Goal: Information Seeking & Learning: Learn about a topic

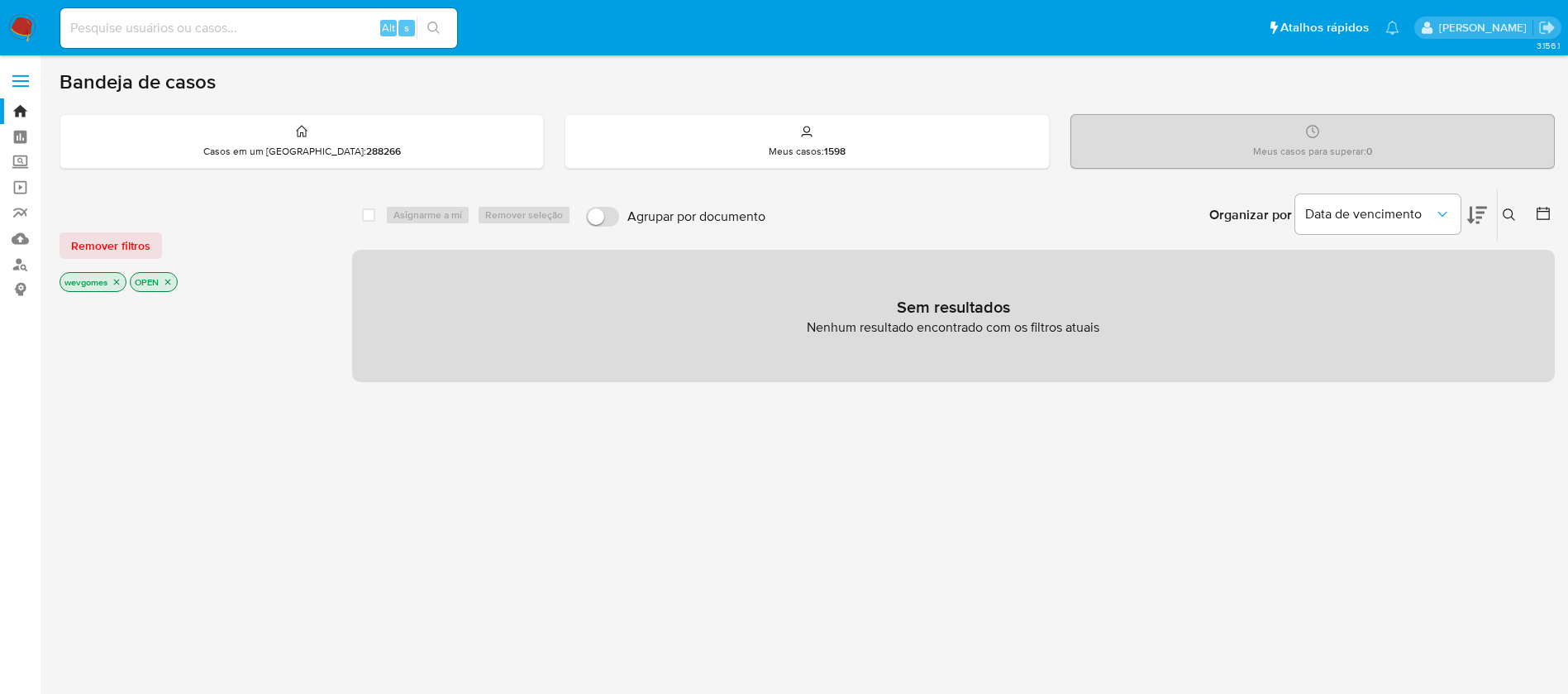
click at [215, 38] on input at bounding box center [258, 28] width 396 height 22
click at [188, 31] on input at bounding box center [258, 28] width 396 height 22
paste input "307828225"
type input "307828225"
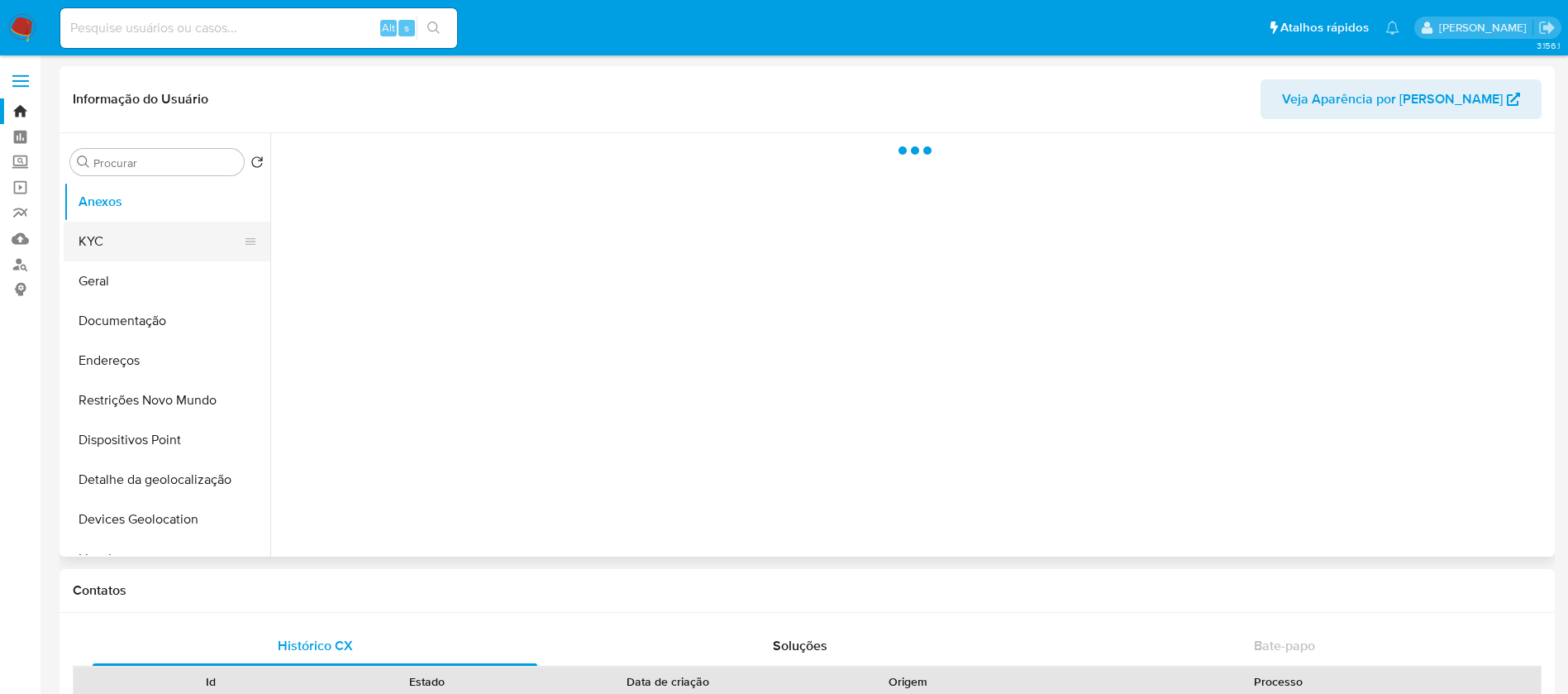
click at [123, 240] on button "KYC" at bounding box center [160, 241] width 193 height 40
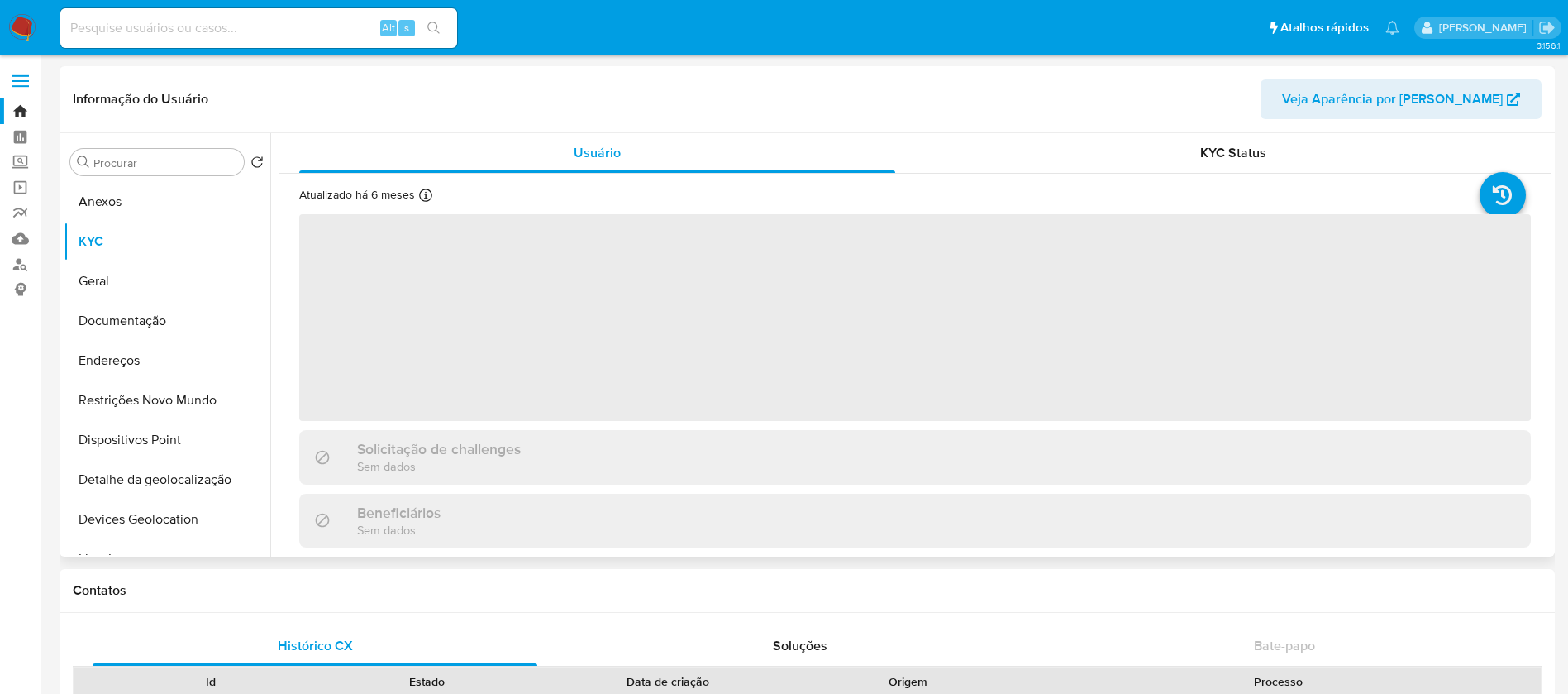
select select "10"
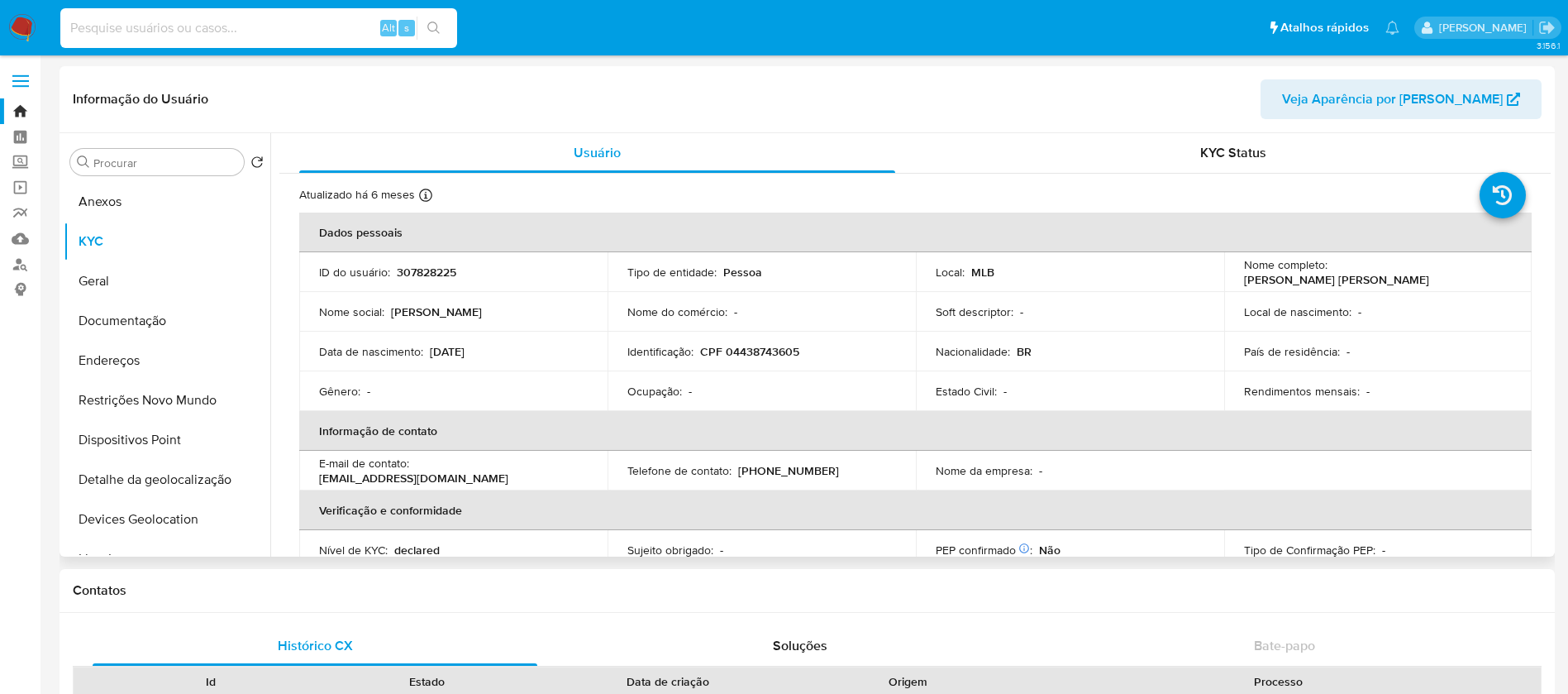
click at [221, 33] on input at bounding box center [258, 28] width 396 height 22
paste input "51730589"
type input "51730589"
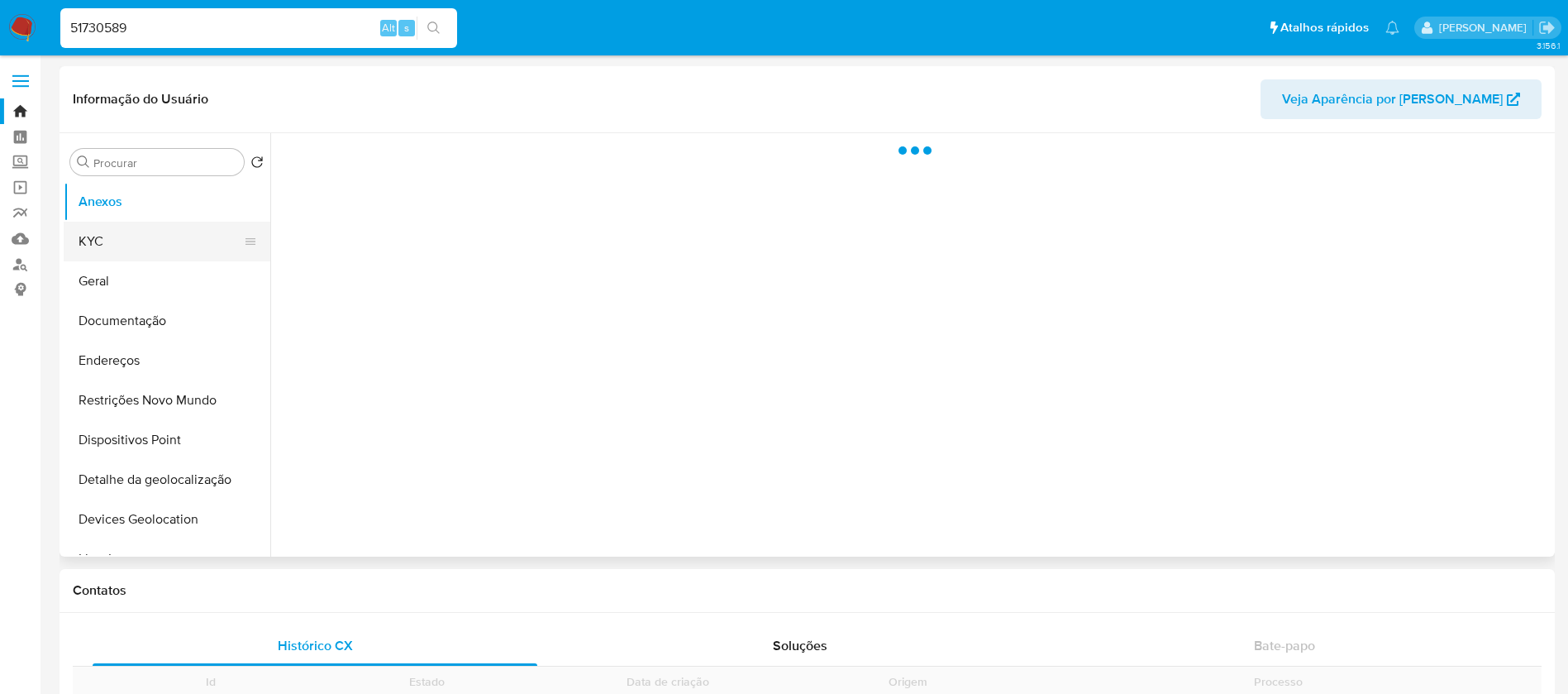
click at [108, 245] on button "KYC" at bounding box center [160, 241] width 193 height 40
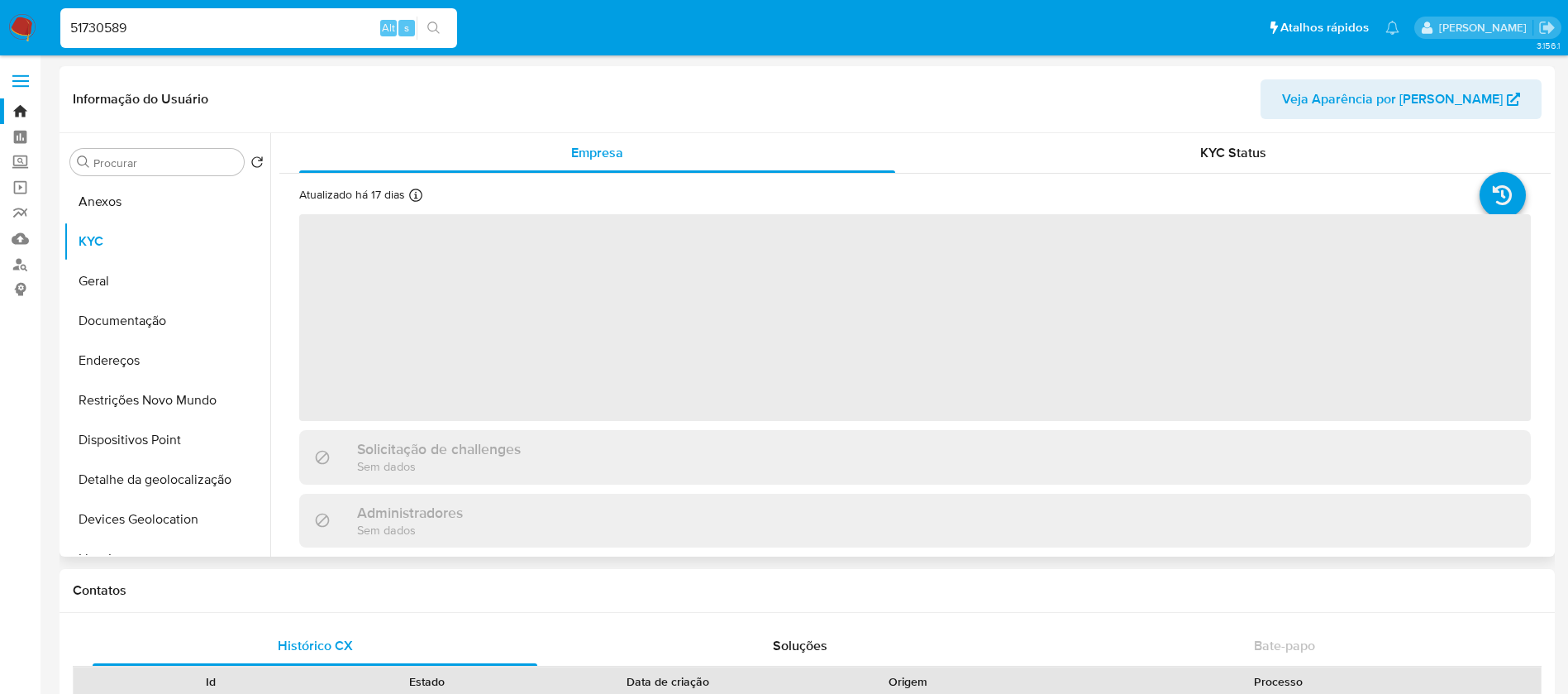
select select "10"
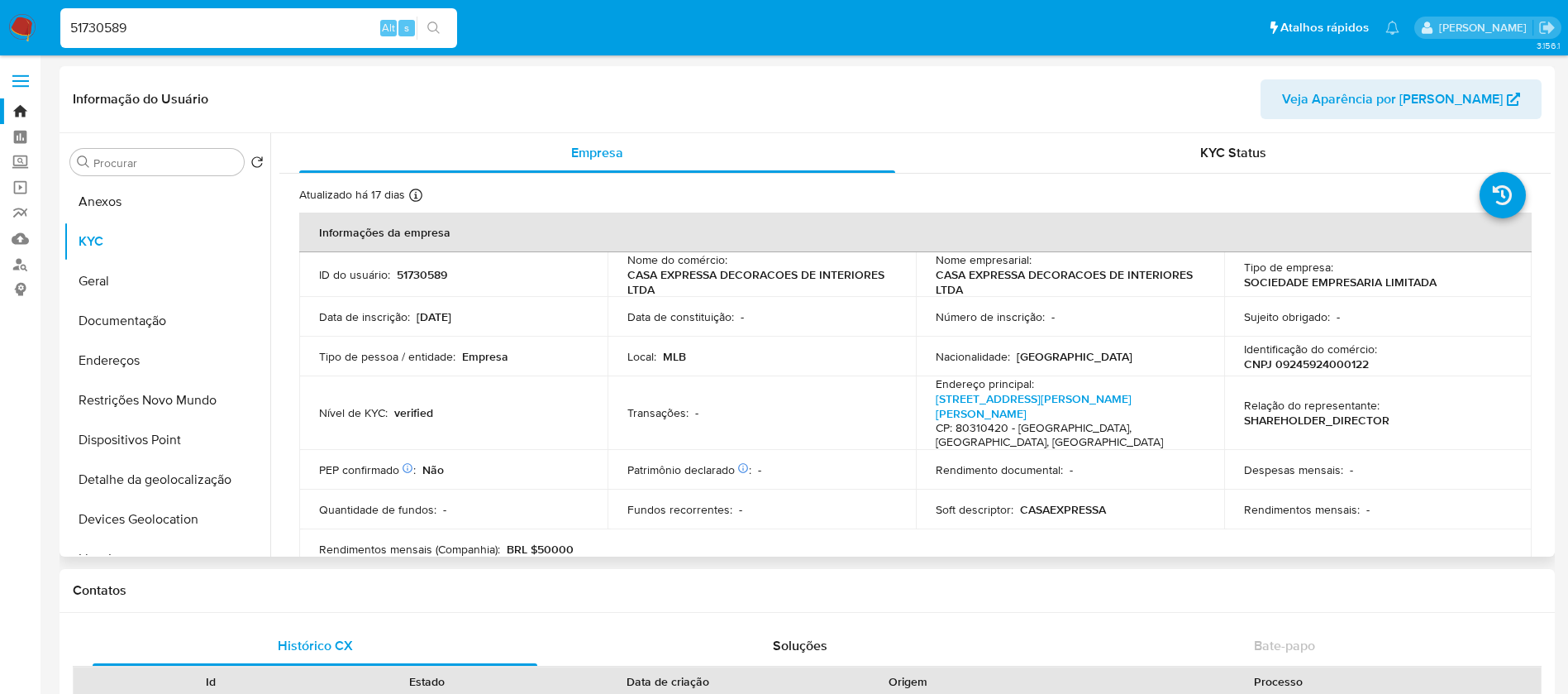
click at [211, 11] on div "51730589 Alt s" at bounding box center [258, 28] width 396 height 40
click at [176, 27] on input "51730589" at bounding box center [258, 28] width 396 height 22
paste input "1369974677"
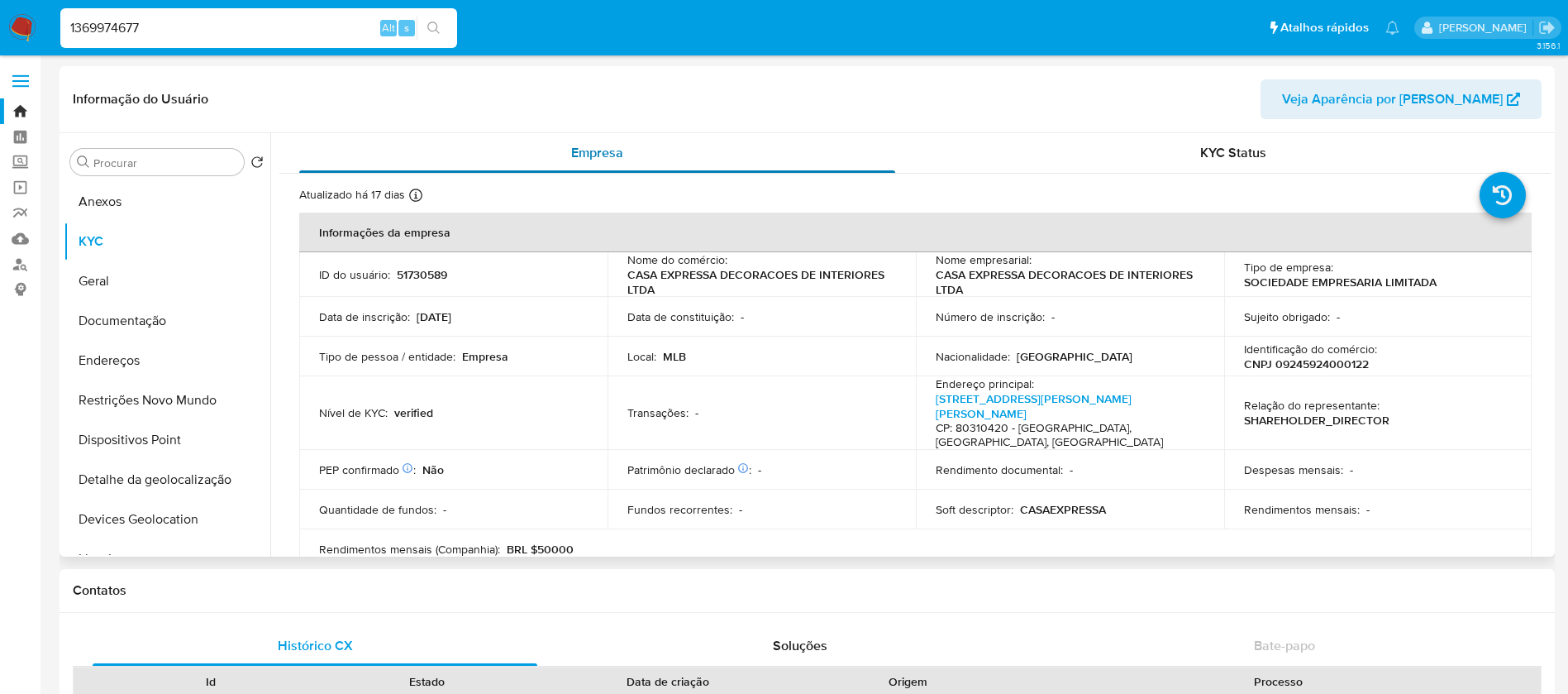
type input "1369974677"
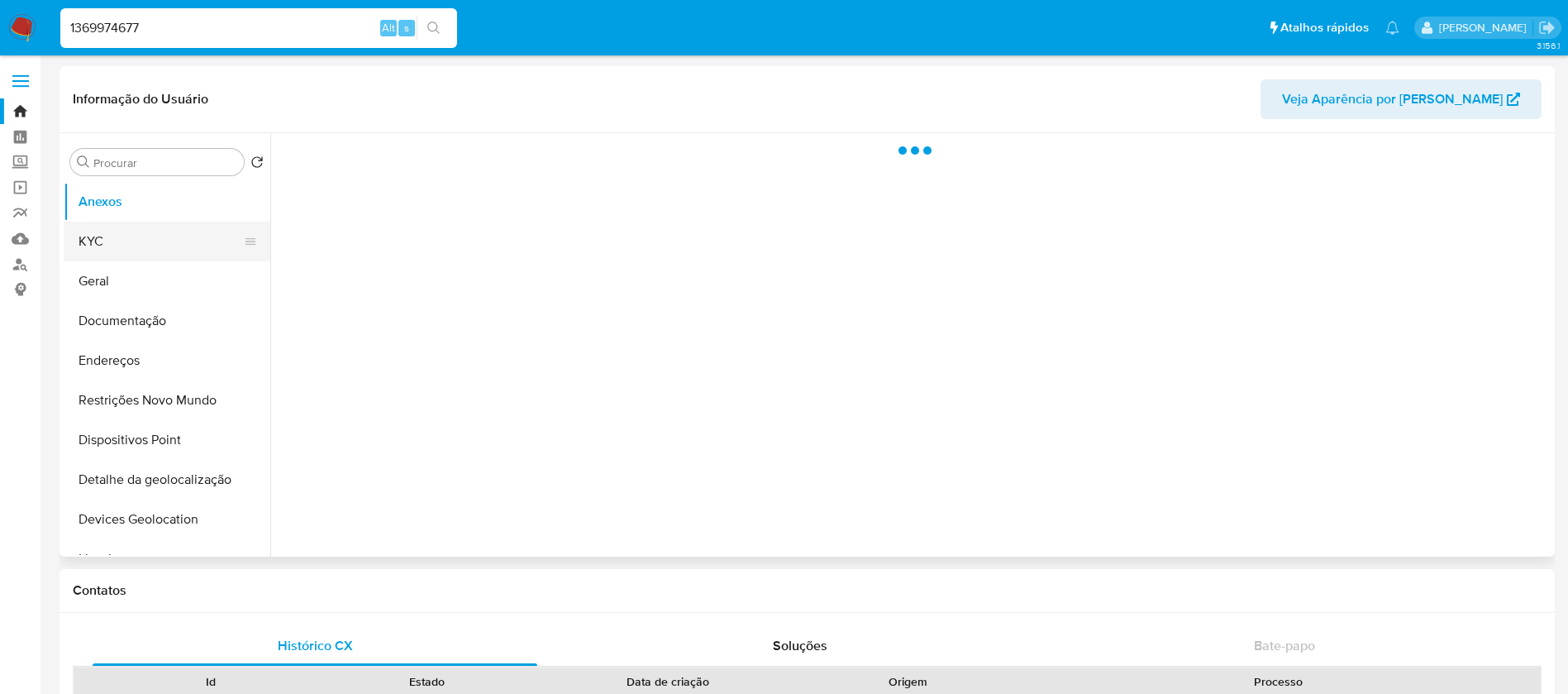
click at [99, 238] on button "KYC" at bounding box center [160, 241] width 193 height 40
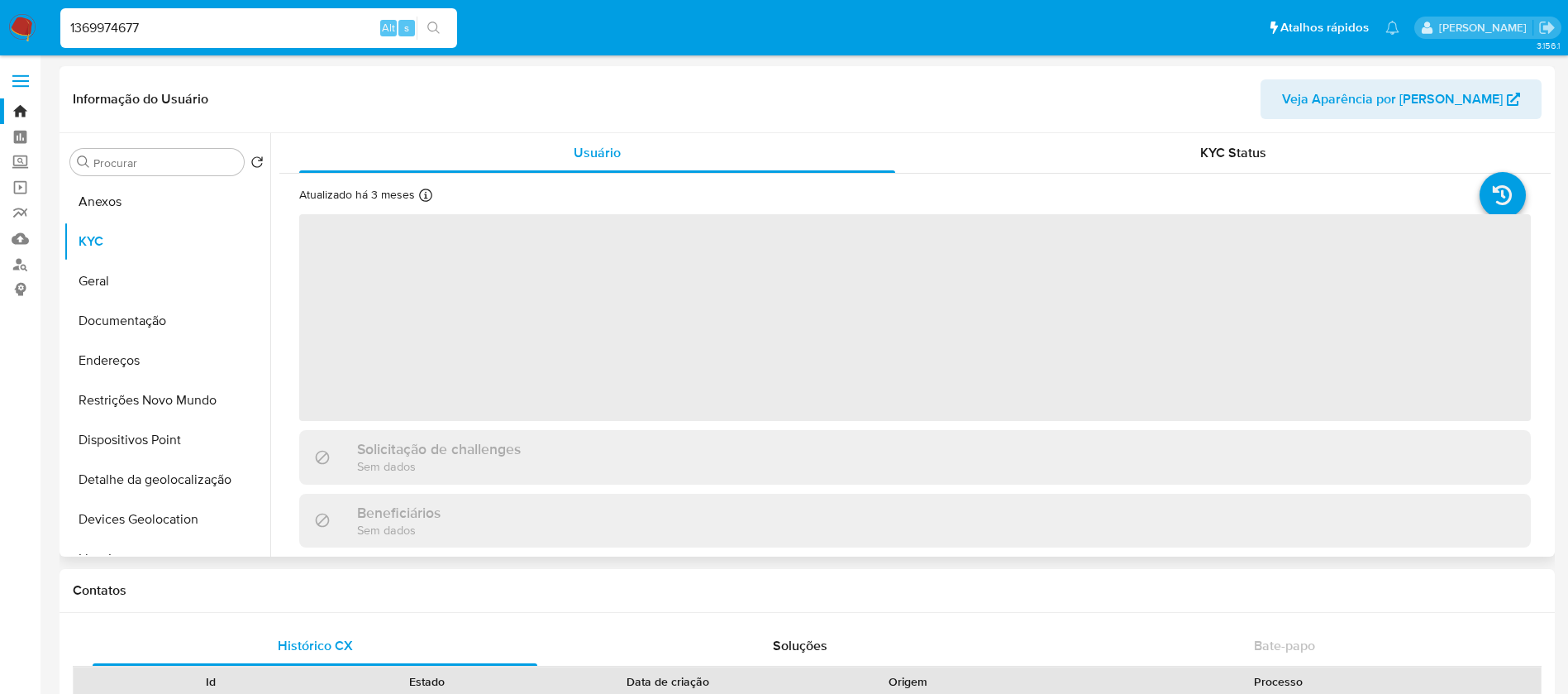
select select "10"
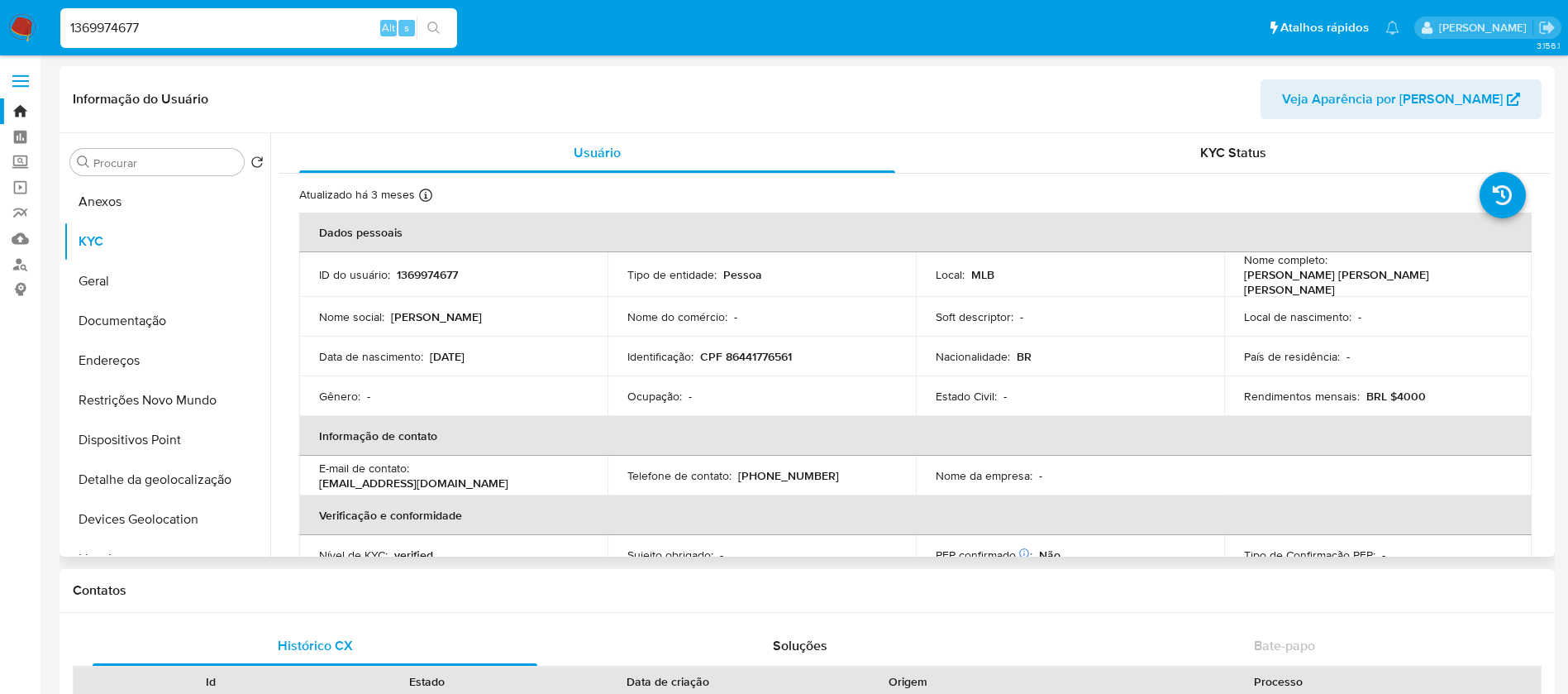
click at [174, 25] on input "1369974677" at bounding box center [258, 28] width 396 height 22
paste input "763219096"
type input "763219096"
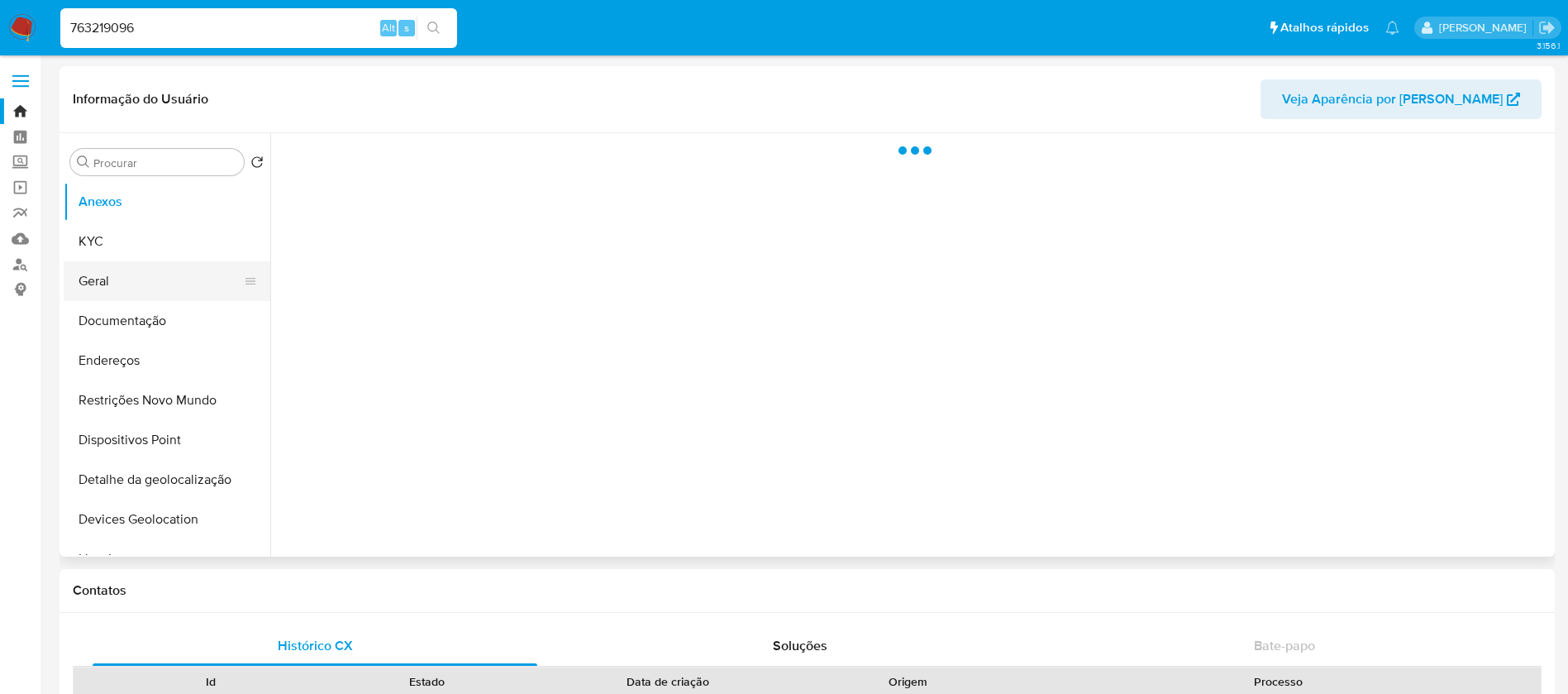
click at [105, 284] on button "Geral" at bounding box center [160, 281] width 193 height 40
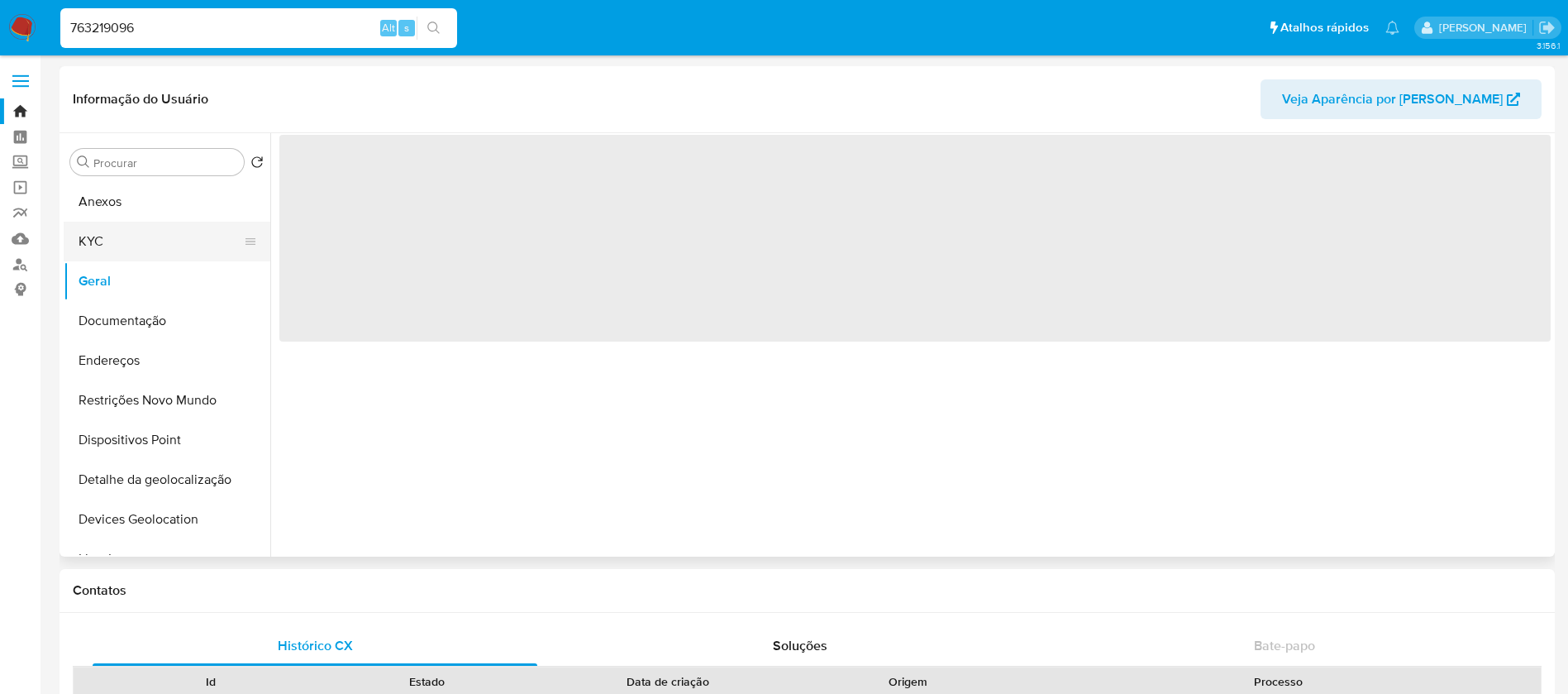
click at [98, 237] on button "KYC" at bounding box center [160, 241] width 193 height 40
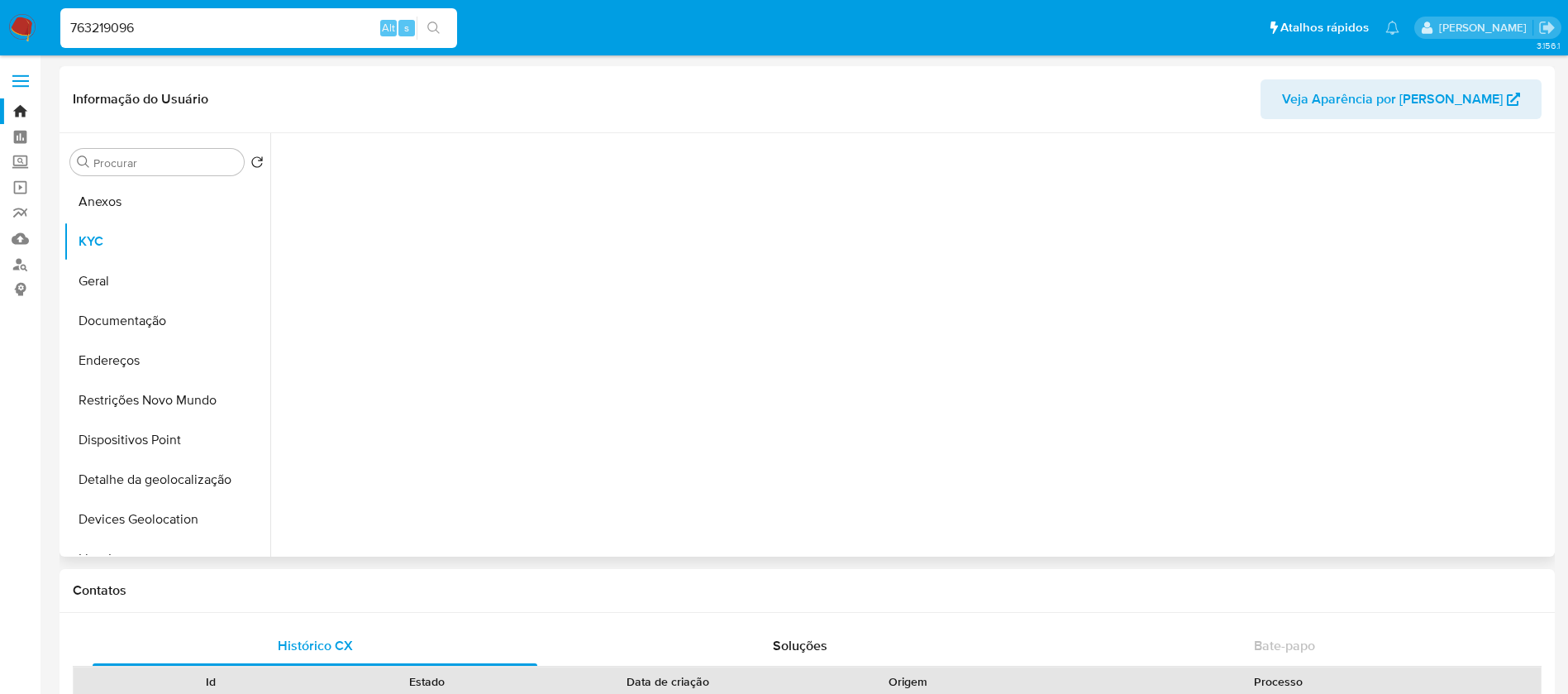
select select "10"
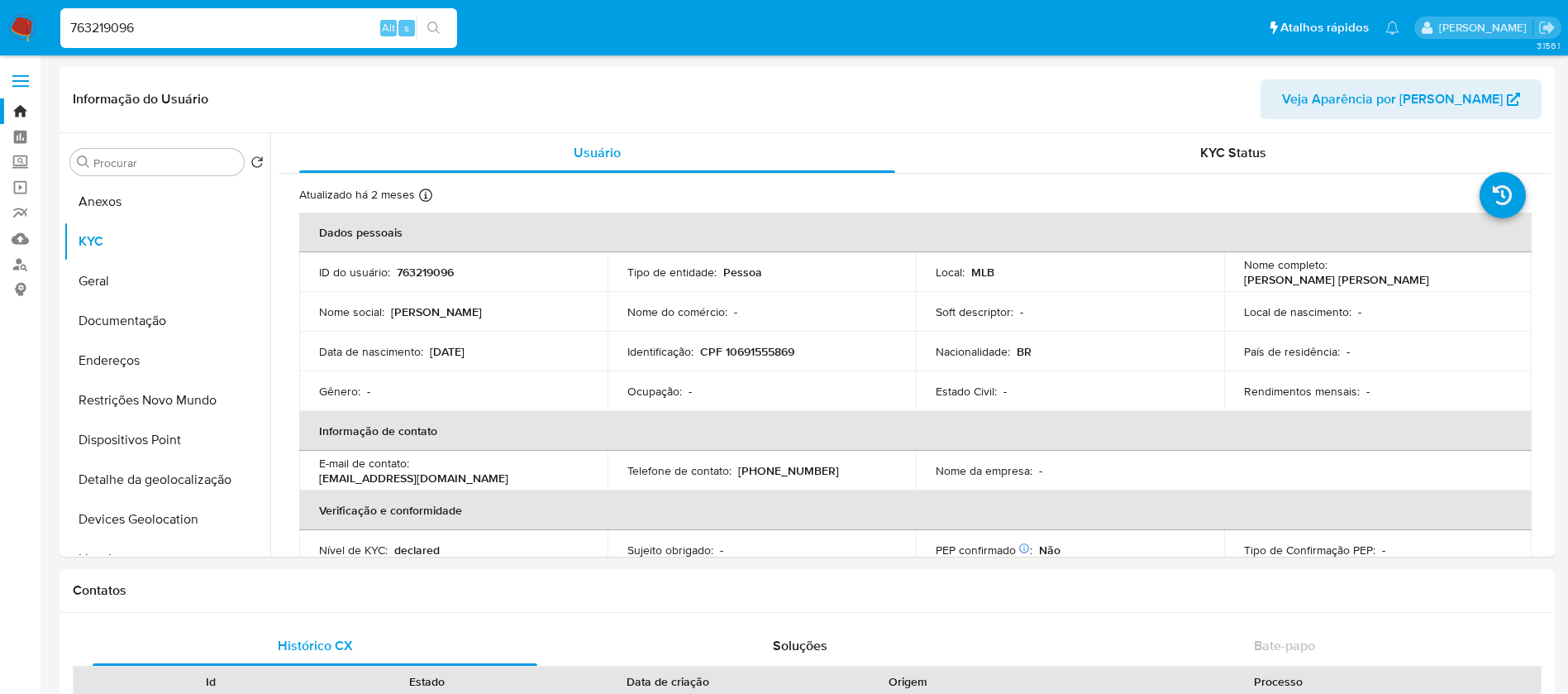
click at [193, 34] on input "763219096" at bounding box center [258, 28] width 396 height 22
paste input "89579949"
type input "89579949"
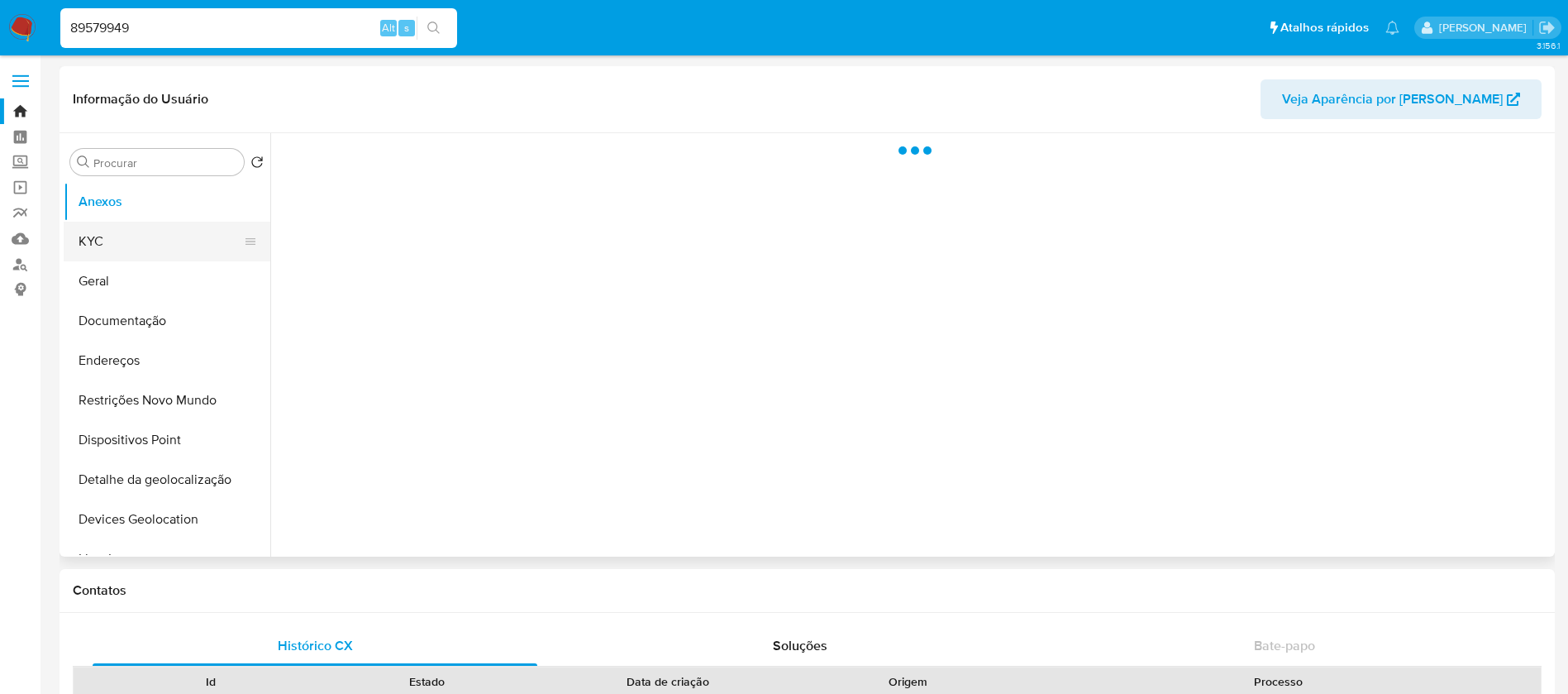
click at [115, 242] on button "KYC" at bounding box center [160, 241] width 193 height 40
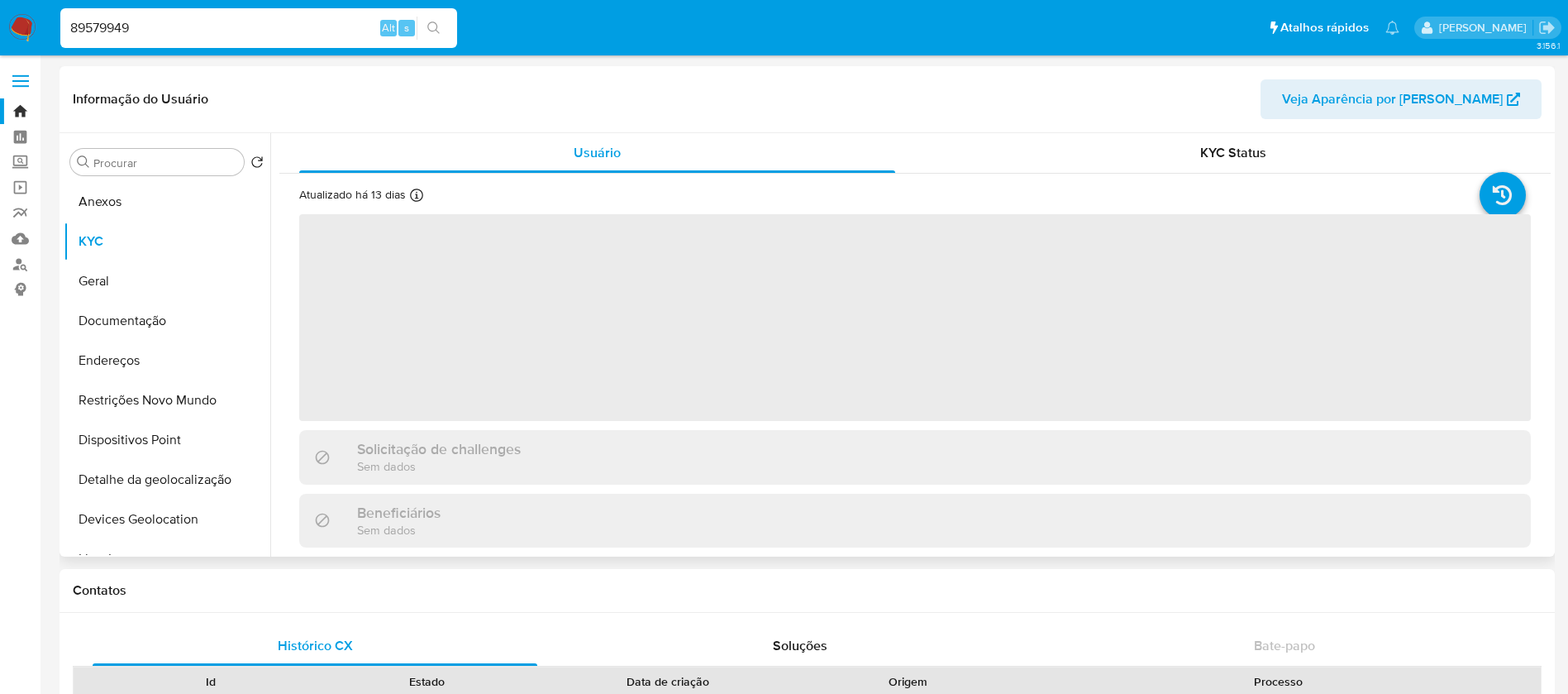
select select "10"
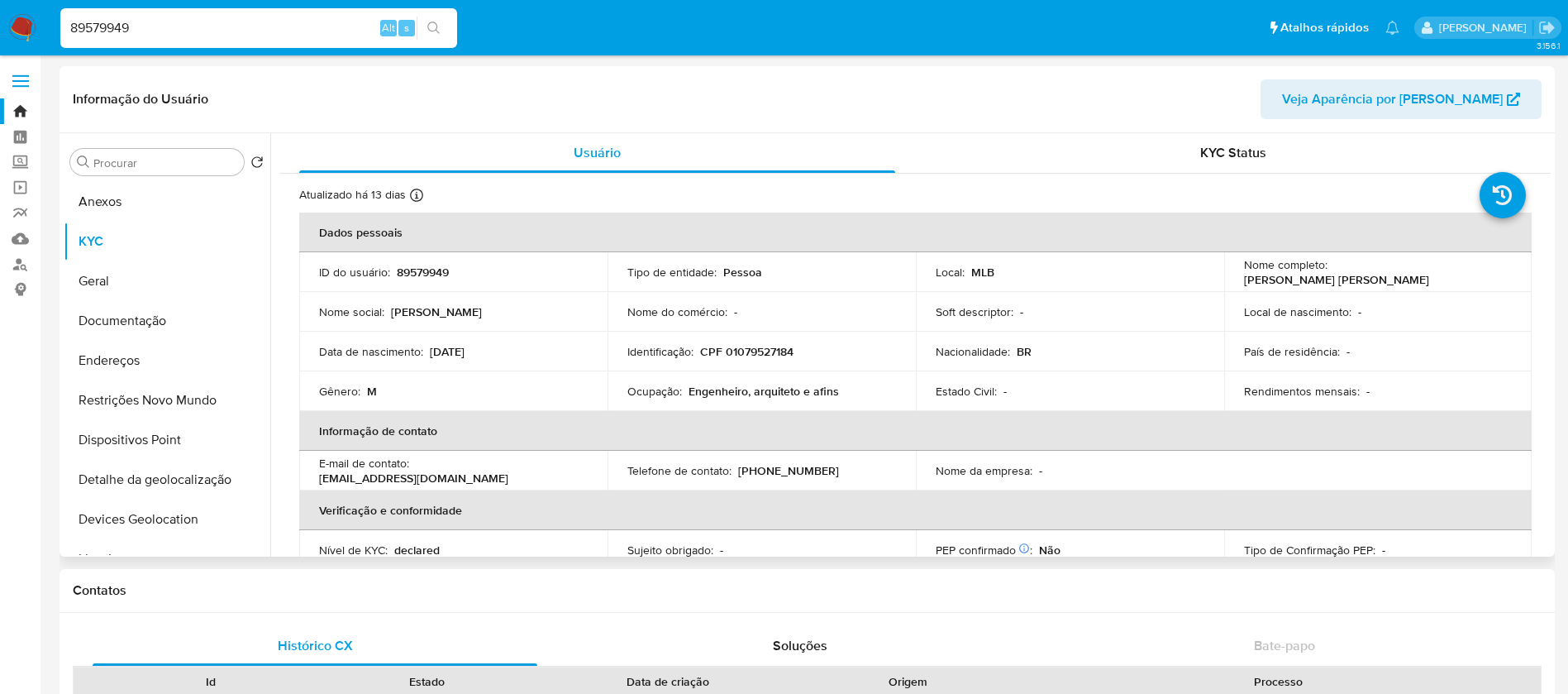
click at [283, 23] on input "89579949" at bounding box center [258, 28] width 396 height 22
paste input "452852865"
type input "452852865"
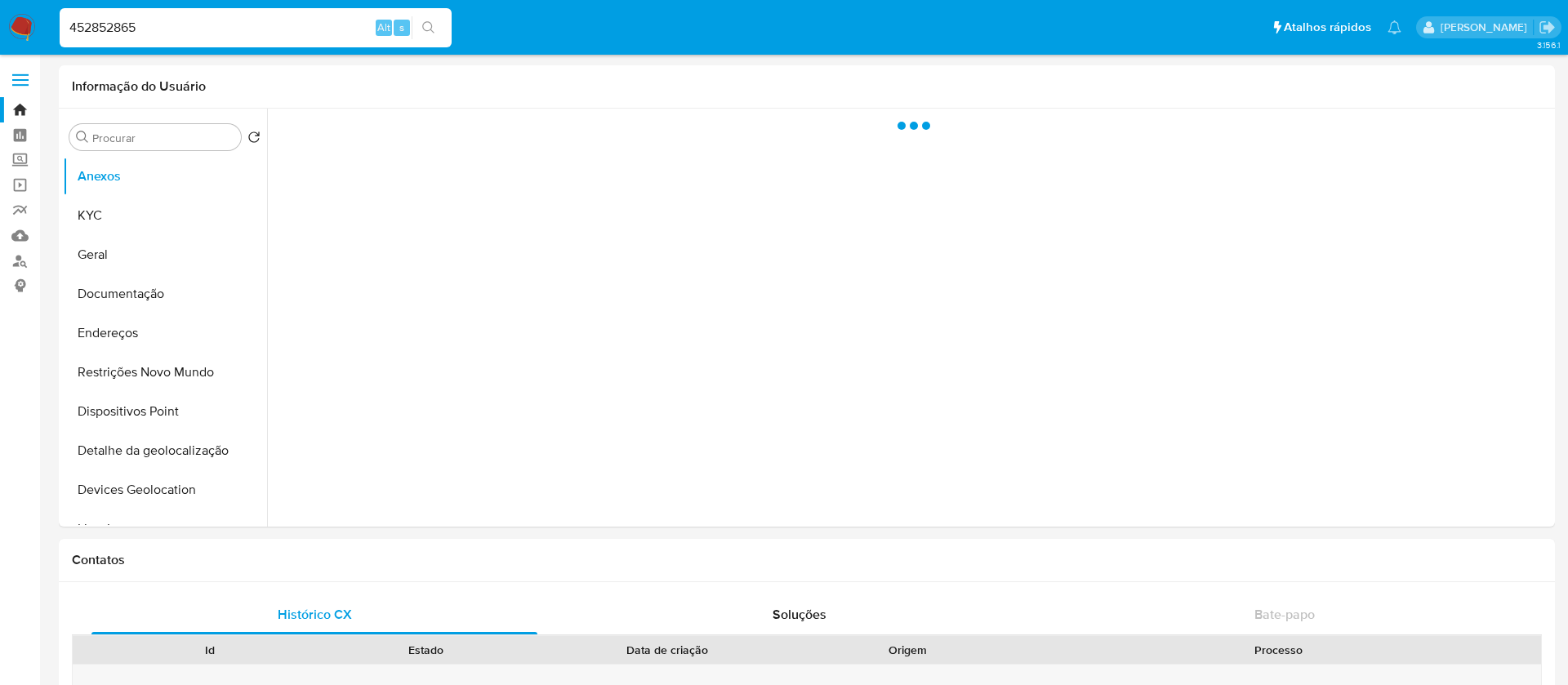
select select "10"
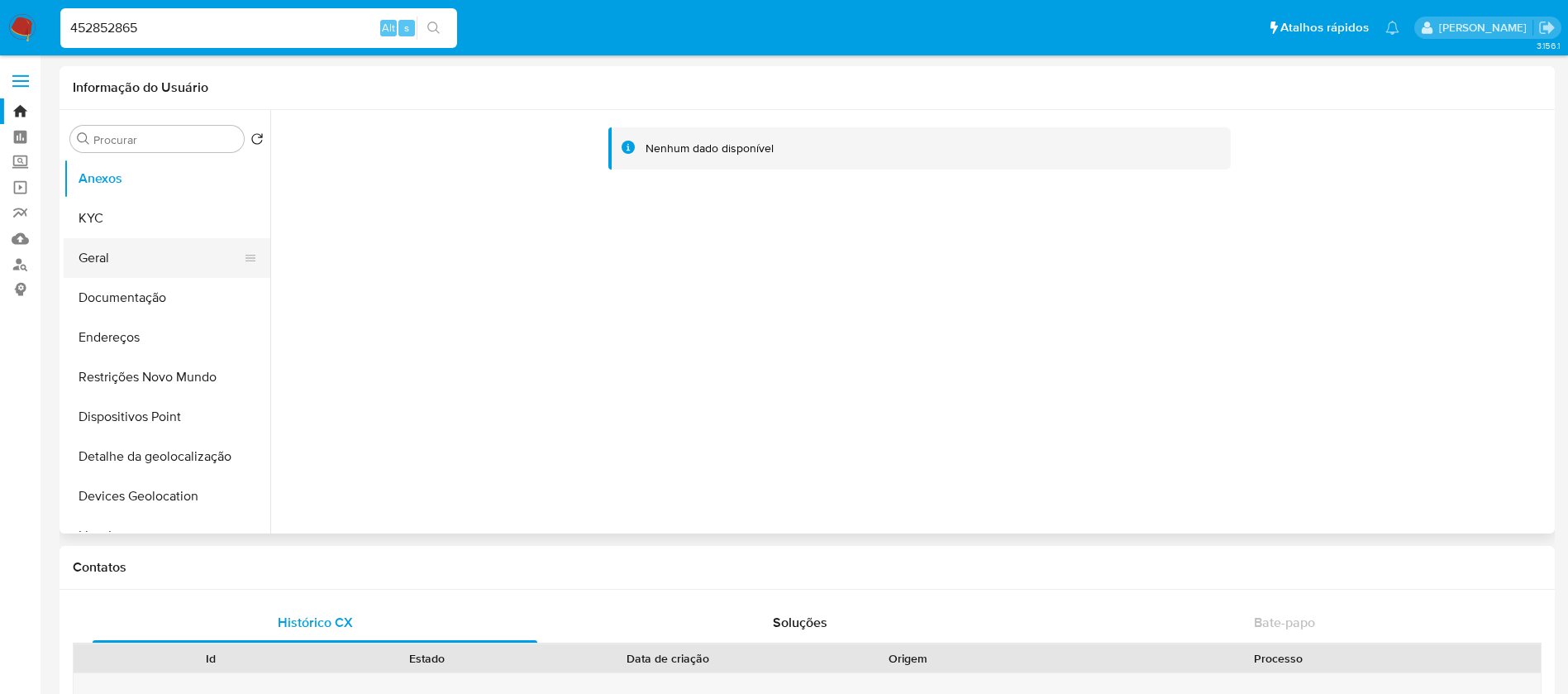
click at [101, 241] on button "Geral" at bounding box center [160, 258] width 193 height 40
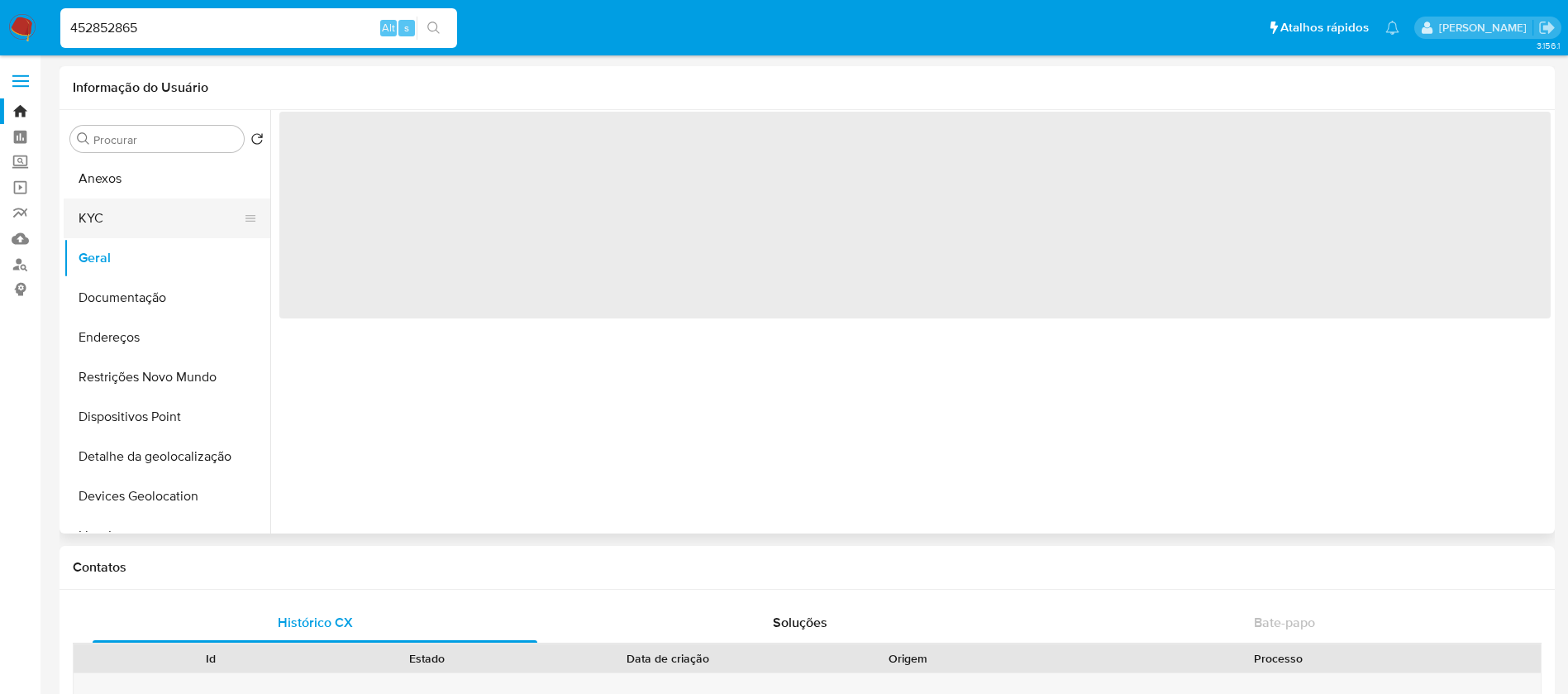
click at [102, 227] on button "KYC" at bounding box center [160, 218] width 193 height 40
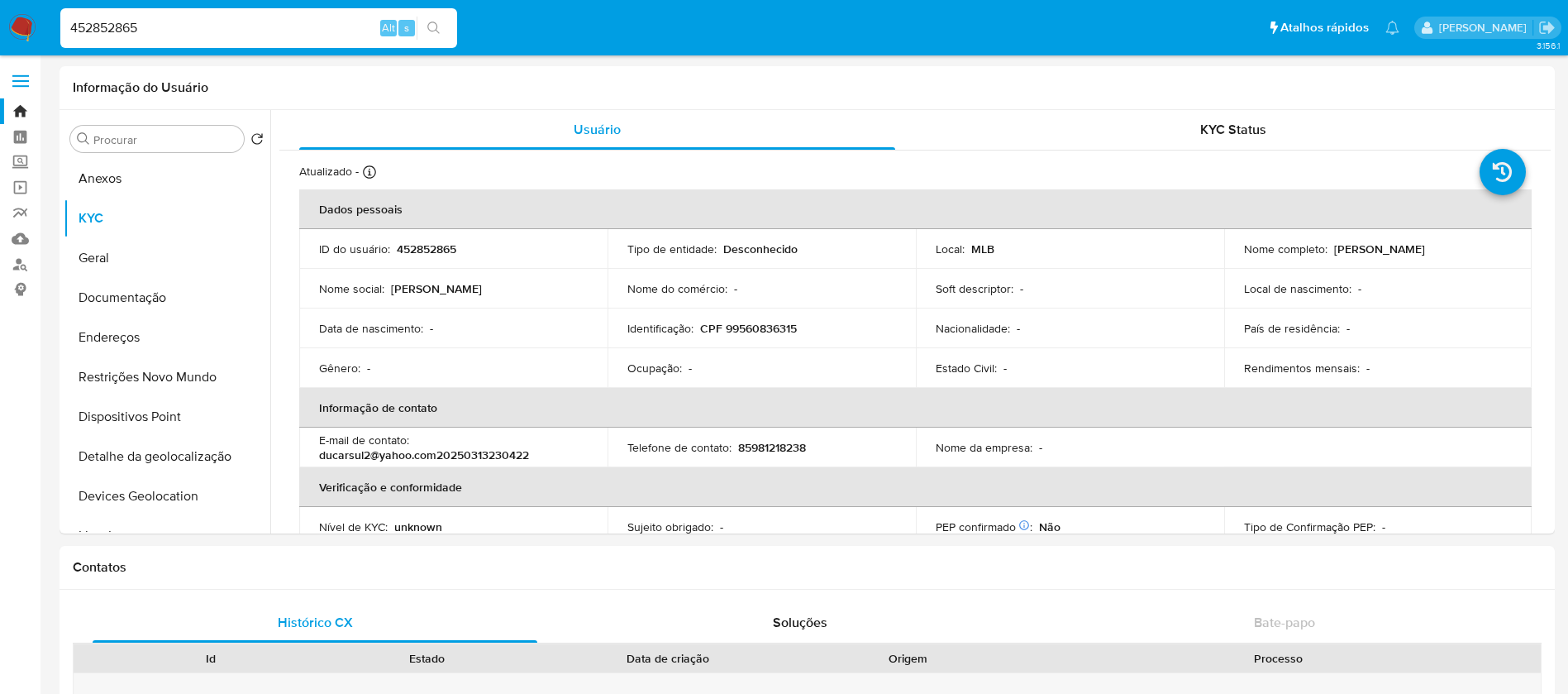
click at [217, 40] on div "452852865 Alt s" at bounding box center [258, 28] width 396 height 40
click at [199, 31] on input "452852865" at bounding box center [258, 28] width 396 height 22
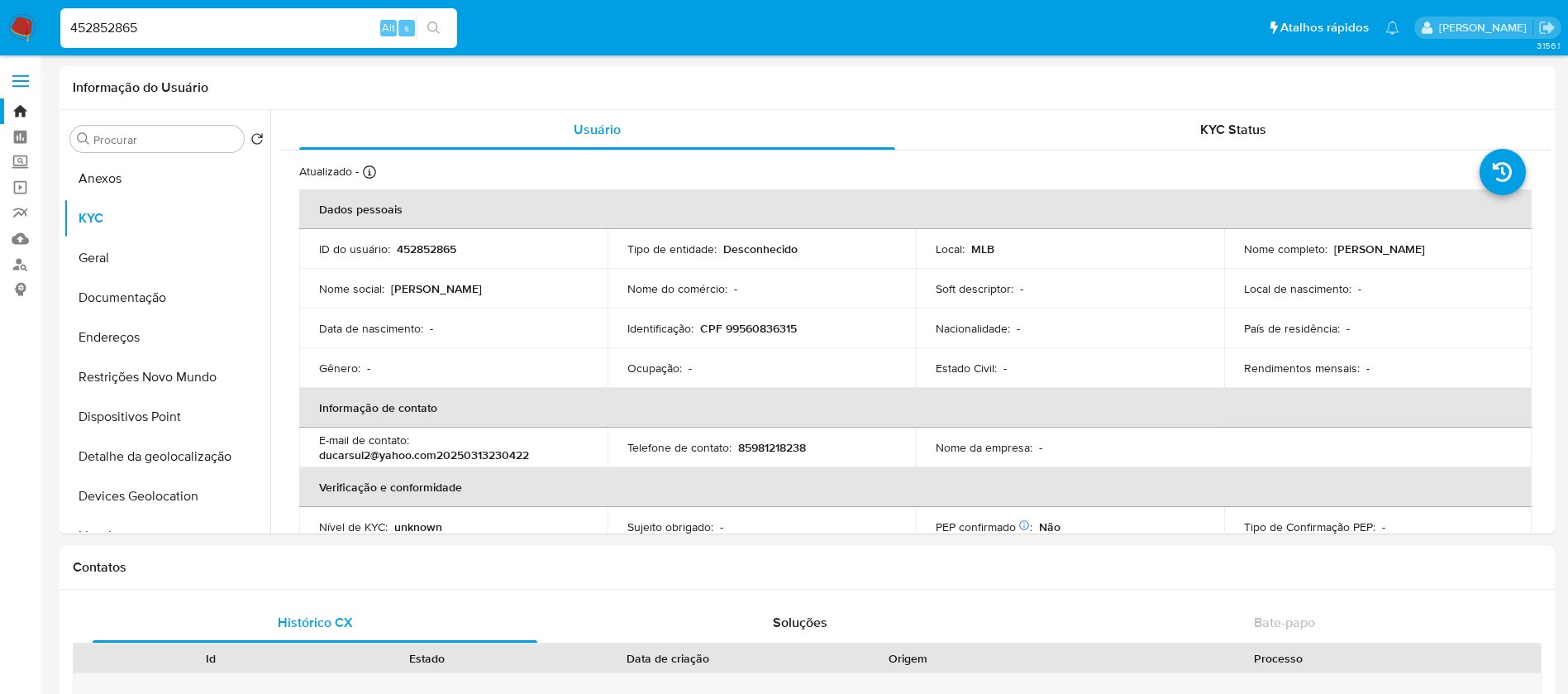
paste input "39431443"
type input "439431443"
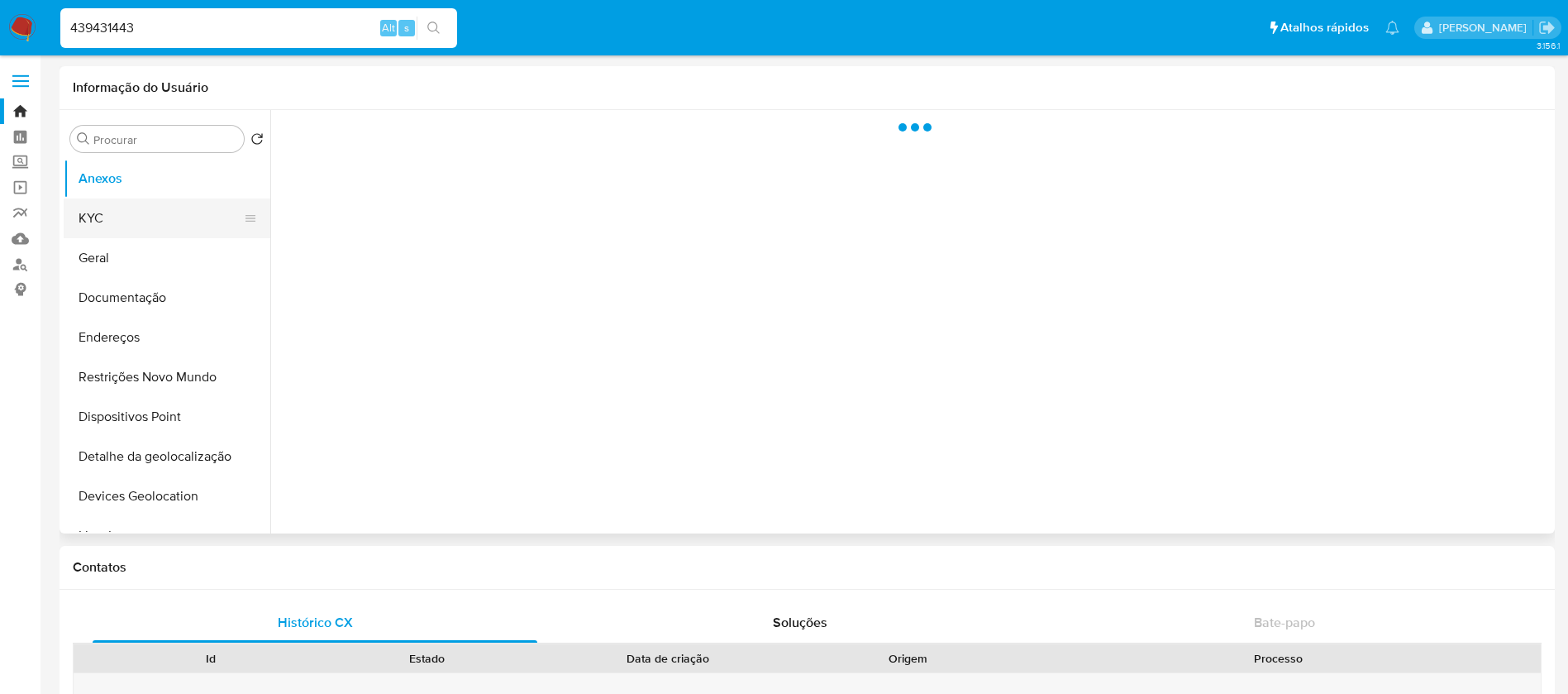
click at [87, 232] on button "KYC" at bounding box center [160, 218] width 193 height 40
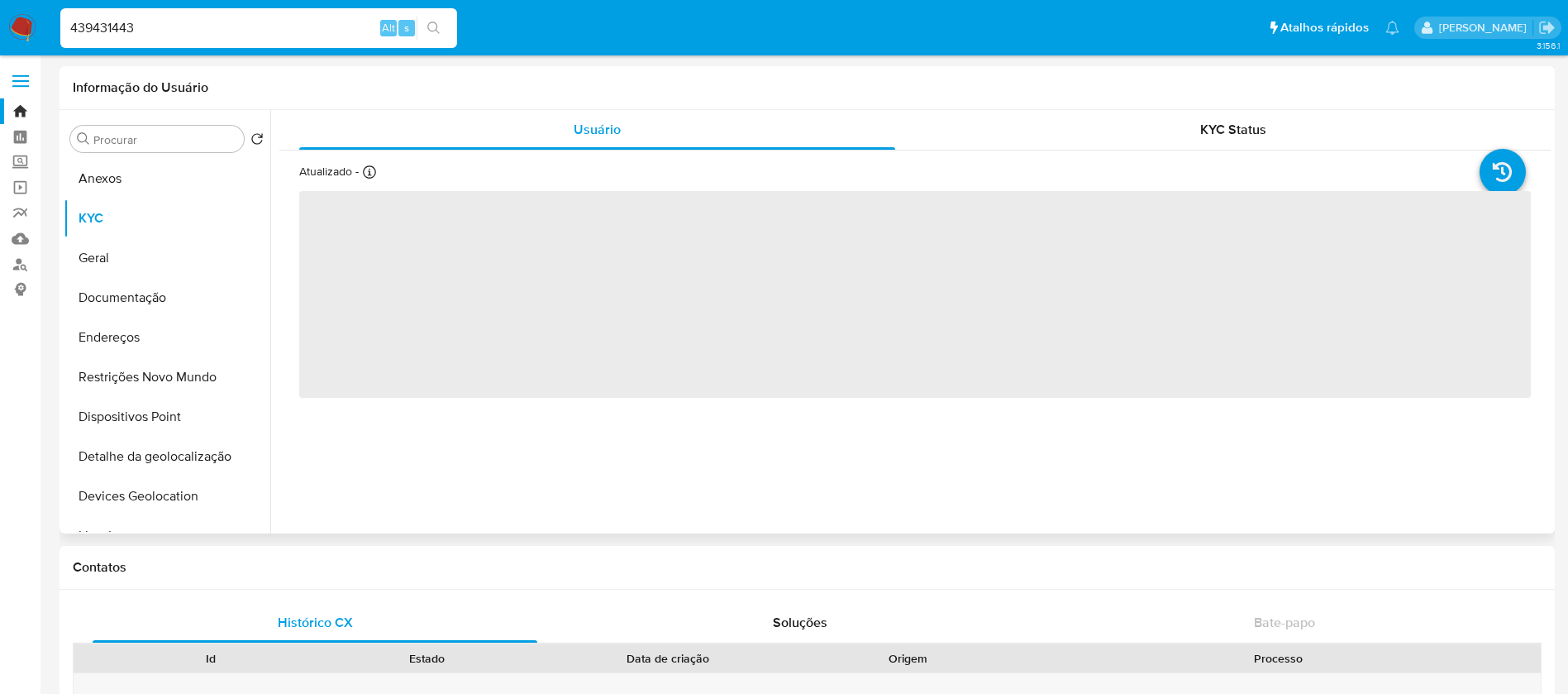
select select "10"
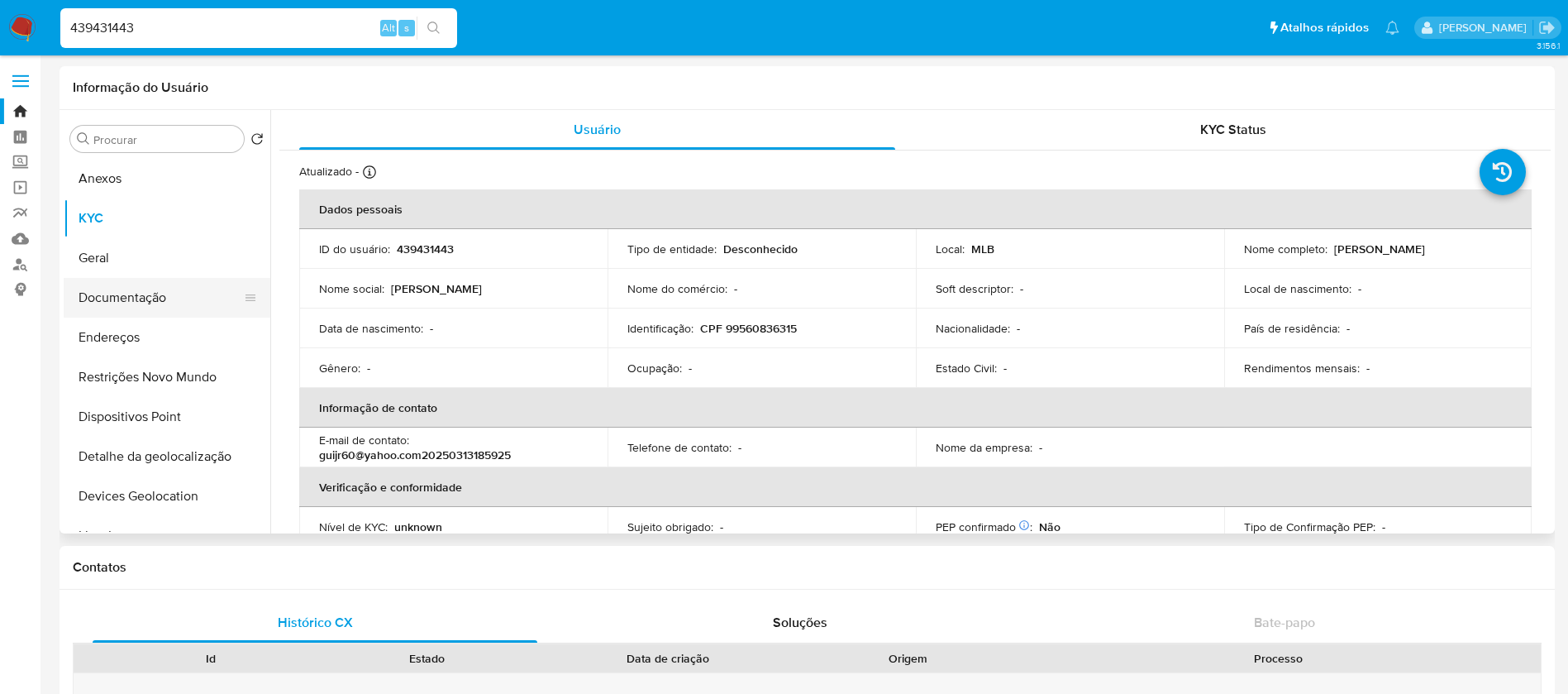
click at [157, 298] on button "Documentação" at bounding box center [160, 298] width 193 height 40
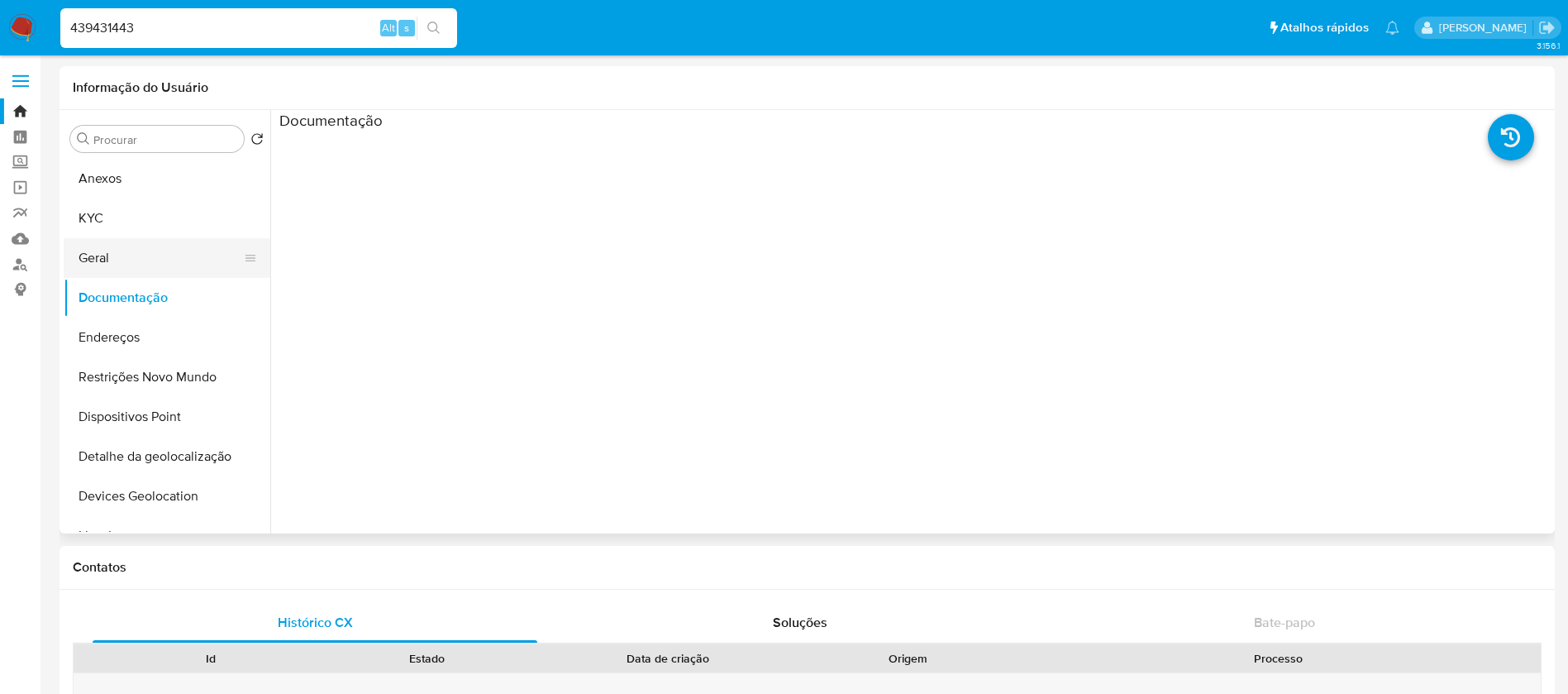
click at [112, 270] on button "Geral" at bounding box center [160, 258] width 193 height 40
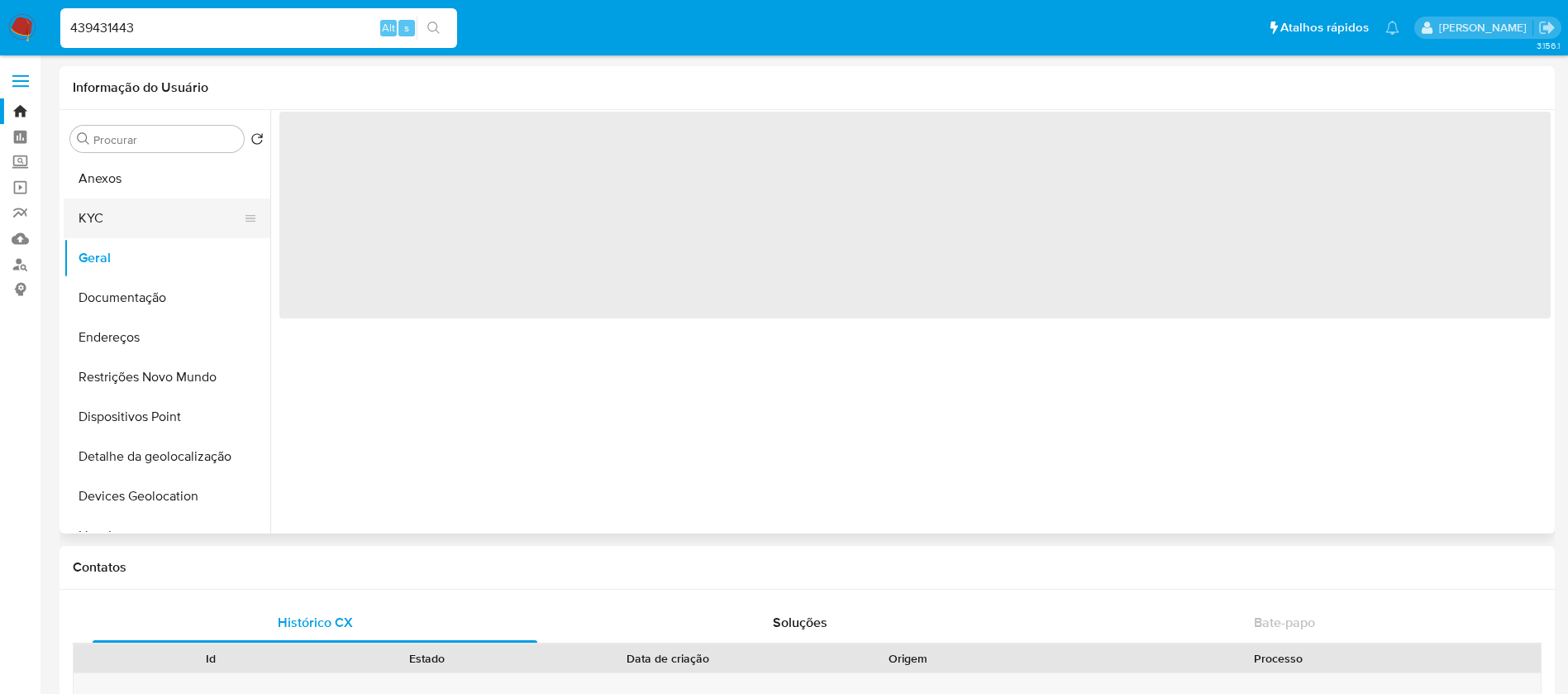
click at [95, 231] on button "KYC" at bounding box center [160, 218] width 193 height 40
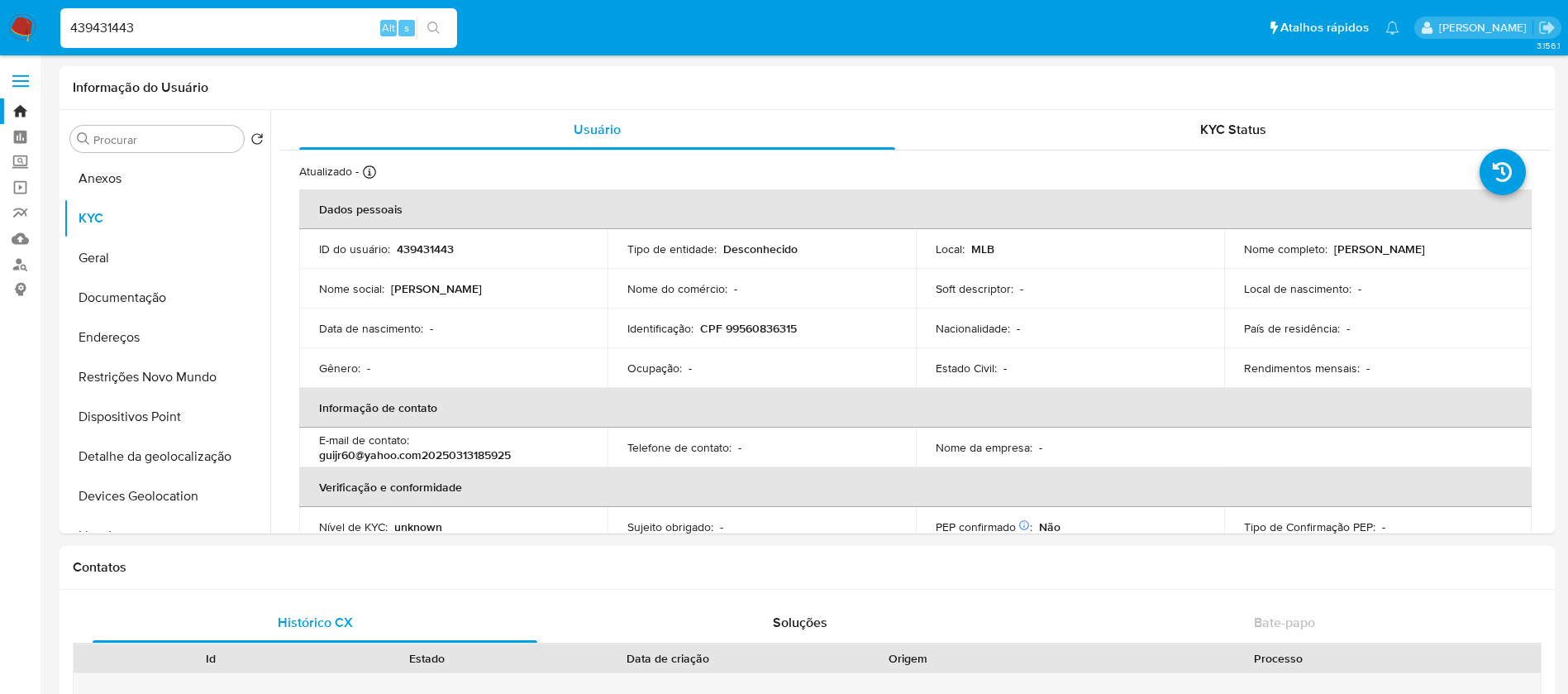
click at [157, 20] on input "439431443" at bounding box center [258, 28] width 396 height 22
paste input "37679352"
type input "37679352"
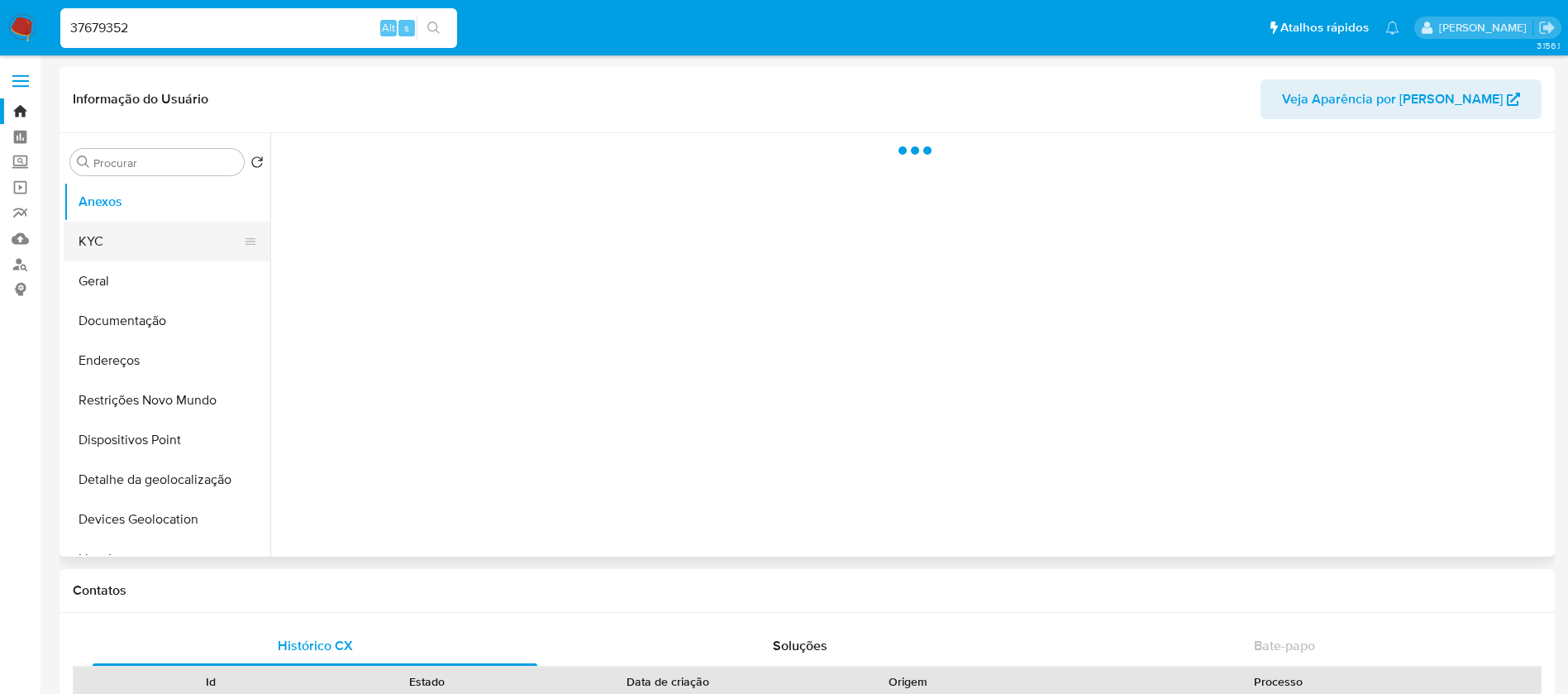
click at [148, 241] on button "KYC" at bounding box center [160, 241] width 193 height 40
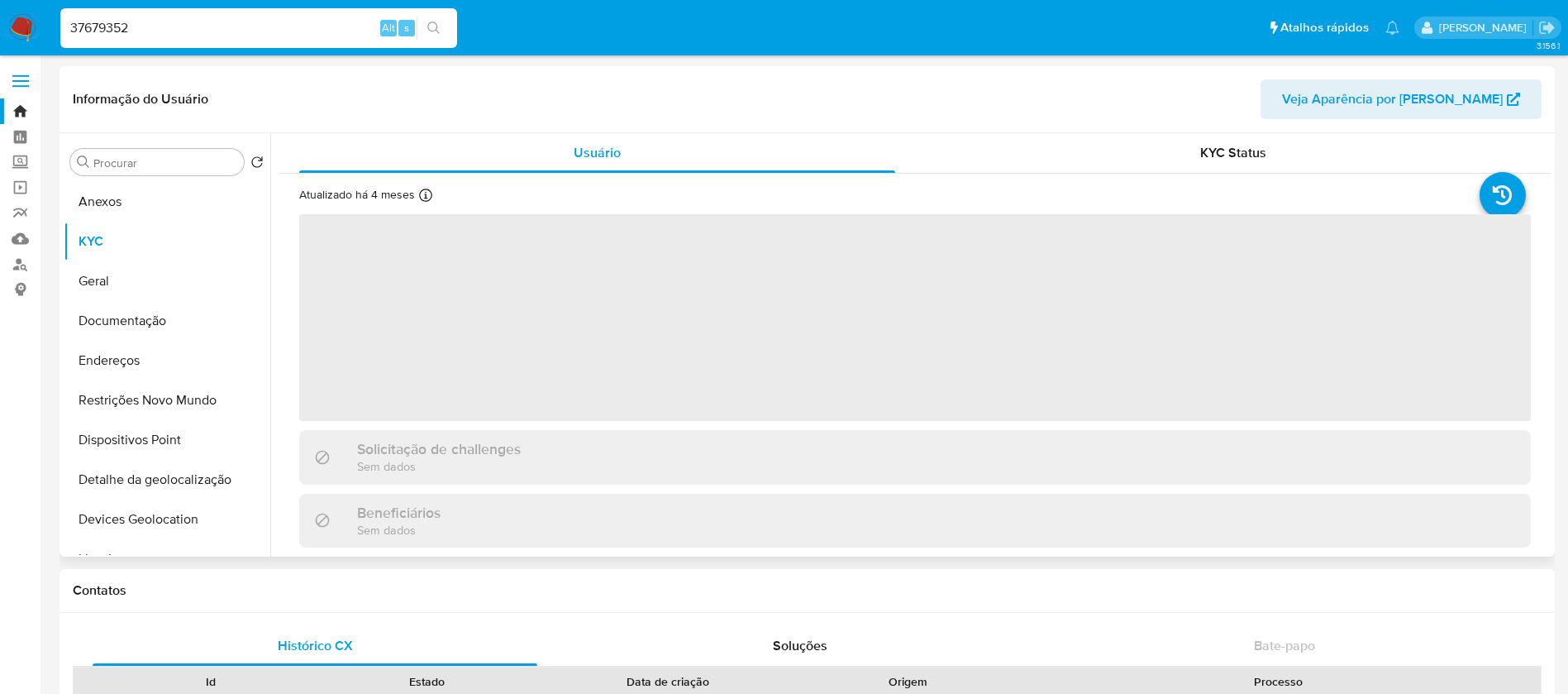
select select "10"
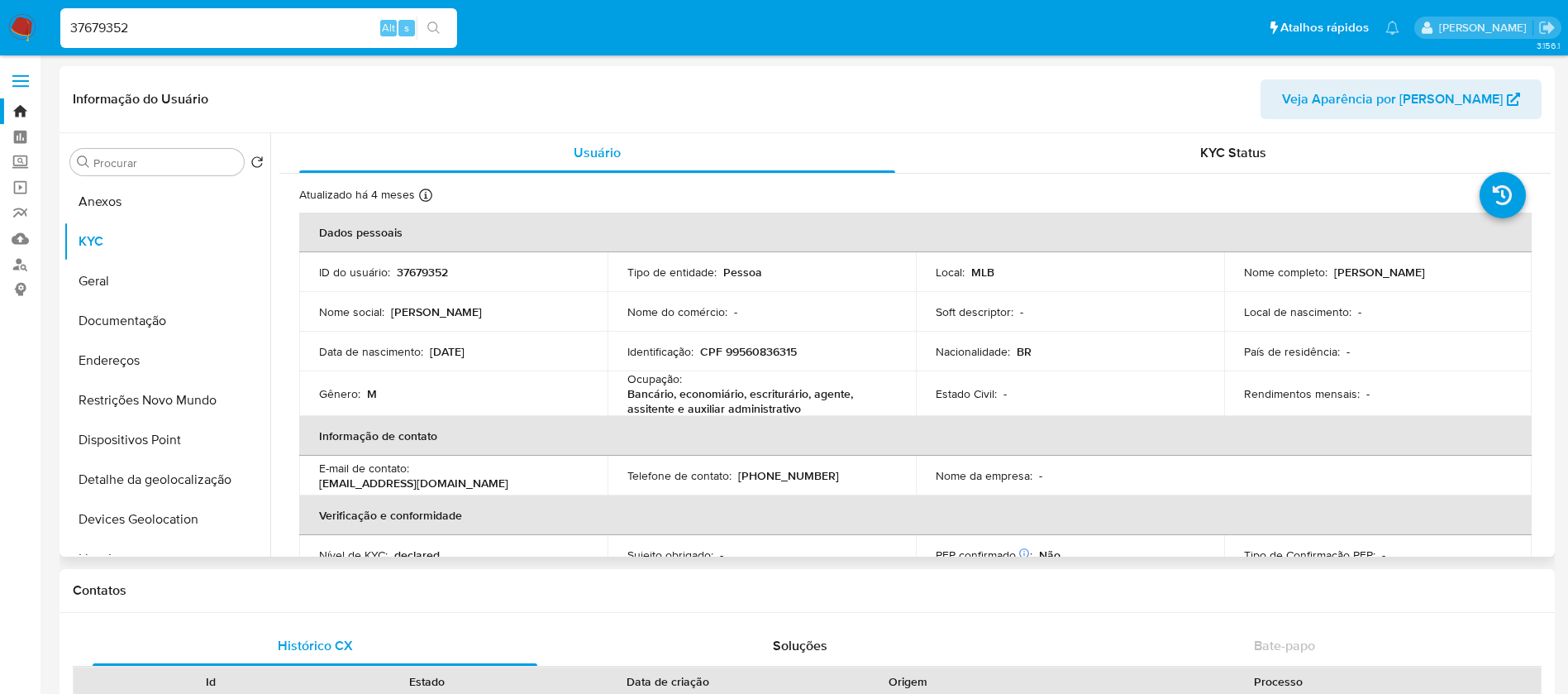
click at [173, 22] on input "37679352" at bounding box center [258, 28] width 396 height 22
paste input "1107592293"
type input "1107592293"
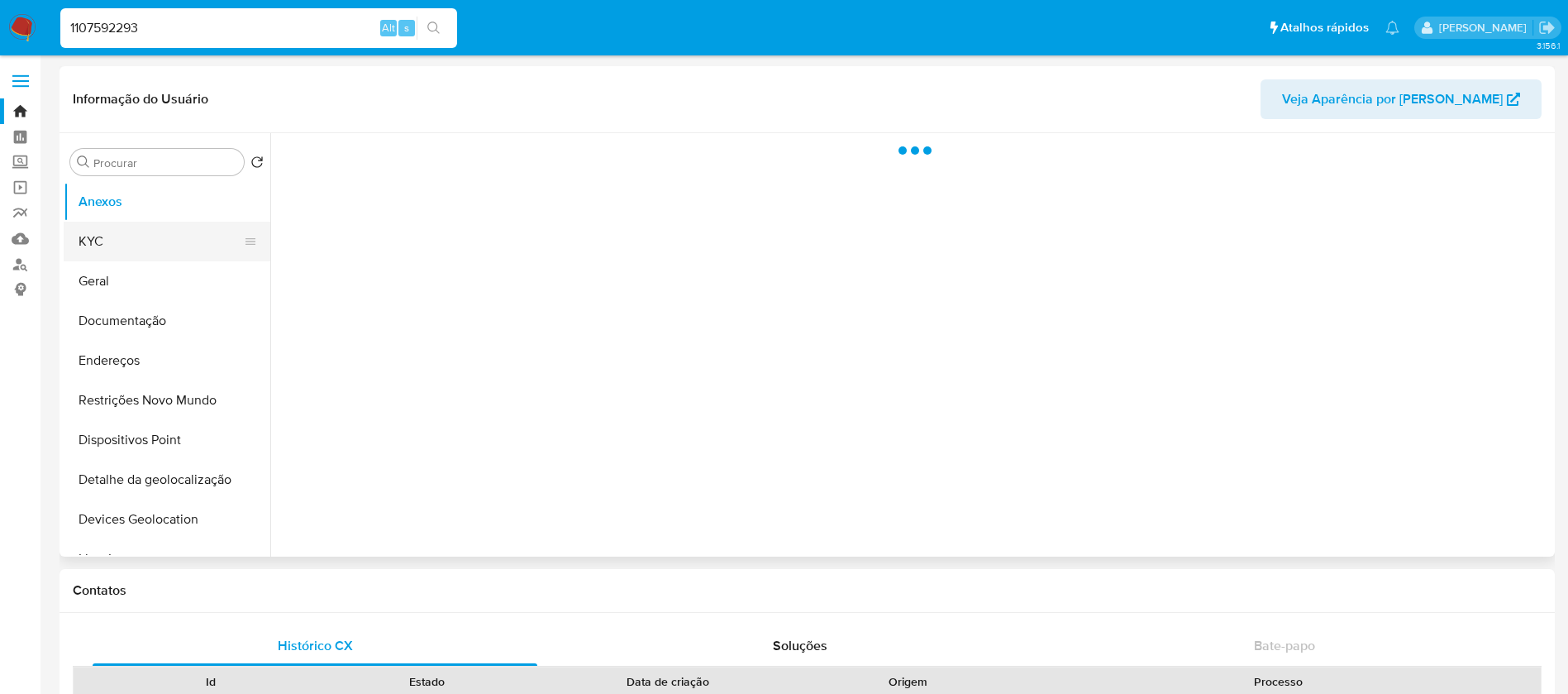
click at [84, 236] on button "KYC" at bounding box center [160, 241] width 193 height 40
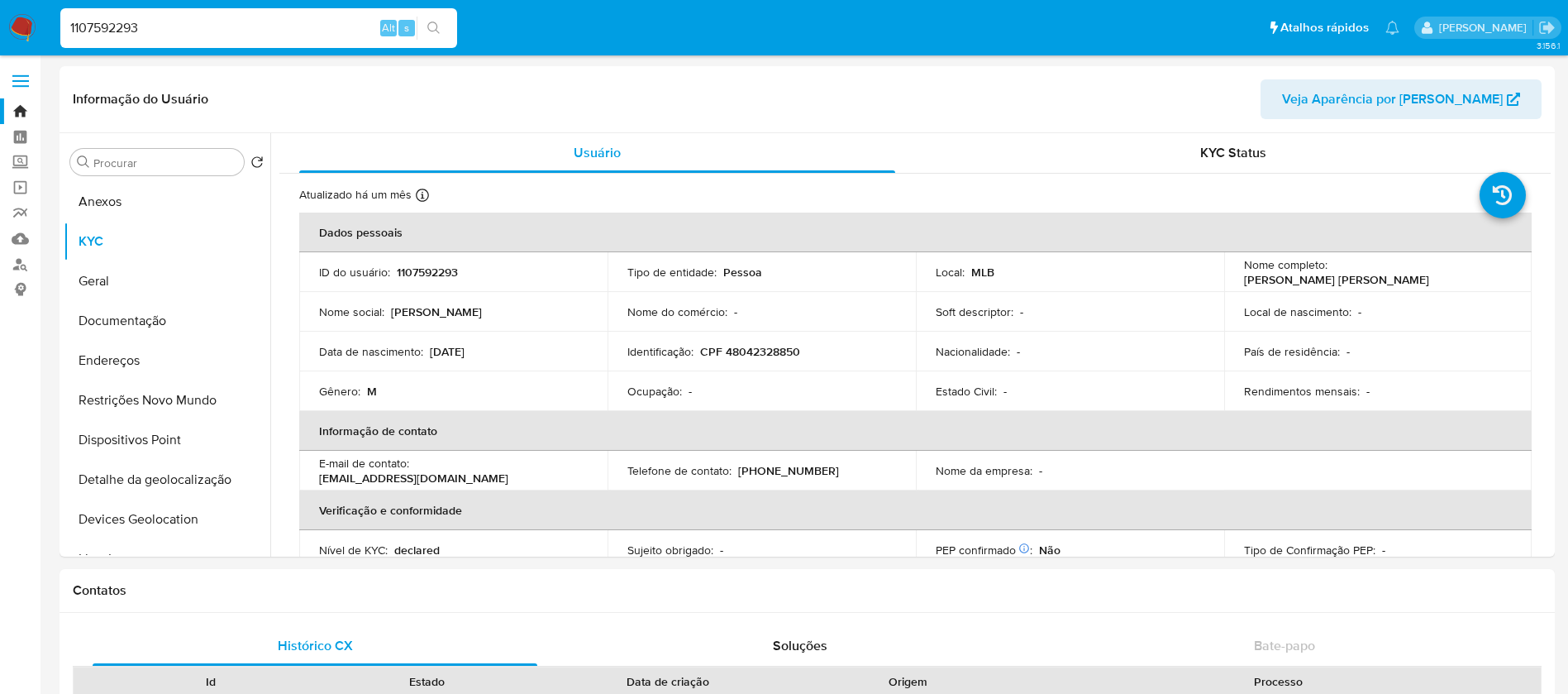
select select "10"
click at [234, 28] on input "1107592293" at bounding box center [258, 28] width 396 height 22
paste input "576720682"
type input "576720682"
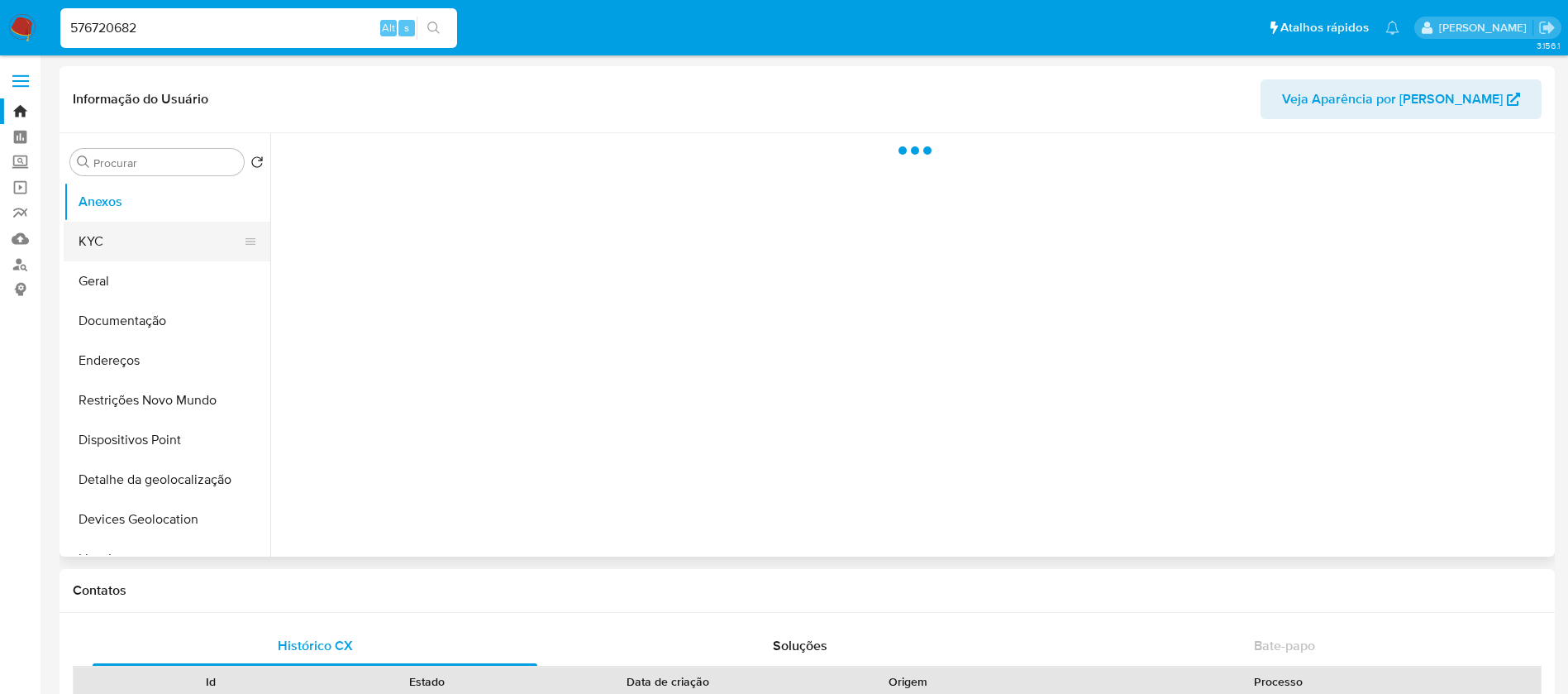
click at [98, 245] on button "KYC" at bounding box center [160, 241] width 193 height 40
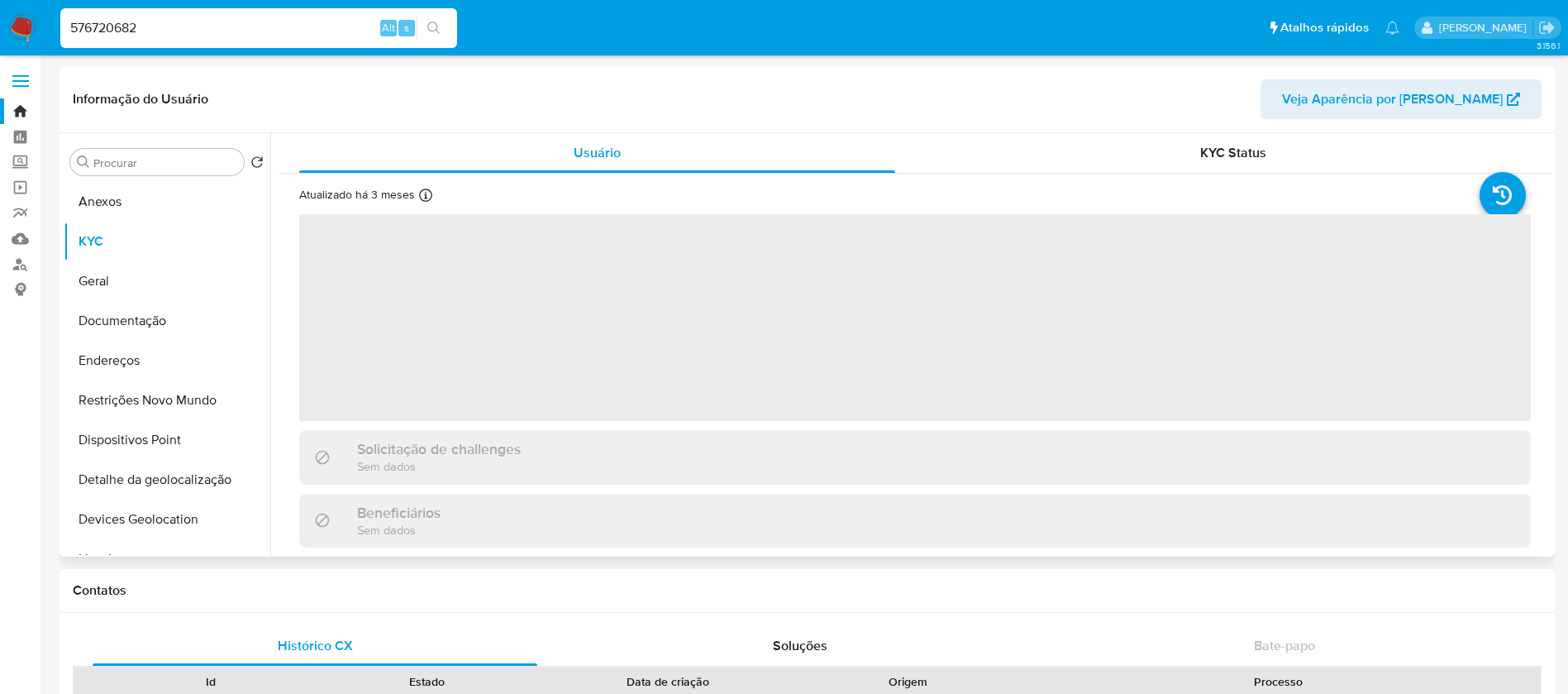
select select "10"
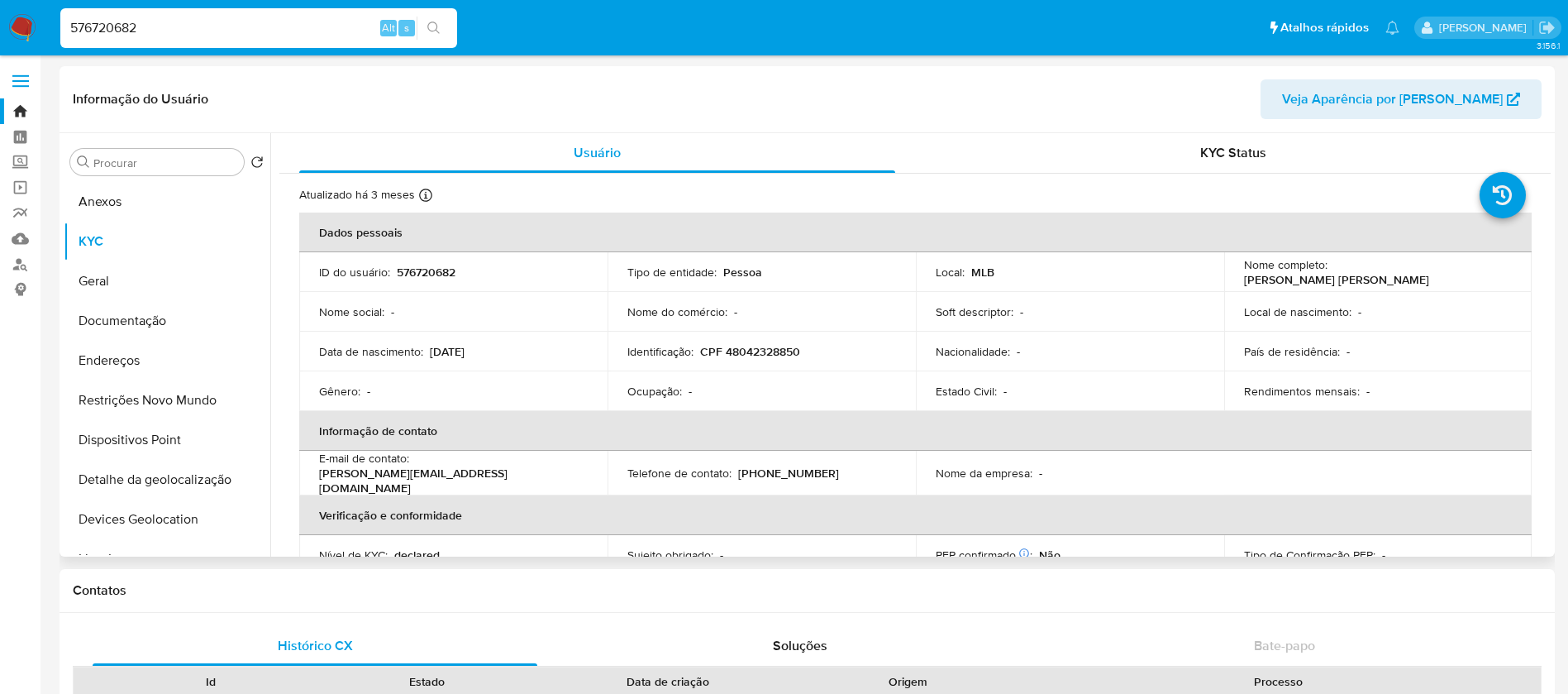
click at [173, 33] on input "576720682" at bounding box center [258, 28] width 396 height 22
paste input "1965416901"
type input "1965416901"
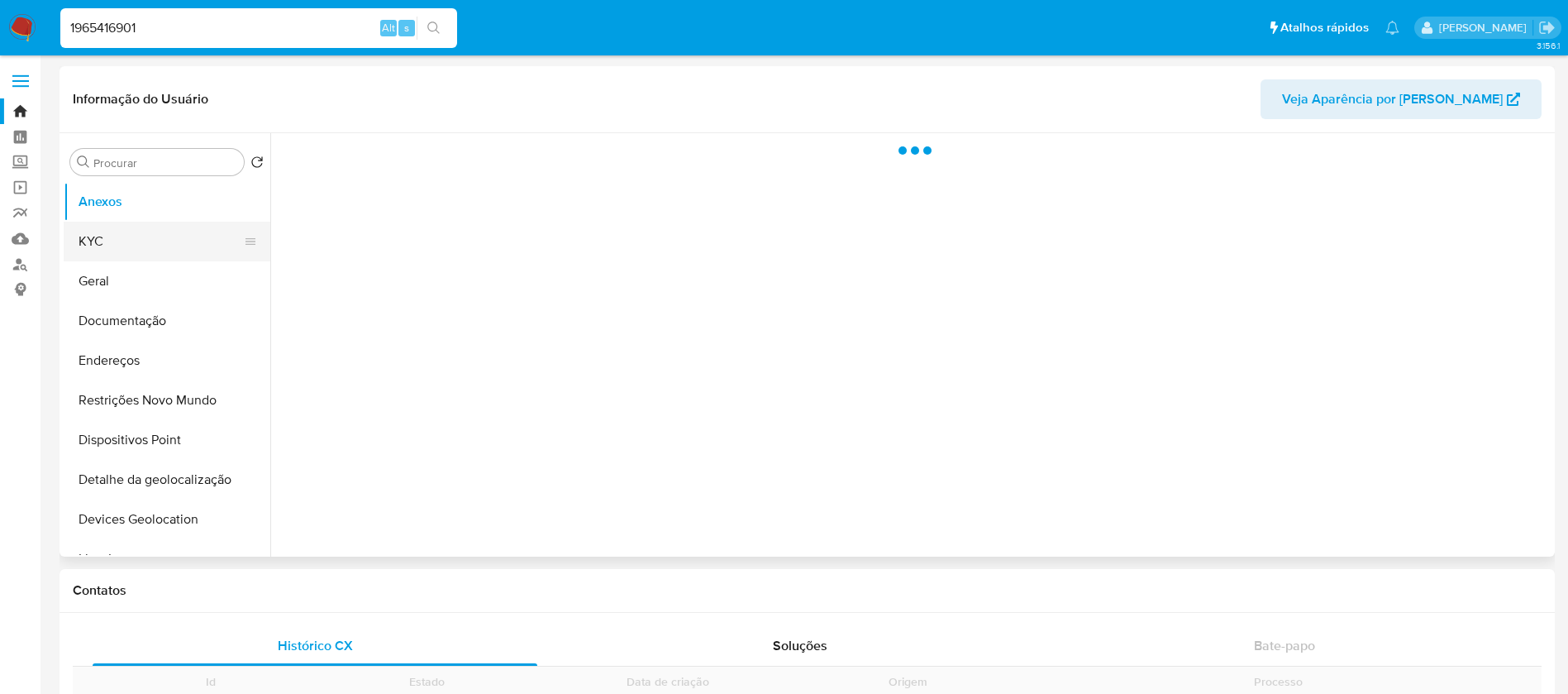
click at [123, 245] on button "KYC" at bounding box center [160, 241] width 193 height 40
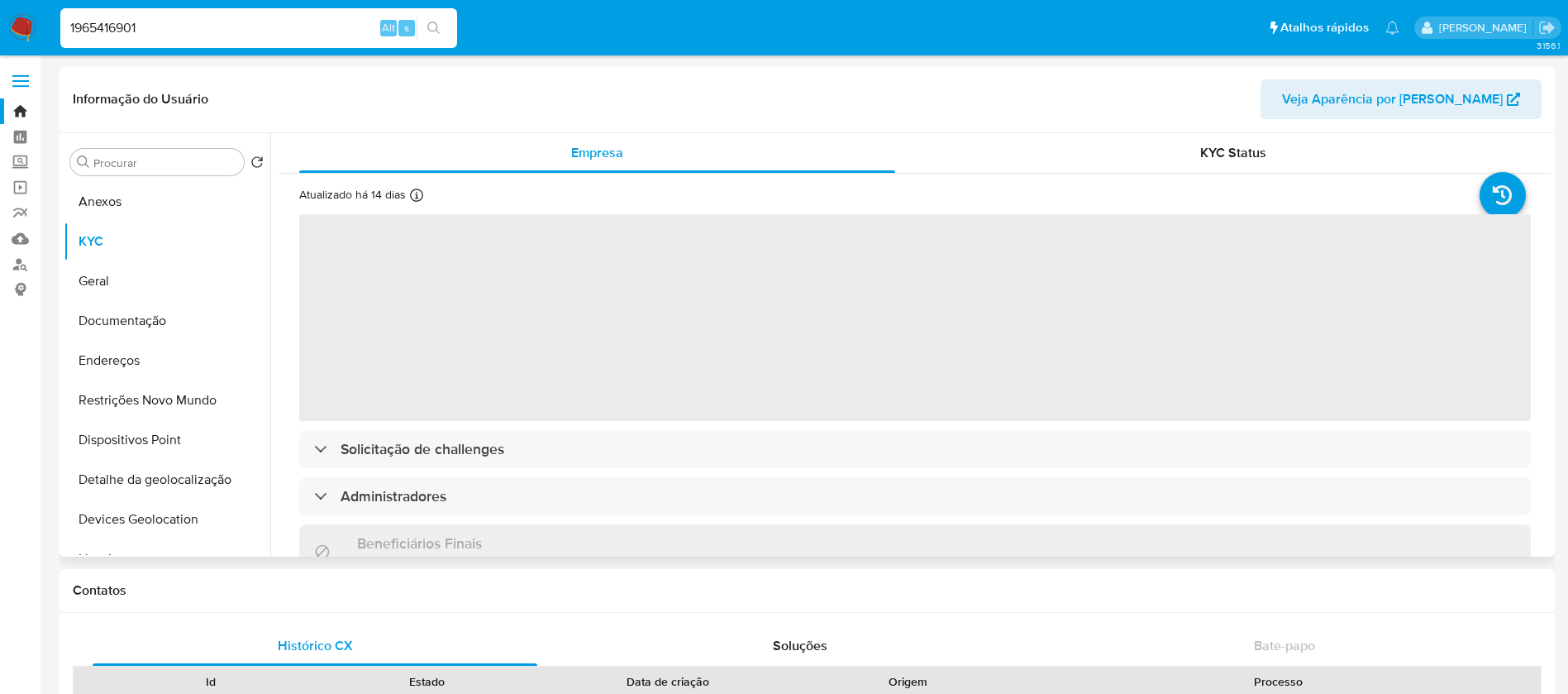
select select "10"
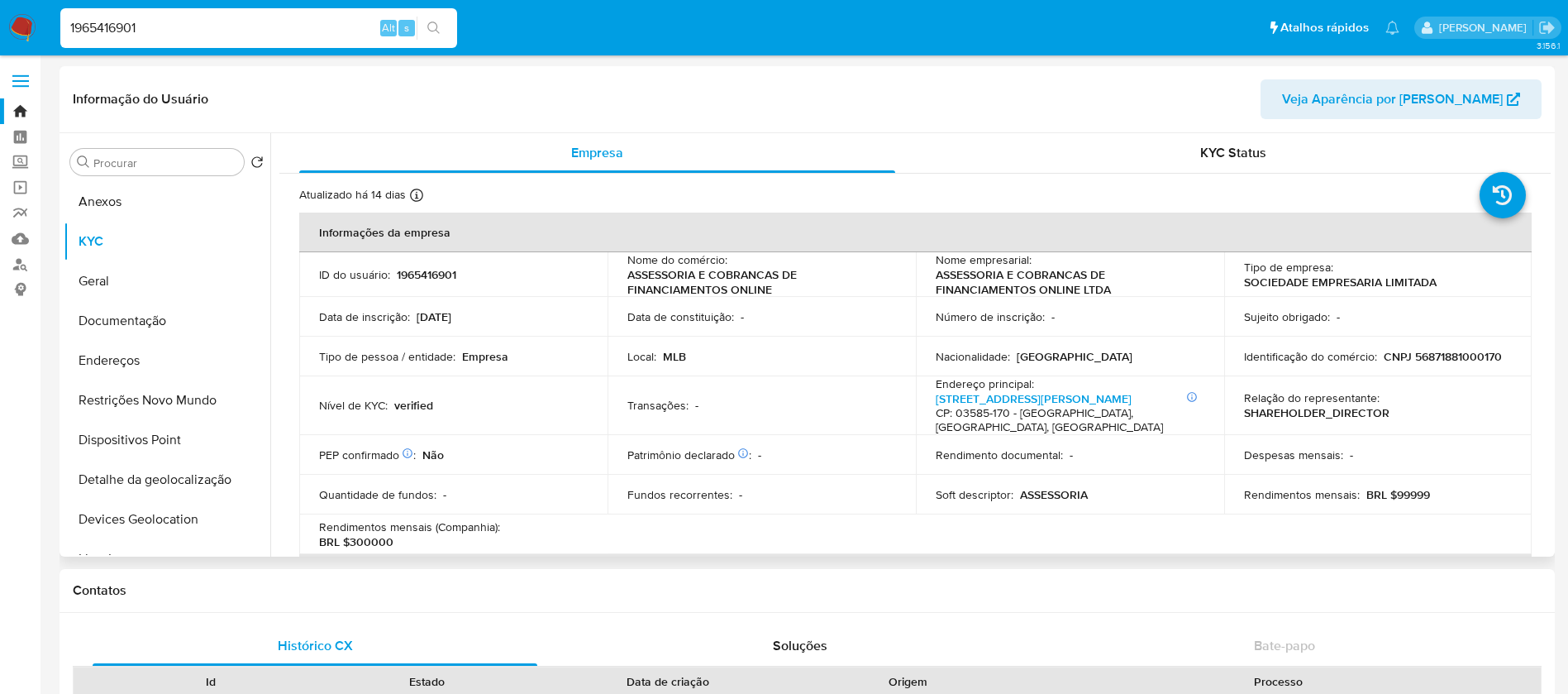
click at [198, 29] on input "1965416901" at bounding box center [258, 28] width 396 height 22
paste input "2087214533"
type input "2087214533"
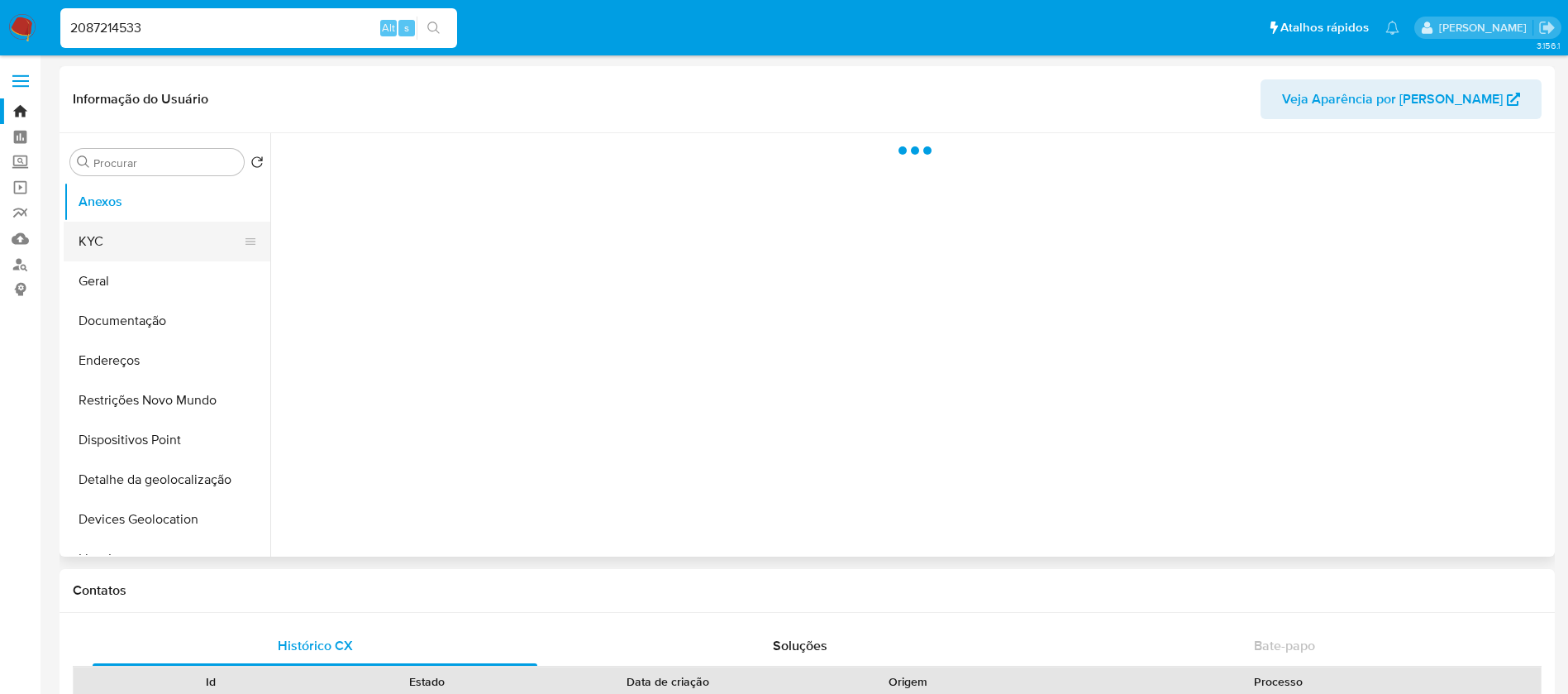
click at [130, 242] on button "KYC" at bounding box center [160, 241] width 193 height 40
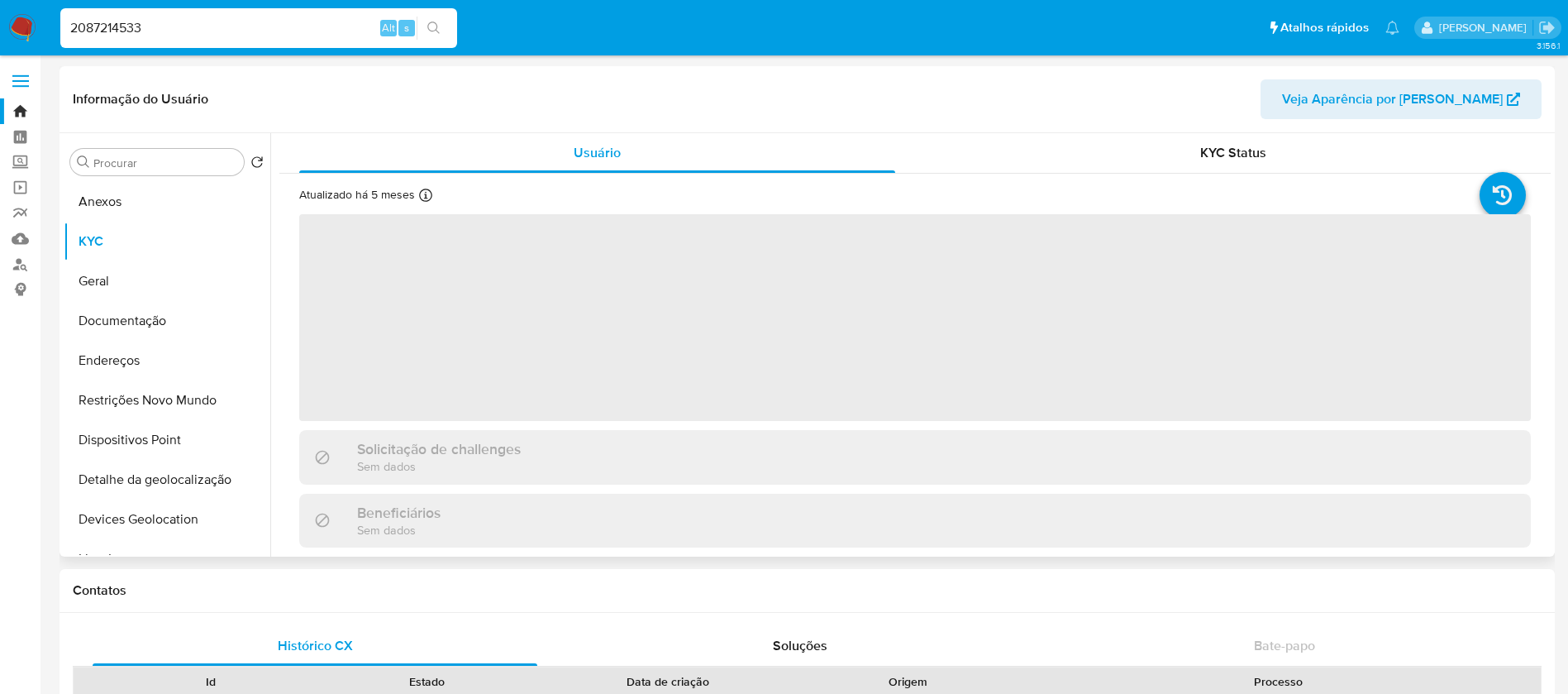
select select "10"
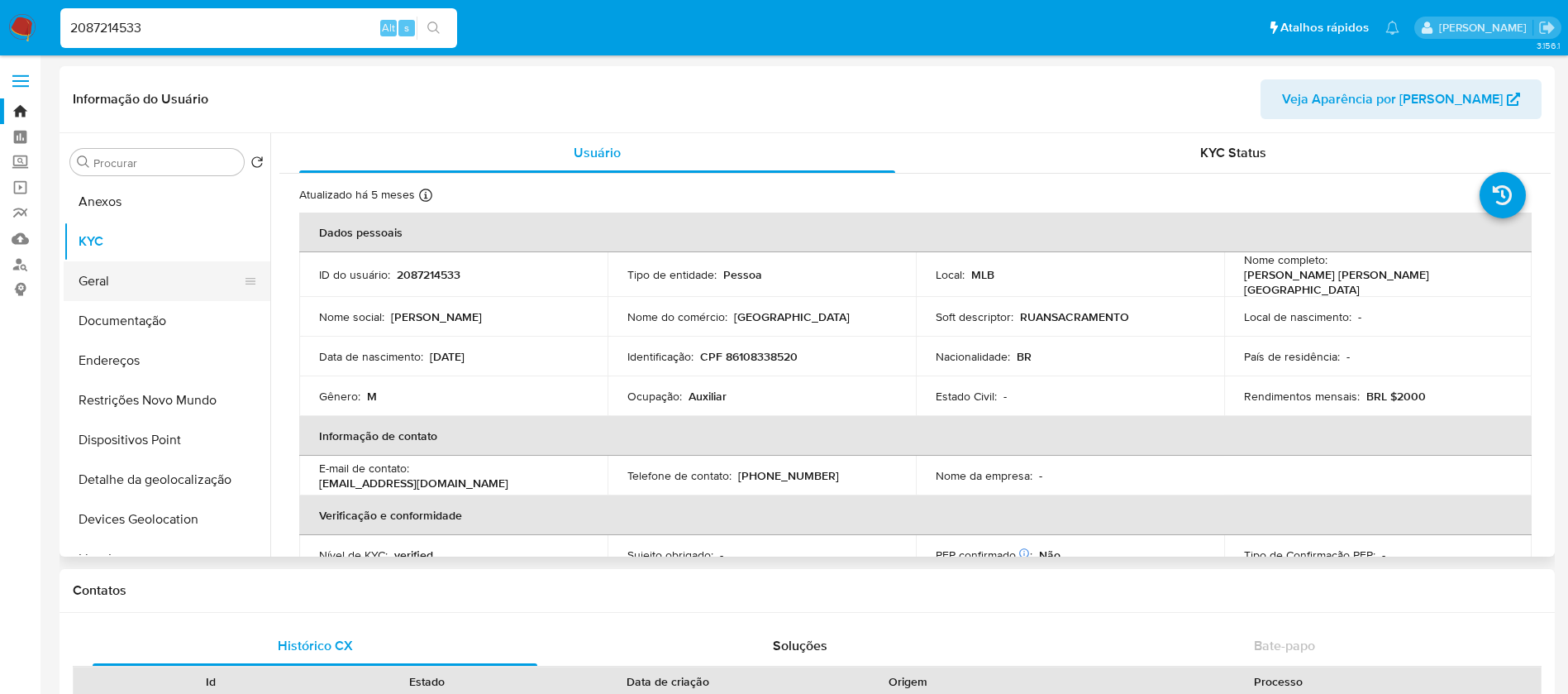
click at [106, 271] on button "Geral" at bounding box center [160, 281] width 193 height 40
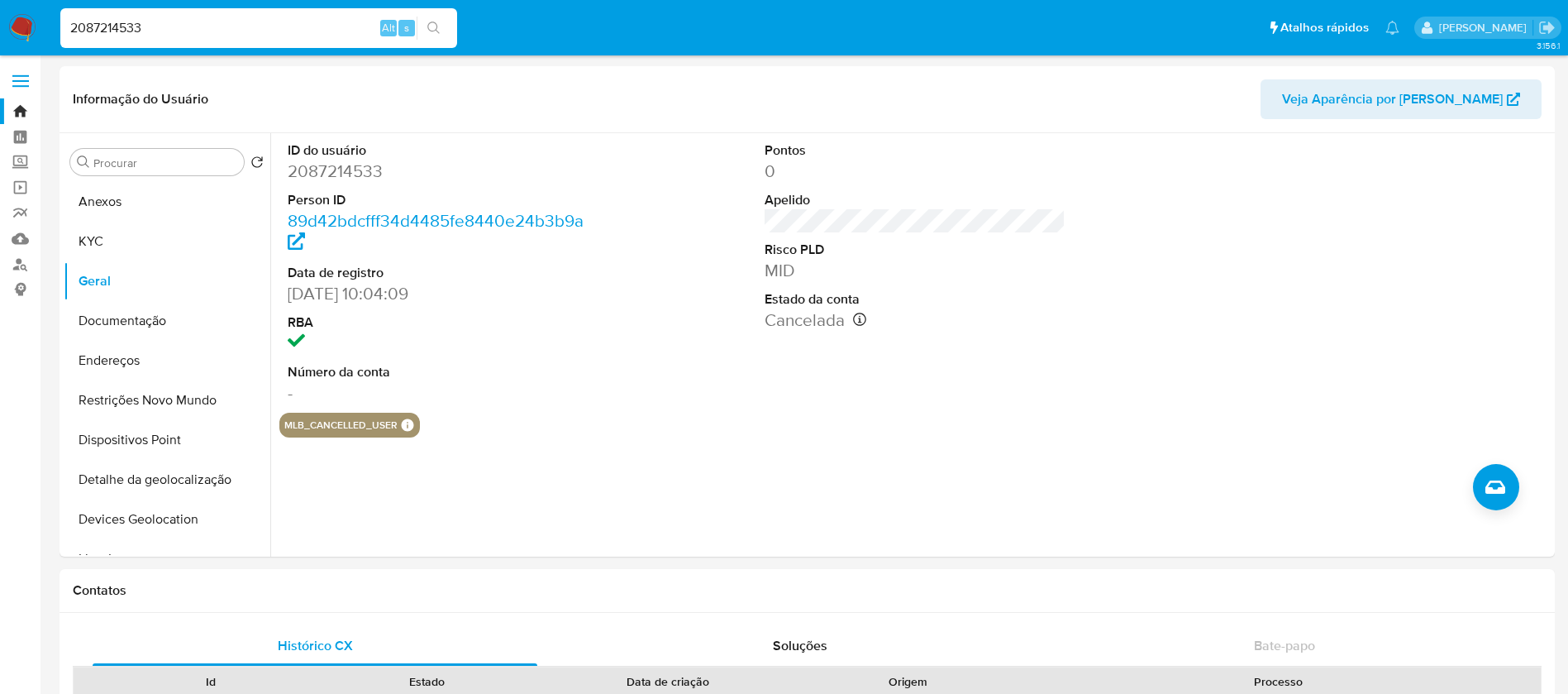
drag, startPoint x: 187, startPoint y: 41, endPoint x: 173, endPoint y: 36, distance: 14.9
click at [185, 40] on div "2087214533 Alt s" at bounding box center [258, 28] width 396 height 40
click at [173, 36] on input "2087214533" at bounding box center [258, 28] width 396 height 22
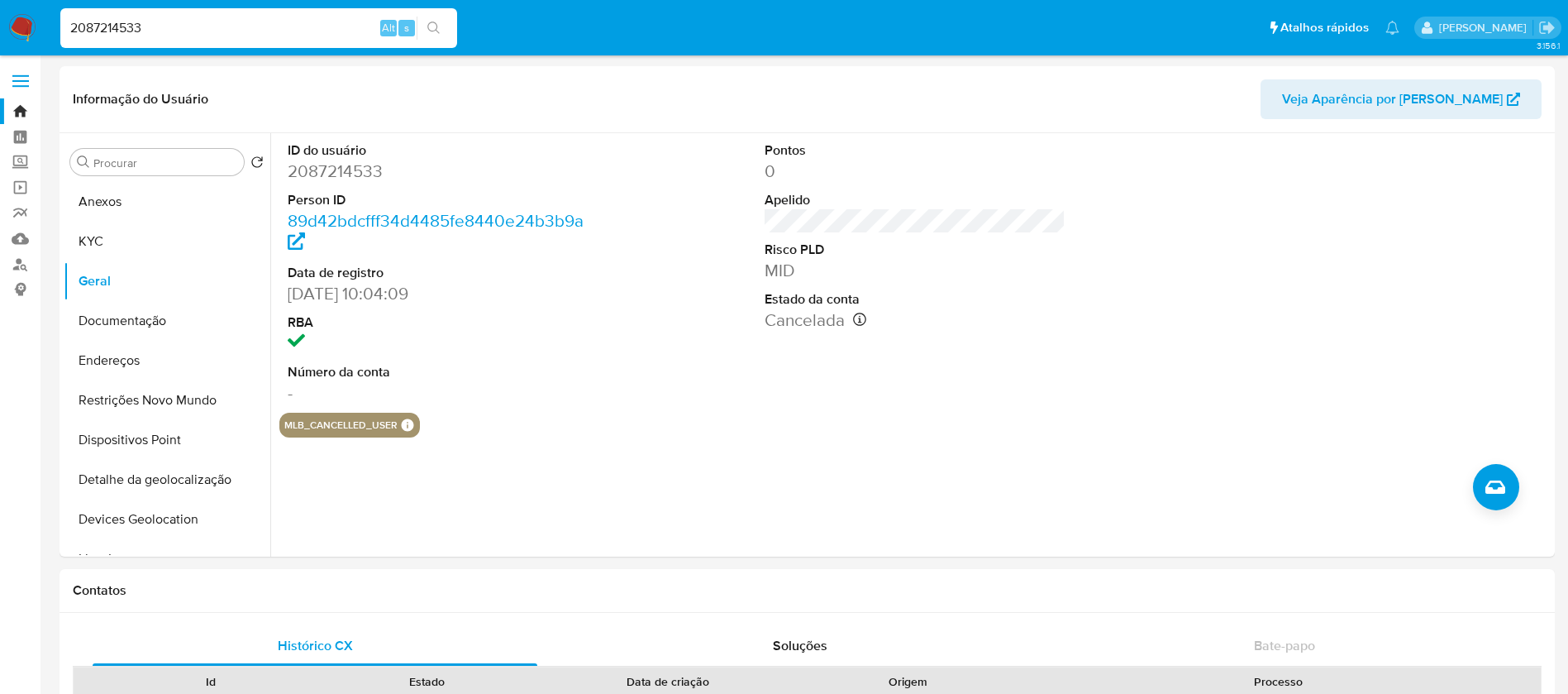
paste input "387217838"
type input "387217838"
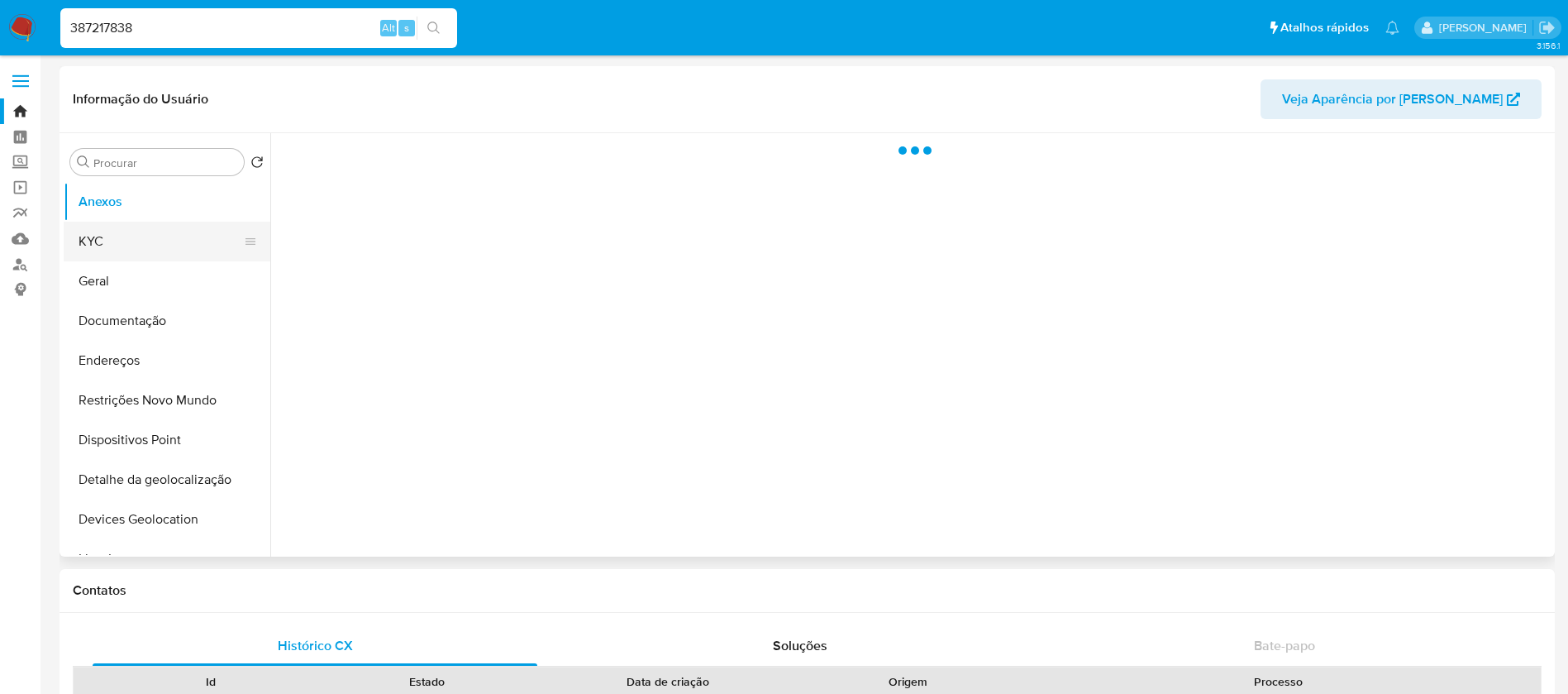
click at [98, 245] on button "KYC" at bounding box center [160, 241] width 193 height 40
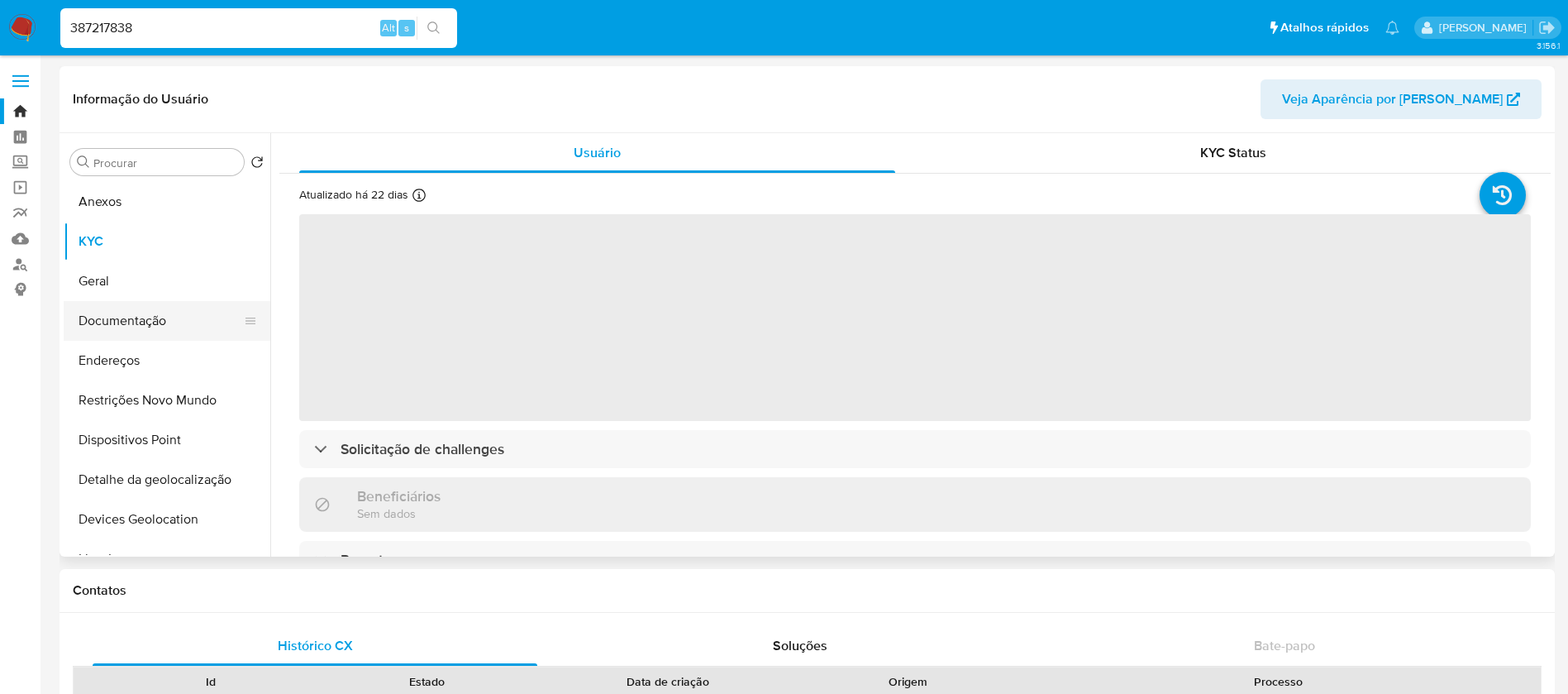
select select "10"
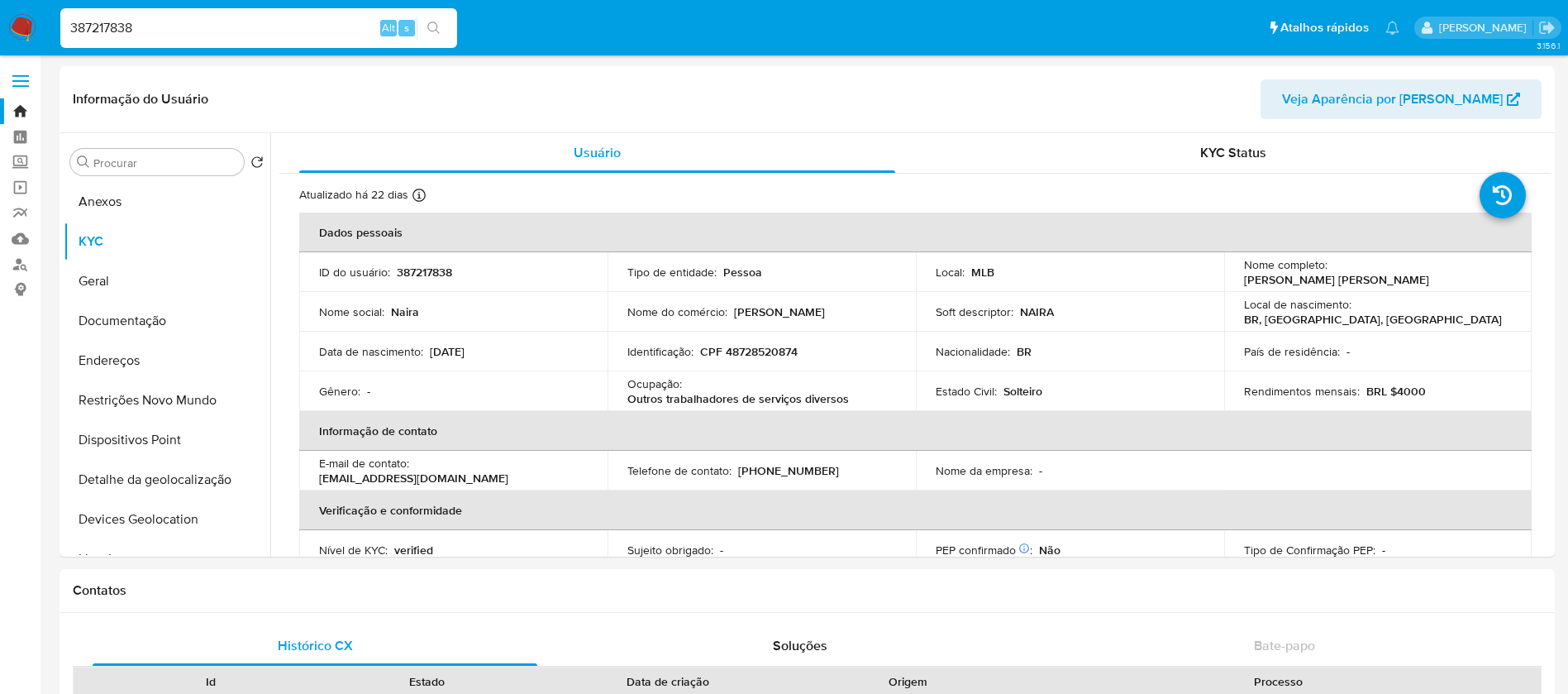
click at [262, 34] on input "387217838" at bounding box center [258, 28] width 396 height 22
paste input "1522005032"
type input "1522005032"
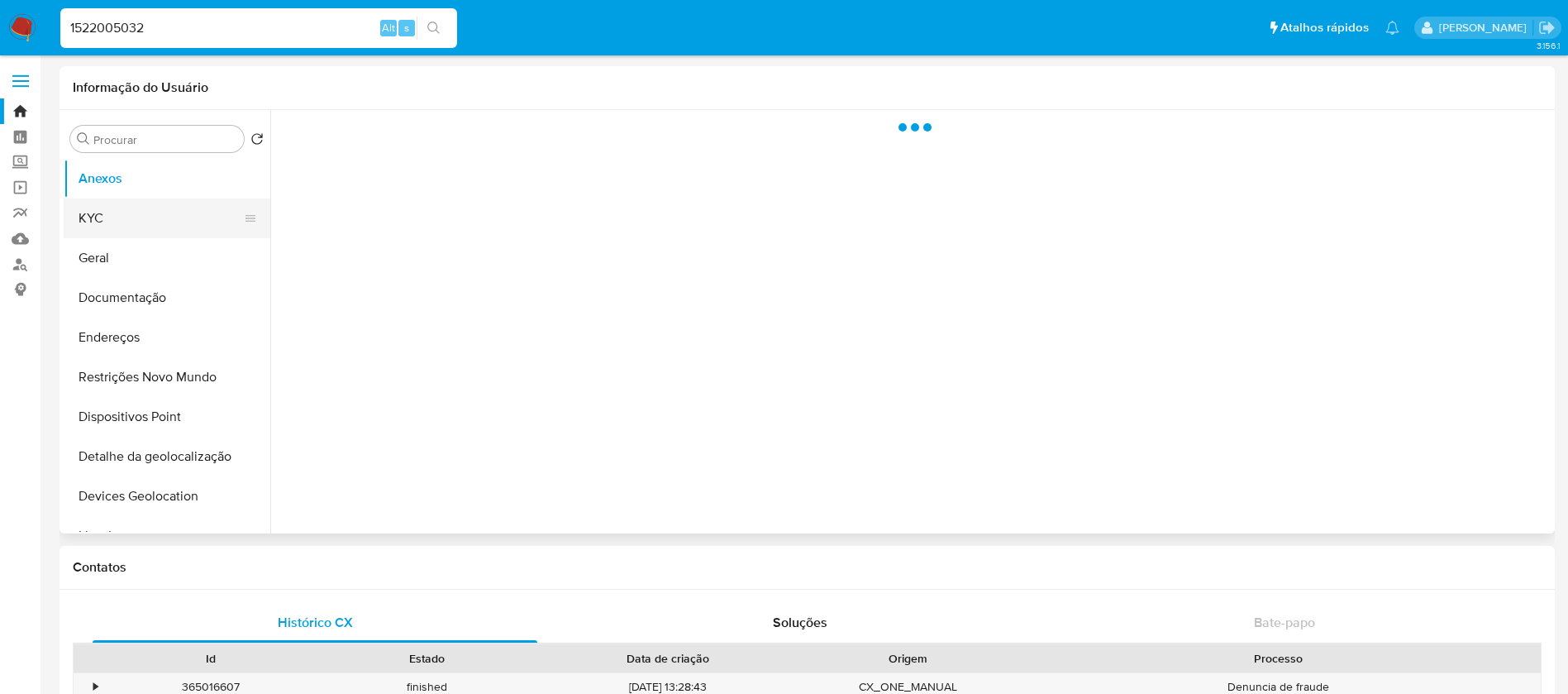
click at [96, 227] on button "KYC" at bounding box center [160, 218] width 193 height 40
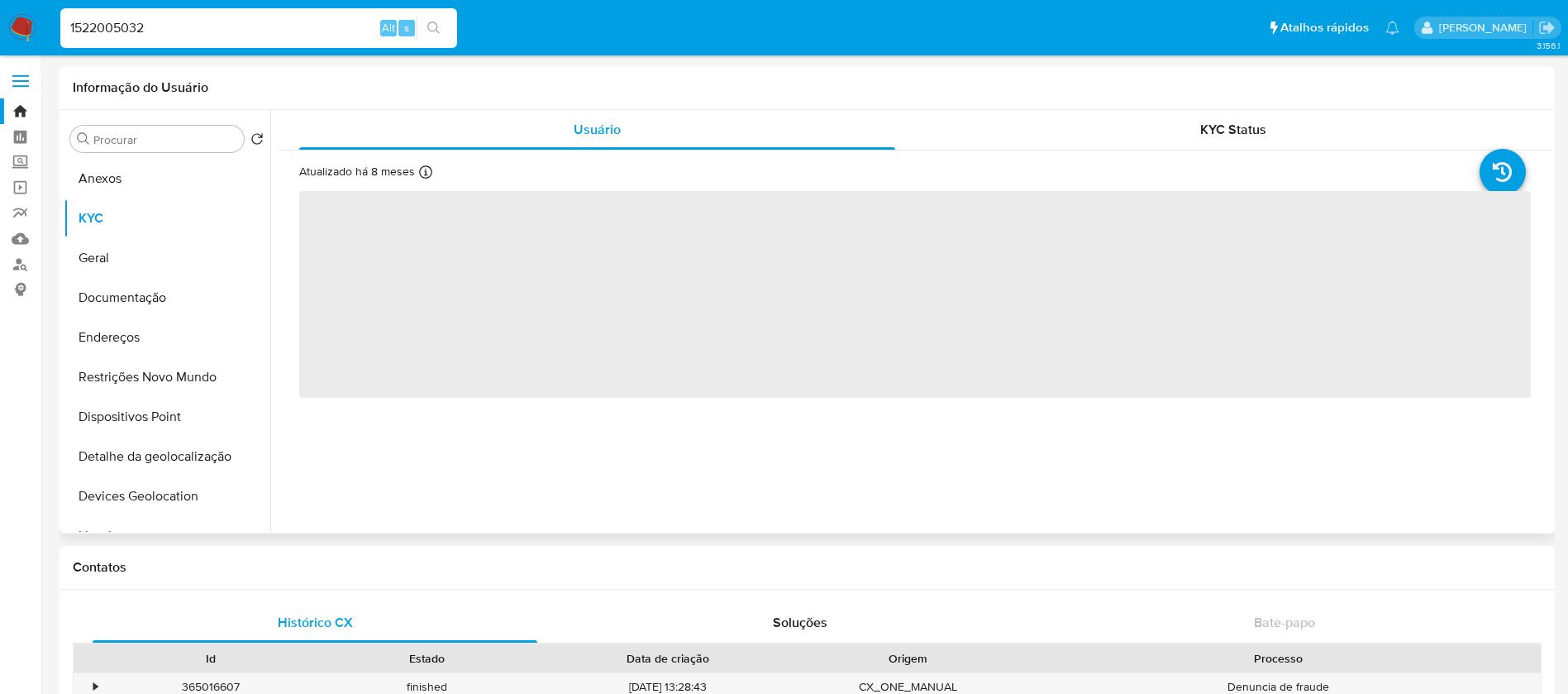
select select "10"
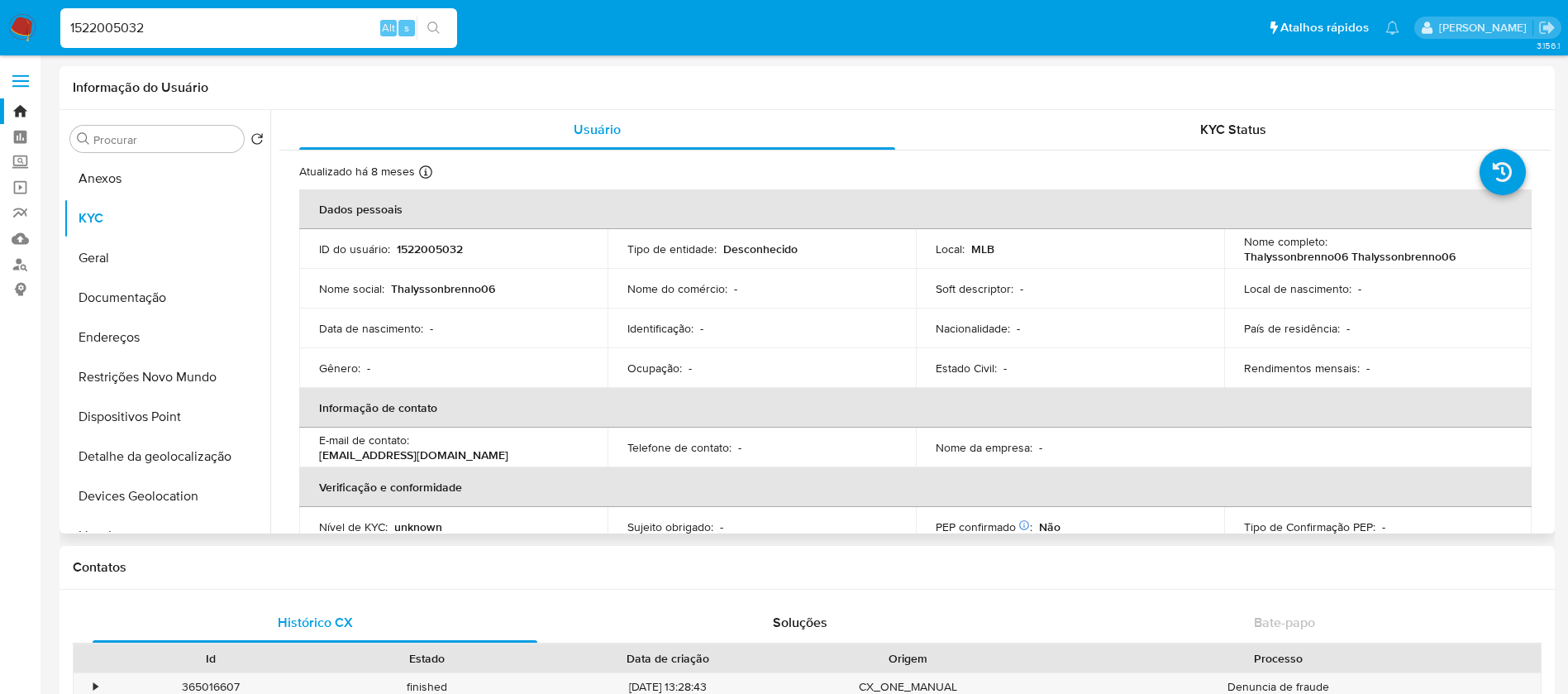
click at [1316, 254] on p "Thalyssonbrenno06 Thalyssonbrenno06" at bounding box center [1349, 256] width 211 height 15
click at [1346, 262] on p "Thalyssonbrenno06 Thalyssonbrenno06" at bounding box center [1349, 256] width 211 height 15
drag, startPoint x: 1240, startPoint y: 253, endPoint x: 1451, endPoint y: 257, distance: 211.0
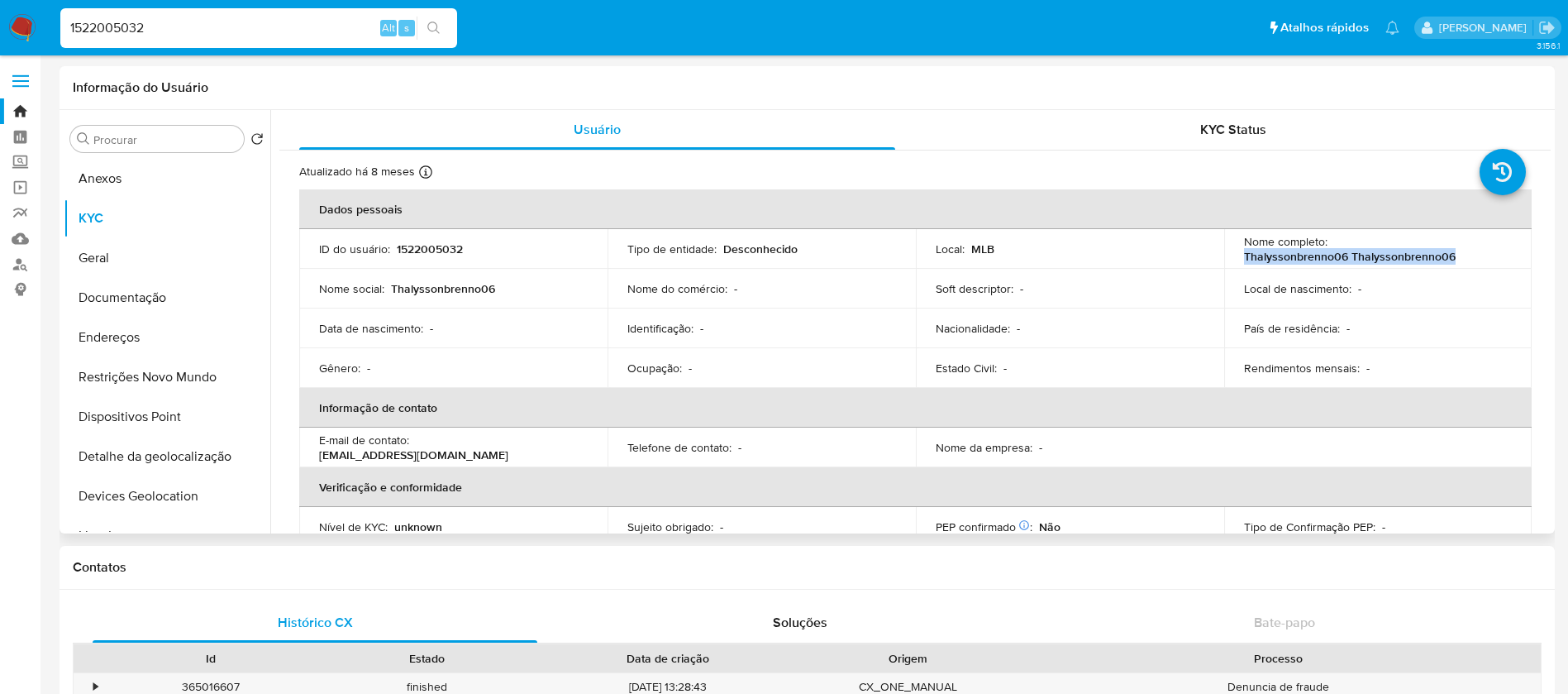
click at [1451, 257] on div "Nome completo : Thalyssonbrenno06 Thalyssonbrenno06" at bounding box center [1378, 248] width 269 height 30
copy p "Thalyssonbrenno06 Thalyssonbrenno06"
click at [123, 263] on button "Geral" at bounding box center [160, 258] width 193 height 40
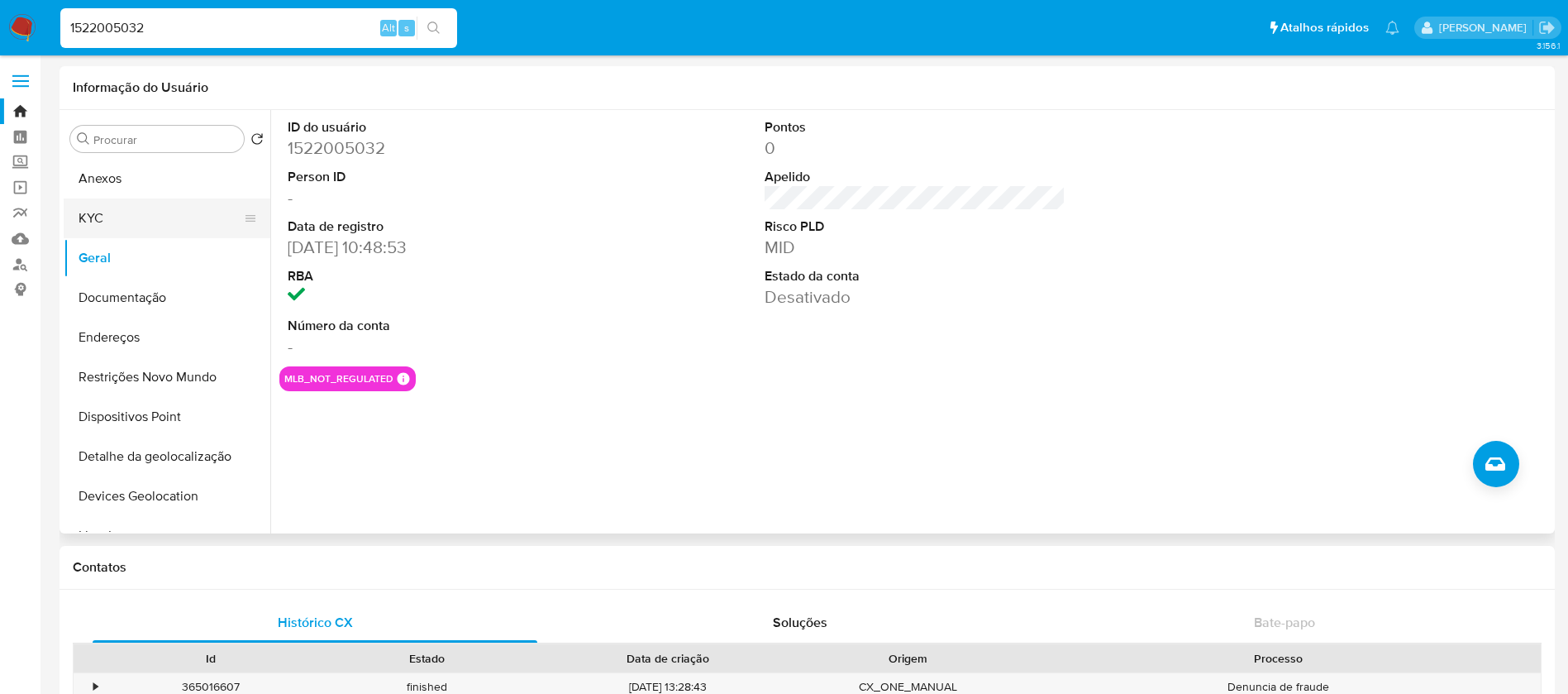
click at [102, 225] on button "KYC" at bounding box center [160, 218] width 193 height 40
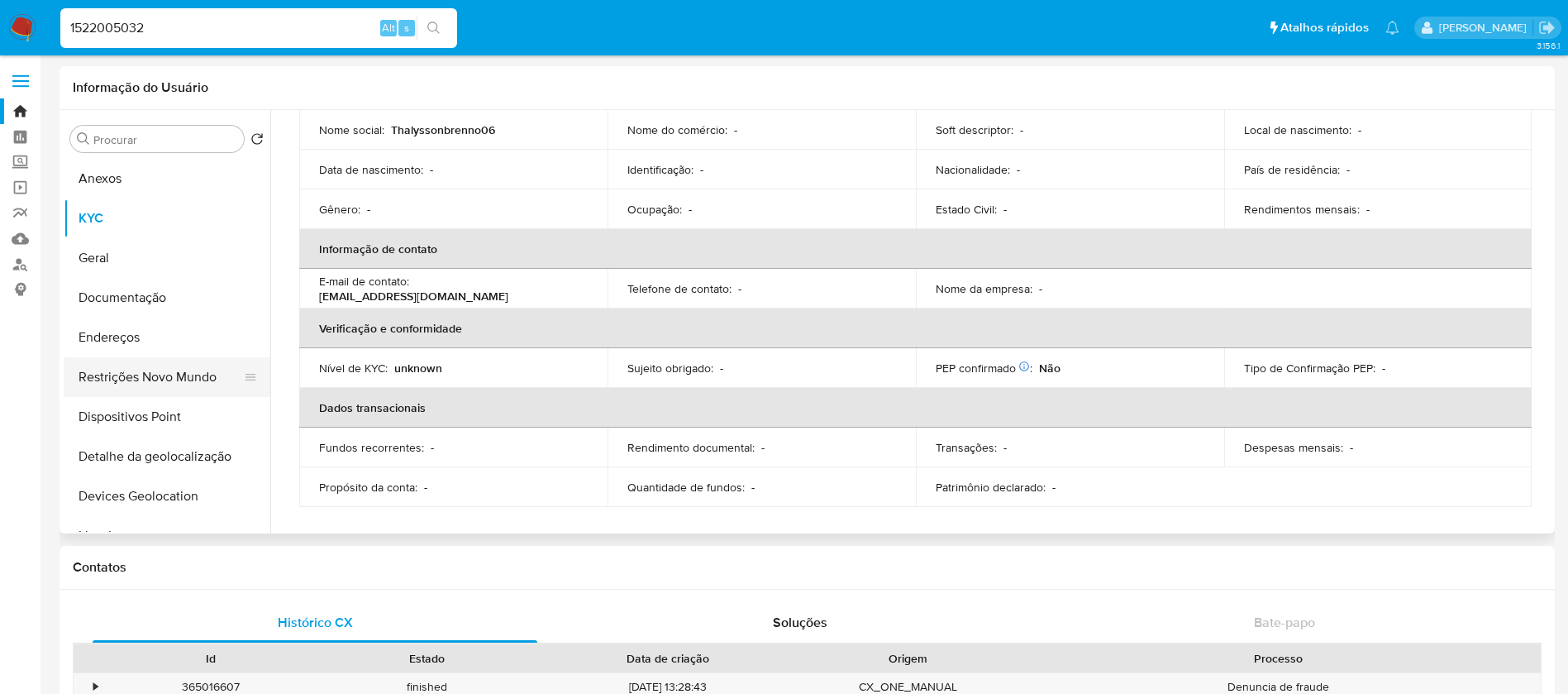
click at [134, 382] on button "Restrições Novo Mundo" at bounding box center [160, 377] width 193 height 40
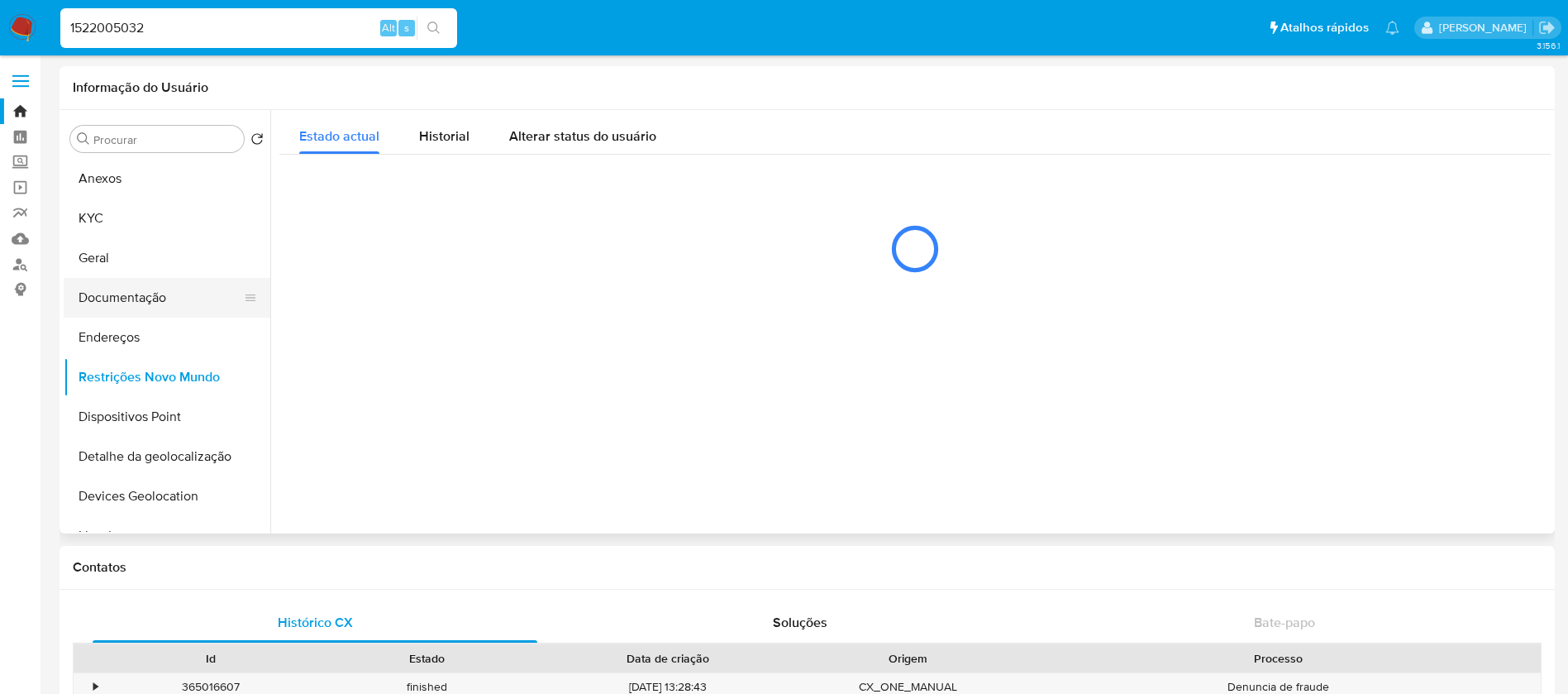
click at [118, 306] on button "Documentação" at bounding box center [160, 298] width 193 height 40
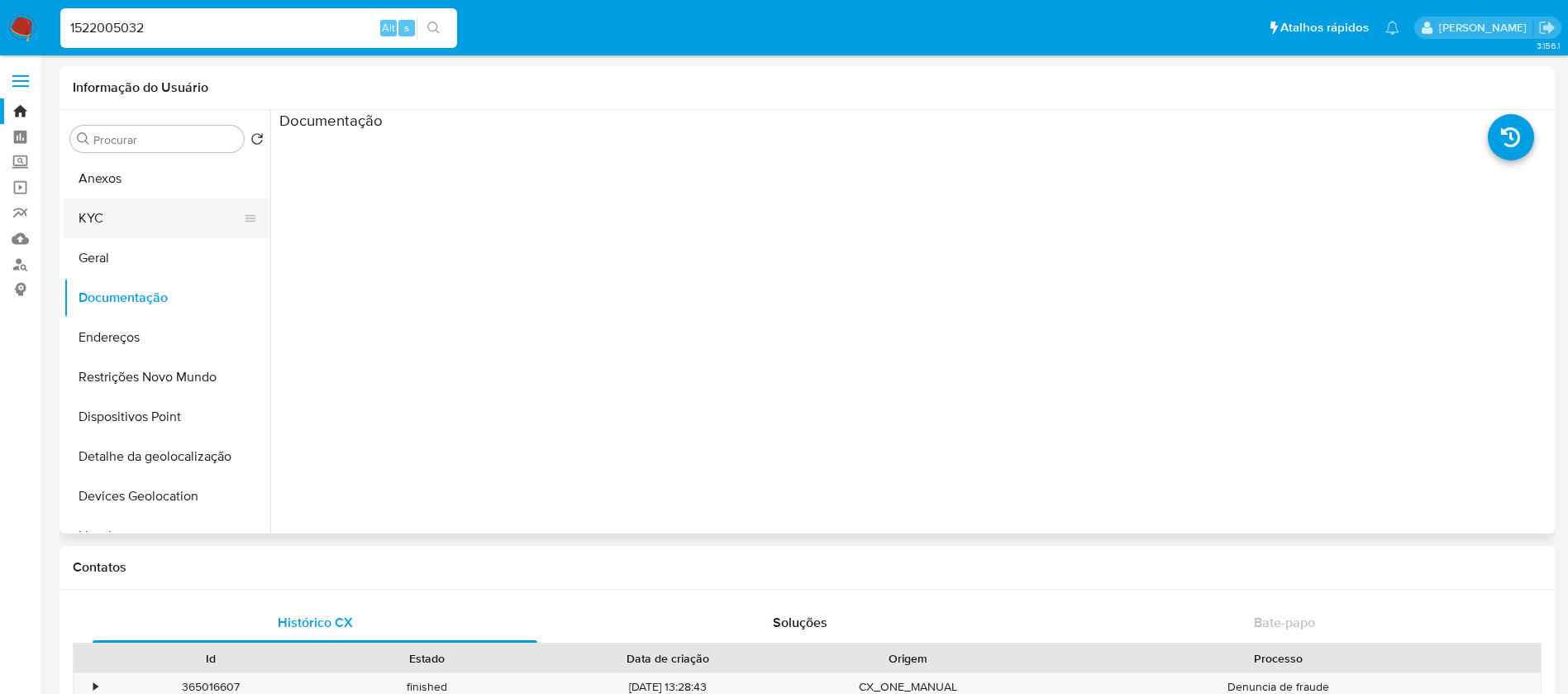
click at [119, 228] on button "KYC" at bounding box center [160, 218] width 193 height 40
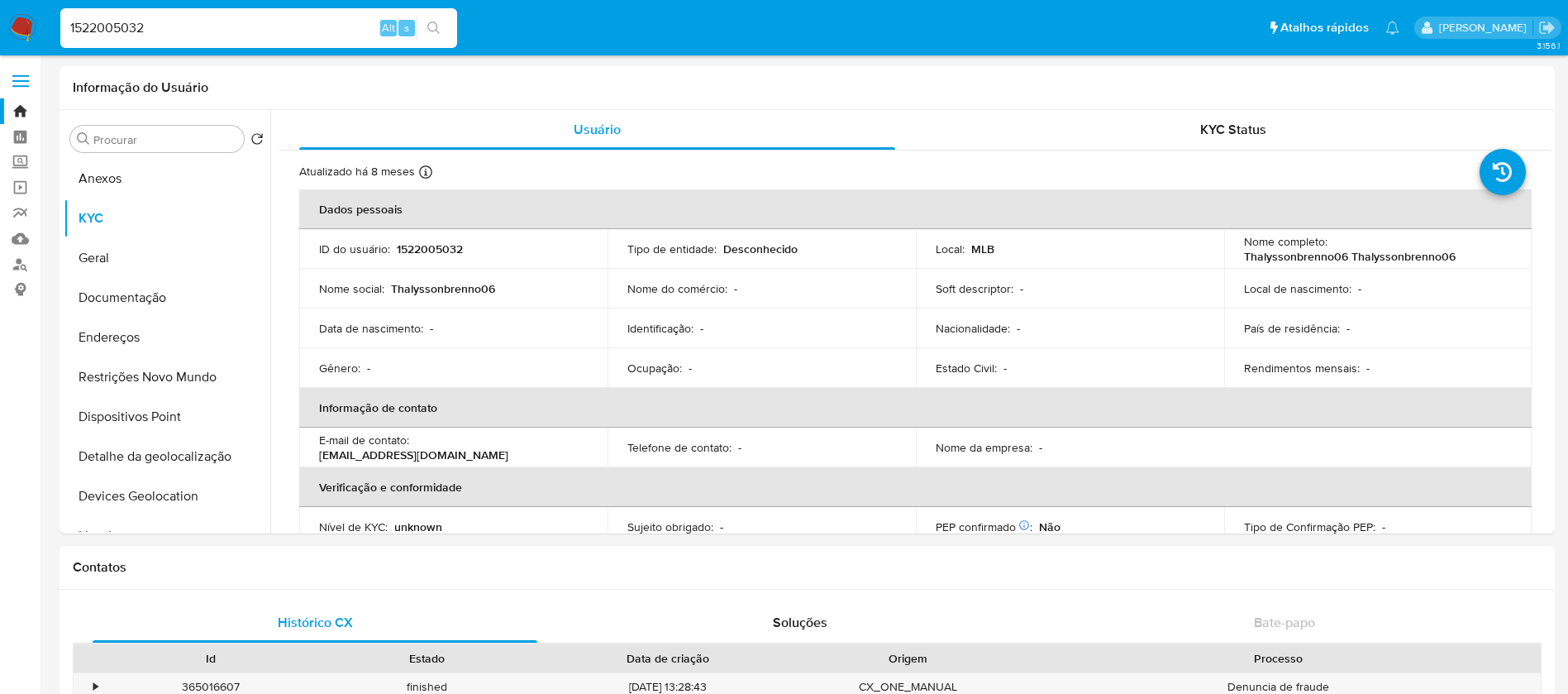
click at [222, 21] on input "1522005032" at bounding box center [258, 28] width 396 height 22
paste input "148333083"
type input "1148333083"
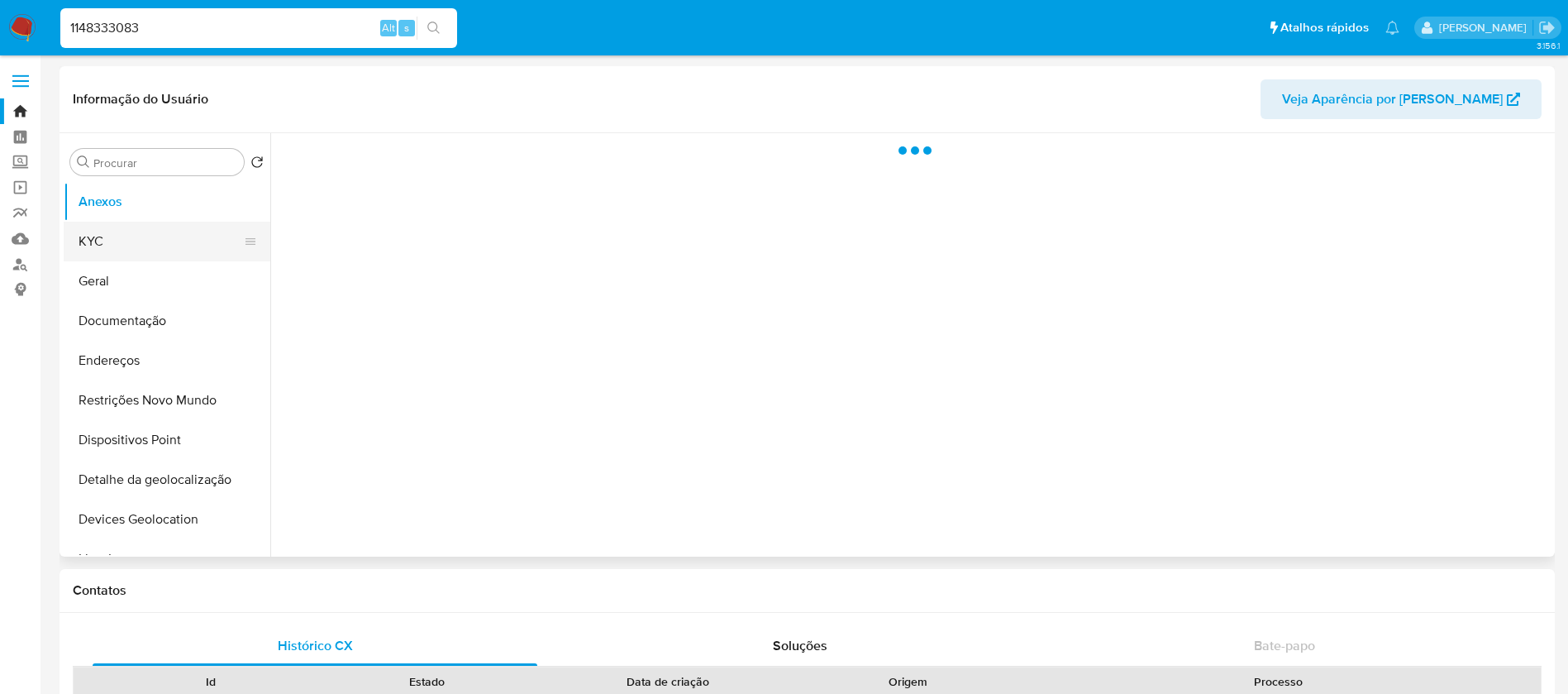
click at [159, 244] on button "KYC" at bounding box center [160, 241] width 193 height 40
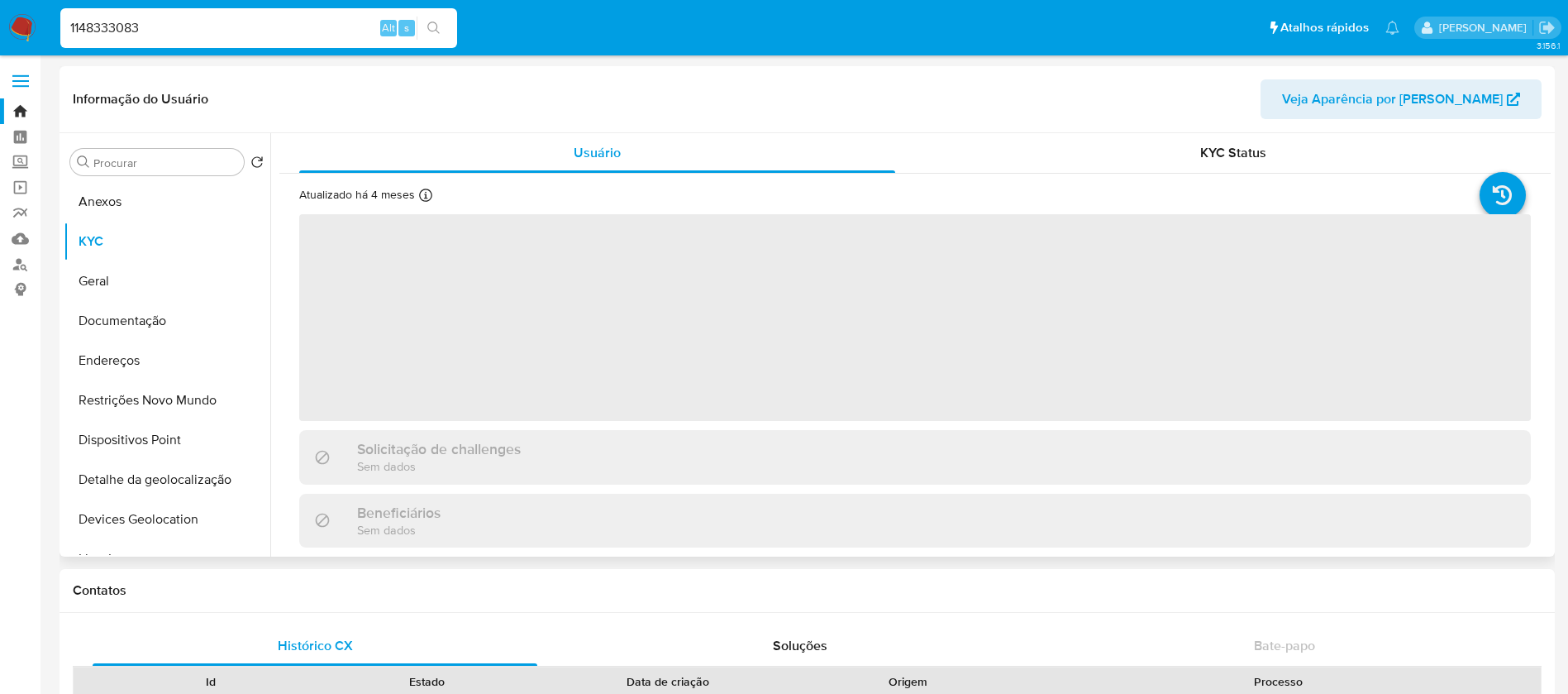
select select "10"
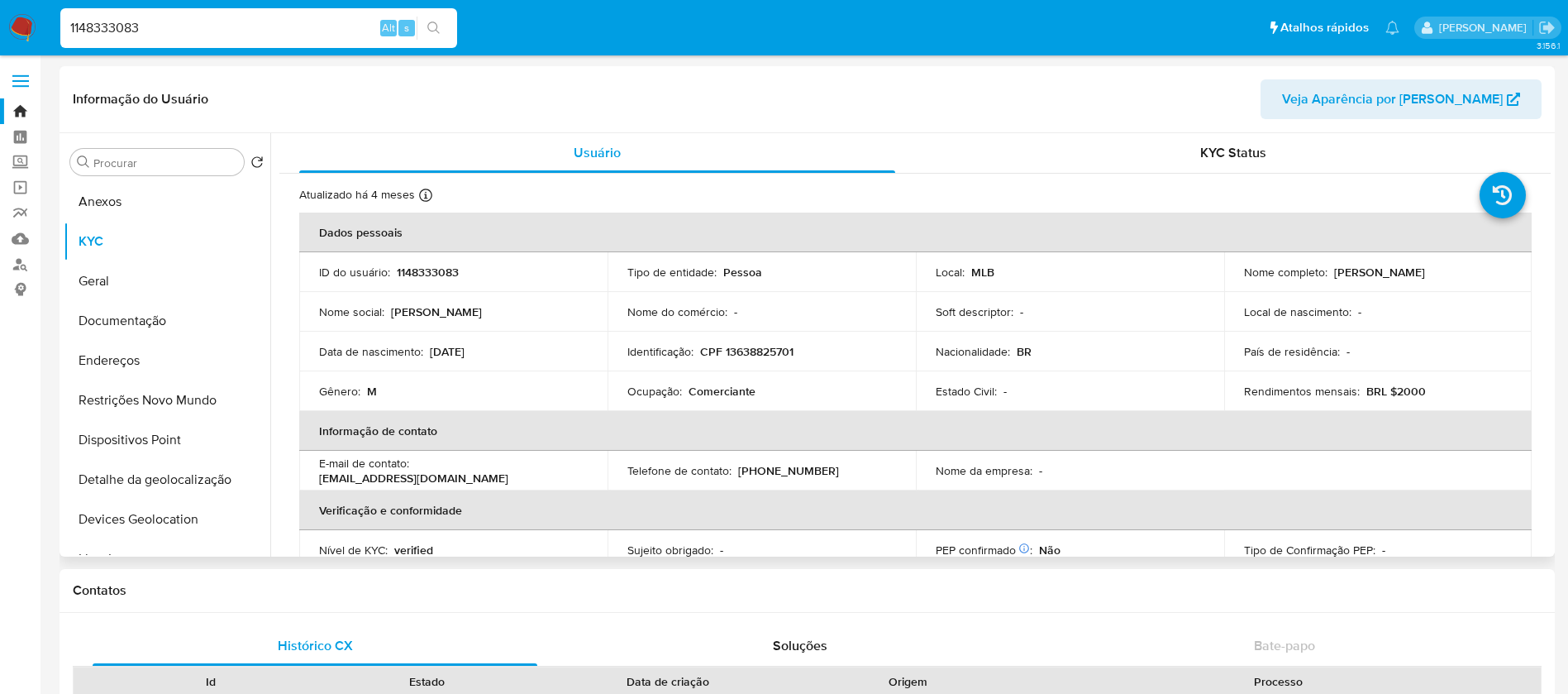
click at [274, 26] on input "1148333083" at bounding box center [258, 28] width 396 height 22
paste input "7094851"
type input "1170948513"
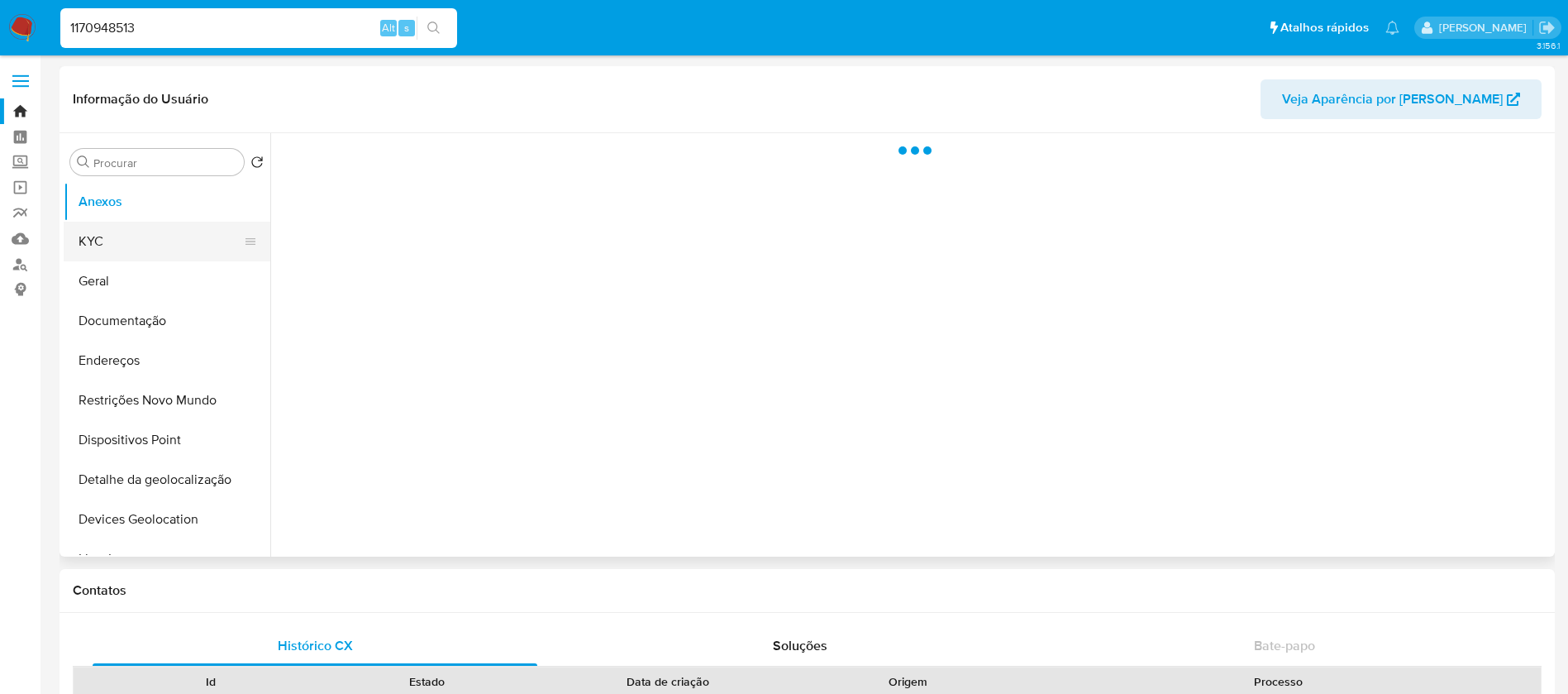
click at [117, 248] on button "KYC" at bounding box center [160, 241] width 193 height 40
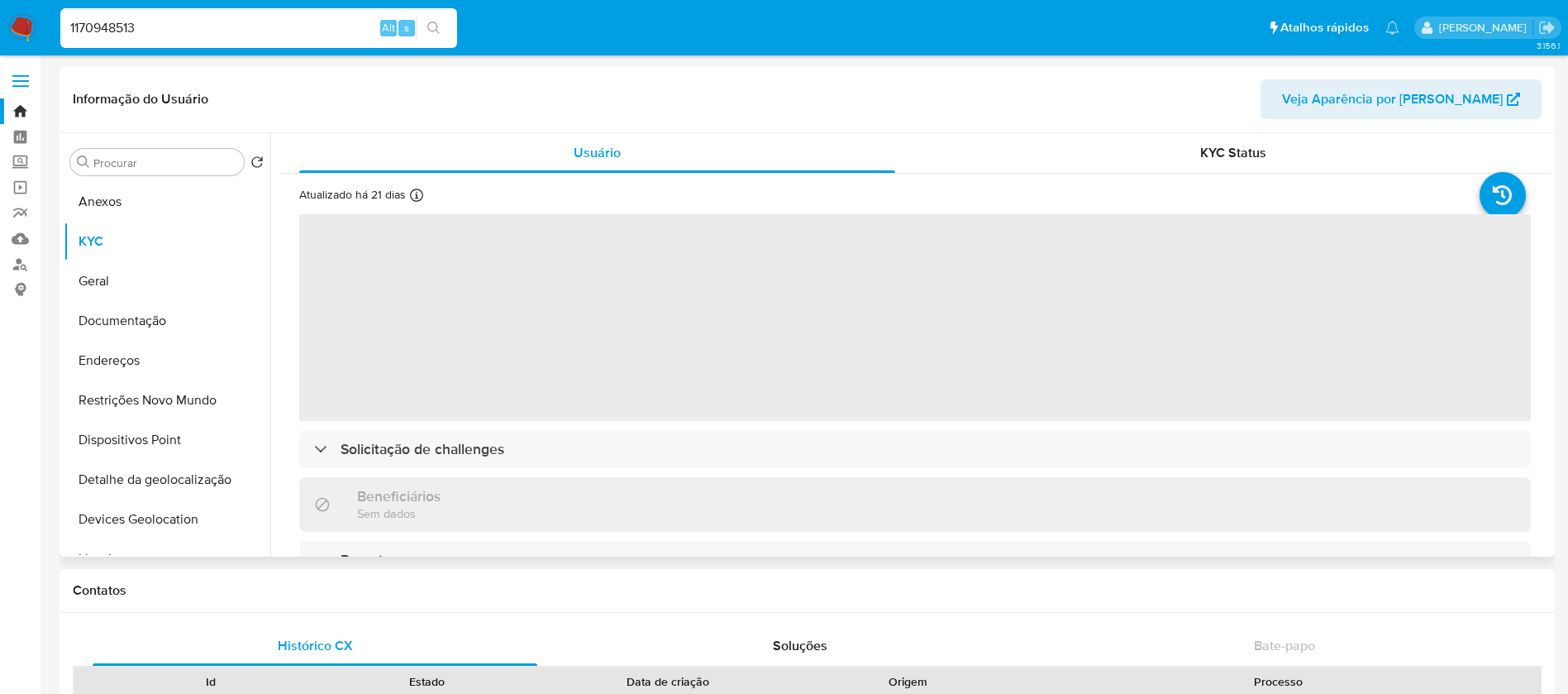
select select "10"
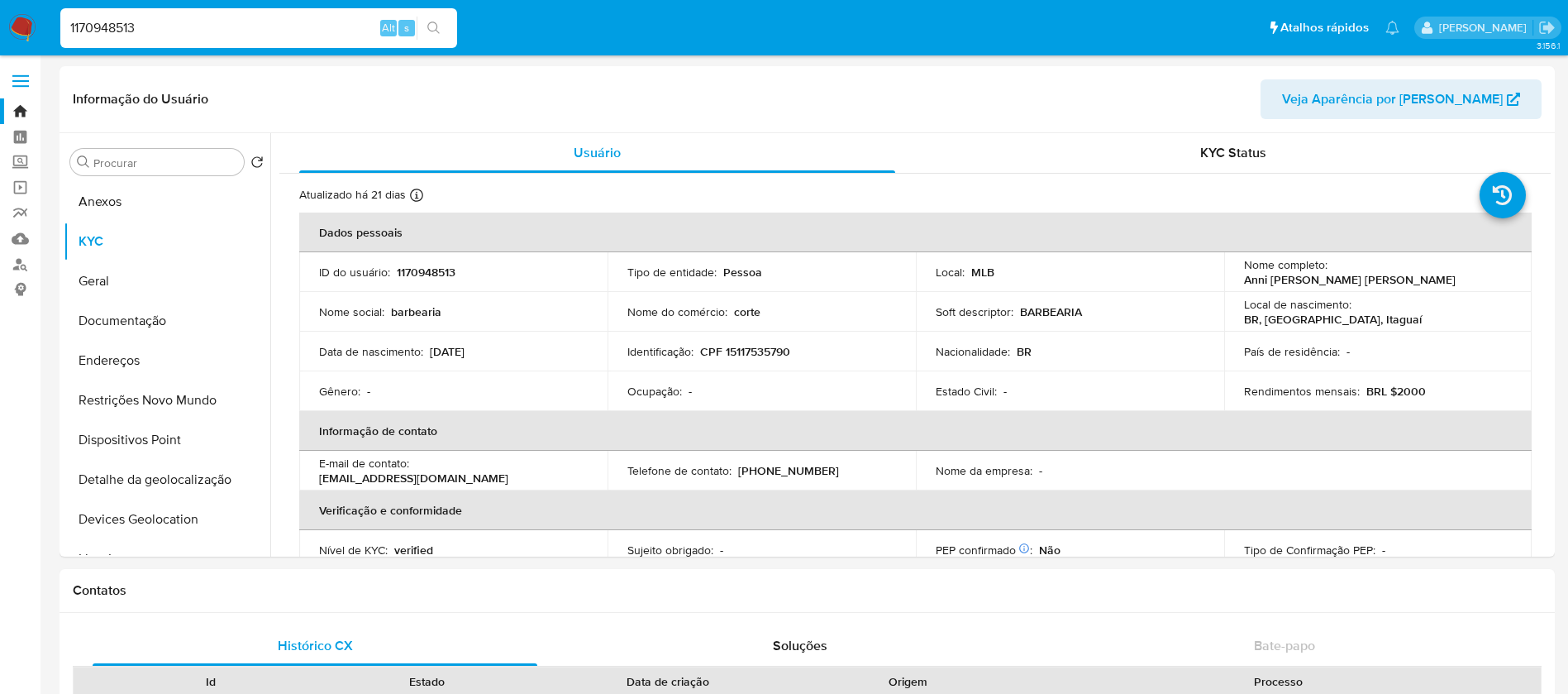
click at [243, 34] on input "1170948513" at bounding box center [258, 28] width 396 height 22
paste input "2245078856"
type input "2245078856"
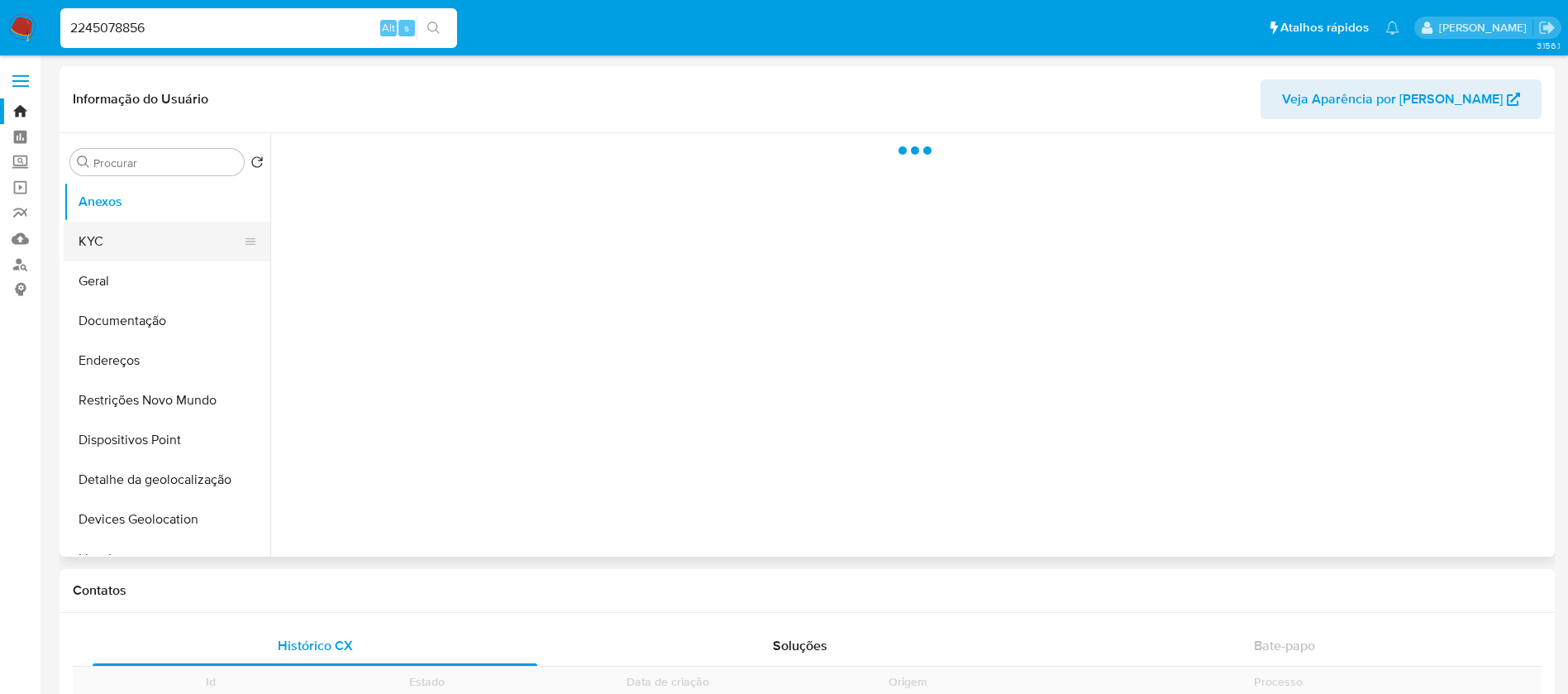
click at [121, 242] on button "KYC" at bounding box center [160, 241] width 193 height 40
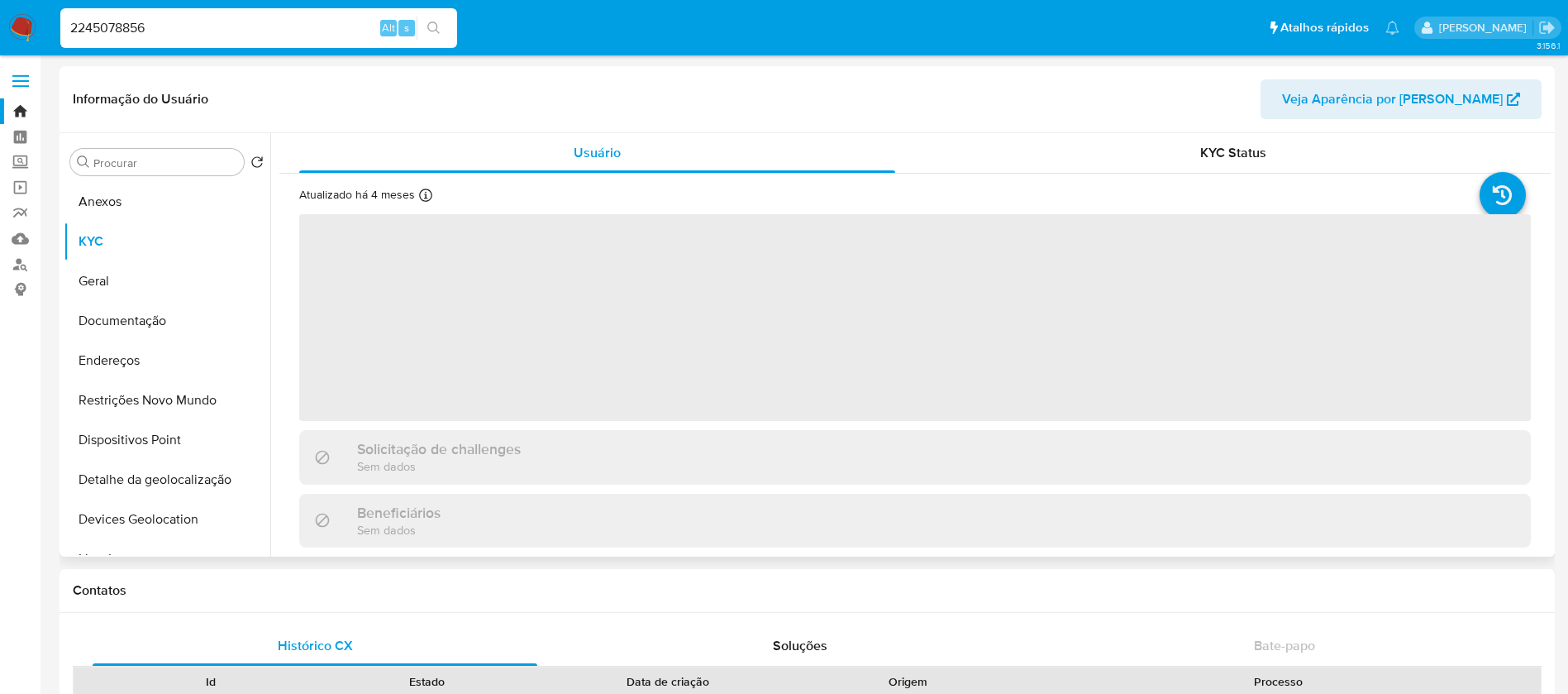
select select "10"
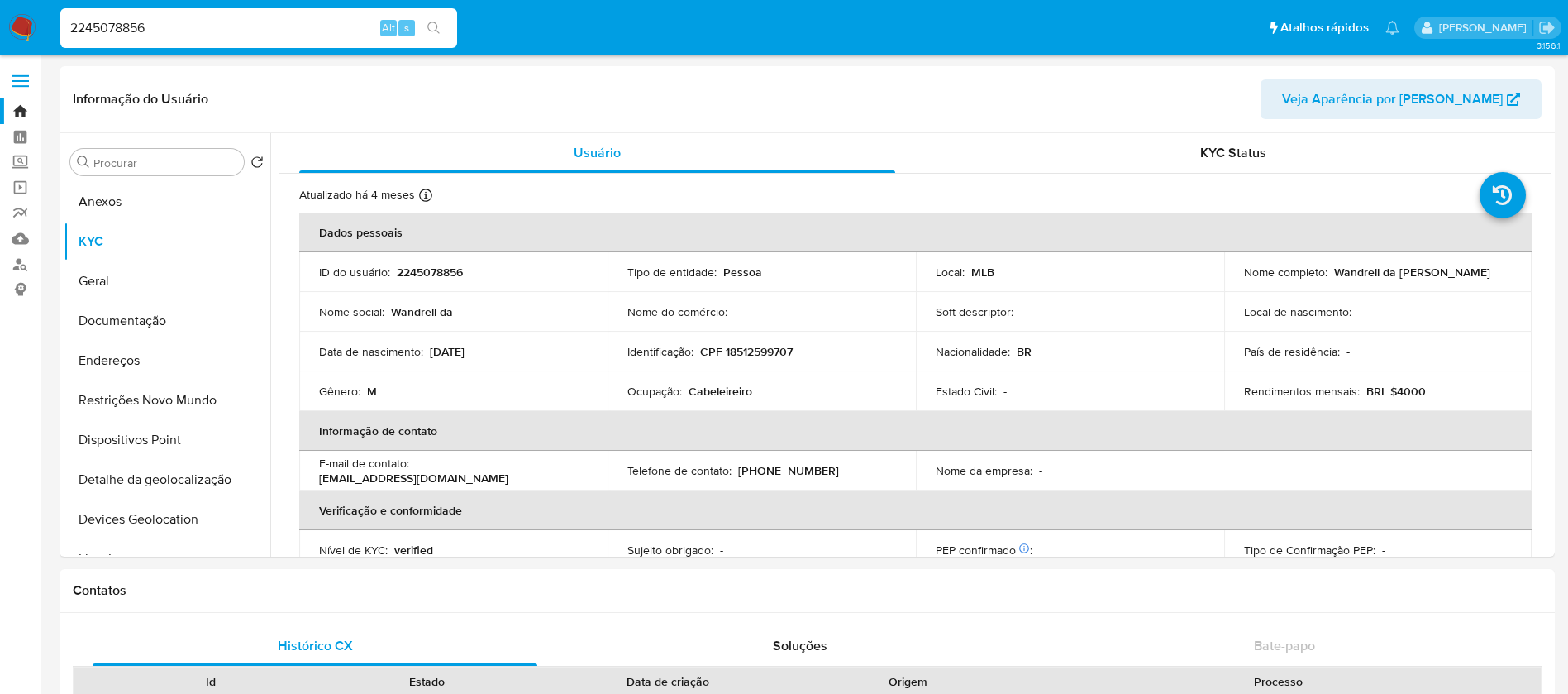
select select "10"
click at [217, 26] on input "2245078856" at bounding box center [258, 28] width 396 height 22
paste input "1822806247"
type input "1822806247"
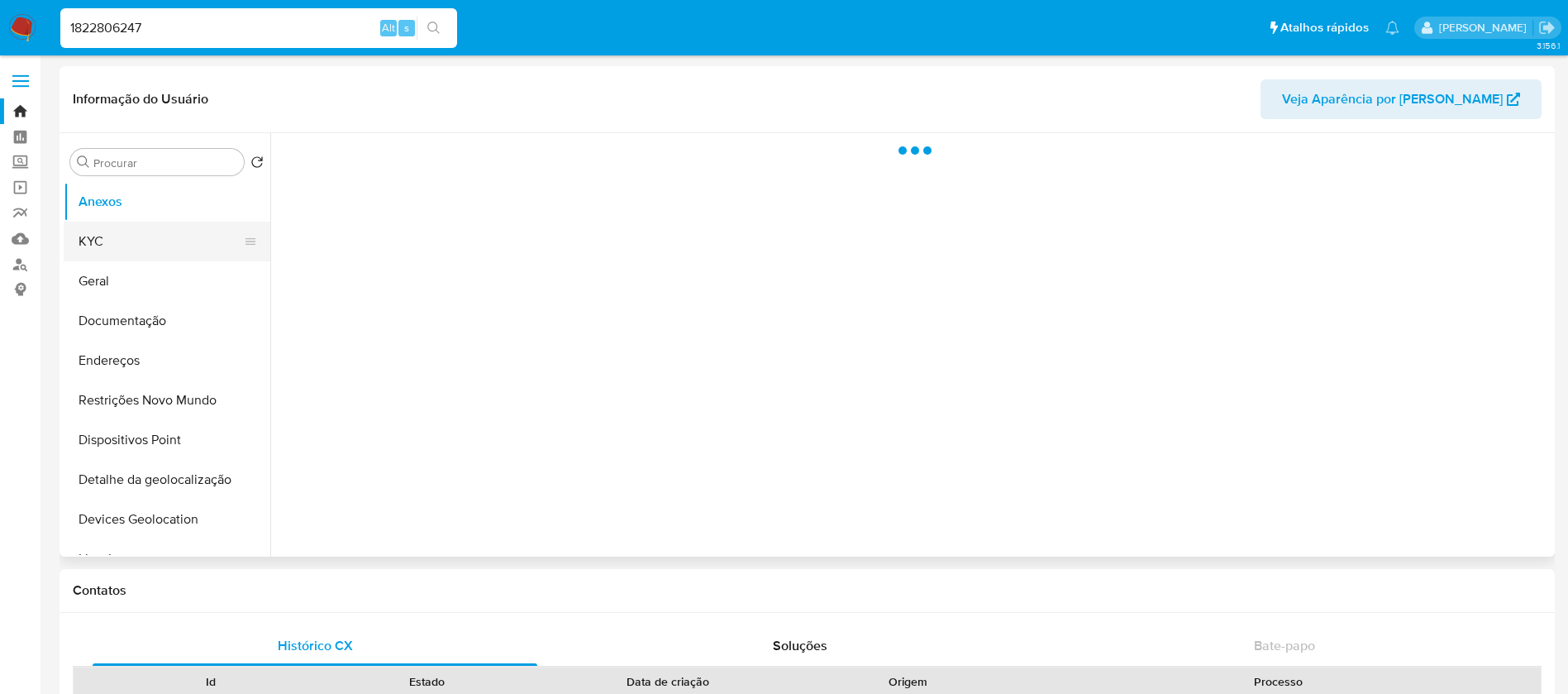
click at [147, 233] on button "KYC" at bounding box center [160, 241] width 193 height 40
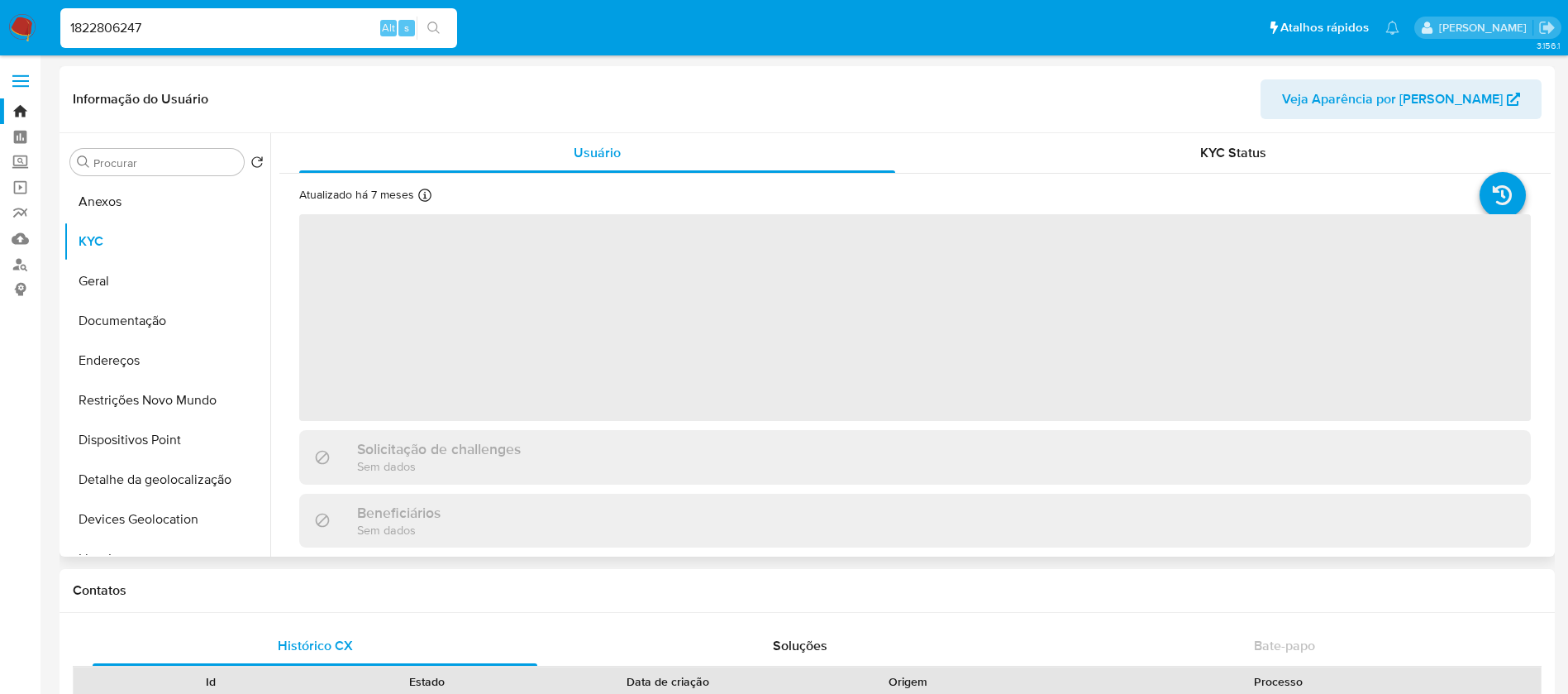
select select "10"
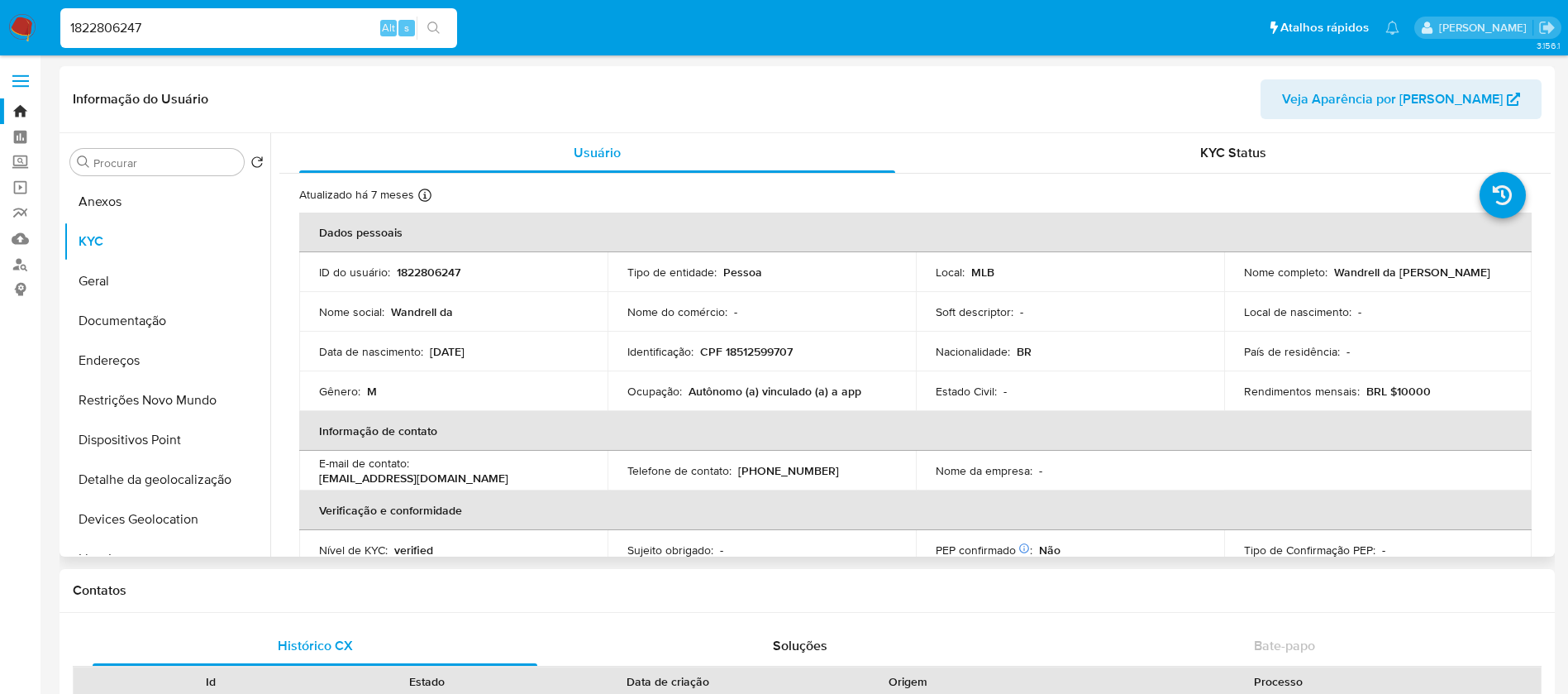
click at [283, 17] on input "1822806247" at bounding box center [258, 28] width 396 height 22
paste input "400927812"
type input "1400927812"
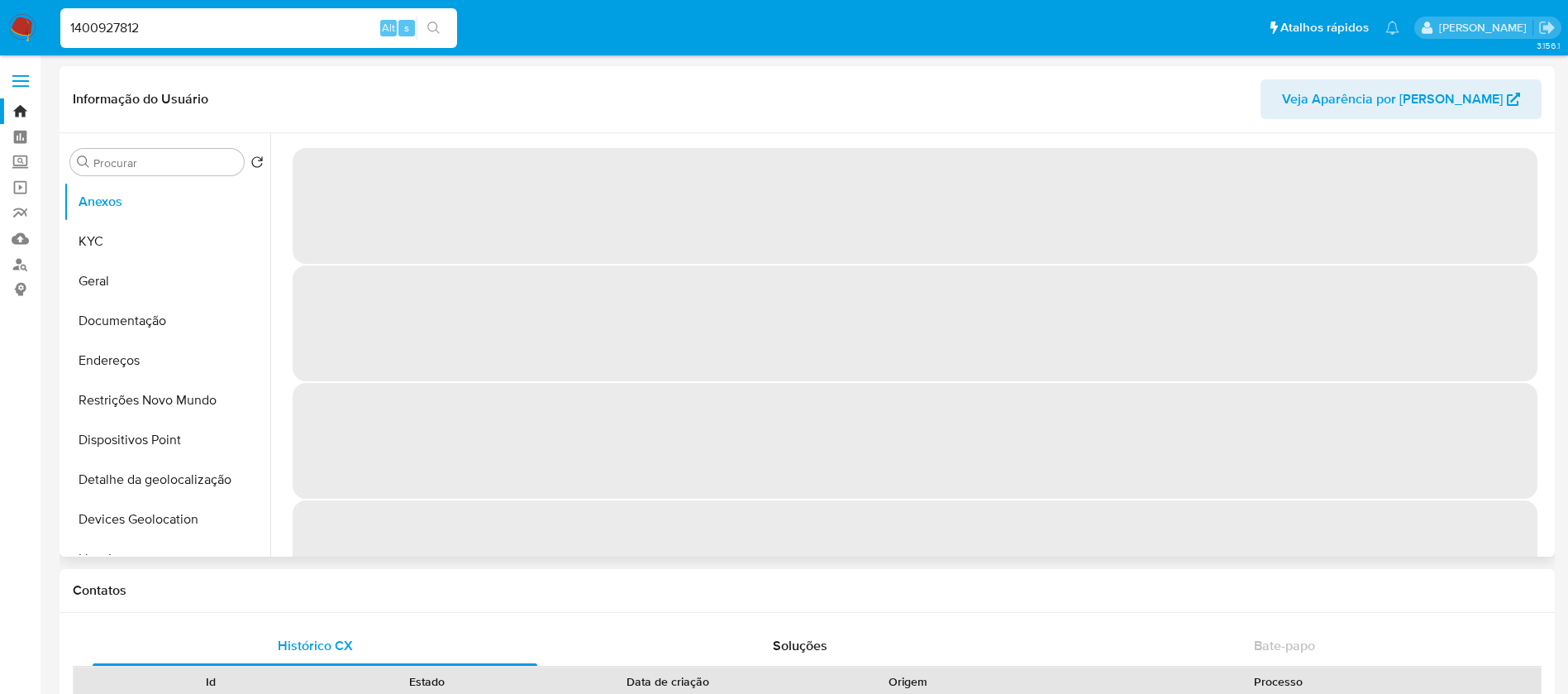
select select "10"
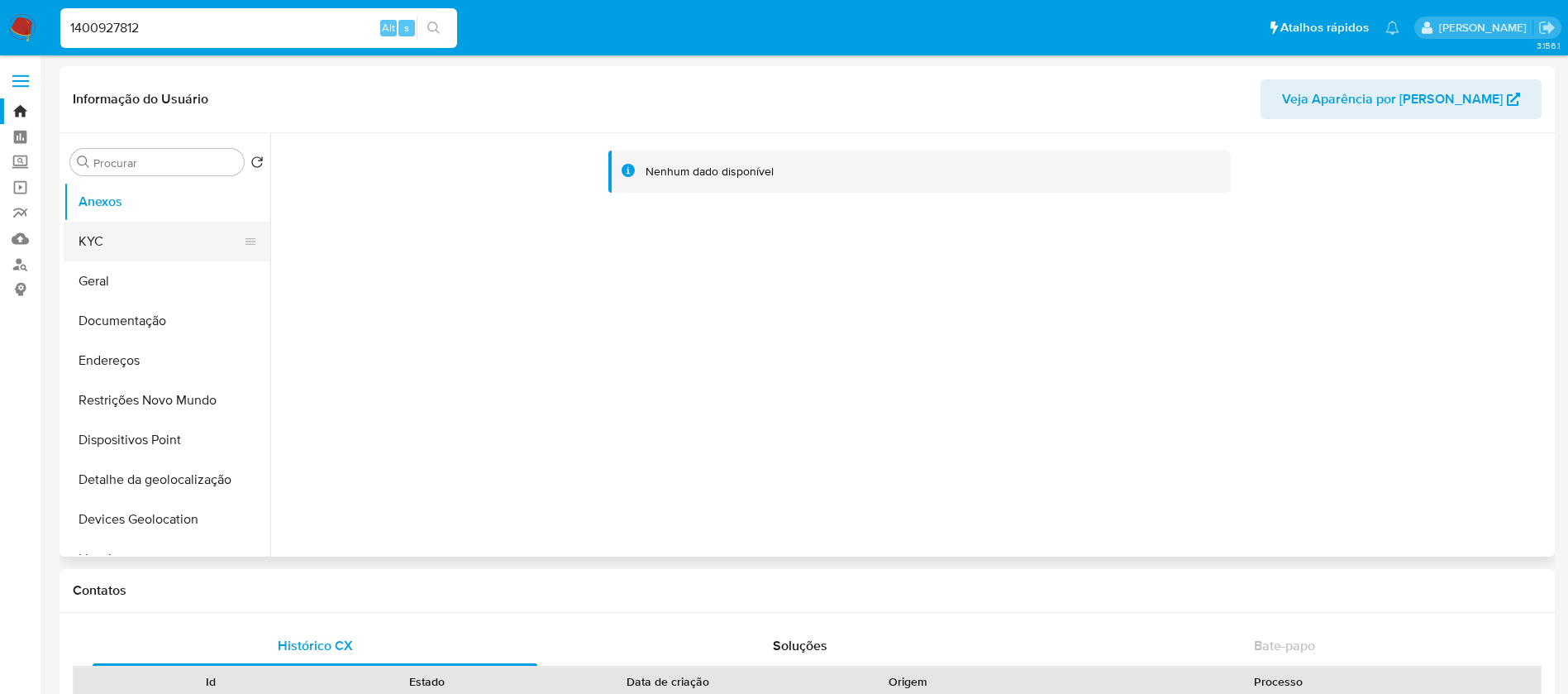
click at [85, 254] on button "KYC" at bounding box center [160, 241] width 193 height 40
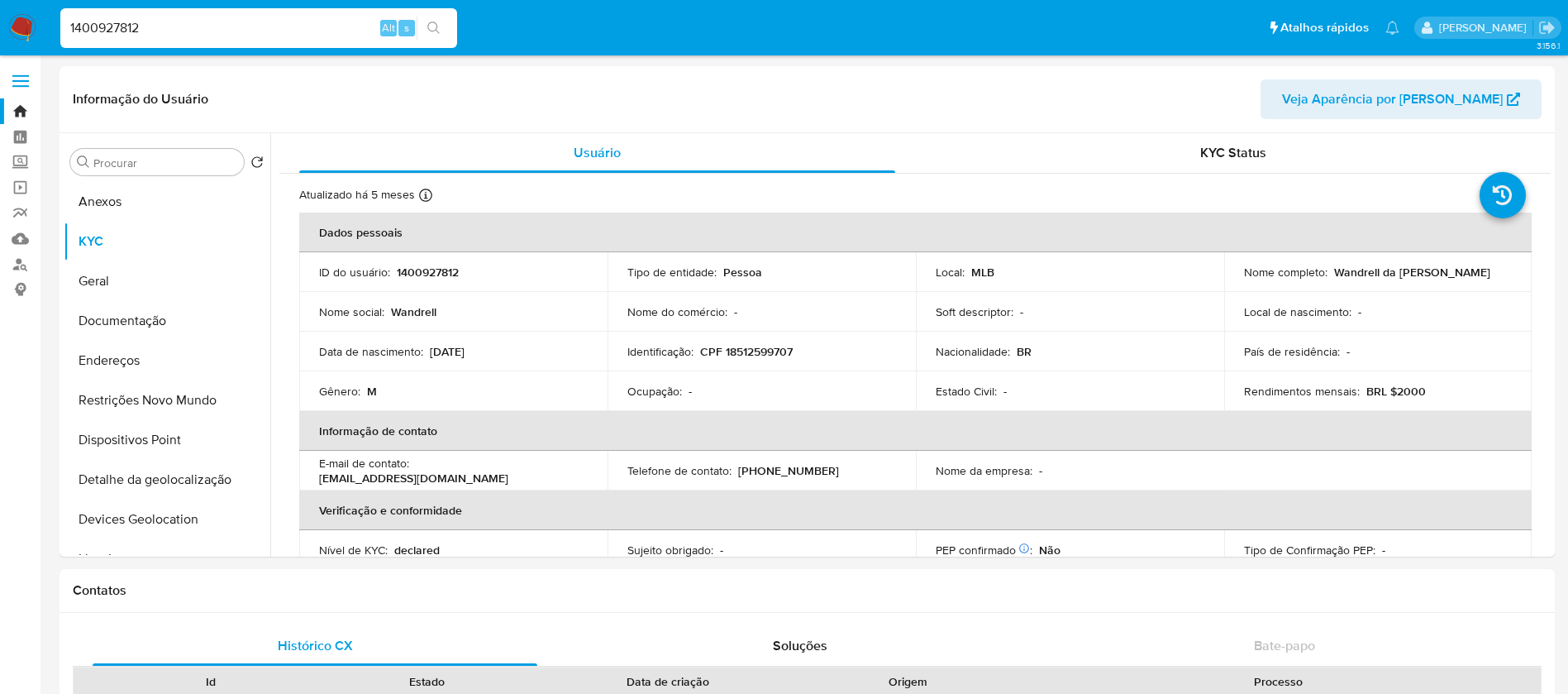
click at [200, 30] on input "1400927812" at bounding box center [258, 28] width 396 height 22
paste input "37942990"
type input "137942990"
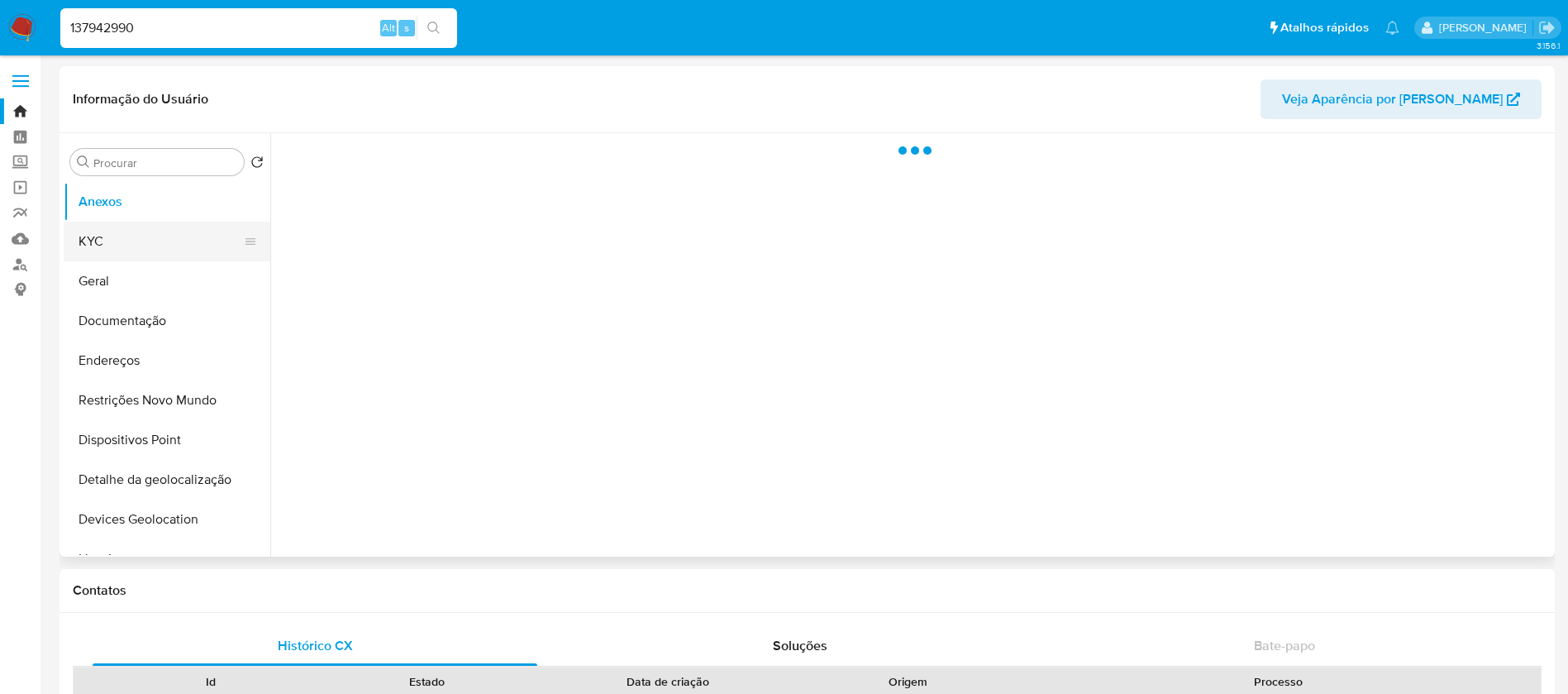
click at [108, 241] on button "KYC" at bounding box center [160, 241] width 193 height 40
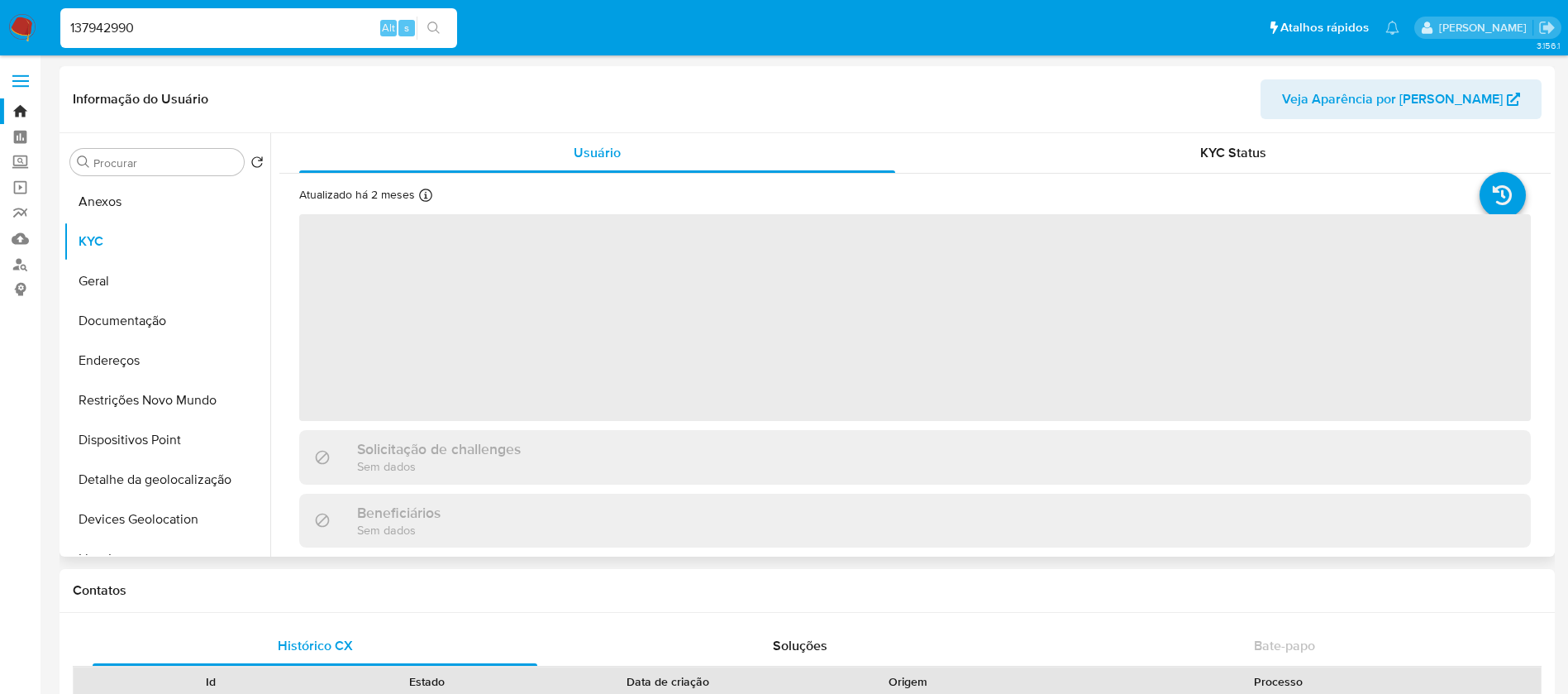
select select "10"
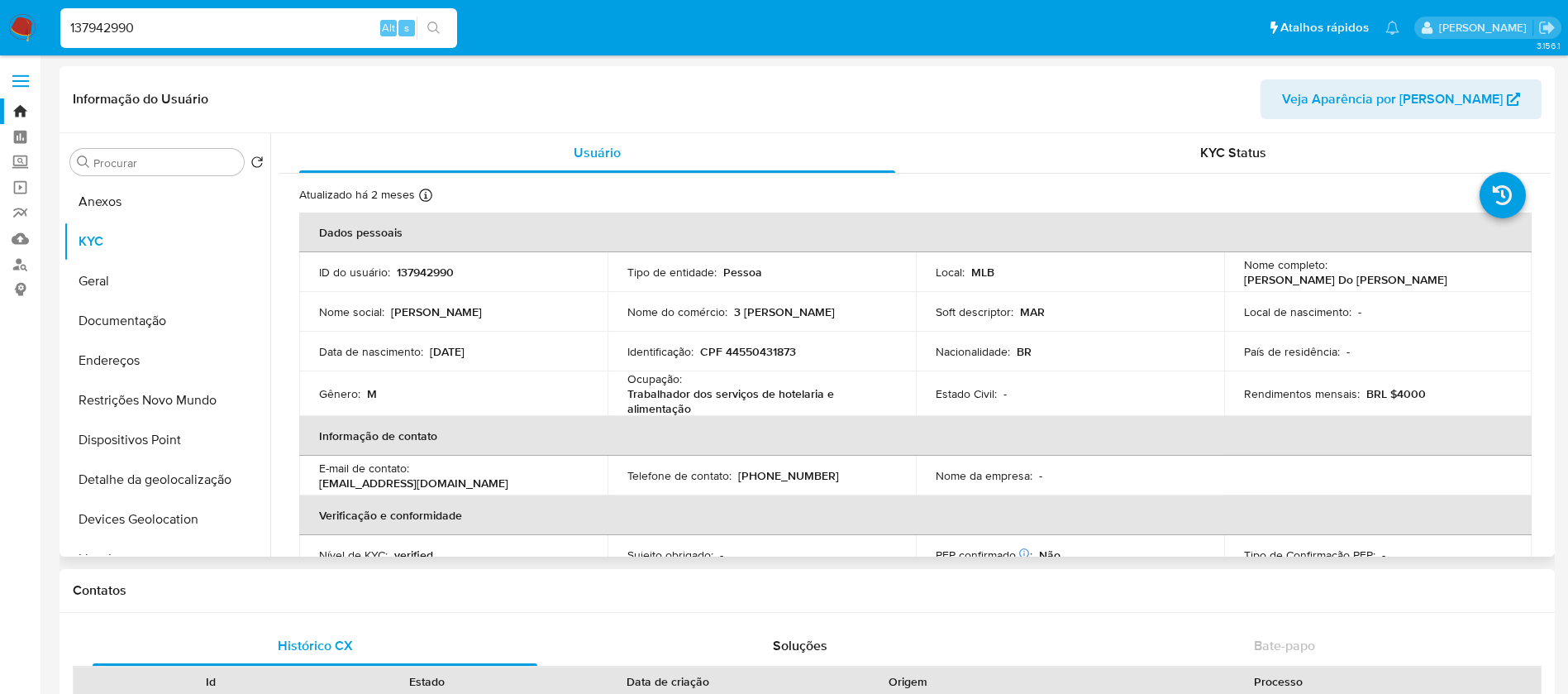
click at [309, 26] on input "137942990" at bounding box center [258, 28] width 396 height 22
type input "V"
paste input "2244627826"
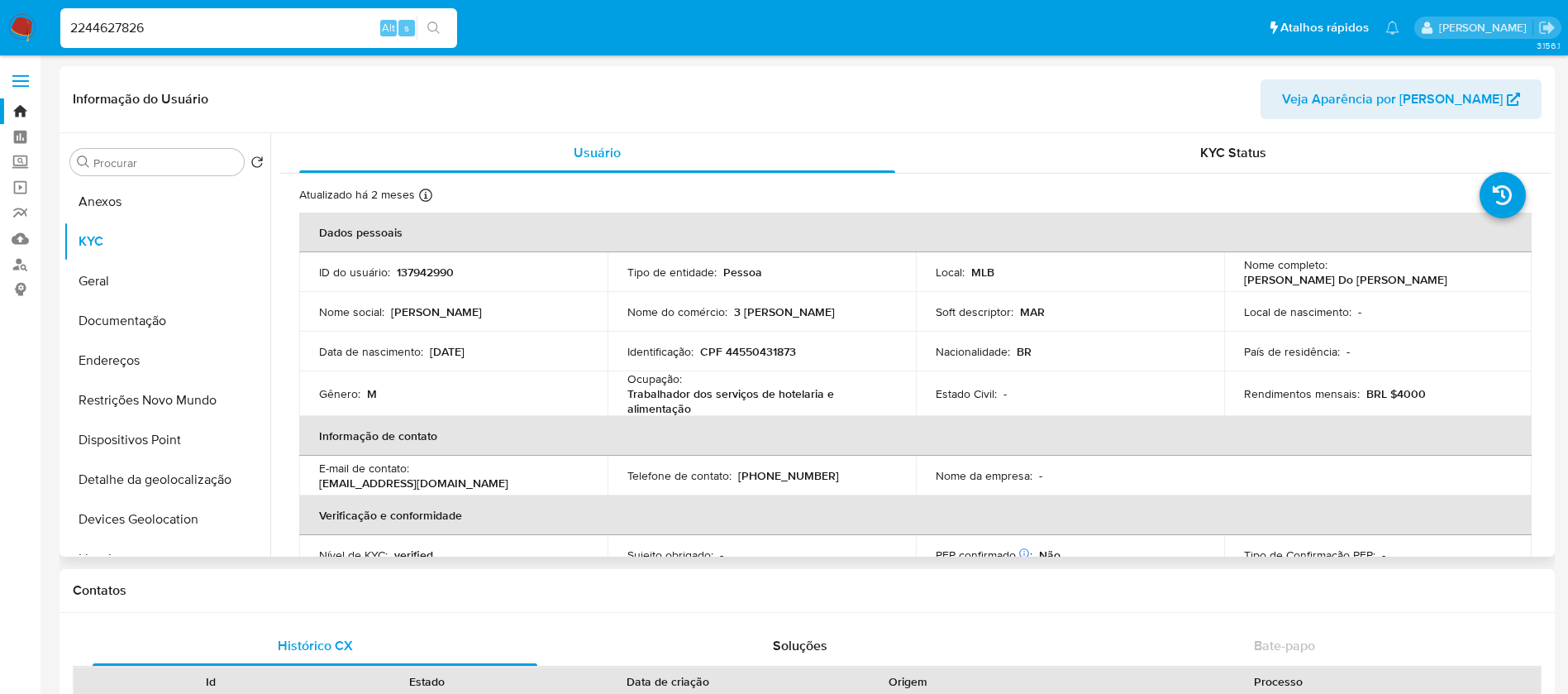
type input "2244627826"
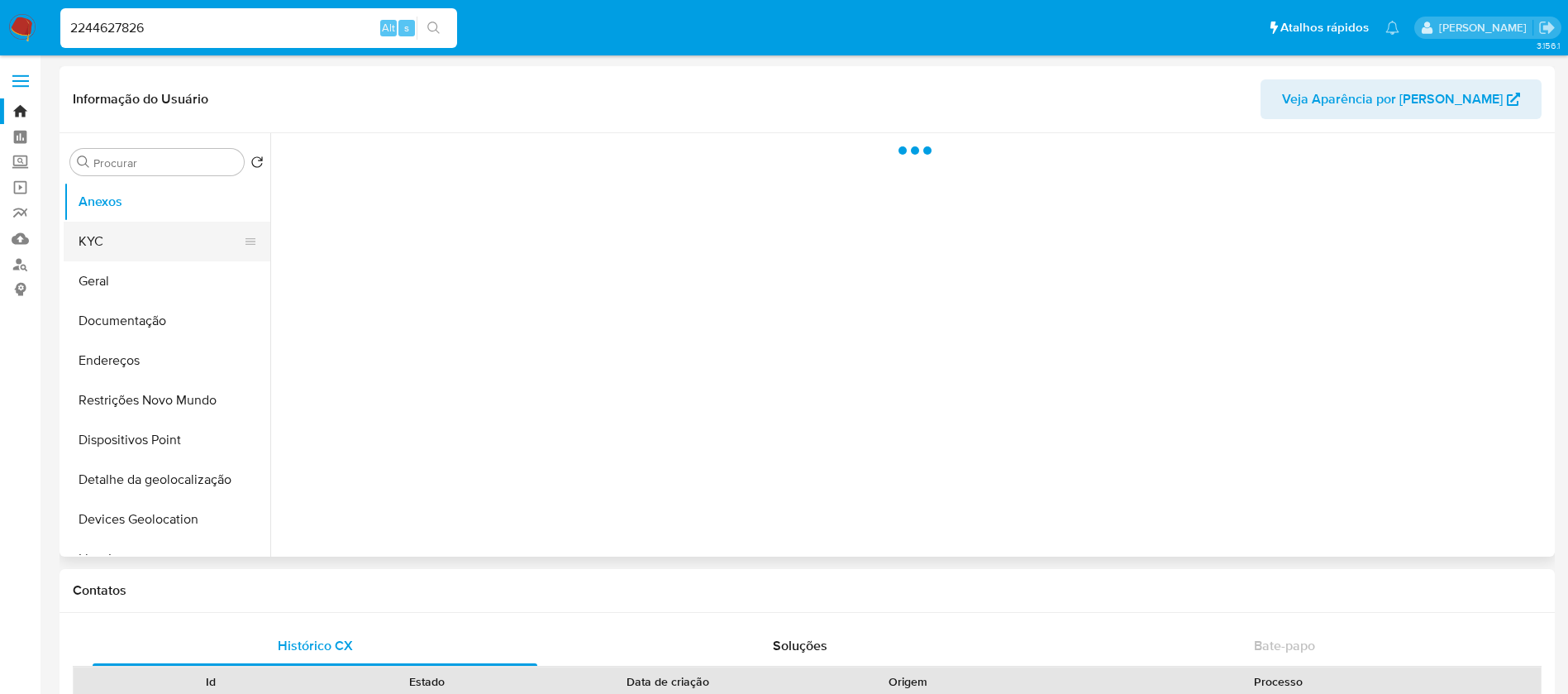
click at [133, 245] on button "KYC" at bounding box center [160, 241] width 193 height 40
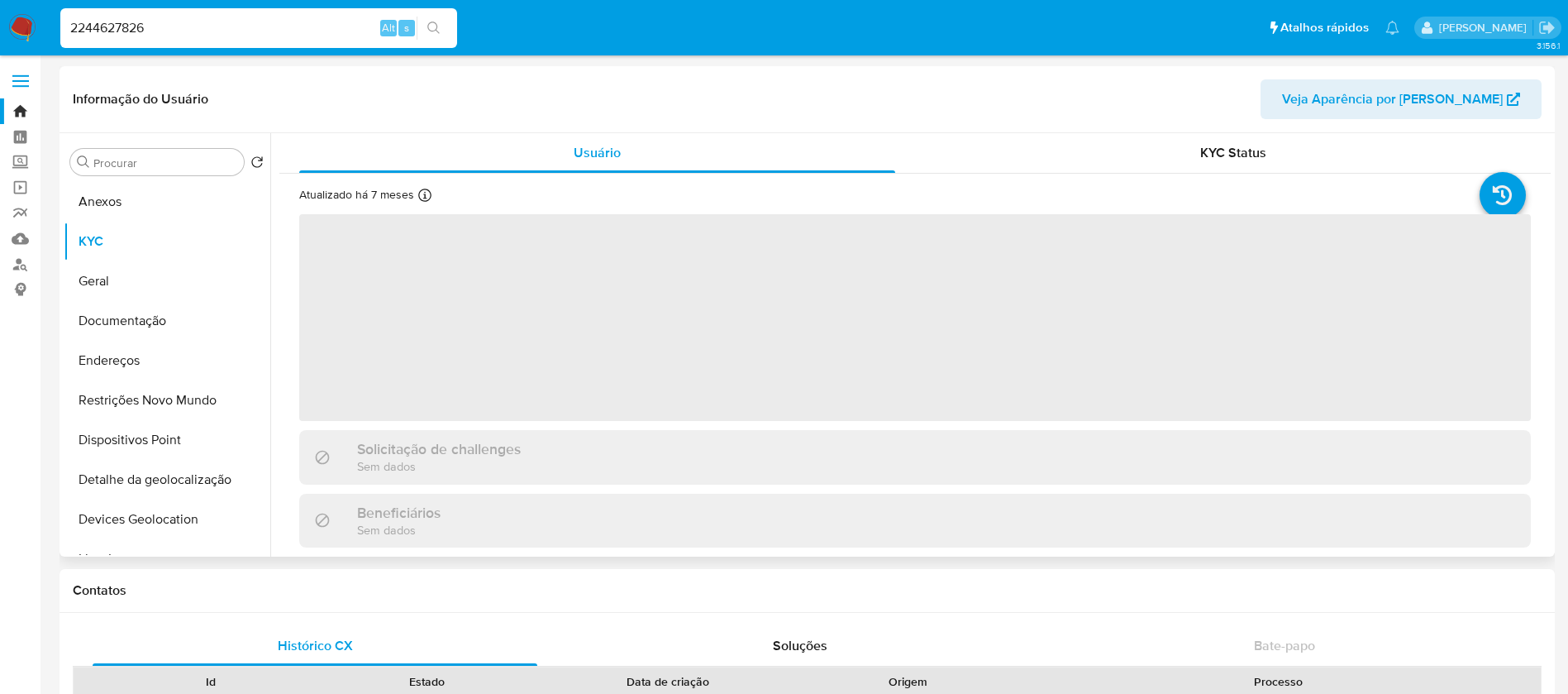
select select "10"
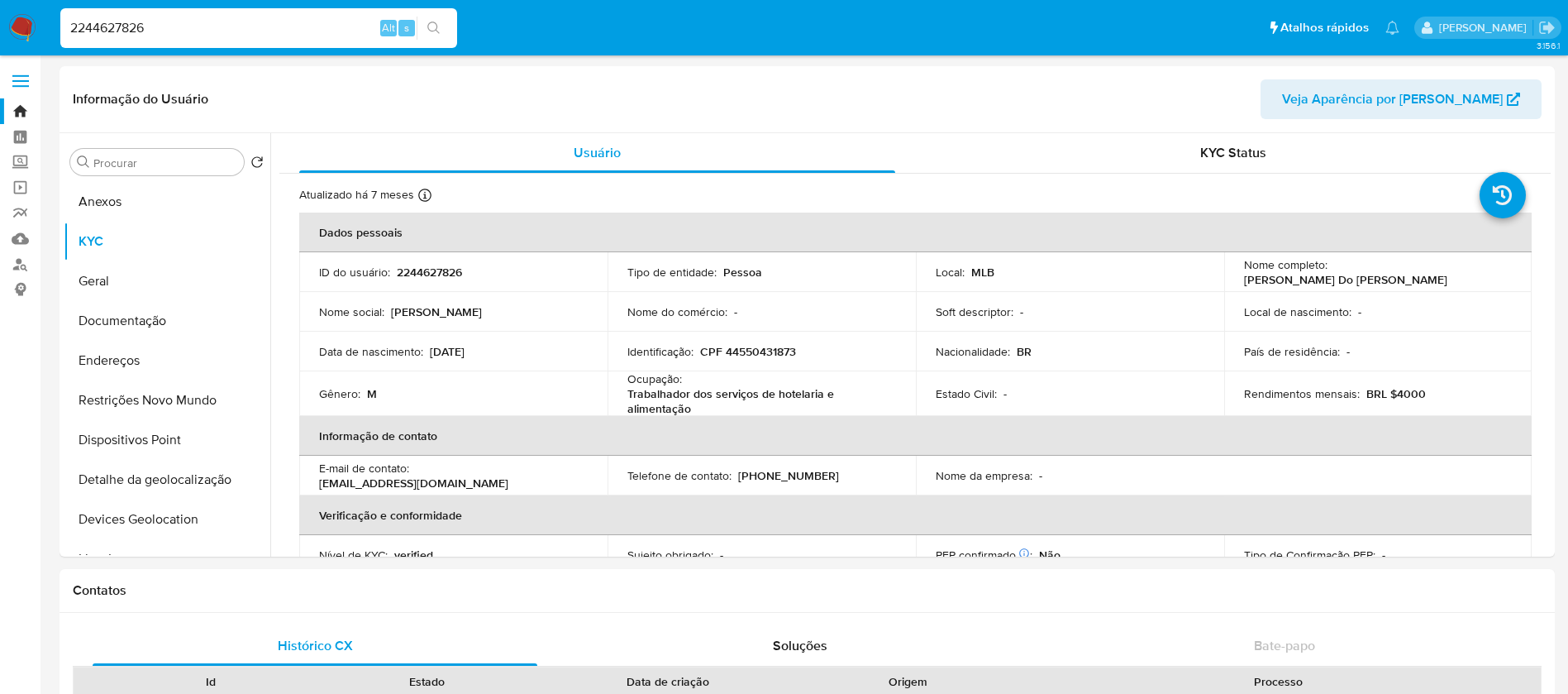
click at [164, 26] on input "2244627826" at bounding box center [258, 28] width 396 height 22
paste input "02244"
type input "2244602244"
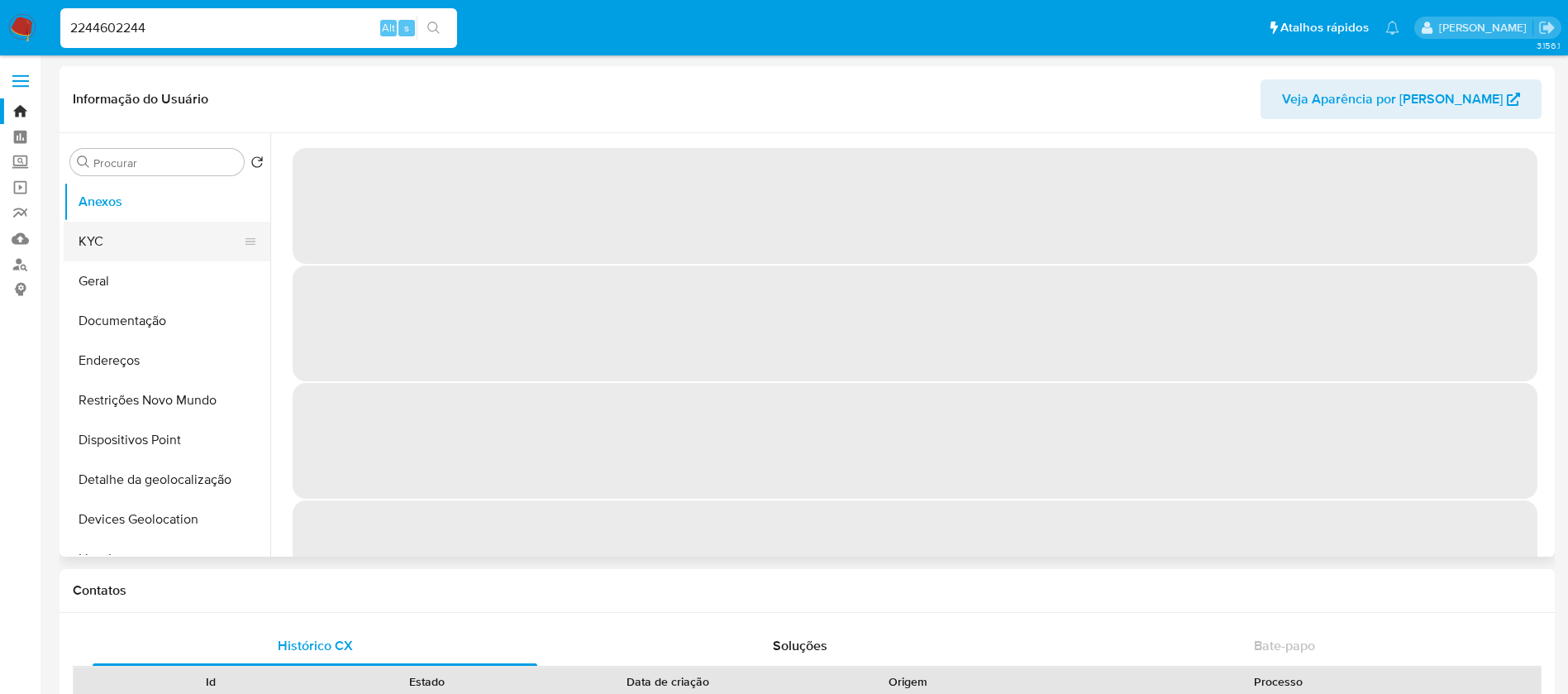
click at [98, 246] on button "KYC" at bounding box center [160, 241] width 193 height 40
select select "10"
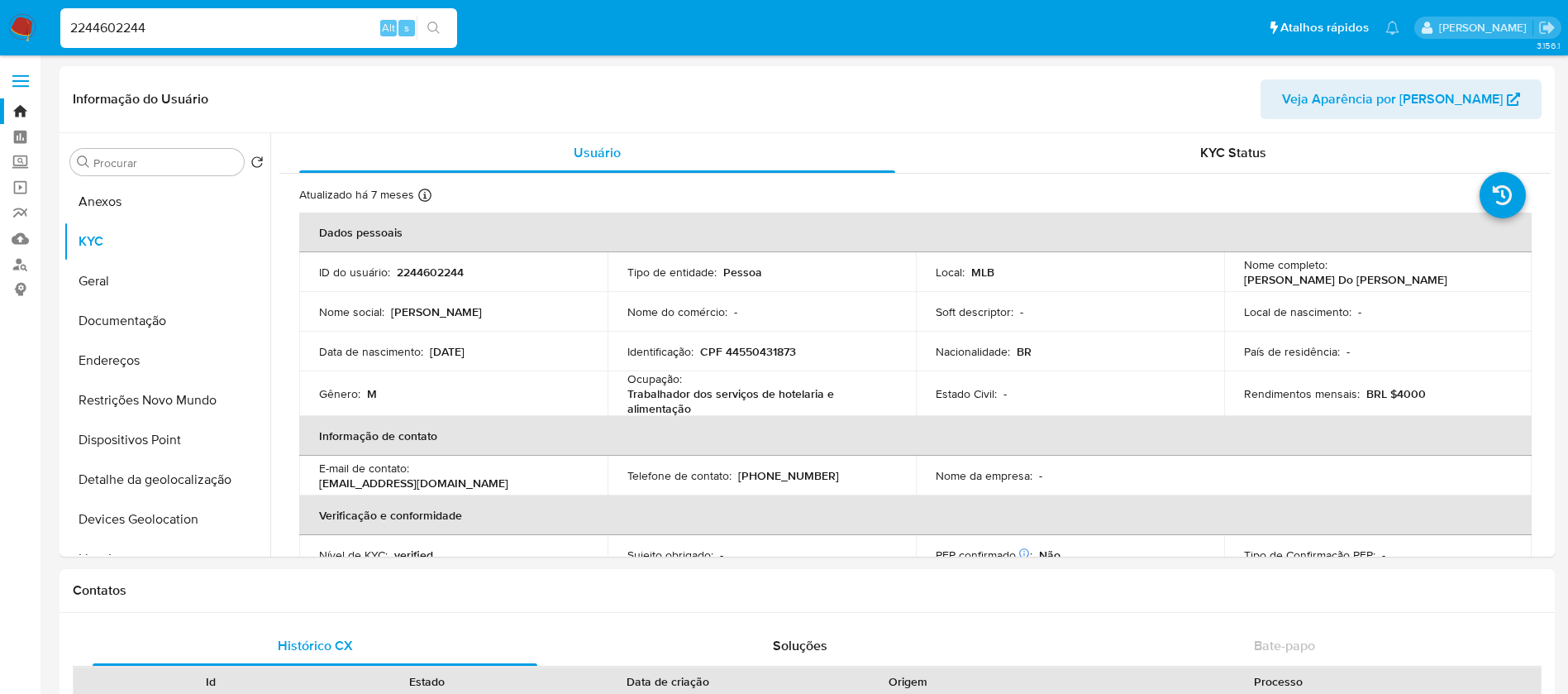
click at [270, 33] on input "2244602244" at bounding box center [258, 28] width 396 height 22
paste input "802672125"
type input "802672125"
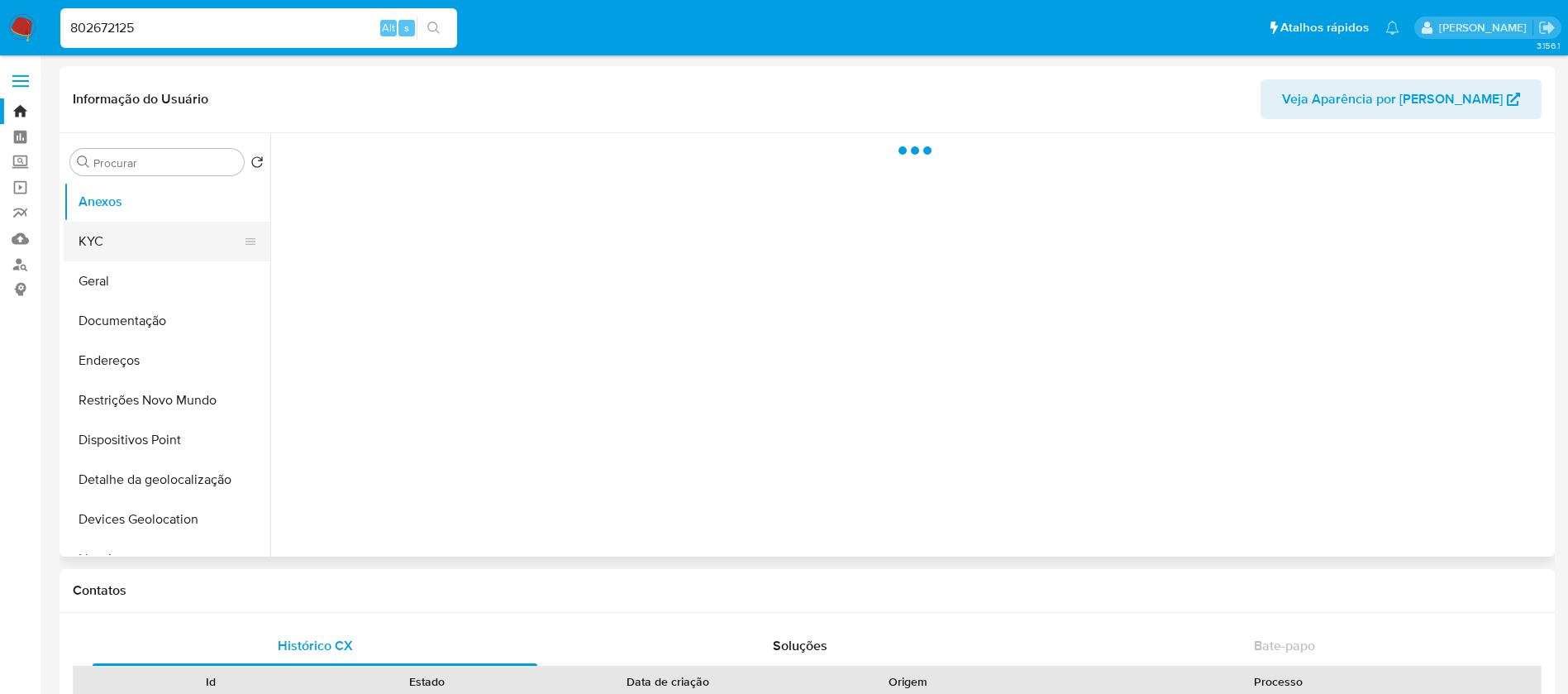
click at [108, 253] on button "KYC" at bounding box center [160, 241] width 193 height 40
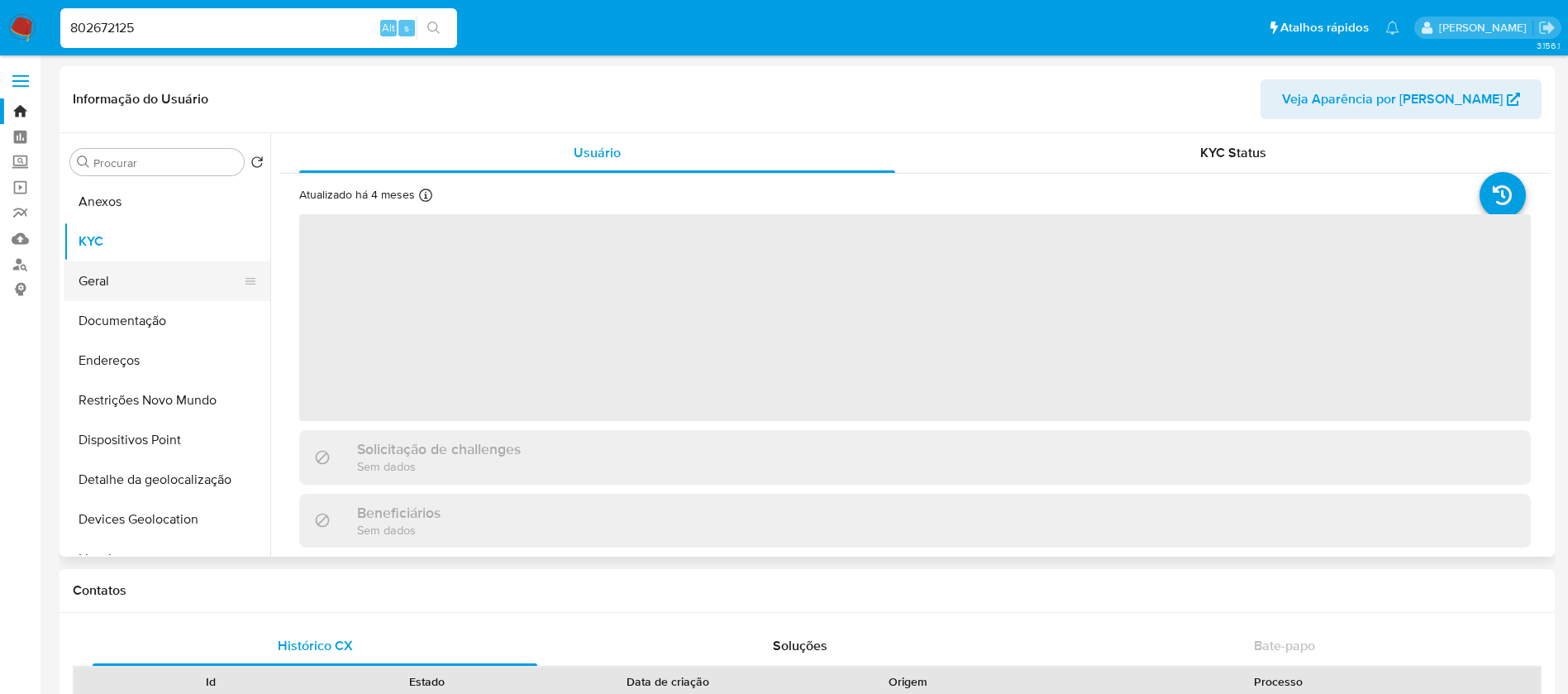
select select "10"
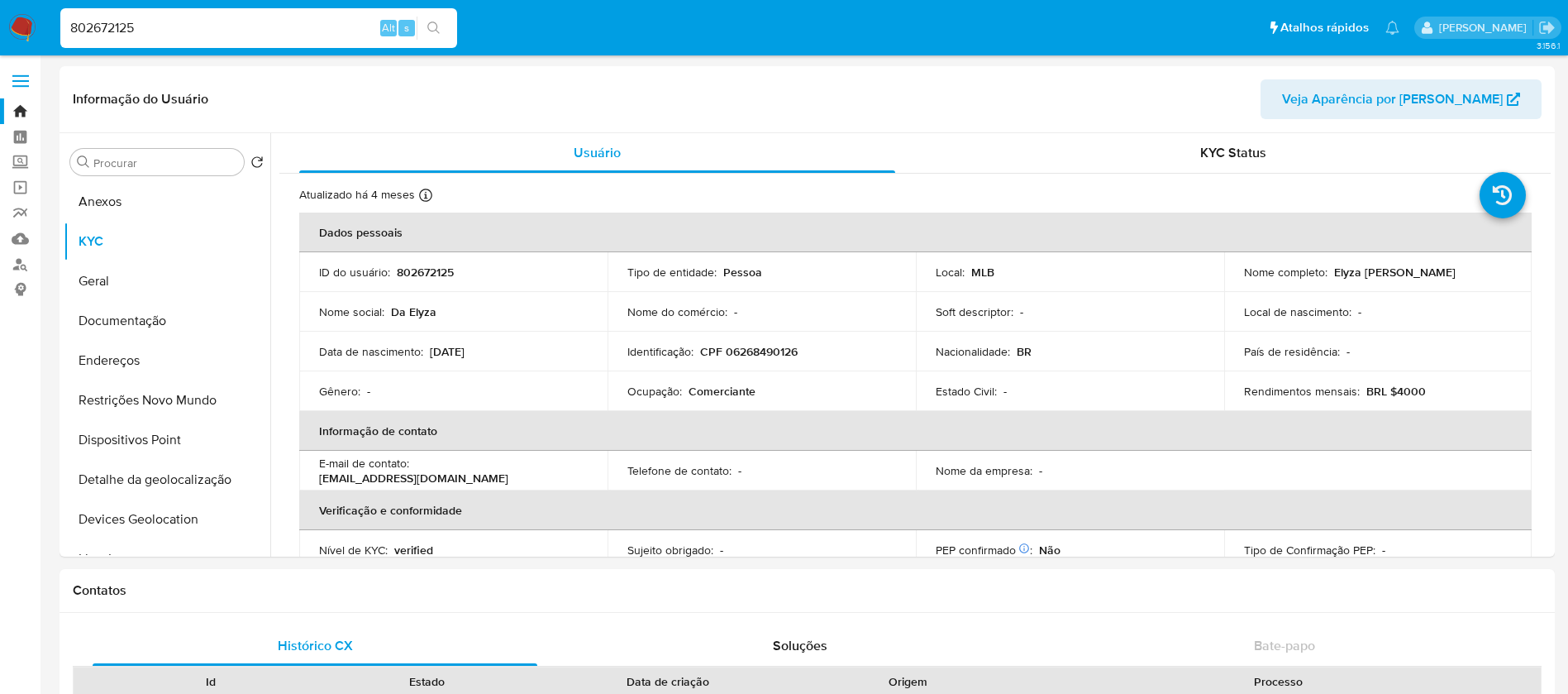
click at [233, 31] on input "802672125" at bounding box center [258, 28] width 396 height 22
paste input "1054029443"
type input "1054029443"
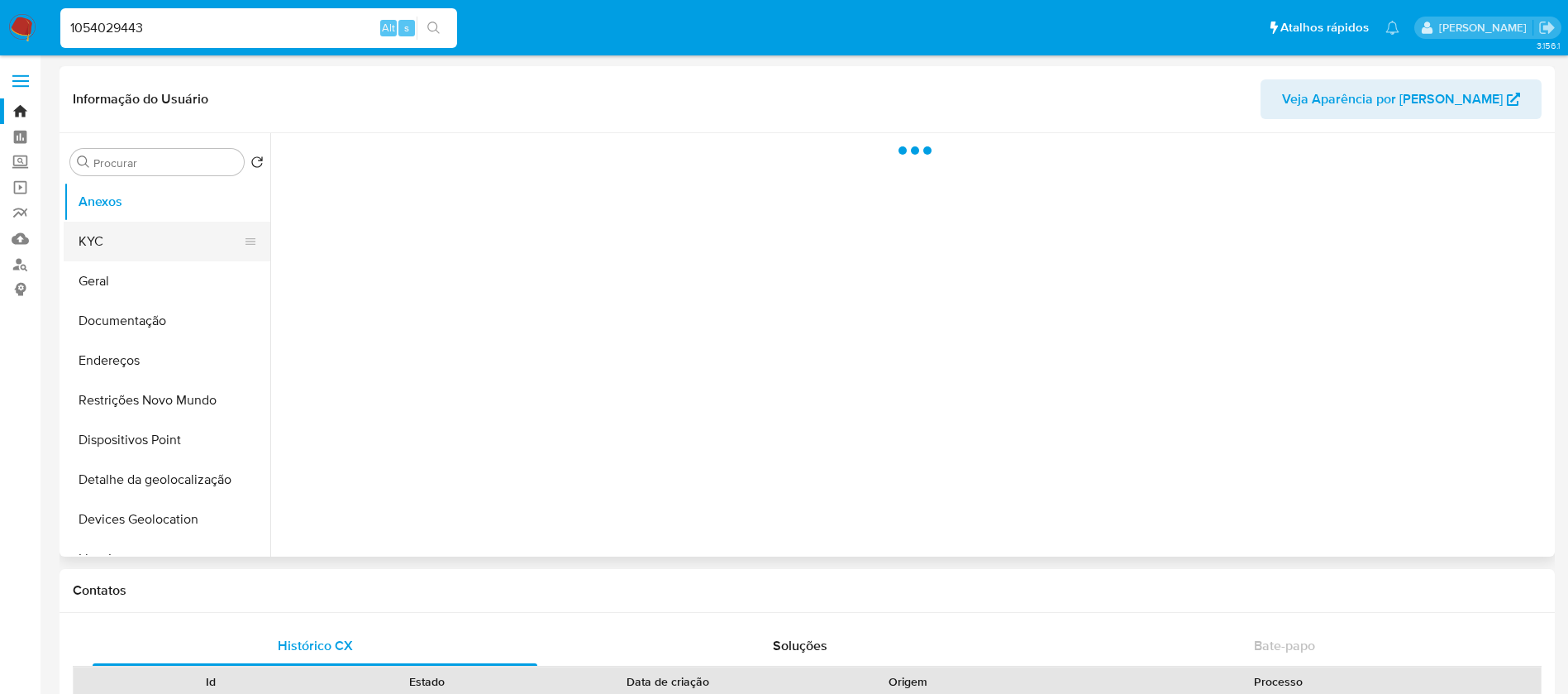
click at [146, 237] on button "KYC" at bounding box center [160, 241] width 193 height 40
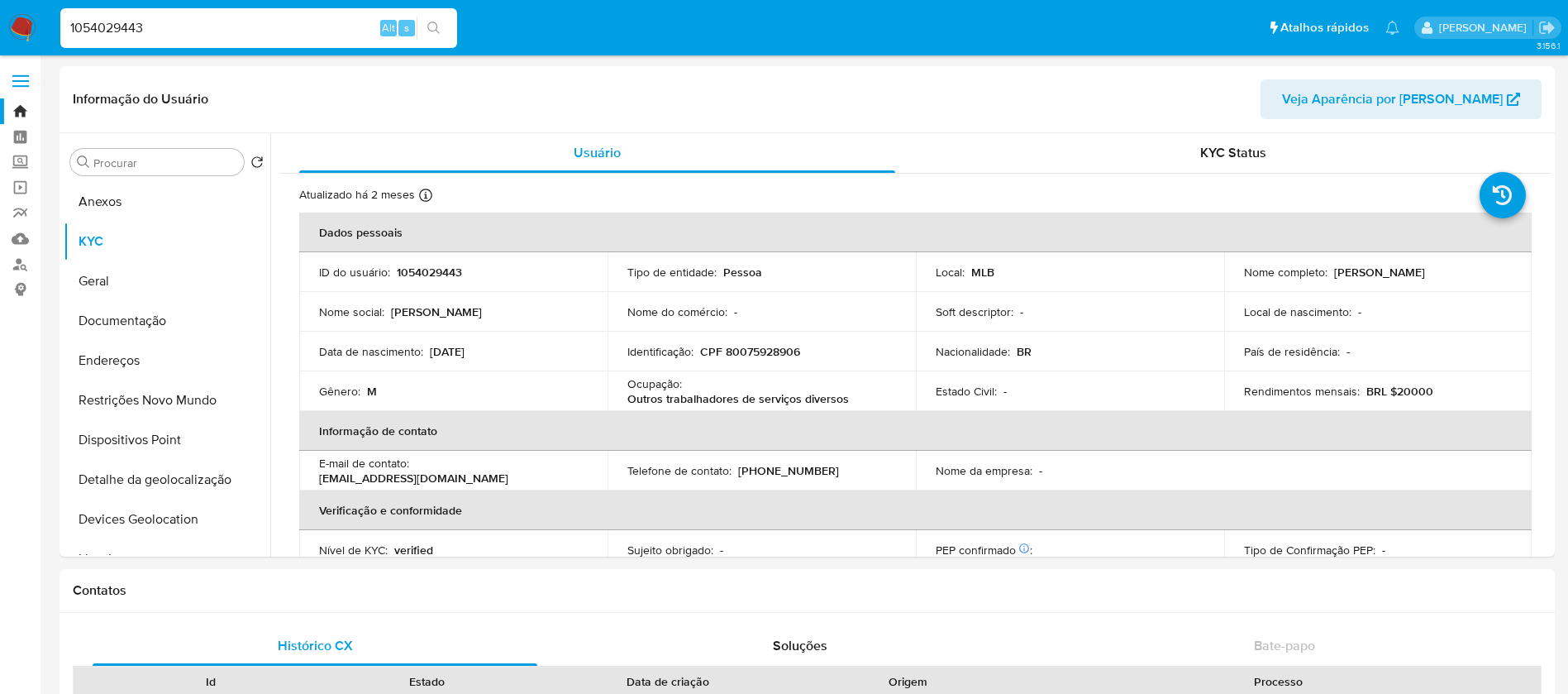
select select "10"
click at [260, 24] on input "1054029443" at bounding box center [258, 28] width 396 height 22
paste input "313798401"
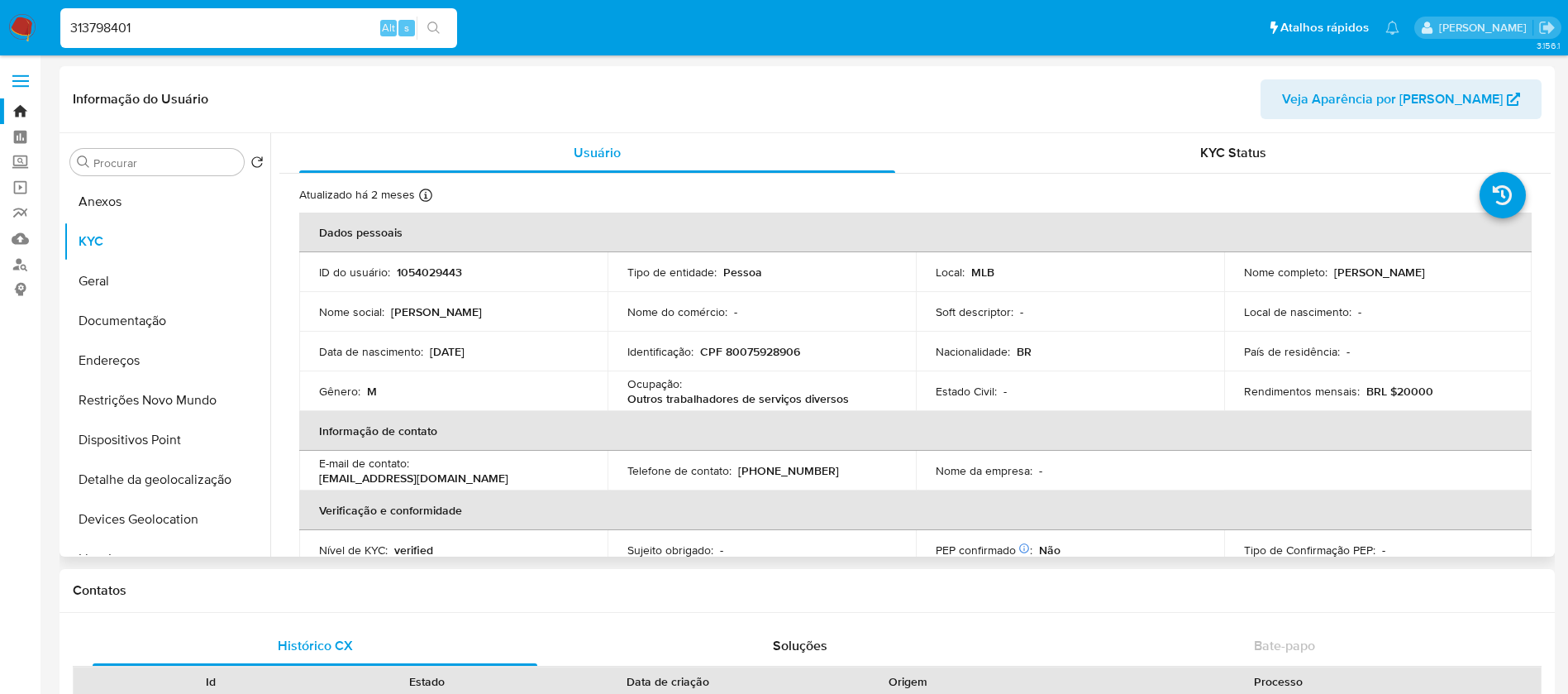
type input "313798401"
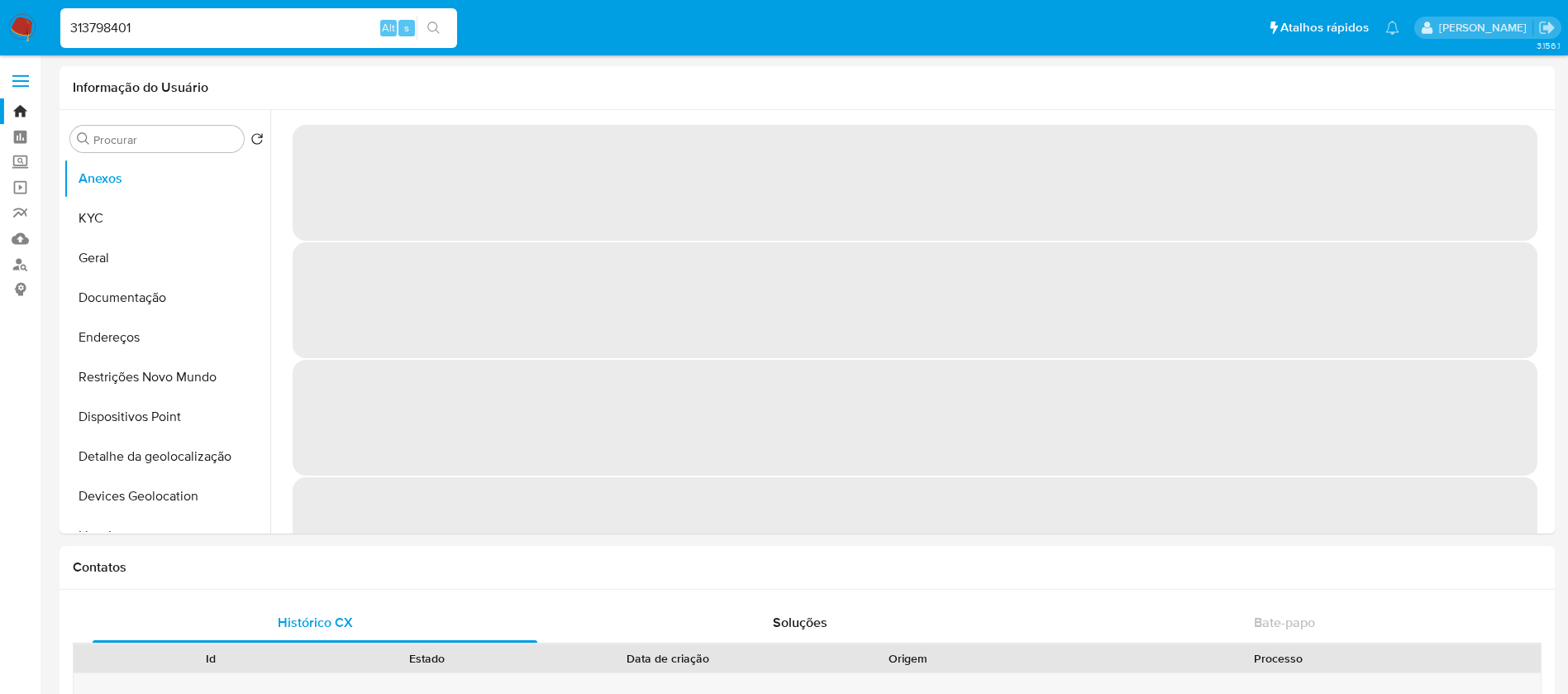
select select "10"
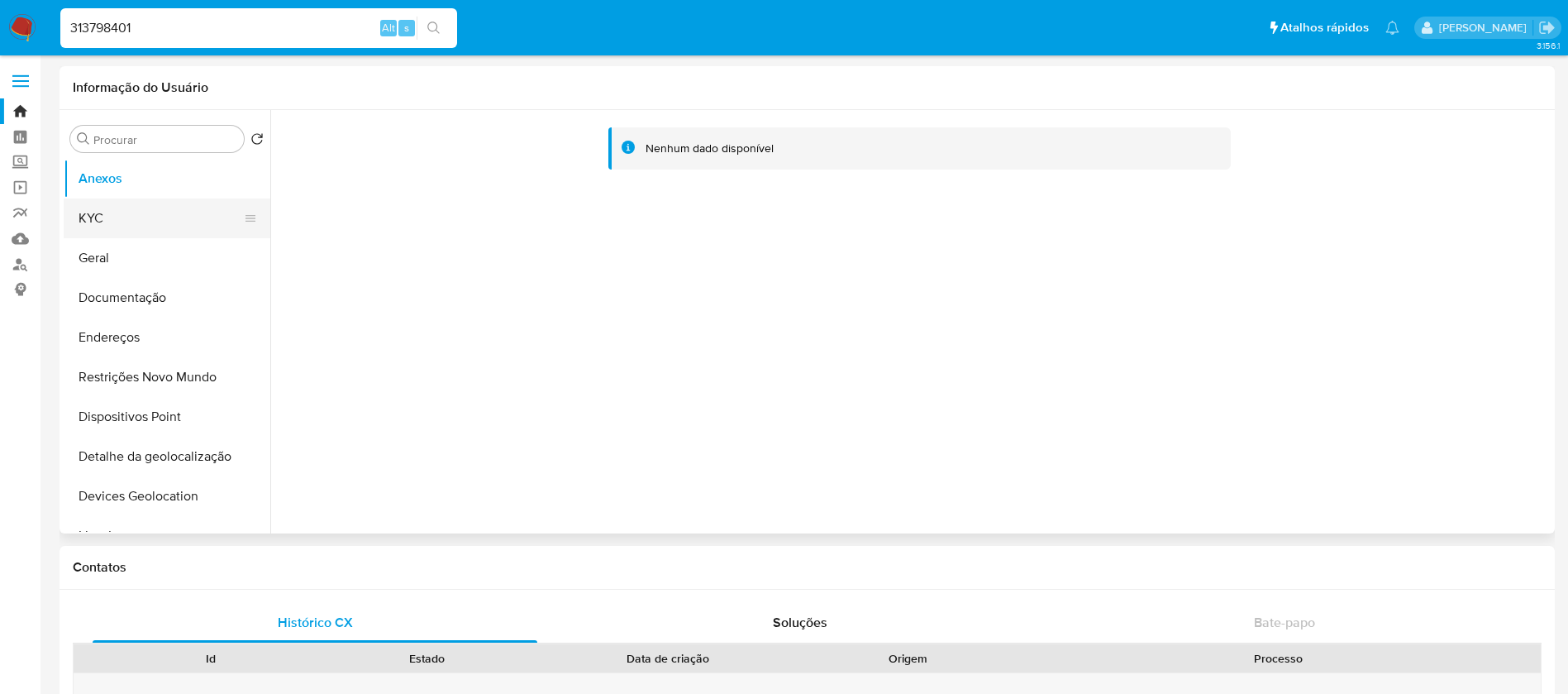
click at [174, 230] on button "KYC" at bounding box center [160, 218] width 193 height 40
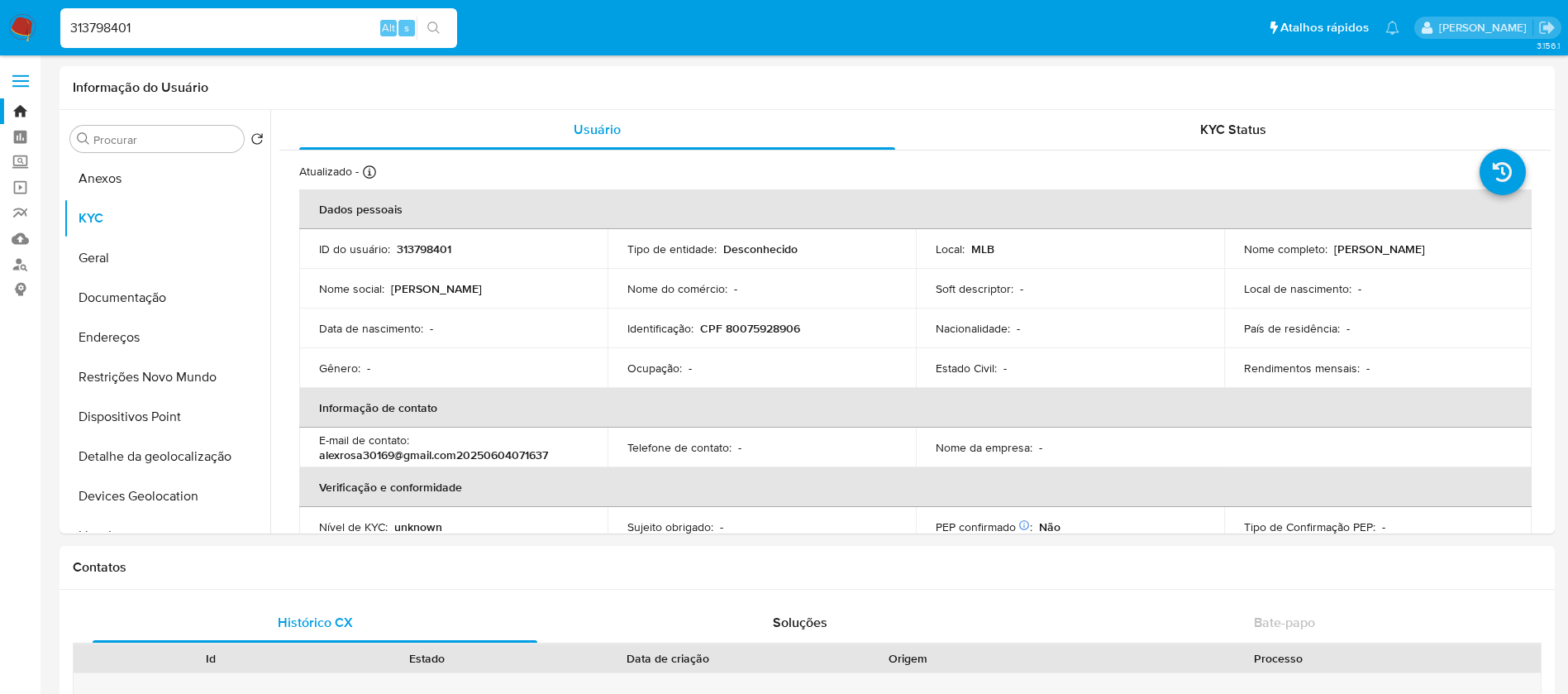
click at [306, 26] on input "313798401" at bounding box center [258, 28] width 396 height 22
paste input "2129851134"
type input "2129851134"
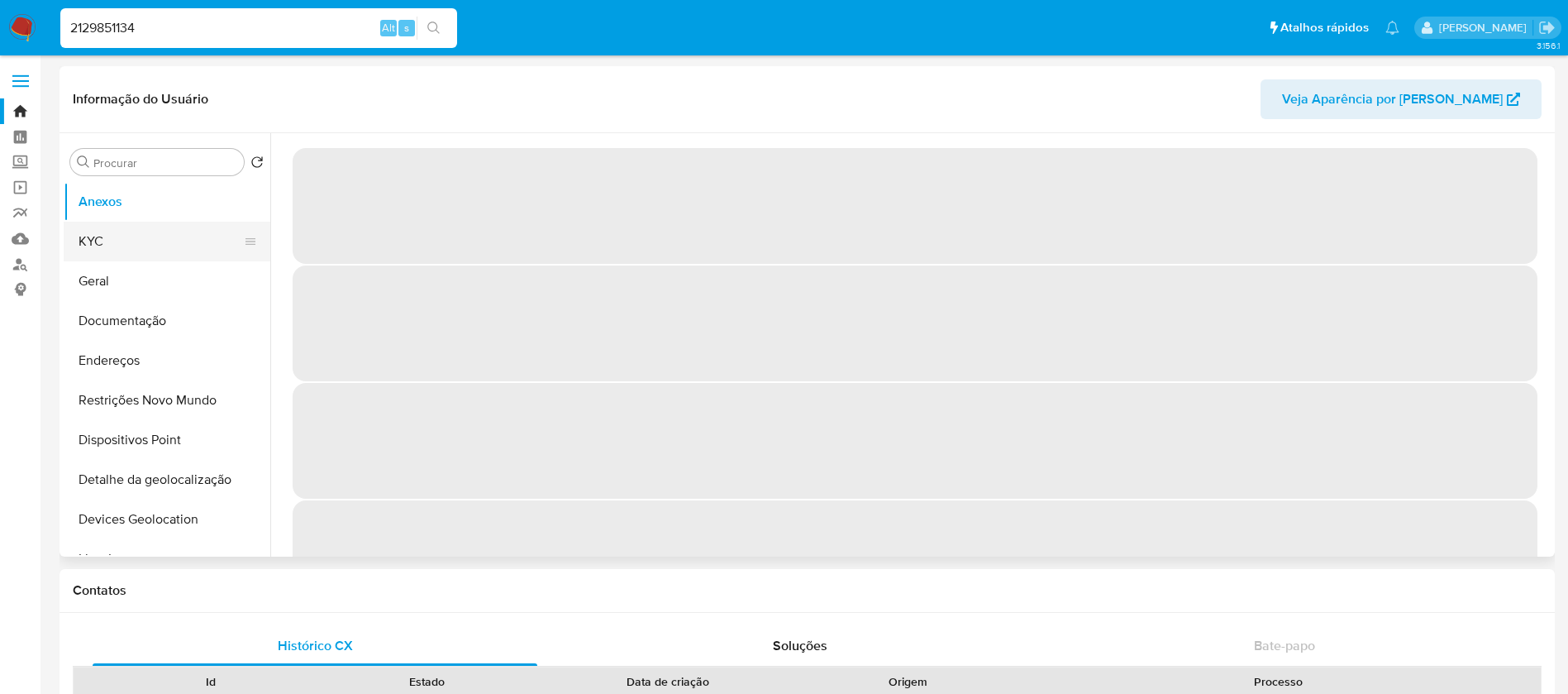
click at [125, 235] on button "KYC" at bounding box center [160, 241] width 193 height 40
select select "10"
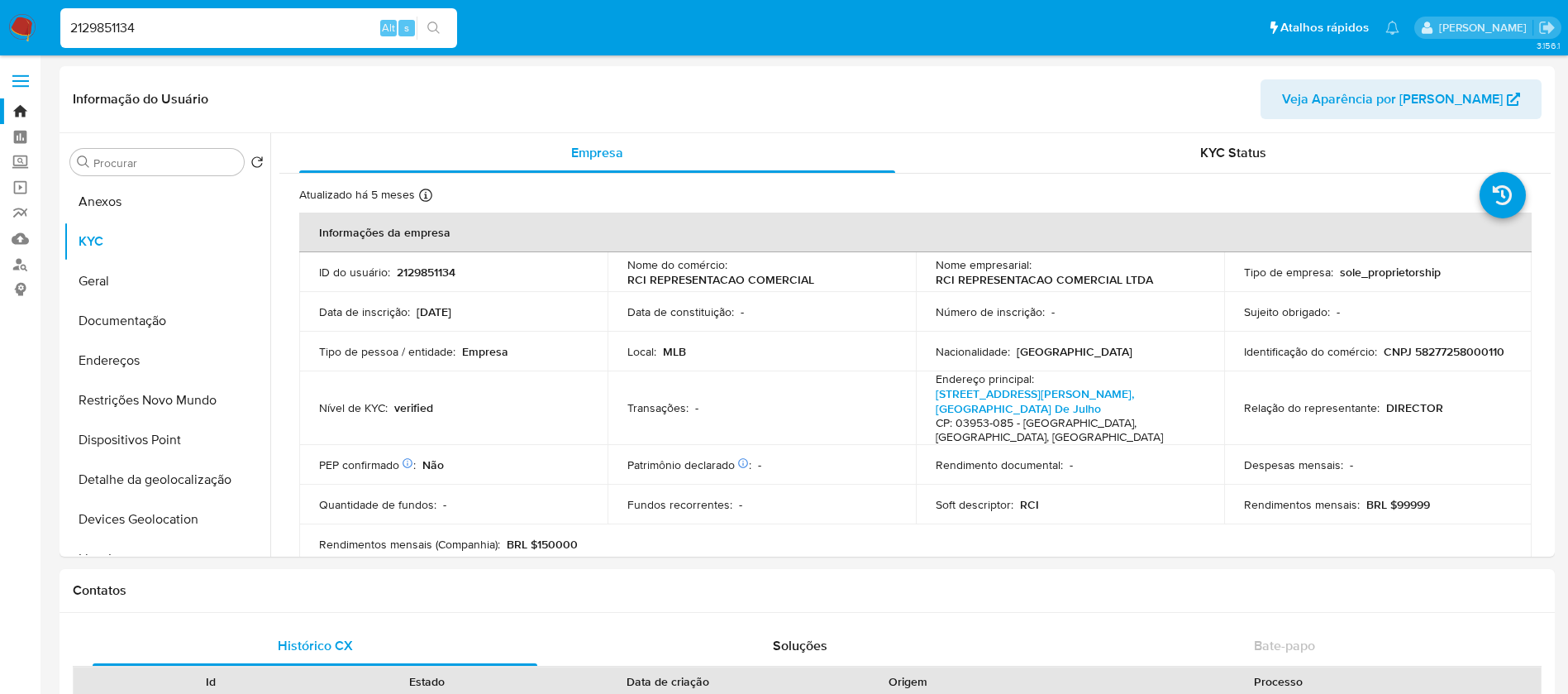
click at [257, 45] on div "2129851134 Alt s" at bounding box center [258, 28] width 396 height 40
click at [208, 32] on input "2129851134" at bounding box center [258, 28] width 396 height 22
paste input "67380252"
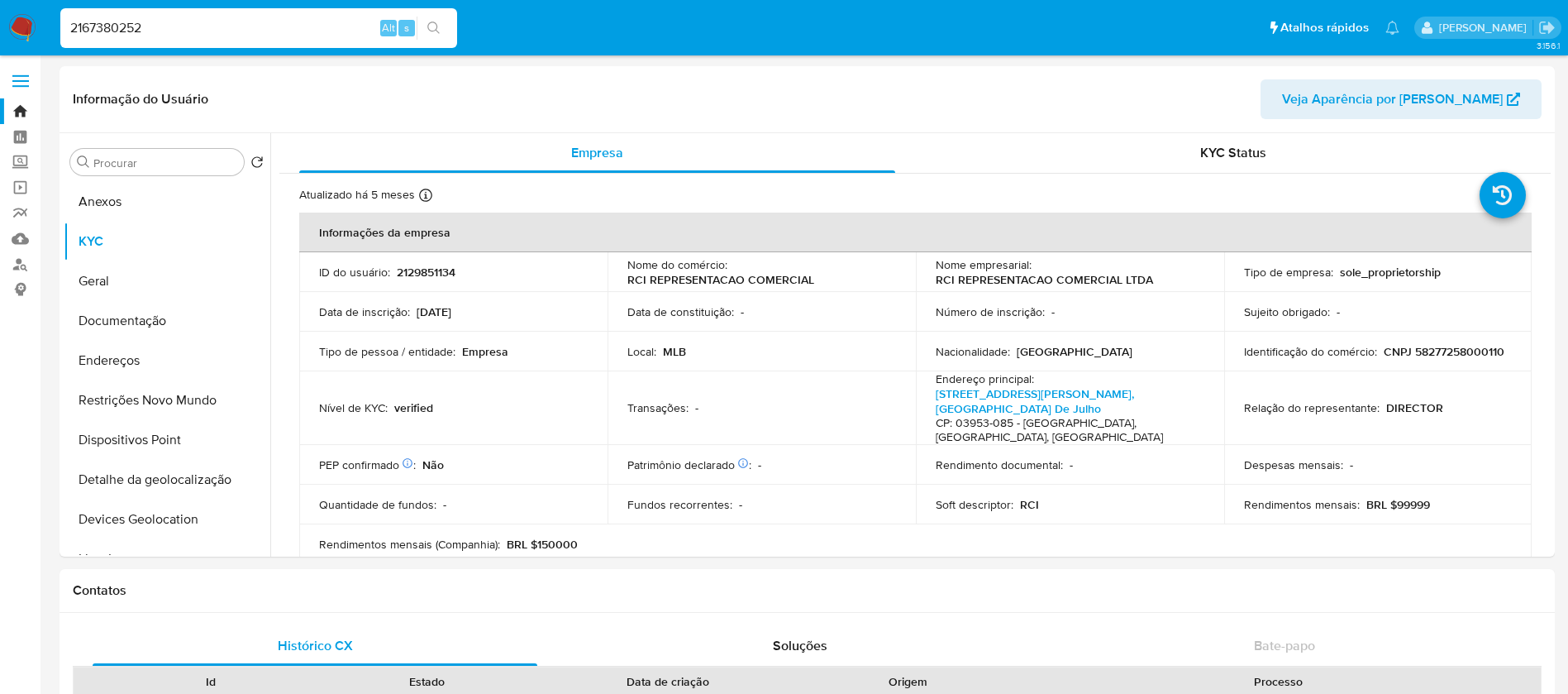
type input "2167380252"
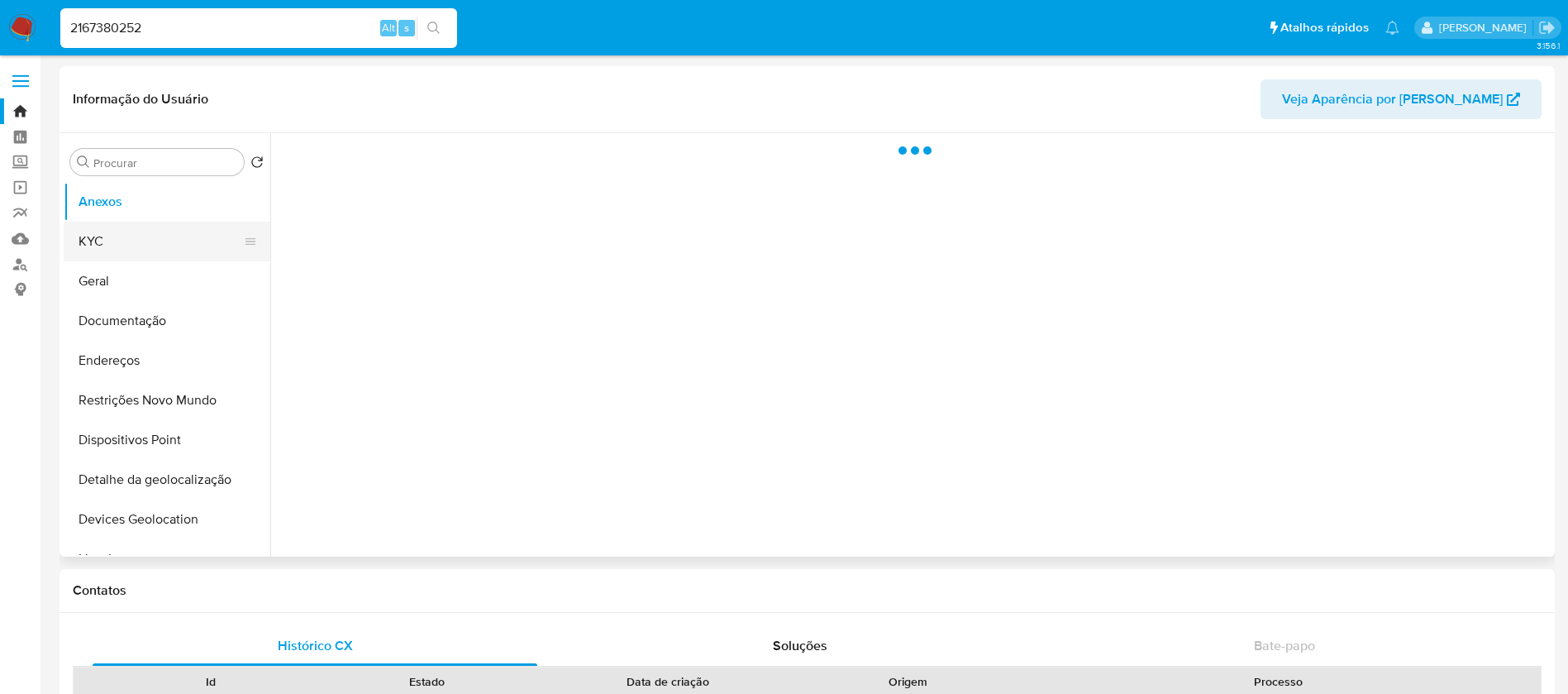
click at [112, 248] on button "KYC" at bounding box center [160, 241] width 193 height 40
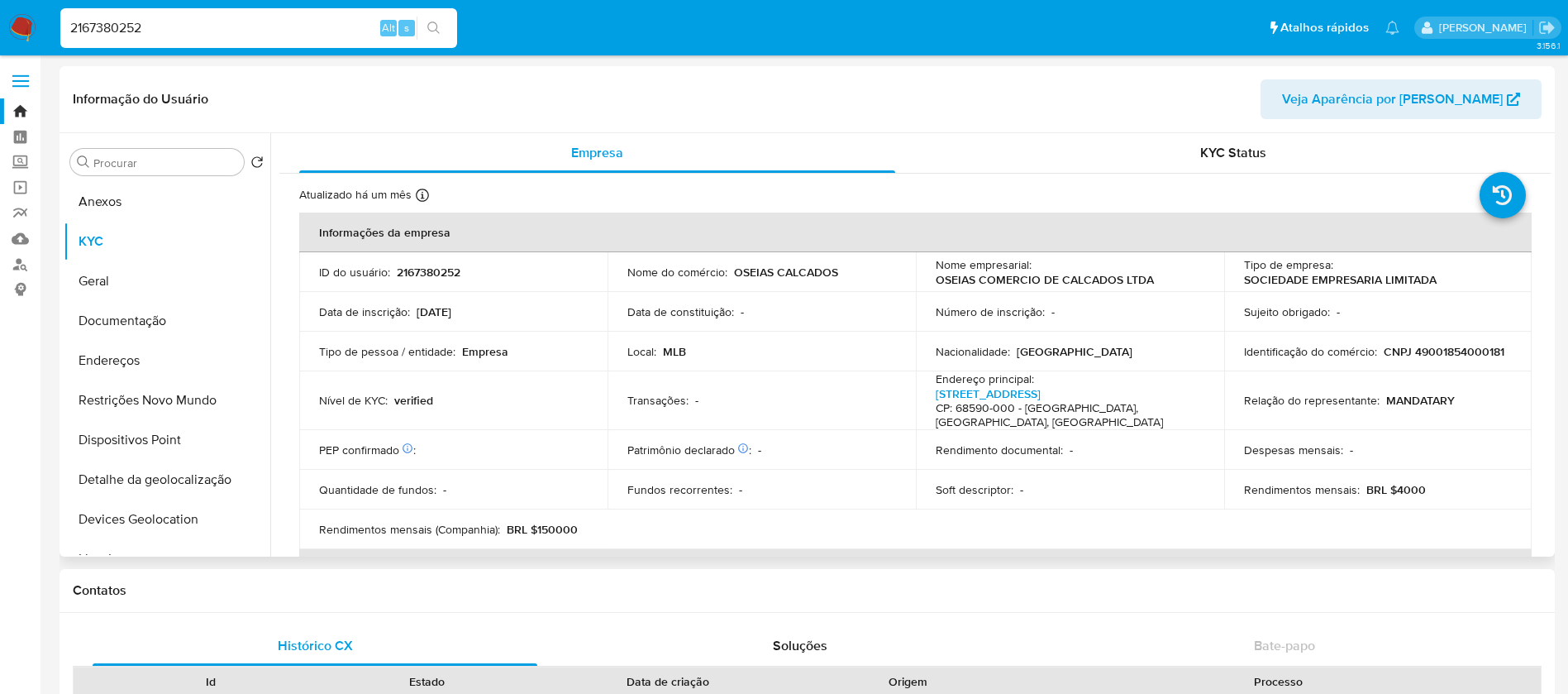
select select "10"
click at [188, 36] on input "2167380252" at bounding box center [258, 28] width 396 height 22
paste input "1682729585"
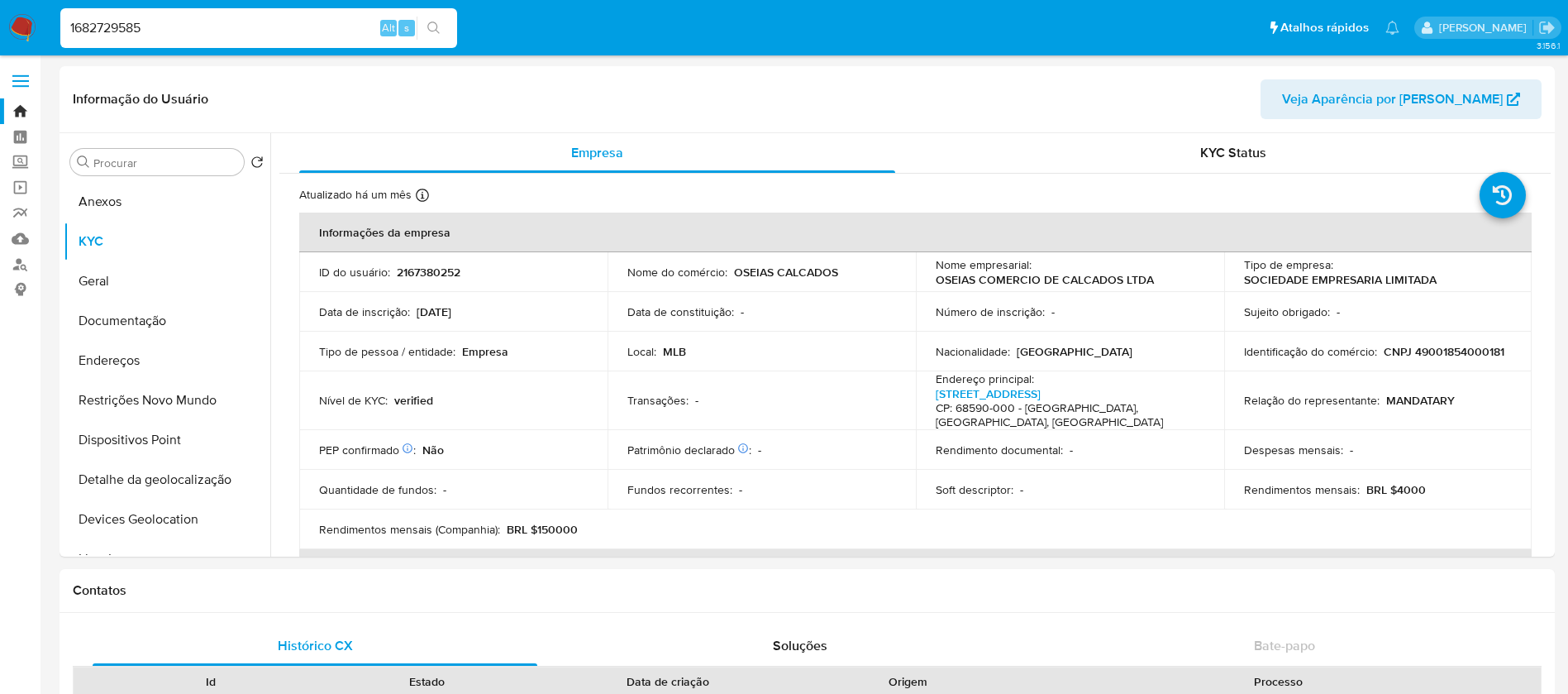
type input "1682729585"
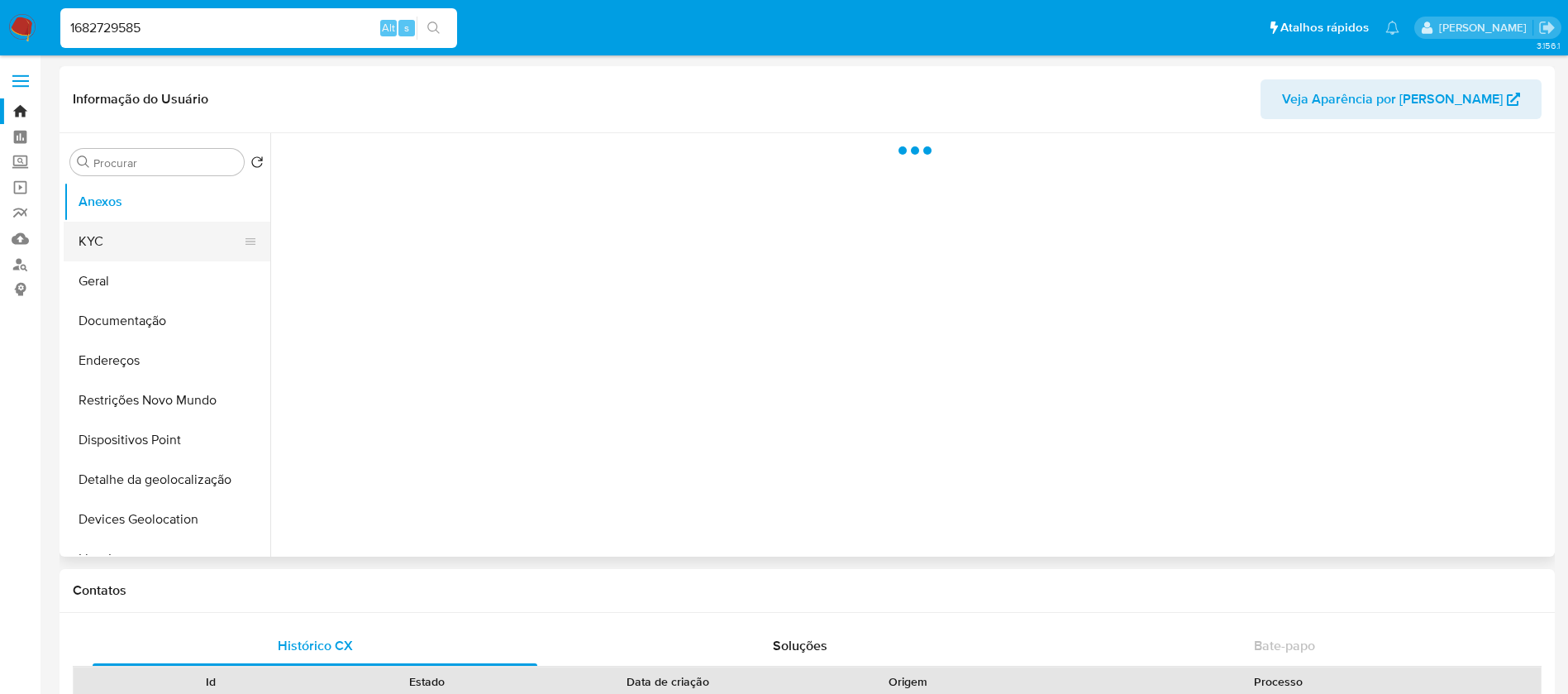
click at [149, 244] on button "KYC" at bounding box center [160, 241] width 193 height 40
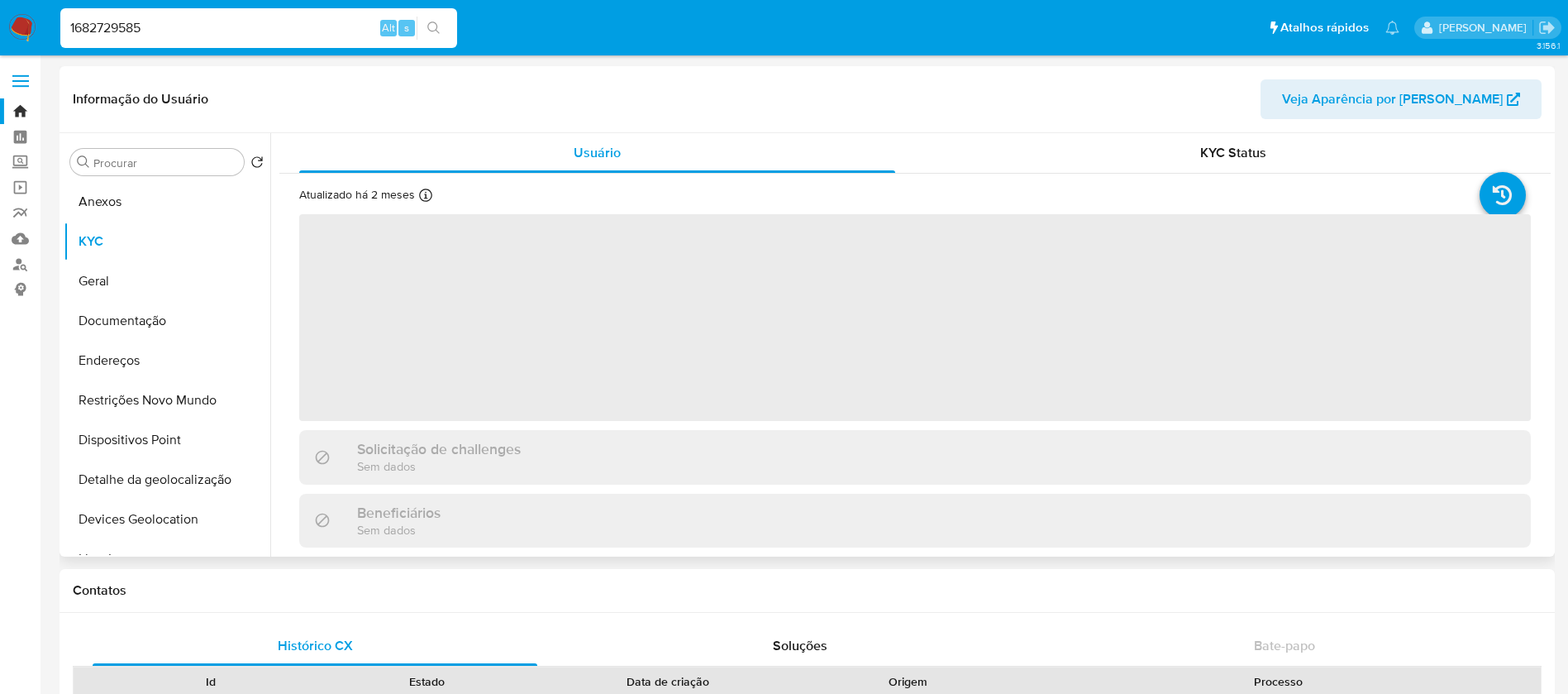
select select "10"
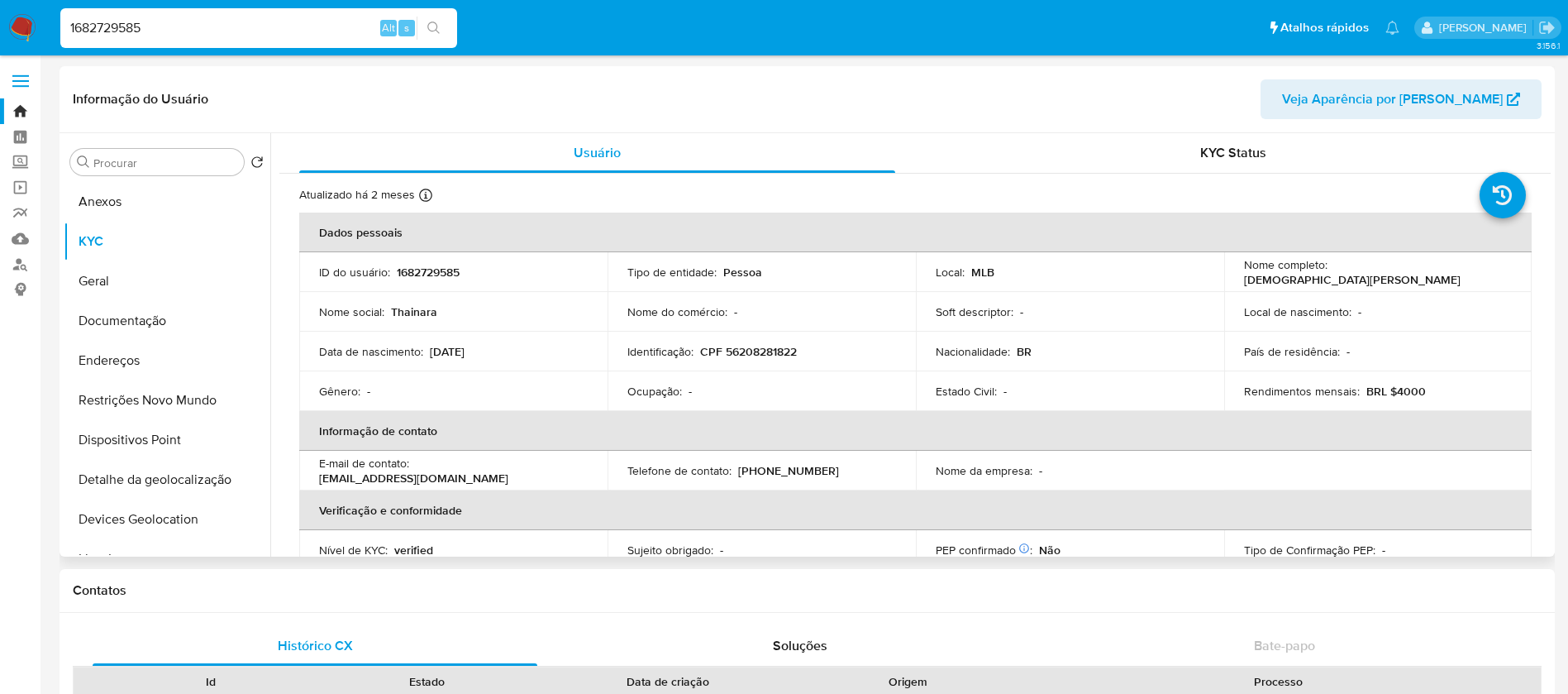
drag, startPoint x: 182, startPoint y: 51, endPoint x: 180, endPoint y: 41, distance: 10.2
click at [181, 50] on div "1682729585 Alt s" at bounding box center [258, 29] width 396 height 47
click at [180, 38] on input "1682729585" at bounding box center [258, 28] width 396 height 22
click at [180, 31] on input "1682729585" at bounding box center [258, 28] width 396 height 22
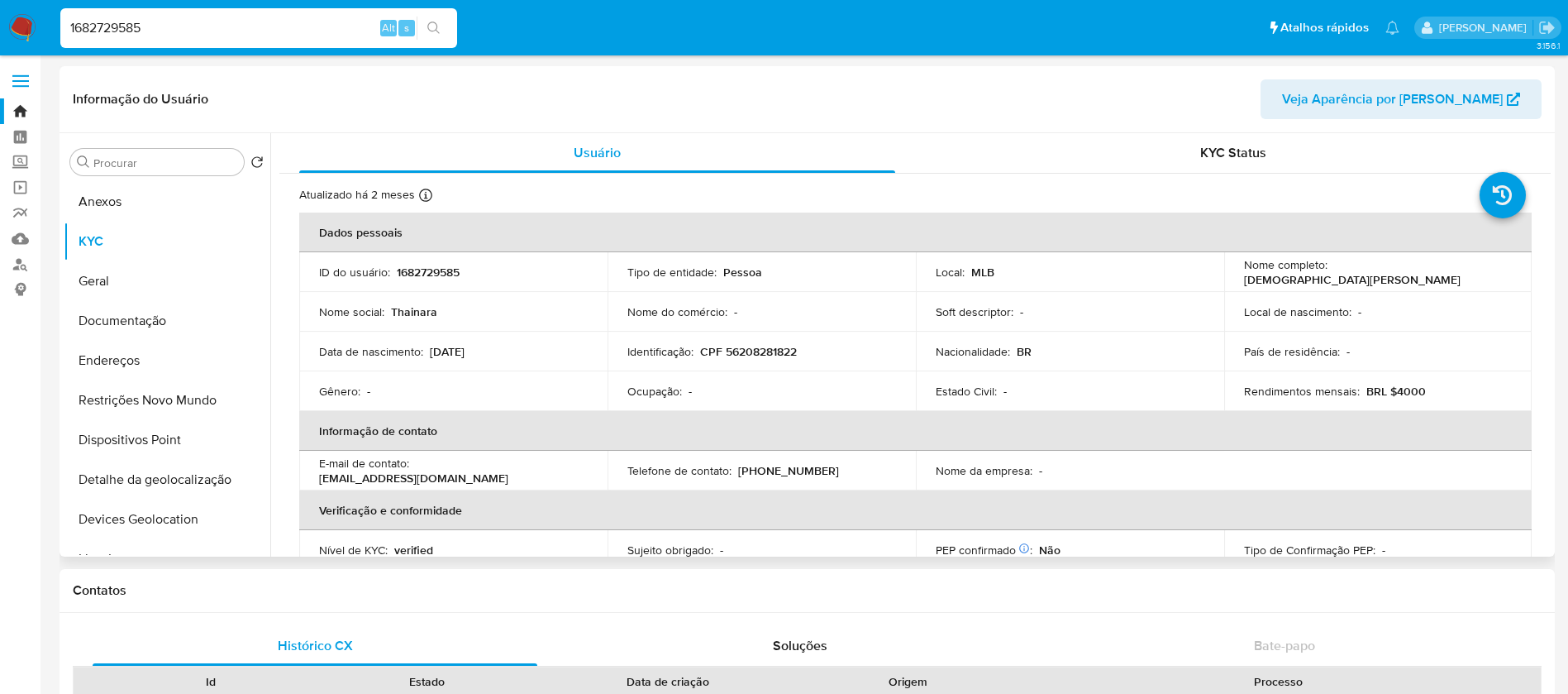
click at [180, 31] on input "1682729585" at bounding box center [258, 28] width 396 height 22
paste input "547778684"
type input "547778684"
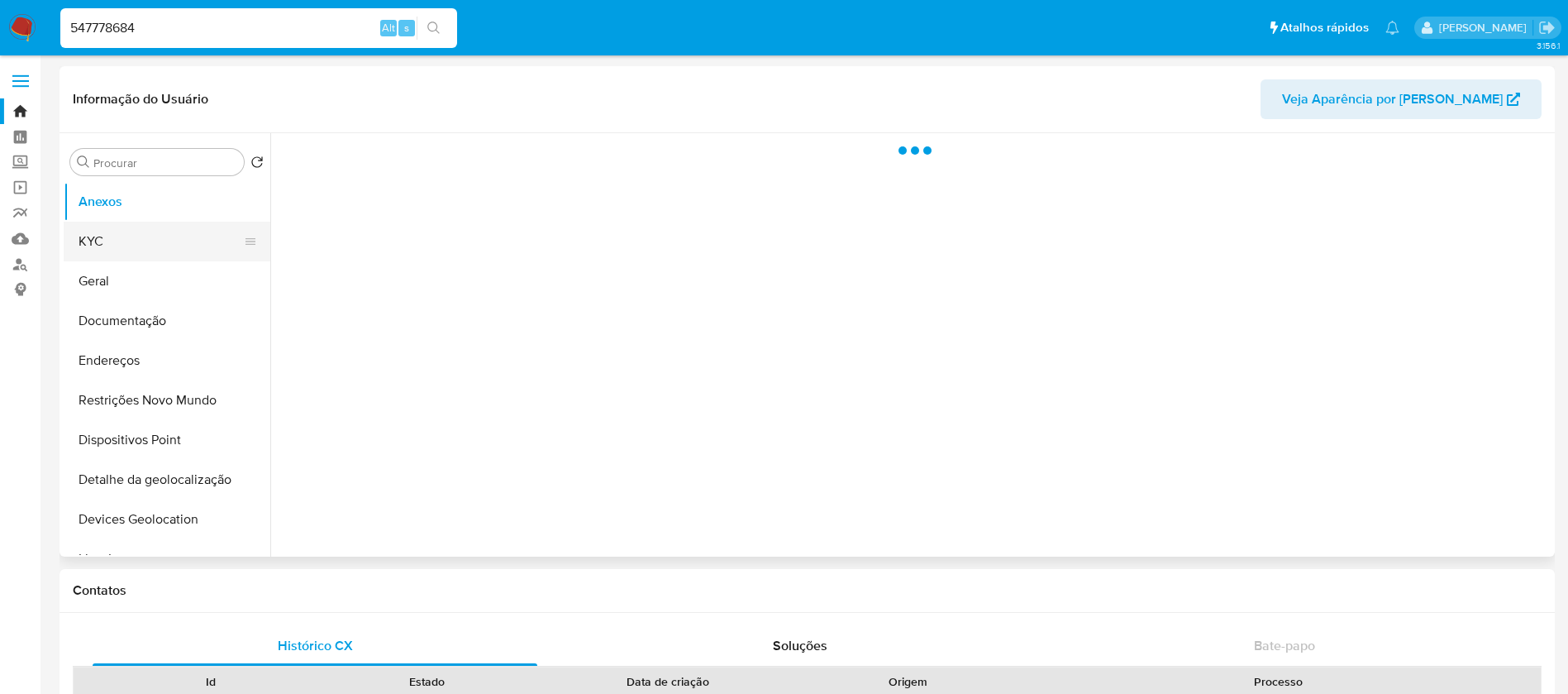
click at [101, 242] on button "KYC" at bounding box center [160, 241] width 193 height 40
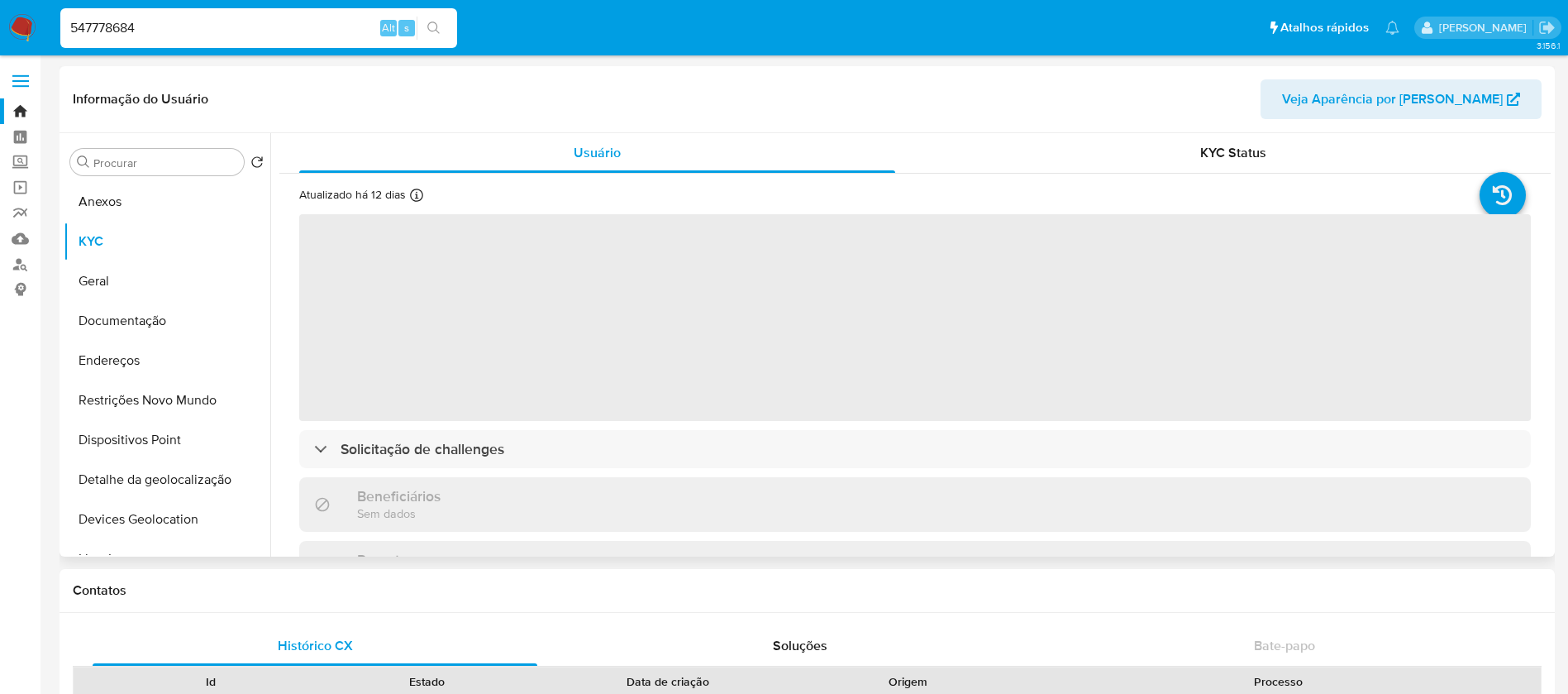
select select "10"
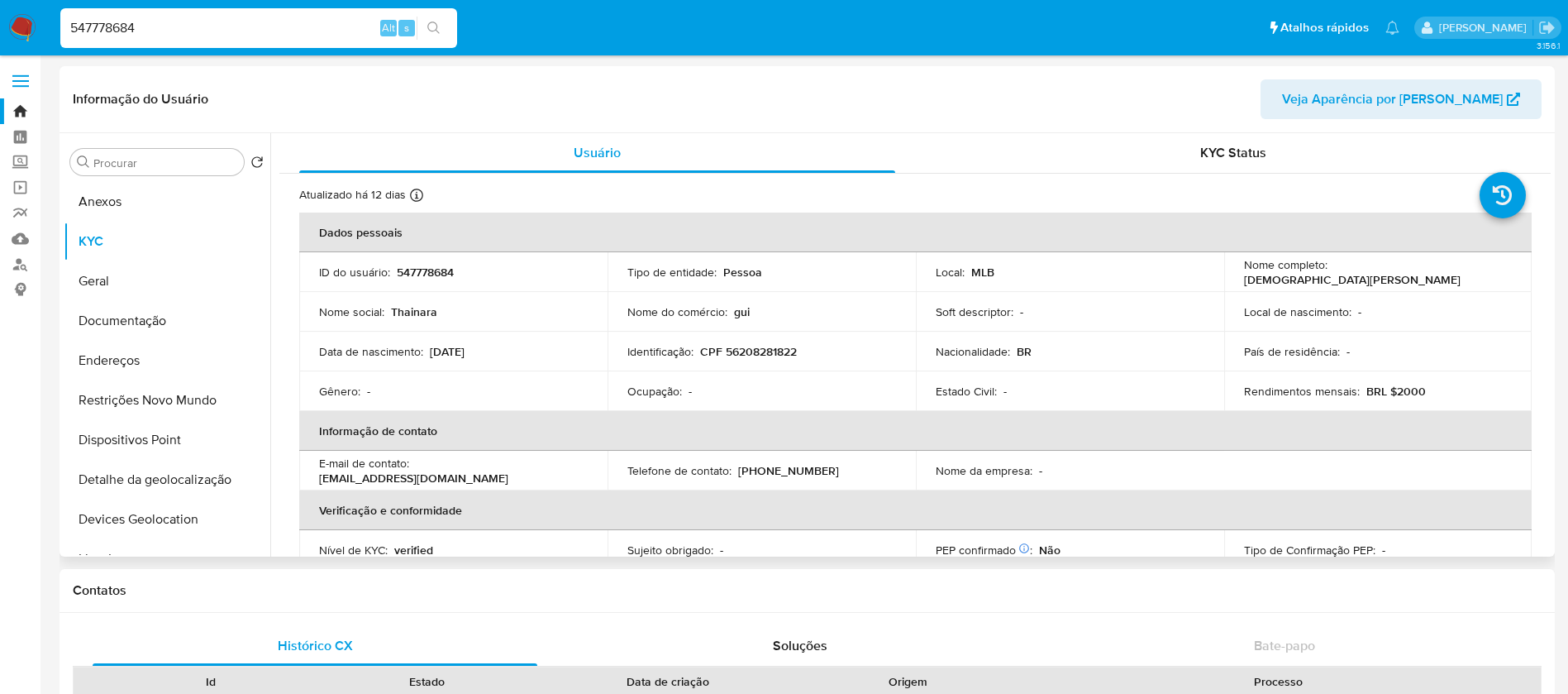
click at [186, 39] on div "547778684 Alt s" at bounding box center [258, 28] width 396 height 40
click at [173, 26] on input "547778684" at bounding box center [258, 28] width 396 height 22
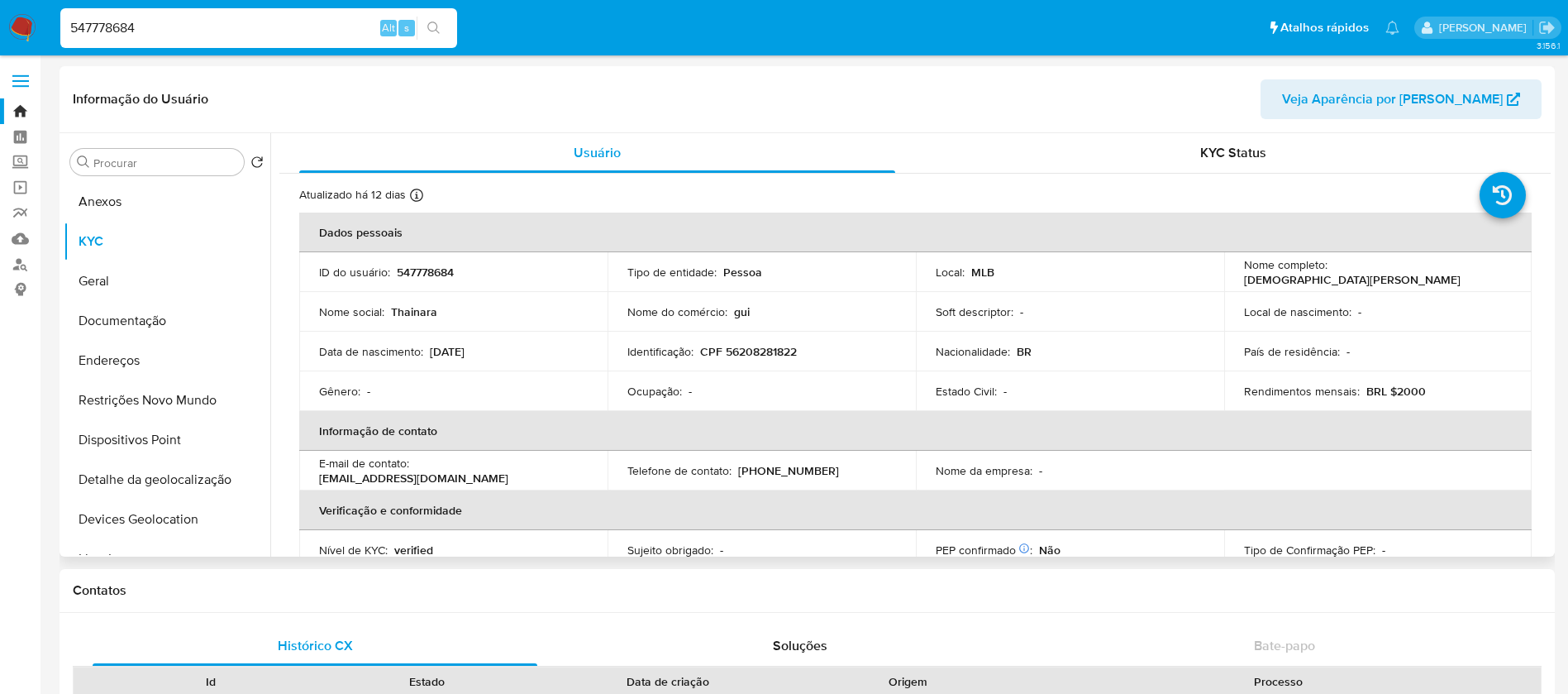
paste input "1084327409"
type input "1084327409"
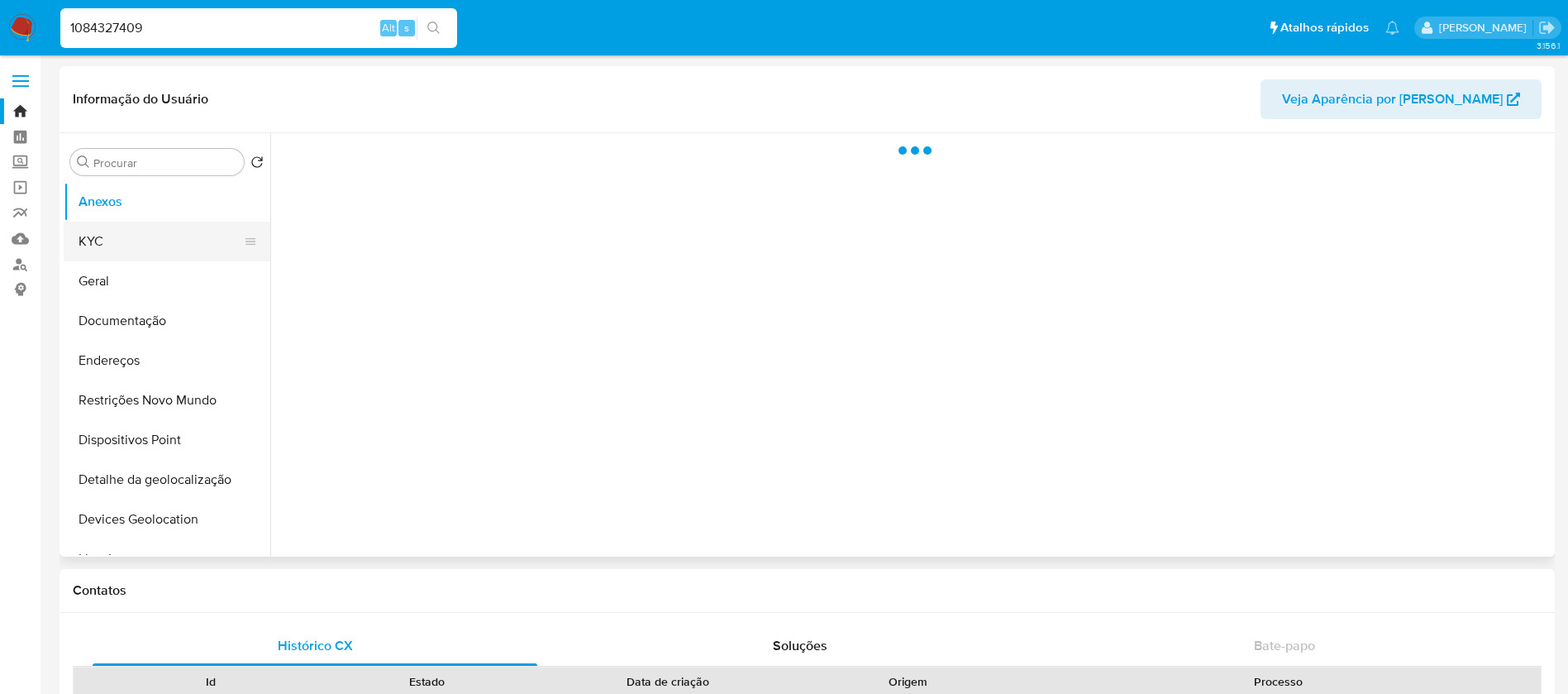
click at [121, 249] on button "KYC" at bounding box center [160, 241] width 193 height 40
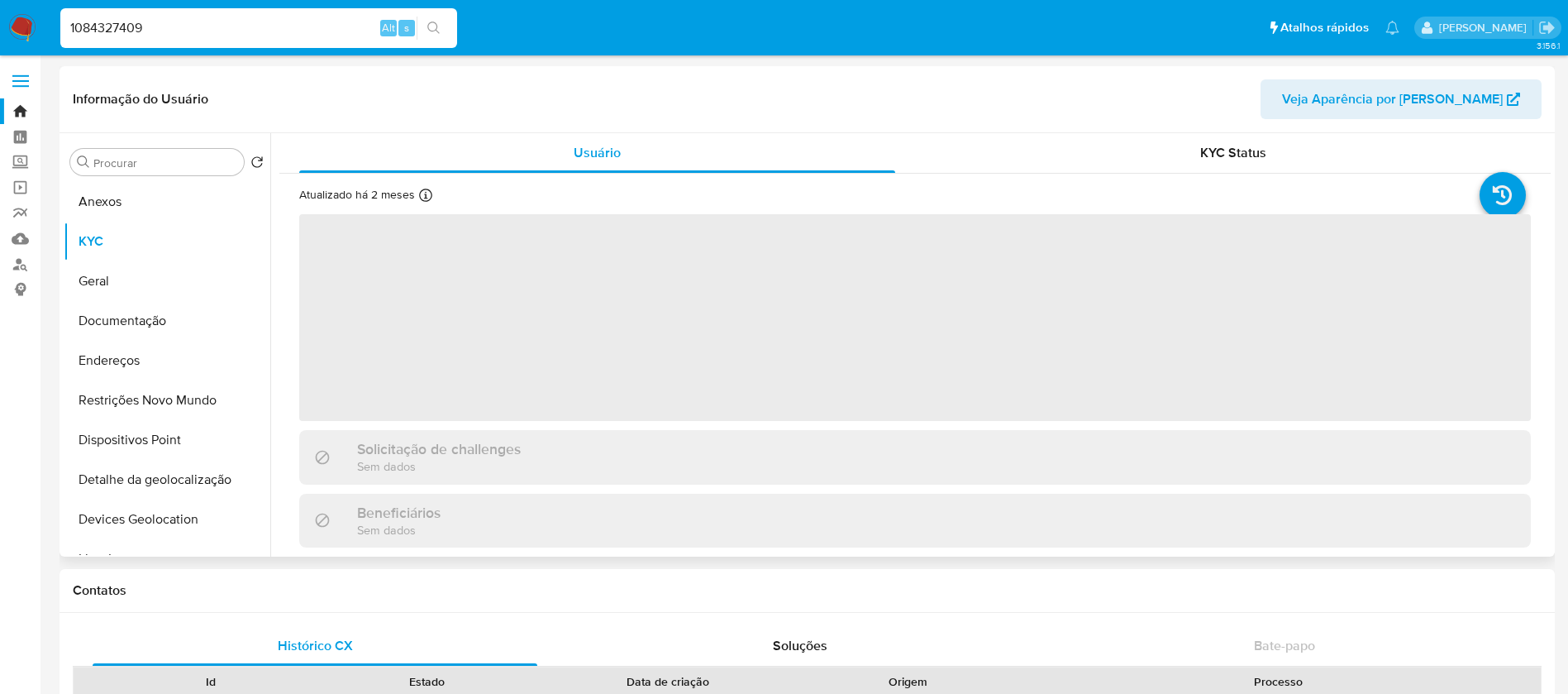
select select "10"
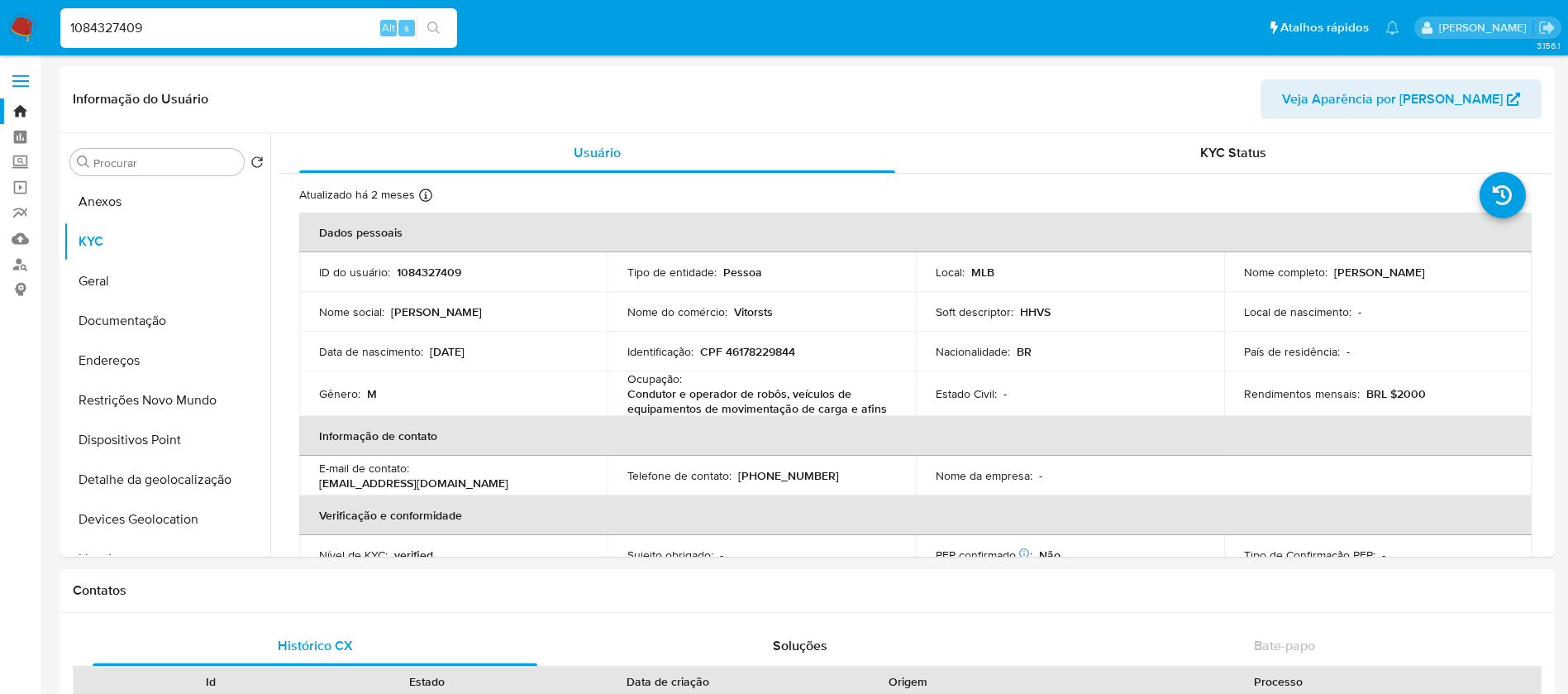
click at [208, 35] on input "1084327409" at bounding box center [258, 28] width 396 height 22
paste input "534599541"
type input "1534599541"
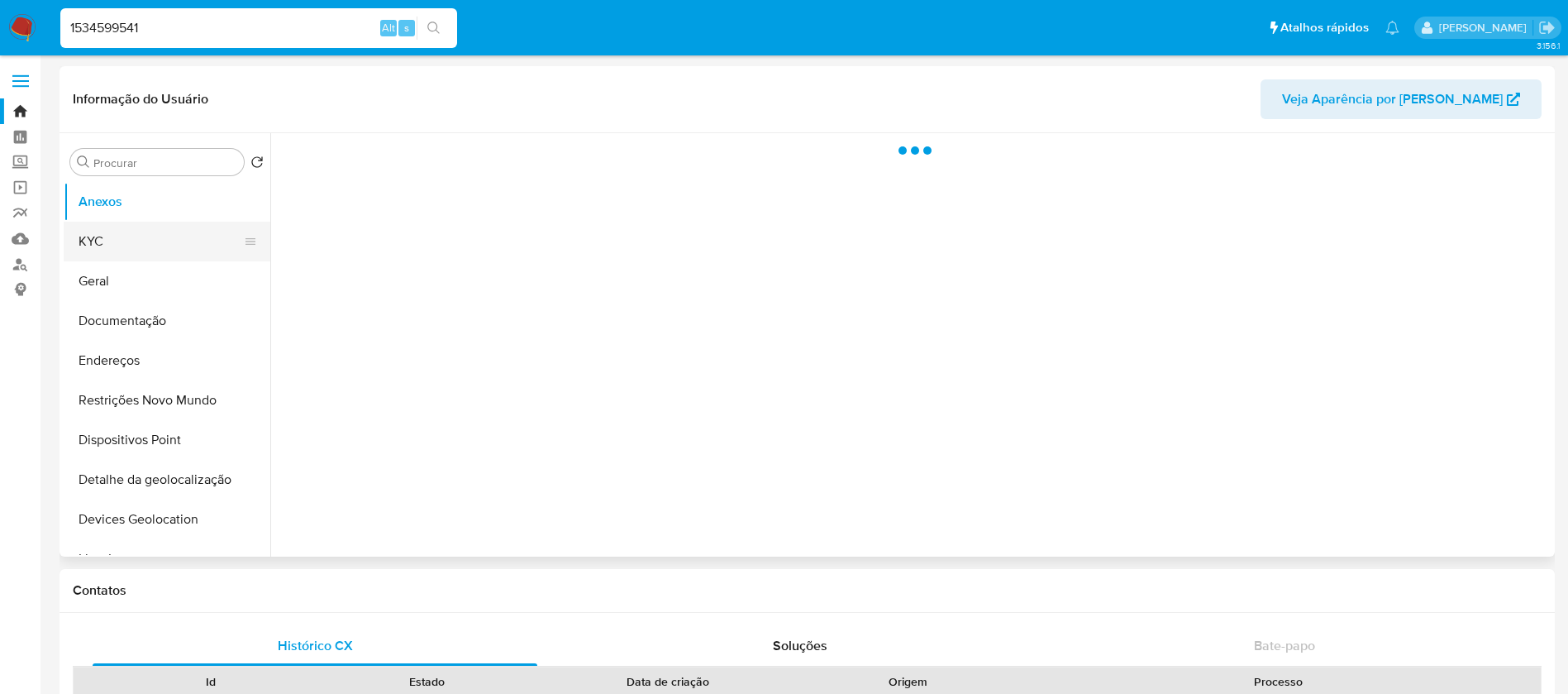
click at [113, 236] on button "KYC" at bounding box center [160, 241] width 193 height 40
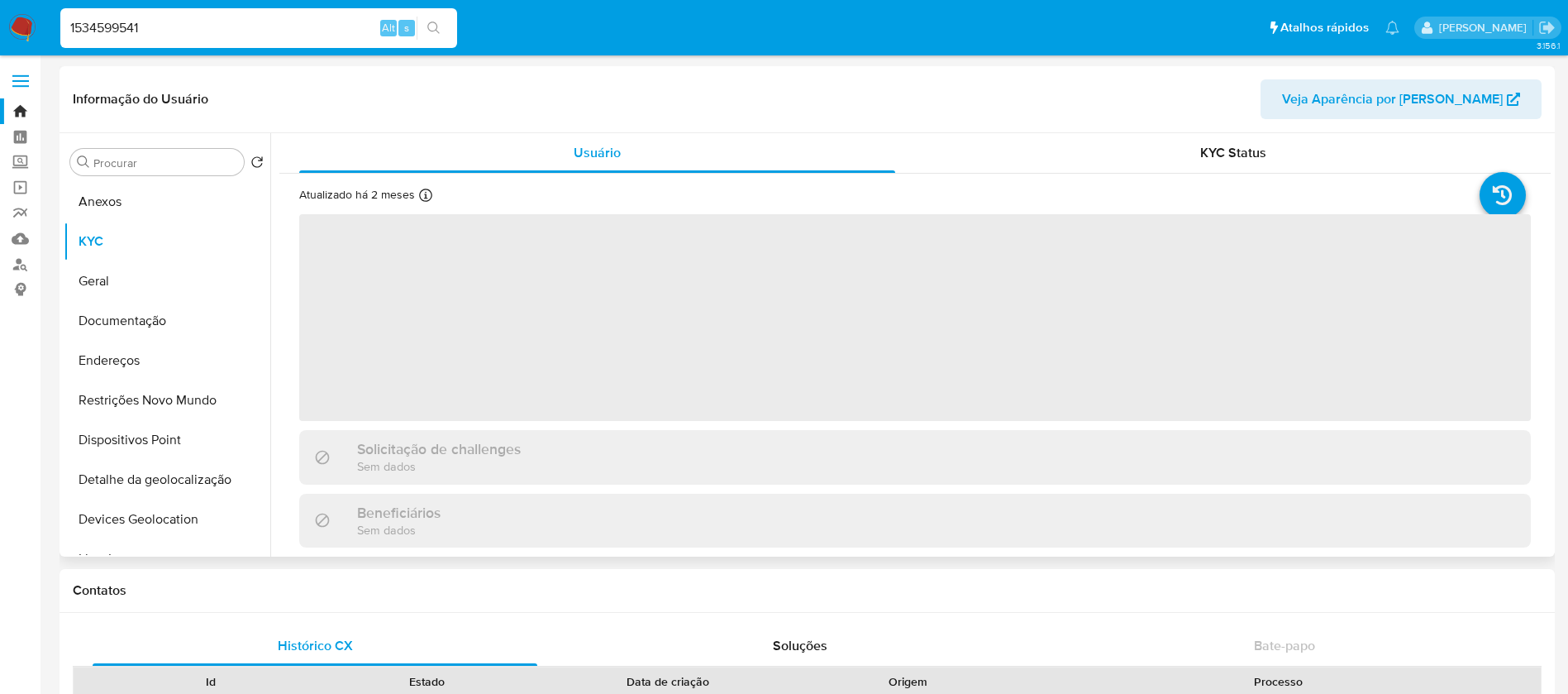
select select "10"
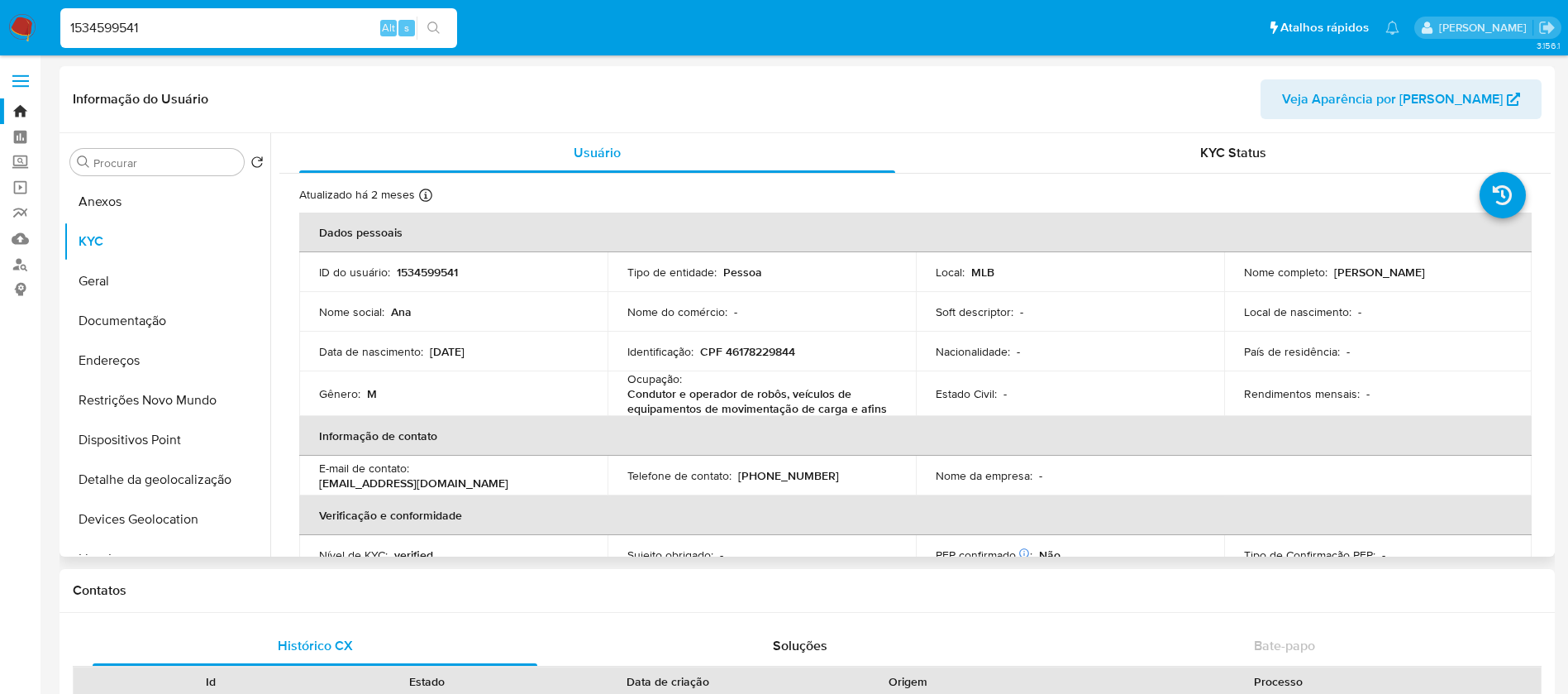
click at [254, 36] on input "1534599541" at bounding box center [258, 28] width 396 height 22
paste input "167143795"
type input "1167143795"
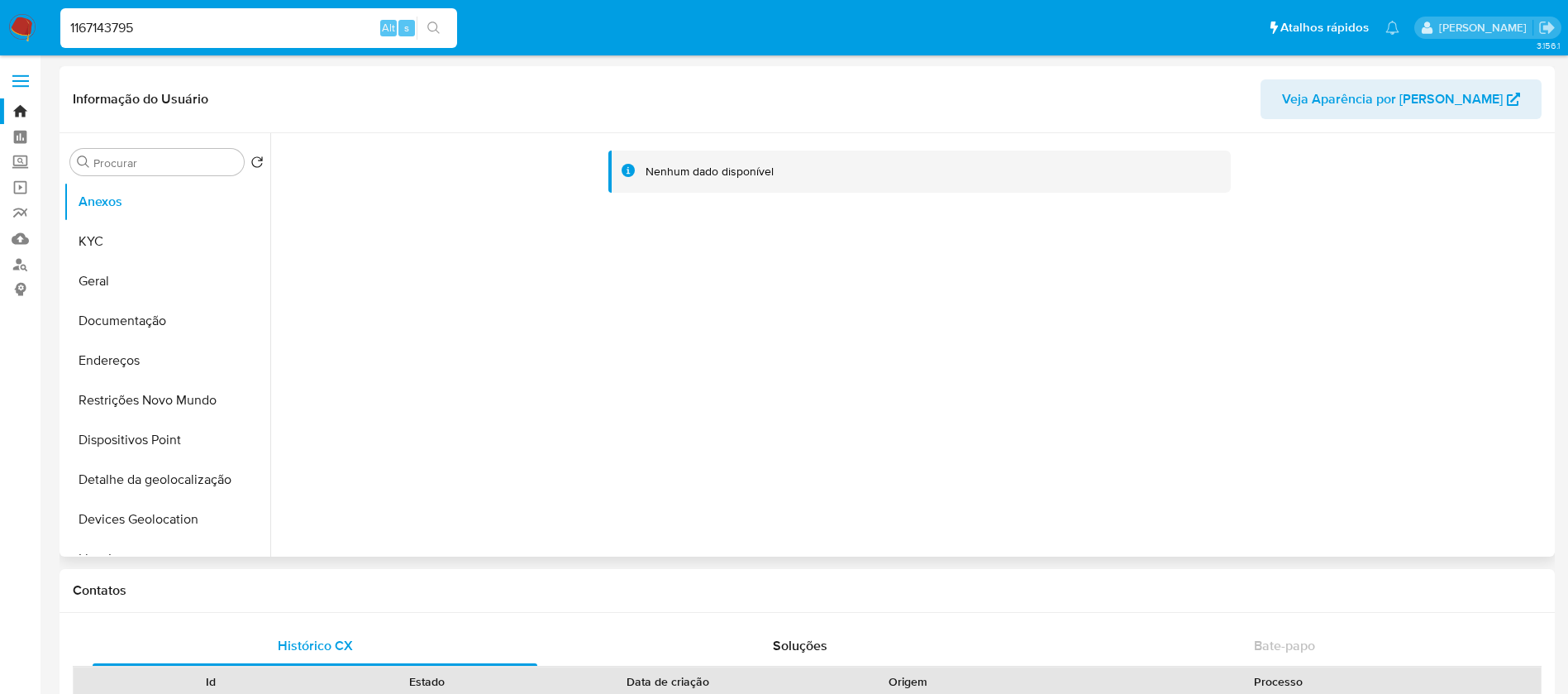
select select "10"
click at [124, 227] on button "KYC" at bounding box center [160, 241] width 193 height 40
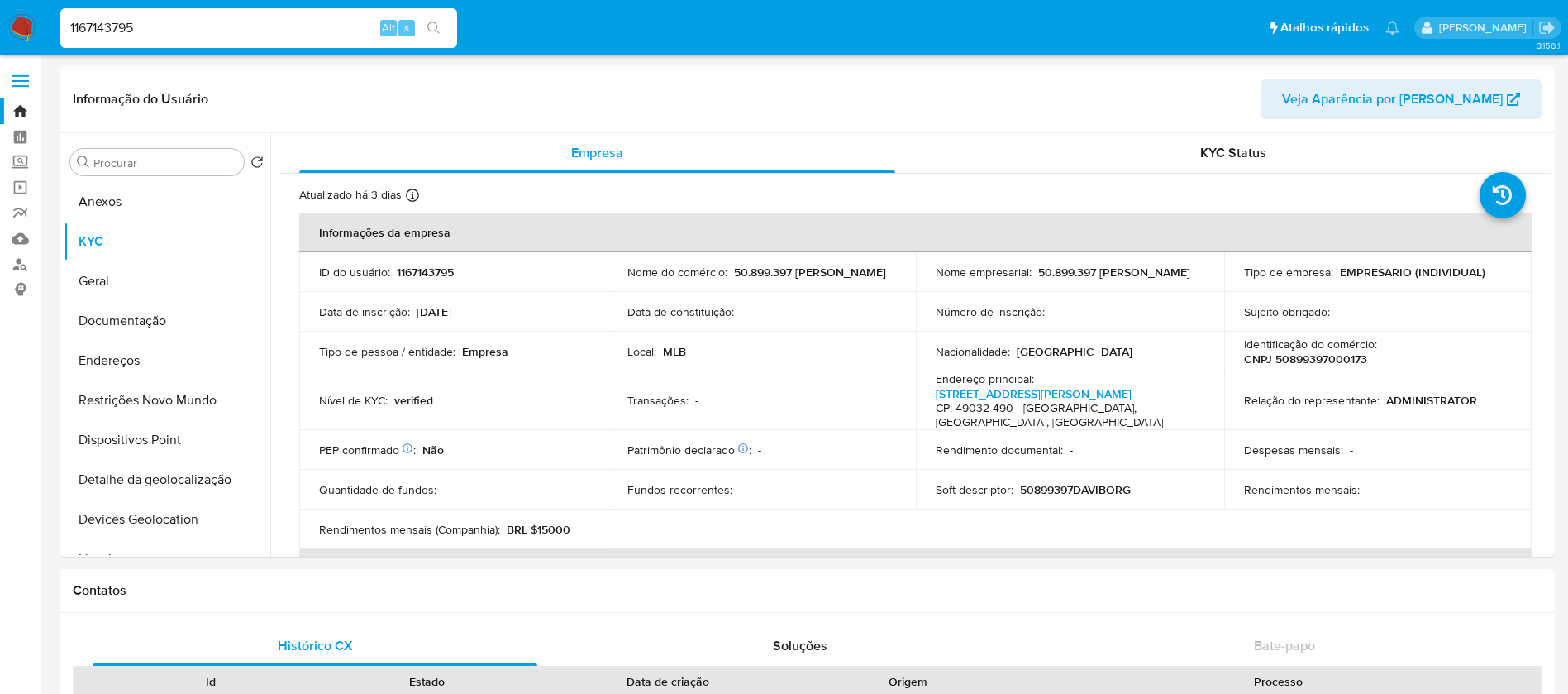
click at [221, 27] on input "1167143795" at bounding box center [258, 28] width 396 height 22
paste input "2307500563"
type input "2307500563"
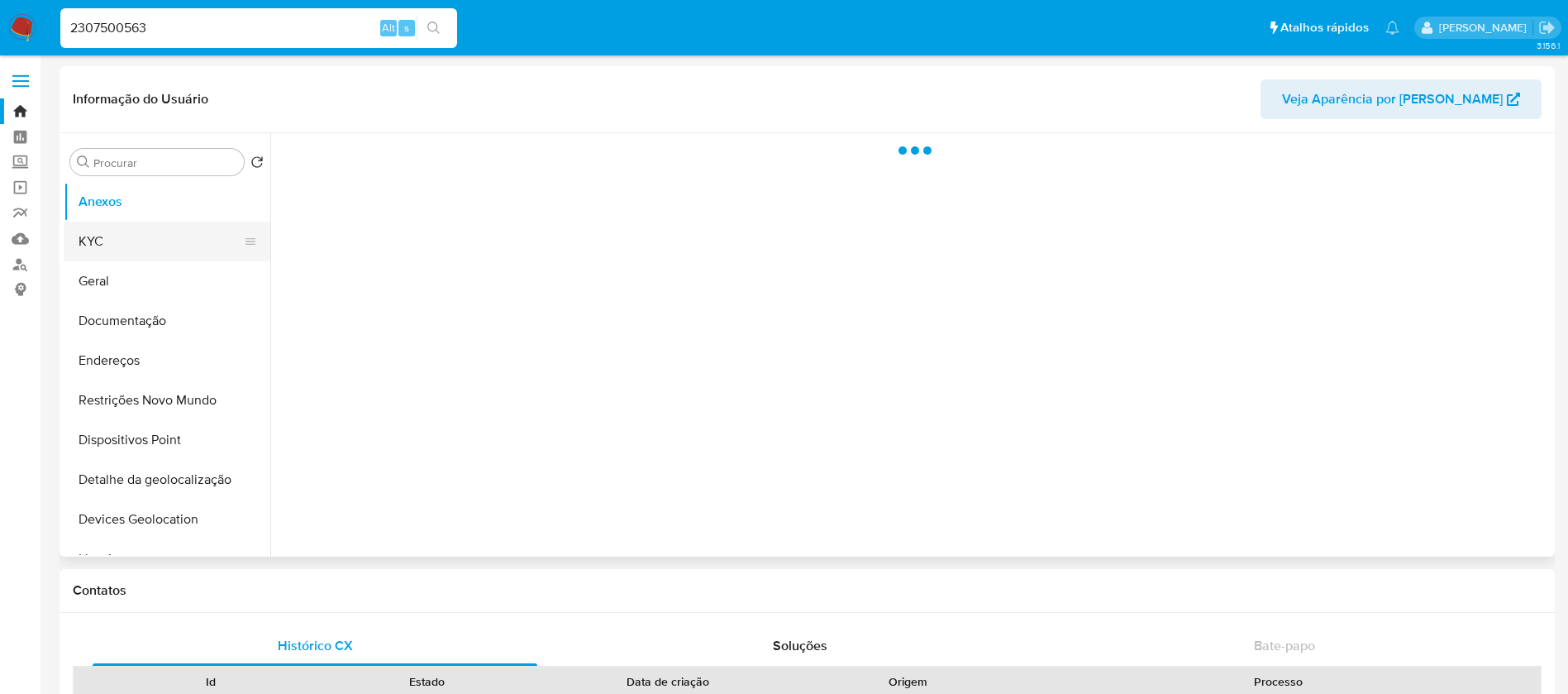
click at [109, 250] on button "KYC" at bounding box center [160, 241] width 193 height 40
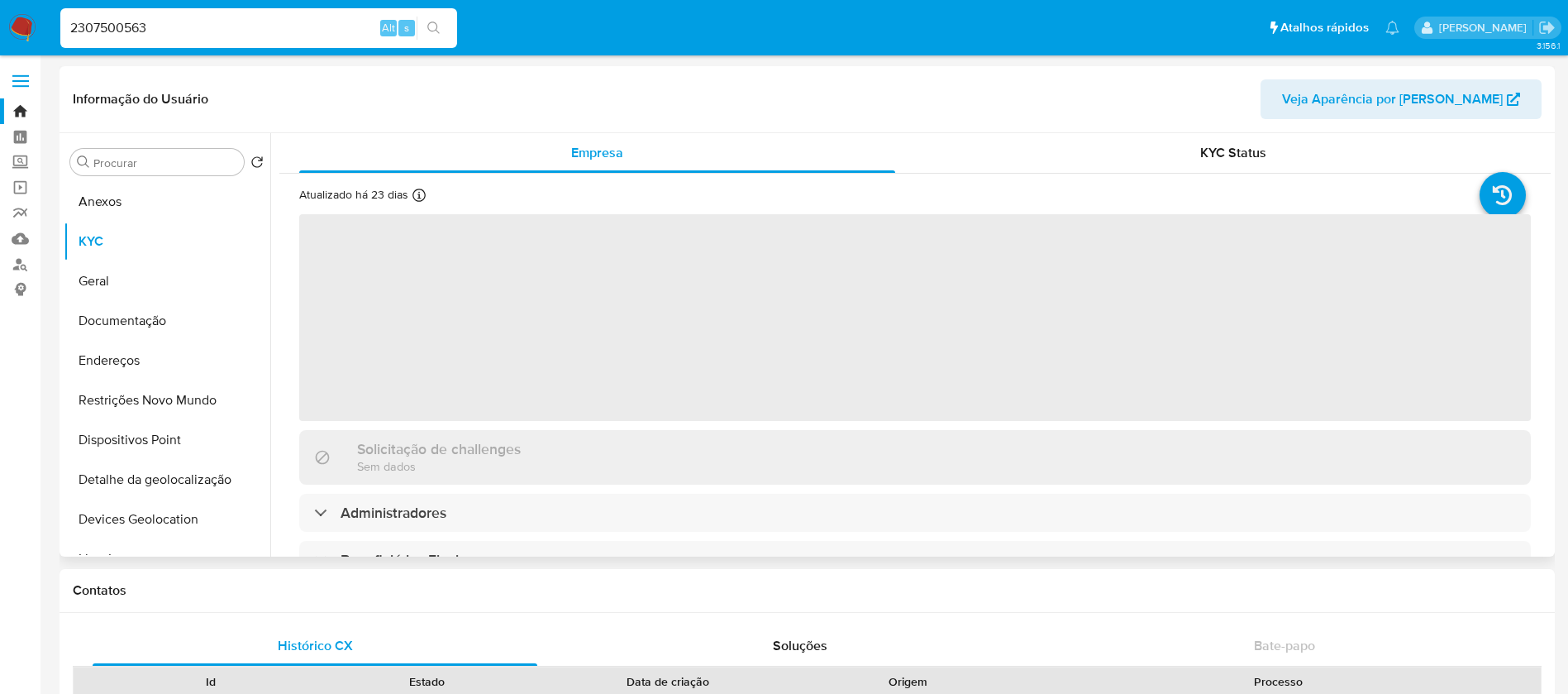
select select "10"
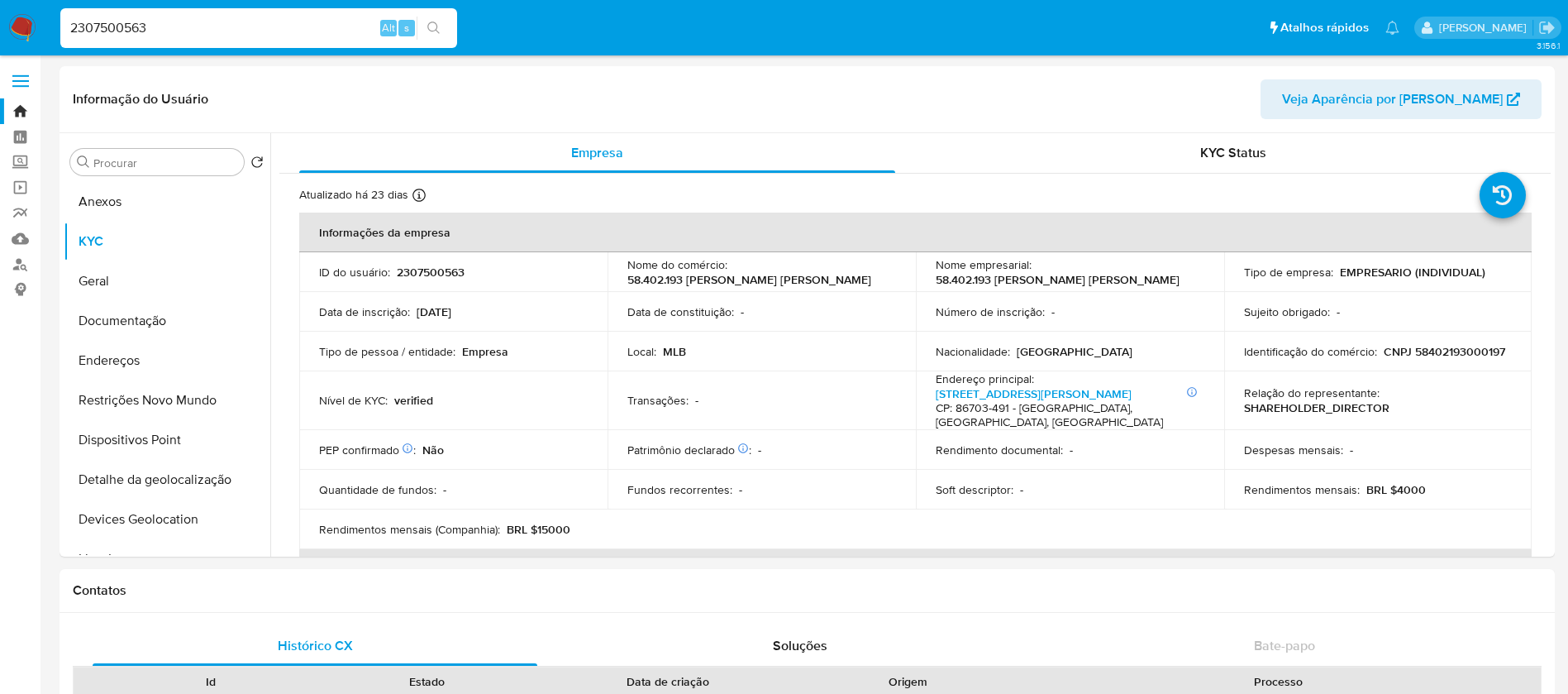
select select "10"
click at [183, 31] on input "2307500563" at bounding box center [258, 28] width 396 height 22
paste input "49001920"
type input "49001920"
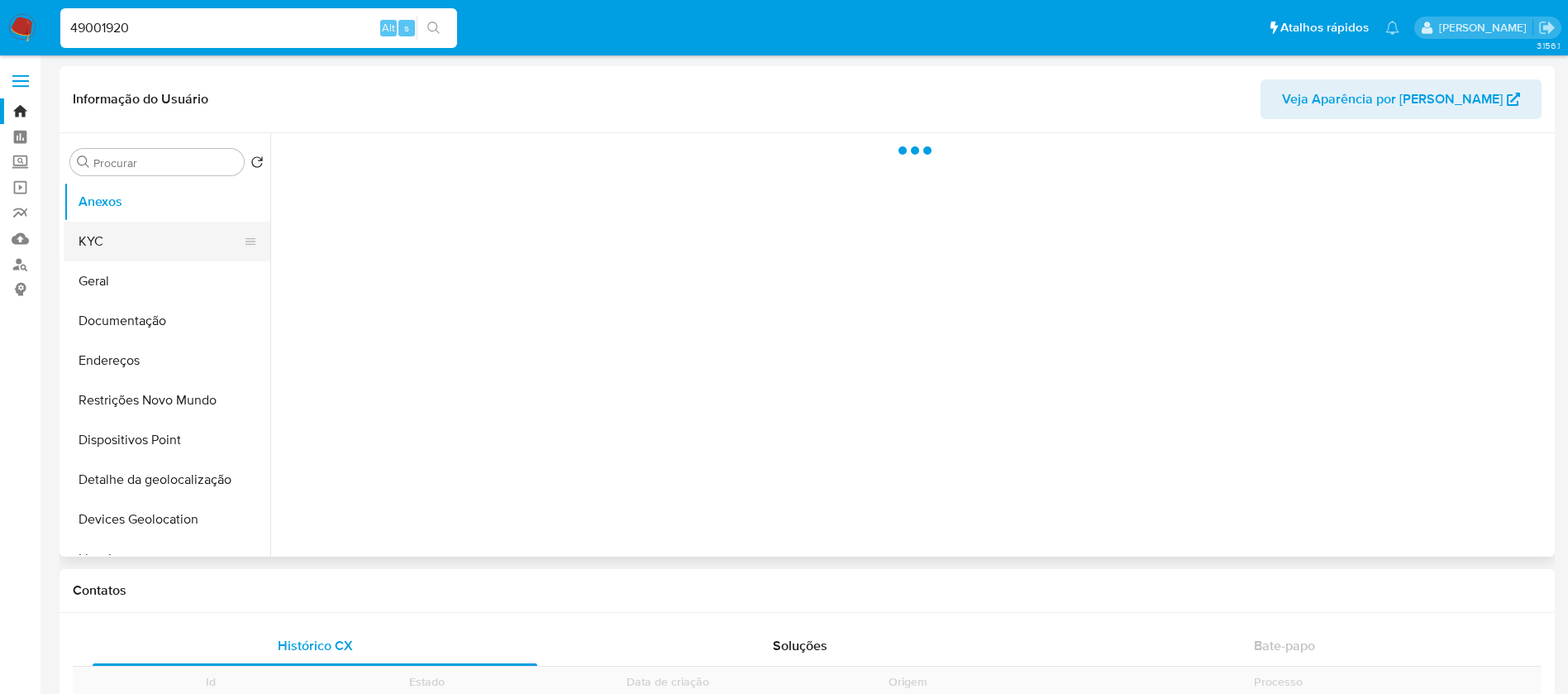
click at [110, 246] on button "KYC" at bounding box center [160, 241] width 193 height 40
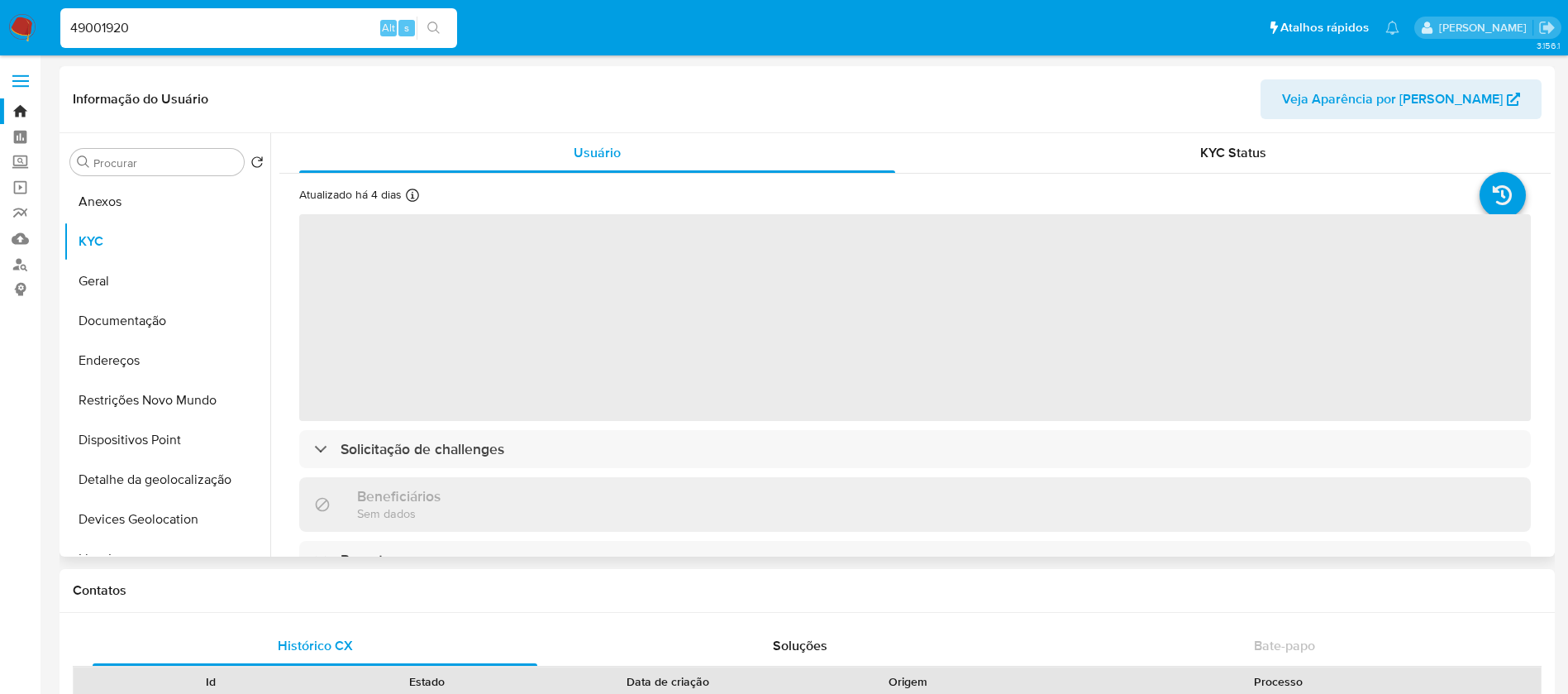
select select "10"
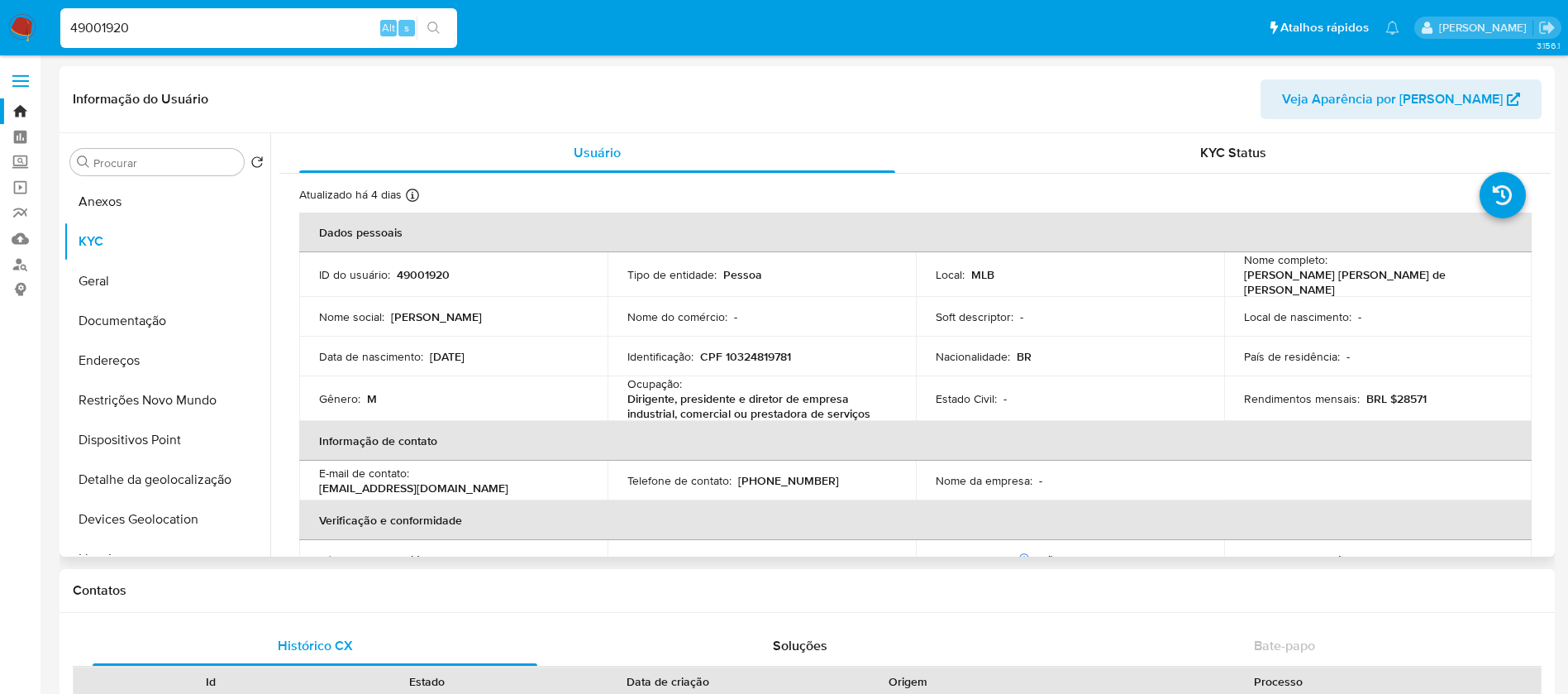
click at [299, 26] on input "49001920" at bounding box center [258, 28] width 396 height 22
paste input "811395"
type input "8113950"
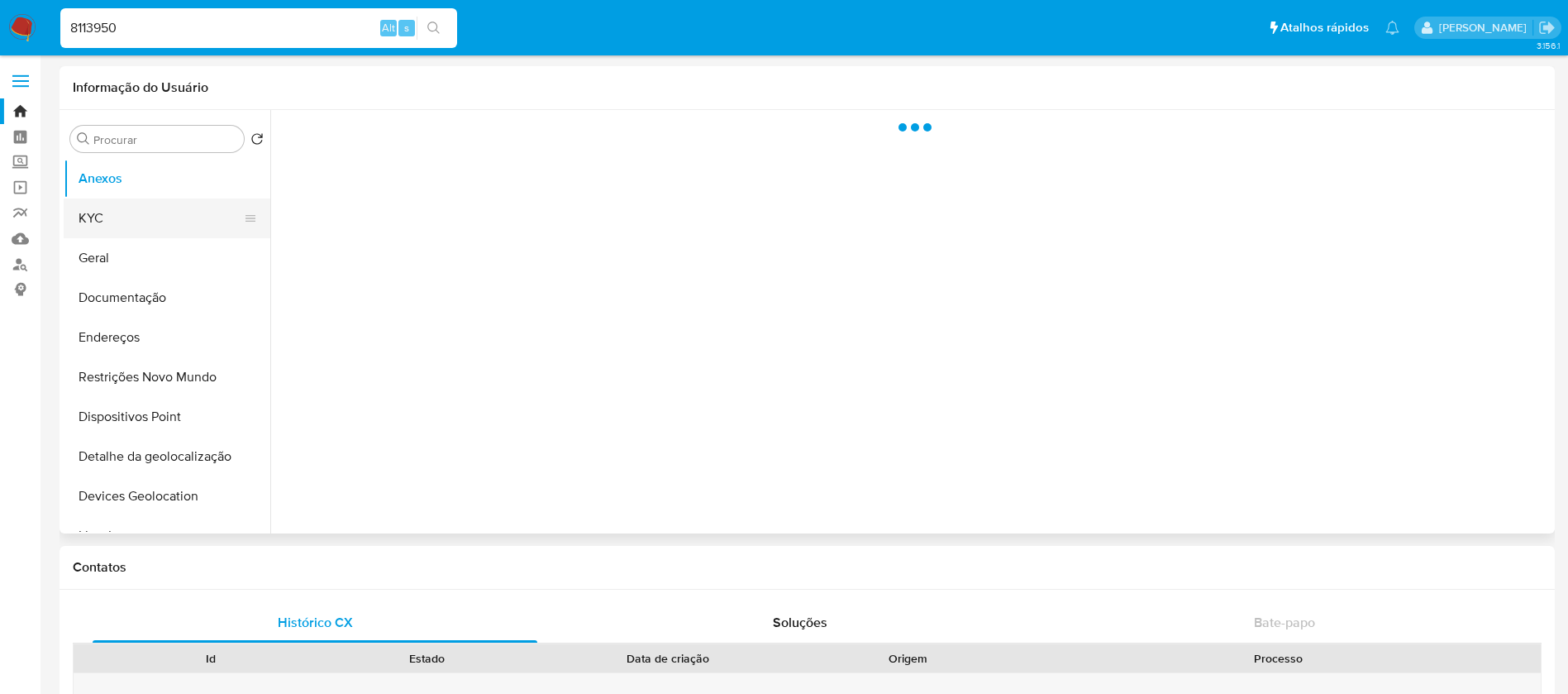
click at [108, 211] on button "KYC" at bounding box center [160, 218] width 193 height 40
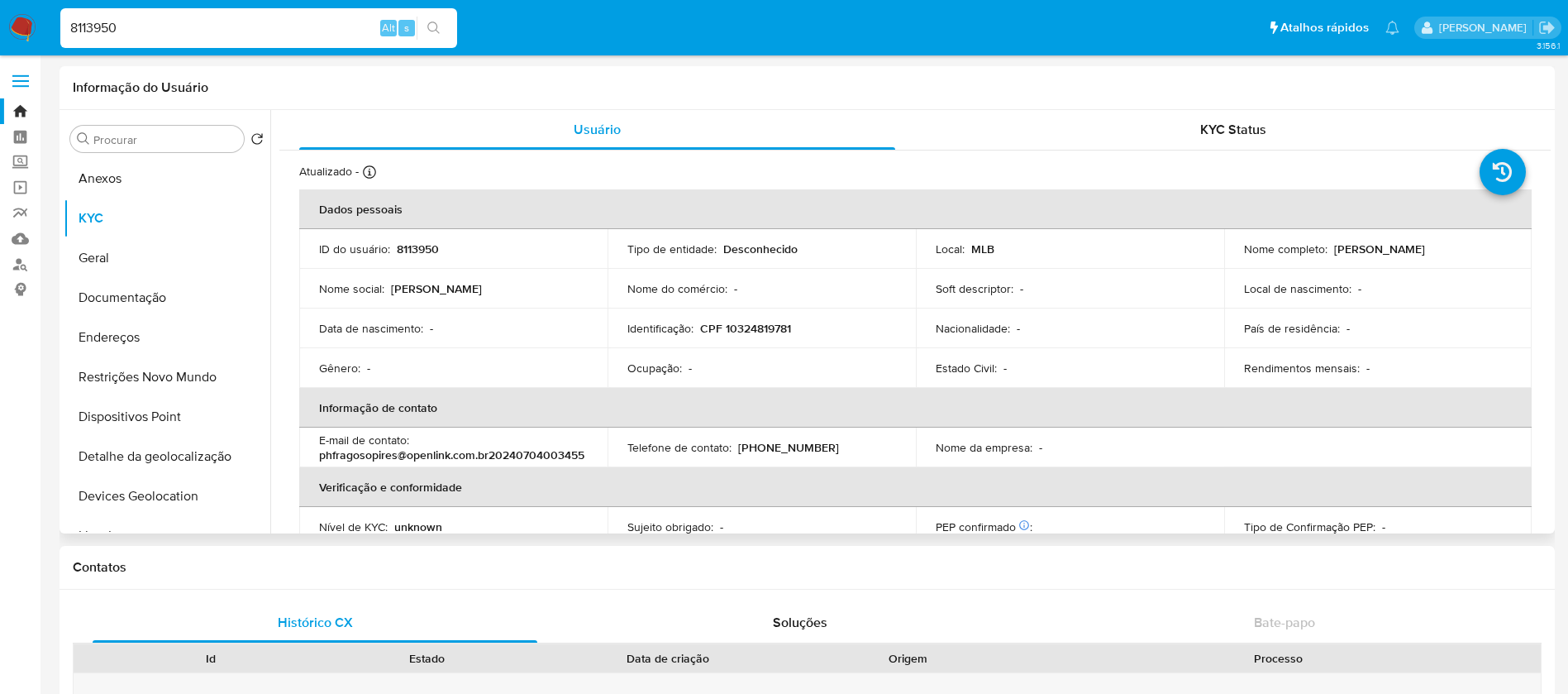
select select "10"
click at [168, 24] on input "8113950" at bounding box center [258, 28] width 396 height 22
paste input "184834282"
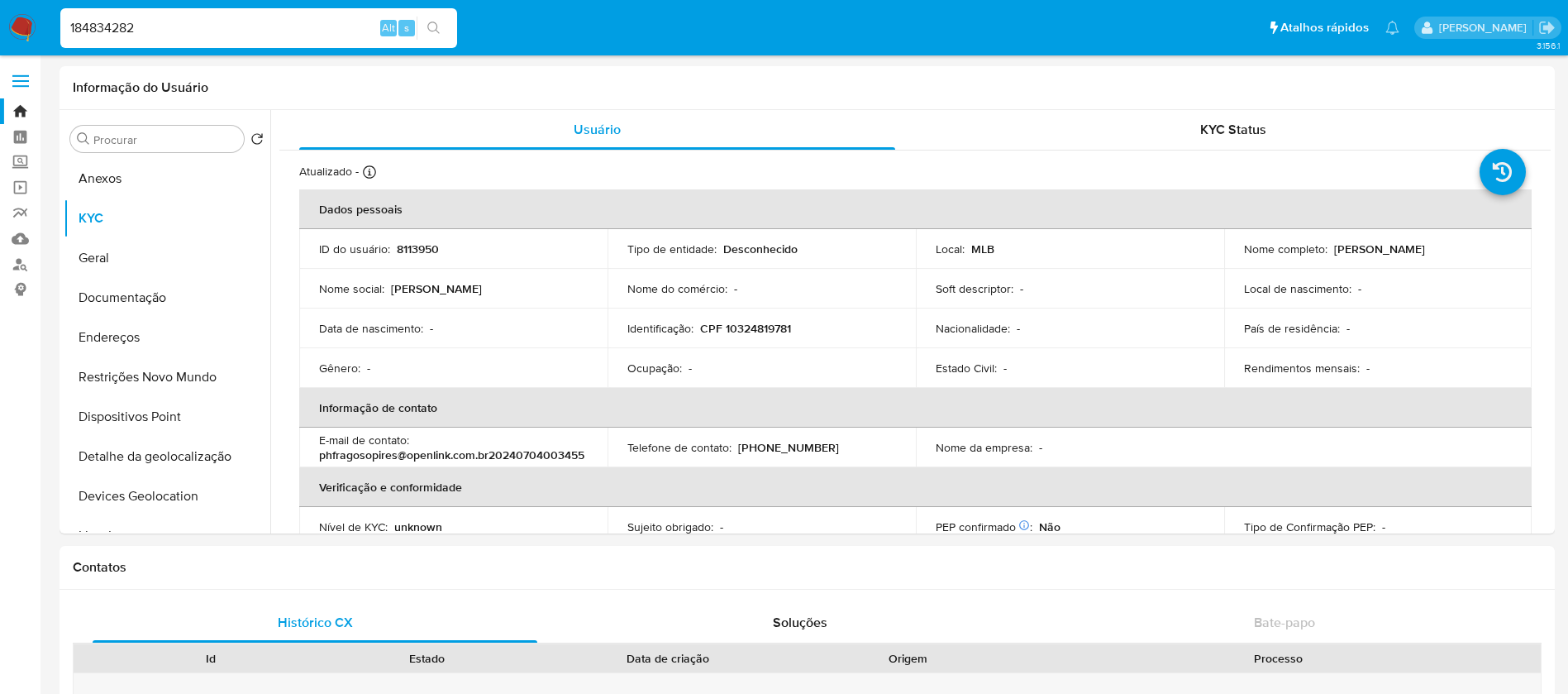
type input "184834282"
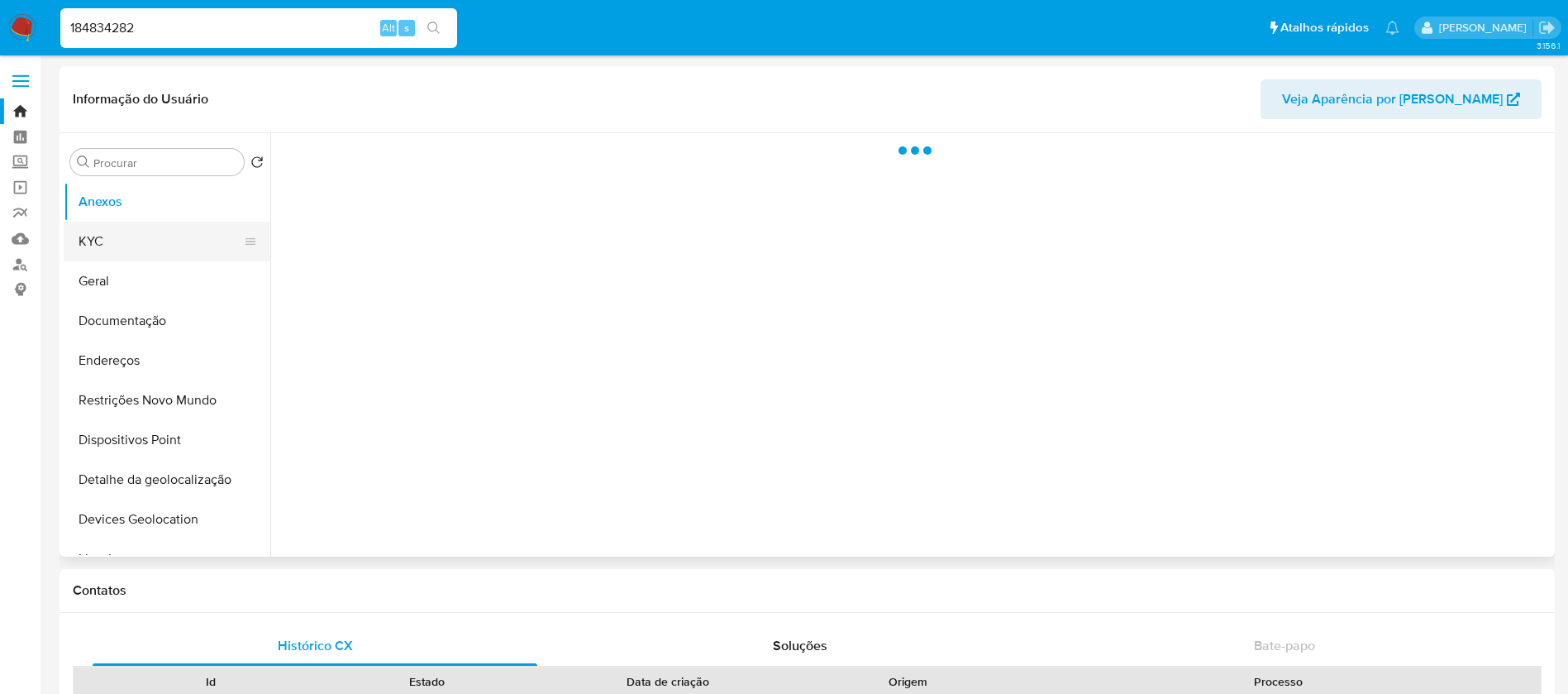
click at [94, 242] on button "KYC" at bounding box center [160, 241] width 193 height 40
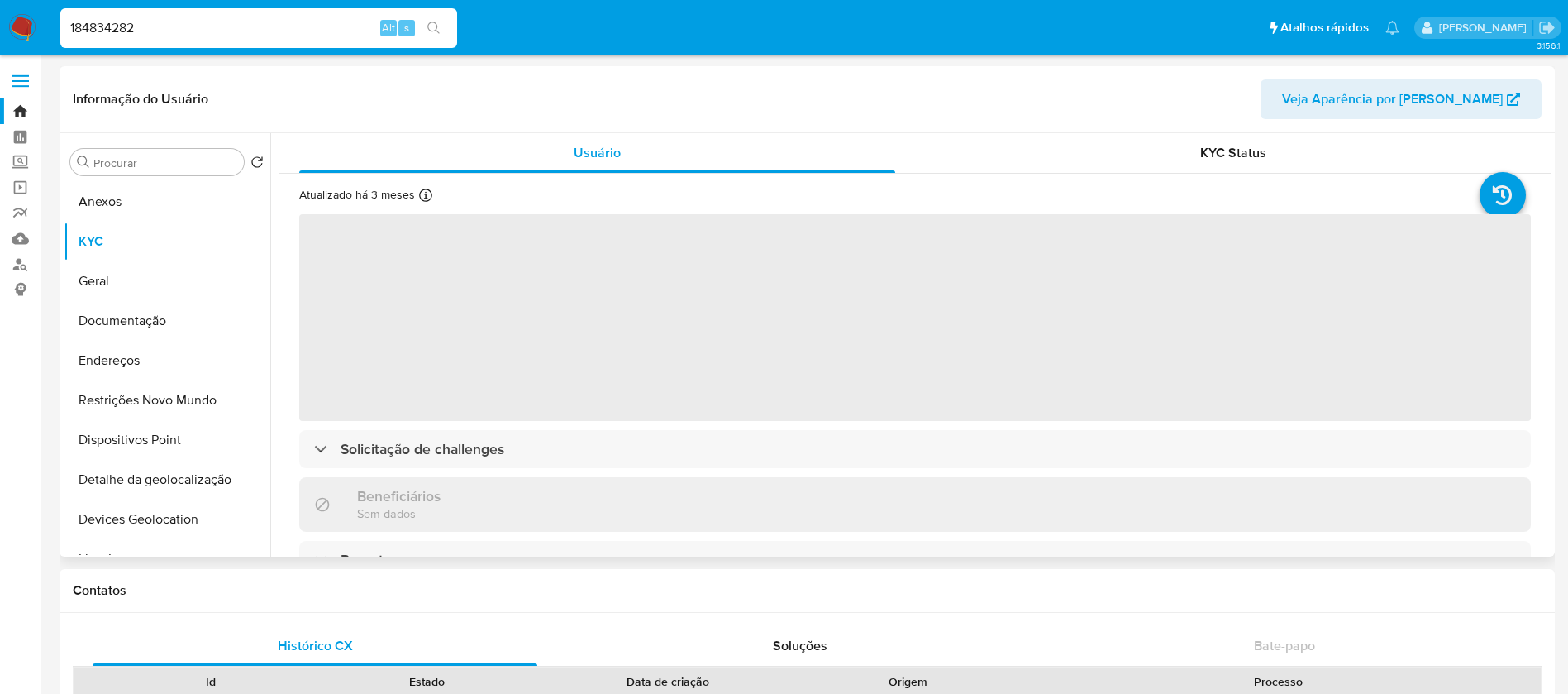
select select "10"
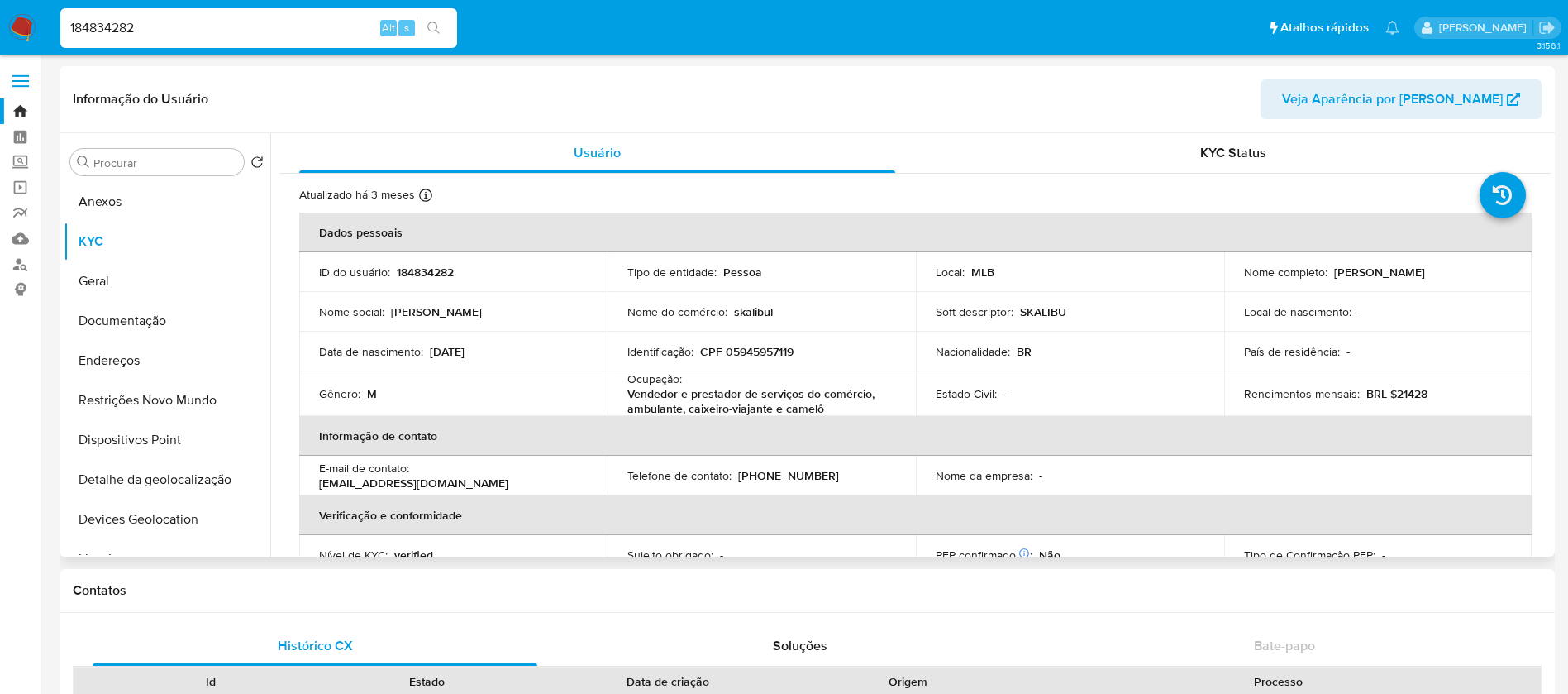
click at [221, 49] on div "184834282 Alt s" at bounding box center [258, 29] width 396 height 47
click at [175, 27] on input "184834282" at bounding box center [258, 28] width 396 height 22
paste input "52927170"
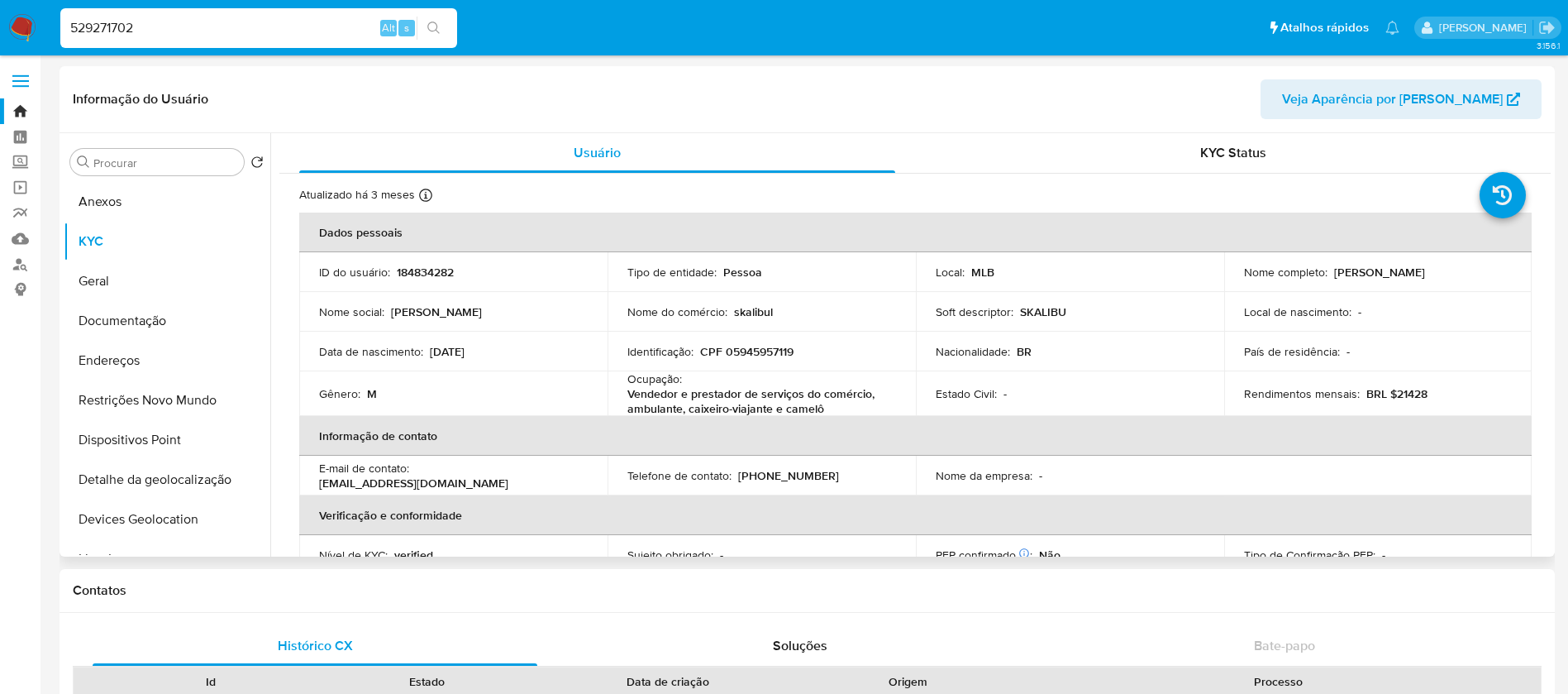
type input "529271702"
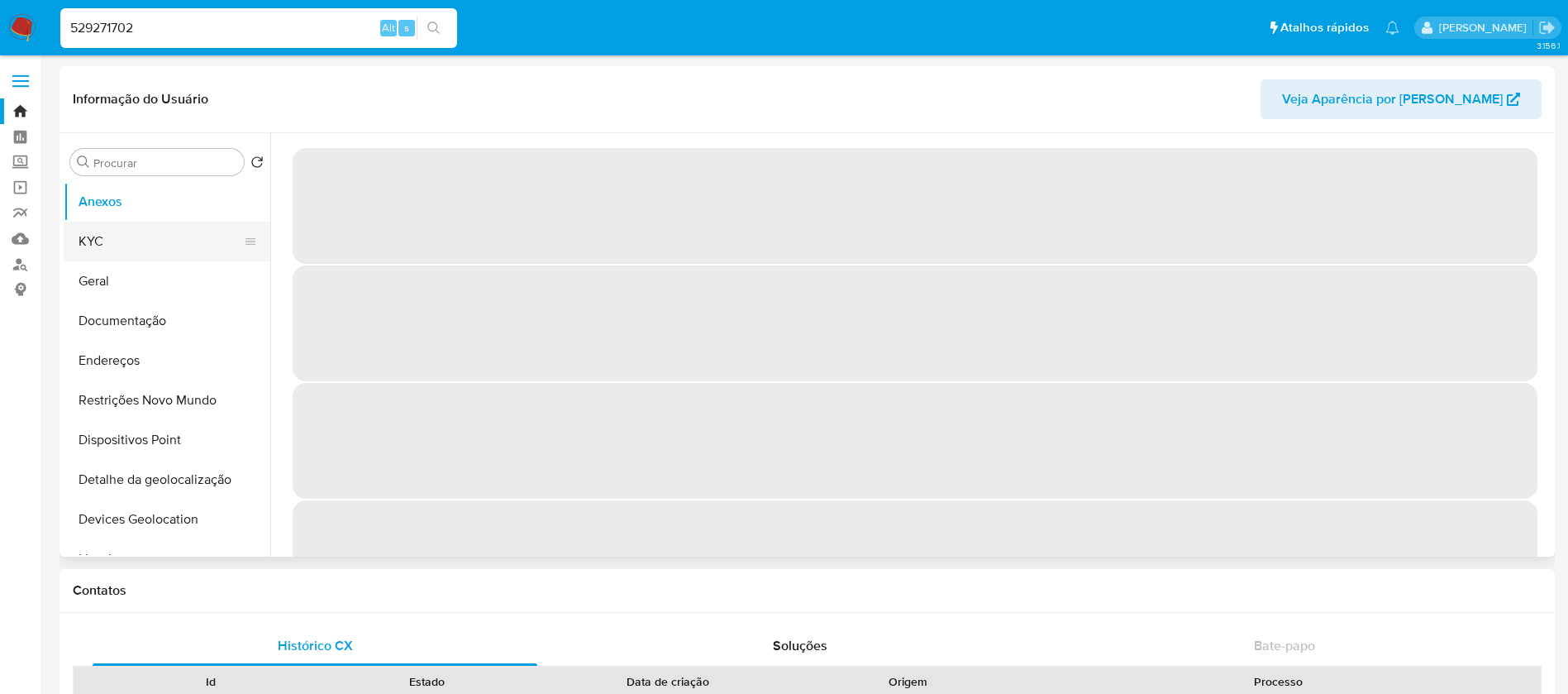
click at [123, 256] on button "KYC" at bounding box center [160, 241] width 193 height 40
select select "10"
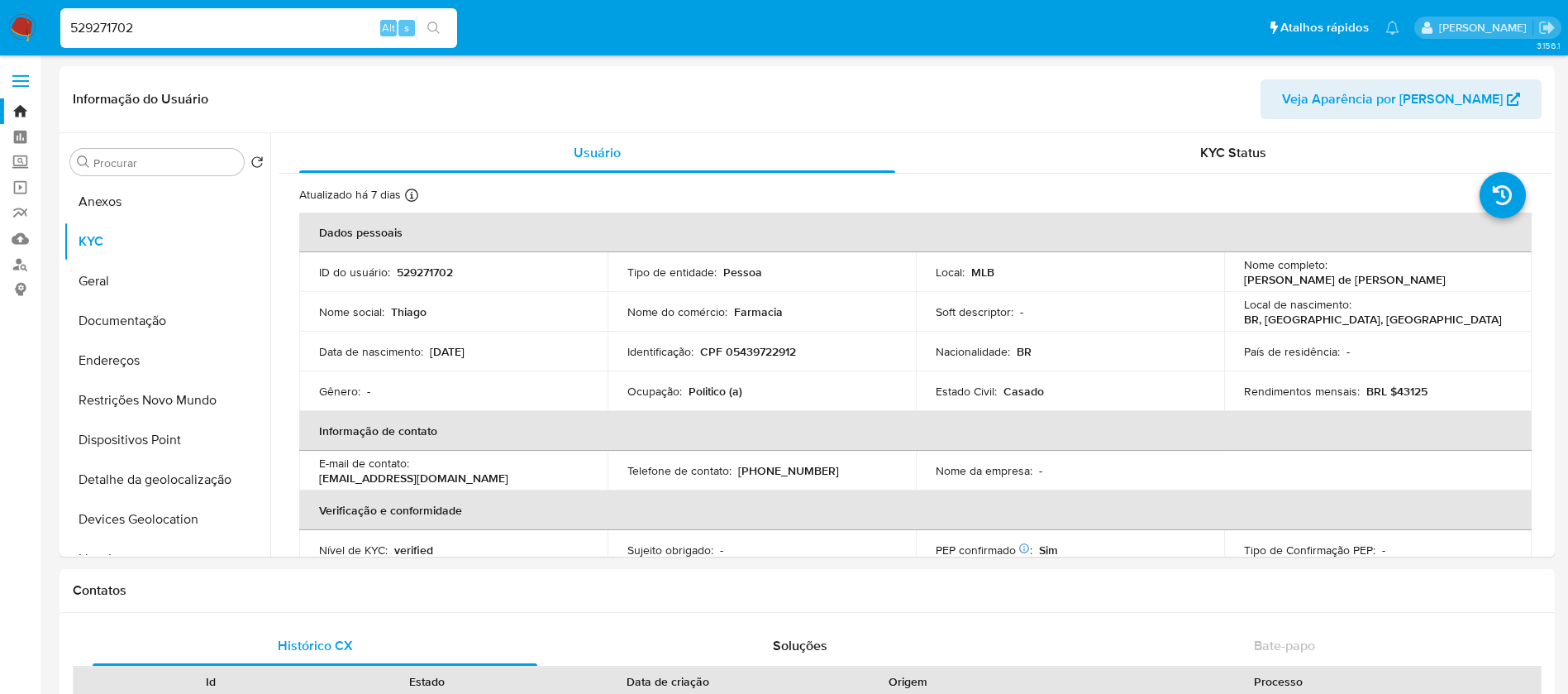
click at [278, 34] on input "529271702" at bounding box center [258, 28] width 396 height 22
paste input "184606435"
type input "184606435"
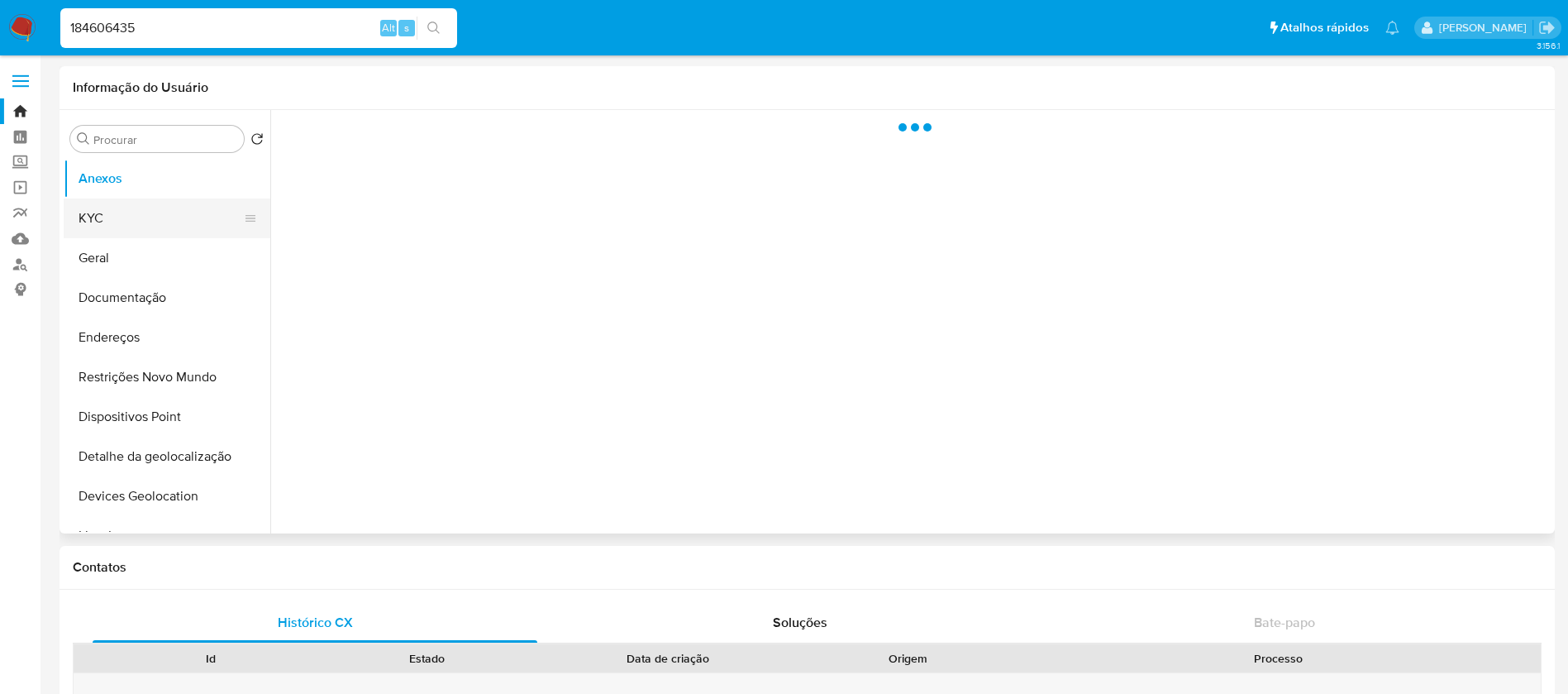
click at [113, 226] on button "KYC" at bounding box center [160, 218] width 193 height 40
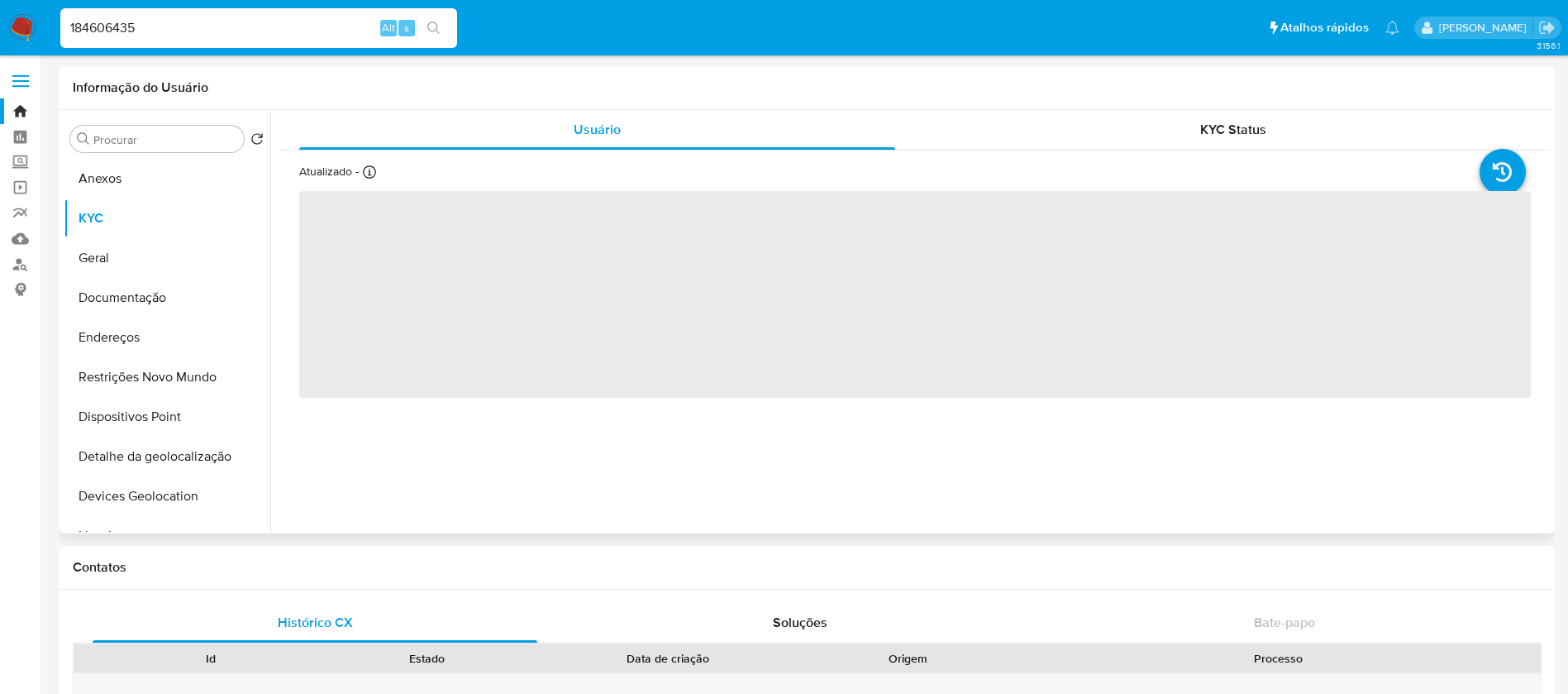
select select "10"
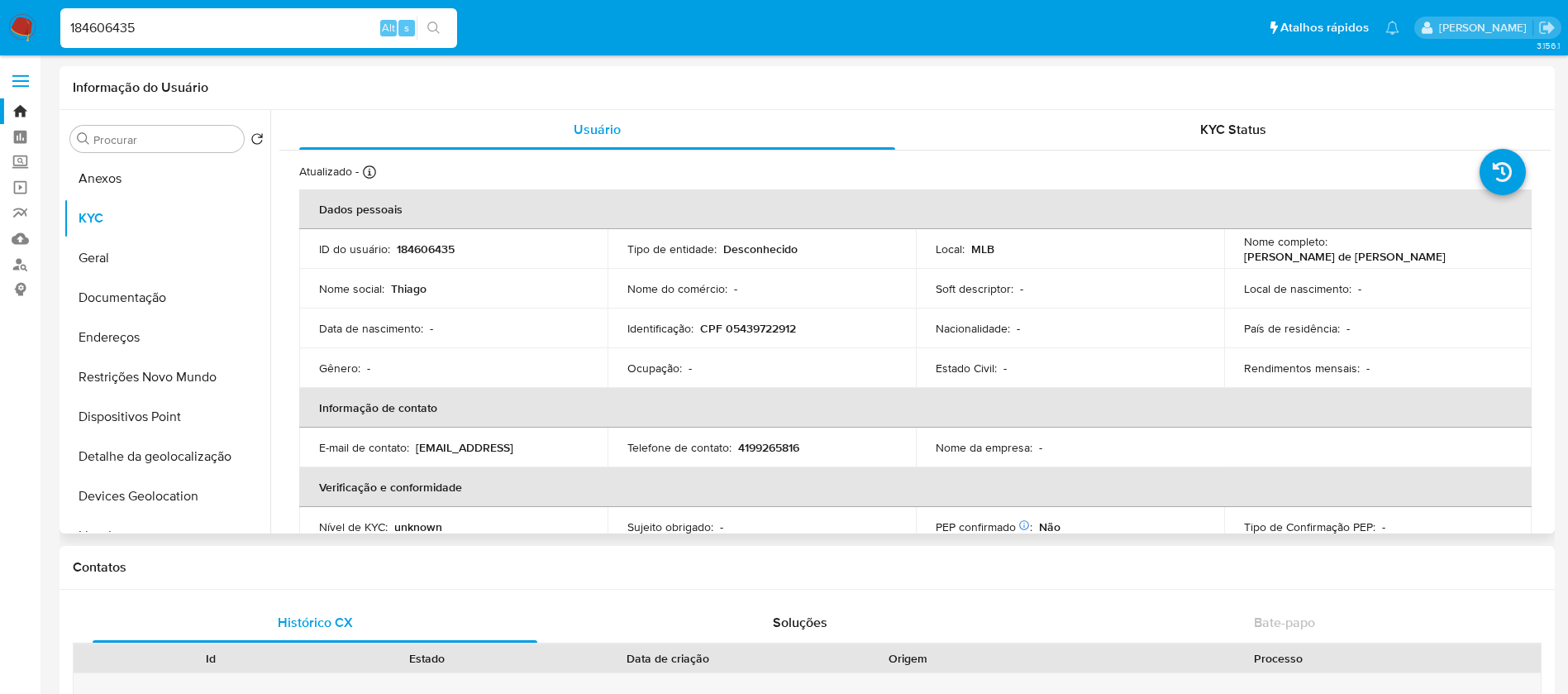
click at [238, 24] on input "184606435" at bounding box center [258, 28] width 396 height 22
paste input "45227826"
type input "145227826"
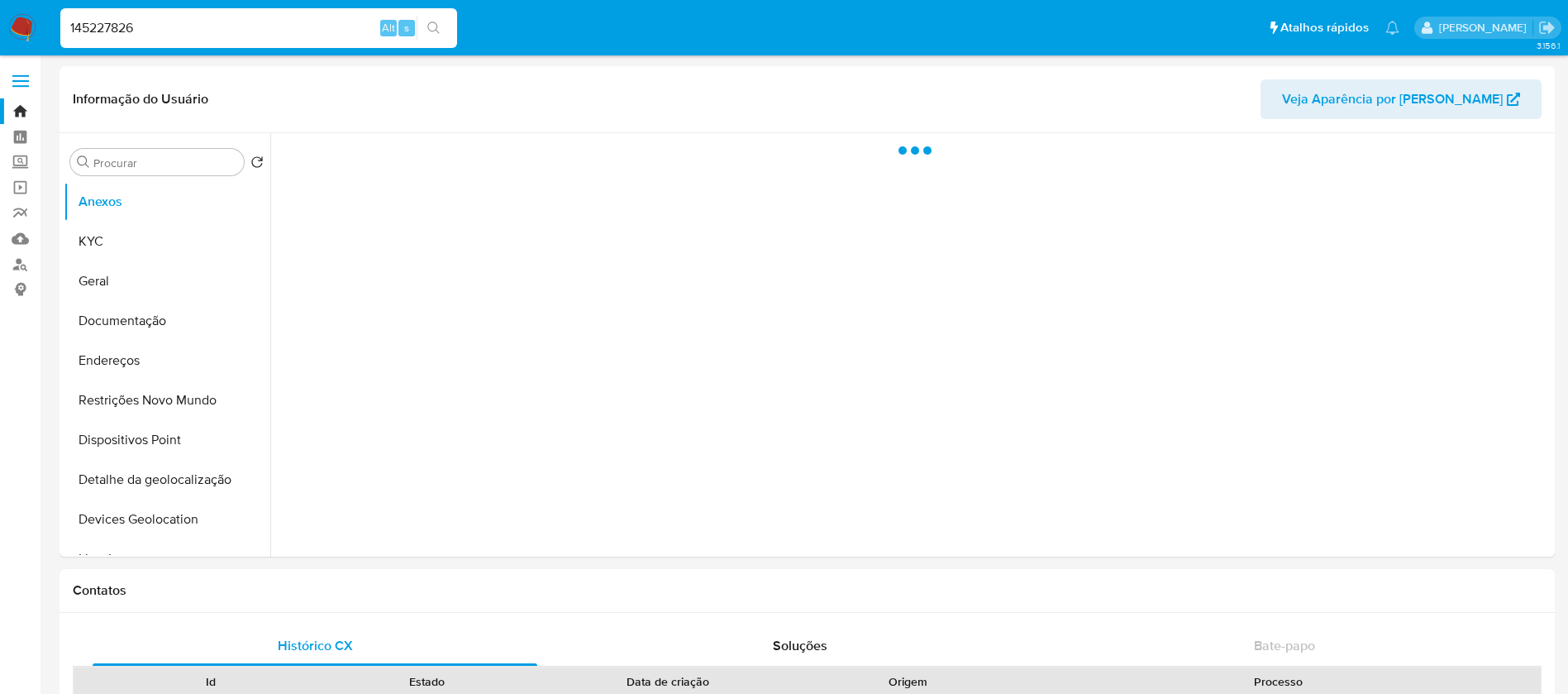
select select "10"
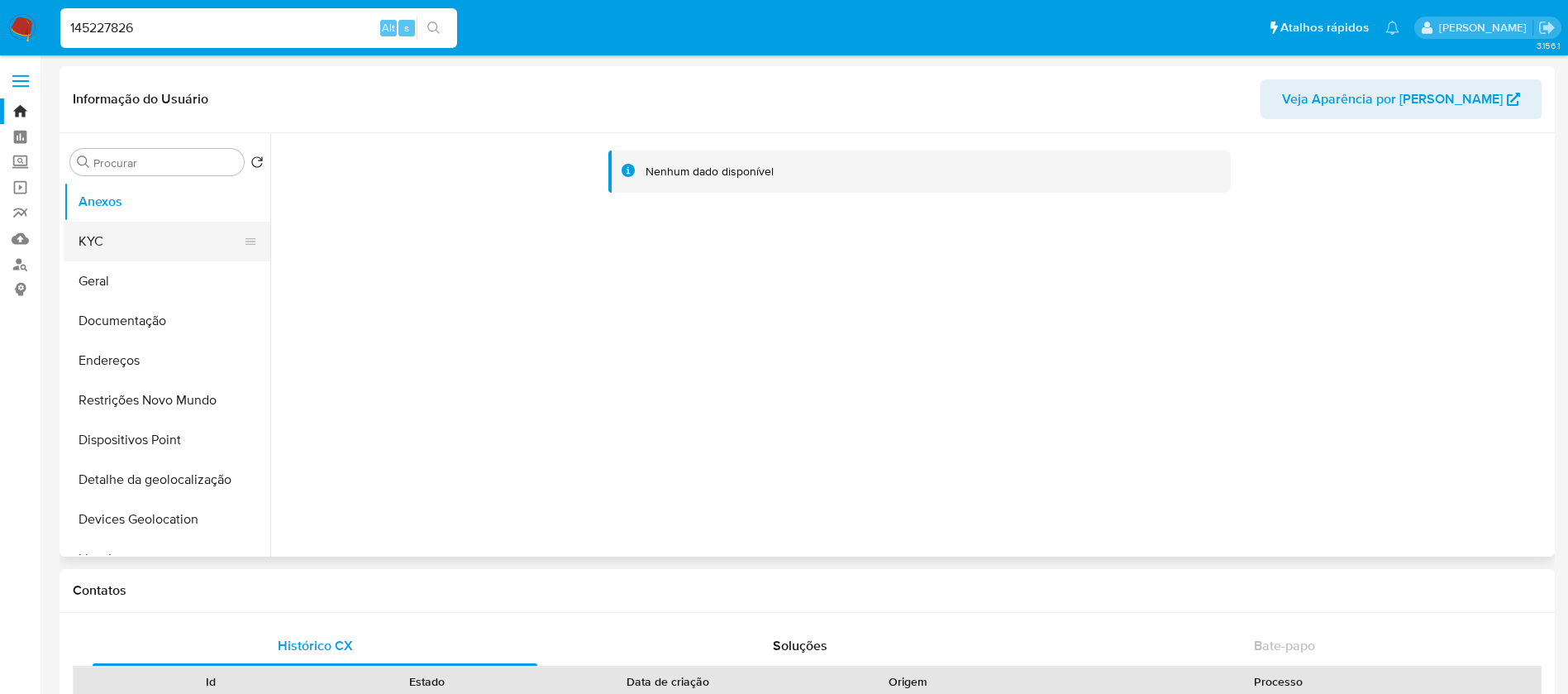
click at [107, 238] on button "KYC" at bounding box center [160, 241] width 193 height 40
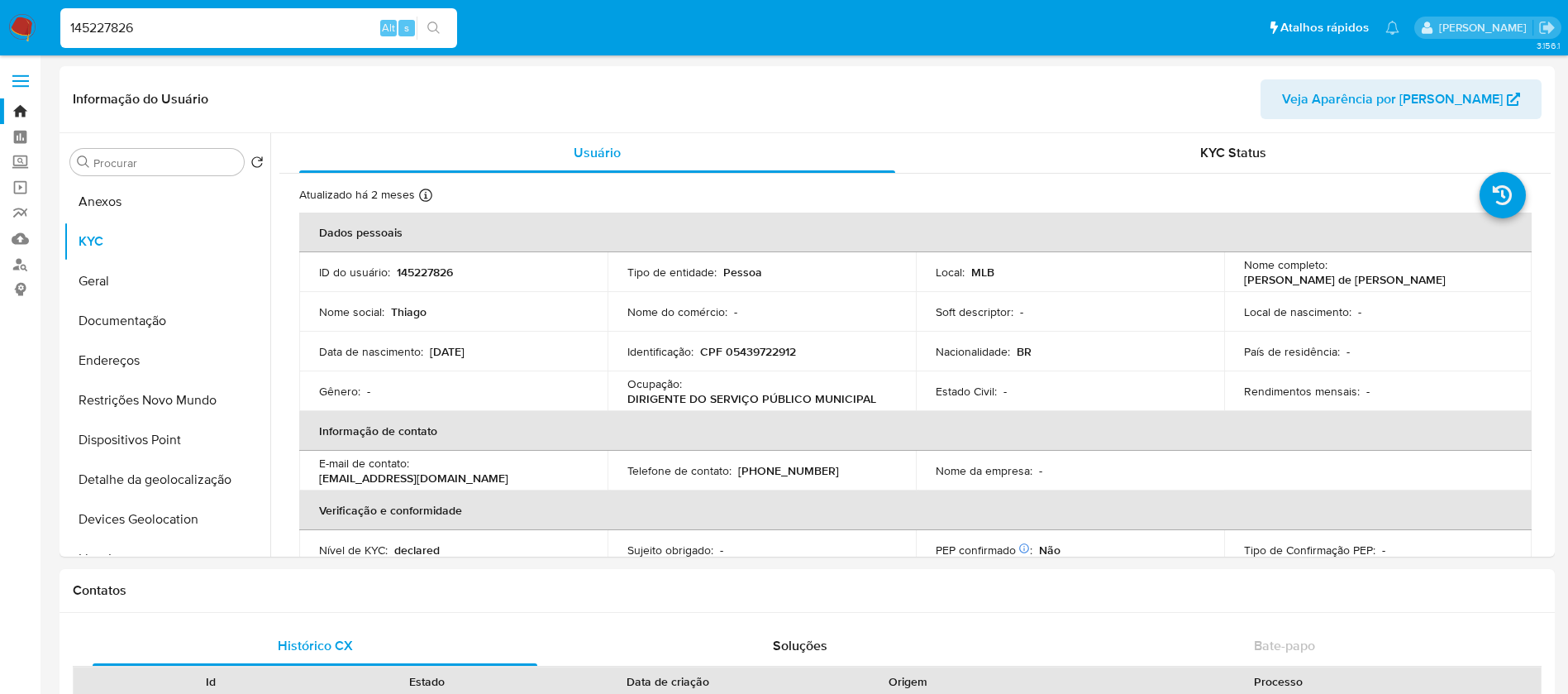
click at [183, 33] on input "145227826" at bounding box center [258, 28] width 396 height 22
paste input "278290441"
type input "278290441"
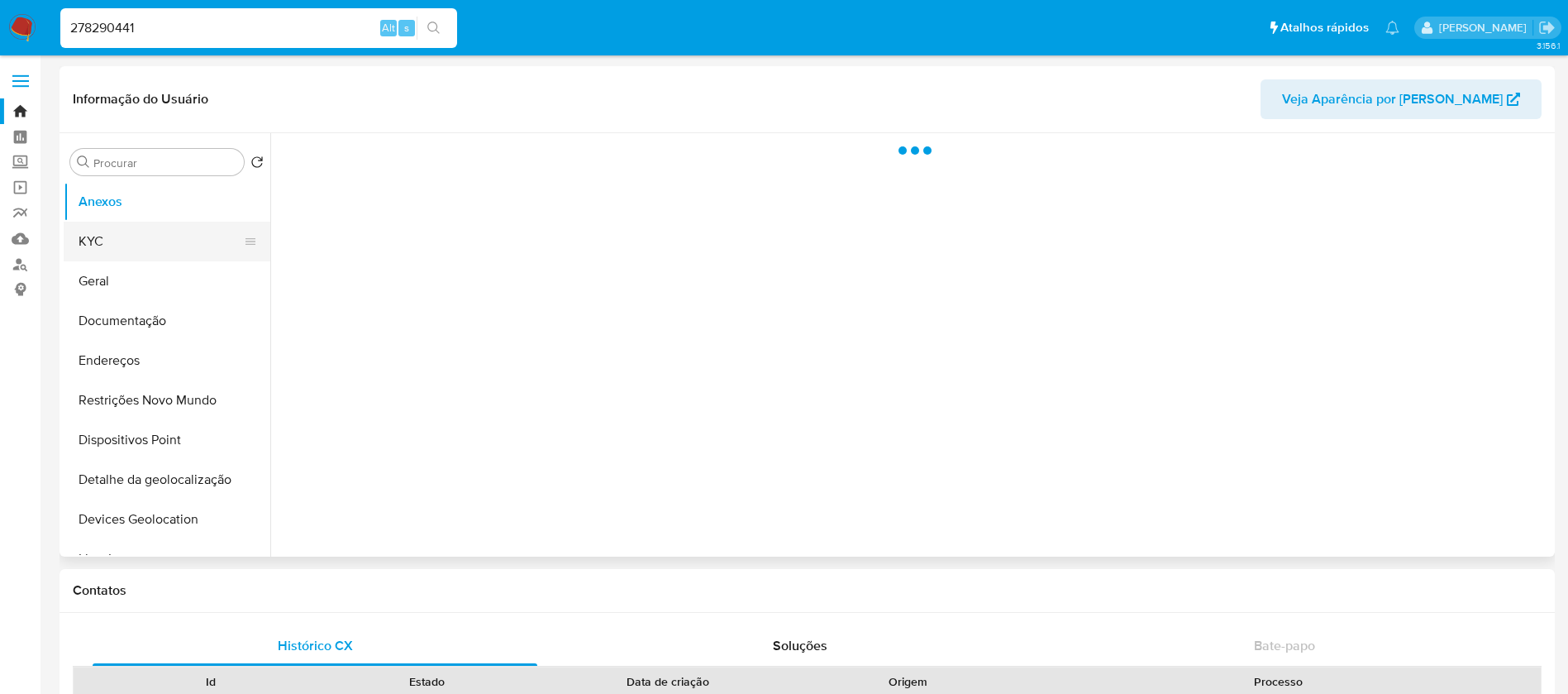
click at [130, 236] on button "KYC" at bounding box center [160, 241] width 193 height 40
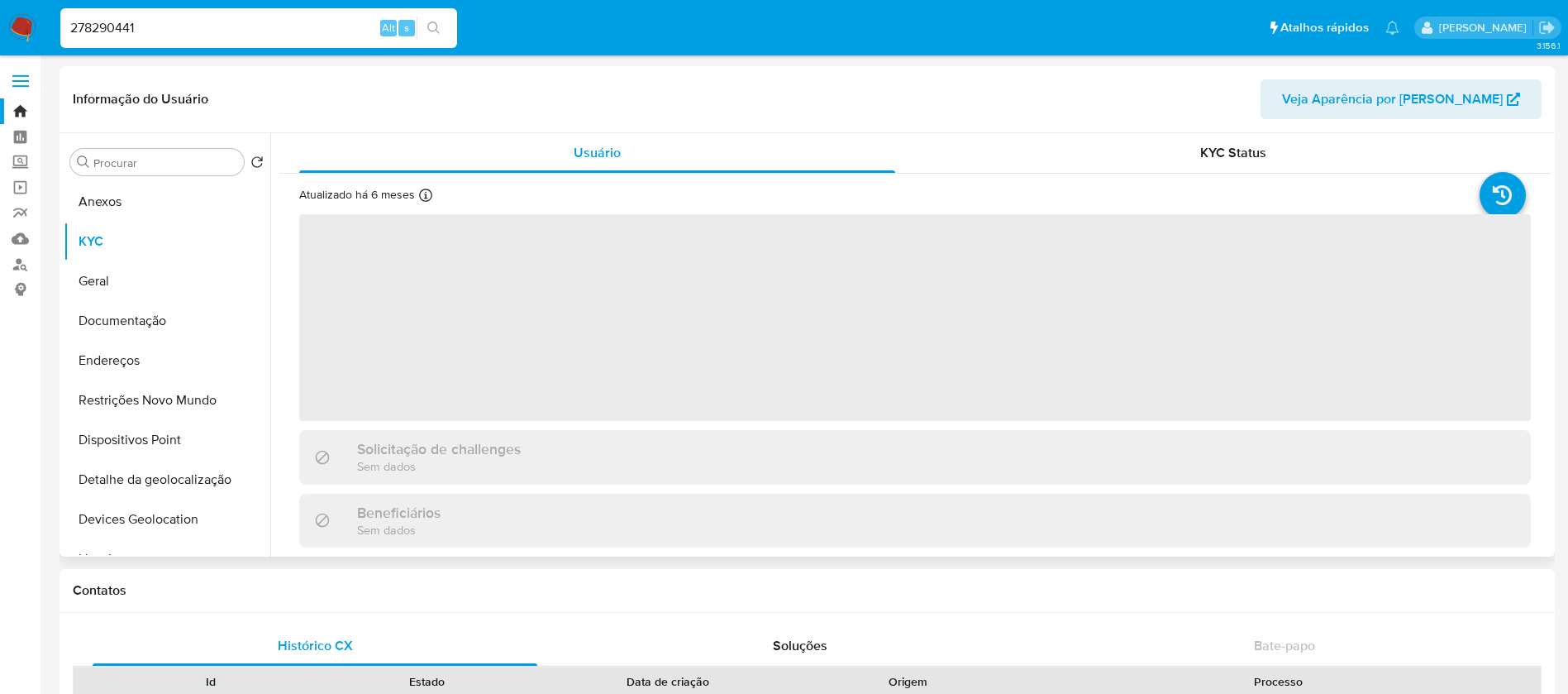
select select "10"
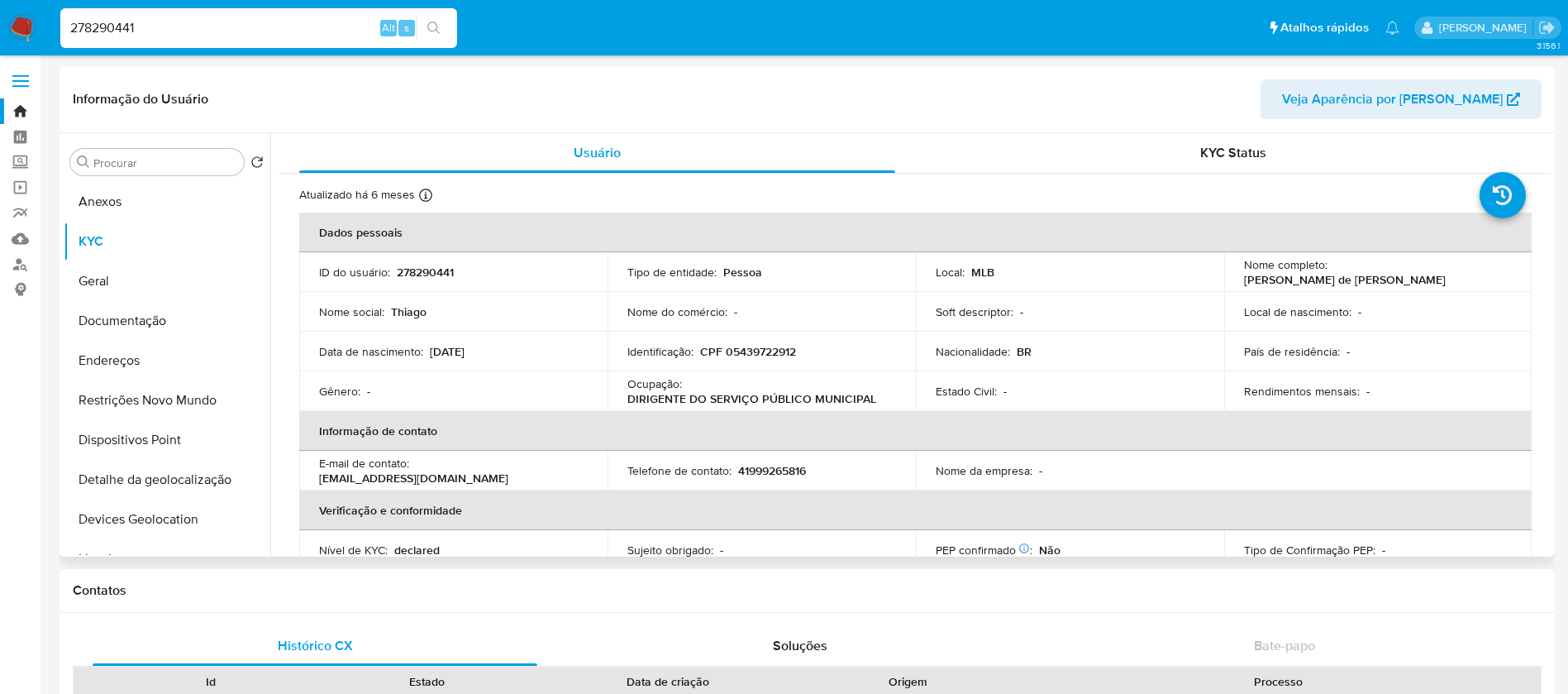
click at [267, 36] on input "278290441" at bounding box center [258, 28] width 396 height 22
paste input "157390834"
type input "157390834"
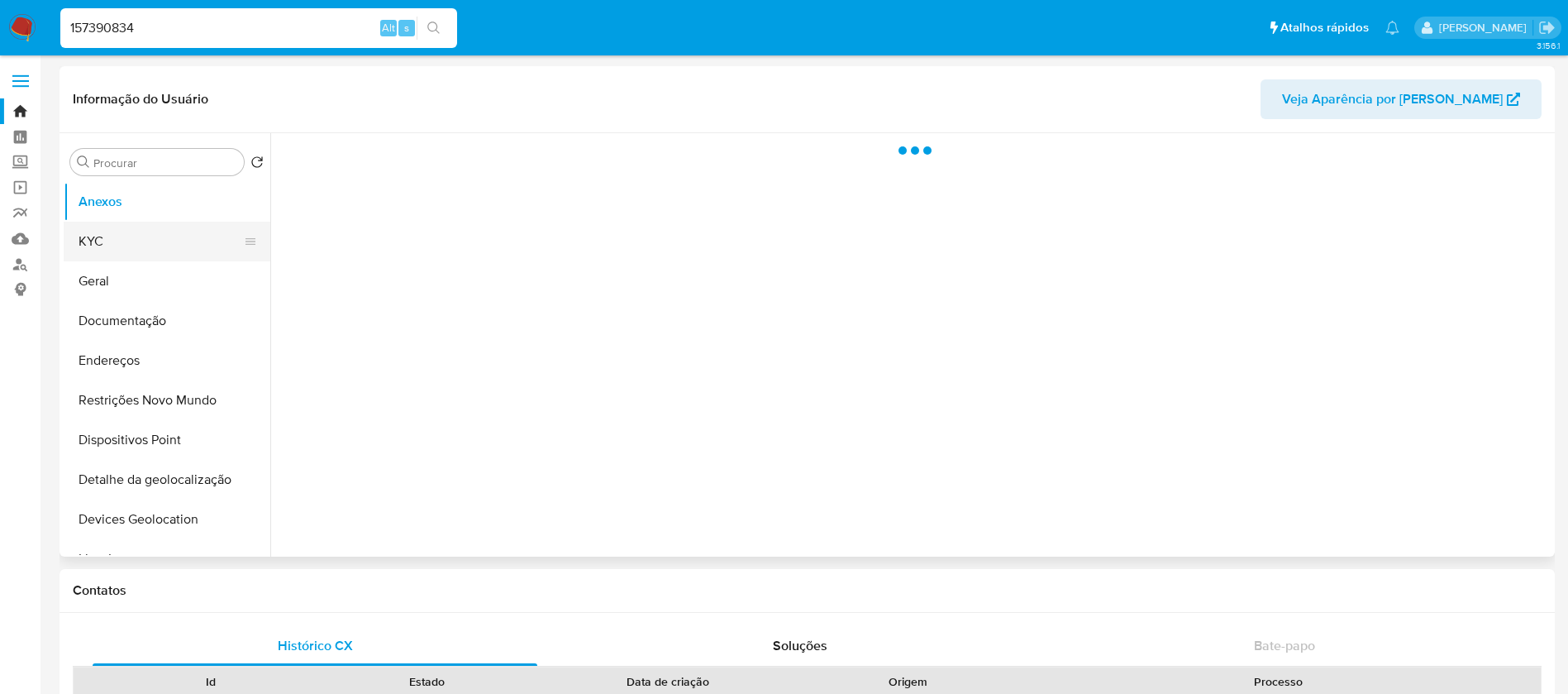
click at [116, 249] on button "KYC" at bounding box center [160, 241] width 193 height 40
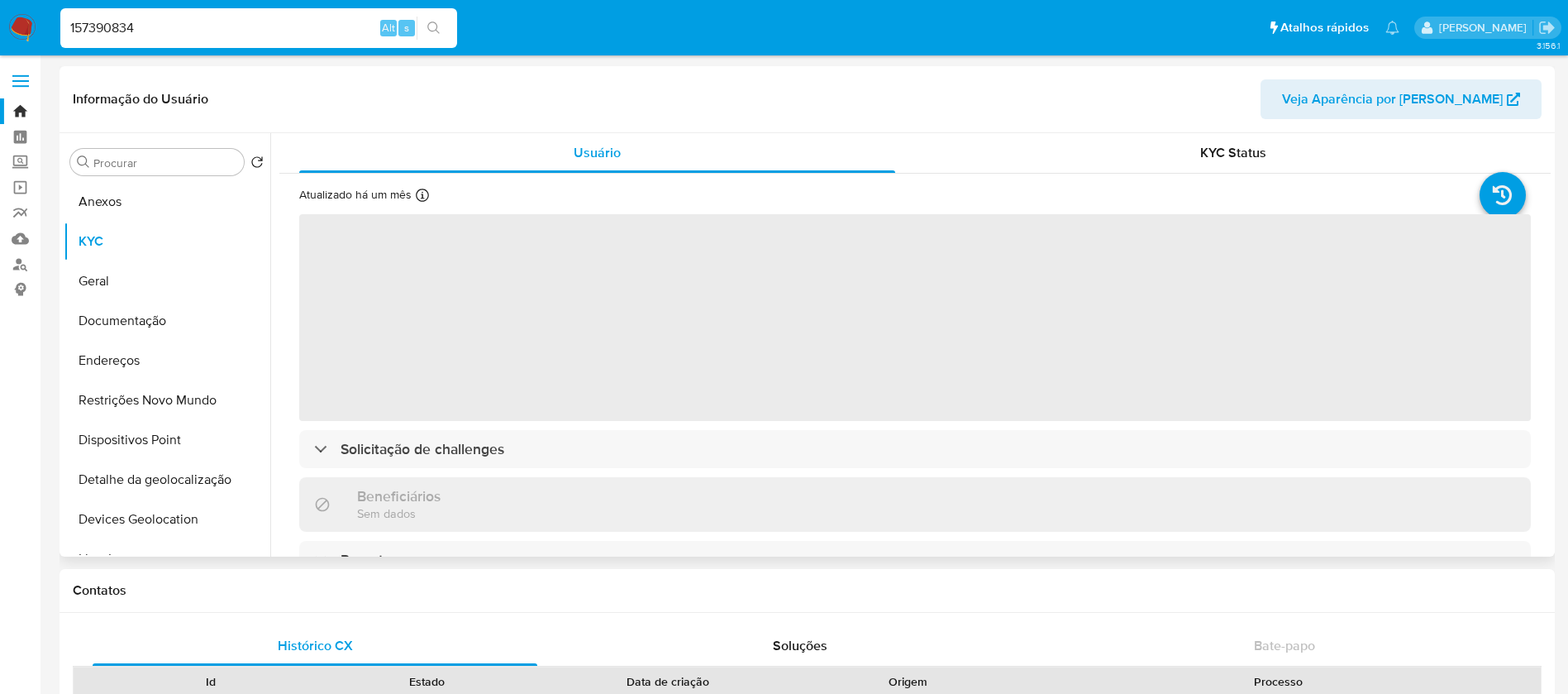
select select "10"
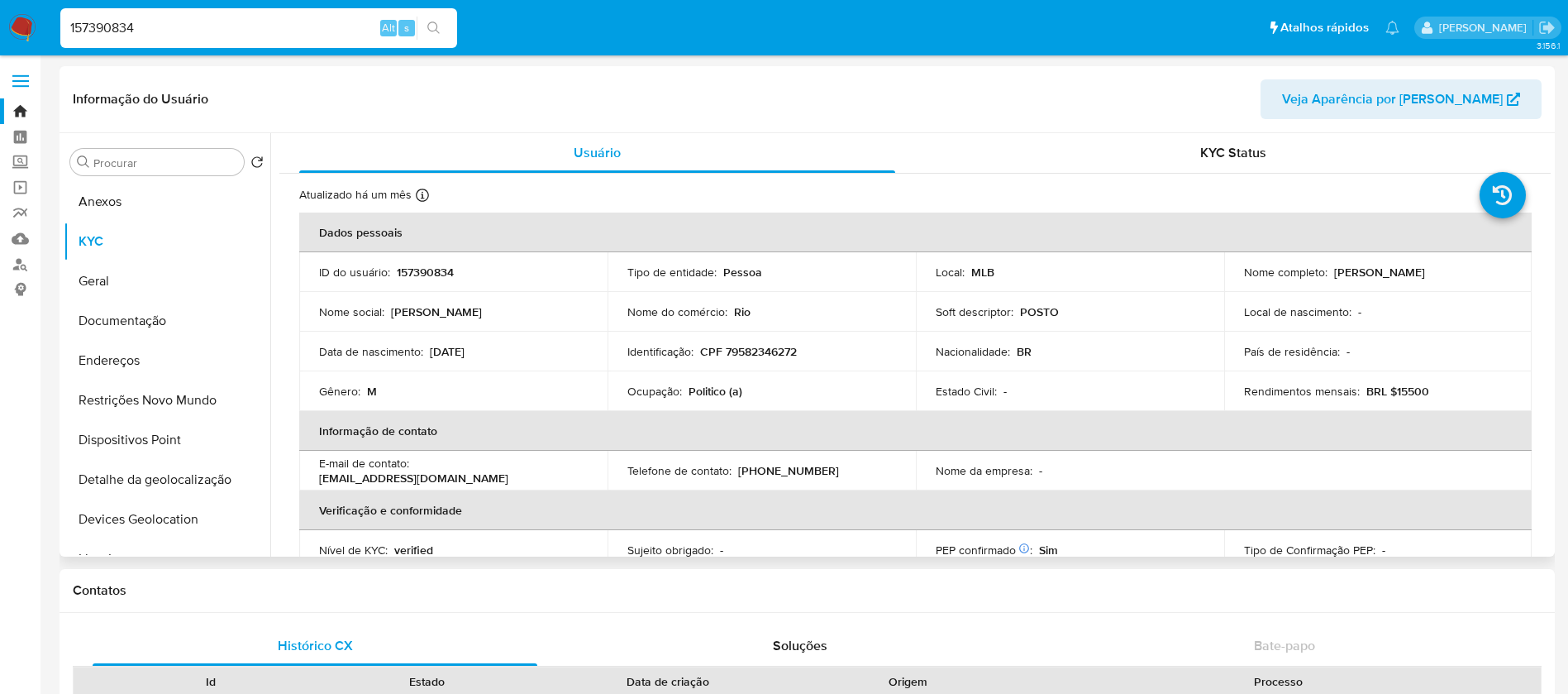
click at [194, 48] on div "157390834 Alt s" at bounding box center [258, 29] width 396 height 47
click at [170, 33] on input "157390834" at bounding box center [258, 28] width 396 height 22
paste input "31939069"
type input "131939069"
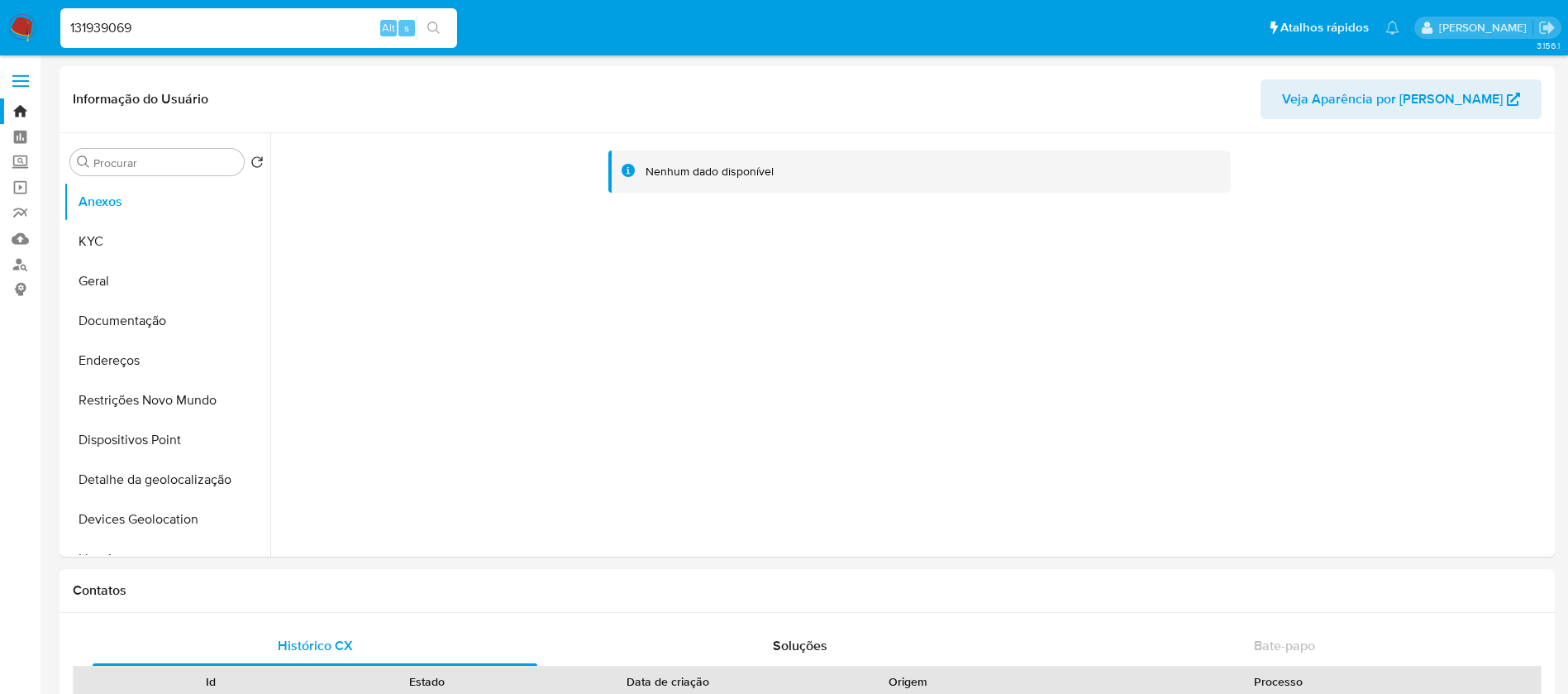
select select "10"
click at [92, 255] on button "KYC" at bounding box center [160, 241] width 193 height 40
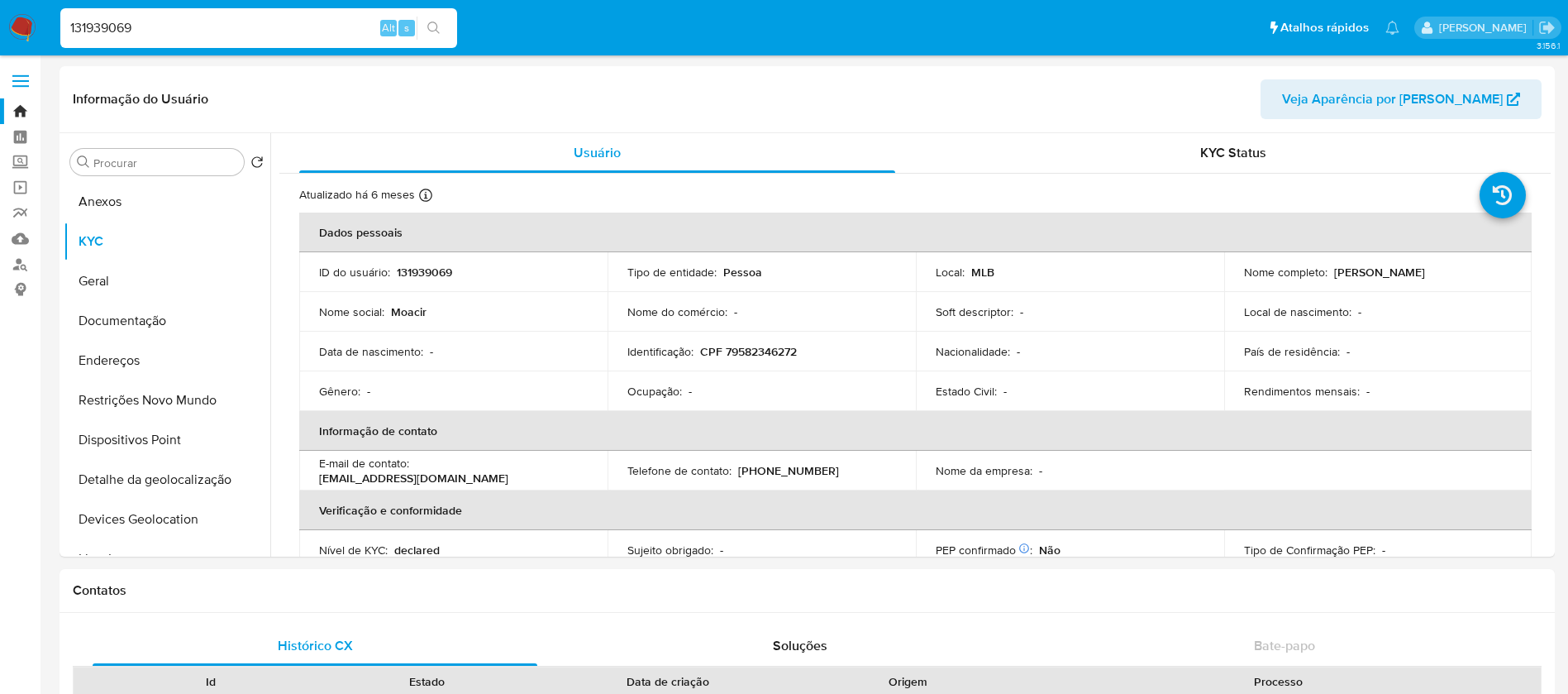
click at [219, 41] on div "131939069 Alt s" at bounding box center [258, 28] width 396 height 40
click at [191, 31] on input "131939069" at bounding box center [258, 28] width 396 height 22
paste input "5933488"
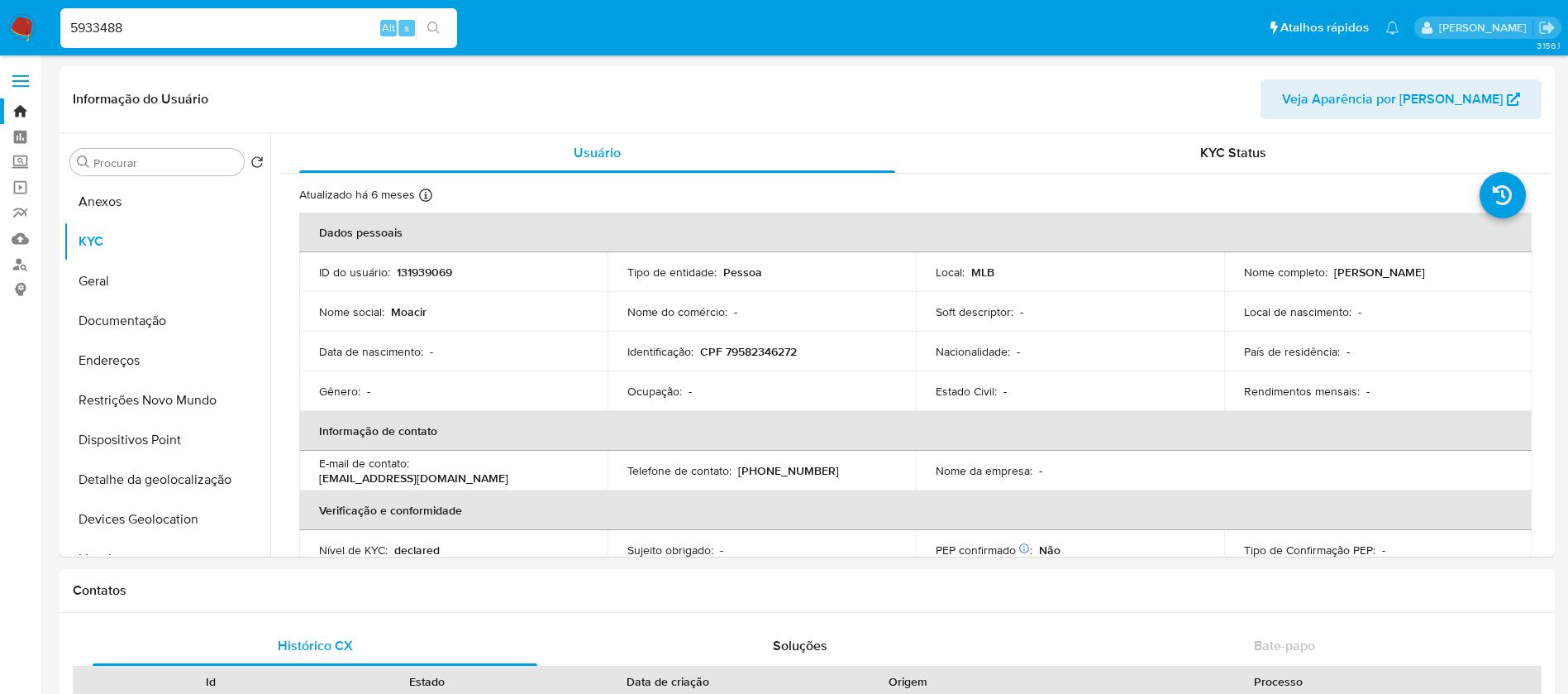
type input "5933488"
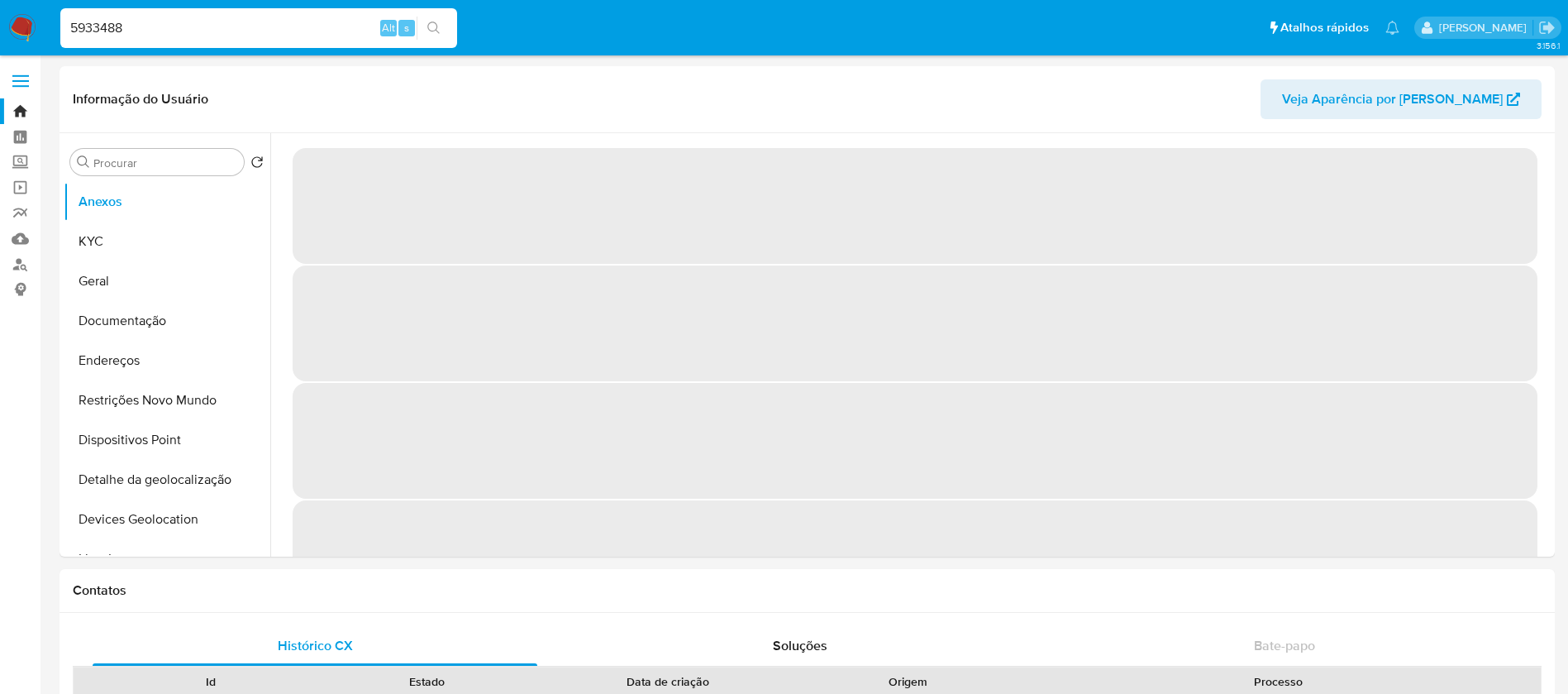
select select "10"
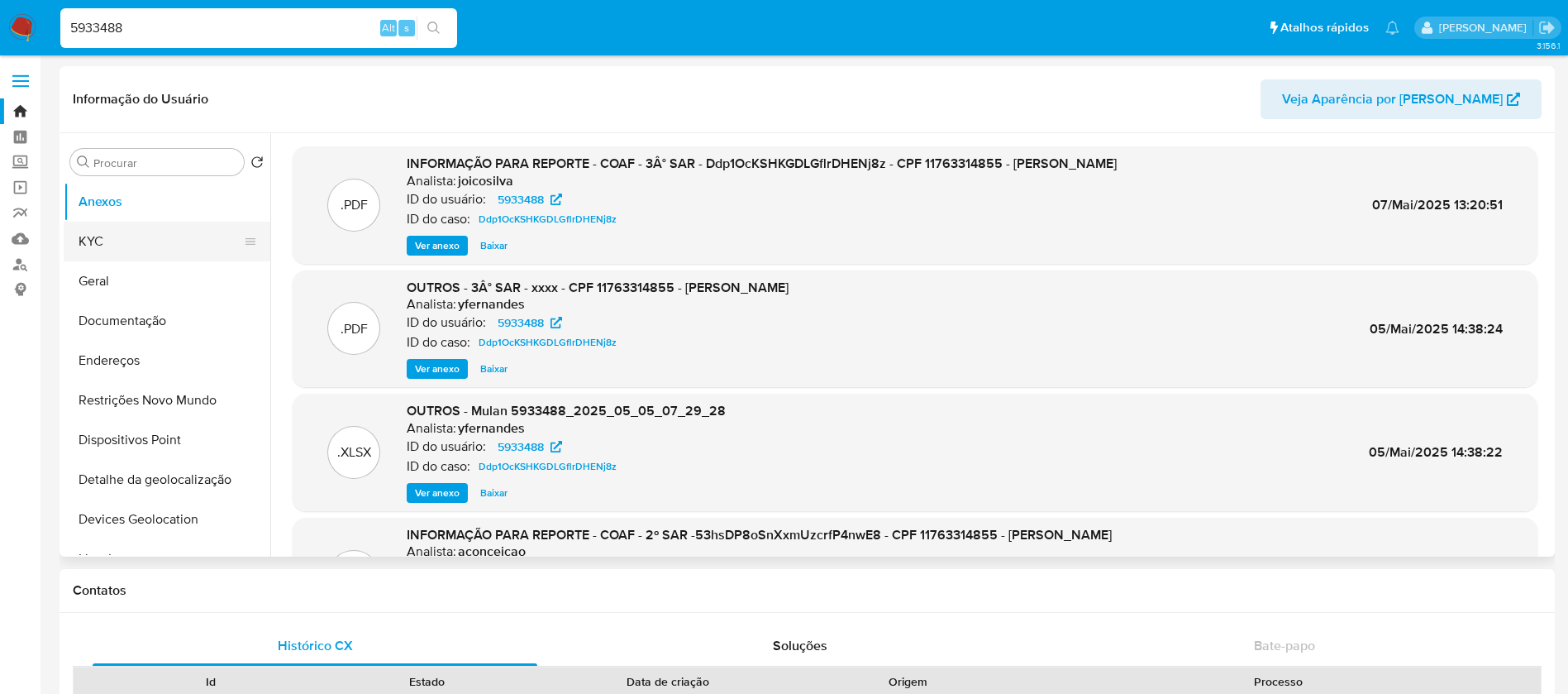
click at [122, 231] on button "KYC" at bounding box center [160, 241] width 193 height 40
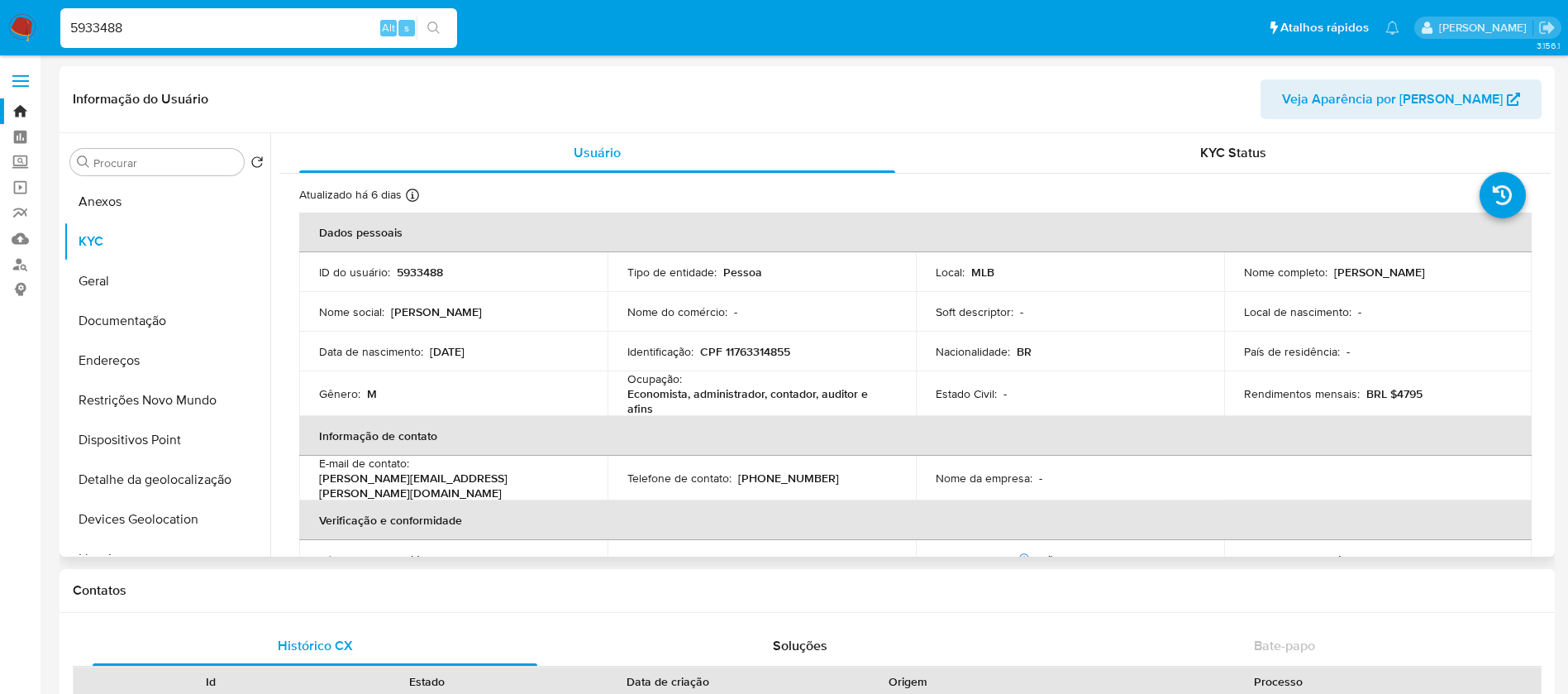
drag, startPoint x: 1331, startPoint y: 270, endPoint x: 1434, endPoint y: 270, distance: 103.0
click at [1425, 270] on p "Luciano Tagliaferri Filho" at bounding box center [1378, 271] width 91 height 15
click at [179, 26] on input "5933488" at bounding box center [258, 28] width 396 height 22
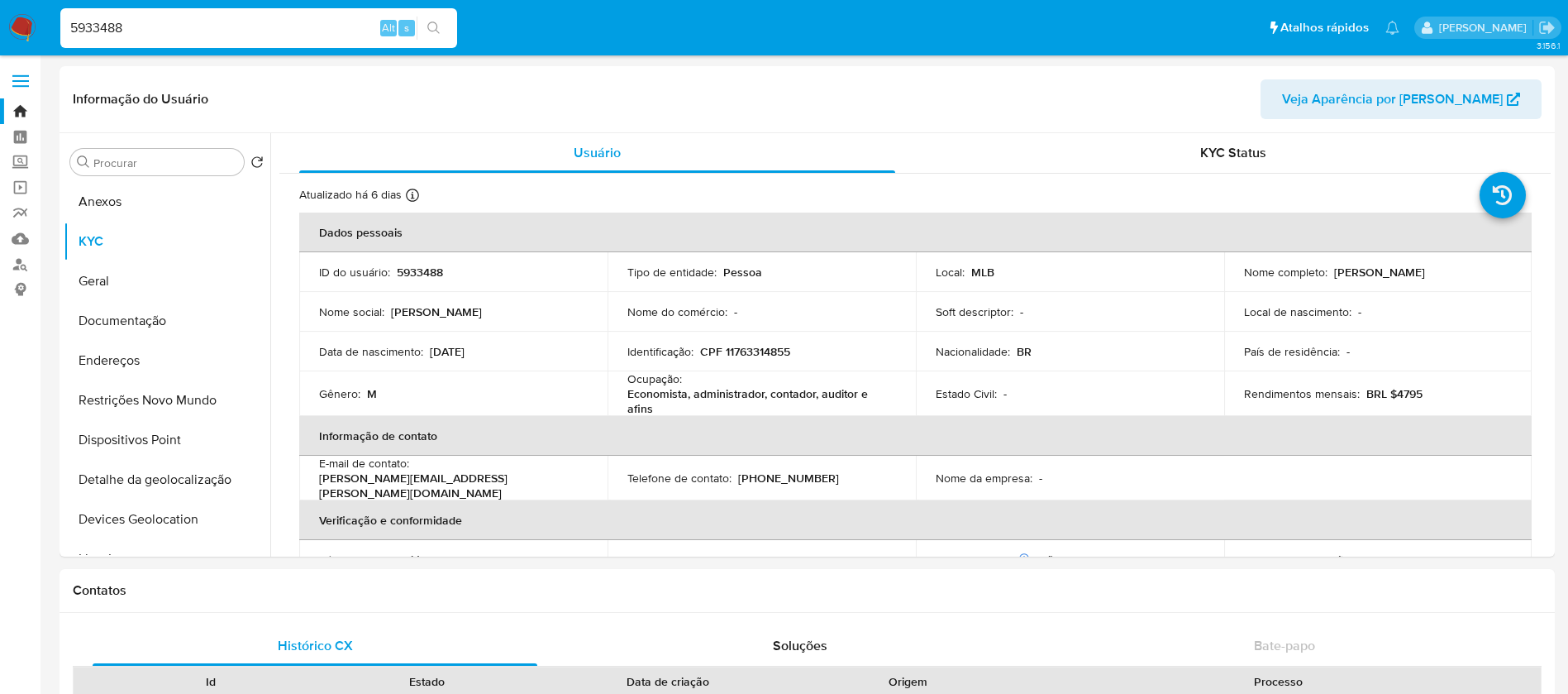
paste input "166831379"
type input "166831379"
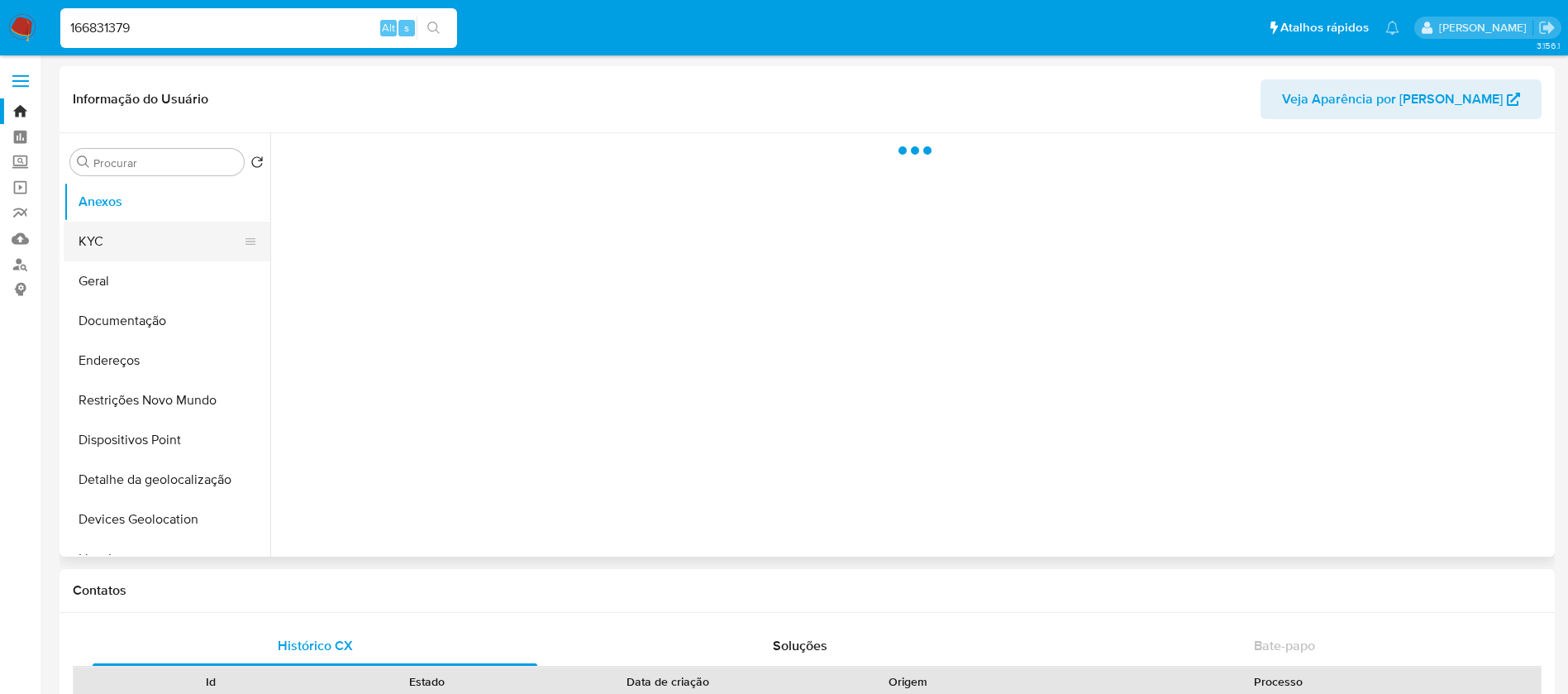
click at [107, 237] on button "KYC" at bounding box center [160, 241] width 193 height 40
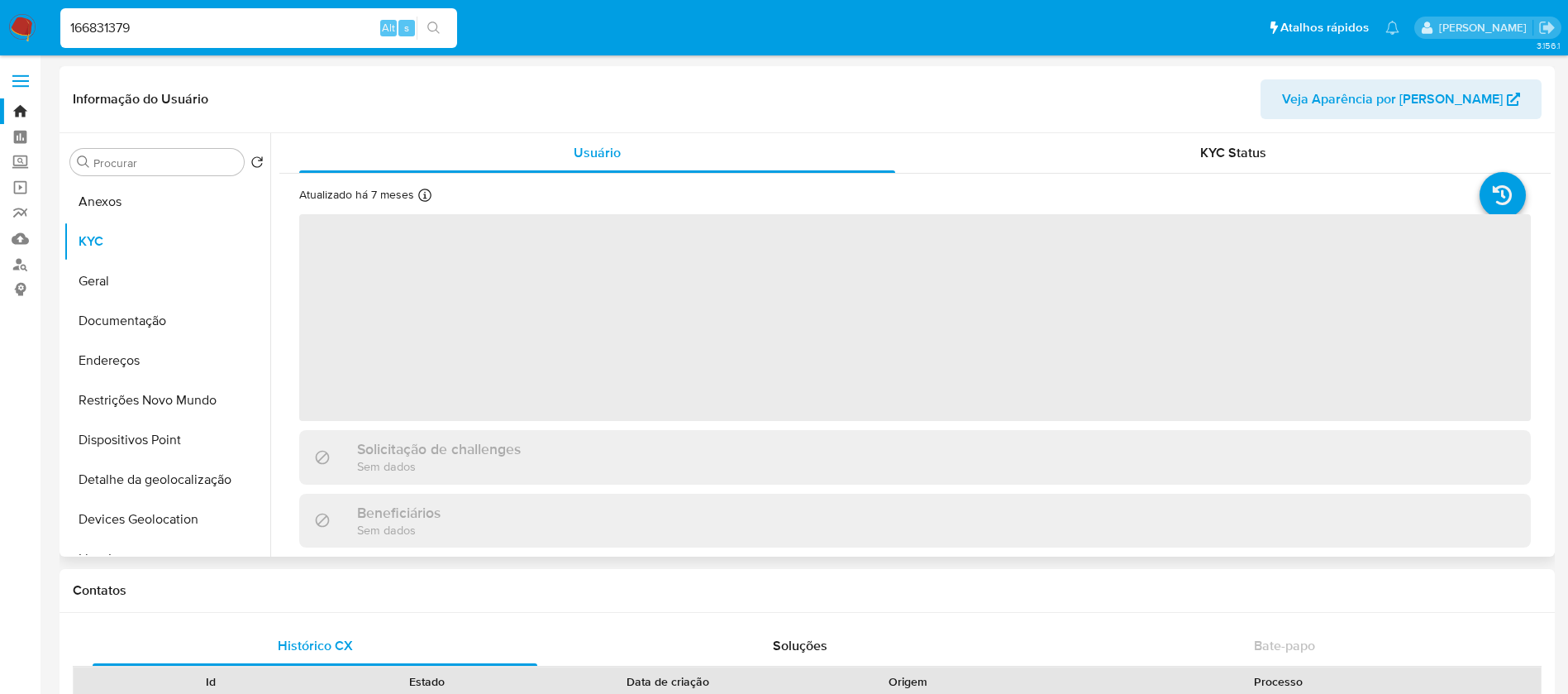
select select "10"
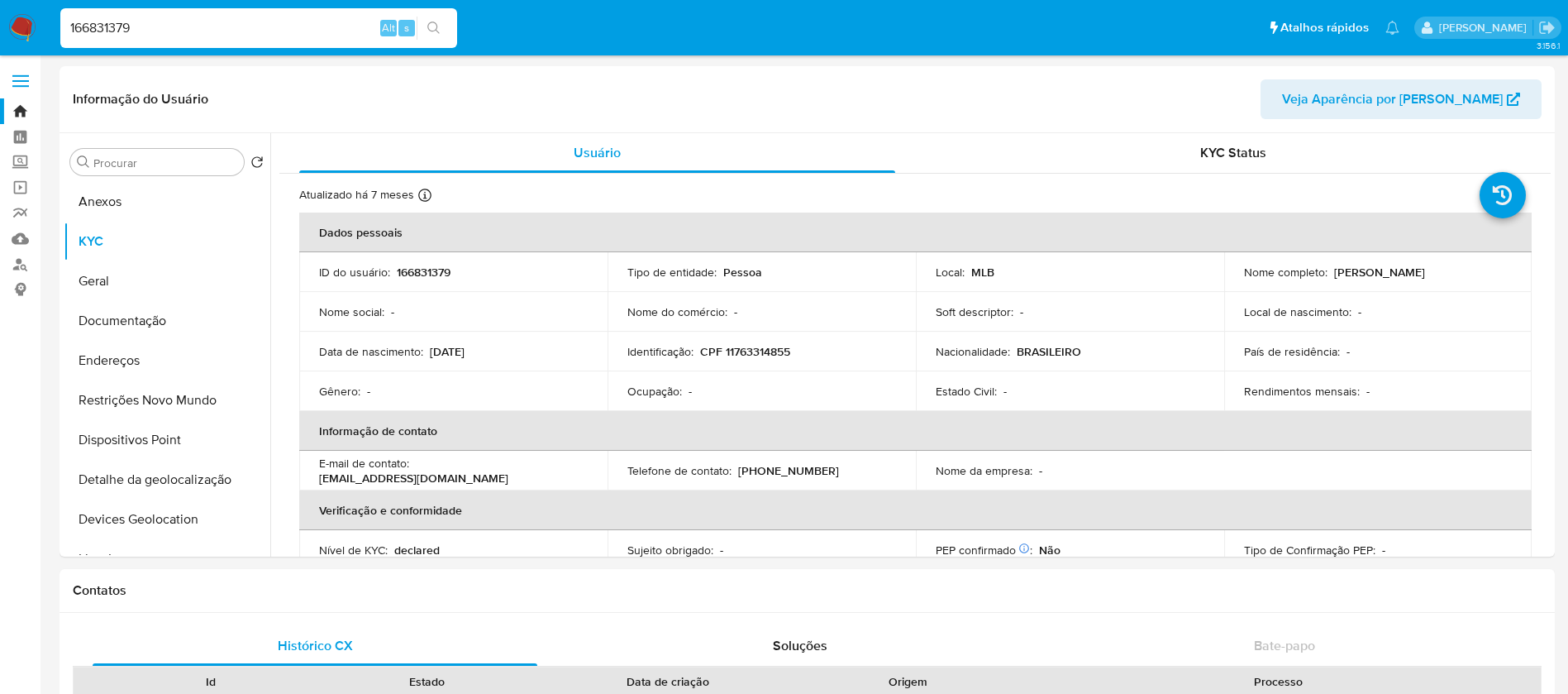
click at [247, 18] on input "166831379" at bounding box center [258, 28] width 396 height 22
paste input "80544344"
type input "180544344"
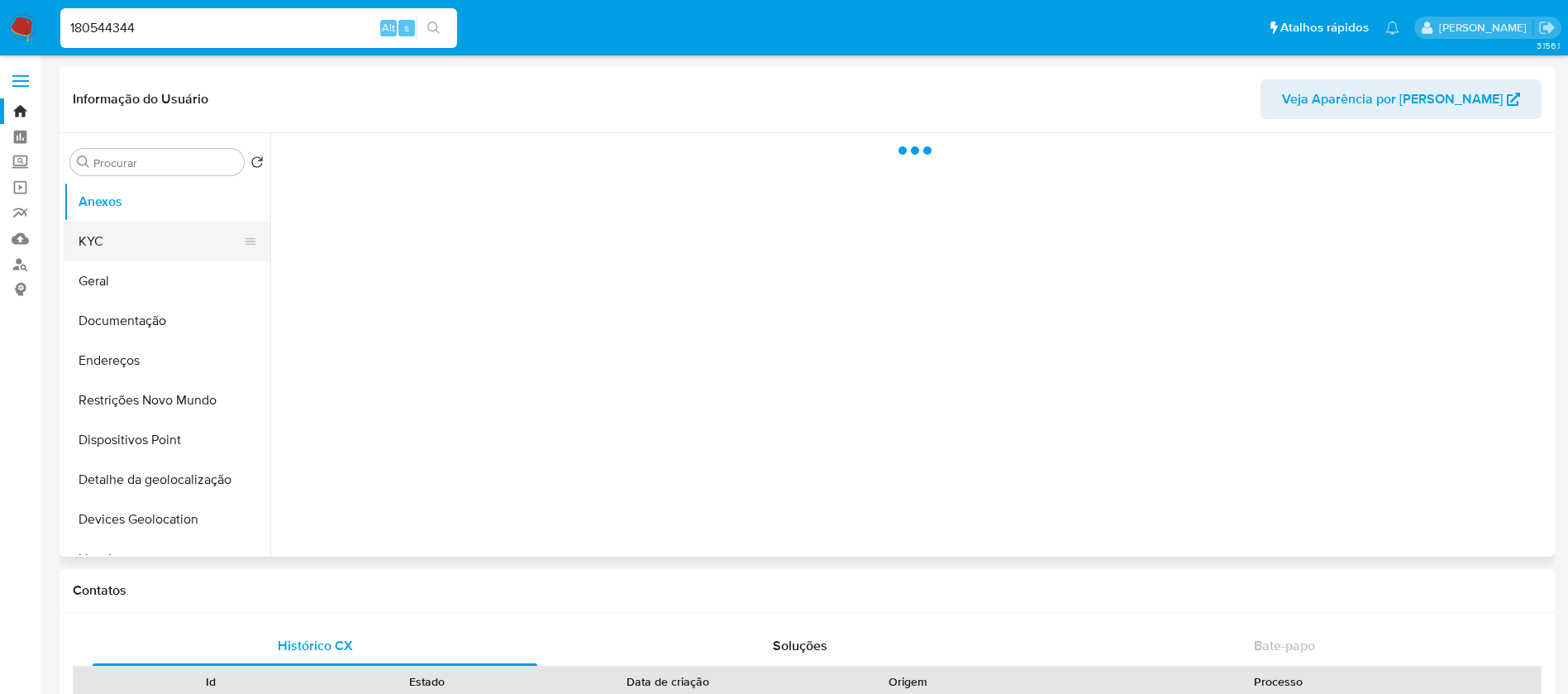
click at [106, 247] on button "KYC" at bounding box center [160, 241] width 193 height 40
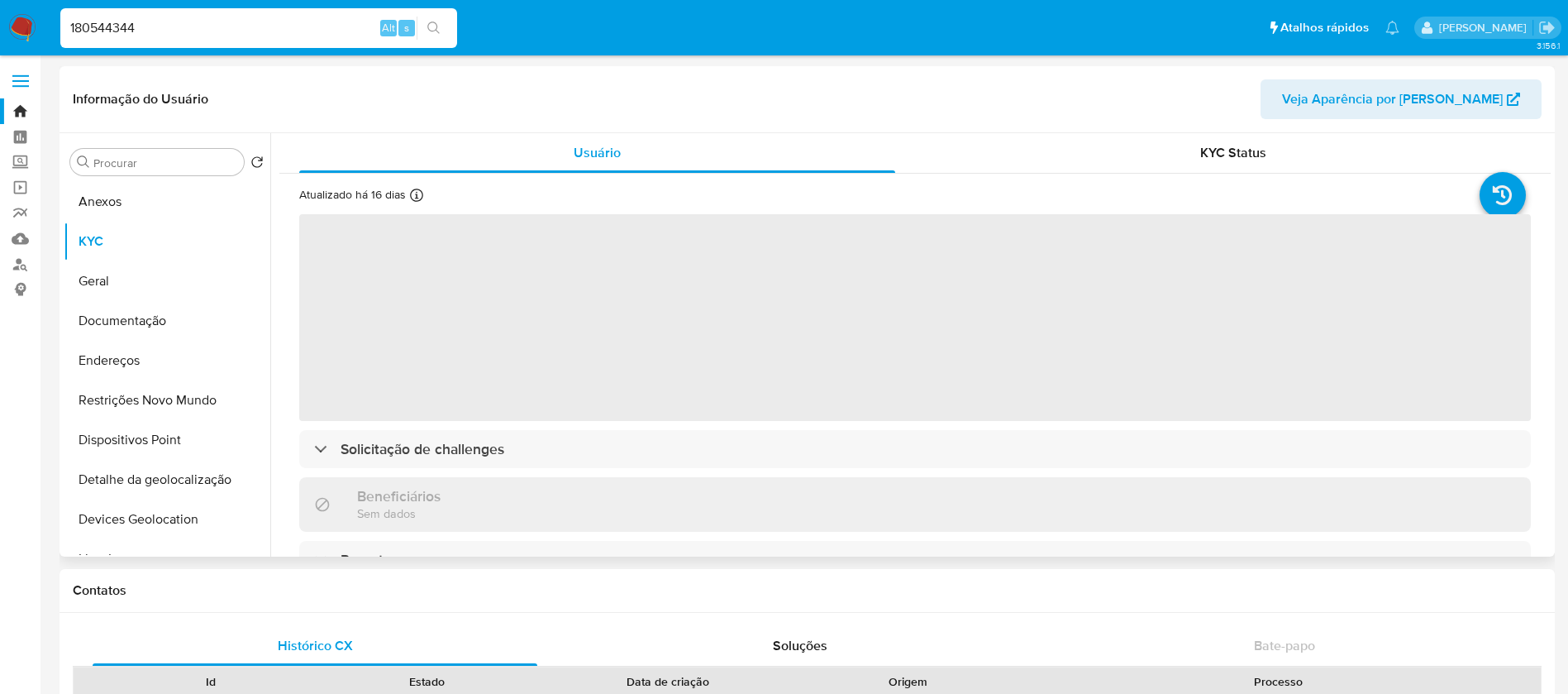
select select "10"
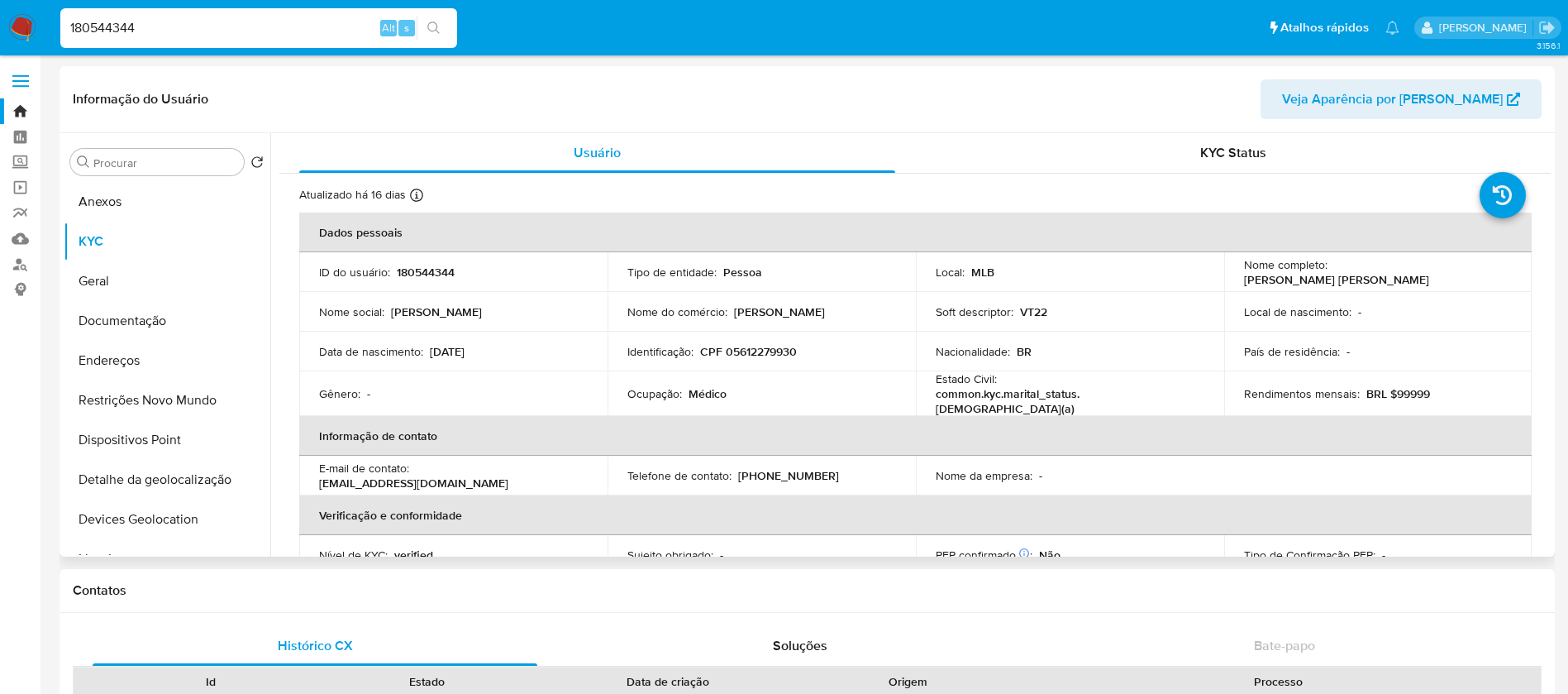
click at [173, 37] on input "180544344" at bounding box center [258, 28] width 396 height 22
click at [169, 36] on input "180544344" at bounding box center [258, 28] width 396 height 22
paste input "6605751"
type input "6605751"
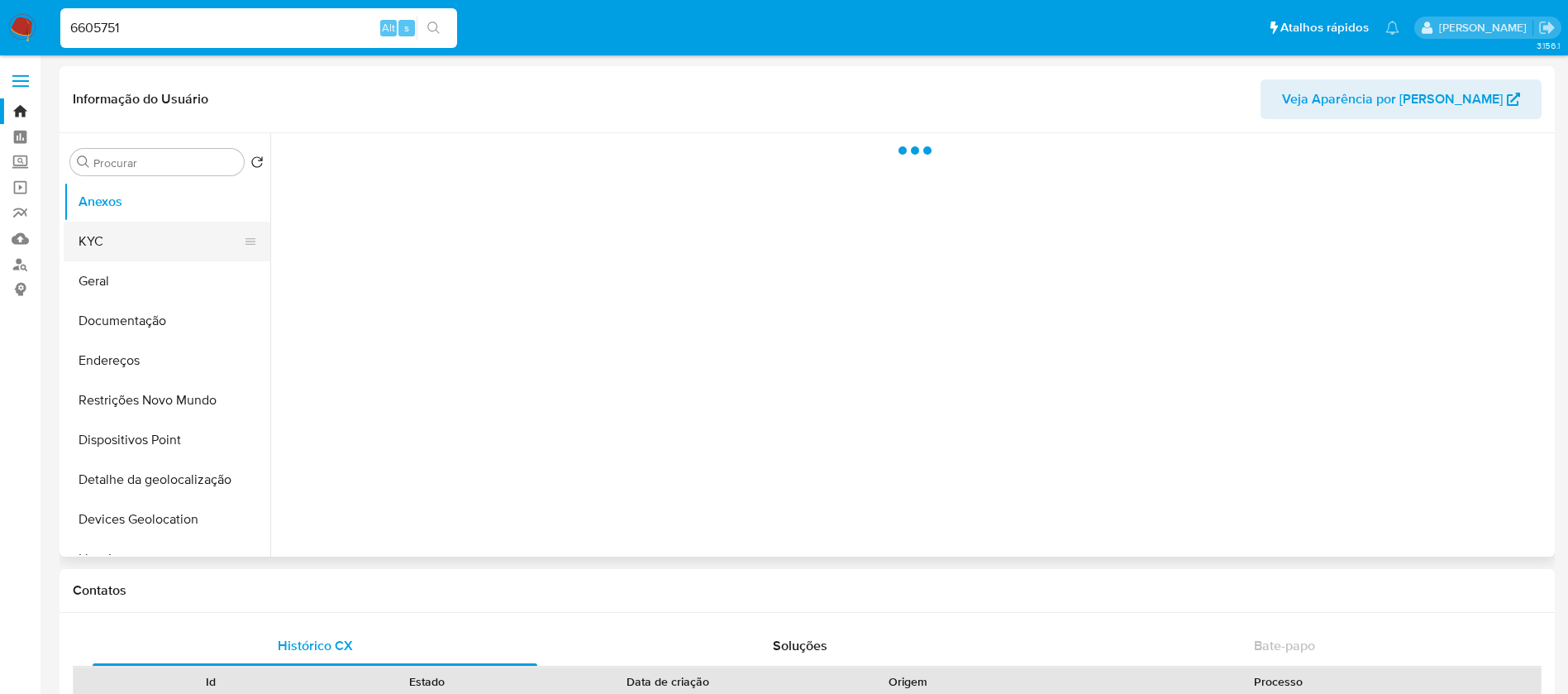
click at [109, 240] on button "KYC" at bounding box center [160, 241] width 193 height 40
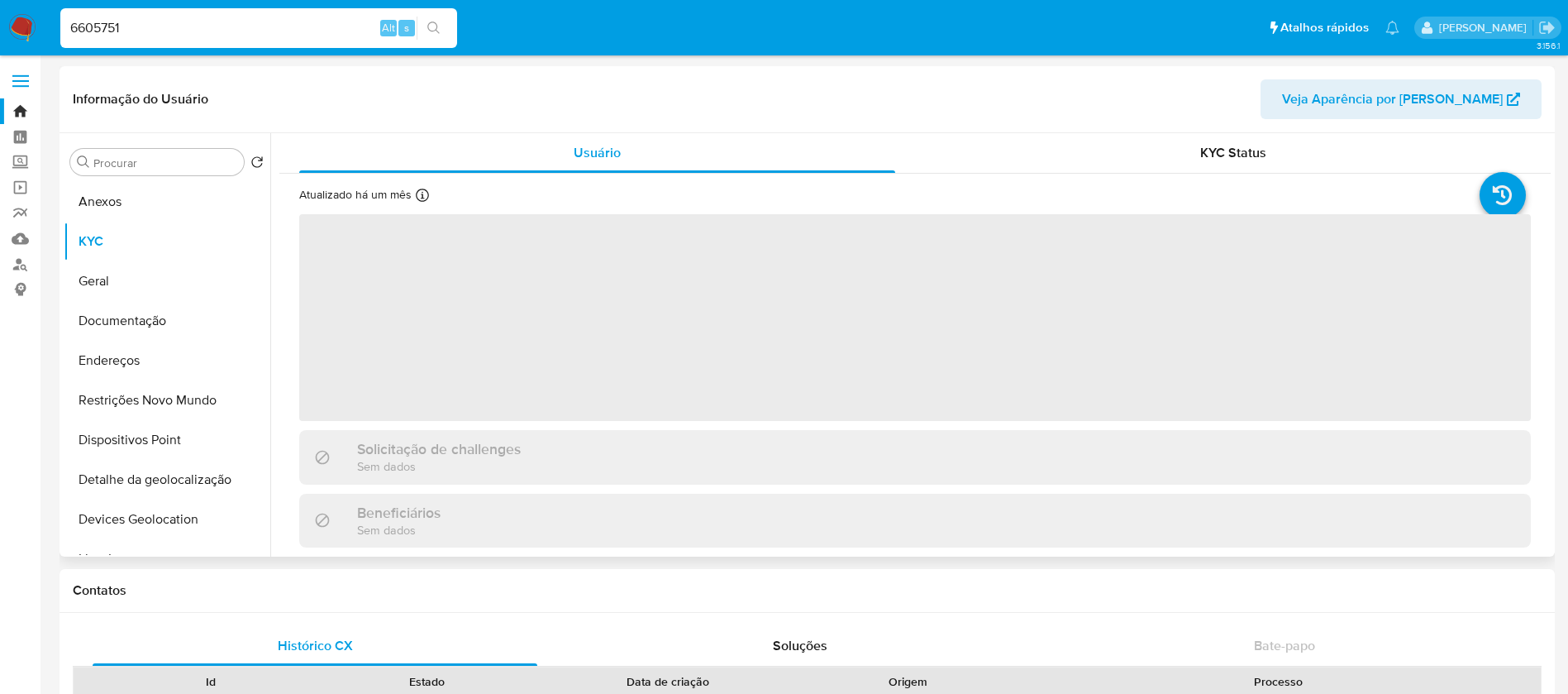
select select "10"
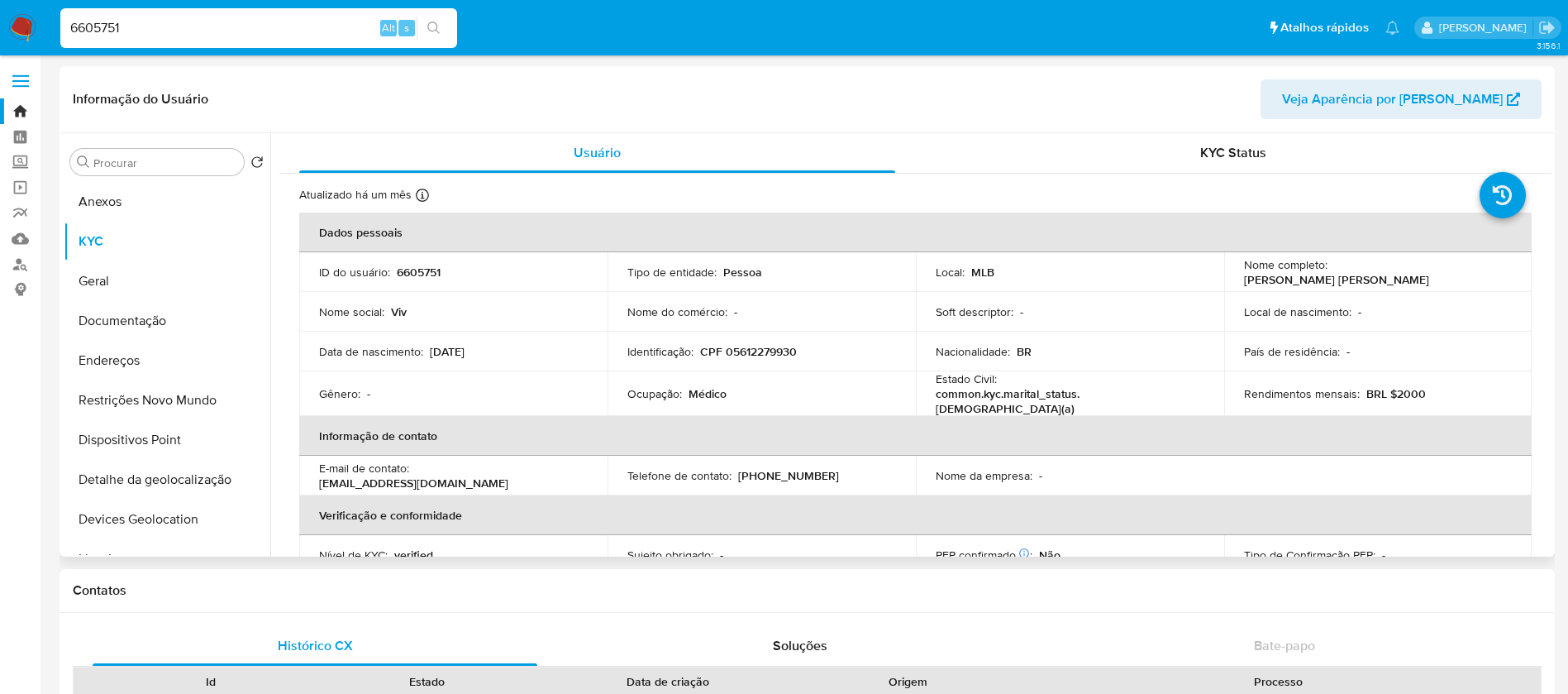
click at [225, 36] on input "6605751" at bounding box center [258, 28] width 396 height 22
click at [224, 35] on input "6605751" at bounding box center [258, 28] width 396 height 22
paste input "42533685"
type input "42533685"
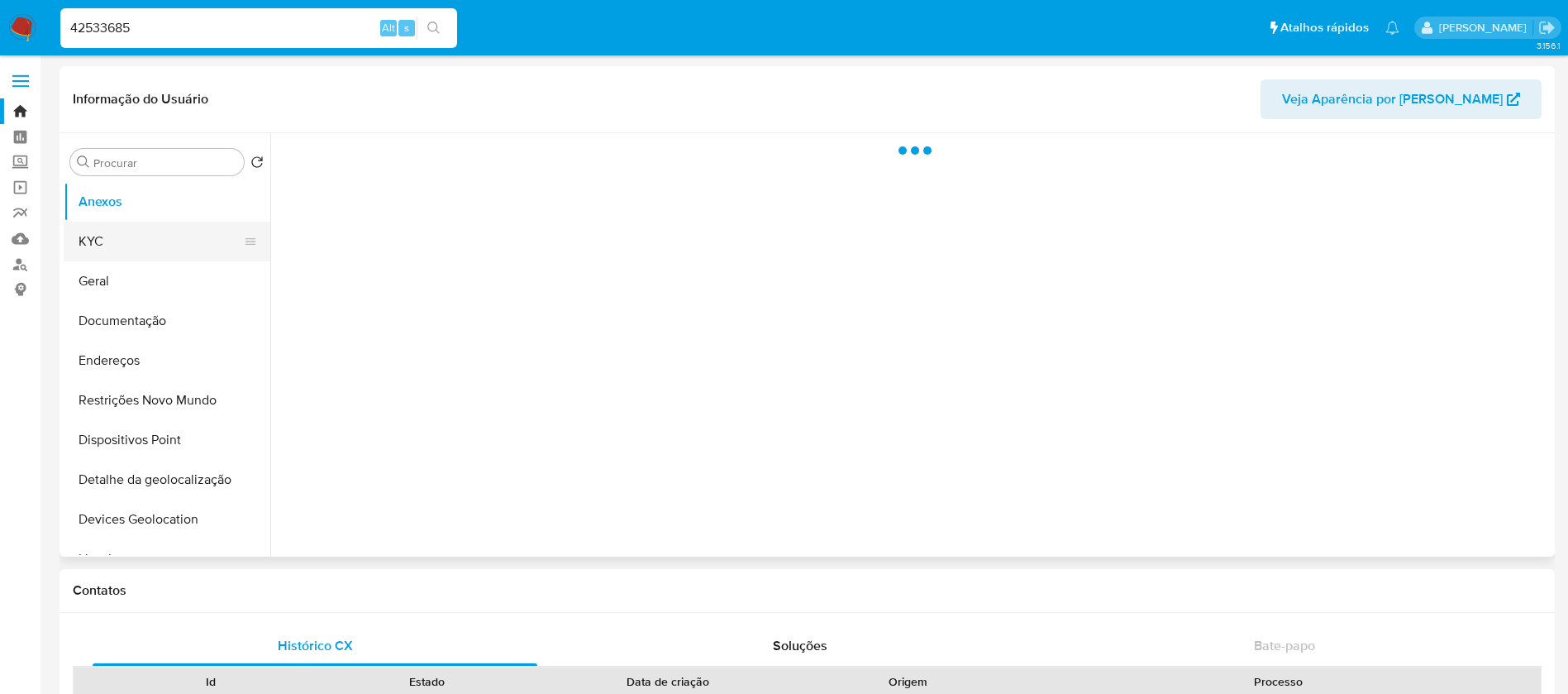
click at [118, 240] on button "KYC" at bounding box center [160, 241] width 193 height 40
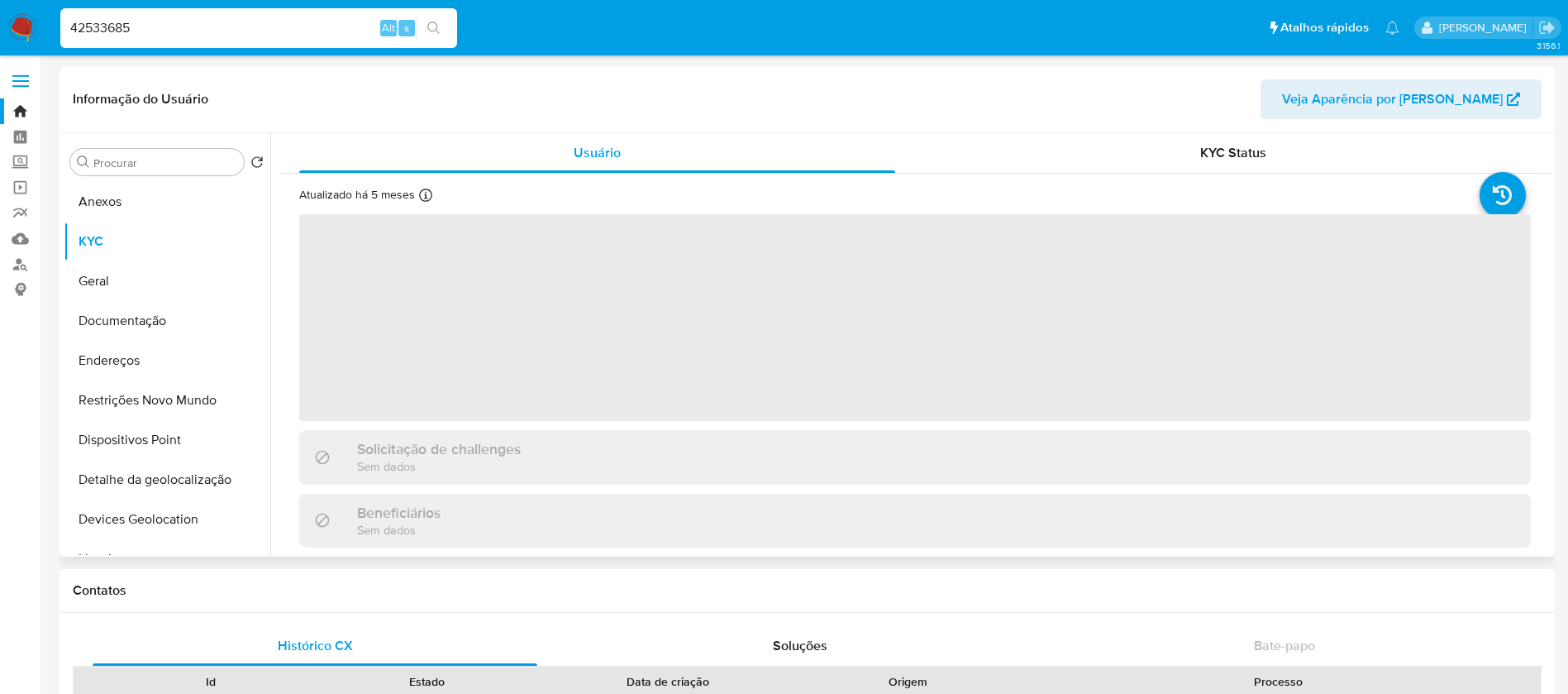
select select "10"
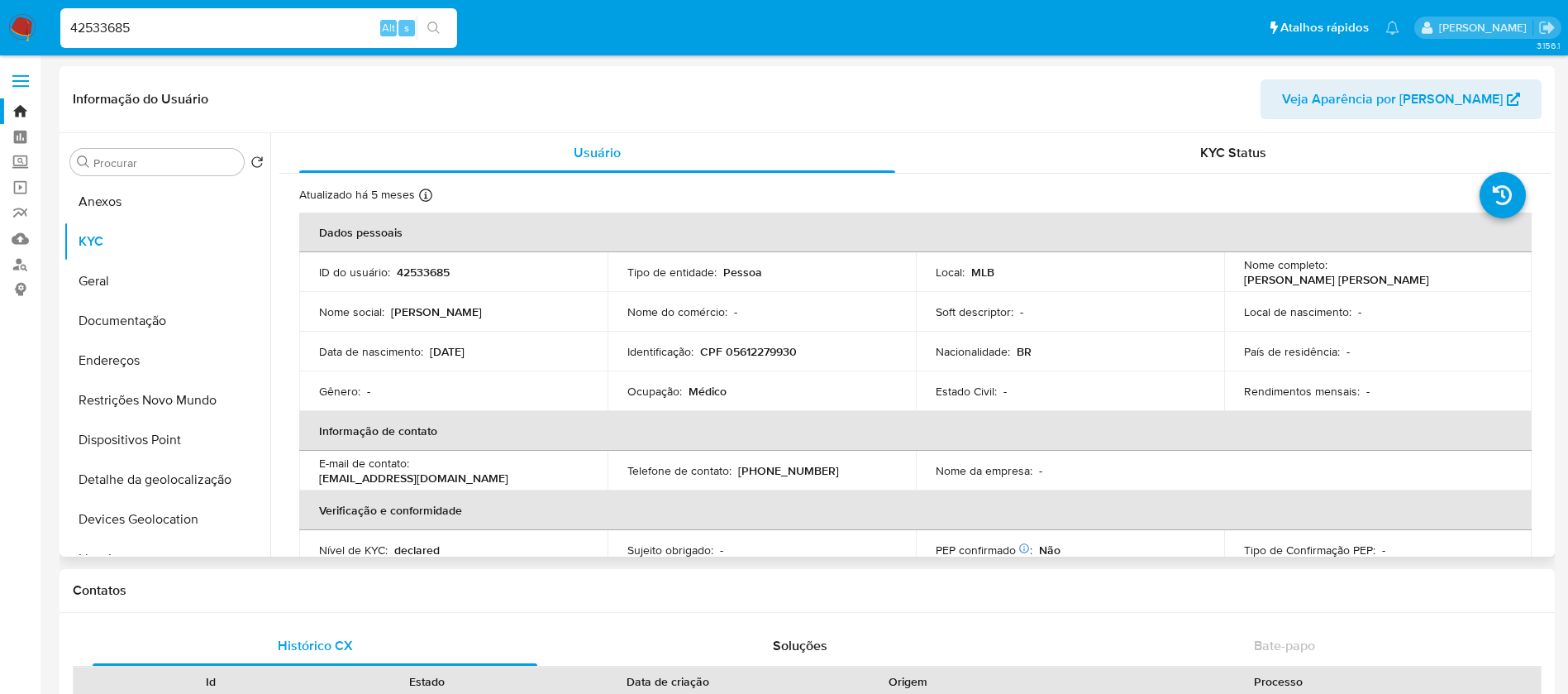
click at [274, 33] on input "42533685" at bounding box center [258, 28] width 396 height 22
paste input "215894477"
type input "215894477"
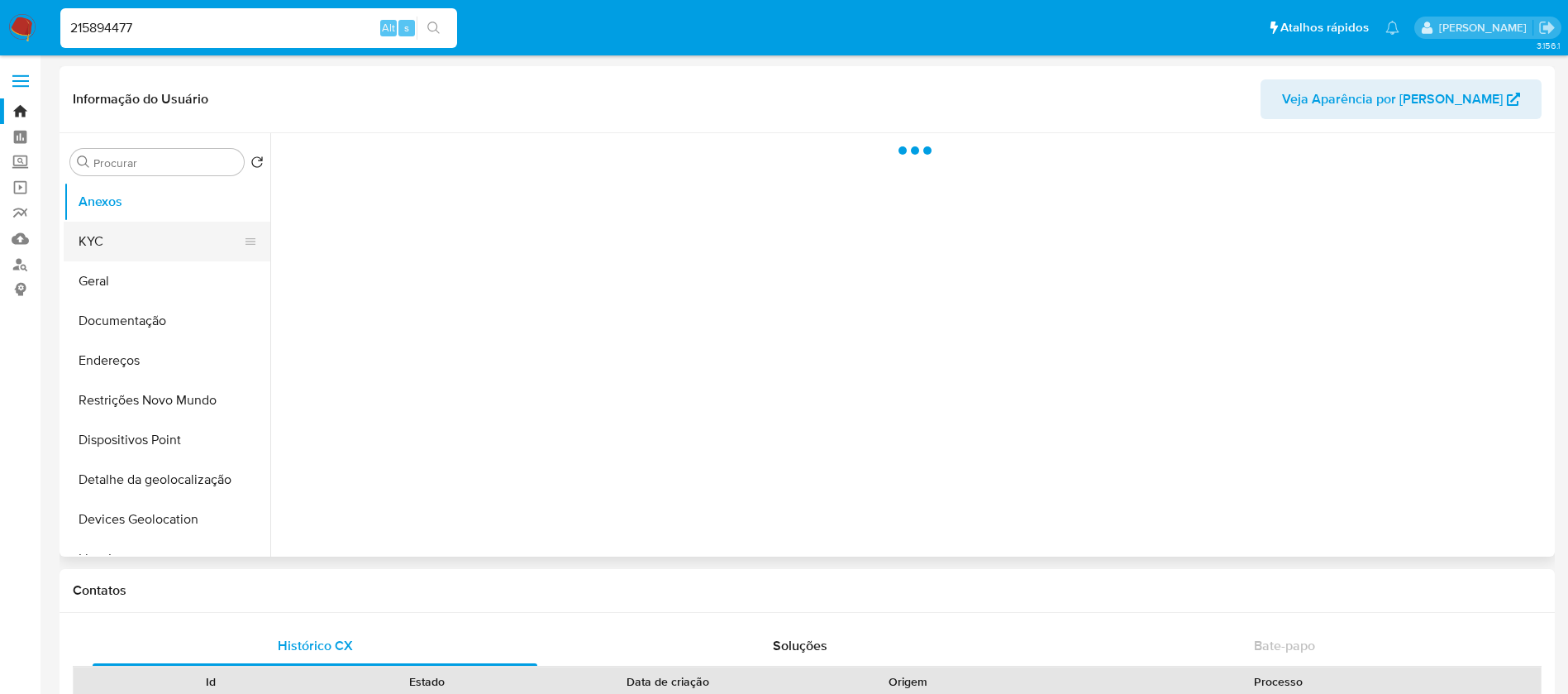
click at [125, 236] on button "KYC" at bounding box center [160, 241] width 193 height 40
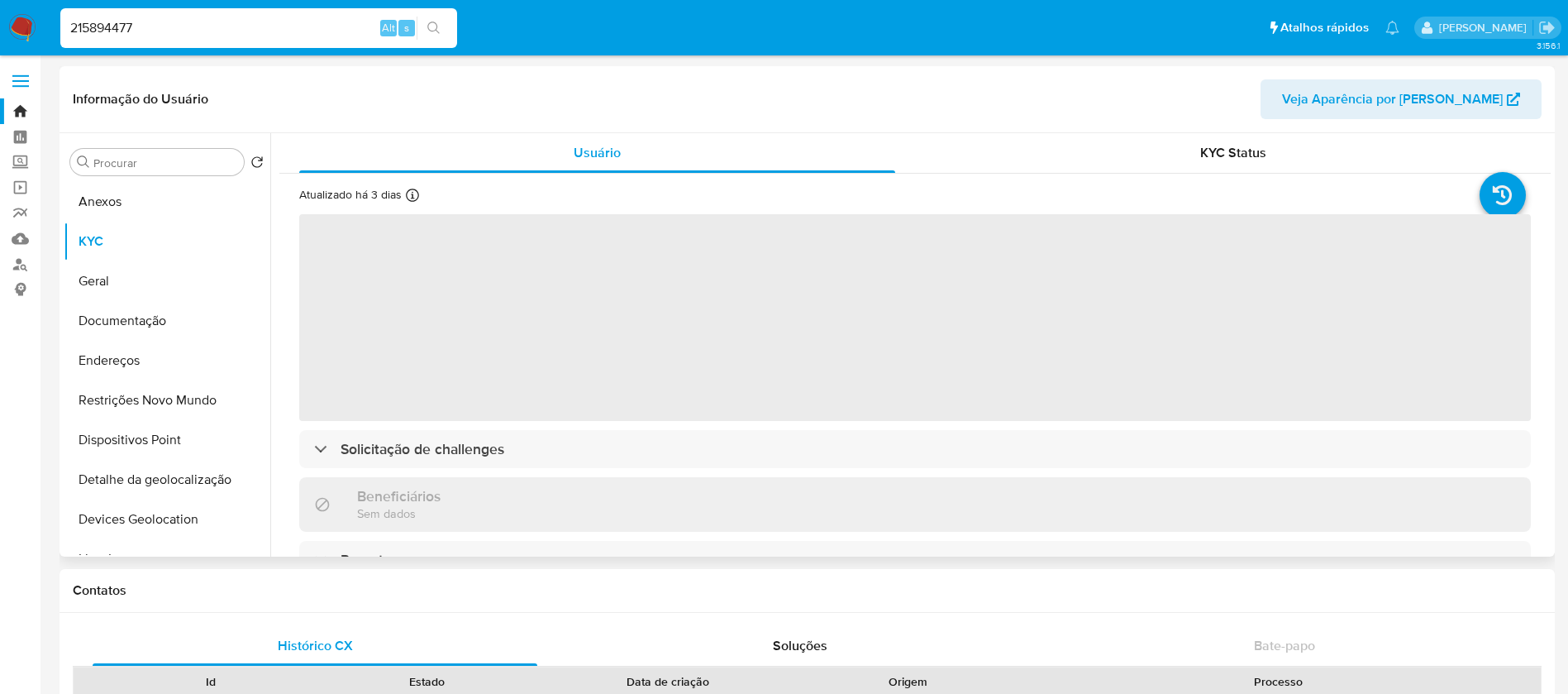
select select "10"
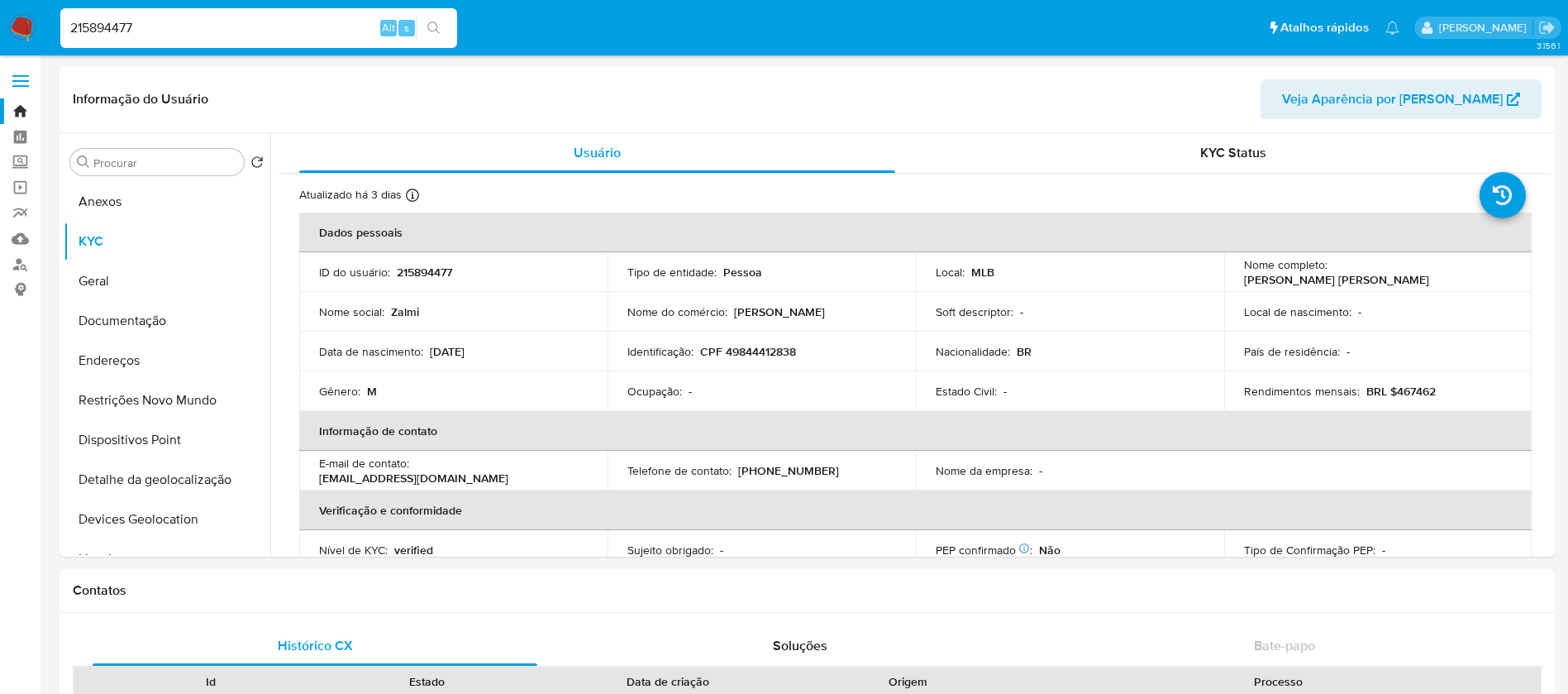
select select "10"
click at [230, 26] on input "215894477" at bounding box center [258, 28] width 396 height 22
paste input "715947419"
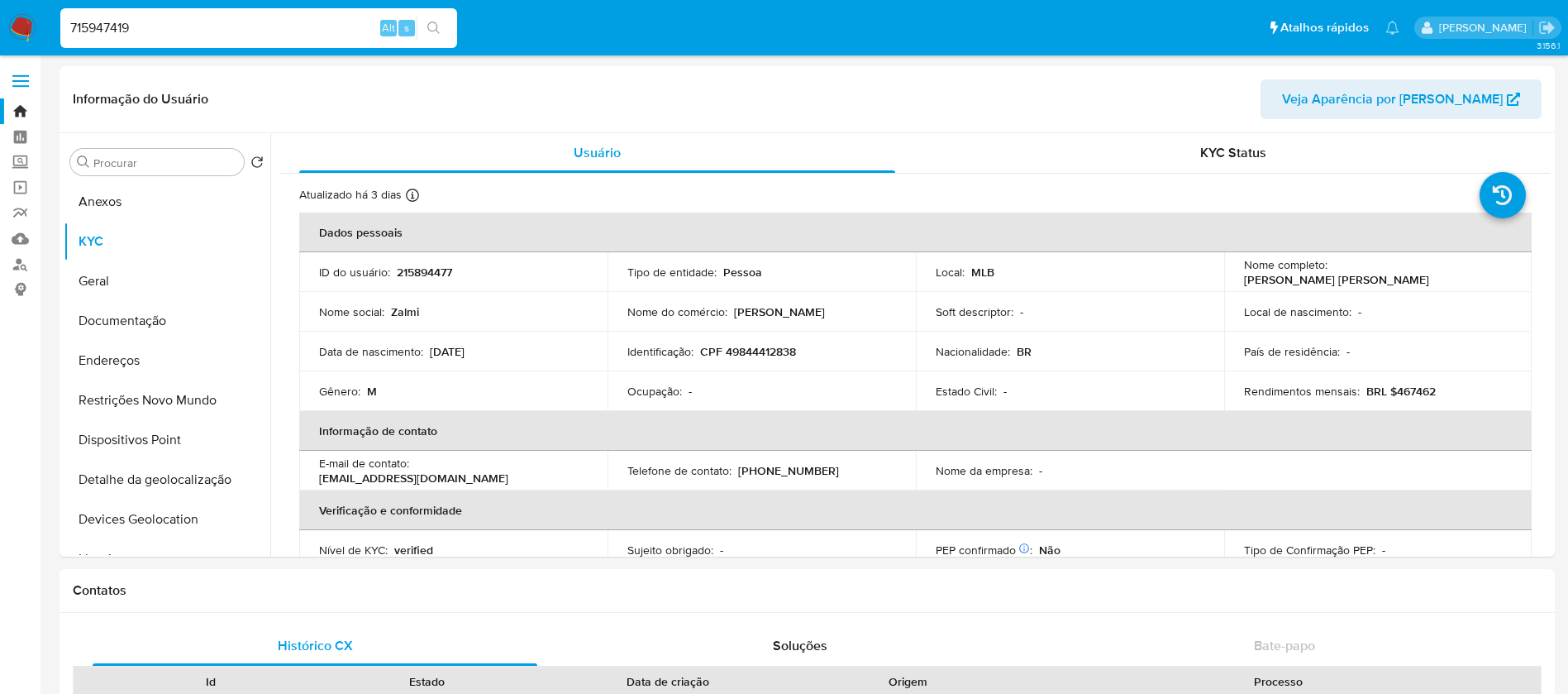
type input "715947419"
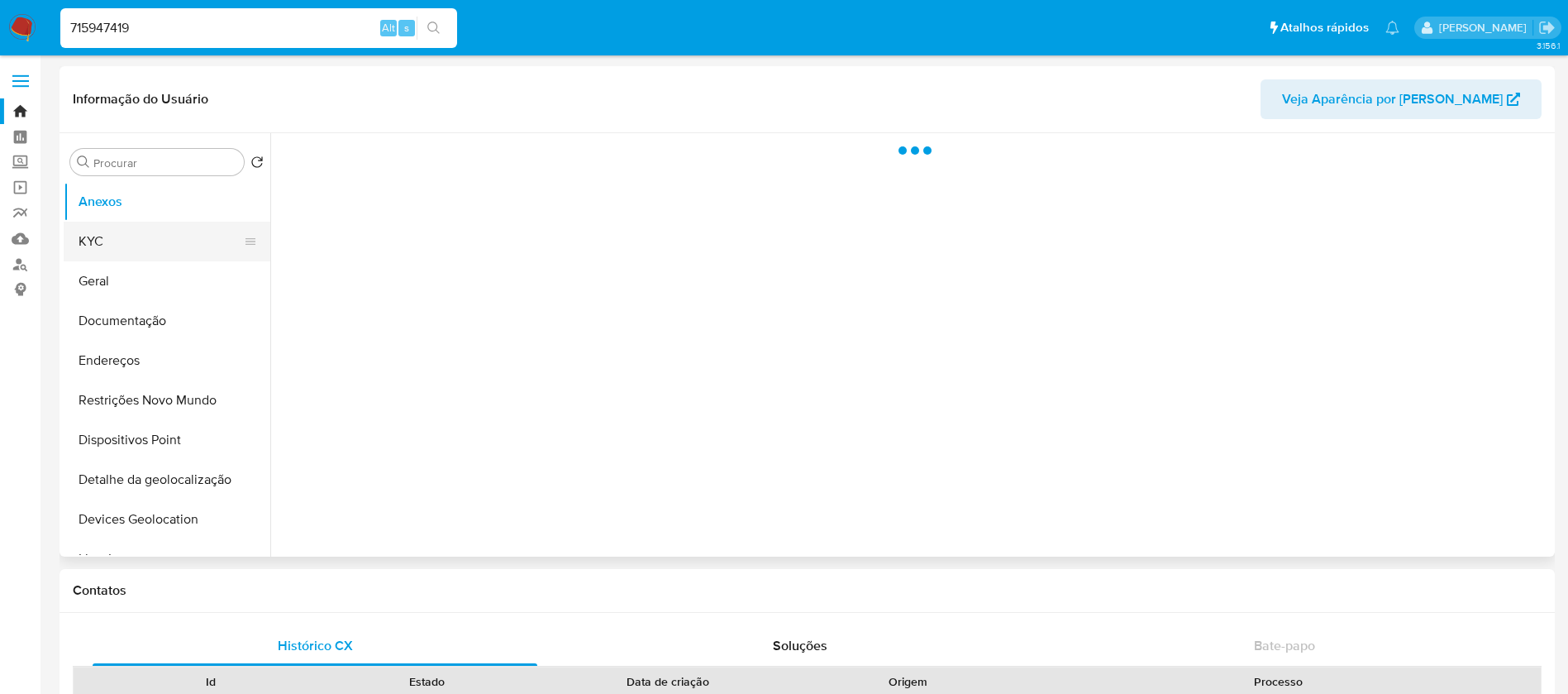
click at [98, 240] on button "KYC" at bounding box center [160, 241] width 193 height 40
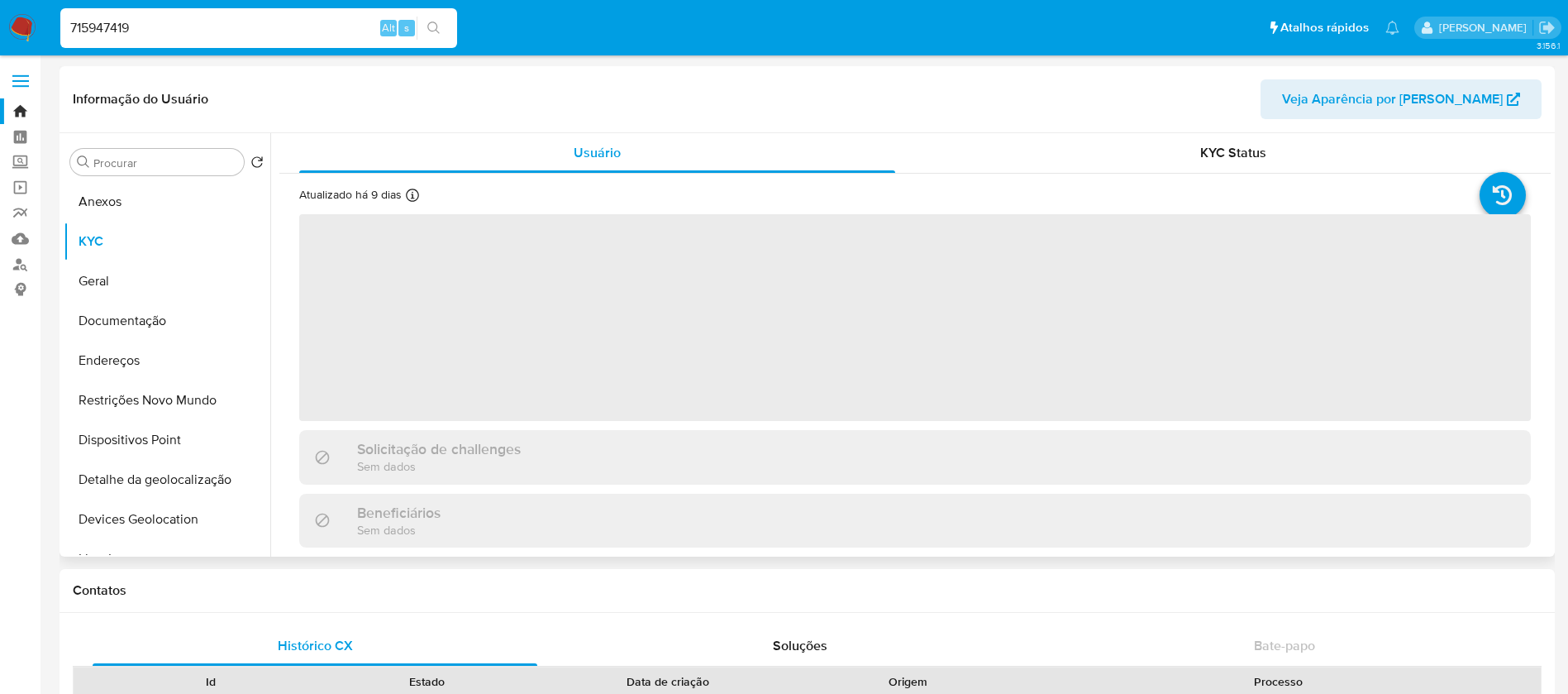
select select "10"
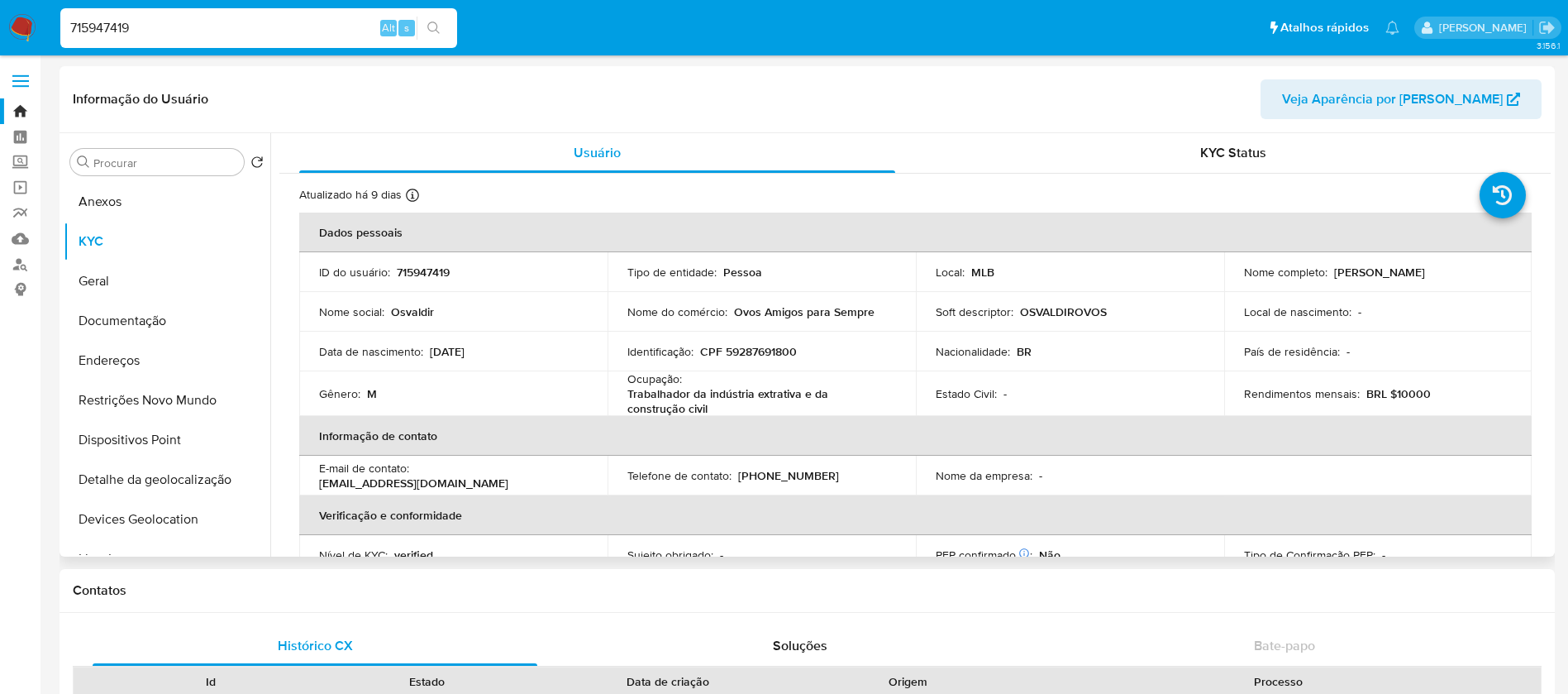
click at [206, 33] on input "715947419" at bounding box center [258, 28] width 396 height 22
paste input "1667269322"
type input "1667269322"
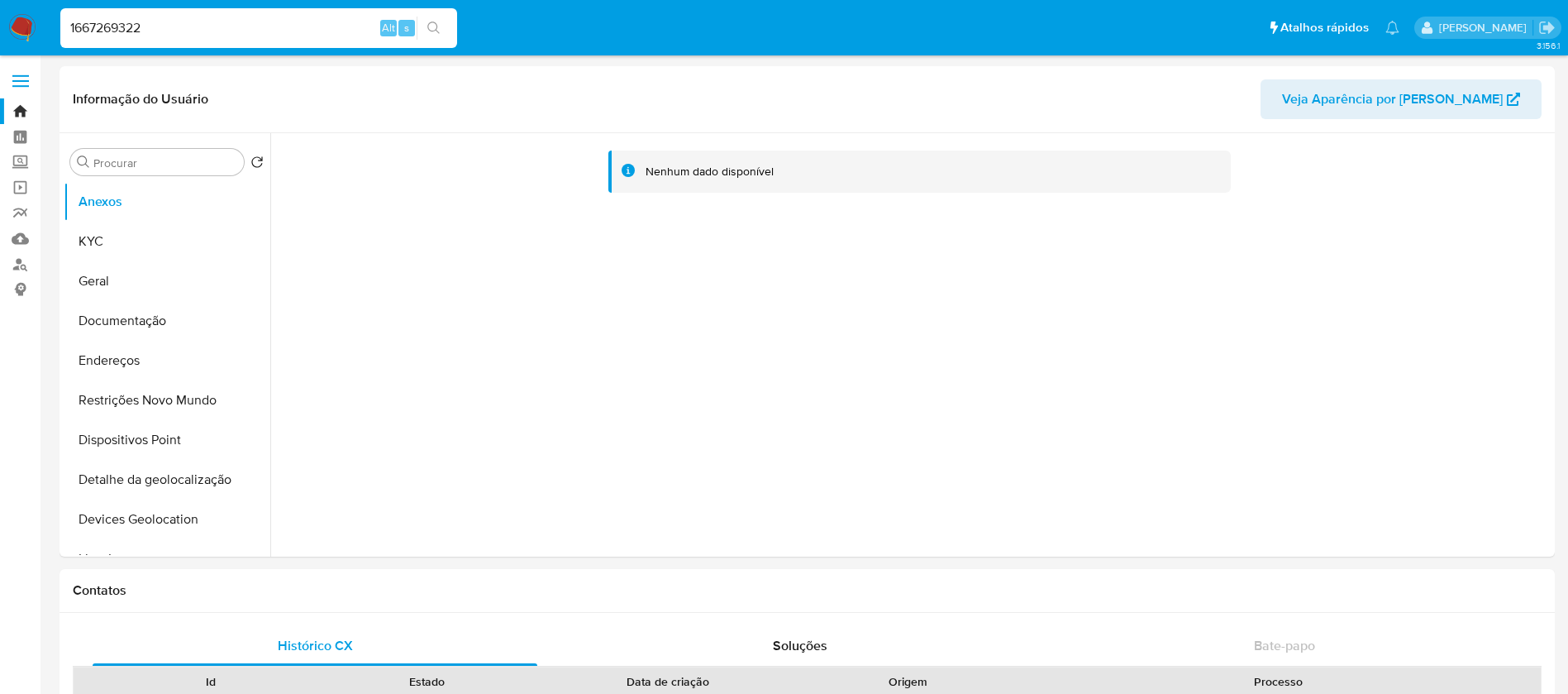
select select "10"
click at [111, 233] on button "KYC" at bounding box center [160, 241] width 193 height 40
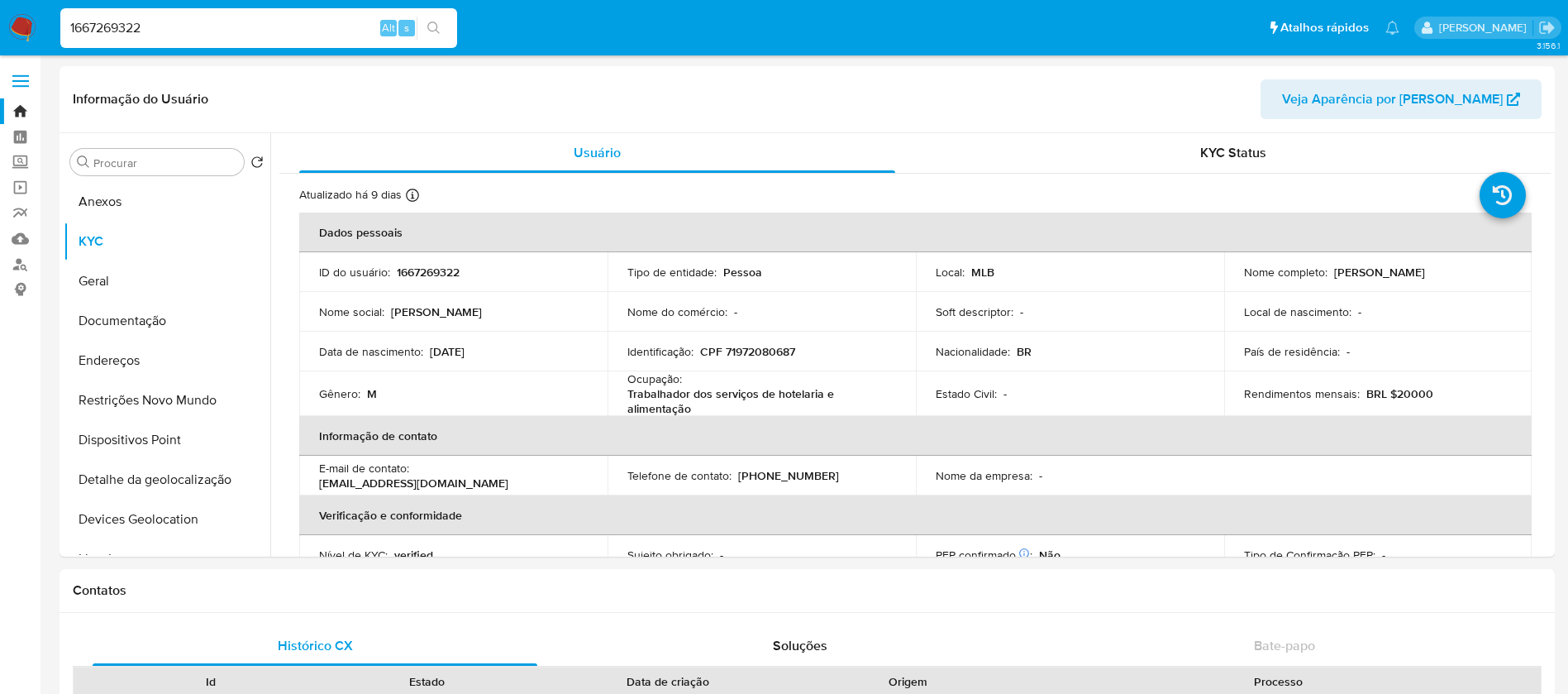
click at [210, 21] on input "1667269322" at bounding box center [258, 28] width 396 height 22
paste input "706936163"
type input "1706936163"
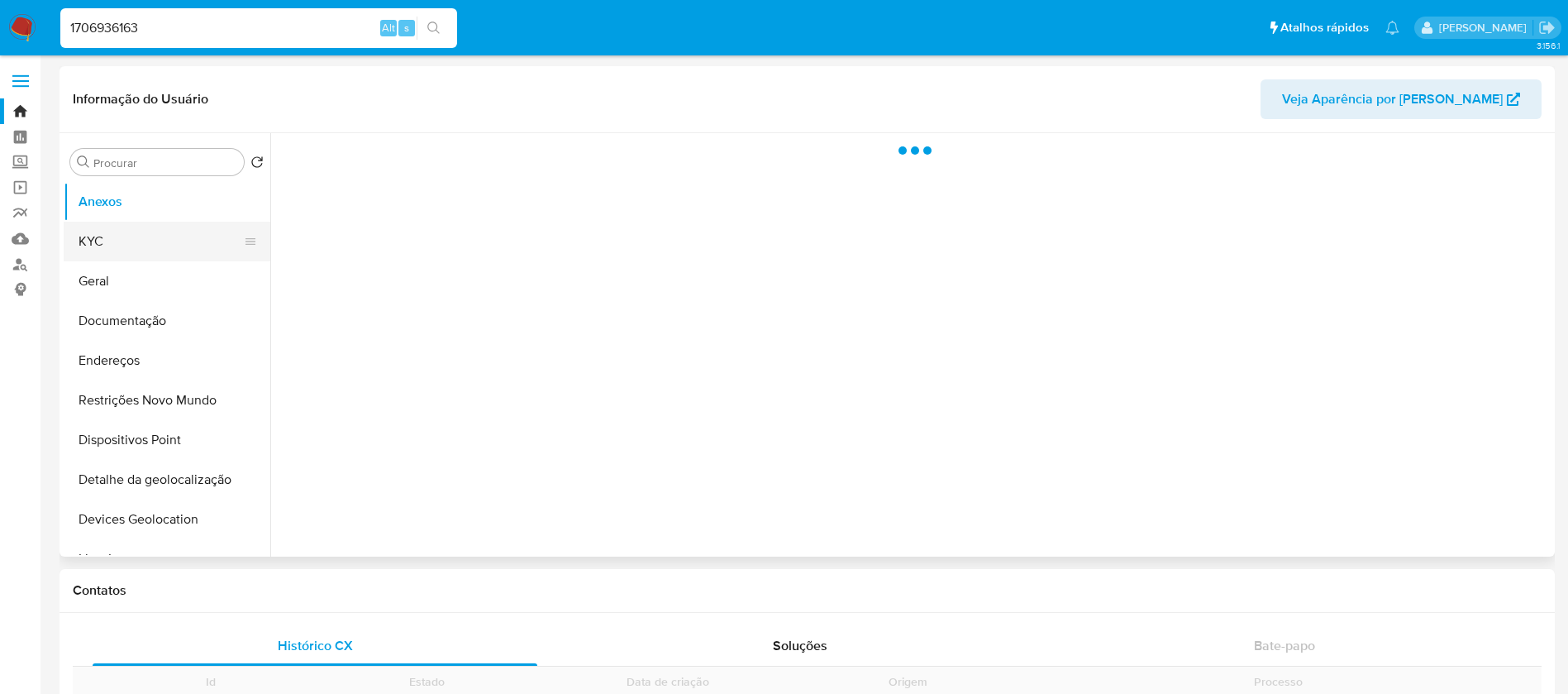
click at [97, 246] on button "KYC" at bounding box center [160, 241] width 193 height 40
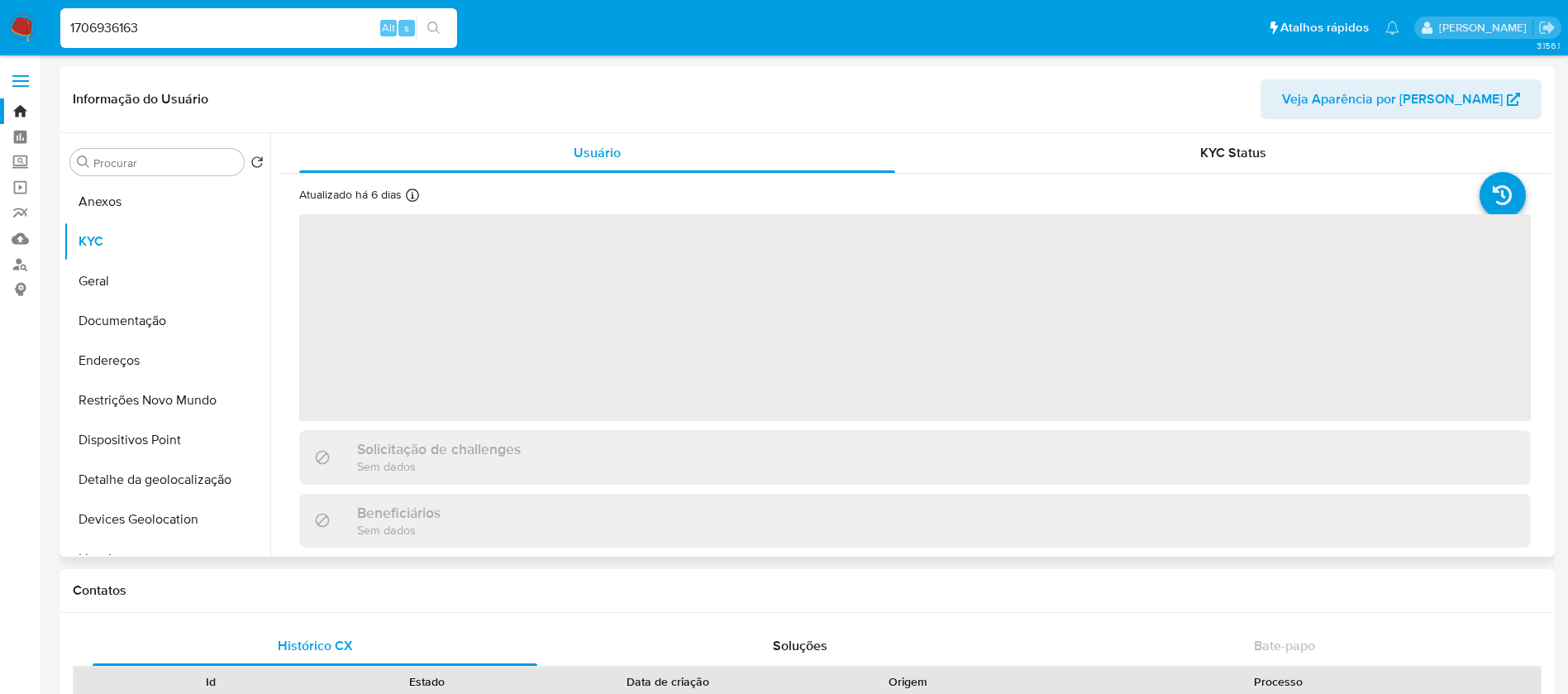
select select "10"
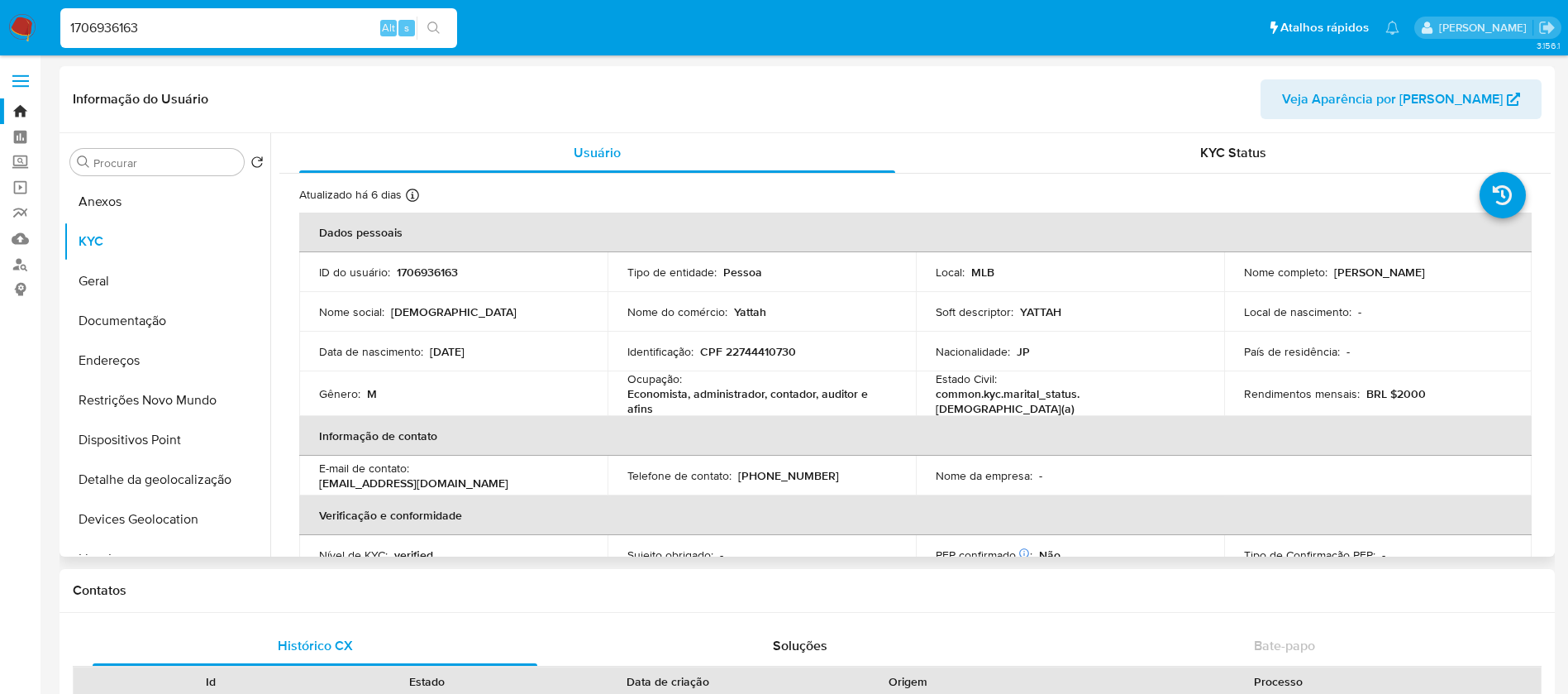
click at [227, 43] on div "1706936163 Alt s" at bounding box center [258, 28] width 396 height 40
click at [199, 35] on input "1706936163" at bounding box center [258, 28] width 396 height 22
paste input "378676971"
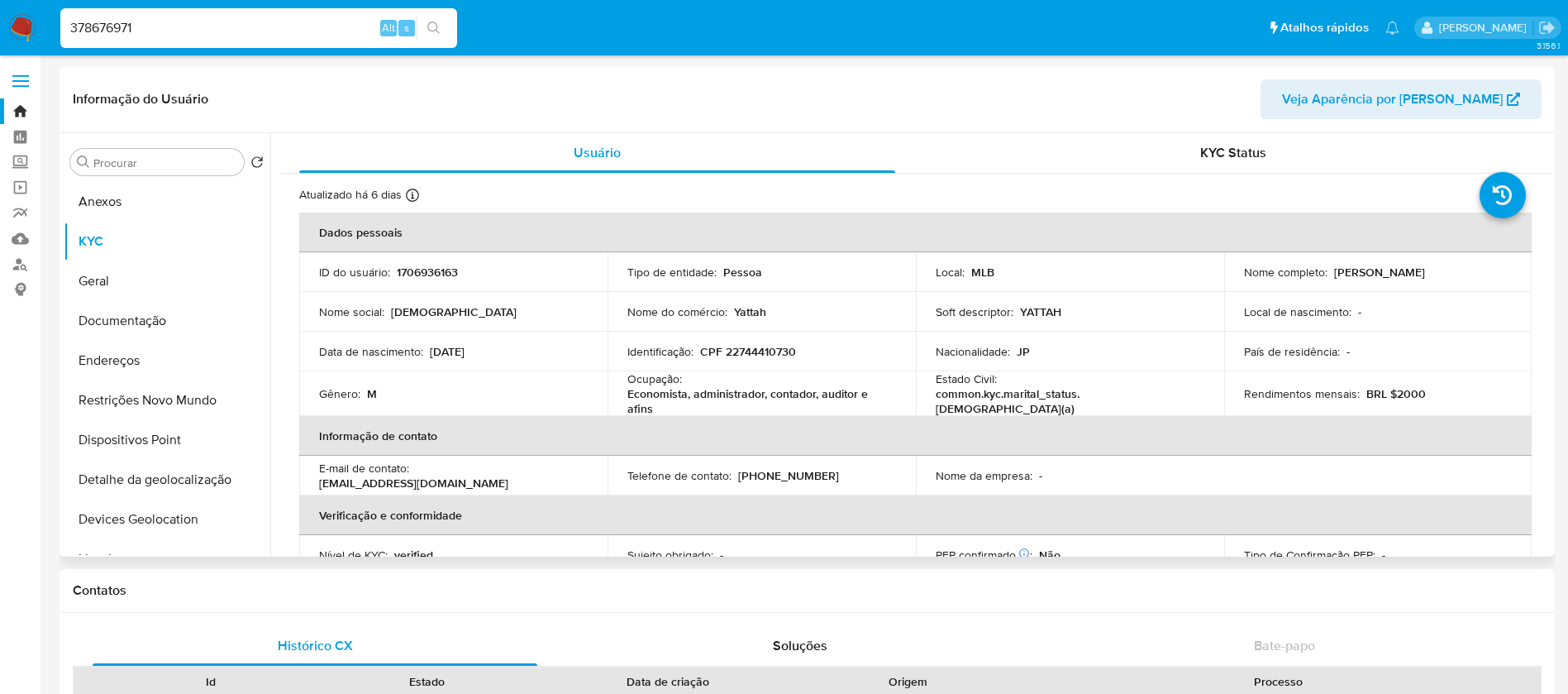
type input "378676971"
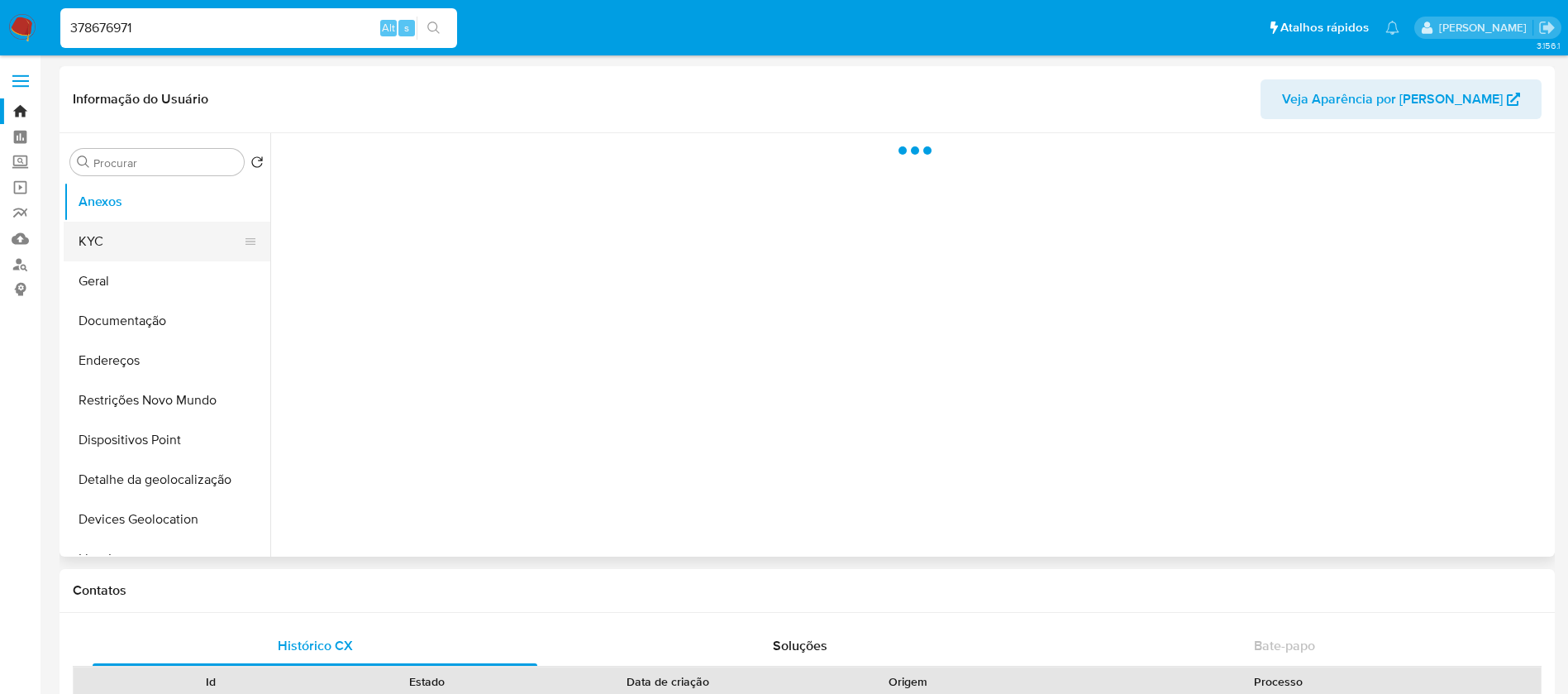
click at [130, 245] on button "KYC" at bounding box center [160, 241] width 193 height 40
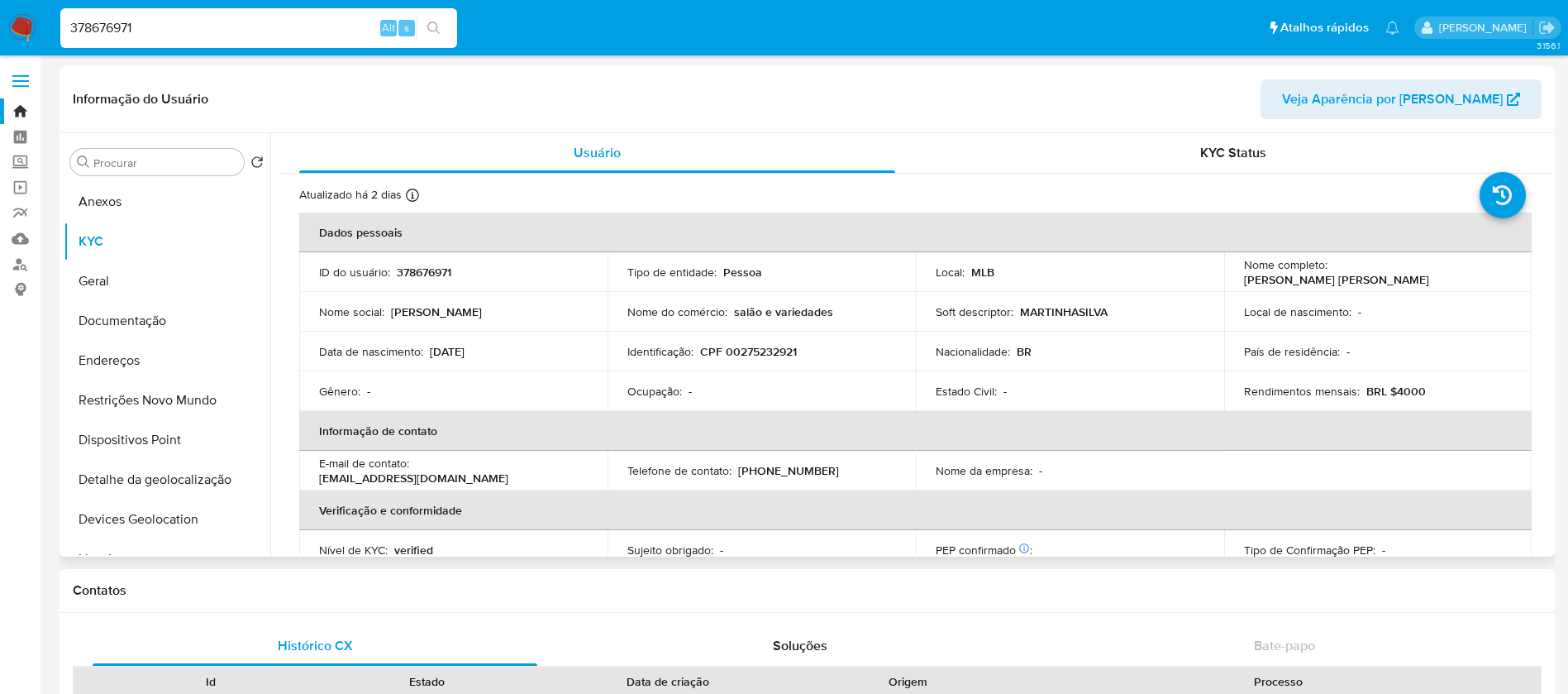
select select "10"
click at [191, 39] on div "378676971 Alt s" at bounding box center [258, 28] width 396 height 40
click at [182, 33] on input "378676971" at bounding box center [258, 28] width 396 height 22
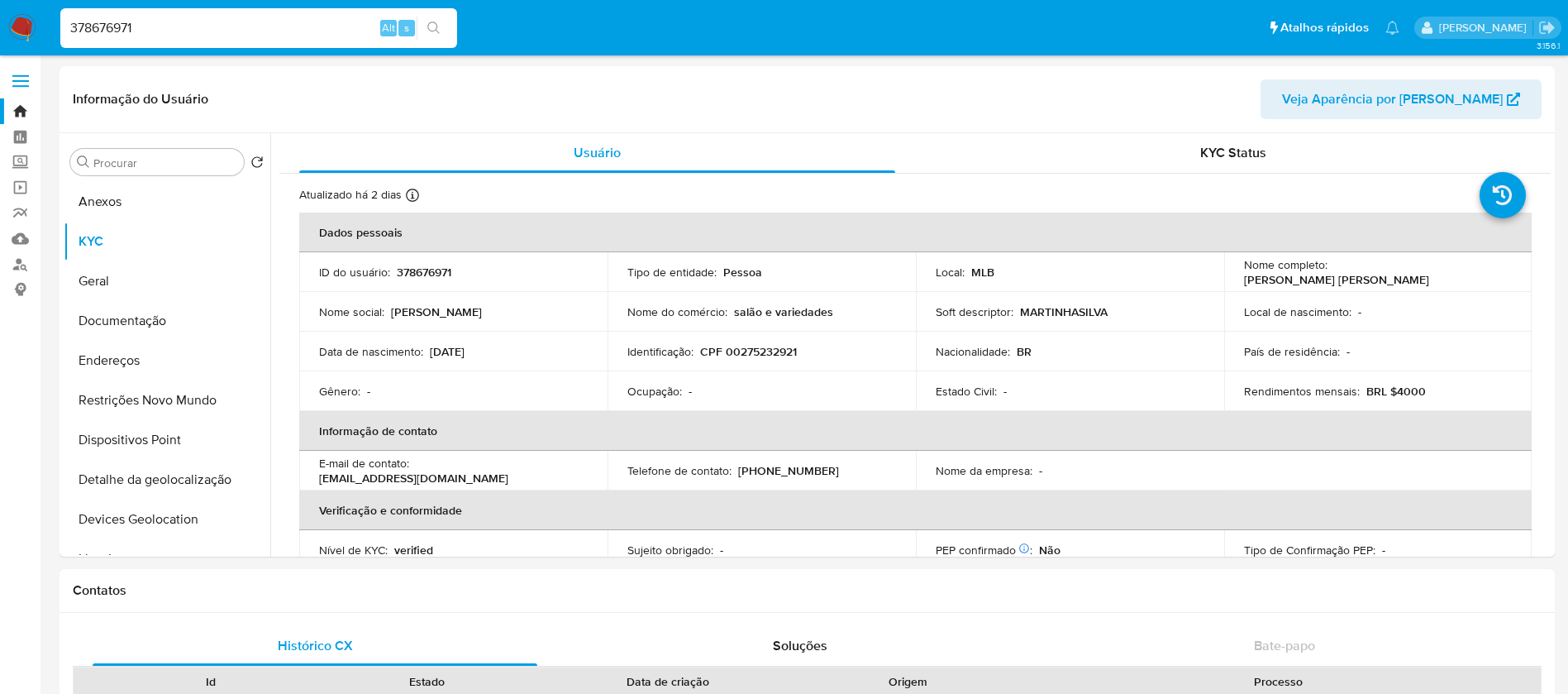
paste input "100425628"
type input "1004256281"
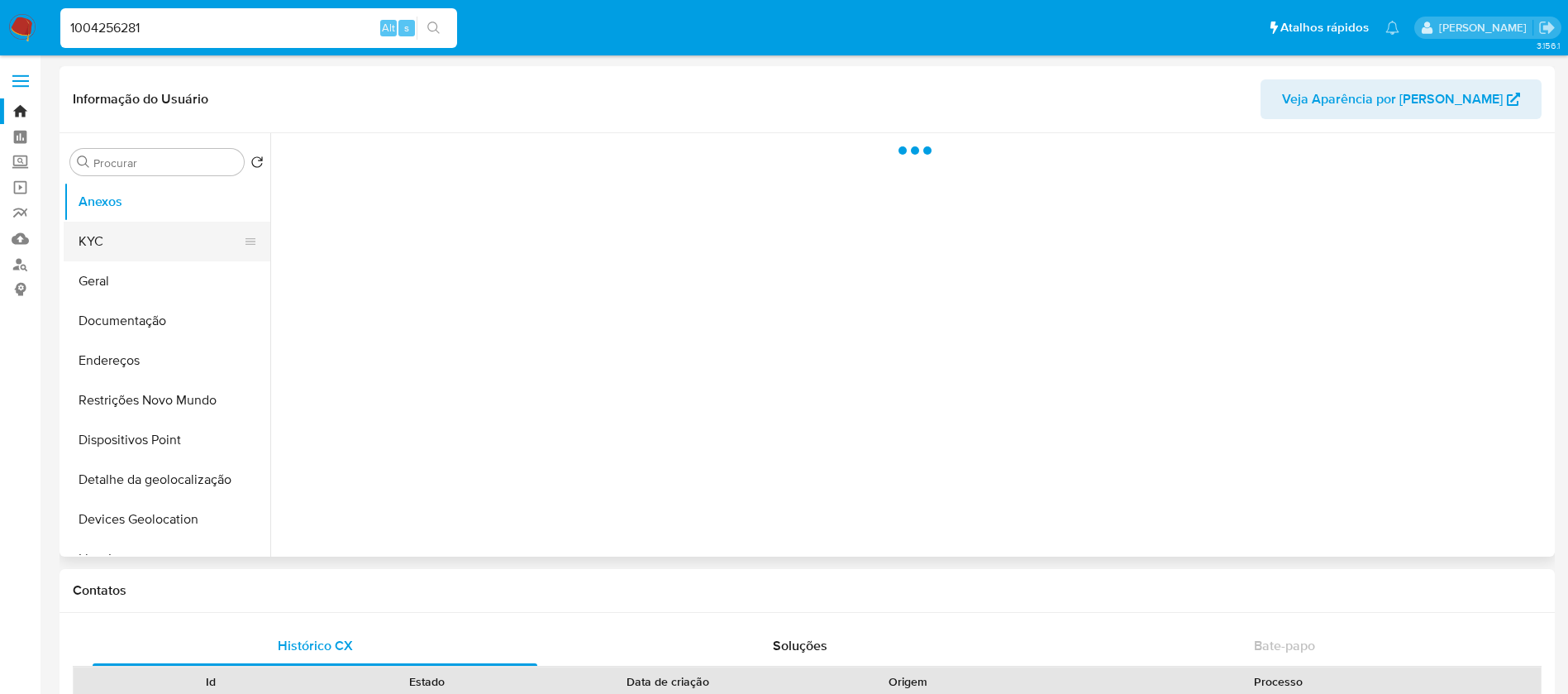
click at [119, 256] on button "KYC" at bounding box center [160, 241] width 193 height 40
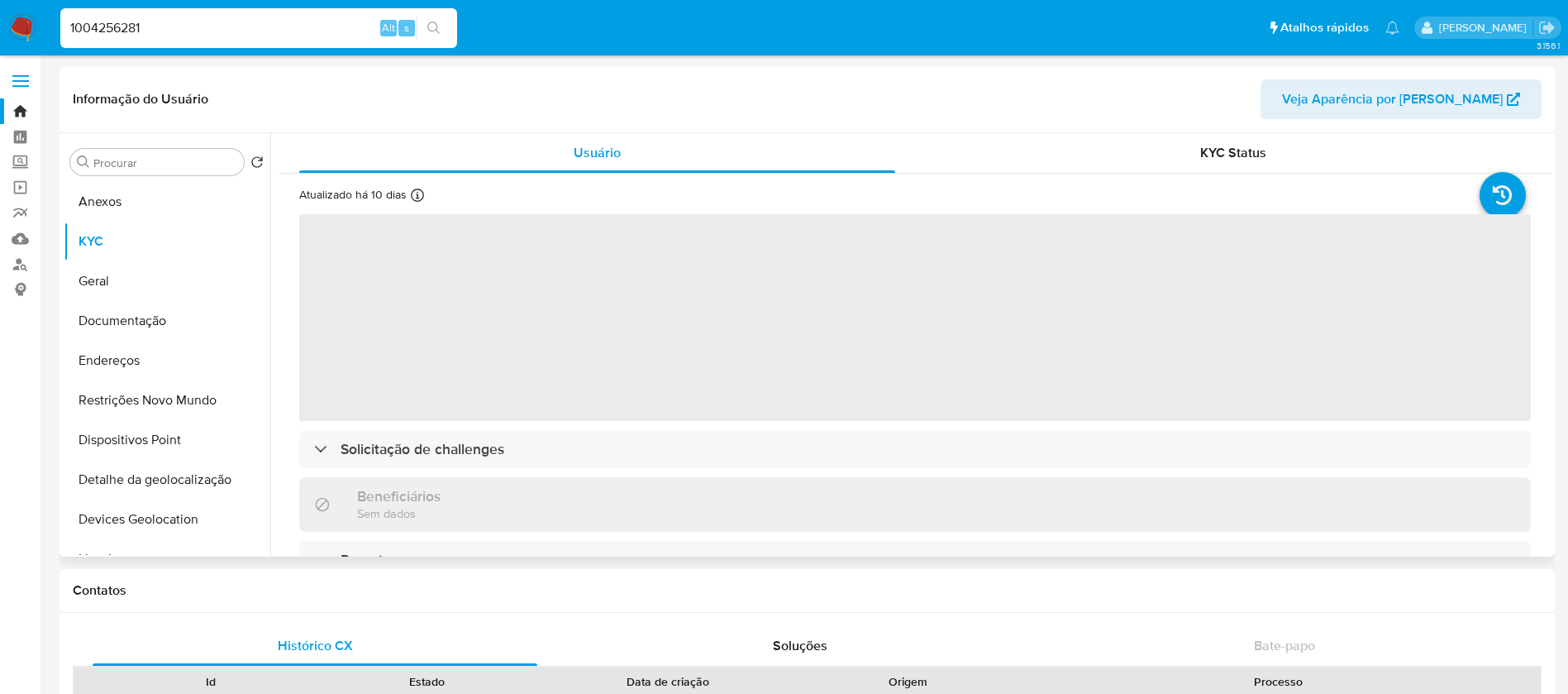
select select "10"
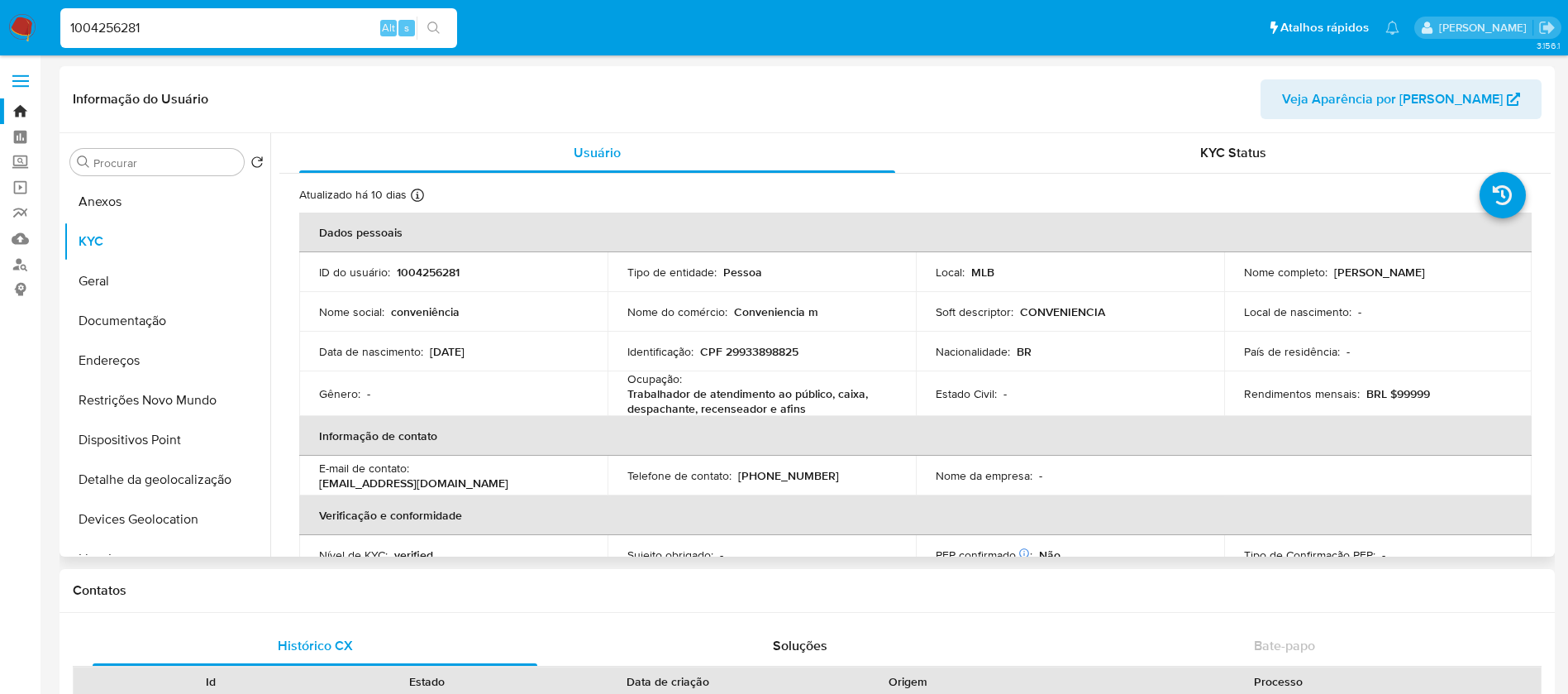
click at [264, 29] on input "1004256281" at bounding box center [258, 28] width 396 height 22
paste input "245261768"
type input "1245261768"
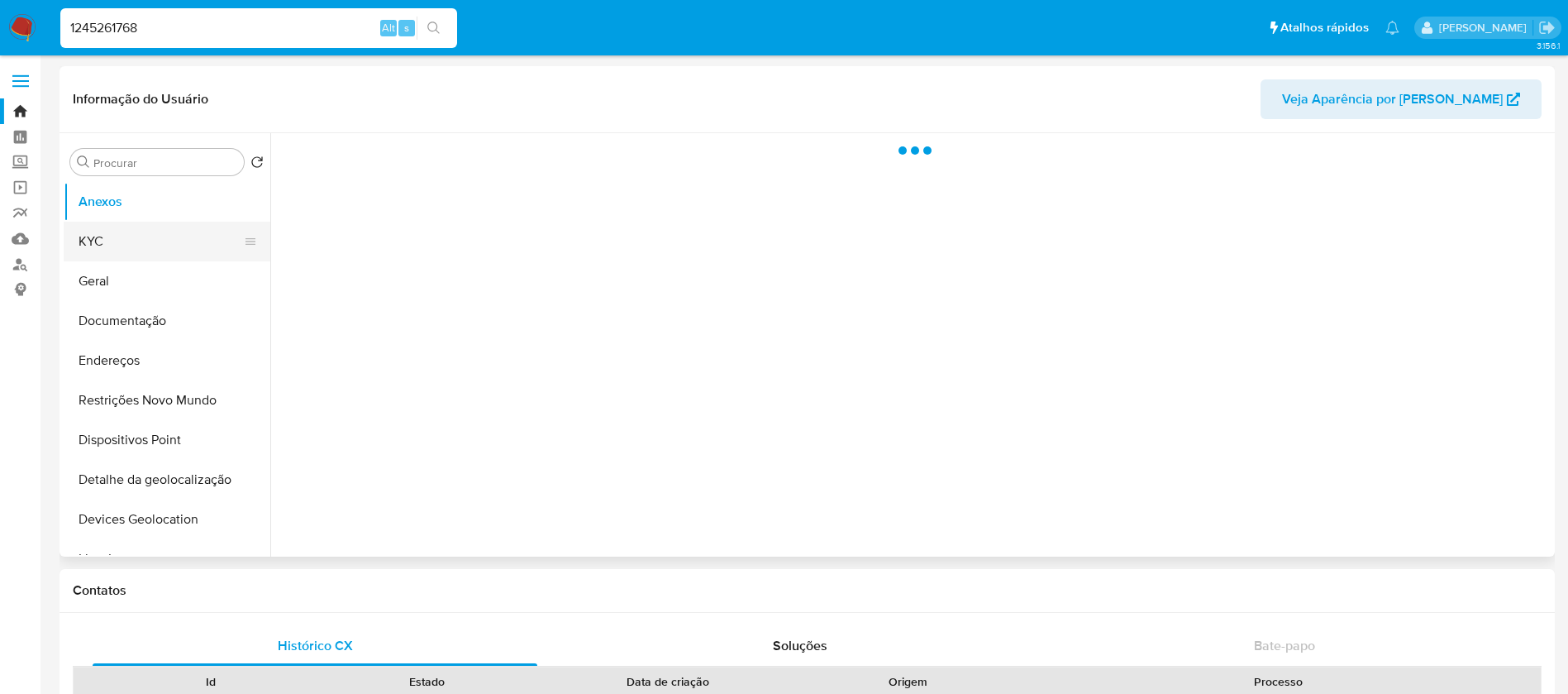
click at [88, 258] on button "KYC" at bounding box center [160, 241] width 193 height 40
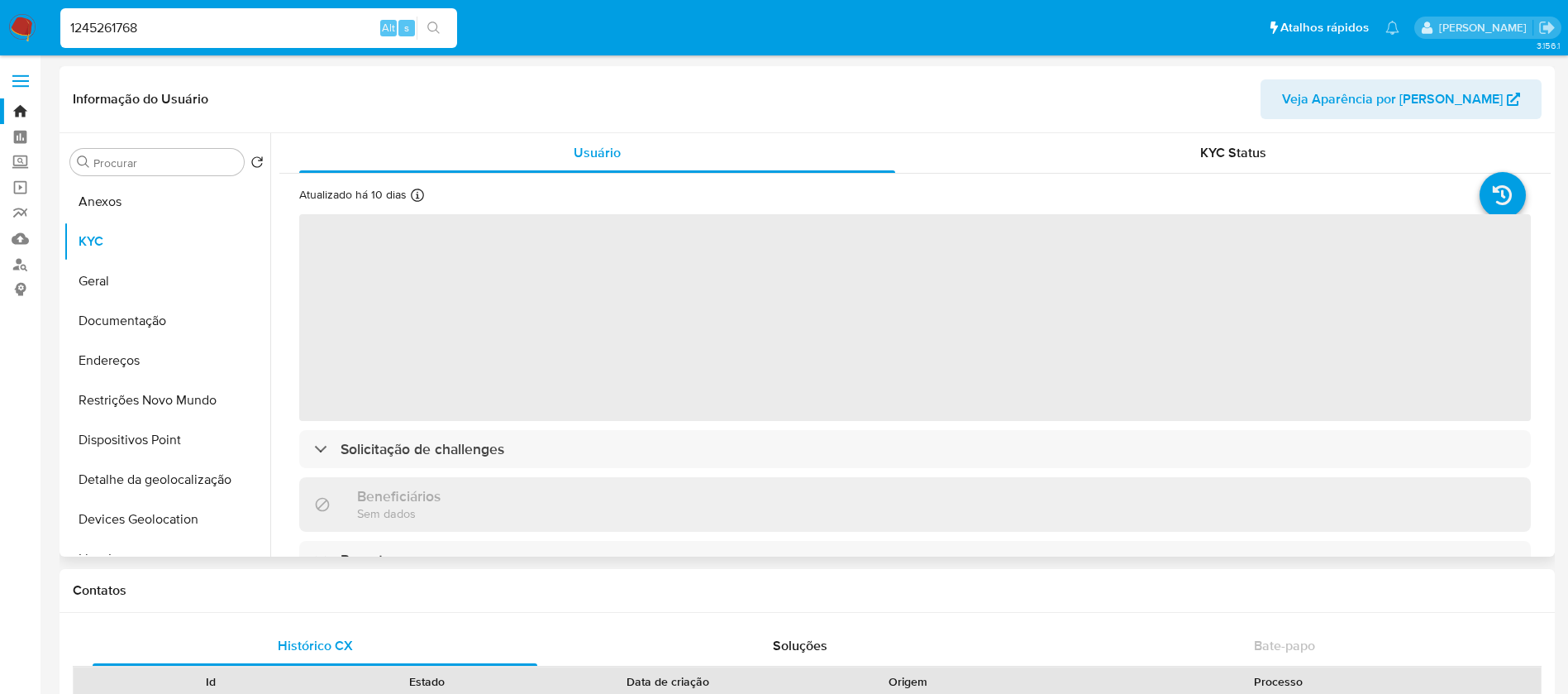
select select "10"
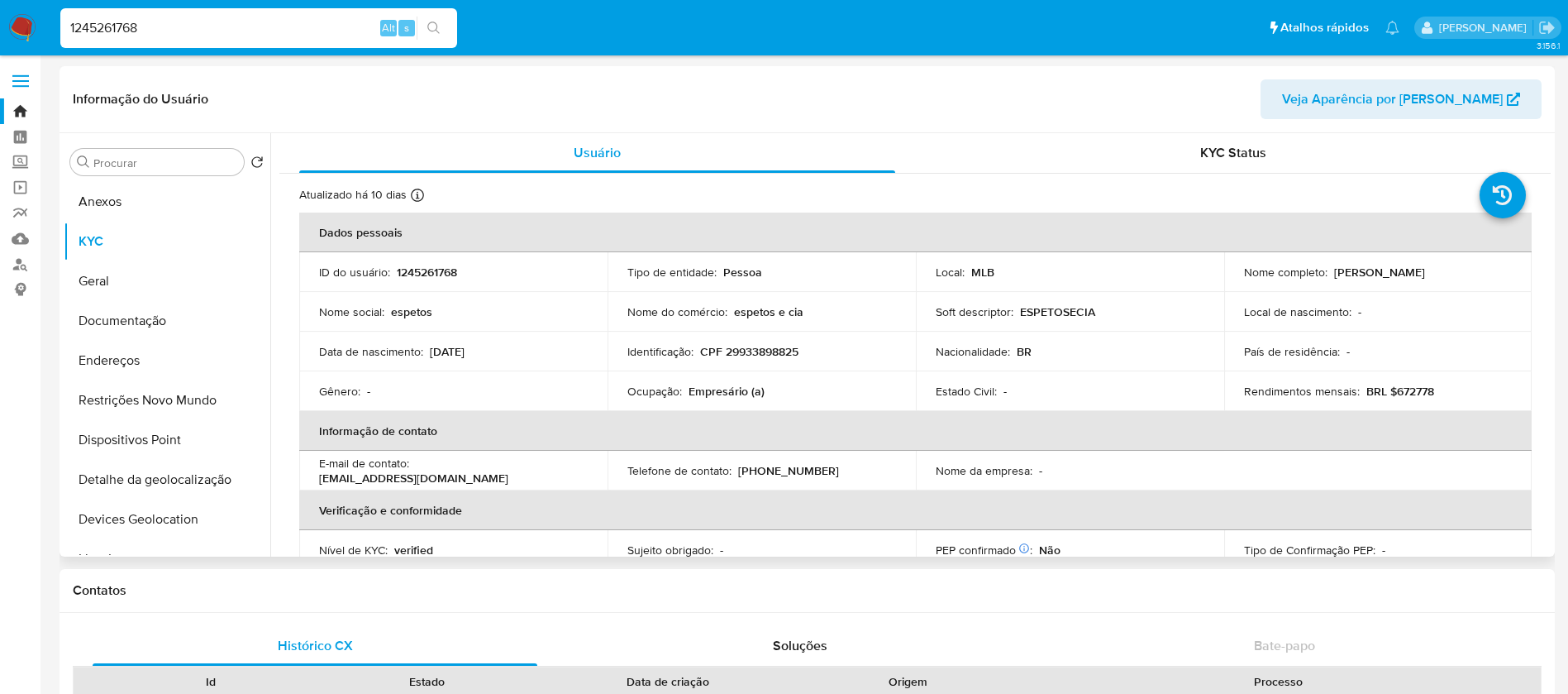
click at [268, 28] on input "1245261768" at bounding box center [258, 28] width 396 height 22
paste input "24076"
type input "1245224076"
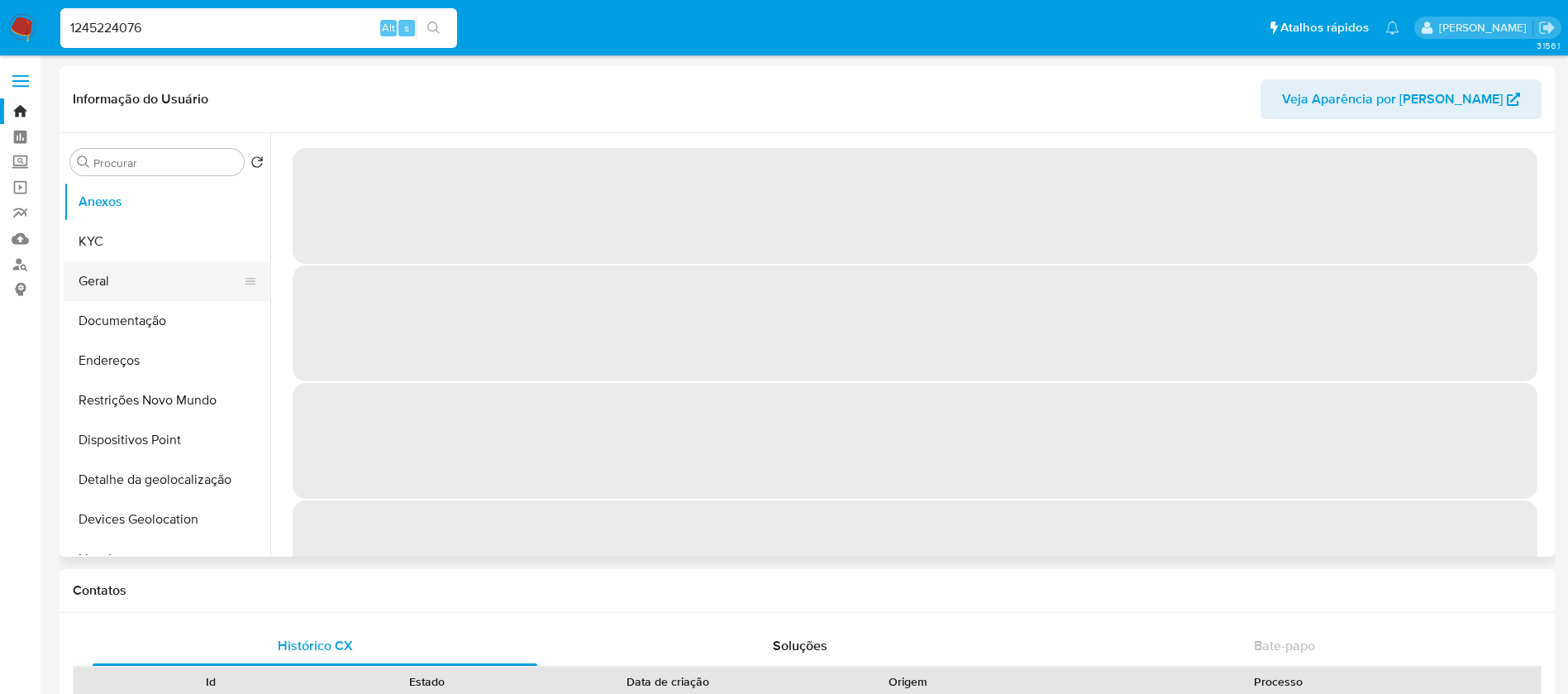
select select "10"
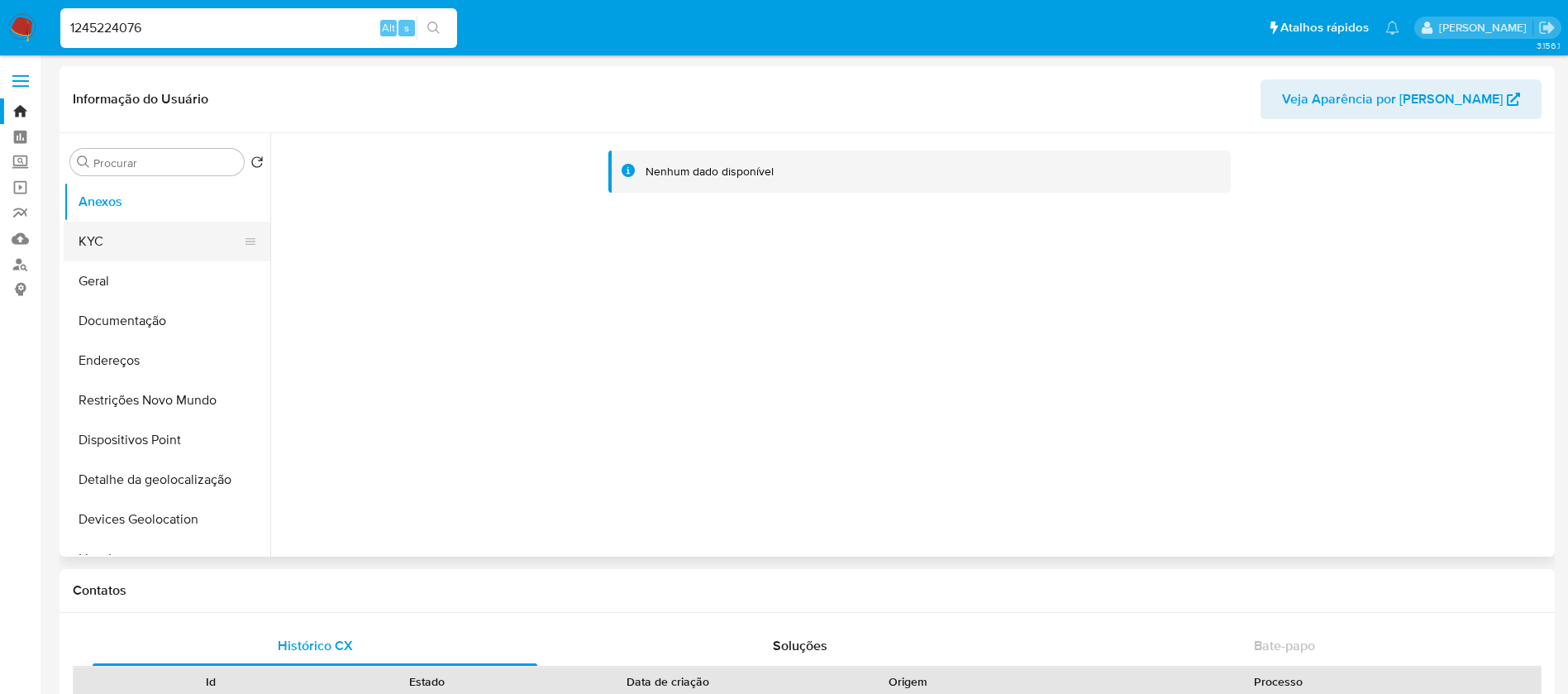
click at [139, 247] on button "KYC" at bounding box center [160, 241] width 193 height 40
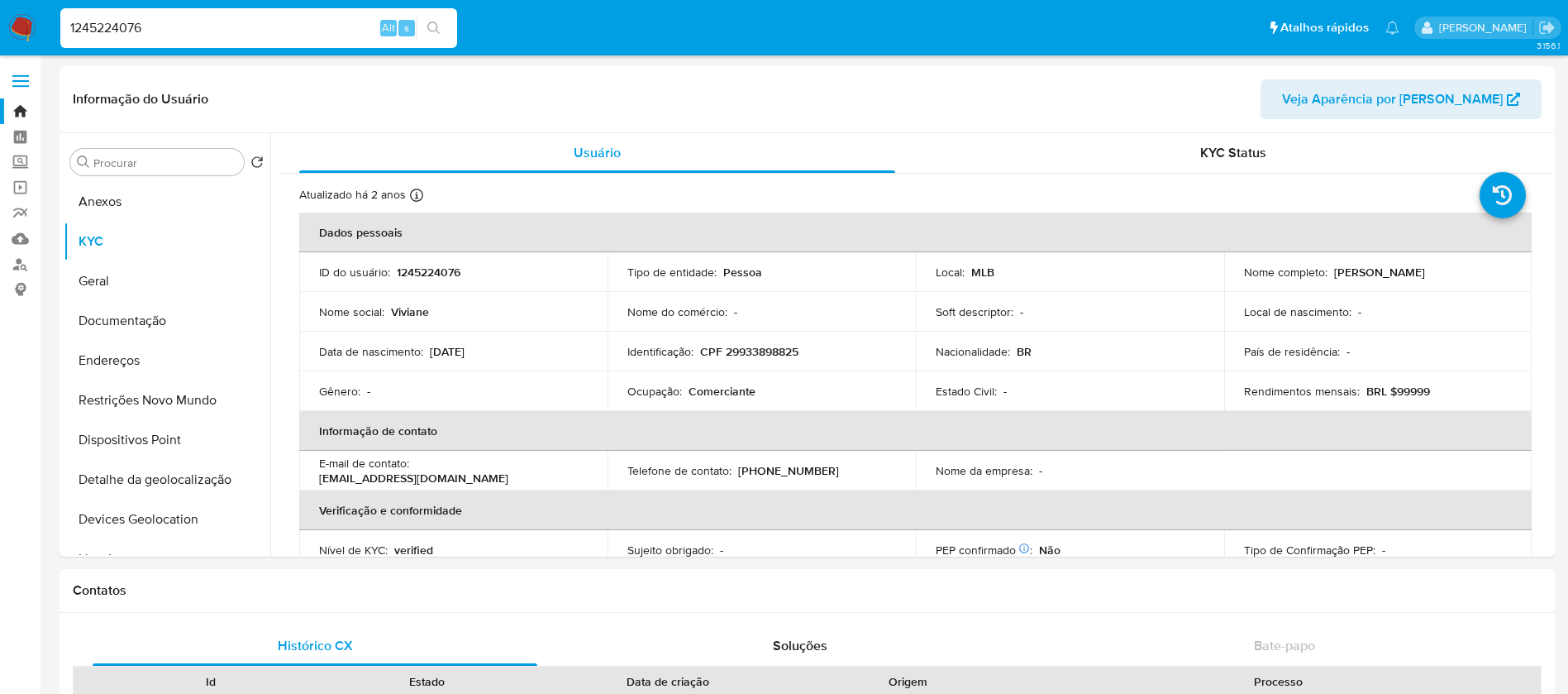
click at [187, 29] on input "1245224076" at bounding box center [258, 28] width 396 height 22
paste input "848702114"
type input "1848702114"
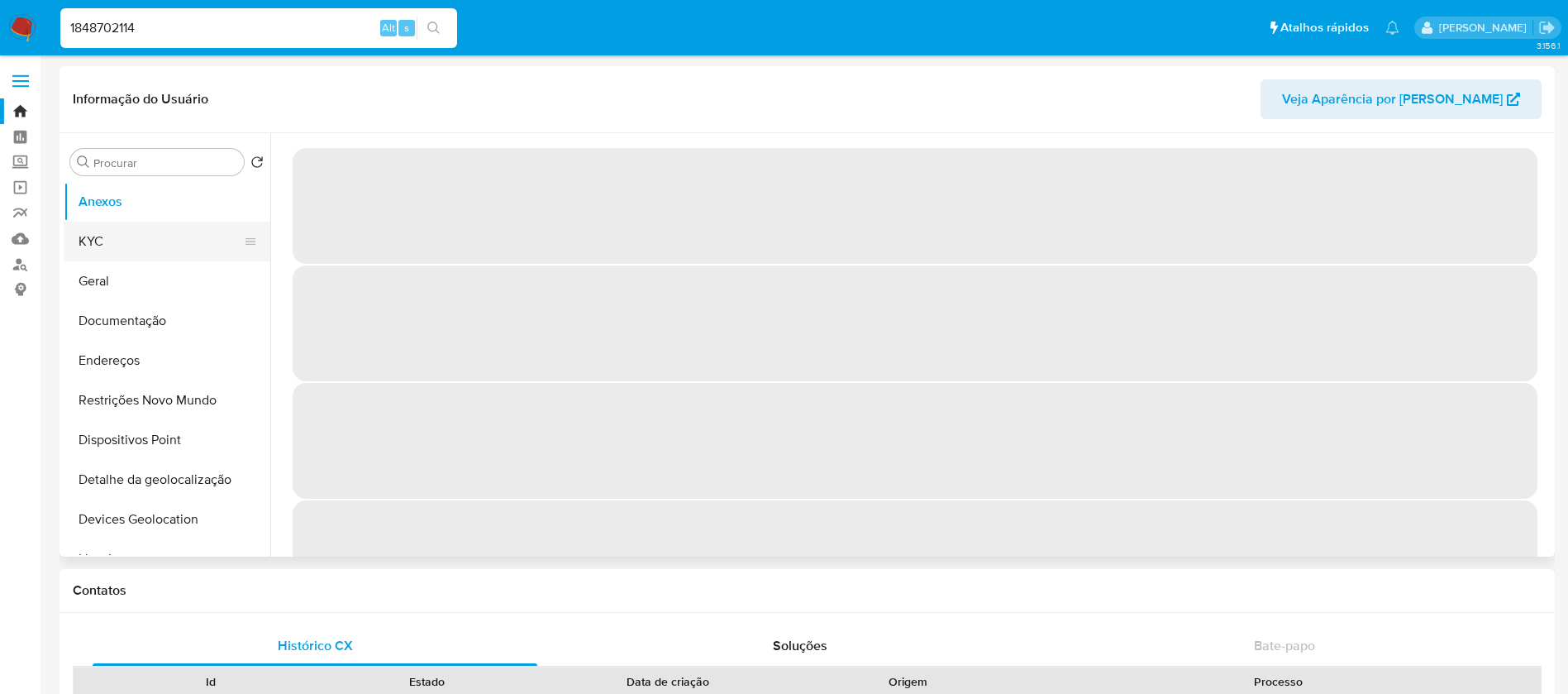
select select "10"
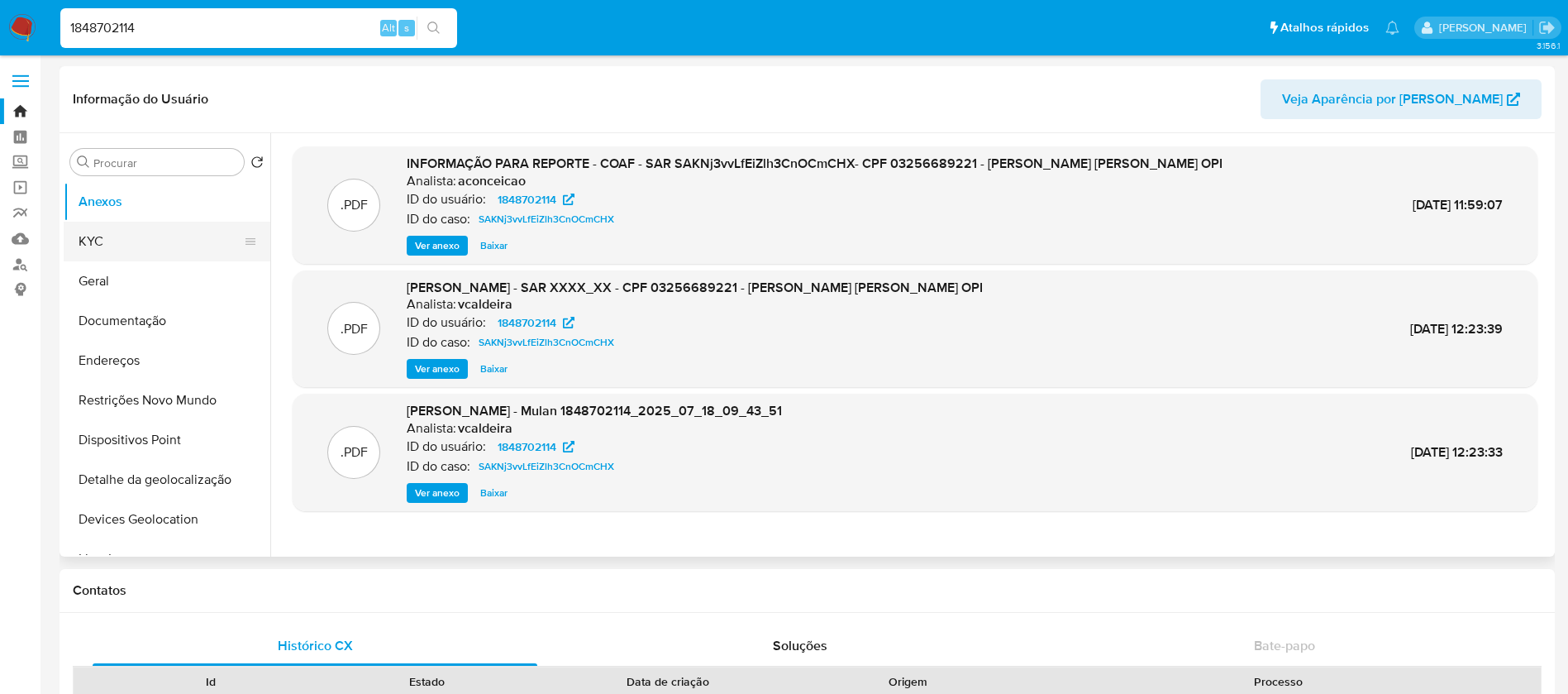
click at [77, 249] on button "KYC" at bounding box center [160, 241] width 193 height 40
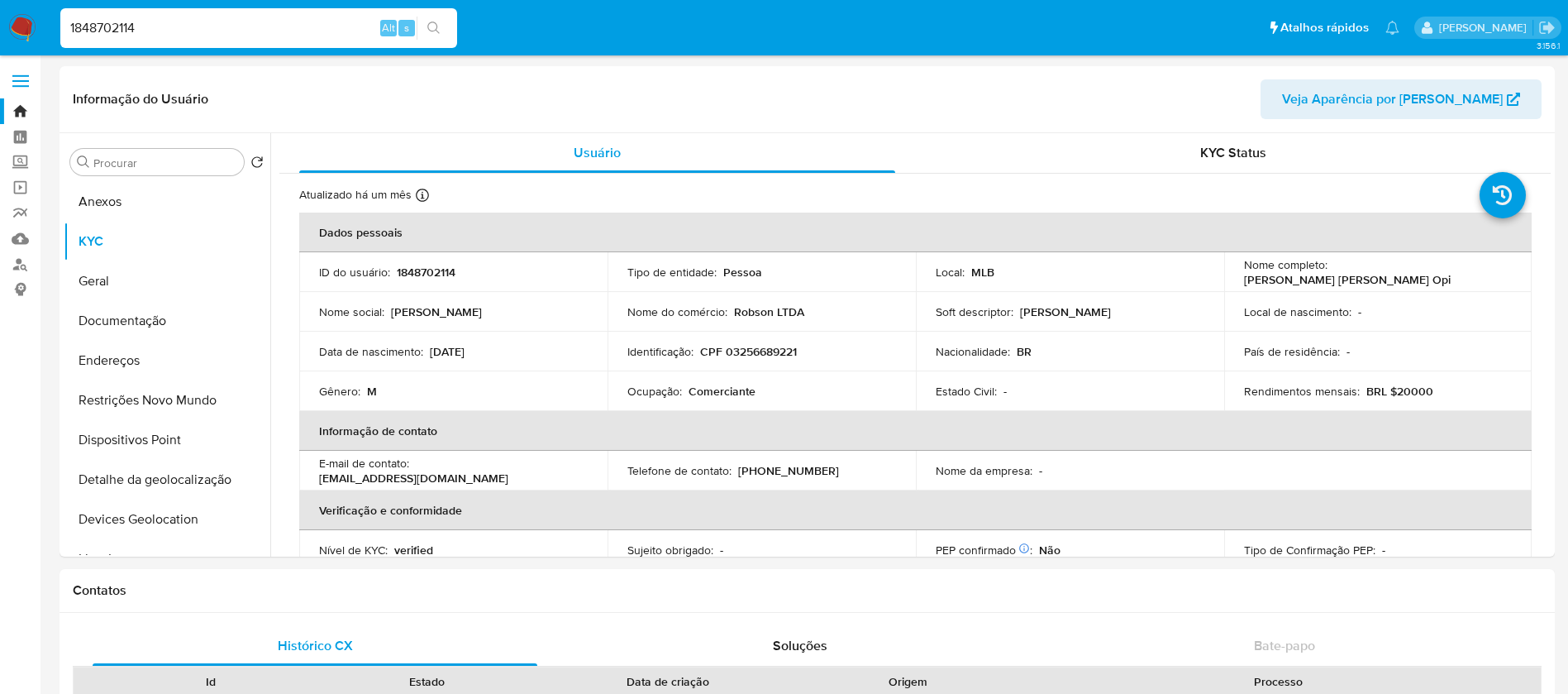
click at [252, 35] on input "1848702114" at bounding box center [258, 28] width 396 height 22
click at [252, 34] on input "1848702114" at bounding box center [258, 28] width 396 height 22
paste input "111470143"
type input "1111470143"
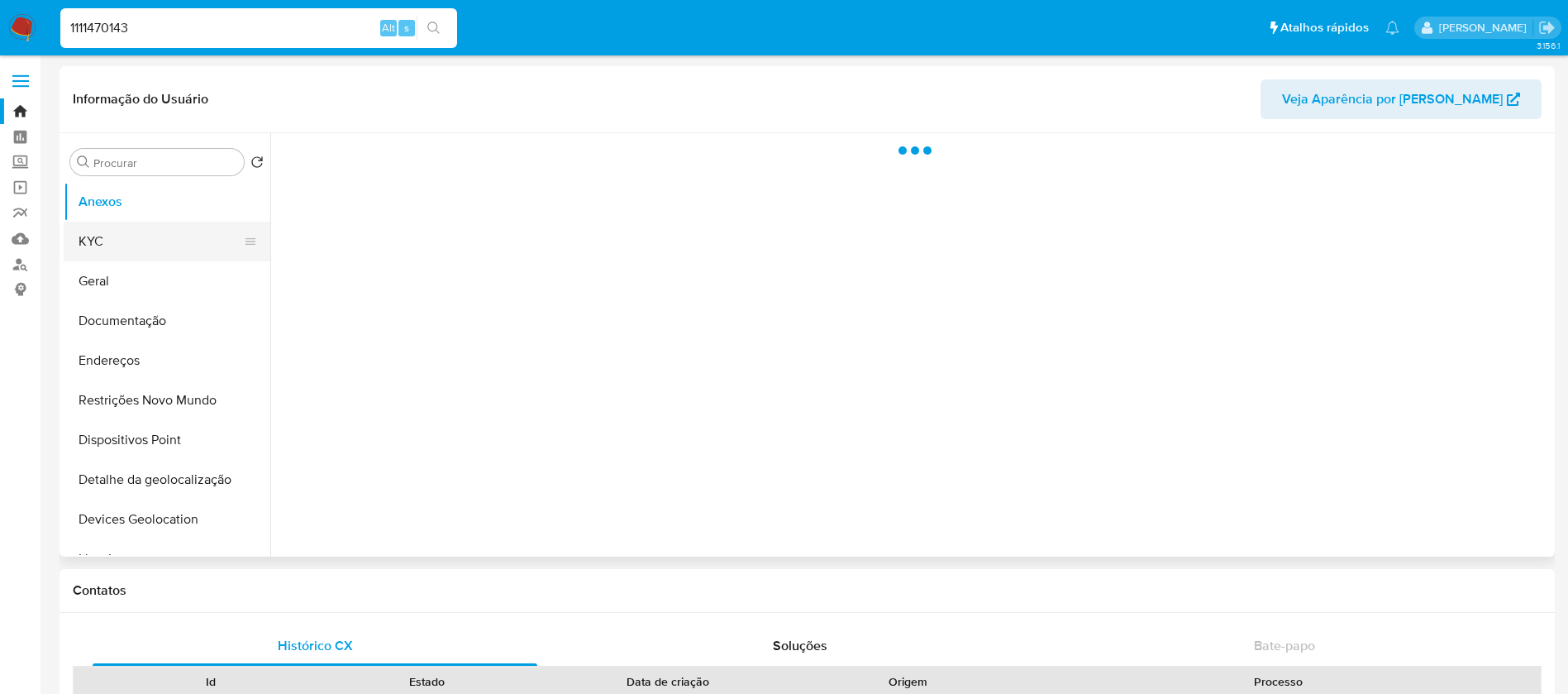
click at [107, 253] on button "KYC" at bounding box center [160, 241] width 193 height 40
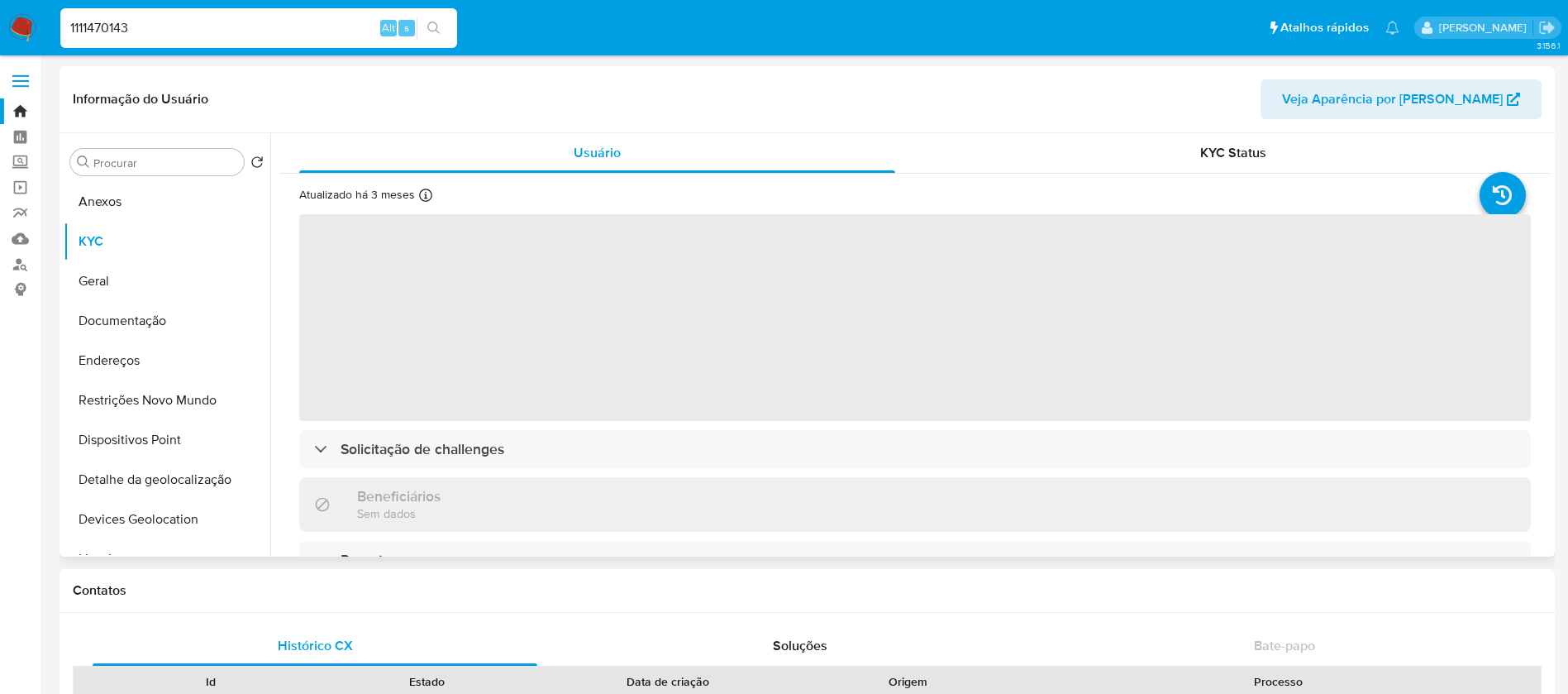
select select "10"
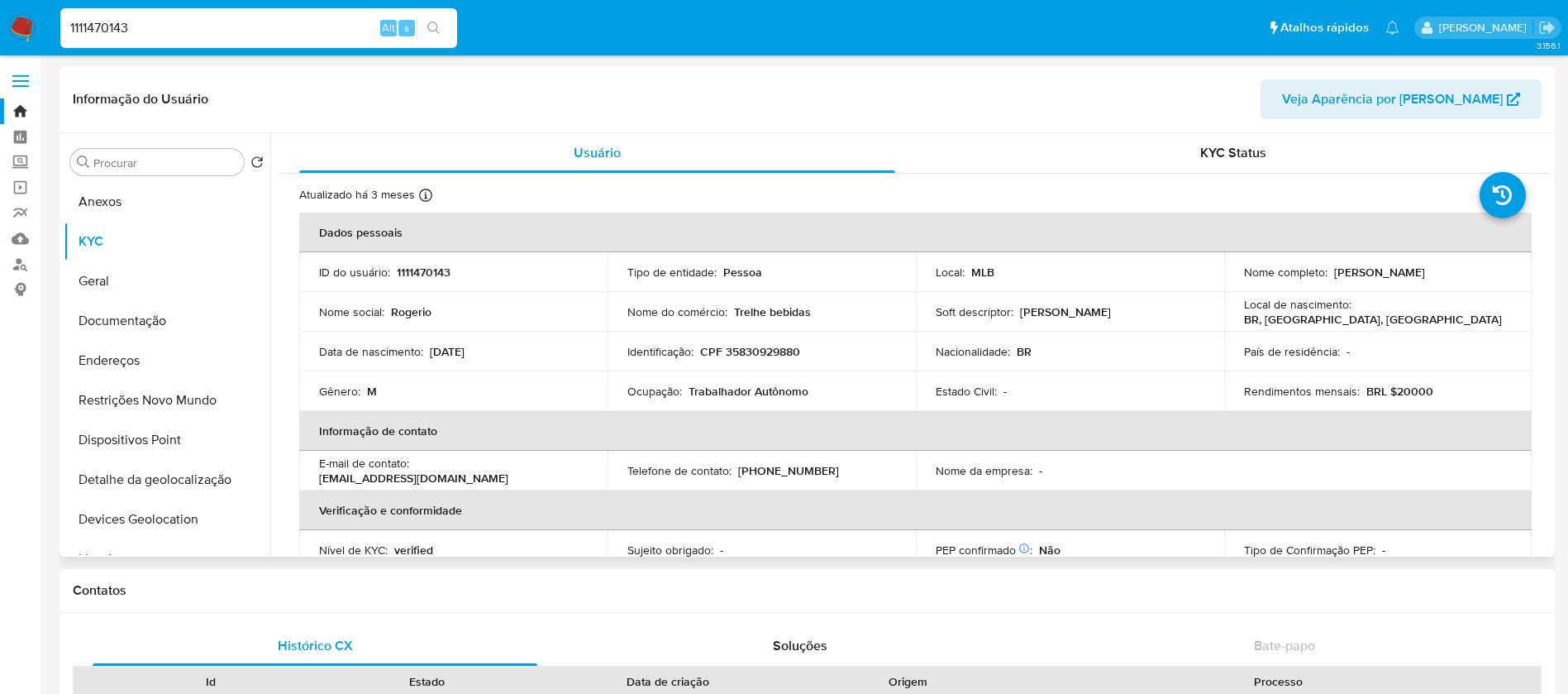
click at [184, 20] on input "1111470143" at bounding box center [258, 28] width 396 height 22
paste input "276893686"
type input "276893686"
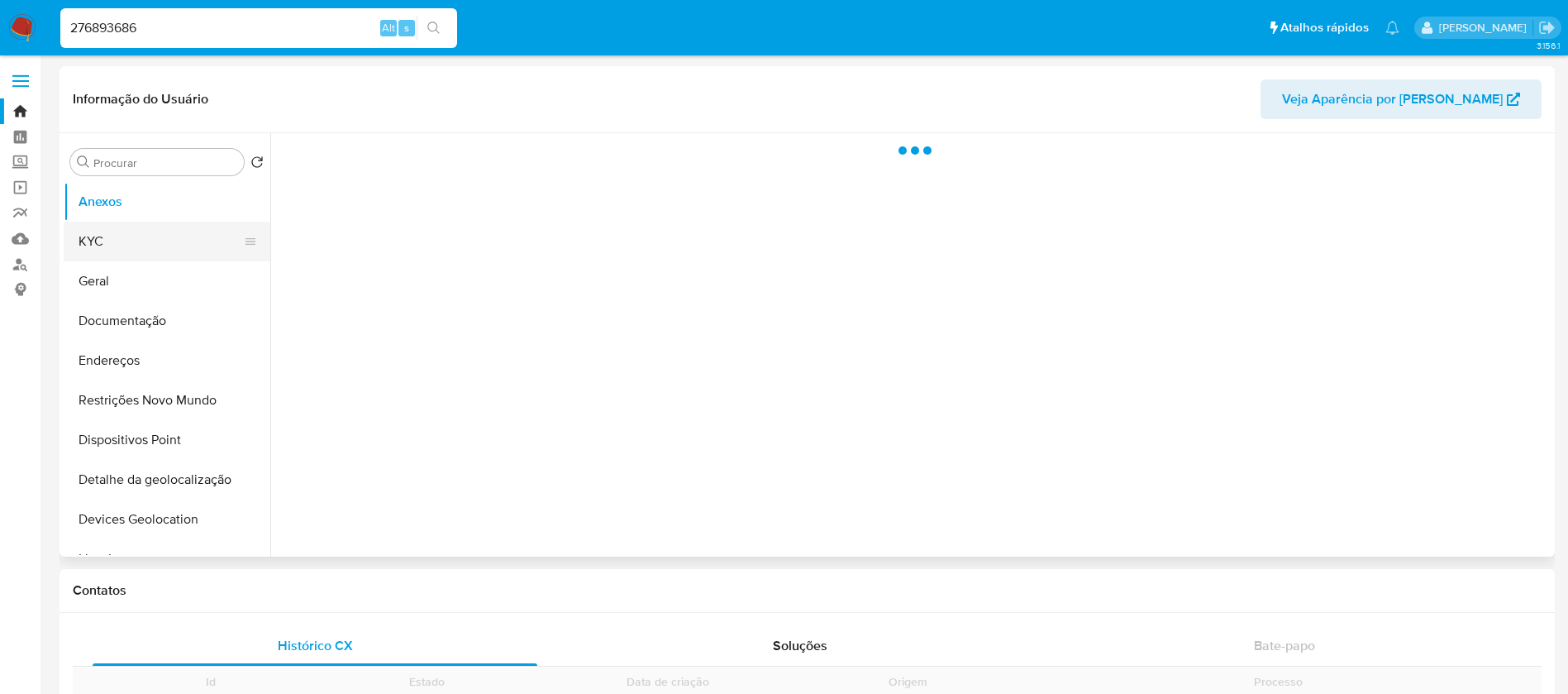
click at [107, 245] on button "KYC" at bounding box center [160, 241] width 193 height 40
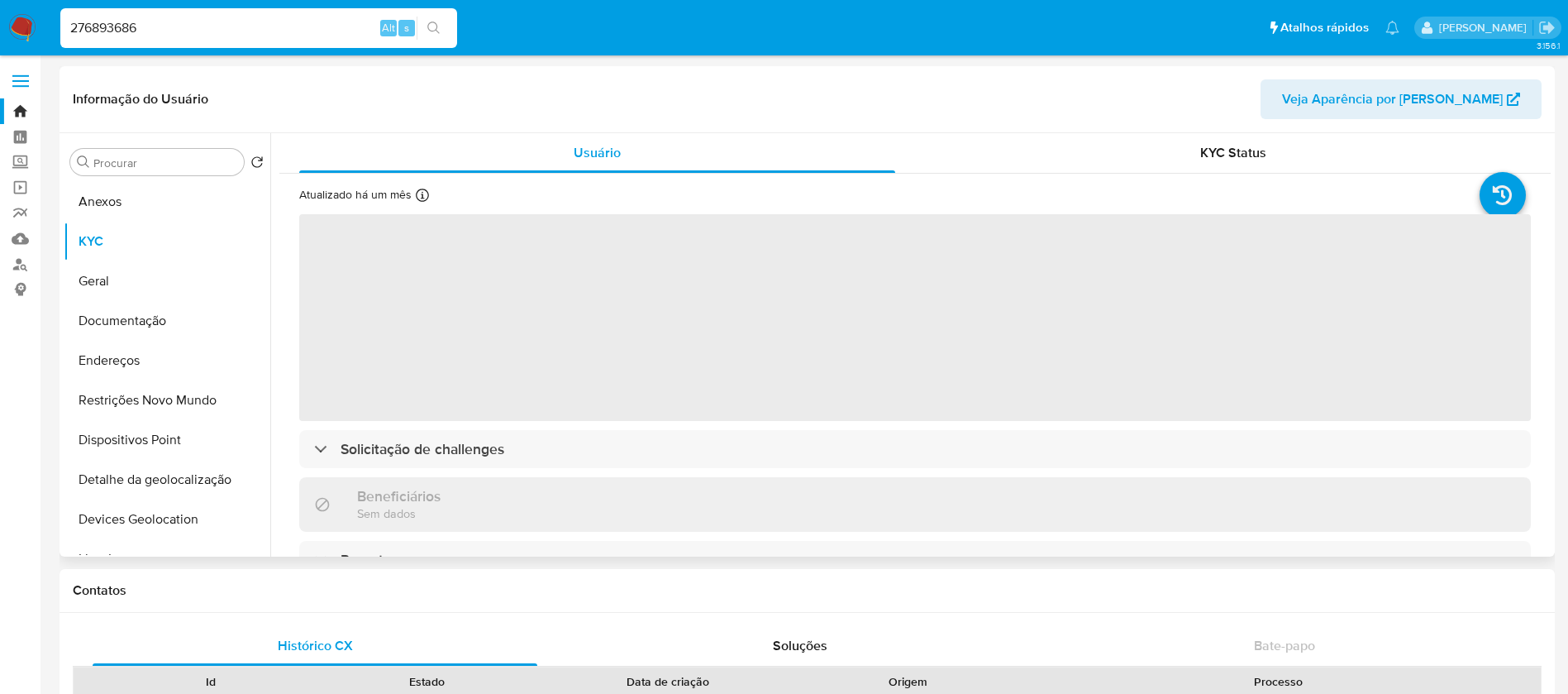
select select "10"
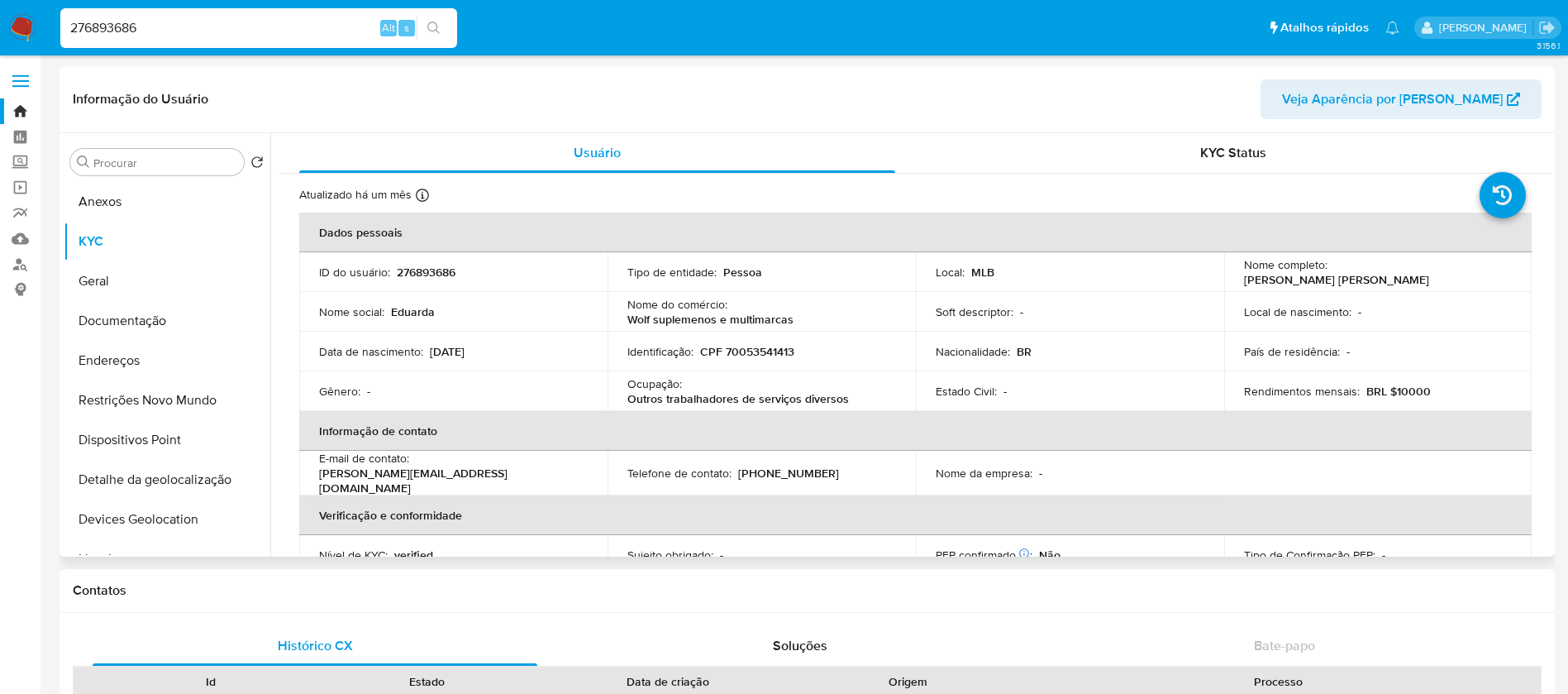
click at [191, 28] on input "276893686" at bounding box center [258, 28] width 396 height 22
paste input "427222442"
type input "427222442"
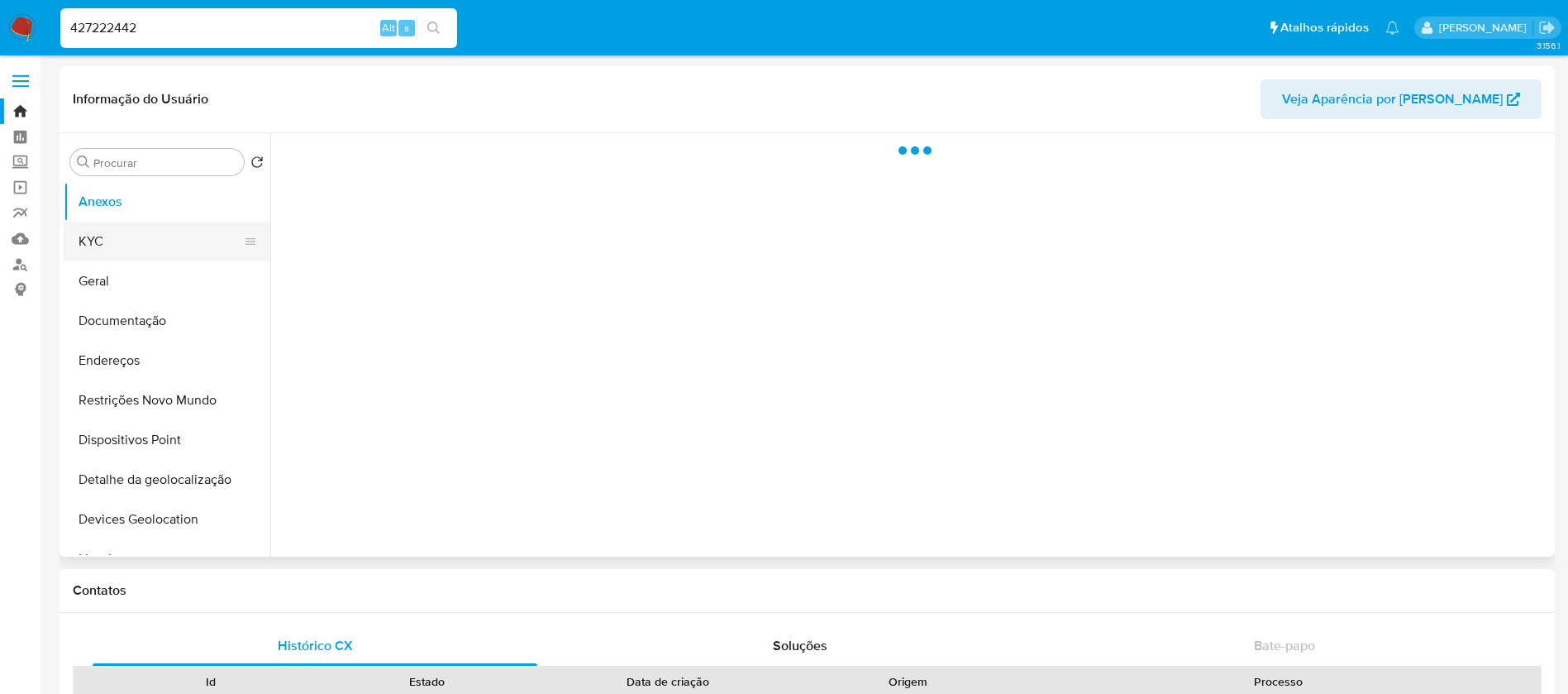
click at [145, 241] on button "KYC" at bounding box center [160, 241] width 193 height 40
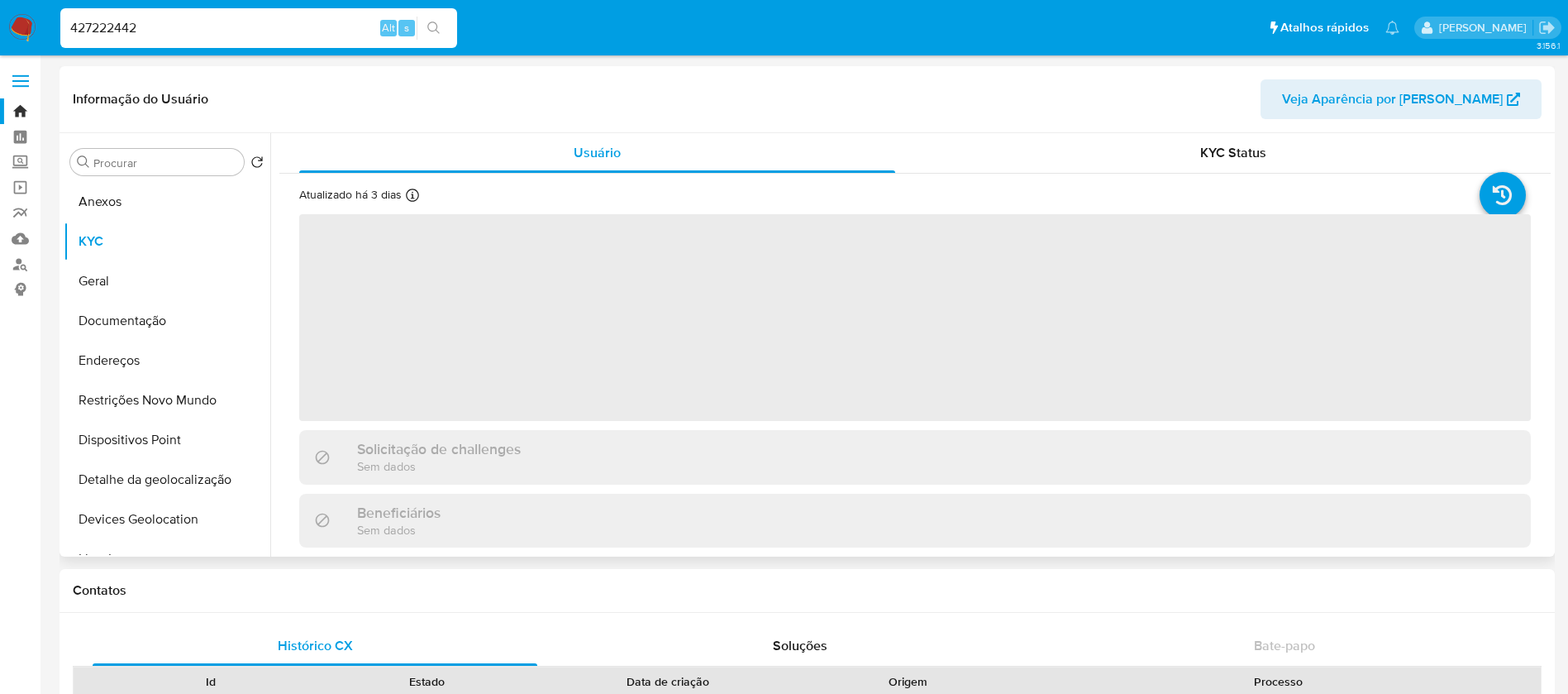
select select "10"
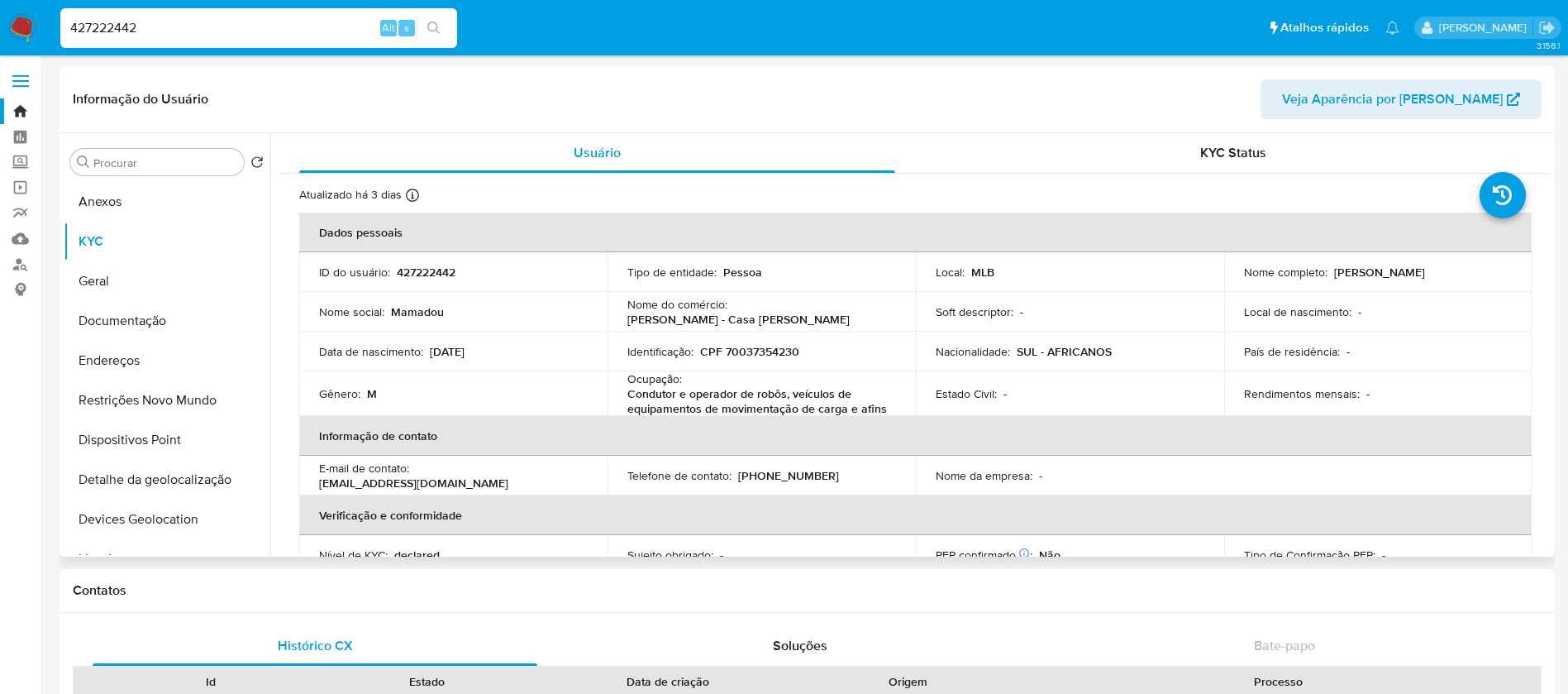
click at [202, 26] on input "427222442" at bounding box center [258, 28] width 396 height 22
paste input "1101235394"
type input "1101235394"
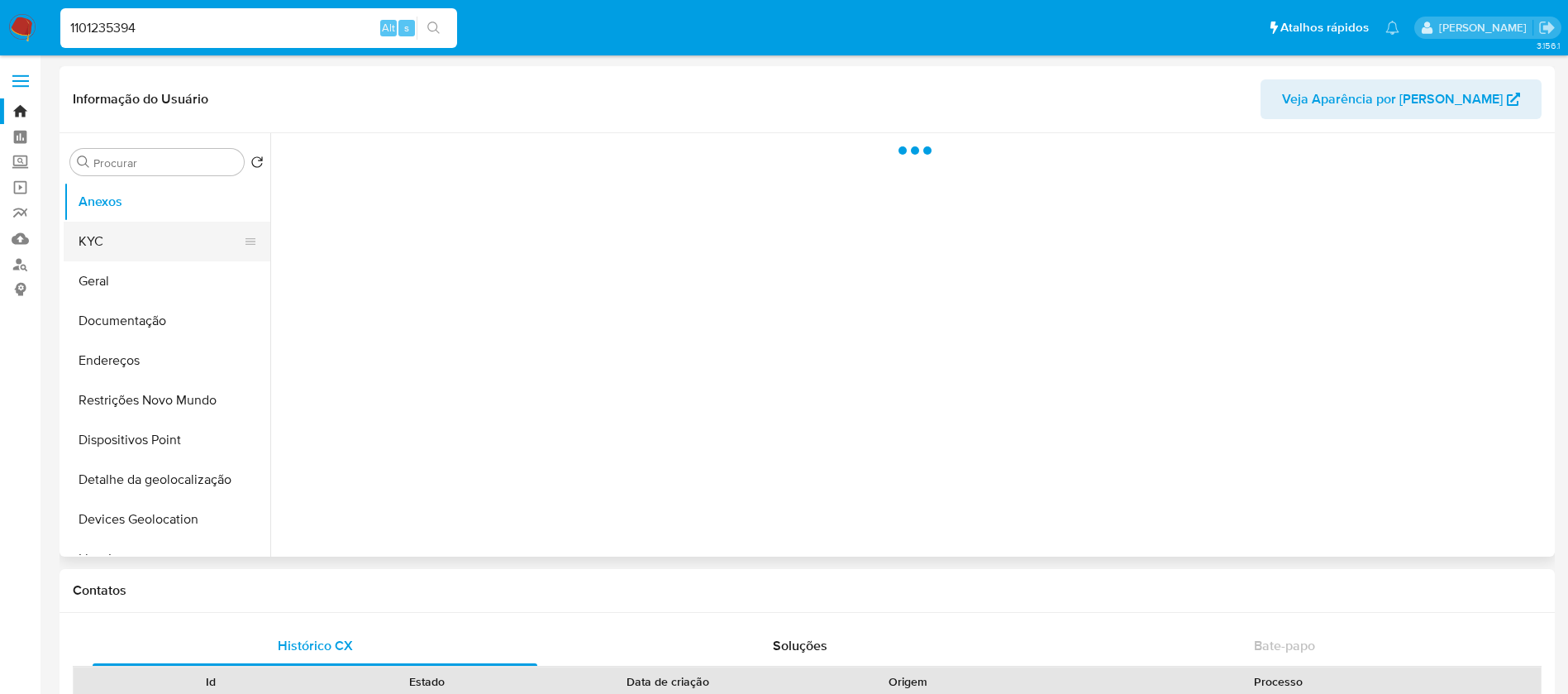
click at [108, 246] on button "KYC" at bounding box center [160, 241] width 193 height 40
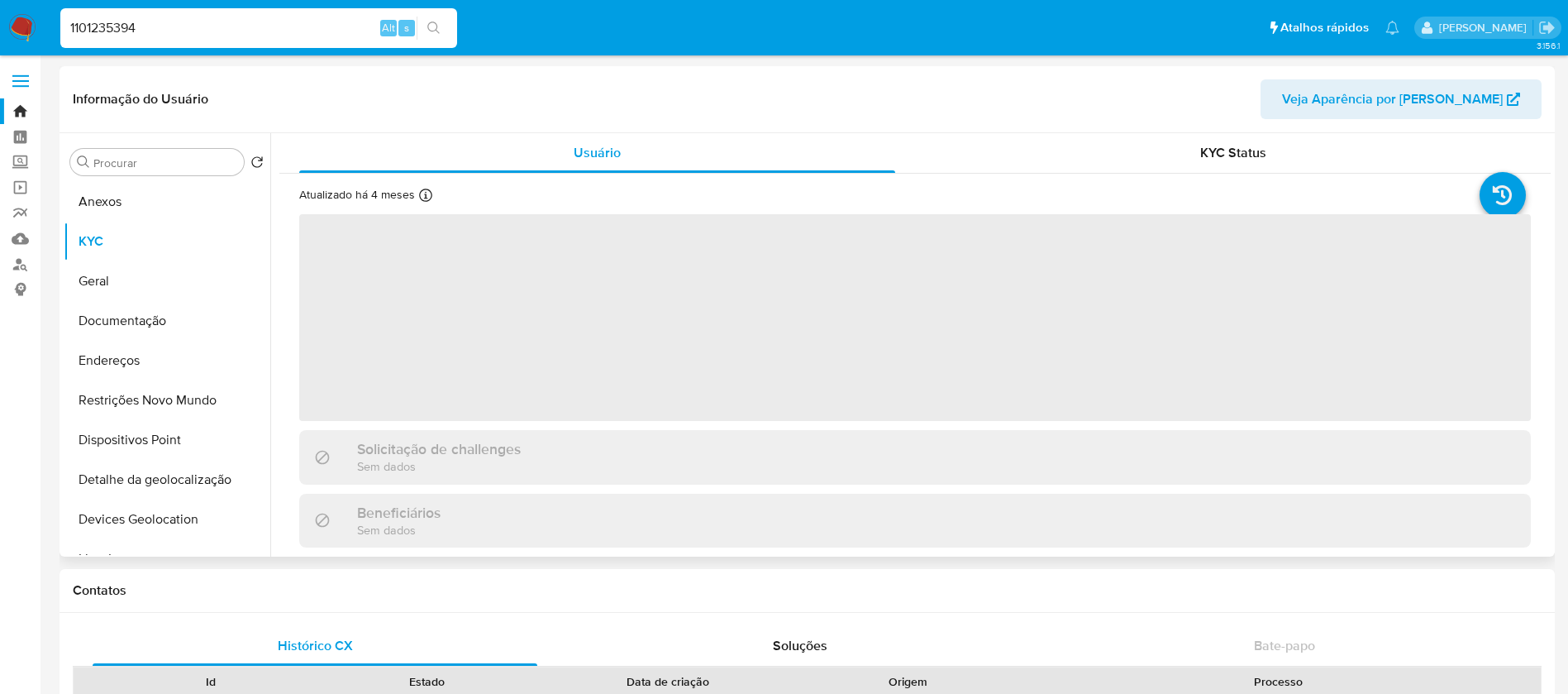
select select "10"
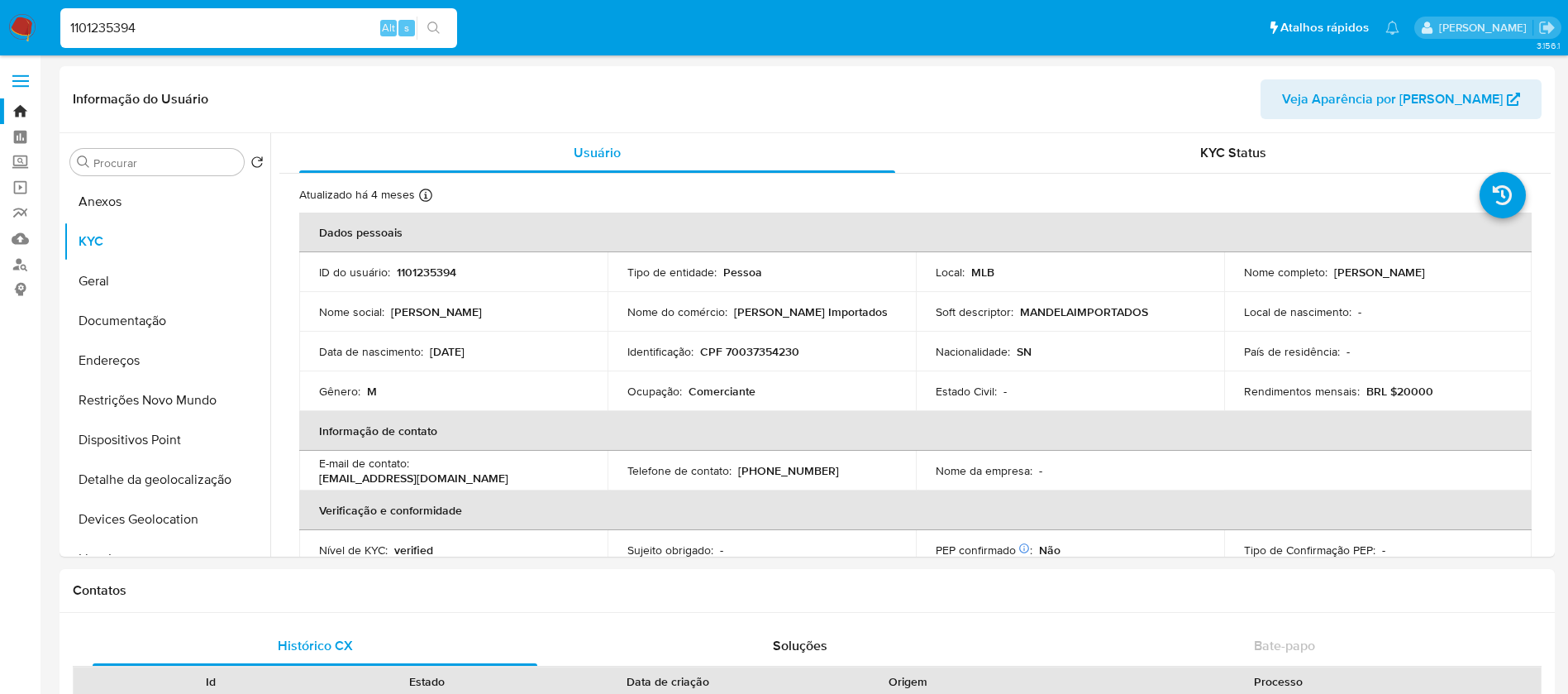
click at [221, 34] on input "1101235394" at bounding box center [258, 28] width 396 height 22
paste input "046939405"
type input "1046939405"
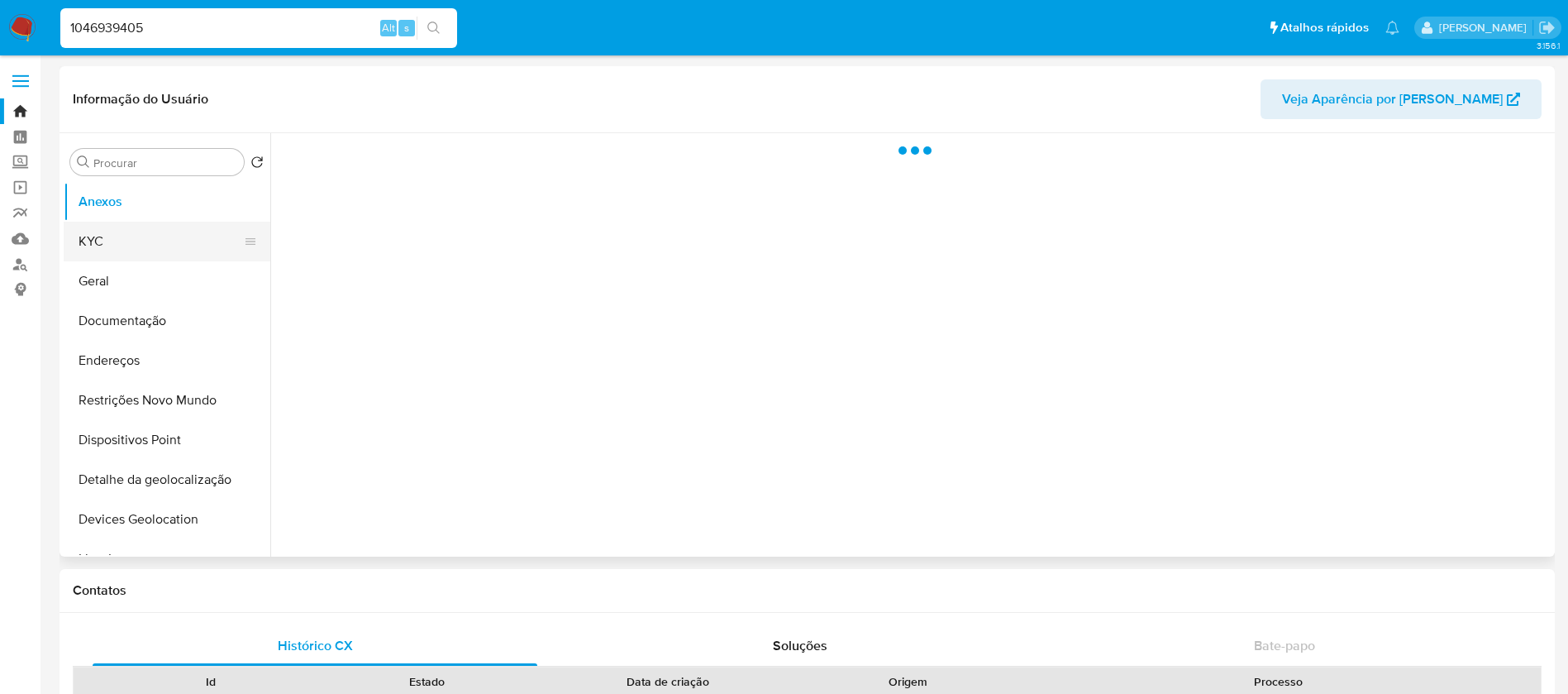
click at [126, 236] on button "KYC" at bounding box center [160, 241] width 193 height 40
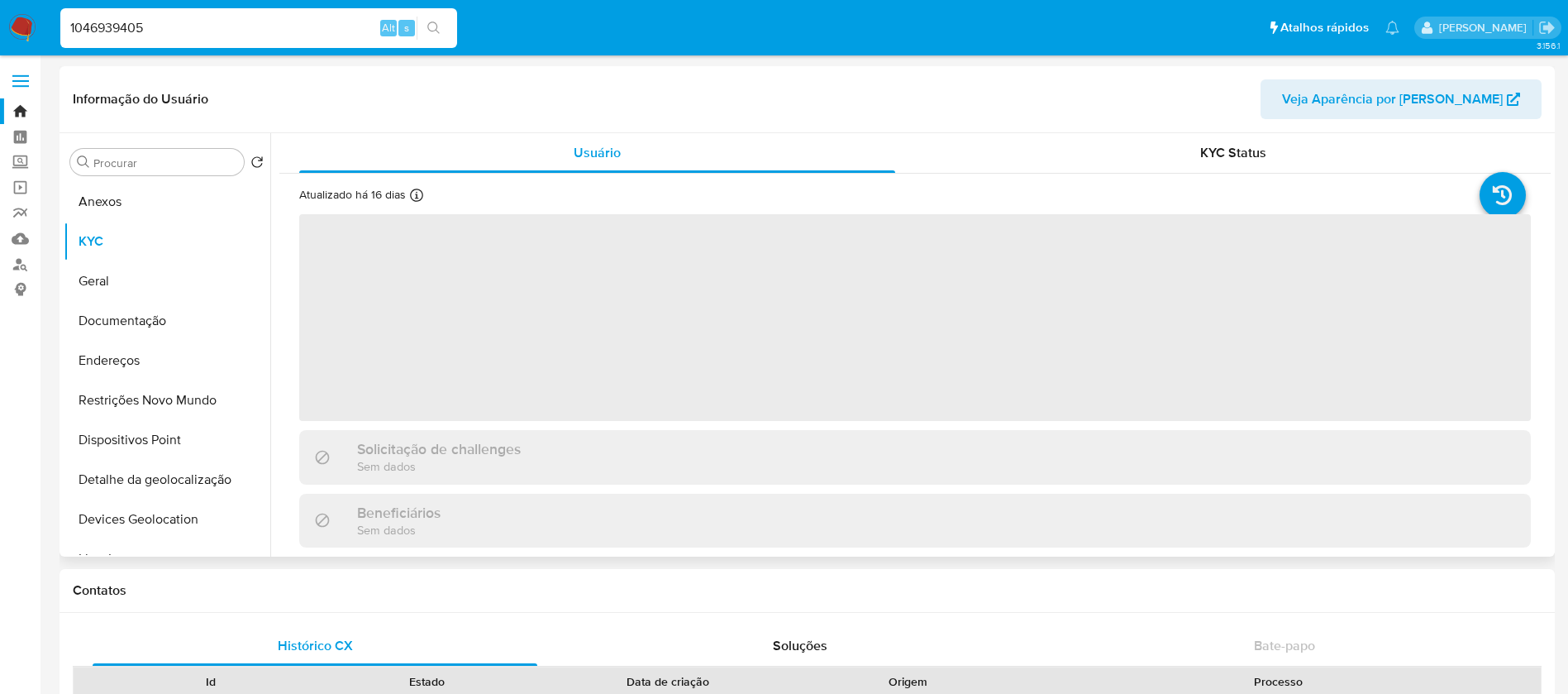
select select "10"
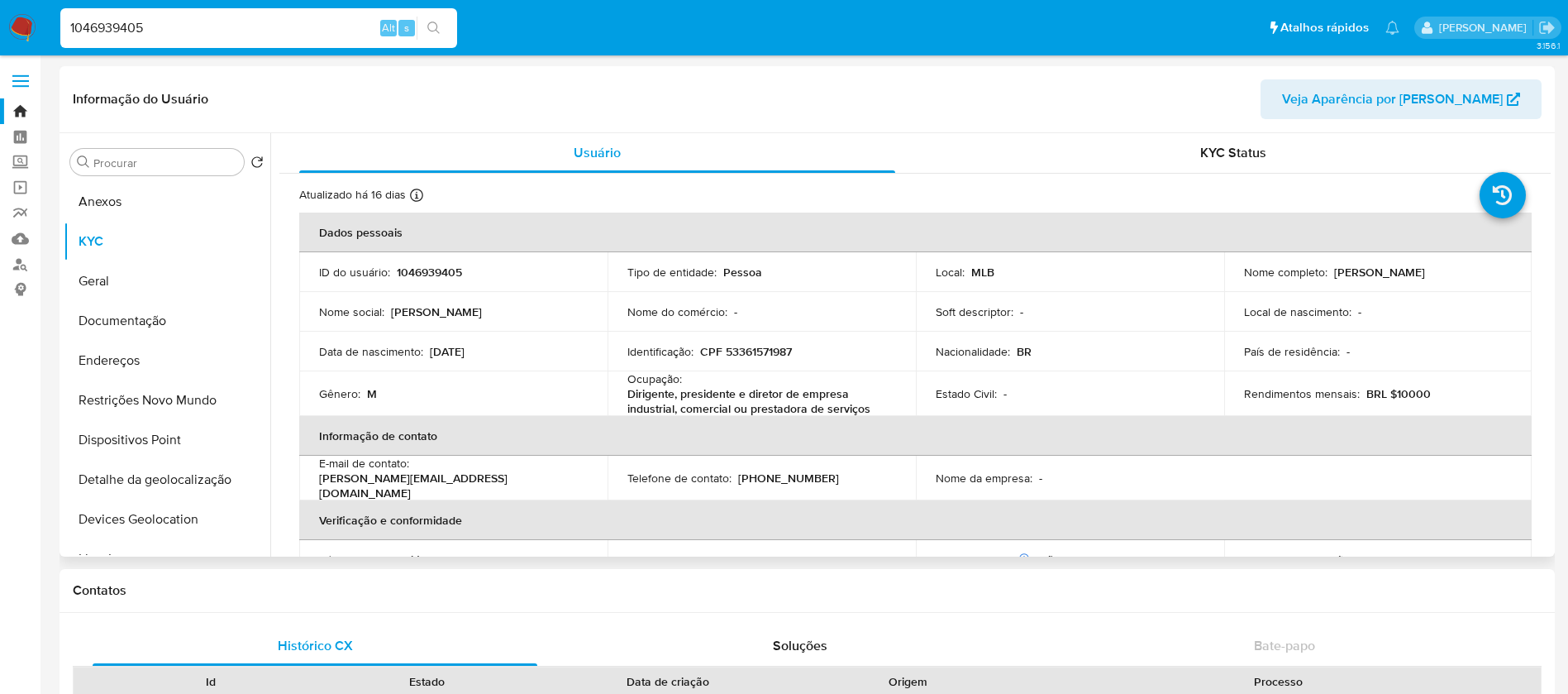
click at [261, 32] on input "1046939405" at bounding box center [258, 28] width 396 height 22
paste input "87758983"
type input "87758983"
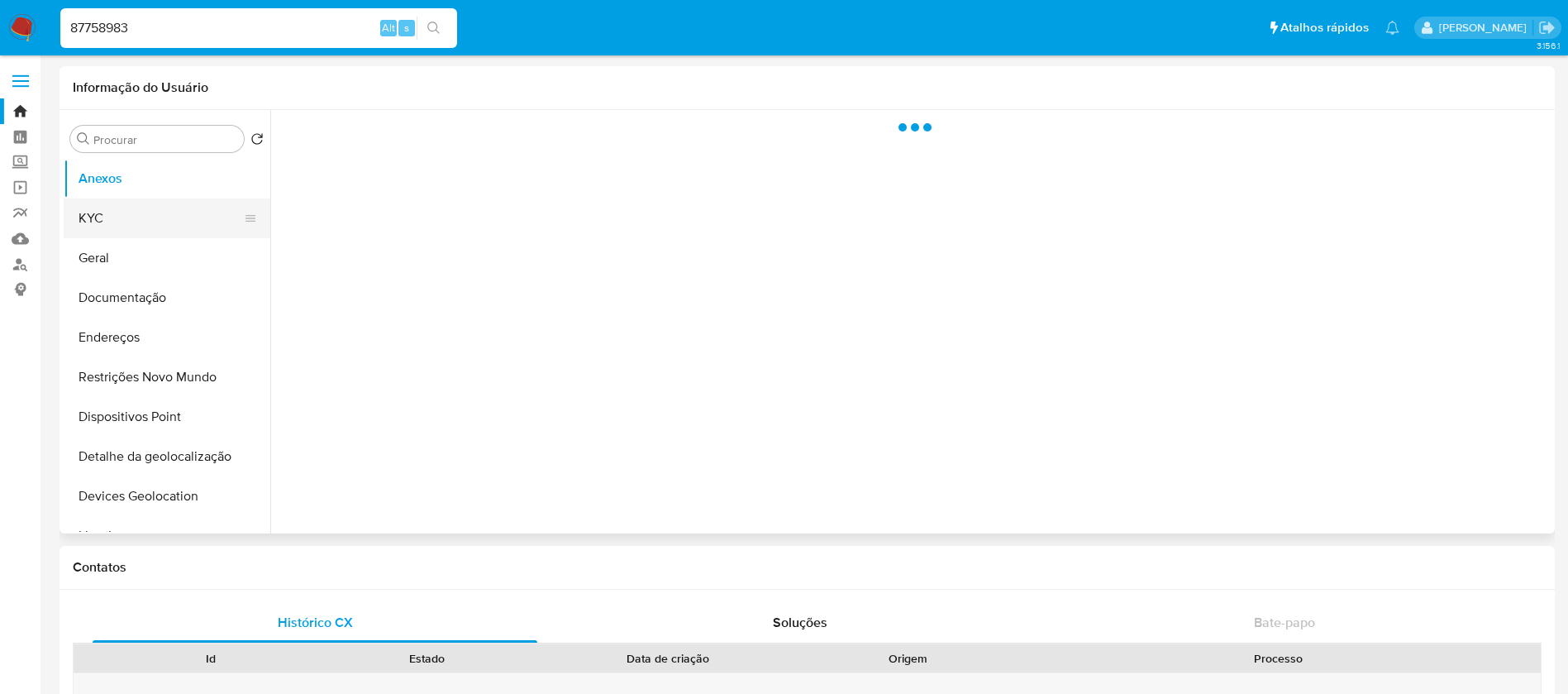
click at [105, 219] on button "KYC" at bounding box center [160, 218] width 193 height 40
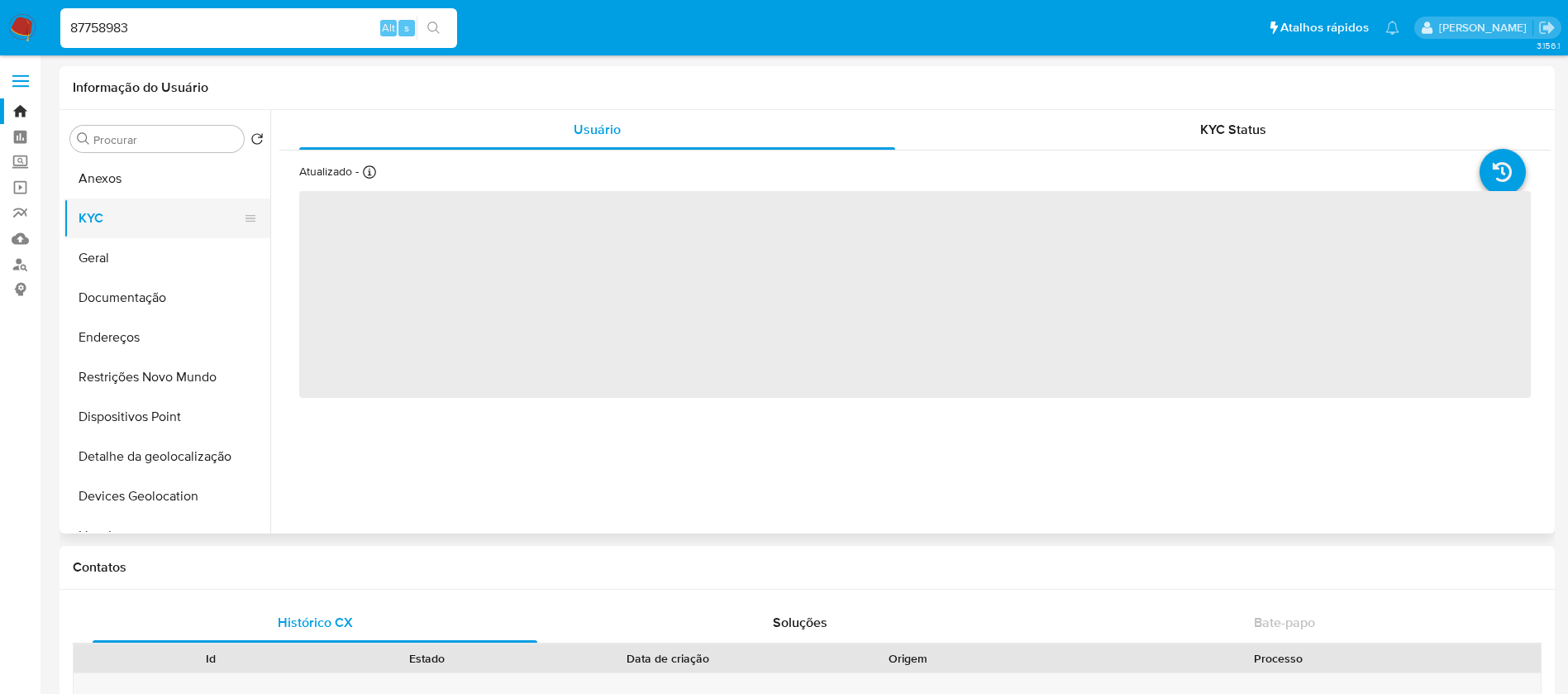
select select "10"
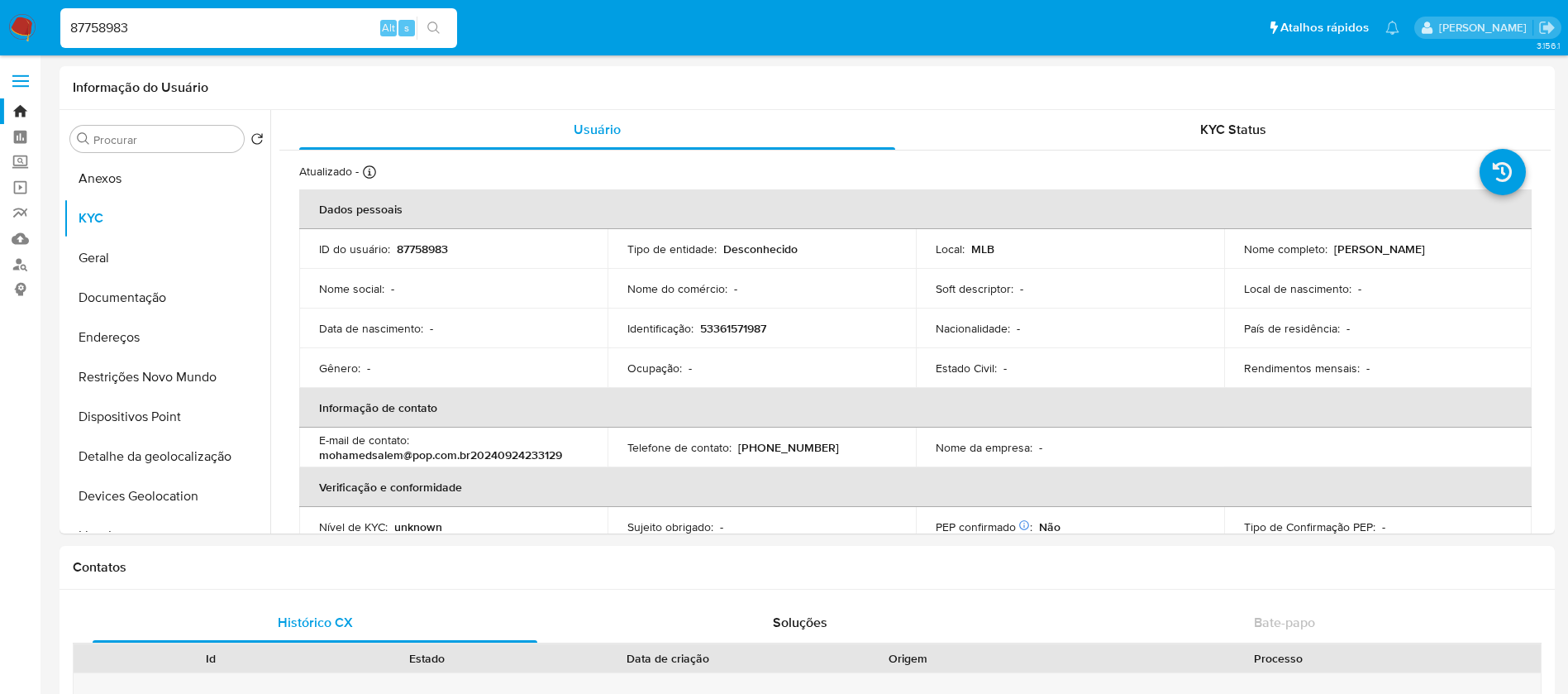
click at [181, 40] on div "87758983 Alt s" at bounding box center [258, 28] width 396 height 40
click at [174, 33] on input "87758983" at bounding box center [258, 28] width 396 height 22
paste input "6933177"
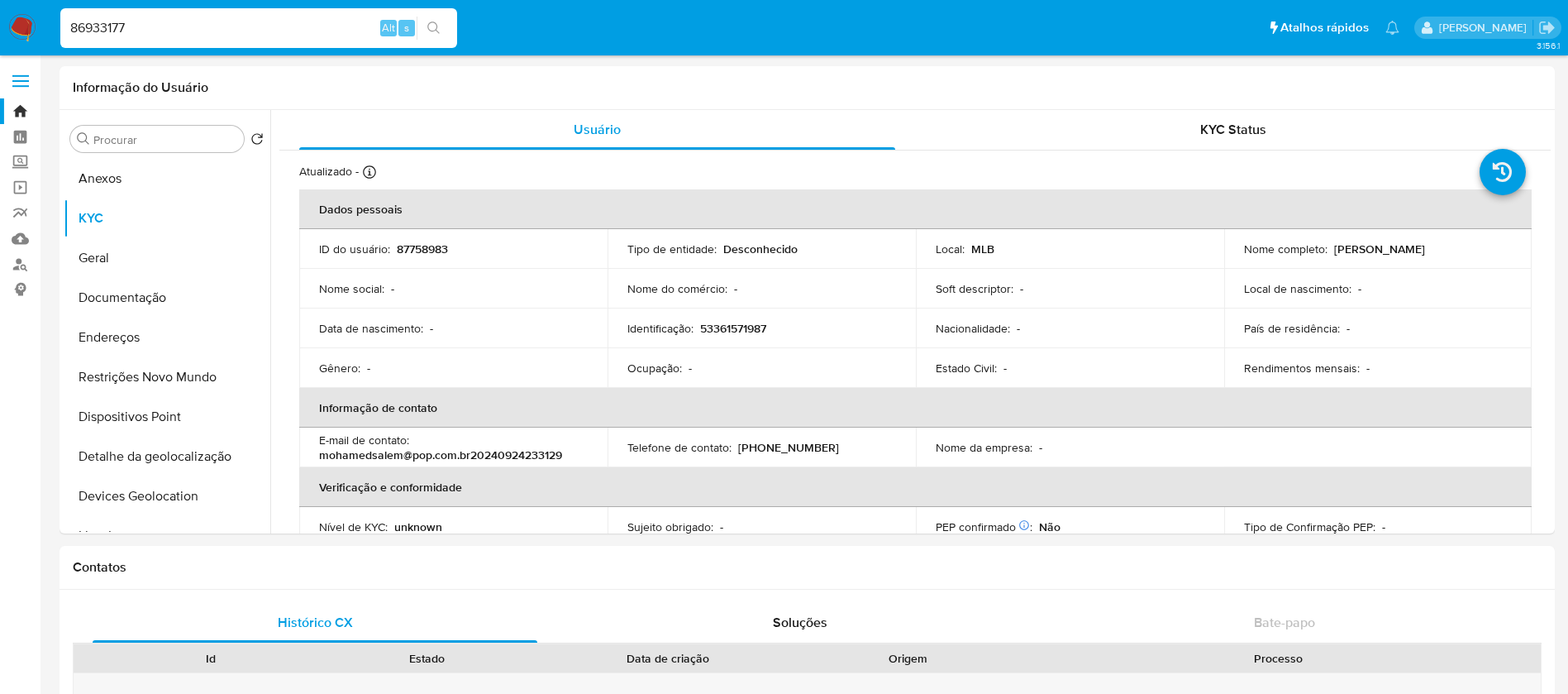
type input "86933177"
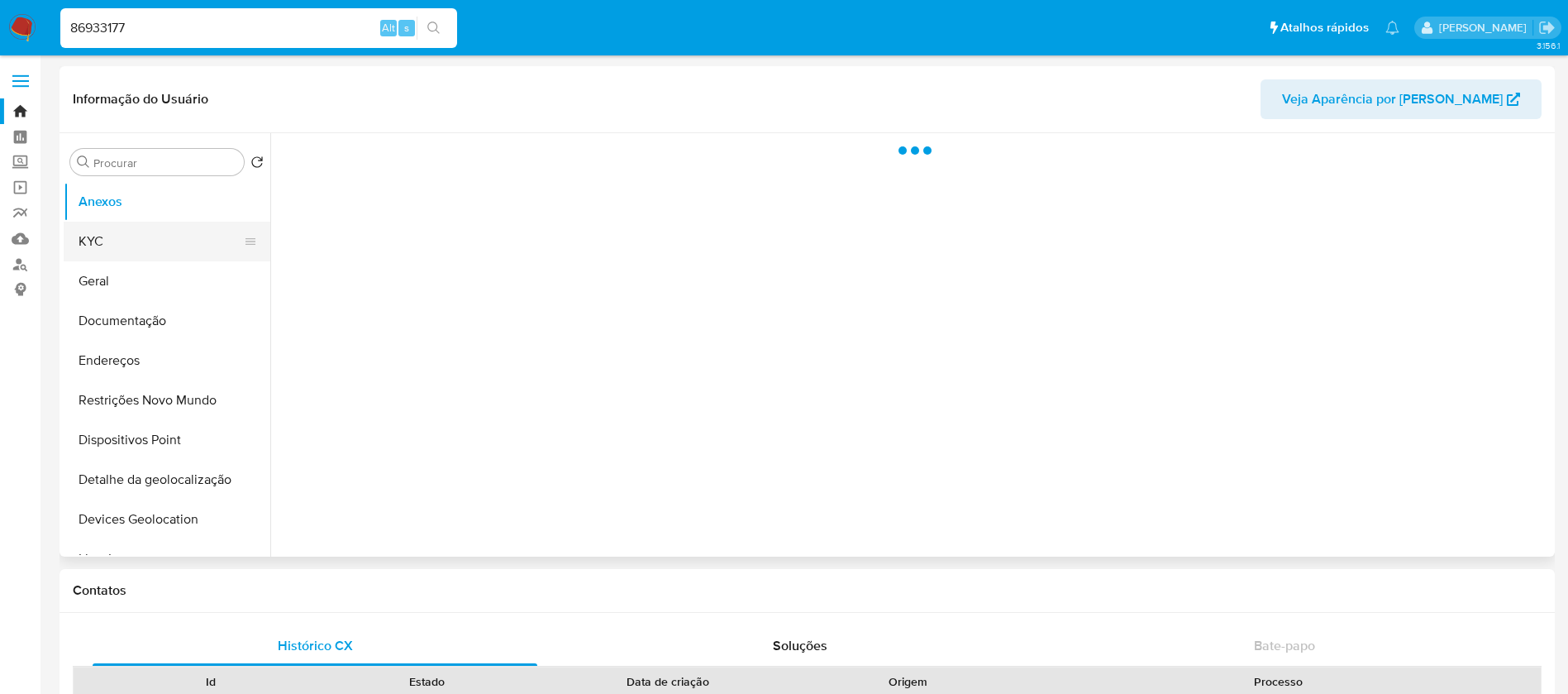
click at [169, 242] on button "KYC" at bounding box center [160, 241] width 193 height 40
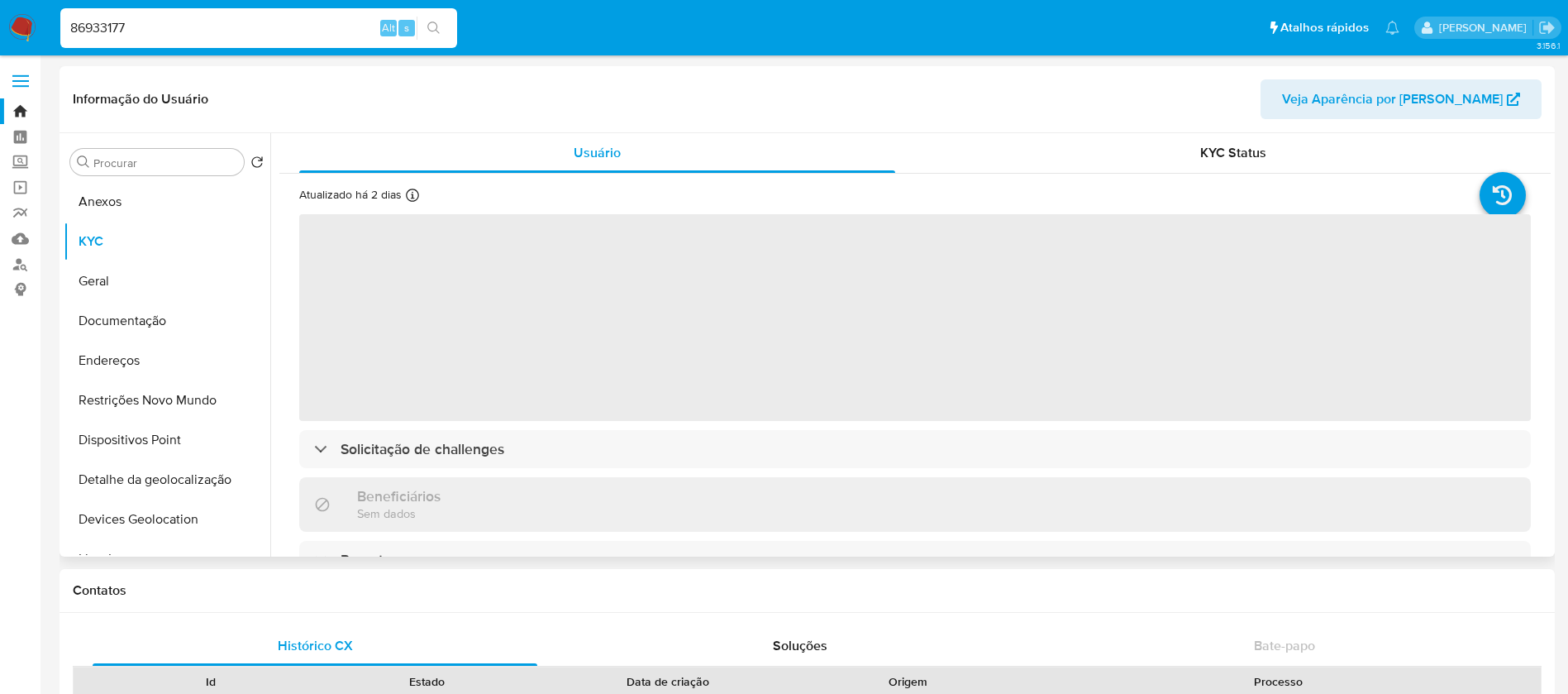
select select "10"
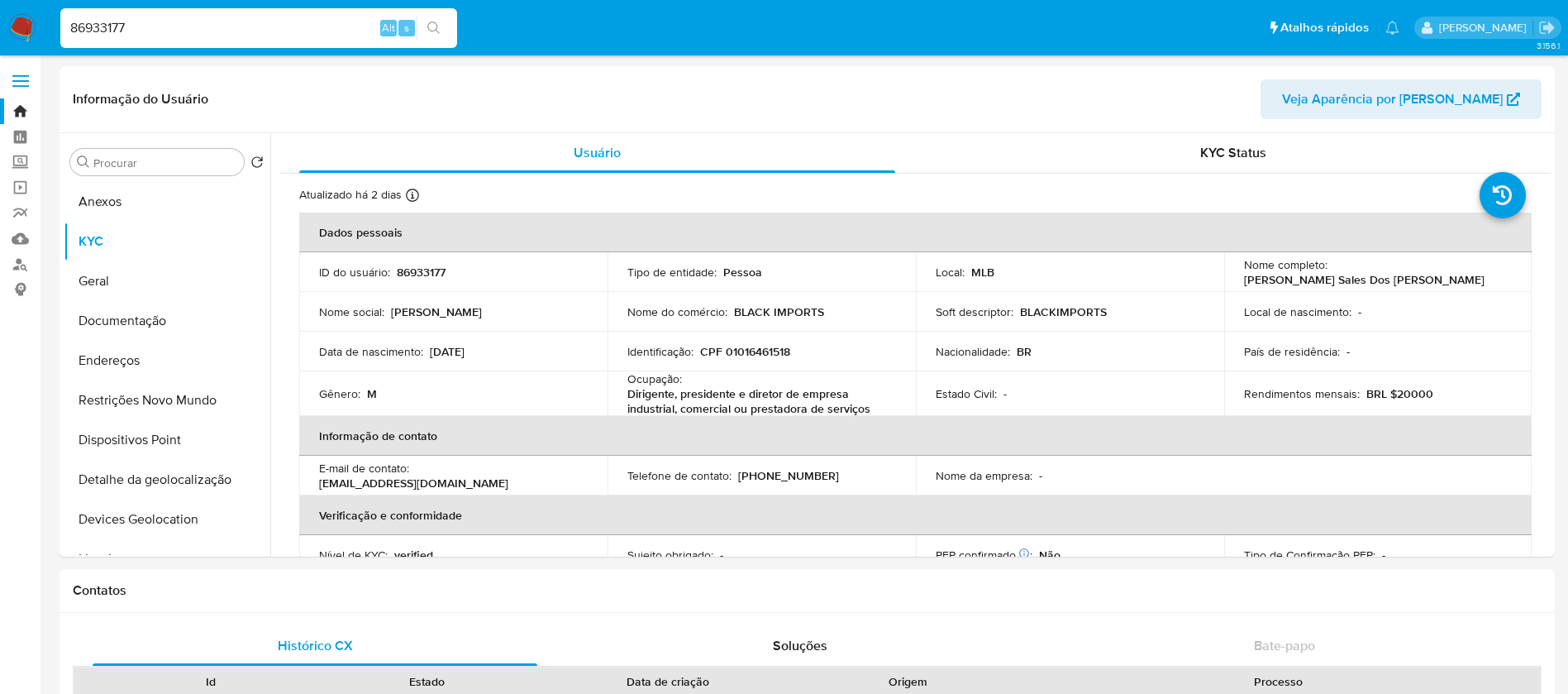
select select "10"
click at [207, 20] on input "86933177" at bounding box center [258, 28] width 396 height 22
paste input "1945155901"
type input "1945155901"
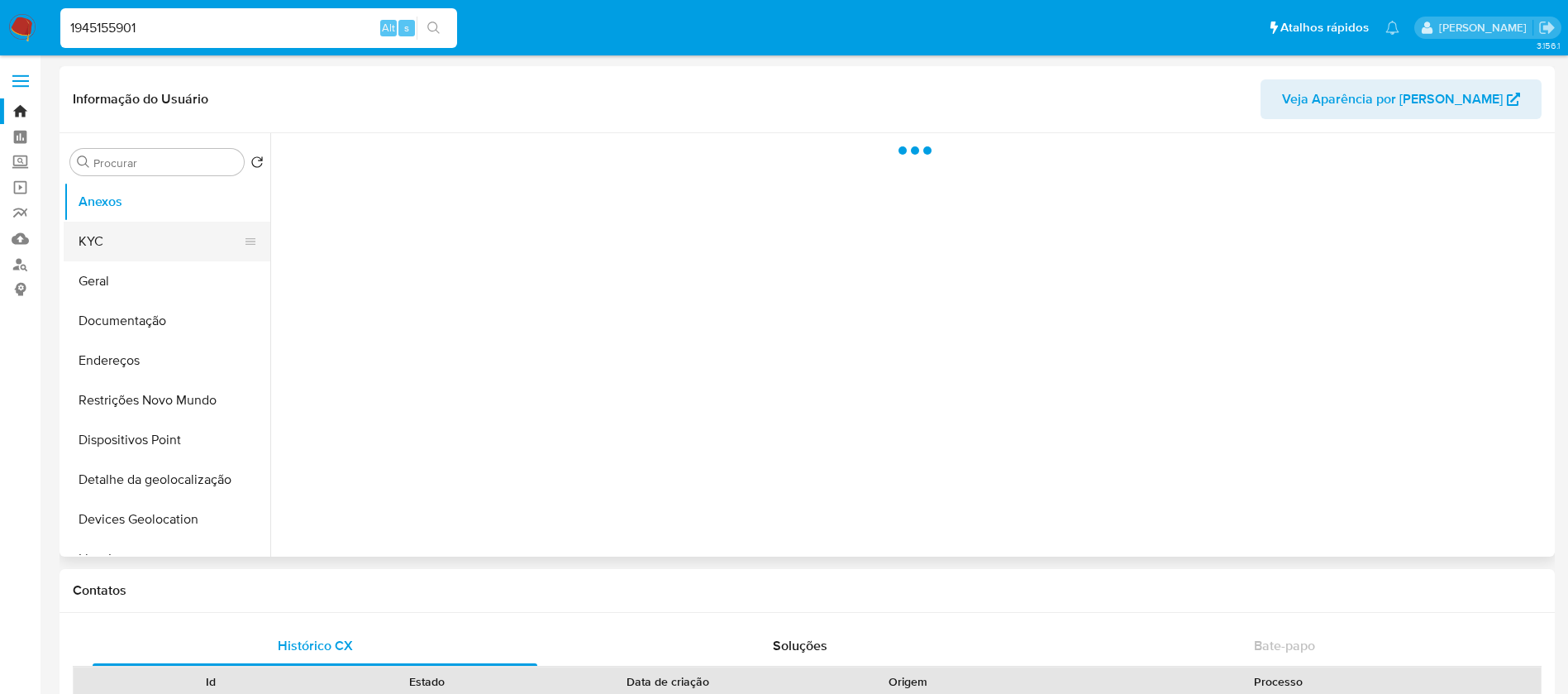
click at [117, 246] on button "KYC" at bounding box center [160, 241] width 193 height 40
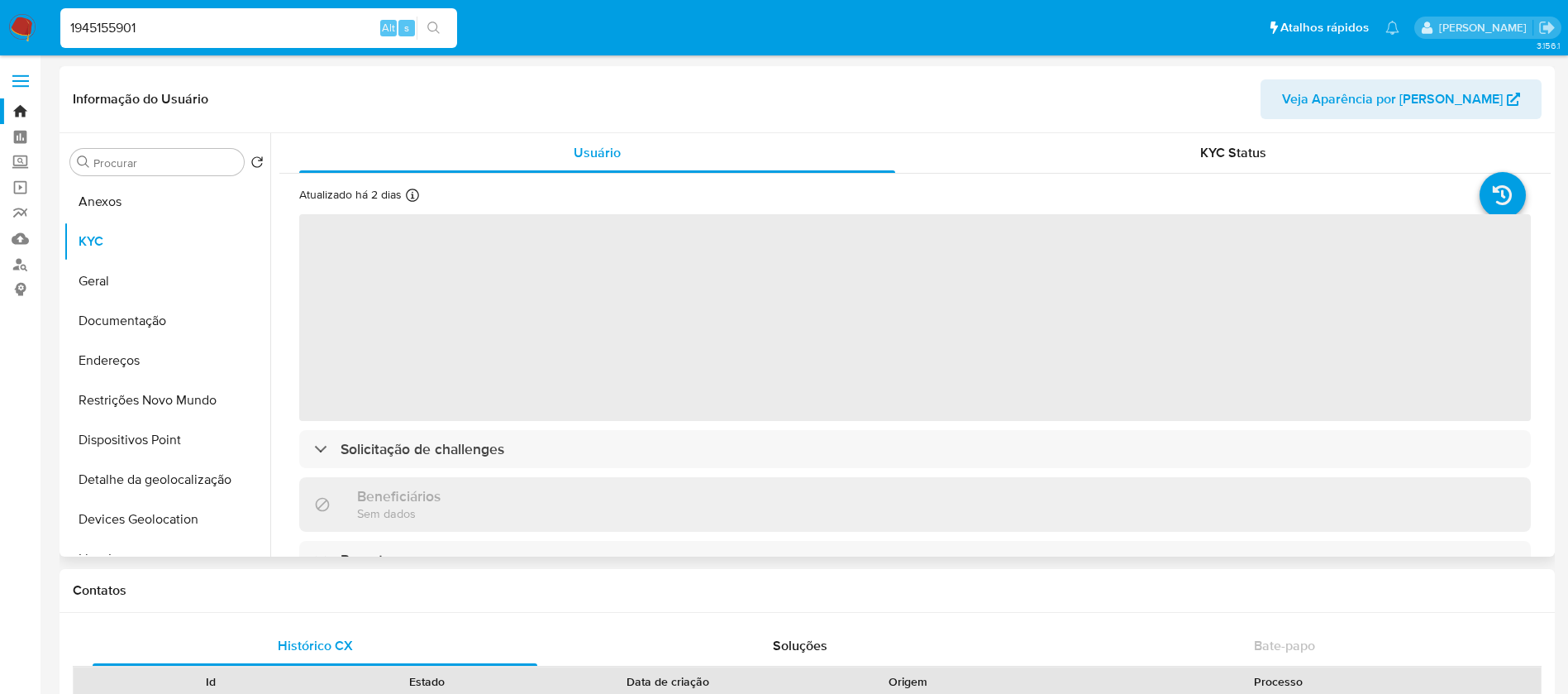
select select "10"
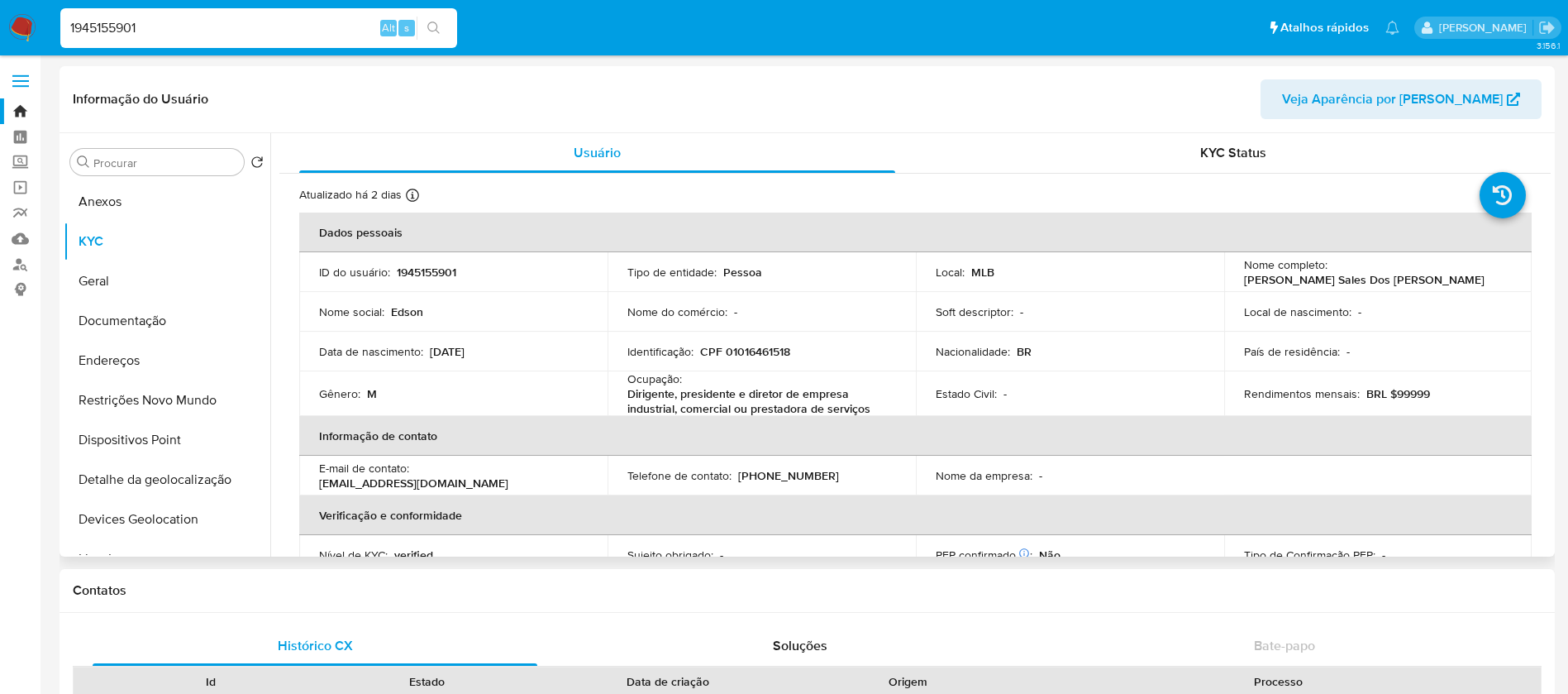
click at [158, 20] on input "1945155901" at bounding box center [258, 28] width 396 height 22
paste input "212131039"
type input "2121310391"
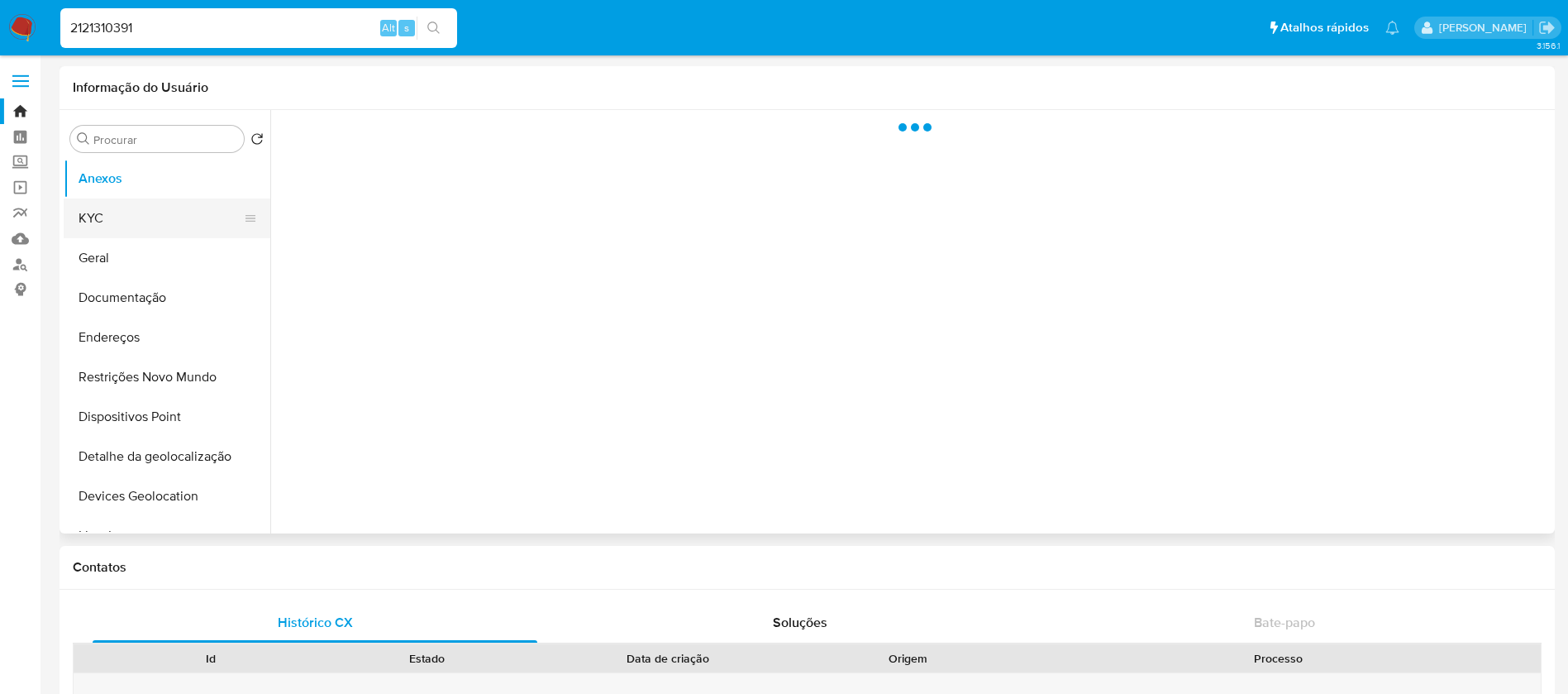
click at [115, 229] on button "KYC" at bounding box center [160, 218] width 193 height 40
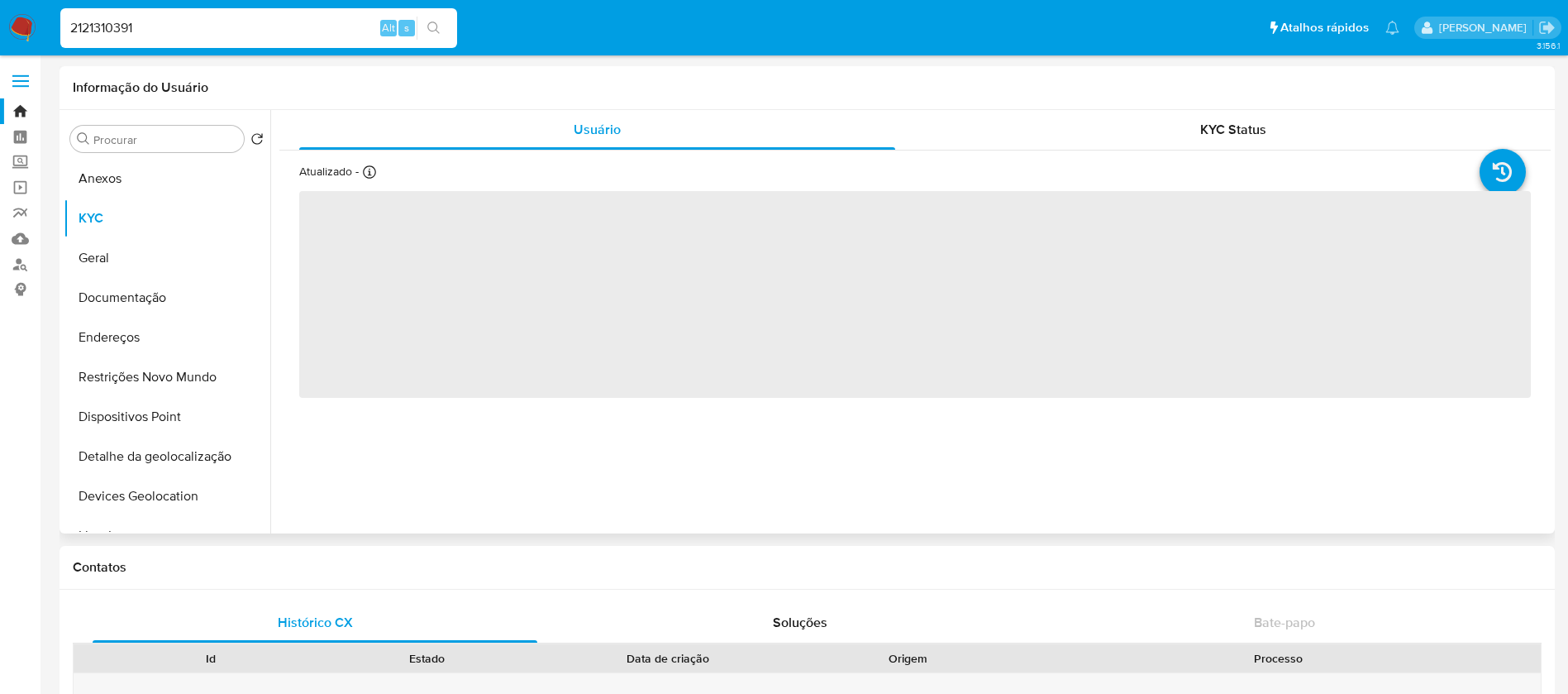
select select "10"
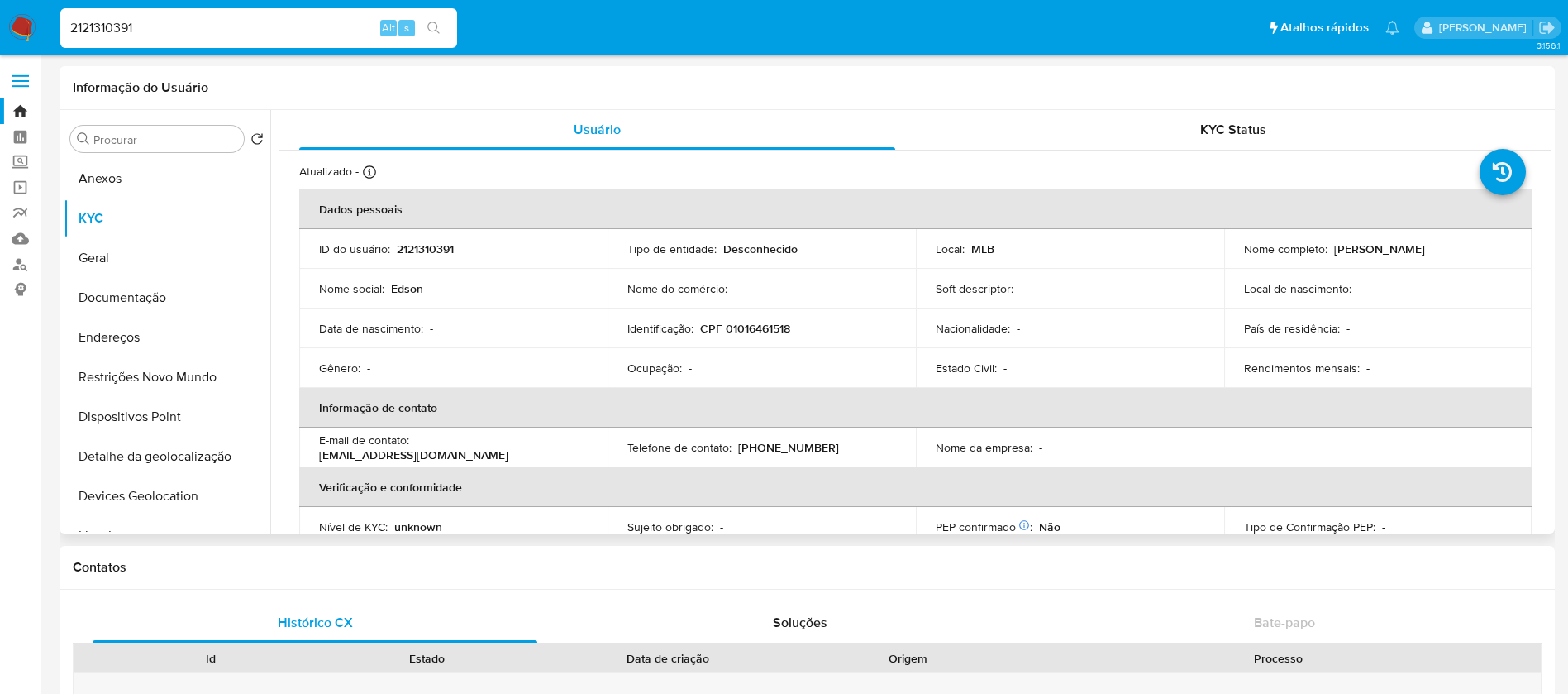
drag, startPoint x: 253, startPoint y: 41, endPoint x: 244, endPoint y: 40, distance: 9.1
click at [252, 41] on div "2121310391 Alt s" at bounding box center [258, 28] width 396 height 40
click at [221, 31] on input "2121310391" at bounding box center [258, 28] width 396 height 22
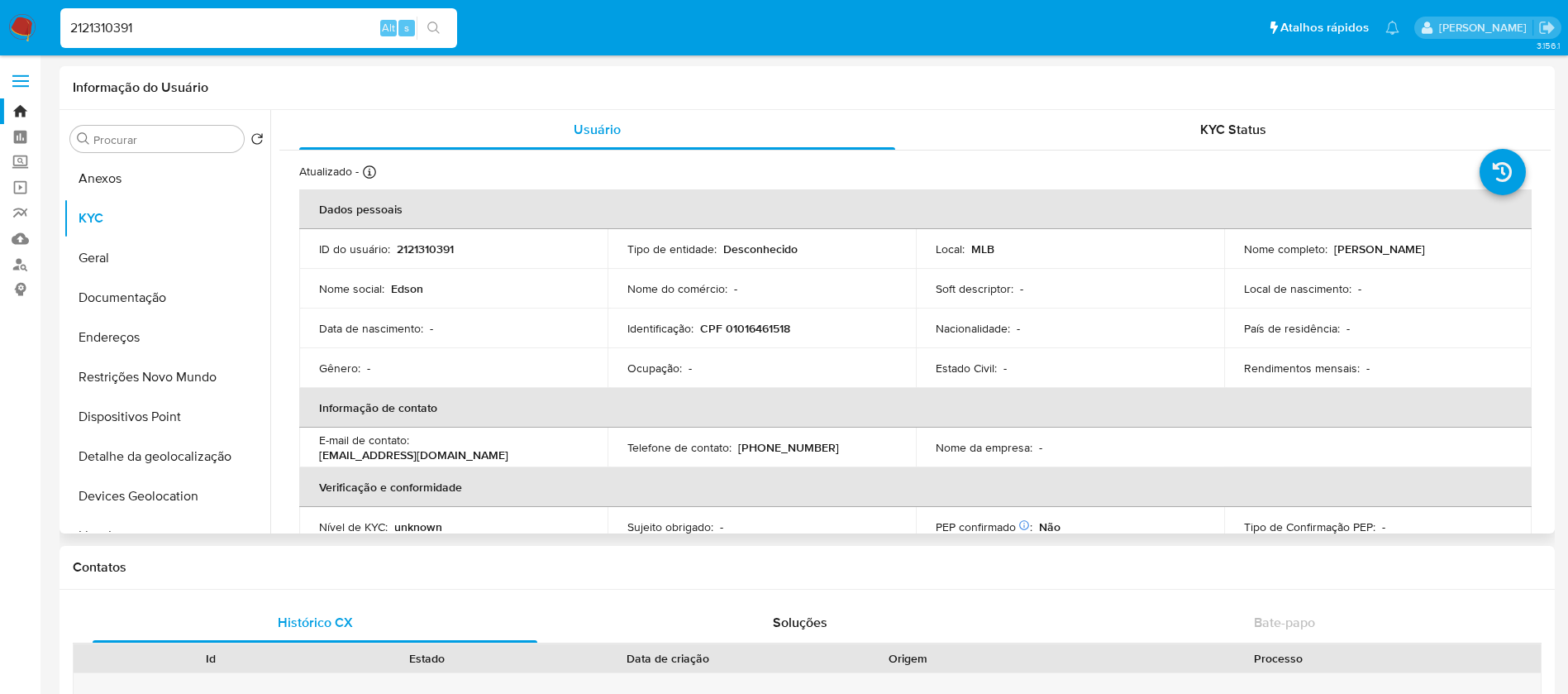
paste input "61362590"
type input "2161362590"
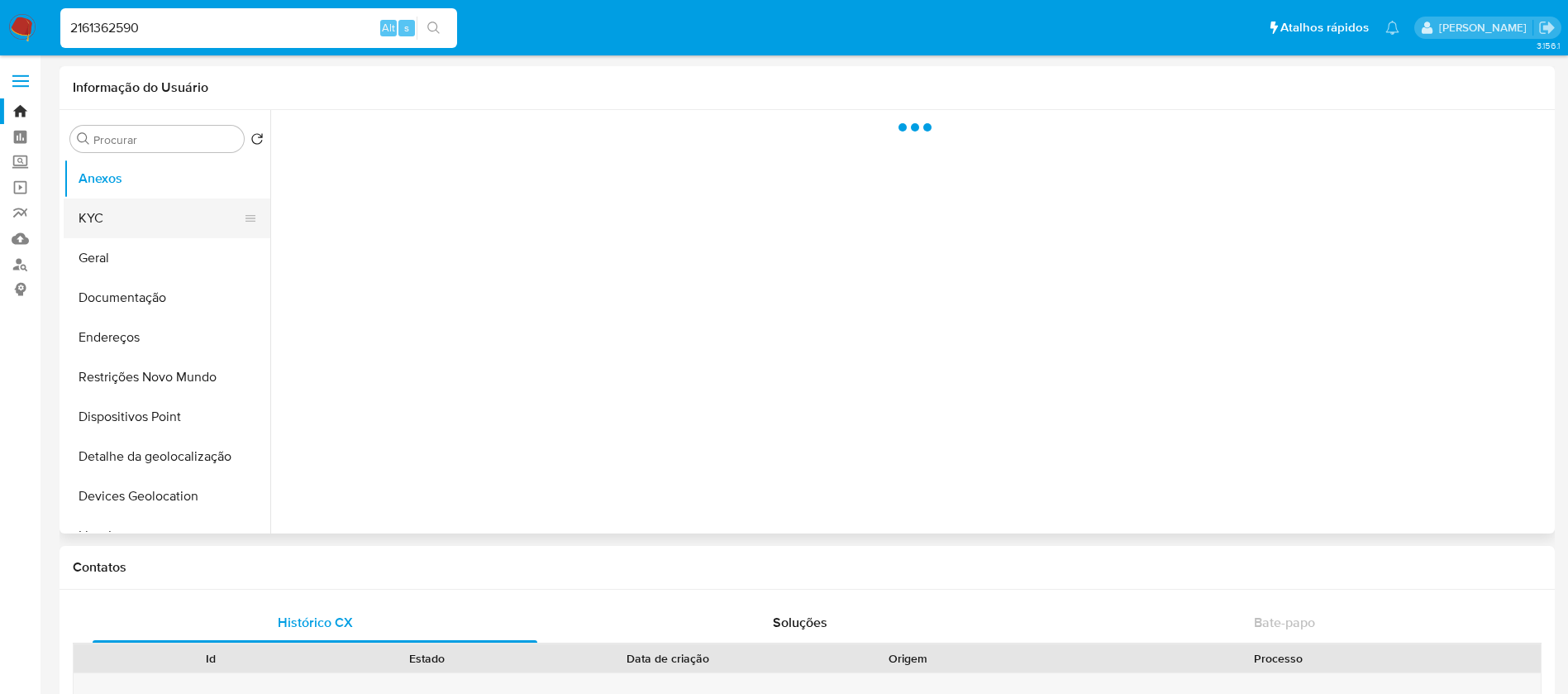
click at [140, 235] on button "KYC" at bounding box center [160, 218] width 193 height 40
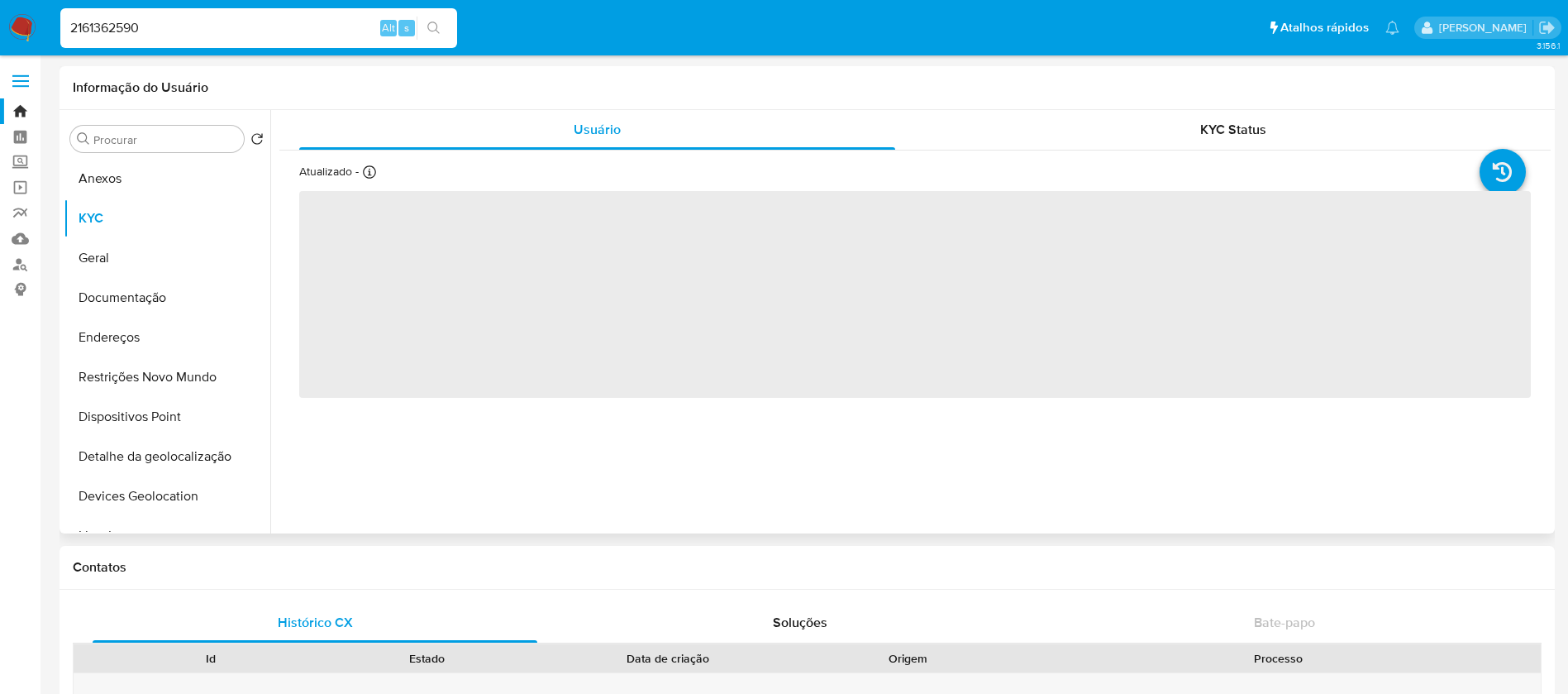
select select "10"
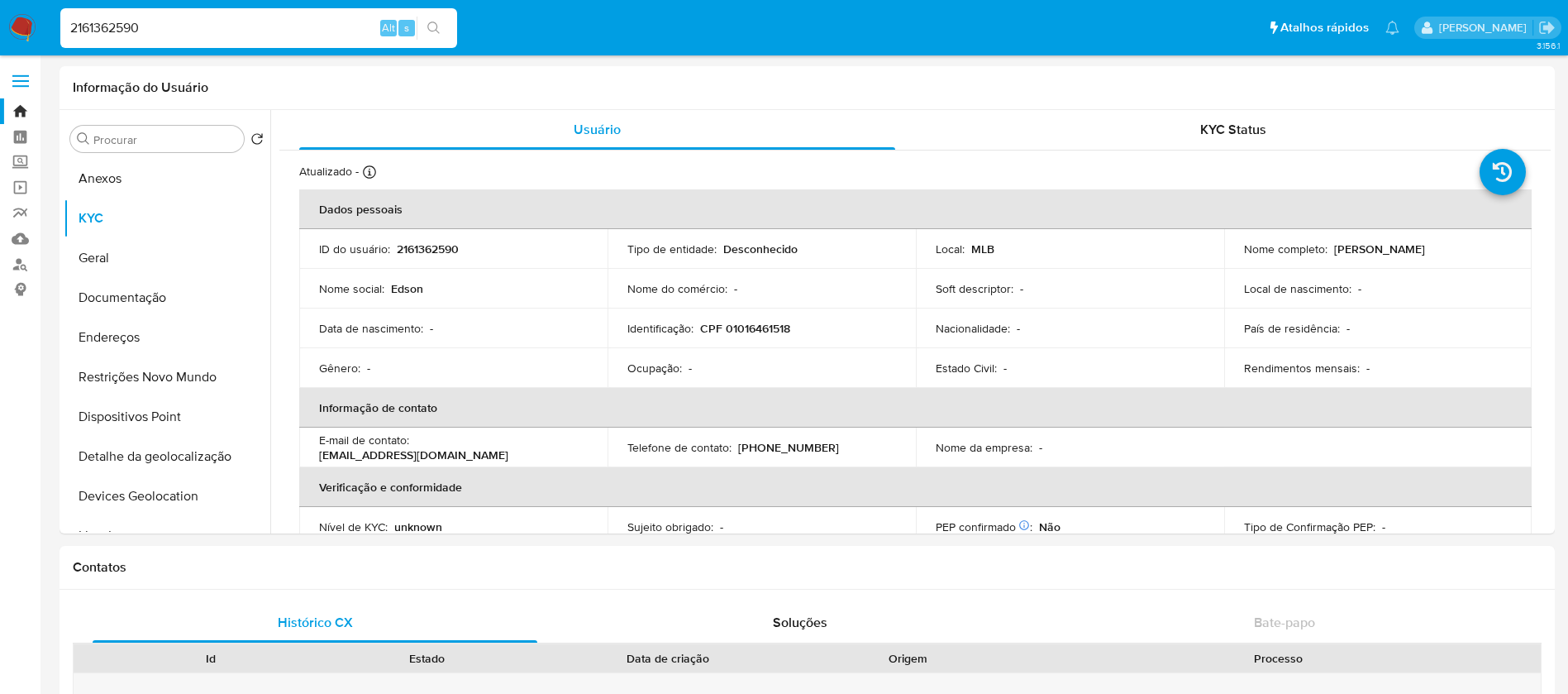
click at [200, 35] on input "2161362590" at bounding box center [258, 28] width 396 height 22
paste input "227306558"
type input "2227306558"
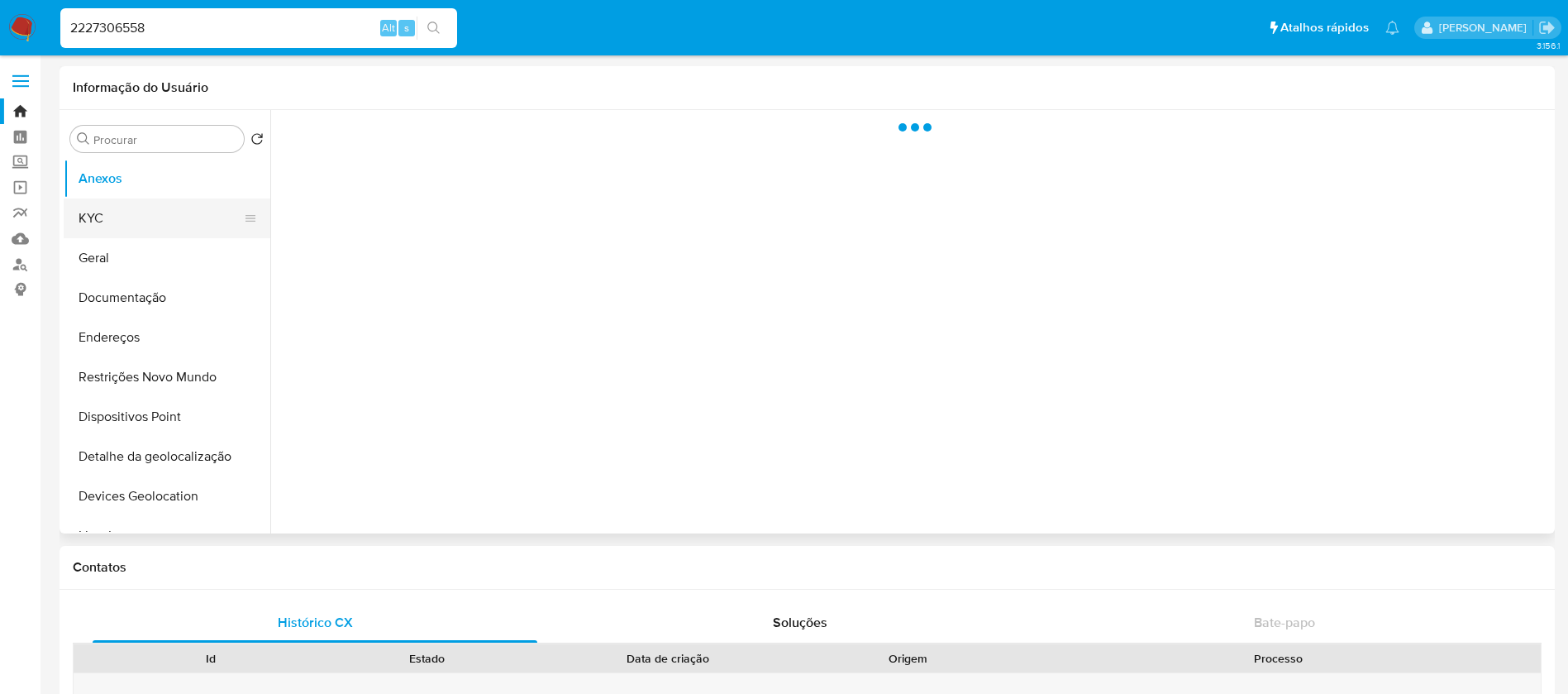
click at [110, 224] on button "KYC" at bounding box center [160, 218] width 193 height 40
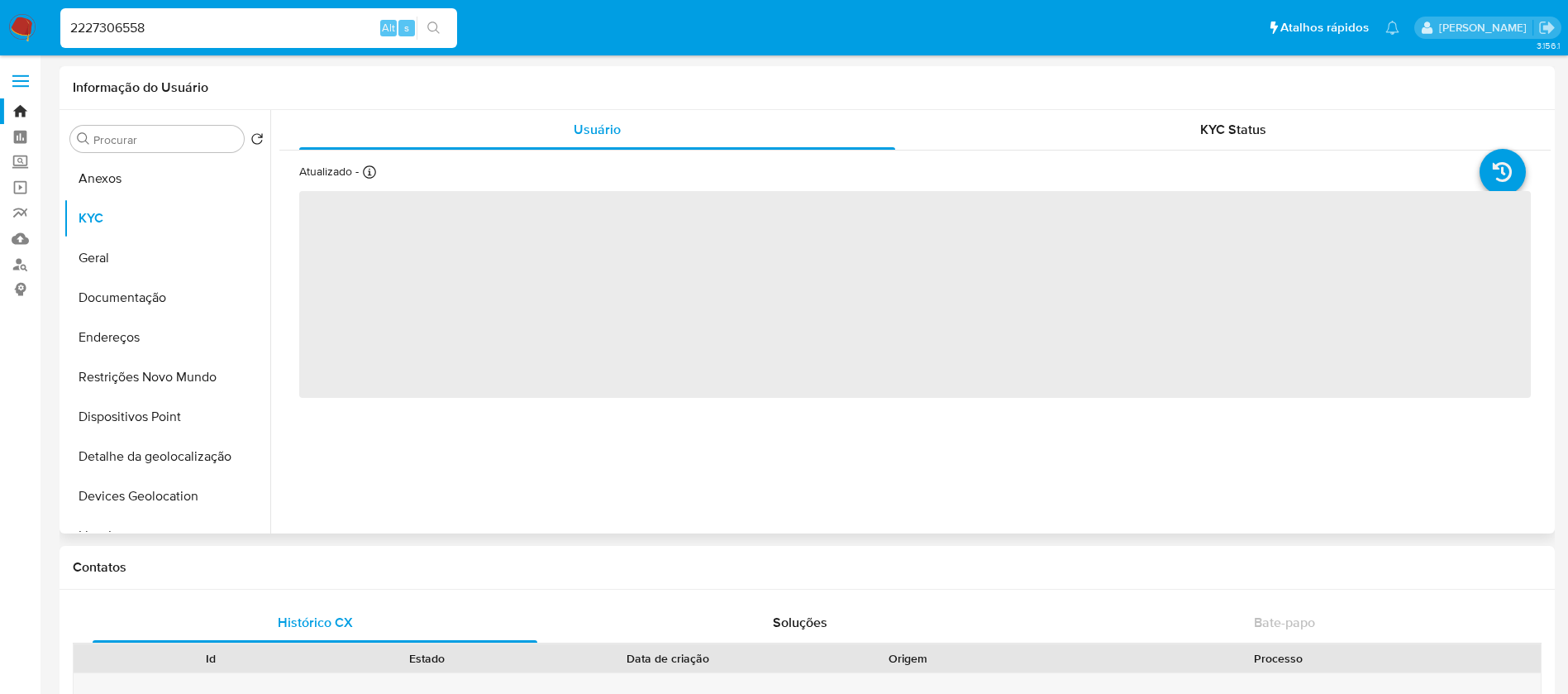
select select "10"
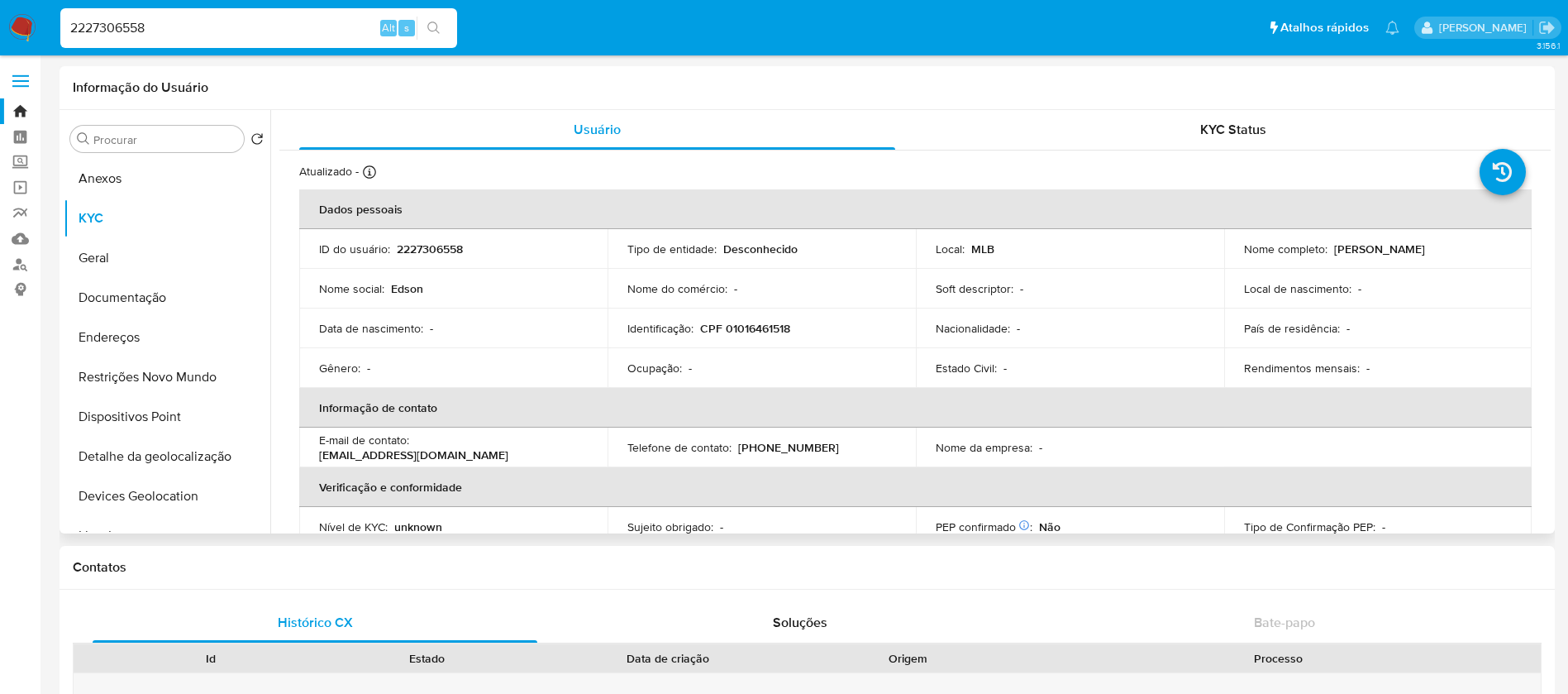
click at [247, 30] on input "2227306558" at bounding box center [258, 28] width 396 height 22
paste input "166381870"
type input "2166381870"
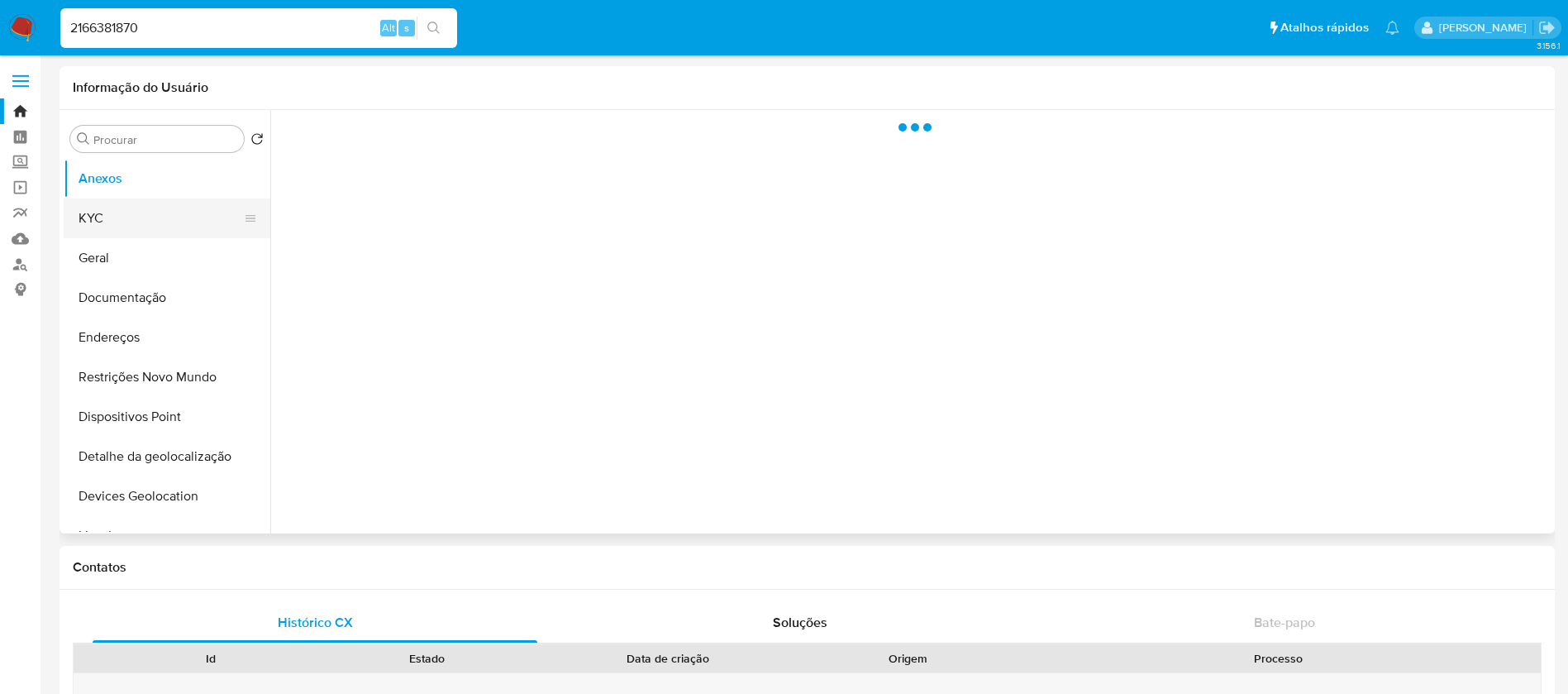
click at [95, 226] on button "KYC" at bounding box center [160, 218] width 193 height 40
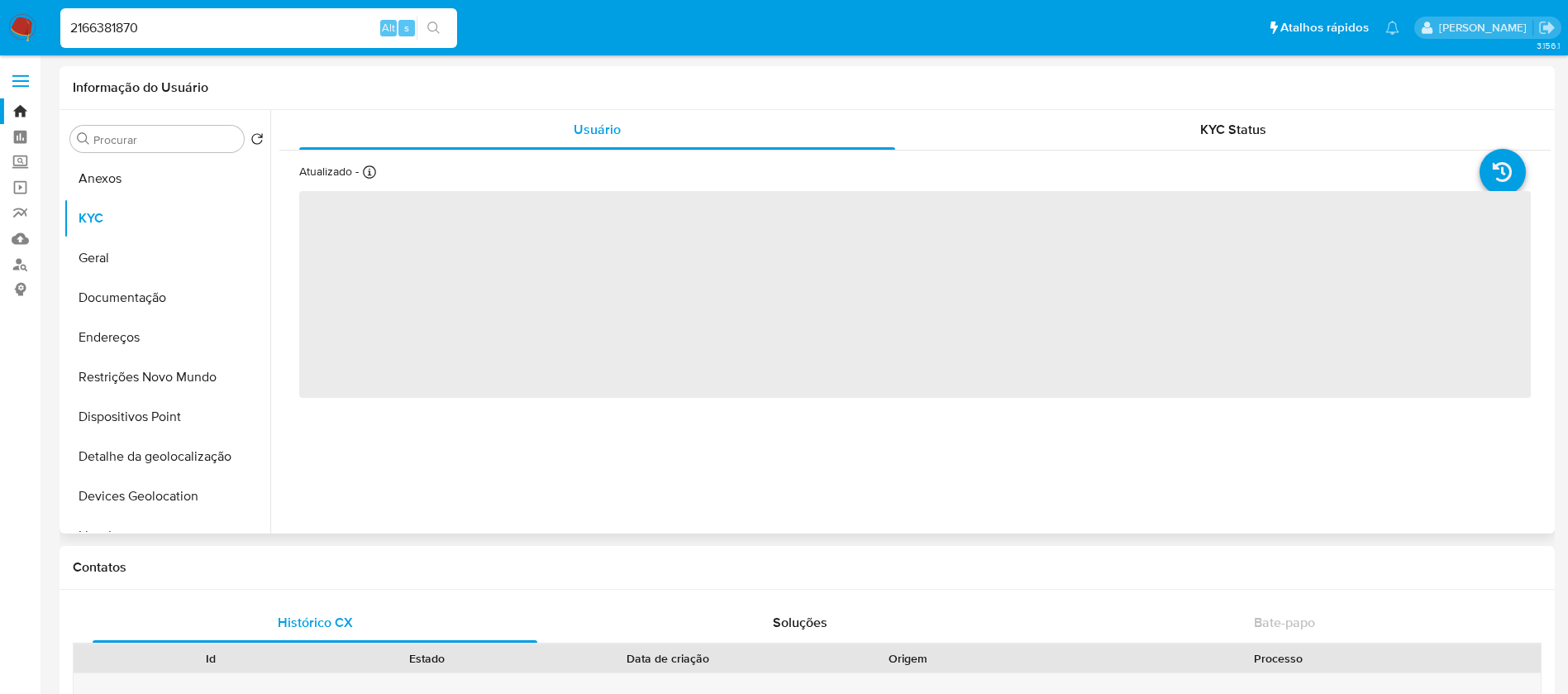
select select "10"
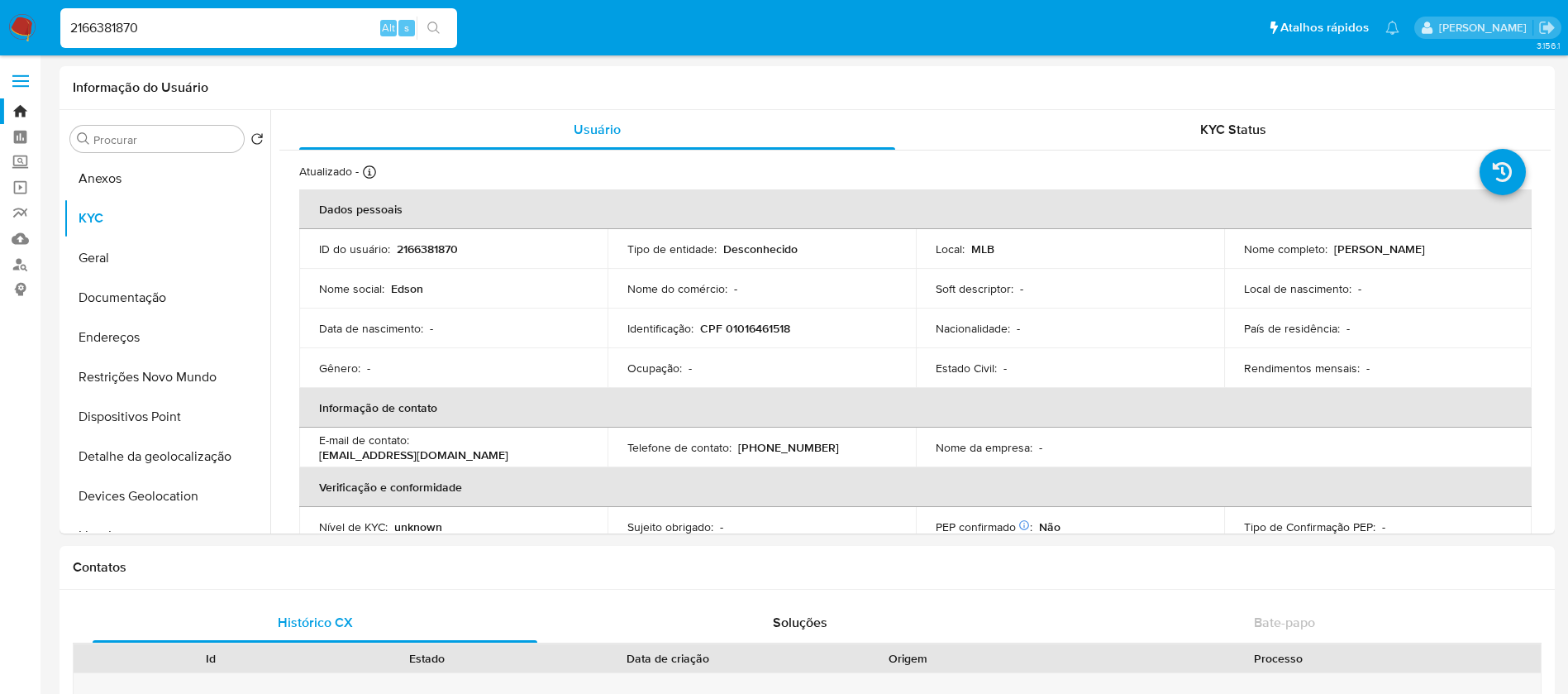
click at [252, 36] on input "2166381870" at bounding box center [258, 28] width 396 height 22
paste input "51303291"
type input "2151303291"
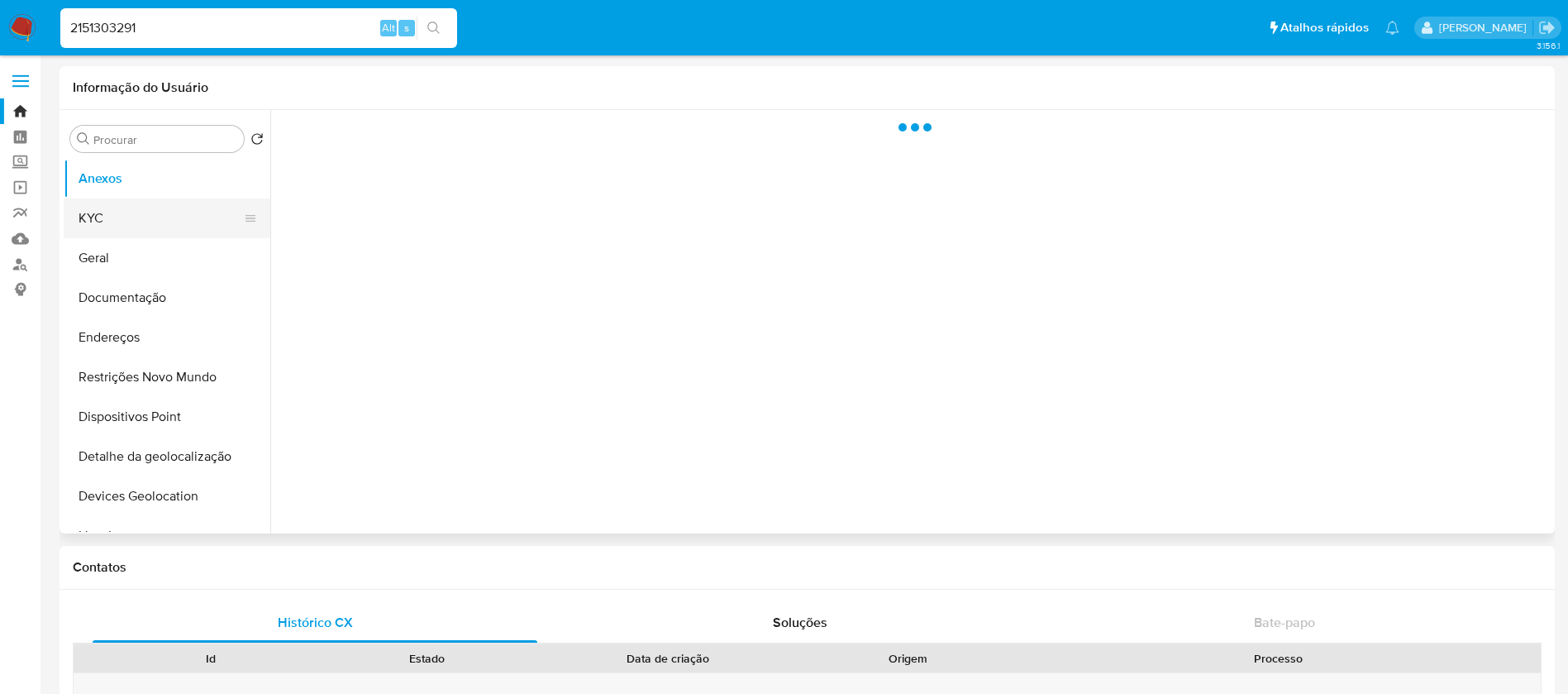
click at [134, 221] on button "KYC" at bounding box center [160, 218] width 193 height 40
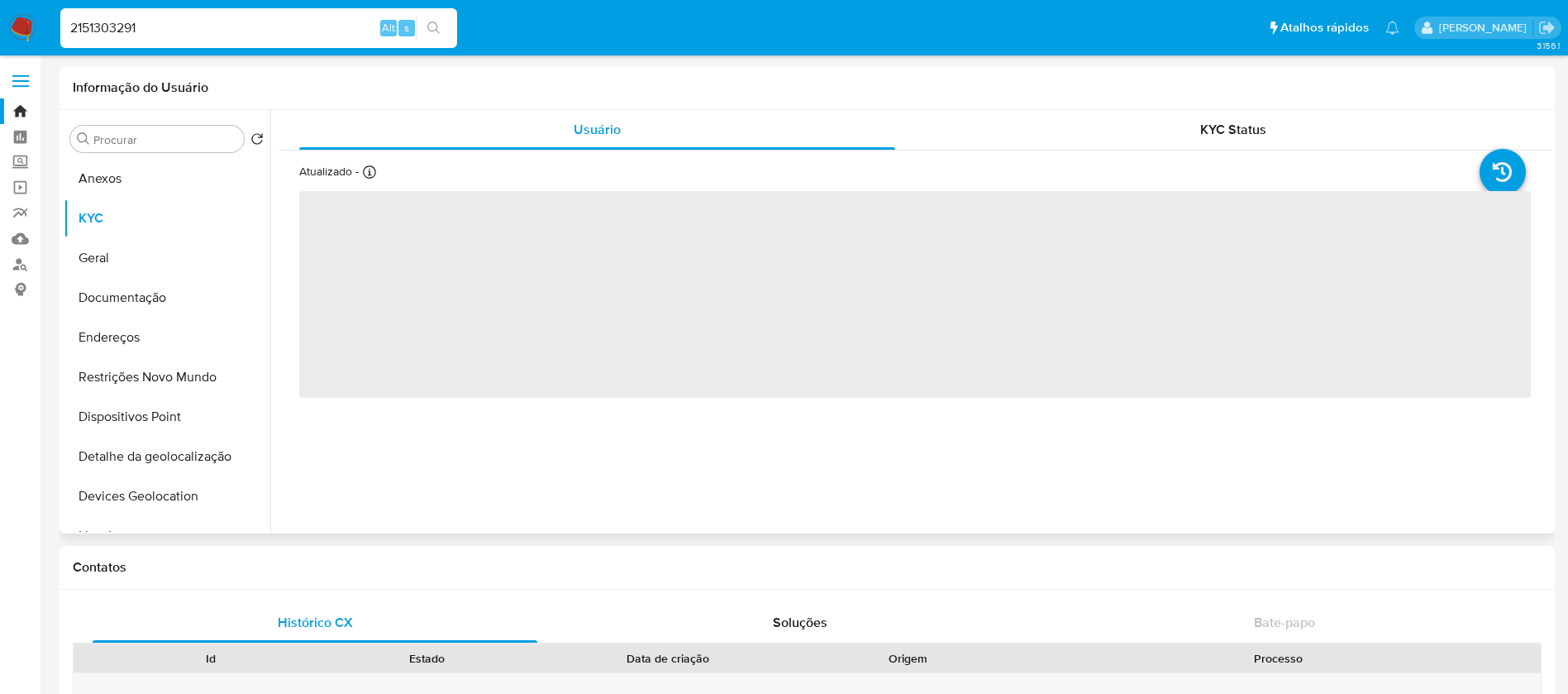
select select "10"
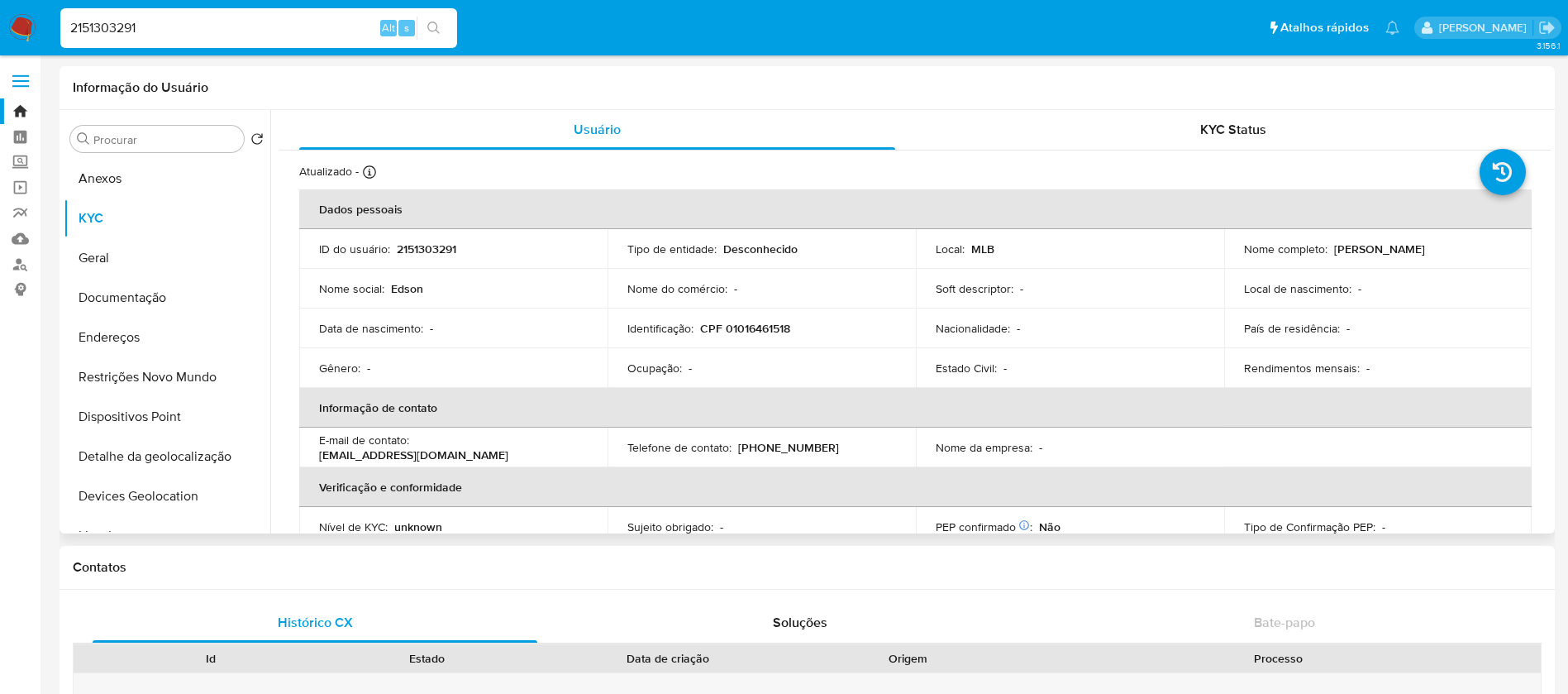
click at [242, 36] on input "2151303291" at bounding box center [258, 28] width 396 height 22
paste input "21306875"
type input "2121306875"
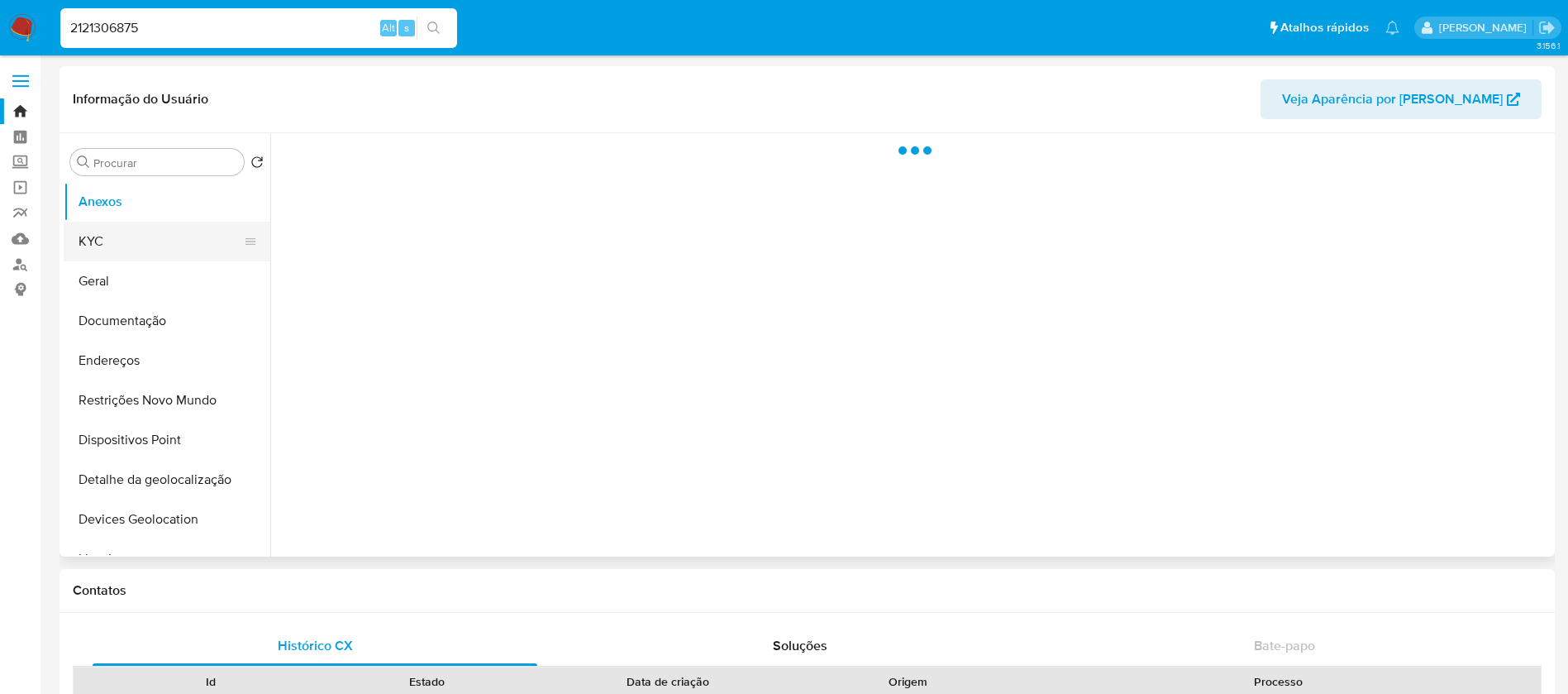
click at [93, 244] on button "KYC" at bounding box center [160, 241] width 193 height 40
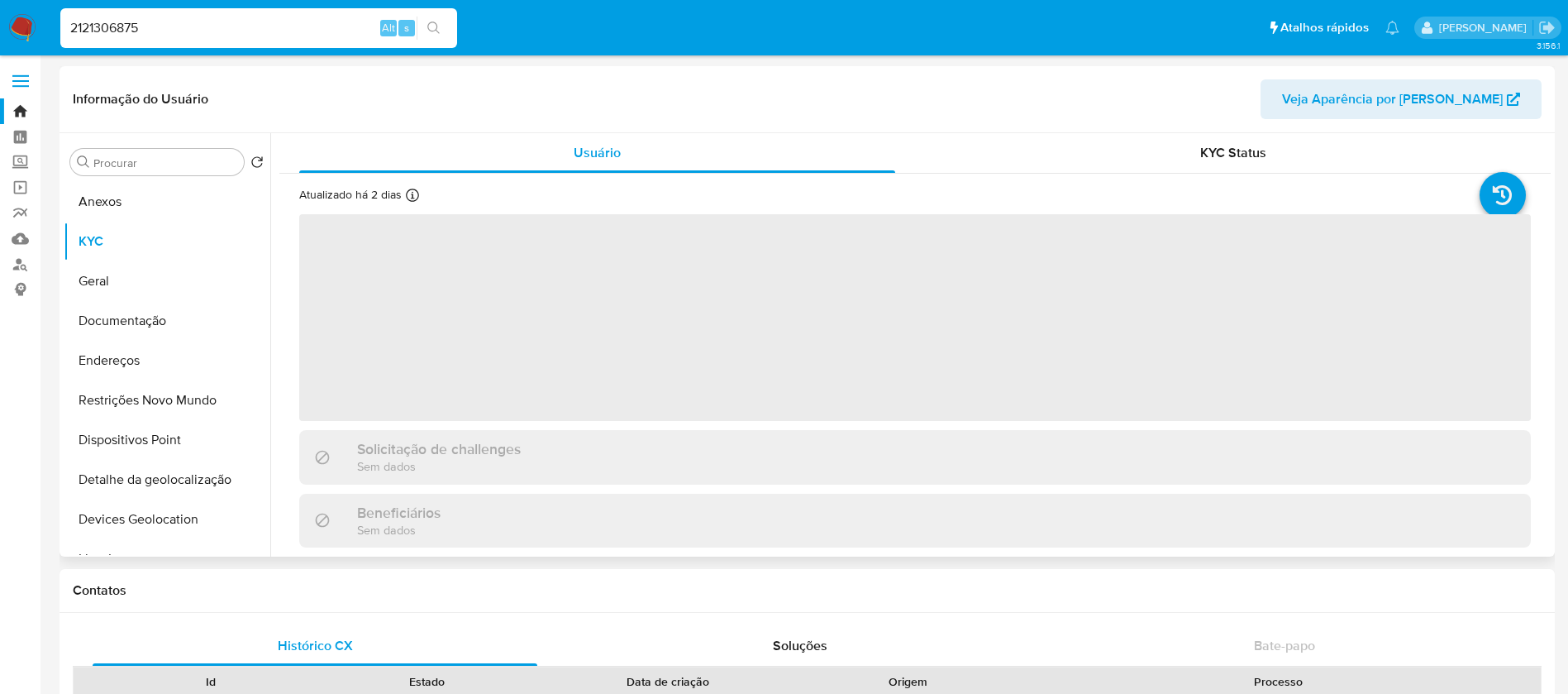
select select "10"
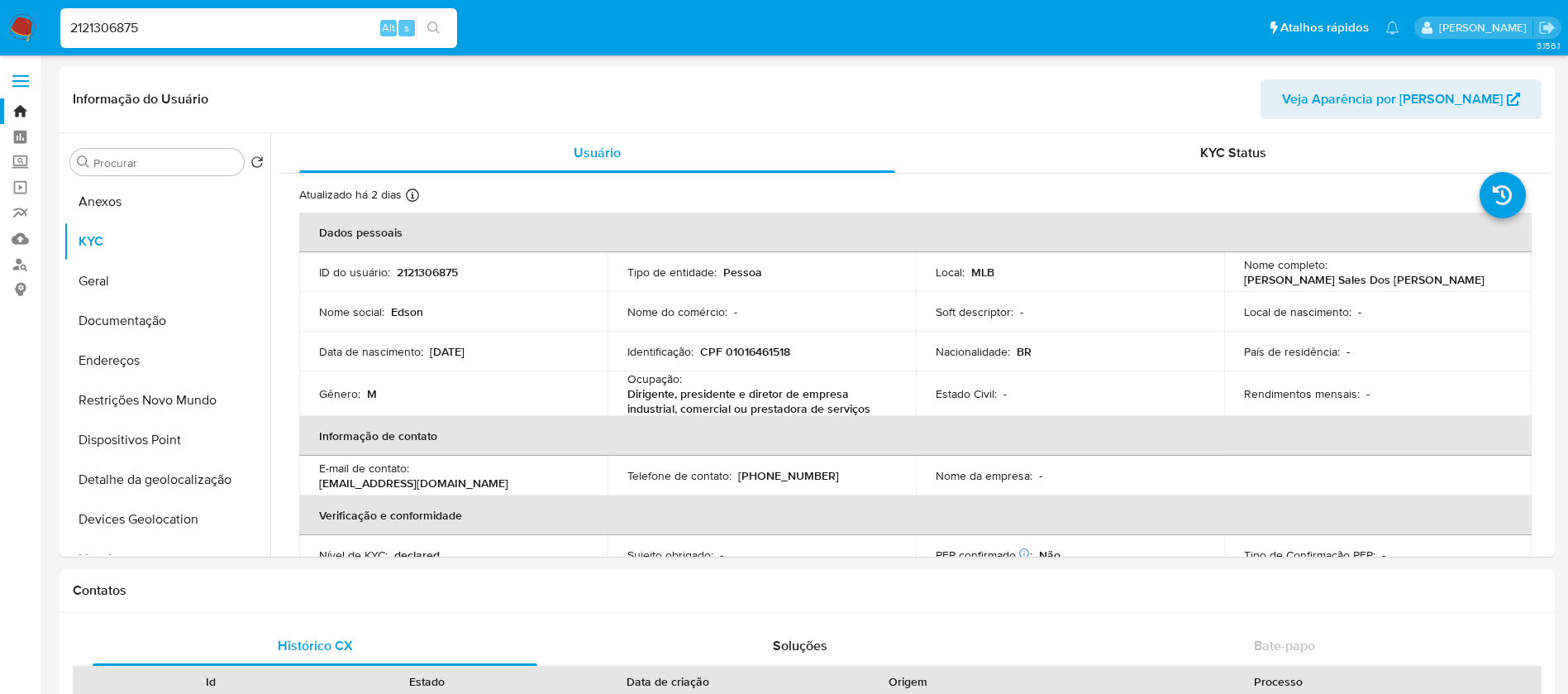
click at [245, 26] on input "2121306875" at bounding box center [258, 28] width 396 height 22
paste input "140371793"
type input "140371793"
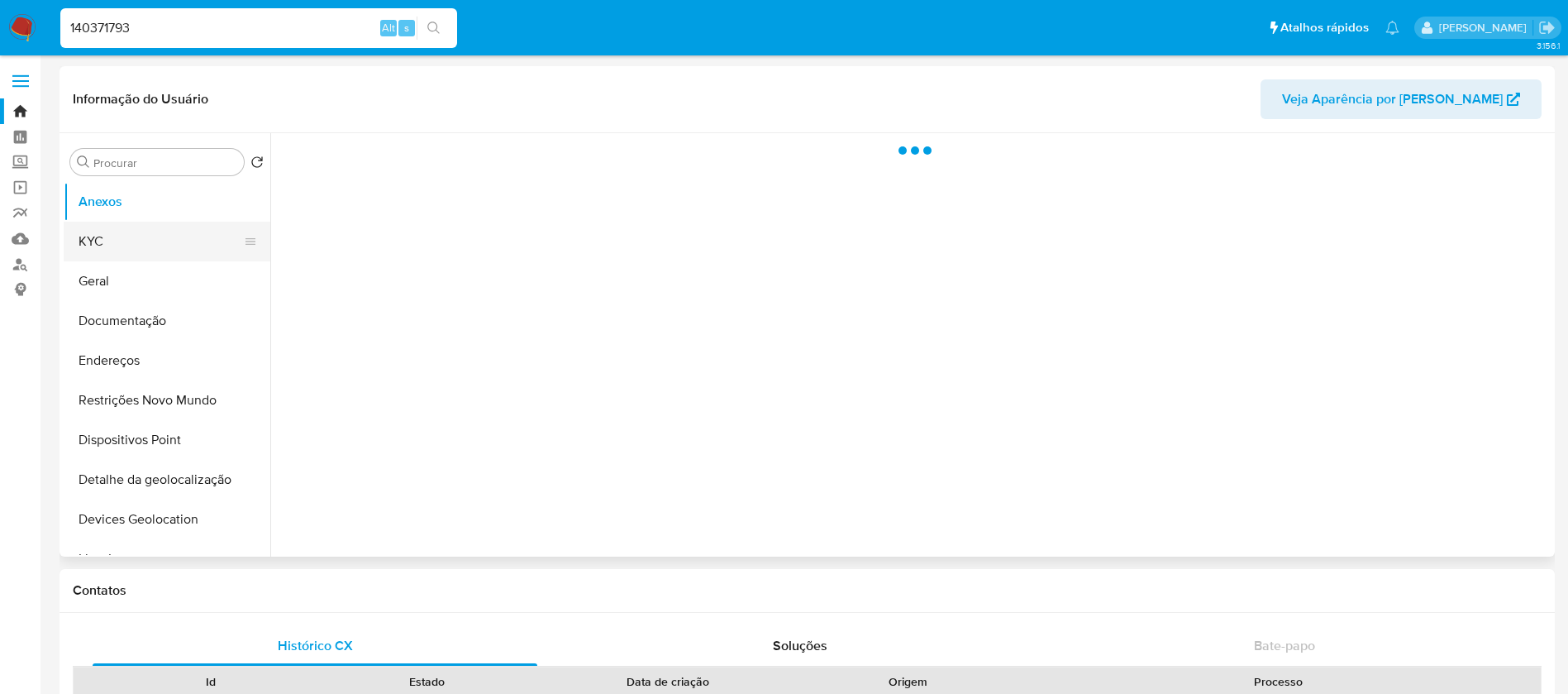
click at [115, 254] on button "KYC" at bounding box center [160, 241] width 193 height 40
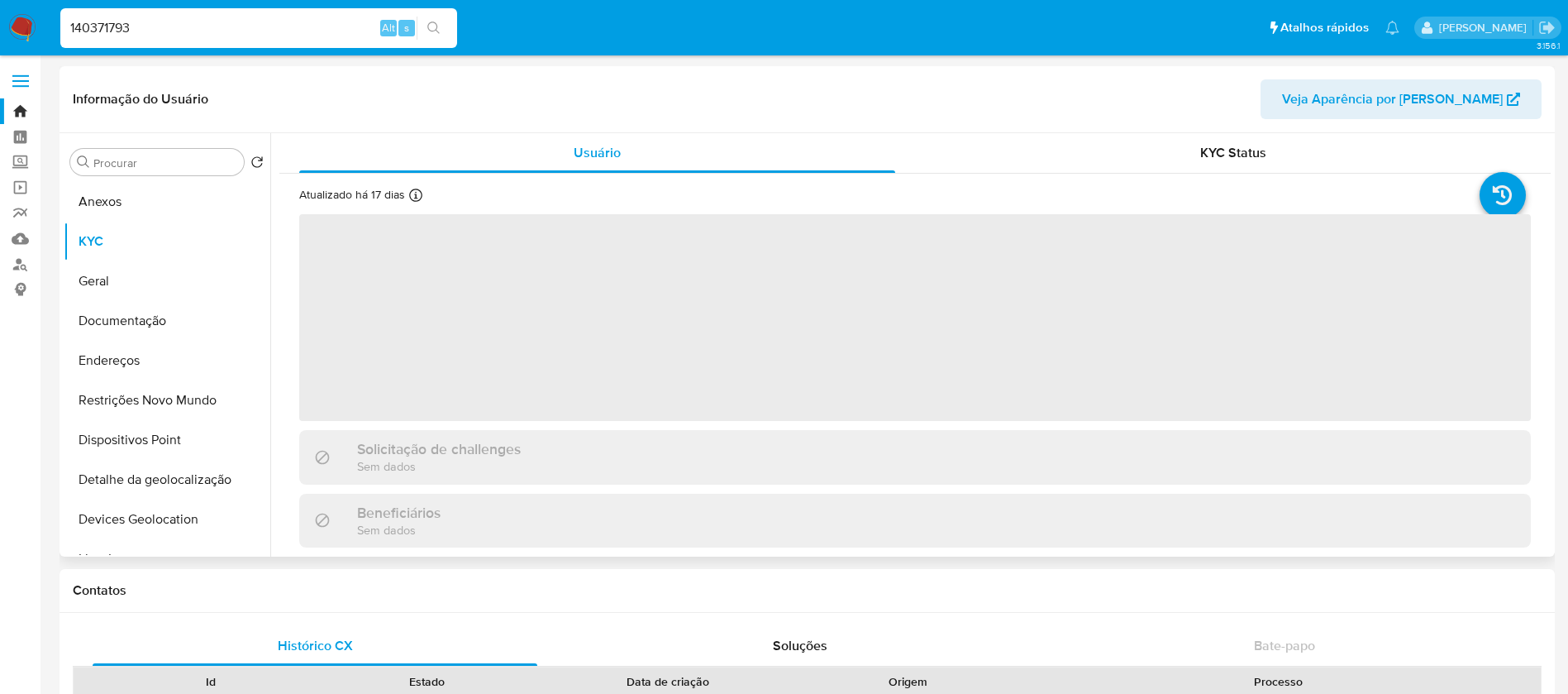
select select "10"
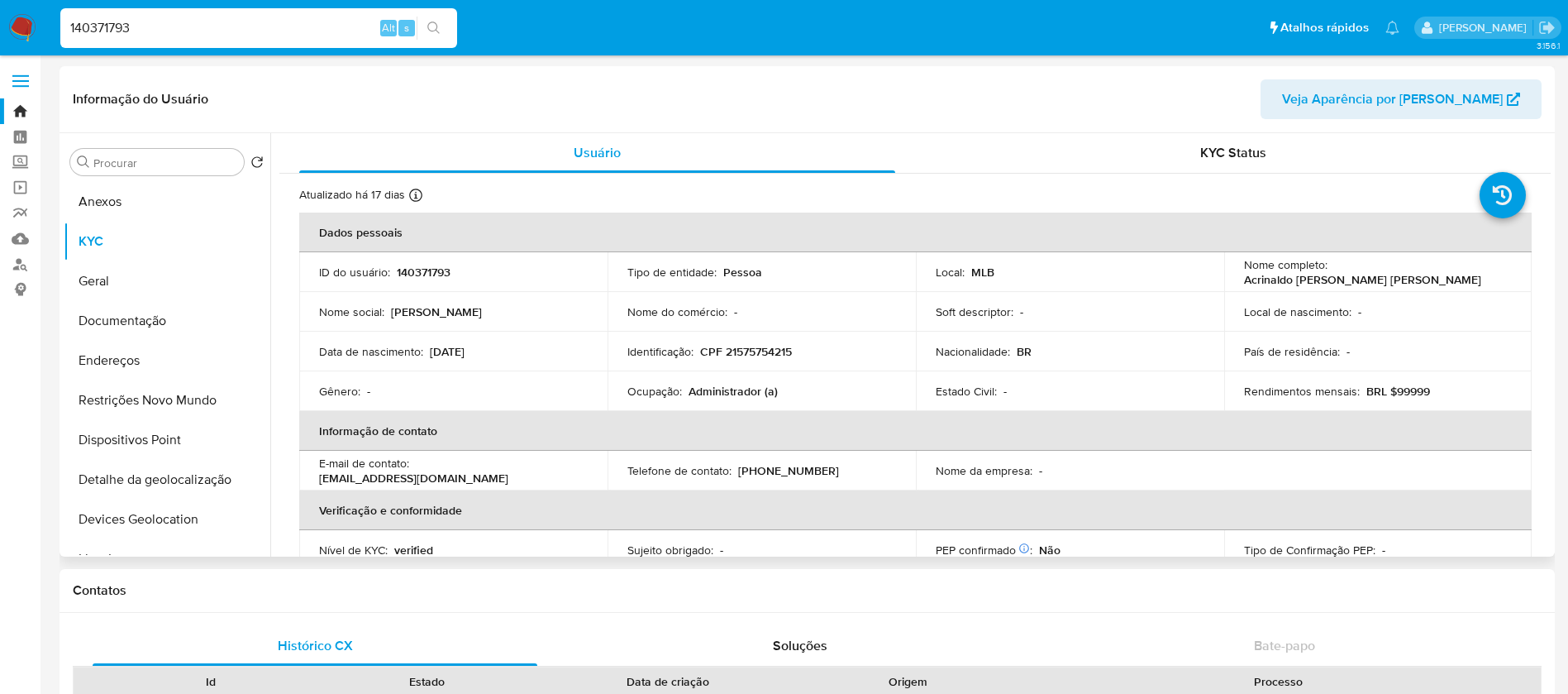
click at [270, 26] on input "140371793" at bounding box center [258, 28] width 396 height 22
paste input "2248535442"
type input "2248535442"
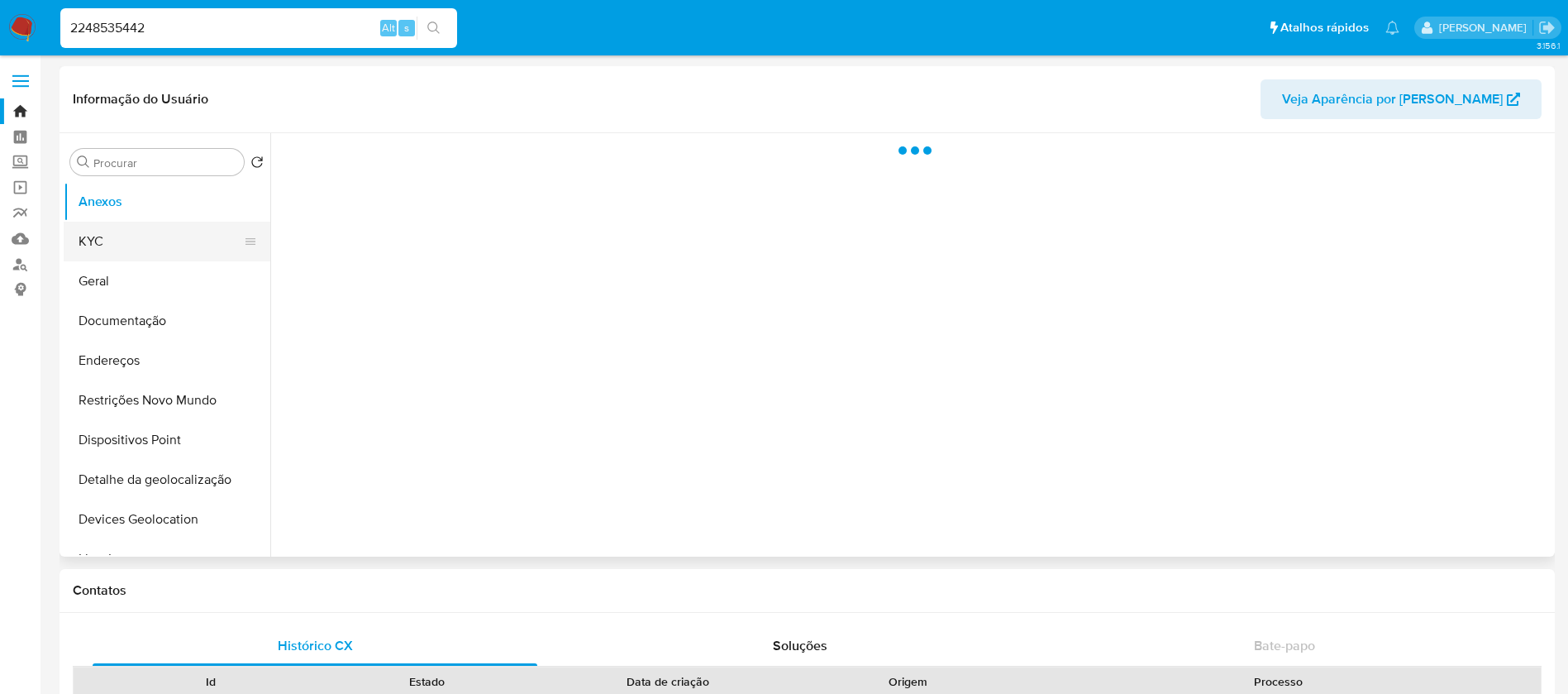
click at [112, 248] on button "KYC" at bounding box center [160, 241] width 193 height 40
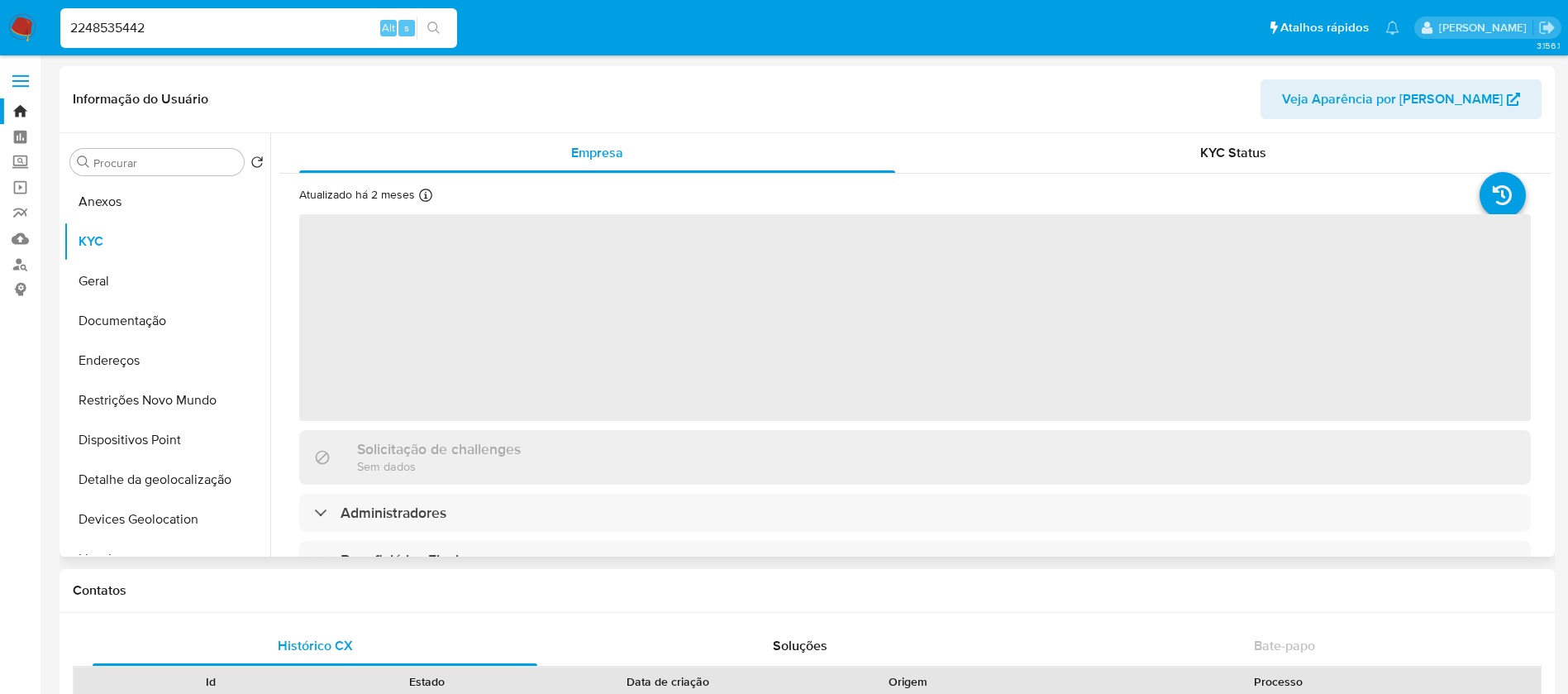
select select "10"
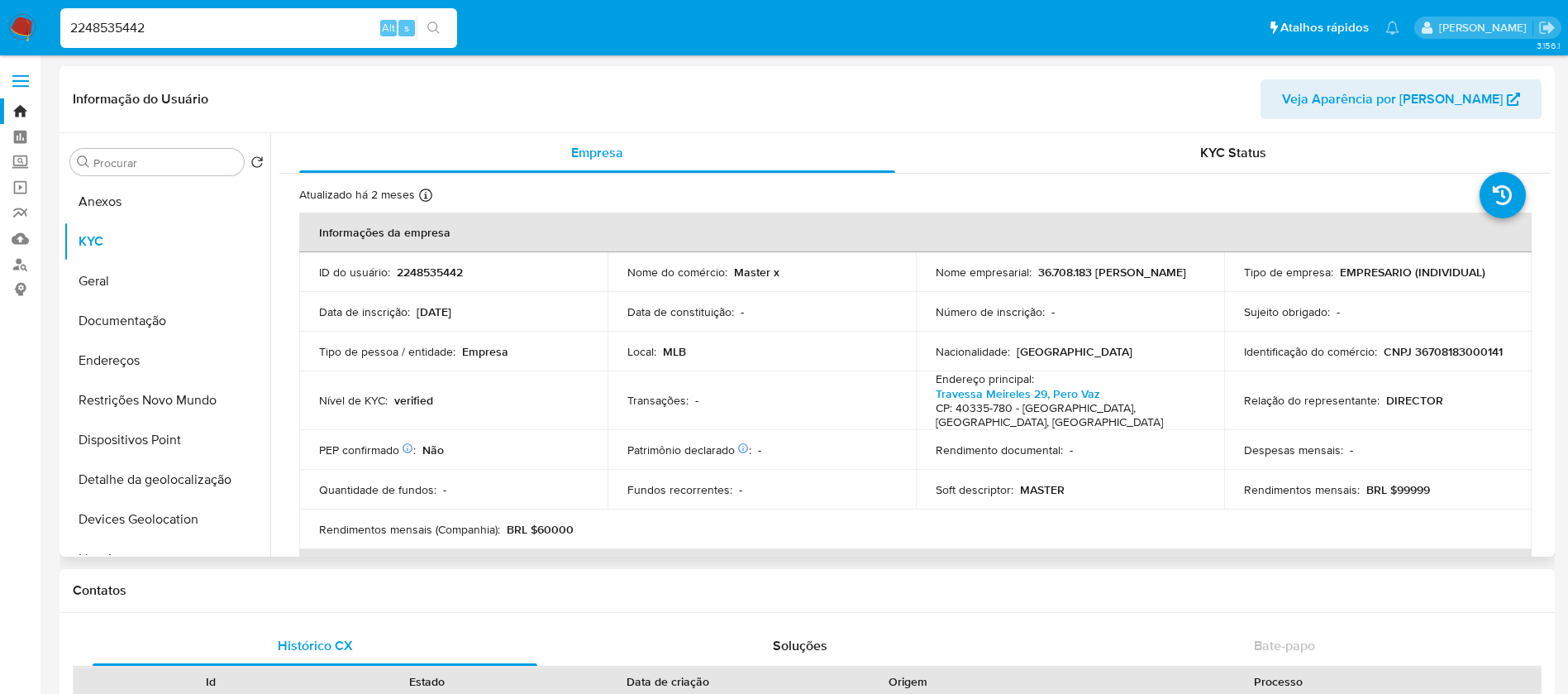
click at [272, 29] on input "2248535442" at bounding box center [258, 28] width 396 height 22
paste input "618506845"
type input "2618506845"
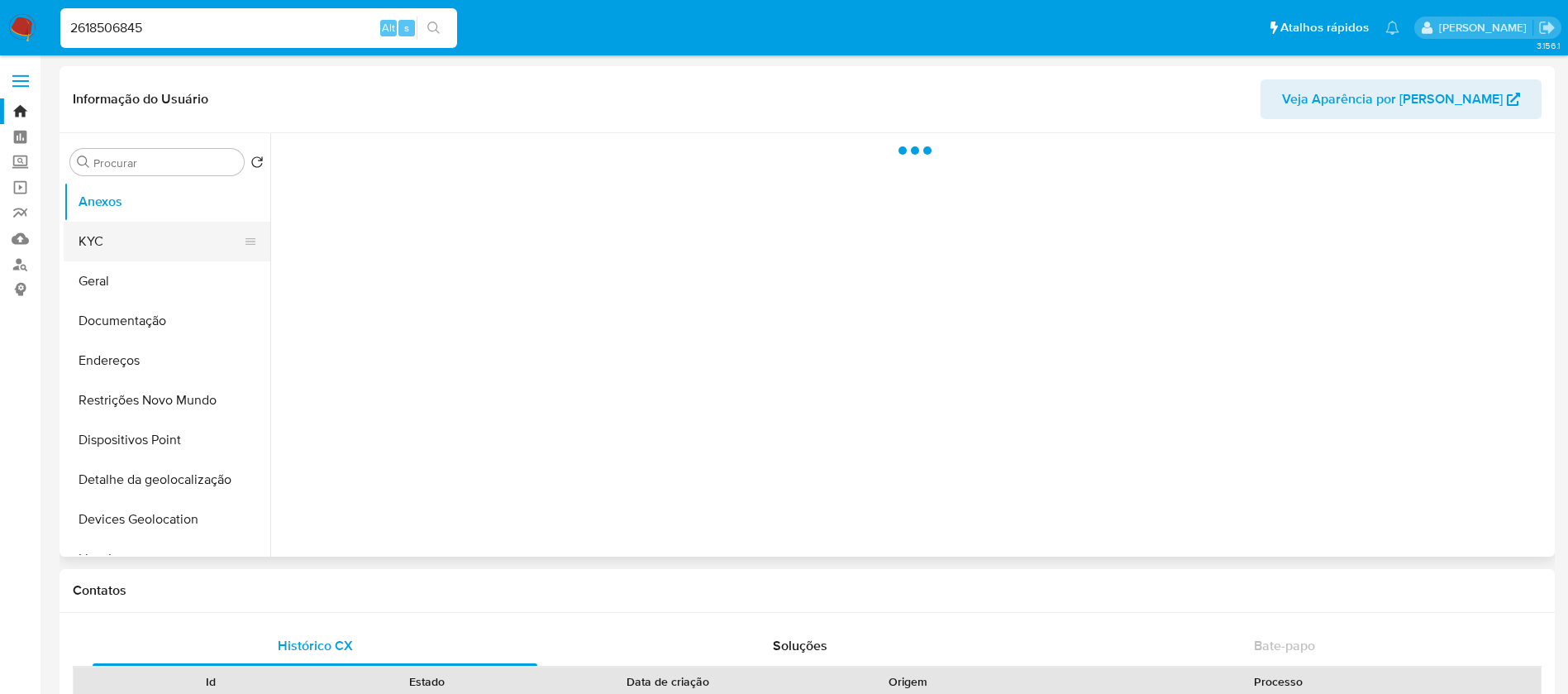
click at [114, 244] on button "KYC" at bounding box center [160, 241] width 193 height 40
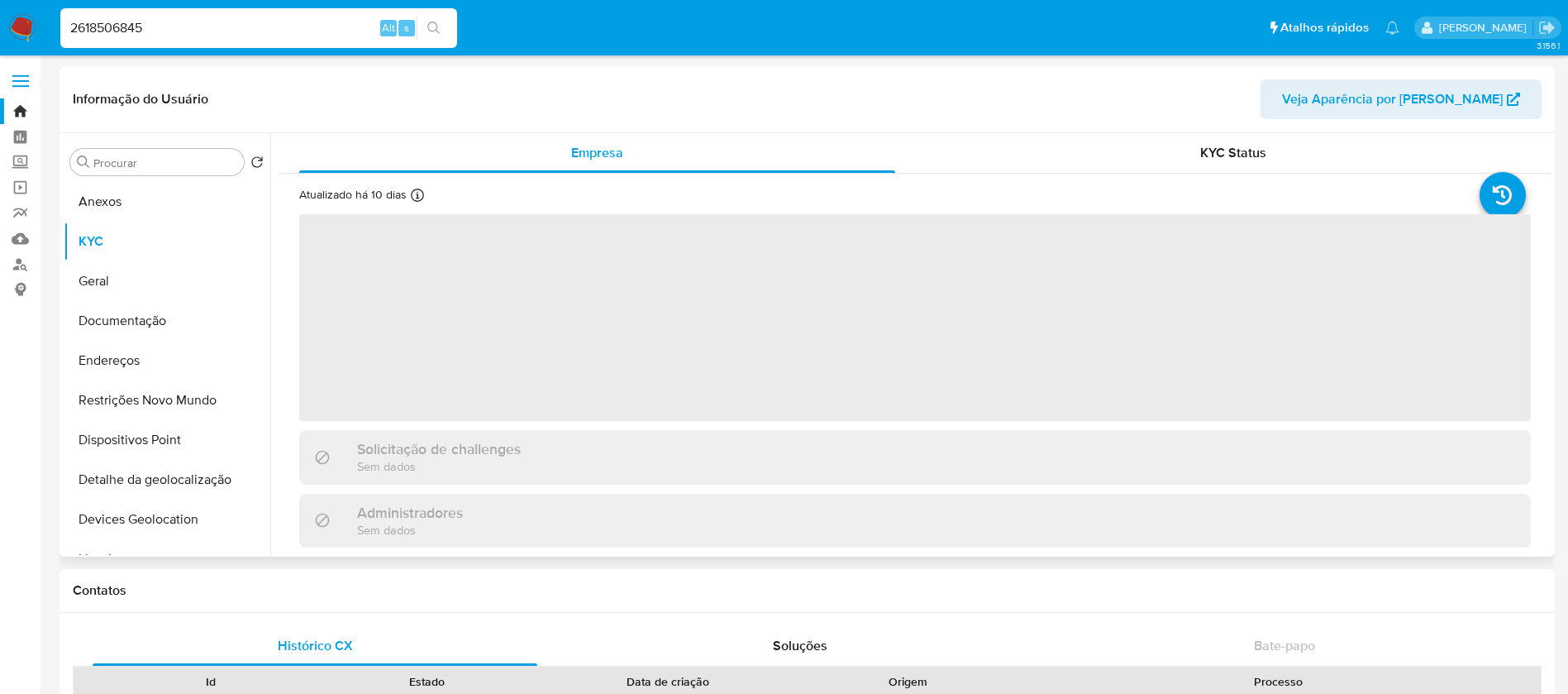
select select "10"
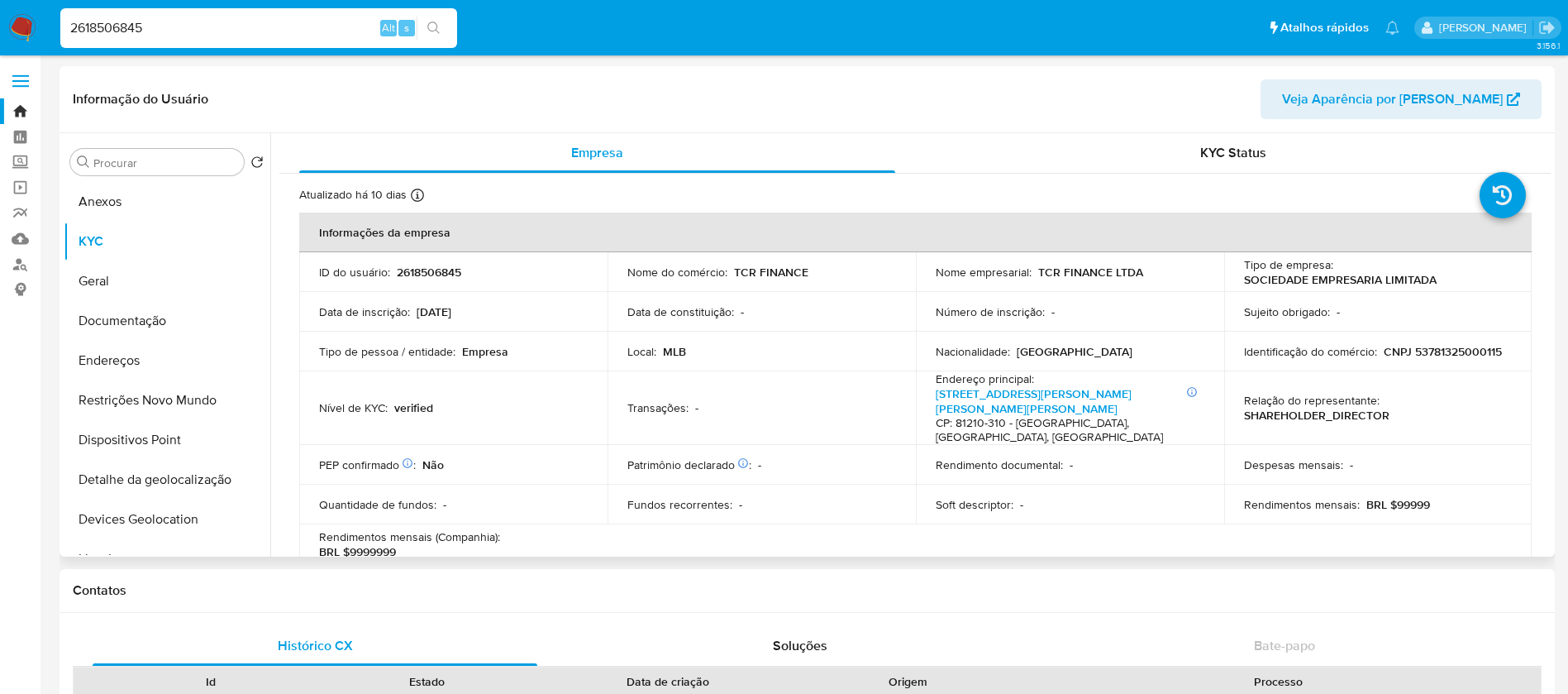
click at [1437, 347] on p "CNPJ 53781325000115" at bounding box center [1443, 351] width 119 height 15
copy p "53781325000115"
click at [334, 31] on input "2618506845" at bounding box center [258, 28] width 396 height 22
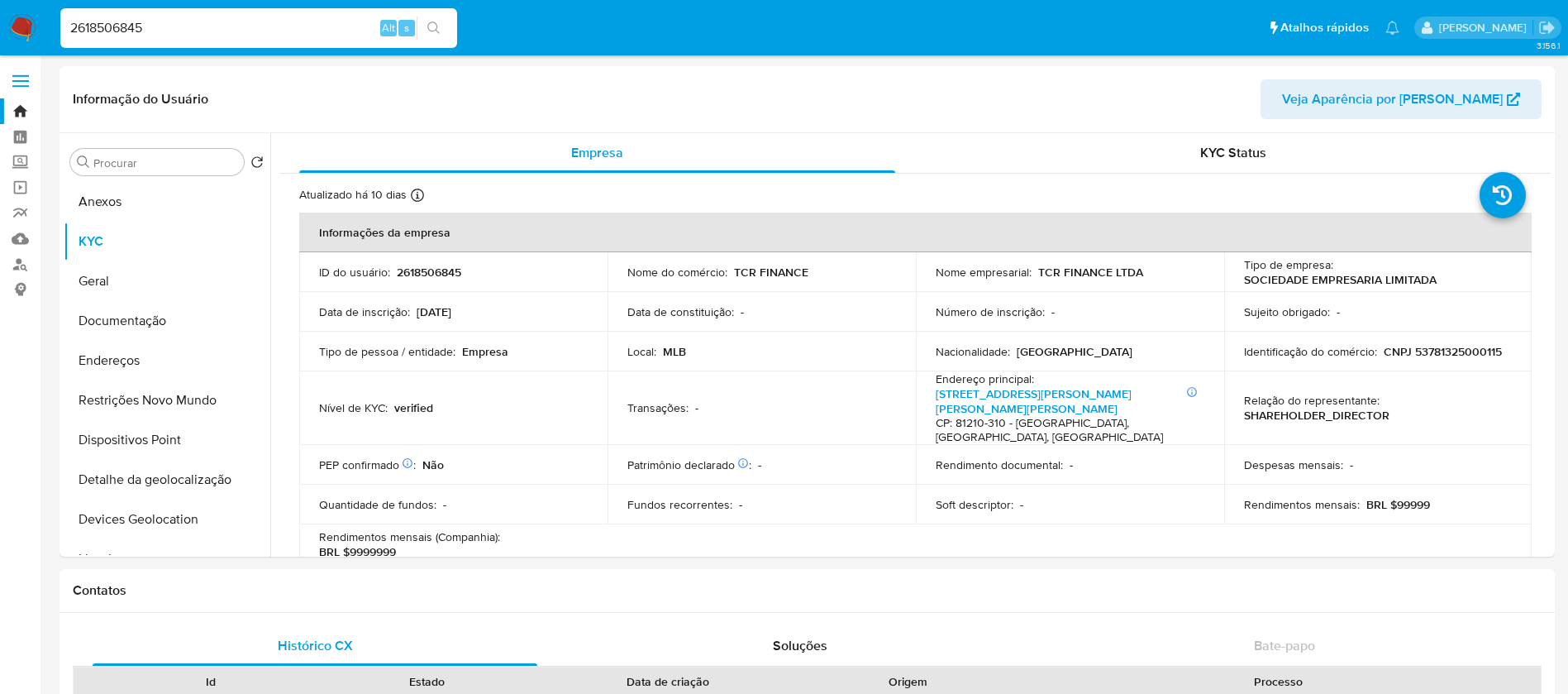
paste input "103886160"
type input "103886160"
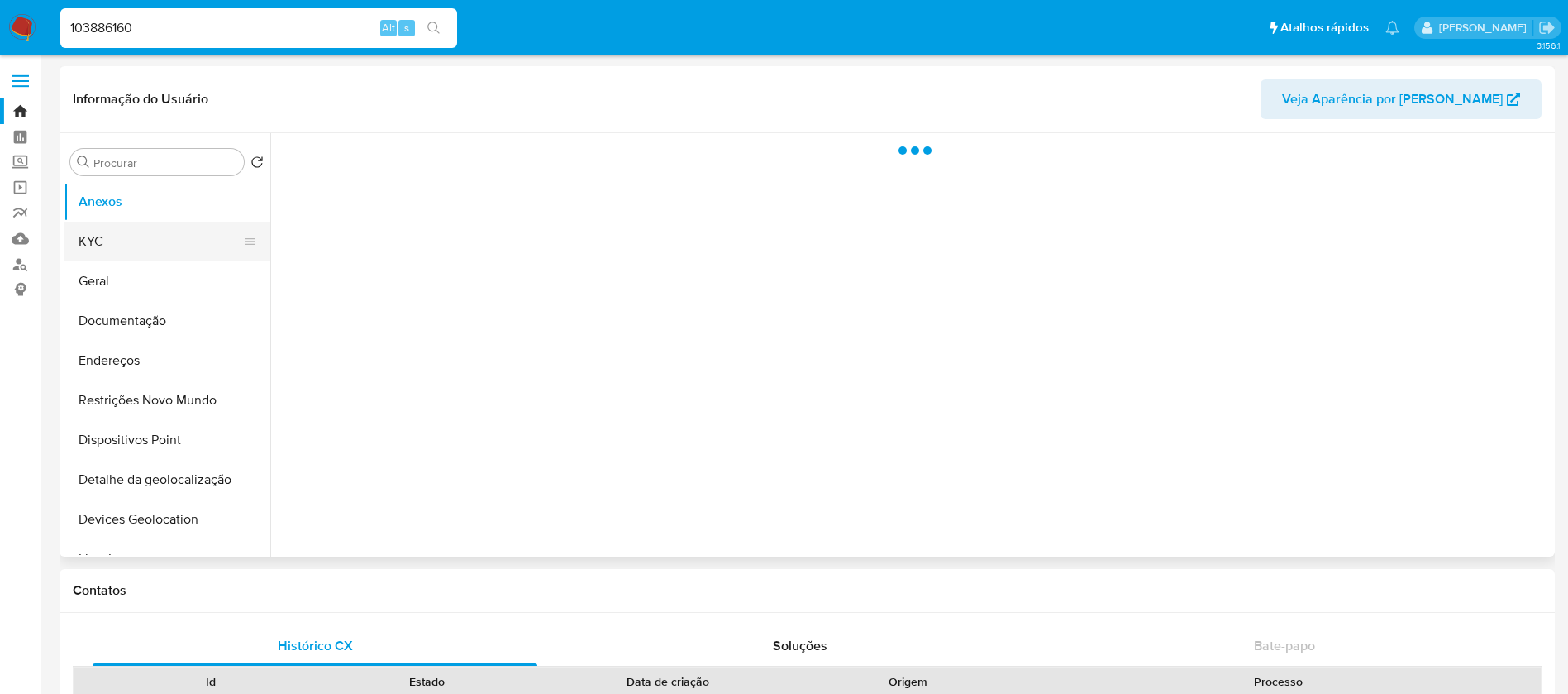
click at [112, 246] on button "KYC" at bounding box center [160, 241] width 193 height 40
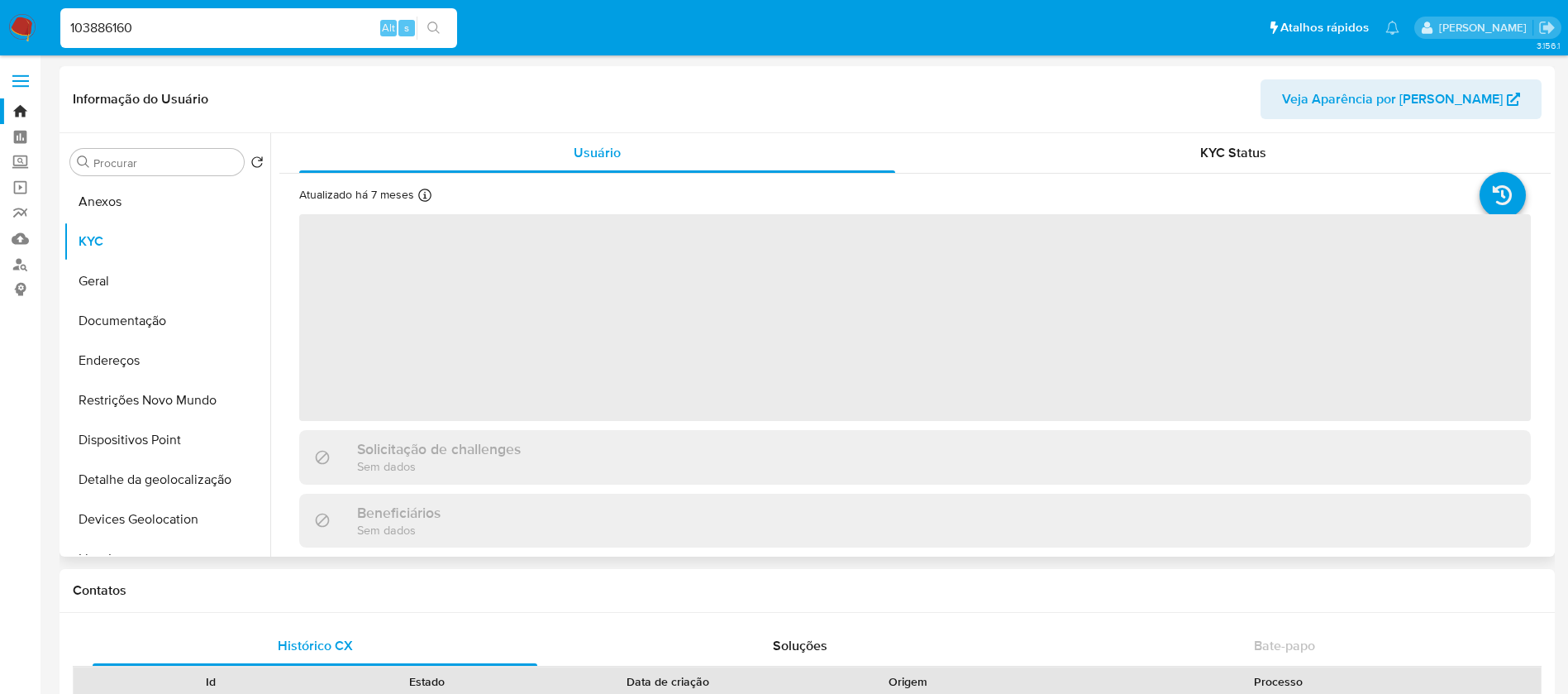
select select "10"
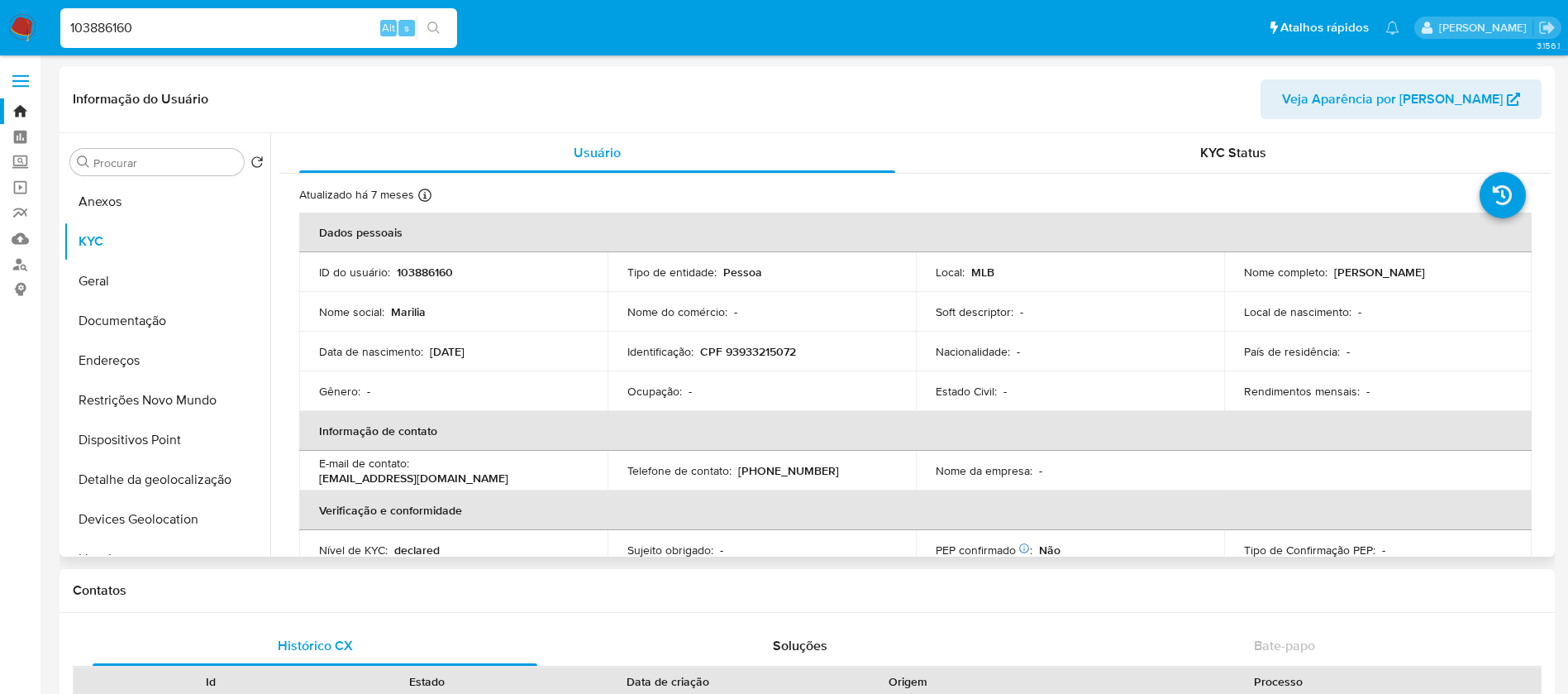
click at [231, 31] on input "103886160" at bounding box center [258, 28] width 396 height 22
paste input "505074469"
type input "1505074469"
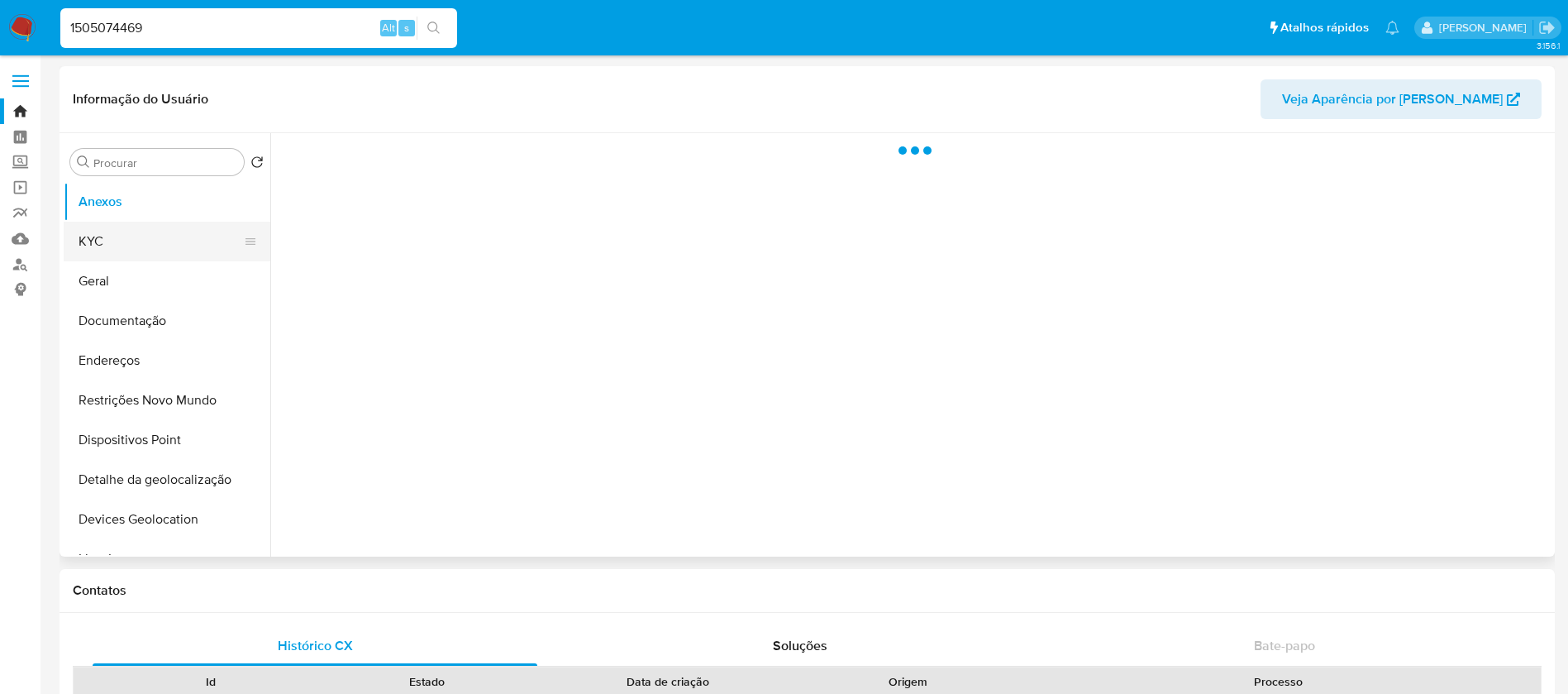
click at [100, 252] on button "KYC" at bounding box center [160, 241] width 193 height 40
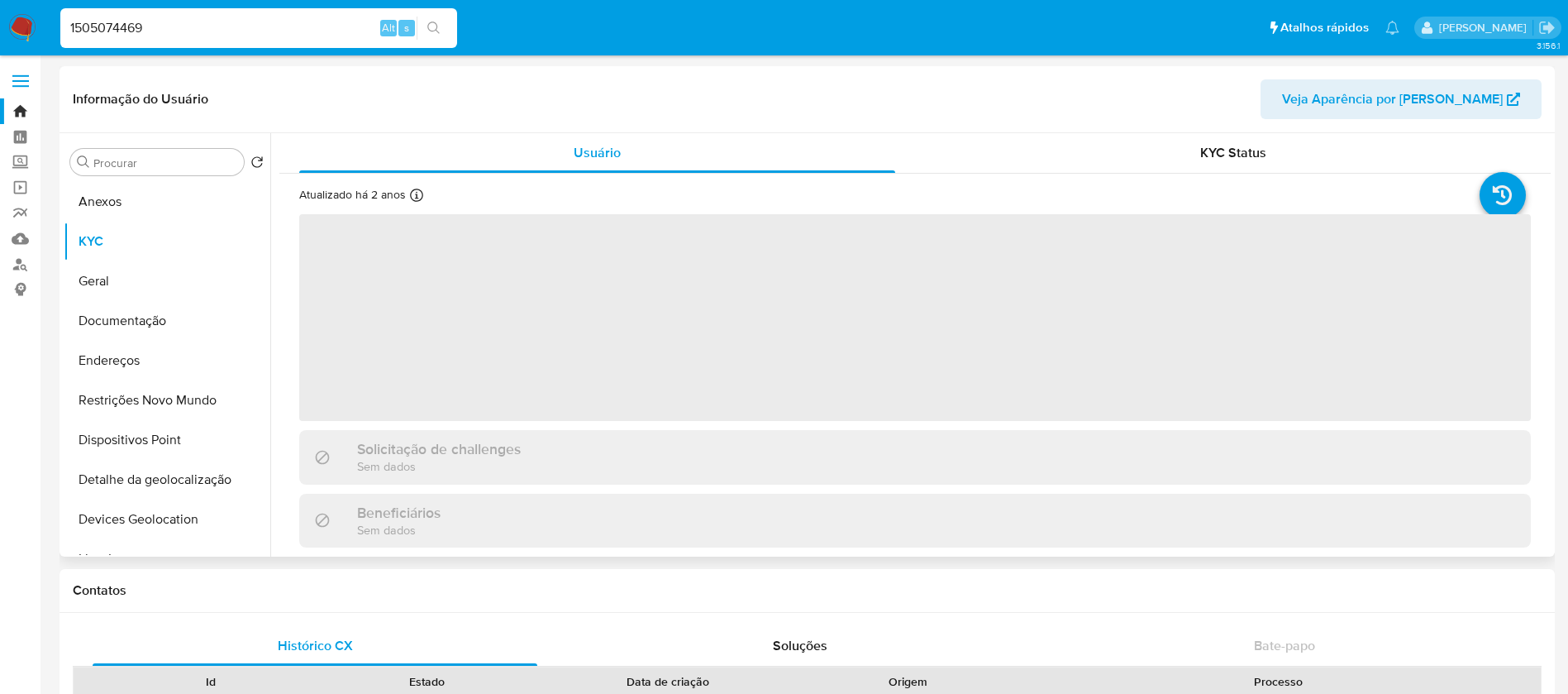
select select "10"
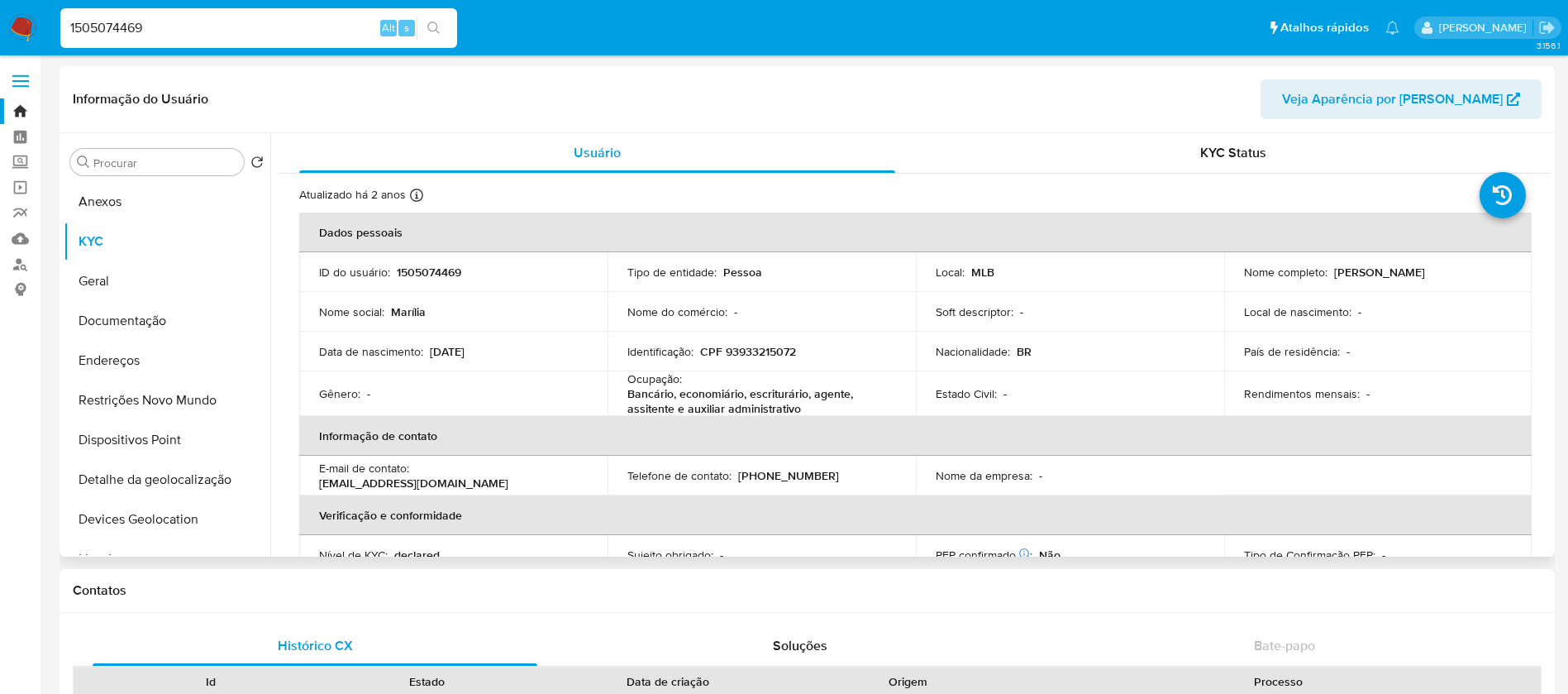
click at [215, 23] on input "1505074469" at bounding box center [258, 28] width 396 height 22
paste input "730525"
type input "1505730525"
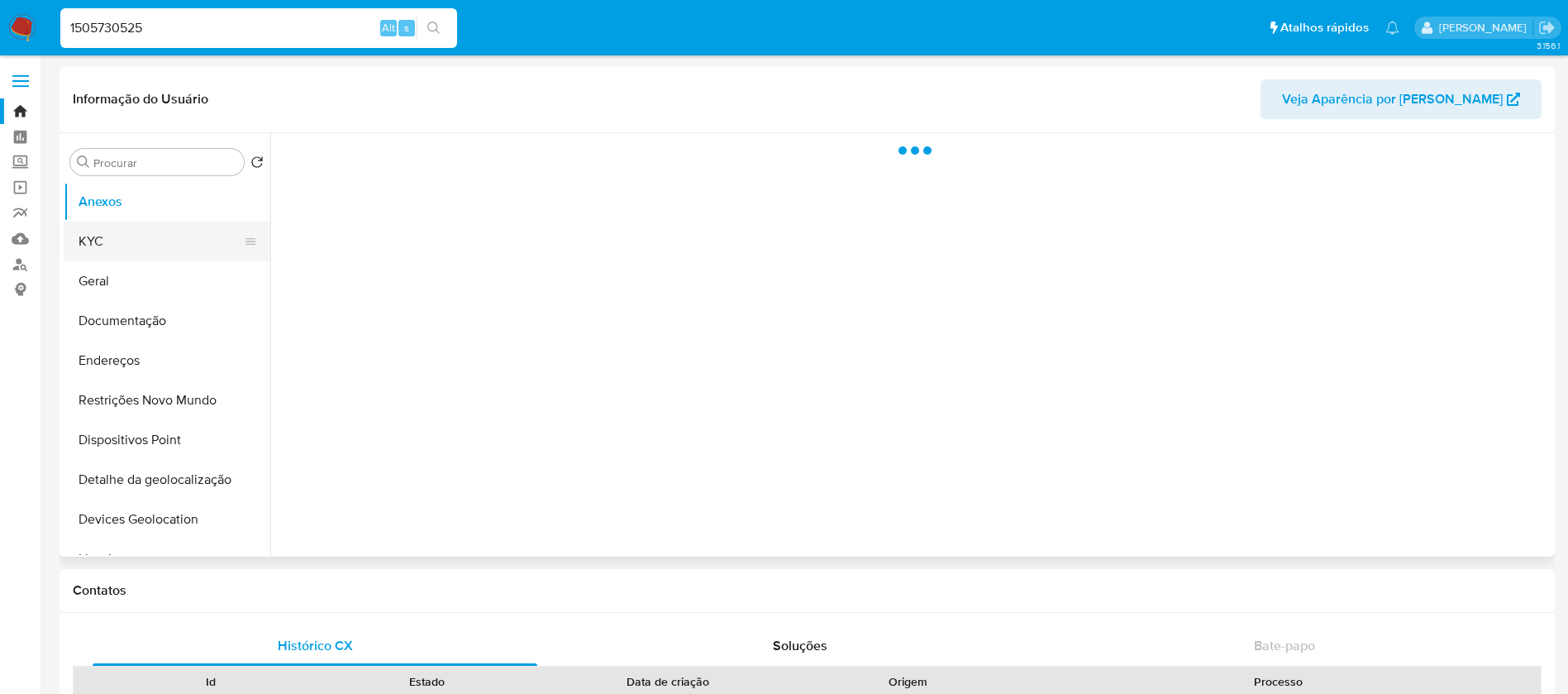
click at [108, 254] on button "KYC" at bounding box center [160, 241] width 193 height 40
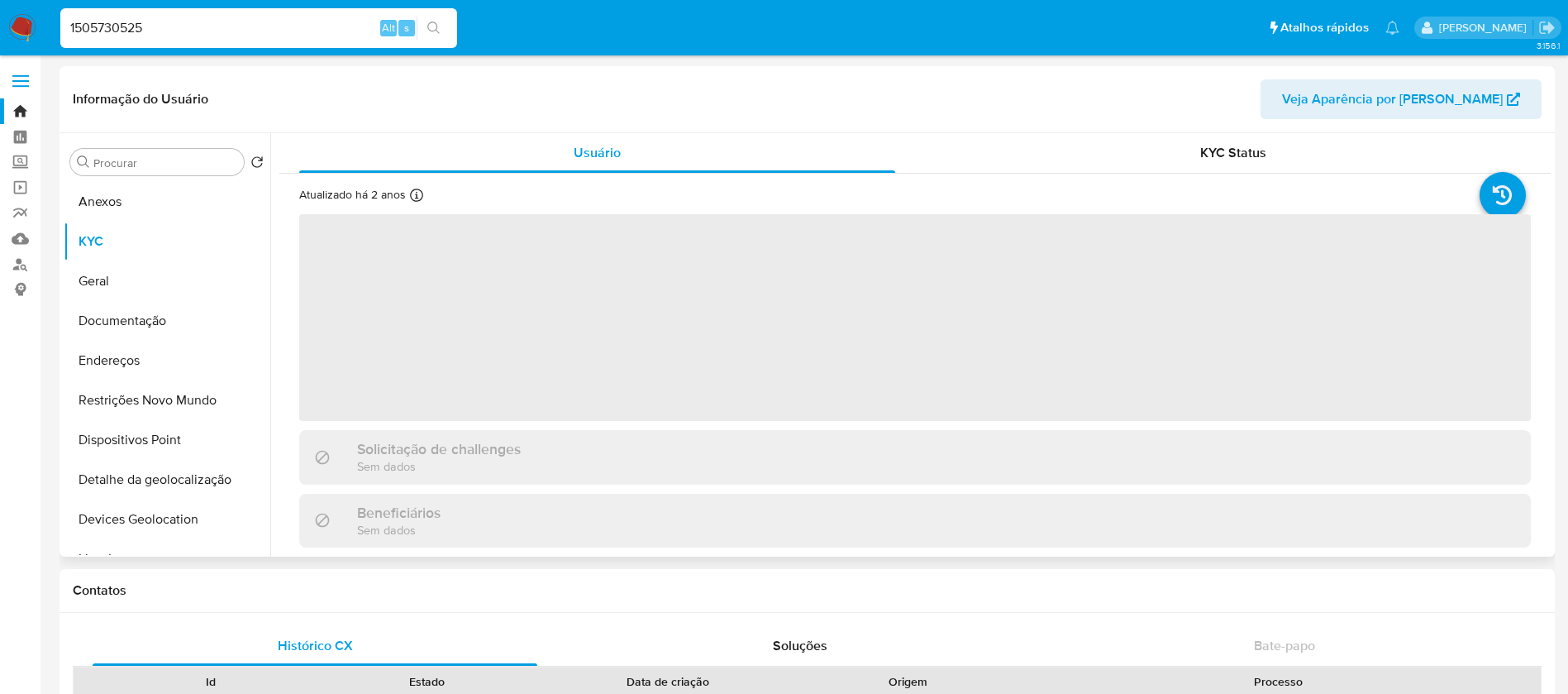
select select "10"
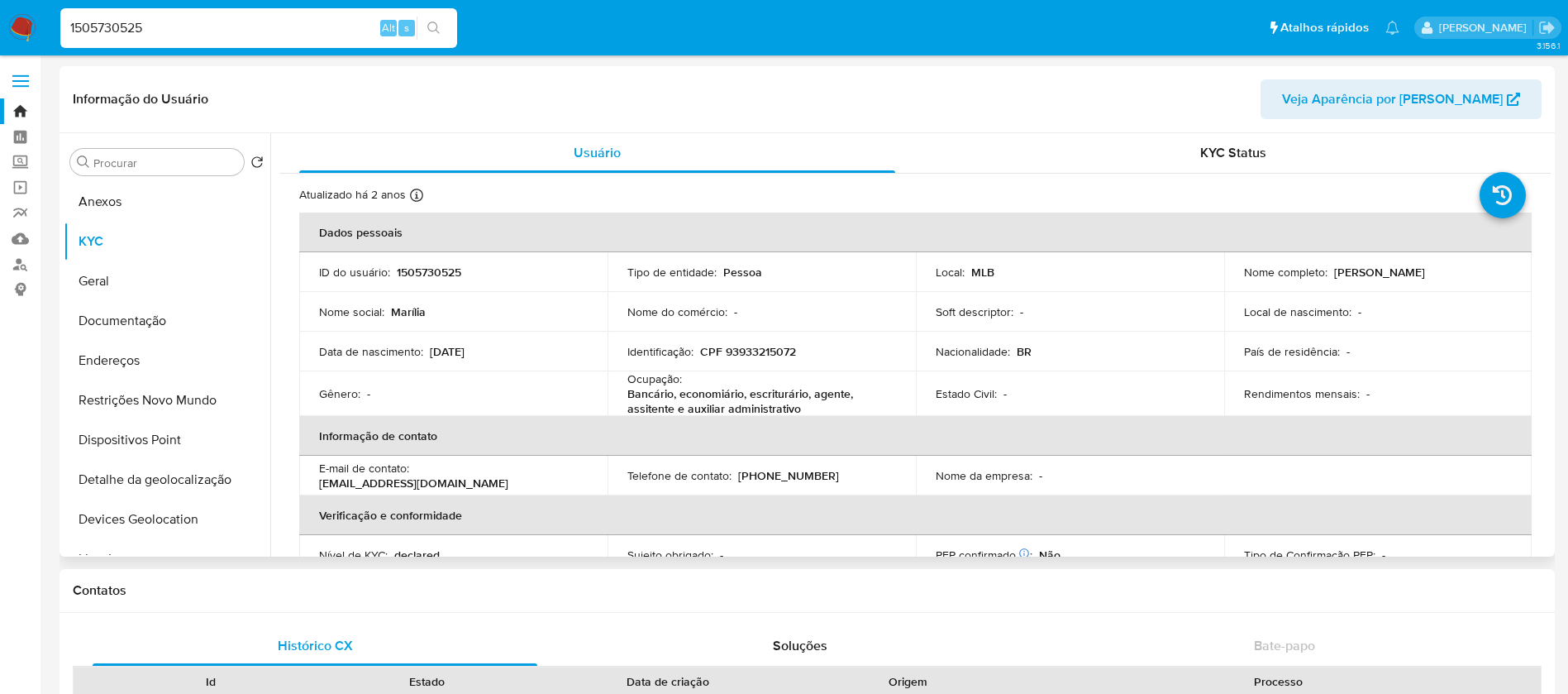
click at [256, 29] on input "1505730525" at bounding box center [258, 28] width 396 height 22
paste input "469510138"
type input "469510138"
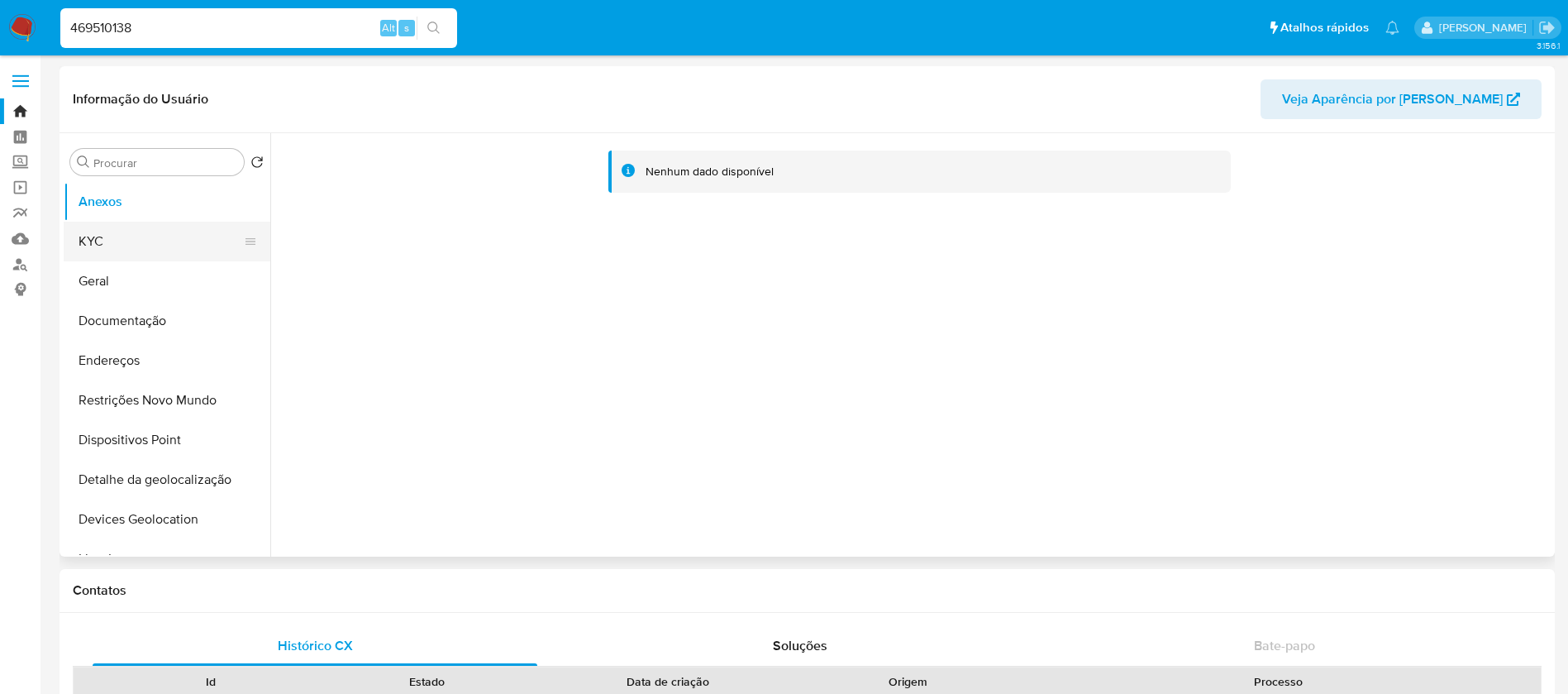
select select "10"
click at [119, 251] on button "KYC" at bounding box center [160, 241] width 193 height 40
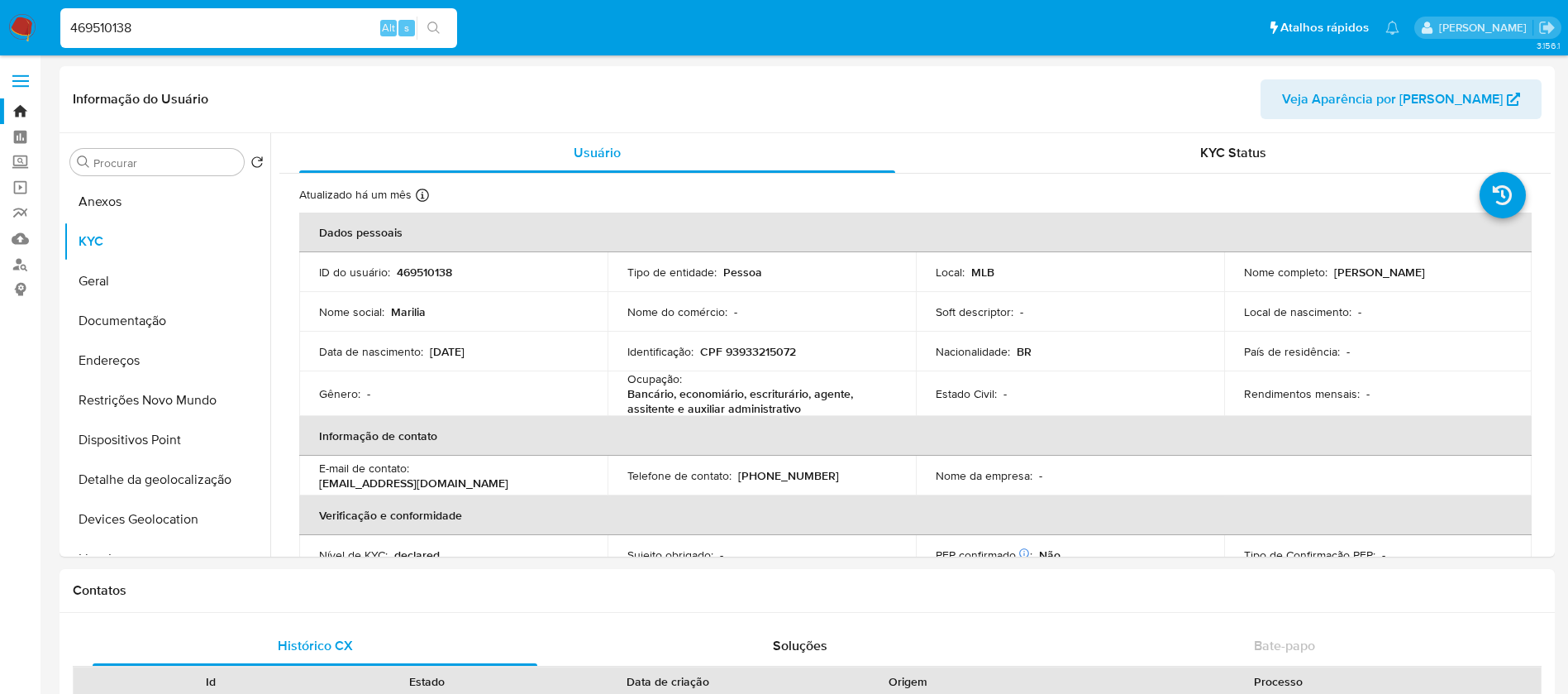
click at [171, 34] on input "469510138" at bounding box center [258, 28] width 396 height 22
paste input "3872178"
type input "387217838"
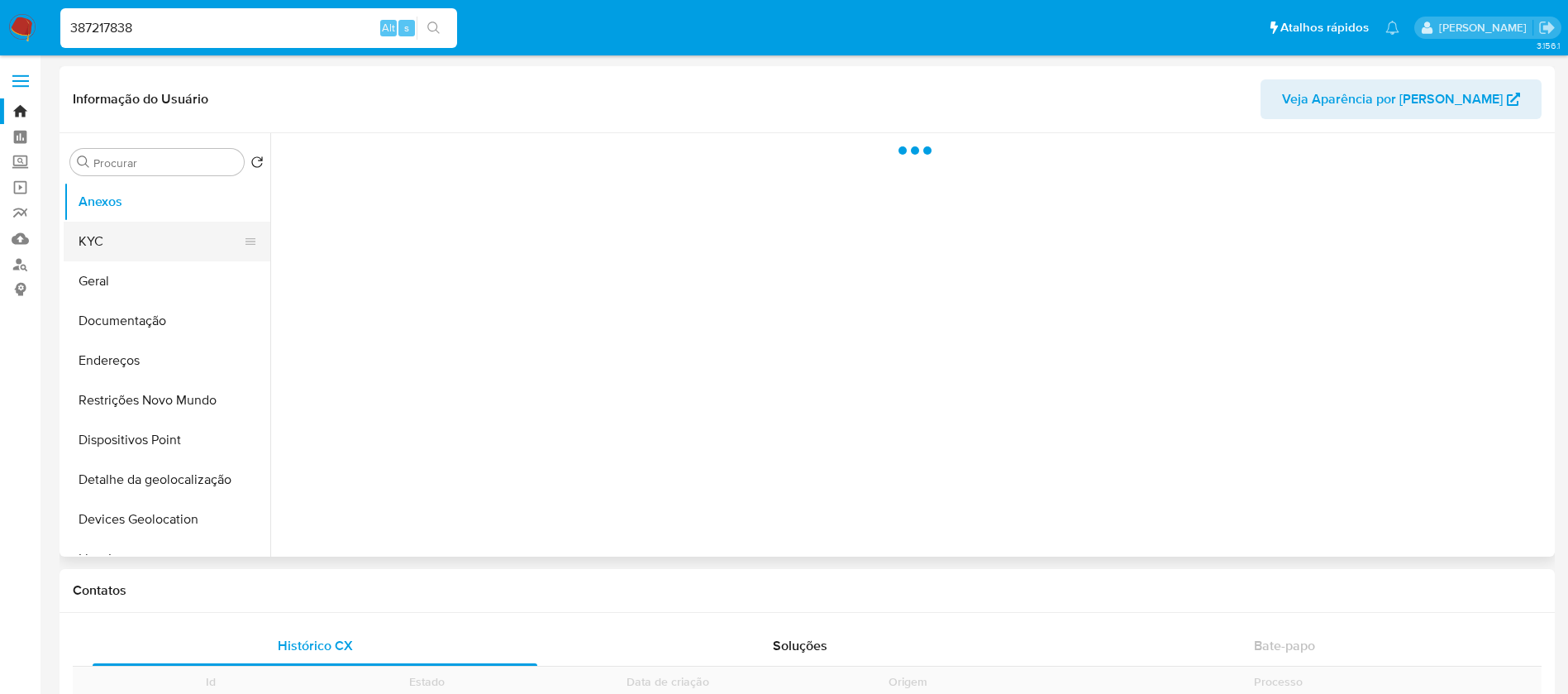
click at [125, 235] on button "KYC" at bounding box center [160, 241] width 193 height 40
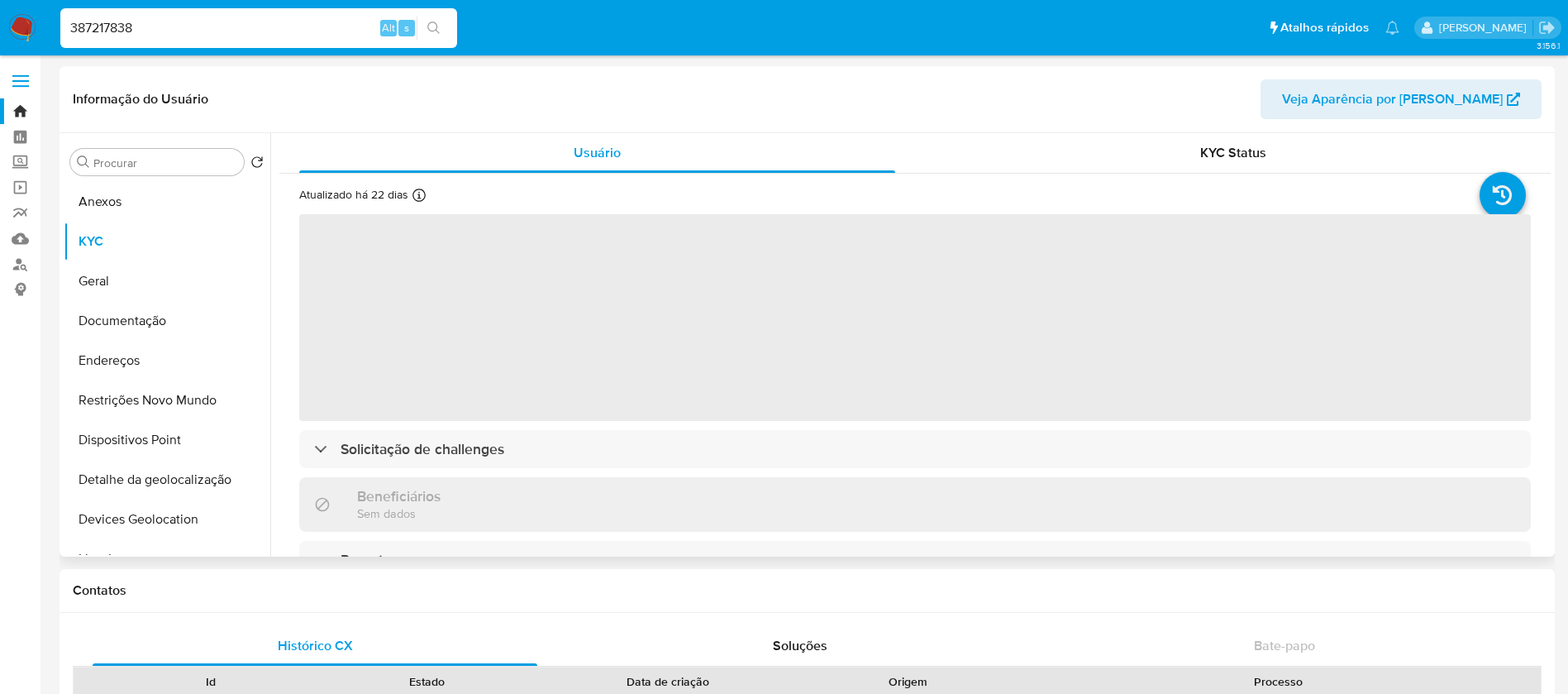
select select "10"
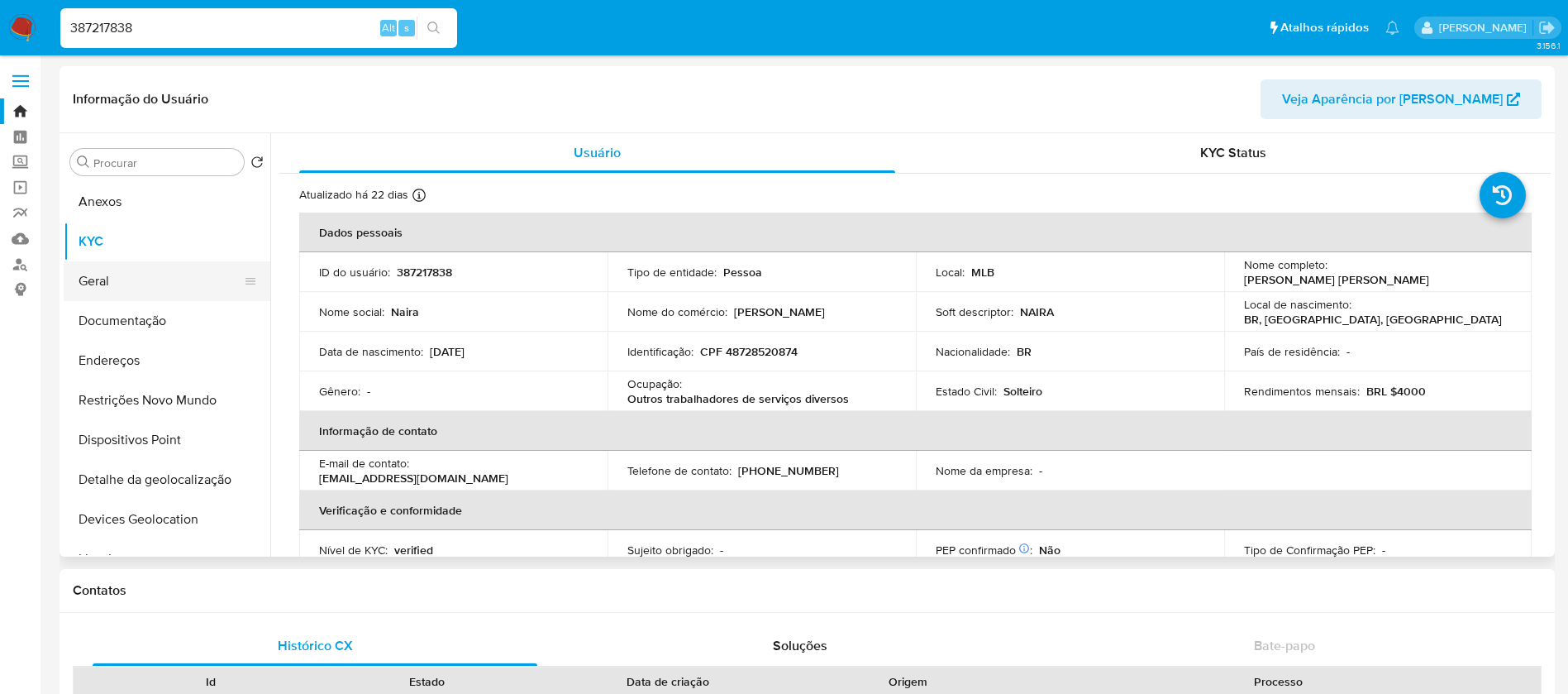
click at [109, 289] on button "Geral" at bounding box center [160, 281] width 193 height 40
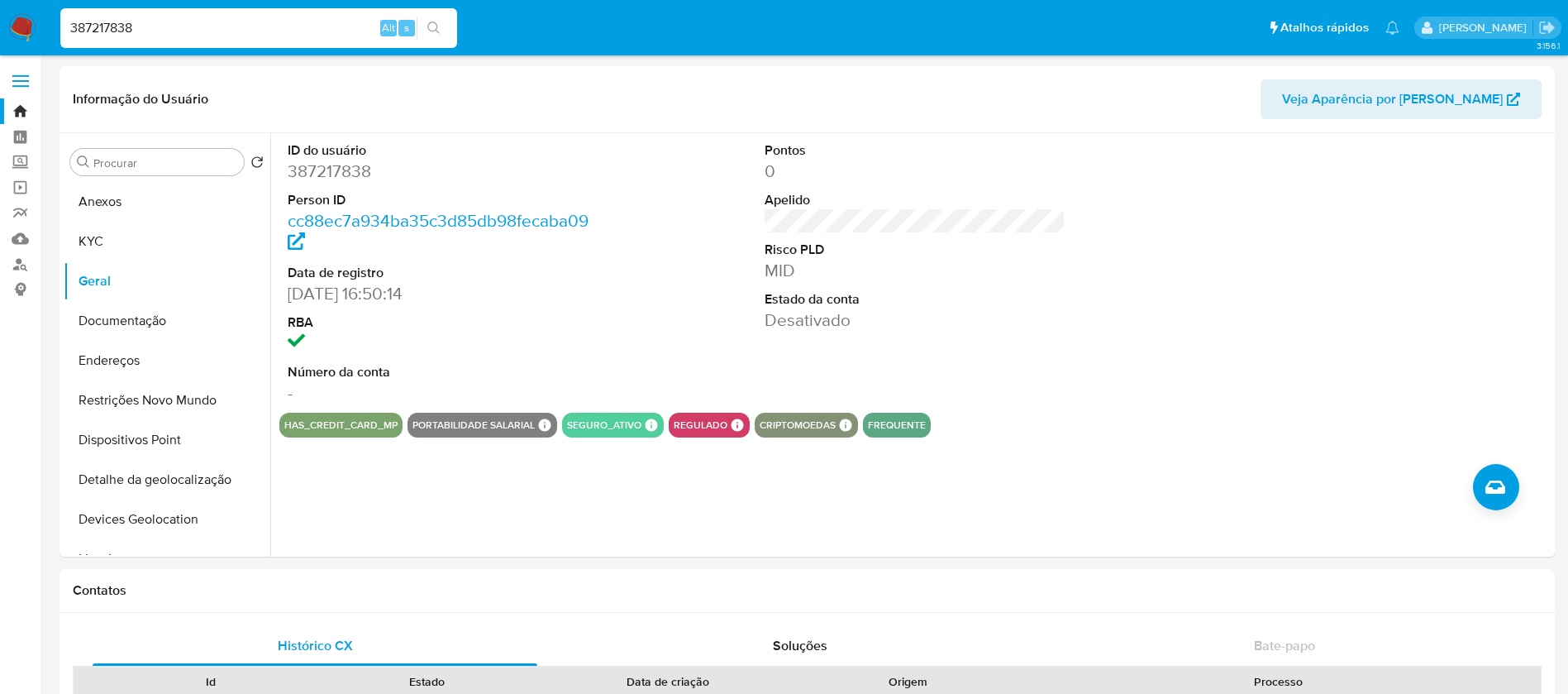
click at [194, 31] on input "387217838" at bounding box center [258, 28] width 396 height 22
paste input "1522005032"
type input "1522005032"
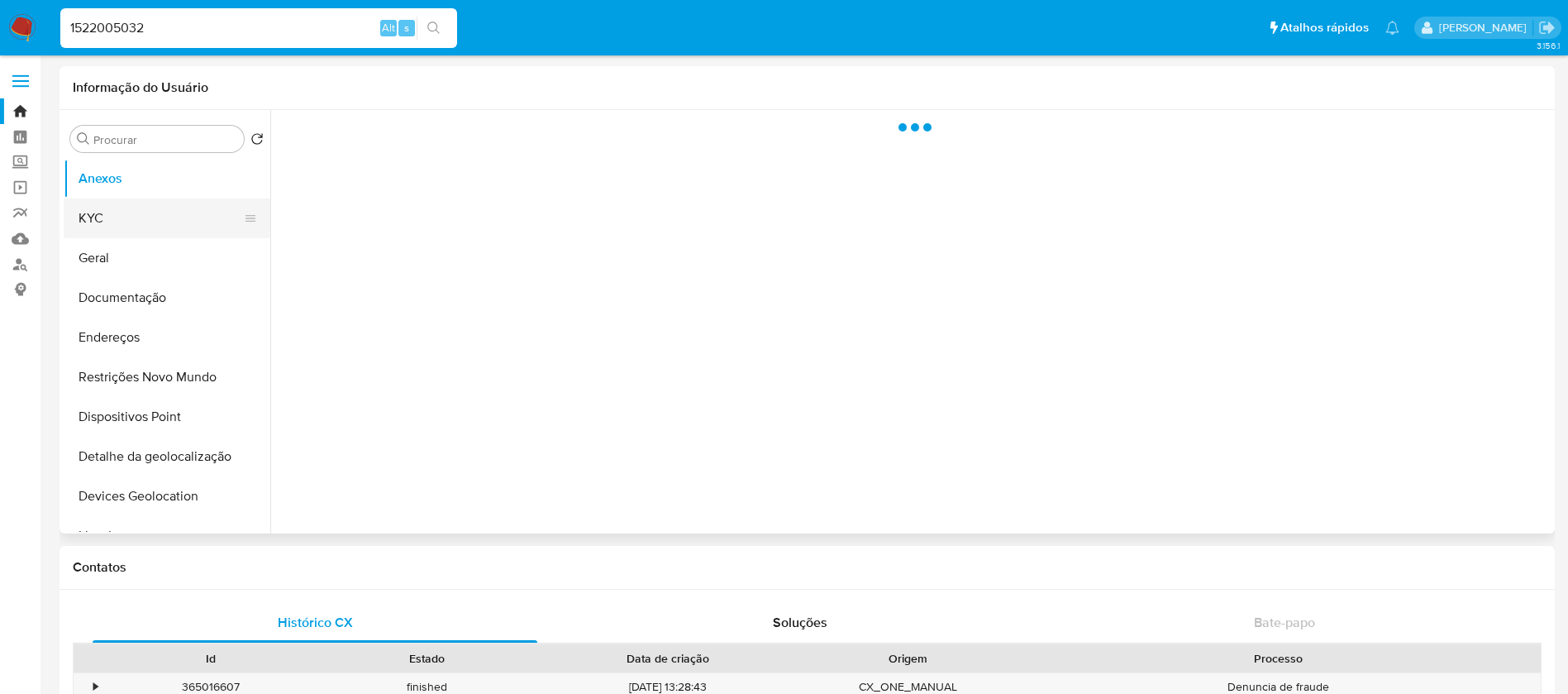
click at [109, 230] on button "KYC" at bounding box center [160, 218] width 193 height 40
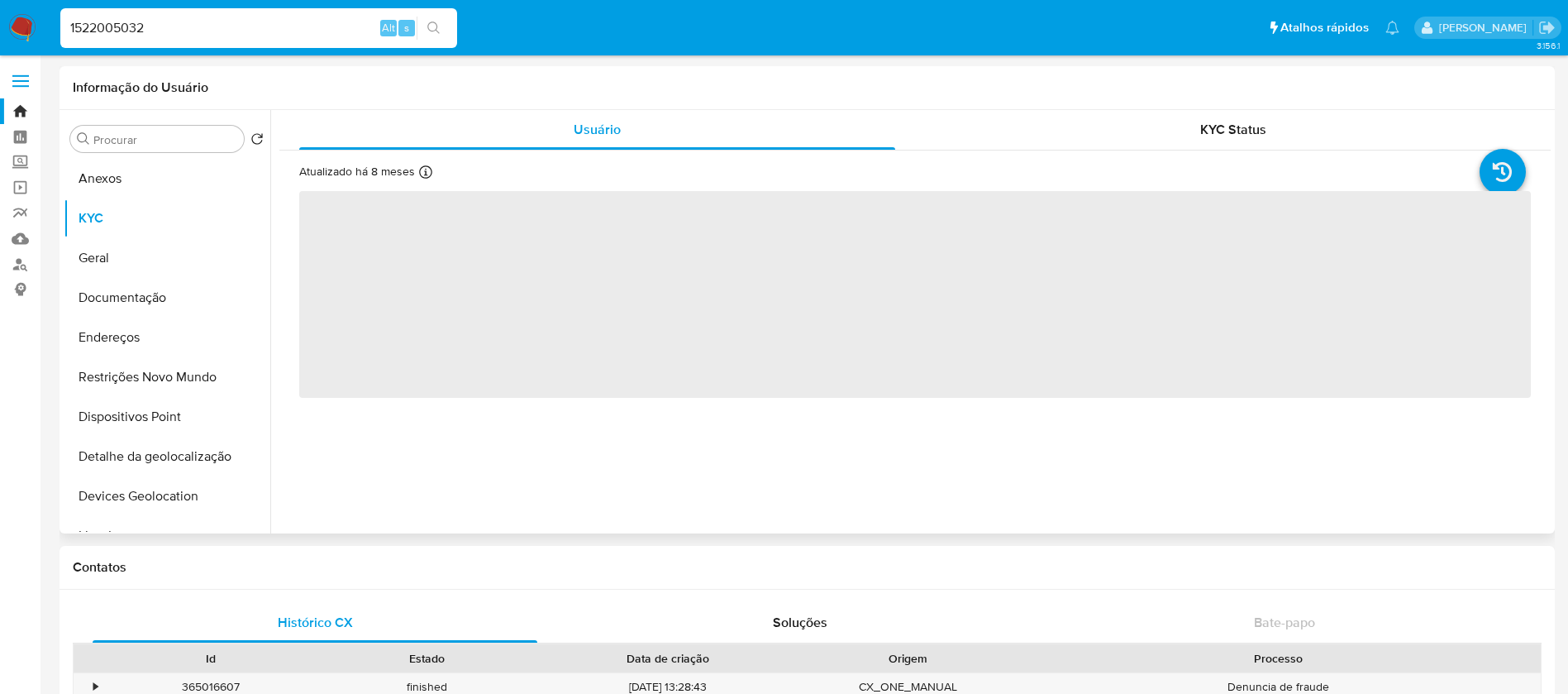
select select "10"
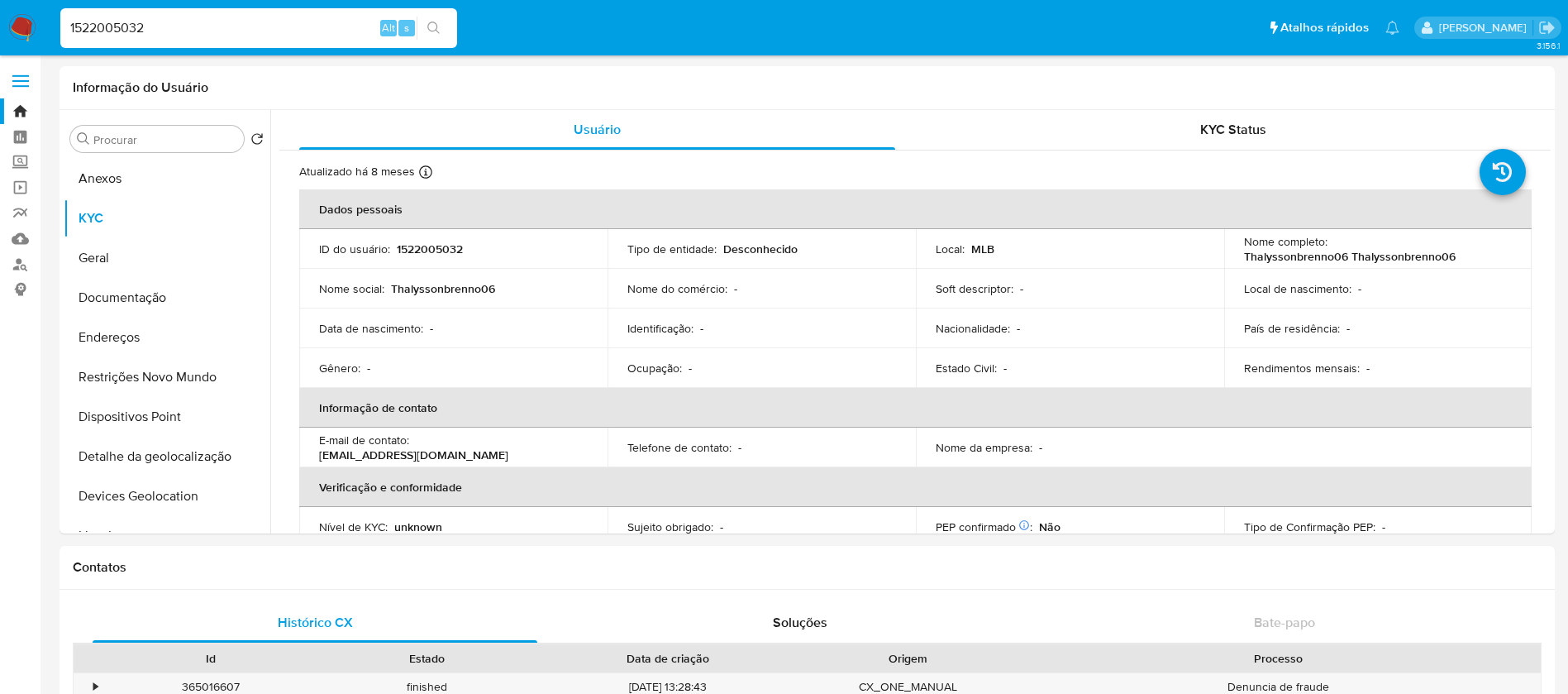
select select "10"
click at [150, 263] on button "Geral" at bounding box center [167, 258] width 207 height 40
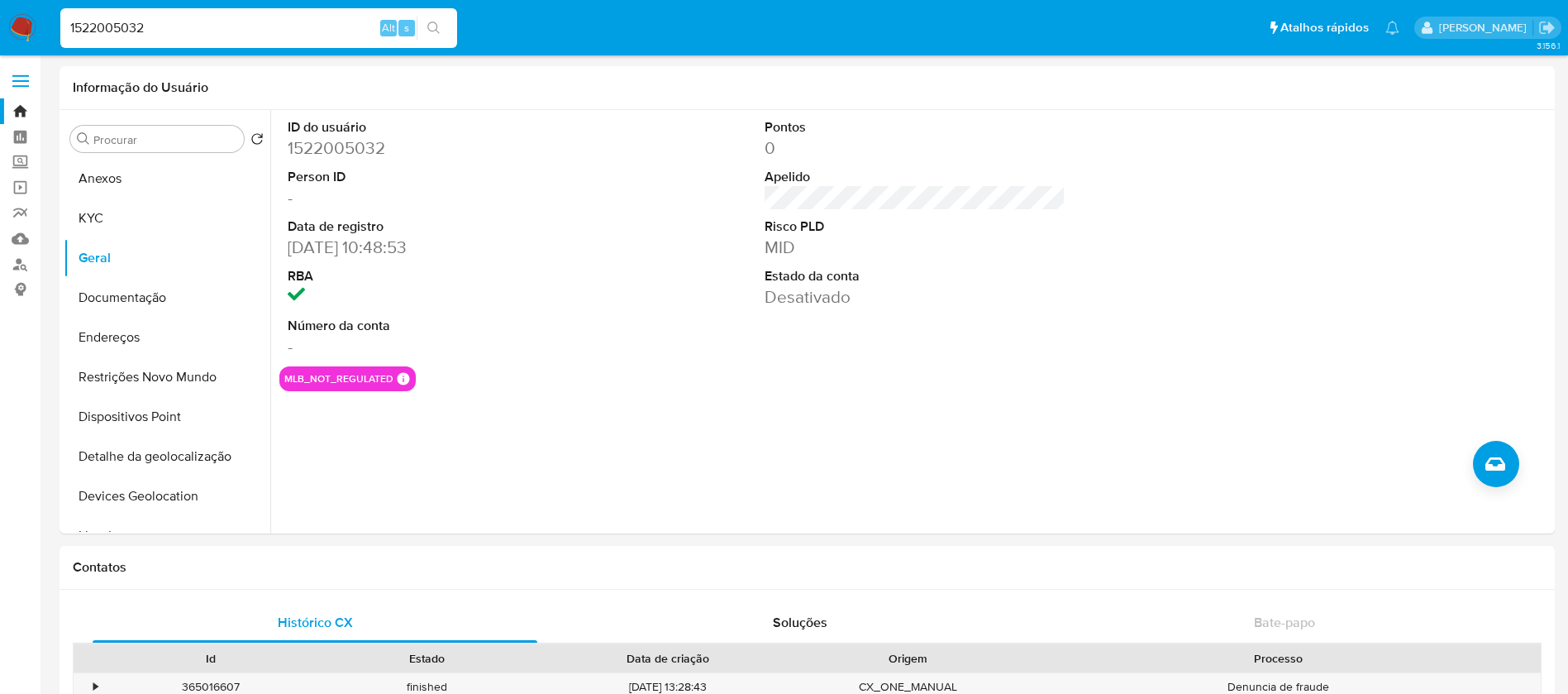
click at [180, 28] on input "1522005032" at bounding box center [258, 28] width 396 height 22
paste input "387217838"
type input "387217838"
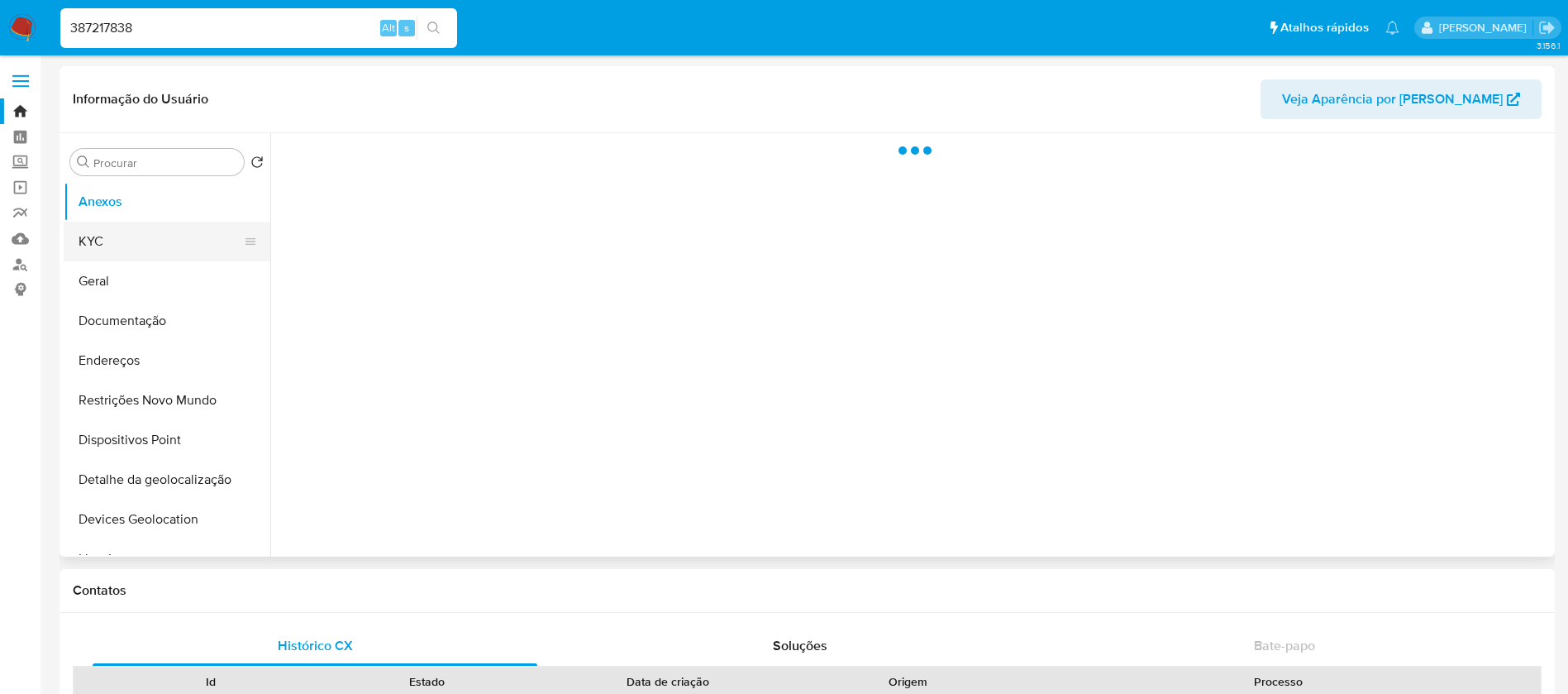
click at [120, 242] on button "KYC" at bounding box center [160, 241] width 193 height 40
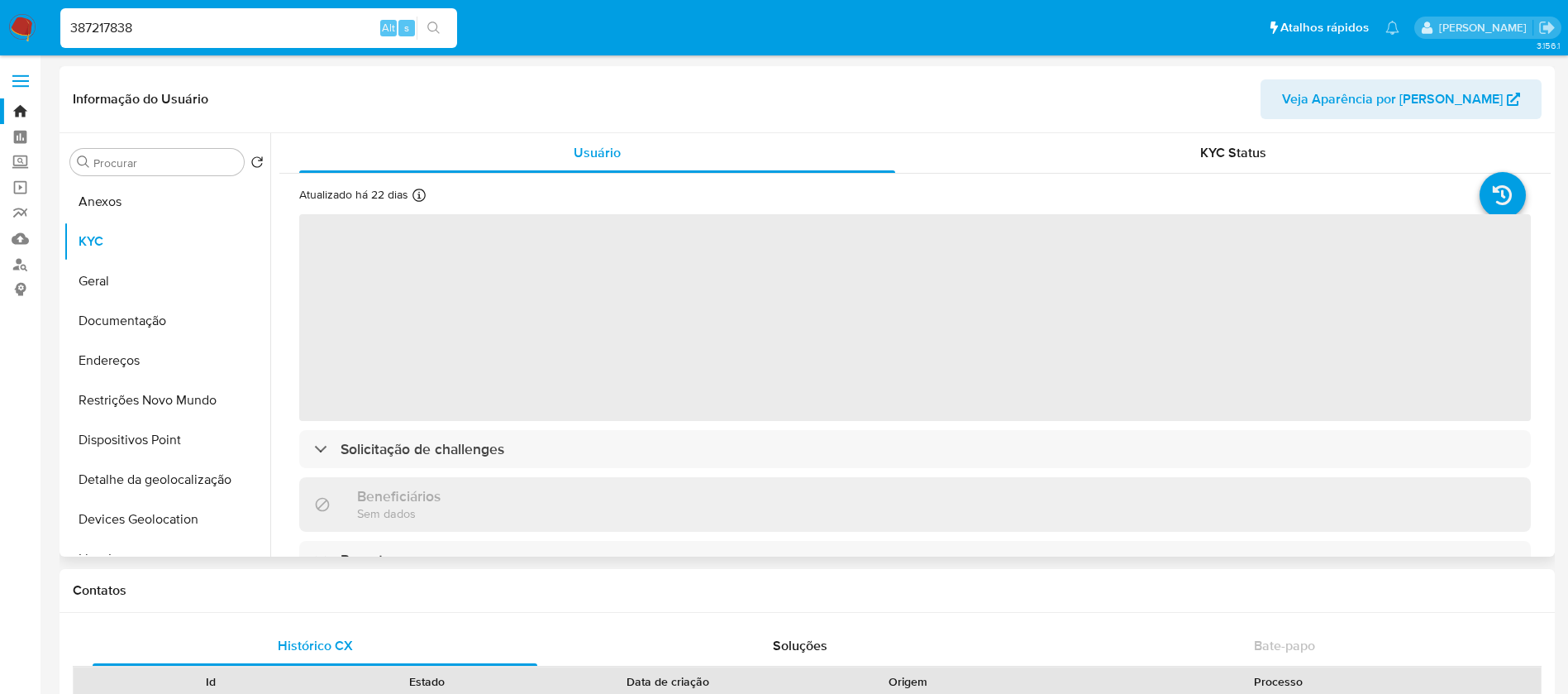
select select "10"
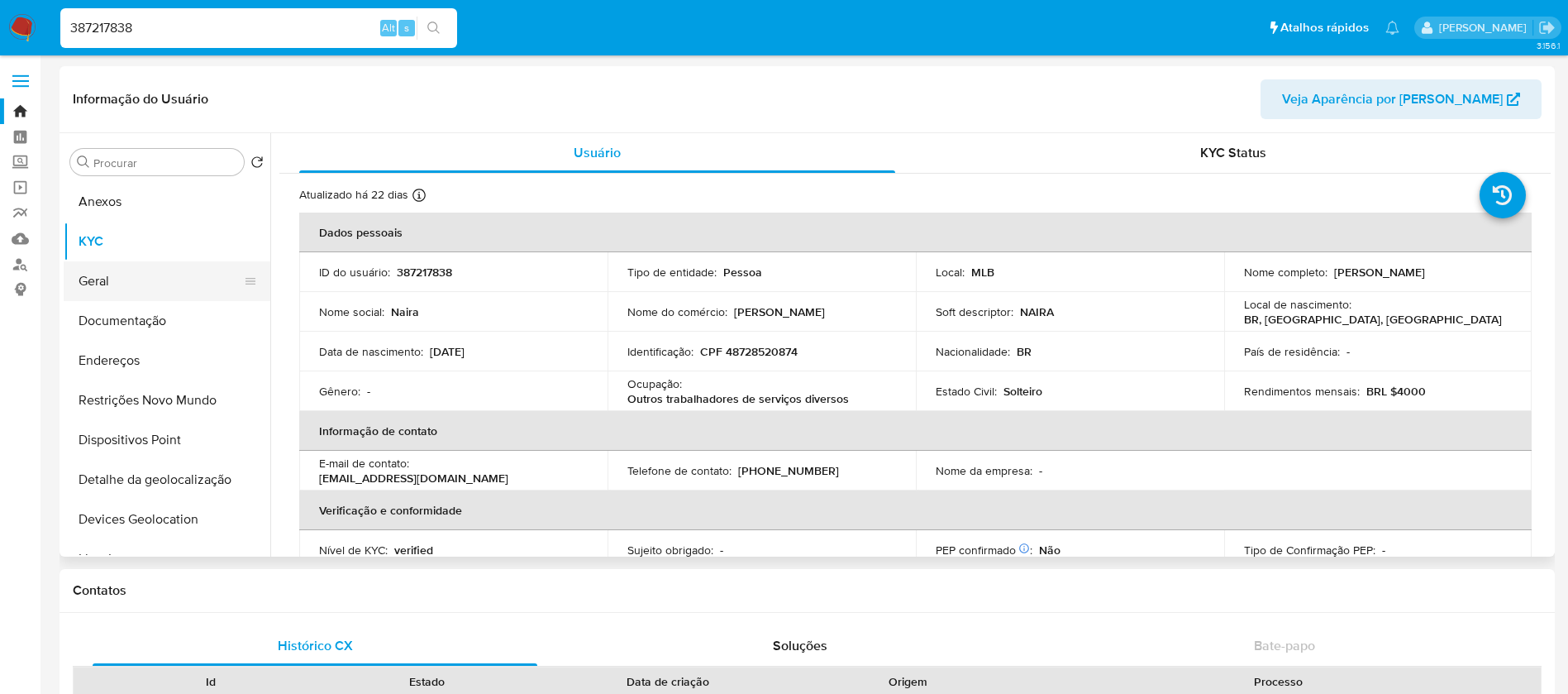
click at [112, 292] on button "Geral" at bounding box center [160, 281] width 193 height 40
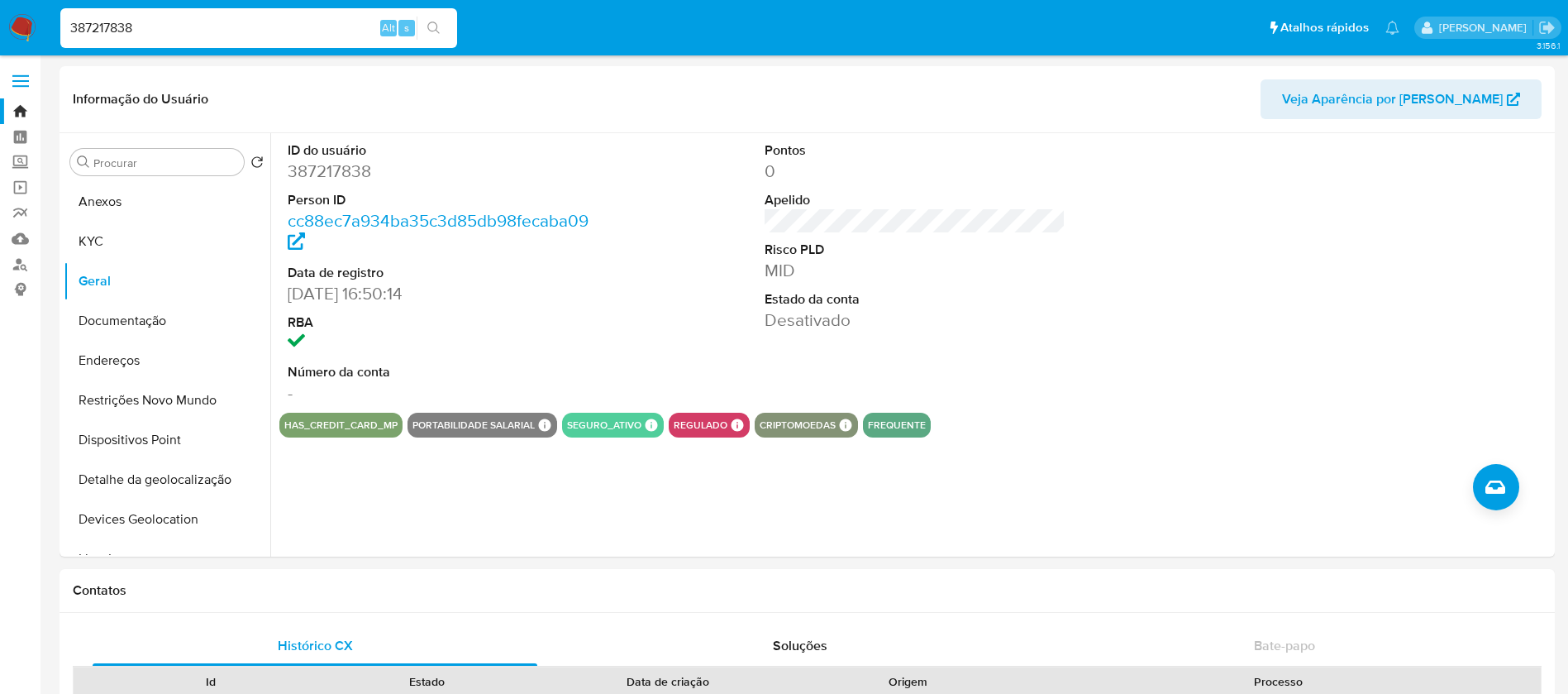
click at [193, 28] on input "387217838" at bounding box center [258, 28] width 396 height 22
paste input "1522005032"
type input "1522005032"
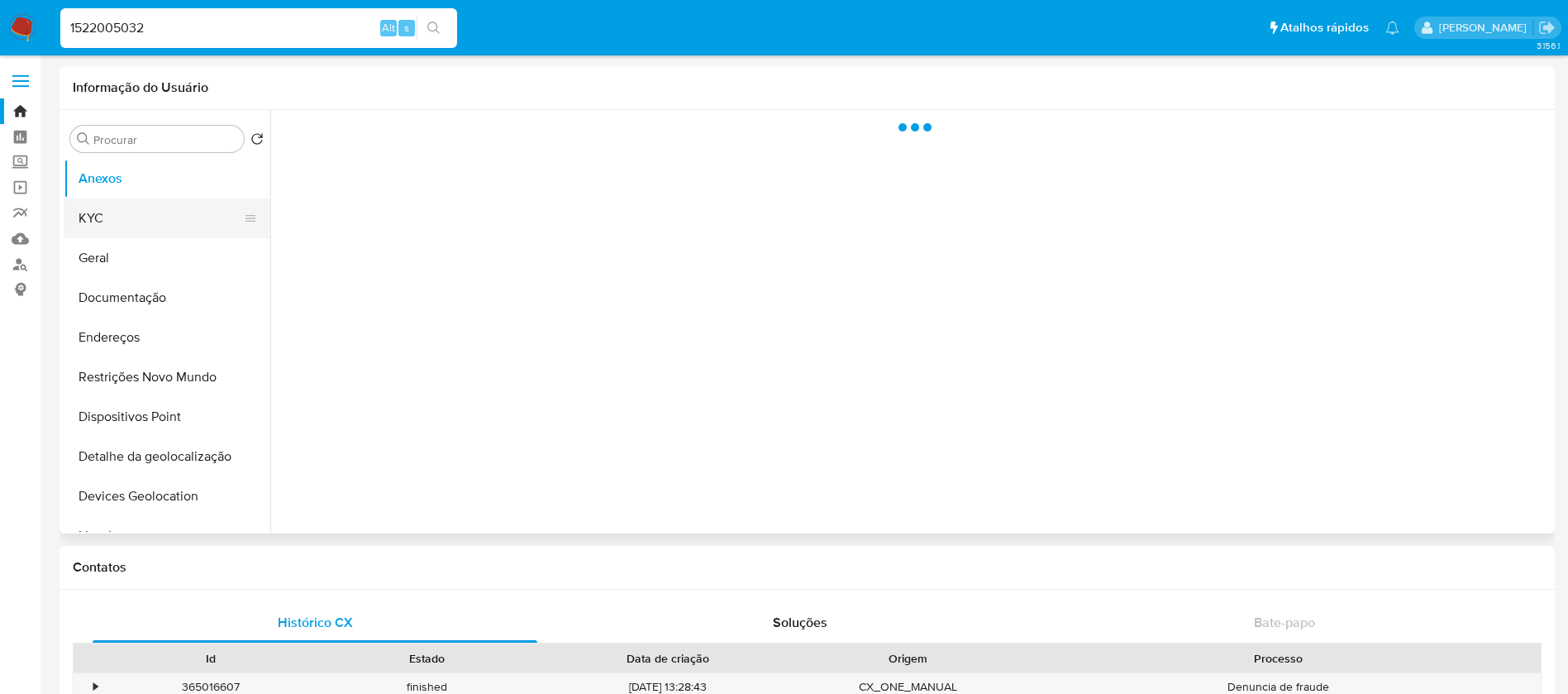
click at [118, 209] on button "KYC" at bounding box center [160, 218] width 193 height 40
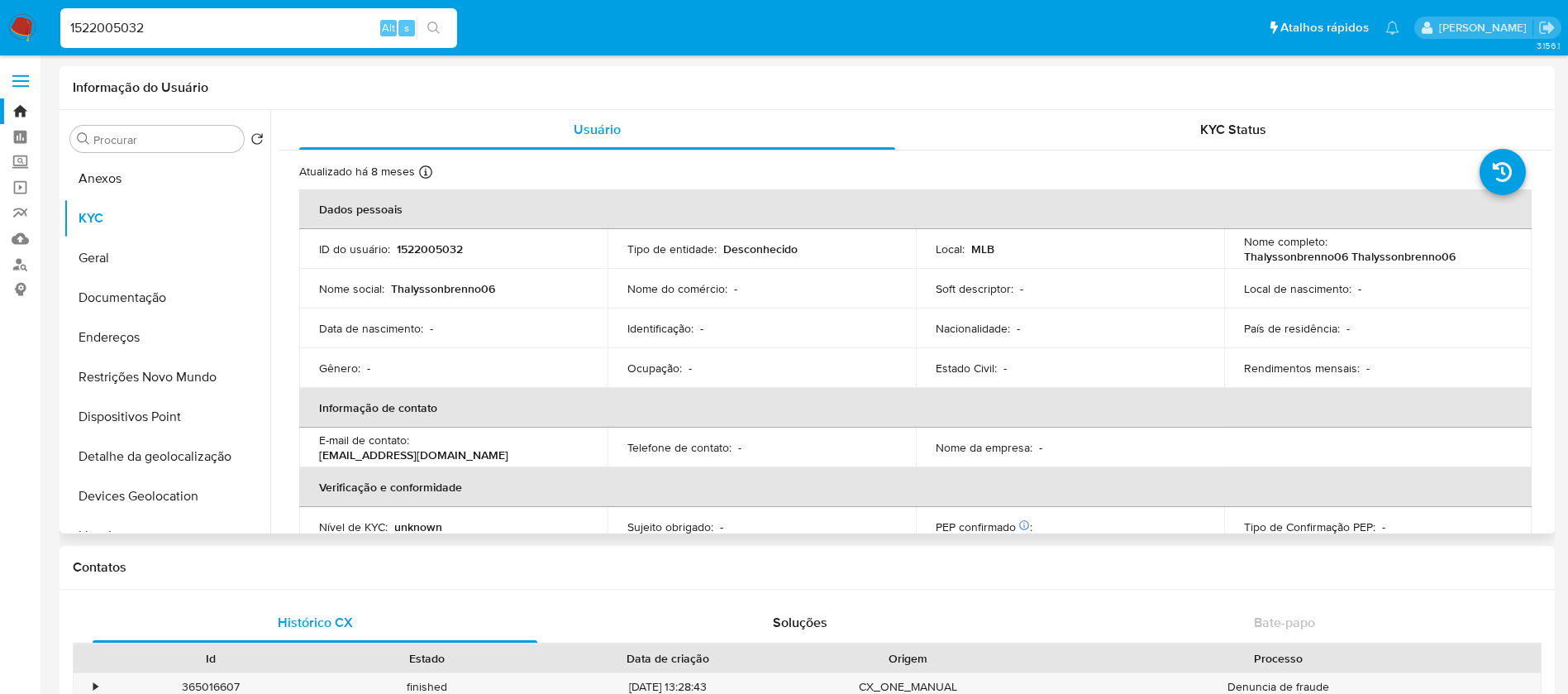
select select "10"
click at [137, 262] on button "Geral" at bounding box center [160, 258] width 193 height 40
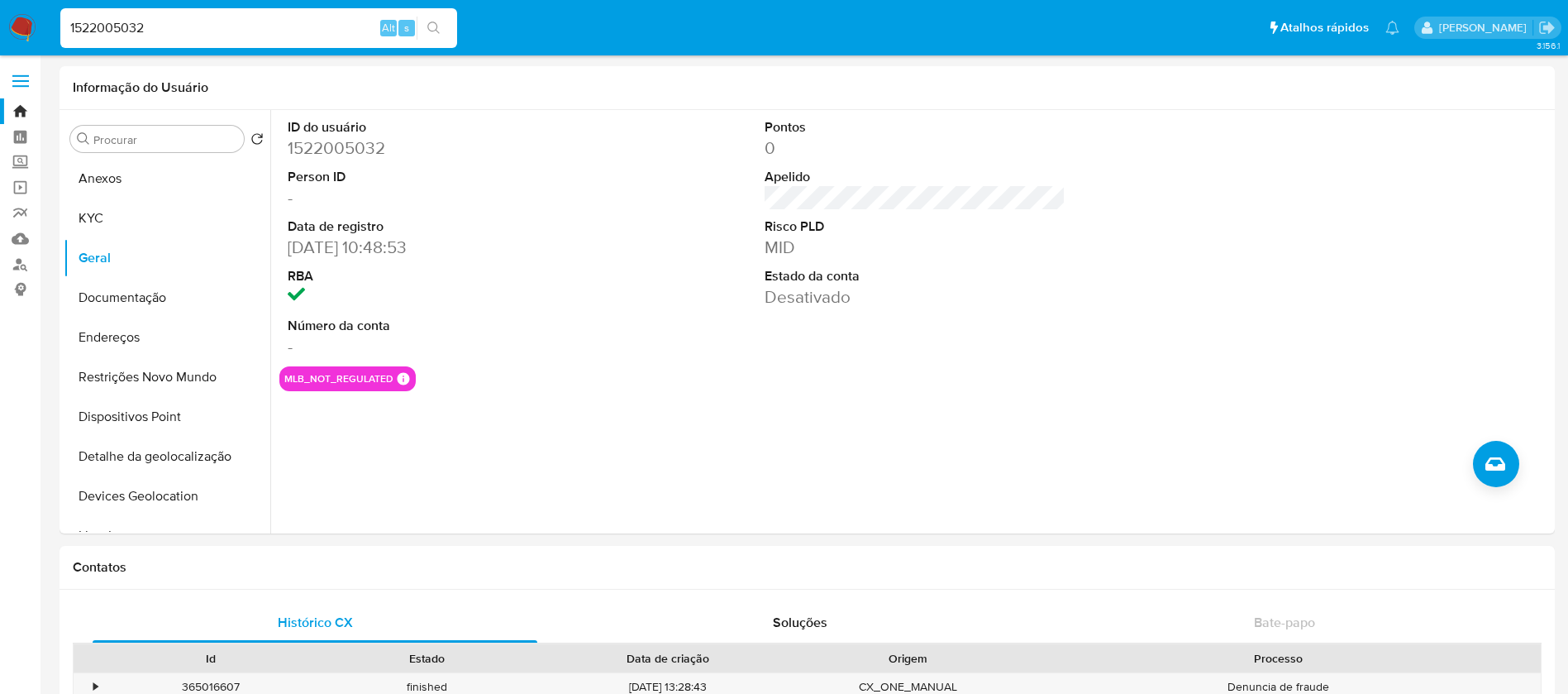
click at [219, 31] on input "1522005032" at bounding box center [258, 28] width 396 height 22
click at [217, 31] on input "1522005032" at bounding box center [258, 28] width 396 height 22
paste input "715947419"
type input "715947419"
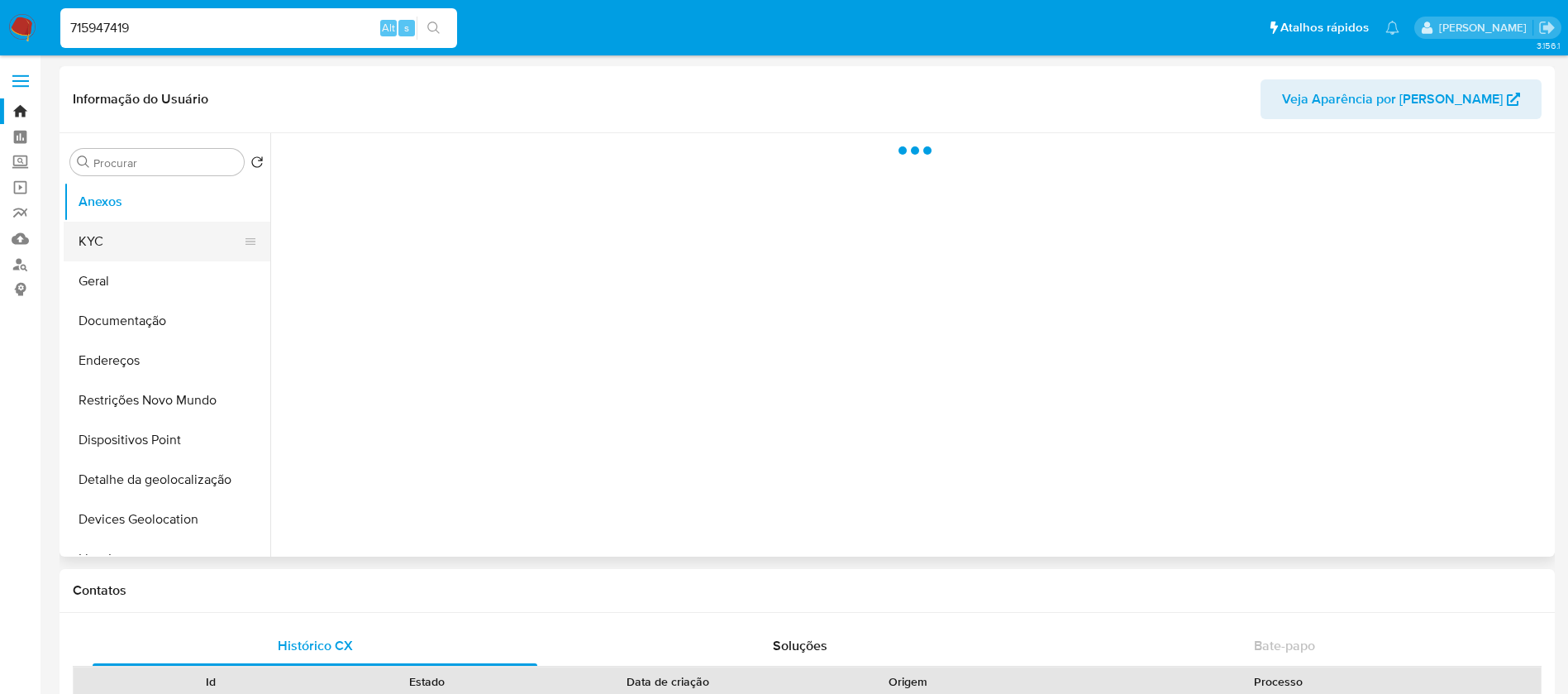
click at [99, 242] on button "KYC" at bounding box center [160, 241] width 193 height 40
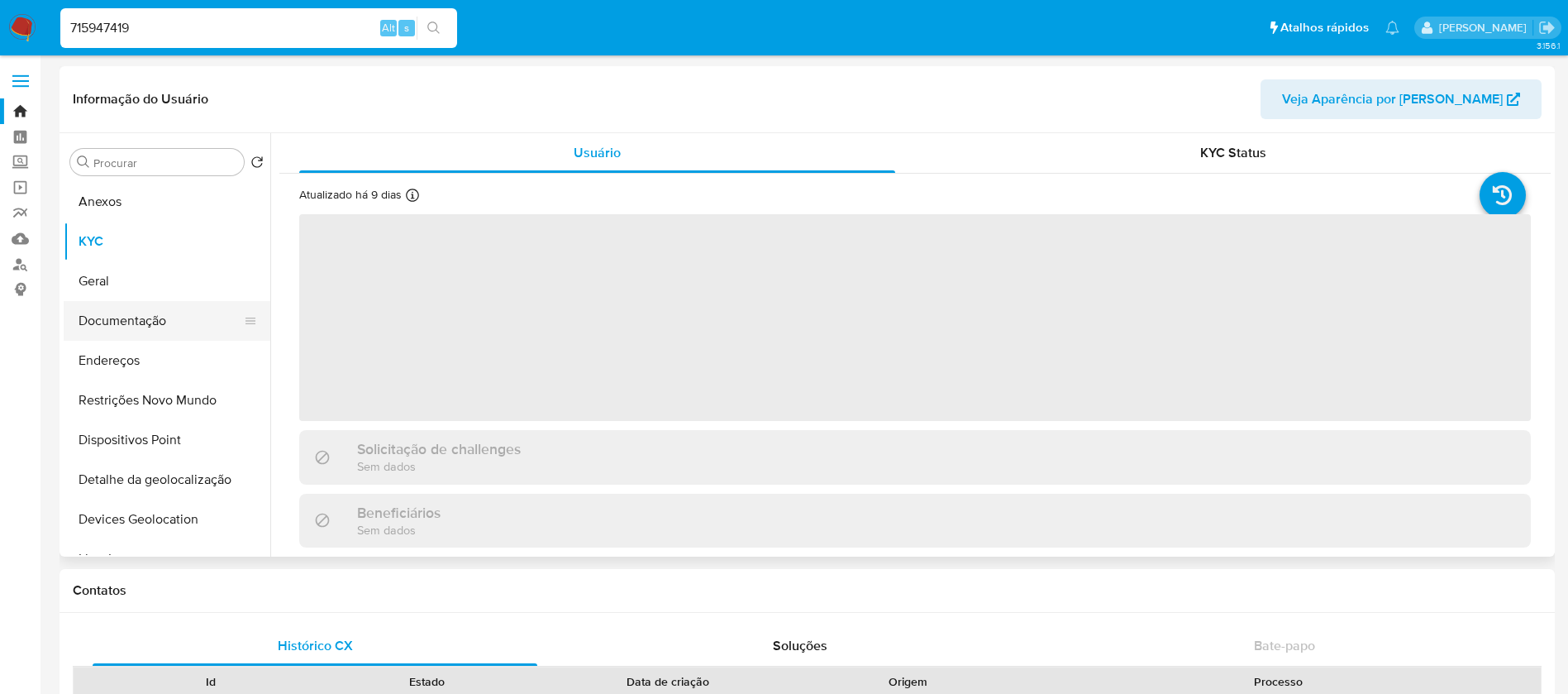
select select "10"
click at [102, 283] on button "Geral" at bounding box center [160, 281] width 193 height 40
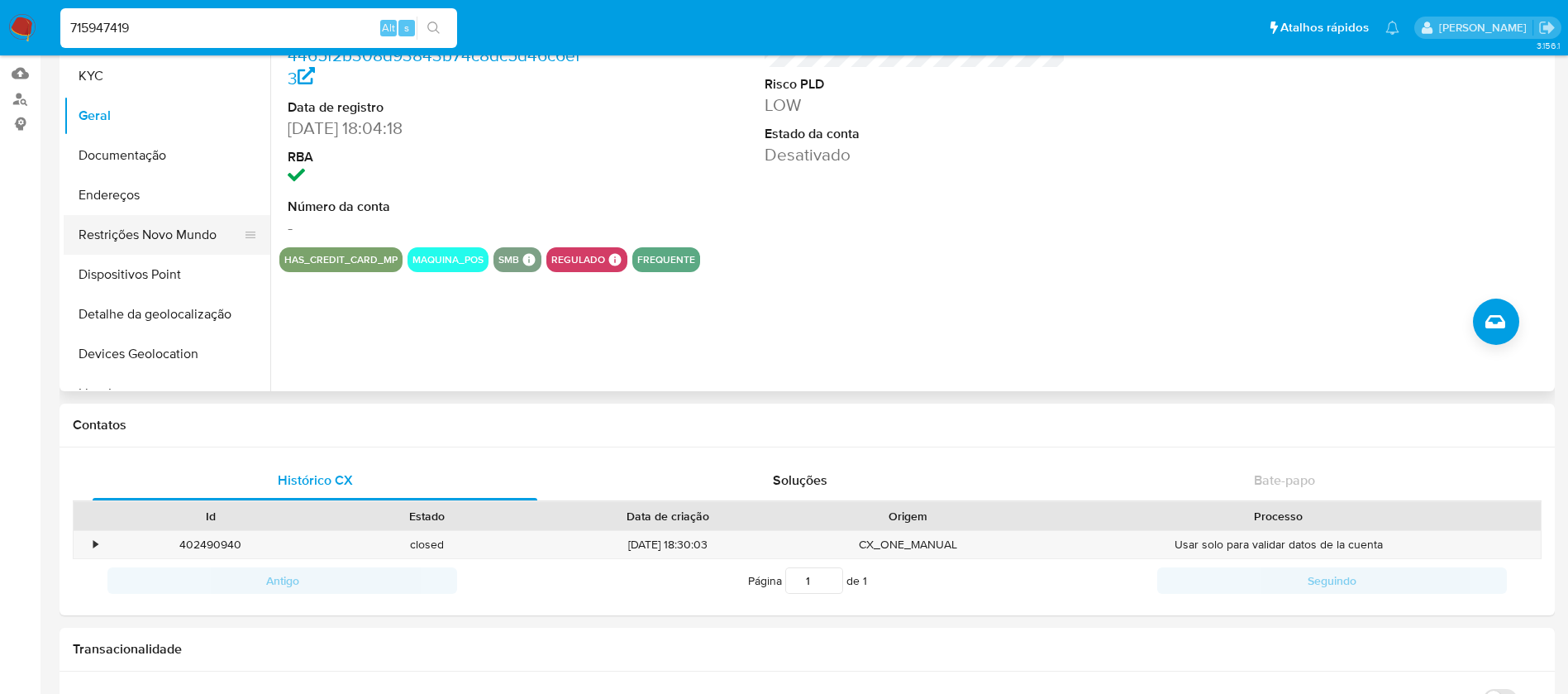
click at [155, 242] on button "Restrições Novo Mundo" at bounding box center [160, 235] width 193 height 40
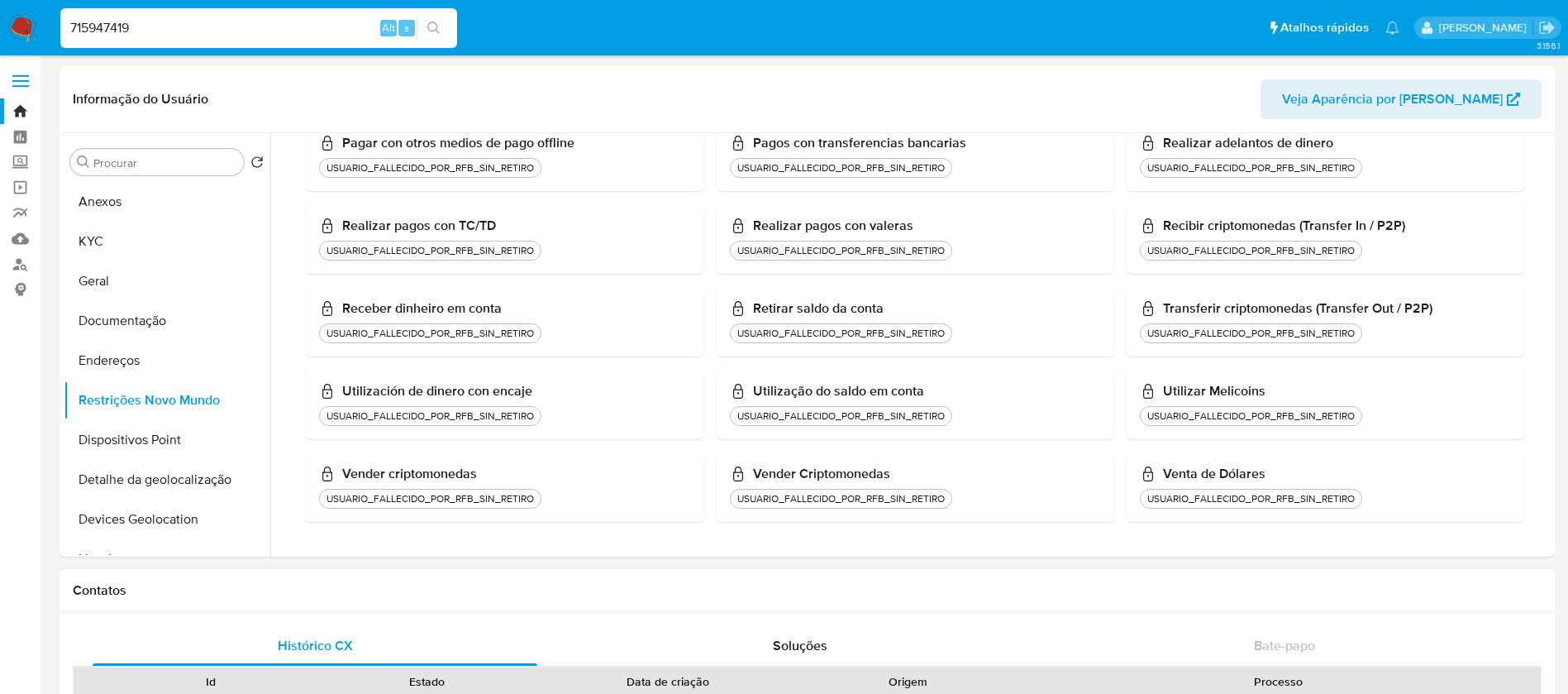
scroll to position [165, 0]
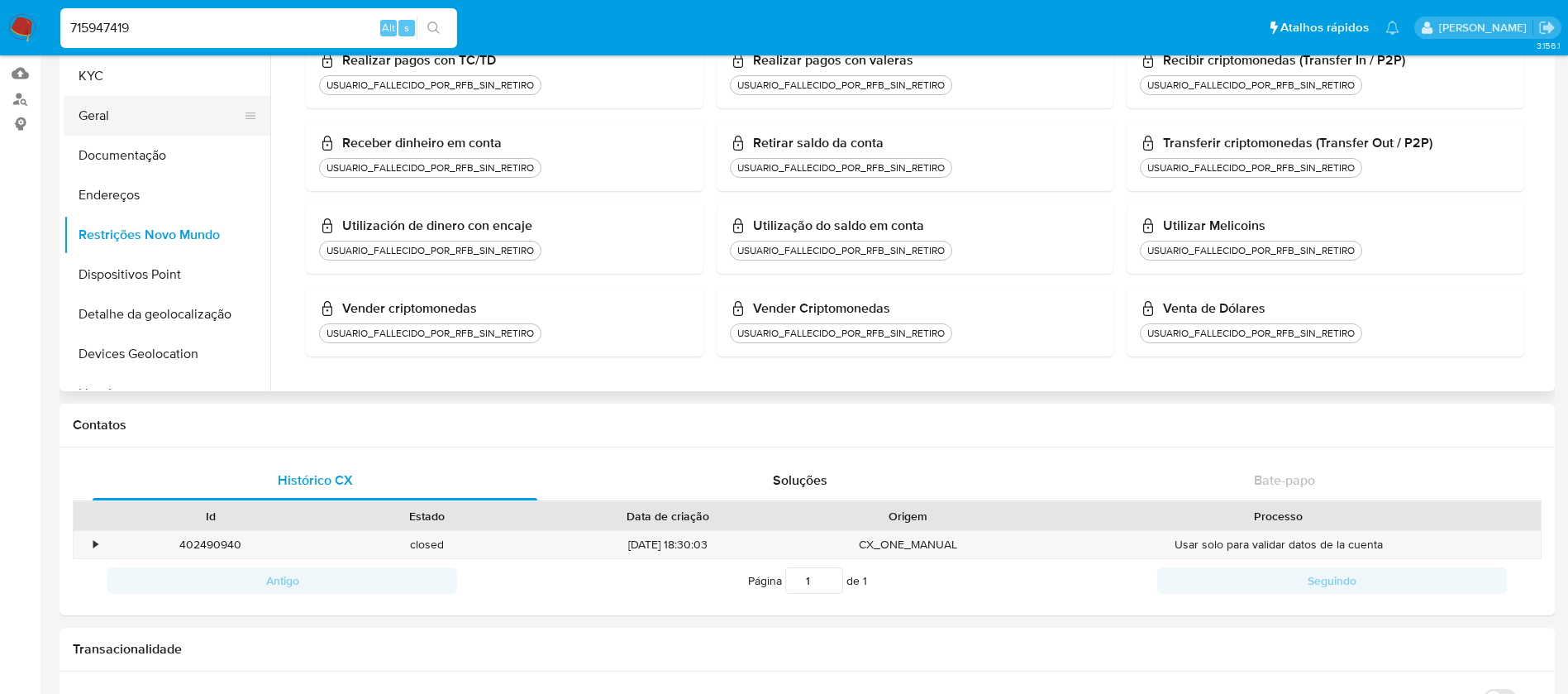
click at [107, 125] on button "Geral" at bounding box center [160, 116] width 193 height 40
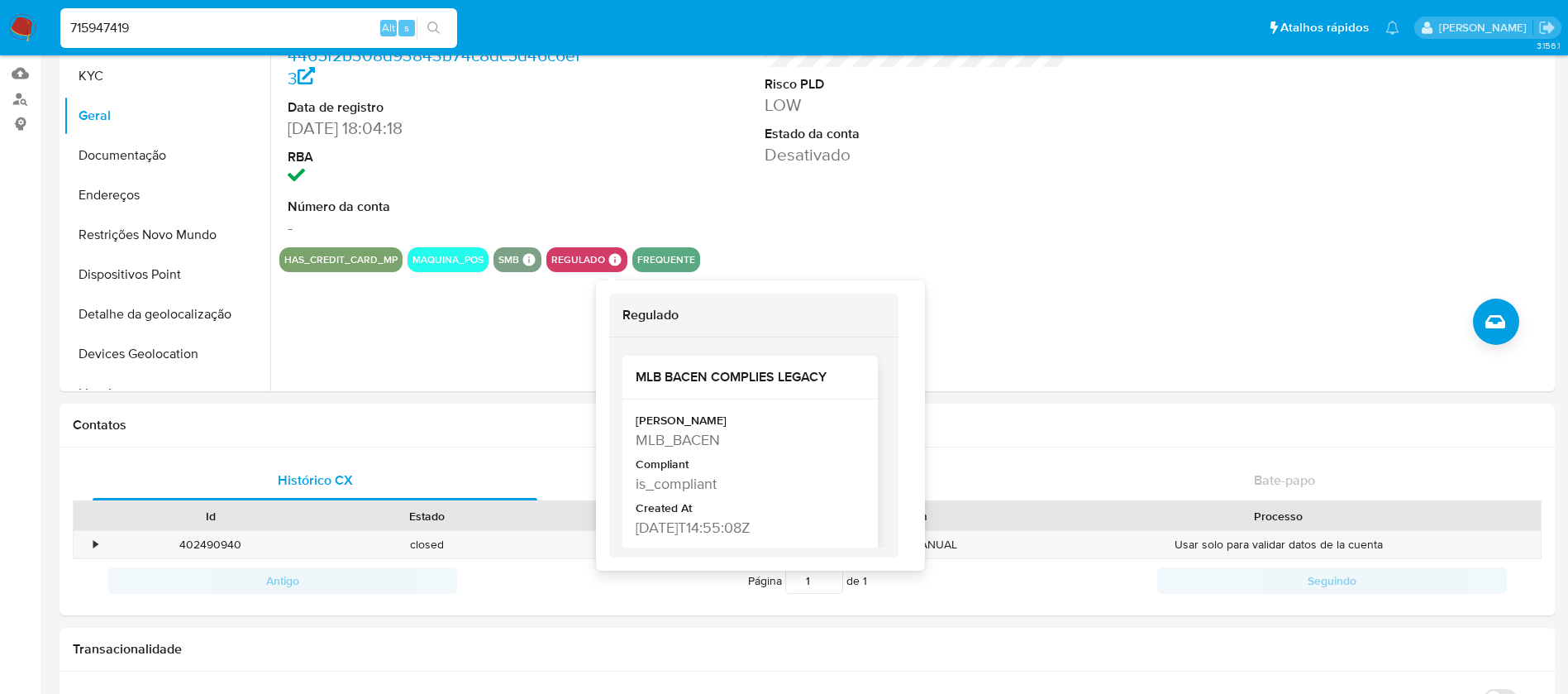
scroll to position [14, 0]
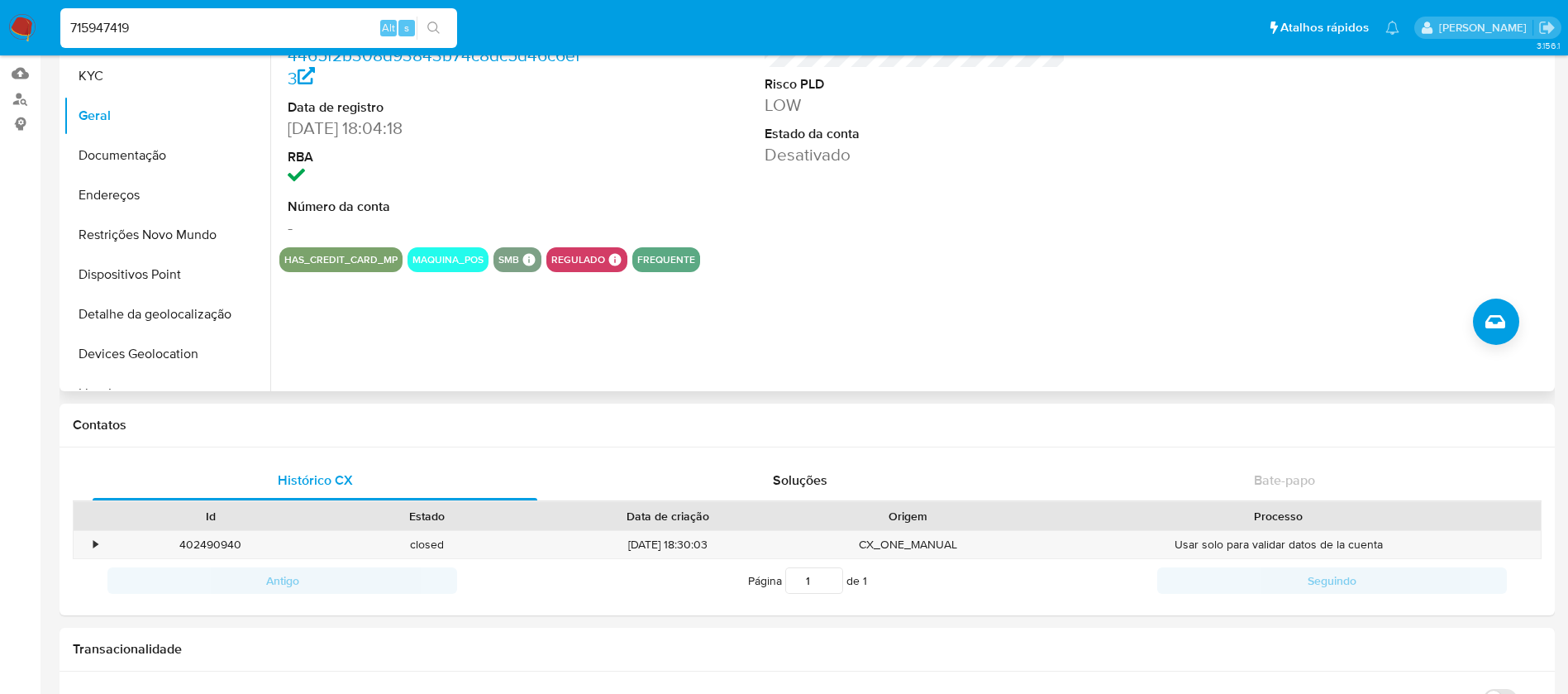
click at [1137, 304] on div "ID do usuário 715947419 Person ID 4465f2b308d93843b74c8dc5d46c6ef3 Data de regi…" at bounding box center [910, 179] width 1280 height 423
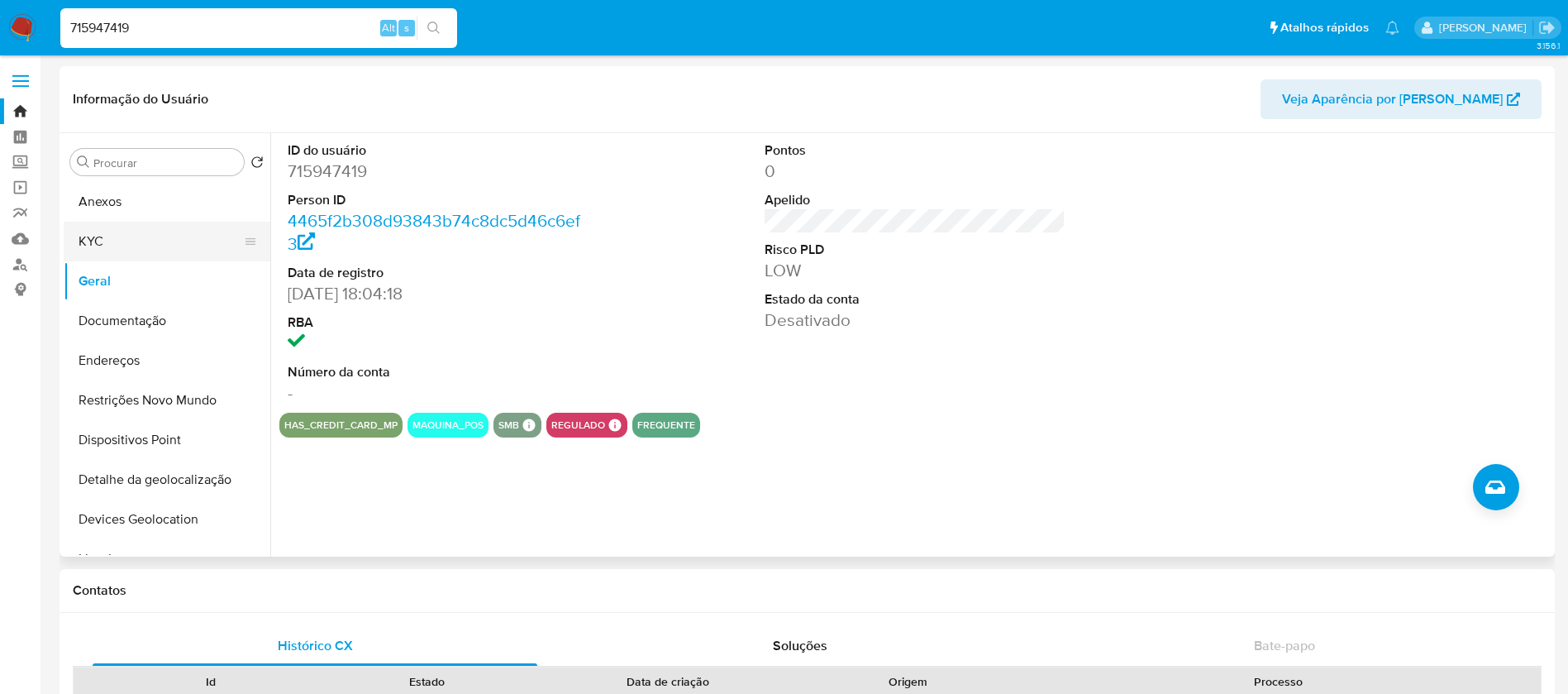
click at [105, 235] on button "KYC" at bounding box center [160, 241] width 193 height 40
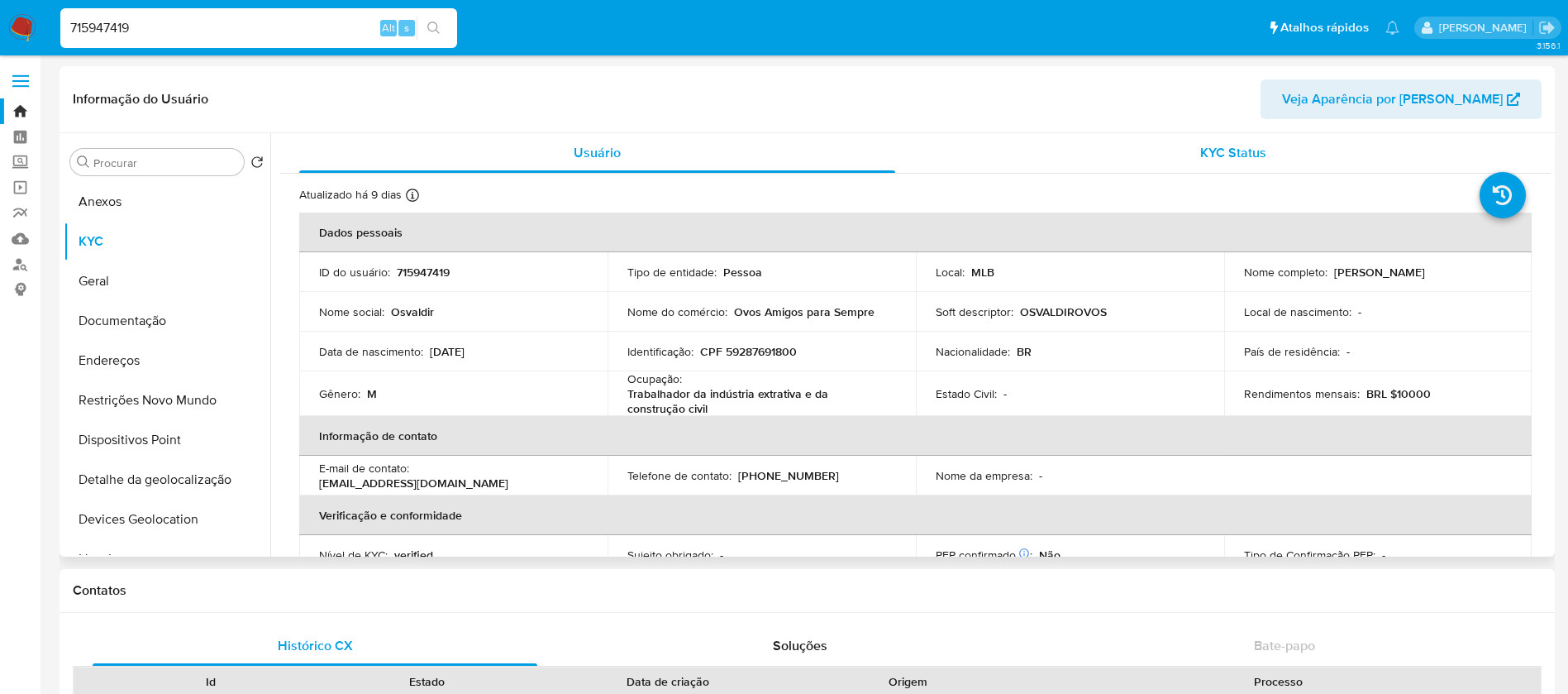
click at [1026, 165] on div "KYC Status" at bounding box center [1232, 153] width 596 height 40
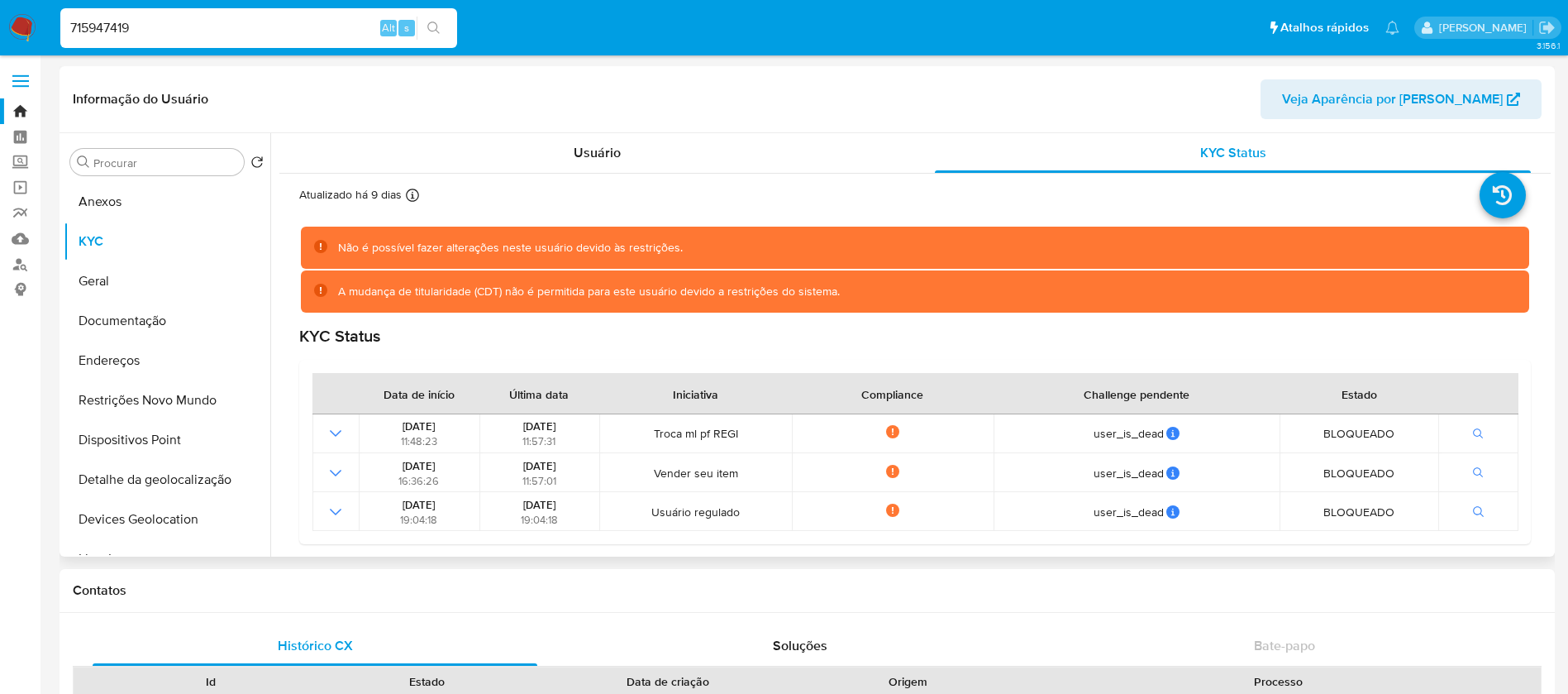
click at [1373, 102] on span "Veja Aparência por [PERSON_NAME]" at bounding box center [1392, 99] width 221 height 40
click at [163, 29] on input "715947419" at bounding box center [258, 28] width 396 height 22
paste input "387217838"
type input "387217838"
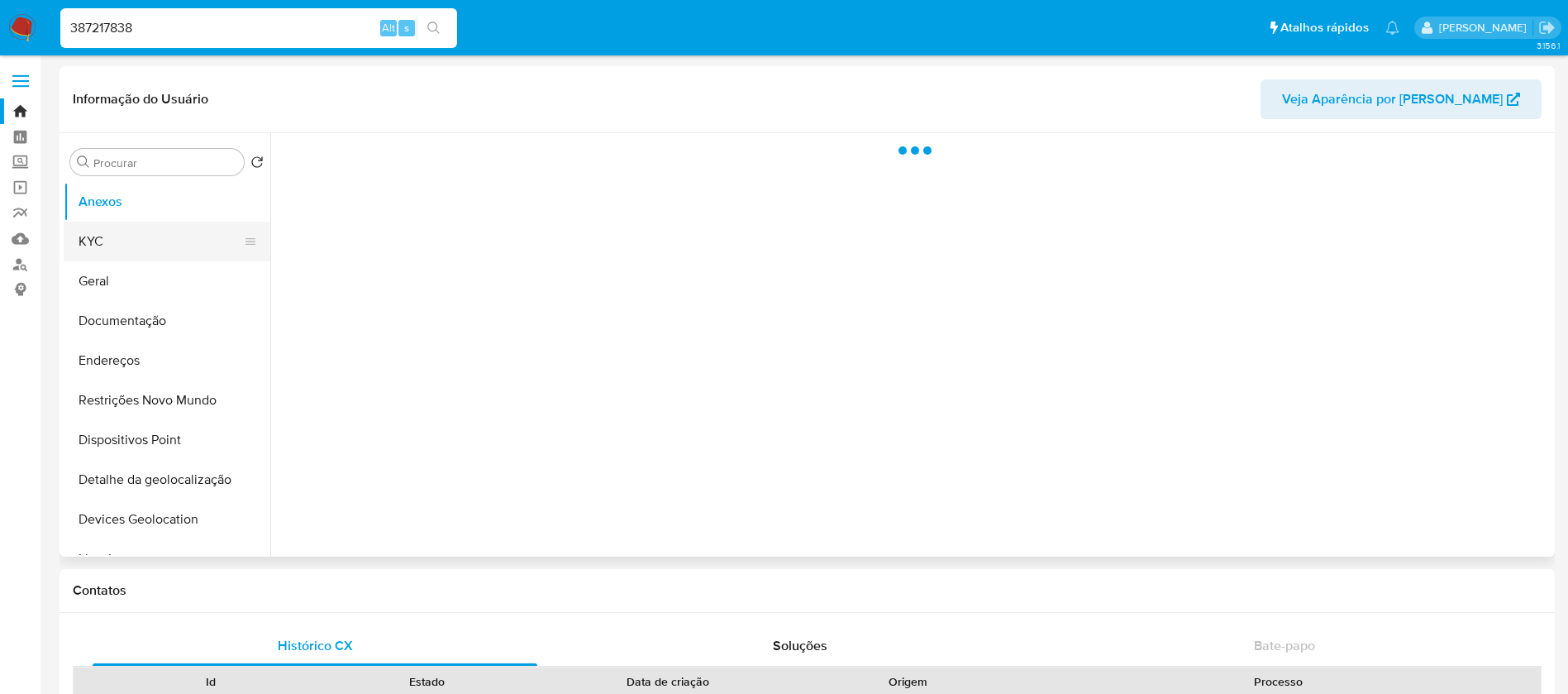
click at [87, 243] on button "KYC" at bounding box center [160, 241] width 193 height 40
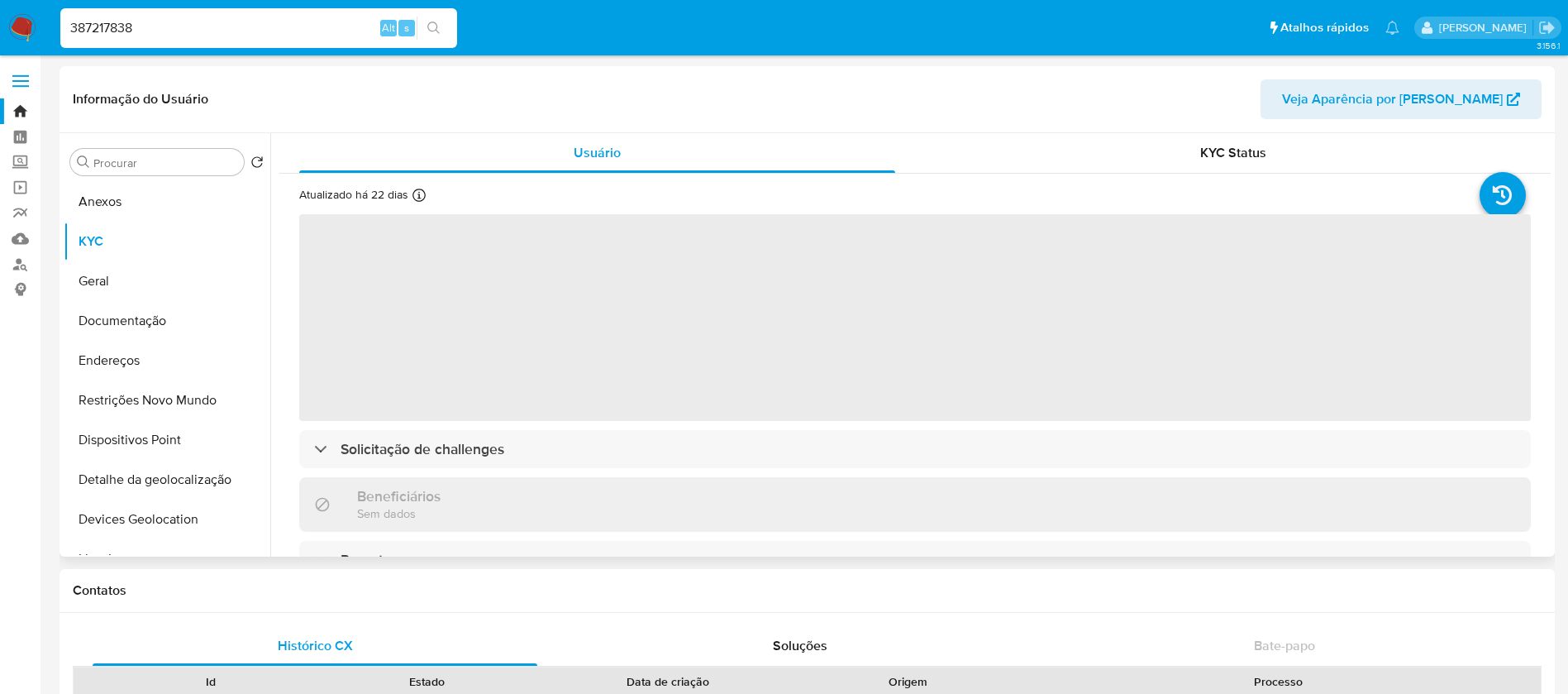
select select "10"
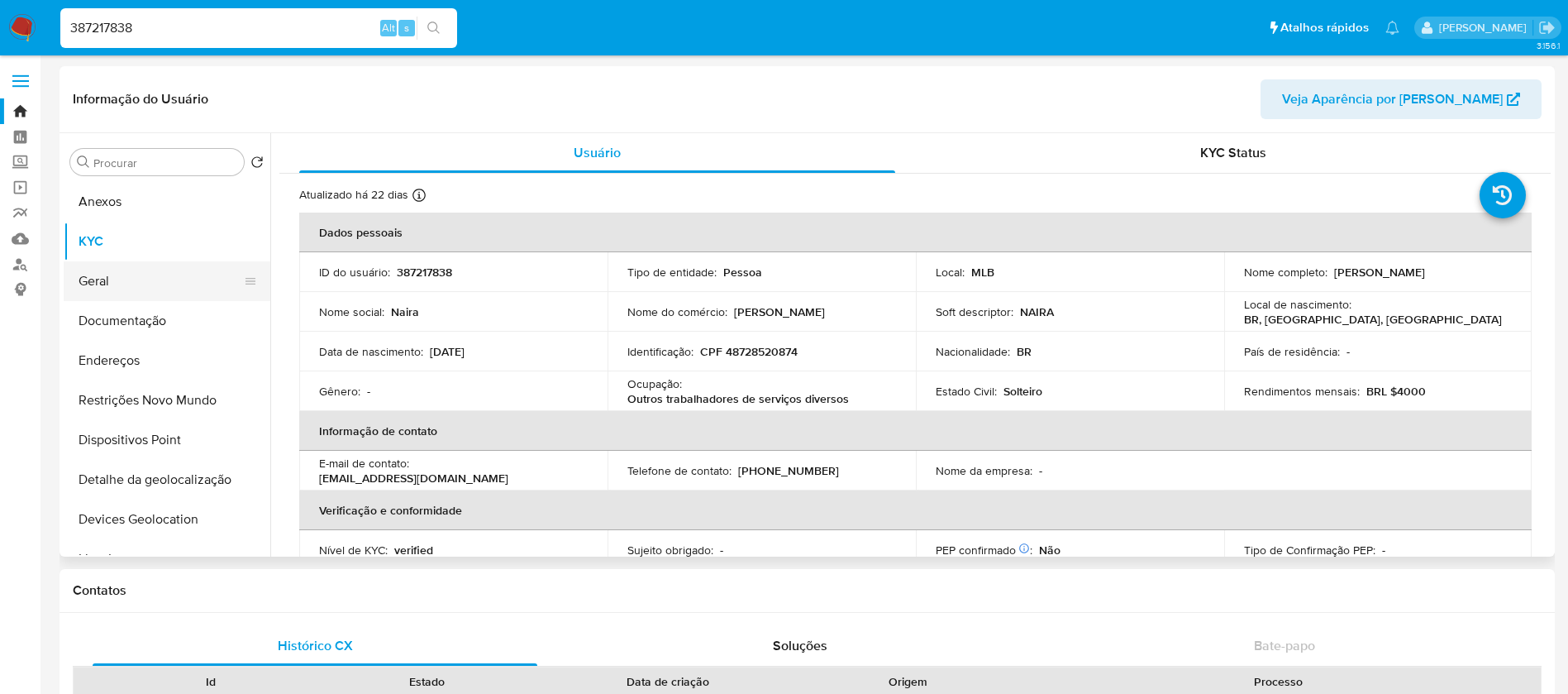
click at [159, 298] on button "Geral" at bounding box center [160, 281] width 193 height 40
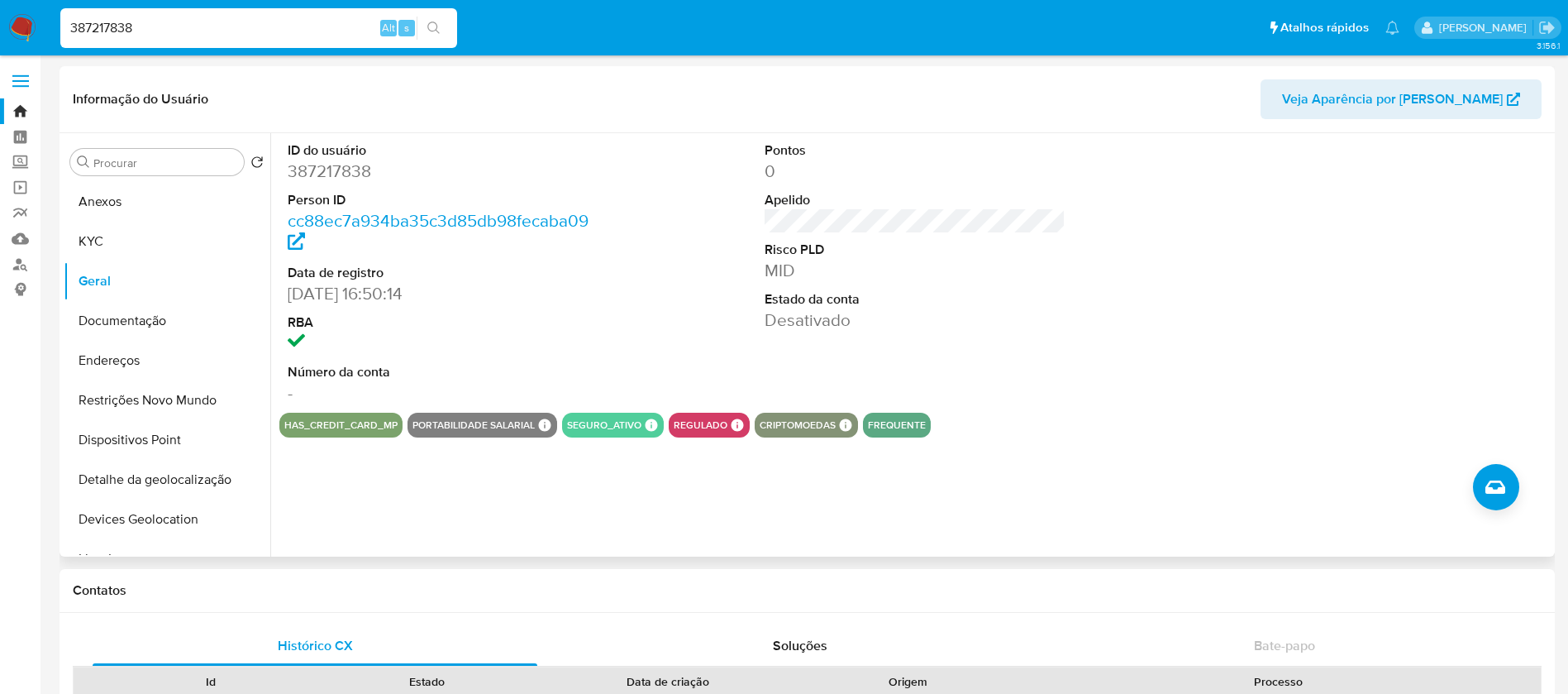
click at [1368, 104] on span "Veja Aparência por [PERSON_NAME]" at bounding box center [1392, 99] width 221 height 40
click at [244, 27] on input "387217838" at bounding box center [258, 28] width 396 height 22
paste input "1522005032"
type input "1522005032"
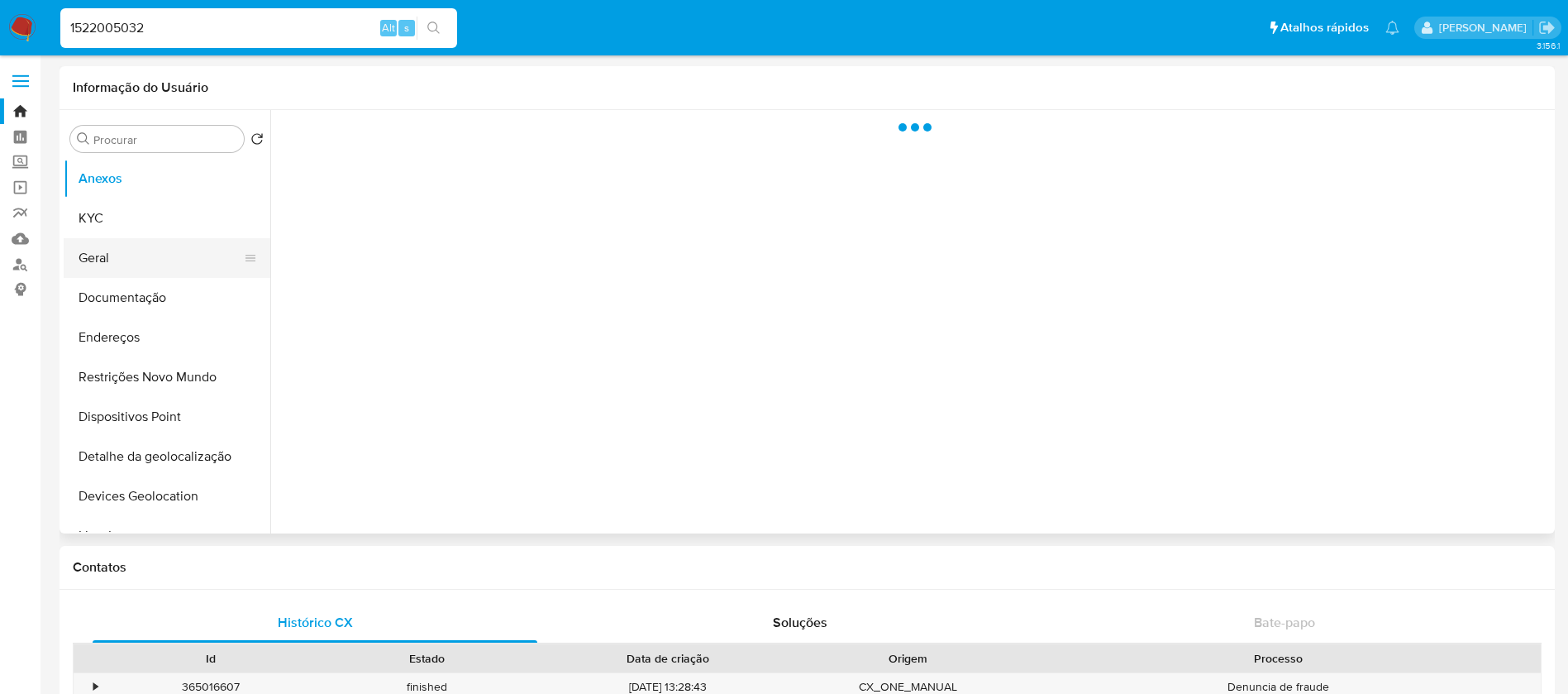
click at [144, 254] on button "Geral" at bounding box center [160, 258] width 193 height 40
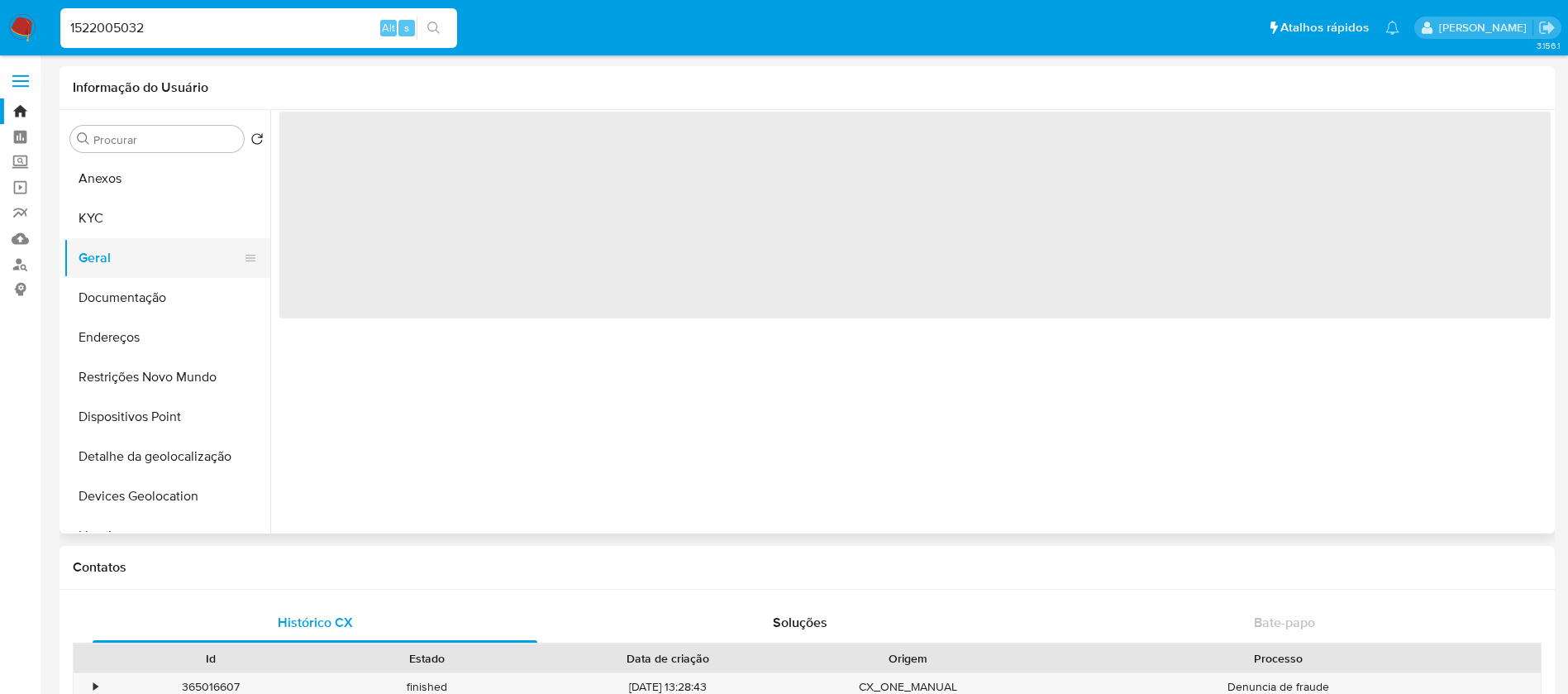
select select "10"
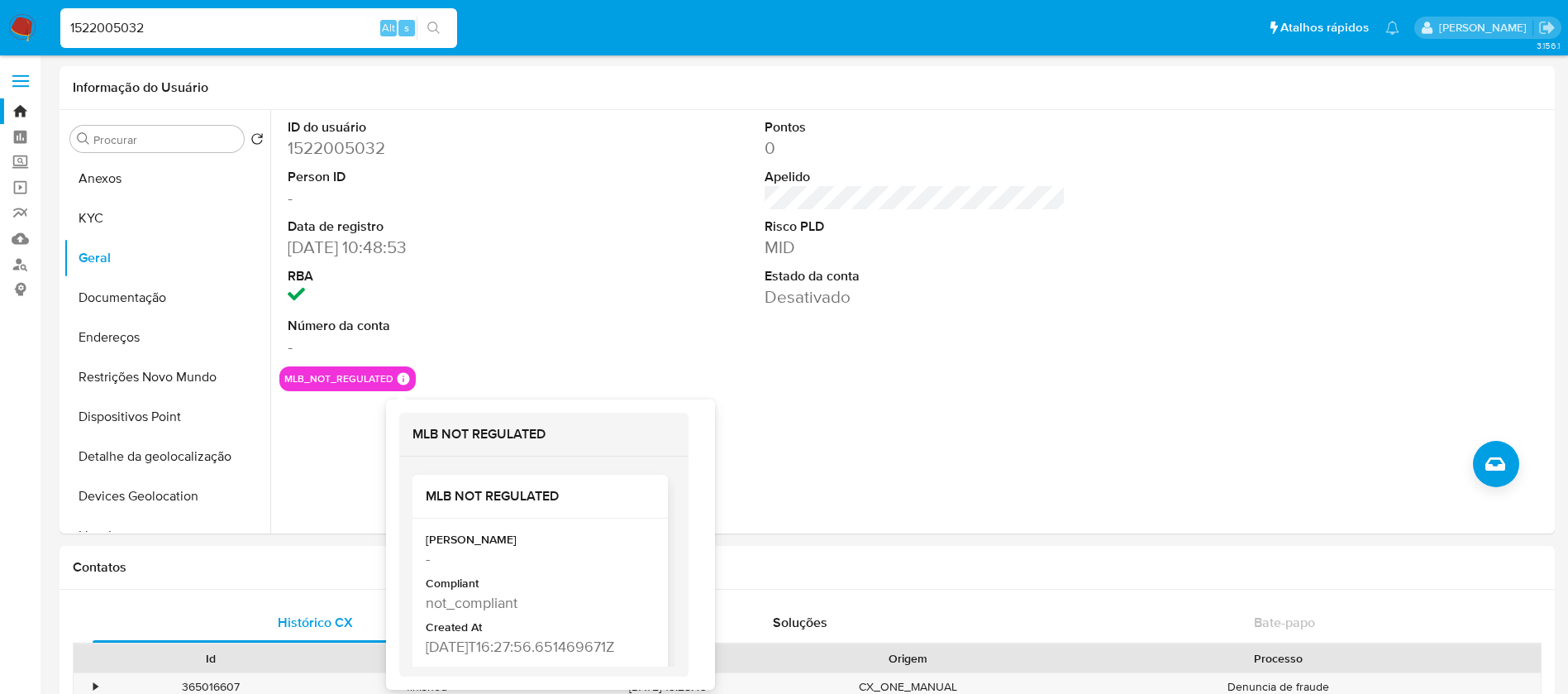
scroll to position [35, 0]
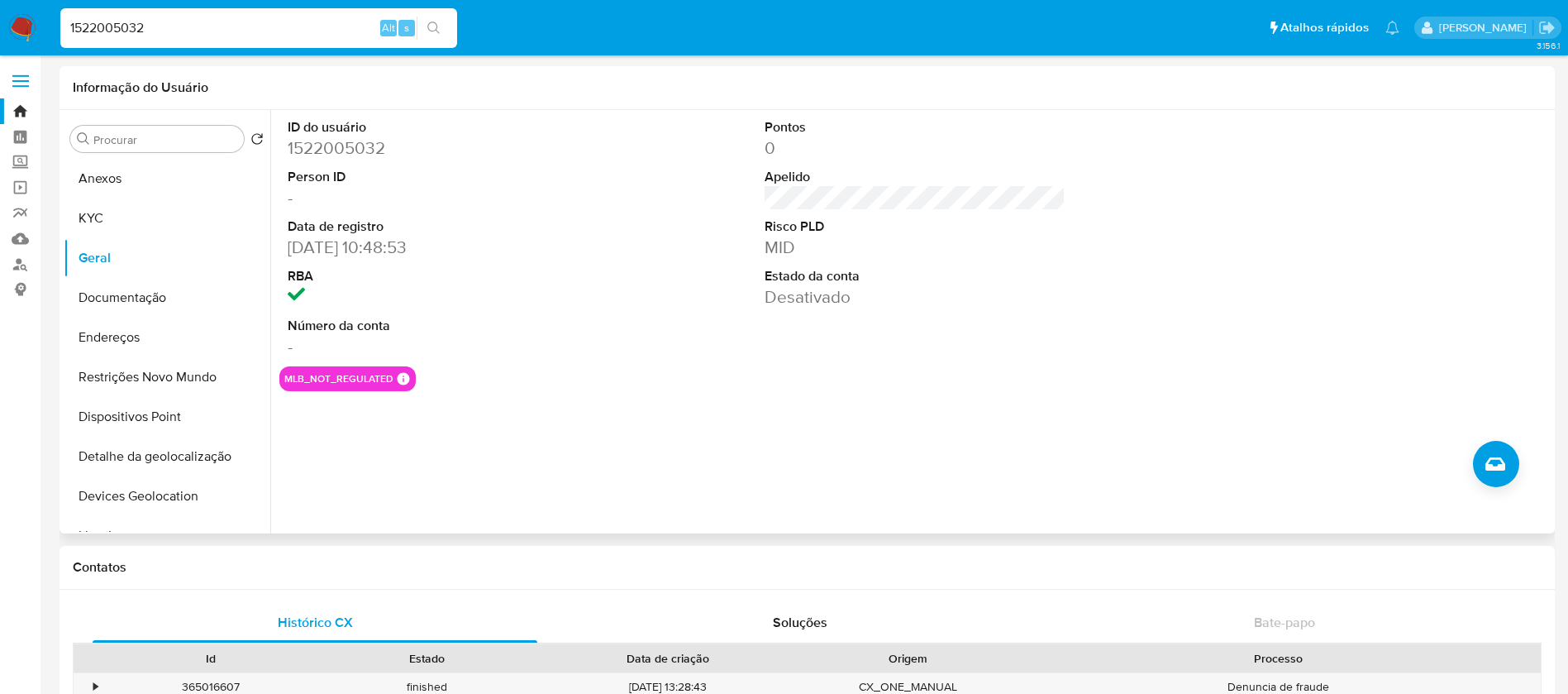
click at [852, 381] on div "mlb_not_regulated MLB NOT REGULATED MLB NOT REGULATED Mark Id - Compliant not_c…" at bounding box center [915, 378] width 1271 height 25
click at [110, 222] on button "KYC" at bounding box center [160, 218] width 193 height 40
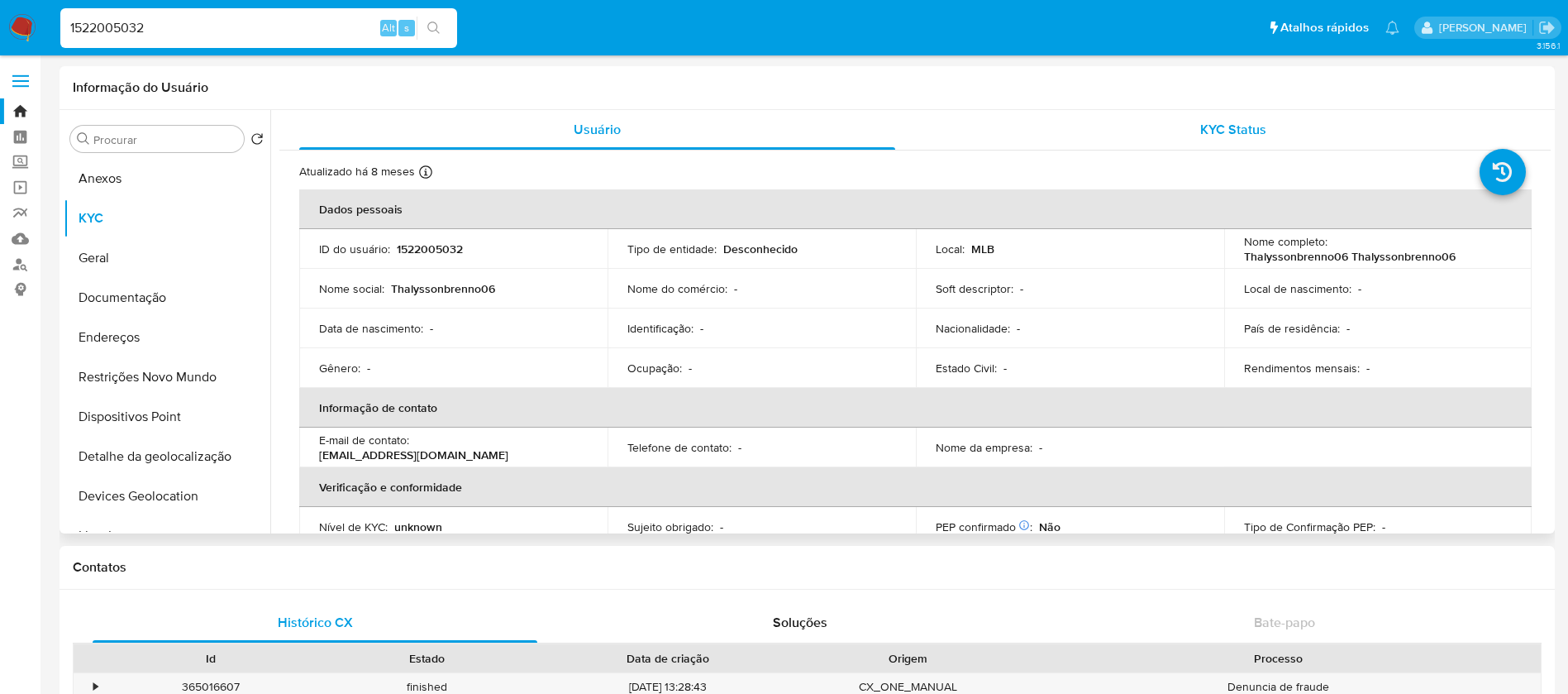
click at [1032, 132] on div "KYC Status" at bounding box center [1232, 129] width 596 height 40
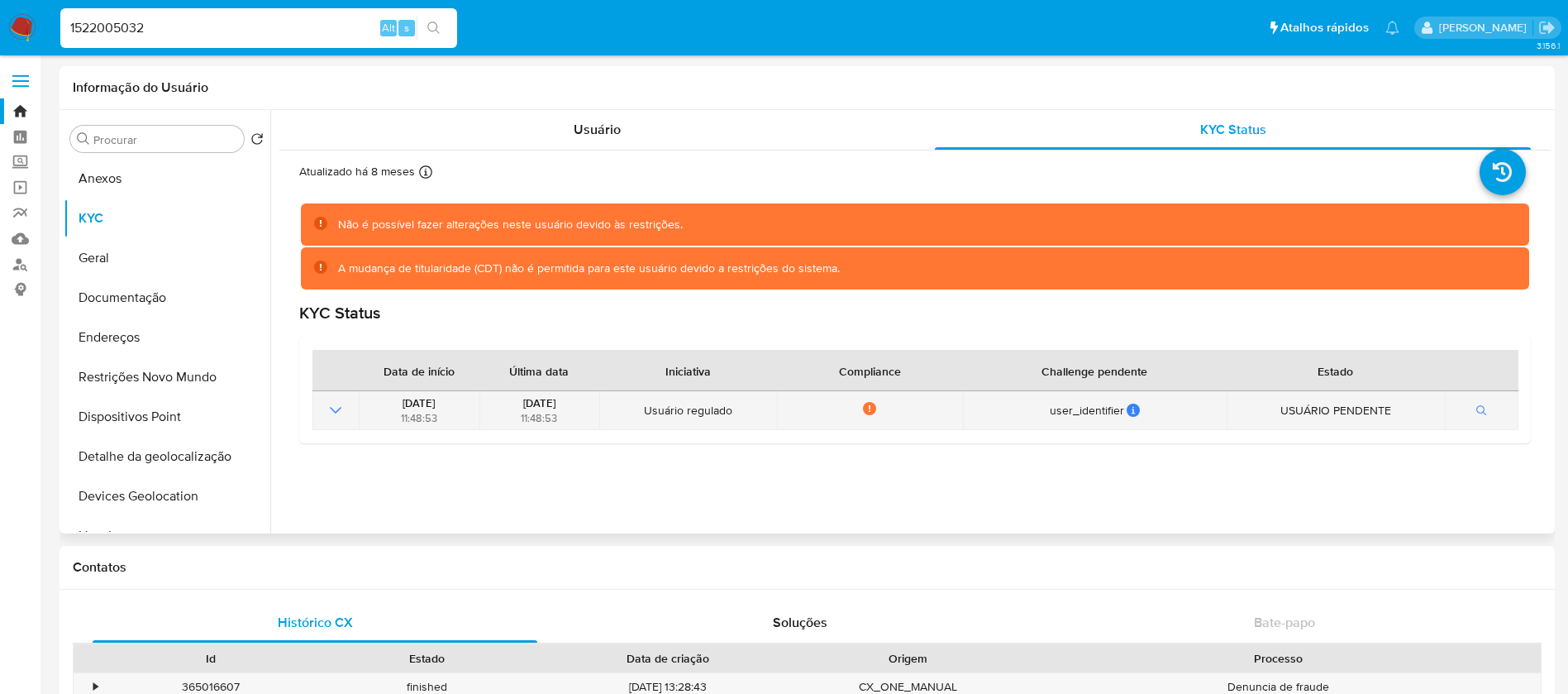
click at [334, 414] on icon "Mostrar operación" at bounding box center [335, 410] width 20 height 20
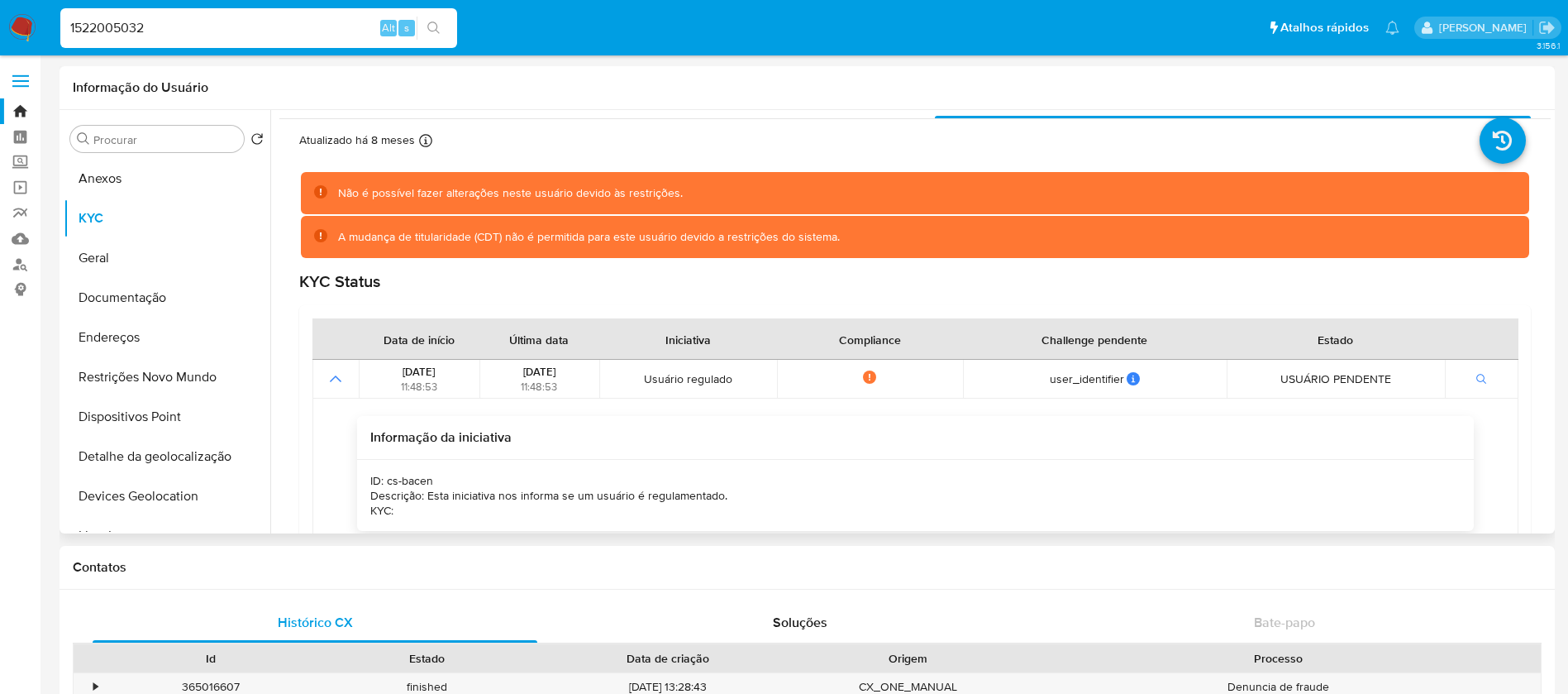
scroll to position [0, 0]
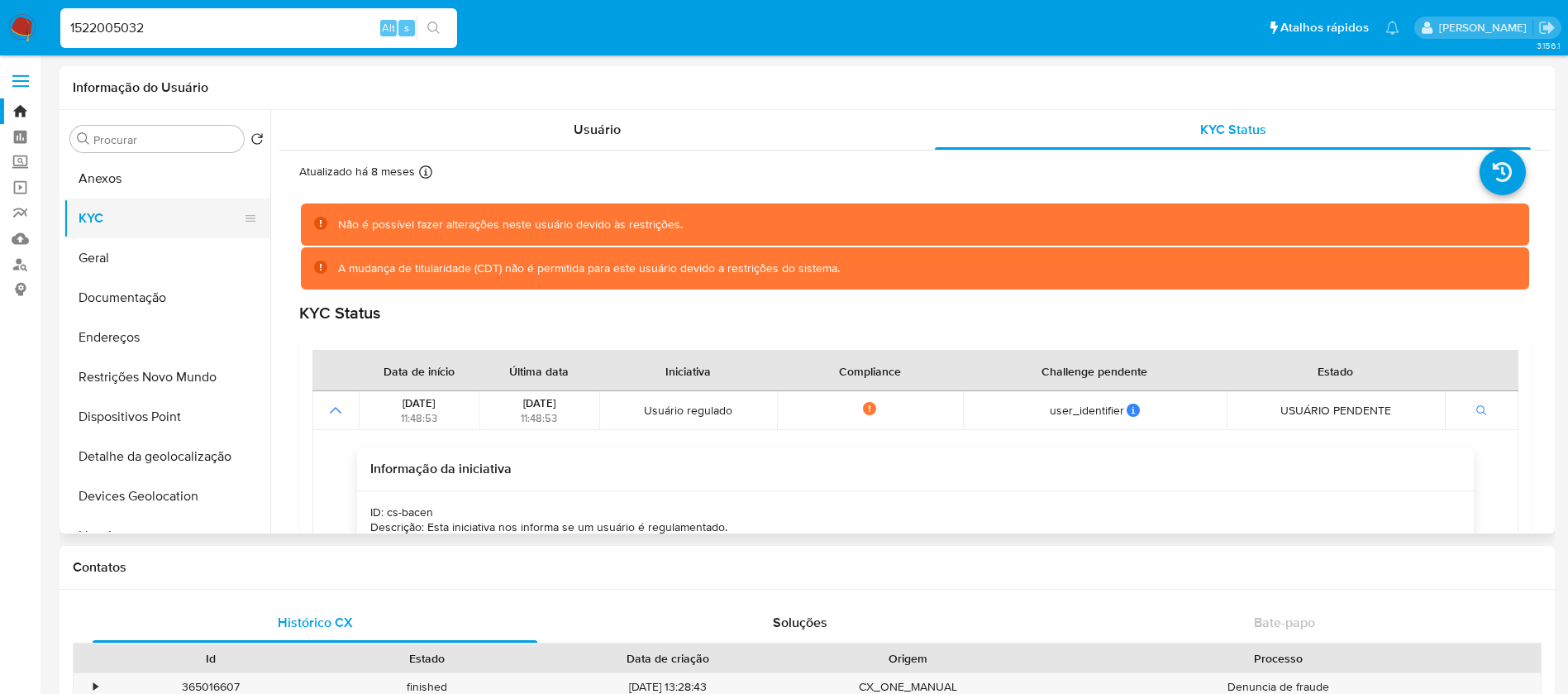
click at [107, 225] on button "KYC" at bounding box center [160, 218] width 193 height 40
click at [562, 134] on div "Usuário" at bounding box center [597, 129] width 596 height 40
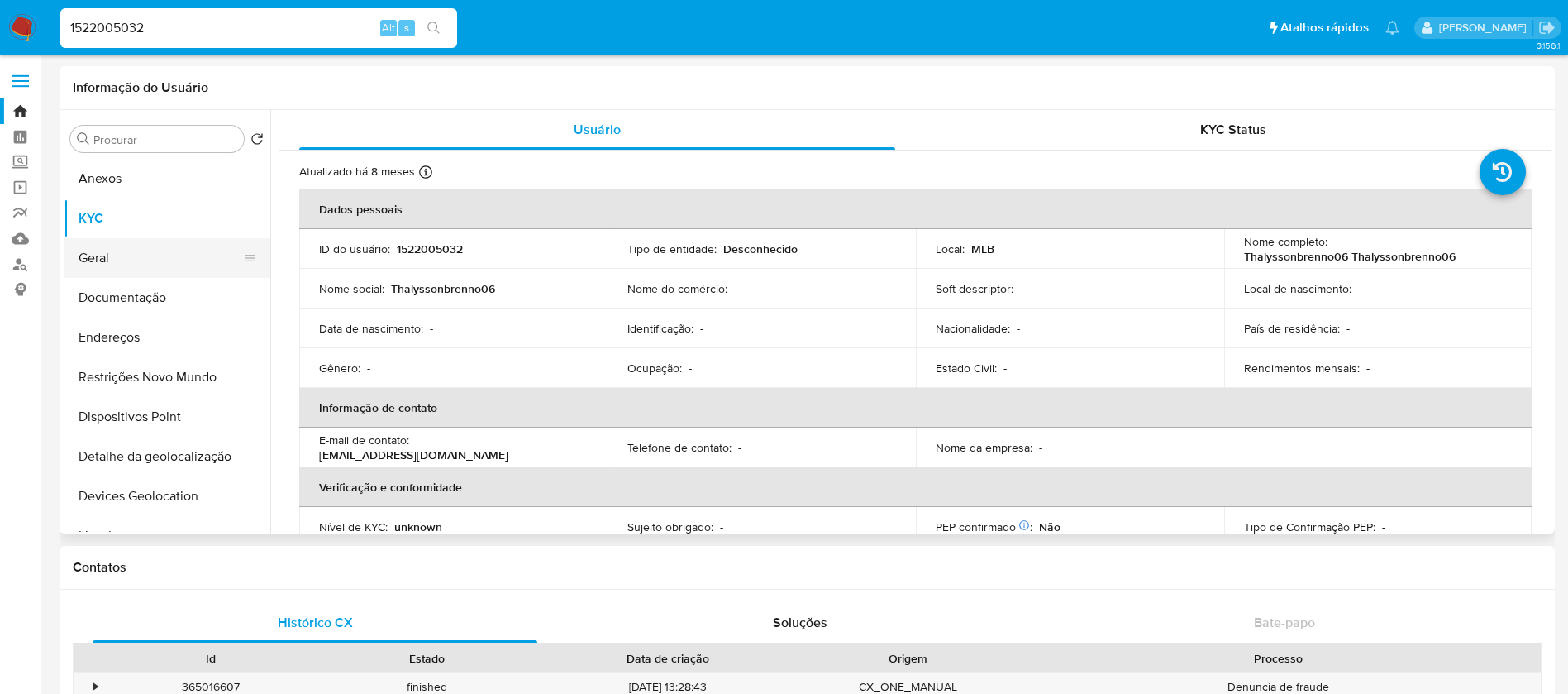
click at [104, 258] on button "Geral" at bounding box center [160, 258] width 193 height 40
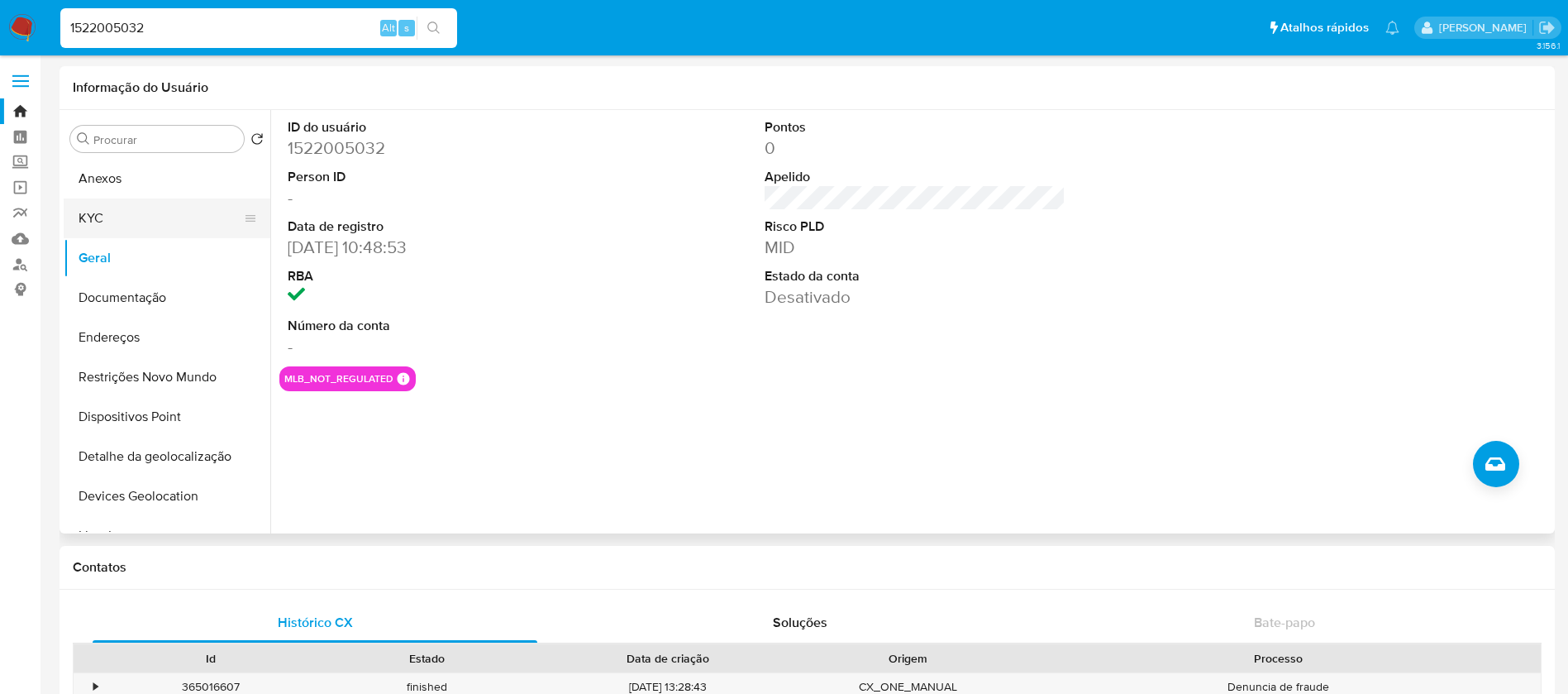
click at [120, 221] on button "KYC" at bounding box center [160, 218] width 193 height 40
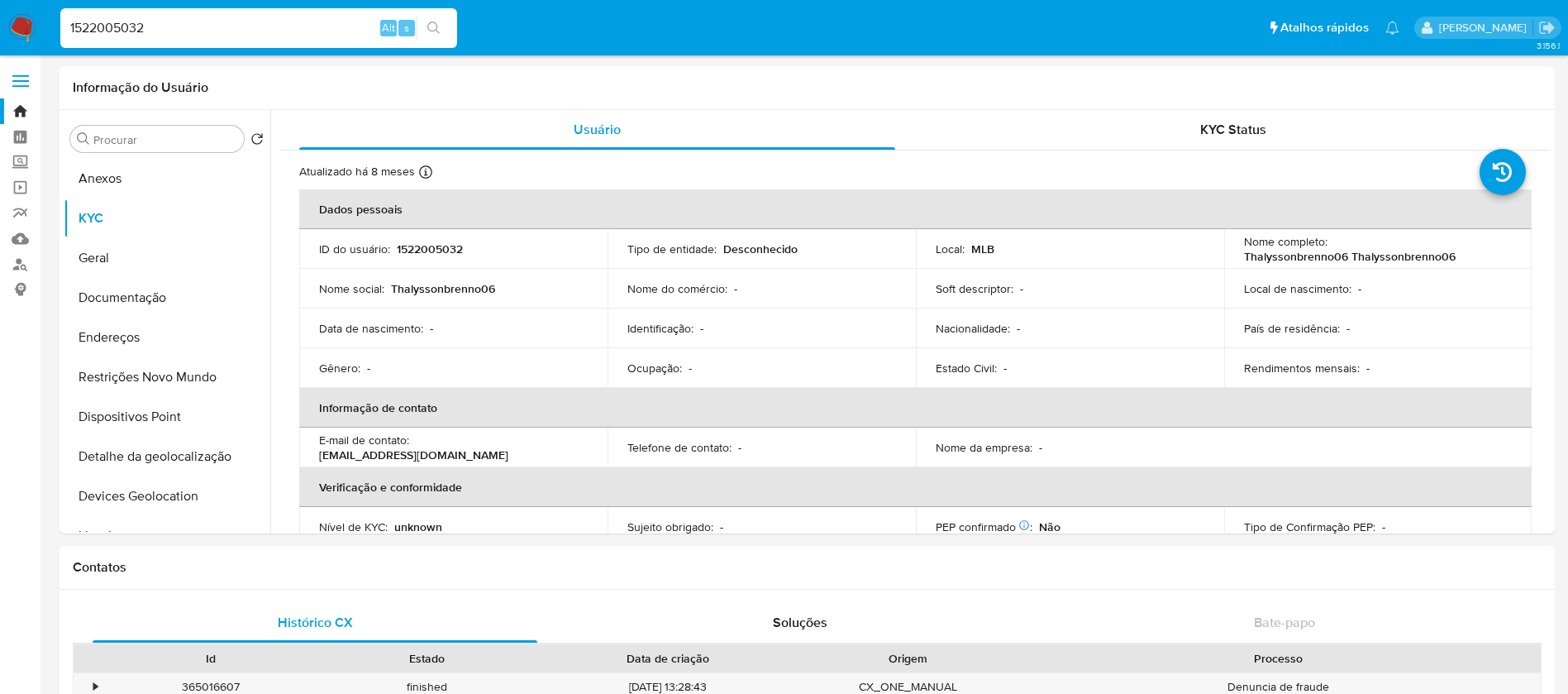
click at [170, 27] on input "1522005032" at bounding box center [258, 28] width 396 height 22
paste input "487747986"
type input "487747986"
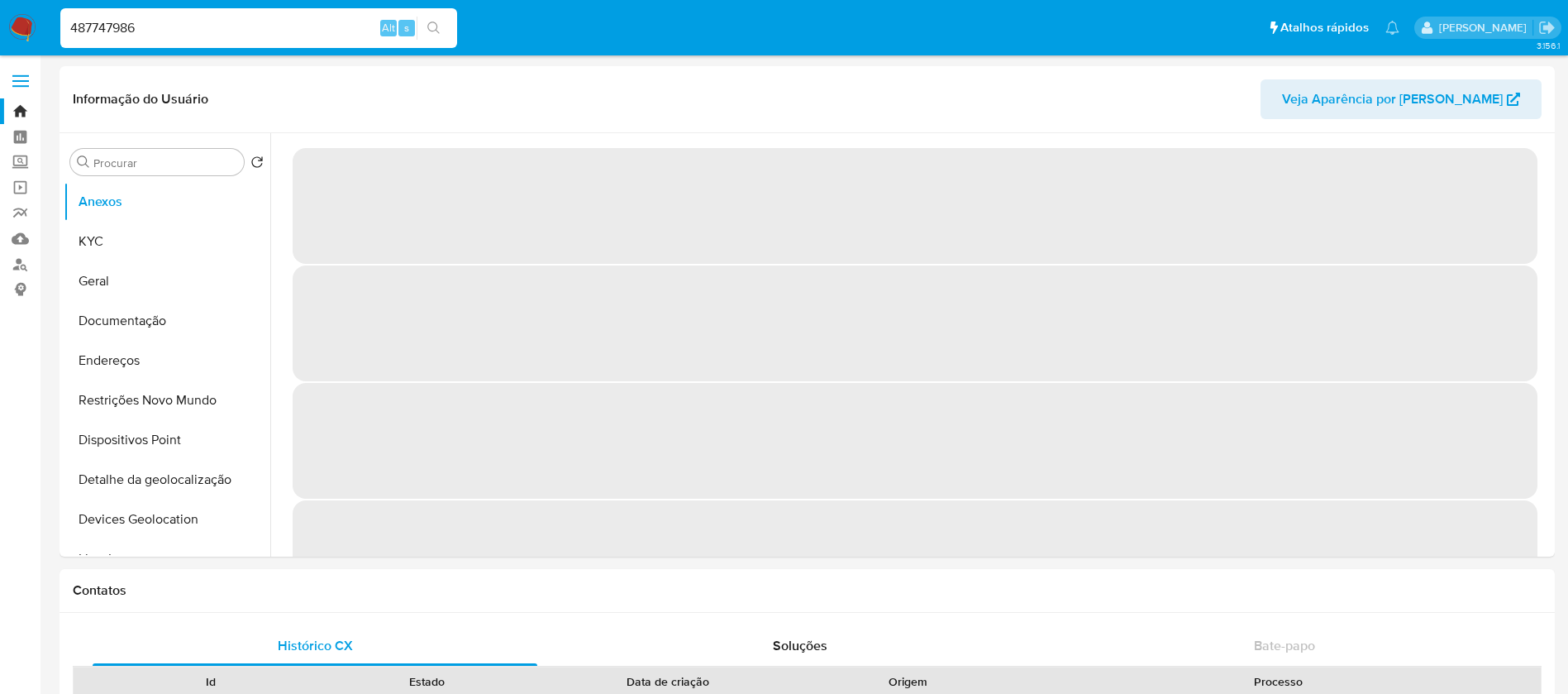
select select "10"
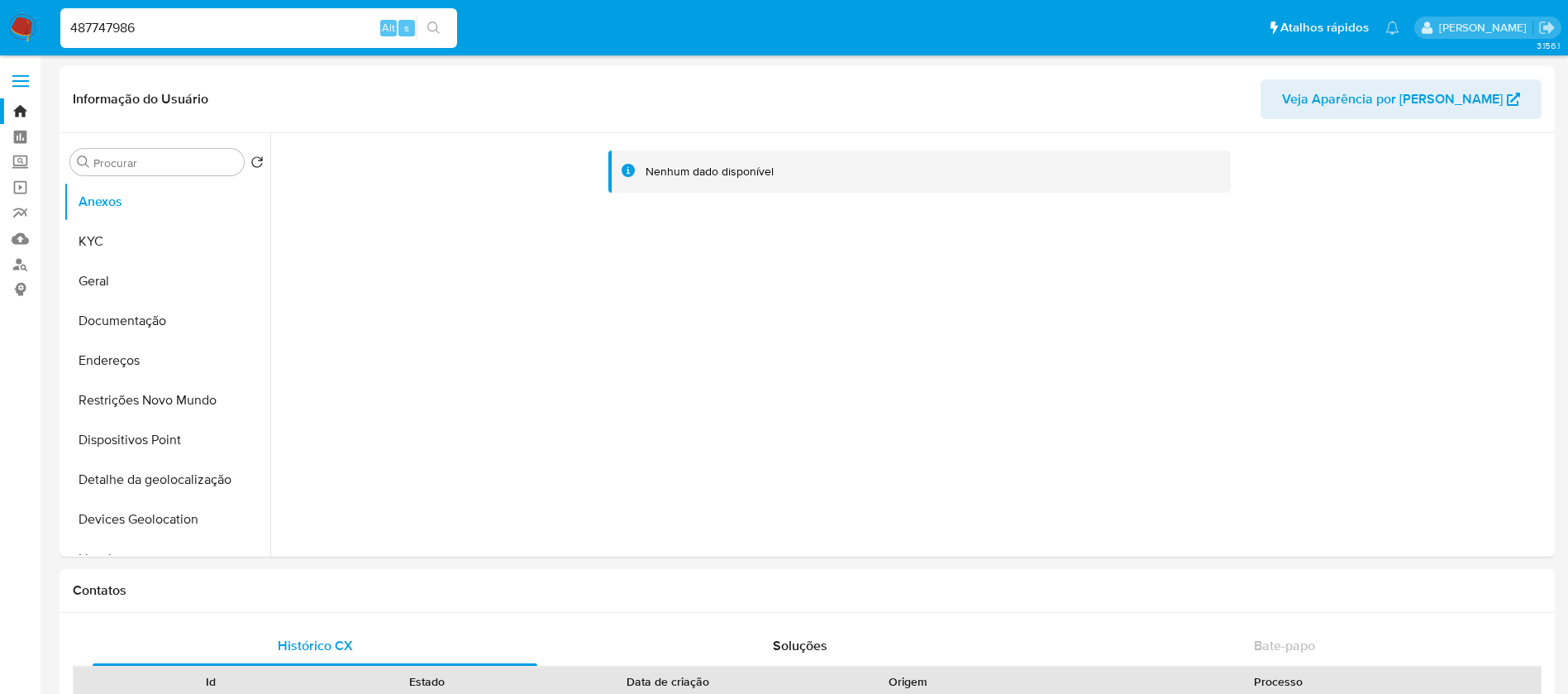
click at [214, 31] on input "487747986" at bounding box center [258, 28] width 396 height 22
paste input "52852865"
type input "452852865"
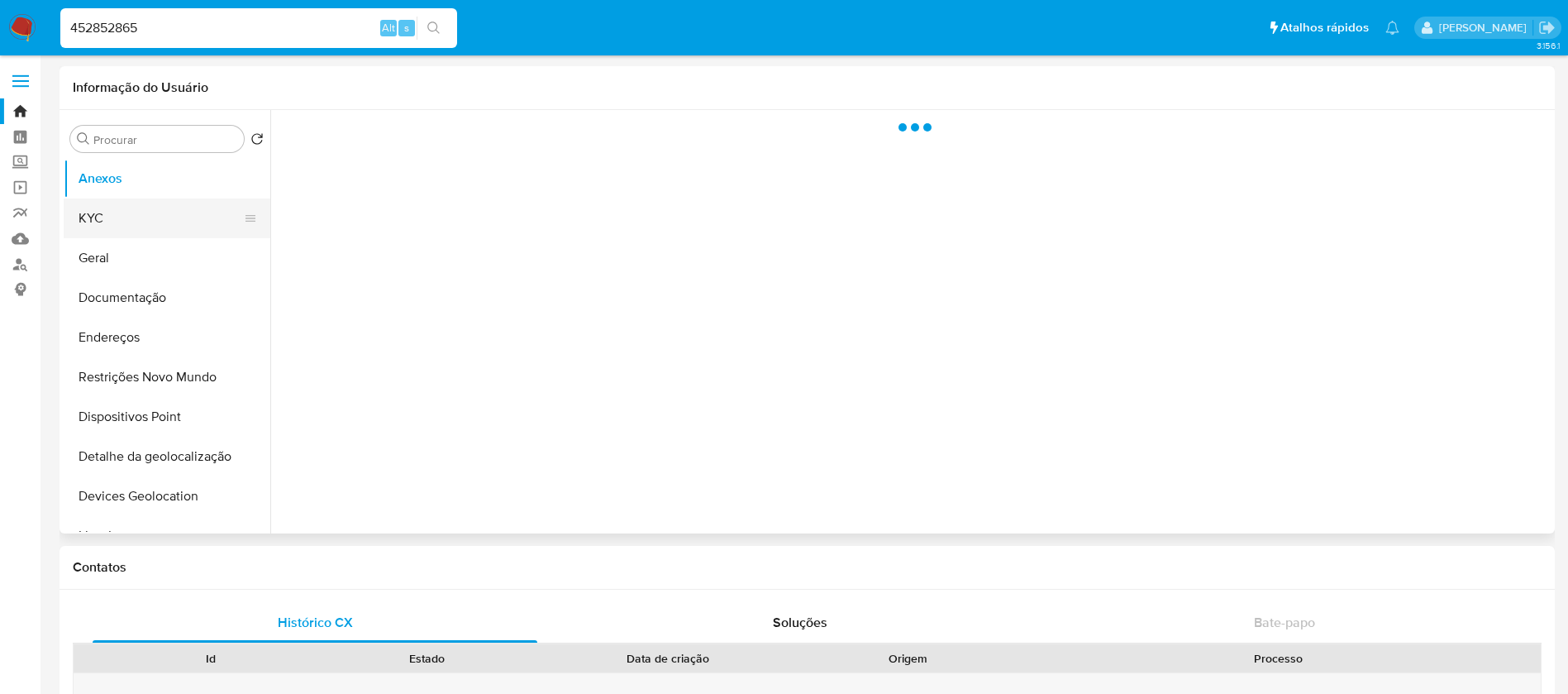
click at [106, 229] on button "KYC" at bounding box center [160, 218] width 193 height 40
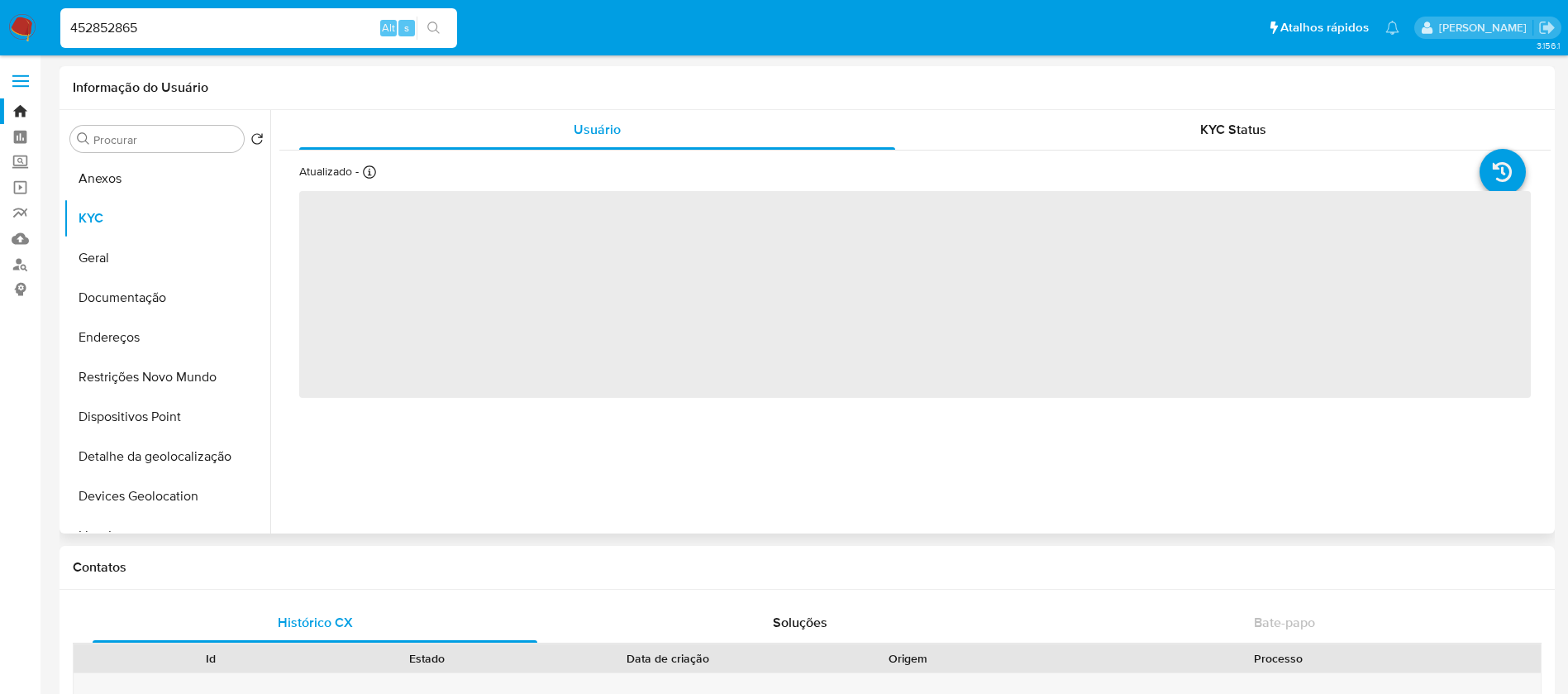
select select "10"
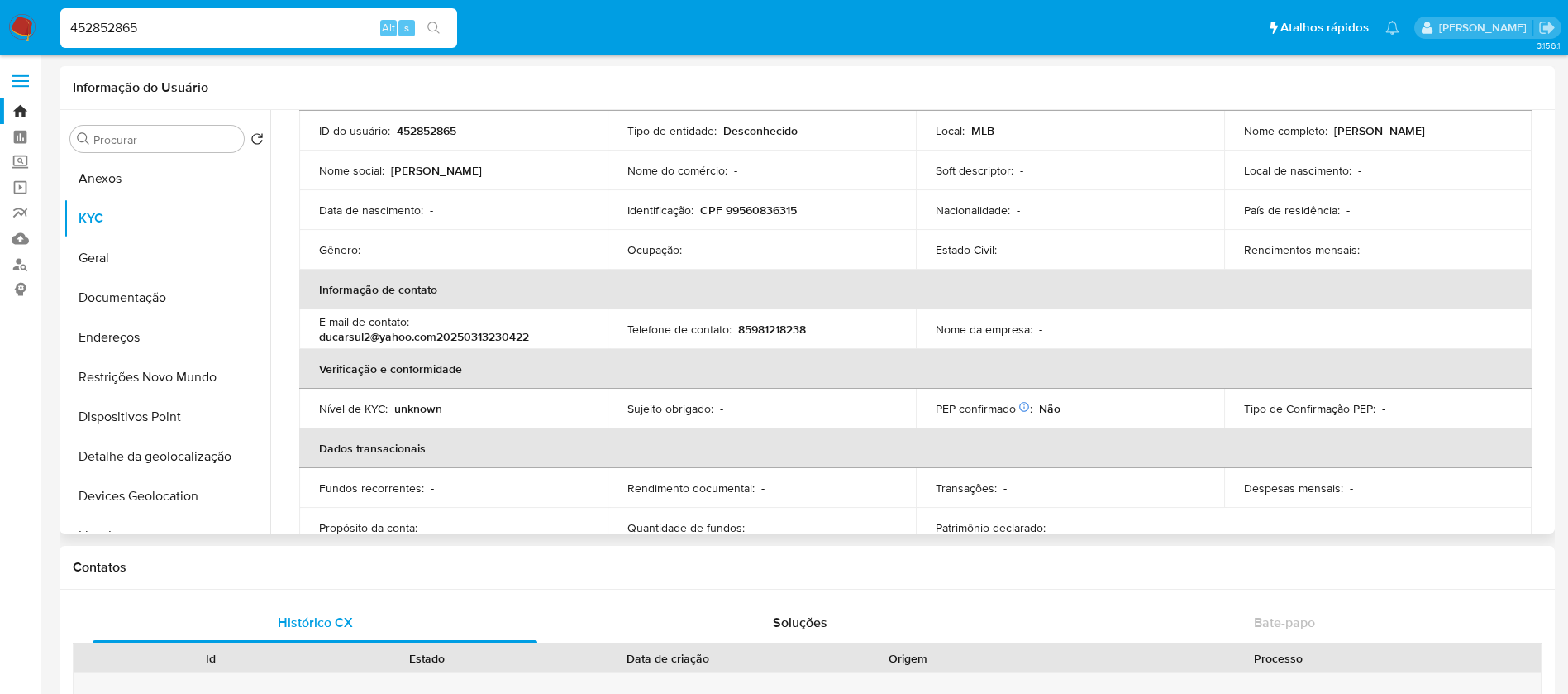
scroll to position [159, 0]
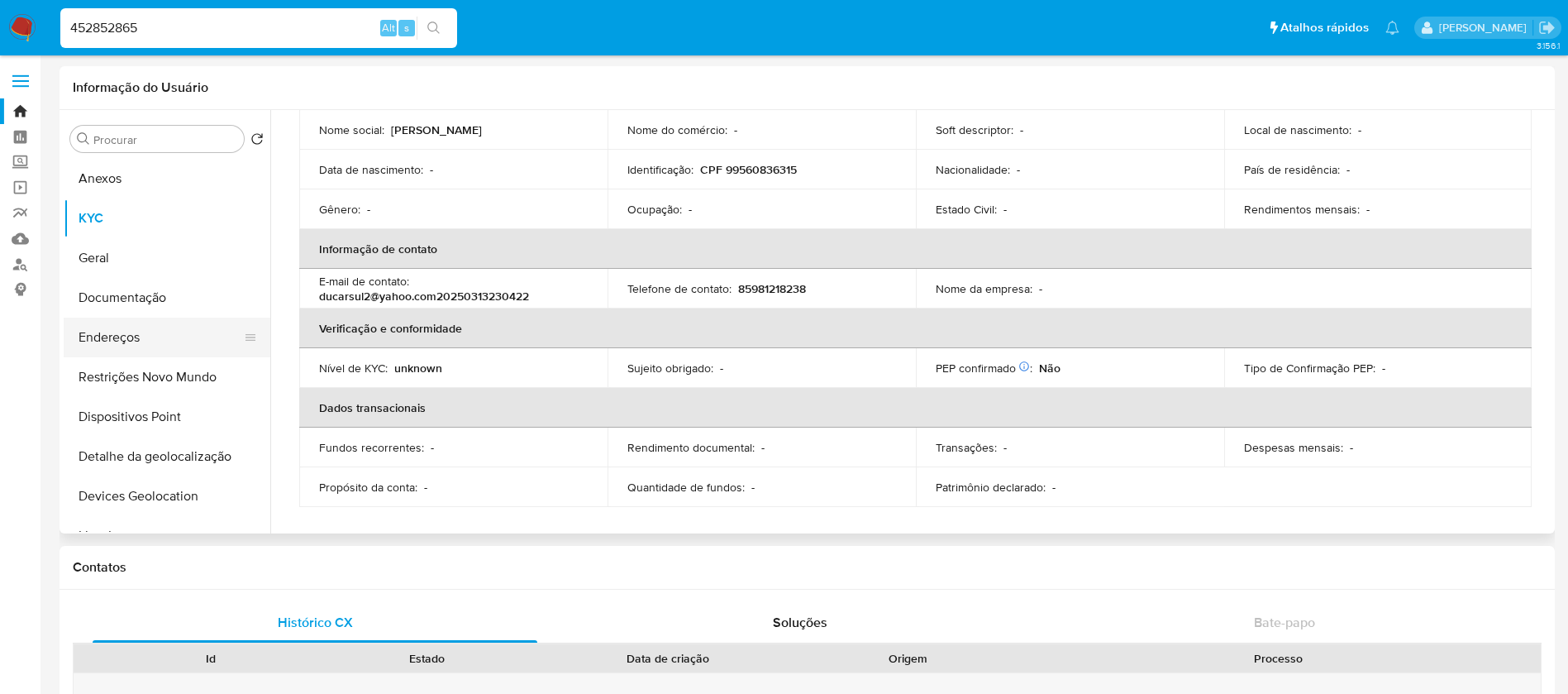
click at [112, 347] on button "Endereços" at bounding box center [160, 337] width 193 height 40
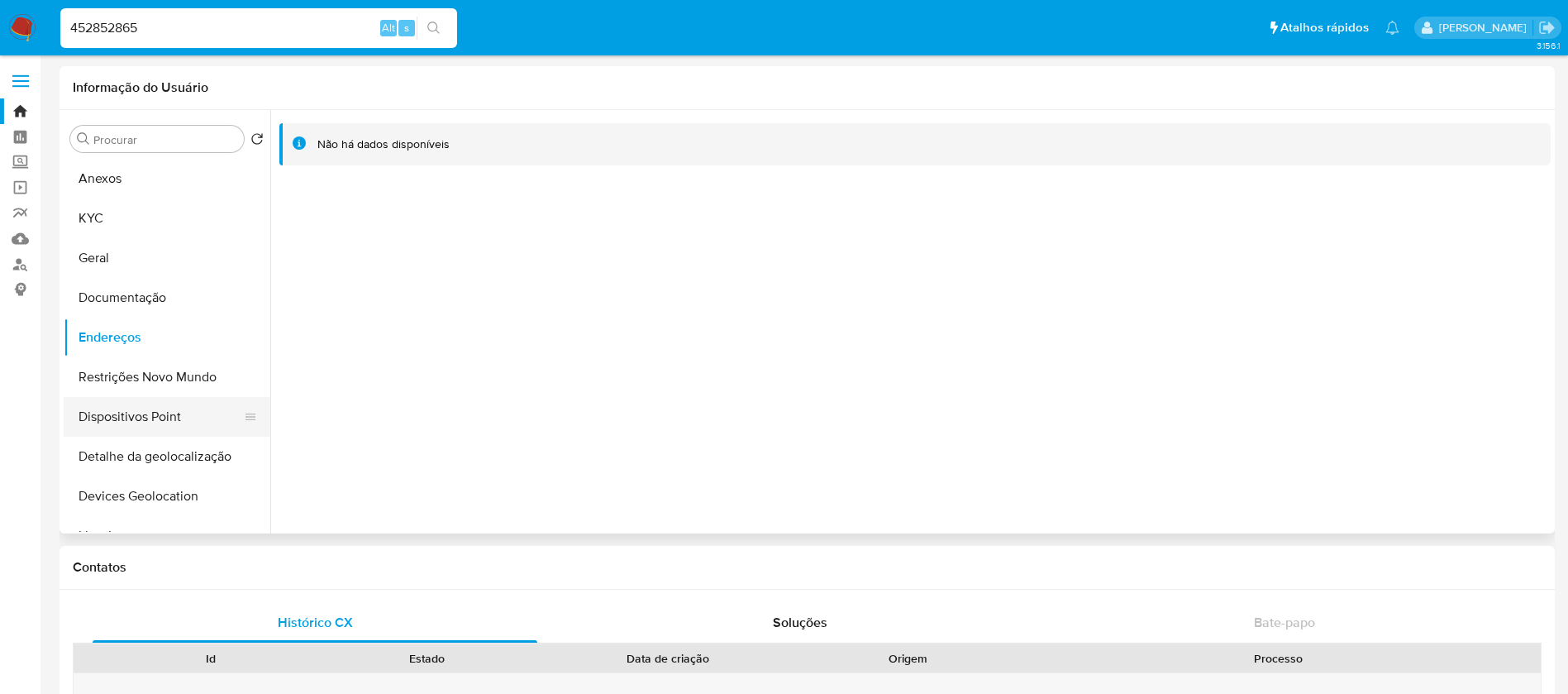
click at [112, 419] on button "Dispositivos Point" at bounding box center [160, 416] width 193 height 40
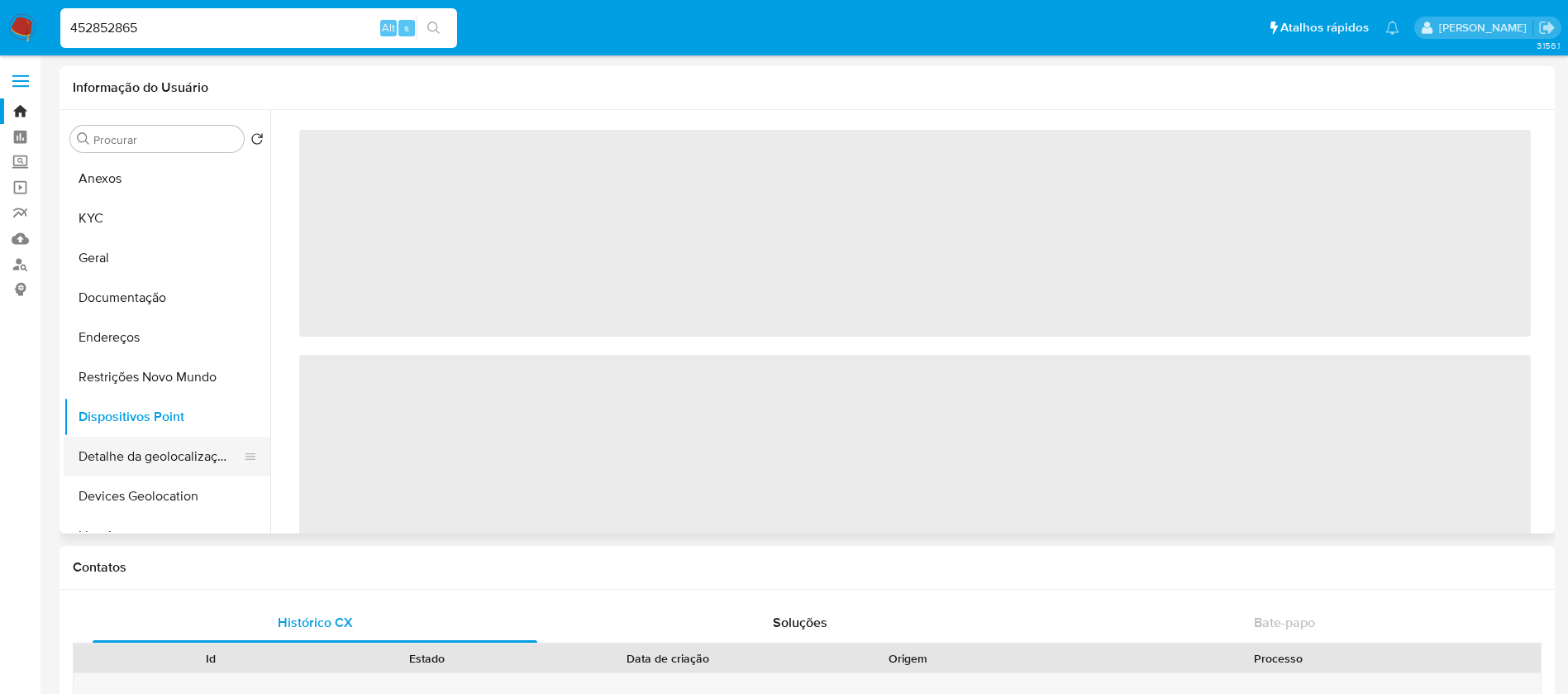
click at [115, 452] on button "Detalhe da geolocalização" at bounding box center [160, 457] width 193 height 40
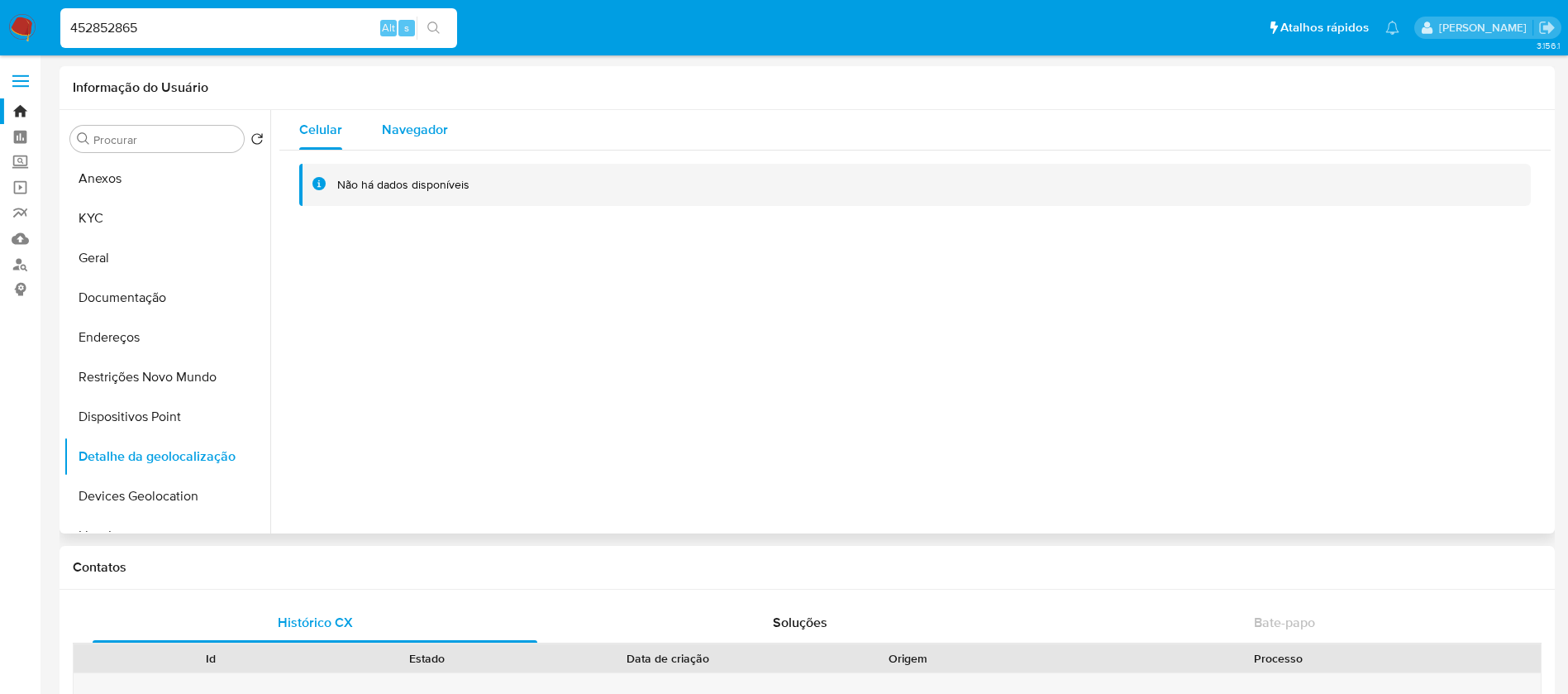
click at [384, 129] on span "Navegador" at bounding box center [415, 129] width 66 height 19
click at [122, 486] on button "Devices Geolocation" at bounding box center [160, 496] width 193 height 40
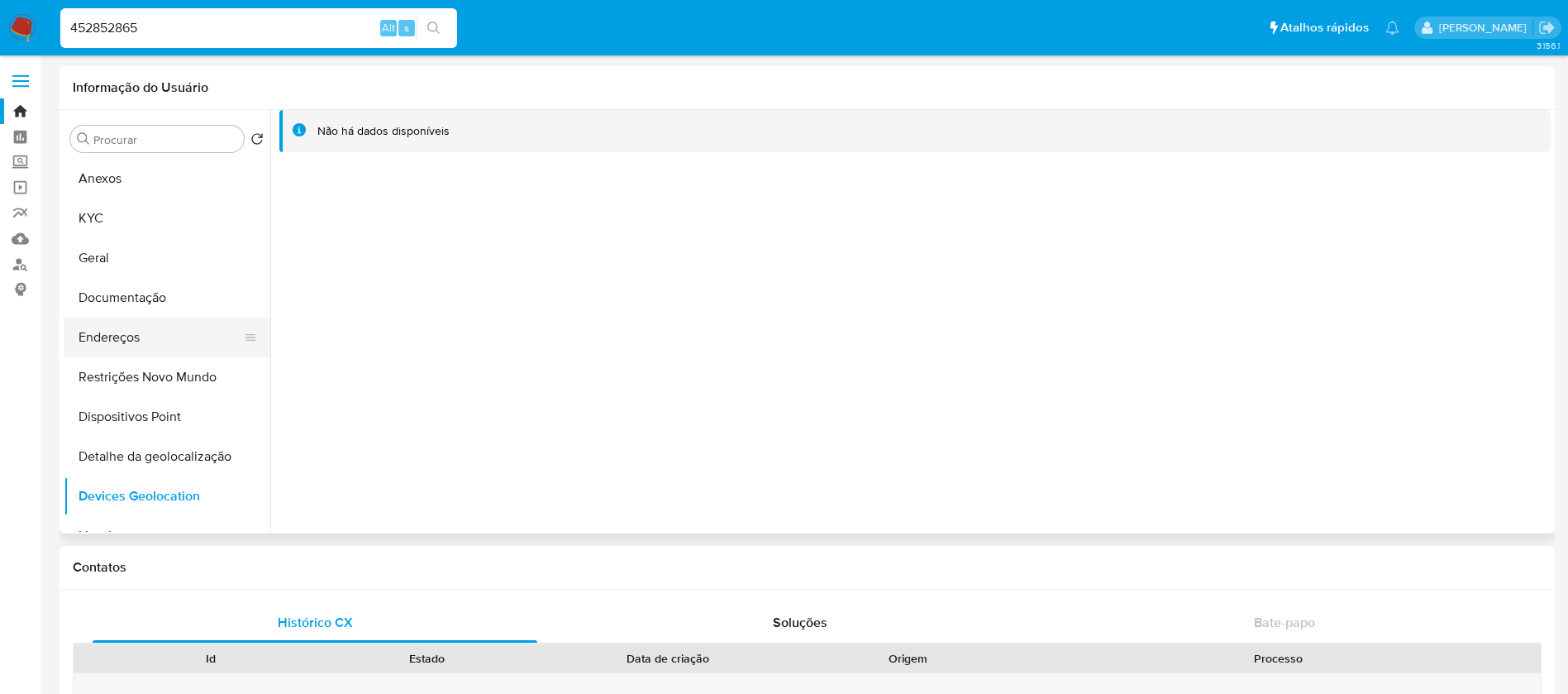
click at [111, 344] on button "Endereços" at bounding box center [160, 337] width 193 height 40
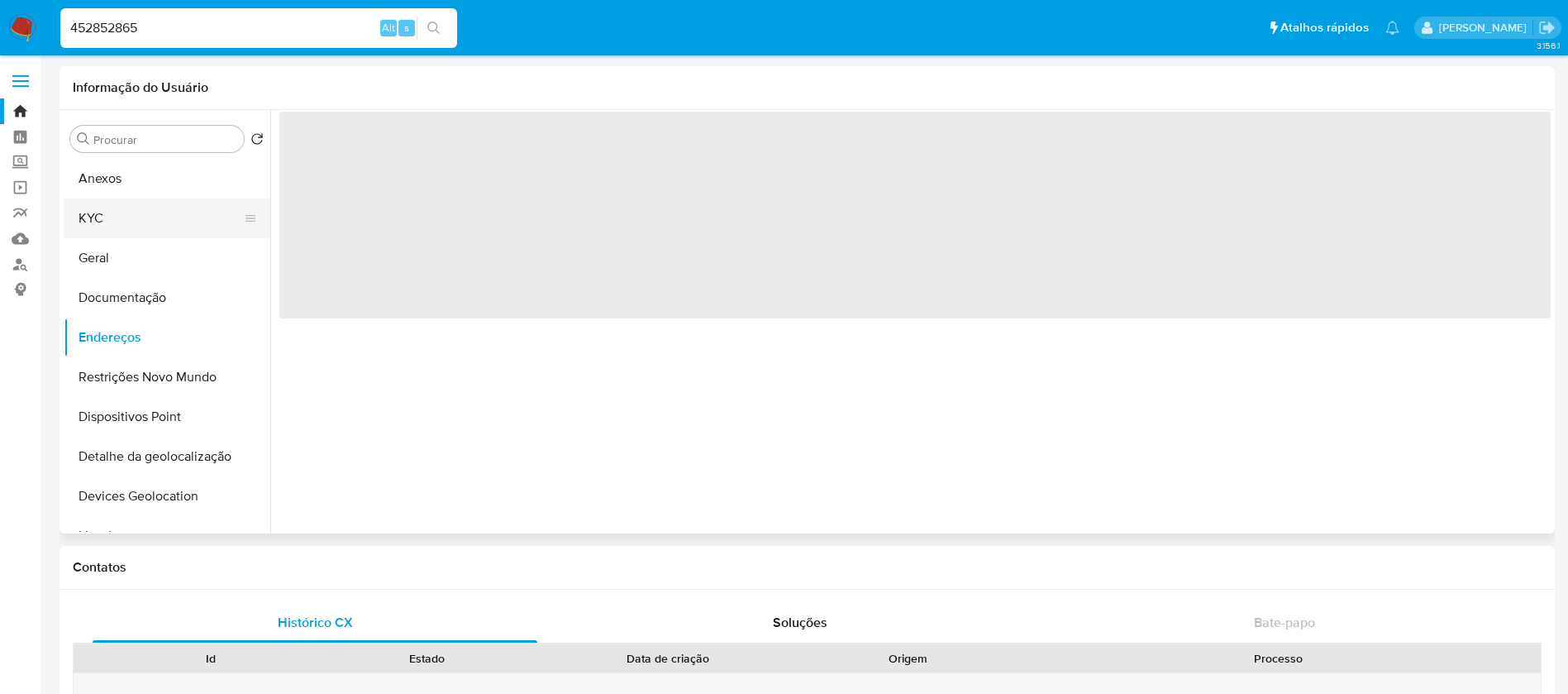
click at [112, 215] on button "KYC" at bounding box center [160, 218] width 193 height 40
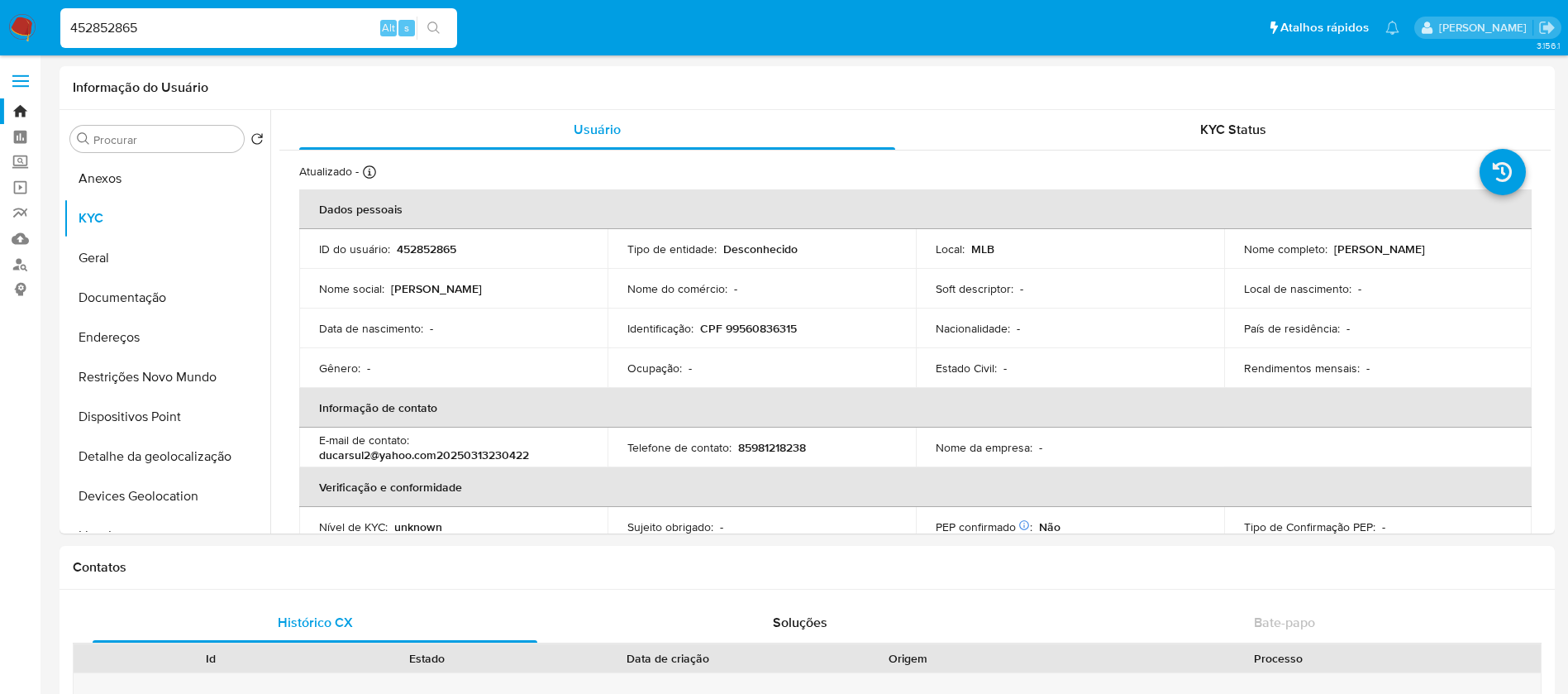
click at [205, 36] on input "452852865" at bounding box center [258, 28] width 396 height 22
paste input "39431443"
type input "439431443"
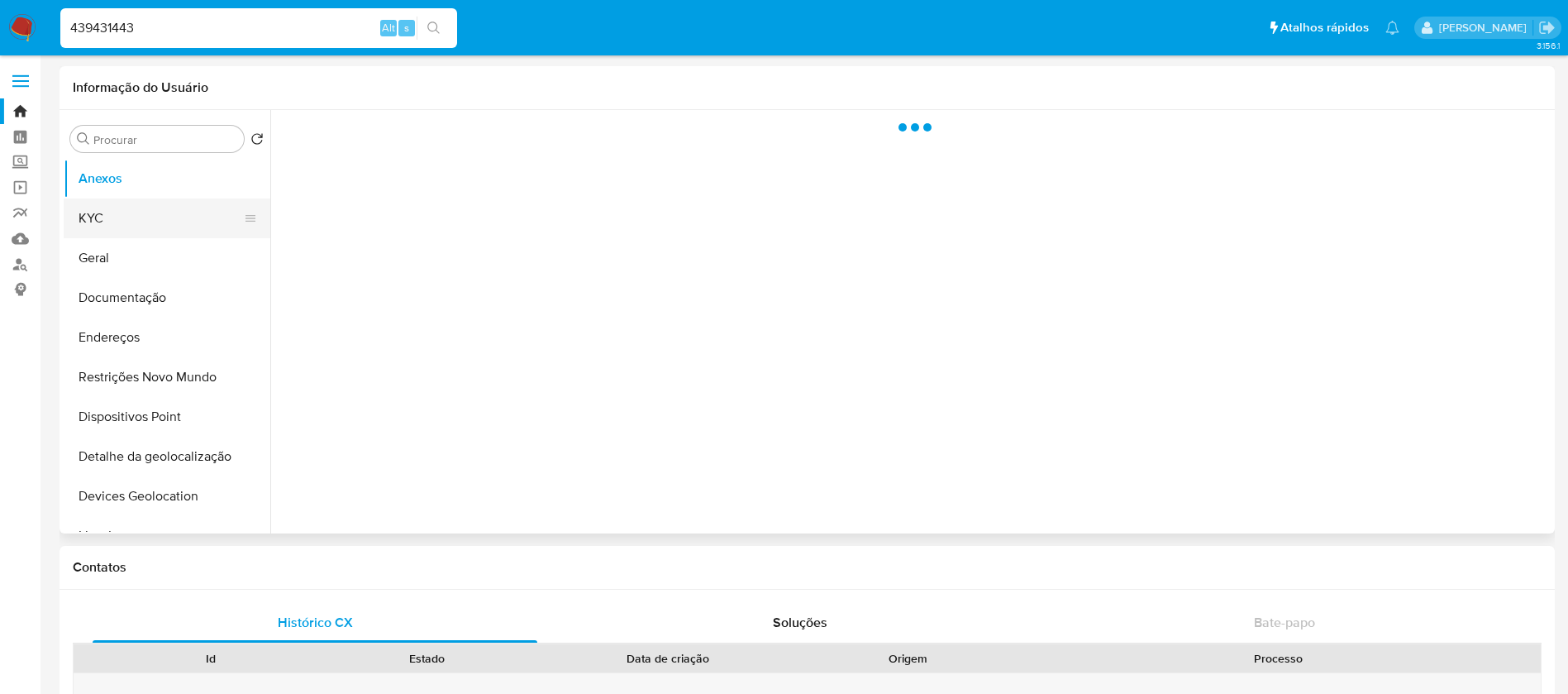
click at [128, 225] on button "KYC" at bounding box center [160, 218] width 193 height 40
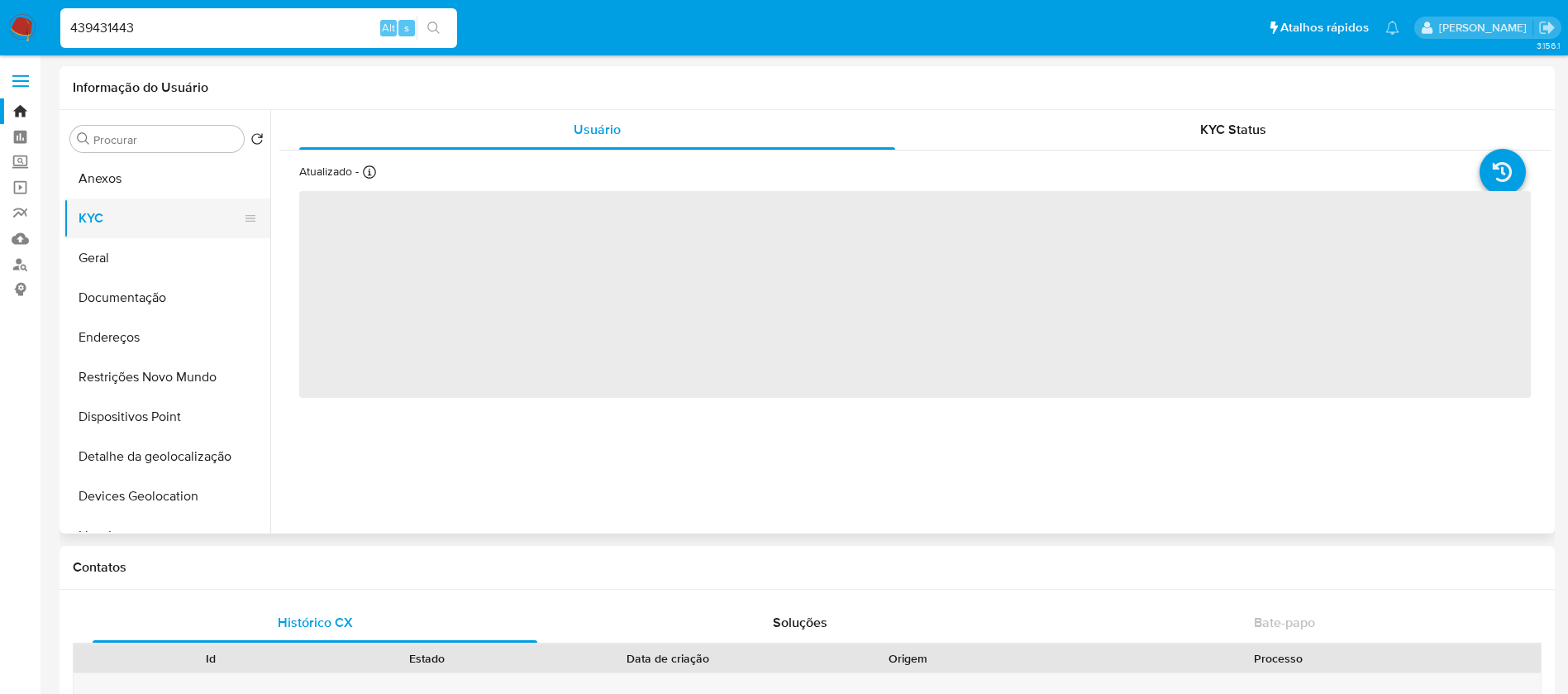
select select "10"
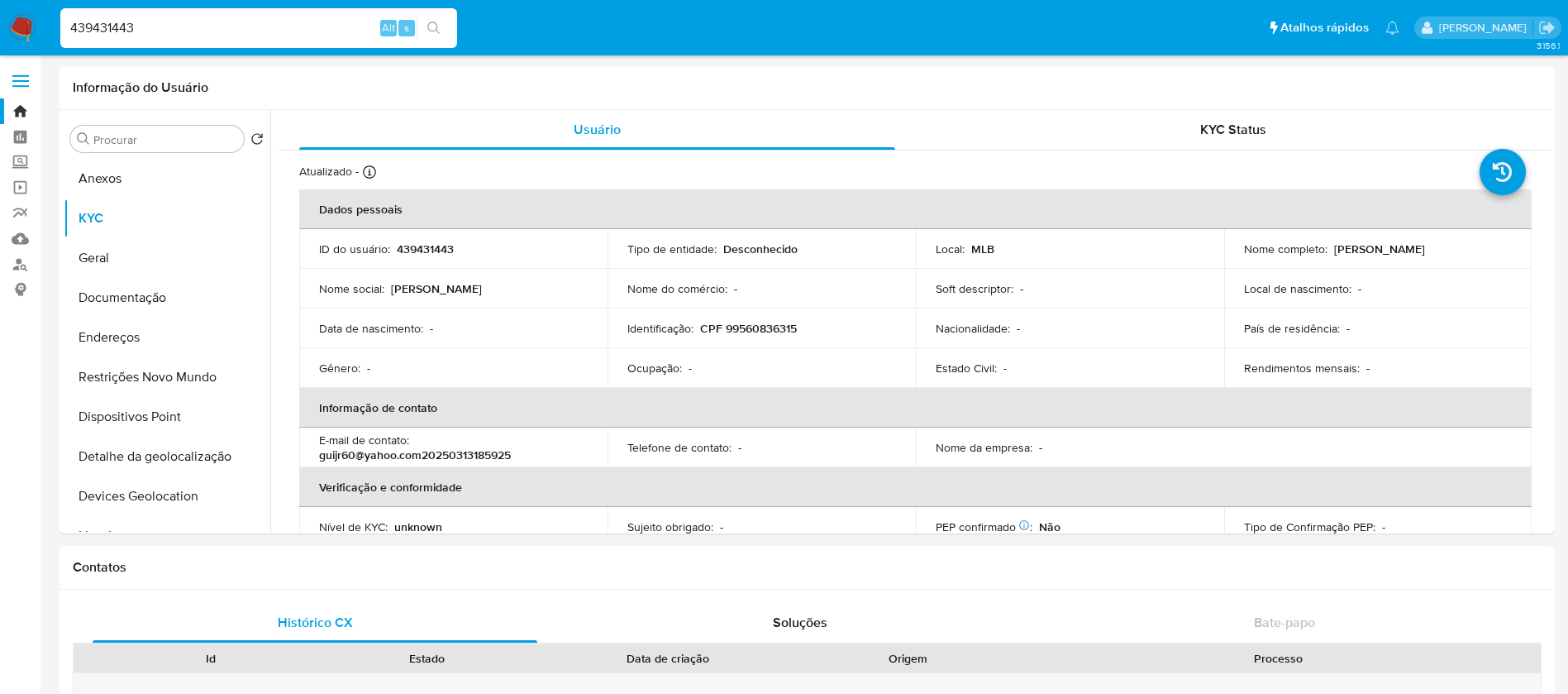
click at [147, 30] on input "439431443" at bounding box center [258, 28] width 396 height 22
paste input "52852865"
type input "452852865"
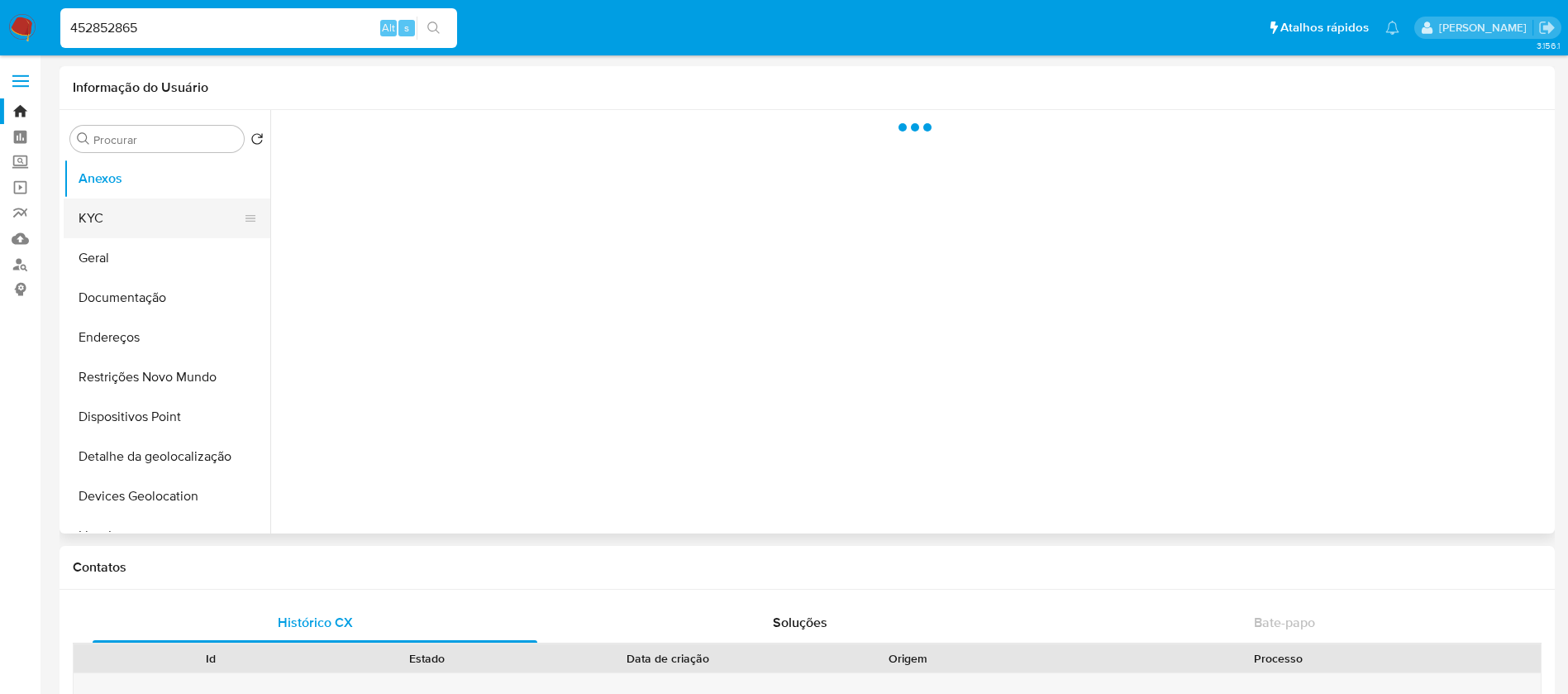
click at [119, 228] on button "KYC" at bounding box center [160, 218] width 193 height 40
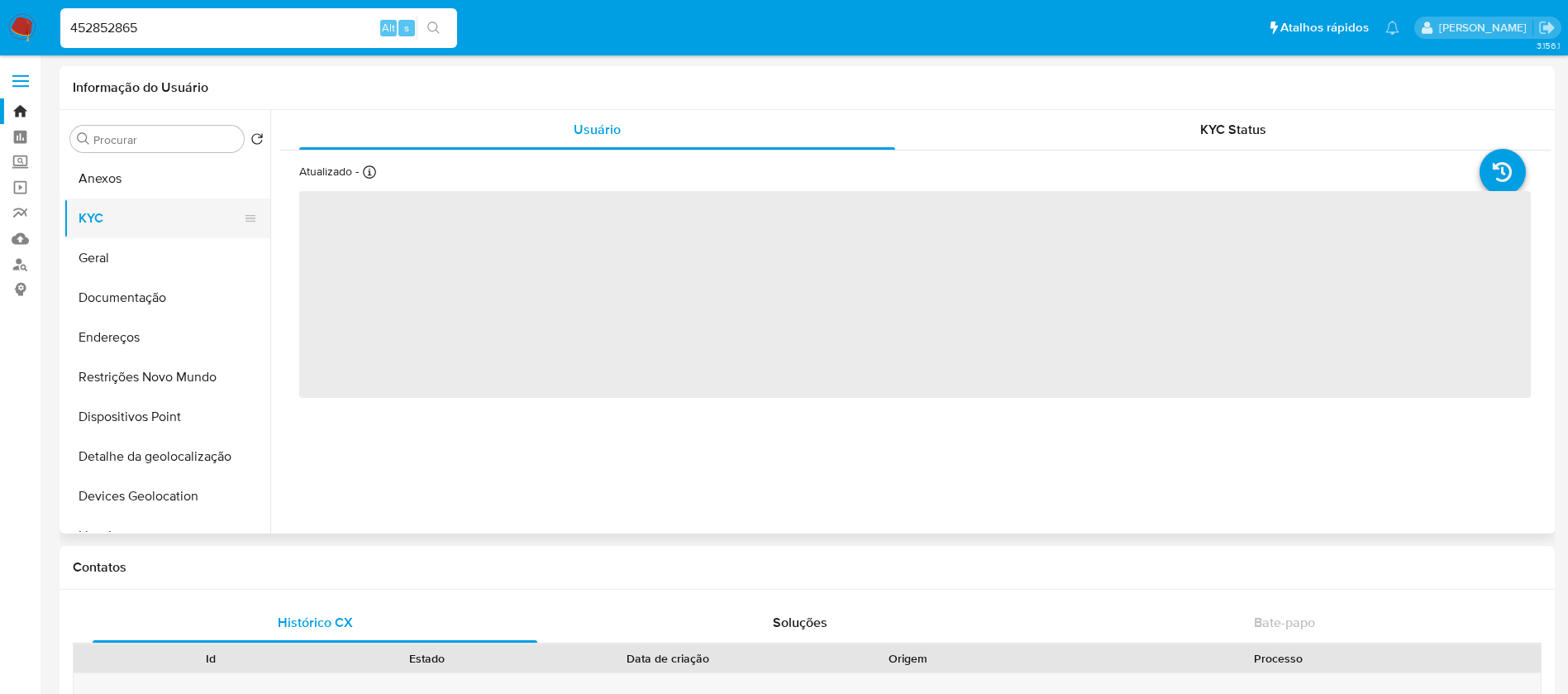
select select "10"
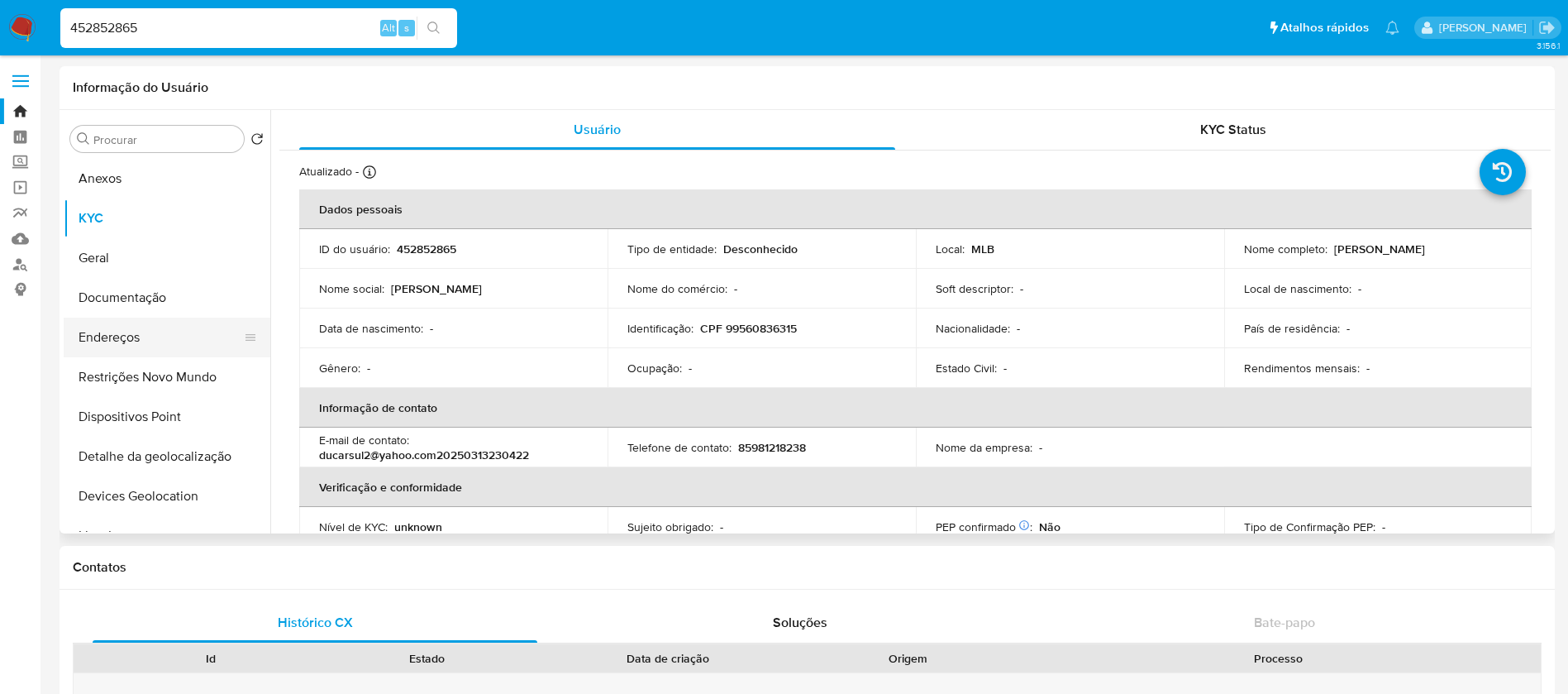
click at [142, 325] on button "Endereços" at bounding box center [160, 337] width 193 height 40
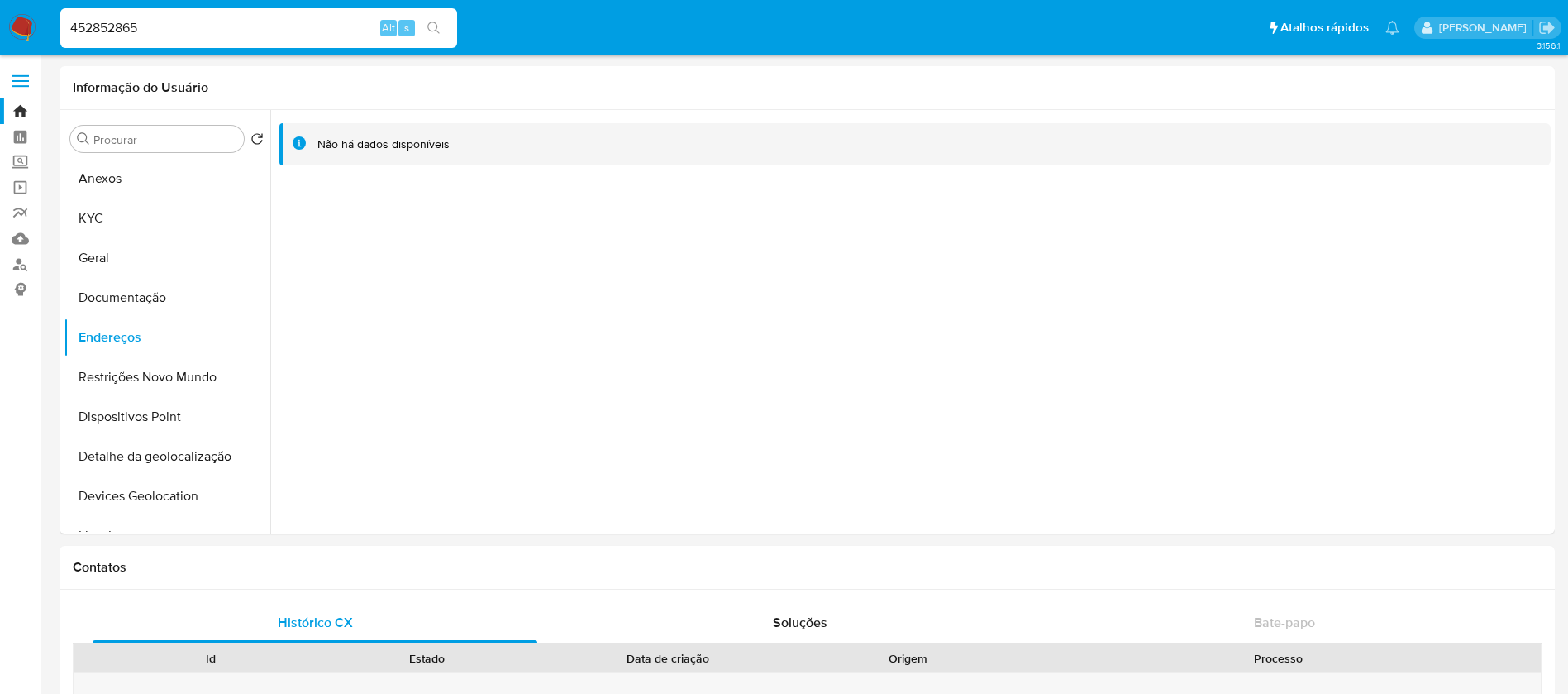
click at [173, 31] on input "452852865" at bounding box center [258, 28] width 396 height 22
paste input "8113950"
type input "8113950"
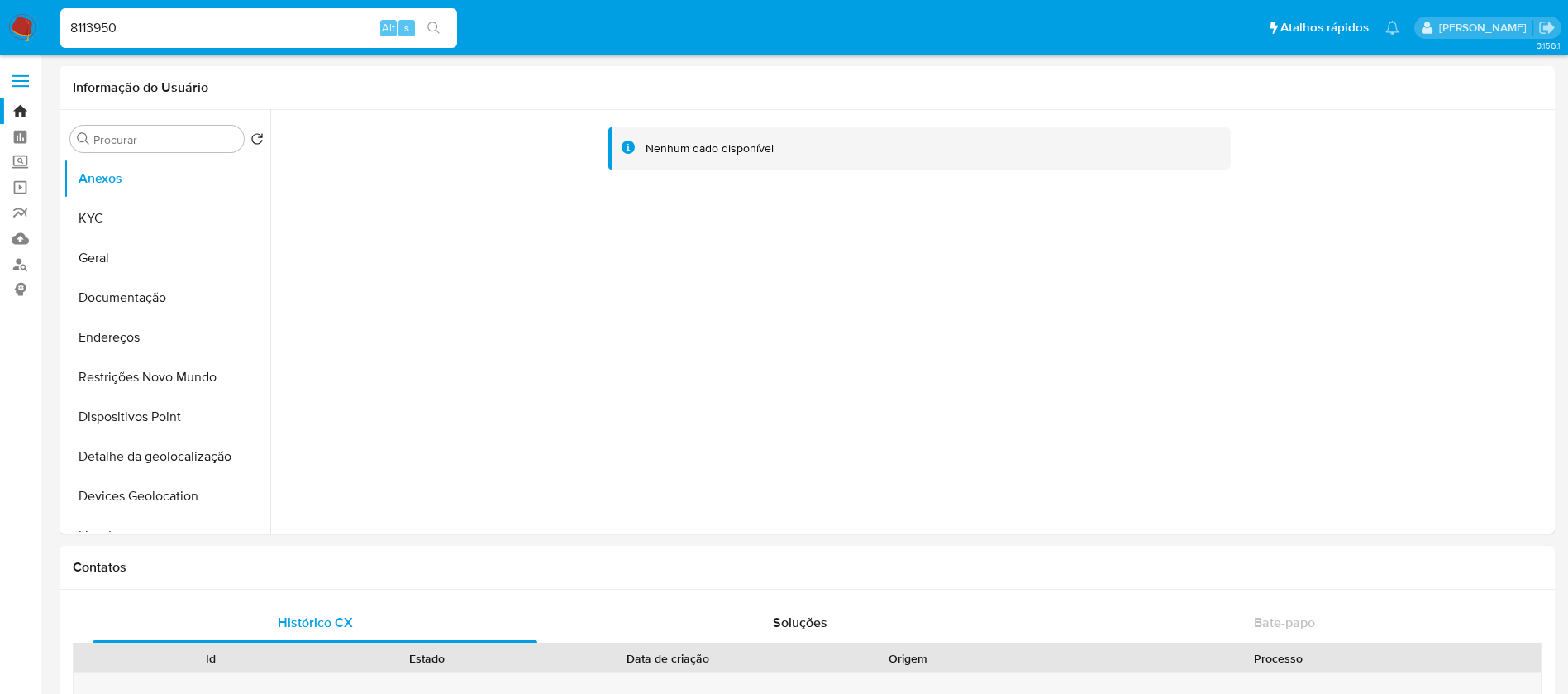
select select "10"
click at [1162, 360] on div "Nenhum dado disponível" at bounding box center [910, 321] width 1280 height 423
click at [78, 225] on button "KYC" at bounding box center [160, 218] width 193 height 40
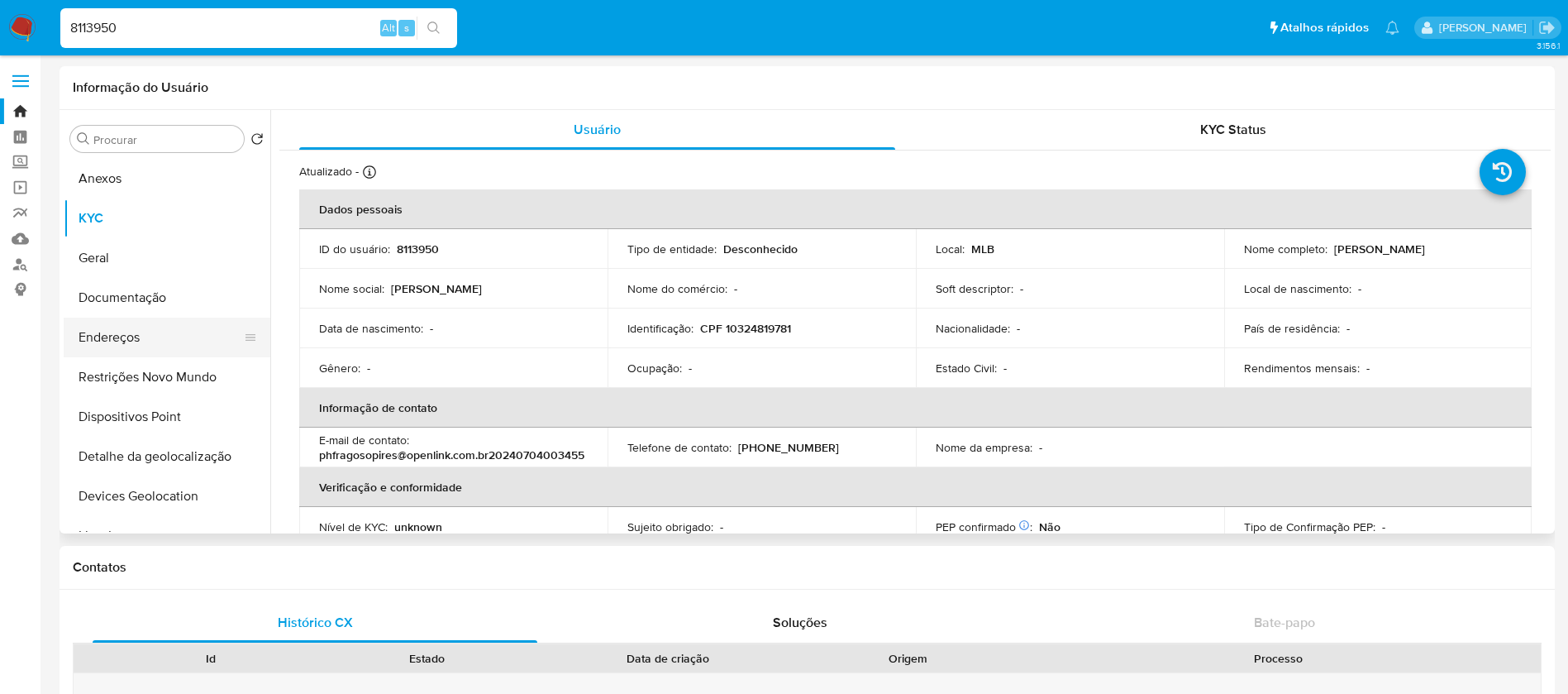
click at [93, 343] on button "Endereços" at bounding box center [160, 337] width 193 height 40
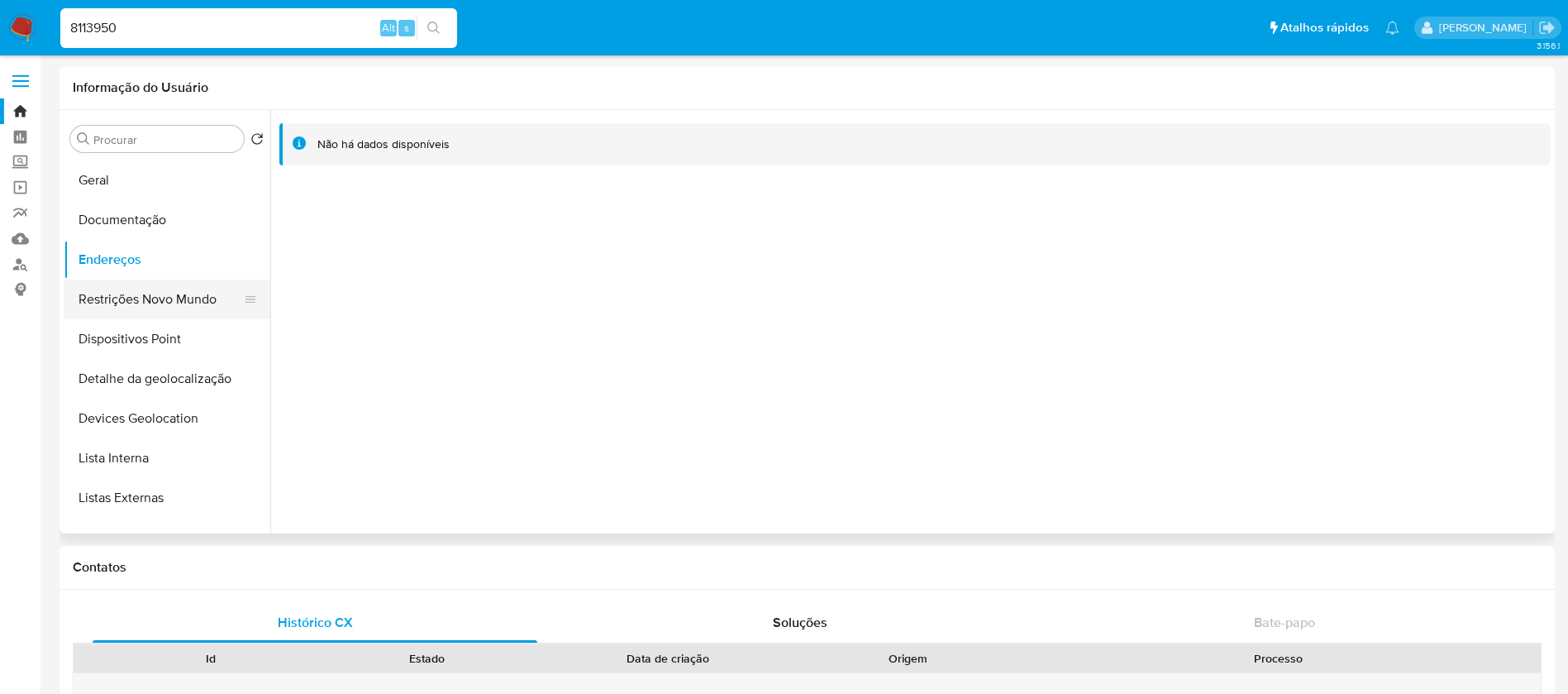
scroll to position [165, 0]
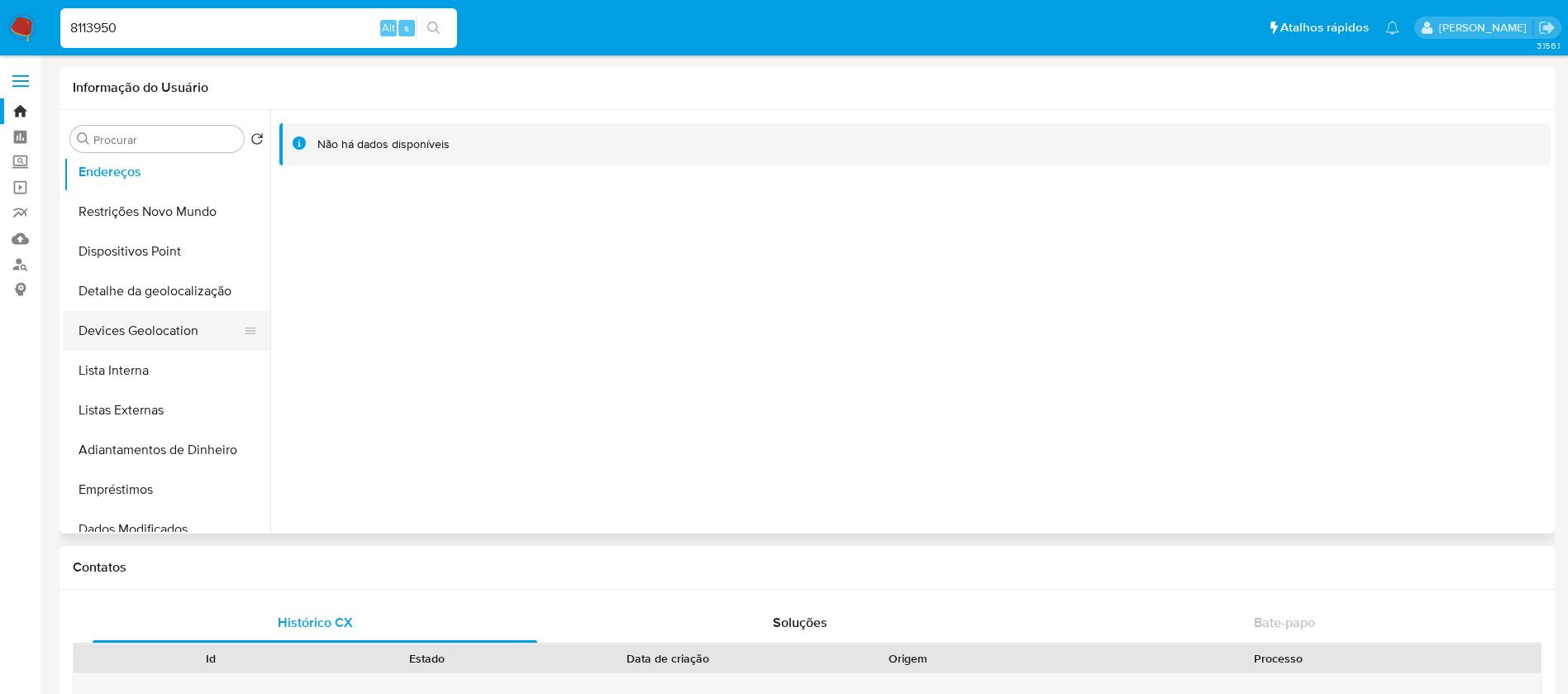
click at [123, 335] on button "Devices Geolocation" at bounding box center [160, 331] width 193 height 40
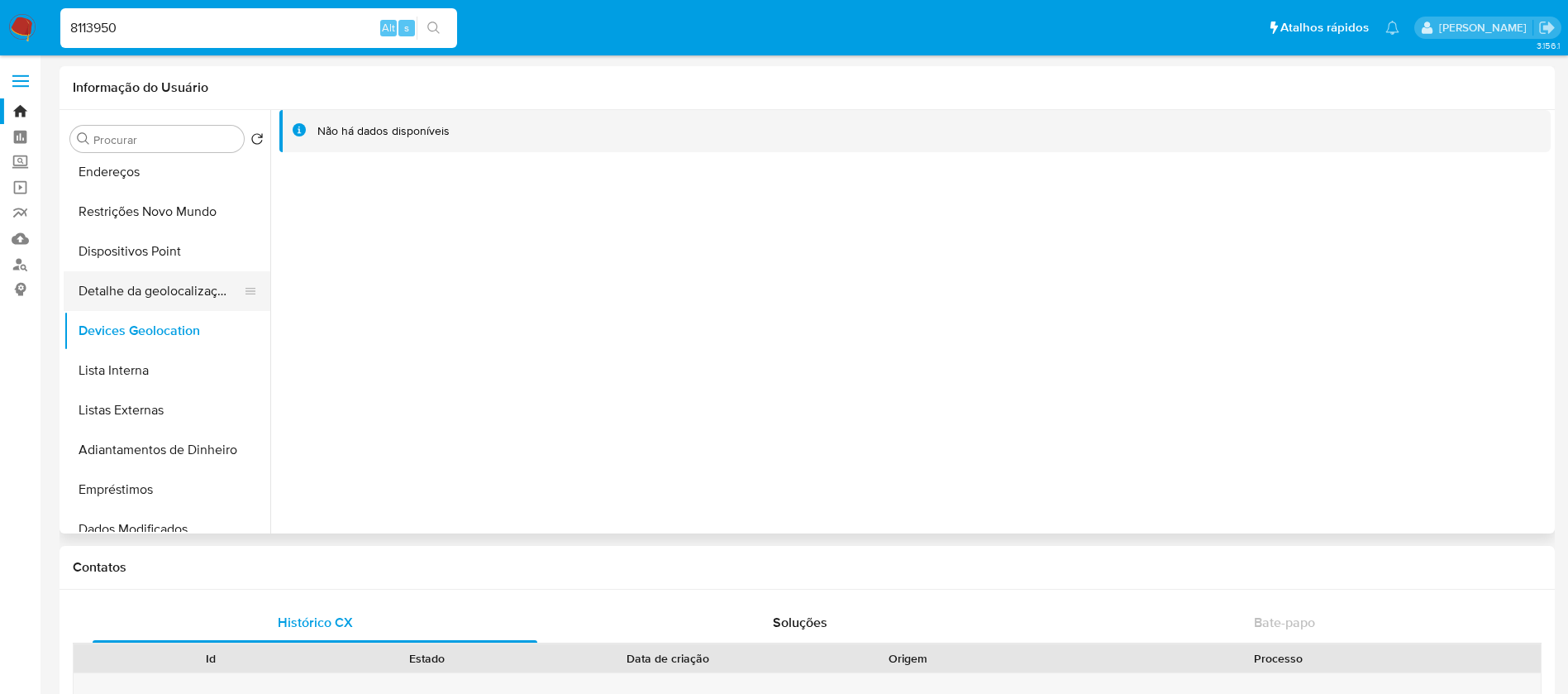
click at [128, 294] on button "Detalhe da geolocalização" at bounding box center [160, 291] width 193 height 40
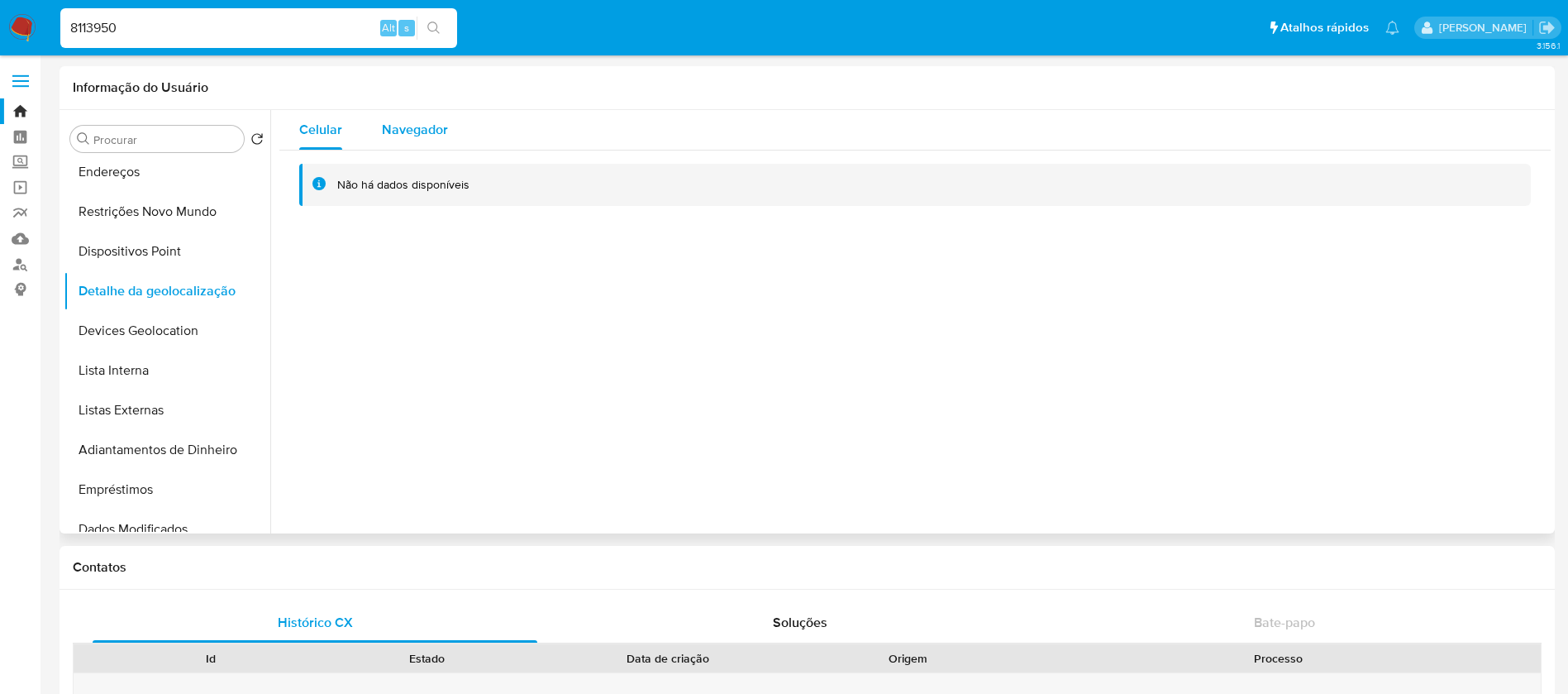
click at [400, 145] on div "Navegador" at bounding box center [415, 129] width 66 height 40
click at [164, 20] on input "8113950" at bounding box center [258, 28] width 396 height 22
paste input "184606435"
type input "184606435"
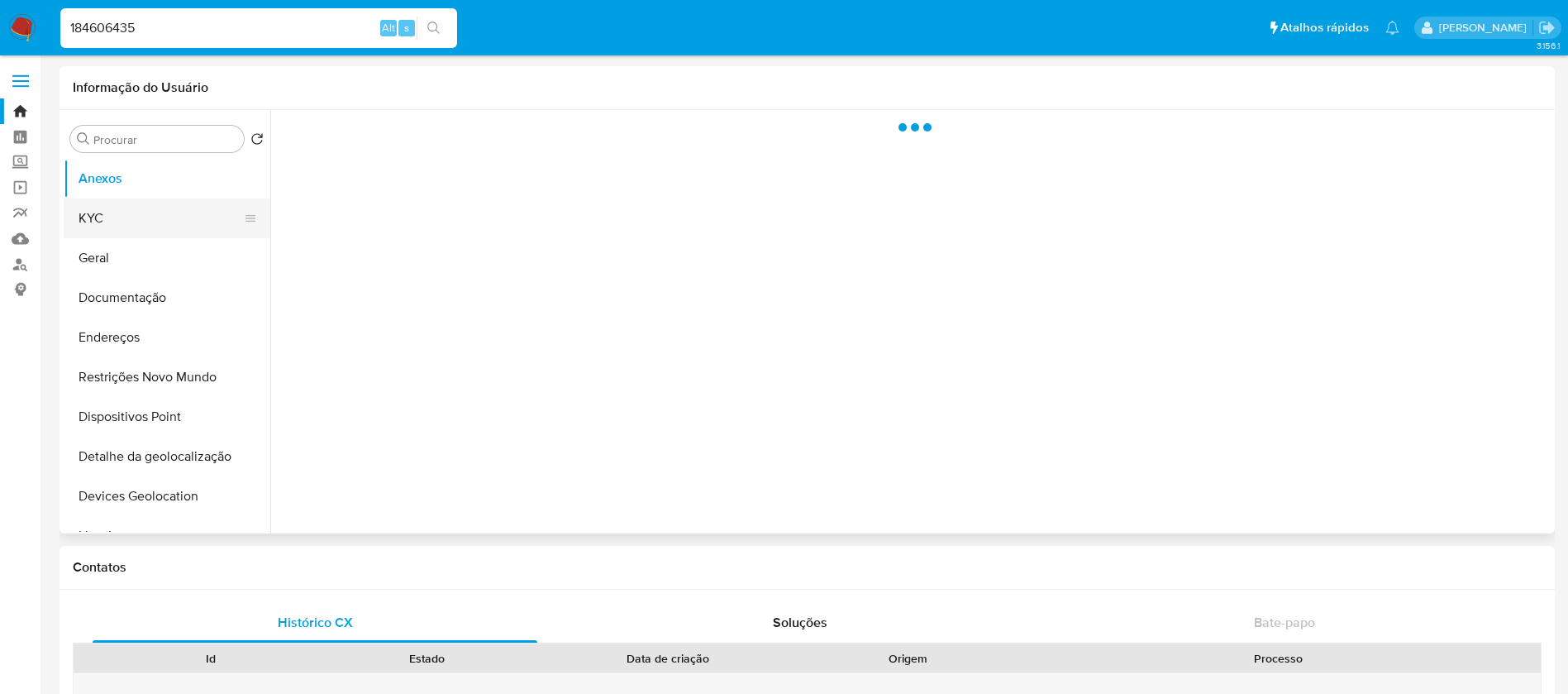
click at [121, 218] on button "KYC" at bounding box center [160, 218] width 193 height 40
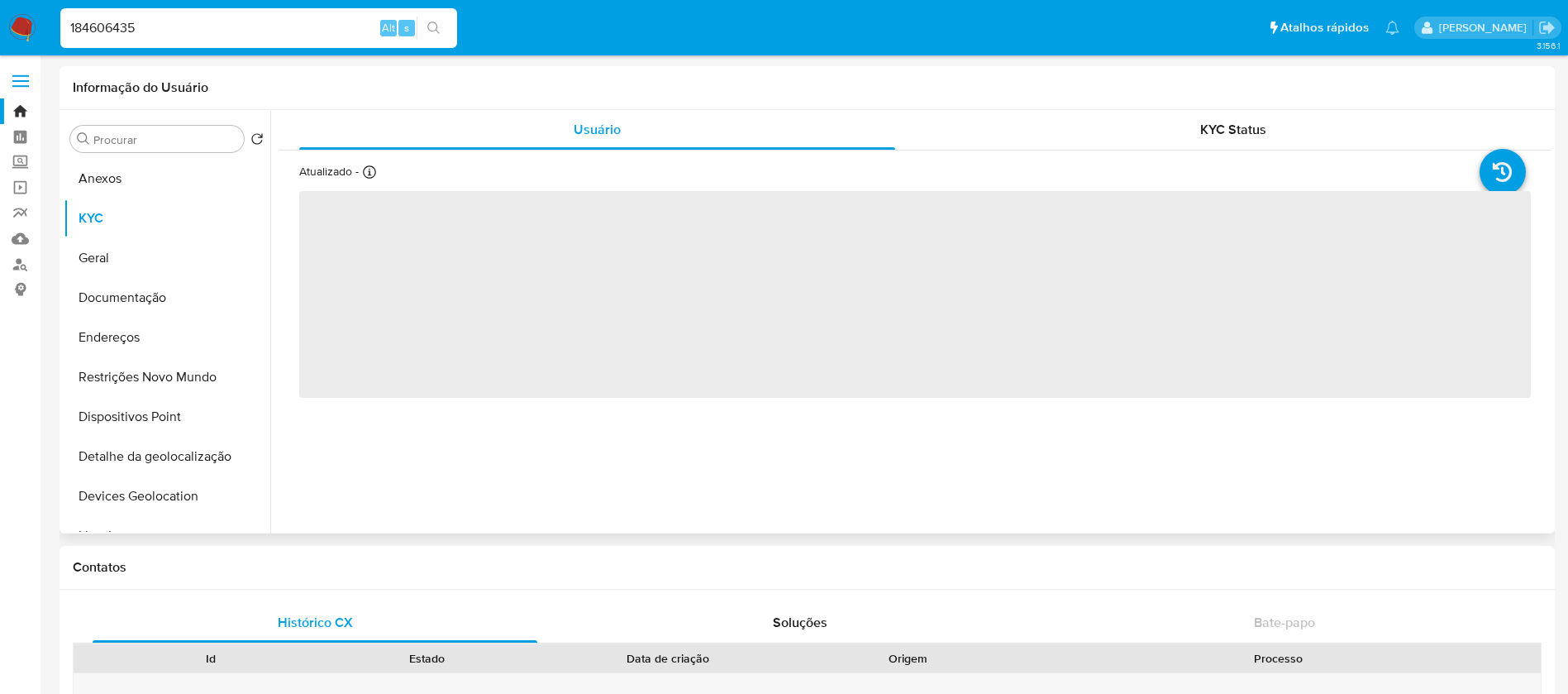
select select "10"
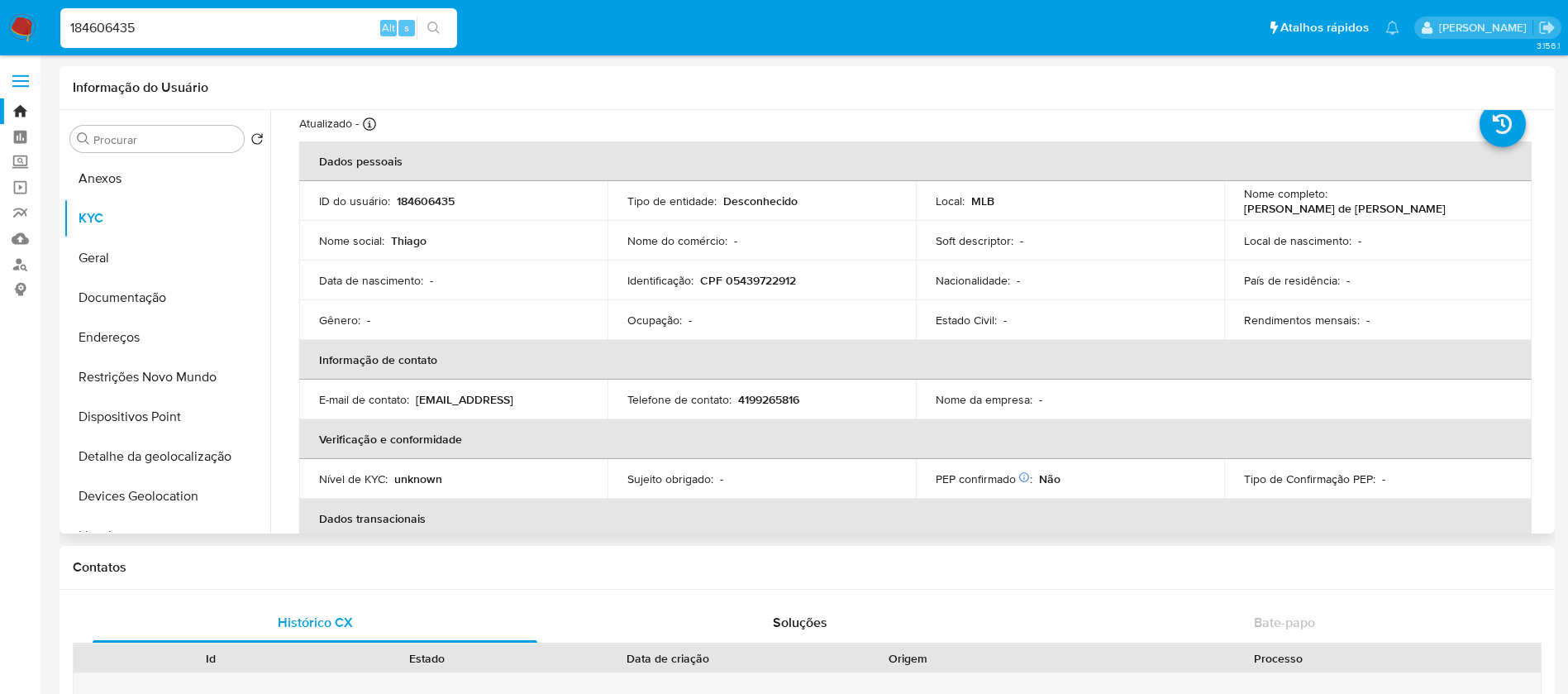
scroll to position [159, 0]
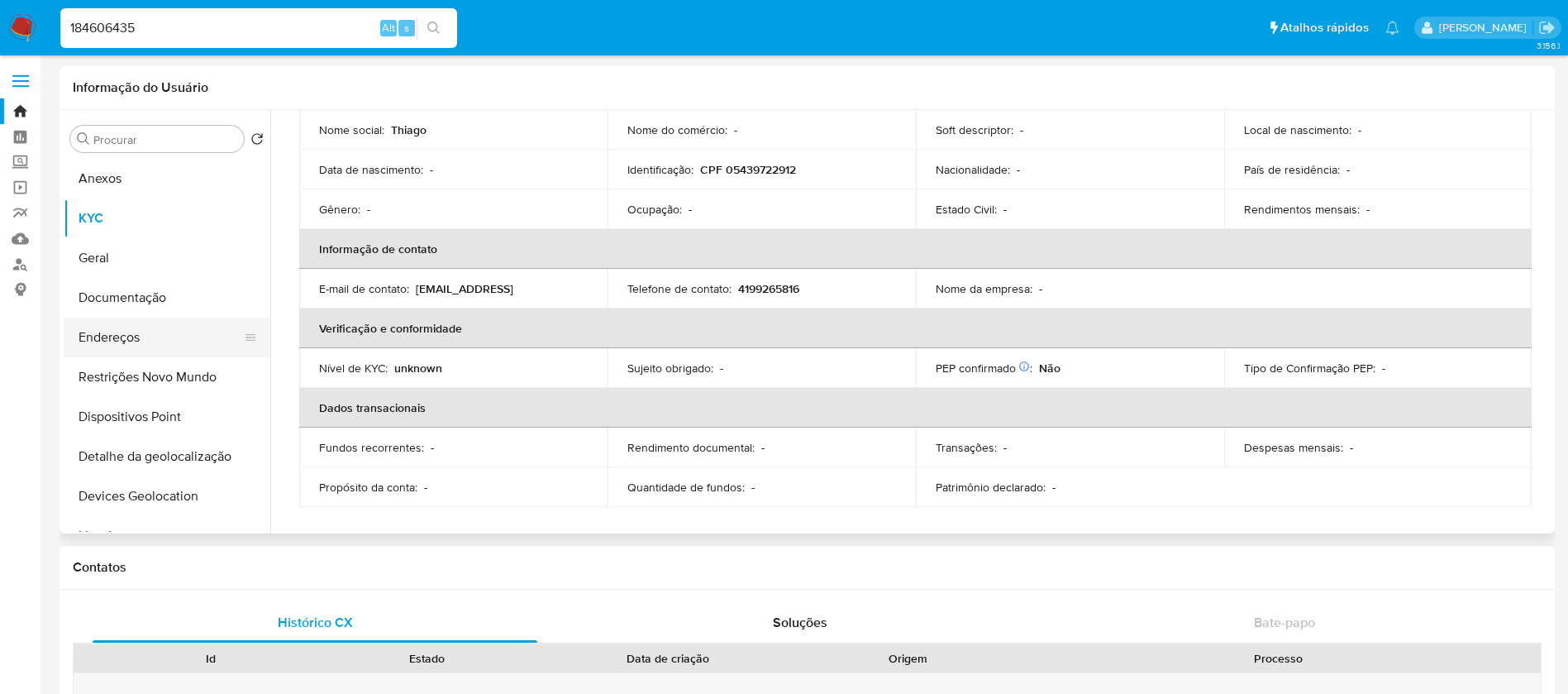
click at [126, 336] on button "Endereços" at bounding box center [160, 337] width 193 height 40
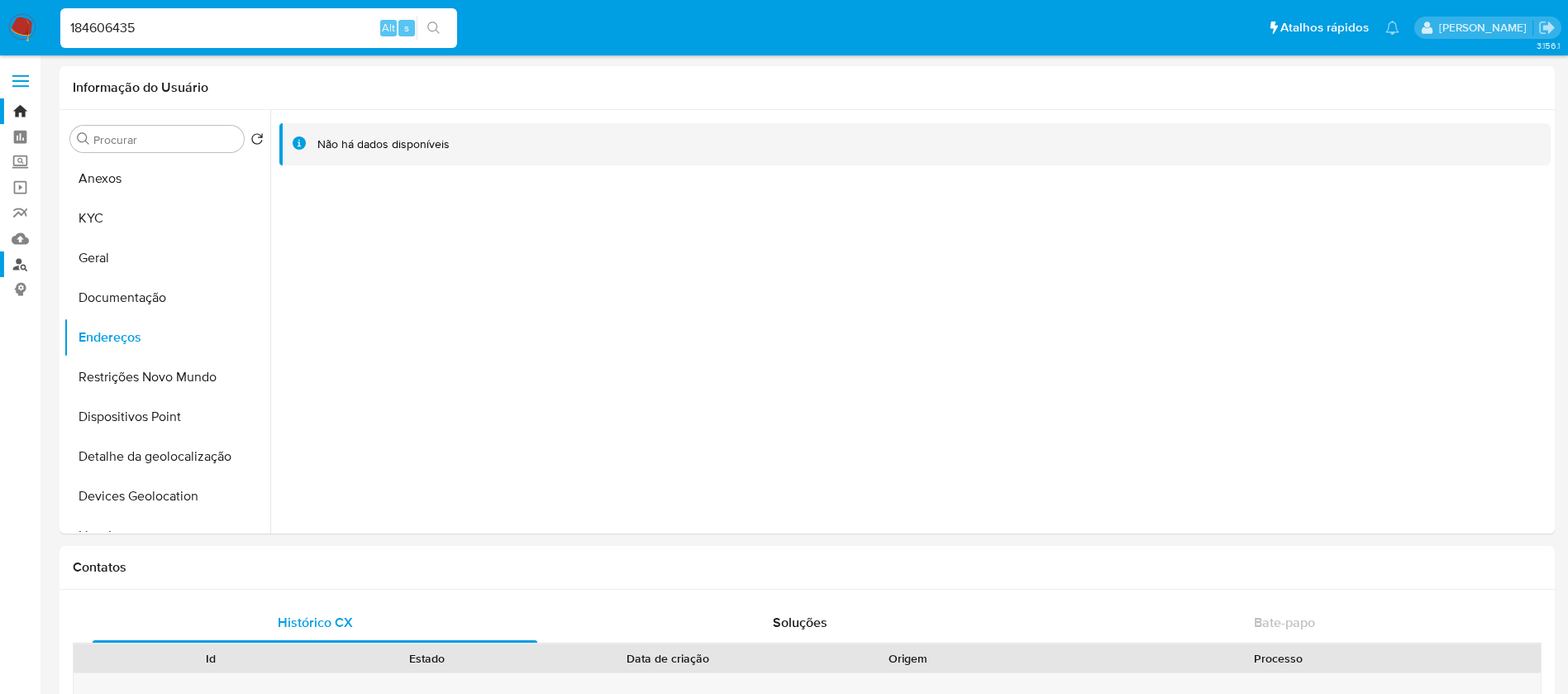
click at [22, 268] on link "Localizador de pessoas" at bounding box center [98, 264] width 197 height 26
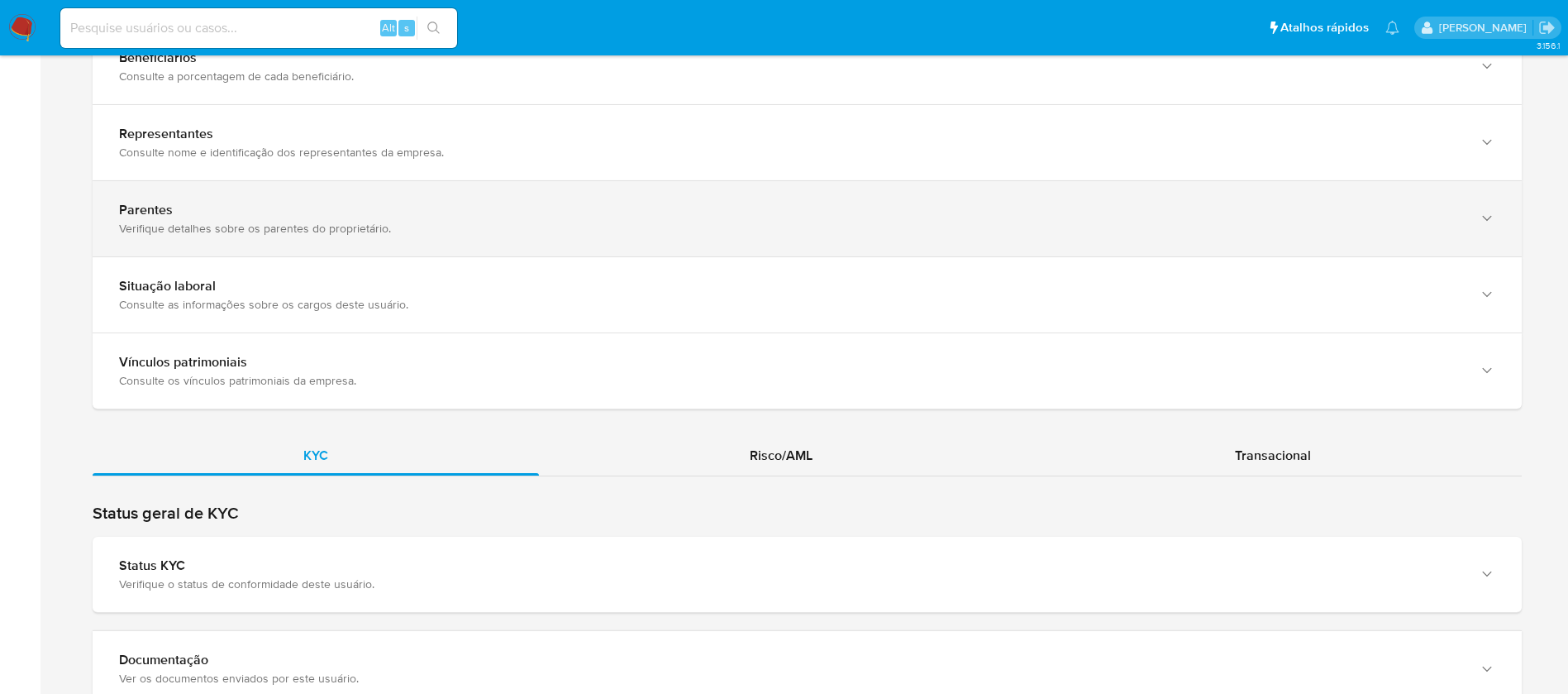
scroll to position [1158, 0]
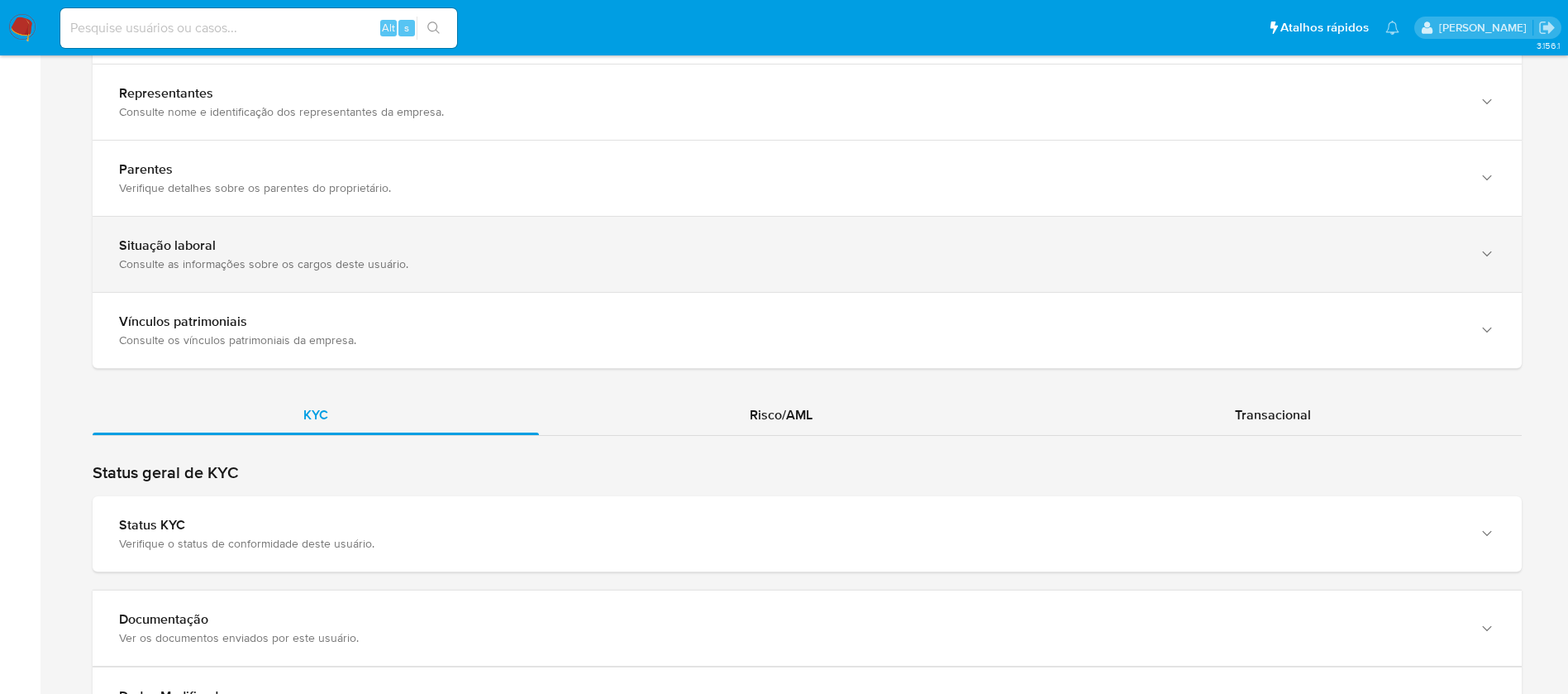
click at [406, 272] on div "Situação laboral Consulte as informações sobre os cargos deste usuário." at bounding box center [807, 254] width 1429 height 76
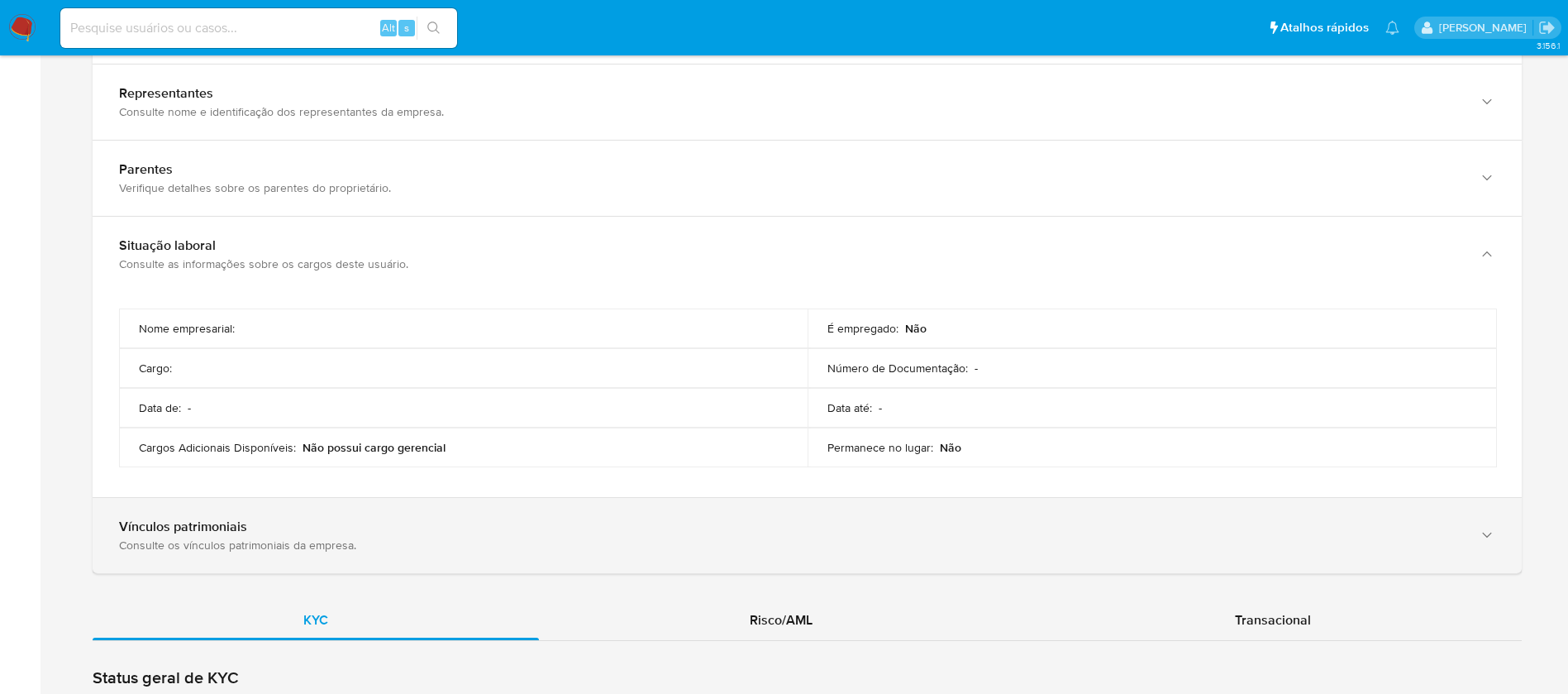
click at [378, 521] on div "Vínculos patrimoniais" at bounding box center [790, 527] width 1342 height 16
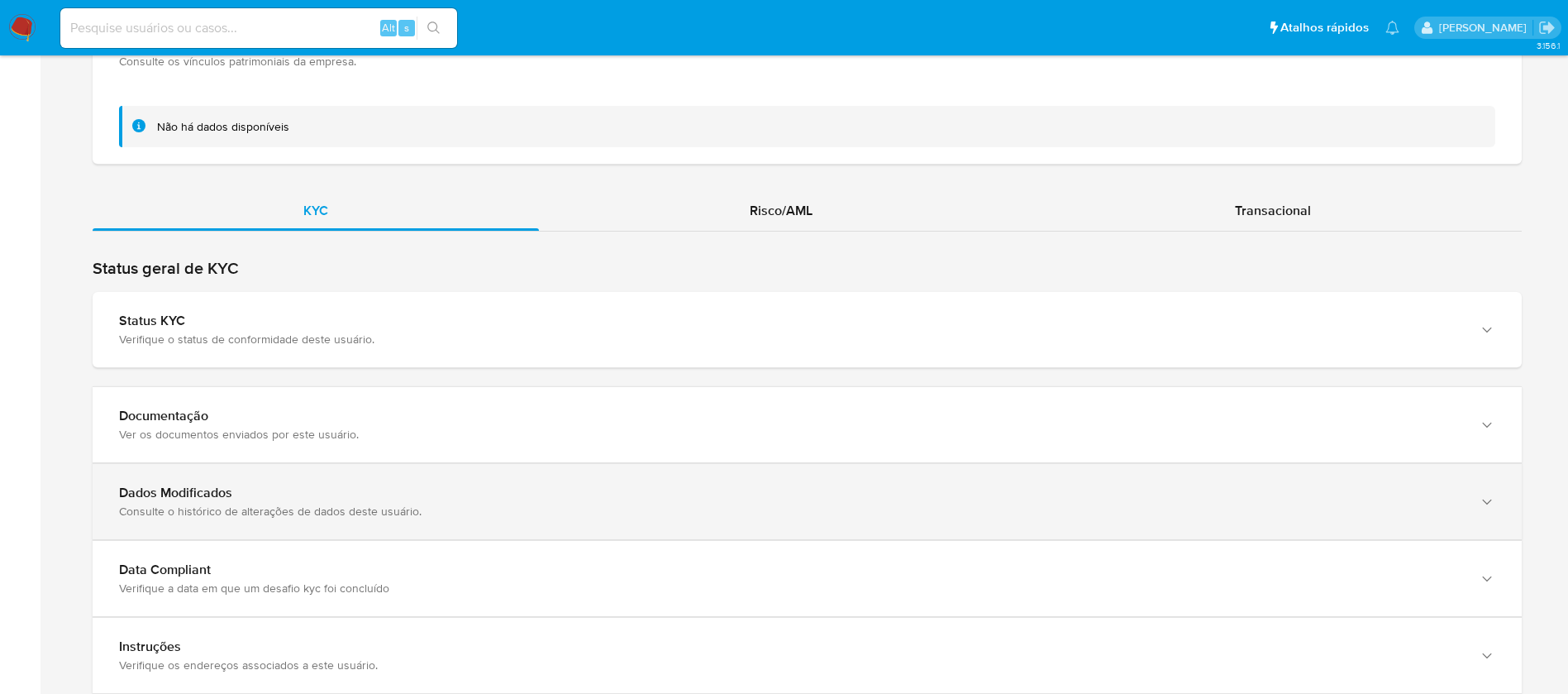
scroll to position [1653, 0]
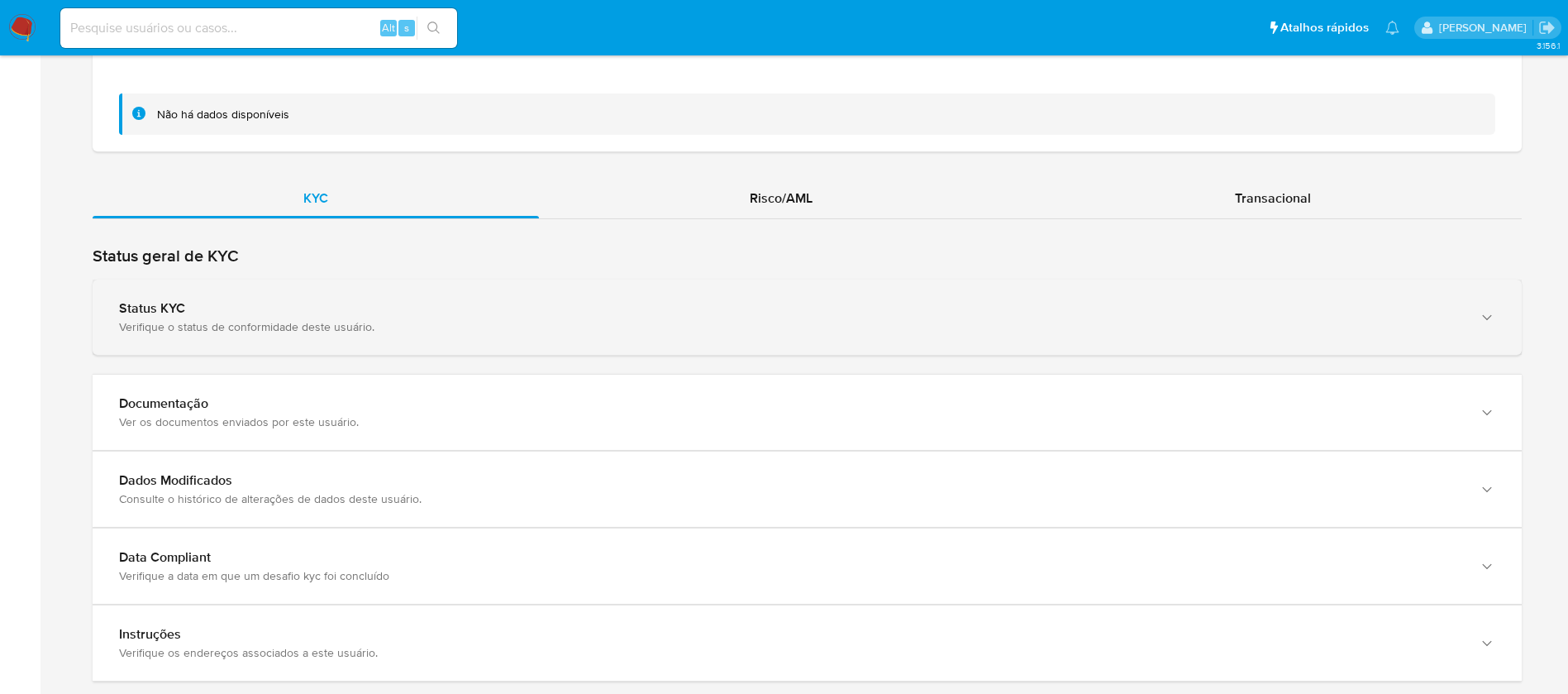
click at [557, 330] on div "Verifique o status de conformidade deste usuário." at bounding box center [790, 326] width 1342 height 15
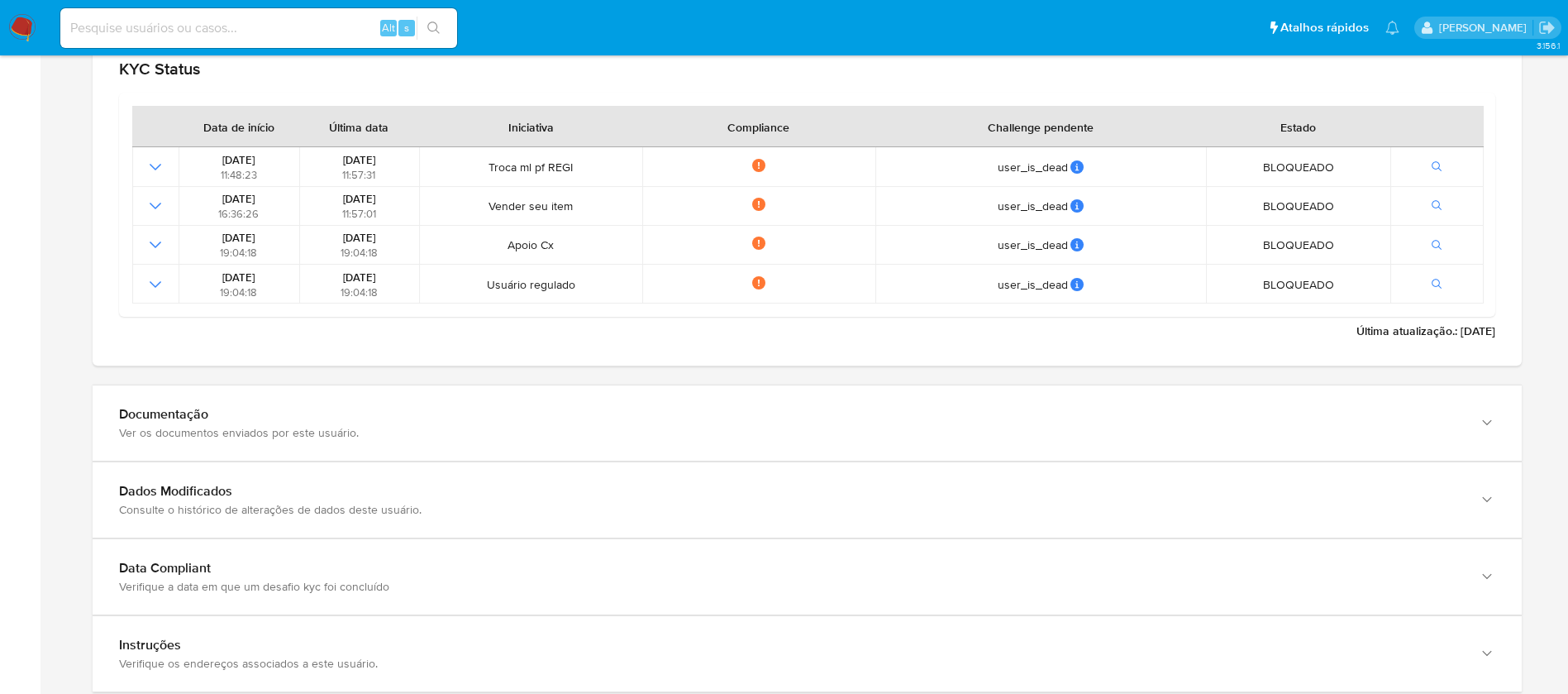
scroll to position [2115, 0]
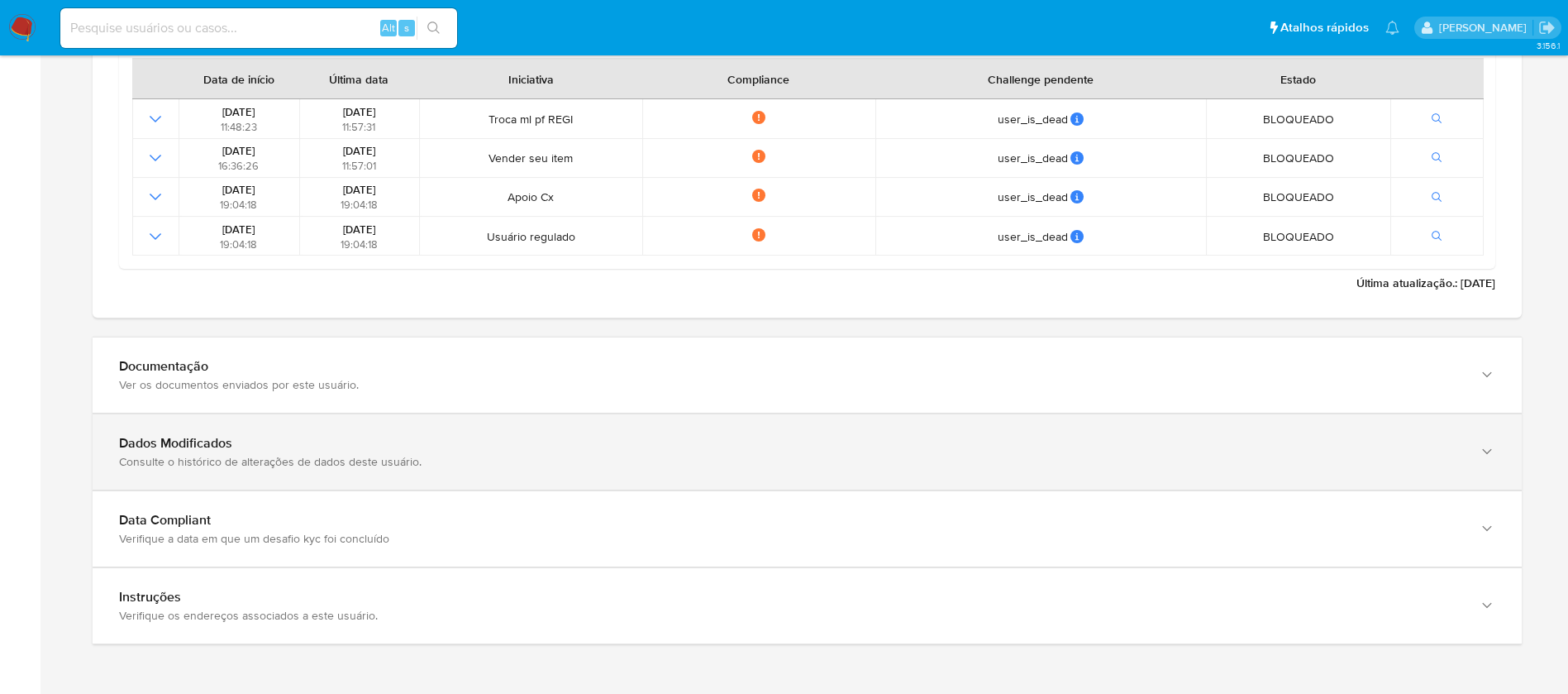
click at [425, 455] on div "Consulte o histórico de alterações de dados deste usuário." at bounding box center [790, 461] width 1342 height 15
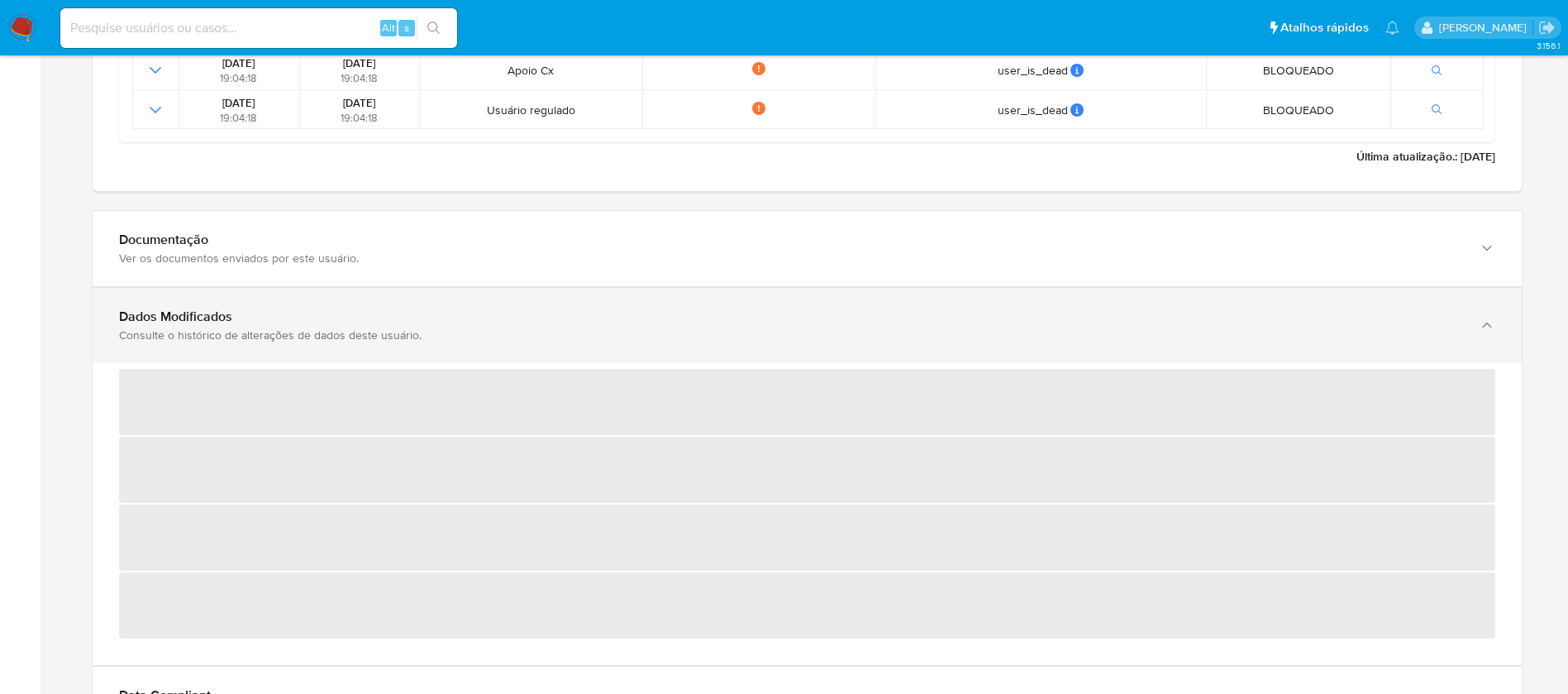
scroll to position [2416, 0]
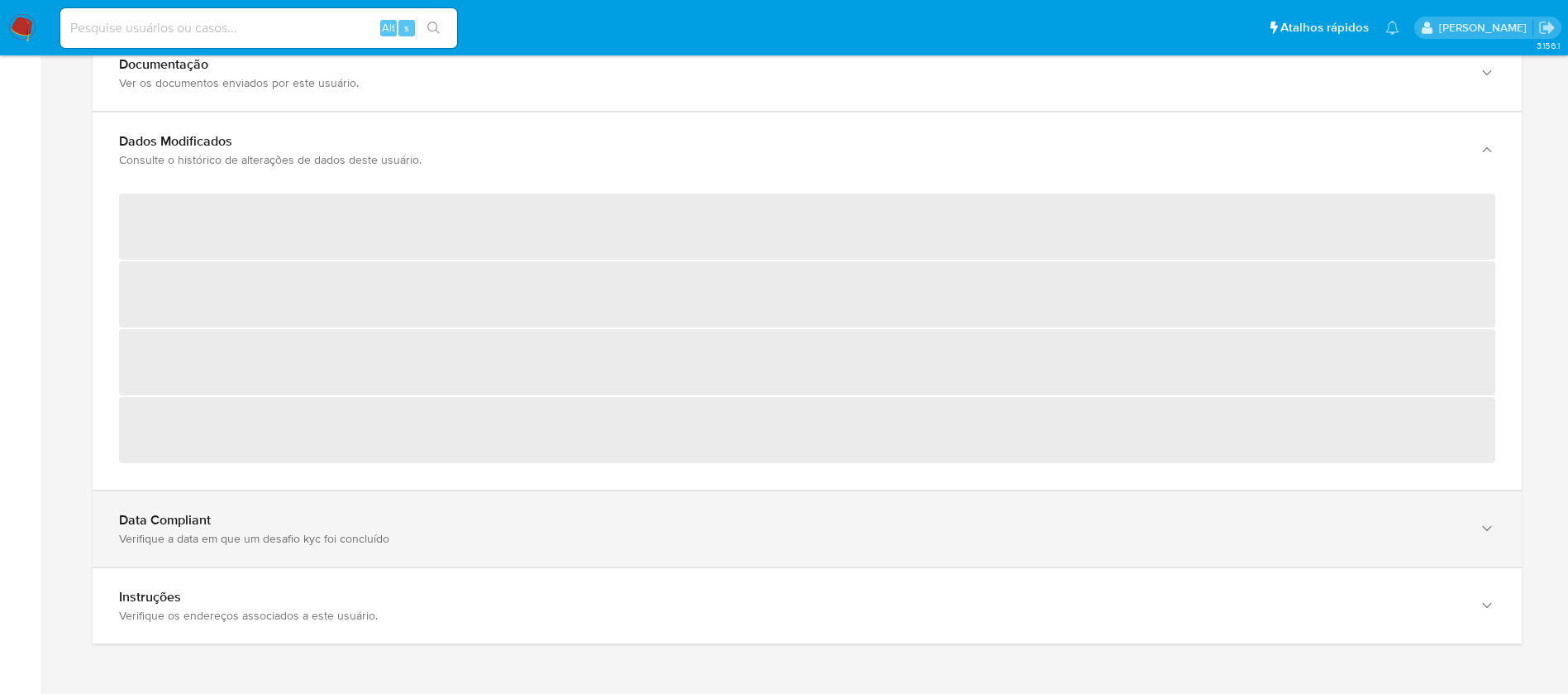
click at [524, 539] on div "Verifique a data em que um desafio kyc foi concluído" at bounding box center [790, 538] width 1342 height 15
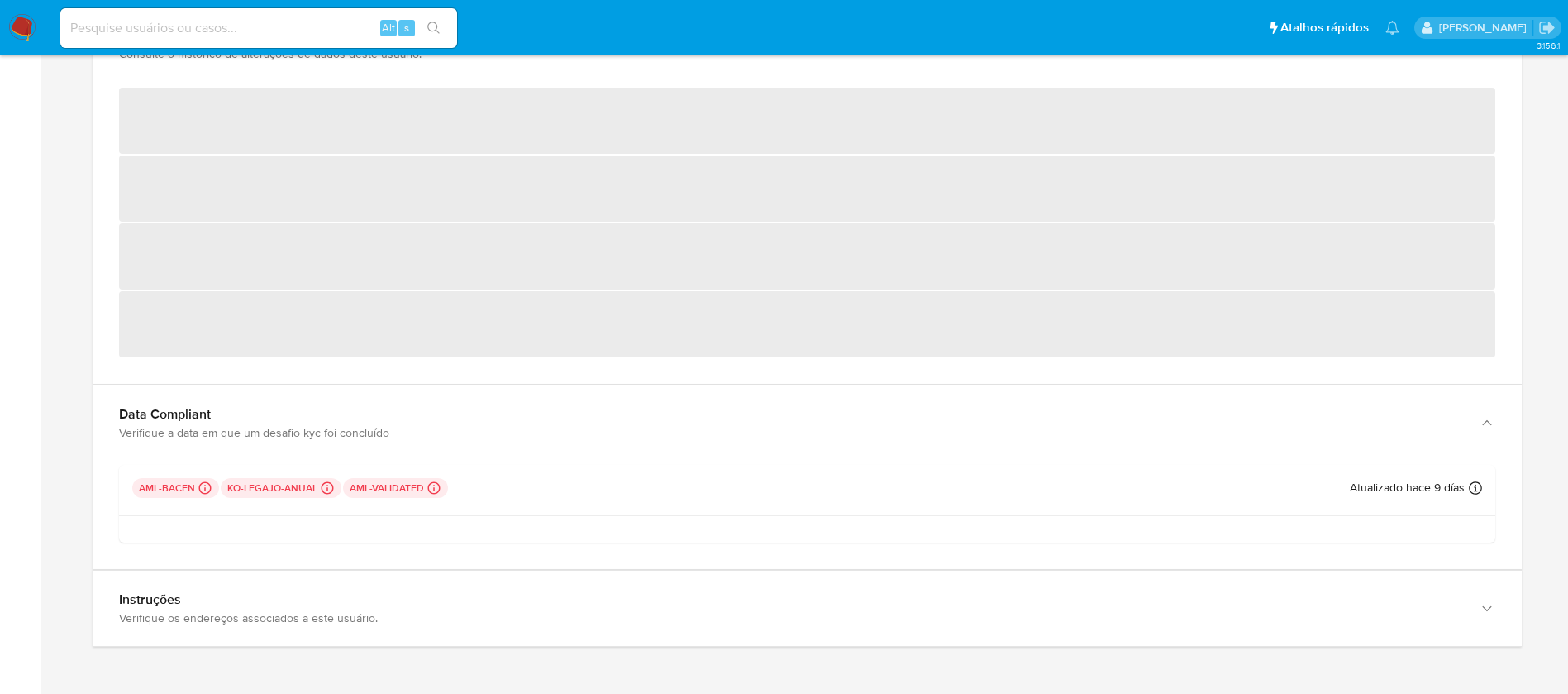
scroll to position [2297, 0]
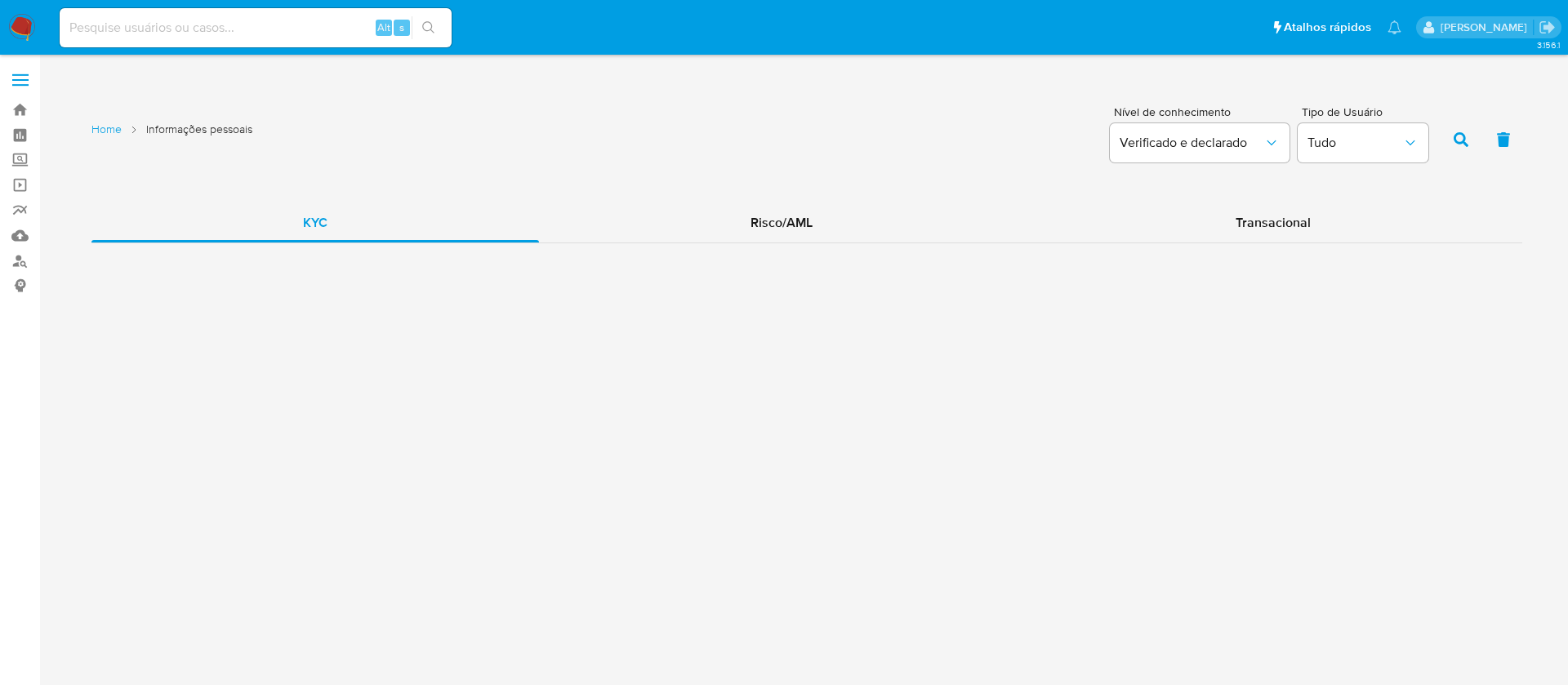
click at [259, 26] on input at bounding box center [255, 28] width 392 height 21
paste input "387217838"
type input "387217838"
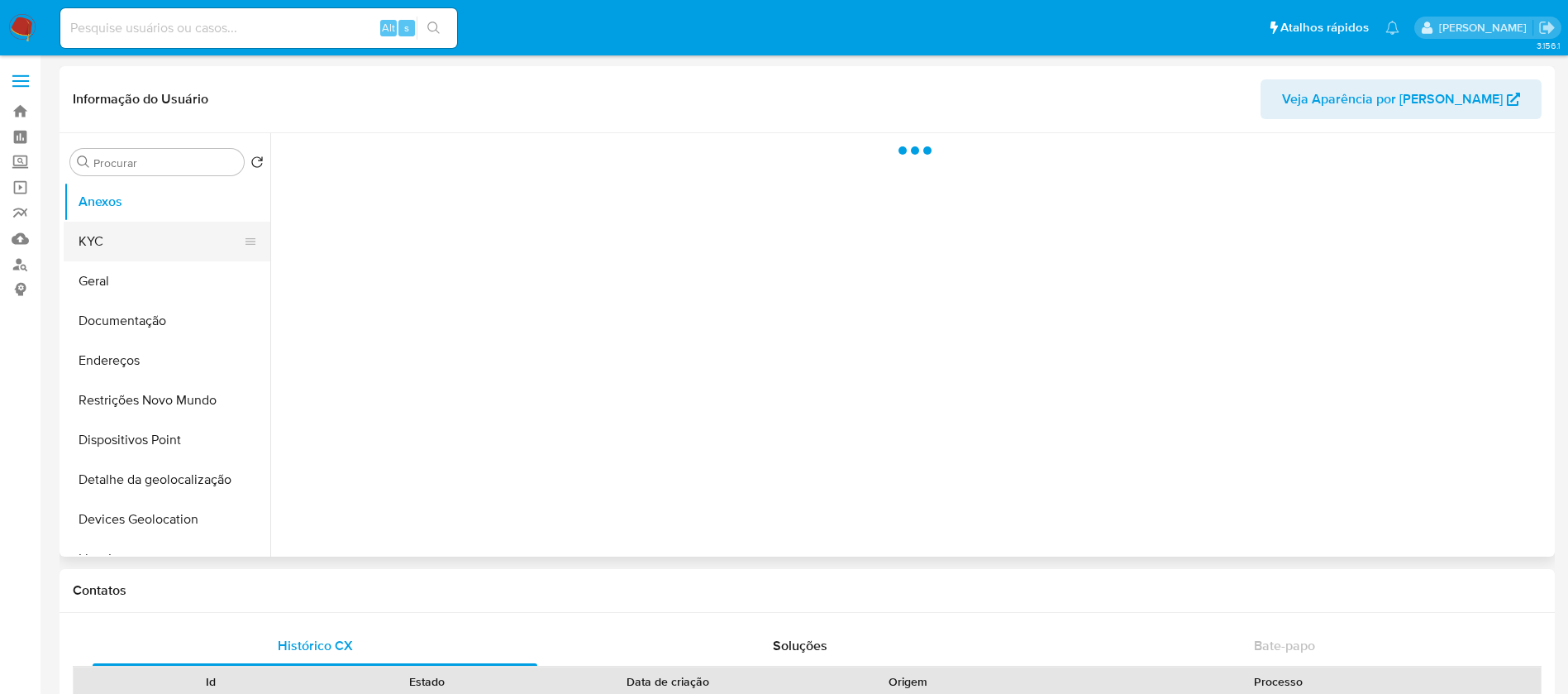
click at [124, 252] on button "KYC" at bounding box center [160, 241] width 193 height 40
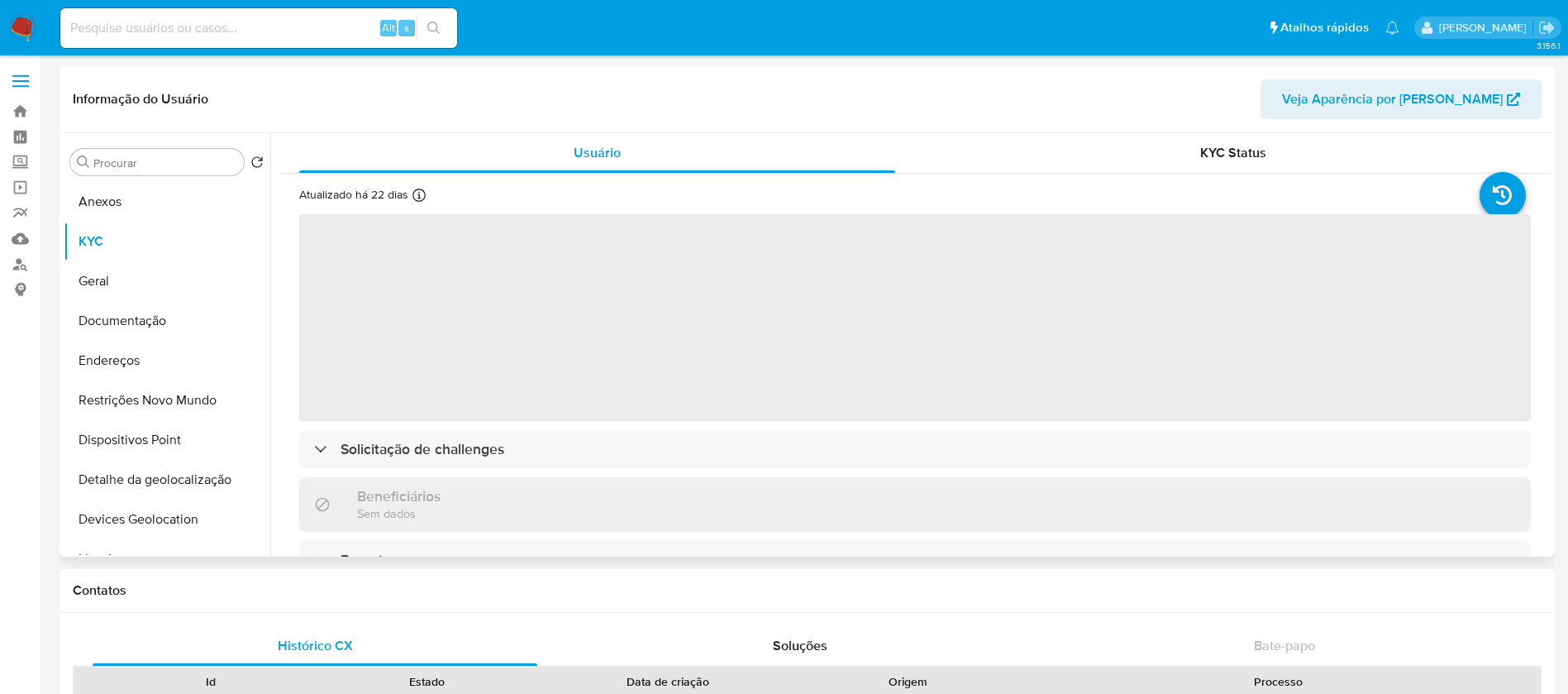
select select "10"
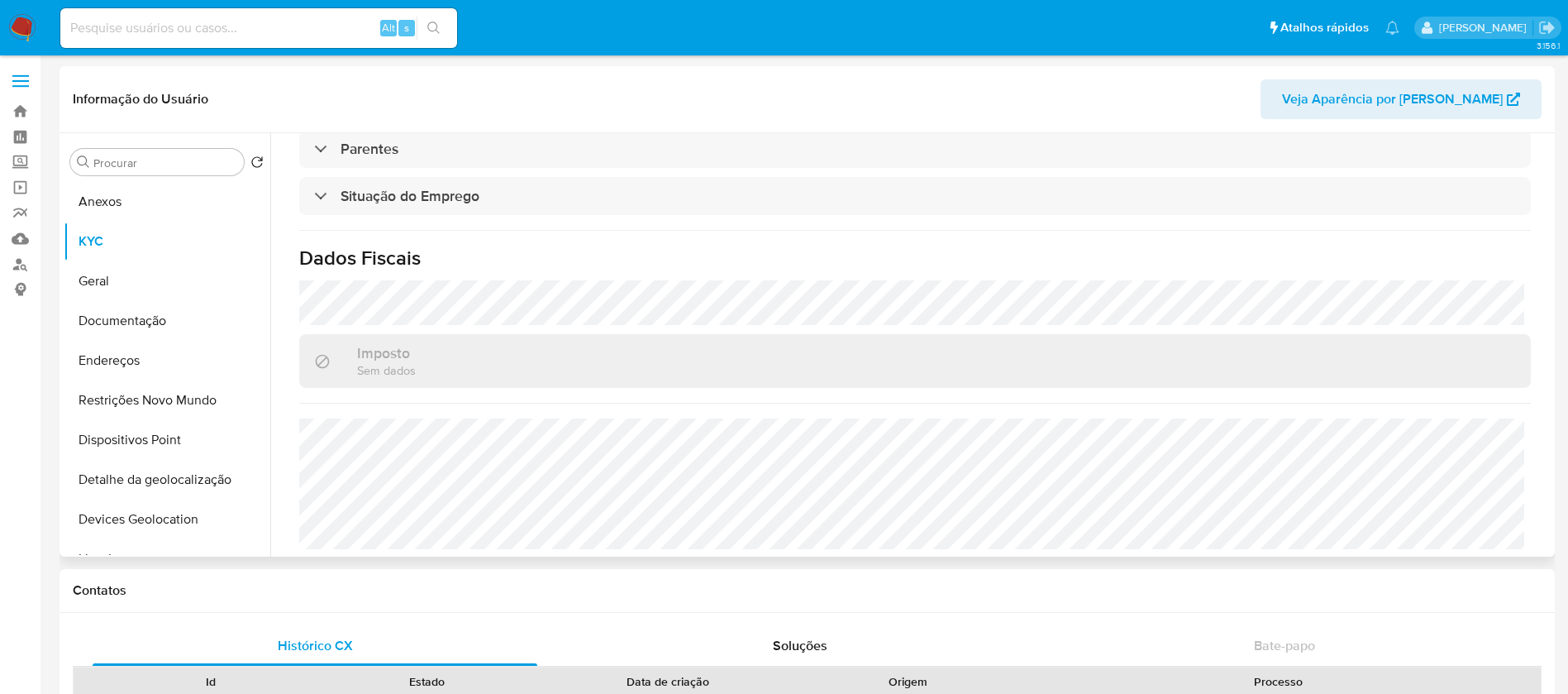
scroll to position [689, 0]
click at [232, 28] on input at bounding box center [258, 28] width 396 height 22
paste input "1522005032"
type input "1522005032"
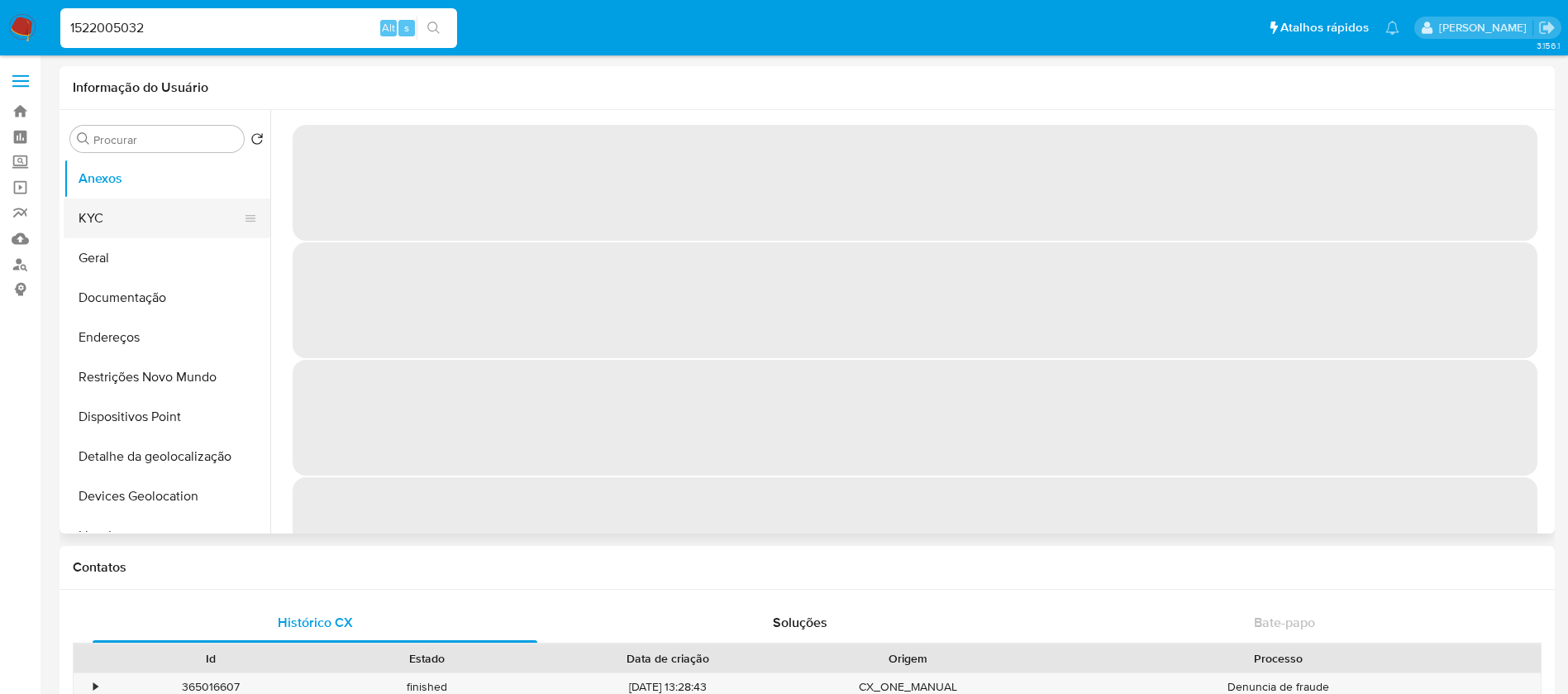
select select "10"
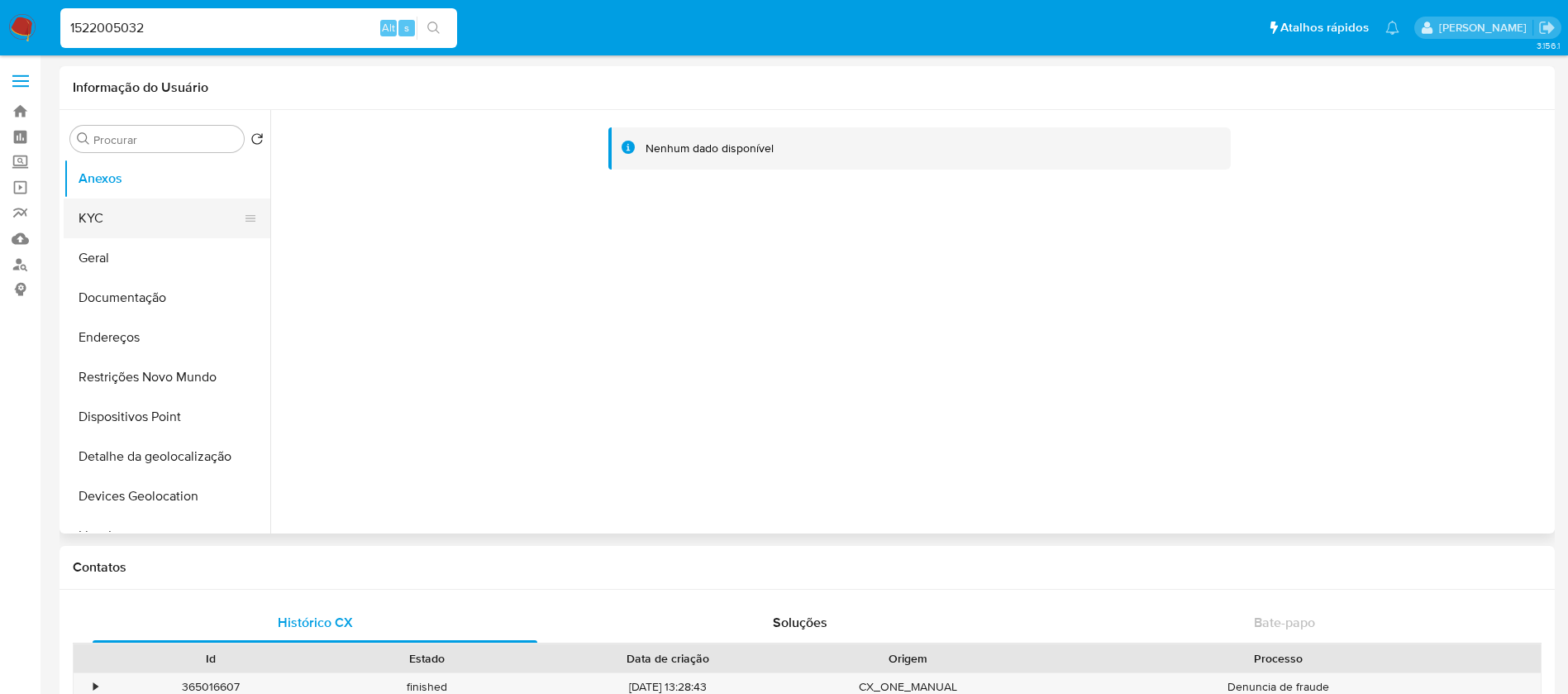
click at [90, 232] on button "KYC" at bounding box center [160, 218] width 193 height 40
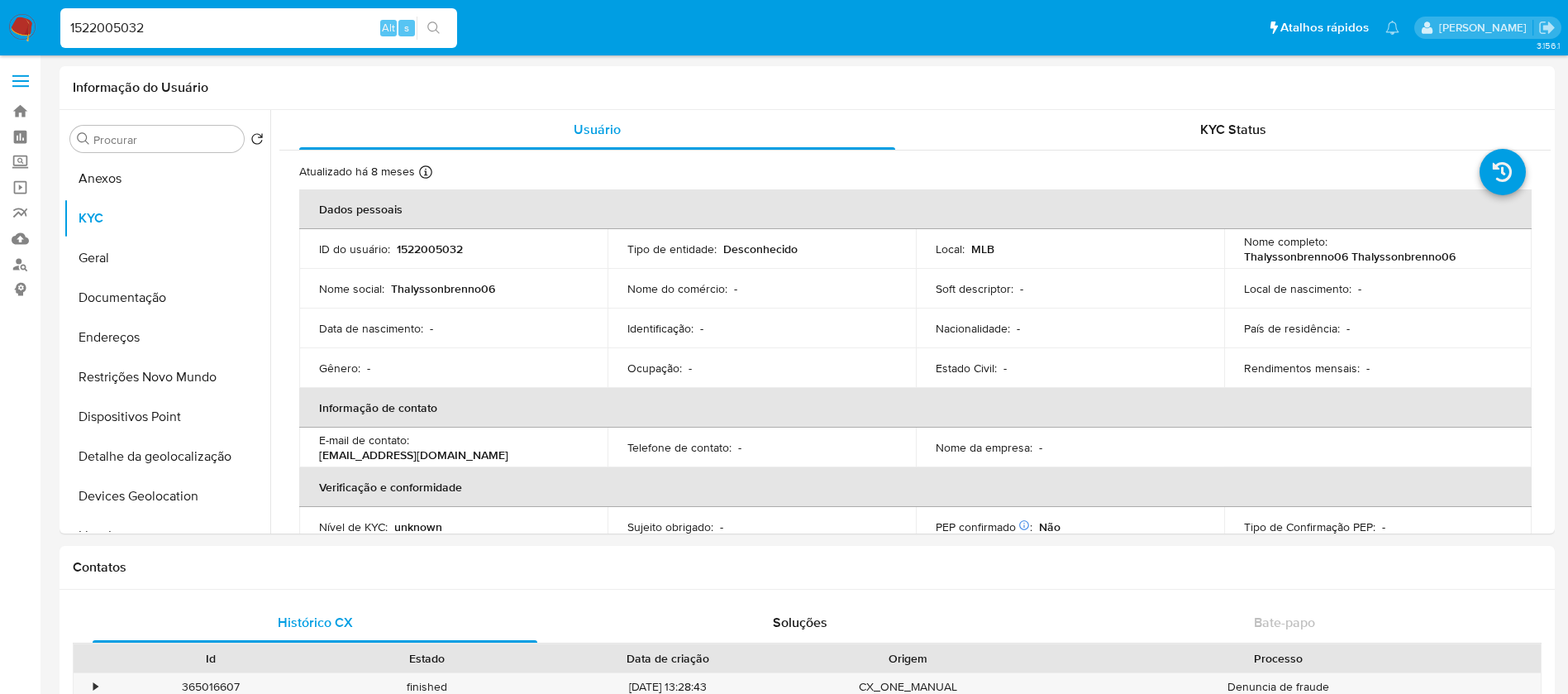
click at [225, 38] on input "1522005032" at bounding box center [258, 28] width 396 height 22
paste input "313798401"
type input "313798401"
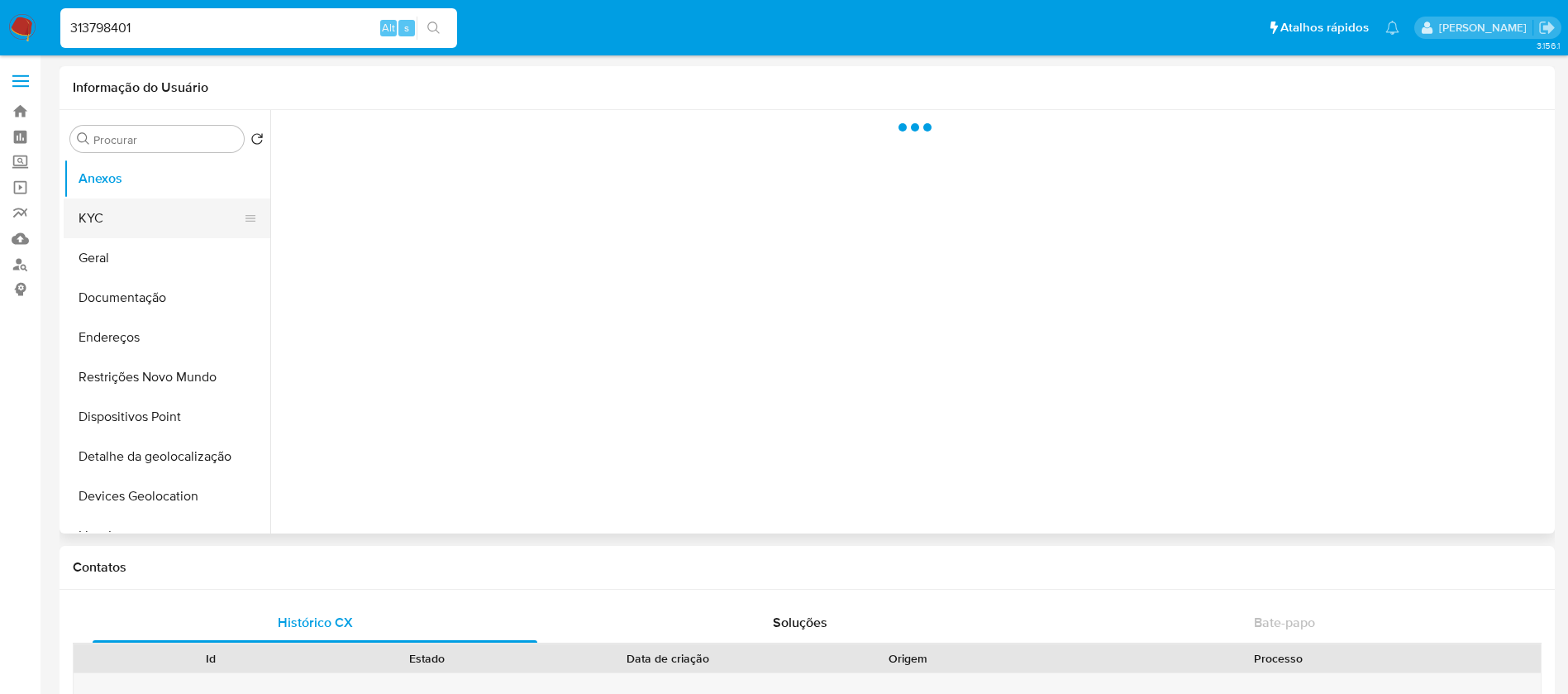
click at [111, 222] on button "KYC" at bounding box center [160, 218] width 193 height 40
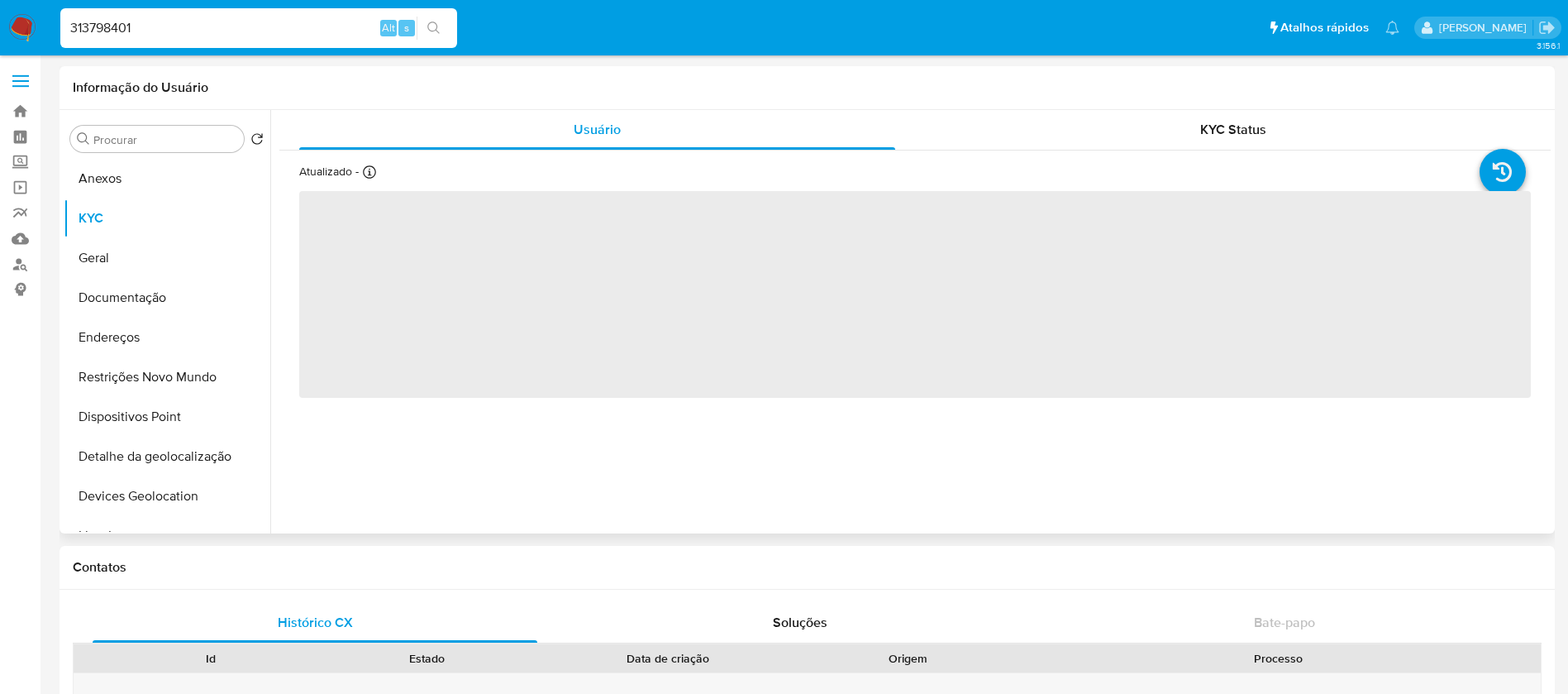
select select "10"
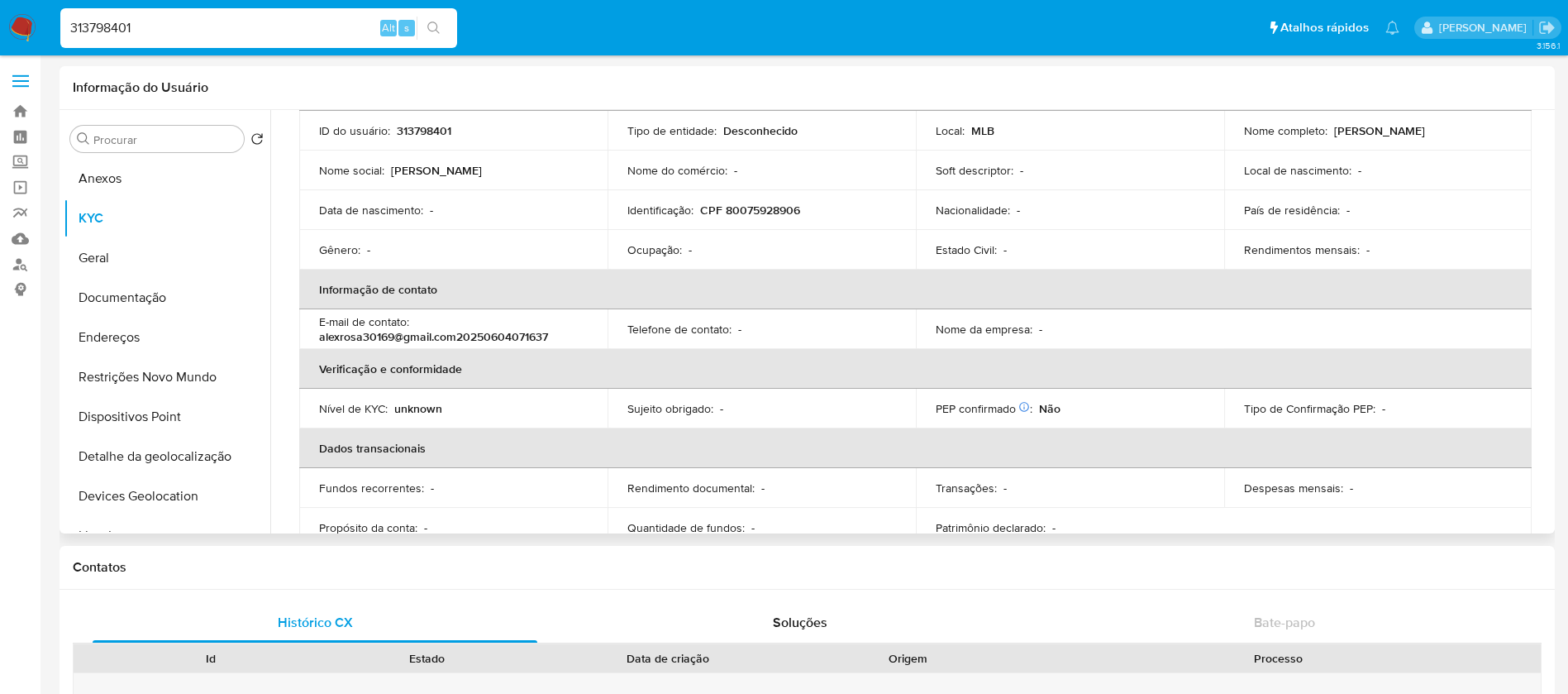
scroll to position [159, 0]
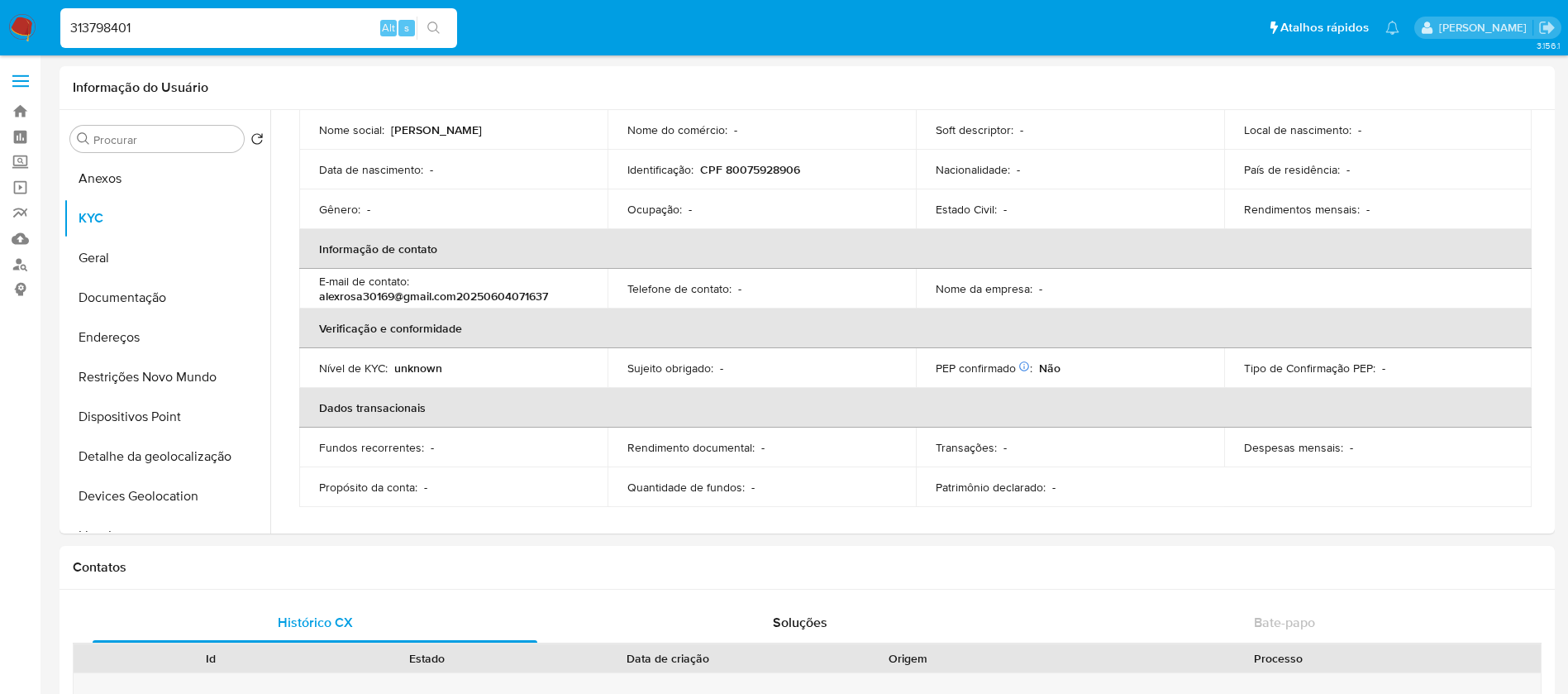
click at [226, 15] on div "313798401 Alt s" at bounding box center [258, 28] width 396 height 40
click at [212, 32] on input "313798401" at bounding box center [258, 28] width 396 height 22
paste input "212131039"
type input "2121310391"
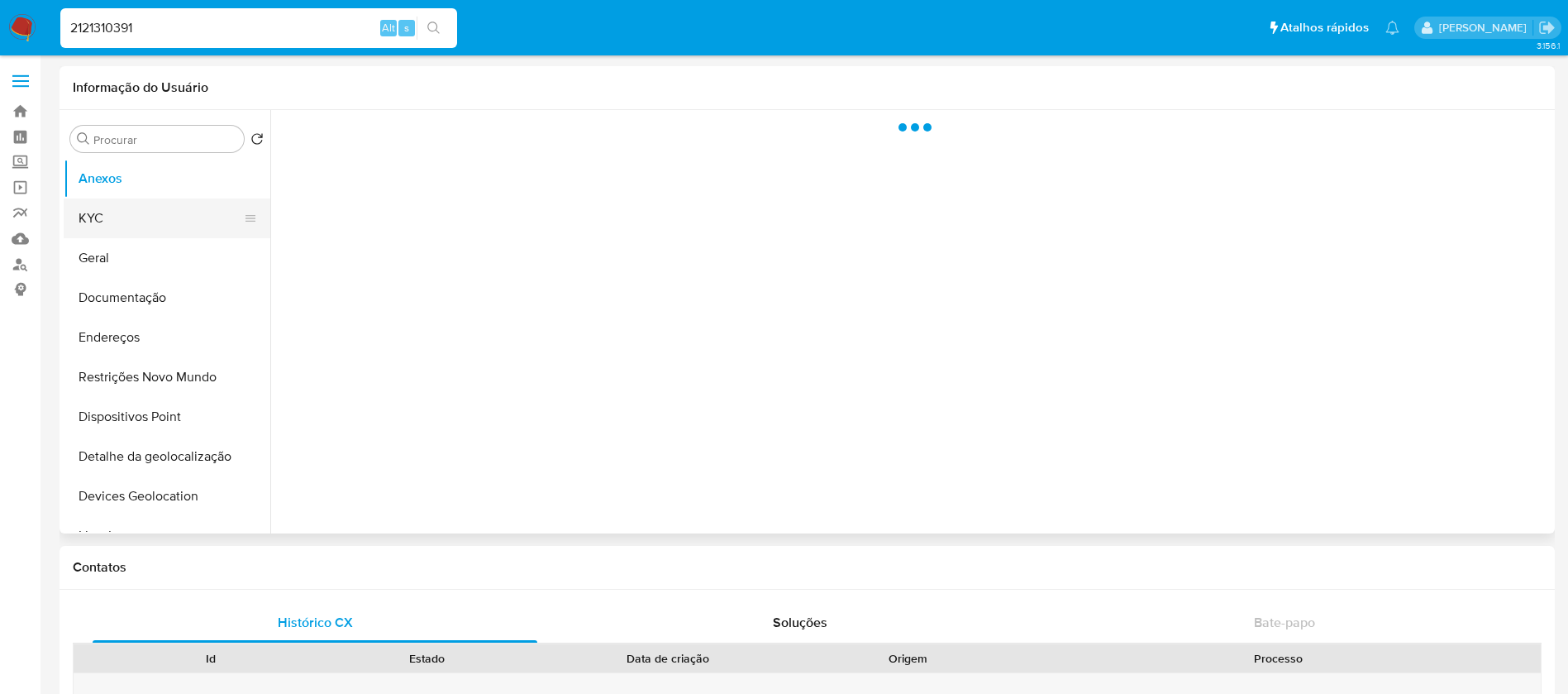
click at [90, 230] on button "KYC" at bounding box center [160, 218] width 193 height 40
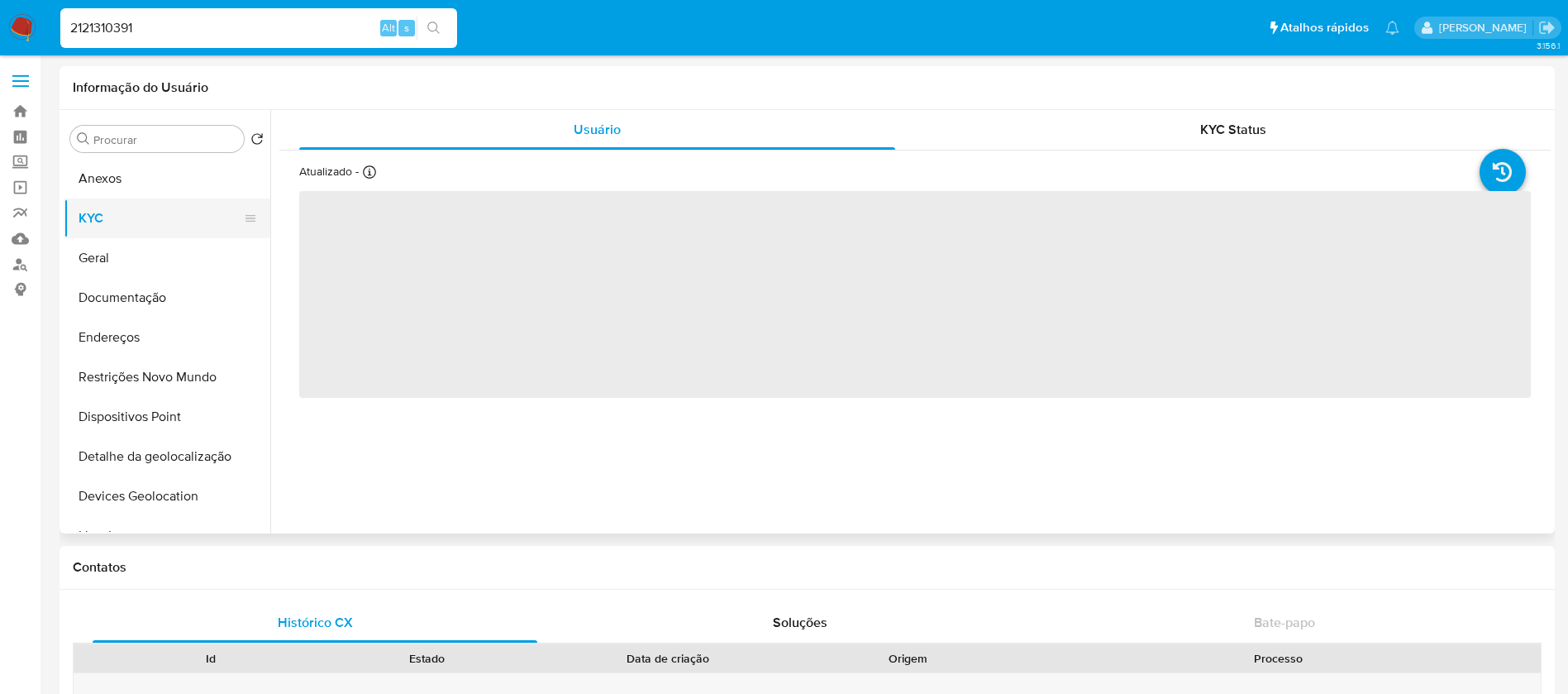
select select "10"
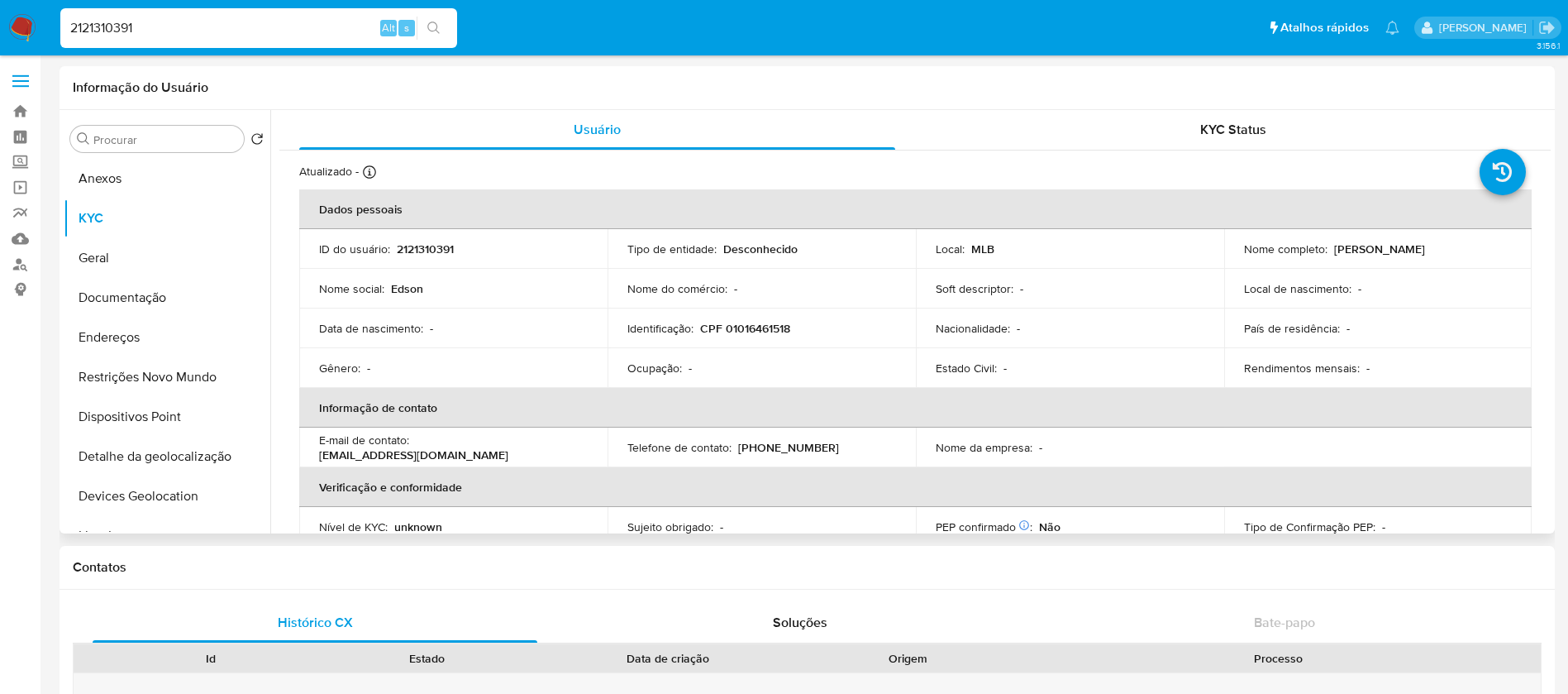
scroll to position [159, 0]
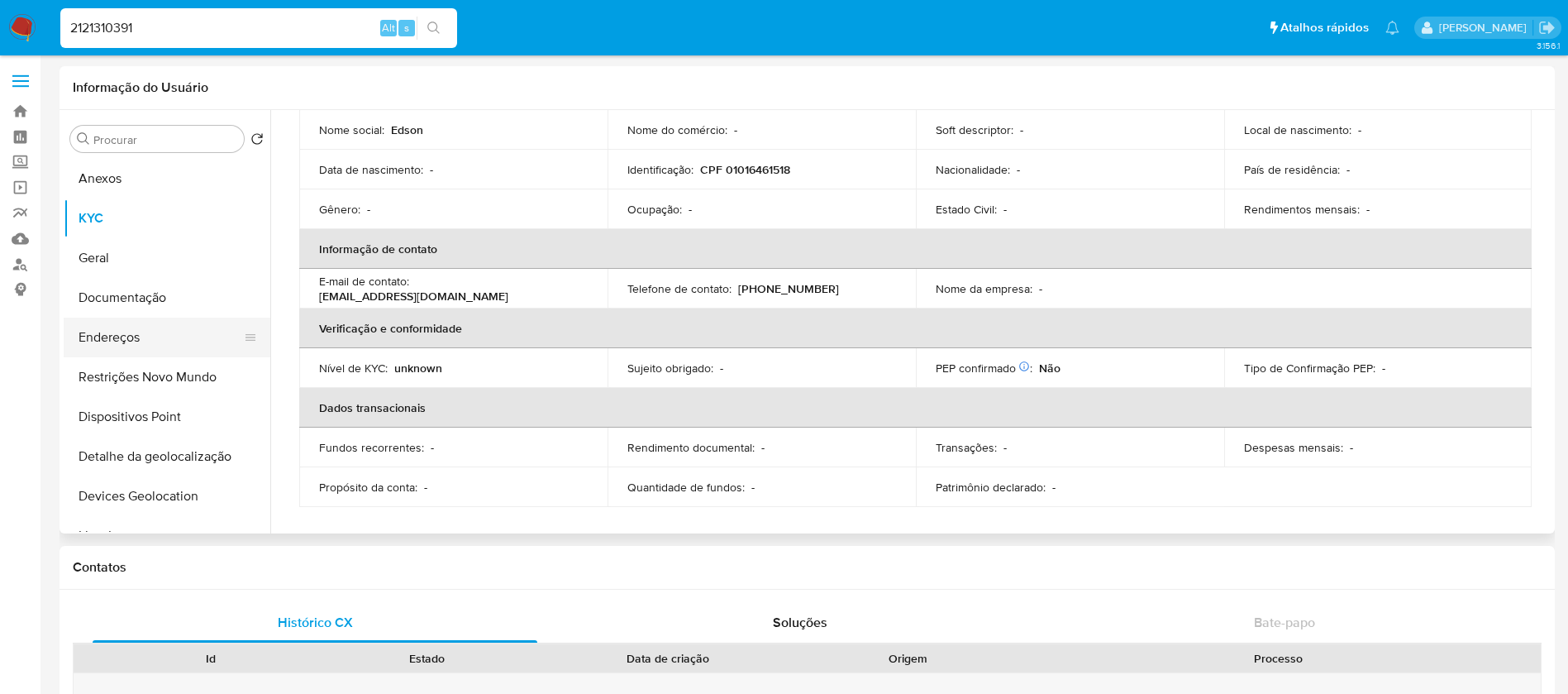
click at [127, 345] on button "Endereços" at bounding box center [160, 337] width 193 height 40
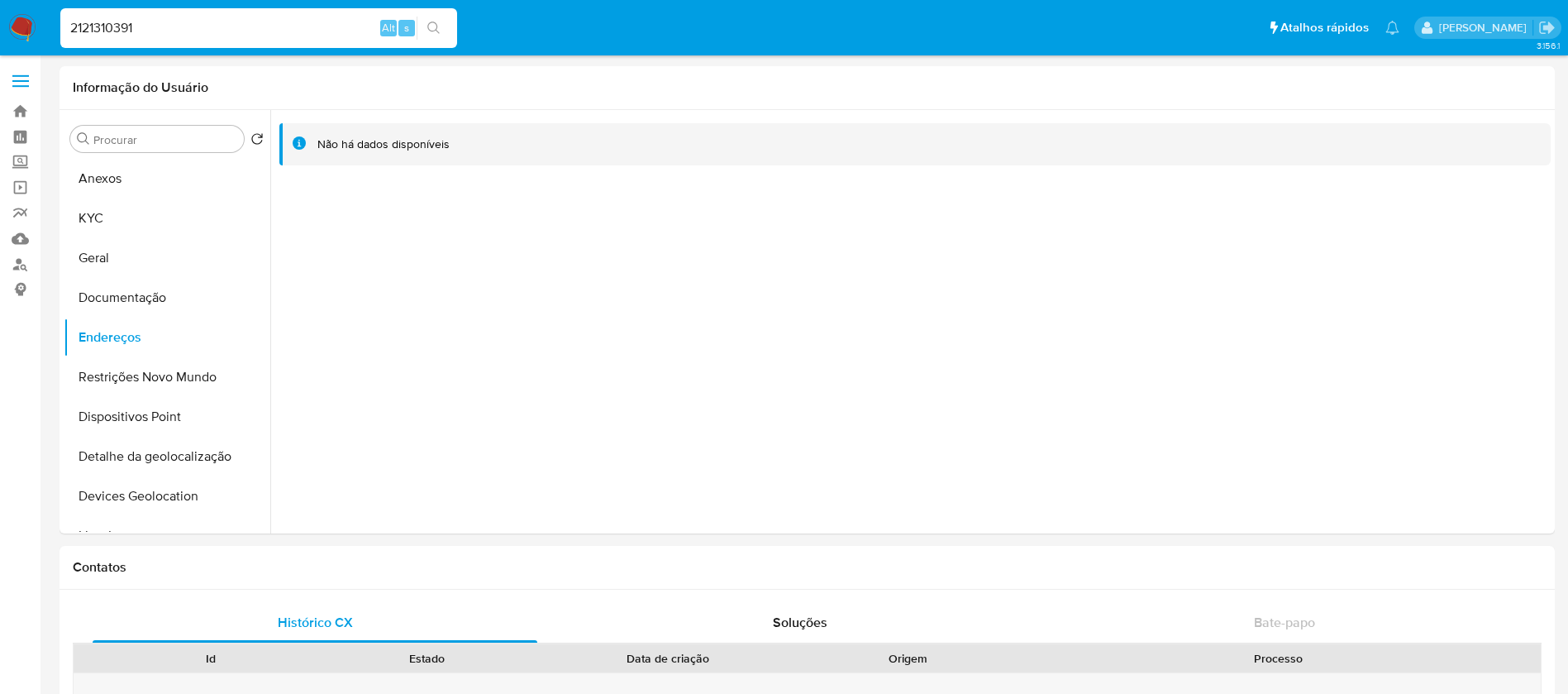
click at [211, 22] on input "2121310391" at bounding box center [258, 28] width 396 height 22
paste input "307828225"
type input "307828225"
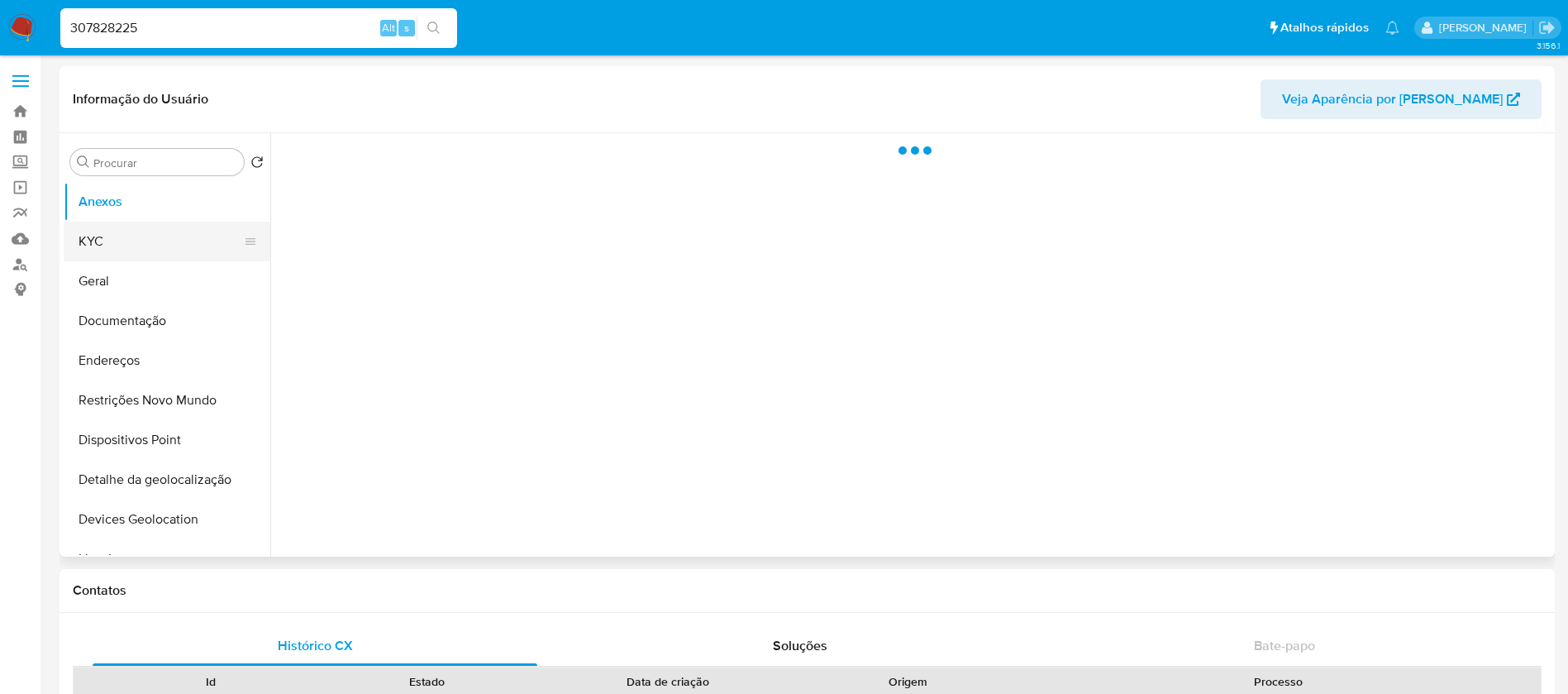
click at [101, 238] on button "KYC" at bounding box center [160, 241] width 193 height 40
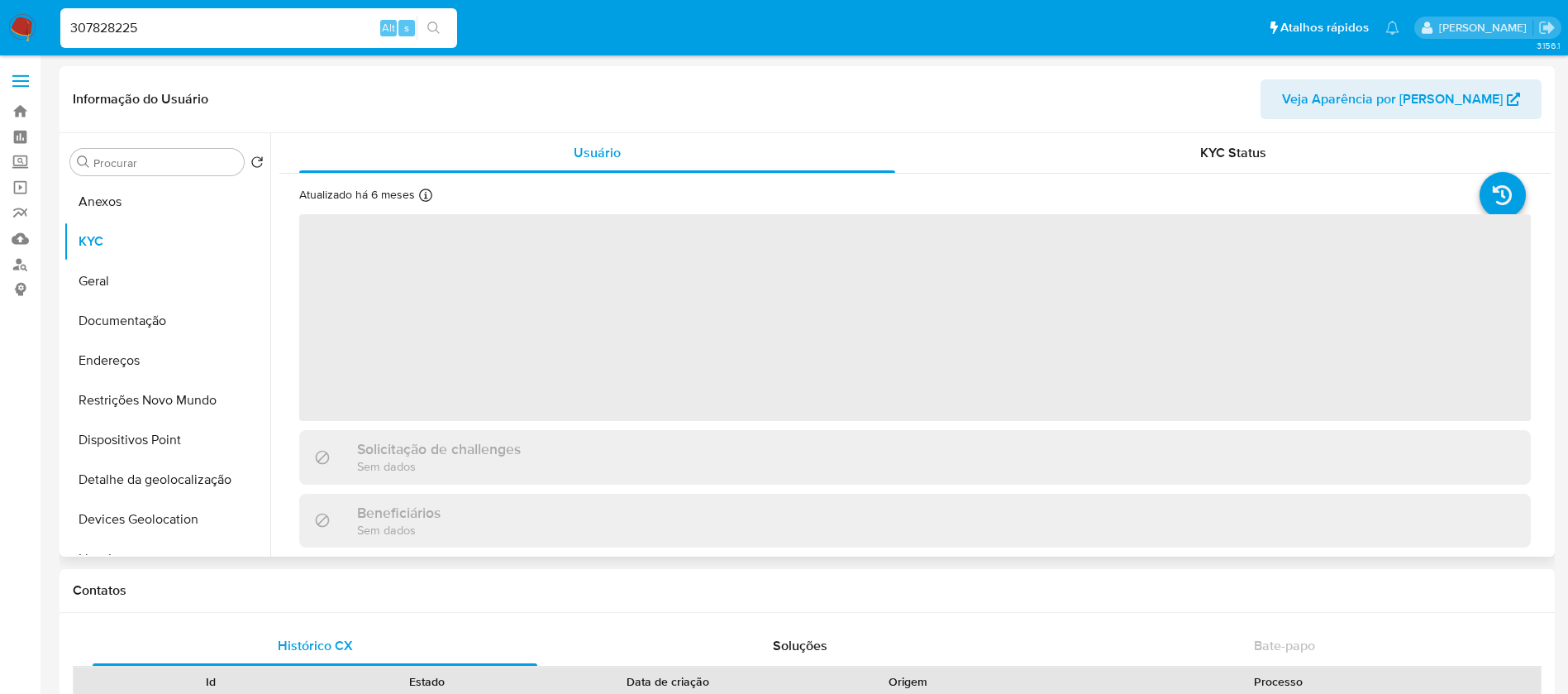
select select "10"
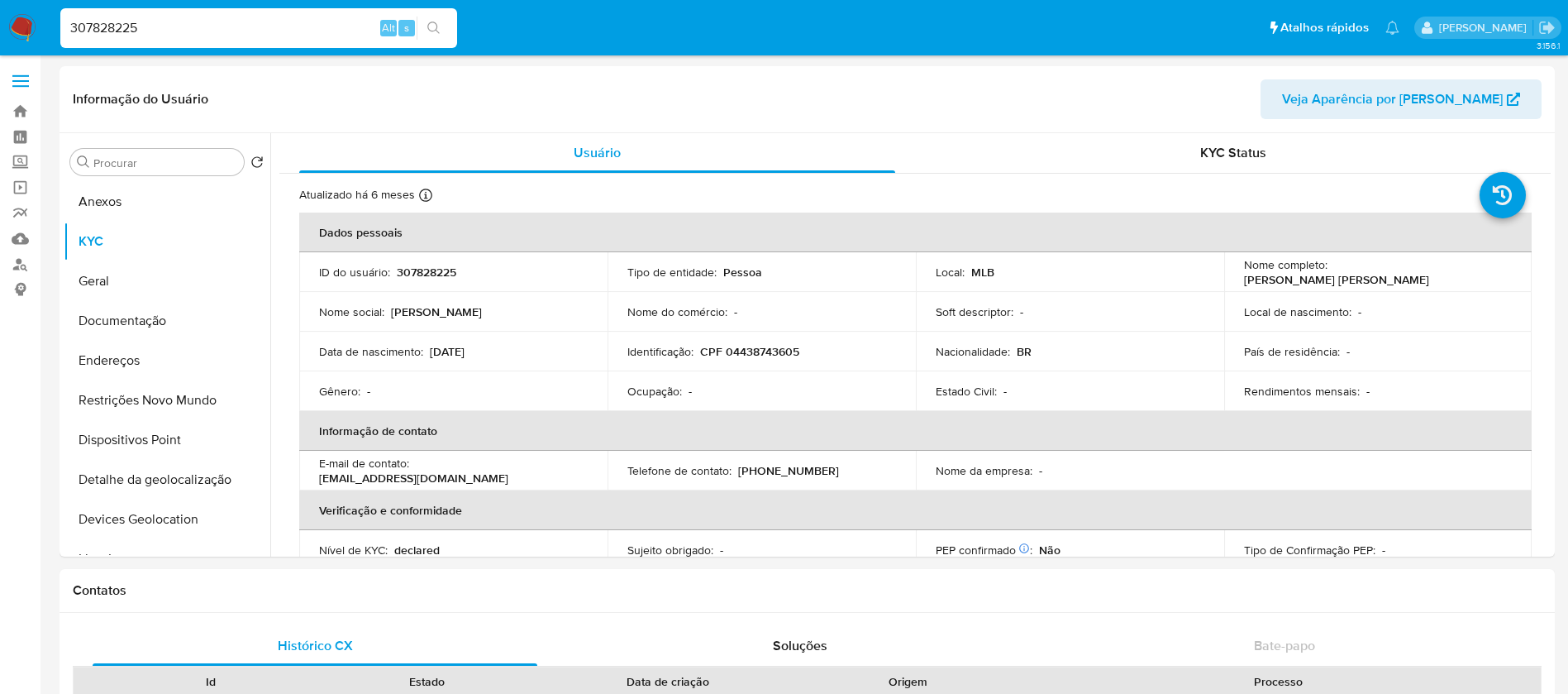
click at [225, 32] on input "307828225" at bounding box center [258, 28] width 396 height 22
paste input "1026683573"
type input "1026683573"
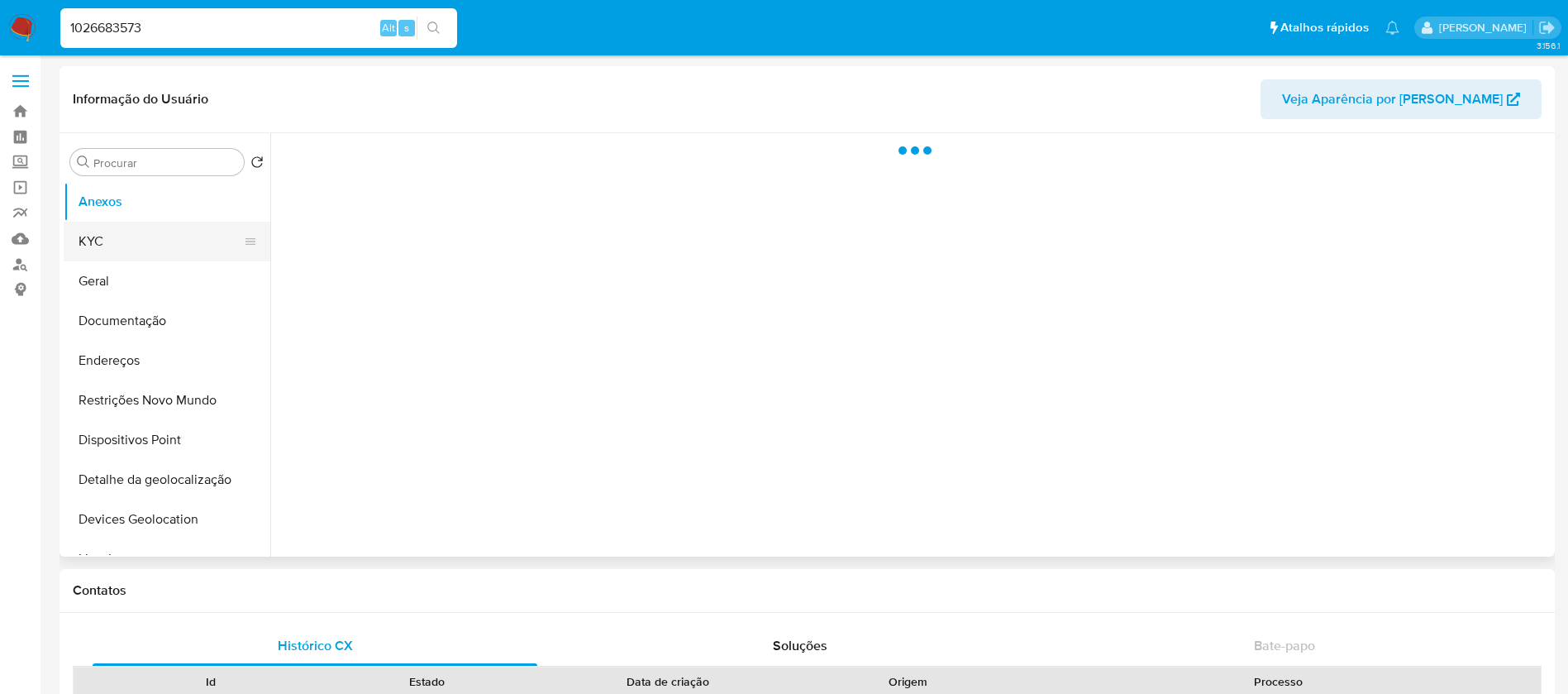
click at [120, 252] on button "KYC" at bounding box center [160, 241] width 193 height 40
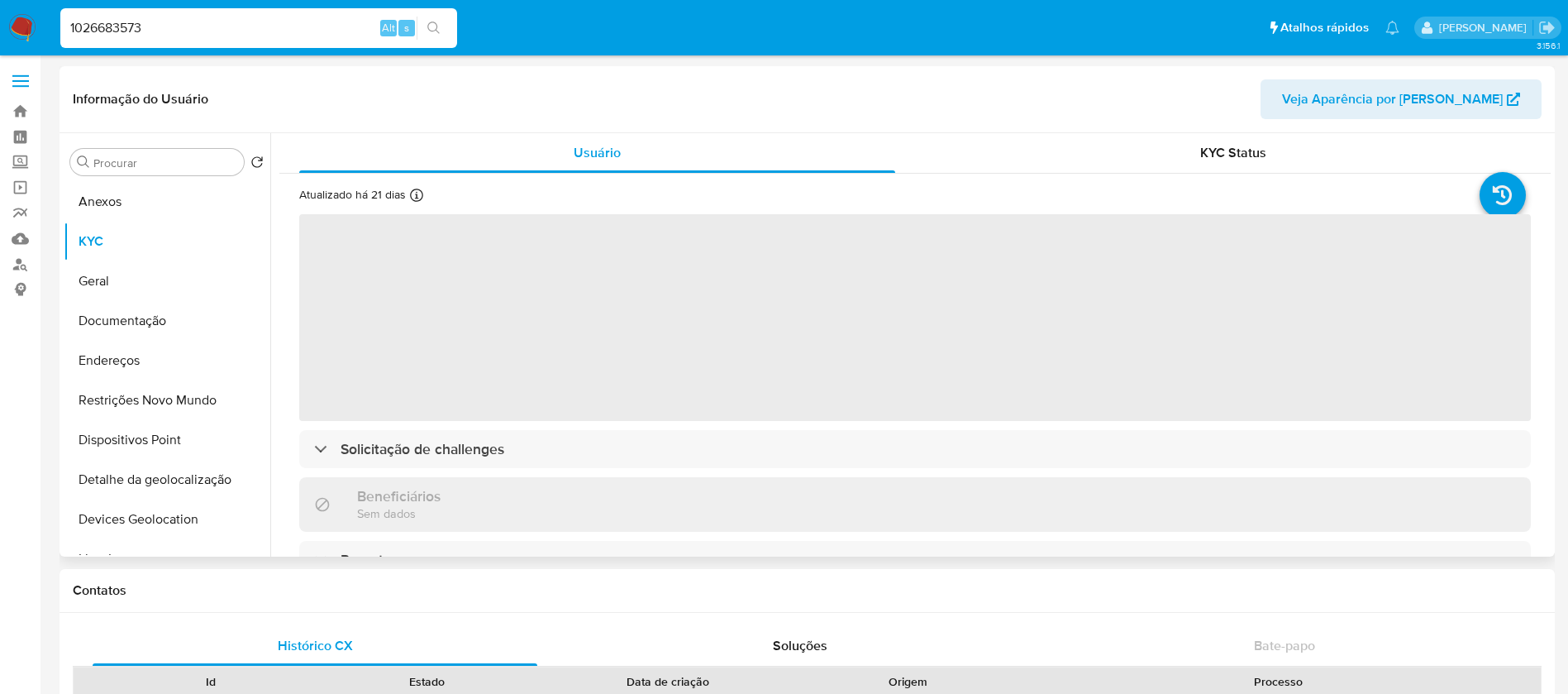
select select "10"
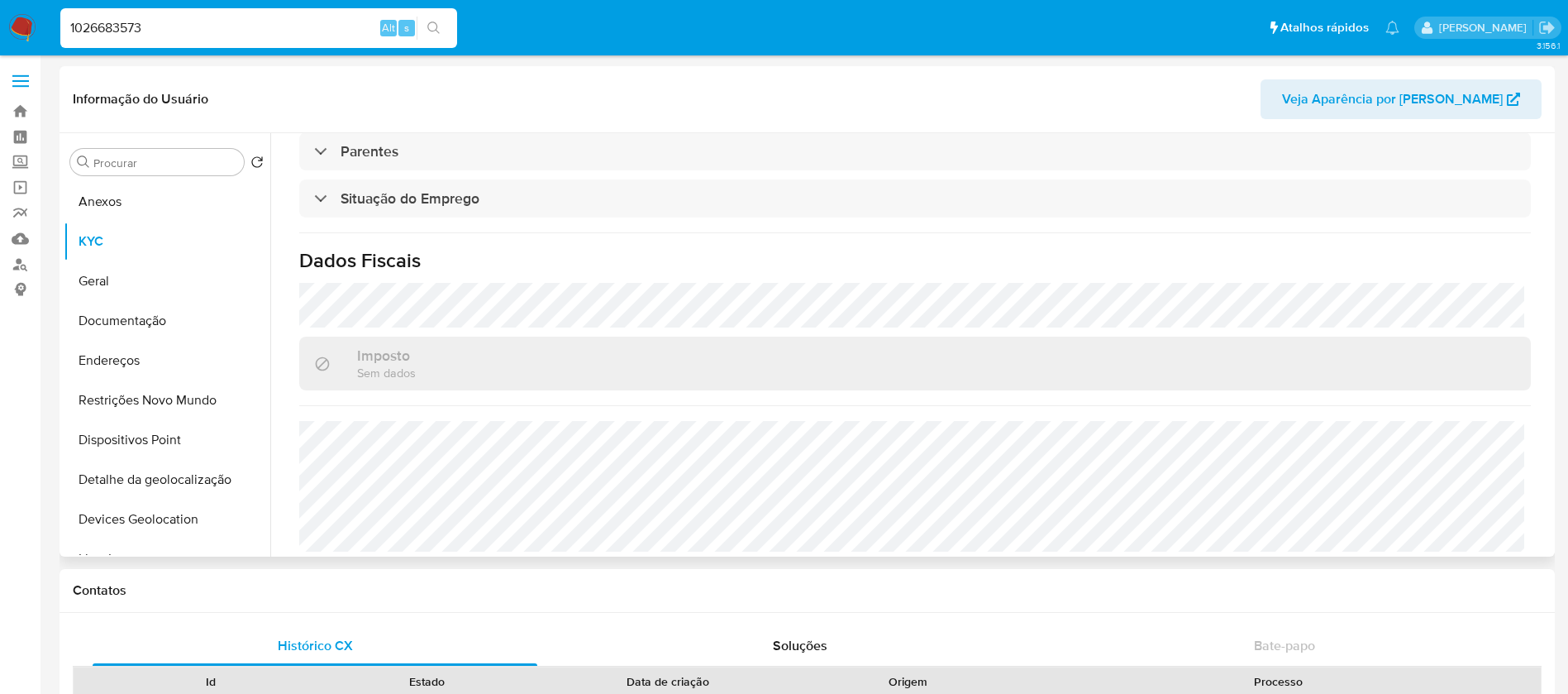
scroll to position [689, 0]
click at [320, 25] on input "1026683573" at bounding box center [258, 28] width 396 height 22
paste input "616224005"
type input "616224005"
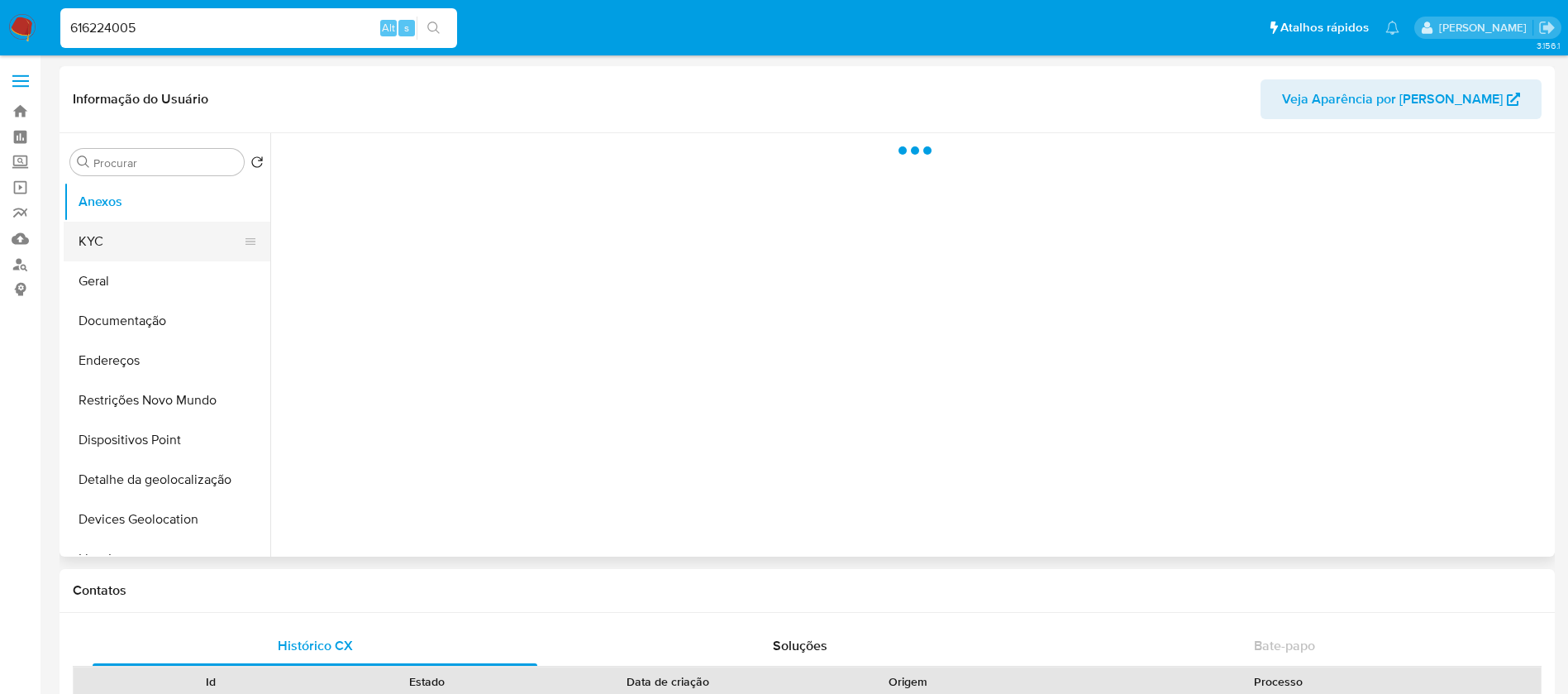
click at [121, 236] on button "KYC" at bounding box center [160, 241] width 193 height 40
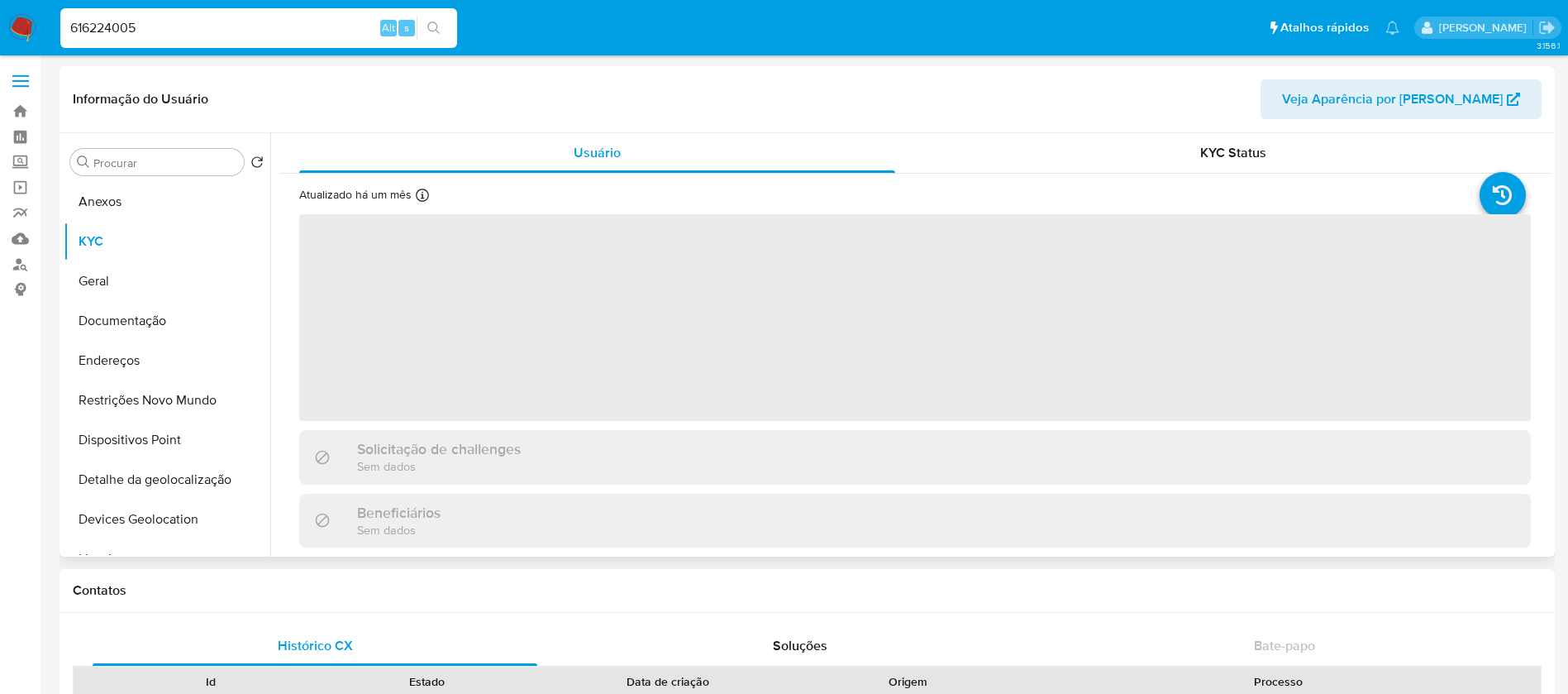
select select "10"
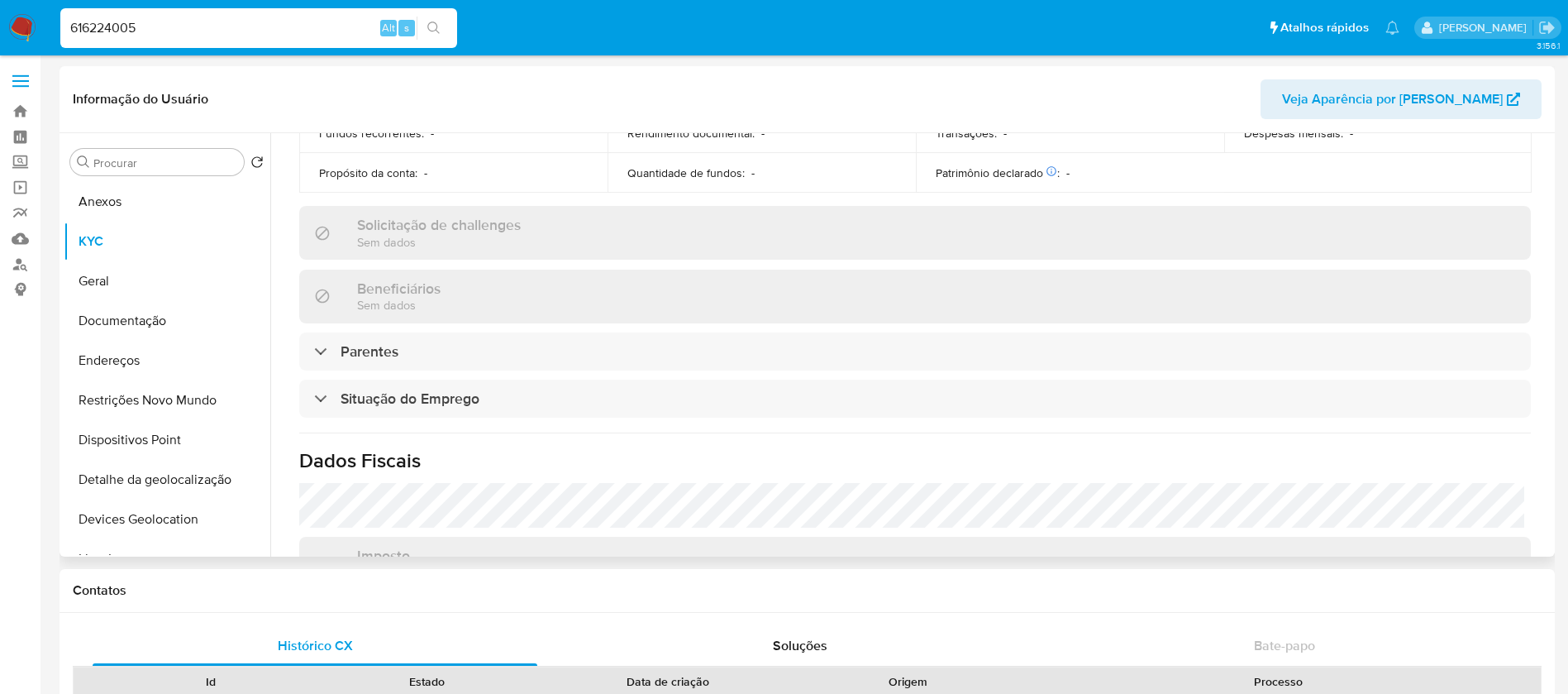
scroll to position [705, 0]
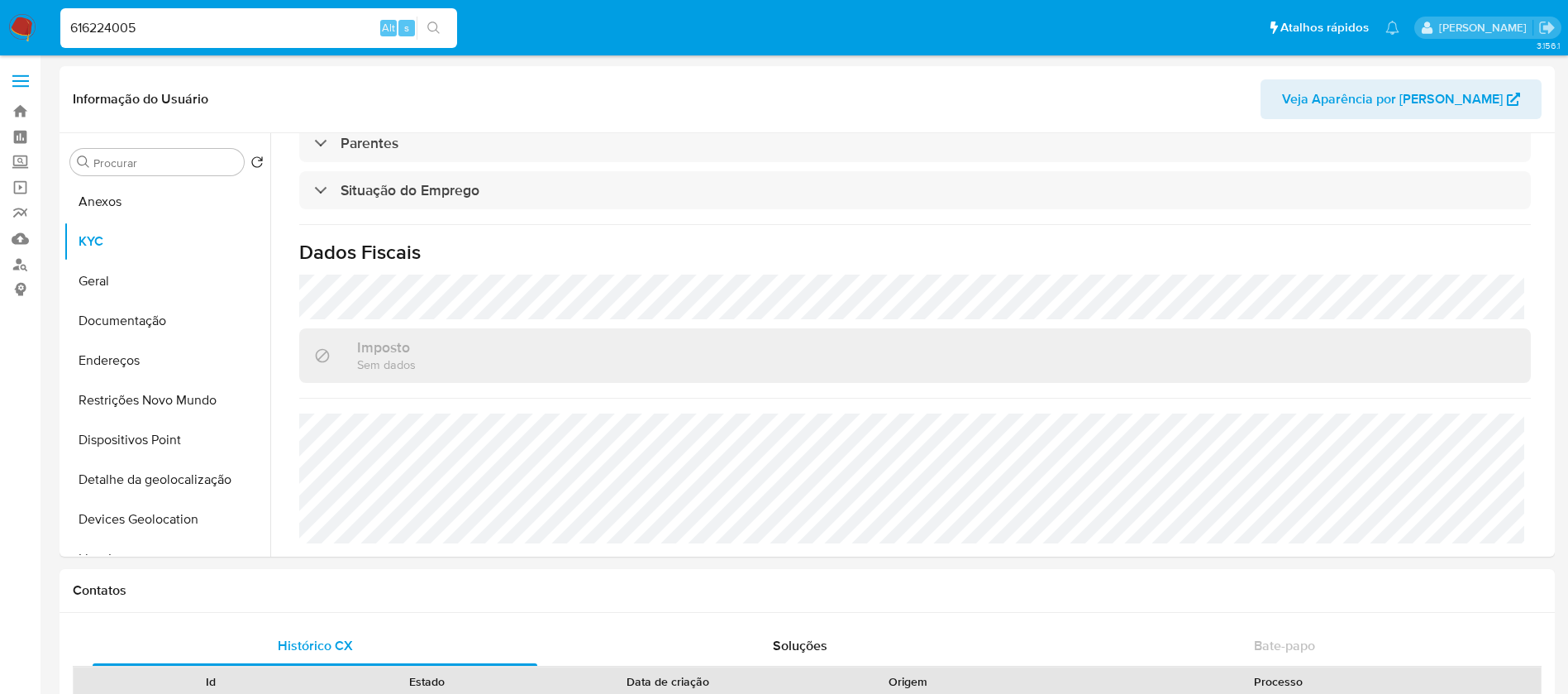
click at [290, 34] on input "616224005" at bounding box center [258, 28] width 396 height 22
paste input "461009101"
type input "461009101"
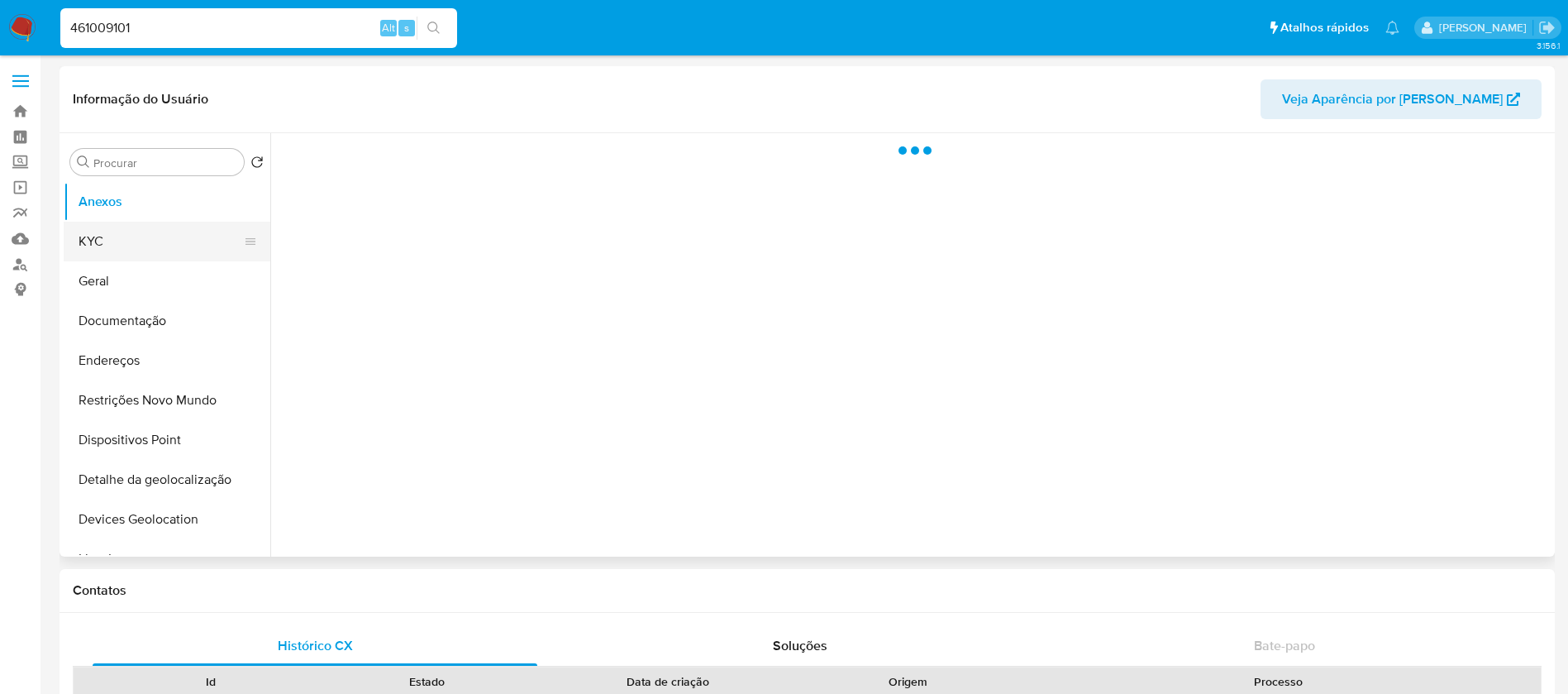
click at [119, 240] on button "KYC" at bounding box center [160, 241] width 193 height 40
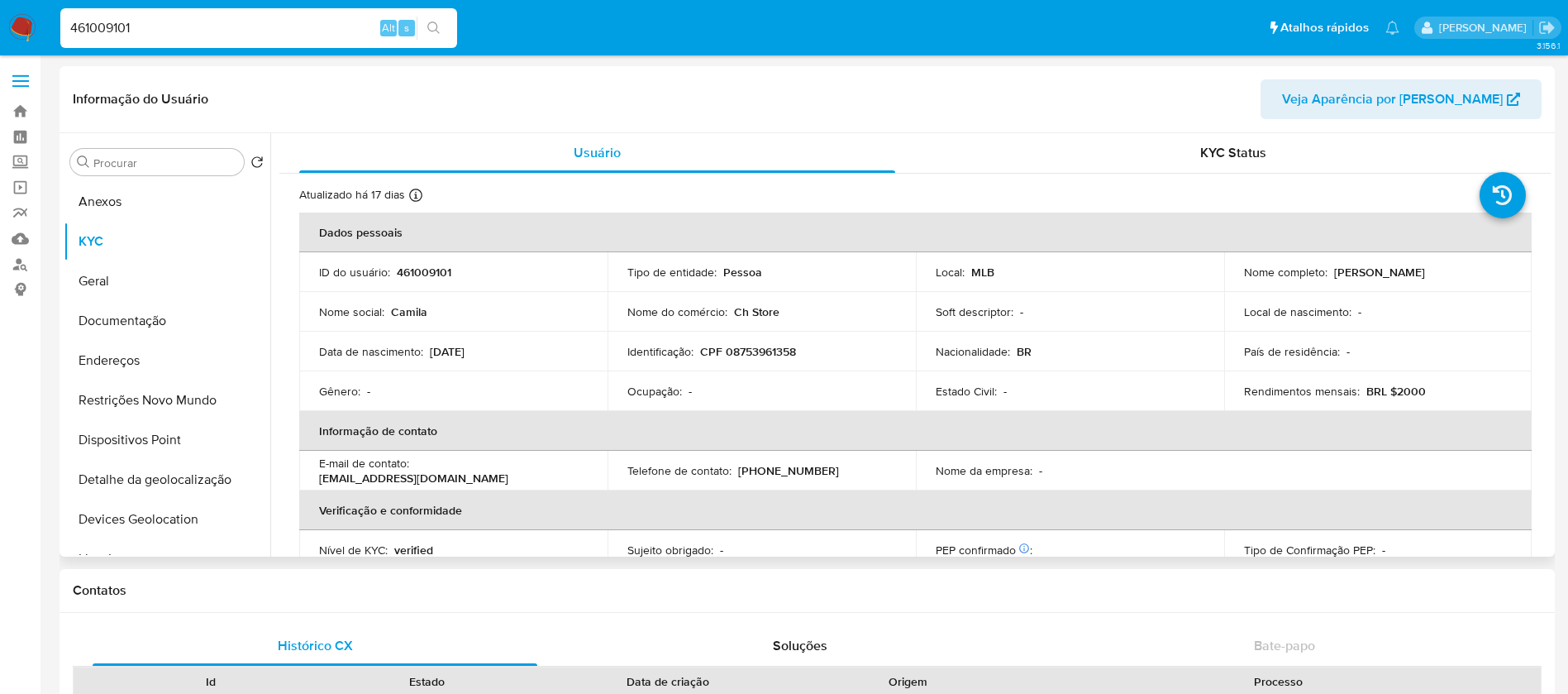
select select "10"
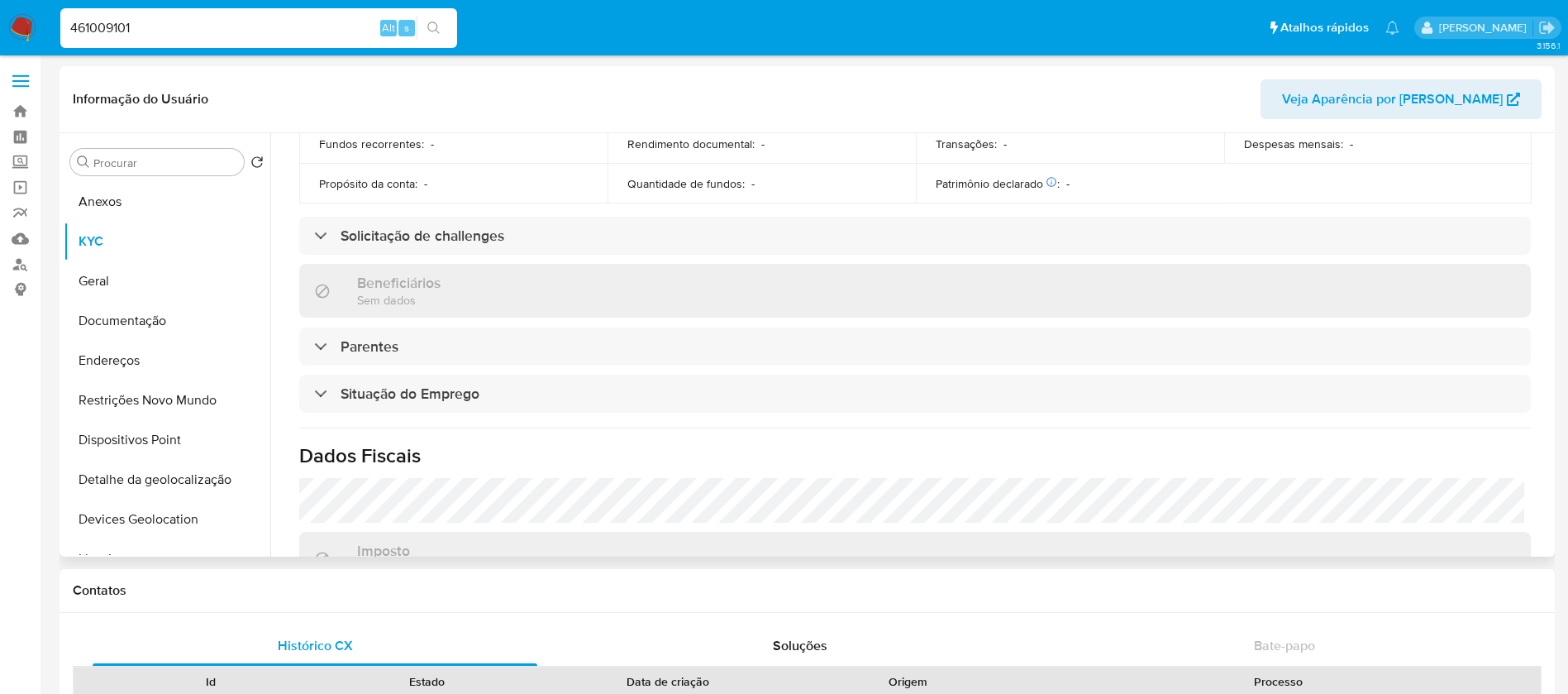
scroll to position [662, 0]
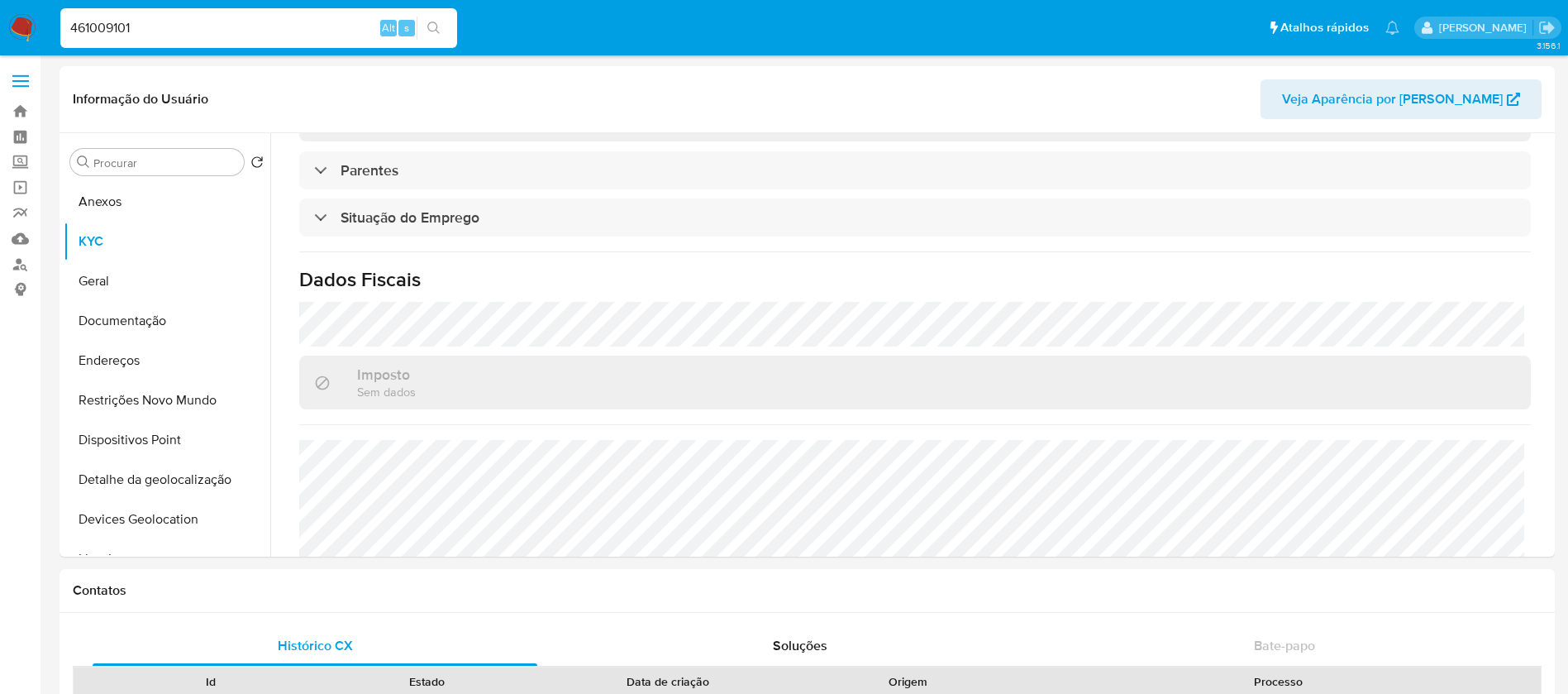
click at [205, 38] on input "461009101" at bounding box center [258, 28] width 396 height 22
paste input "1369974677"
type input "1369974677"
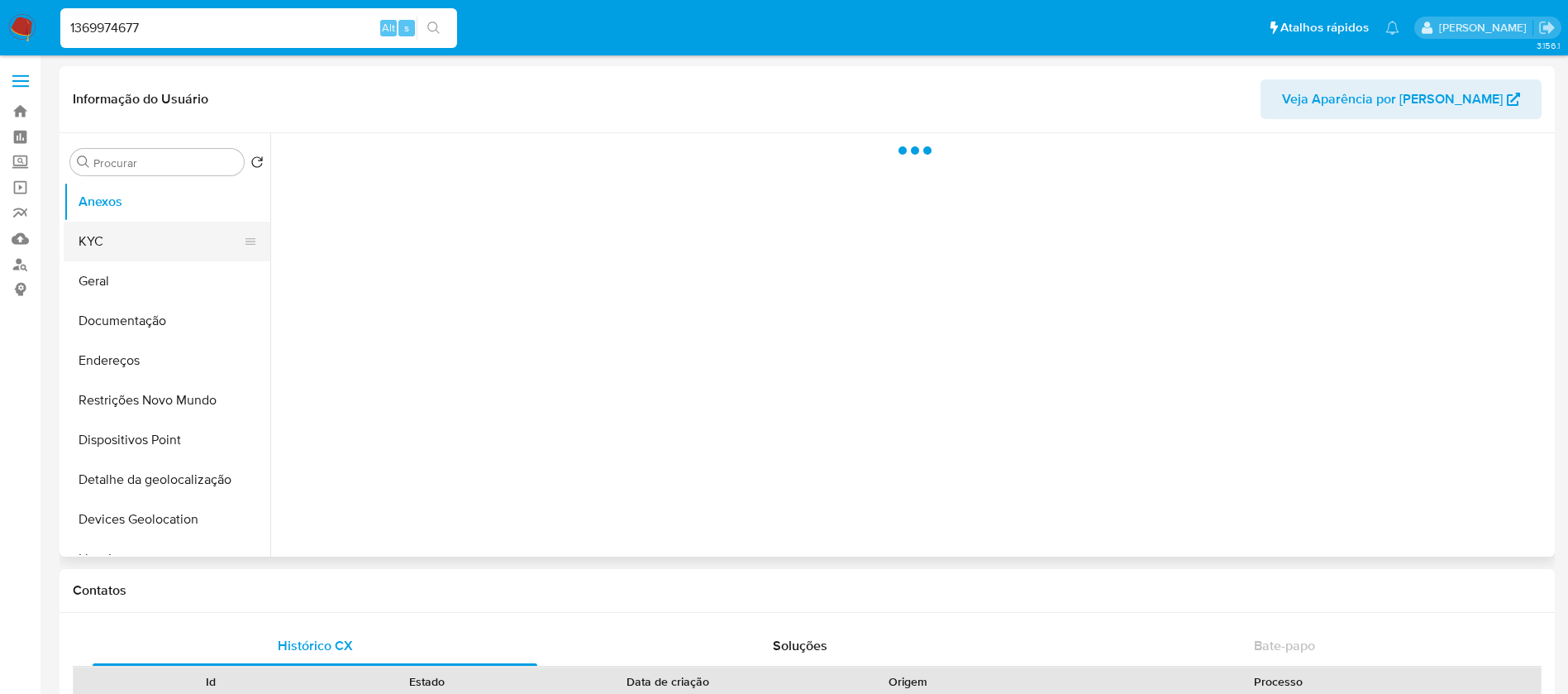
click at [96, 223] on button "KYC" at bounding box center [160, 241] width 193 height 40
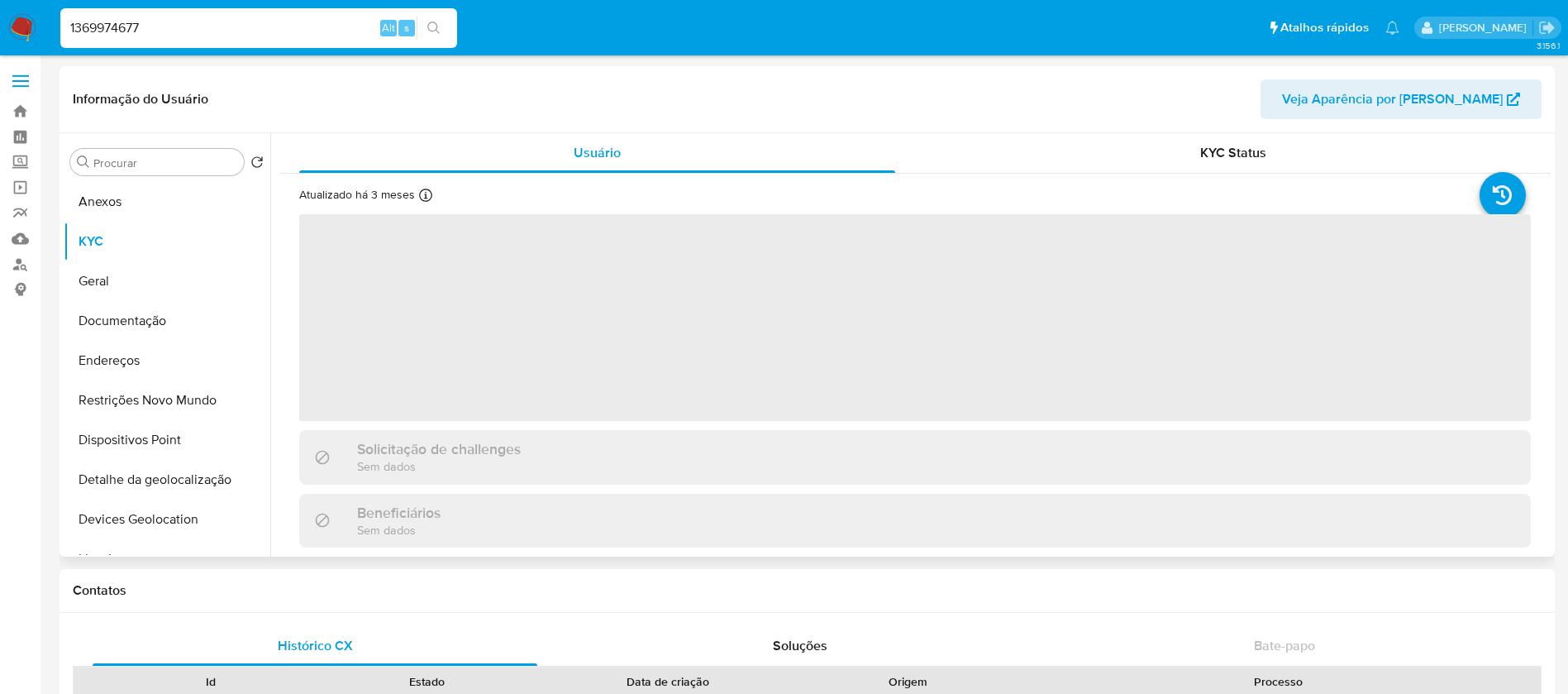
select select "10"
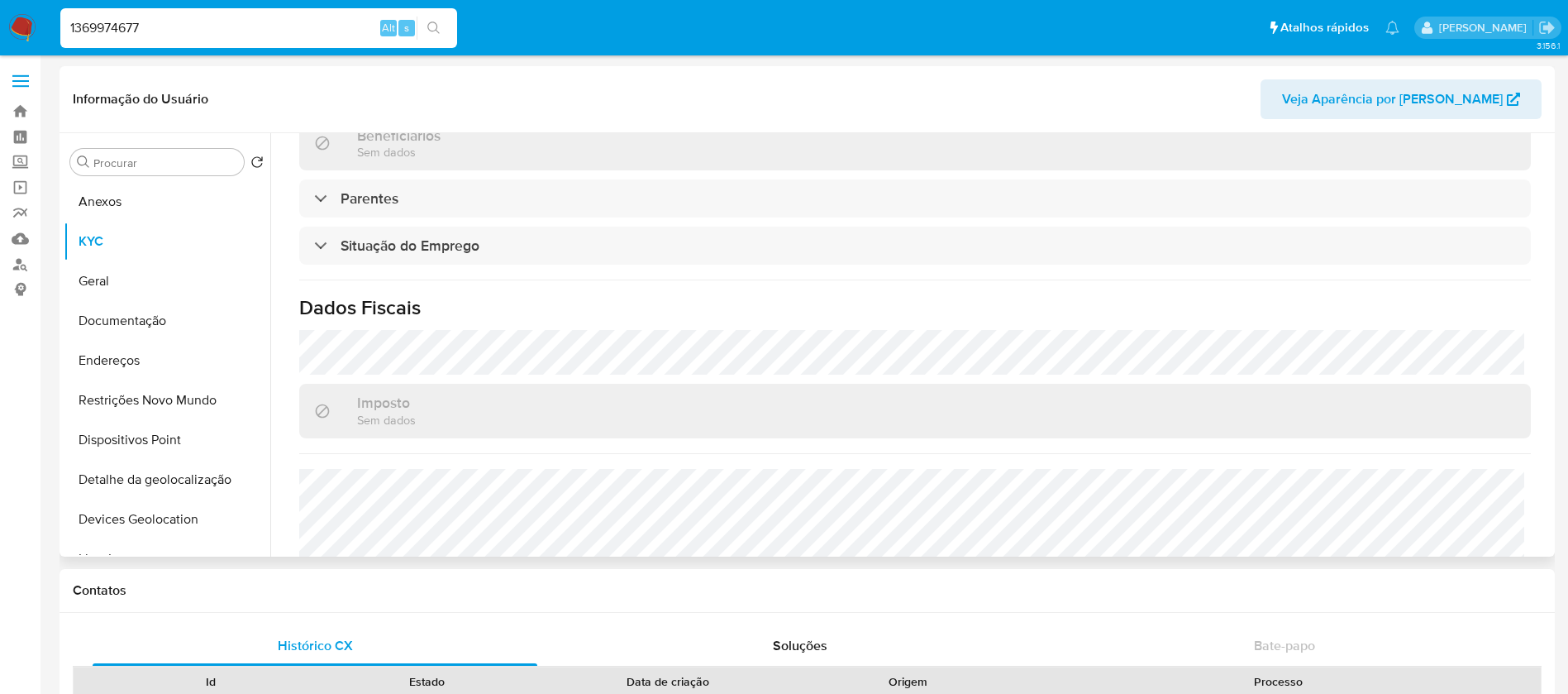
scroll to position [705, 0]
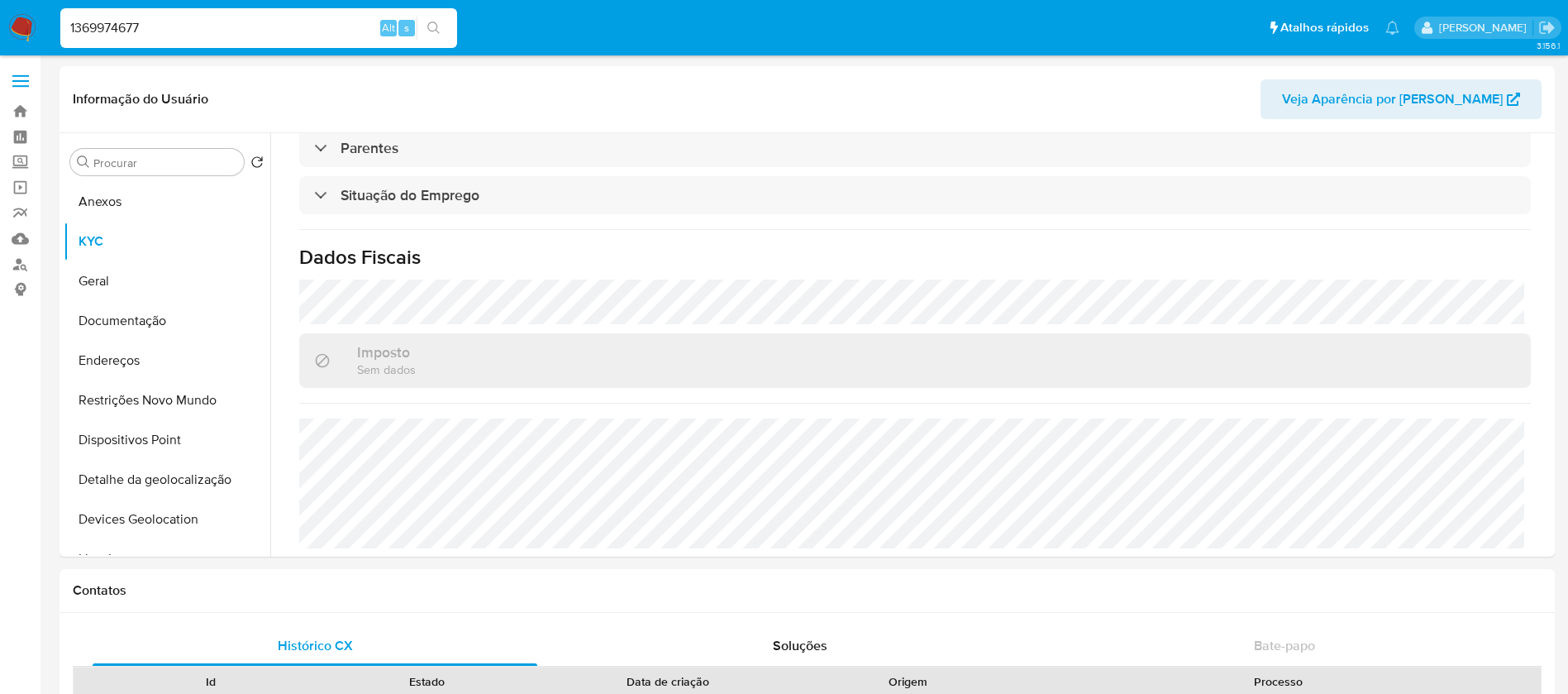
click at [274, 24] on input "1369974677" at bounding box center [258, 28] width 396 height 22
paste input "51730589"
type input "51730589"
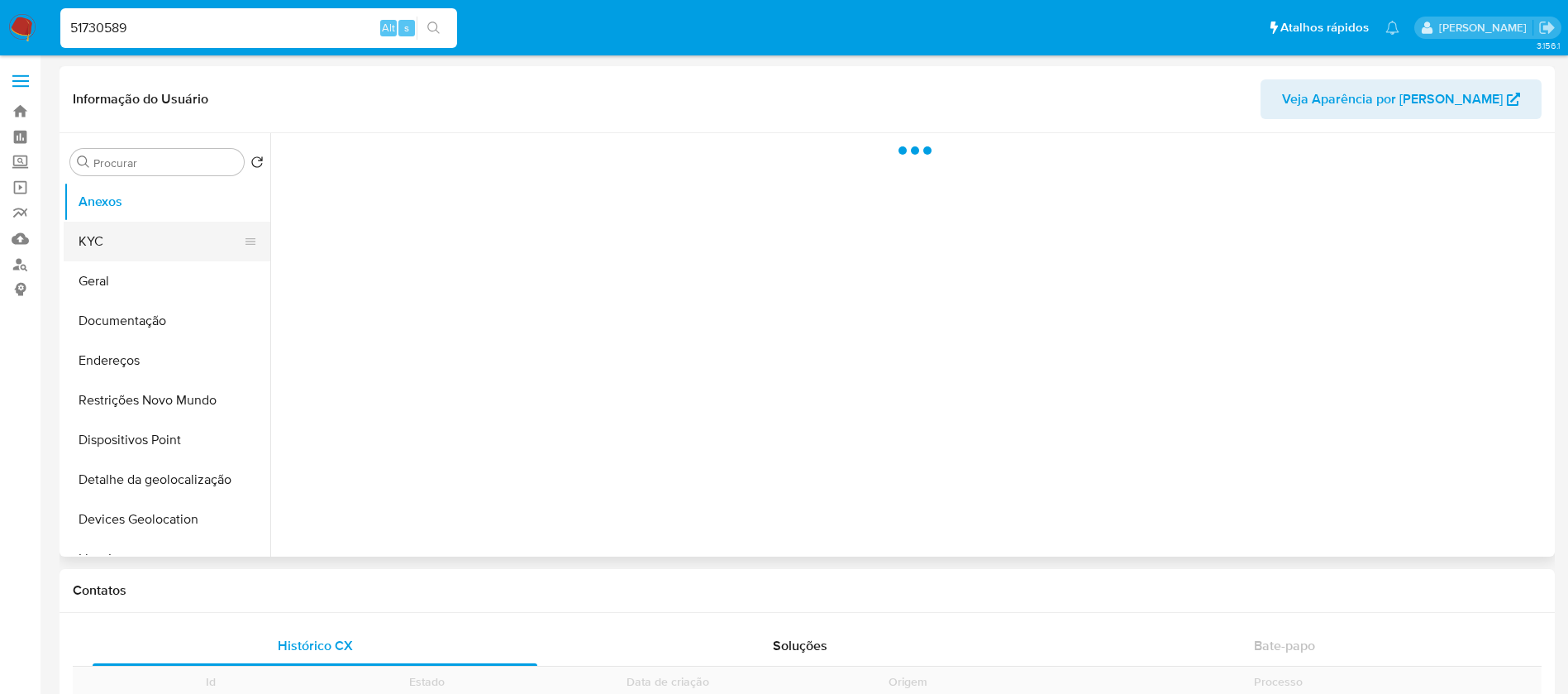
click at [112, 232] on button "KYC" at bounding box center [160, 241] width 193 height 40
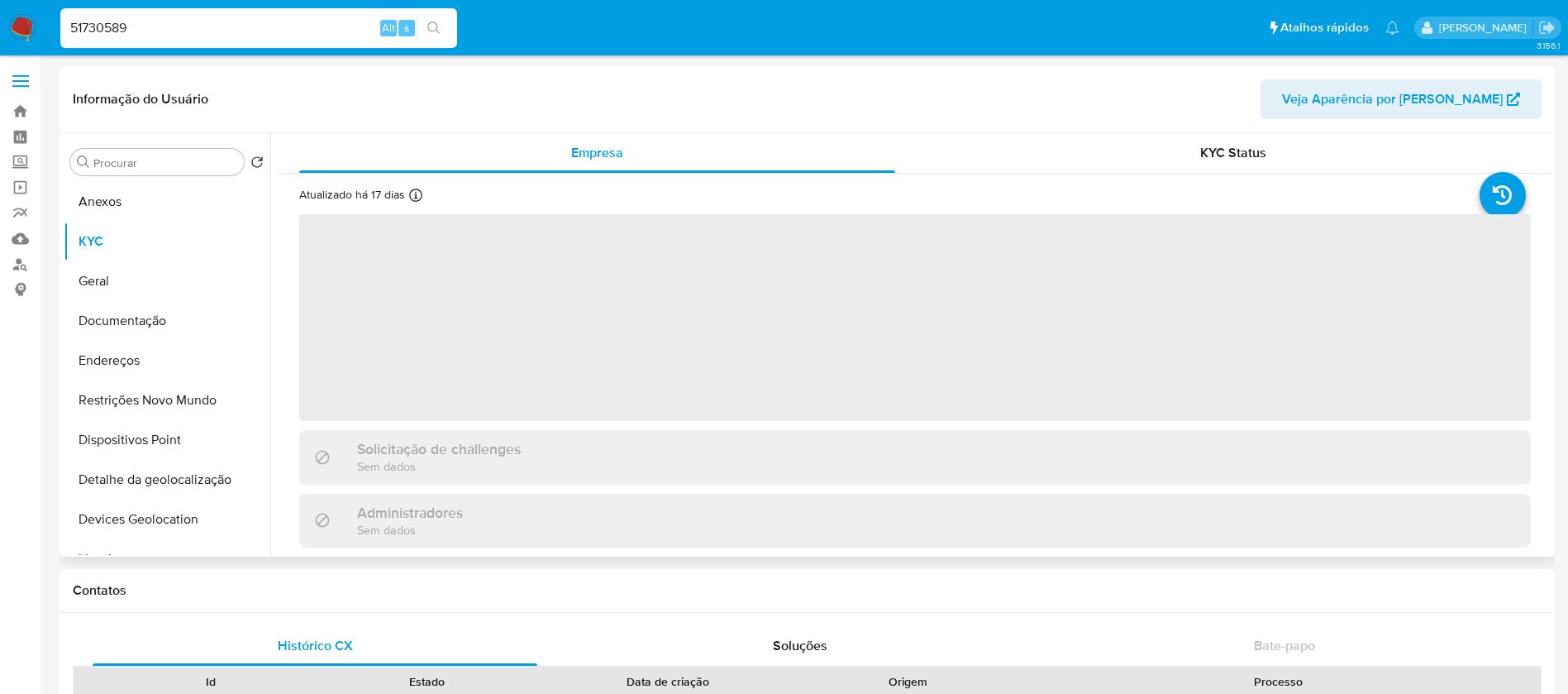
select select "10"
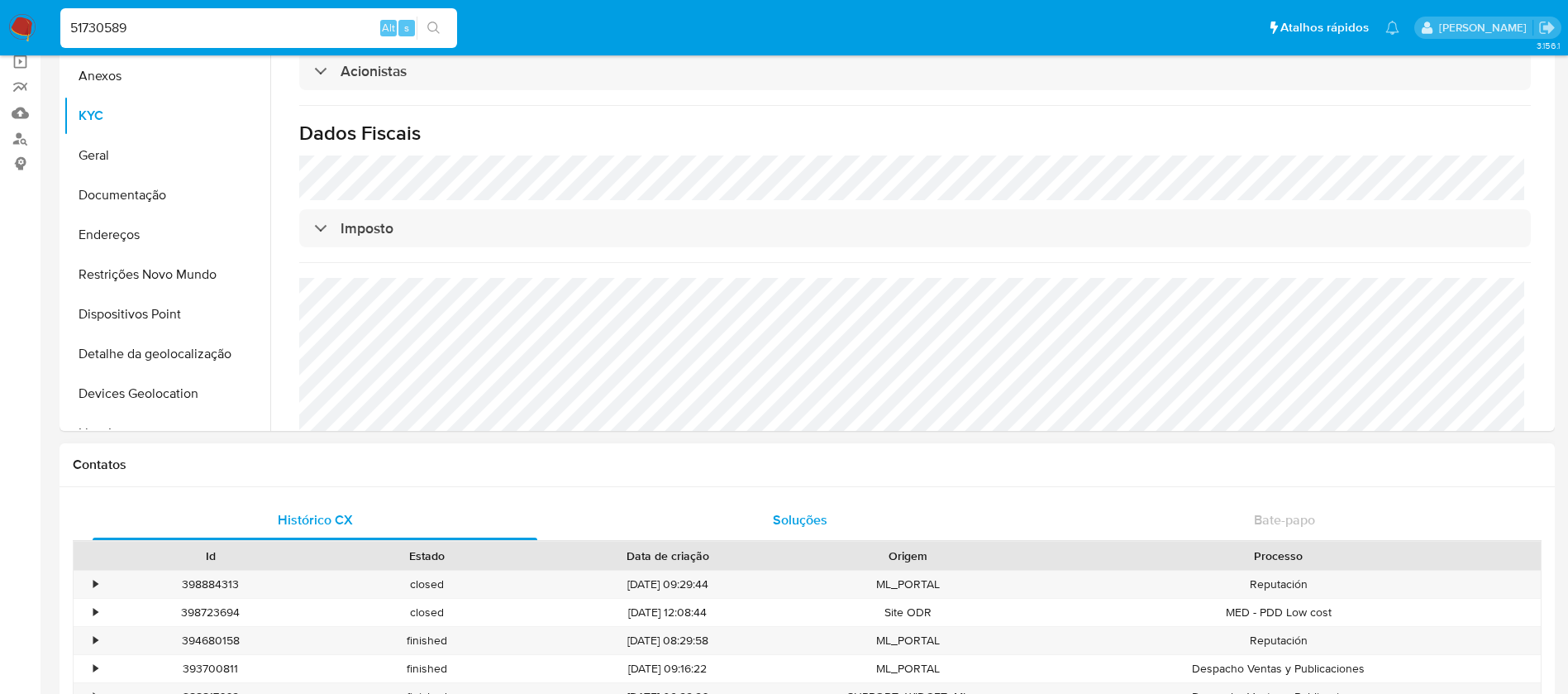
scroll to position [165, 0]
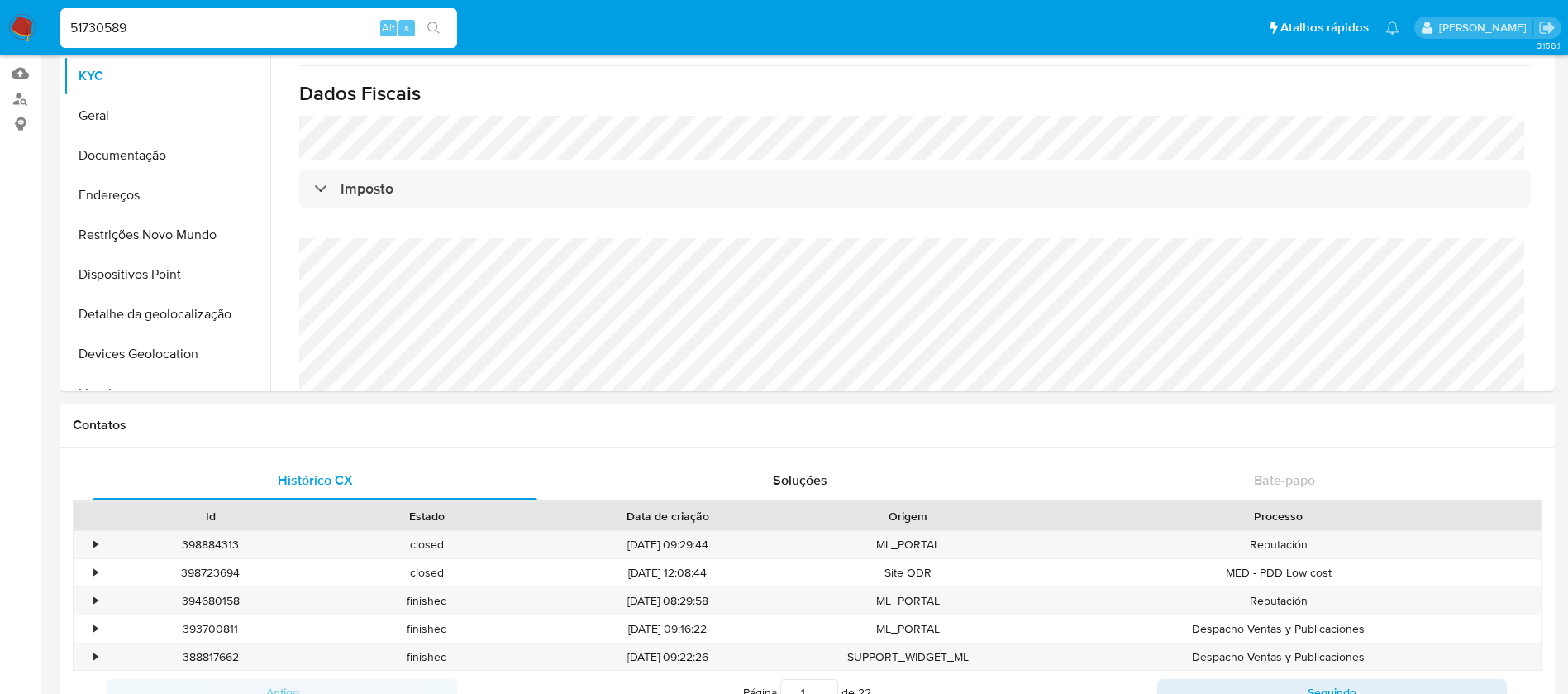
click at [265, 22] on input "51730589" at bounding box center [258, 28] width 396 height 22
paste input "763219096"
type input "763219096"
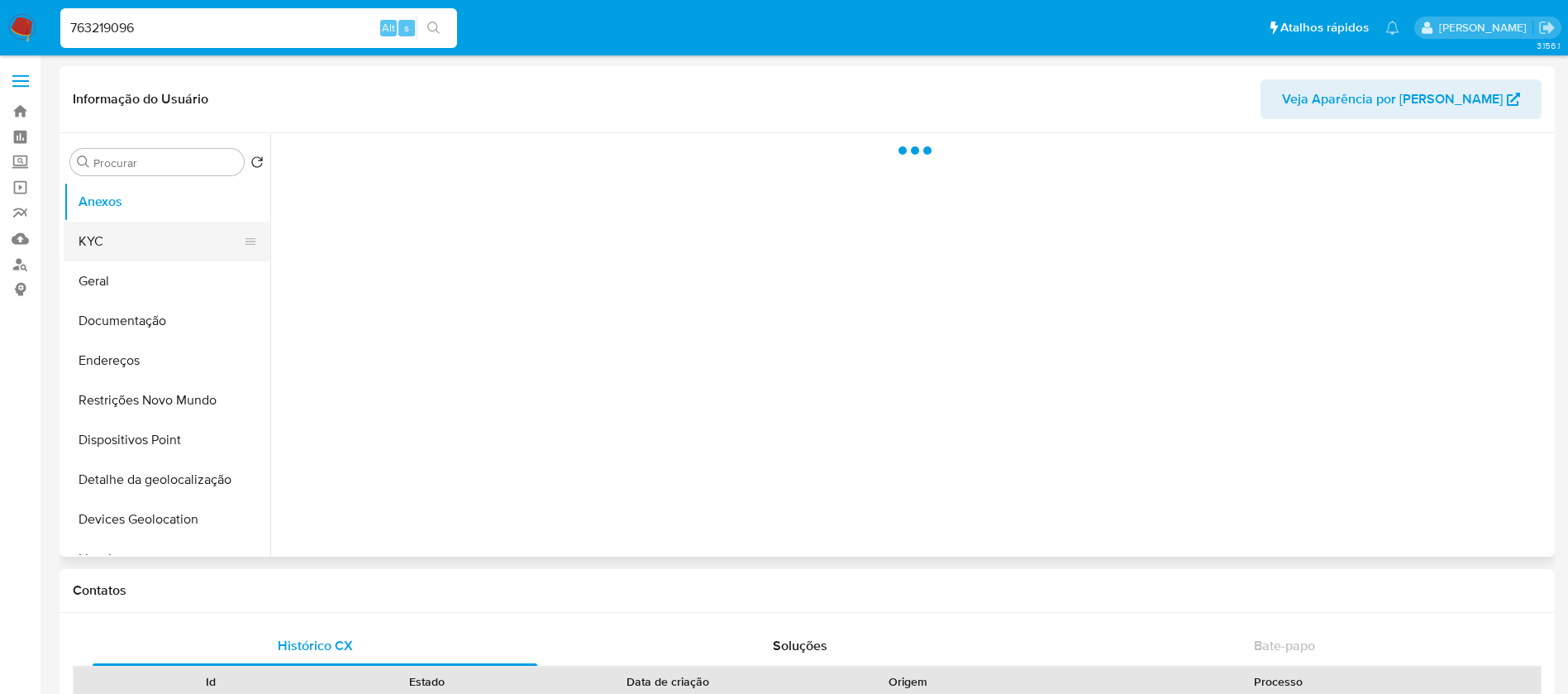
click at [131, 230] on button "KYC" at bounding box center [160, 241] width 193 height 40
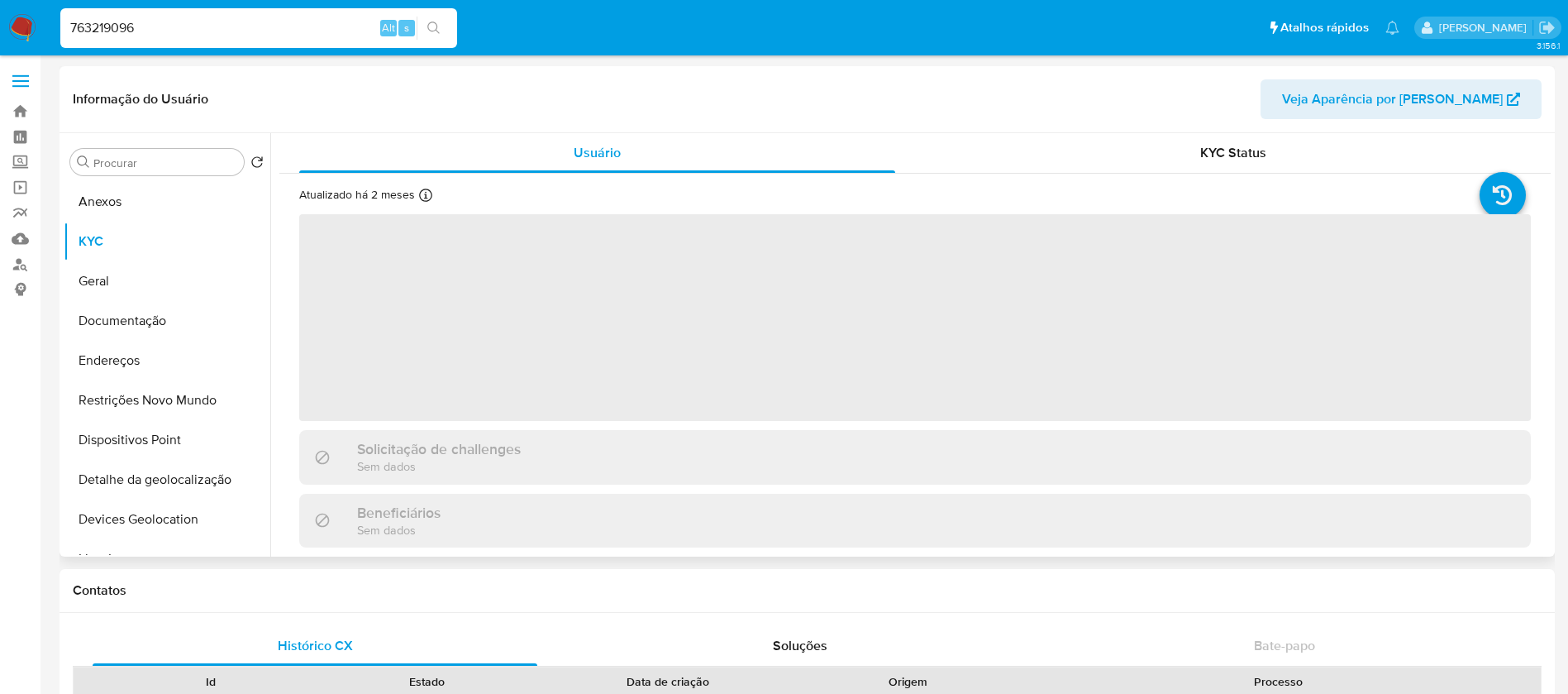
select select "10"
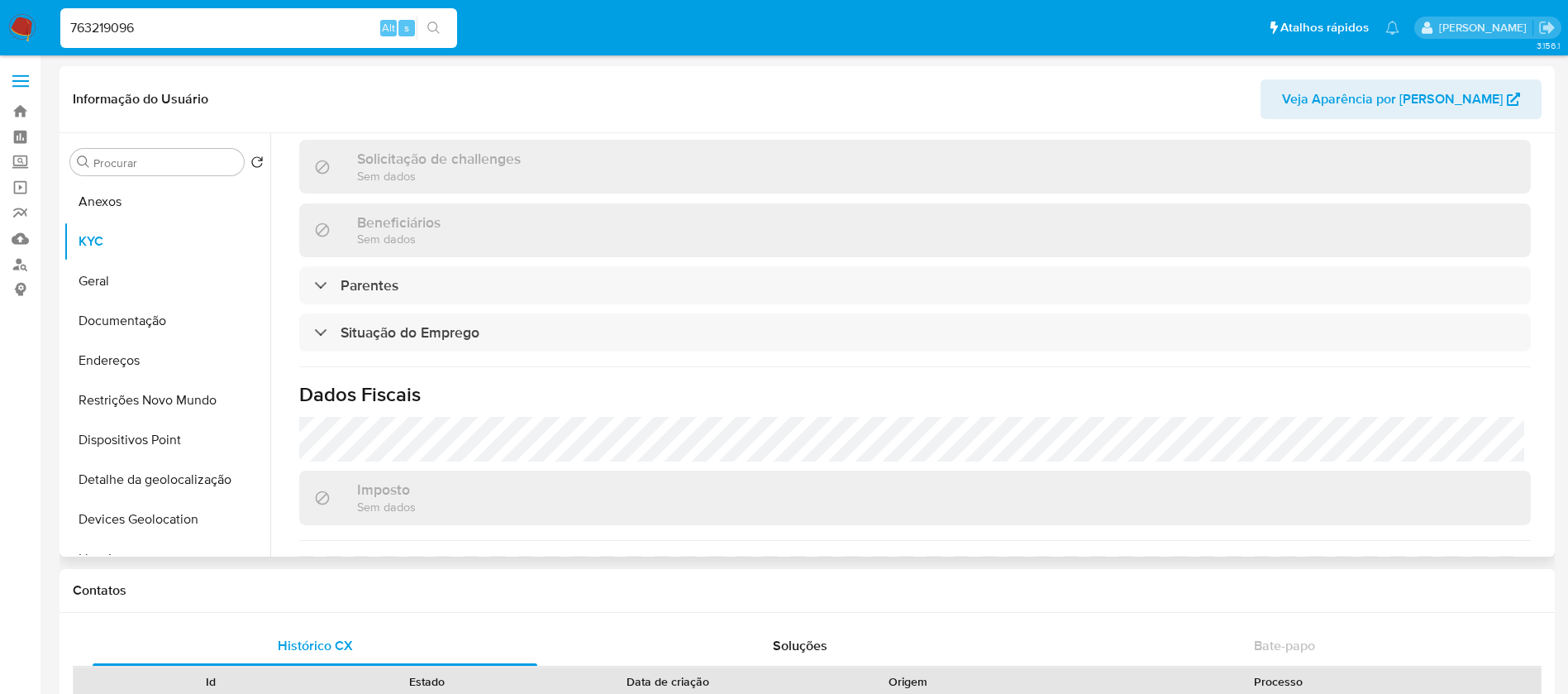
scroll to position [705, 0]
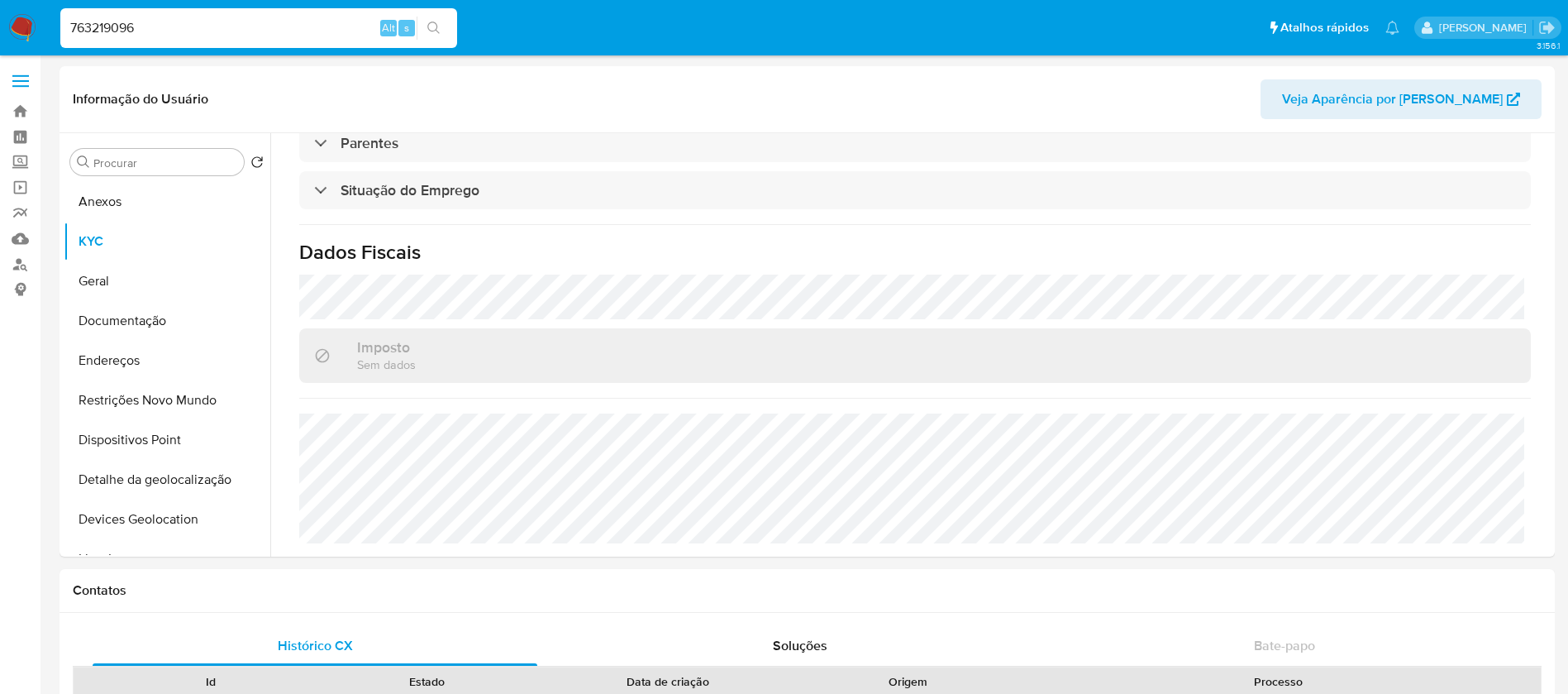
click at [224, 29] on input "763219096" at bounding box center [258, 28] width 396 height 22
paste input "452852865"
type input "452852865"
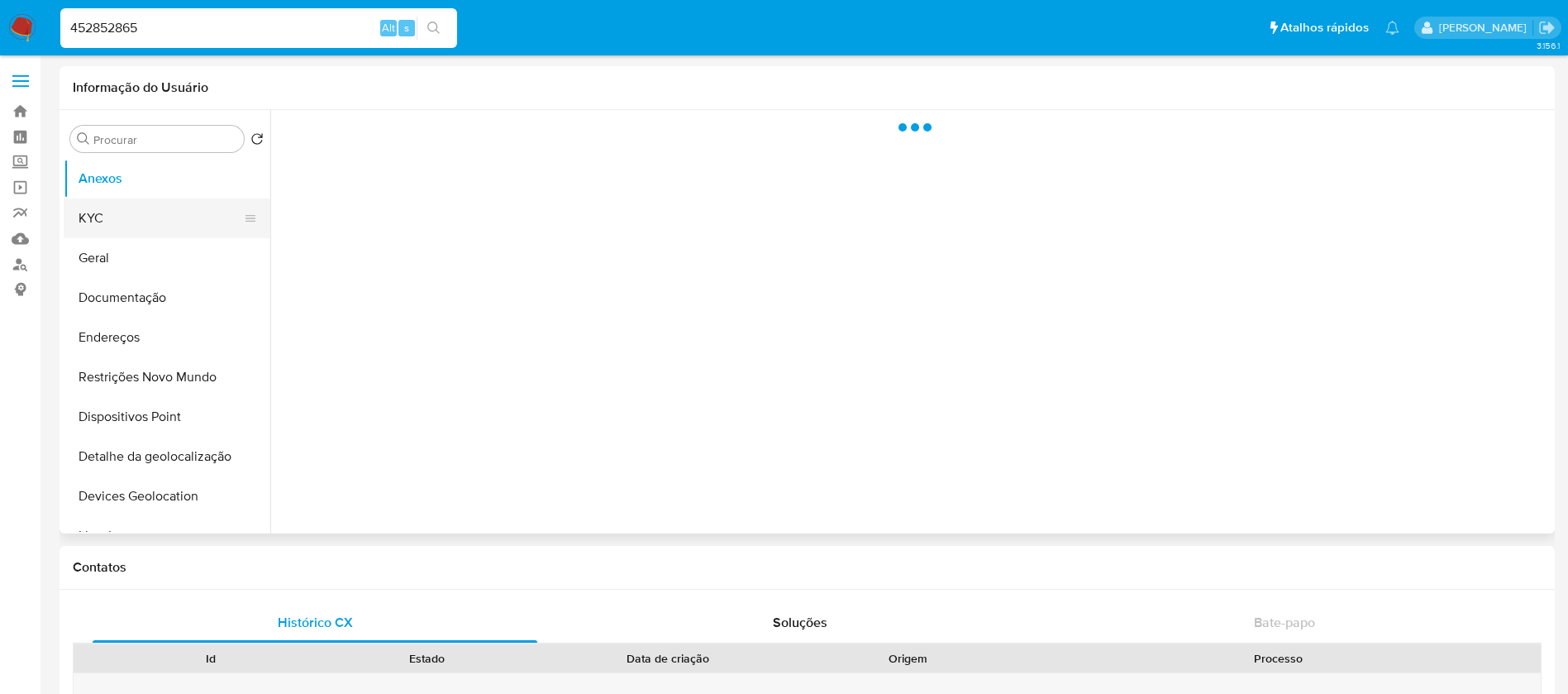
click at [98, 224] on button "KYC" at bounding box center [160, 218] width 193 height 40
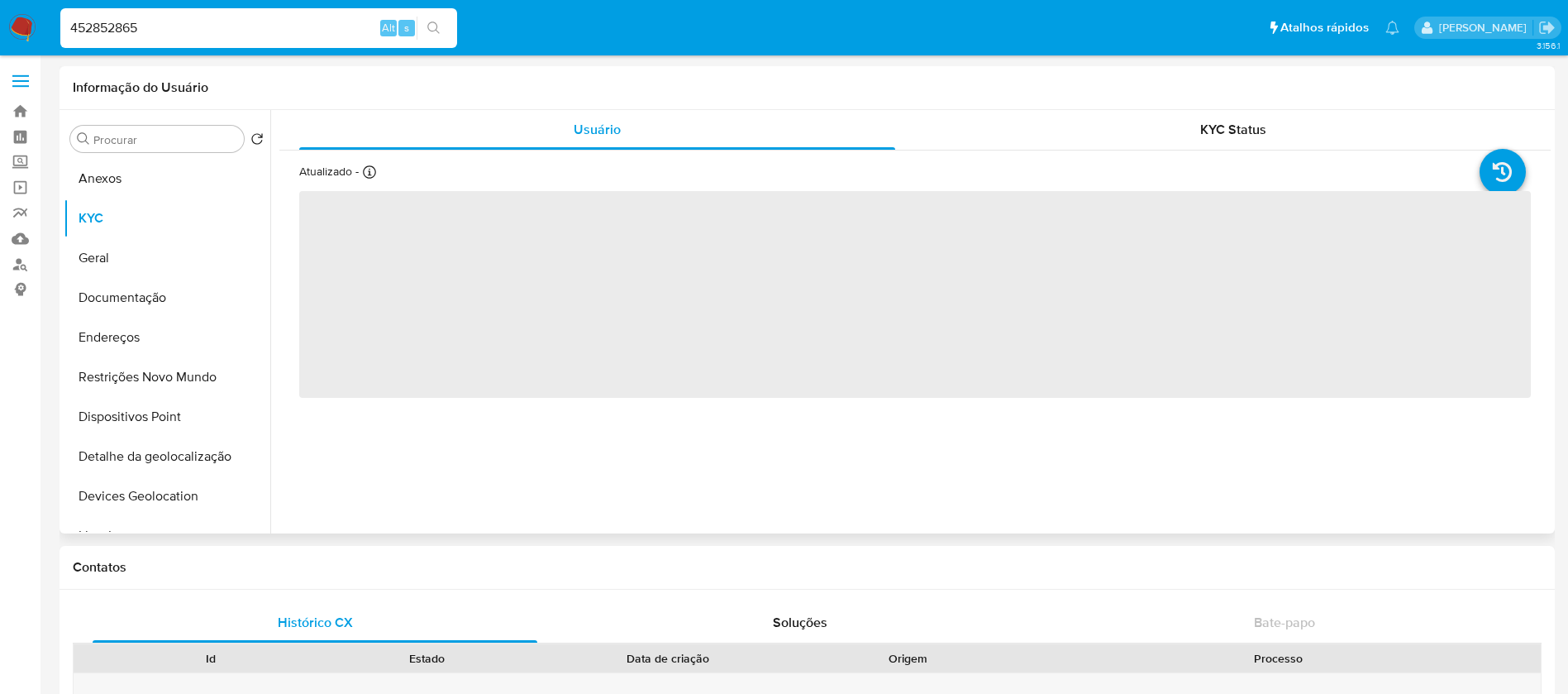
select select "10"
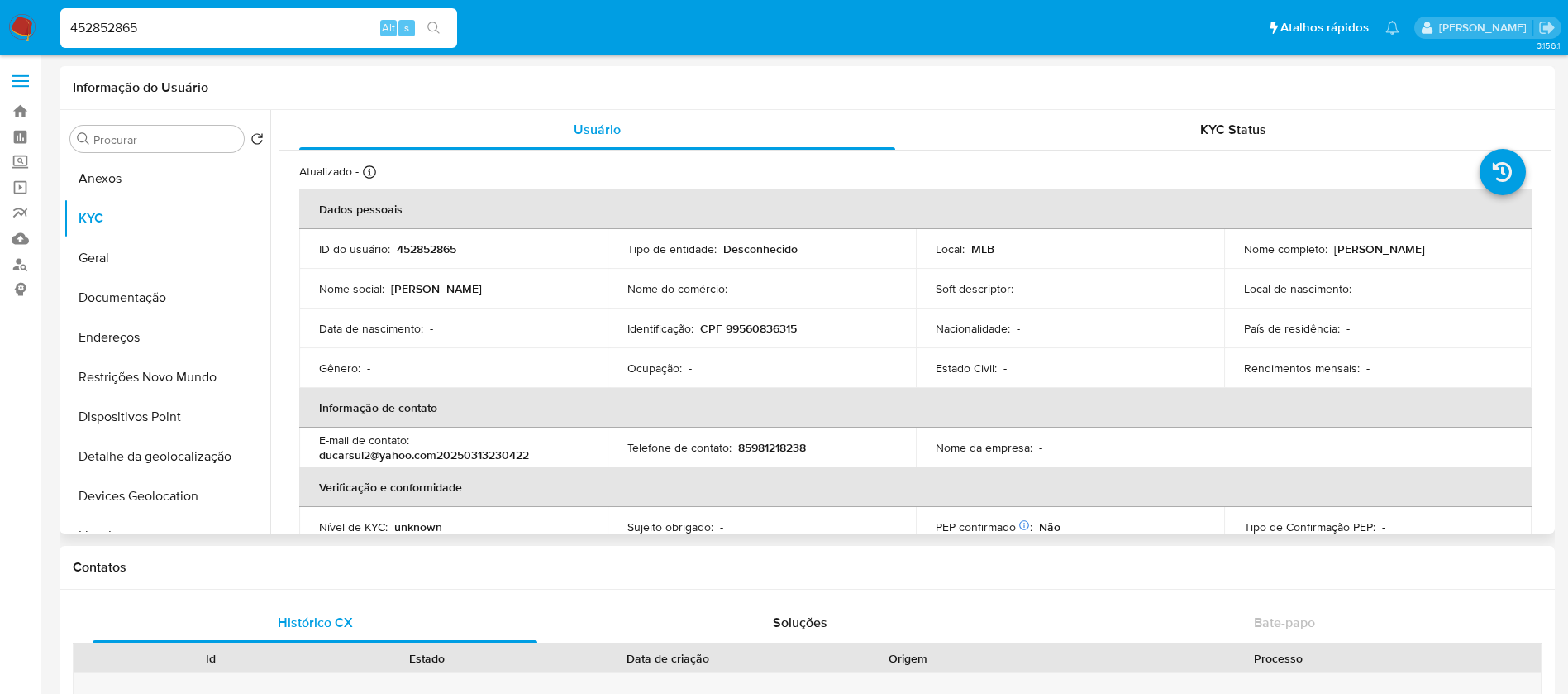
scroll to position [159, 0]
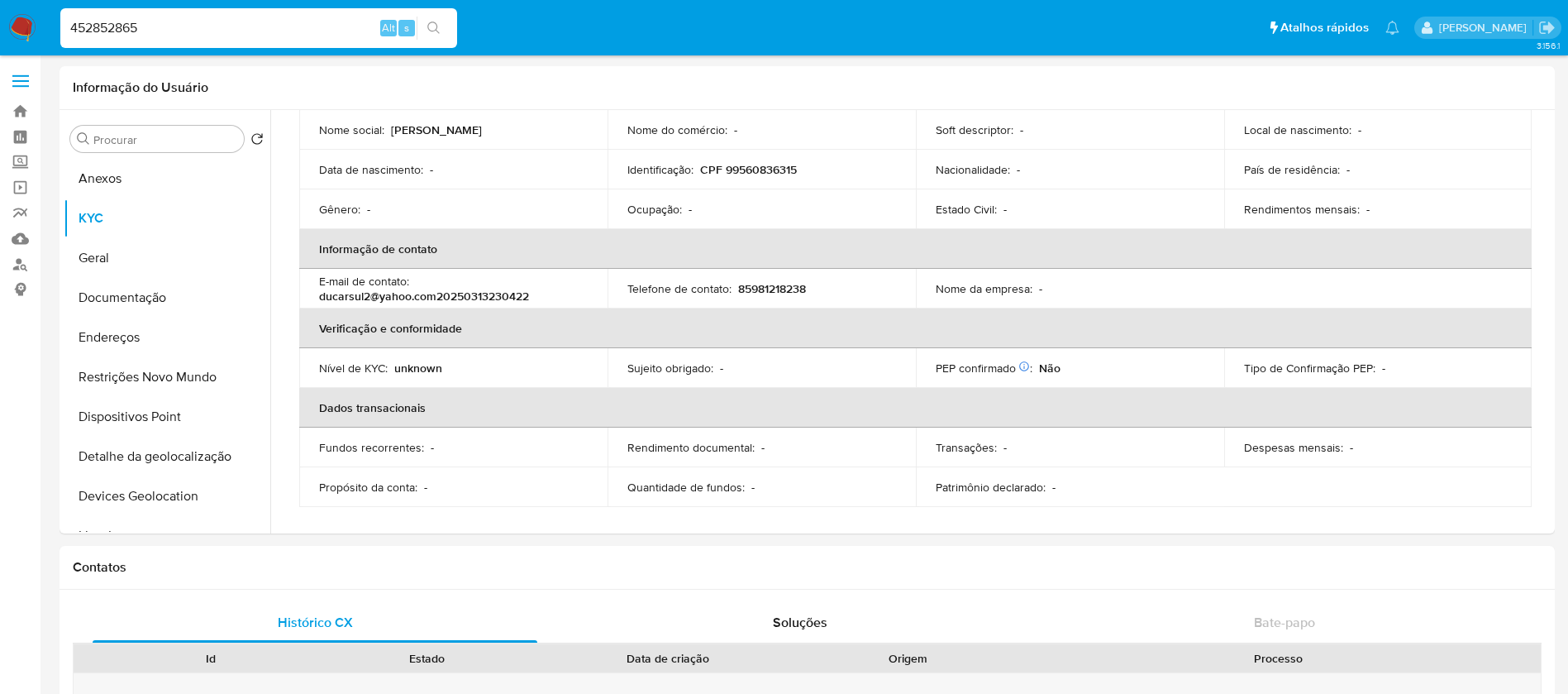
click at [256, 24] on input "452852865" at bounding box center [258, 28] width 396 height 22
paste input "39431443"
type input "439431443"
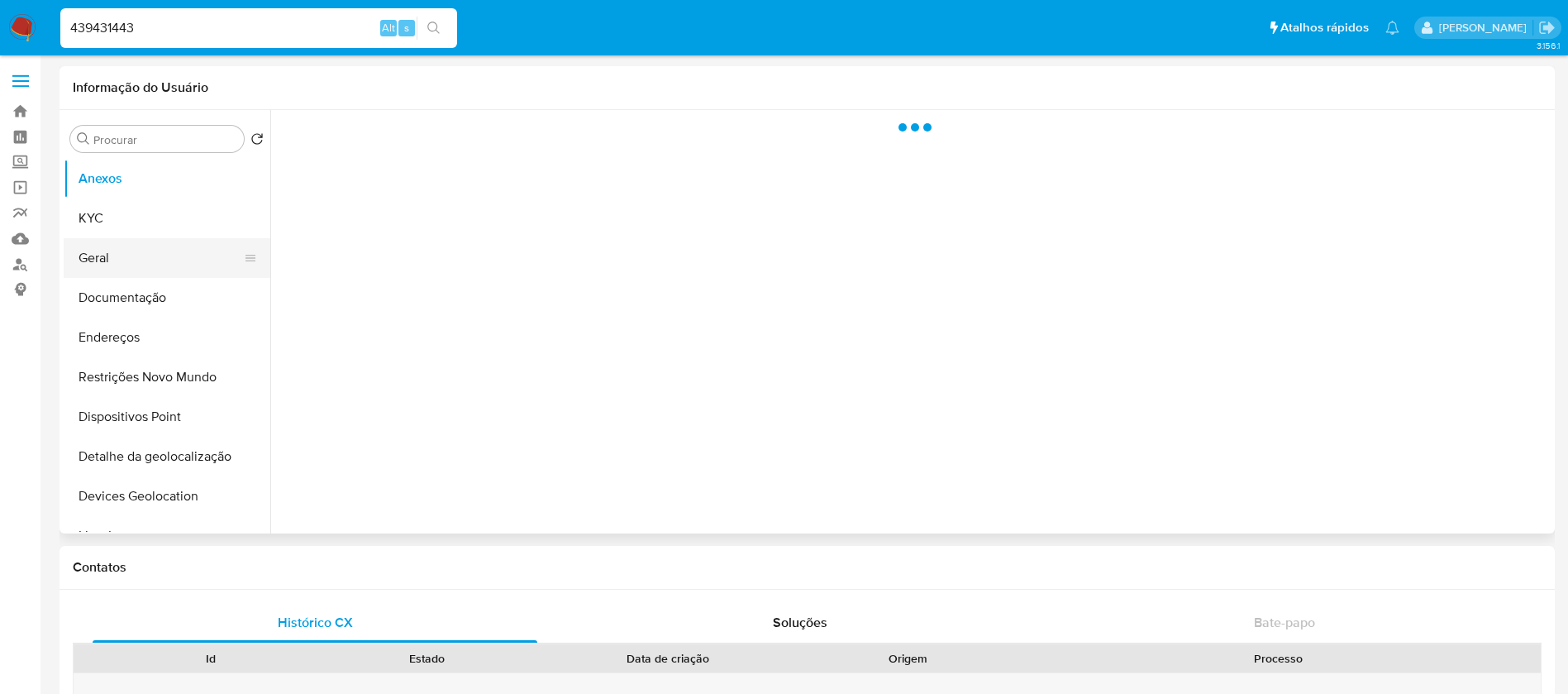
click at [134, 263] on button "Geral" at bounding box center [160, 258] width 193 height 40
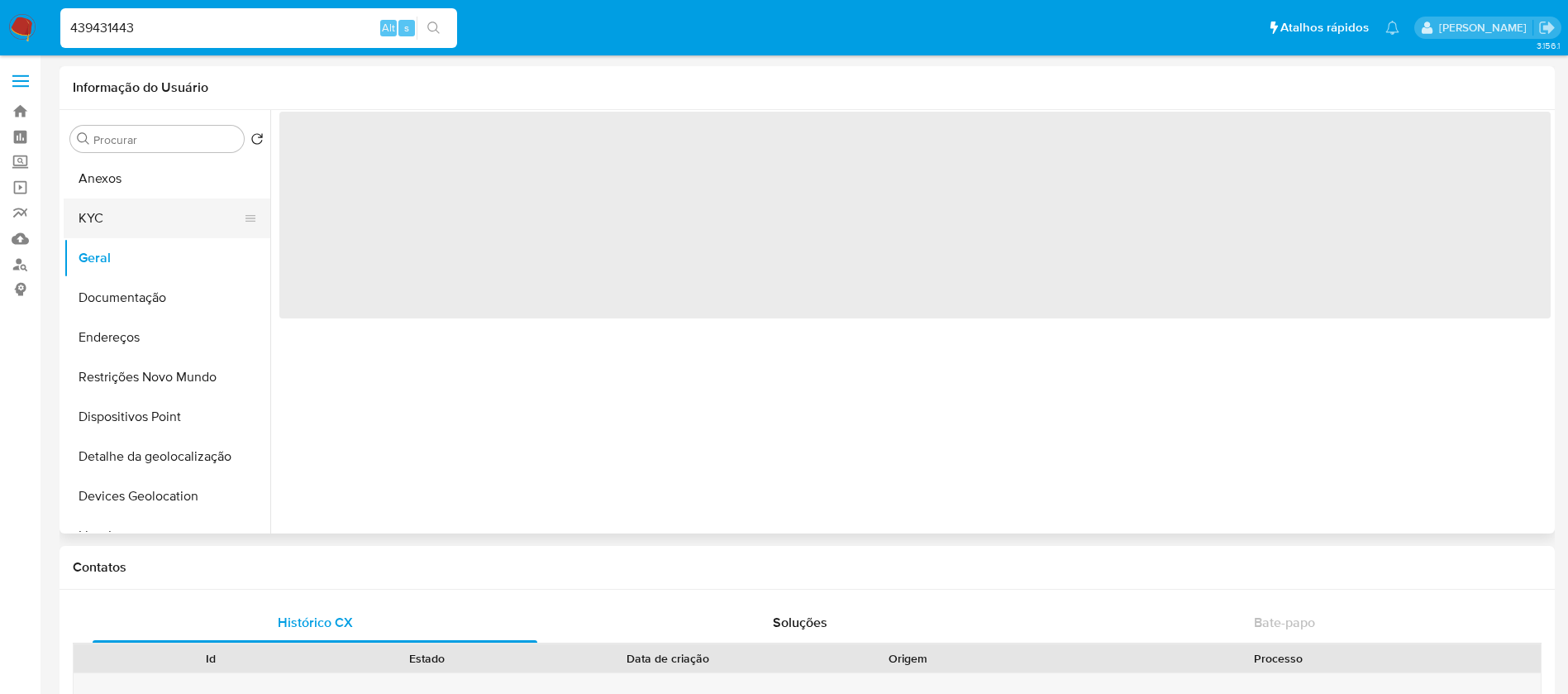
click at [108, 232] on button "KYC" at bounding box center [160, 218] width 193 height 40
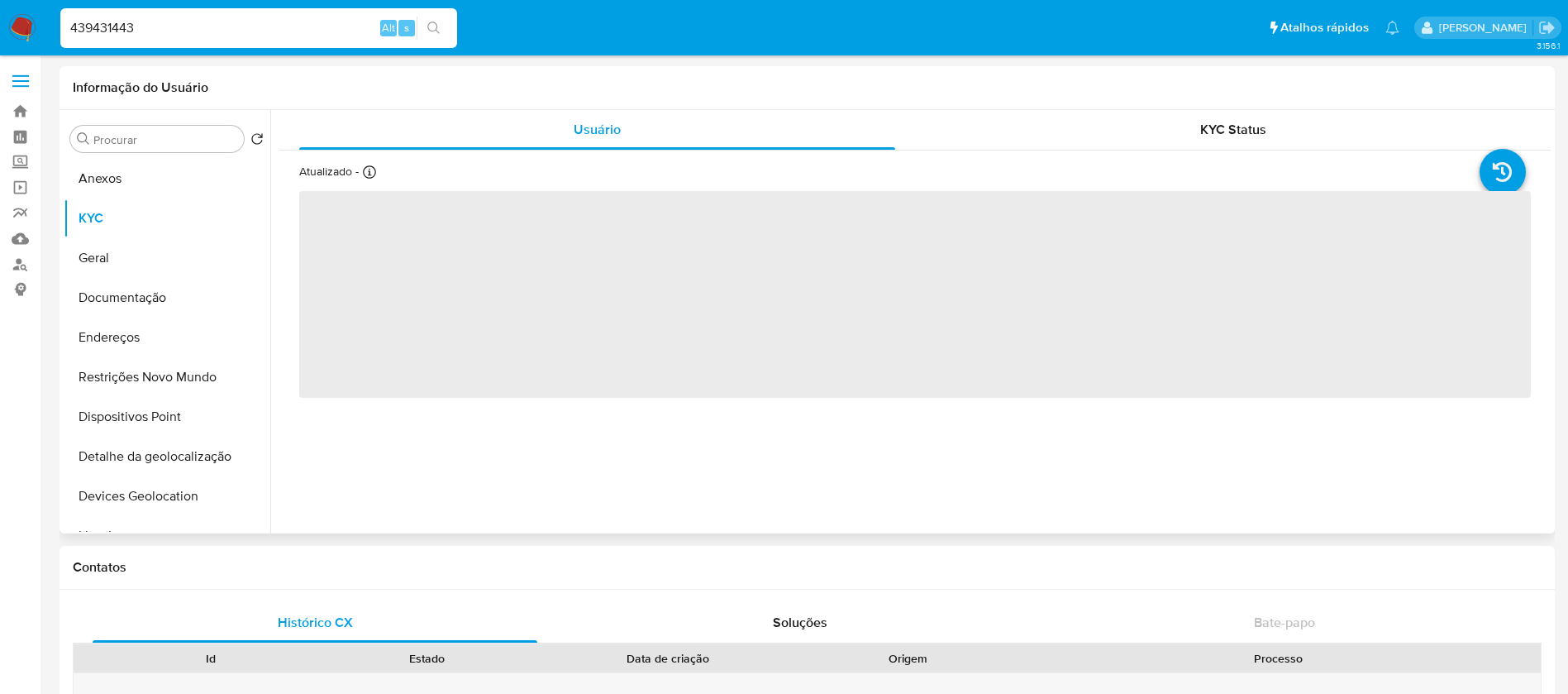
select select "10"
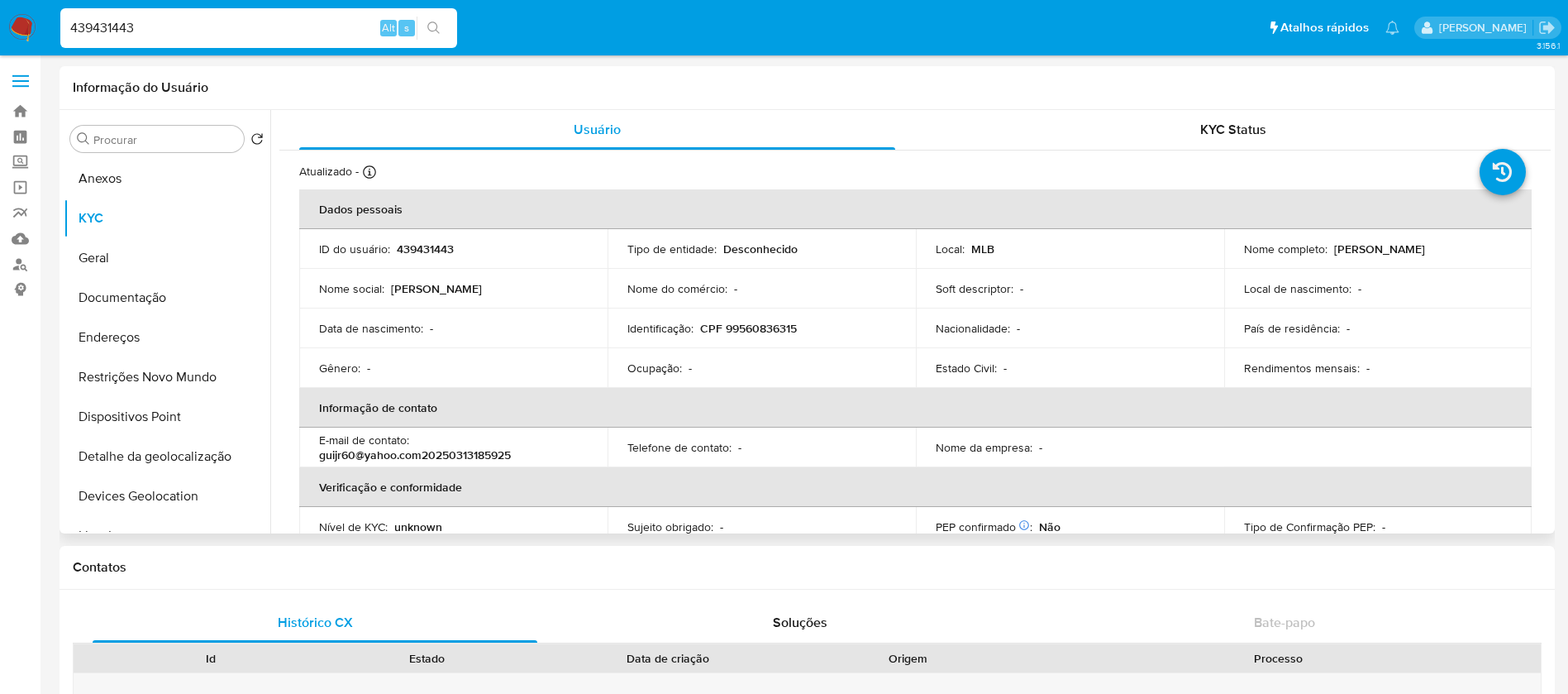
scroll to position [159, 0]
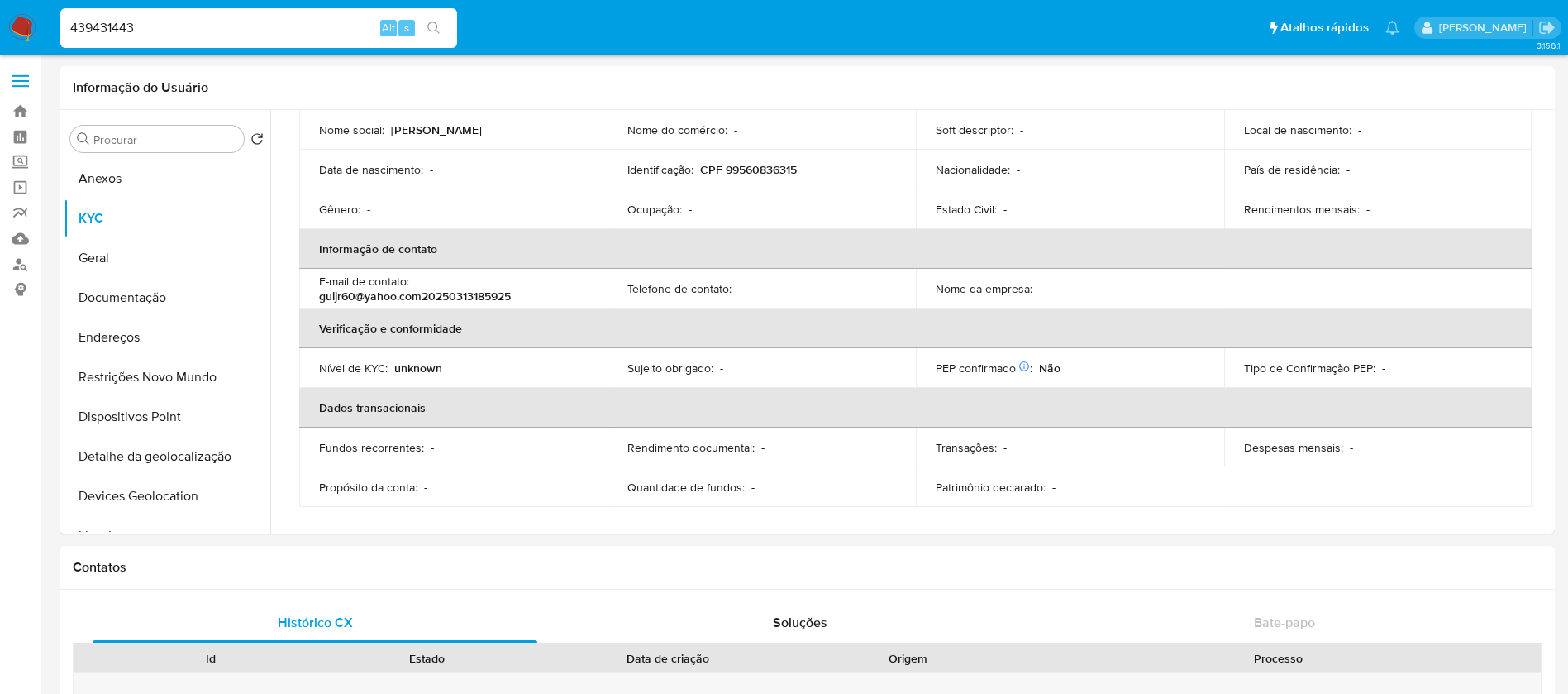
click at [315, 28] on input "439431443" at bounding box center [258, 28] width 396 height 22
paste input "110759229"
type input "1107592293"
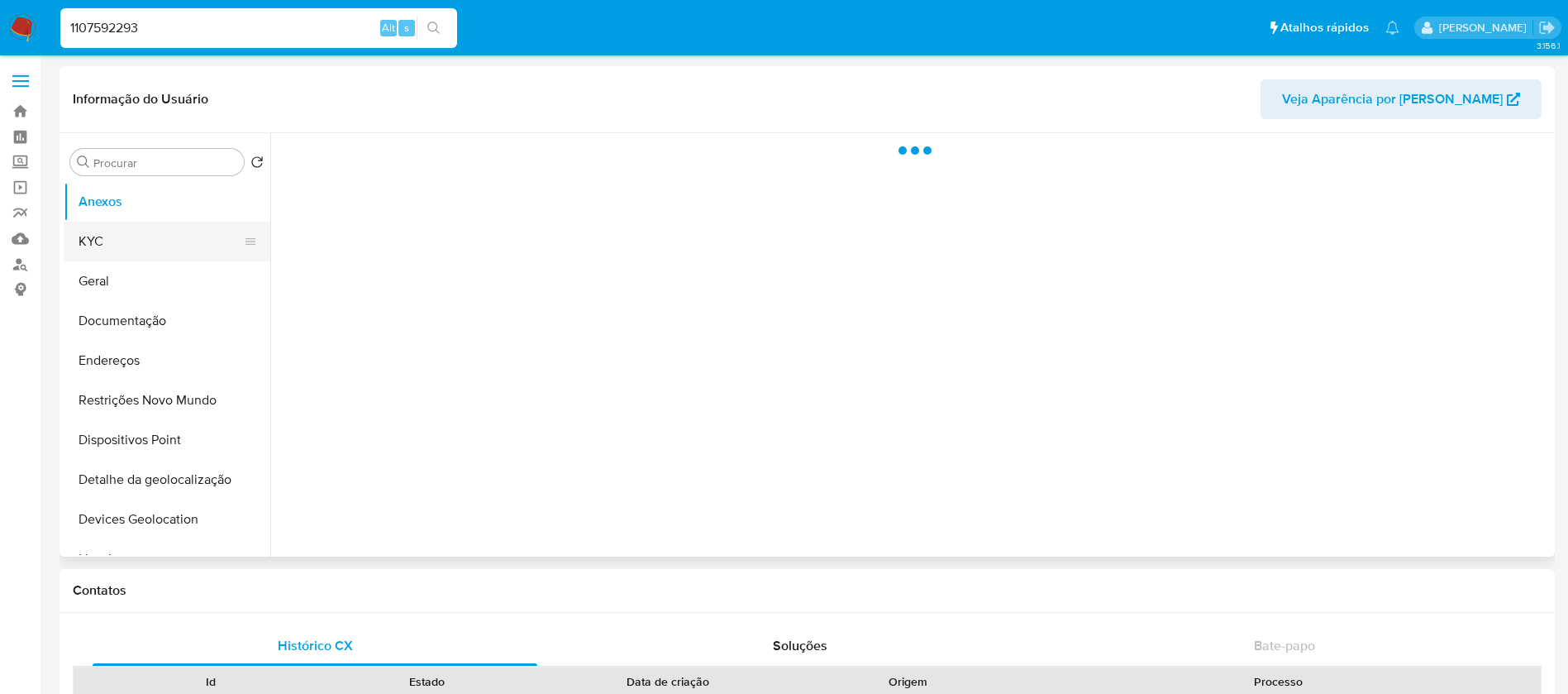
click at [113, 237] on button "KYC" at bounding box center [160, 241] width 193 height 40
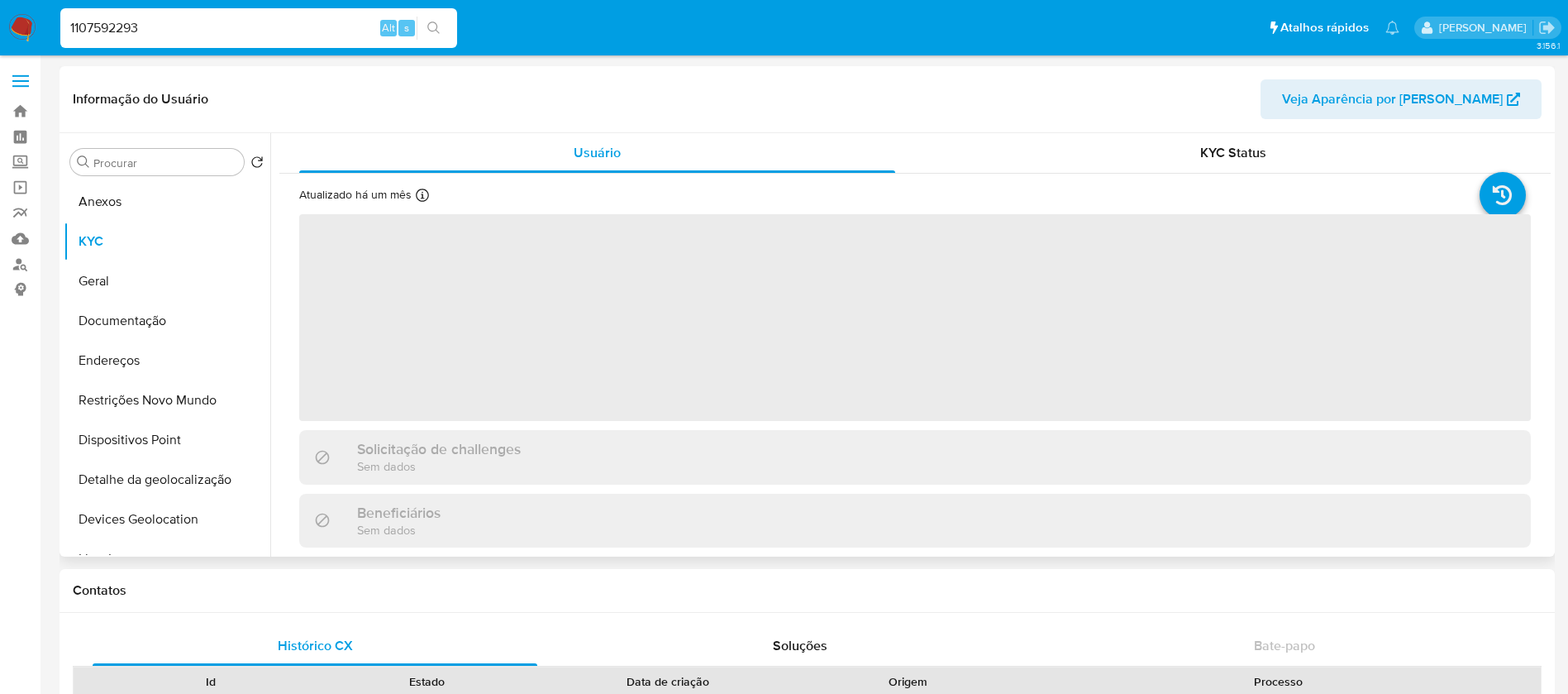
select select "10"
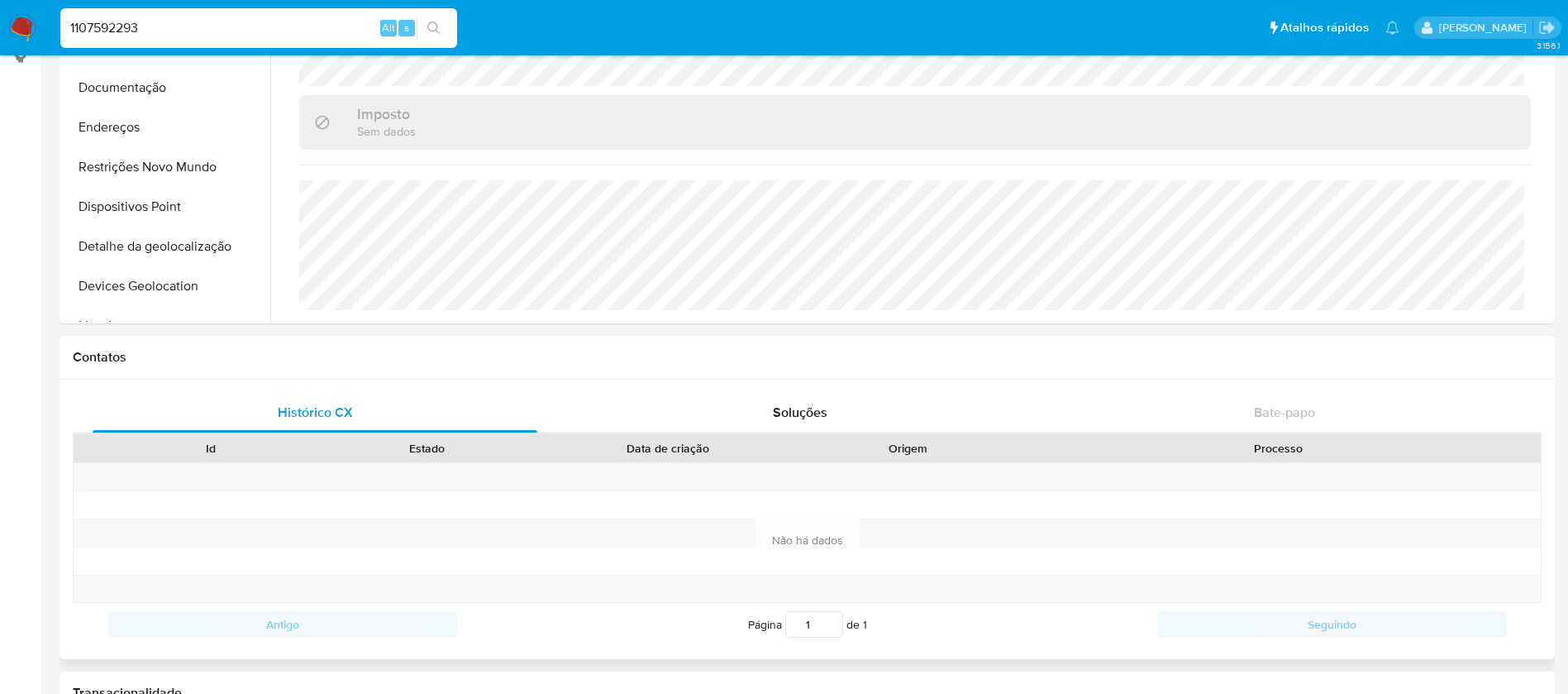
scroll to position [165, 0]
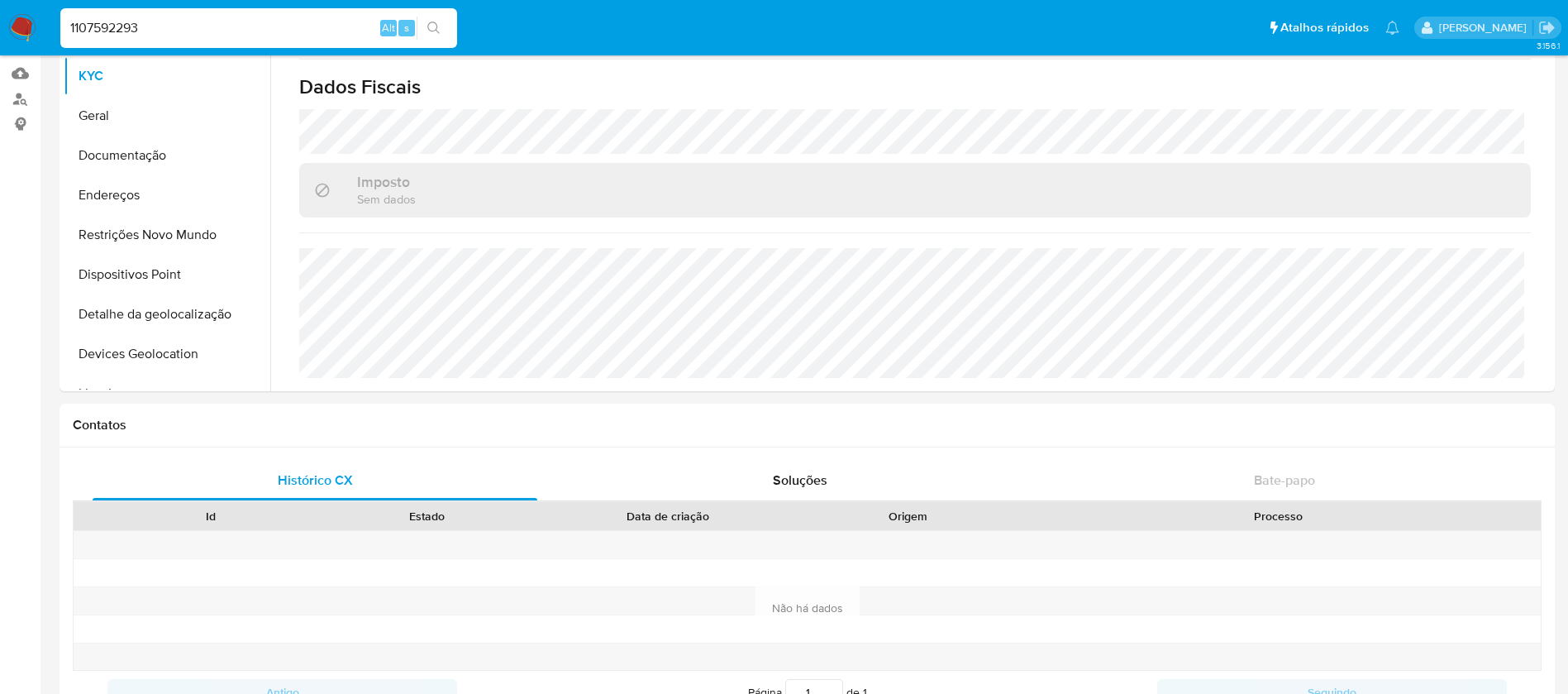
click at [304, 34] on input "1107592293" at bounding box center [258, 28] width 396 height 22
paste input "576720682"
type input "576720682"
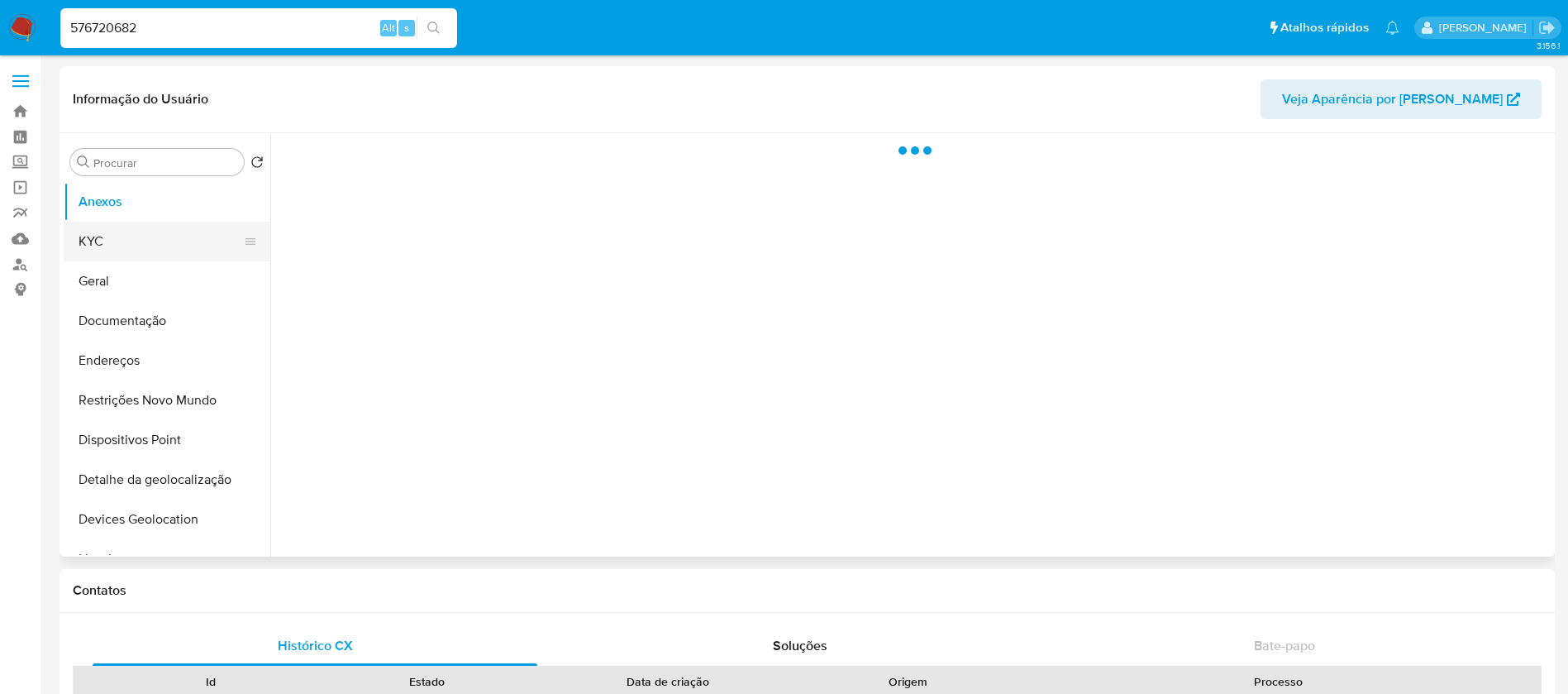
click at [131, 240] on button "KYC" at bounding box center [160, 241] width 193 height 40
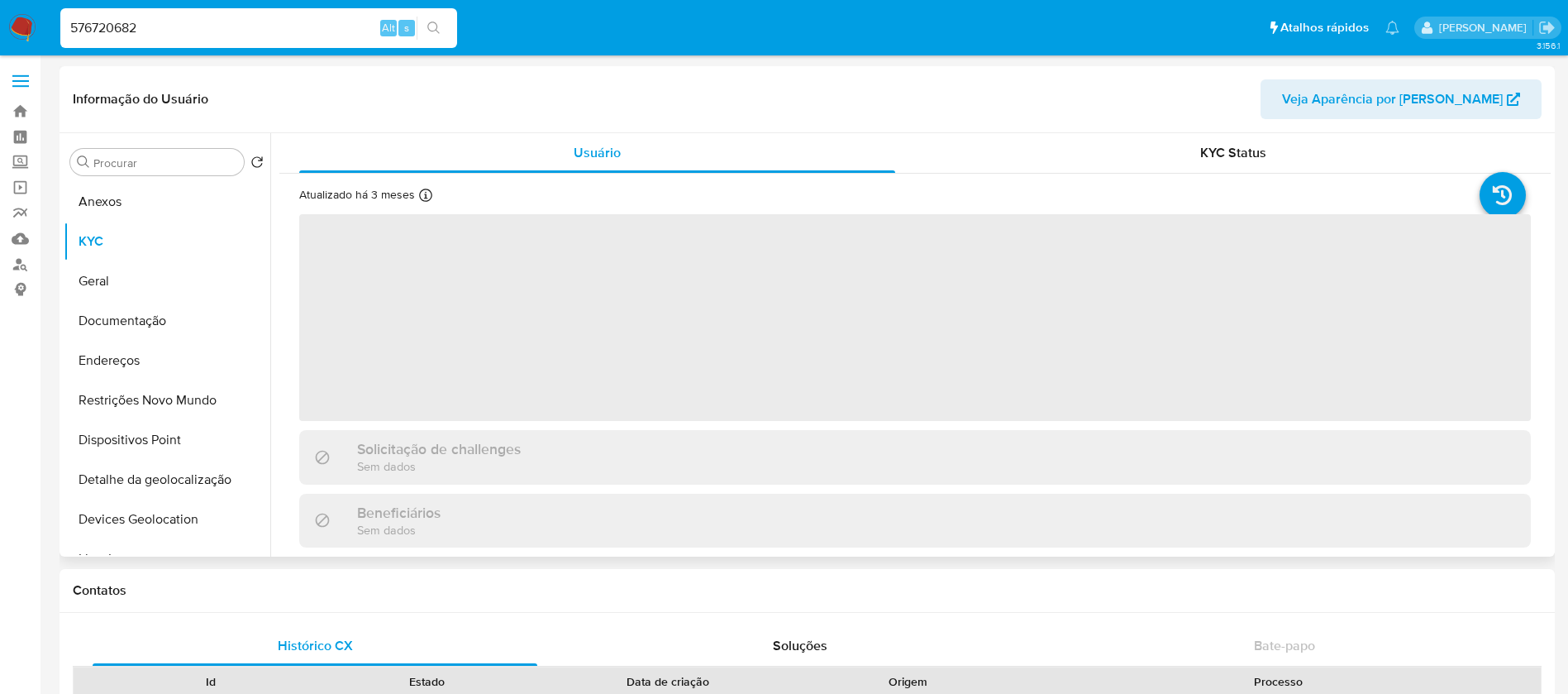
select select "10"
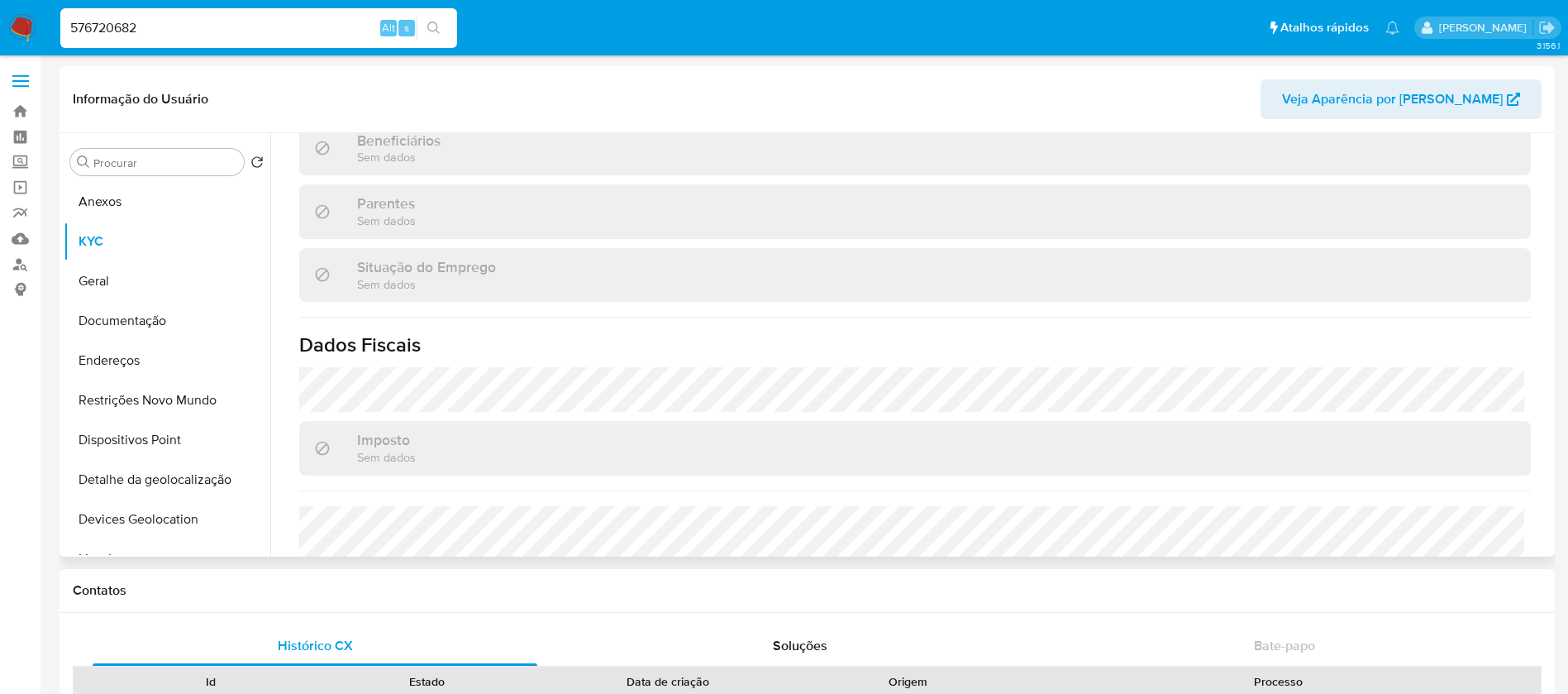
scroll to position [681, 0]
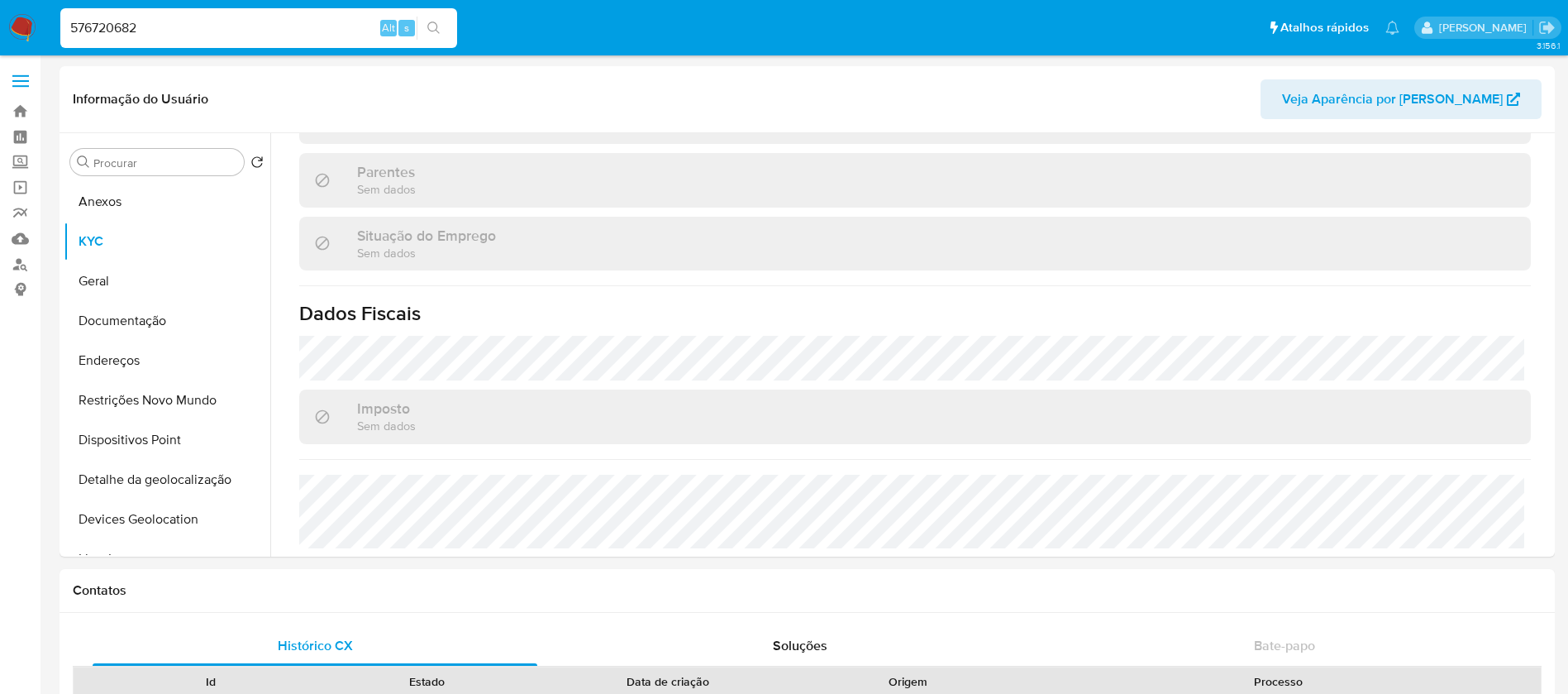
click at [244, 40] on div "576720682 Alt s" at bounding box center [258, 28] width 396 height 40
click at [211, 31] on input "576720682" at bounding box center [258, 28] width 396 height 22
paste input "1965416901"
type input "1965416901"
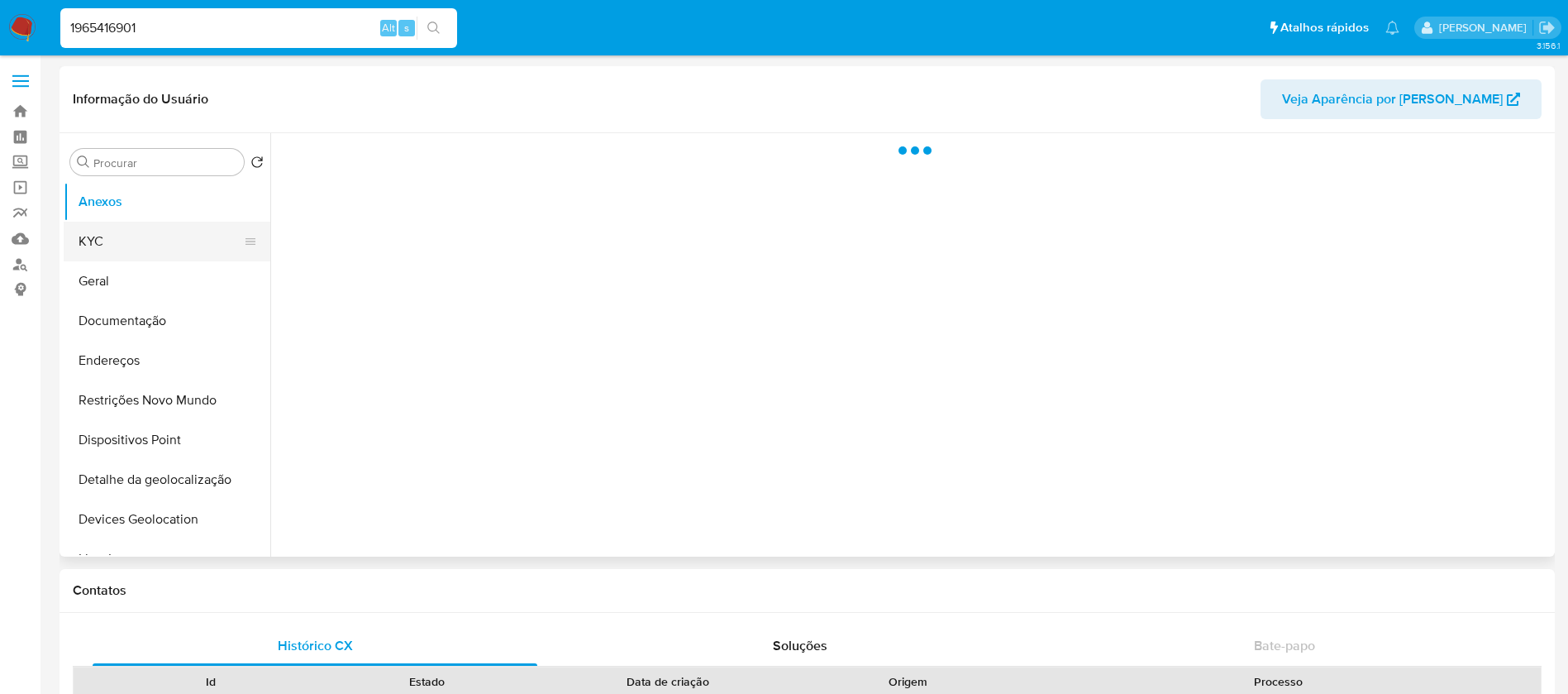
click at [111, 254] on button "KYC" at bounding box center [160, 241] width 193 height 40
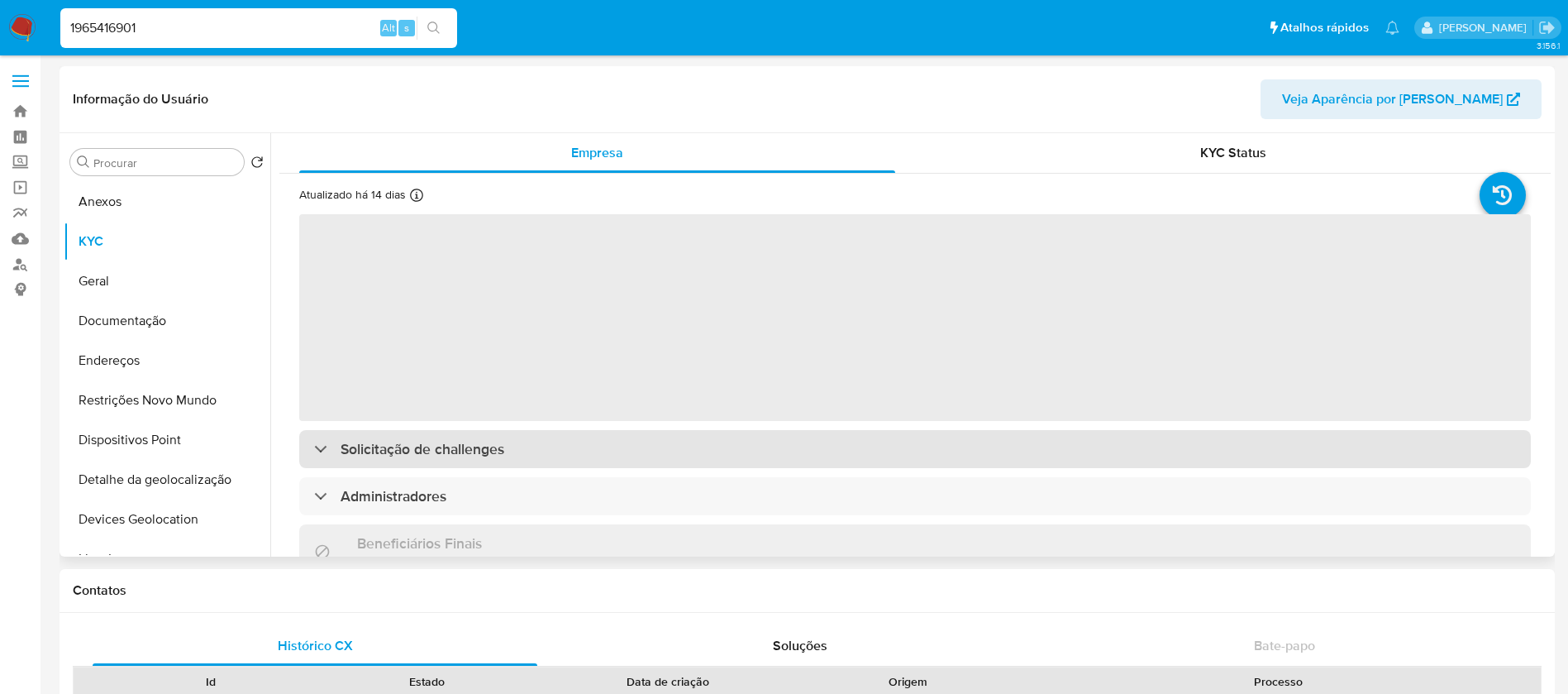
select select "10"
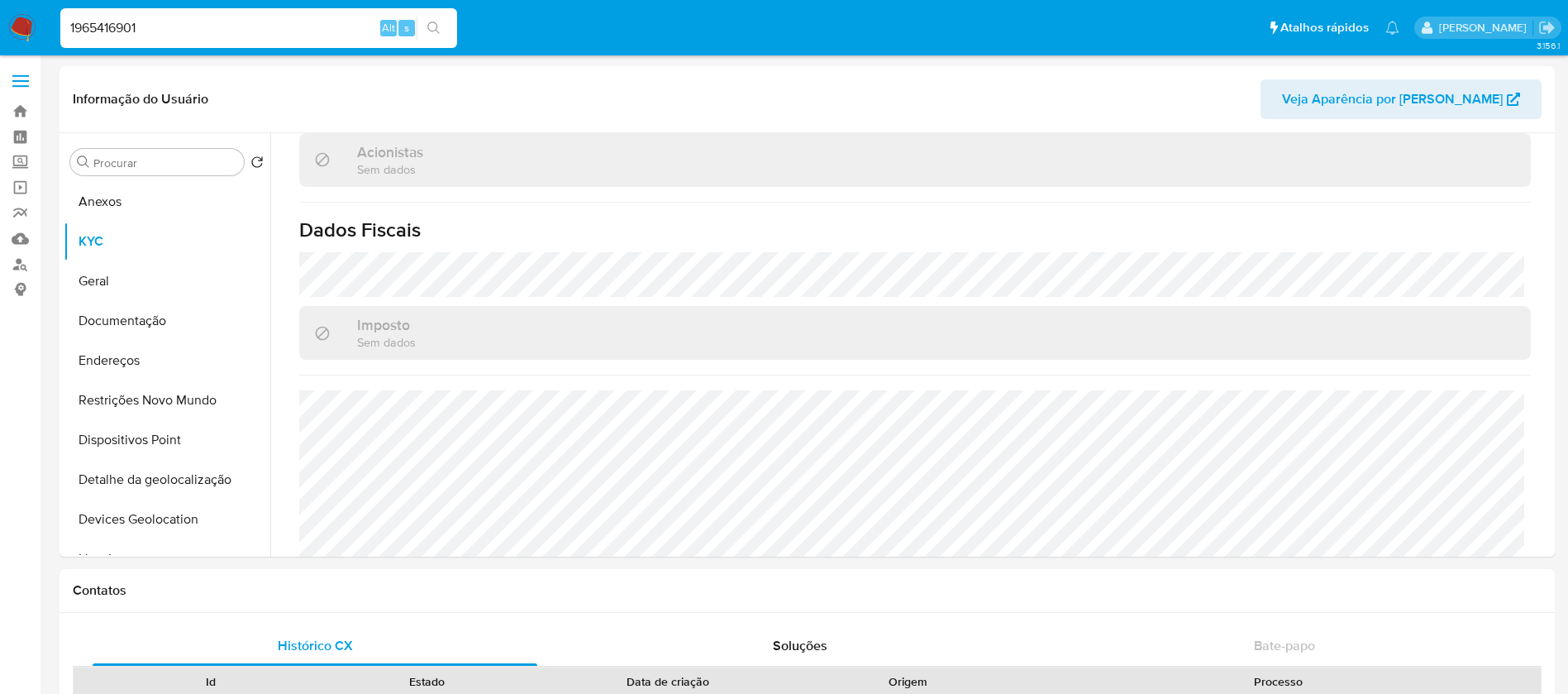
click at [166, 30] on input "1965416901" at bounding box center [258, 28] width 396 height 22
paste input "387217838"
type input "387217838"
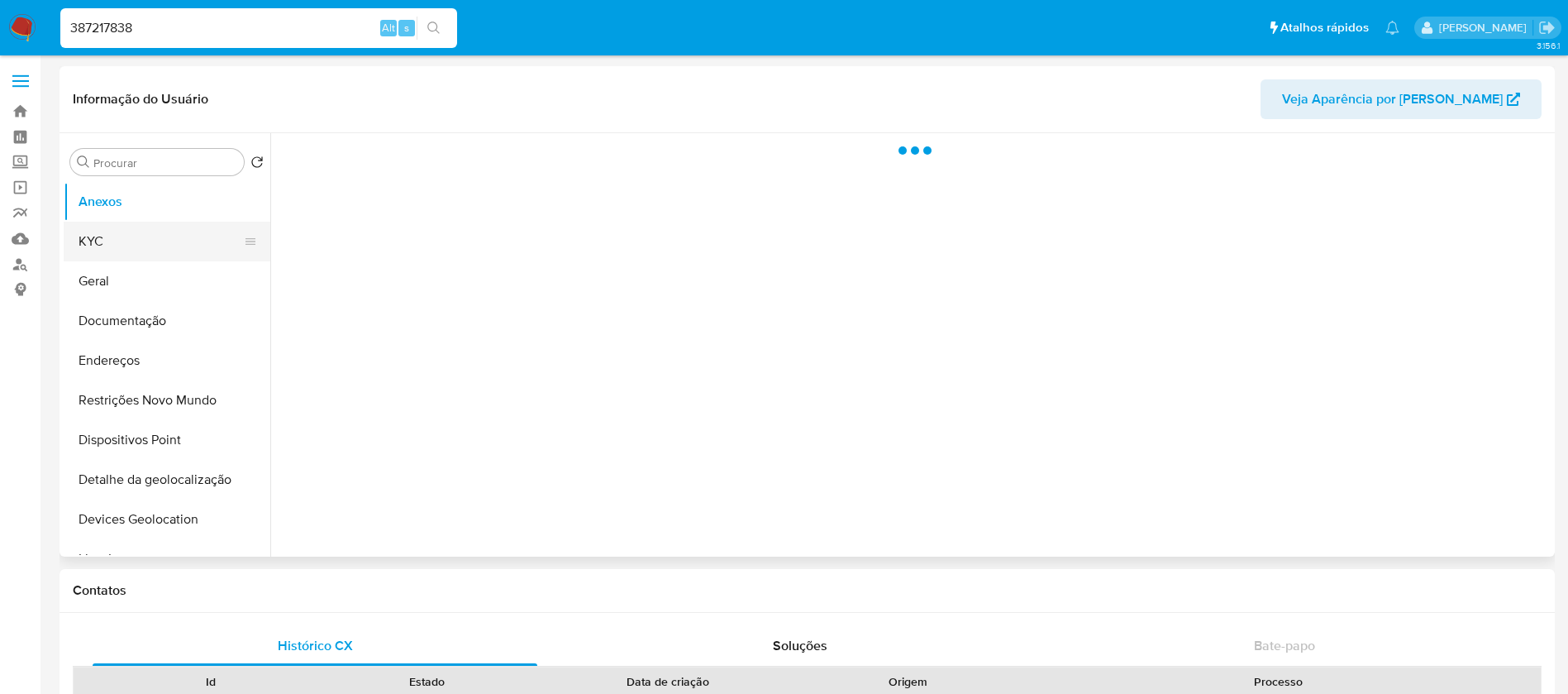
click at [102, 246] on button "KYC" at bounding box center [160, 241] width 193 height 40
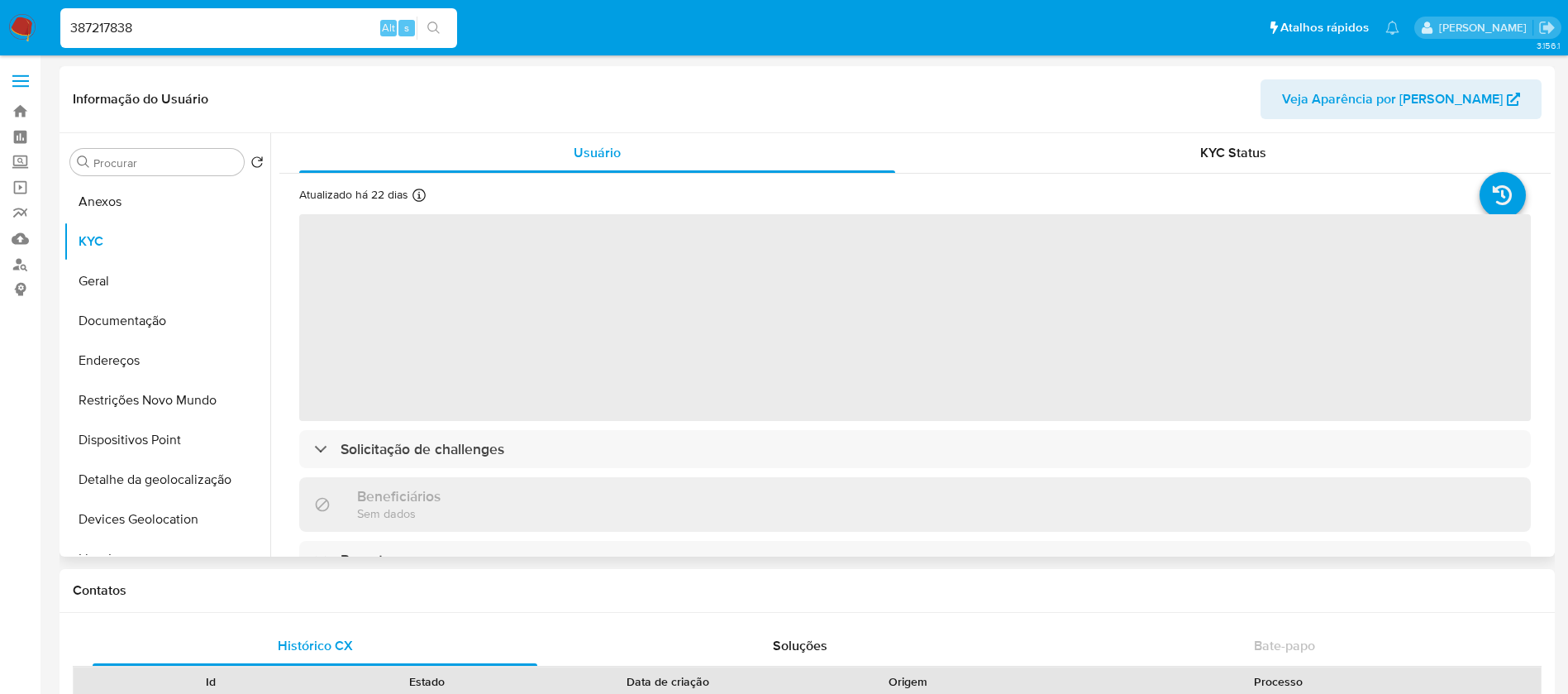
select select "10"
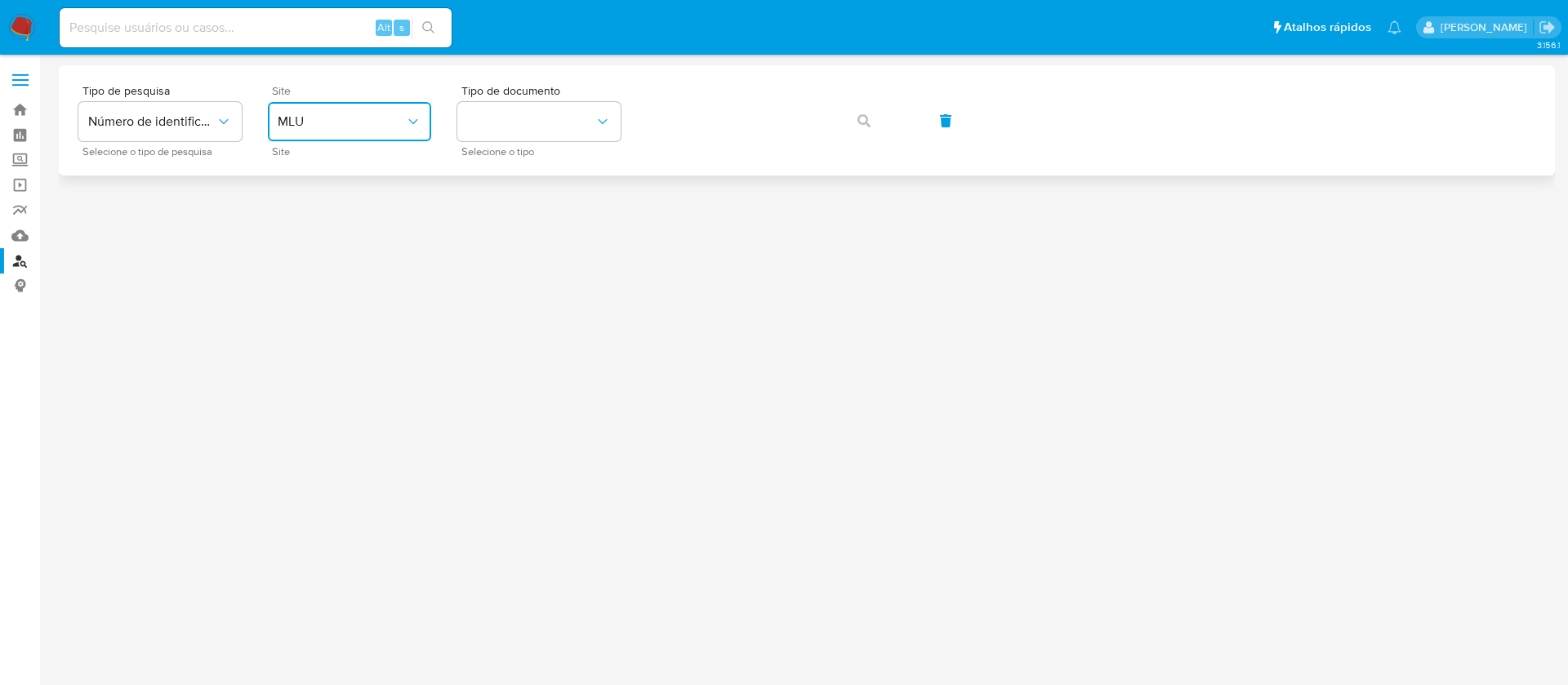
click at [391, 122] on span "MLU" at bounding box center [341, 122] width 127 height 16
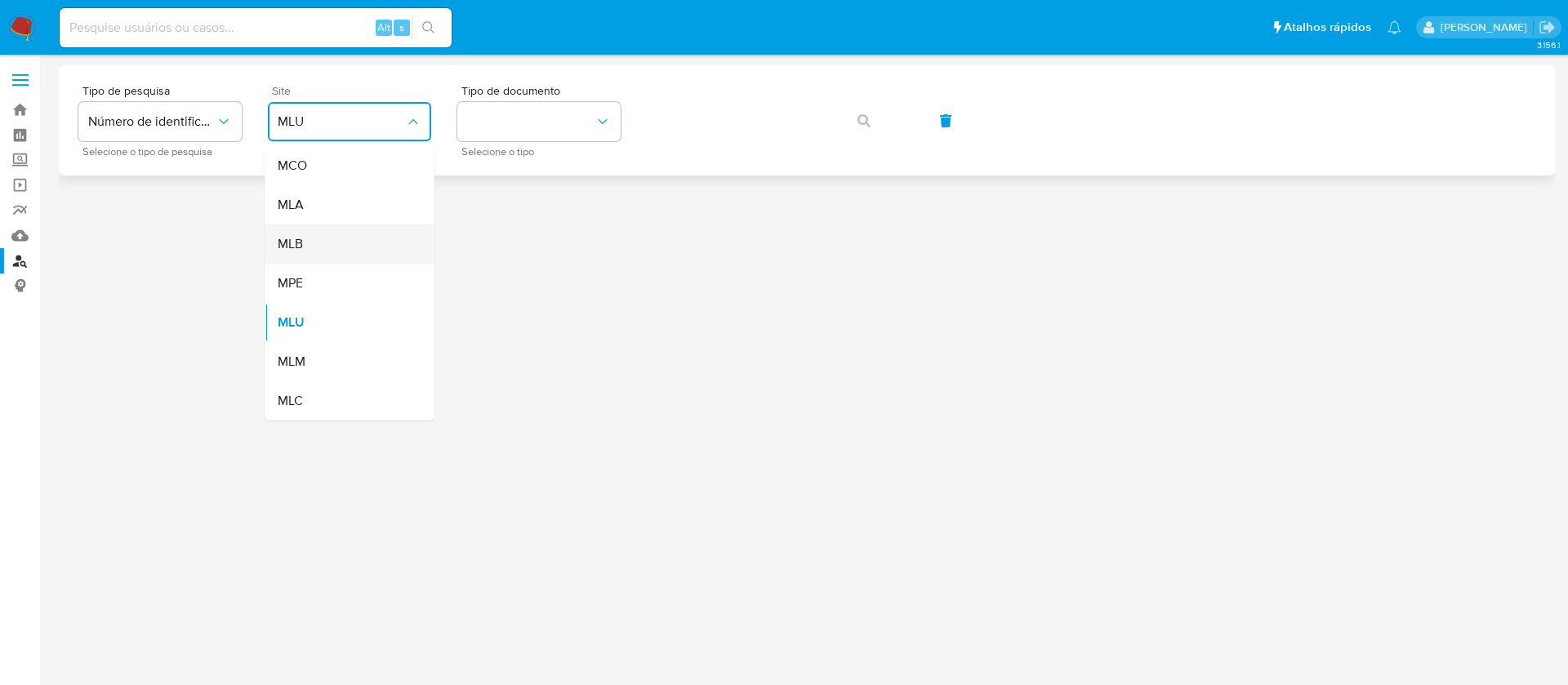
click at [305, 247] on div "MLB" at bounding box center [344, 244] width 134 height 39
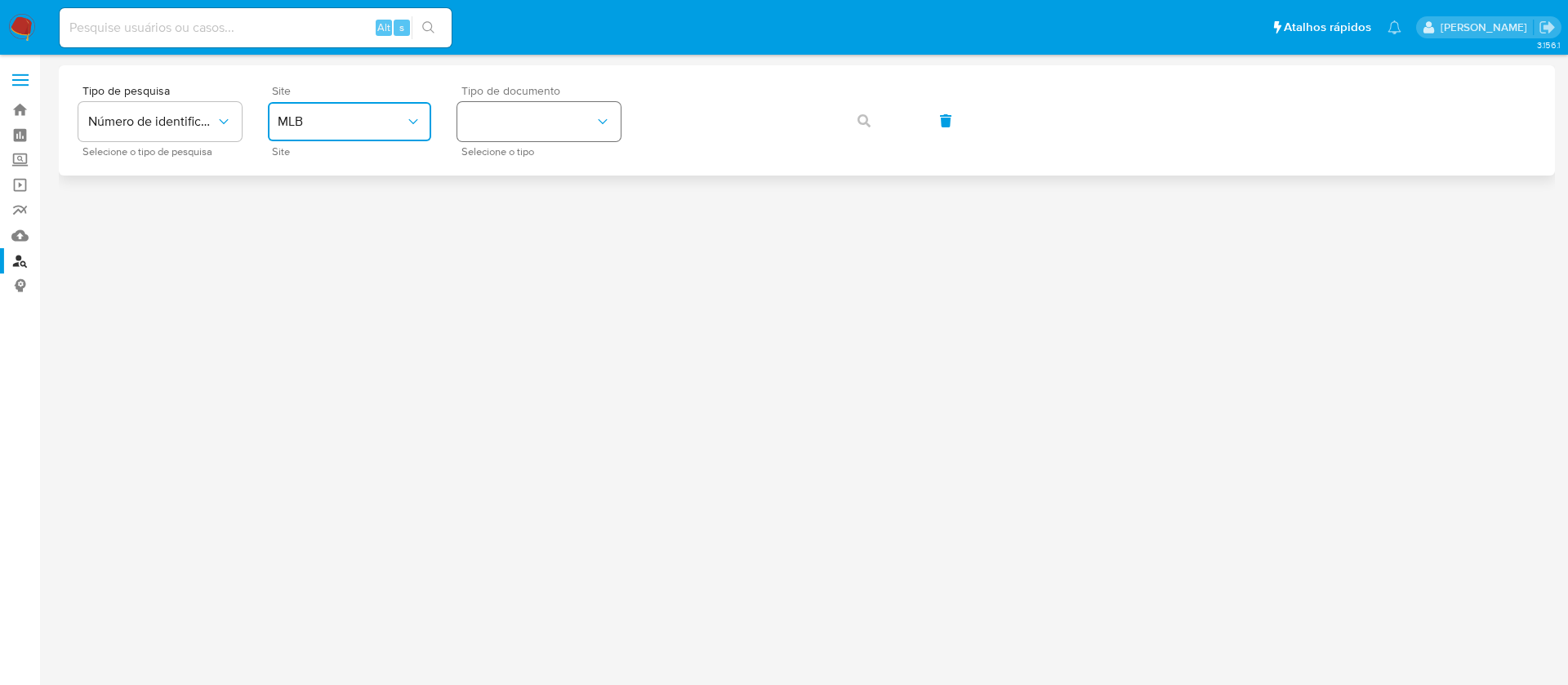
click at [531, 138] on button "identificationType" at bounding box center [539, 122] width 163 height 39
click at [512, 169] on div "CNPJ CNPJ" at bounding box center [534, 174] width 134 height 56
click at [856, 120] on button "button" at bounding box center [864, 121] width 56 height 39
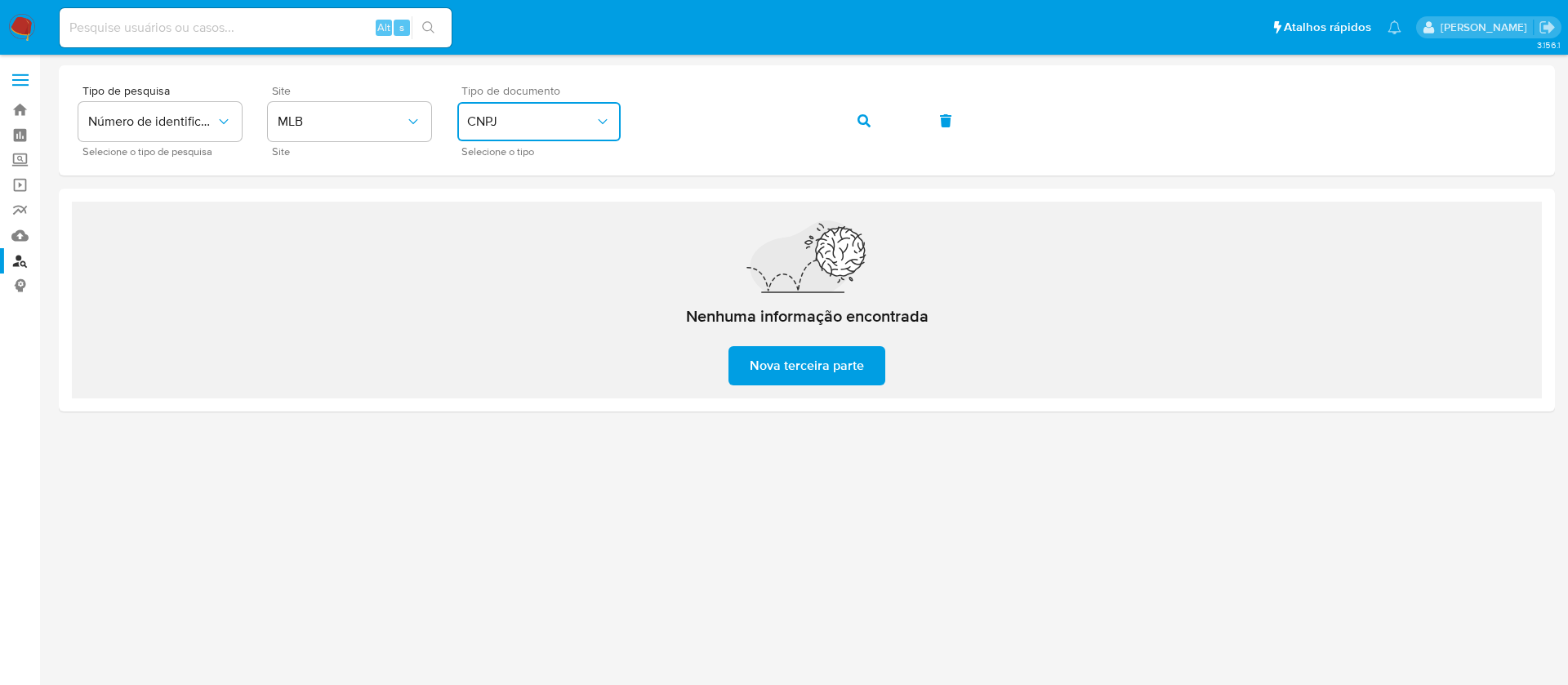
click at [551, 122] on span "CNPJ" at bounding box center [530, 122] width 127 height 16
click at [491, 223] on span "CPF" at bounding box center [479, 221] width 24 height 16
click at [868, 122] on icon "button" at bounding box center [864, 121] width 13 height 13
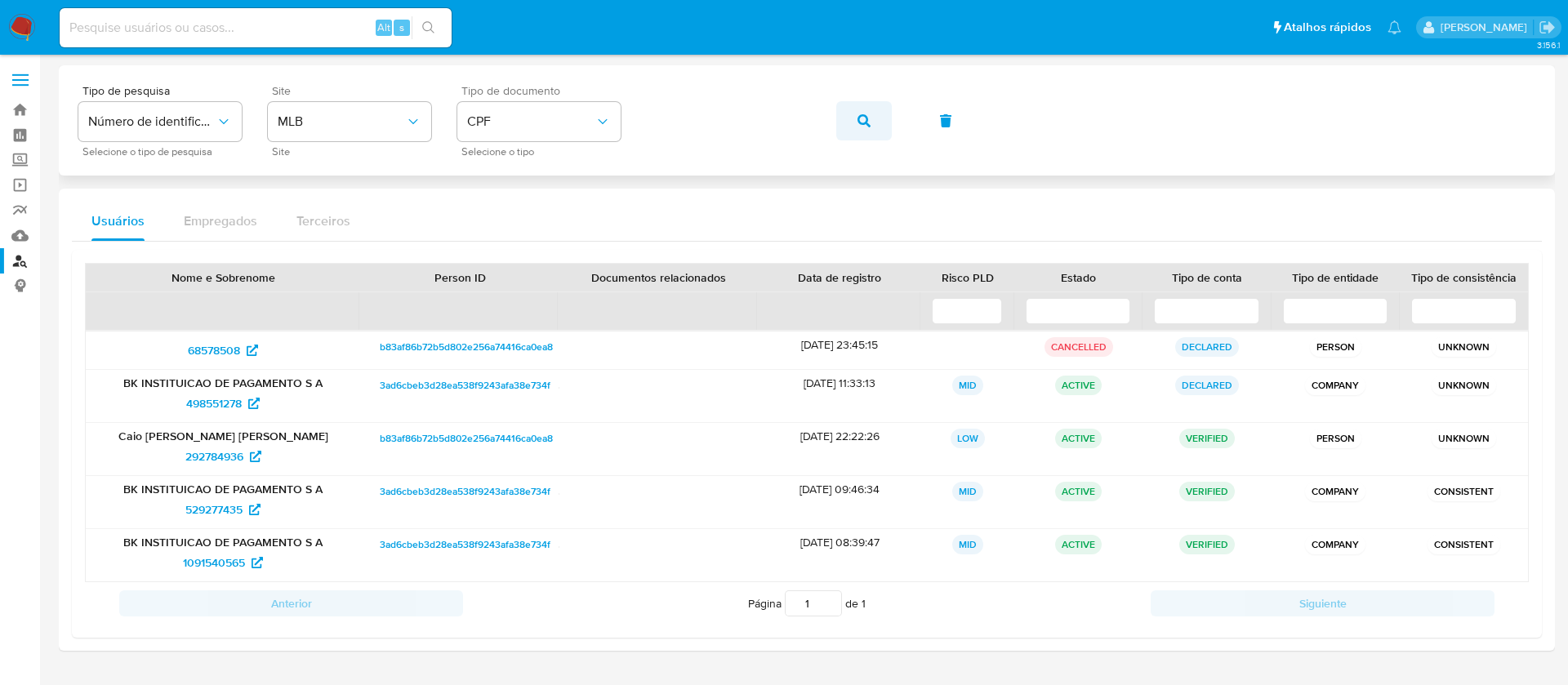
click at [865, 120] on icon "button" at bounding box center [864, 121] width 13 height 13
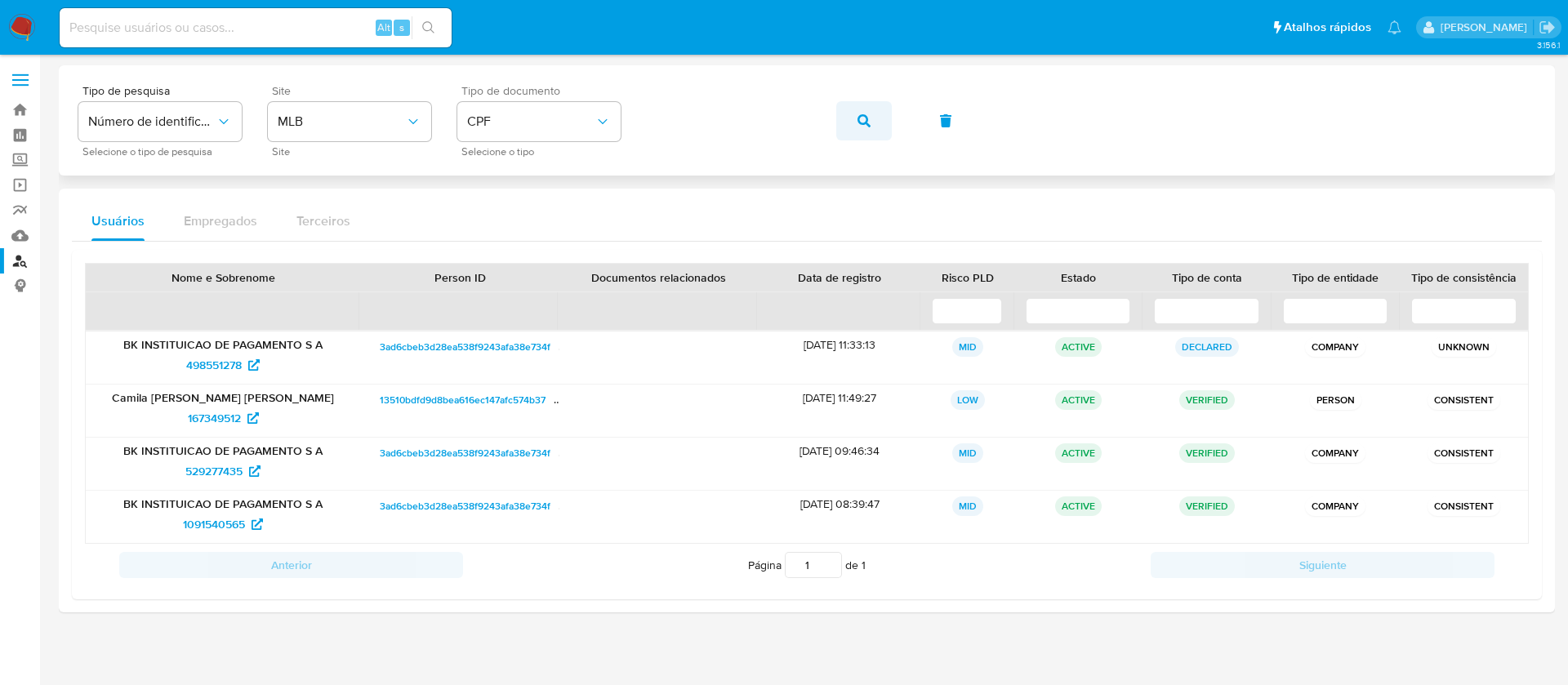
click at [850, 121] on button "button" at bounding box center [864, 121] width 56 height 39
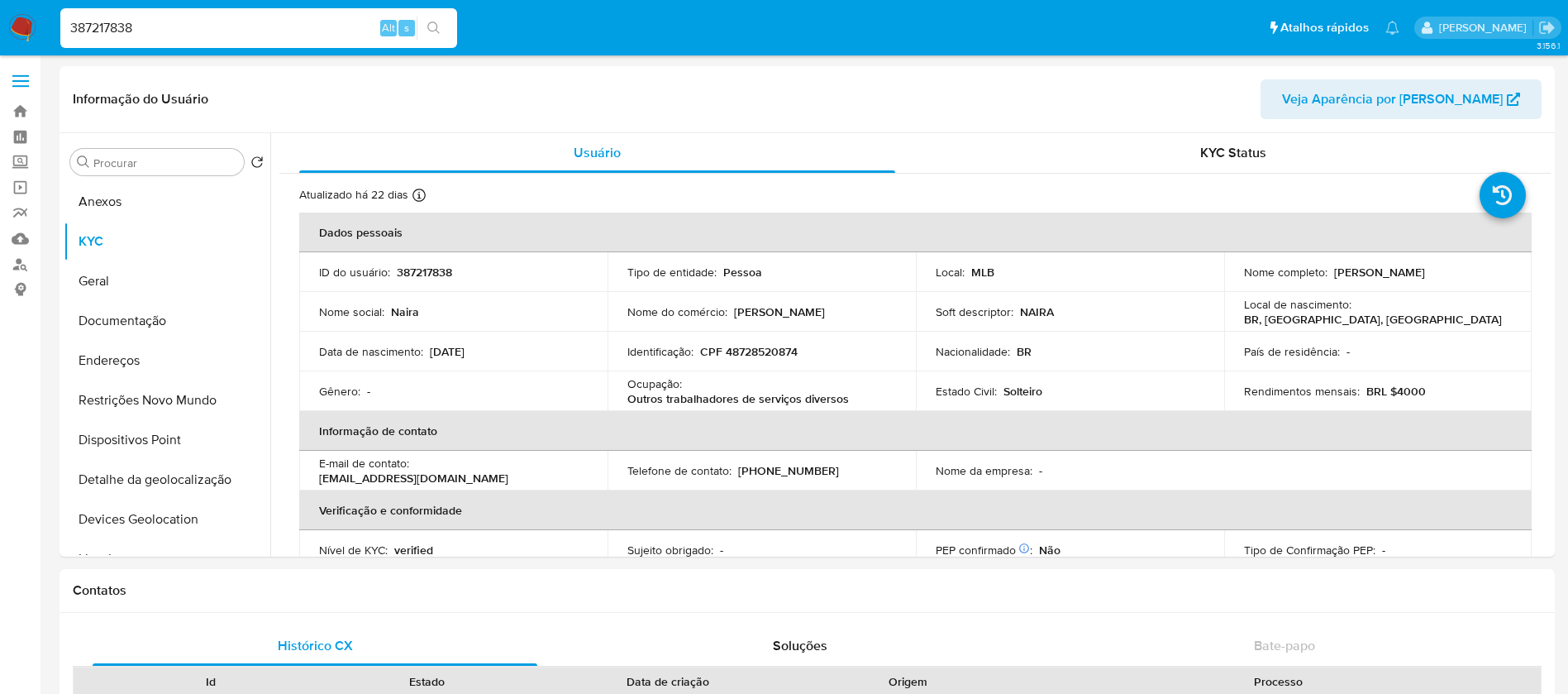
select select "10"
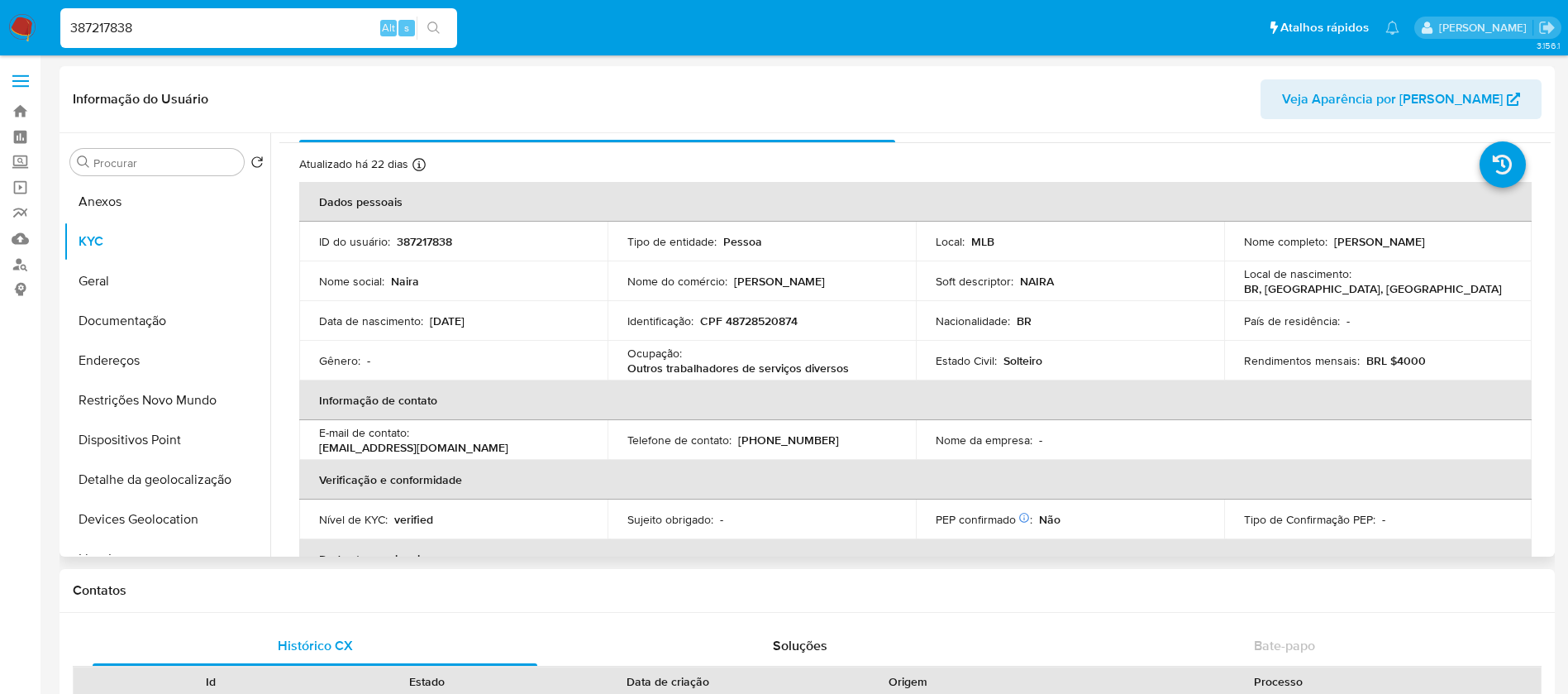
scroll to position [27, 0]
click at [192, 20] on input "387217838" at bounding box center [258, 28] width 396 height 22
paste input "1522005032"
type input "1522005032"
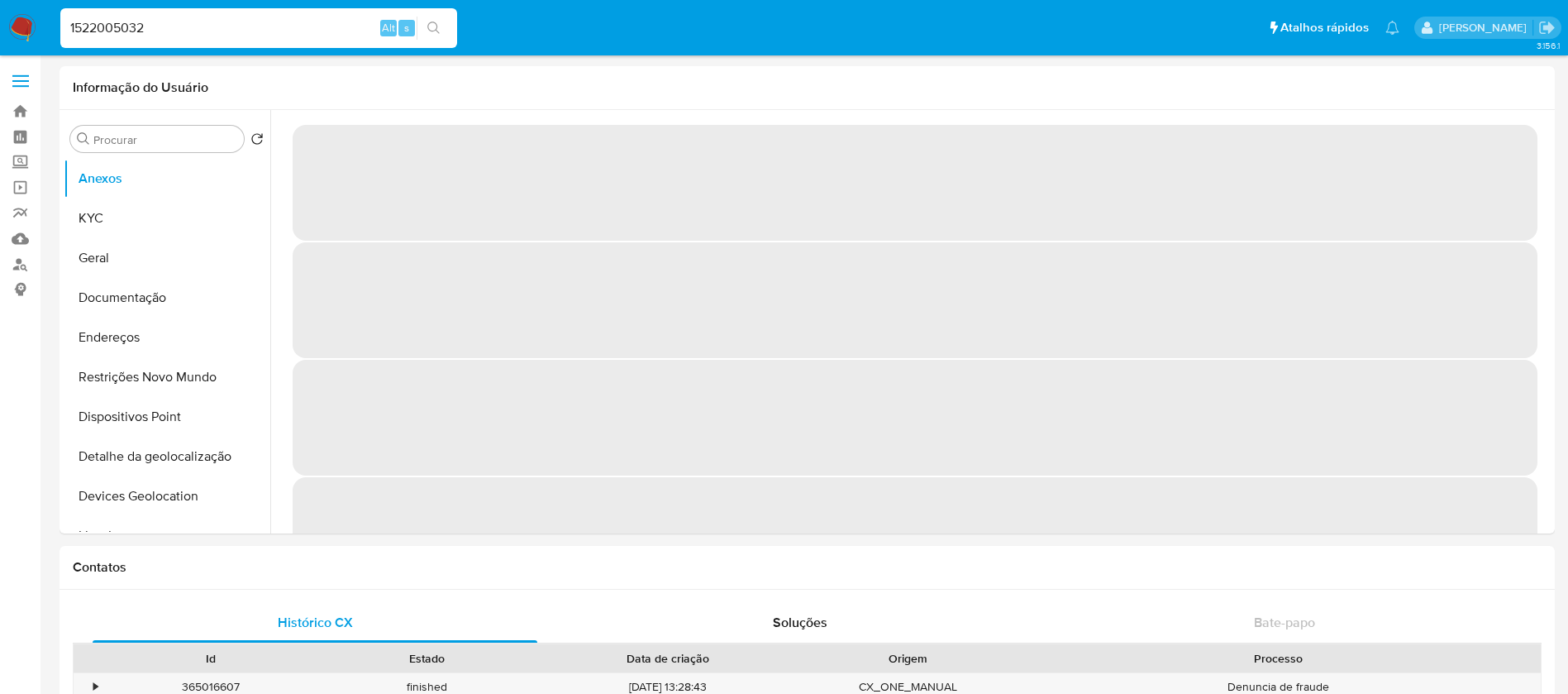
select select "10"
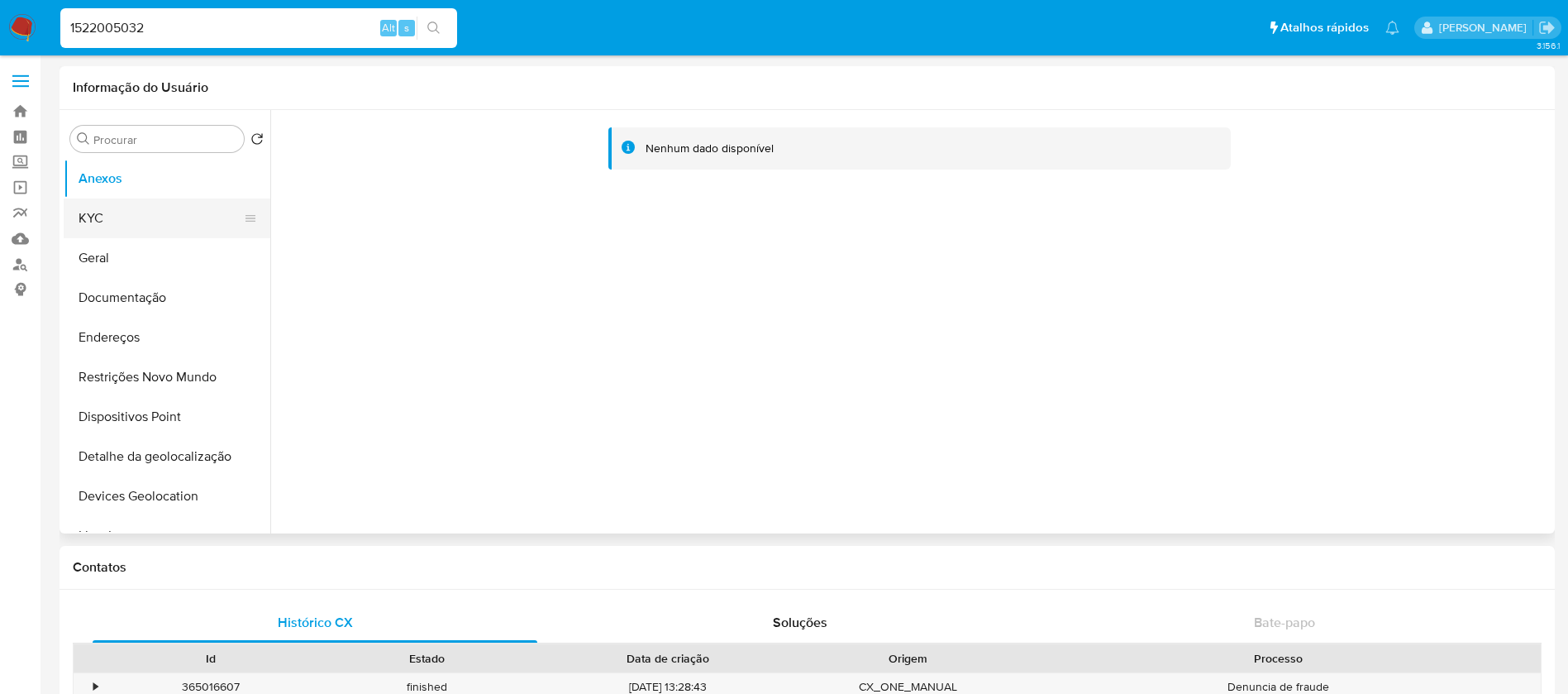
click at [119, 224] on button "KYC" at bounding box center [160, 218] width 193 height 40
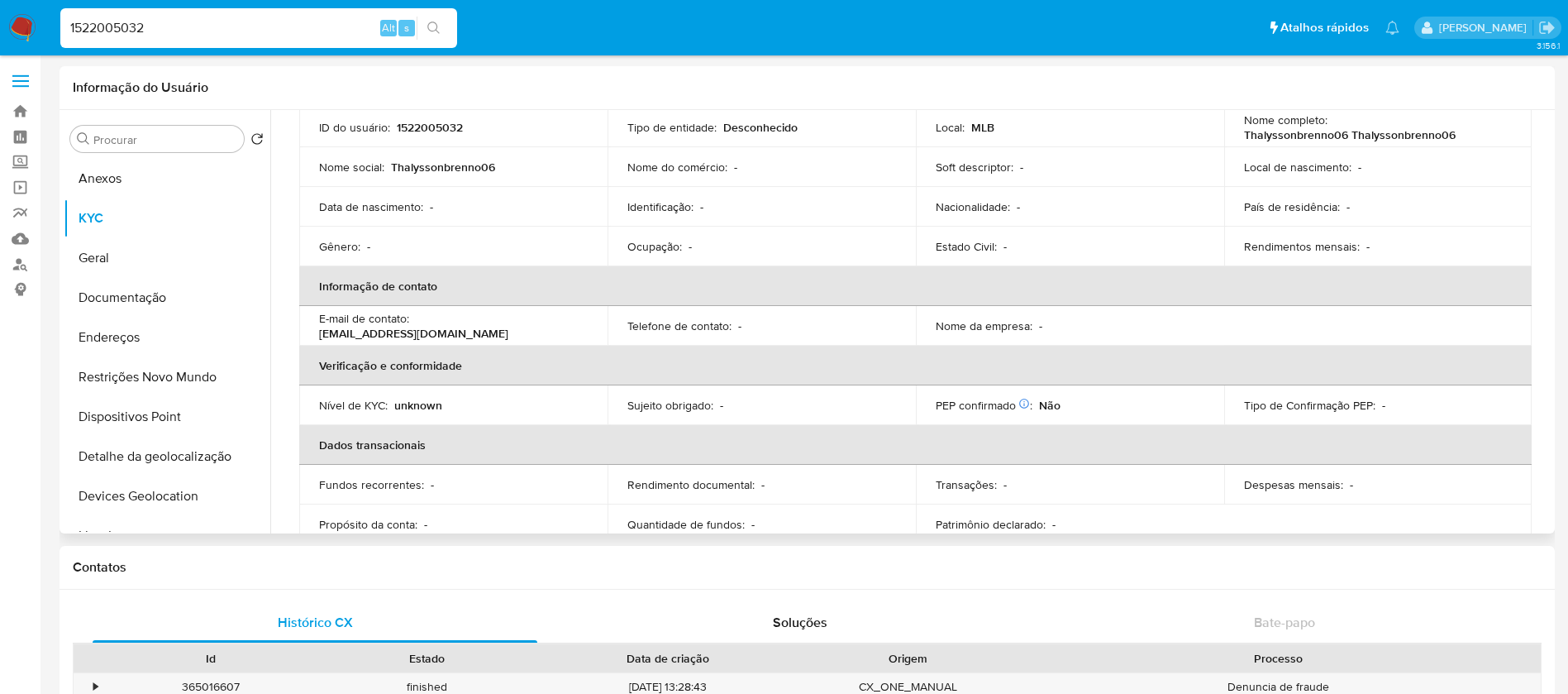
scroll to position [159, 0]
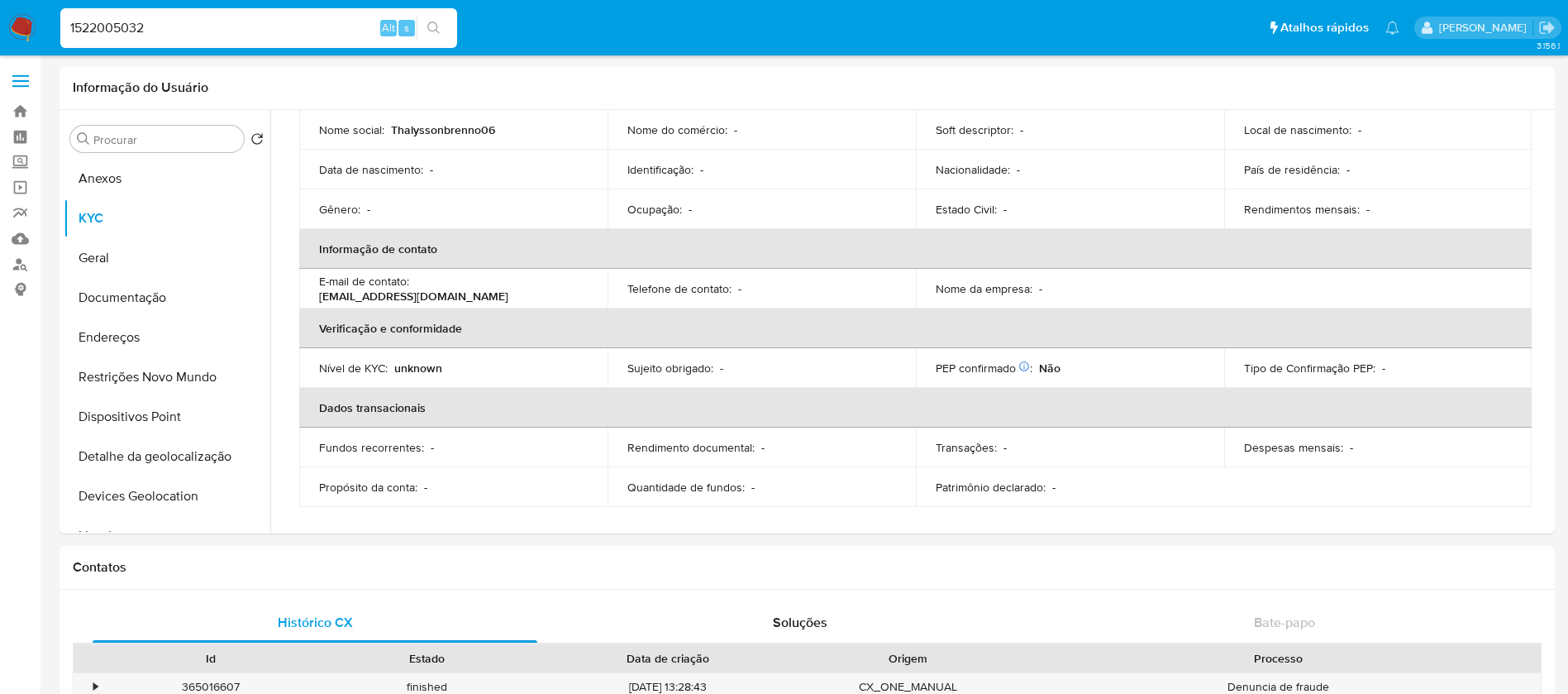
click at [212, 30] on input "1522005032" at bounding box center [258, 28] width 396 height 22
paste input "148333083"
type input "1148333083"
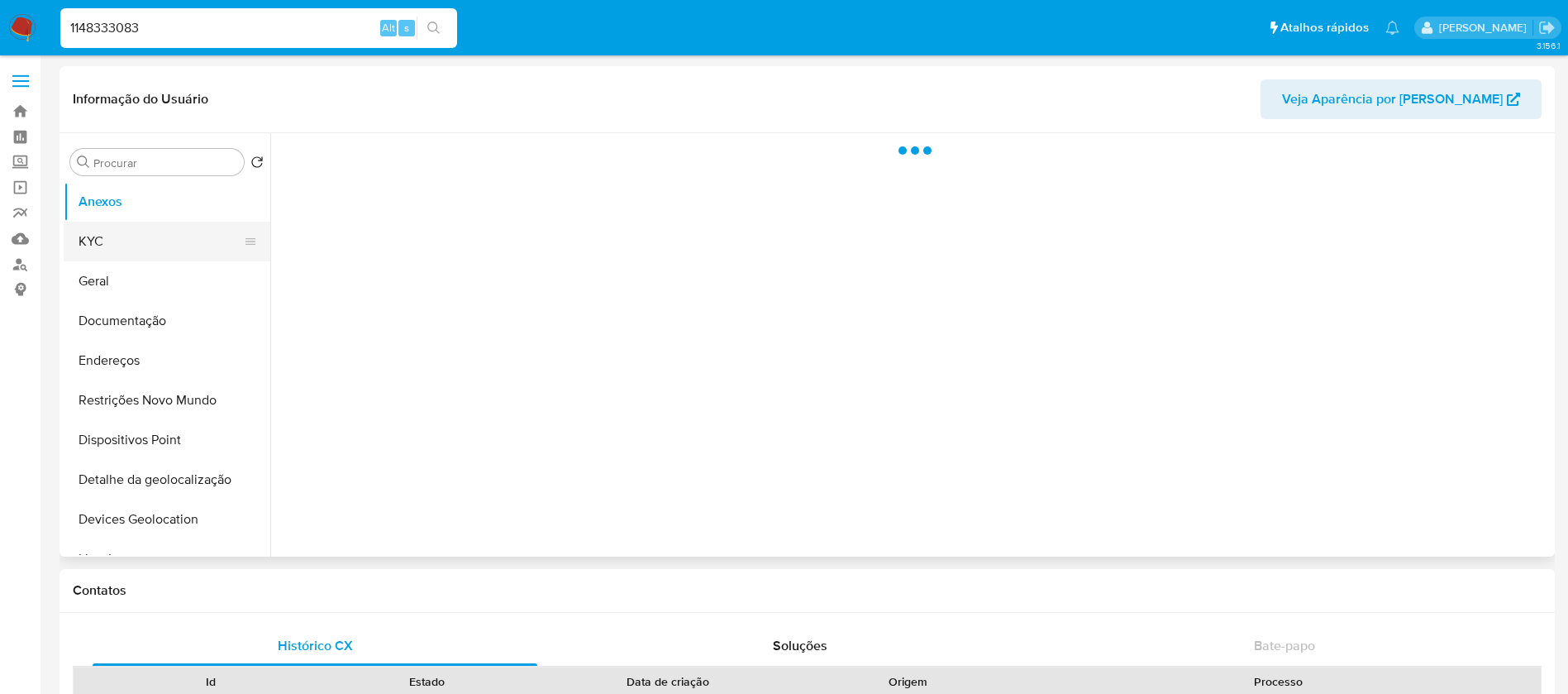
click at [99, 242] on button "KYC" at bounding box center [160, 241] width 193 height 40
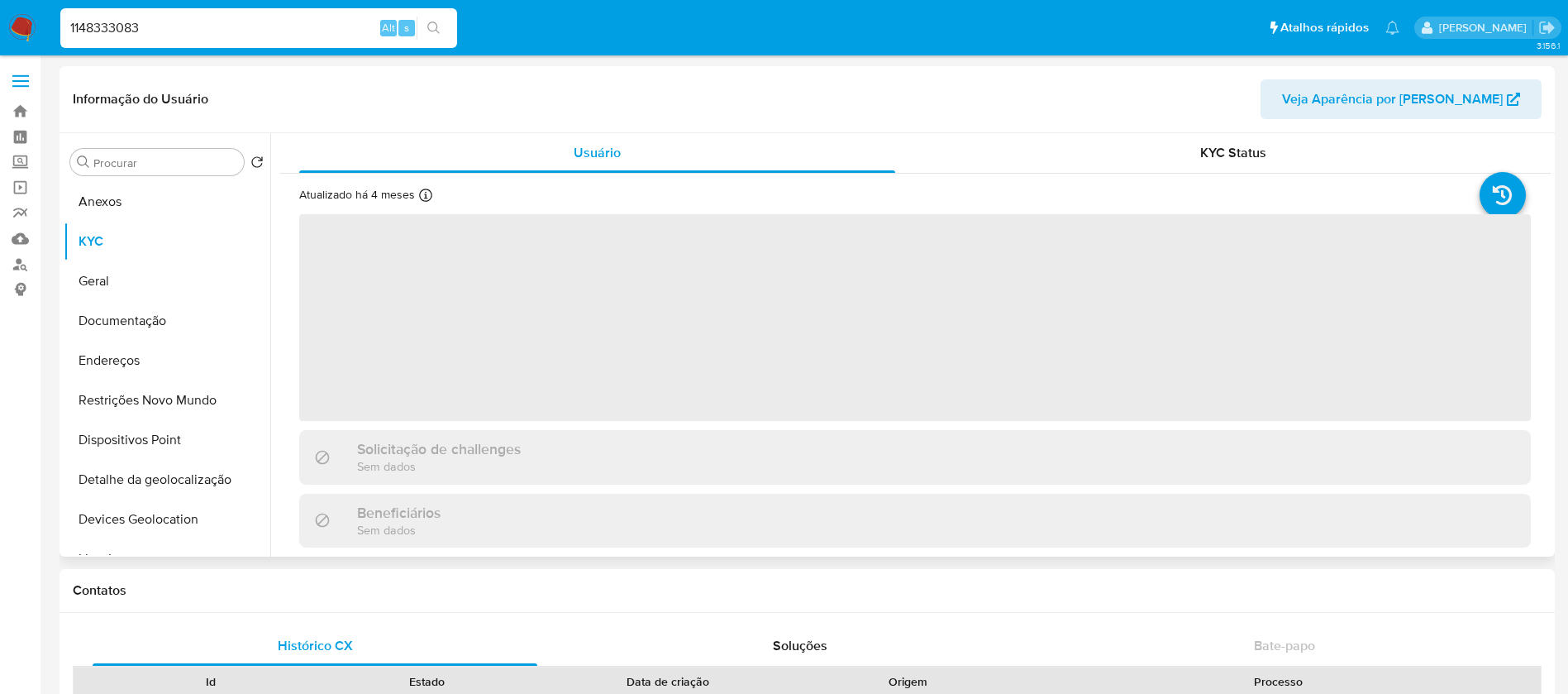
select select "10"
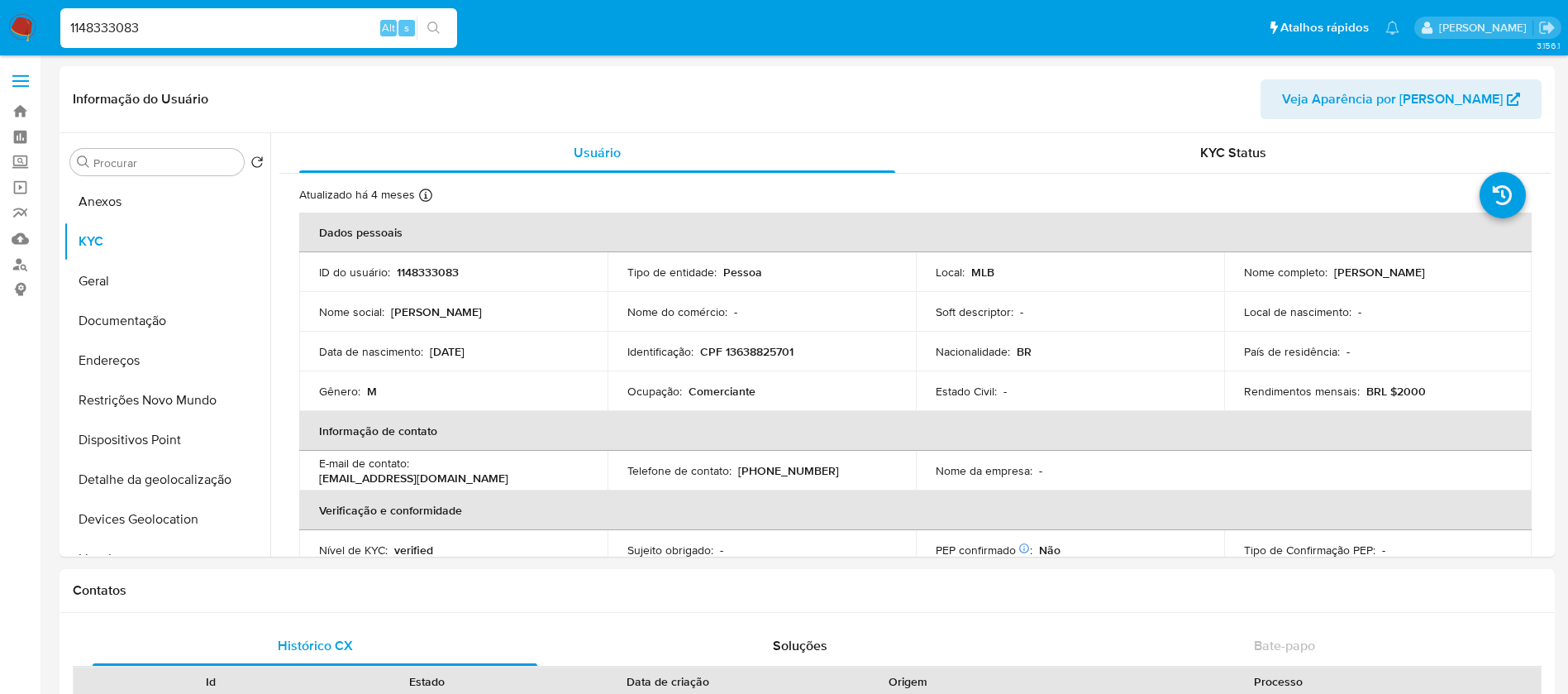
click at [182, 21] on input "1148333083" at bounding box center [258, 28] width 396 height 22
paste input "7094851"
type input "1170948513"
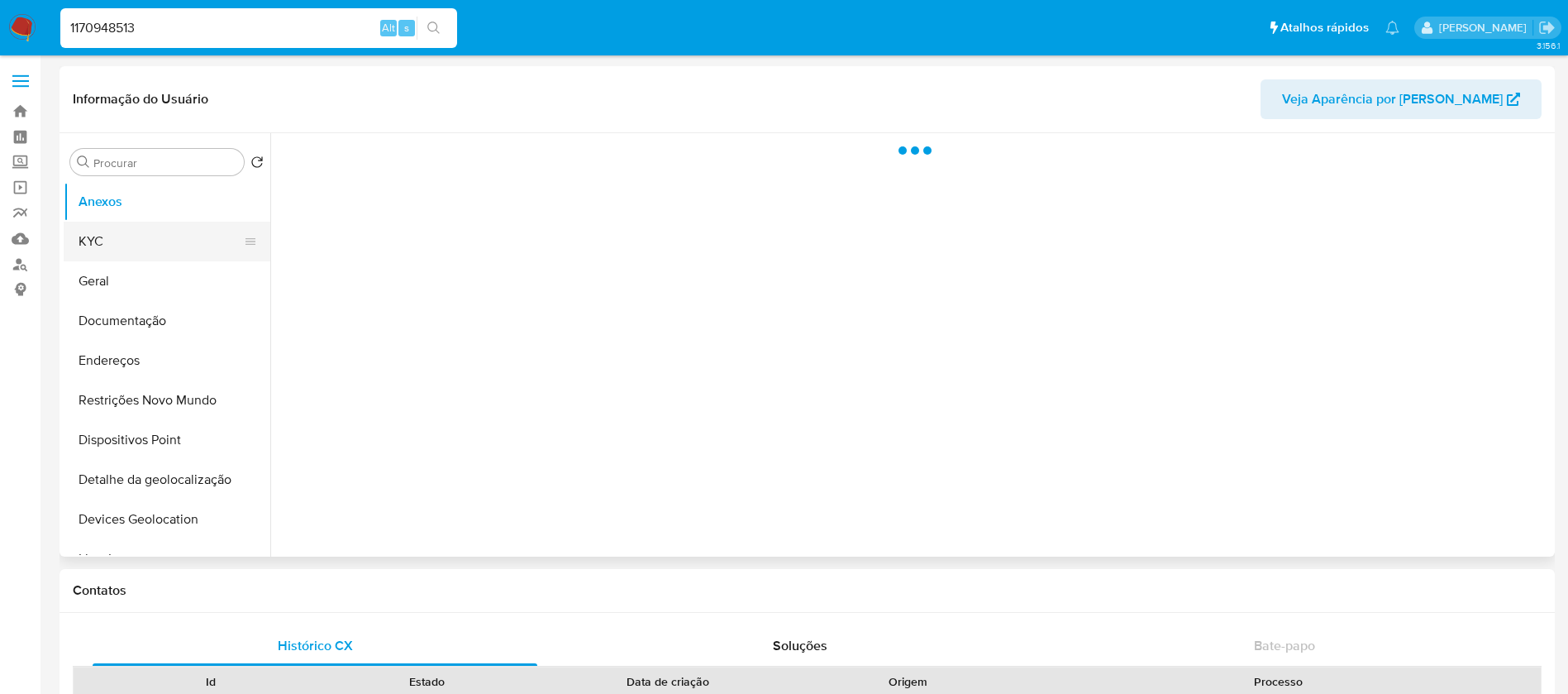
click at [91, 245] on button "KYC" at bounding box center [160, 241] width 193 height 40
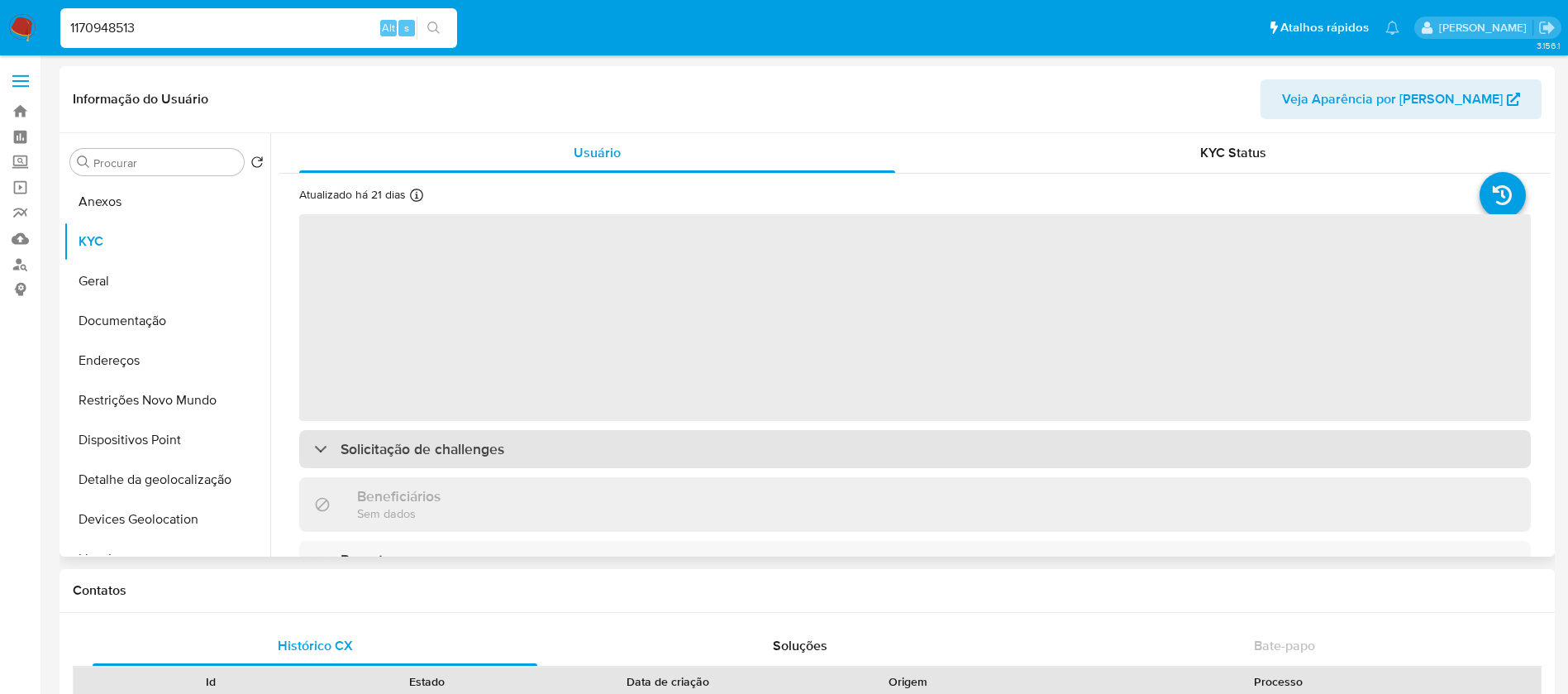
select select "10"
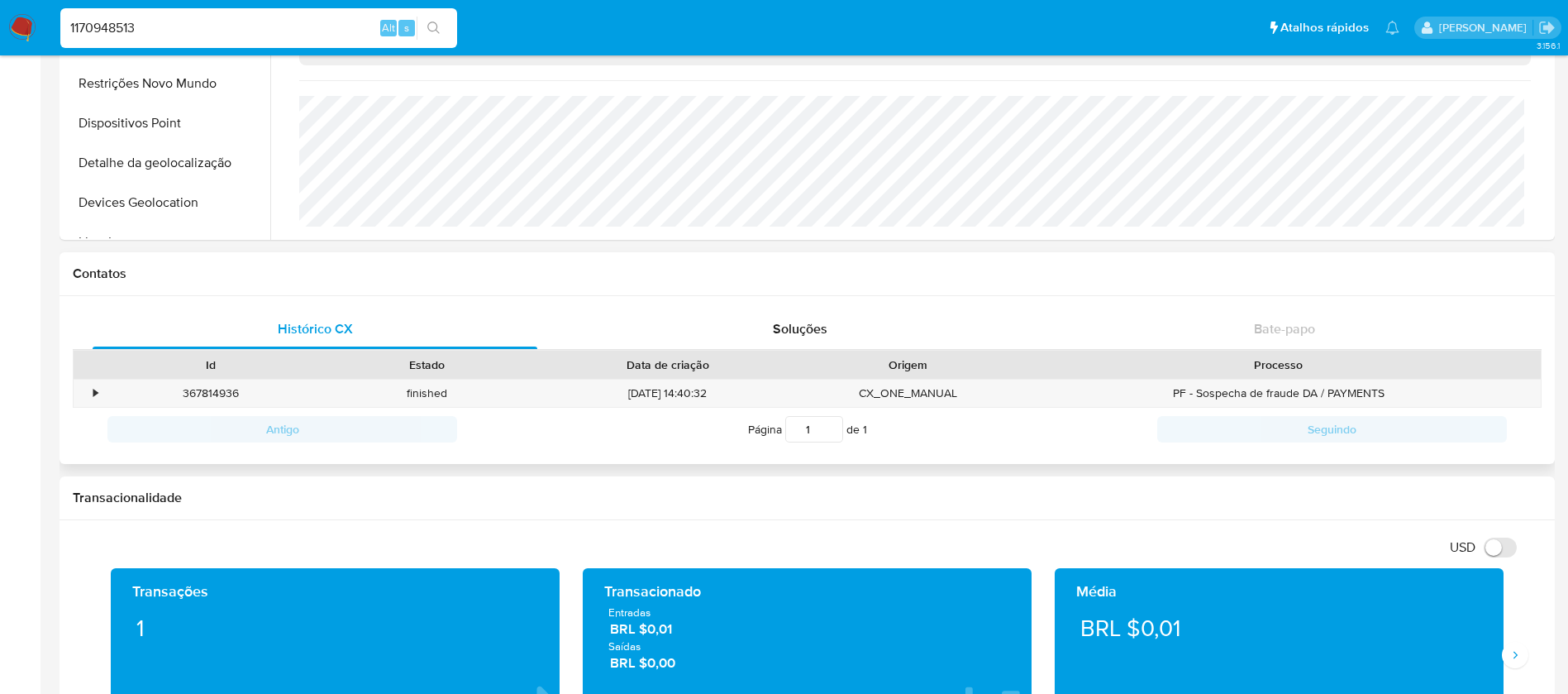
scroll to position [331, 0]
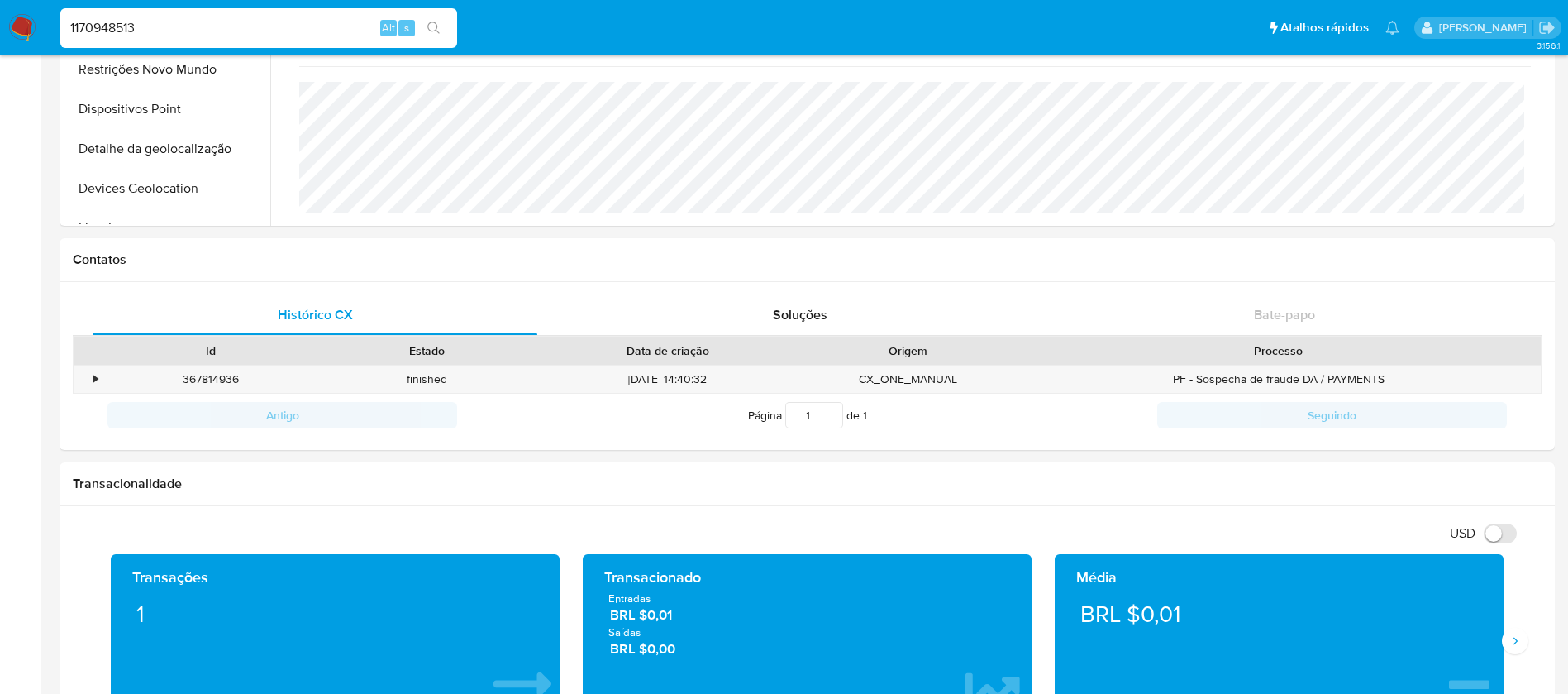
click at [181, 35] on input "1170948513" at bounding box center [258, 28] width 396 height 22
paste input "400927812"
type input "1400927812"
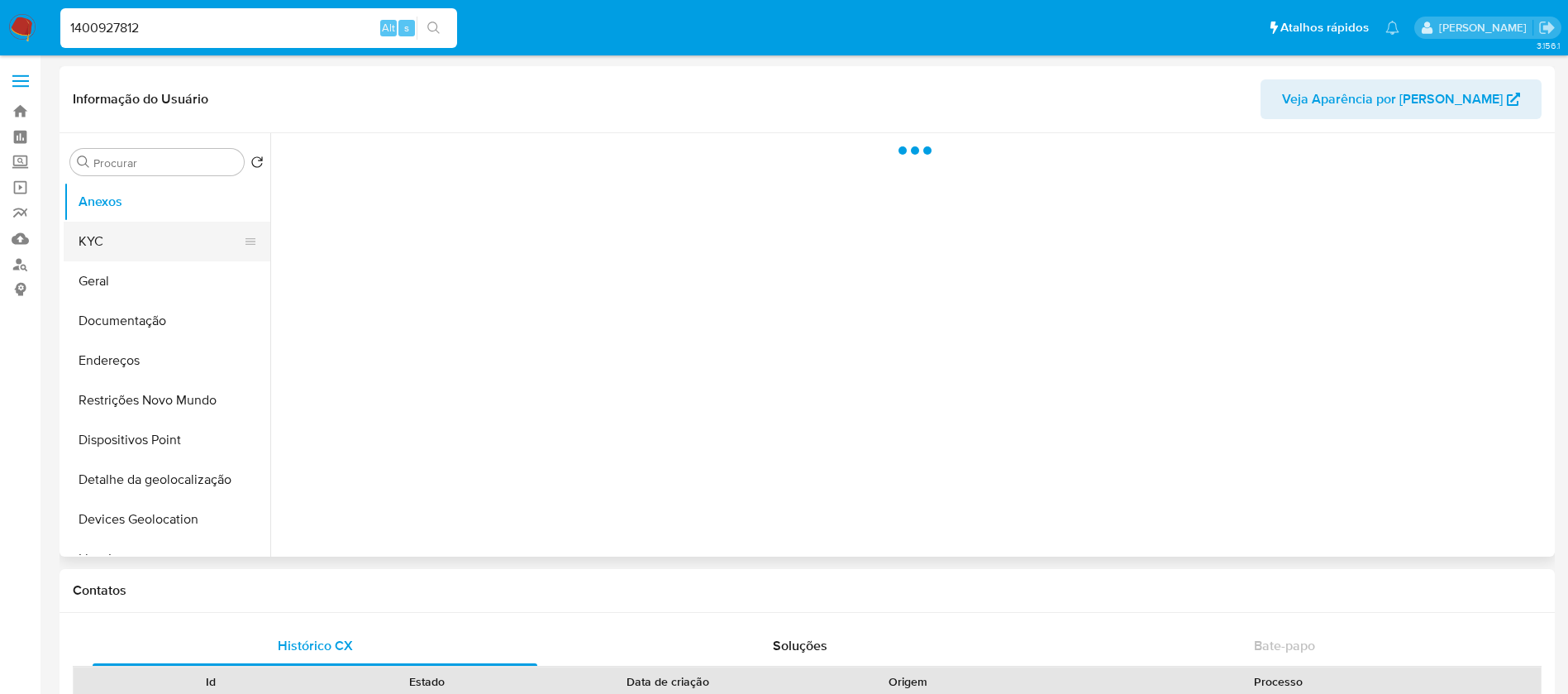
click at [124, 245] on button "KYC" at bounding box center [160, 241] width 193 height 40
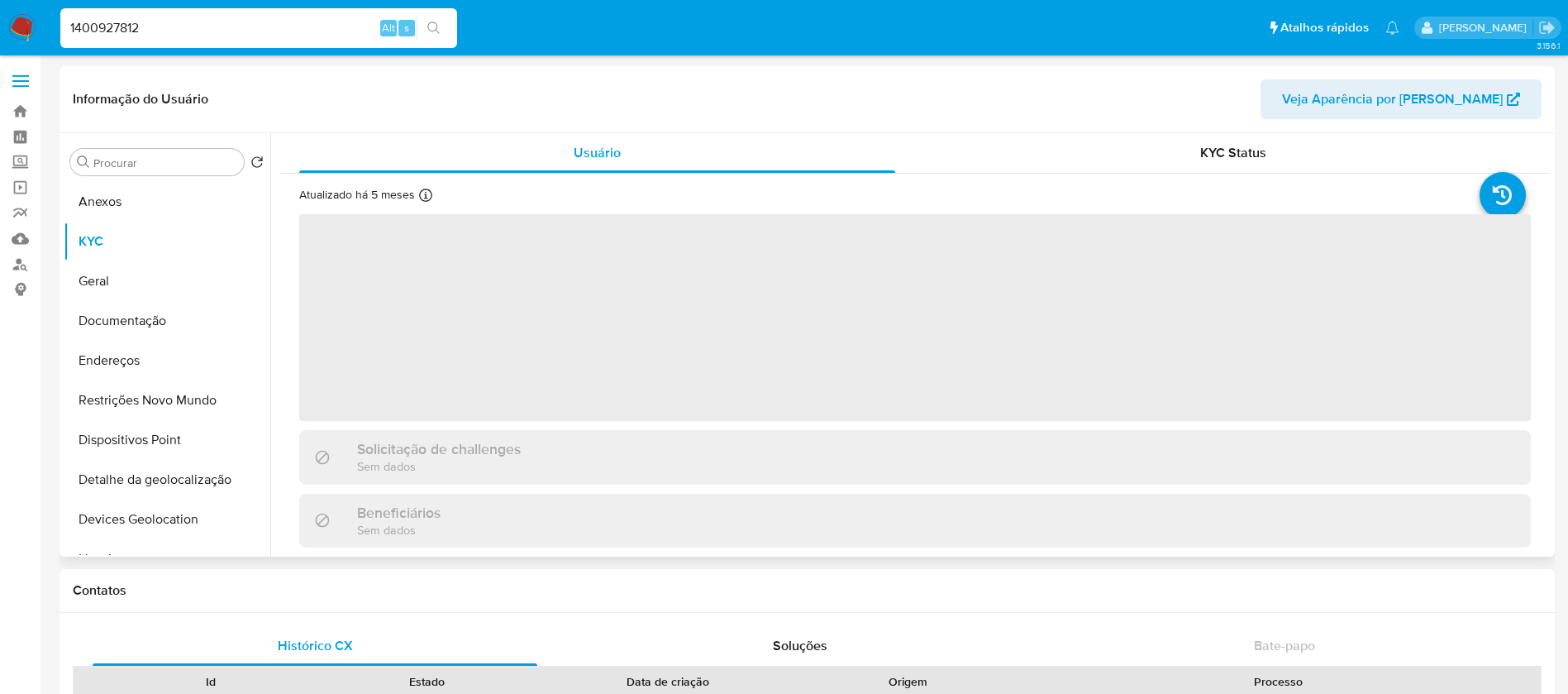
select select "10"
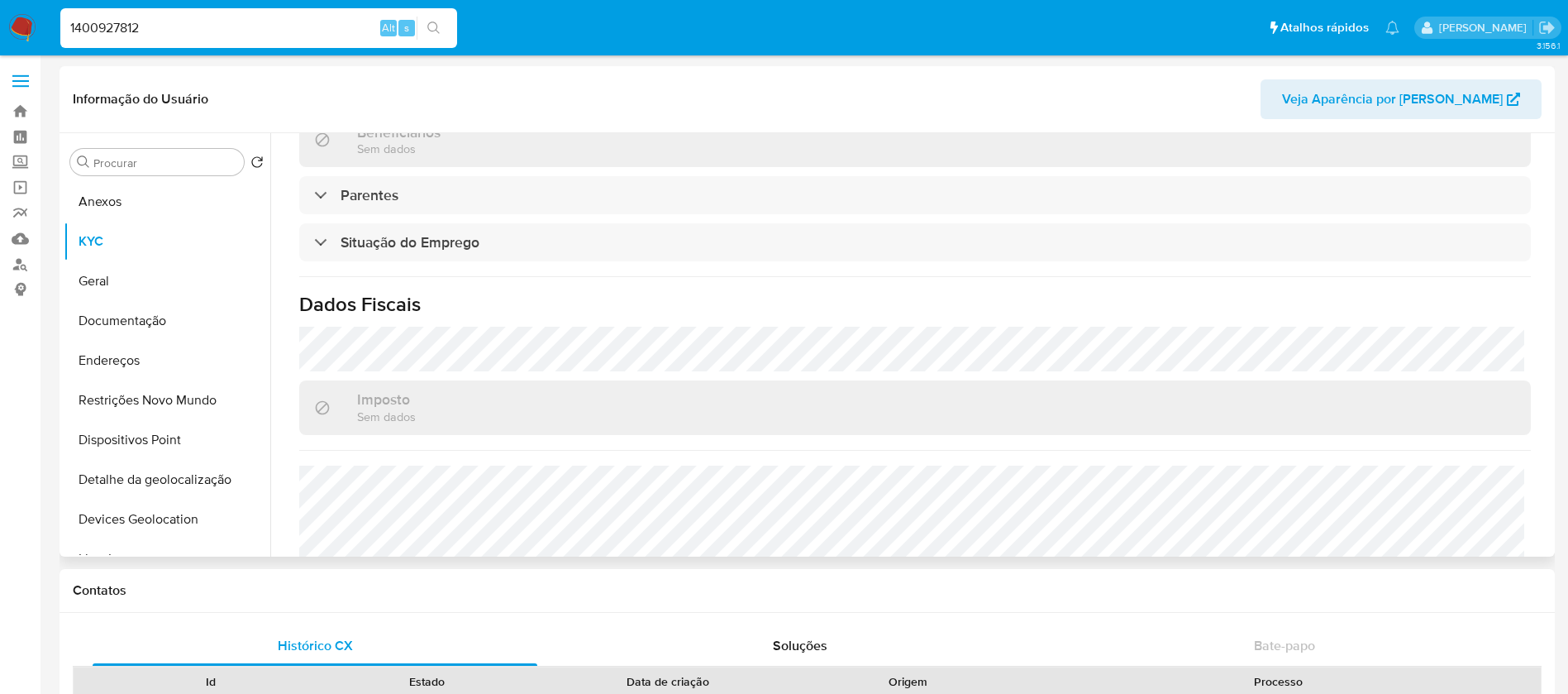
scroll to position [705, 0]
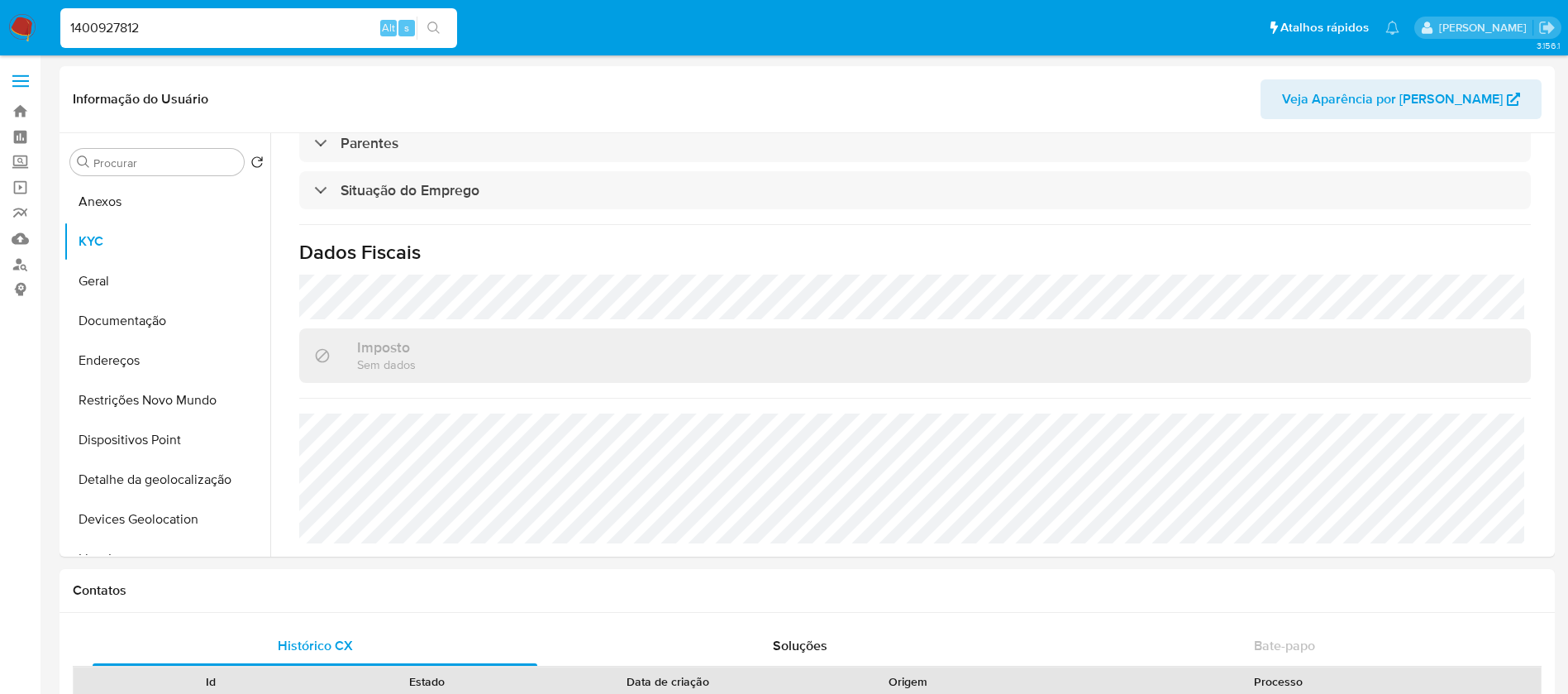
click at [244, 30] on input "1400927812" at bounding box center [258, 28] width 396 height 22
paste input "2075594979"
type input "2075594979"
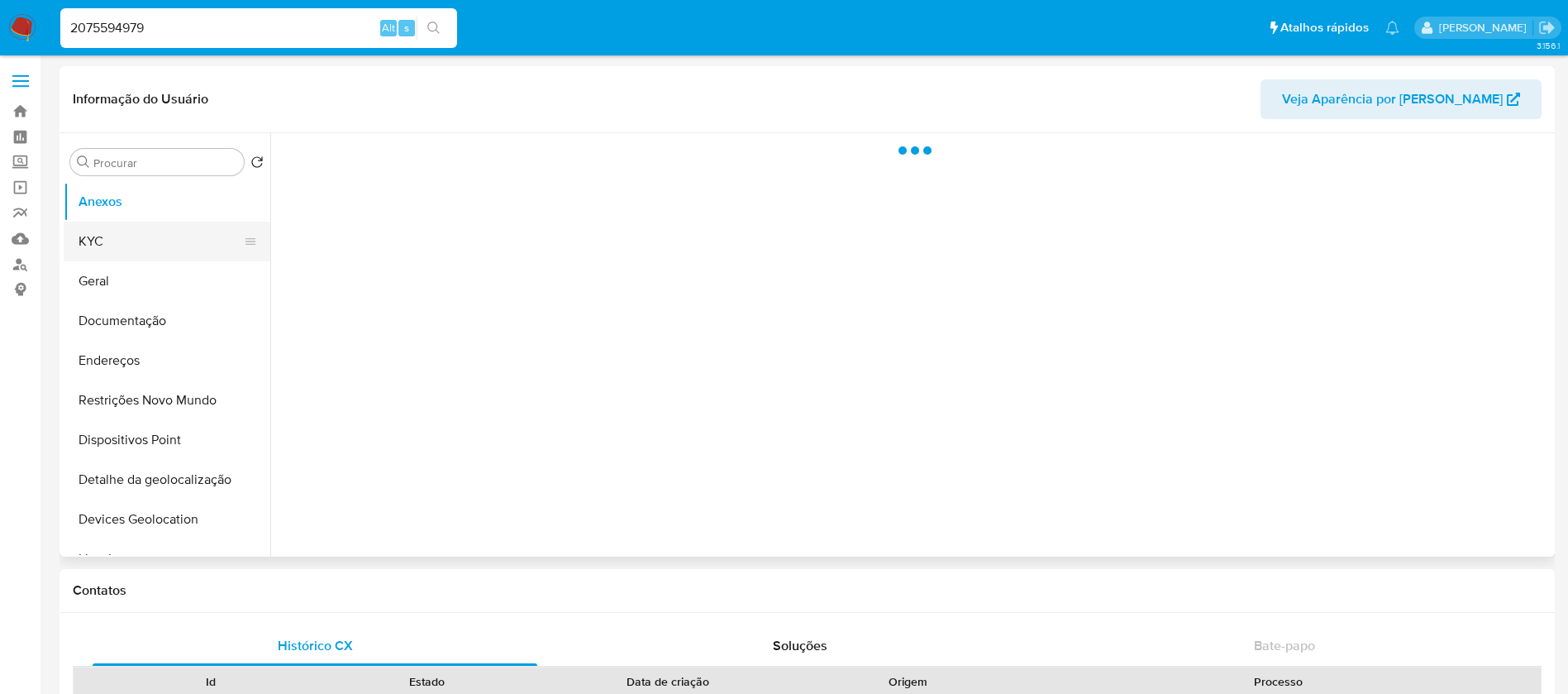
click at [111, 230] on button "KYC" at bounding box center [160, 241] width 193 height 40
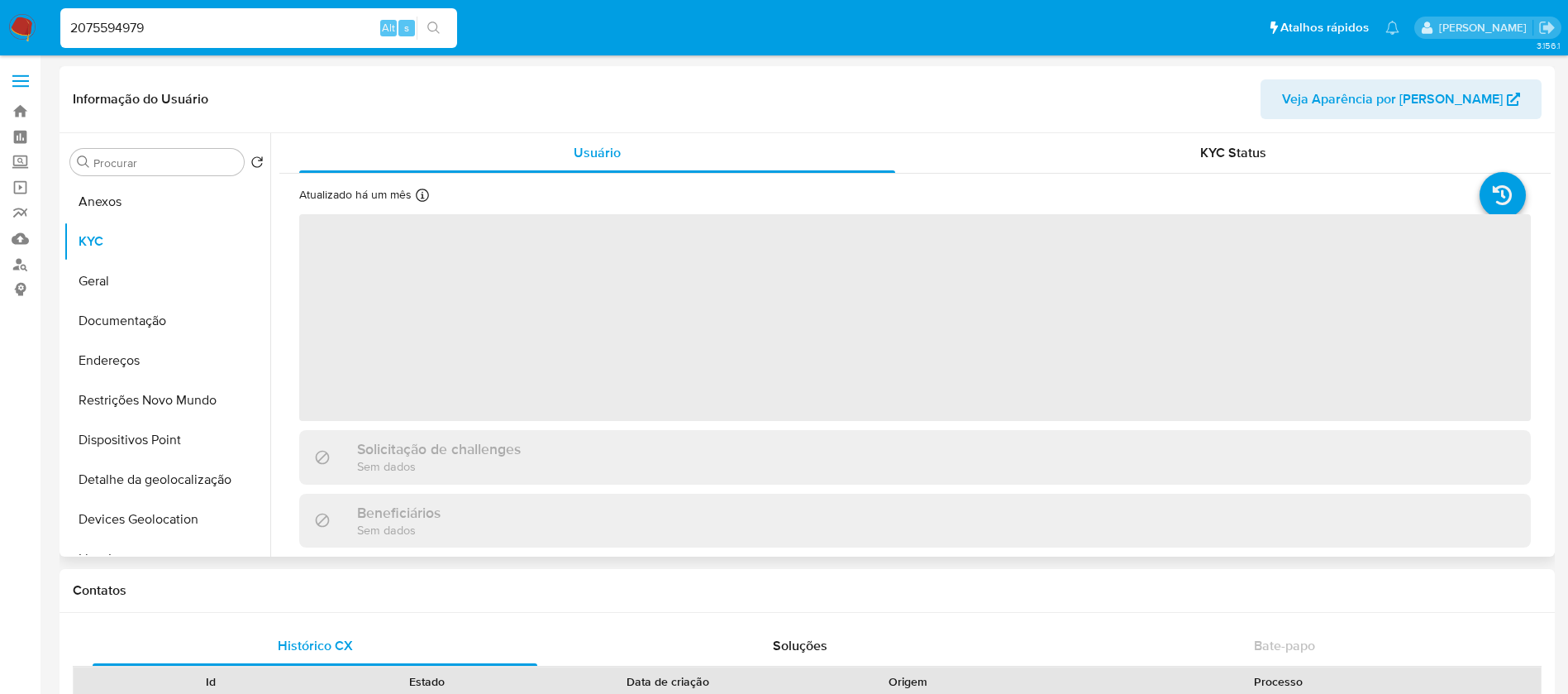
select select "10"
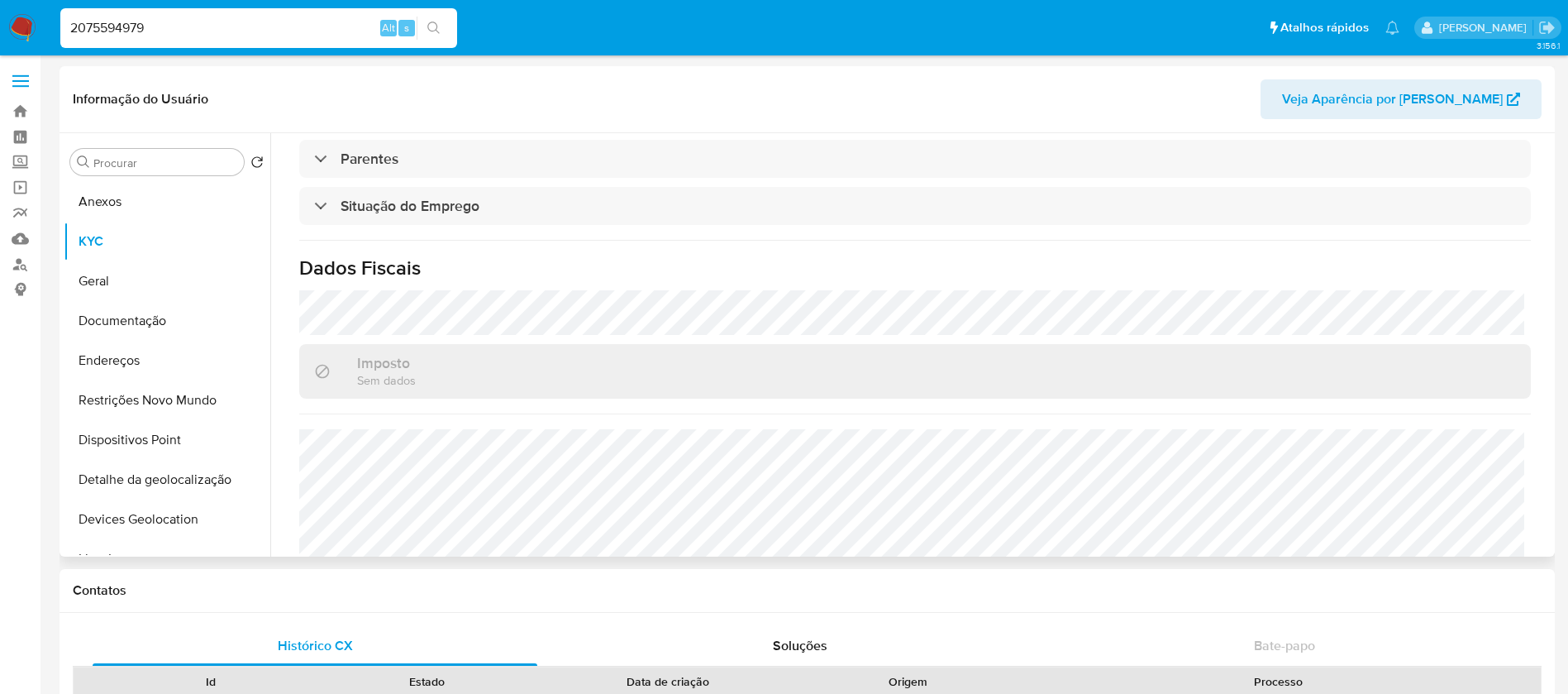
scroll to position [705, 0]
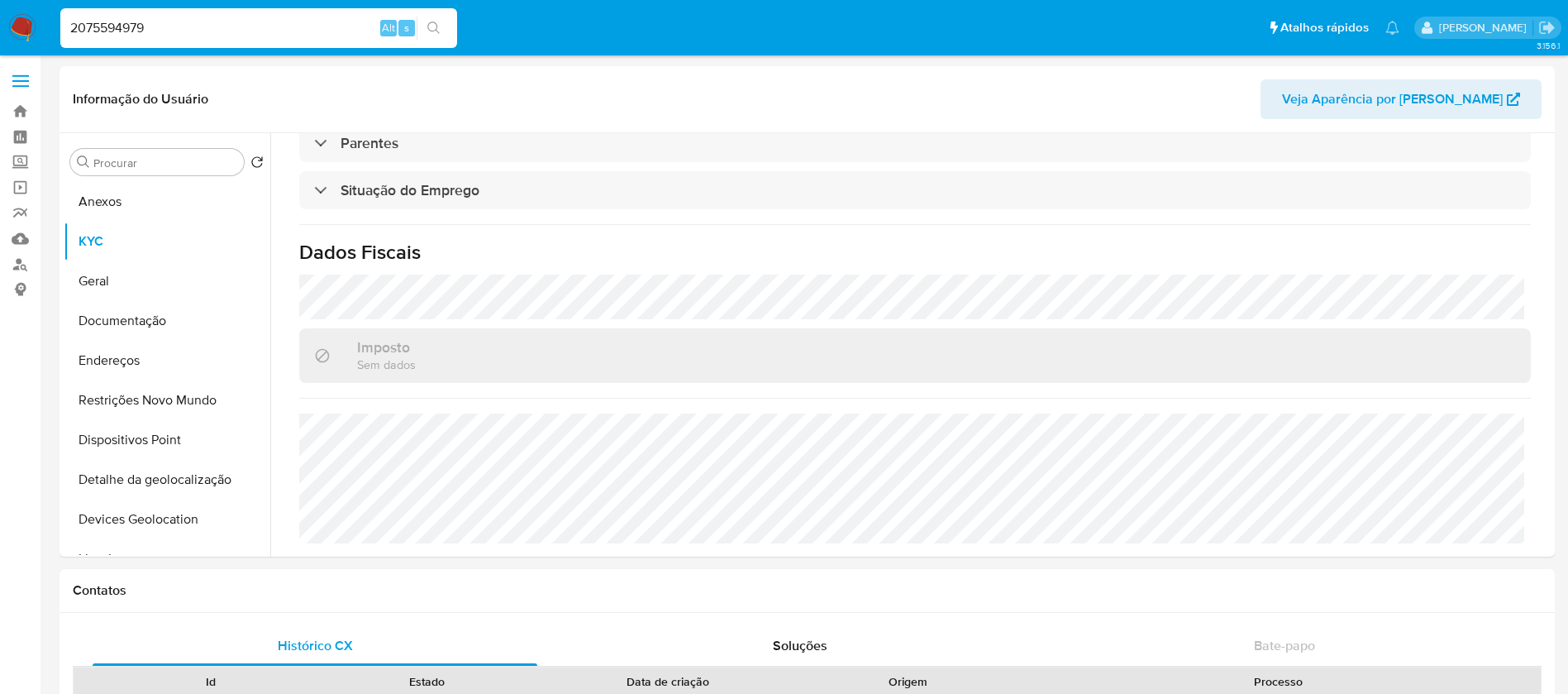
click at [244, 33] on input "2075594979" at bounding box center [258, 28] width 396 height 22
paste input "313798401"
type input "313798401"
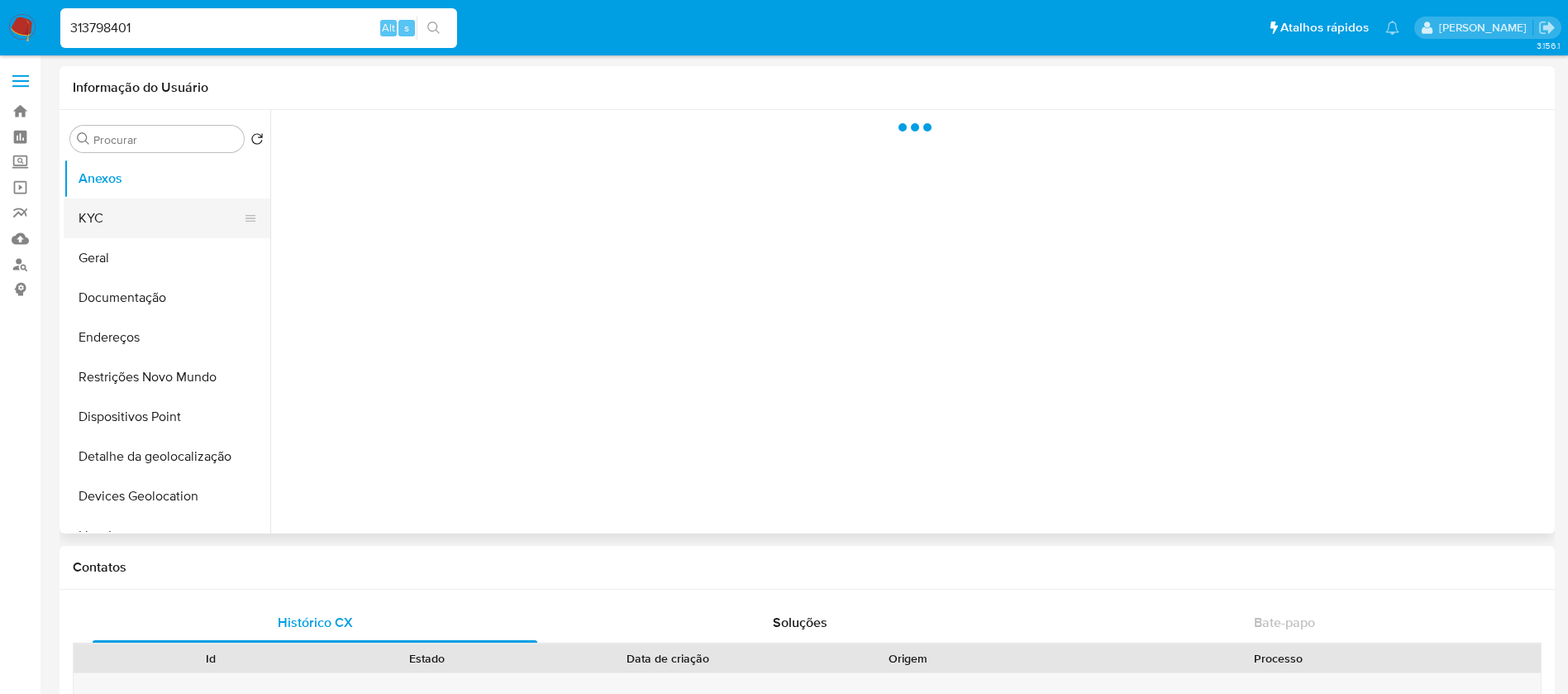
click at [98, 218] on button "KYC" at bounding box center [160, 218] width 193 height 40
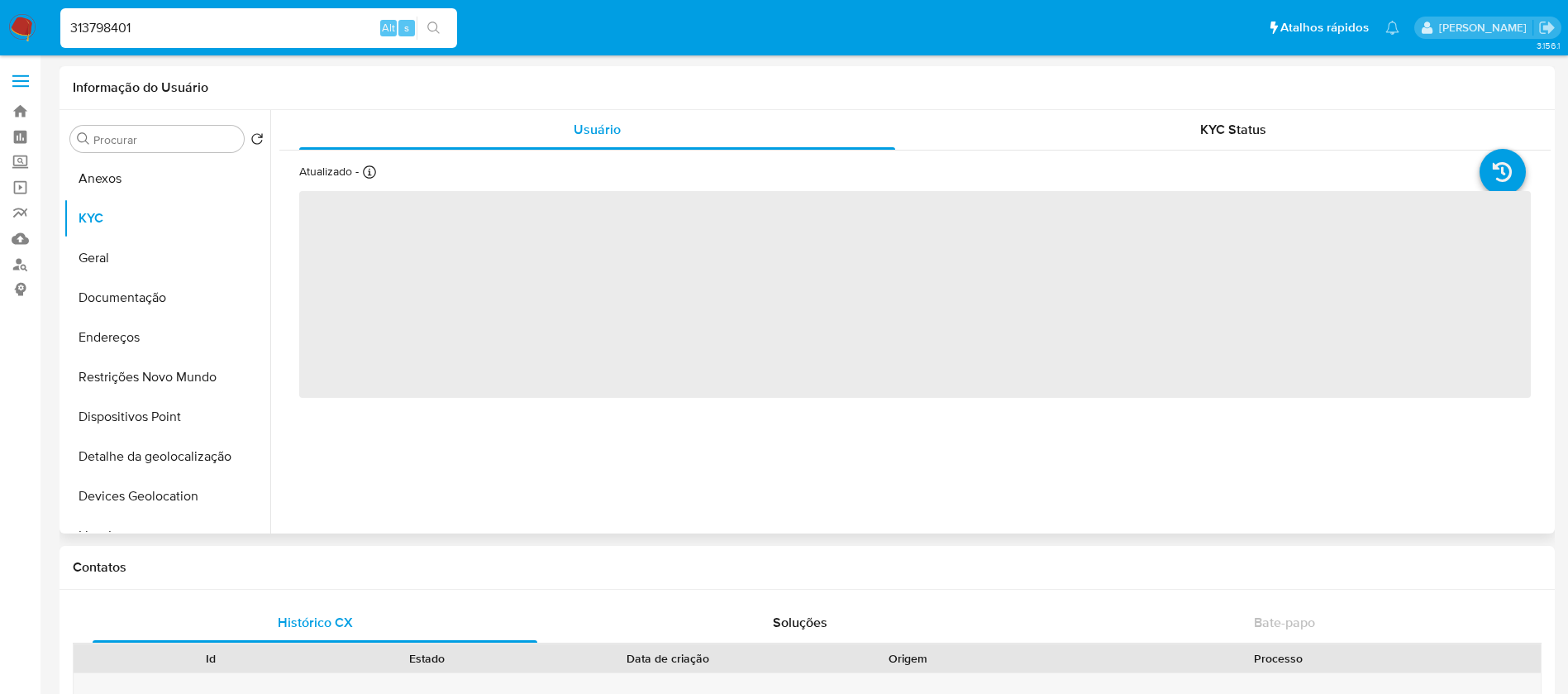
select select "10"
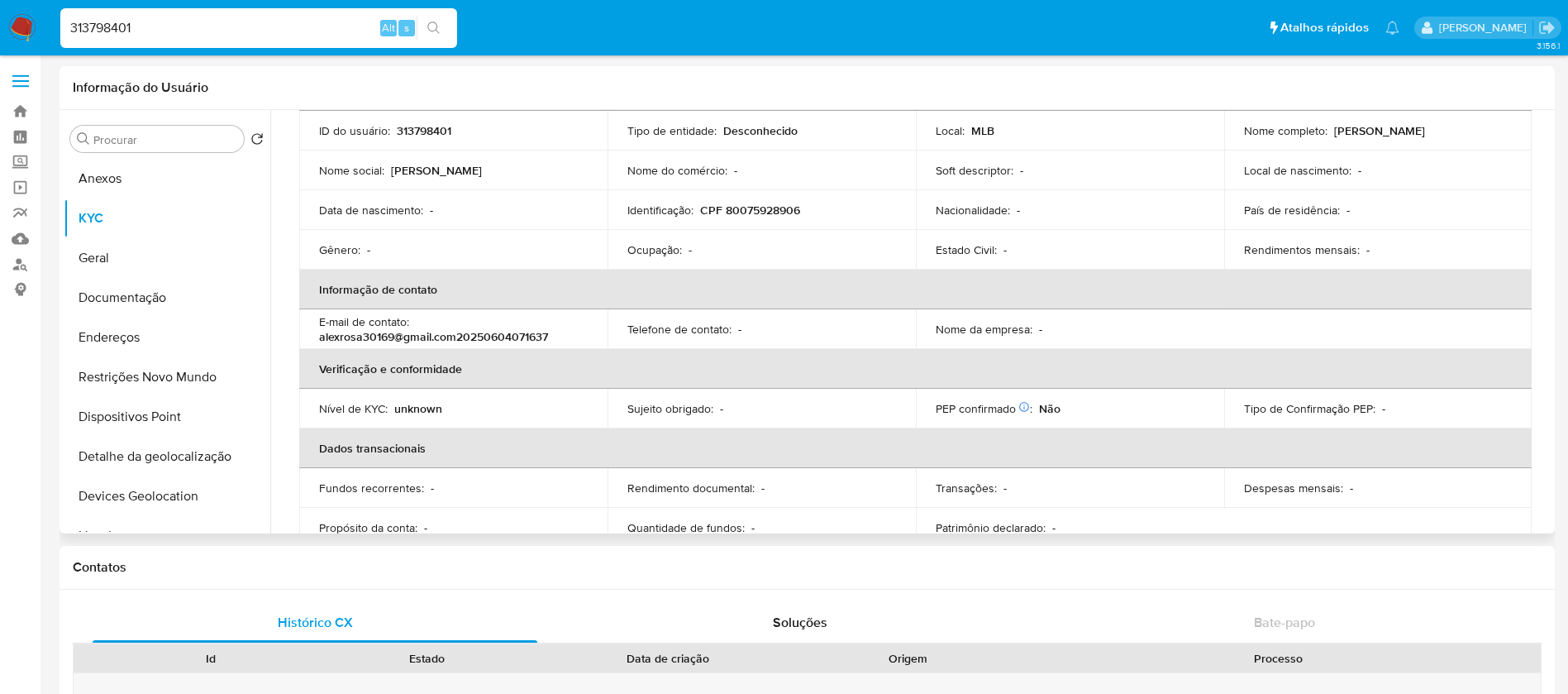
scroll to position [159, 0]
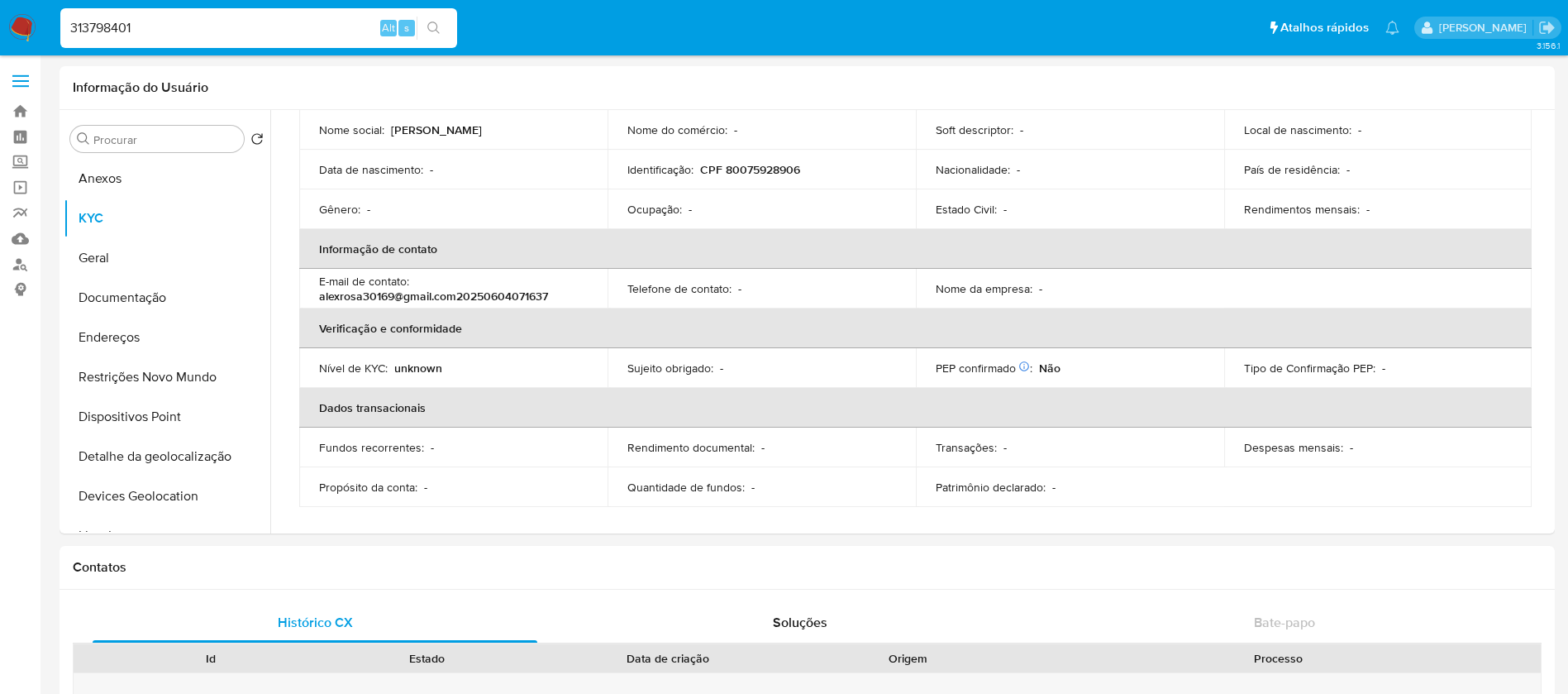
click at [242, 37] on input "313798401" at bounding box center [258, 28] width 396 height 22
paste input "2129851134"
type input "2129851134"
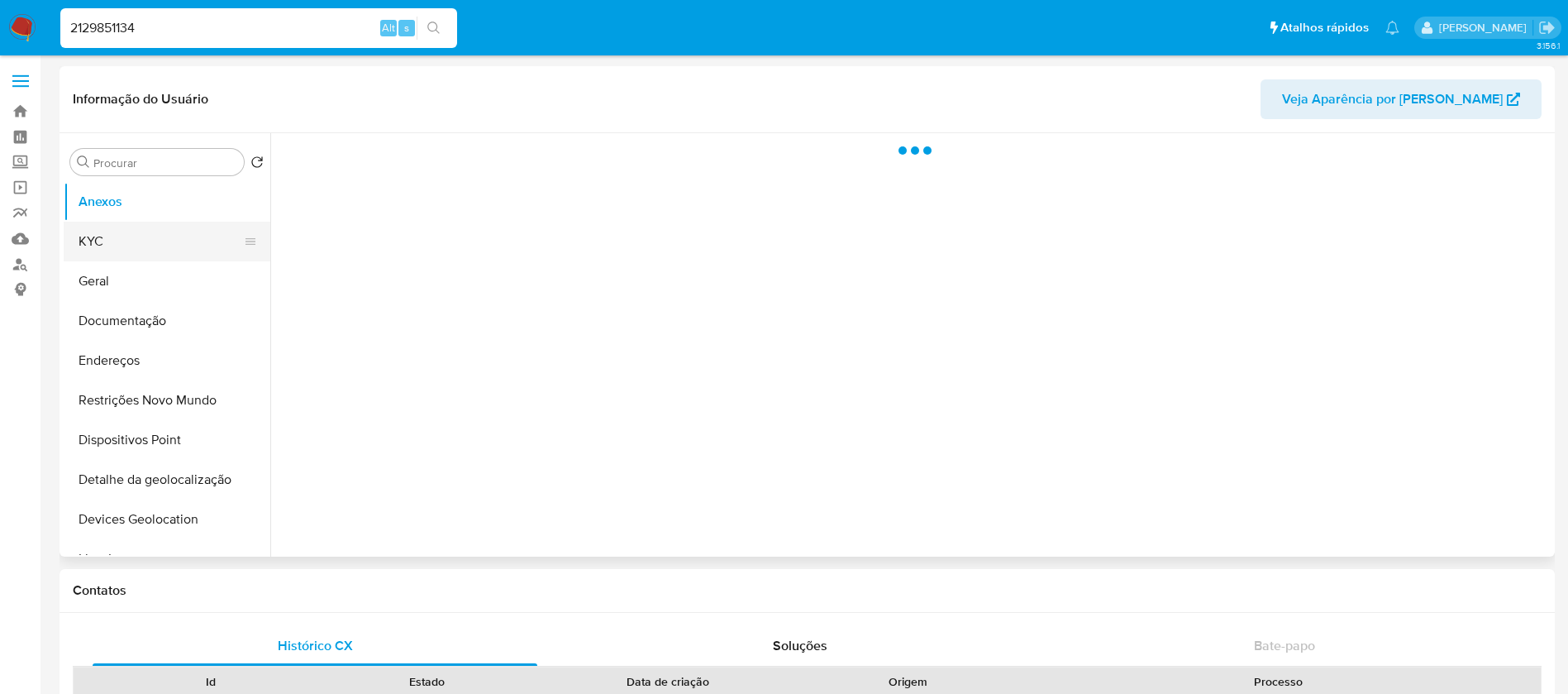
click at [111, 251] on button "KYC" at bounding box center [160, 241] width 193 height 40
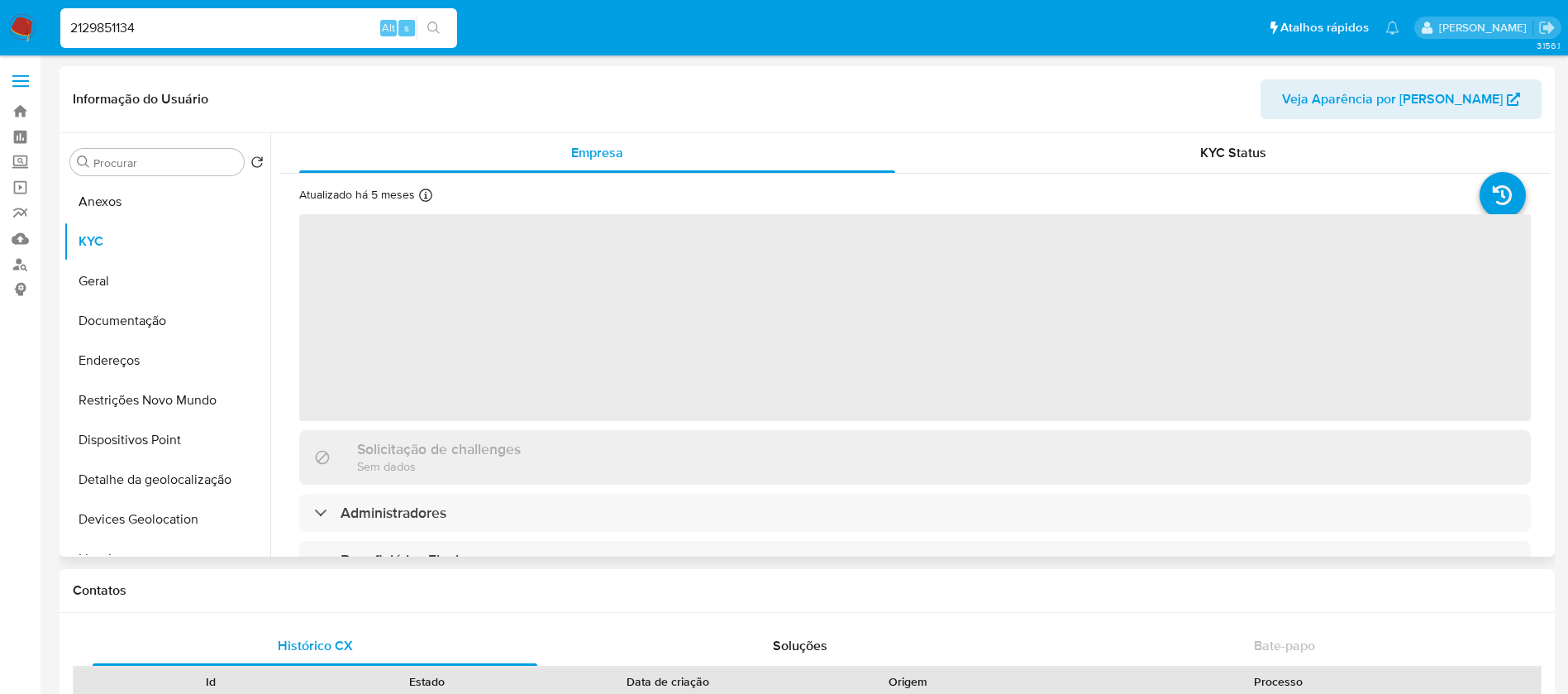
select select "10"
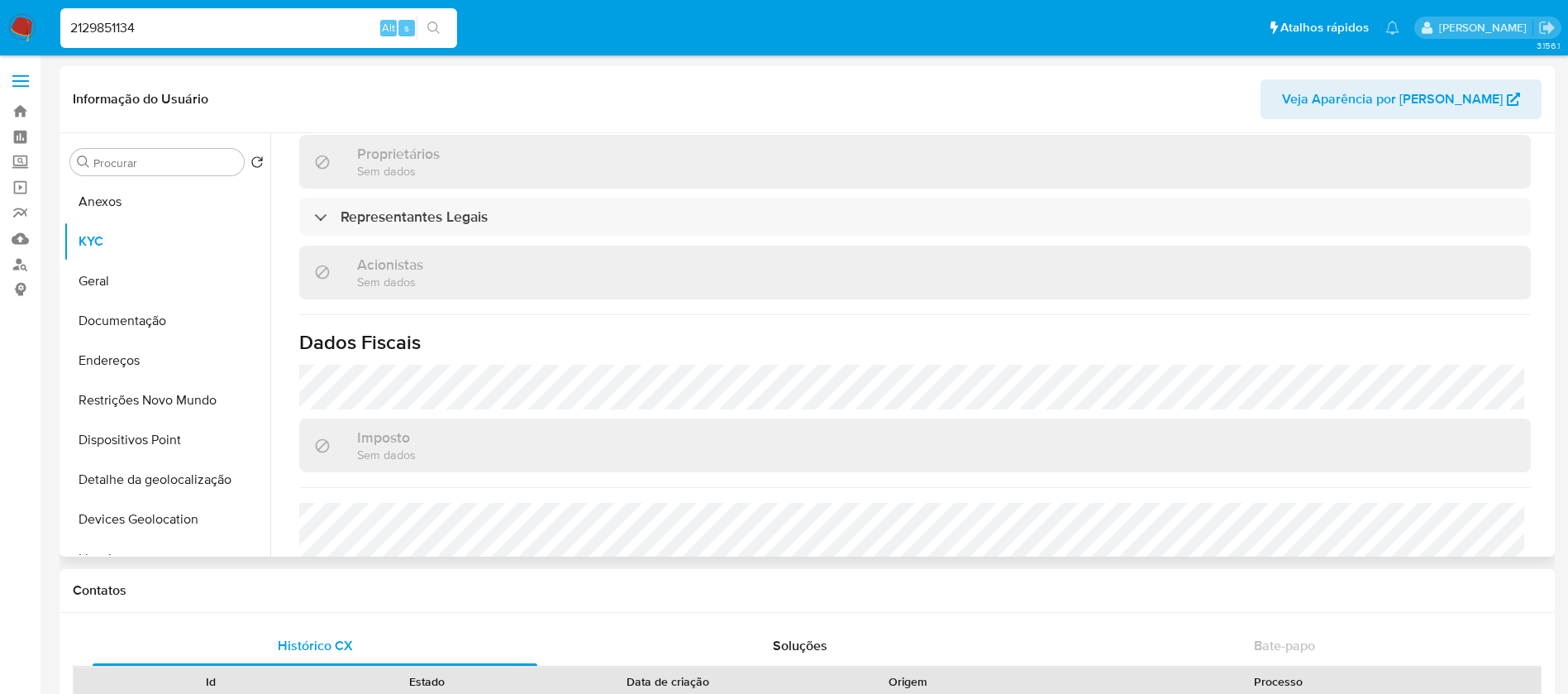
scroll to position [899, 0]
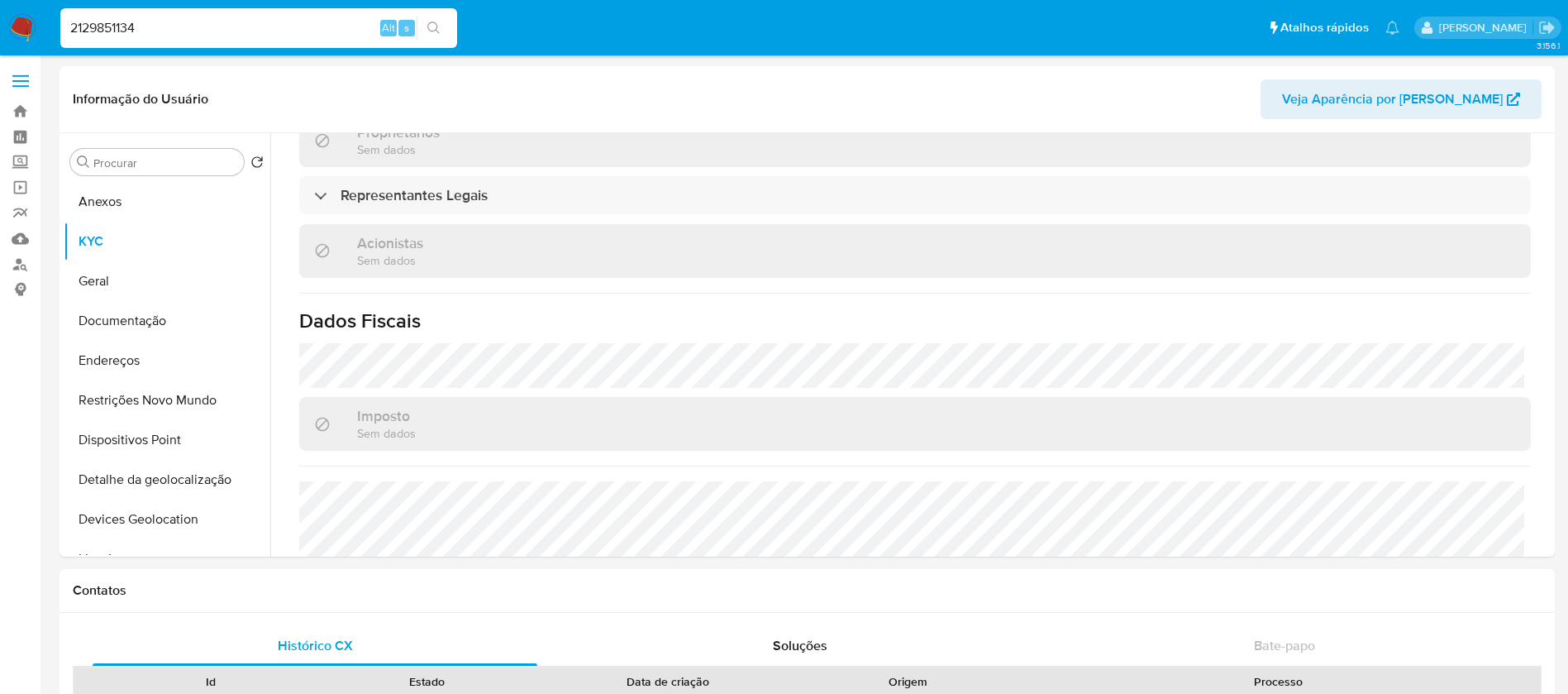
click at [191, 36] on input "2129851134" at bounding box center [258, 28] width 396 height 22
paste input "67380252"
type input "2167380252"
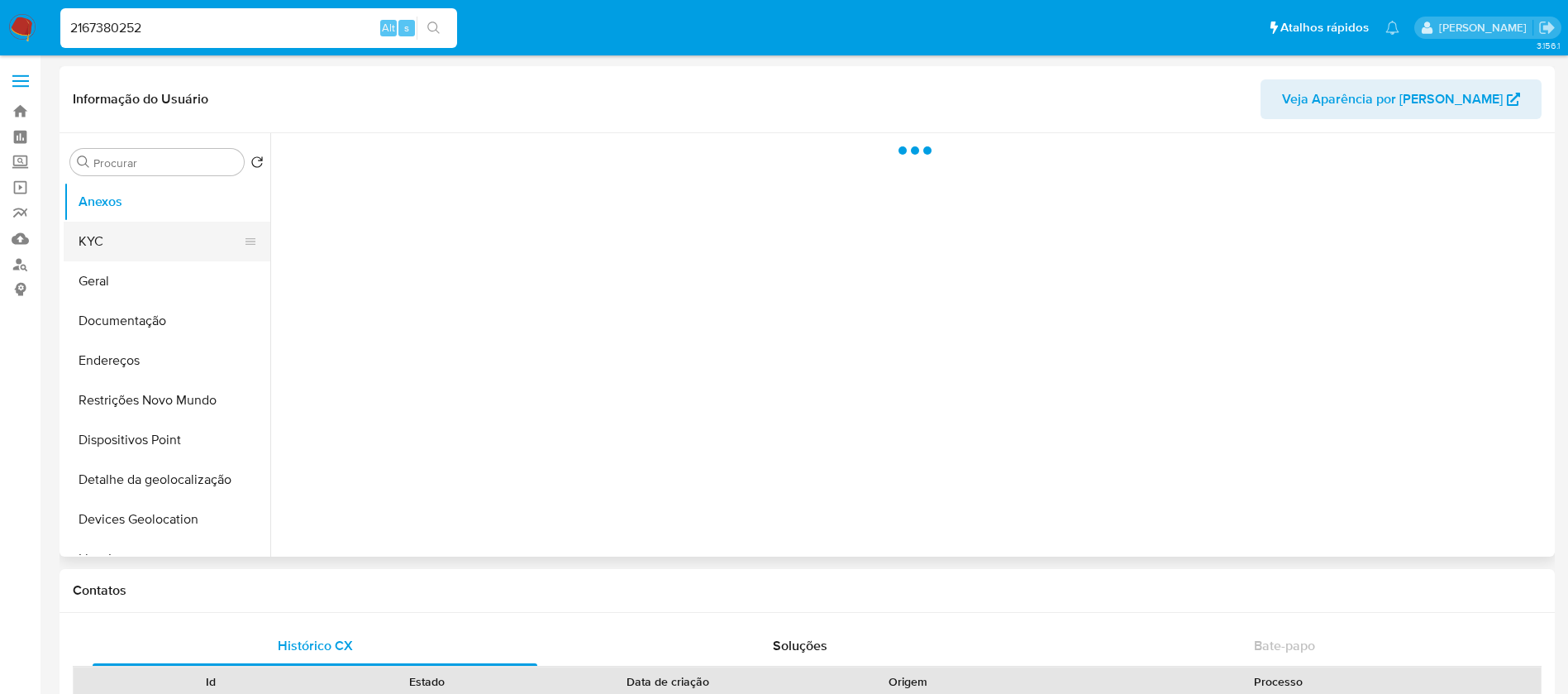
click at [102, 250] on button "KYC" at bounding box center [160, 241] width 193 height 40
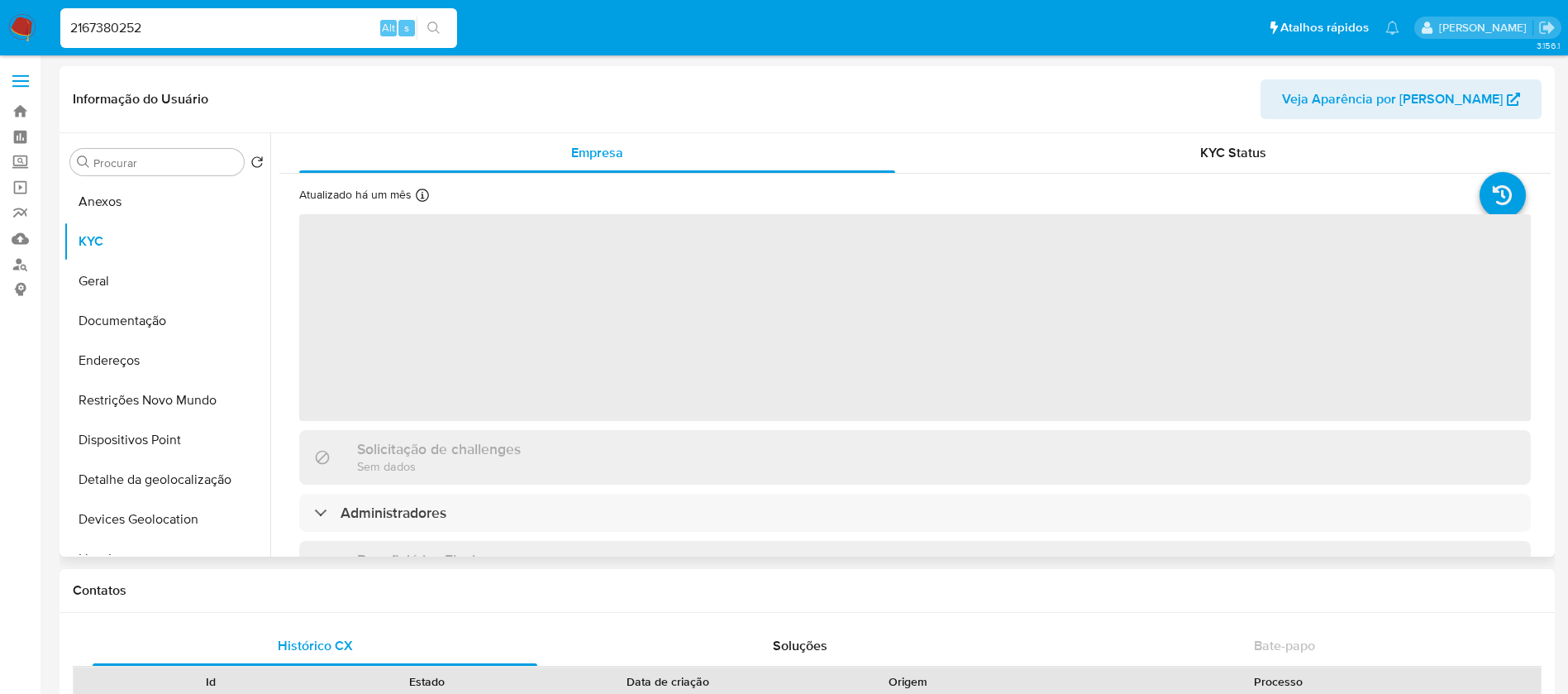
select select "10"
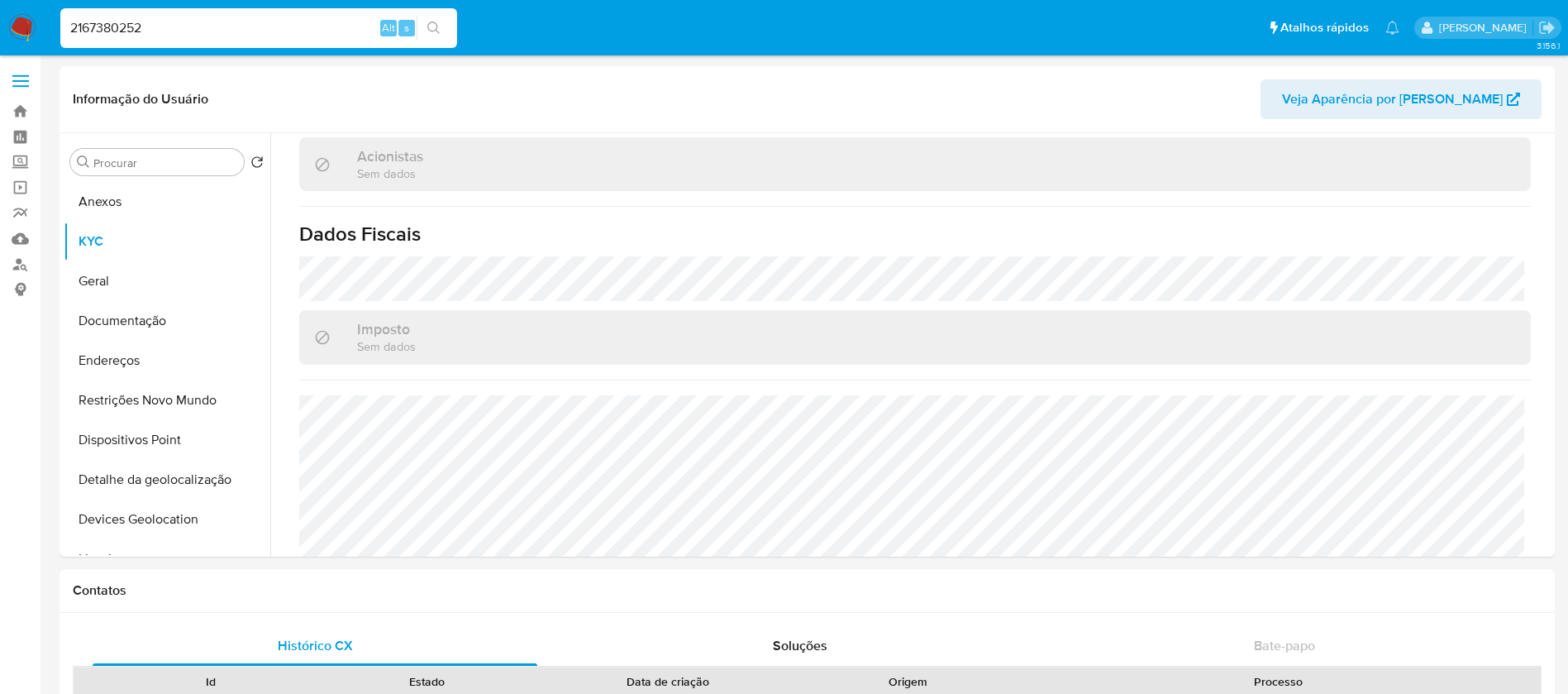
scroll to position [165, 0]
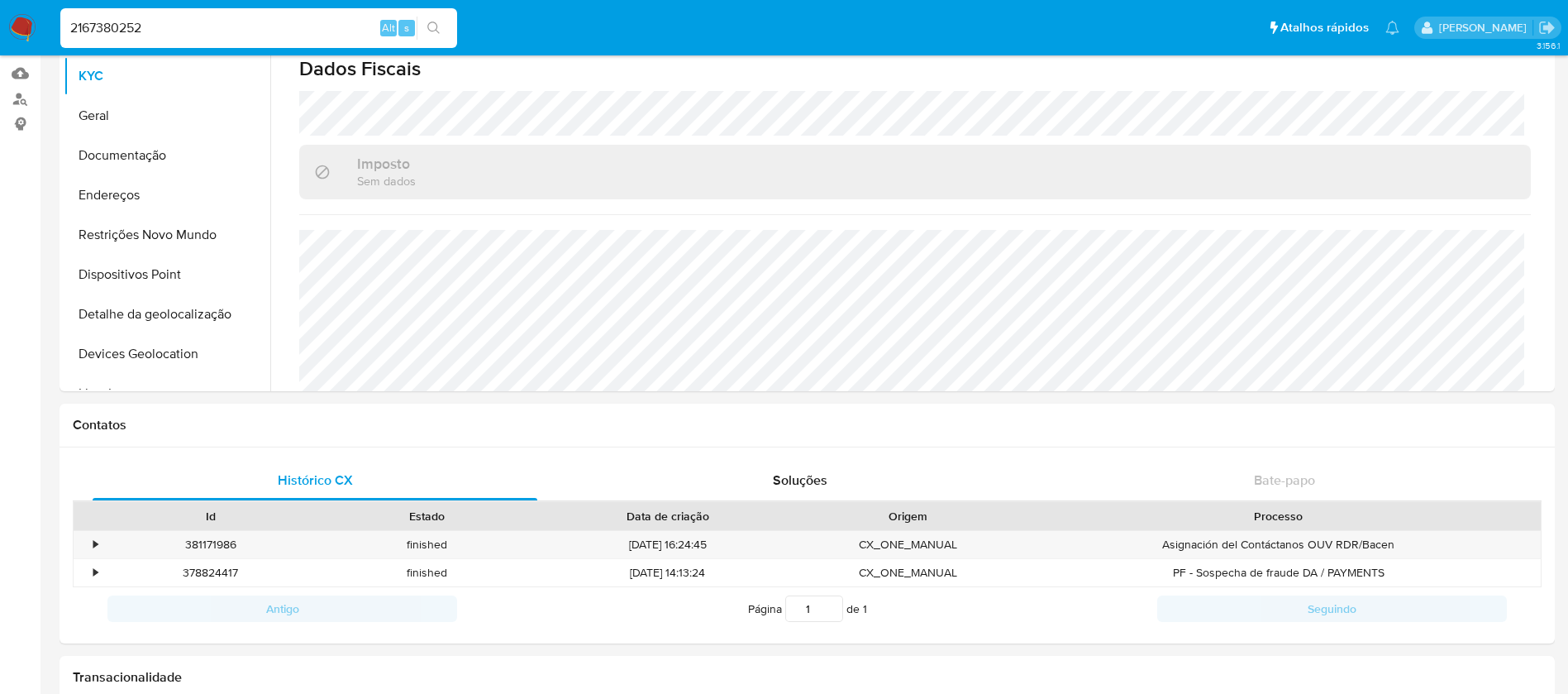
click at [225, 37] on input "2167380252" at bounding box center [258, 28] width 396 height 22
click at [201, 30] on input "2167380252" at bounding box center [258, 28] width 396 height 22
paste input "1682729585"
type input "1682729585"
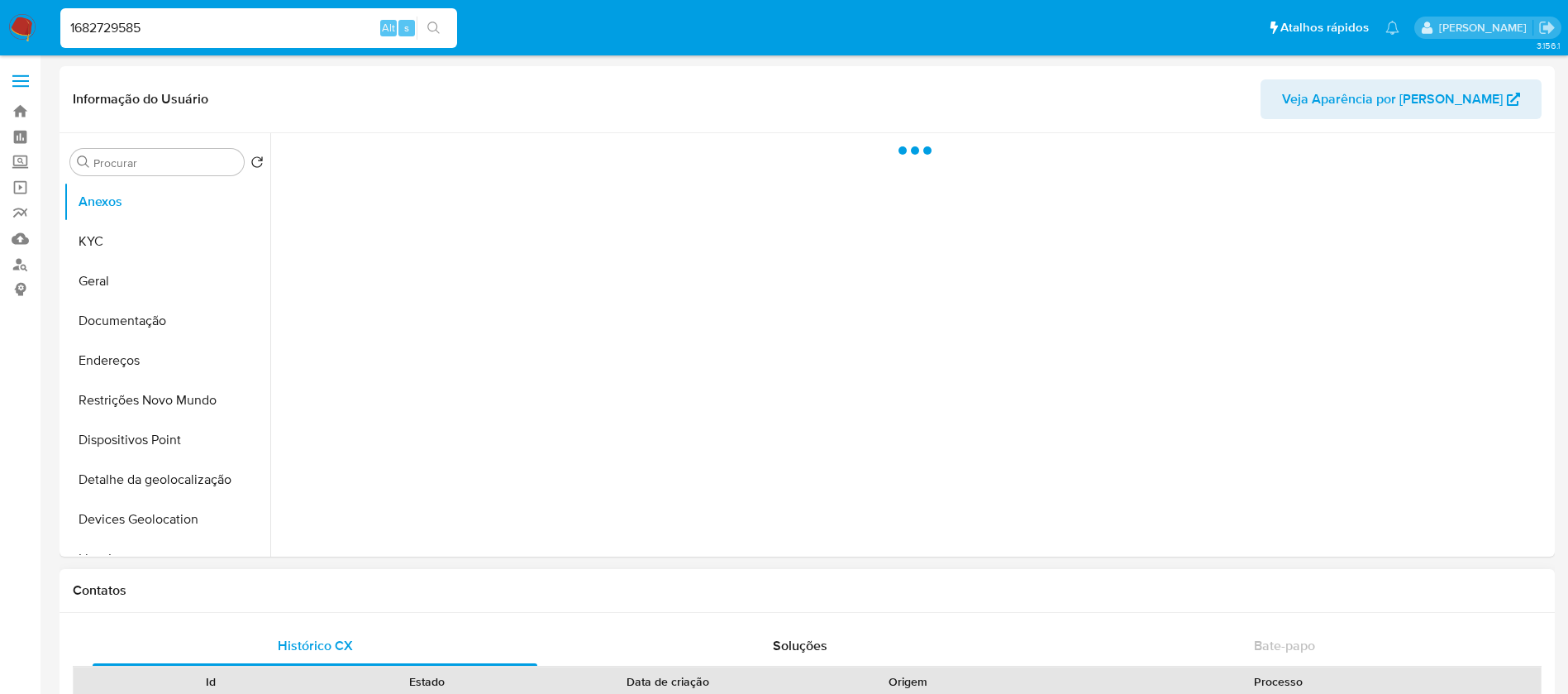
select select "10"
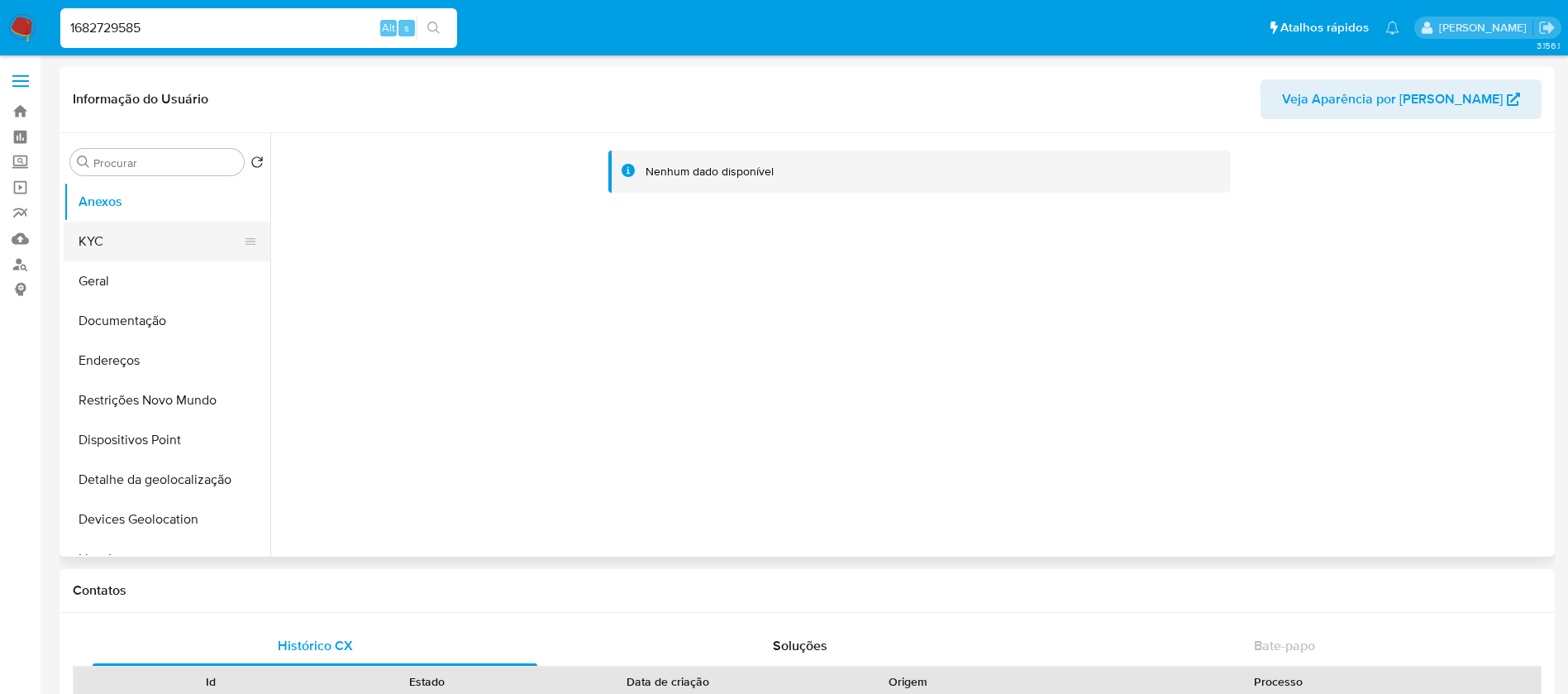
click at [105, 231] on button "KYC" at bounding box center [160, 241] width 193 height 40
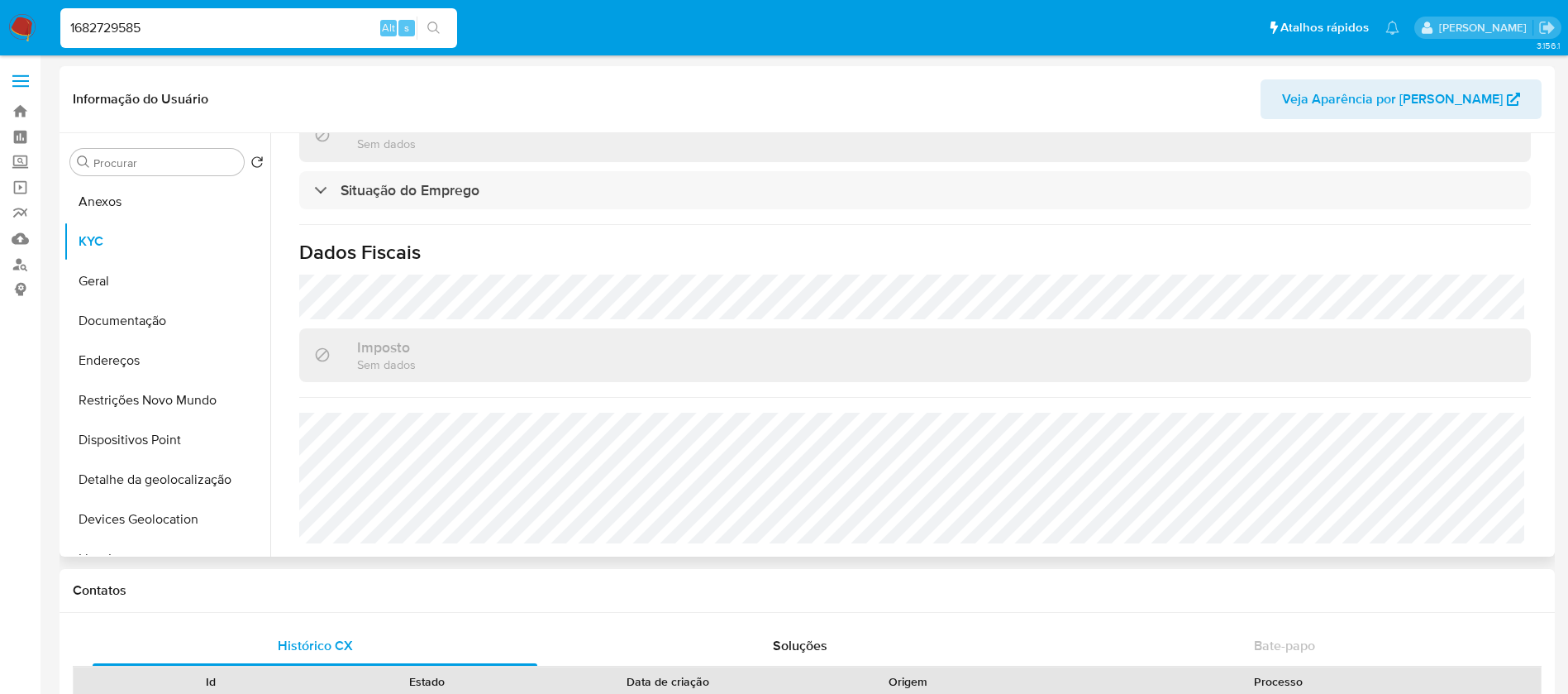
scroll to position [556, 0]
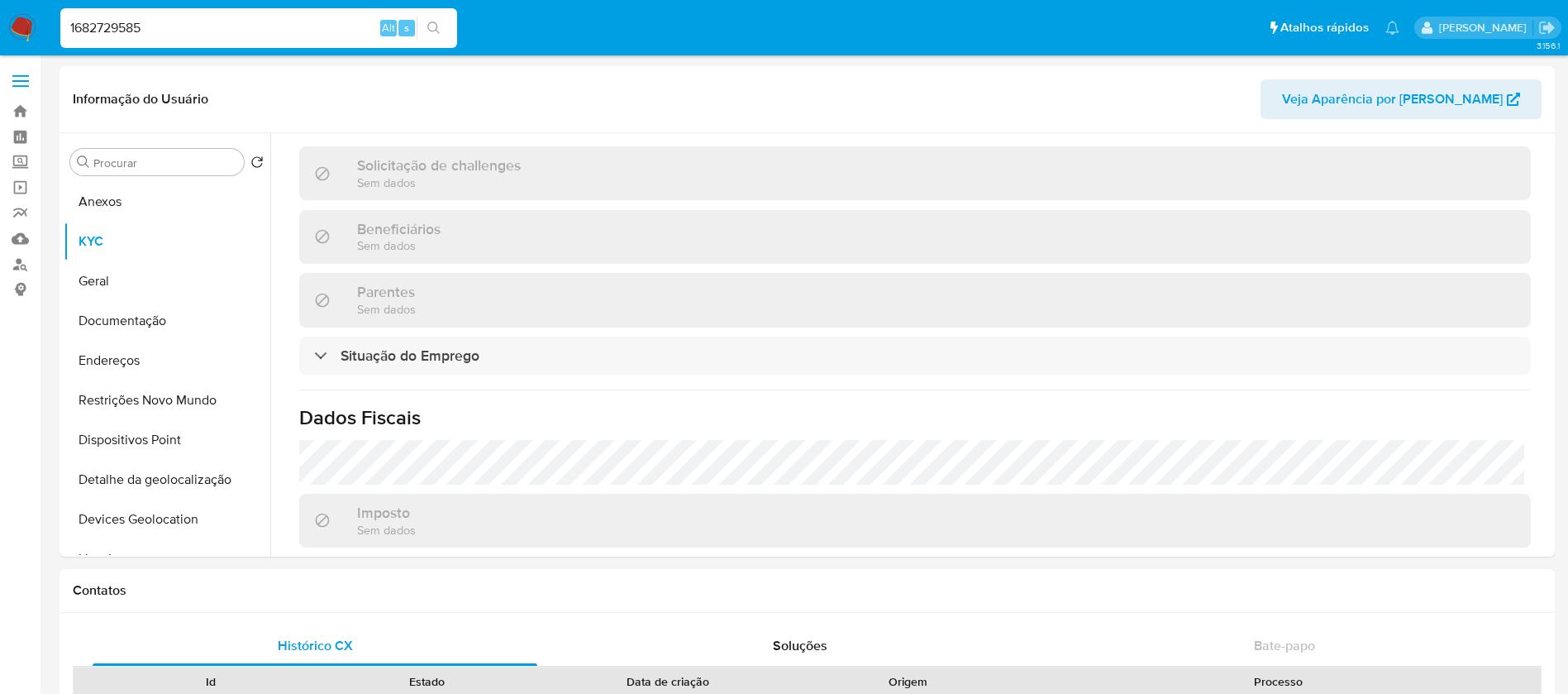
click at [208, 22] on input "1682729585" at bounding box center [258, 28] width 396 height 22
paste input "547778684"
type input "547778684"
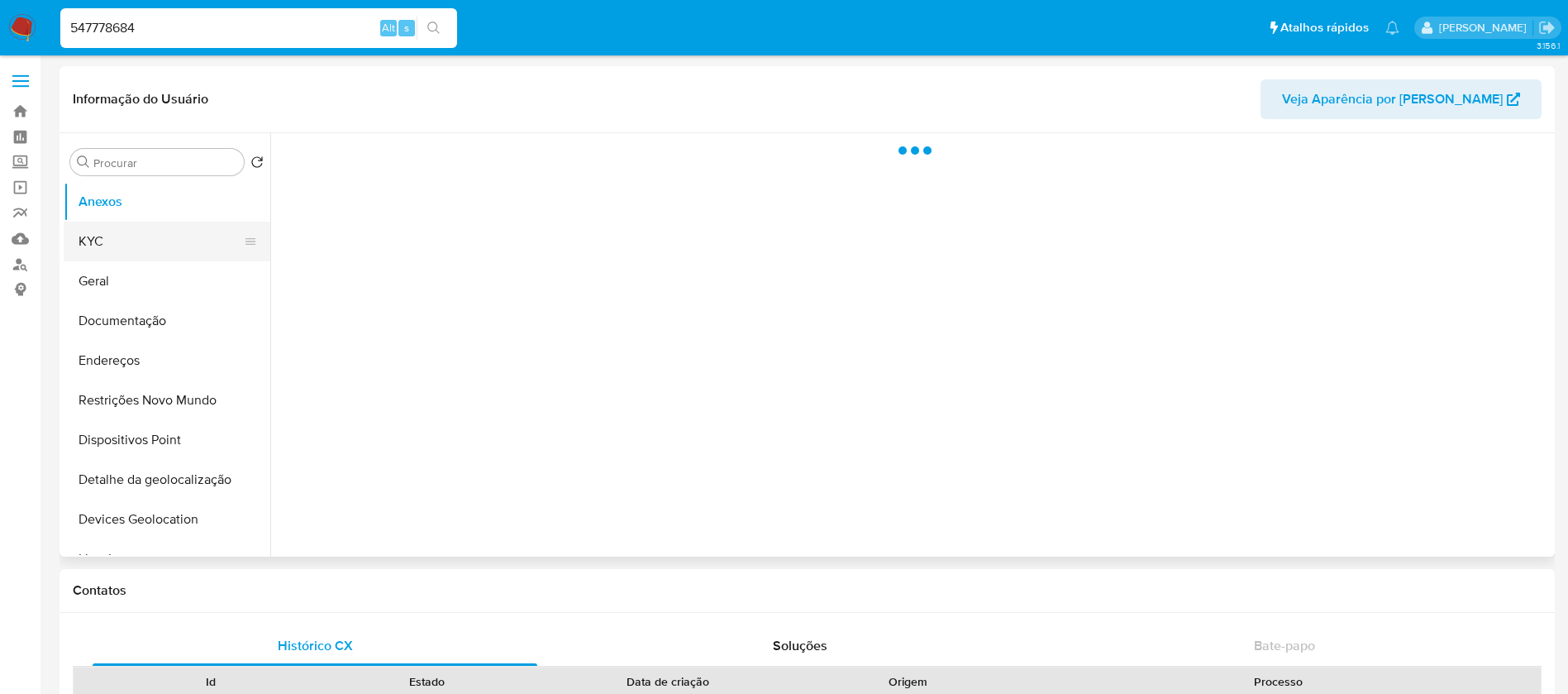
click at [98, 246] on button "KYC" at bounding box center [160, 241] width 193 height 40
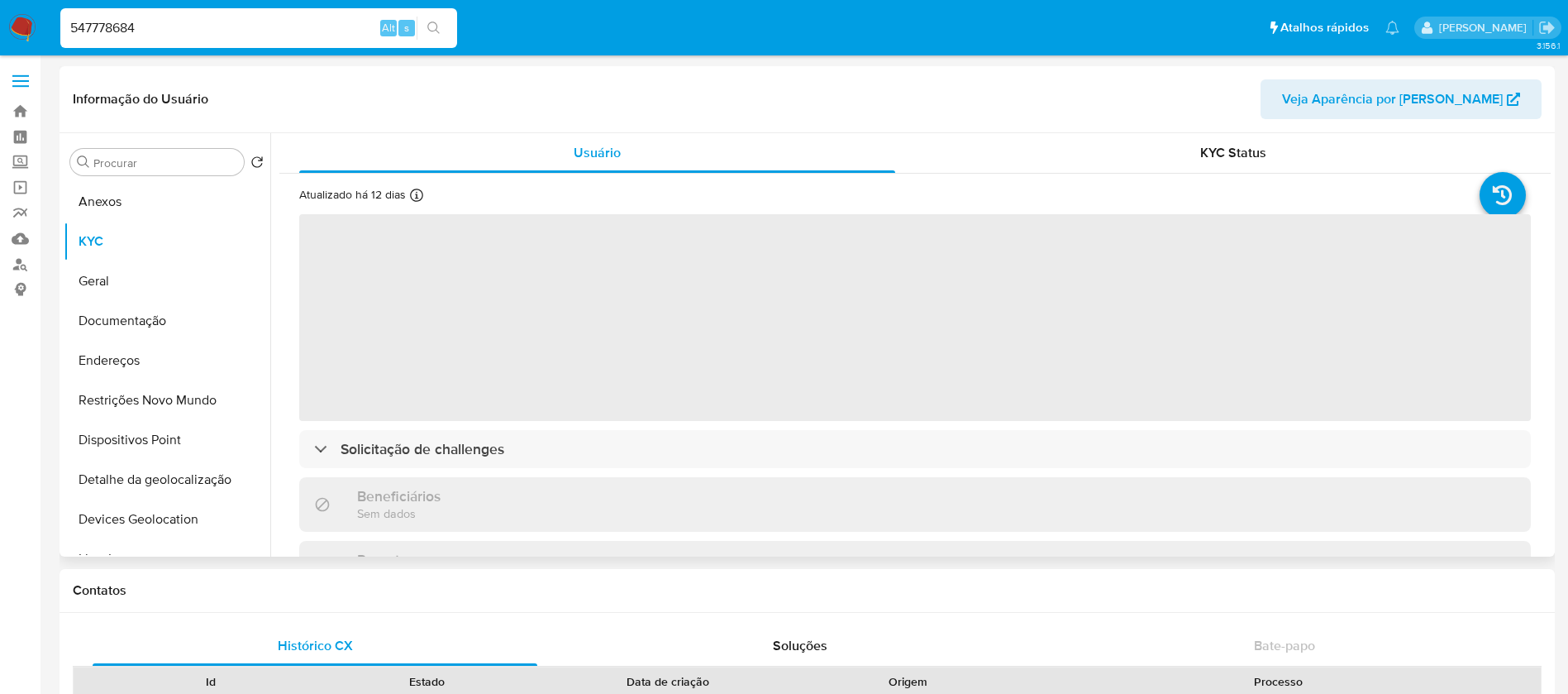
select select "10"
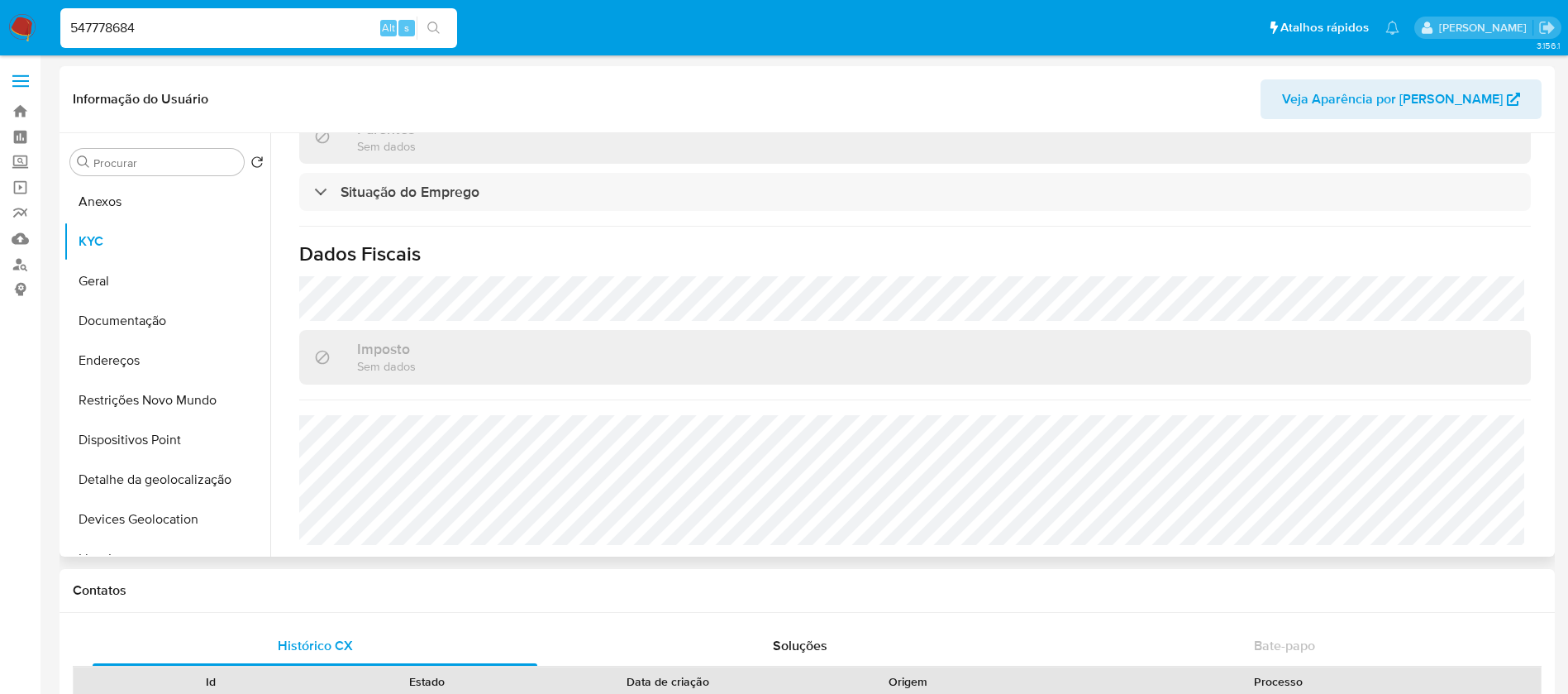
scroll to position [705, 0]
click at [262, 34] on input "547778684" at bounding box center [258, 28] width 396 height 22
paste input "1167143795"
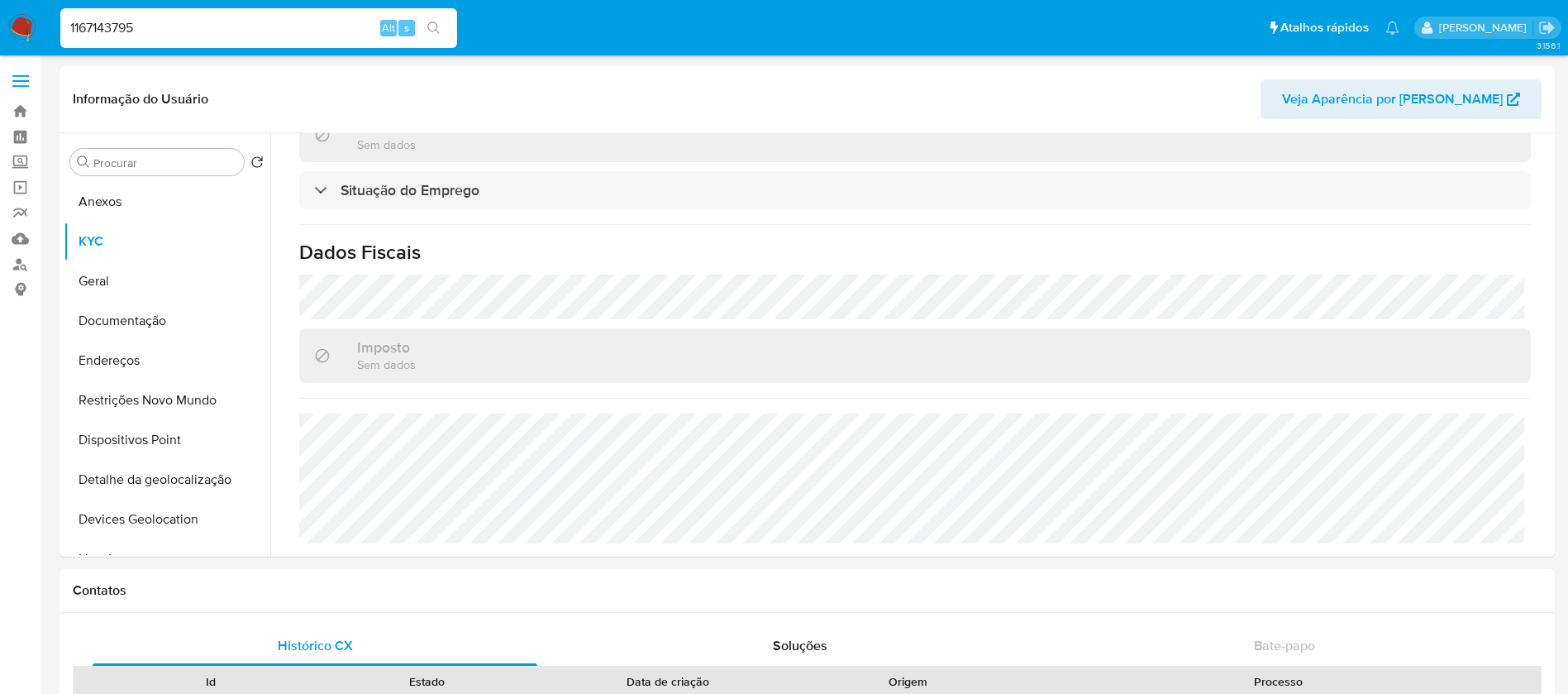
type input "1167143795"
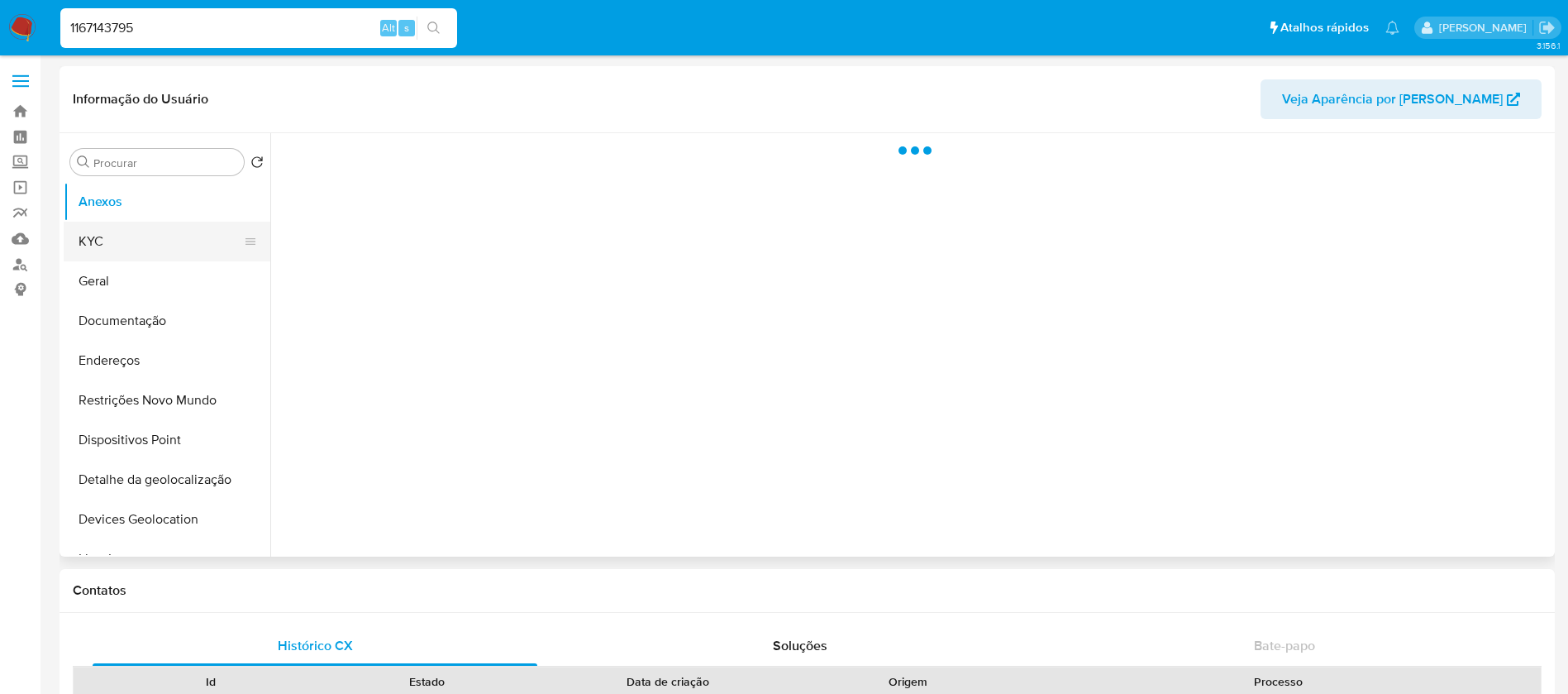
click at [95, 248] on button "KYC" at bounding box center [160, 241] width 193 height 40
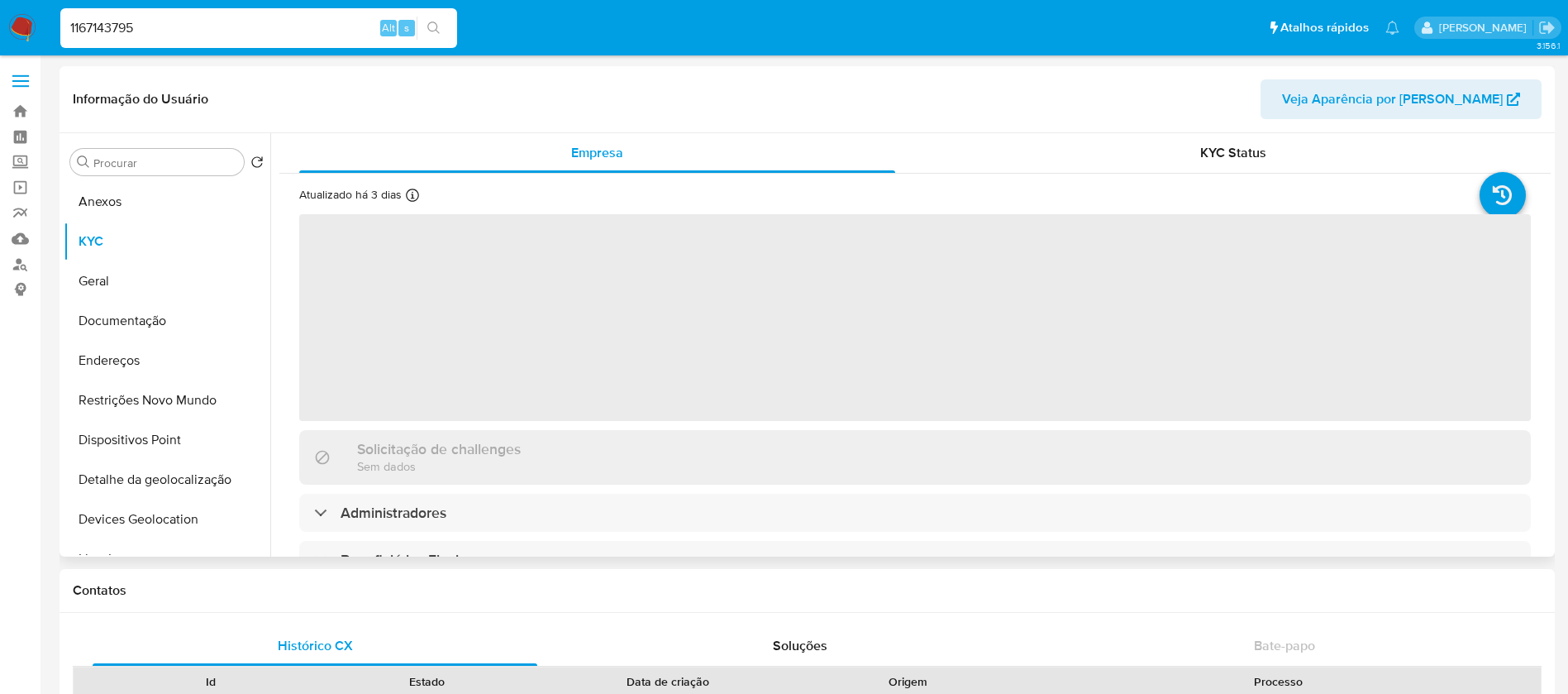
select select "10"
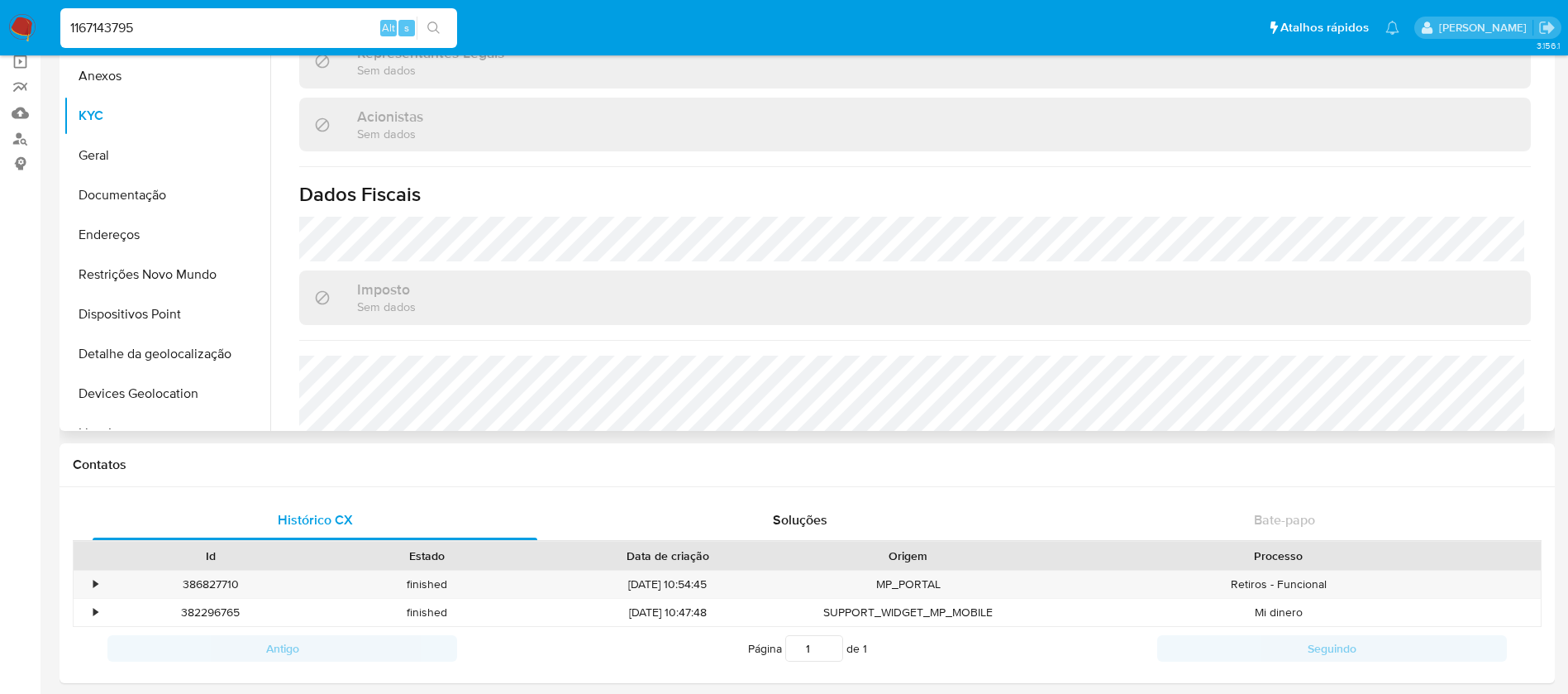
scroll to position [165, 0]
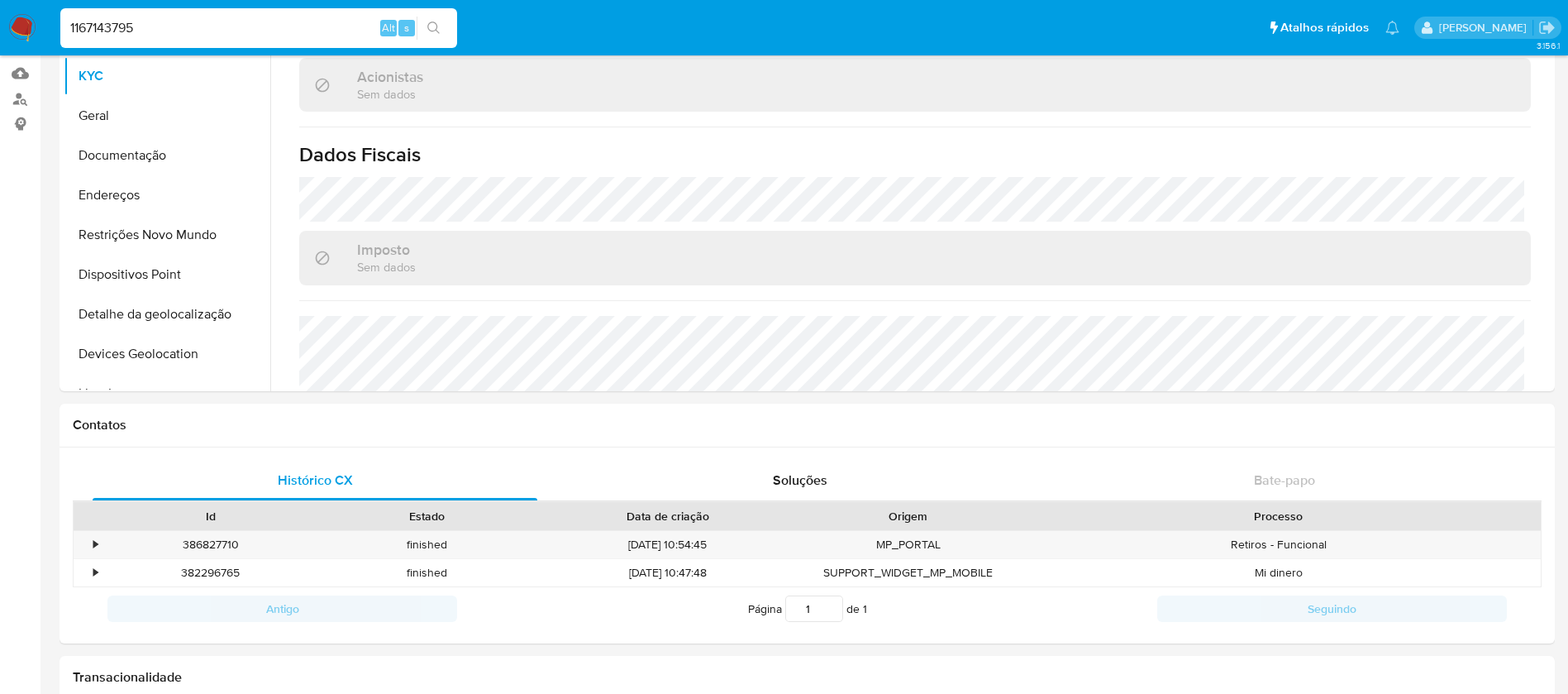
click at [253, 17] on input "1167143795" at bounding box center [258, 28] width 396 height 22
click at [205, 36] on input "1167143795" at bounding box center [258, 28] width 396 height 22
paste input "2307500563"
type input "2307500563"
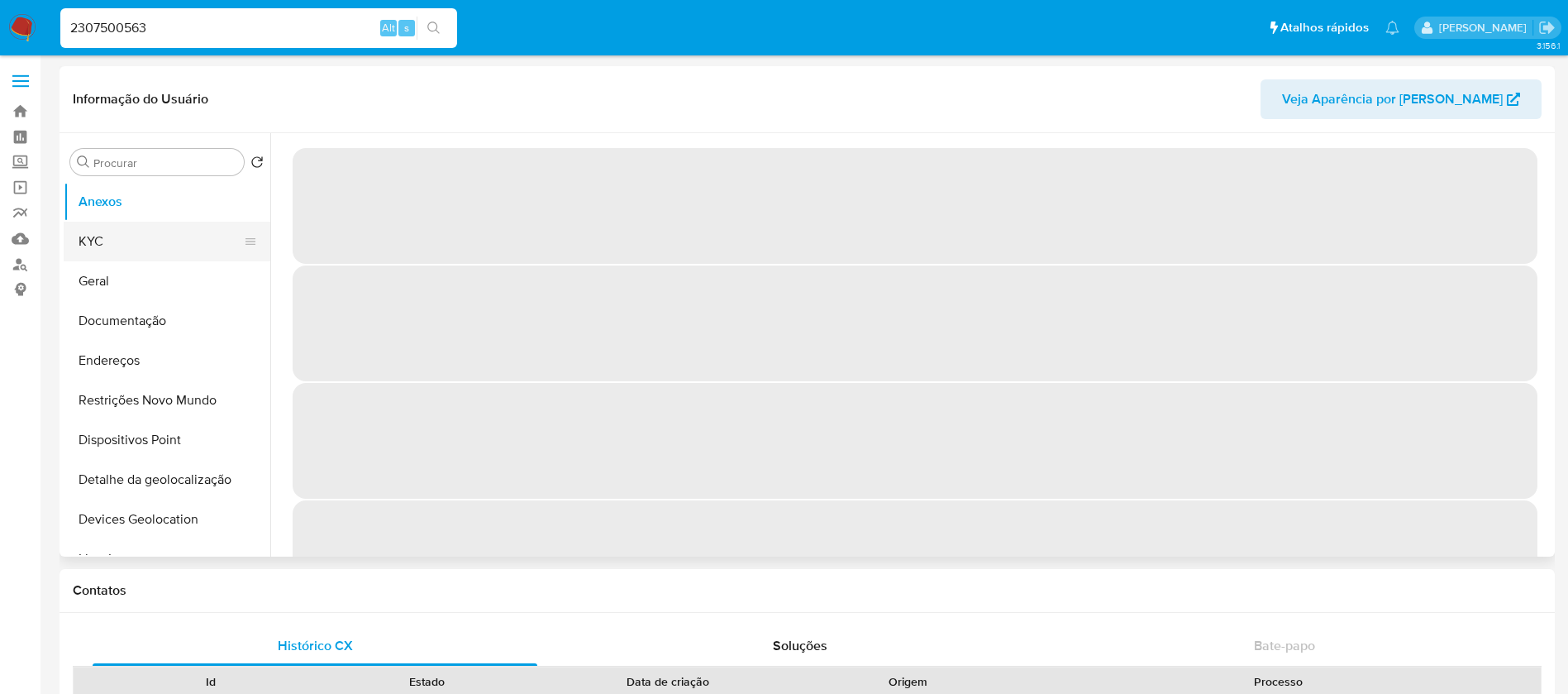
click at [94, 255] on button "KYC" at bounding box center [160, 241] width 193 height 40
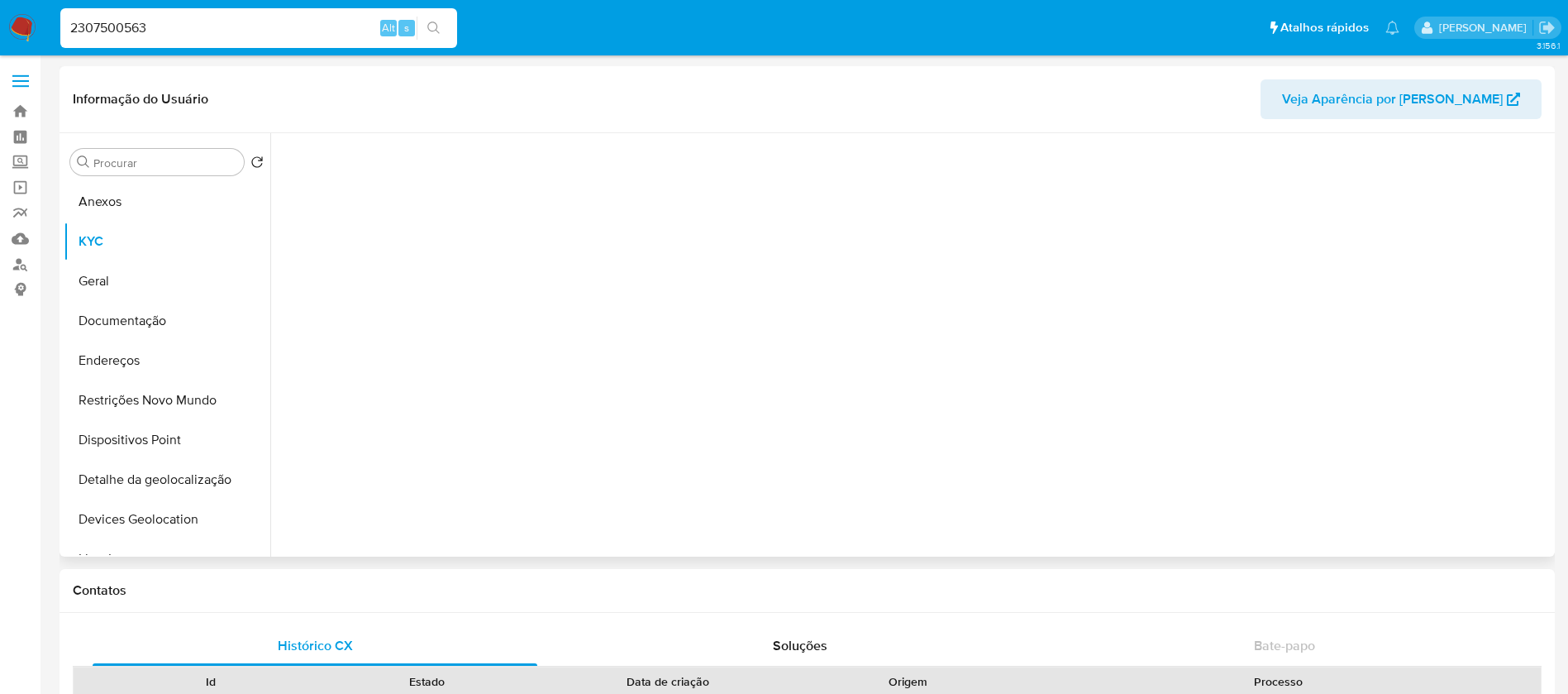
select select "10"
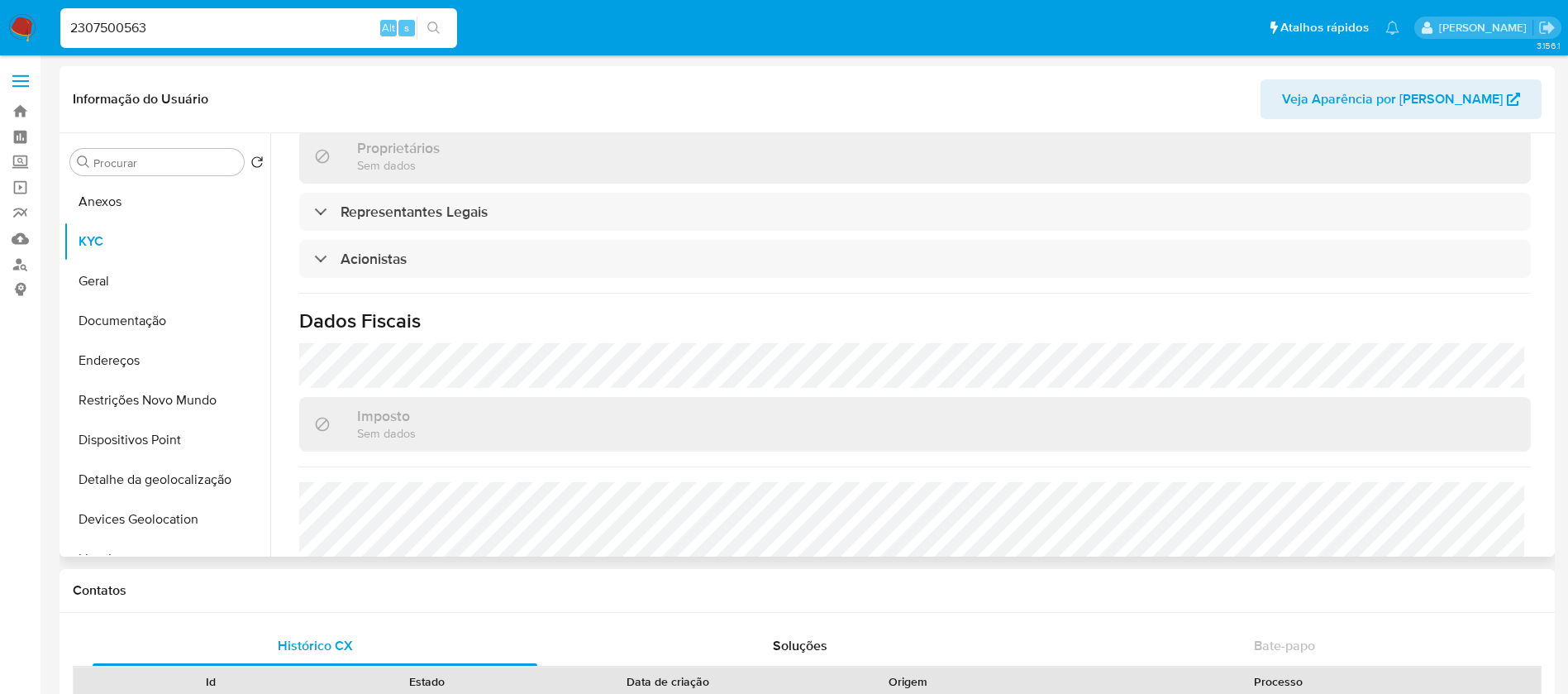
scroll to position [165, 0]
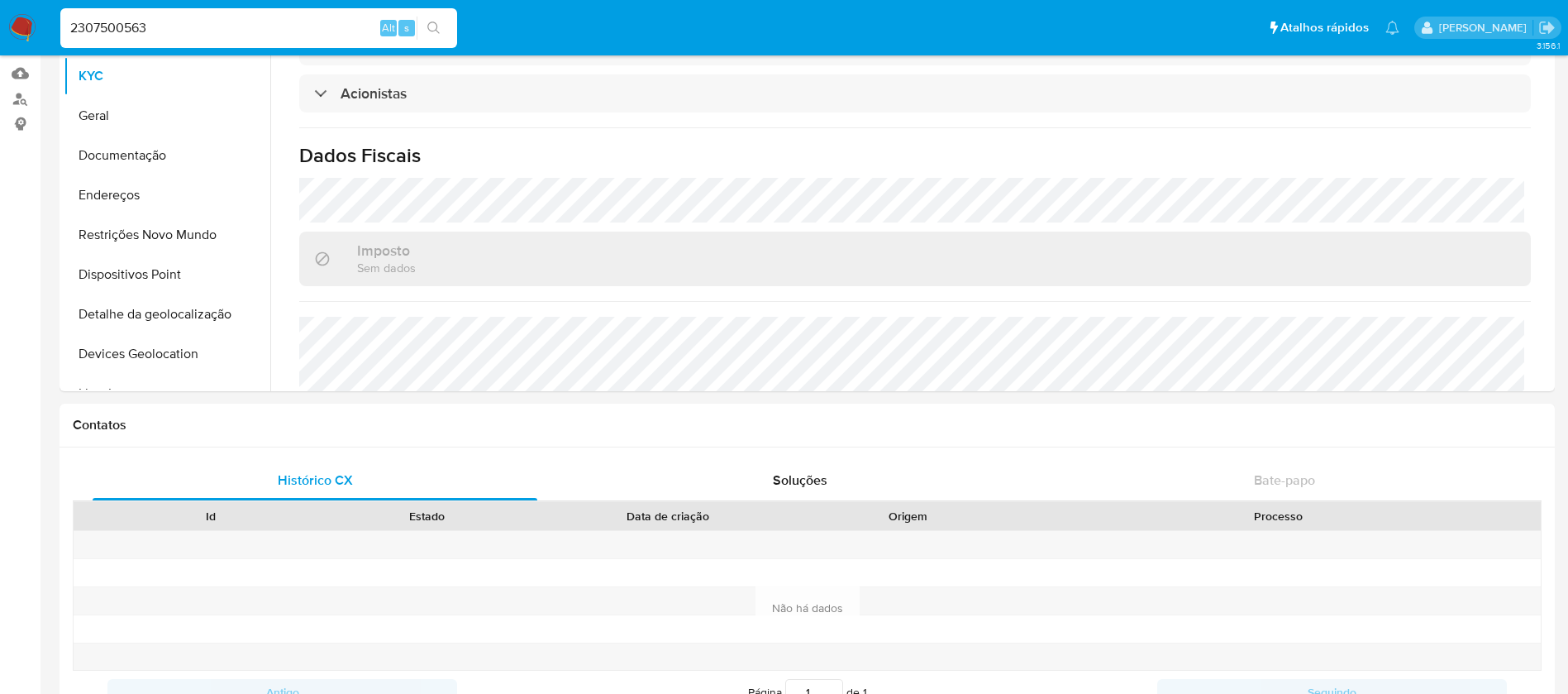
click at [296, 25] on input "2307500563" at bounding box center [258, 28] width 396 height 22
click at [295, 25] on input "2307500563" at bounding box center [258, 28] width 396 height 22
paste input "8113950"
type input "8113950"
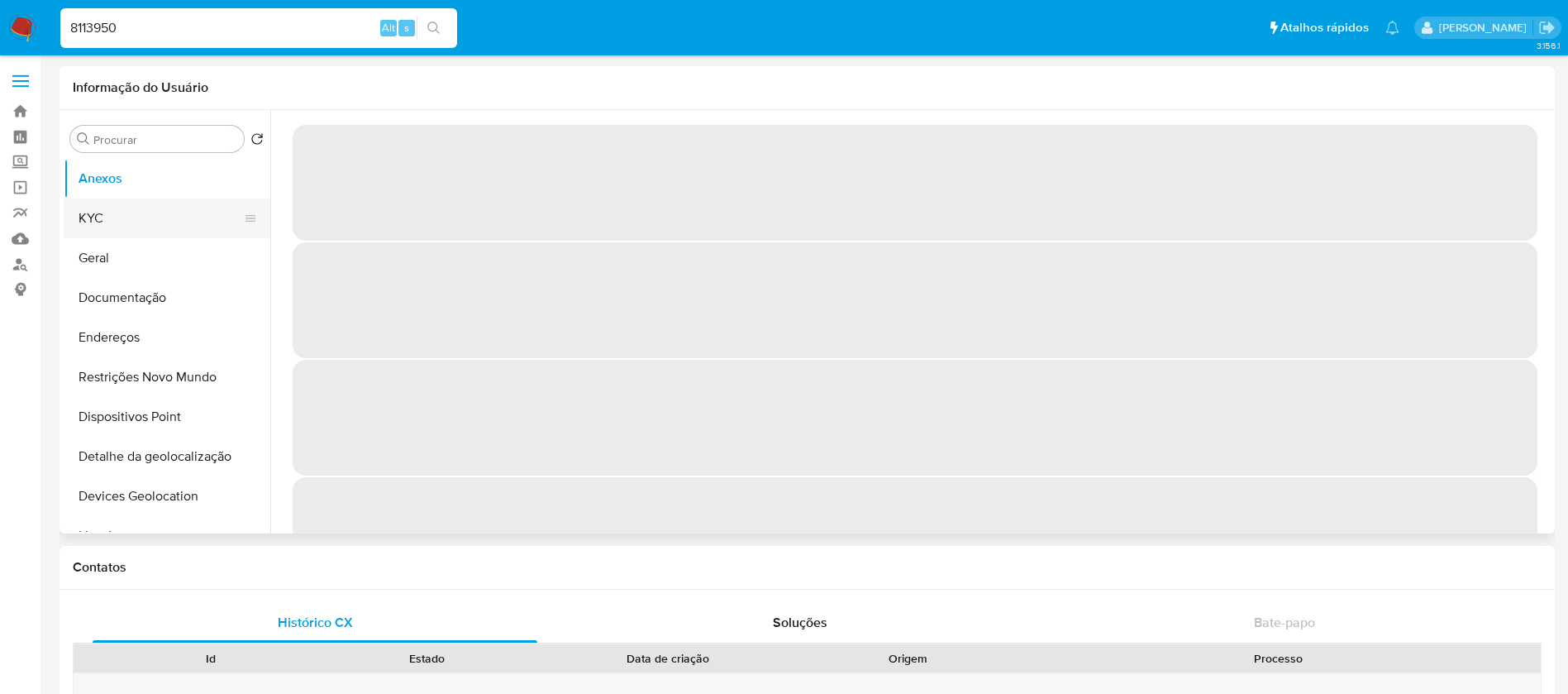
click at [88, 224] on button "KYC" at bounding box center [160, 218] width 193 height 40
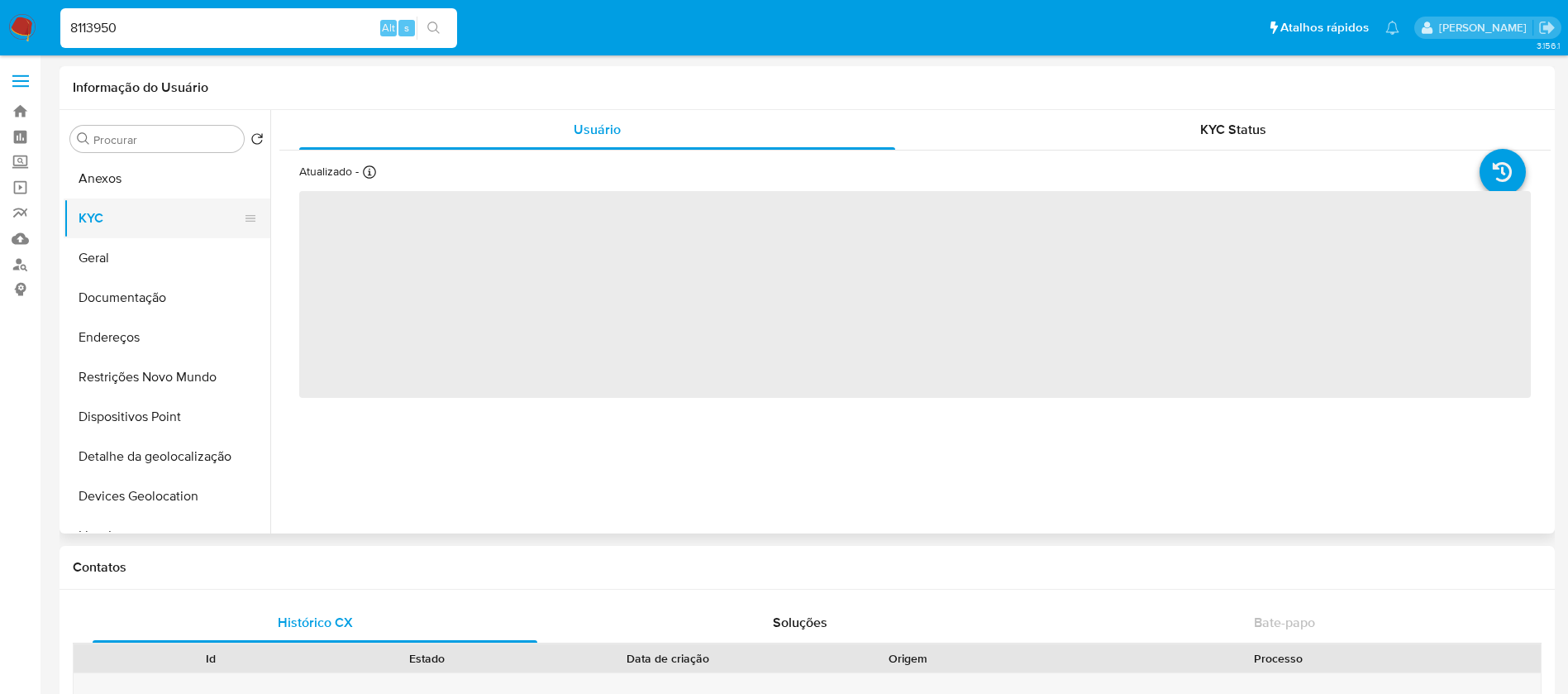
select select "10"
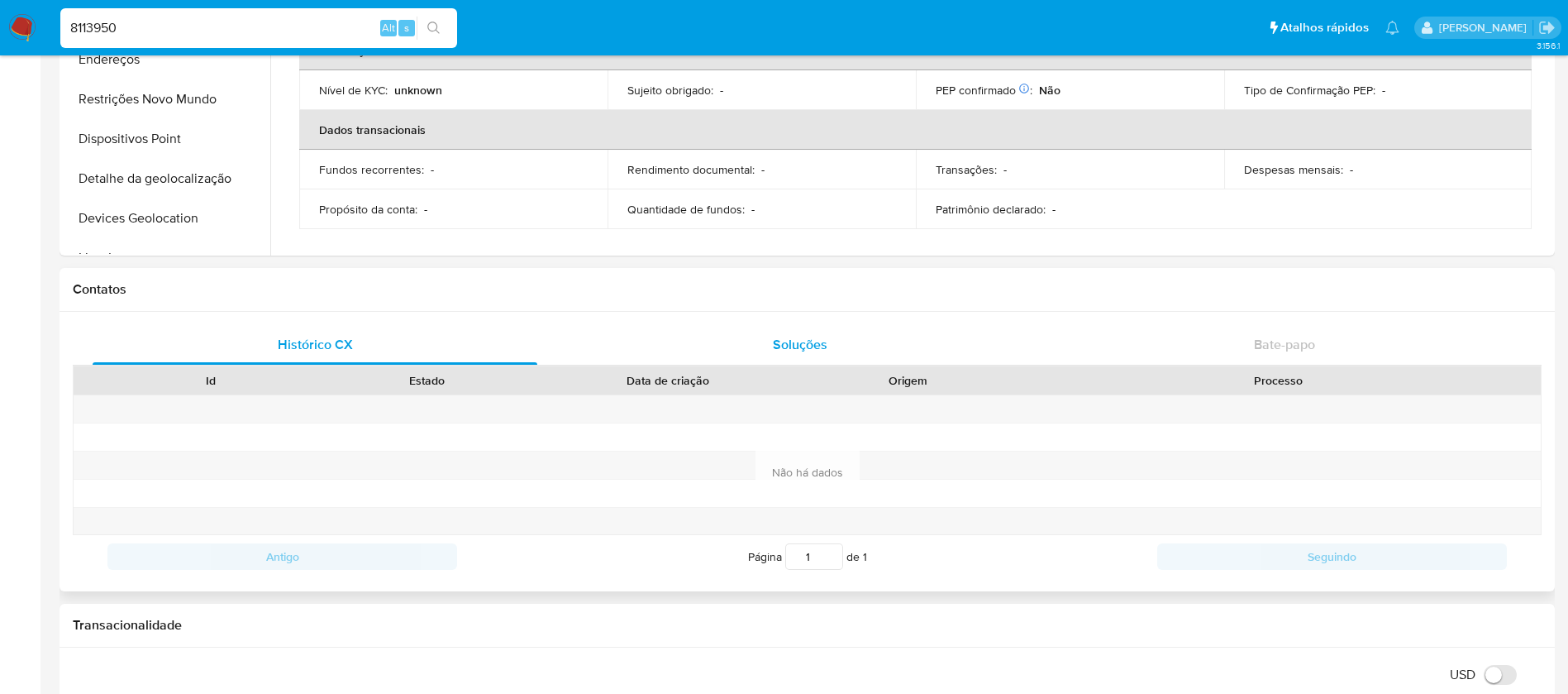
scroll to position [165, 0]
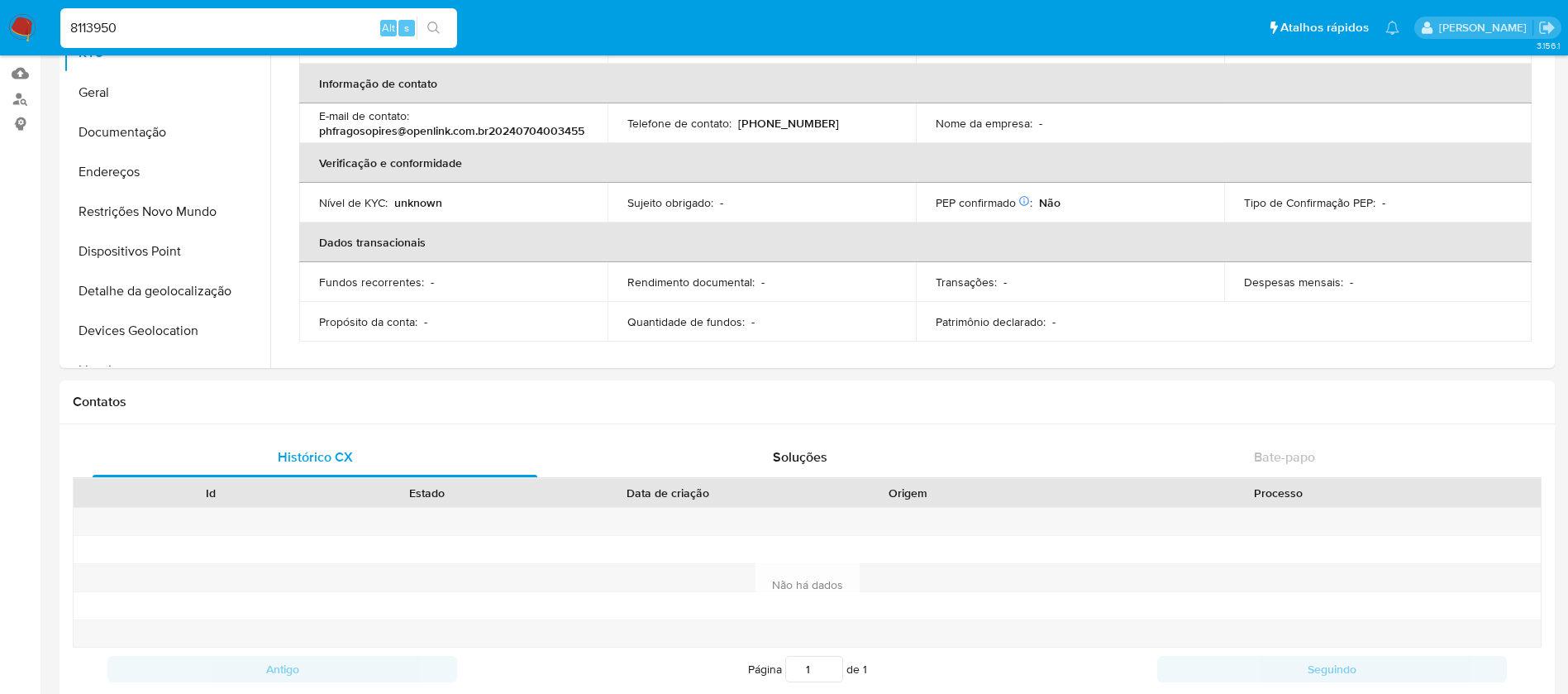
click at [249, 28] on input "8113950" at bounding box center [258, 28] width 396 height 22
paste input "184606435"
type input "184606435"
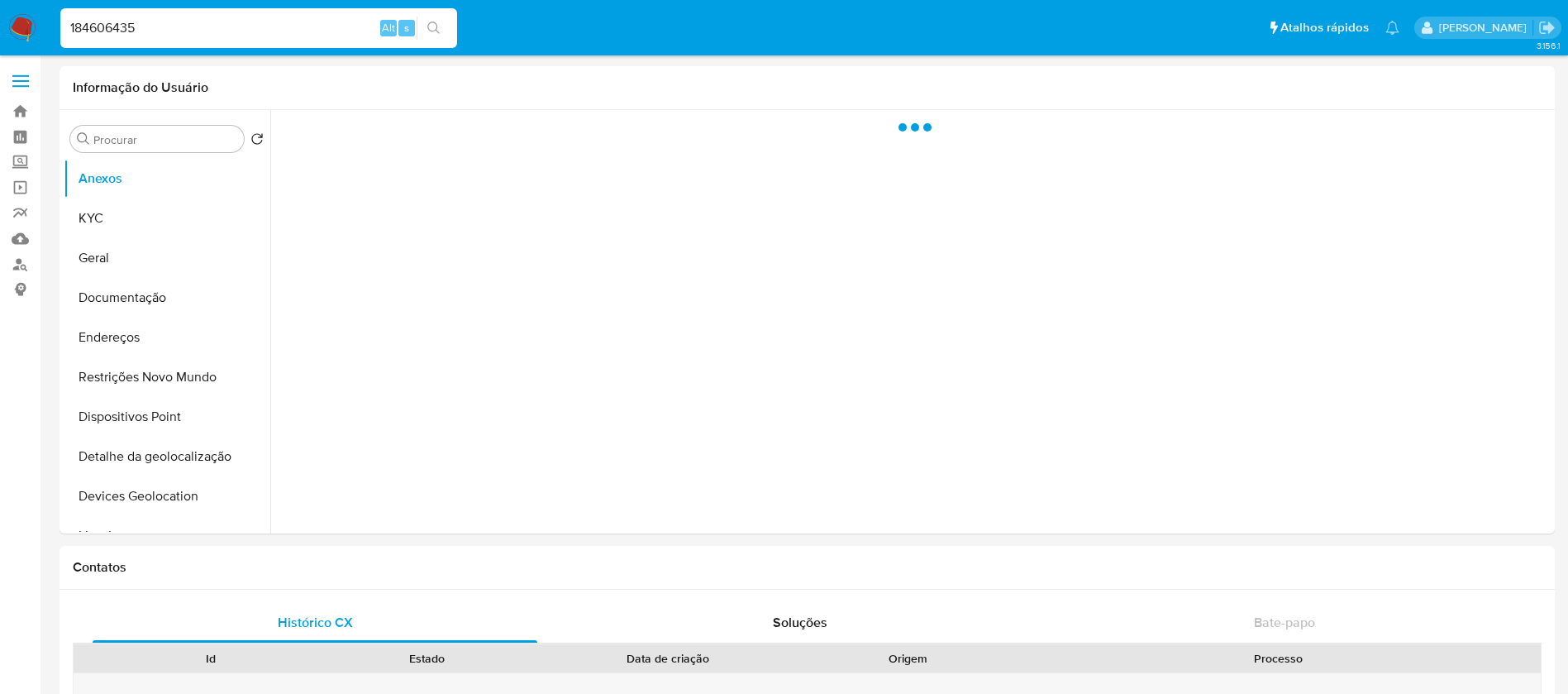
click at [119, 186] on button "Anexos" at bounding box center [167, 179] width 207 height 40
click at [115, 214] on button "KYC" at bounding box center [160, 218] width 193 height 40
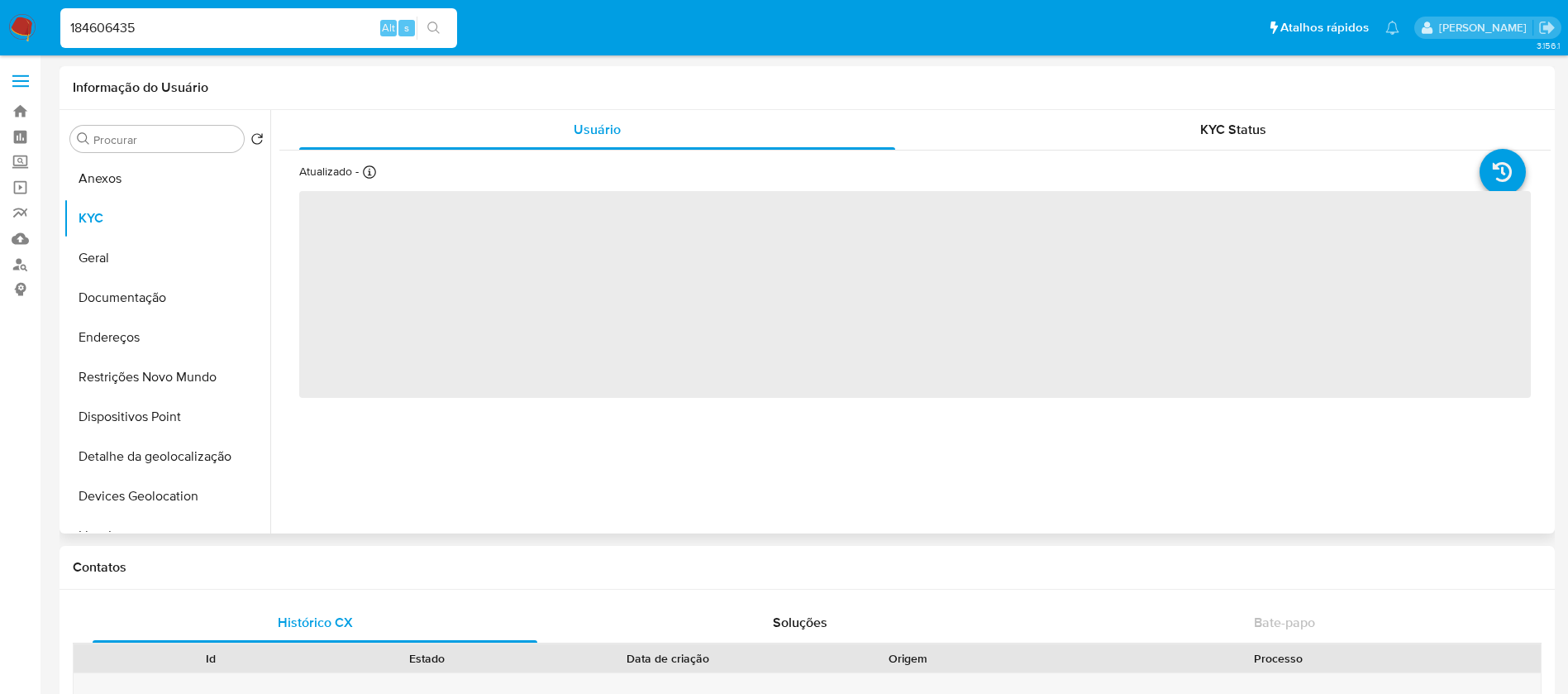
select select "10"
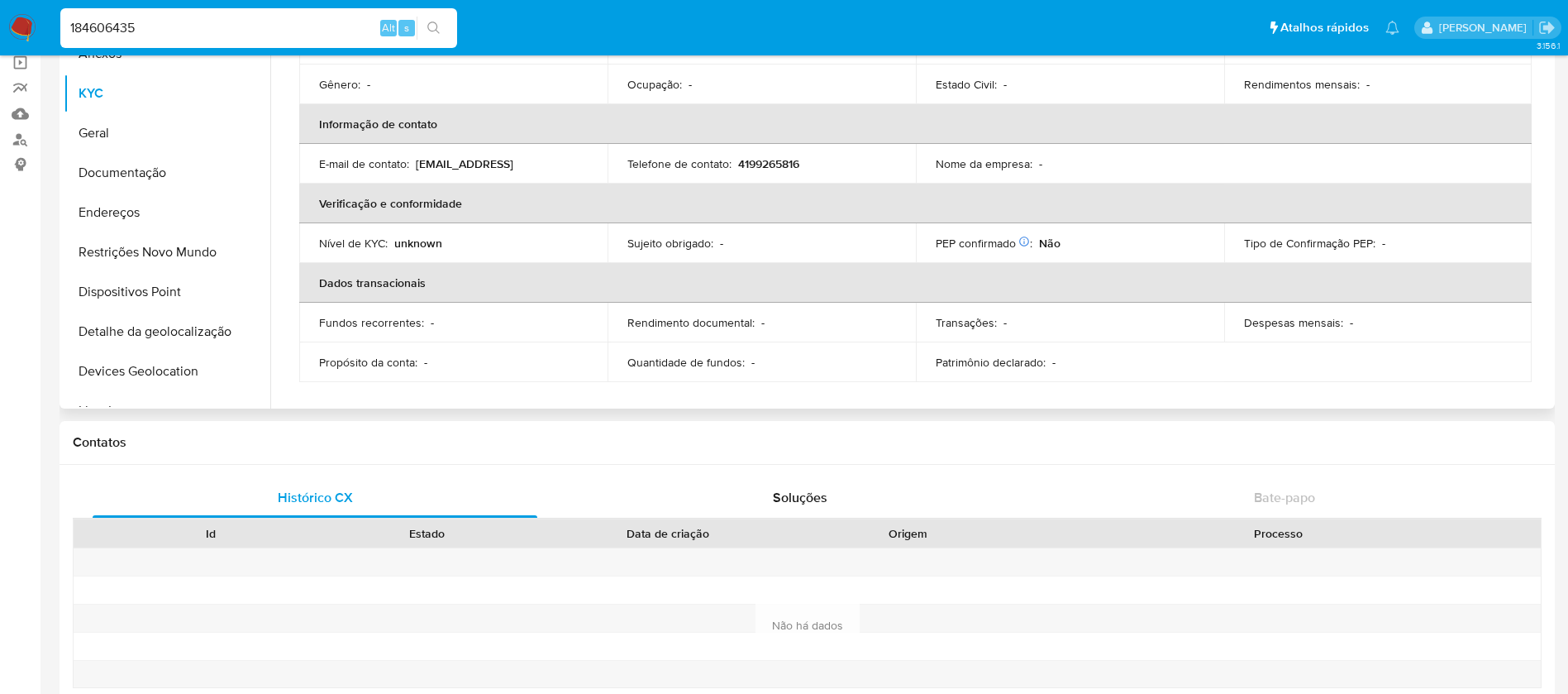
scroll to position [165, 0]
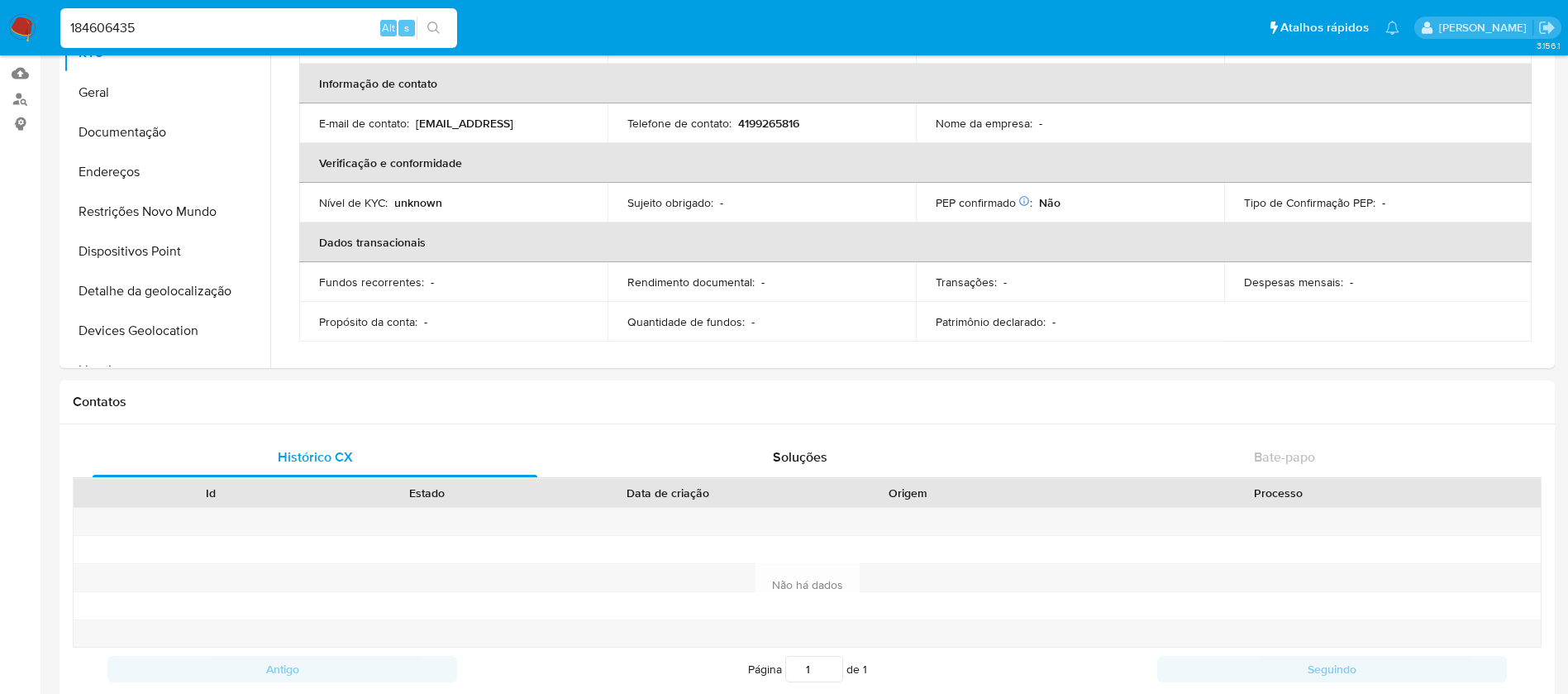
click at [152, 34] on input "184606435" at bounding box center [258, 28] width 396 height 22
paste input "31939069"
type input "131939069"
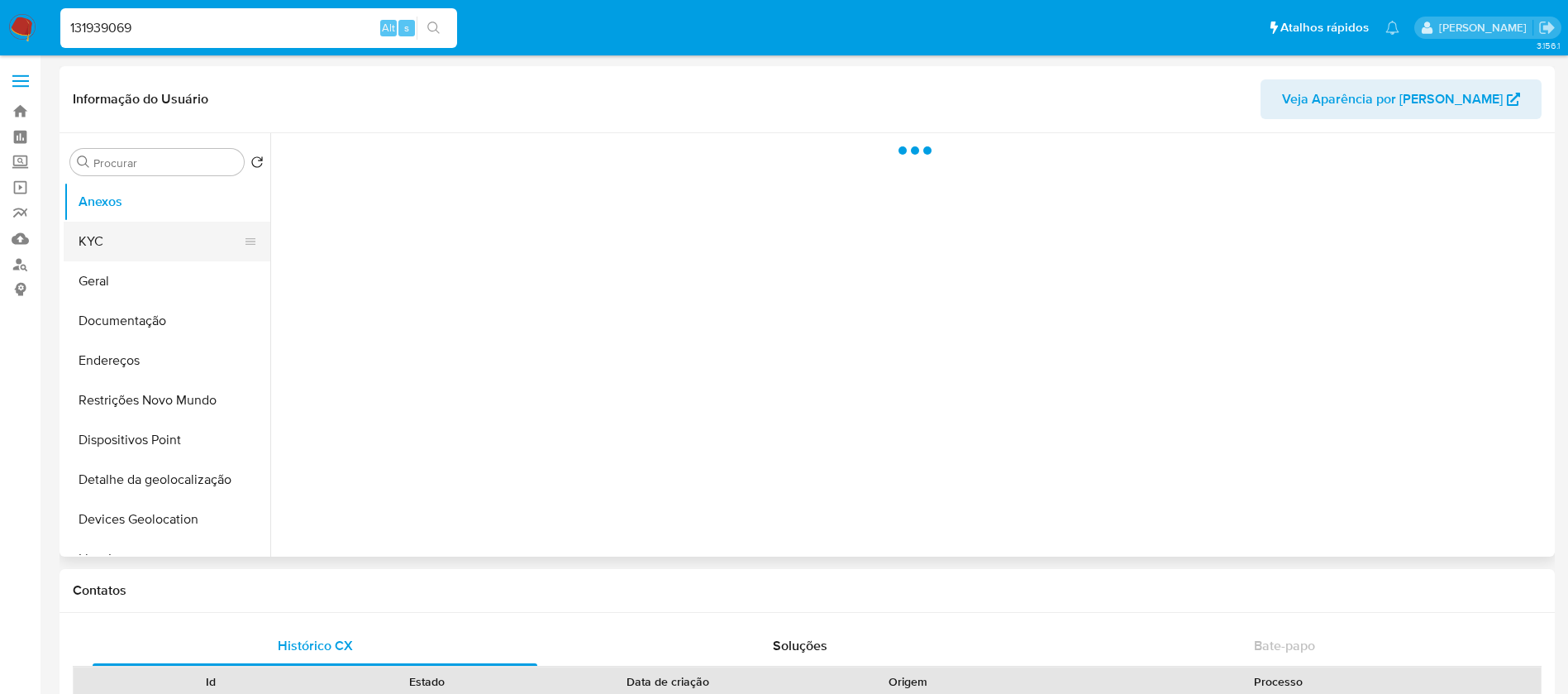
click at [98, 247] on button "KYC" at bounding box center [160, 241] width 193 height 40
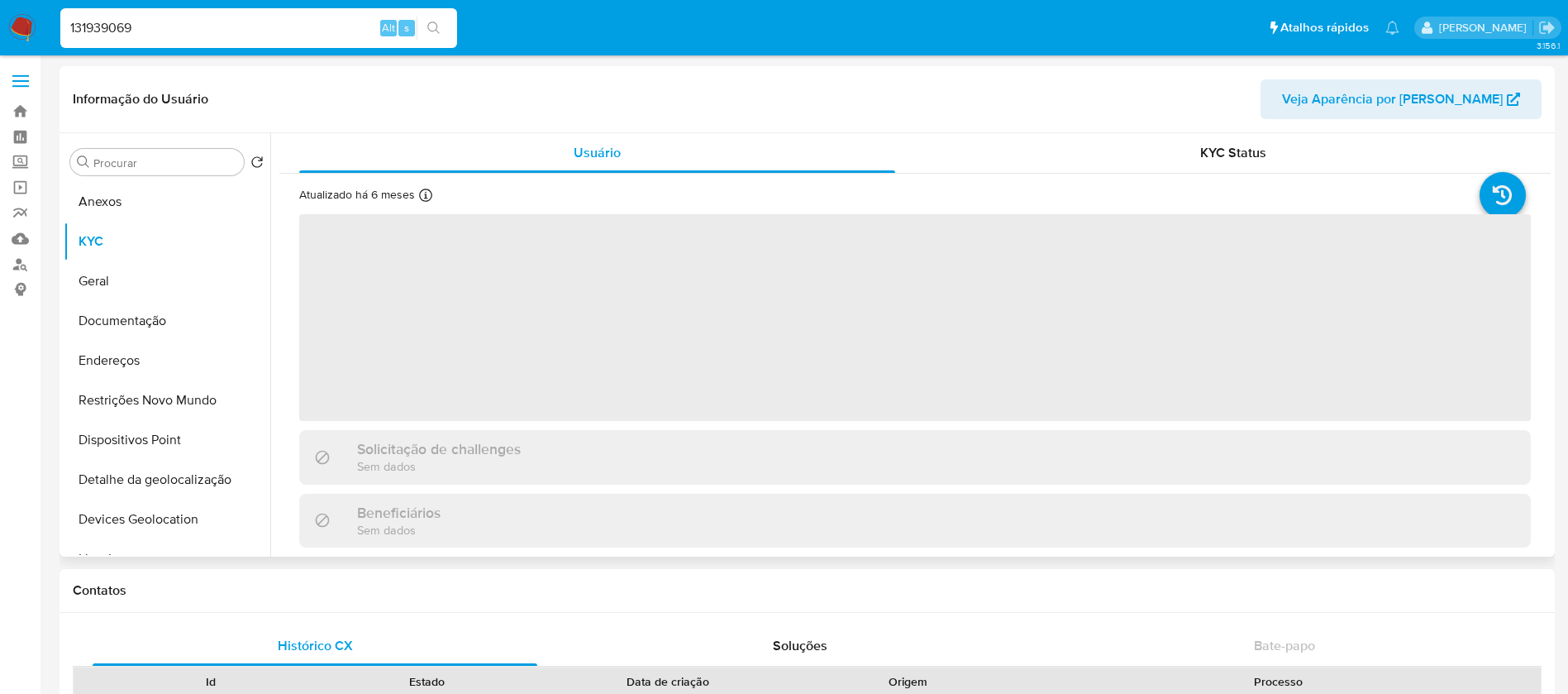
select select "10"
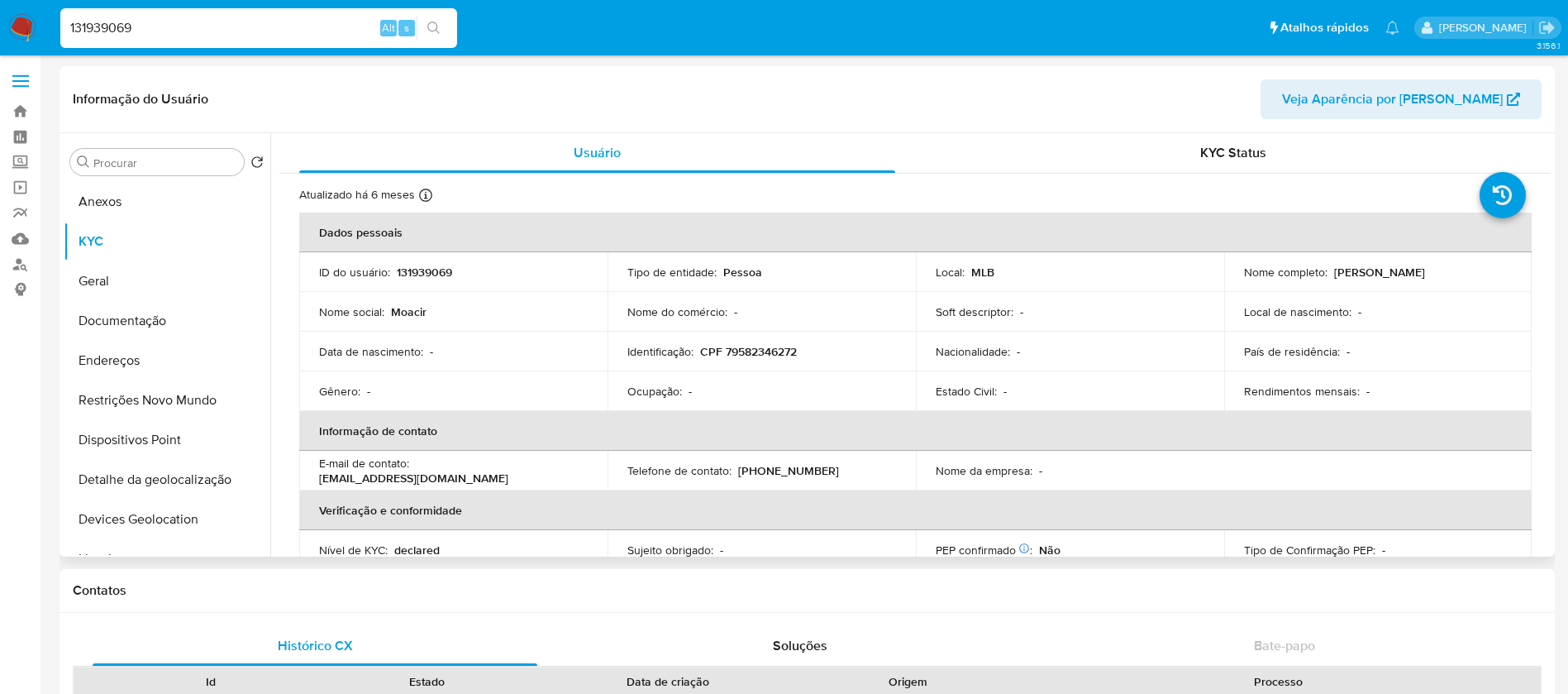
scroll to position [165, 0]
select select "10"
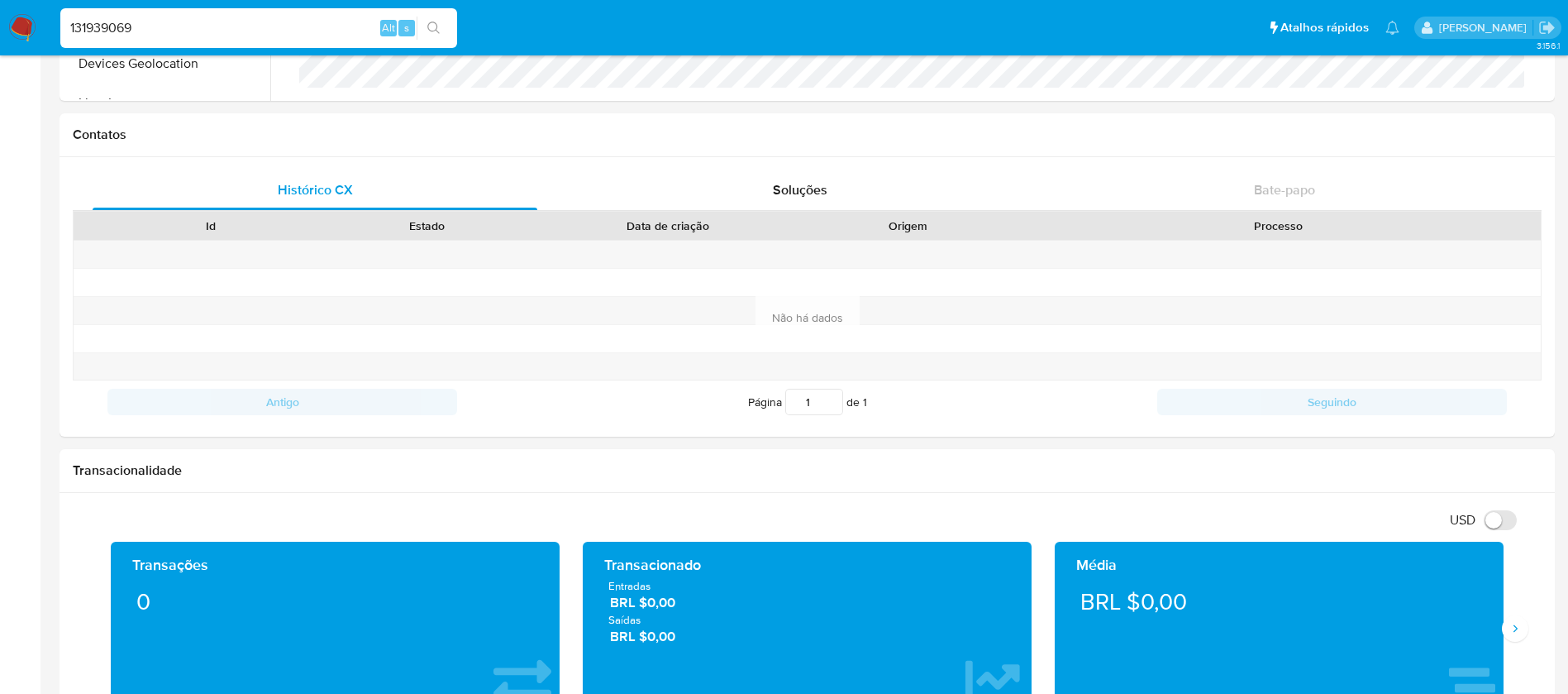
scroll to position [496, 0]
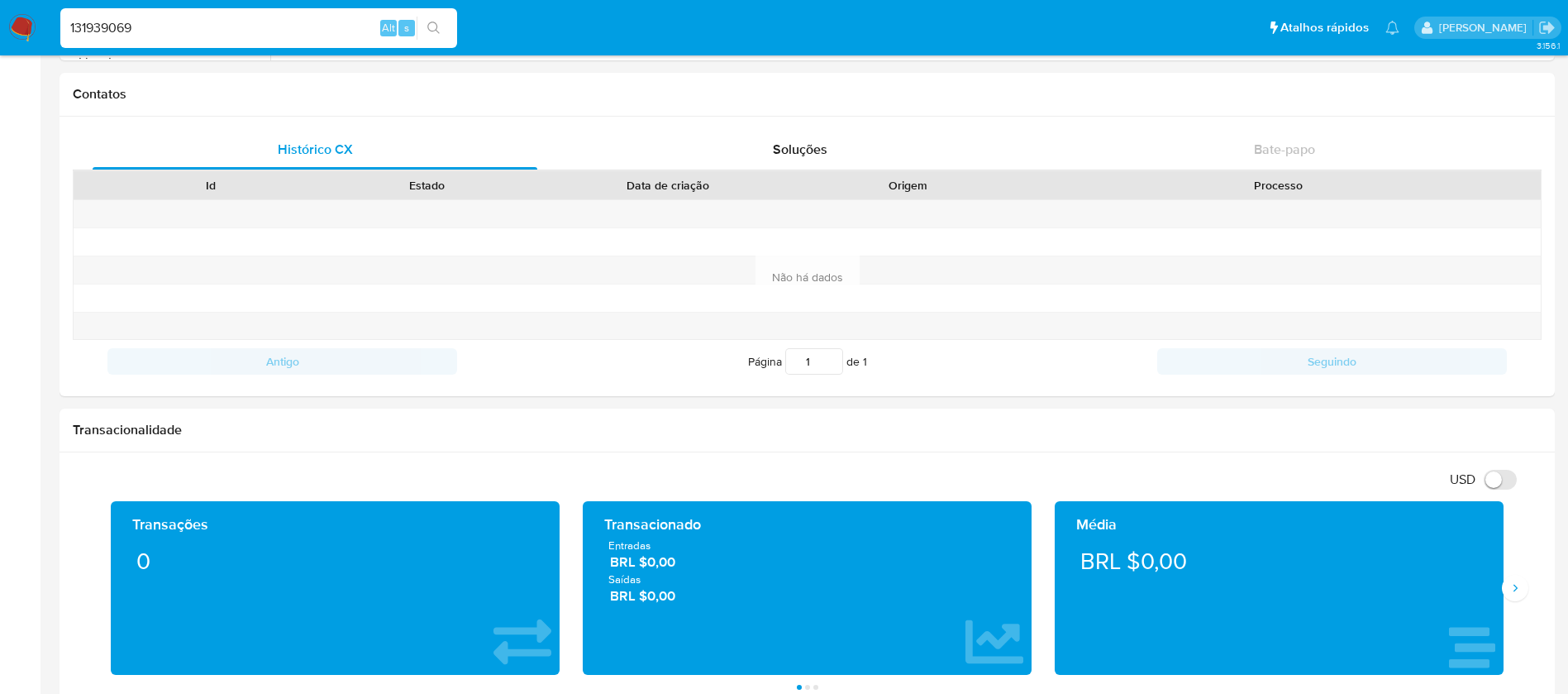
click at [178, 42] on div "131939069 Alt s" at bounding box center [258, 28] width 396 height 40
click at [181, 33] on input "131939069" at bounding box center [258, 28] width 396 height 22
paste input "6683137"
type input "166831379"
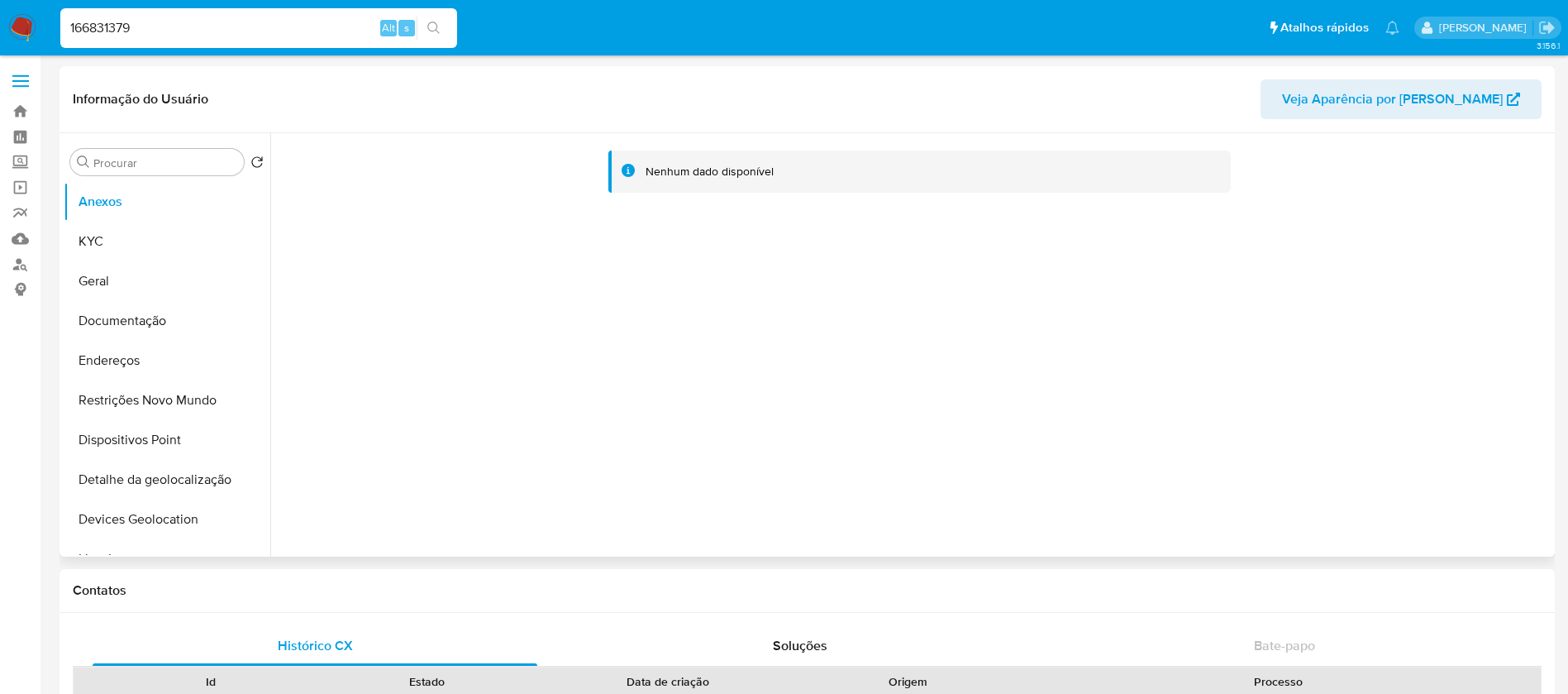
select select "10"
click at [105, 240] on button "KYC" at bounding box center [160, 241] width 193 height 40
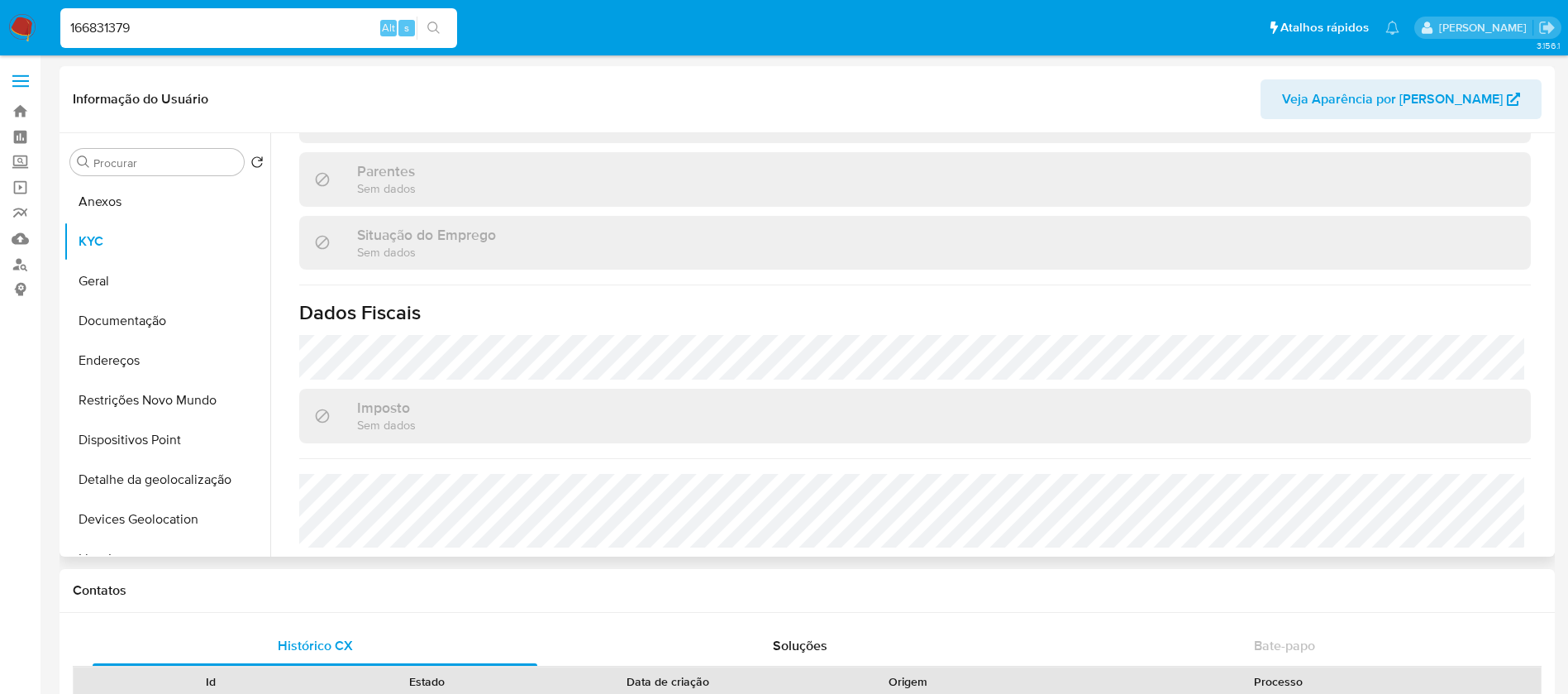
scroll to position [681, 0]
click at [221, 36] on input "166831379" at bounding box center [258, 28] width 396 height 22
paste input "215894477"
type input "215894477"
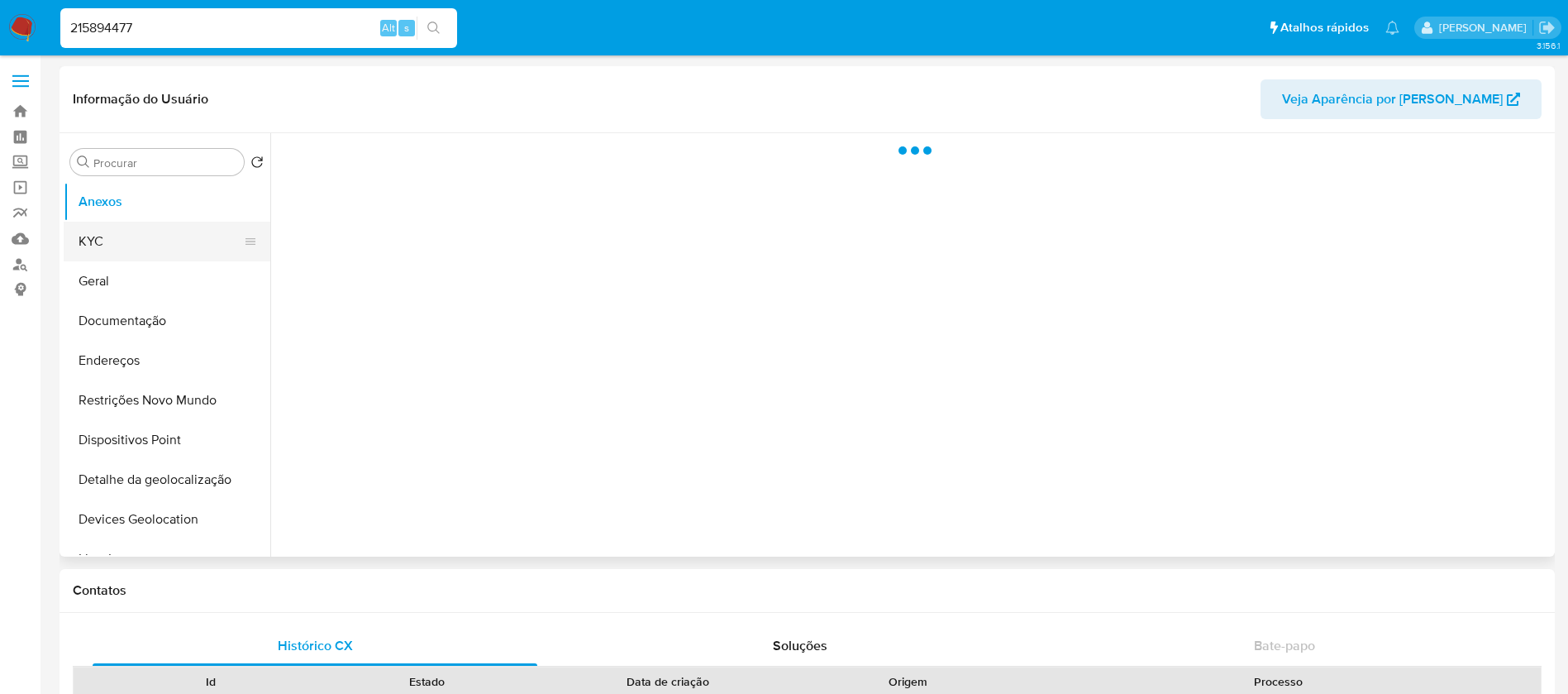
click at [137, 248] on button "KYC" at bounding box center [160, 241] width 193 height 40
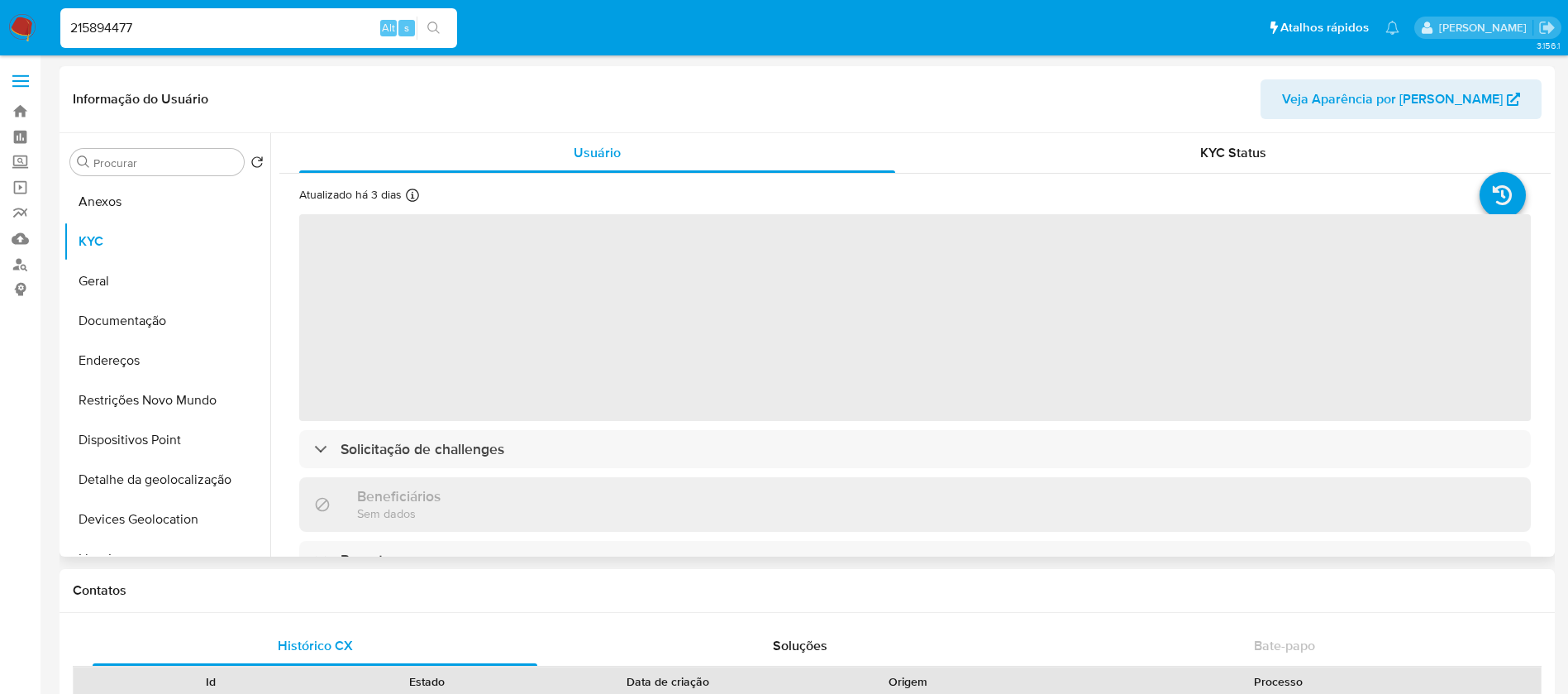
select select "10"
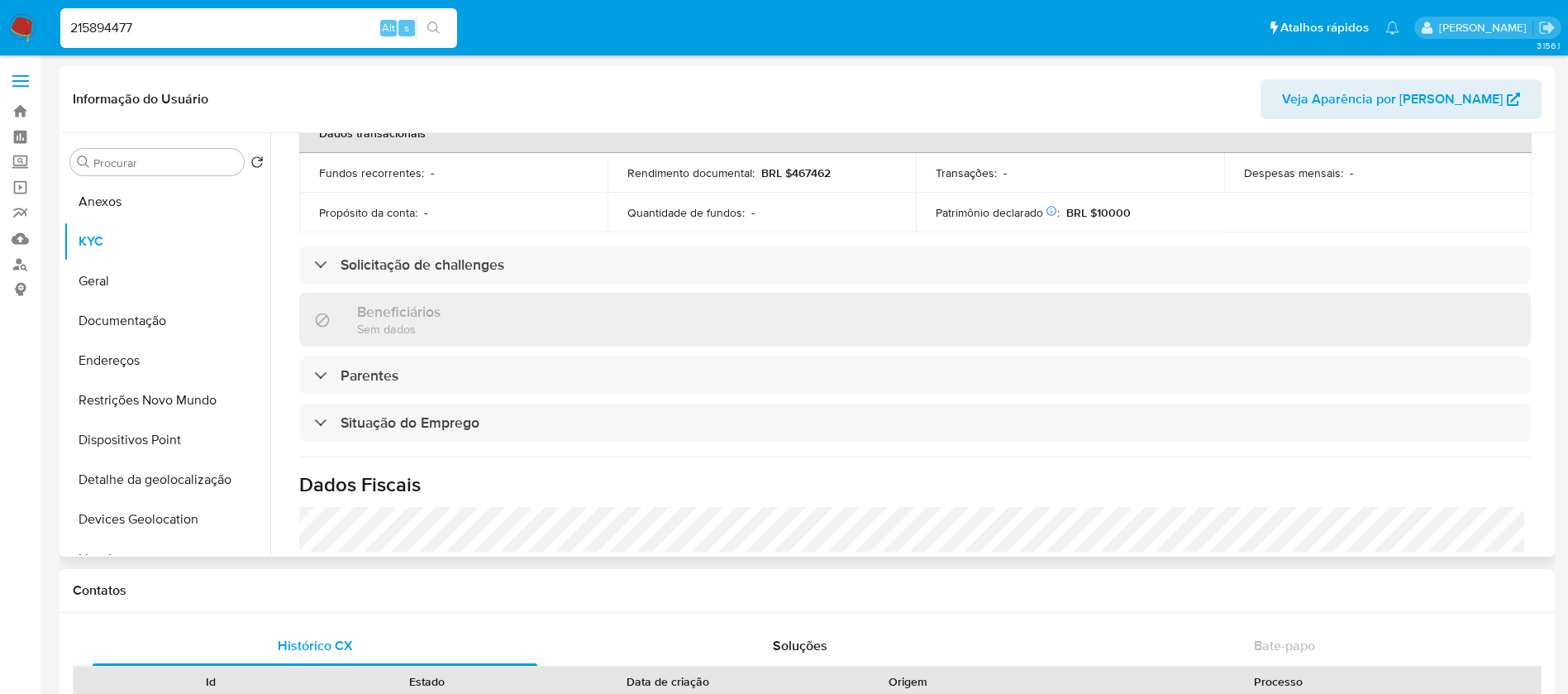
scroll to position [662, 0]
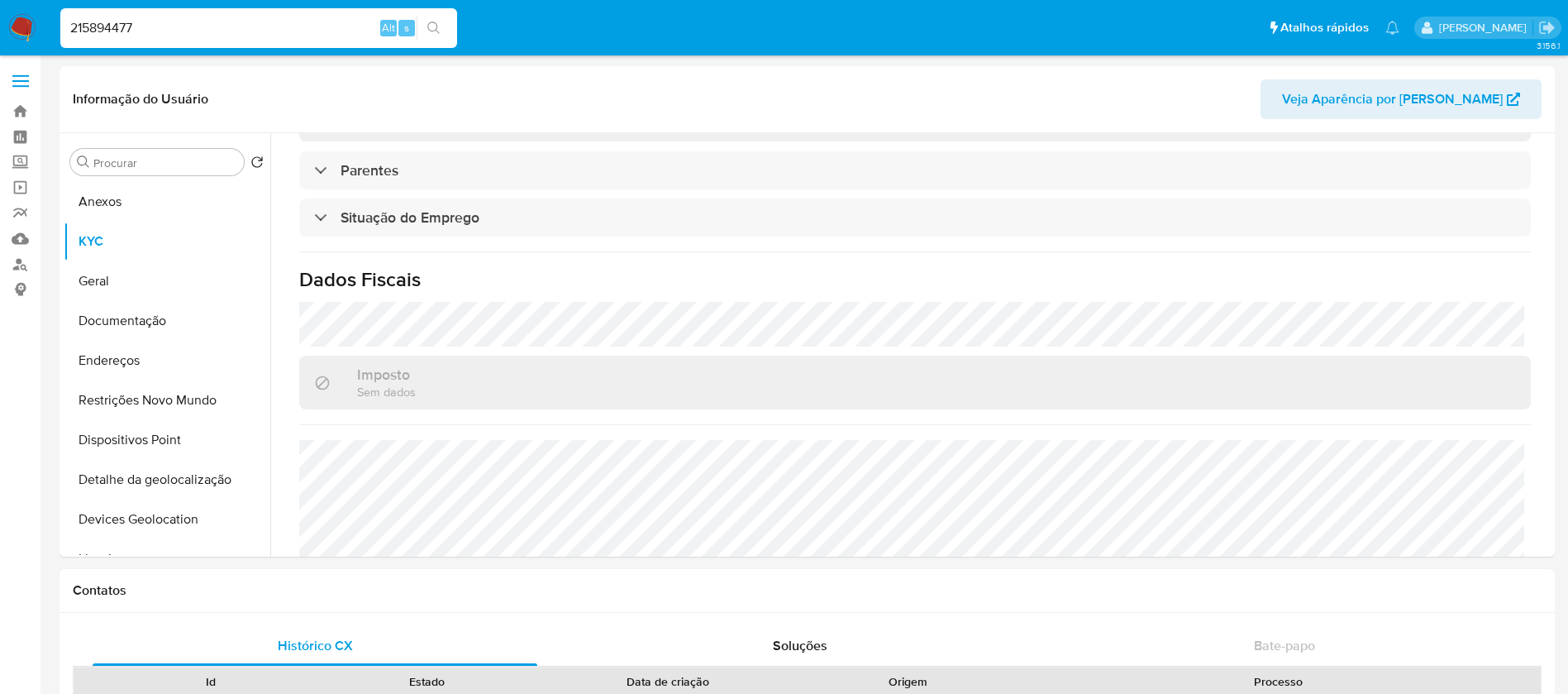
click at [194, 30] on input "215894477" at bounding box center [258, 28] width 396 height 22
paste input "378676971"
type input "378676971"
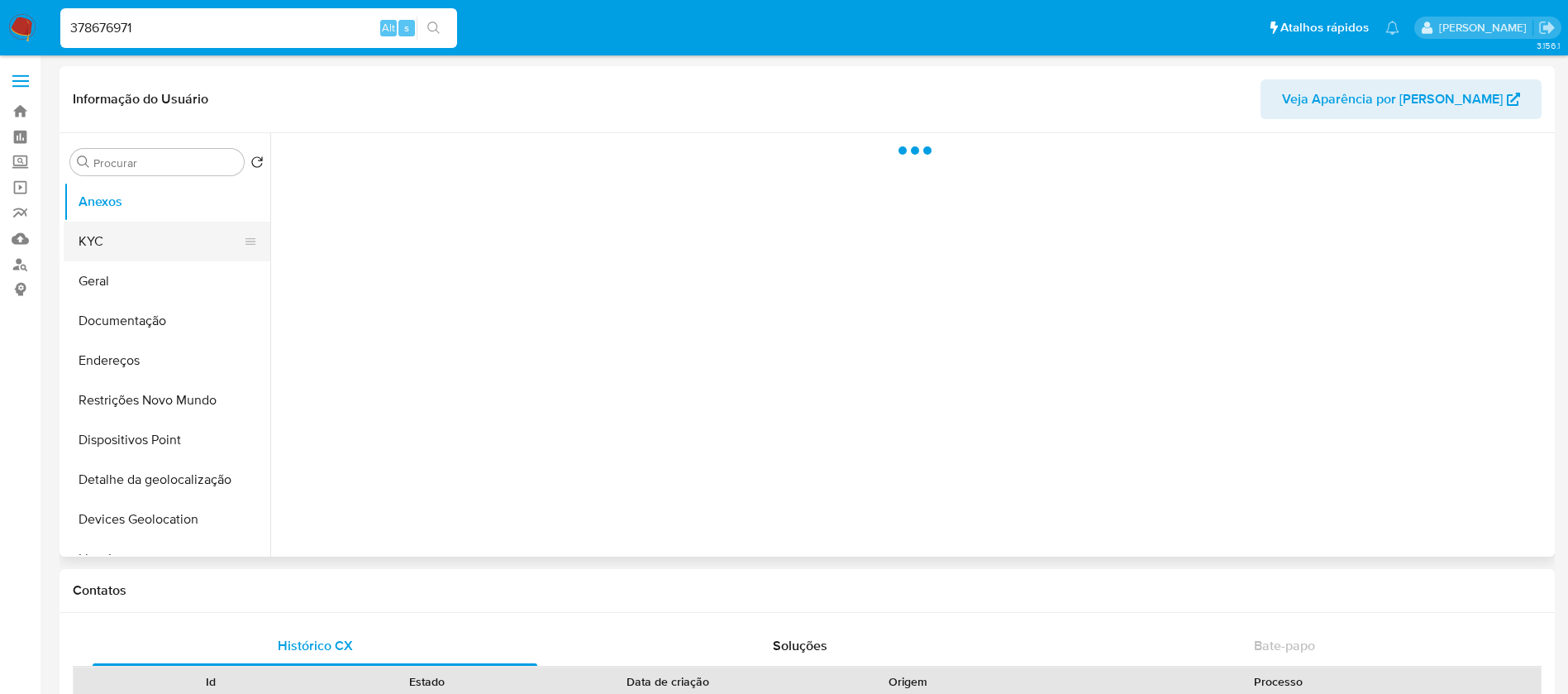
click at [107, 250] on button "KYC" at bounding box center [160, 241] width 193 height 40
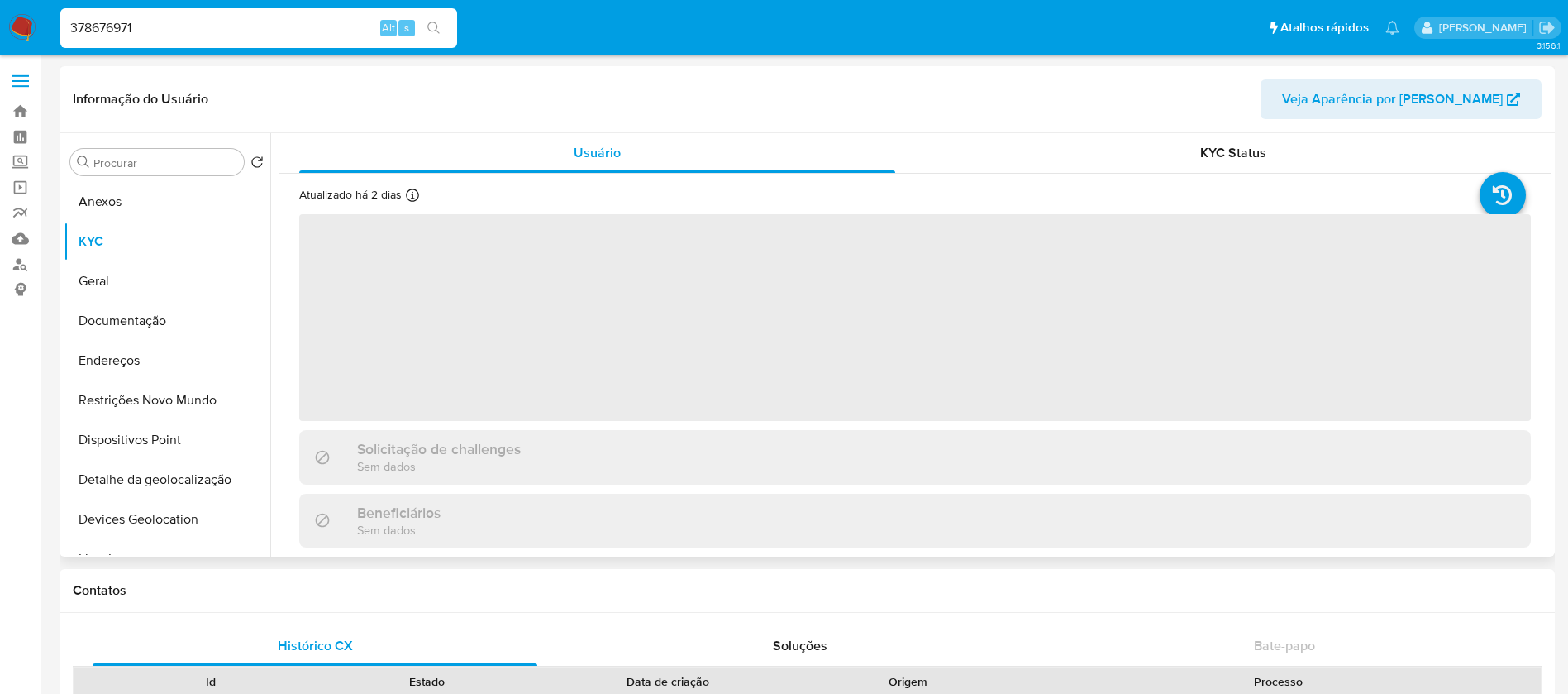
select select "10"
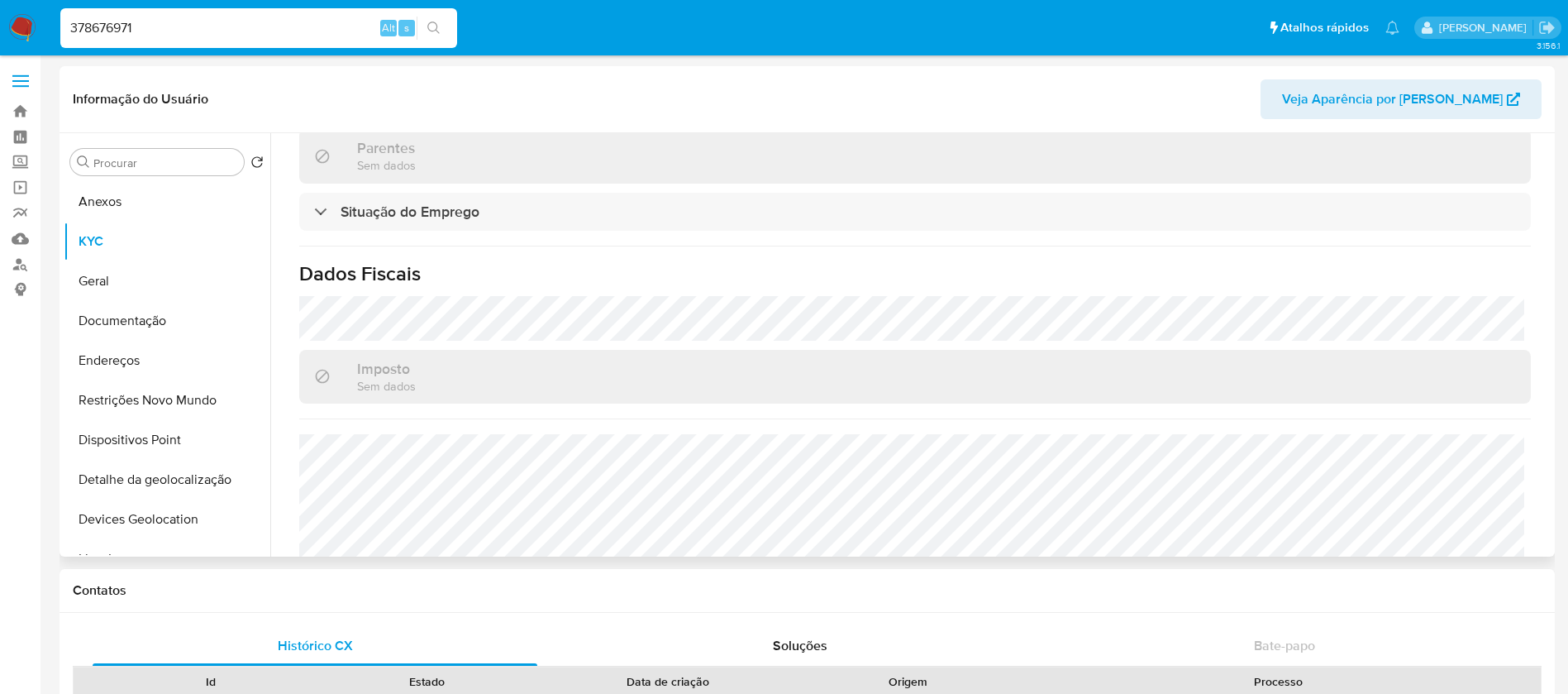
scroll to position [721, 0]
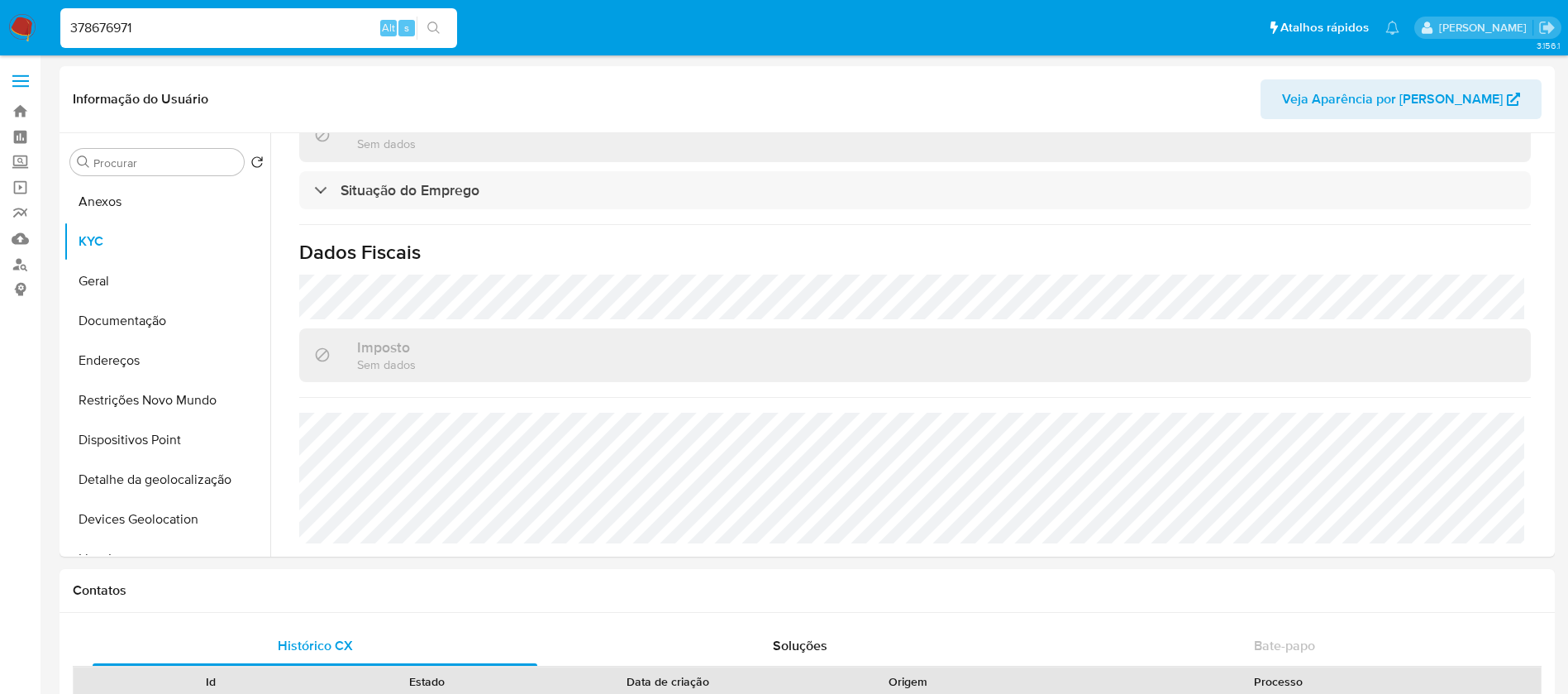
click at [200, 22] on input "378676971" at bounding box center [258, 28] width 396 height 22
paste input "1111470143"
type input "1111470143"
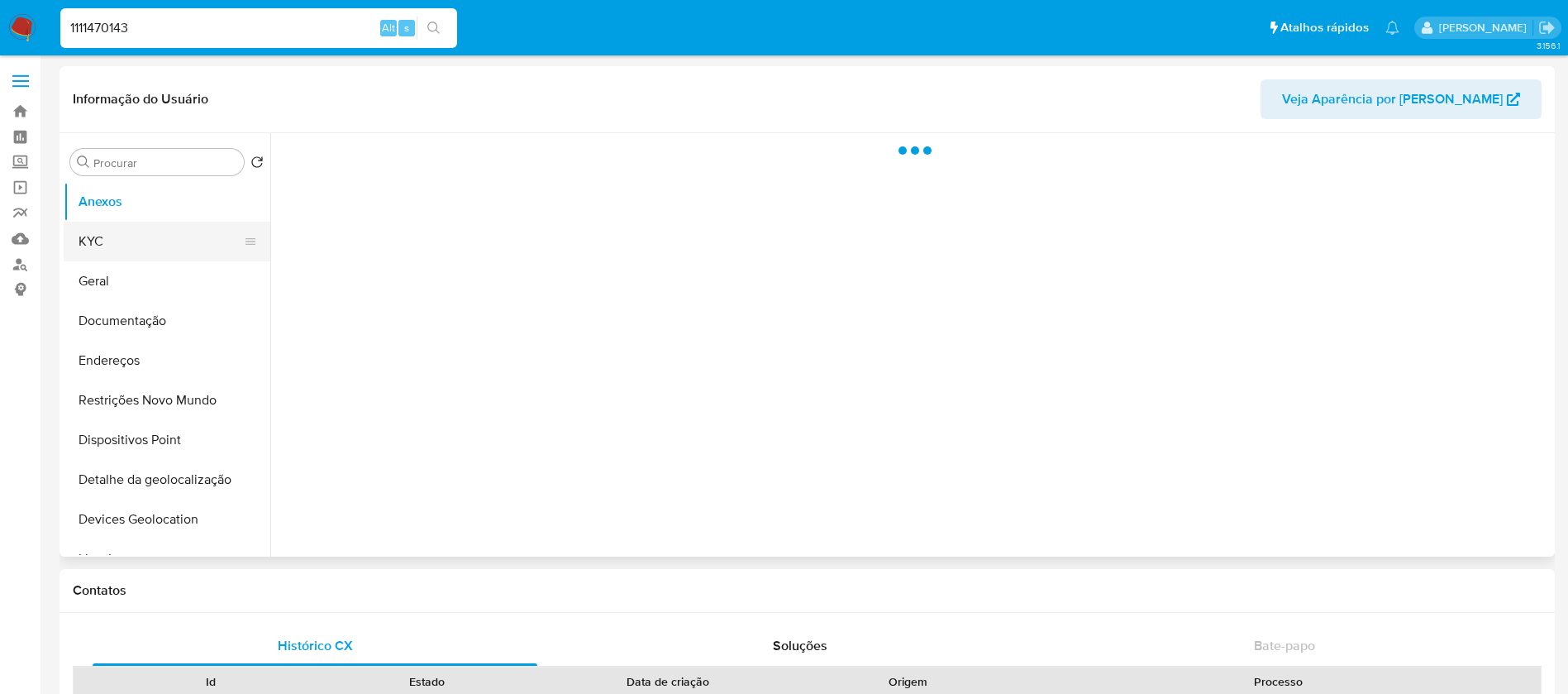
click at [84, 246] on button "KYC" at bounding box center [160, 241] width 193 height 40
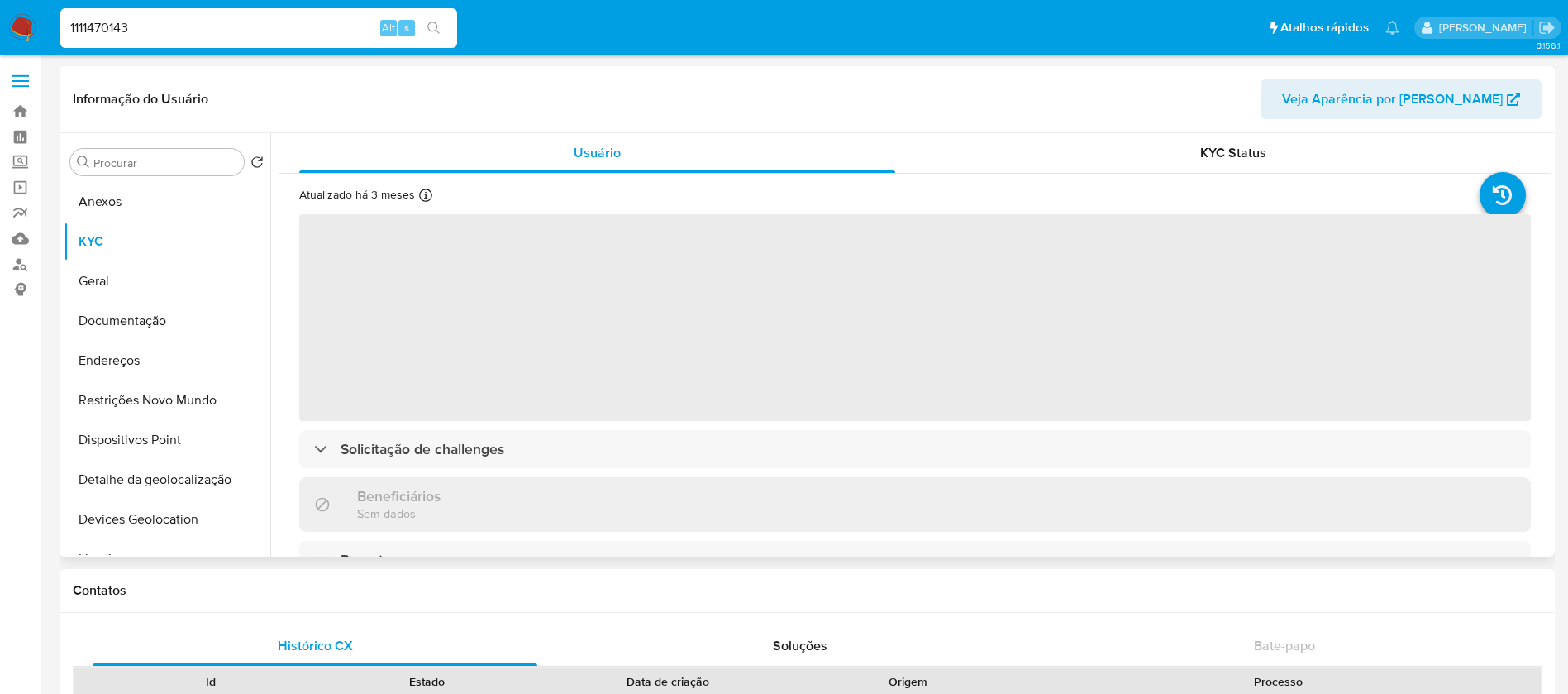
select select "10"
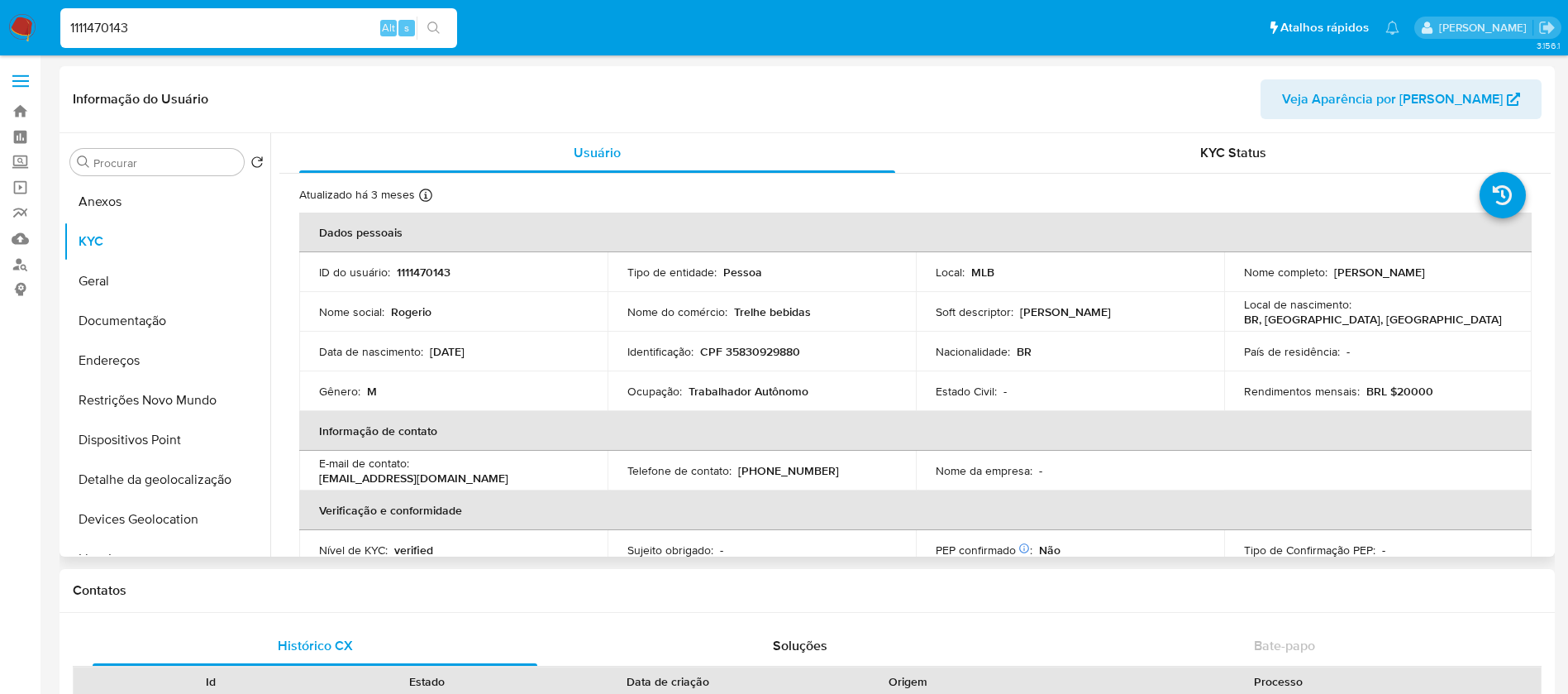
click at [230, 26] on input "1111470143" at bounding box center [258, 28] width 396 height 22
paste input "8775898"
type input "87758983"
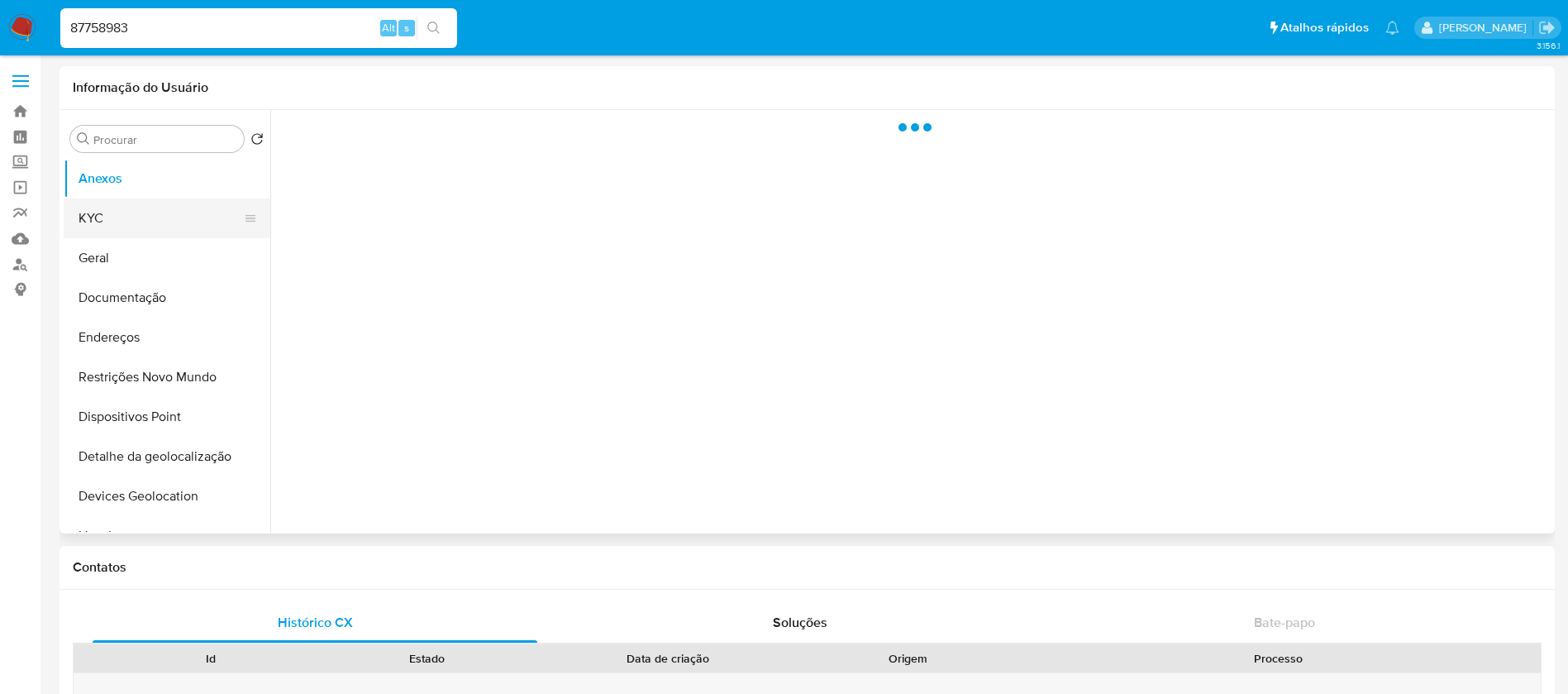
click at [98, 229] on button "KYC" at bounding box center [160, 218] width 193 height 40
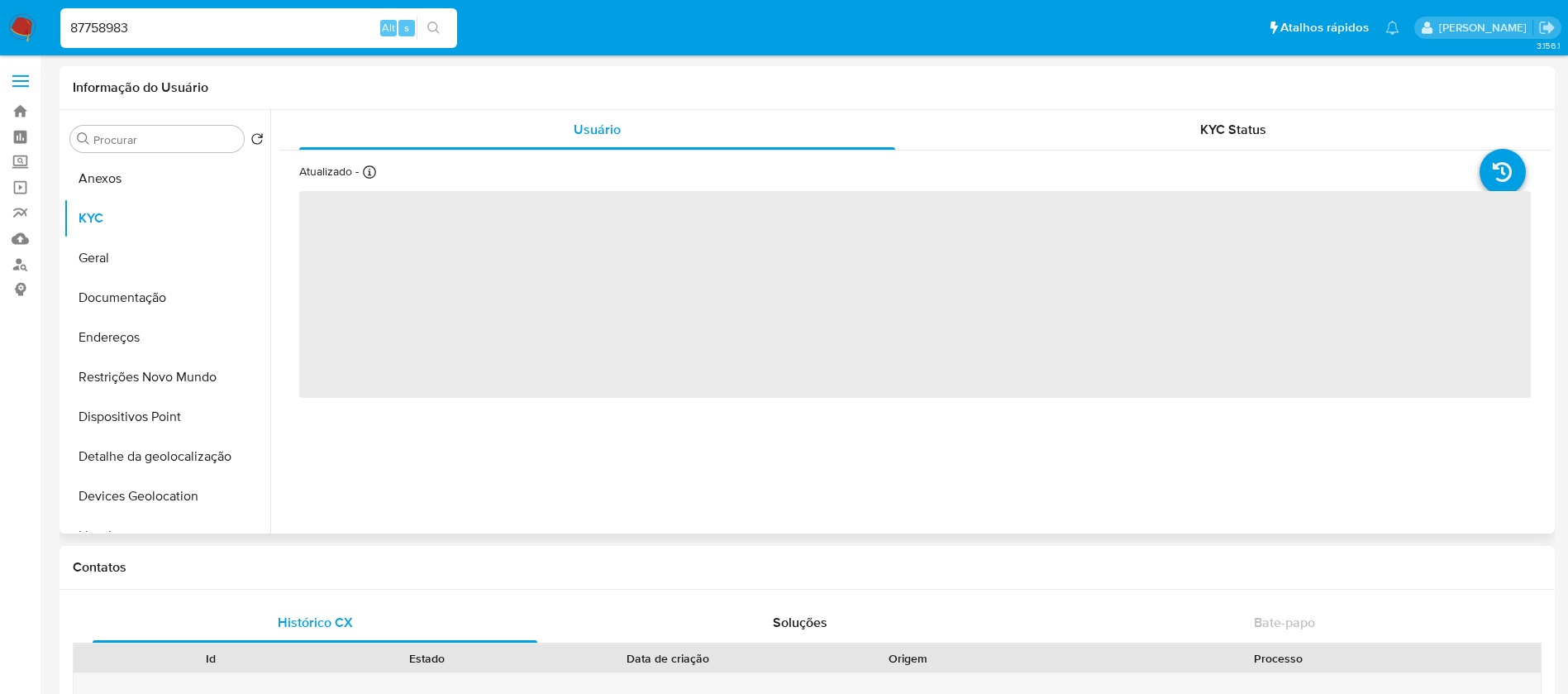
select select "10"
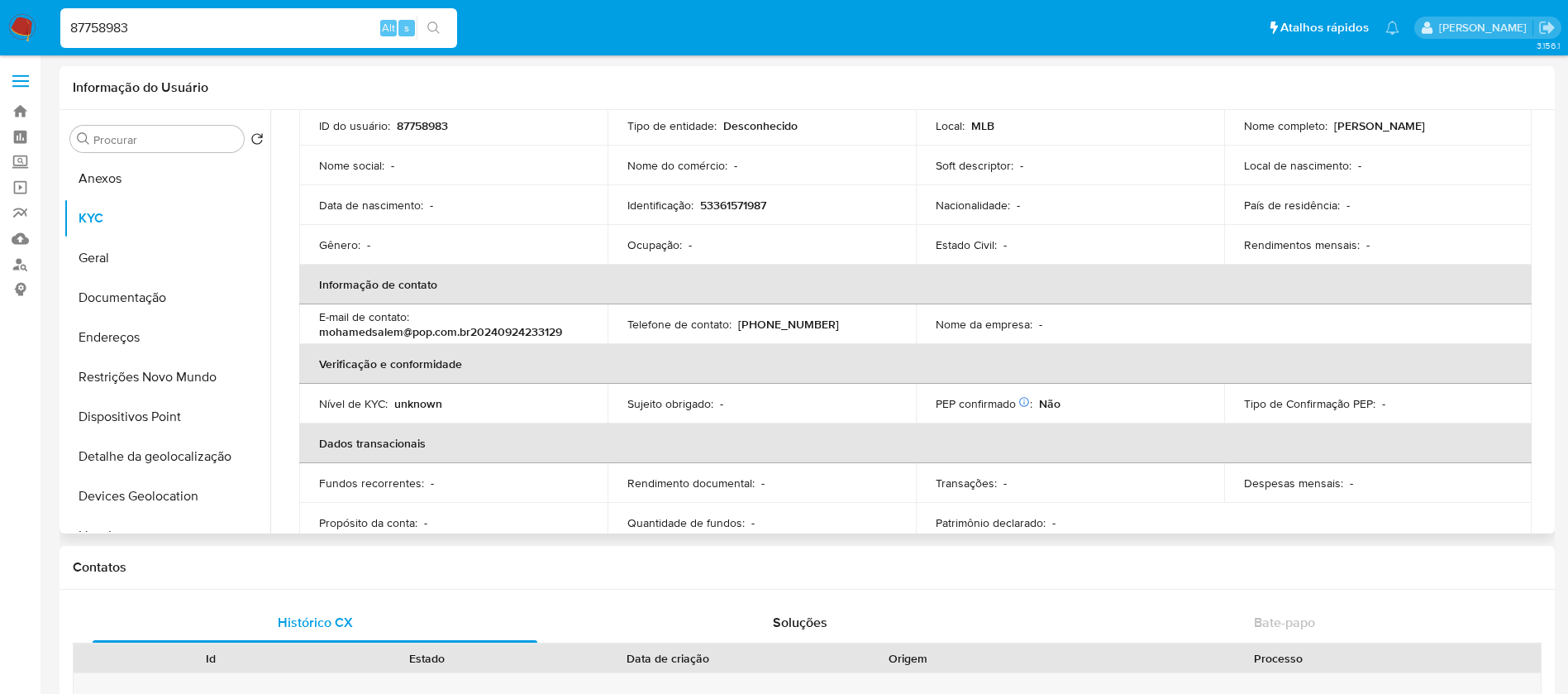
scroll to position [159, 0]
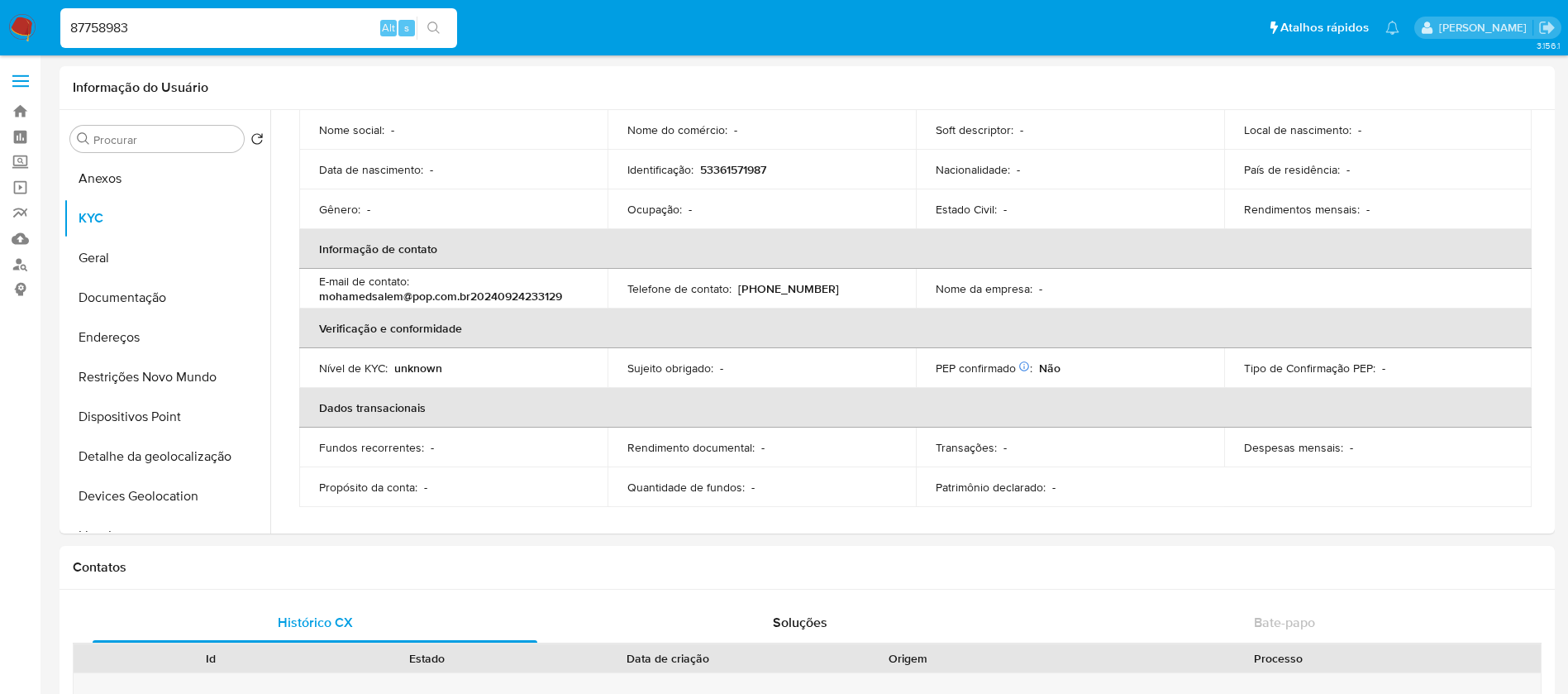
click at [281, 29] on input "87758983" at bounding box center [258, 28] width 396 height 22
paste input "2121310391"
type input "2121310391"
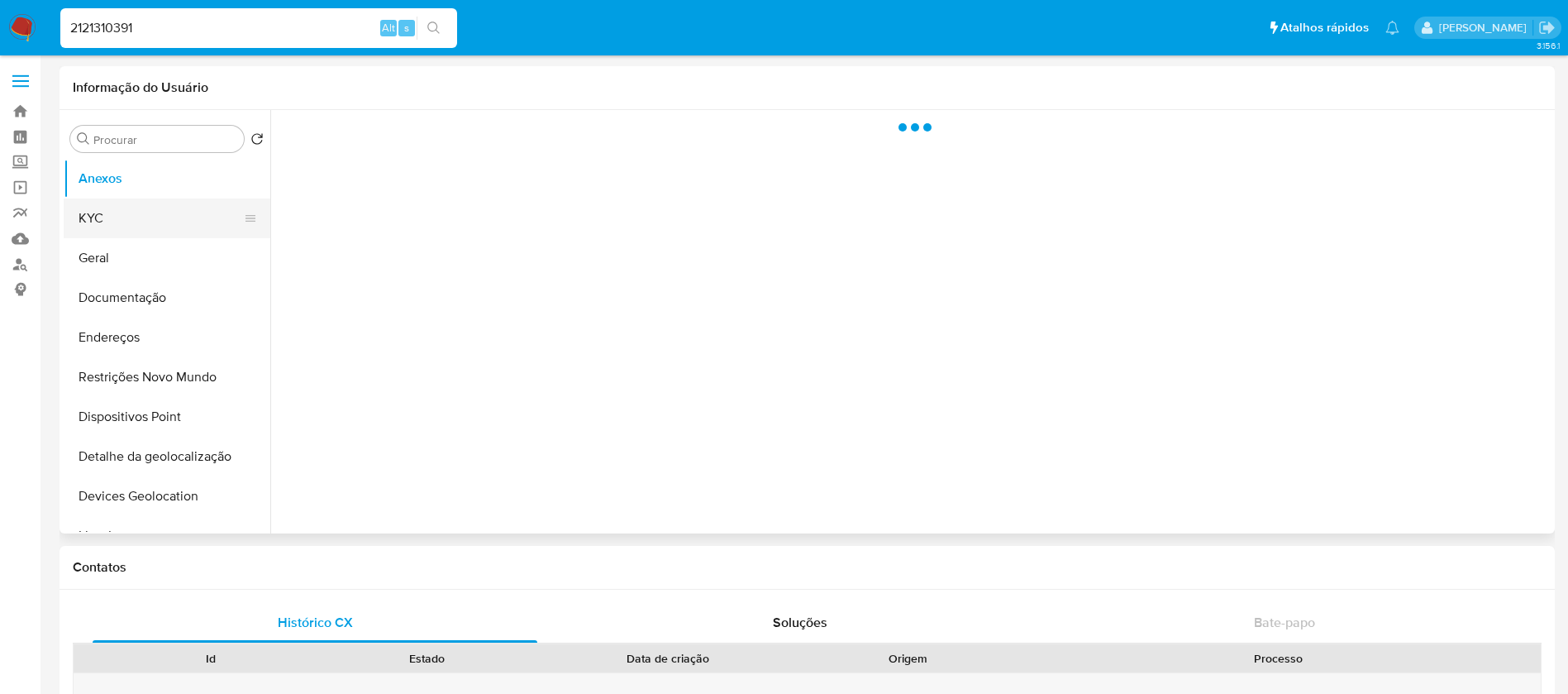
click at [101, 224] on button "KYC" at bounding box center [160, 218] width 193 height 40
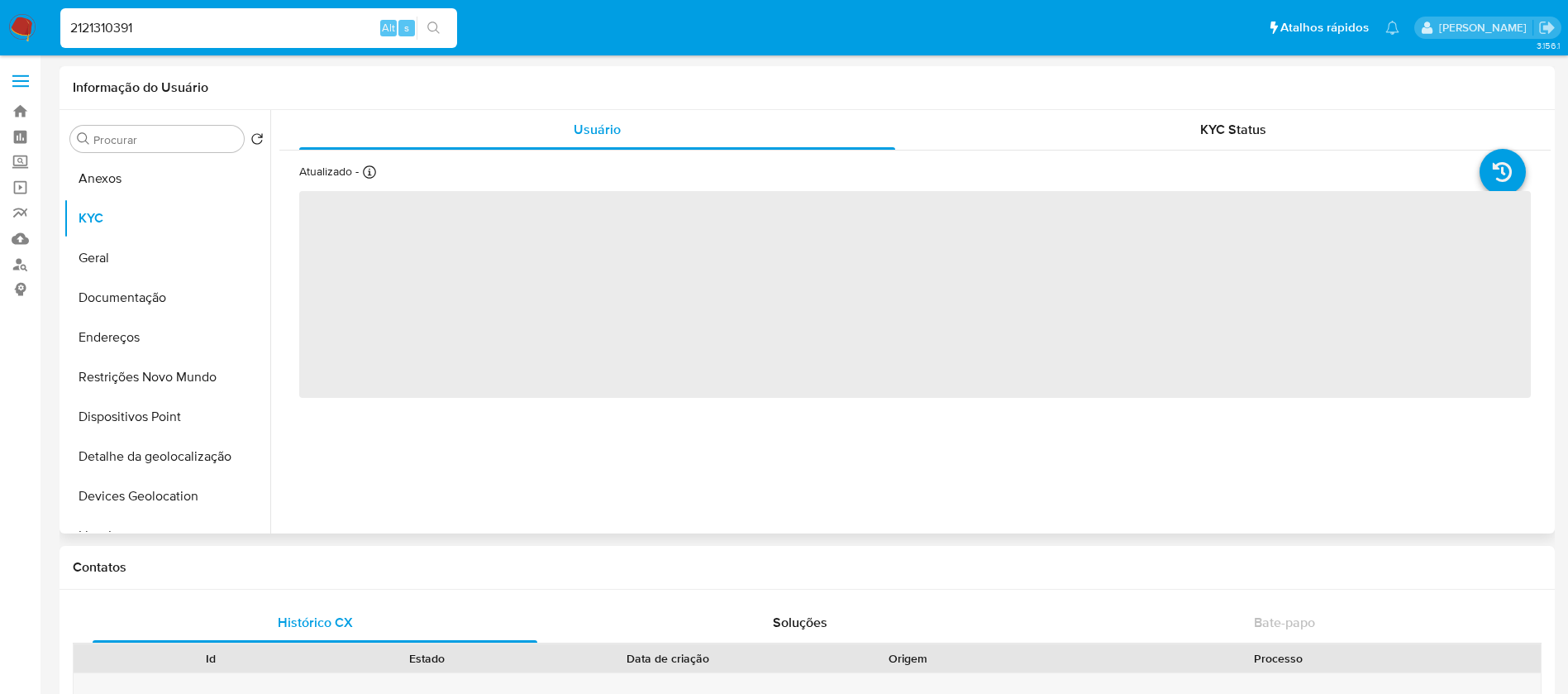
select select "10"
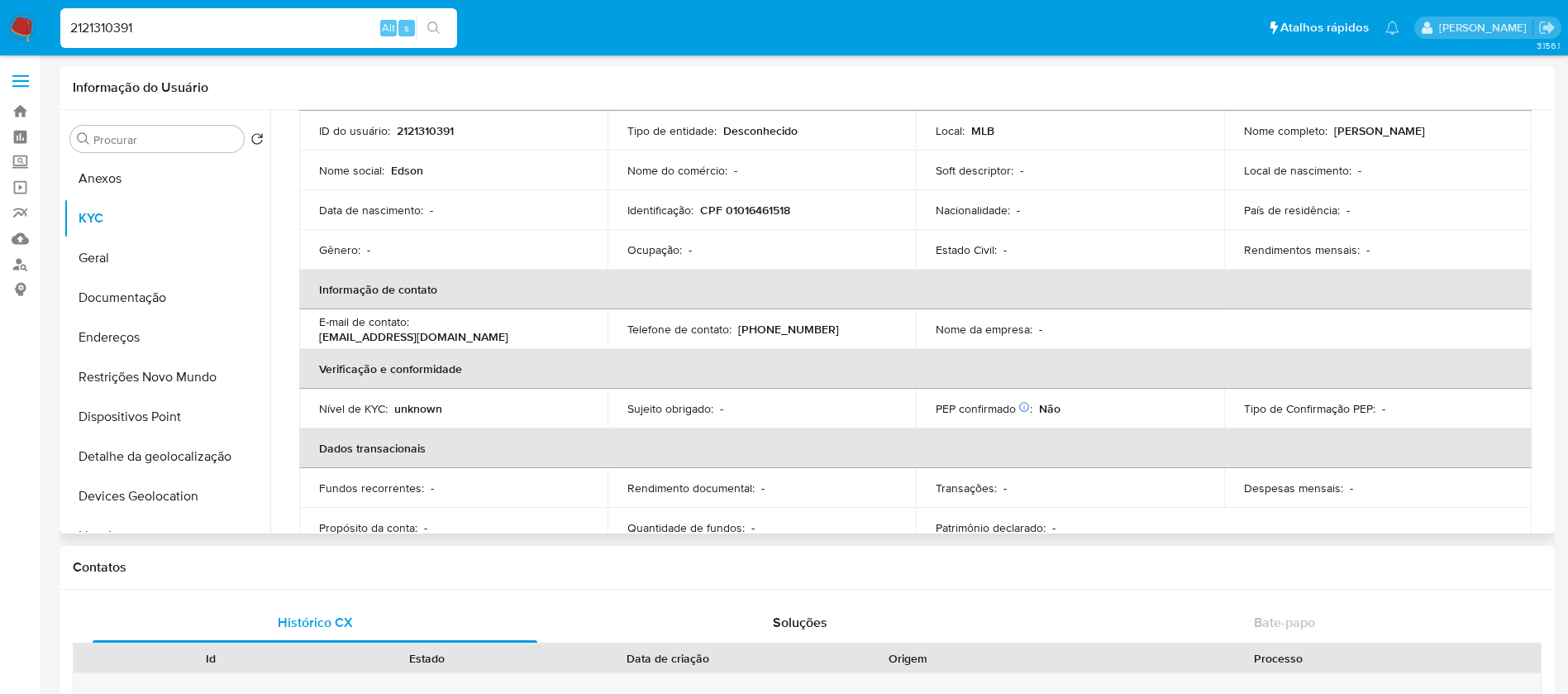
scroll to position [159, 0]
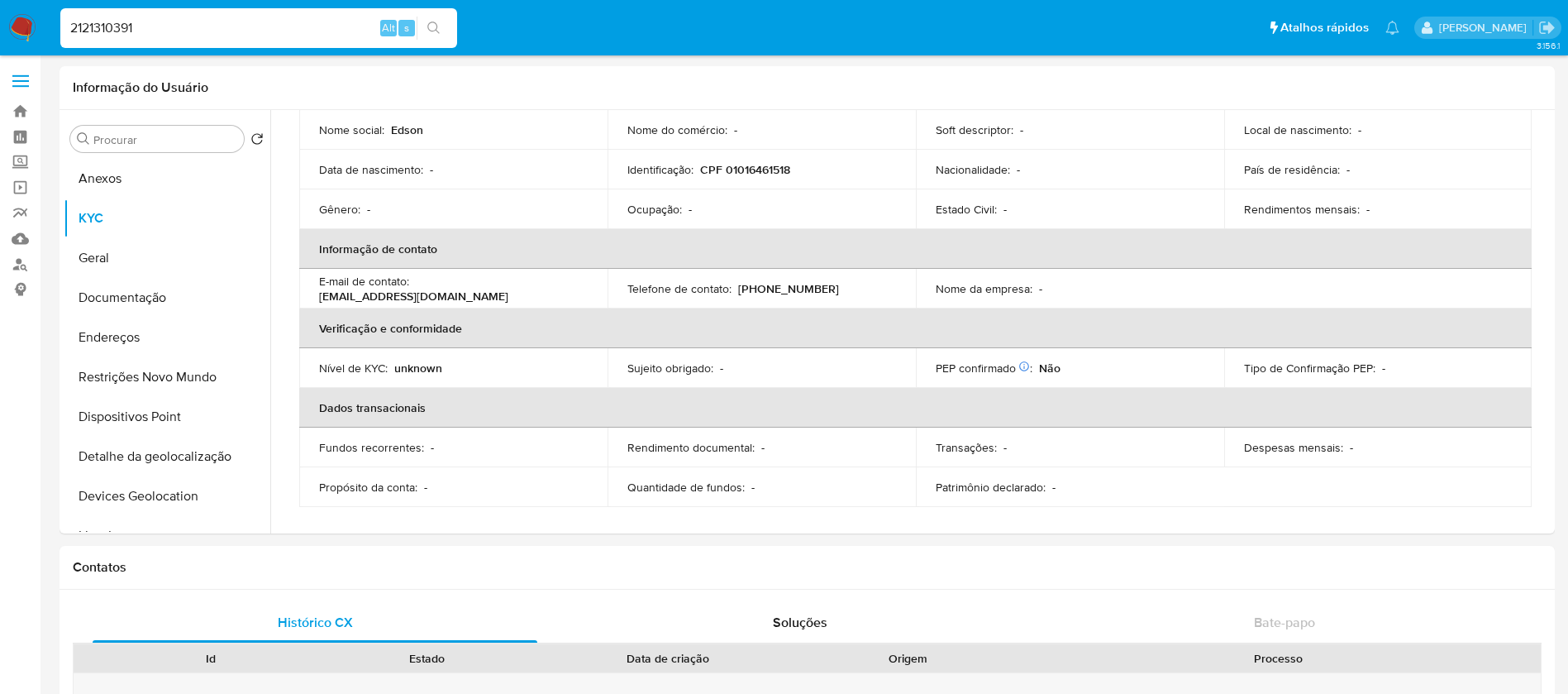
click at [196, 23] on input "2121310391" at bounding box center [258, 28] width 396 height 22
paste input "61362590"
type input "2161362590"
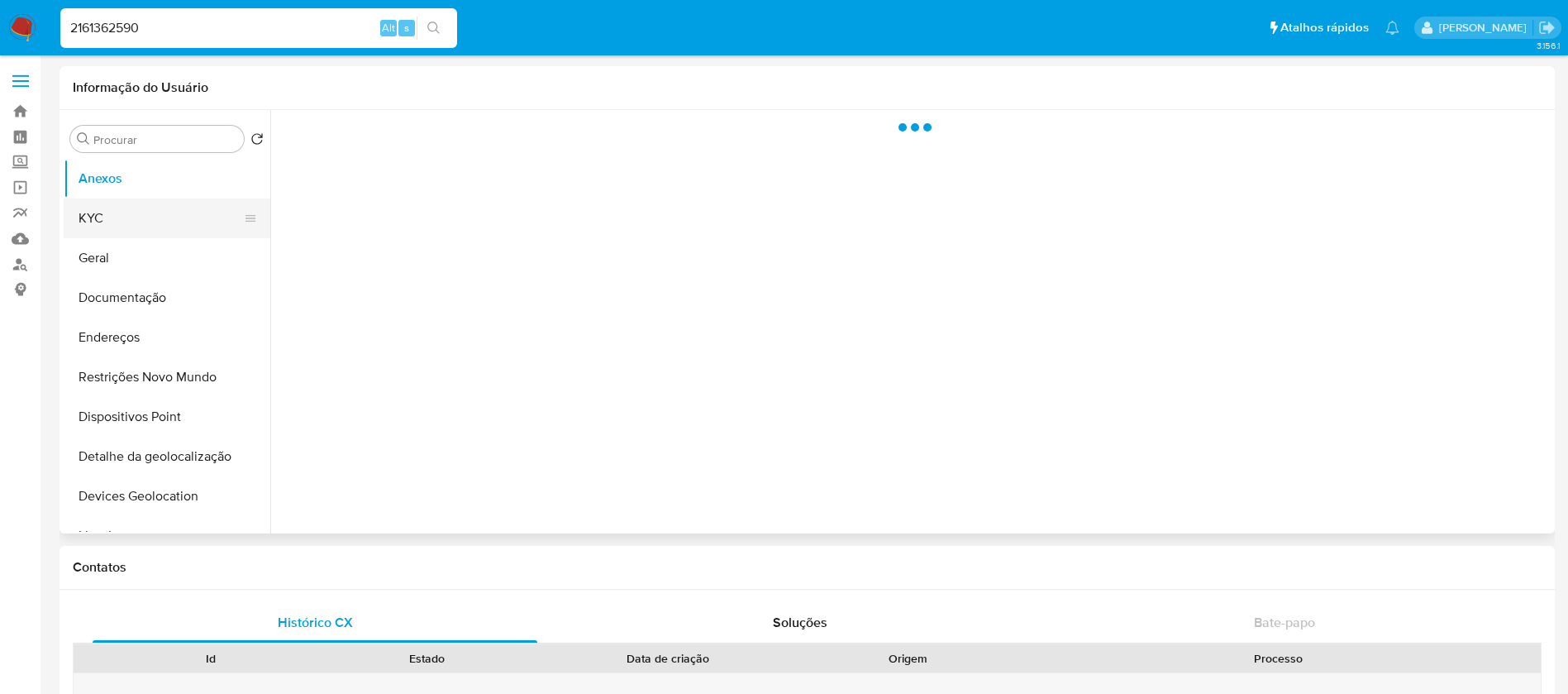
click at [118, 220] on button "KYC" at bounding box center [160, 218] width 193 height 40
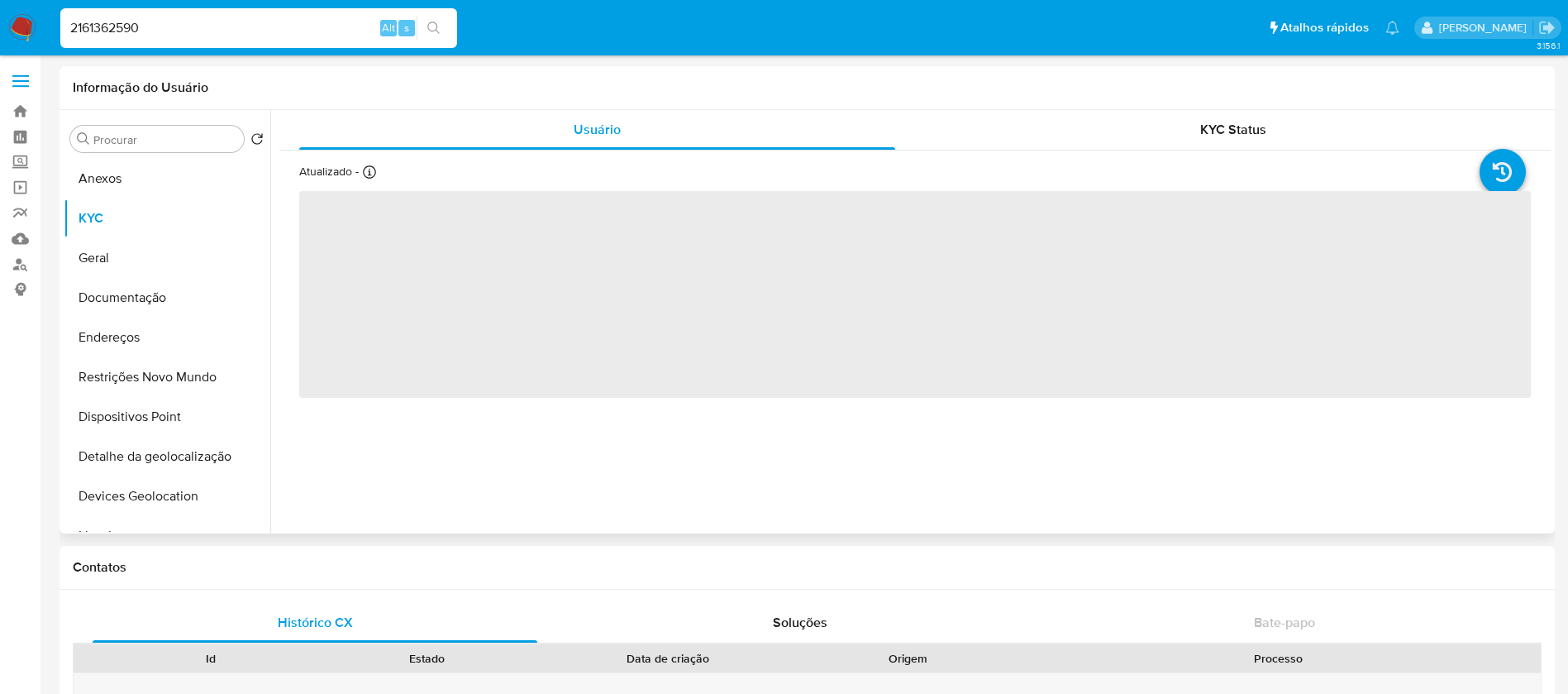
select select "10"
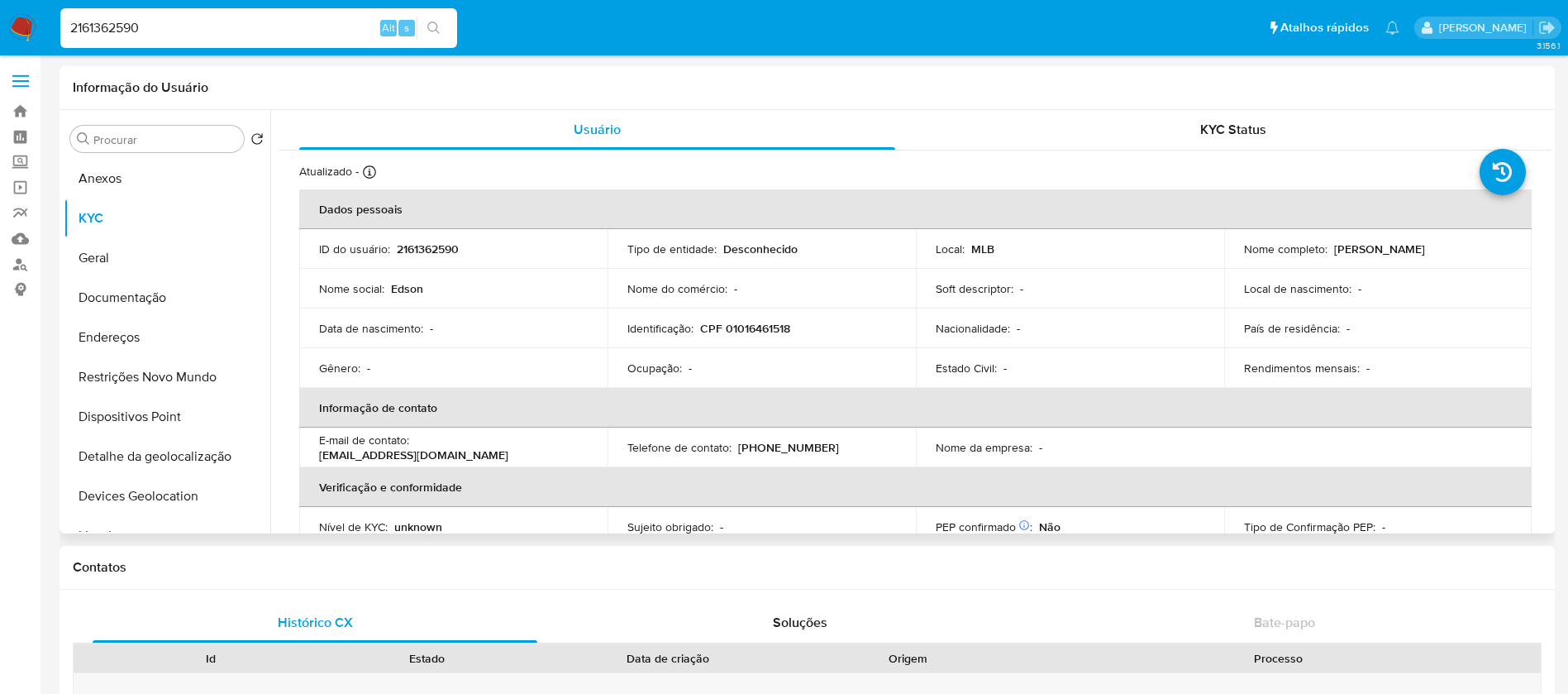
scroll to position [159, 0]
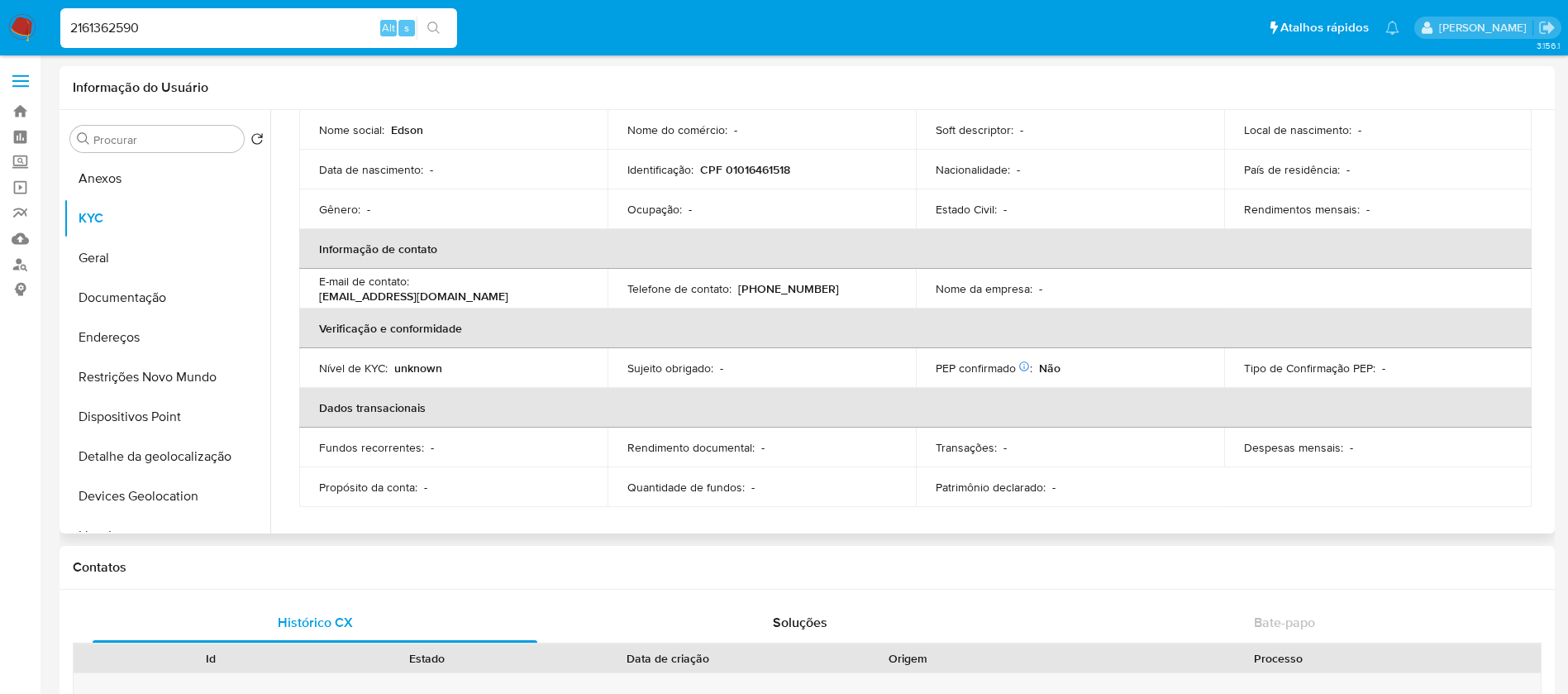
click at [199, 36] on input "2161362590" at bounding box center [258, 28] width 396 height 22
paste input "227306558"
type input "2227306558"
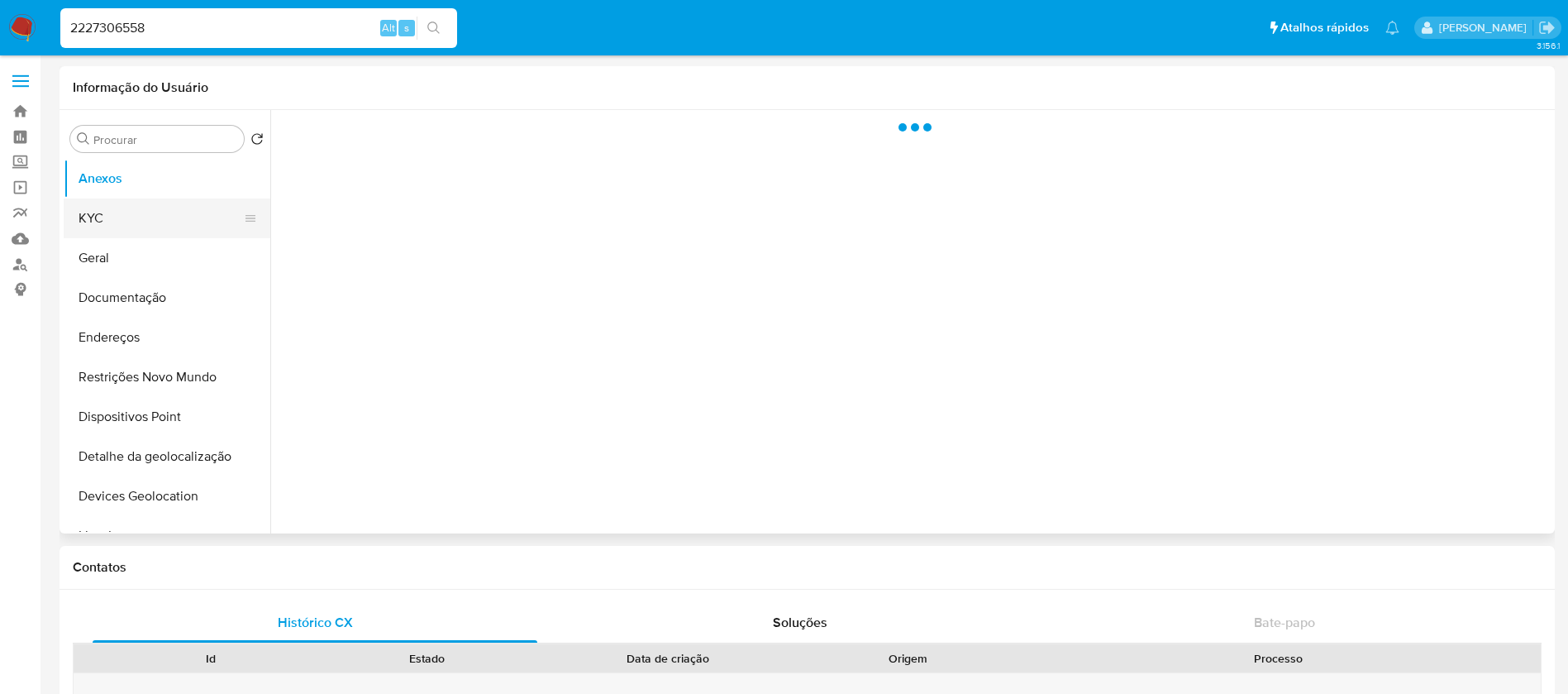
click at [111, 226] on button "KYC" at bounding box center [160, 218] width 193 height 40
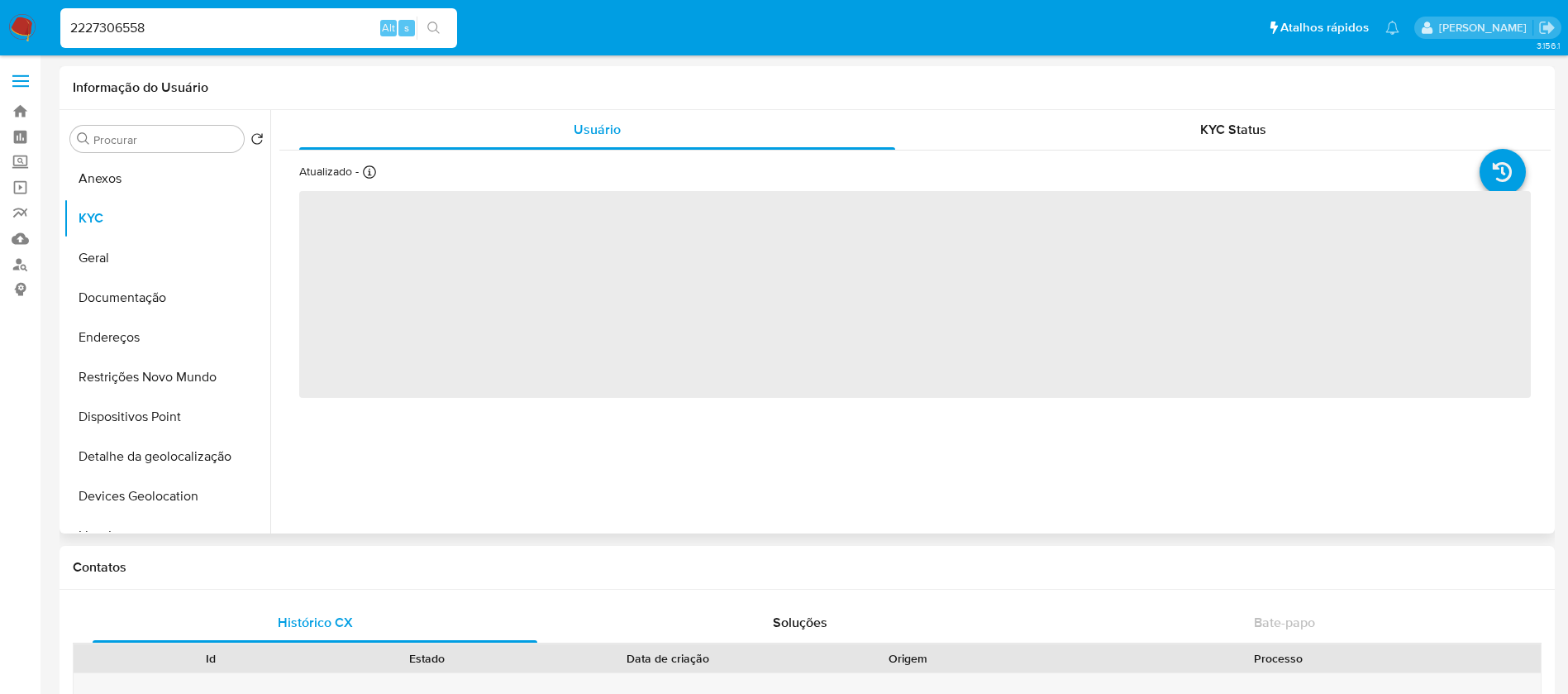
select select "10"
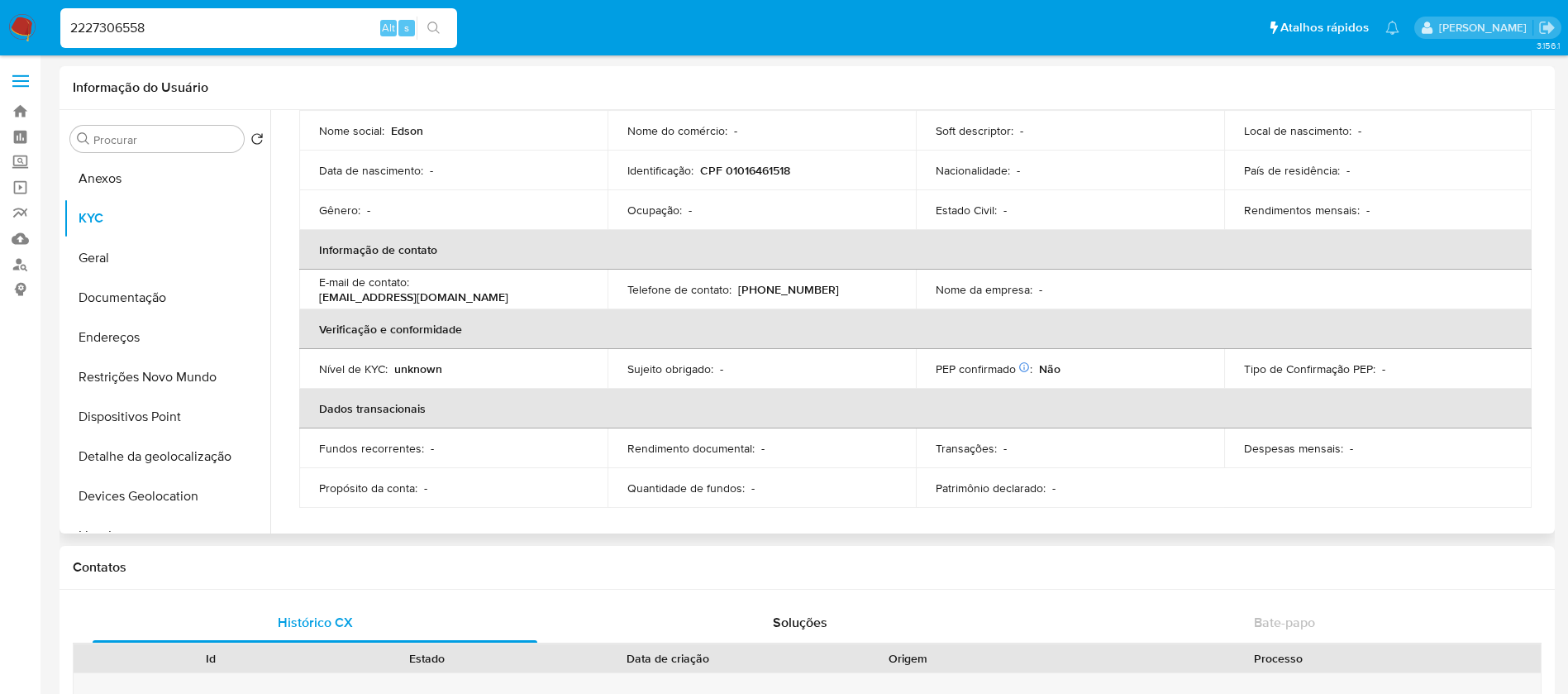
scroll to position [159, 0]
click at [186, 30] on input "2227306558" at bounding box center [258, 28] width 396 height 22
paste input "166381870"
type input "2166381870"
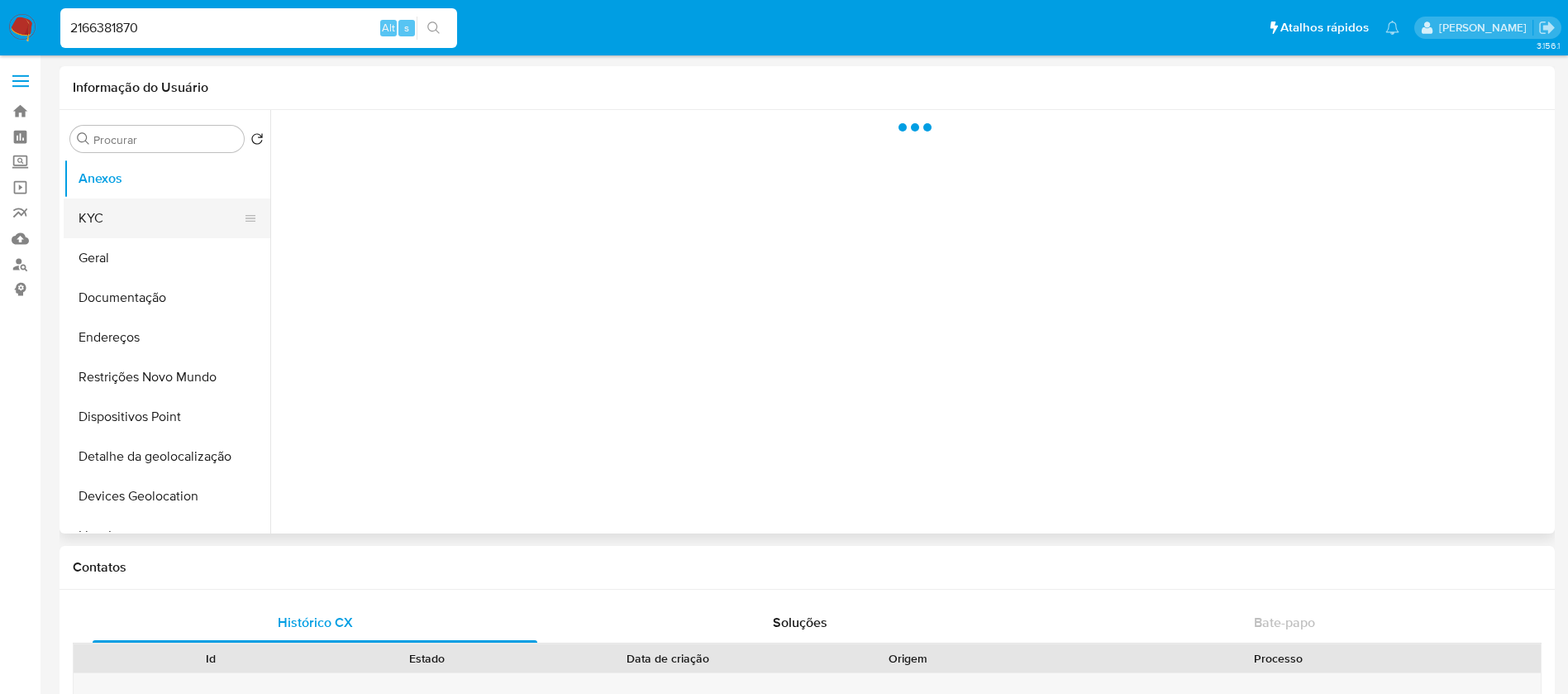
click at [111, 222] on button "KYC" at bounding box center [160, 218] width 193 height 40
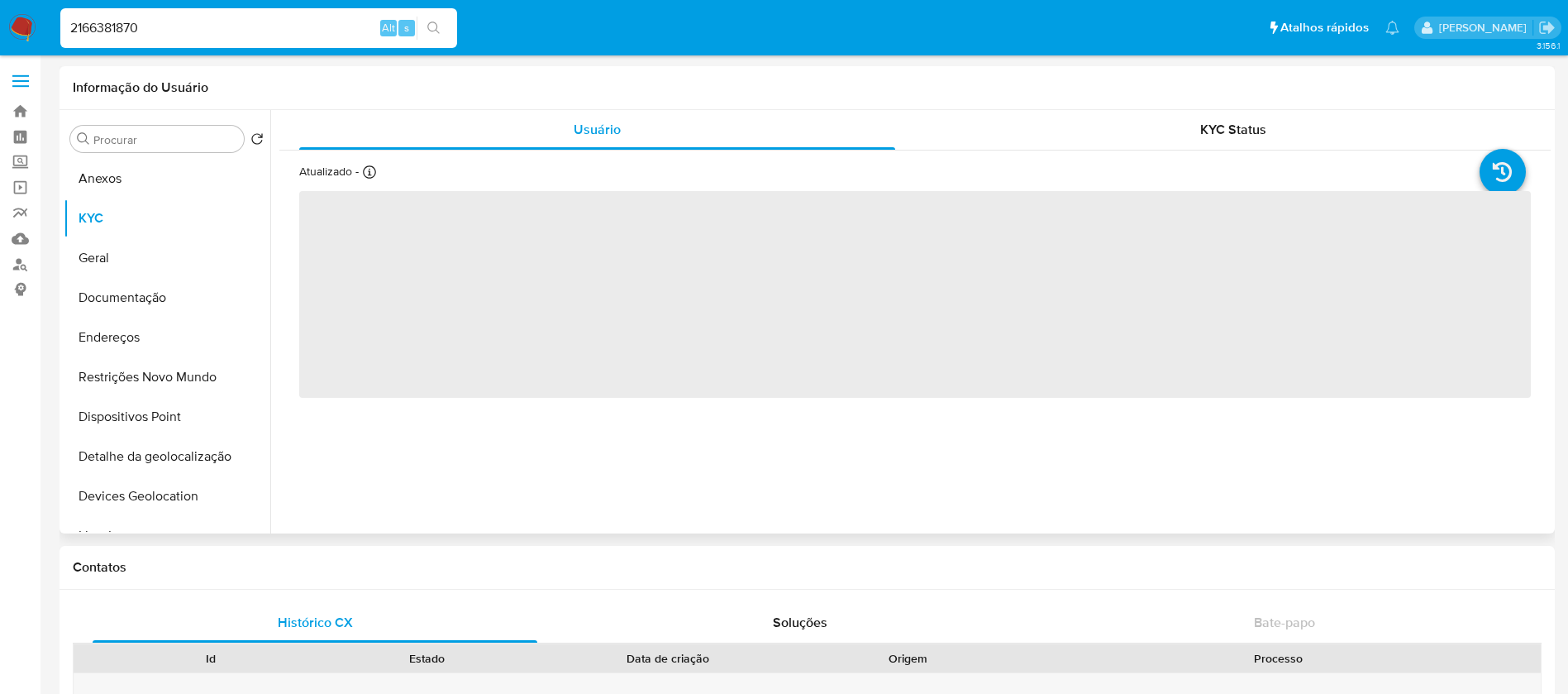
select select "10"
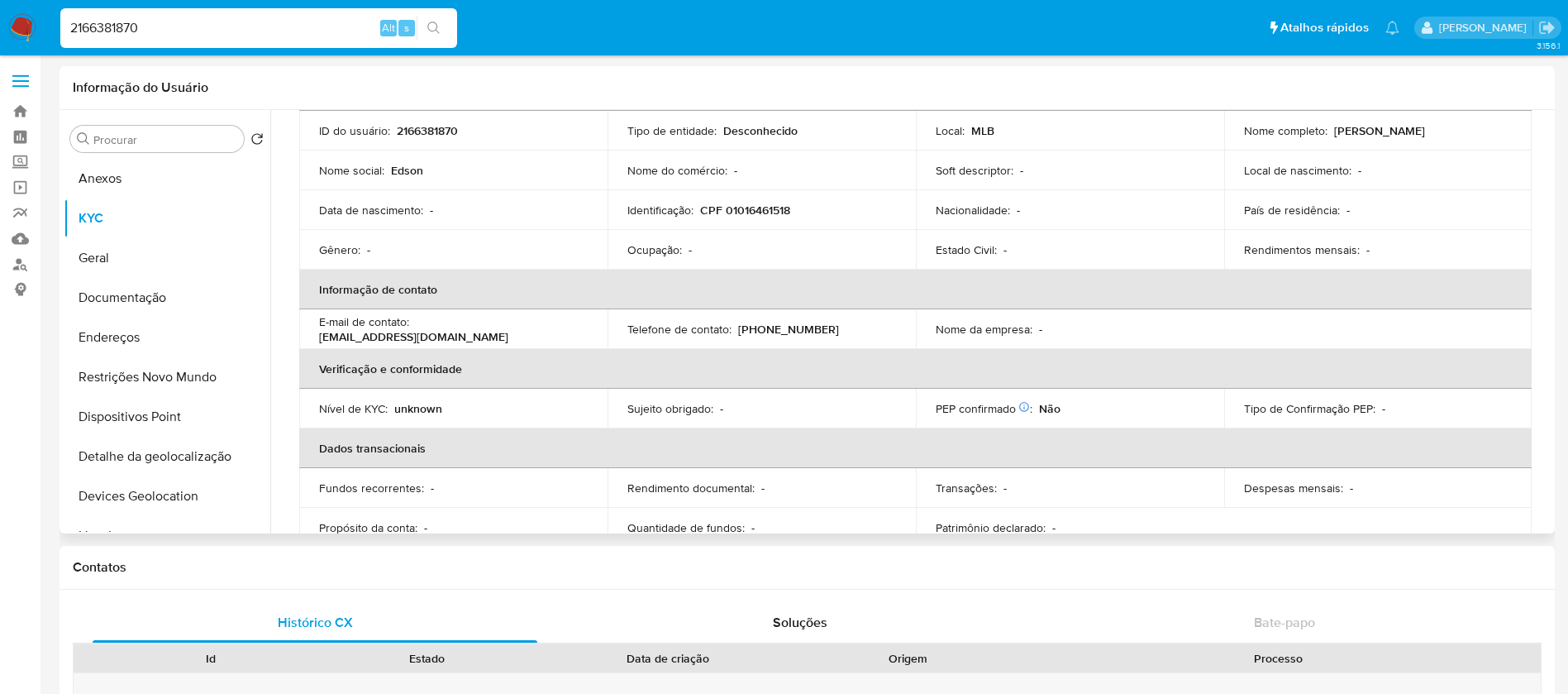
scroll to position [159, 0]
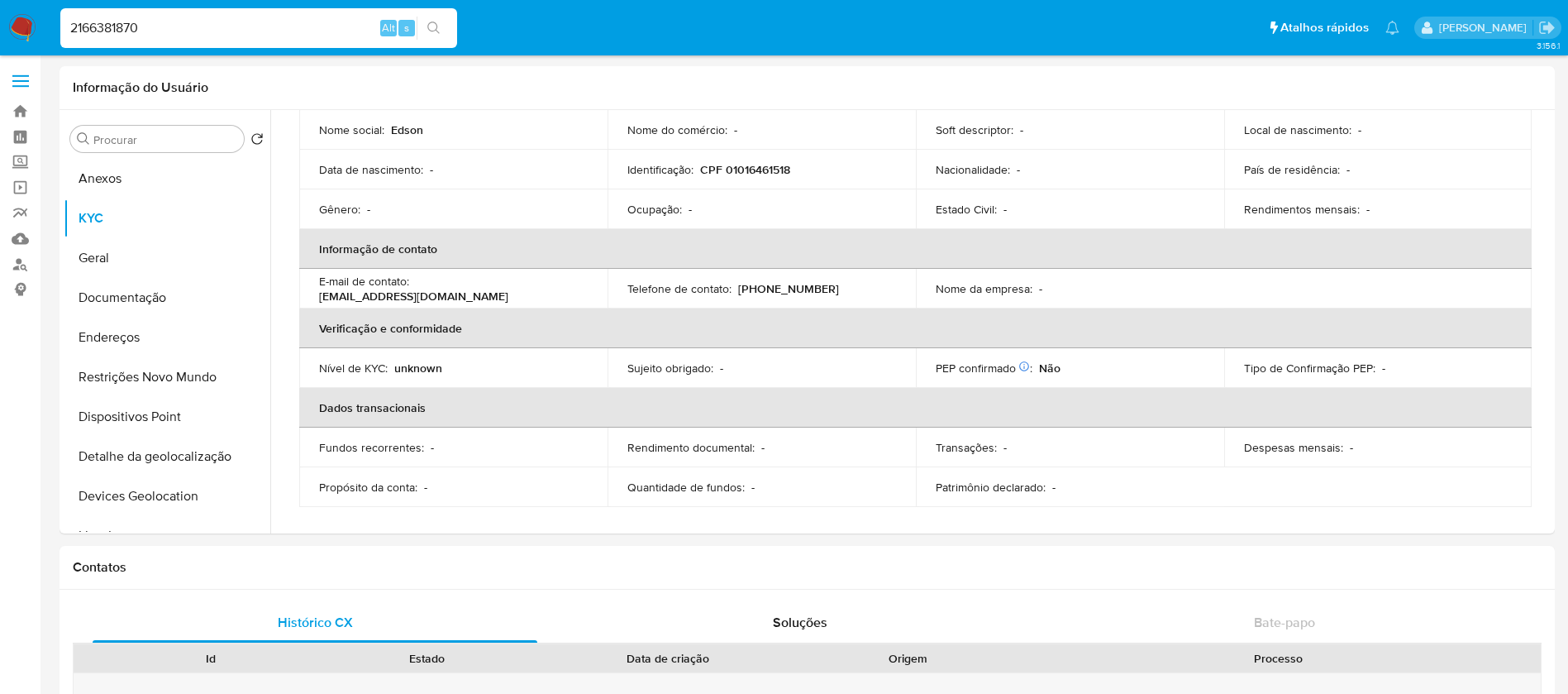
click at [229, 33] on input "2166381870" at bounding box center [258, 28] width 396 height 22
paste input "51303291"
type input "2151303291"
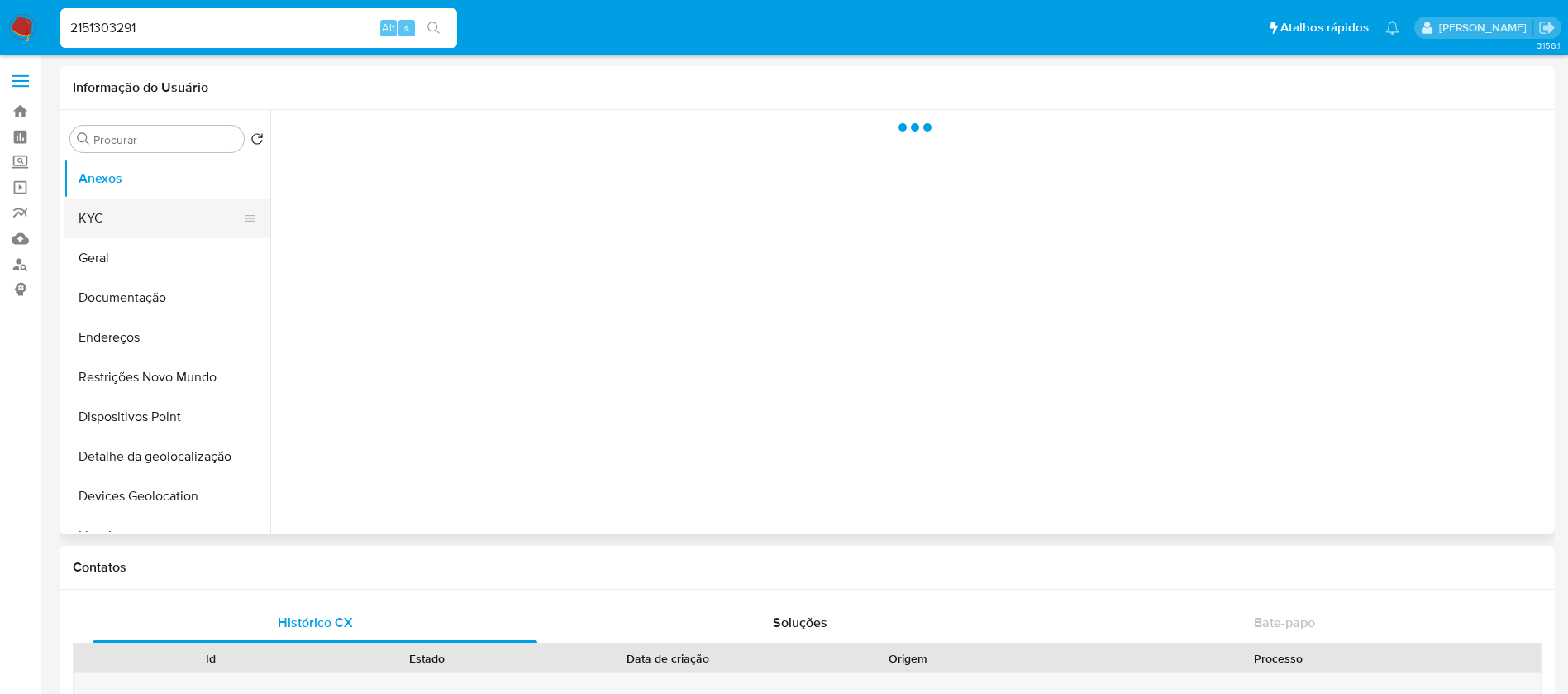
click at [110, 223] on button "KYC" at bounding box center [160, 218] width 193 height 40
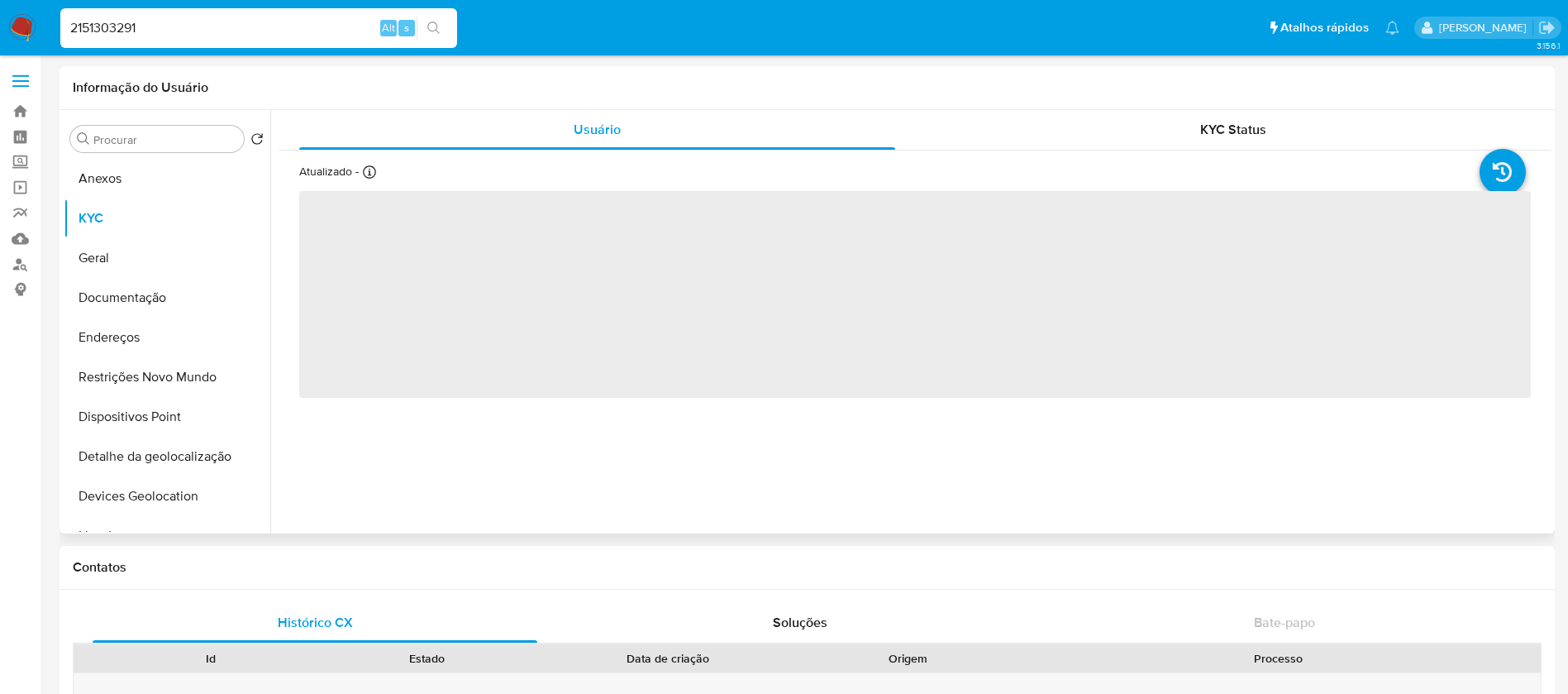
select select "10"
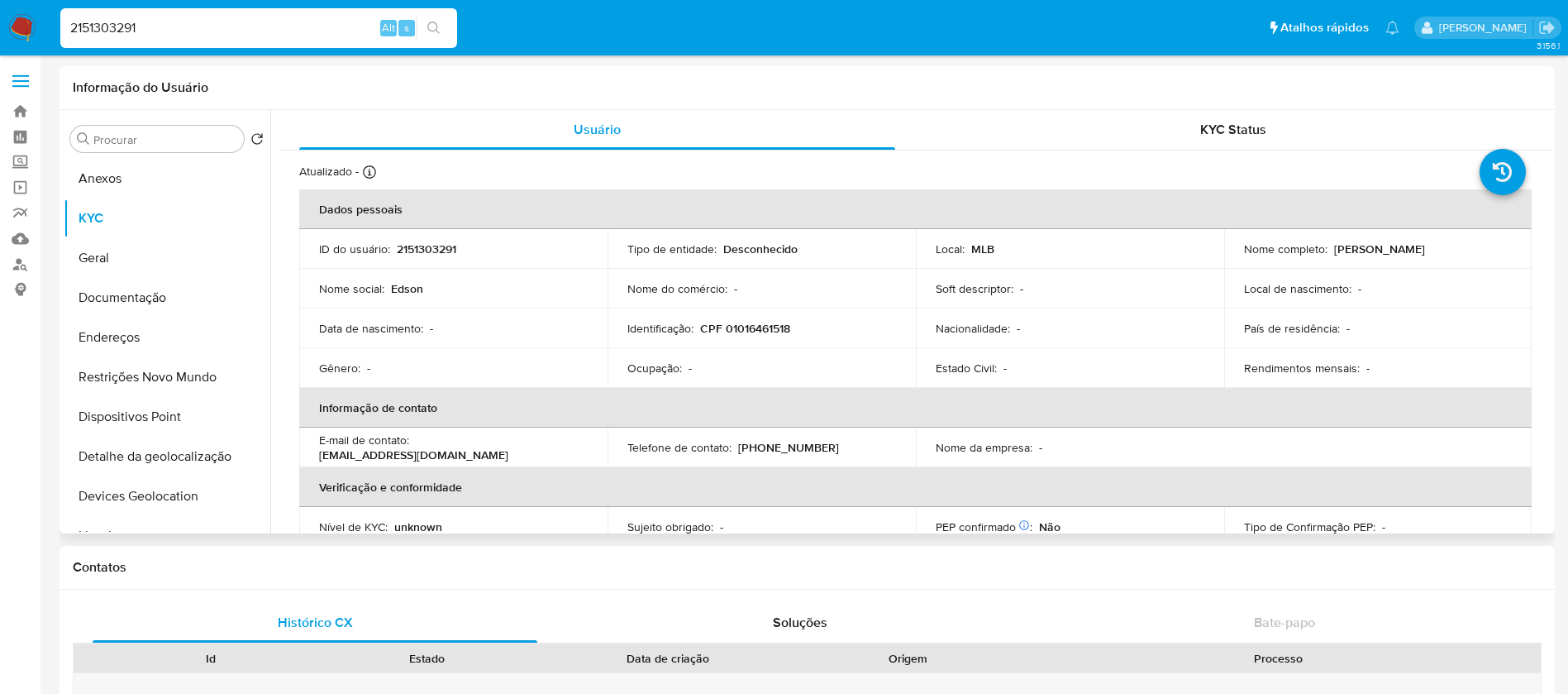
scroll to position [159, 0]
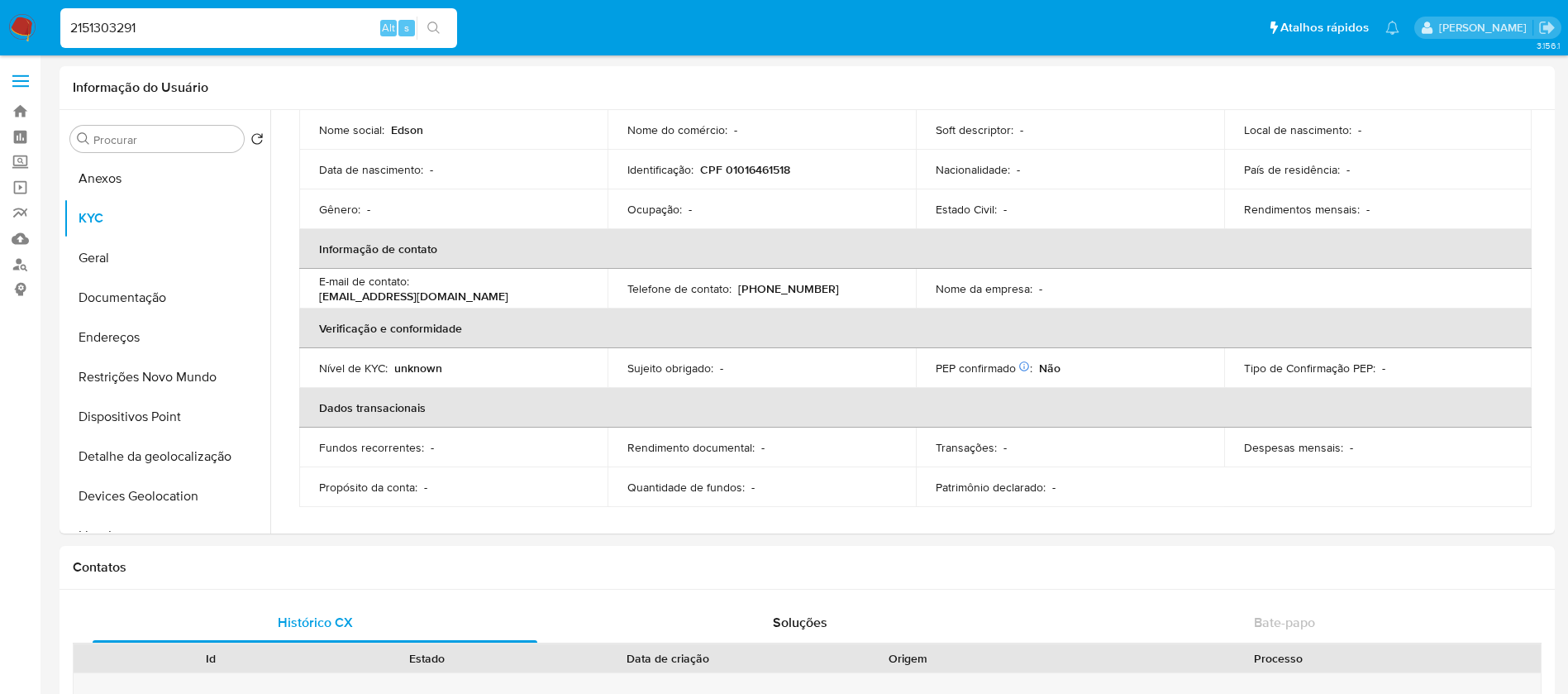
click at [218, 28] on input "2151303291" at bounding box center [258, 28] width 396 height 22
paste input "248535442"
type input "2248535442"
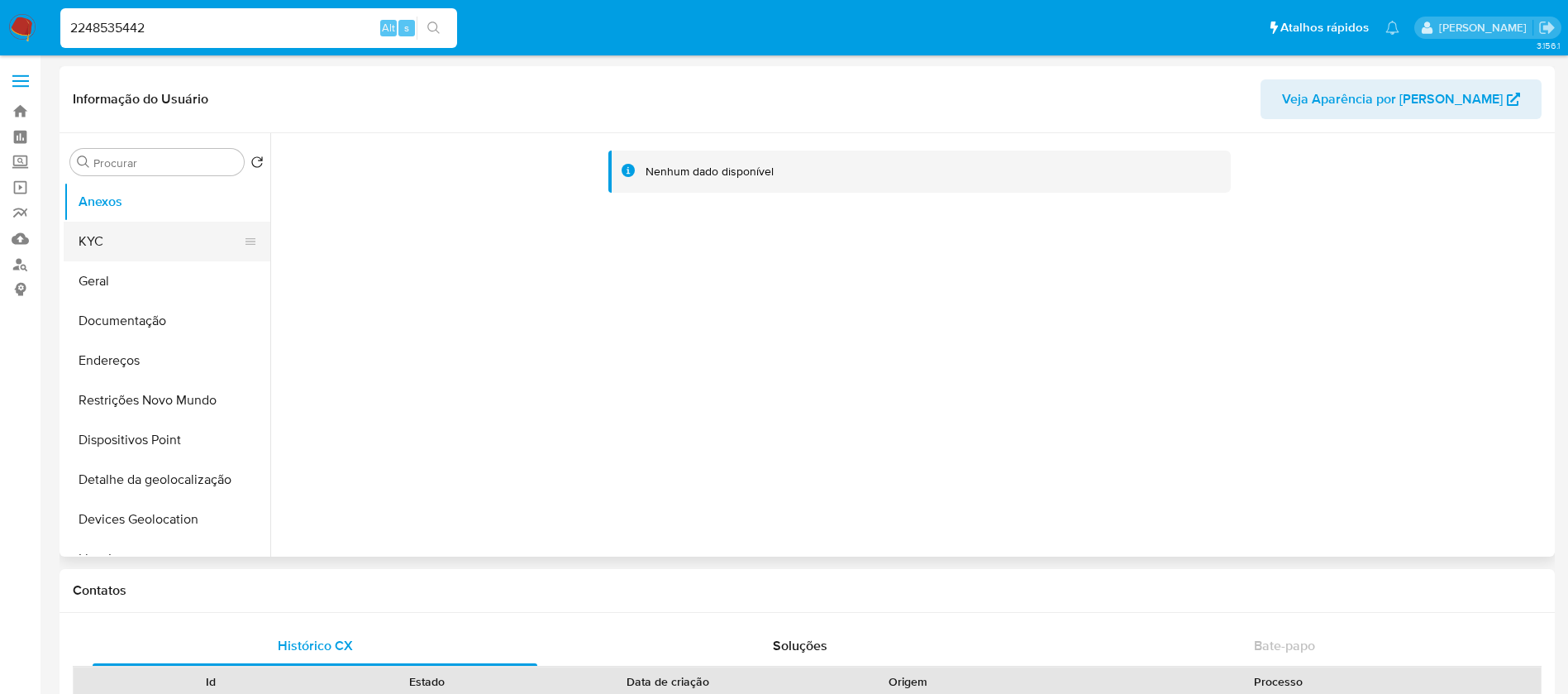
select select "10"
click at [106, 249] on button "KYC" at bounding box center [160, 241] width 193 height 40
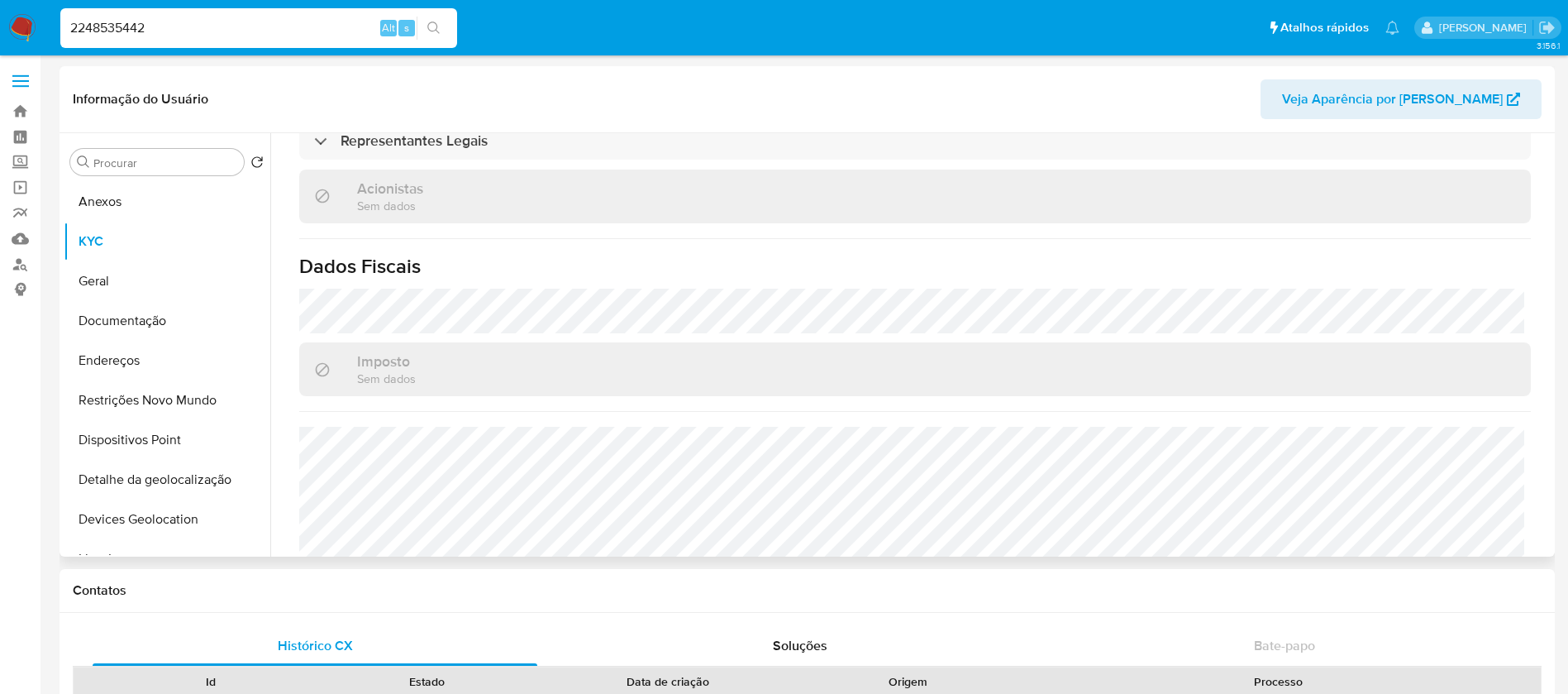
scroll to position [956, 0]
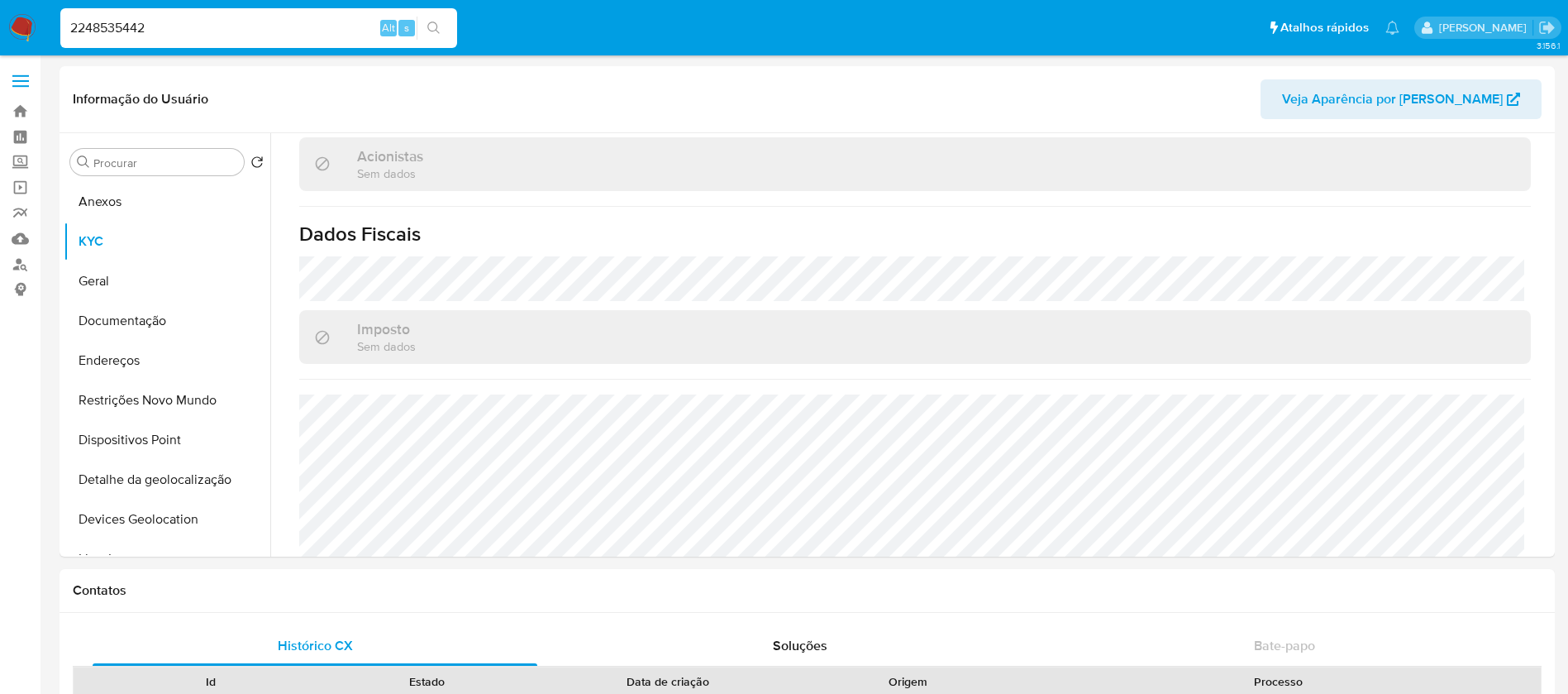
click at [202, 18] on input "2248535442" at bounding box center [258, 28] width 396 height 22
paste input "618506845"
type input "2618506845"
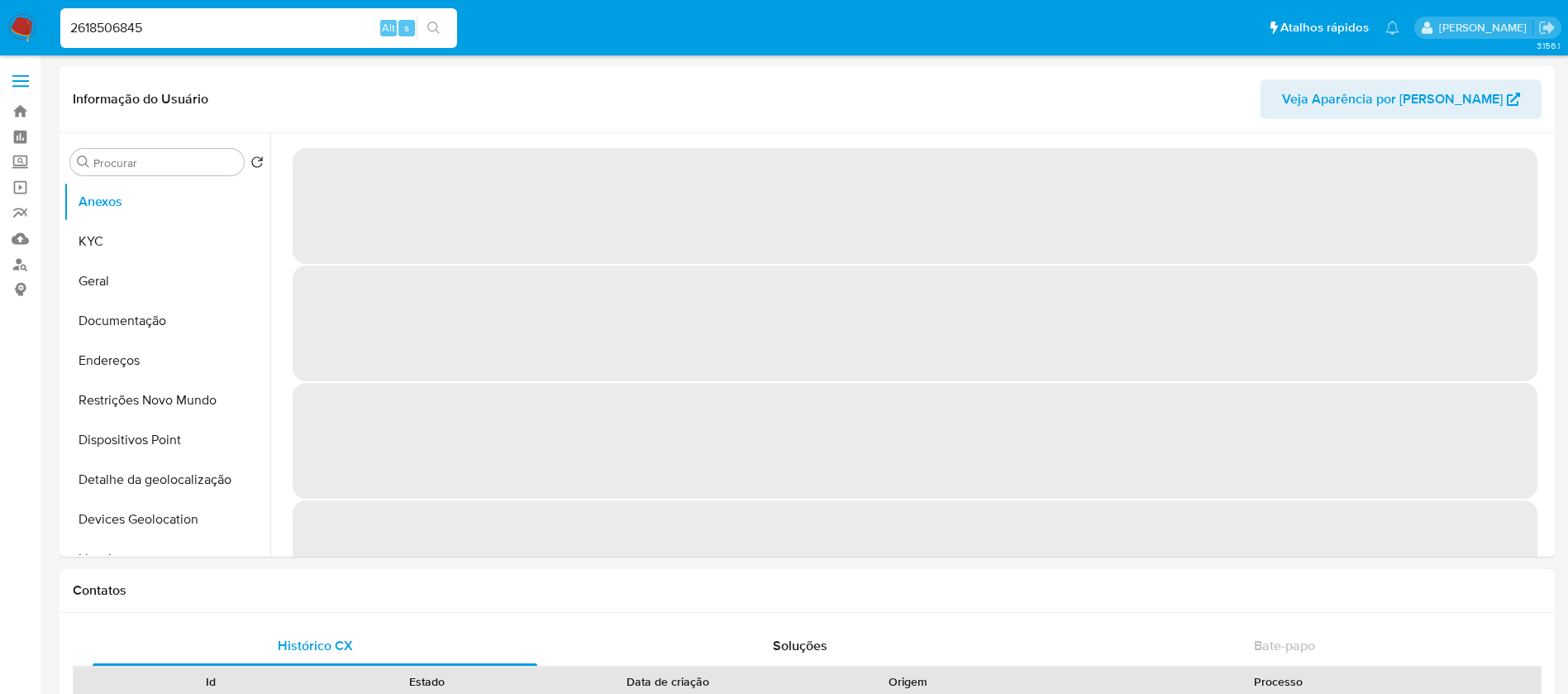
select select "10"
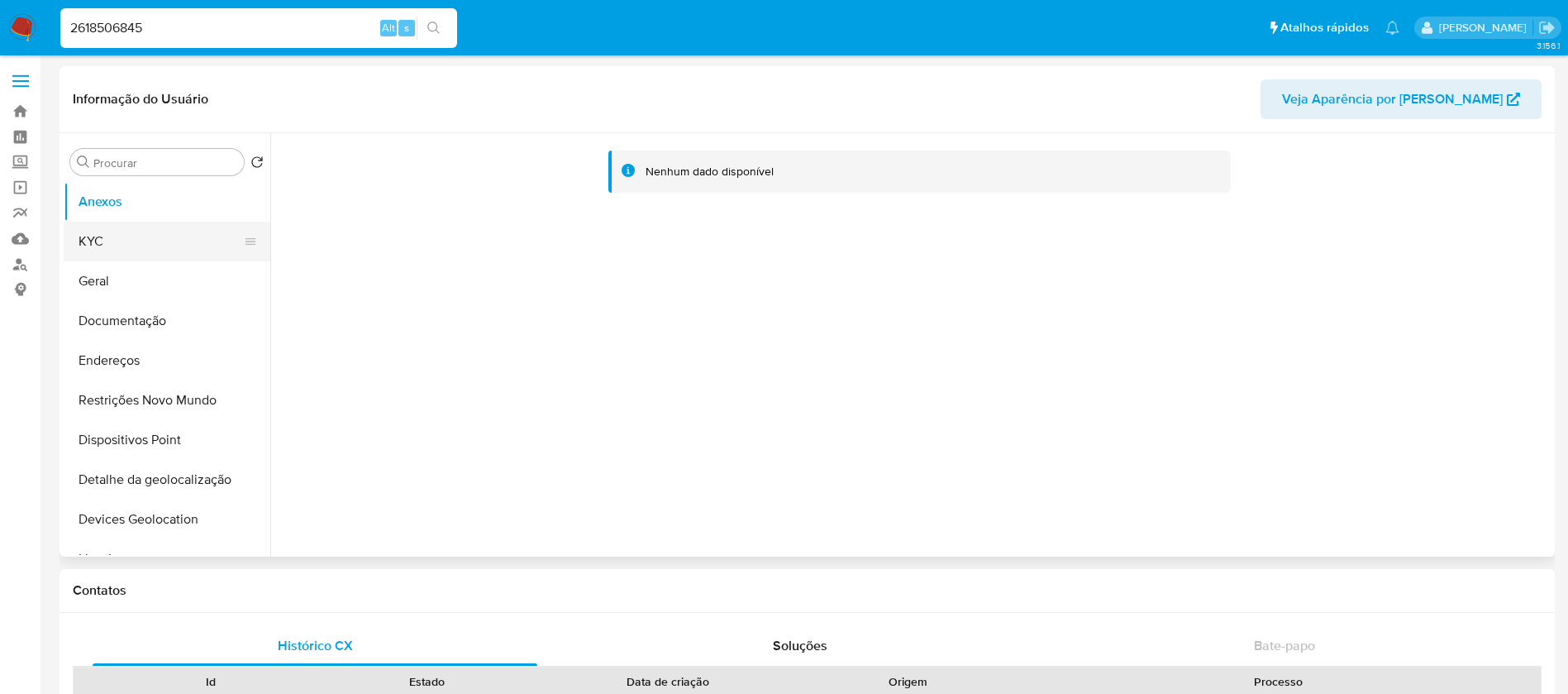
click at [107, 240] on button "KYC" at bounding box center [160, 241] width 193 height 40
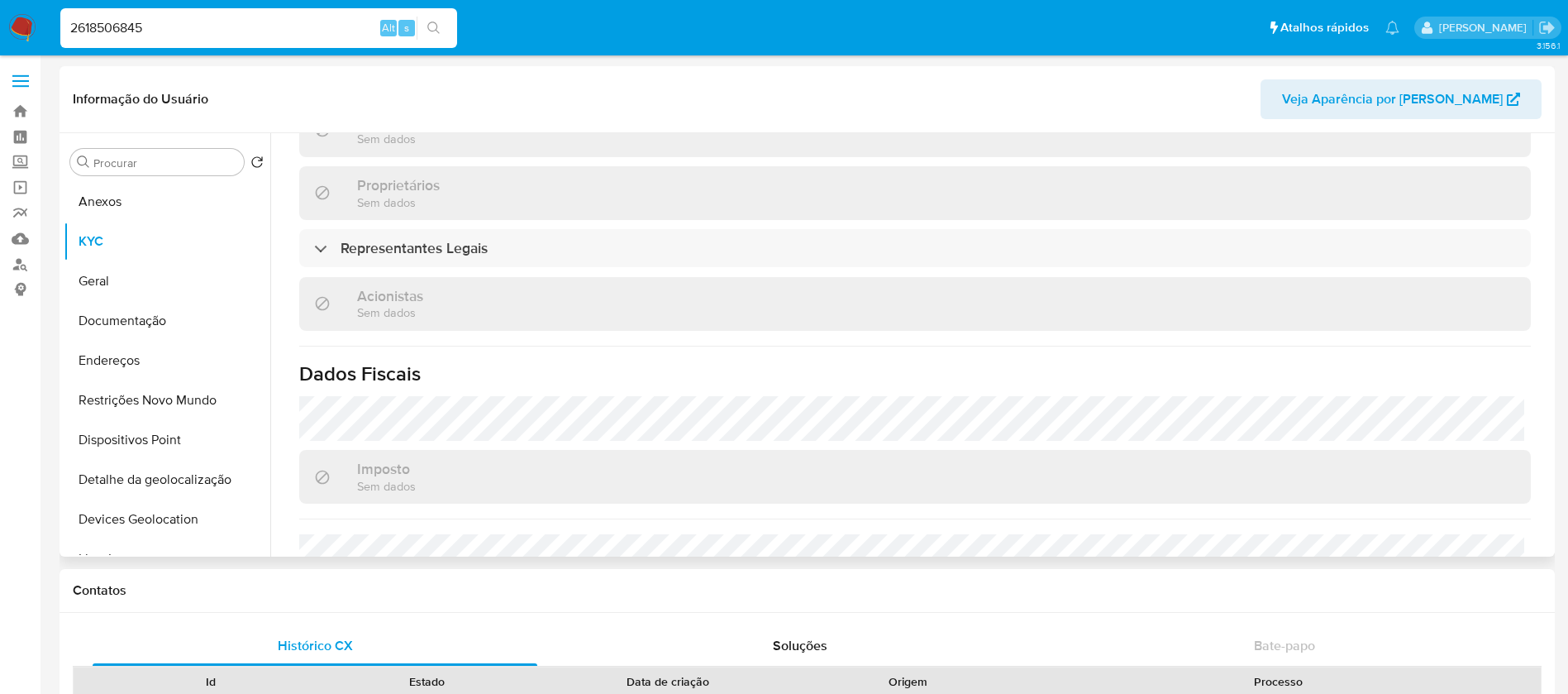
scroll to position [1038, 0]
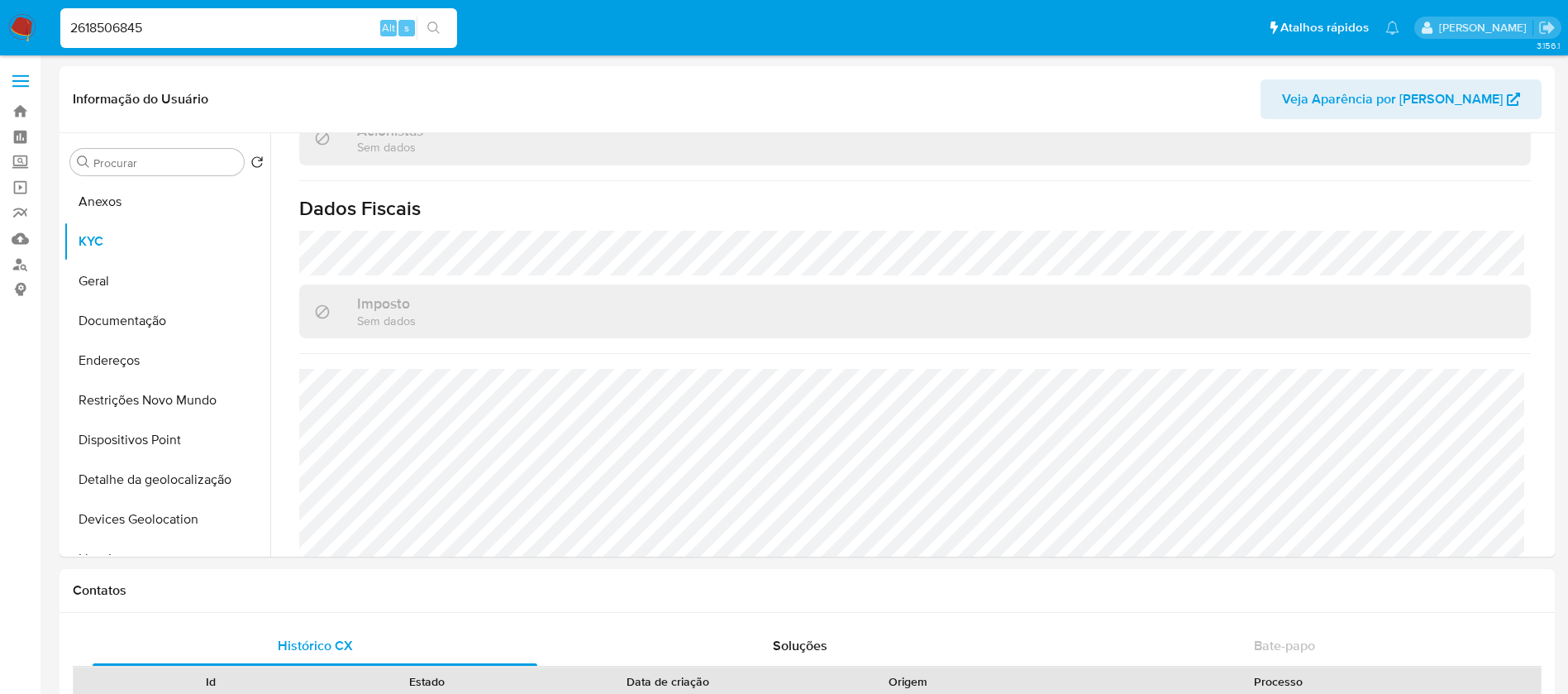
click at [195, 25] on input "2618506845" at bounding box center [258, 28] width 396 height 22
paste input "103886160"
type input "103886160"
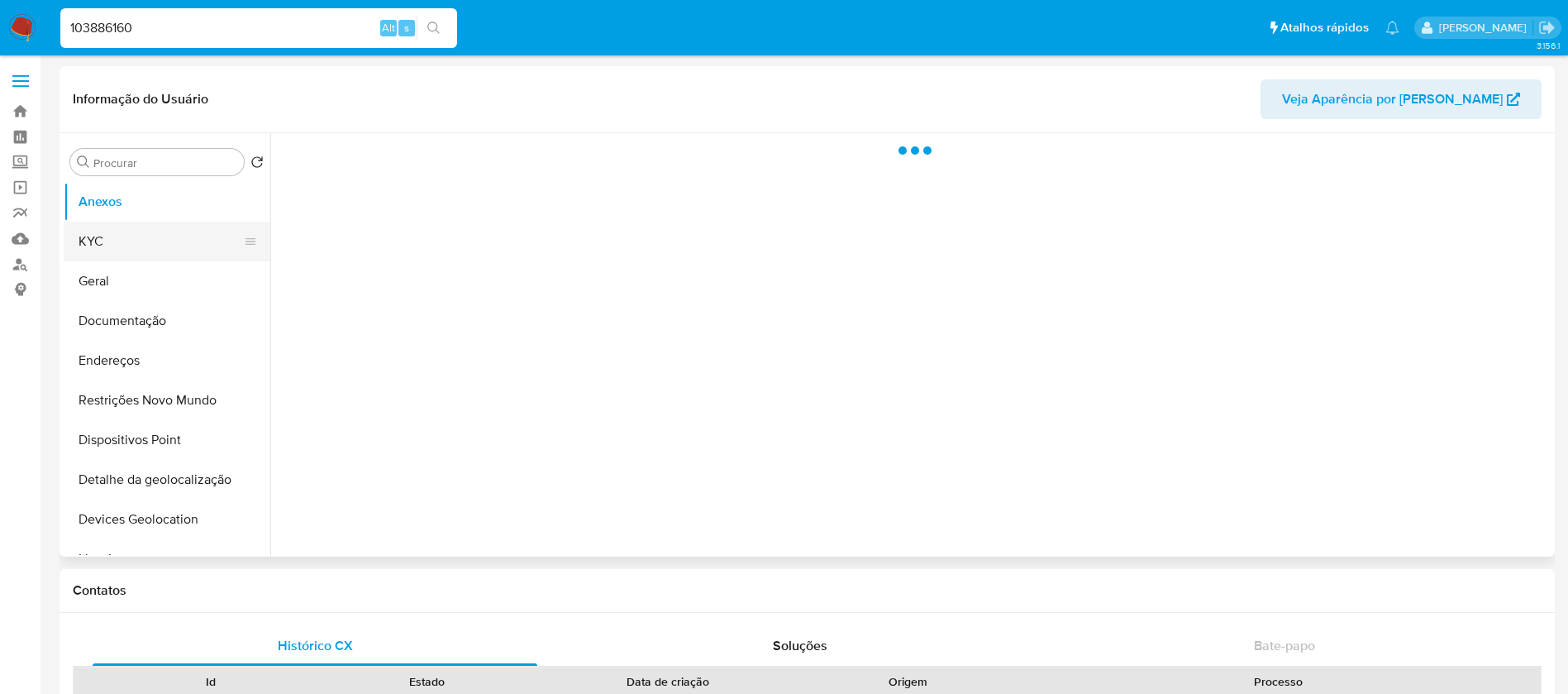
click at [93, 245] on button "KYC" at bounding box center [160, 241] width 193 height 40
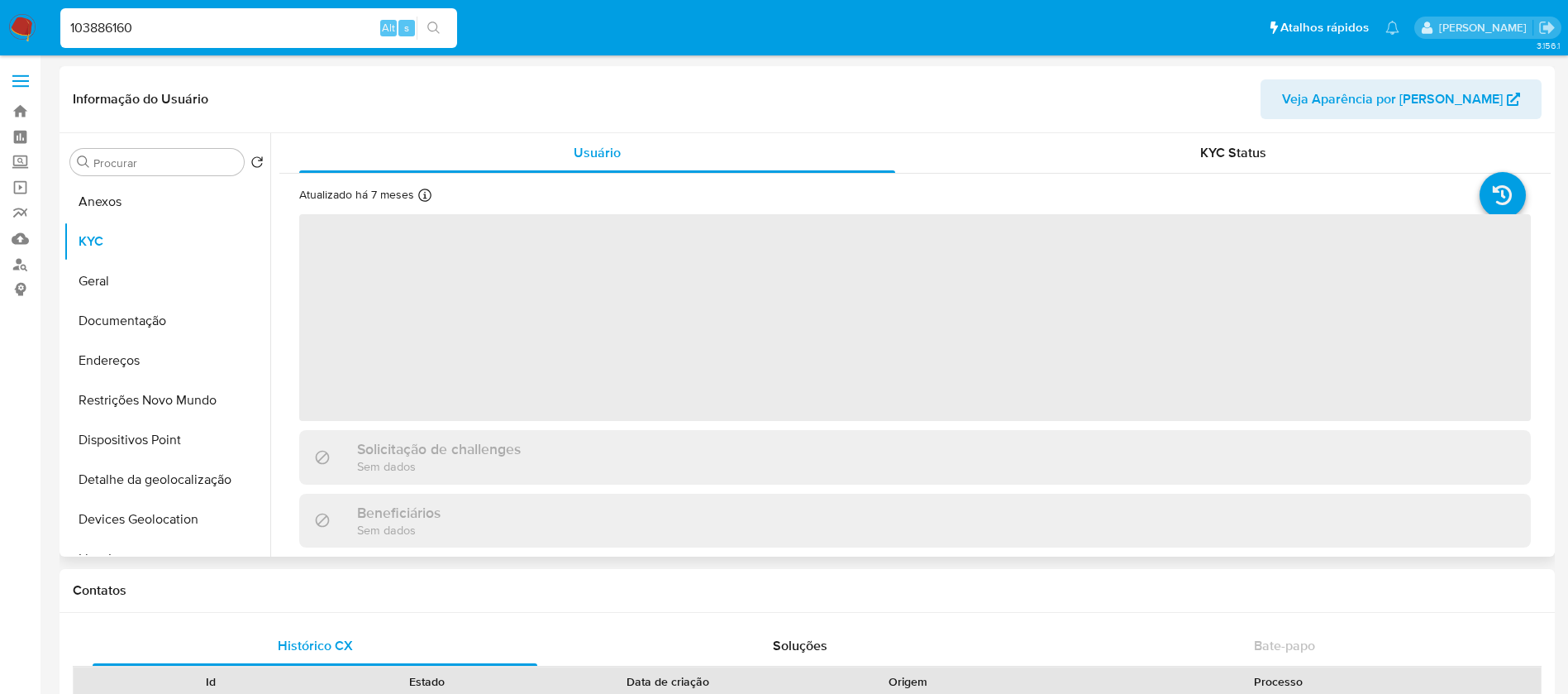
select select "10"
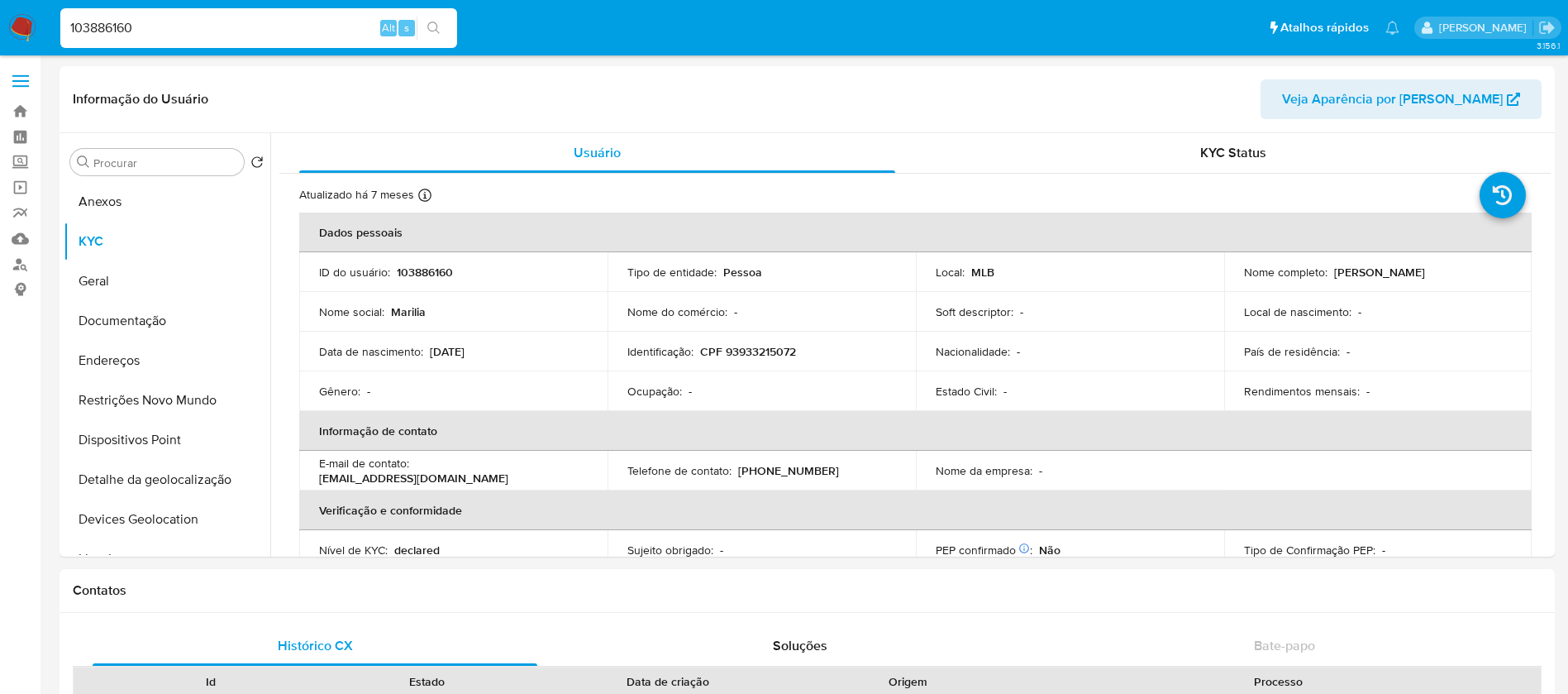
click at [176, 37] on input "103886160" at bounding box center [258, 28] width 396 height 22
click at [258, 26] on input "103886160" at bounding box center [258, 28] width 396 height 22
paste input "965416901"
type input "1965416901"
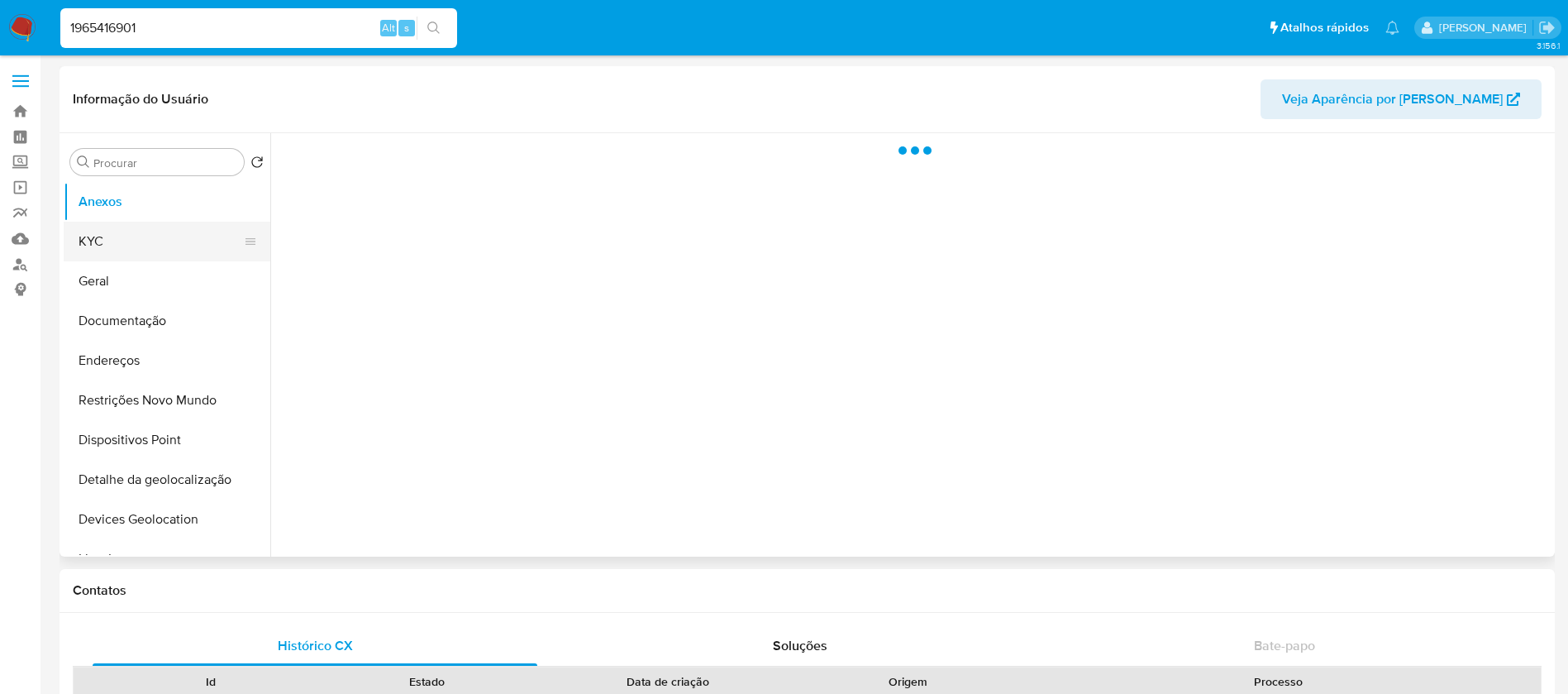
click at [120, 242] on button "KYC" at bounding box center [160, 241] width 193 height 40
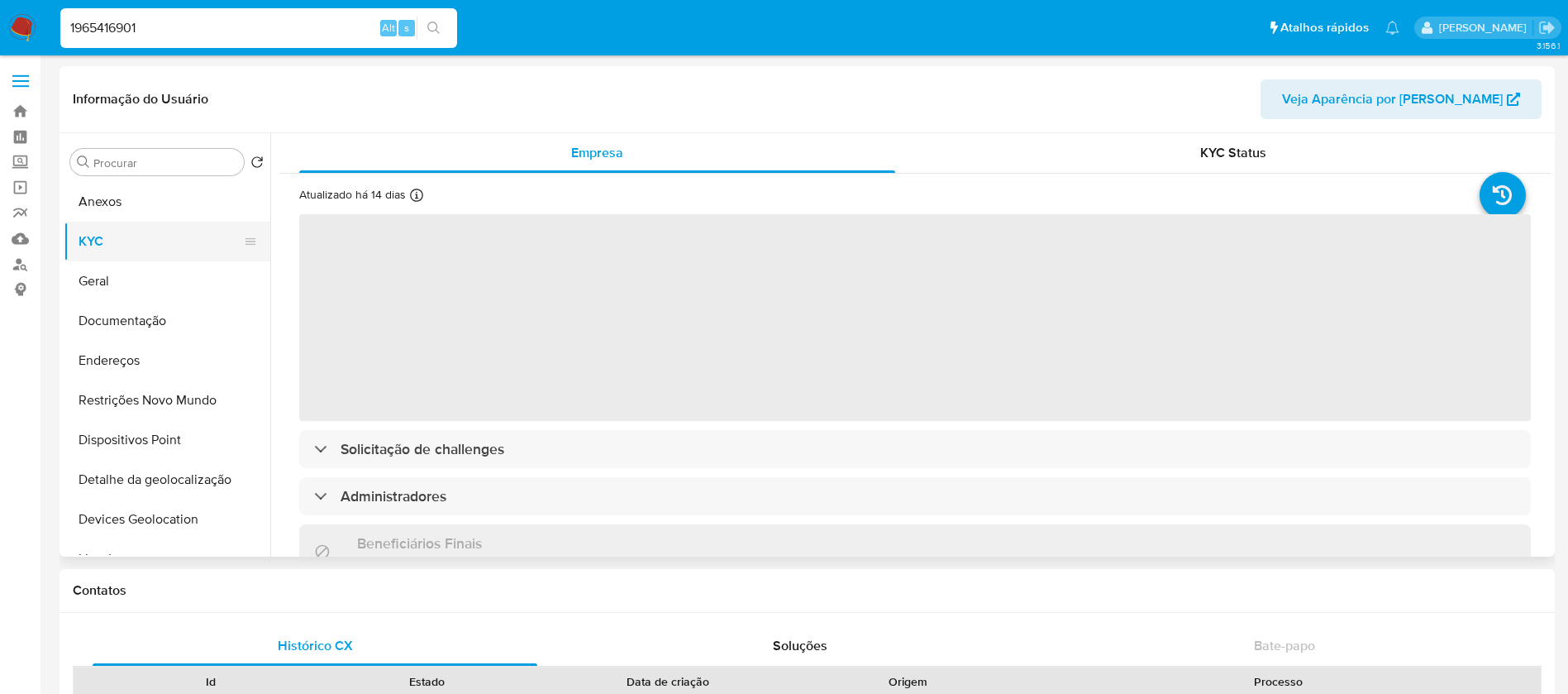
select select "10"
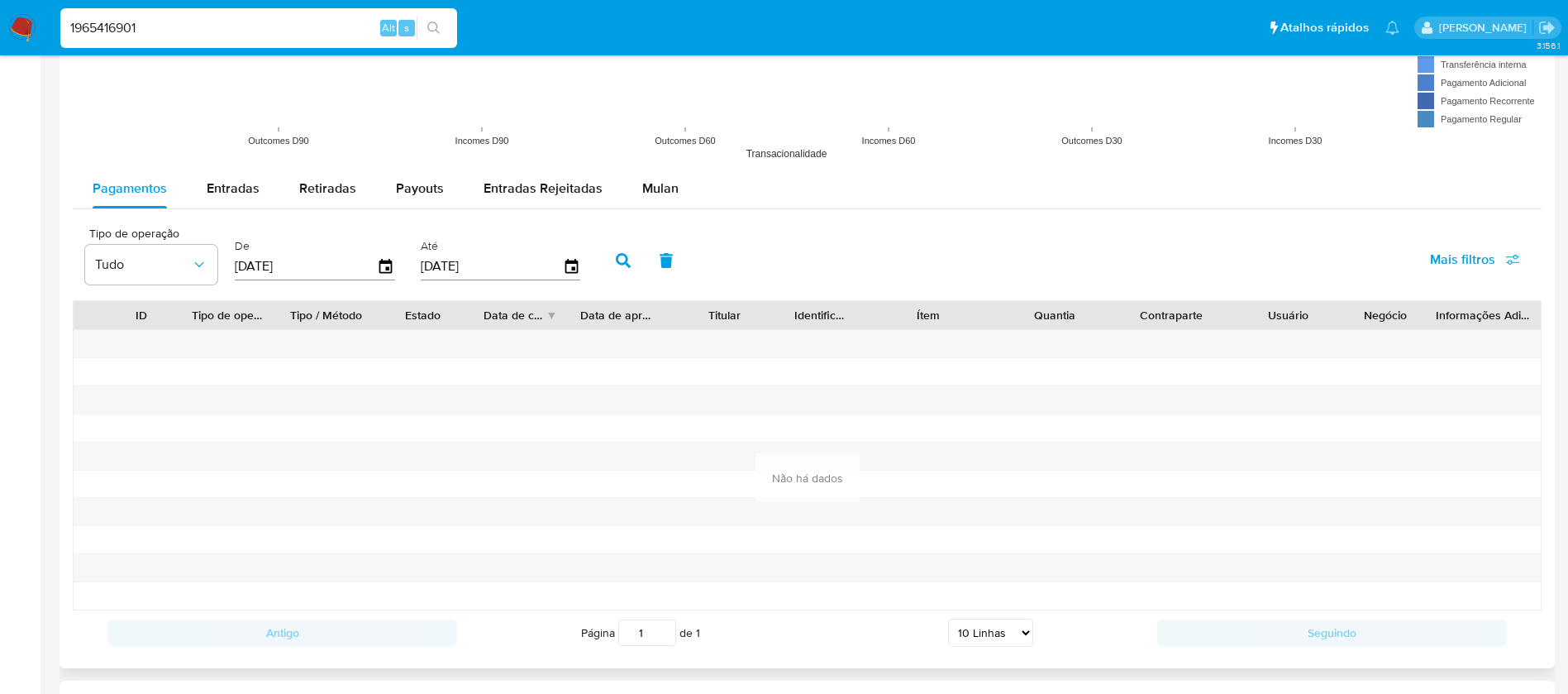
scroll to position [1488, 0]
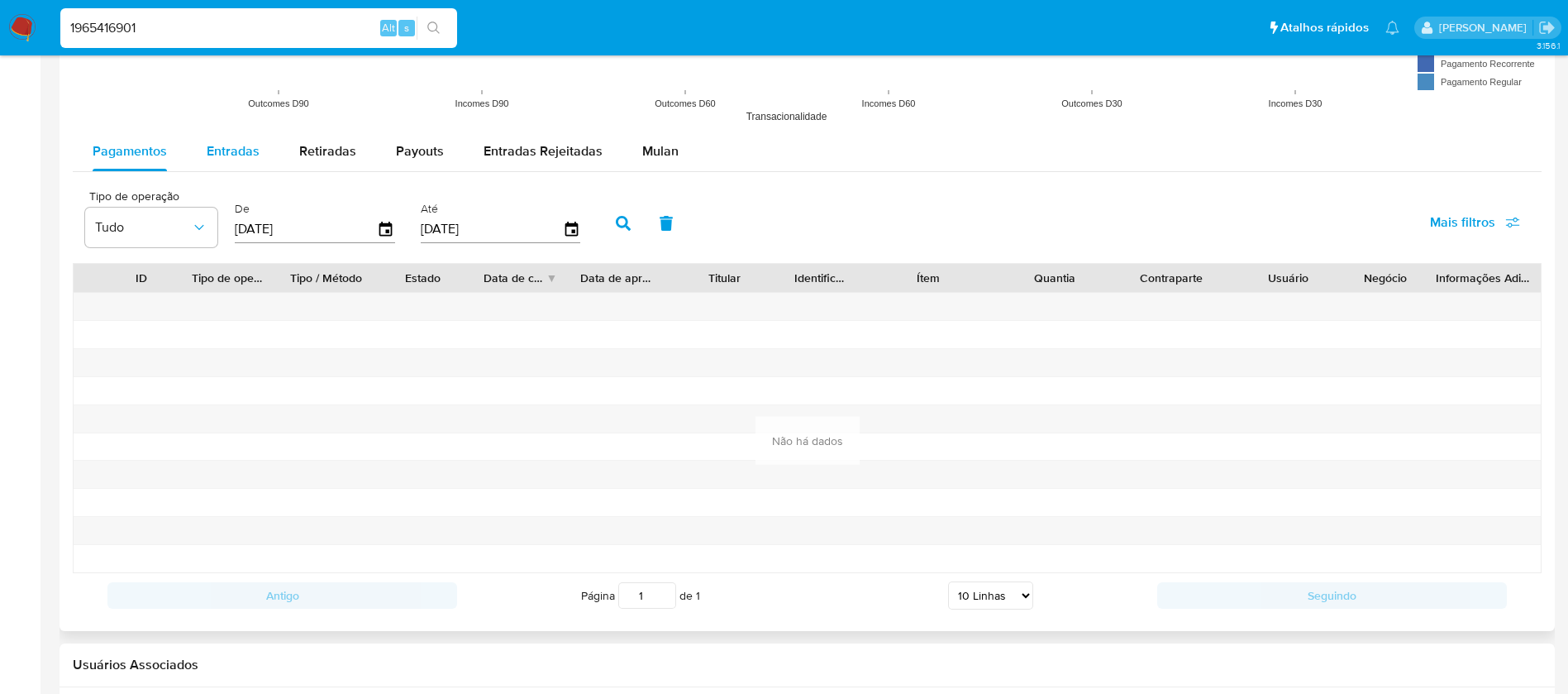
click at [225, 150] on span "Entradas" at bounding box center [233, 150] width 53 height 19
select select "10"
click at [344, 160] on div "Retiradas" at bounding box center [327, 151] width 57 height 40
select select "10"
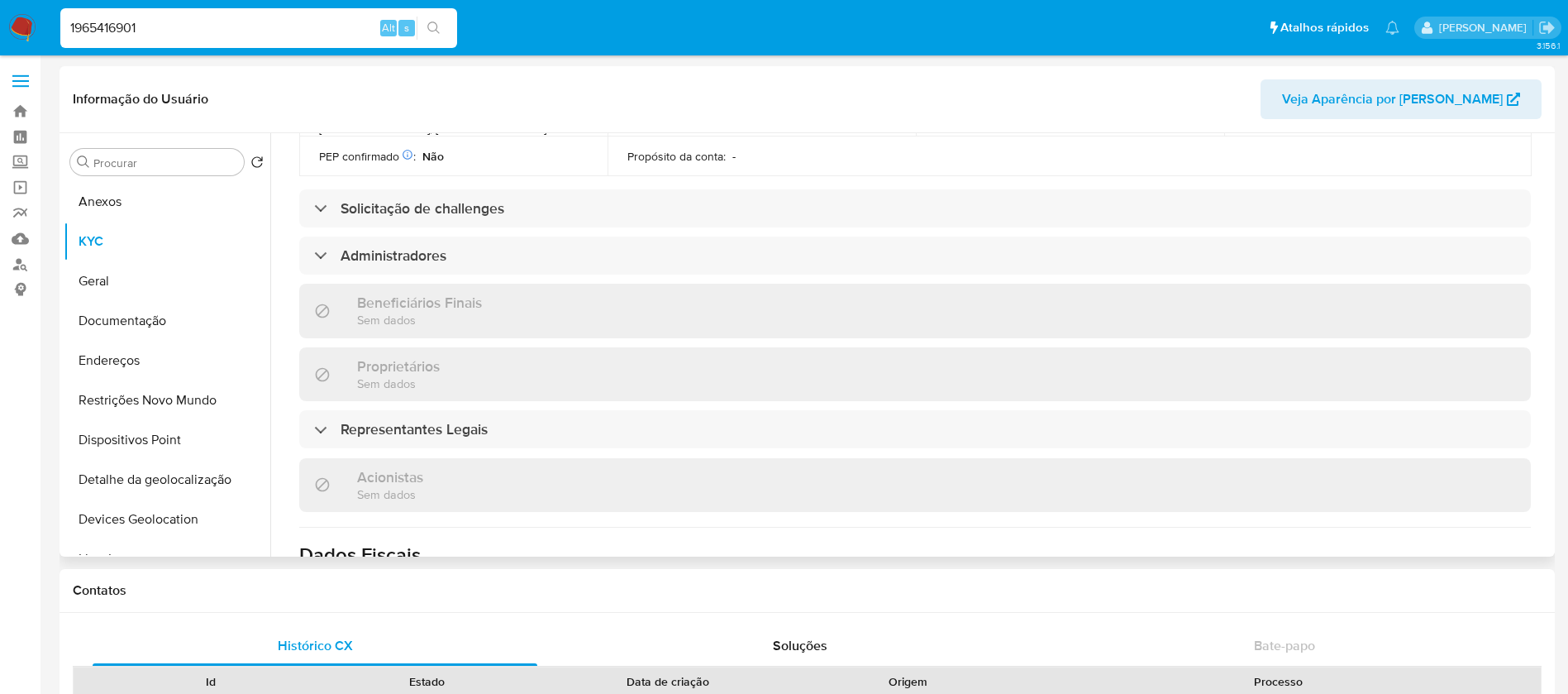
scroll to position [634, 0]
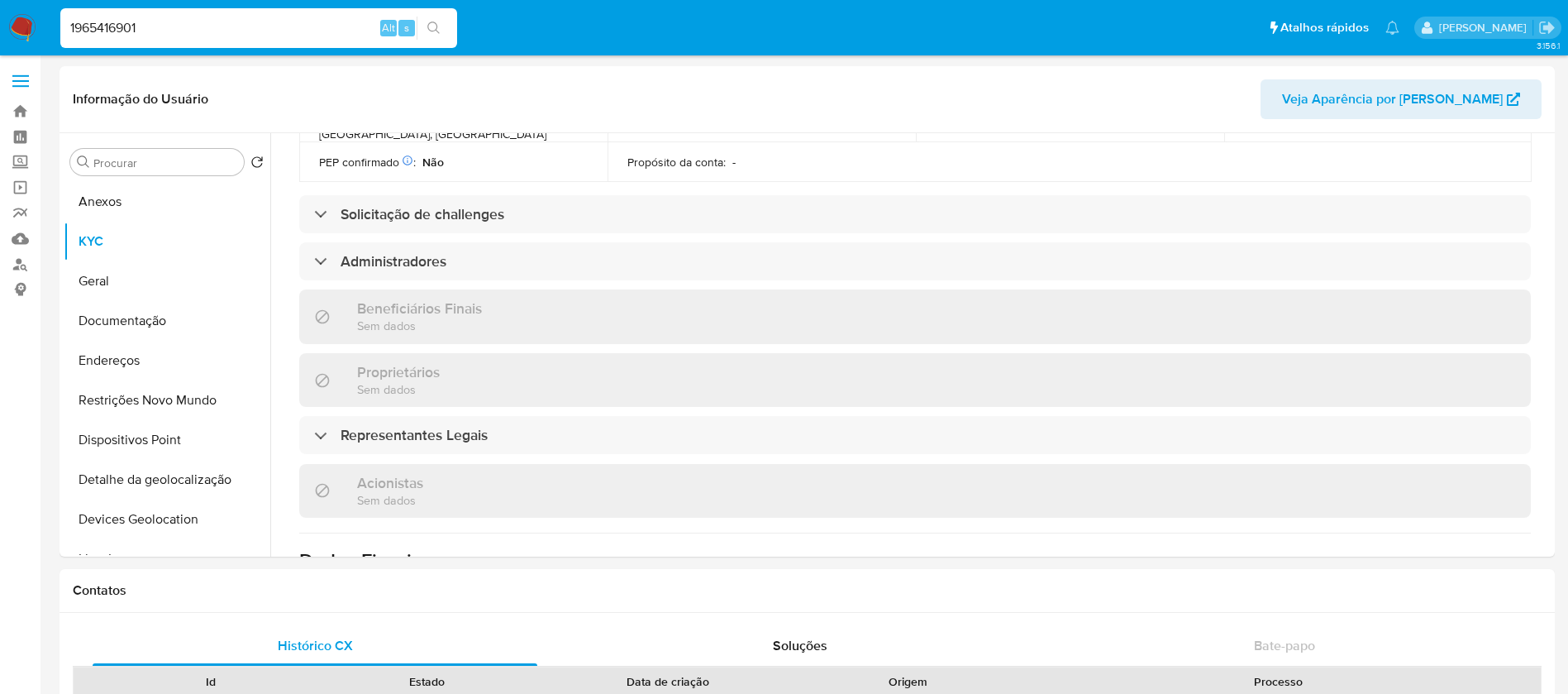
click at [186, 27] on input "1965416901" at bounding box center [258, 28] width 396 height 22
paste input "324098182"
type input "324098182"
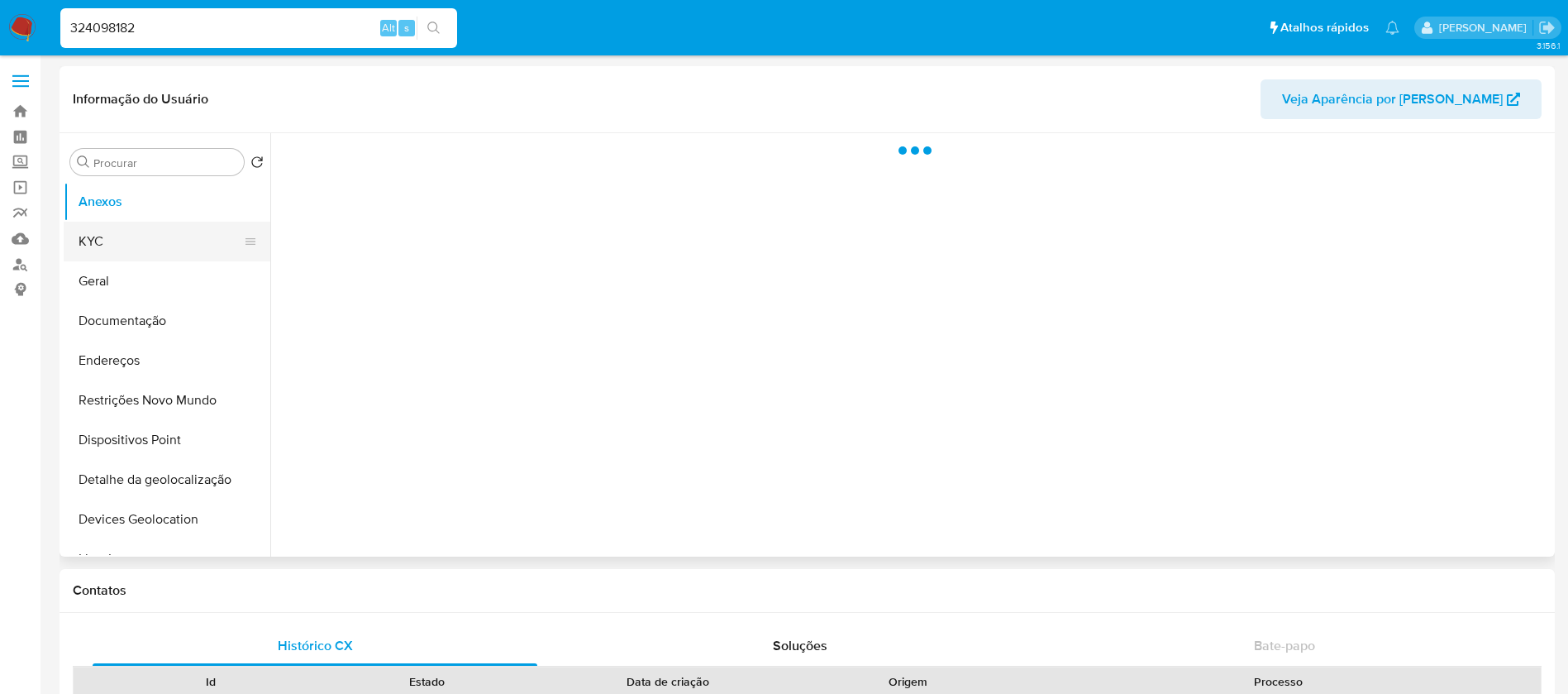
click at [116, 241] on button "KYC" at bounding box center [160, 241] width 193 height 40
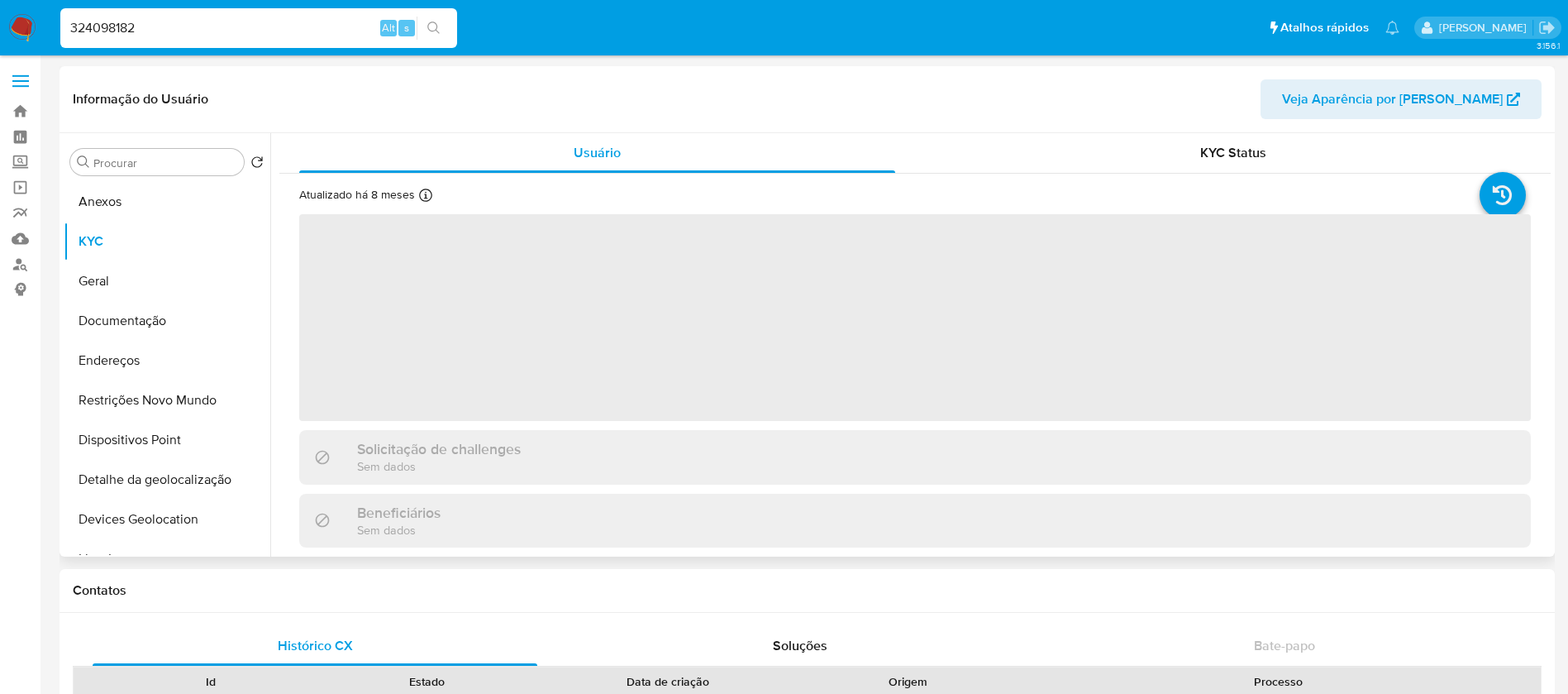
select select "10"
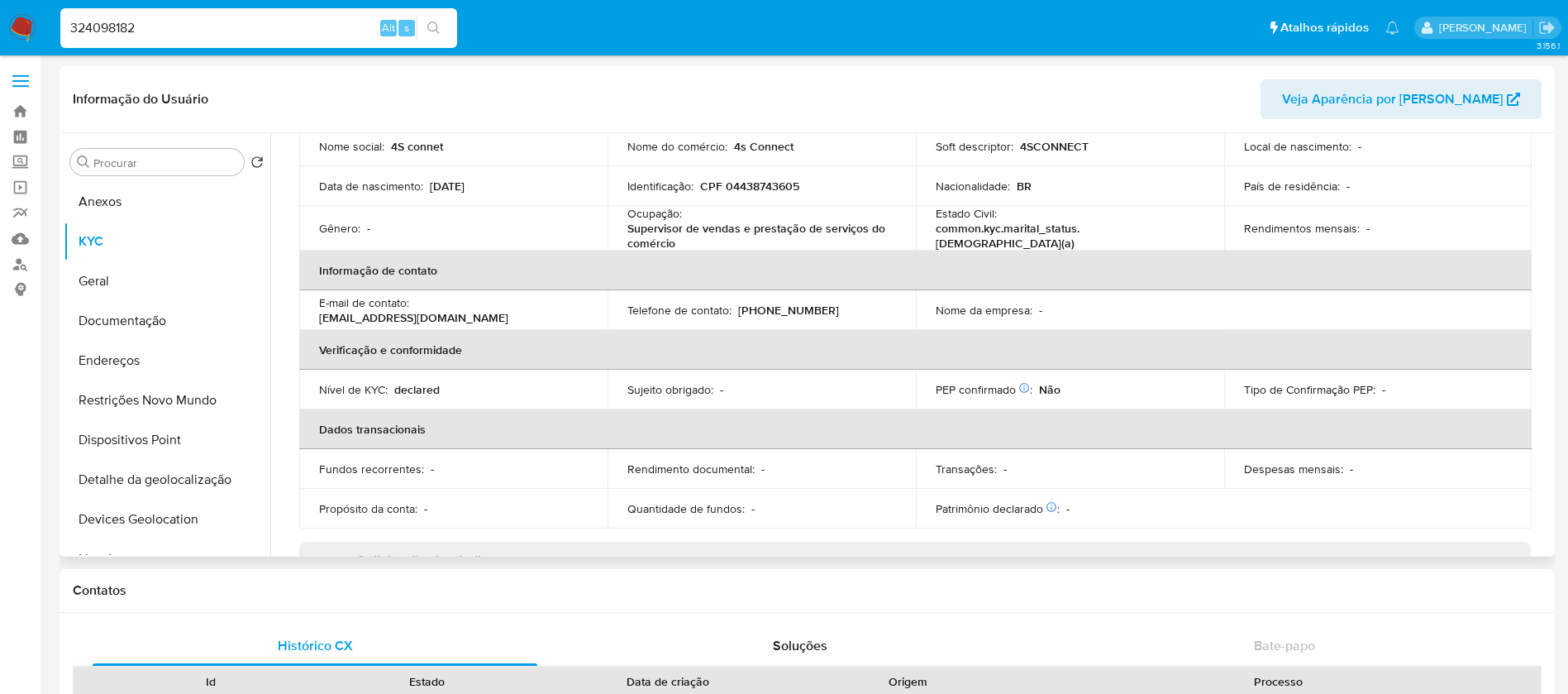
scroll to position [331, 0]
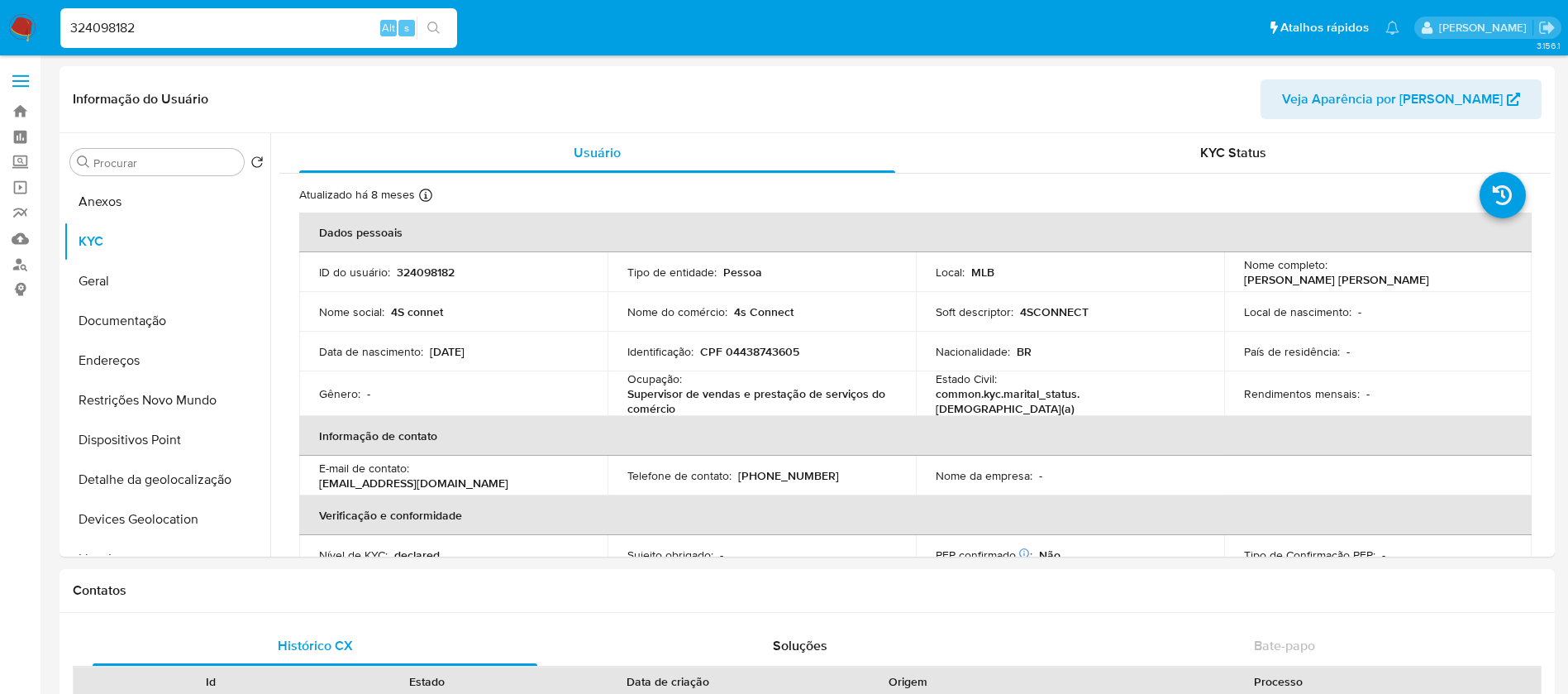
select select "10"
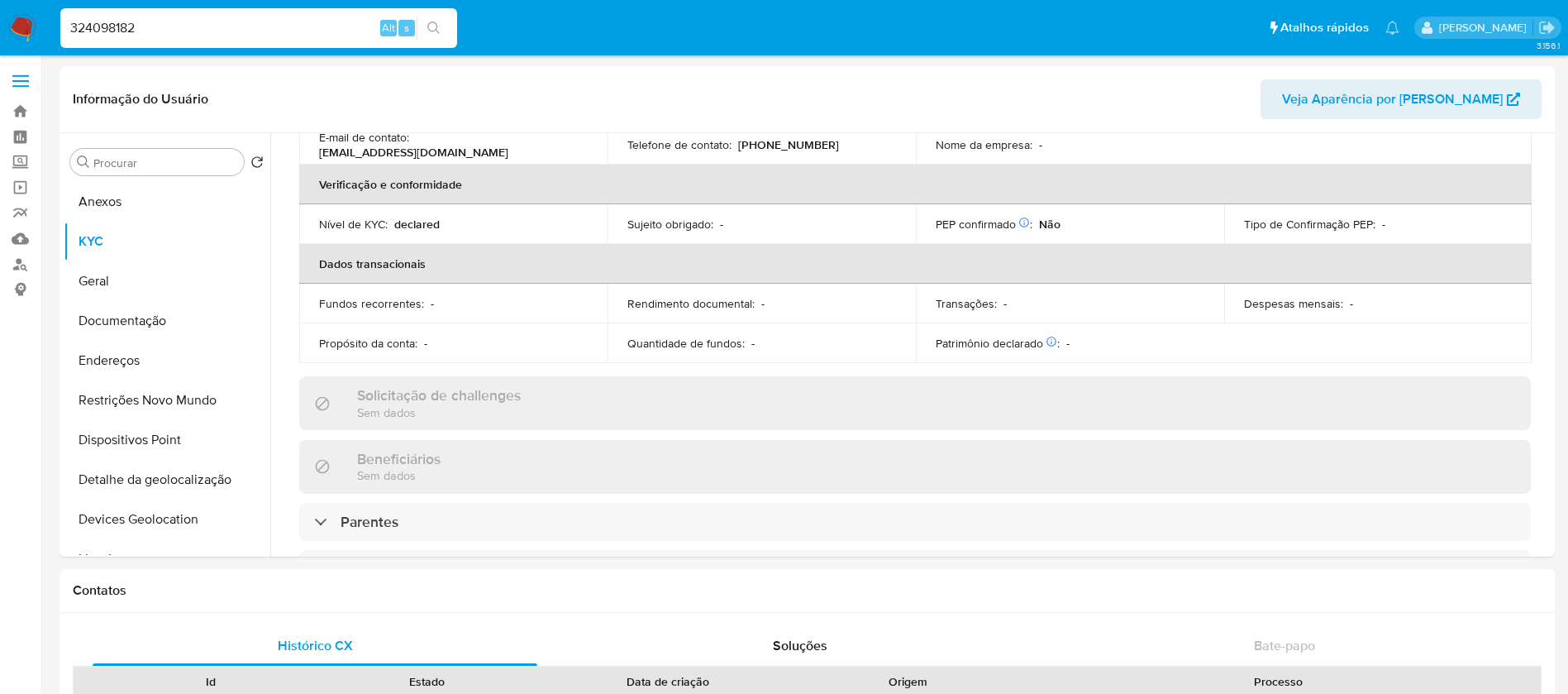
click at [111, 317] on button "Documentação" at bounding box center [167, 321] width 207 height 40
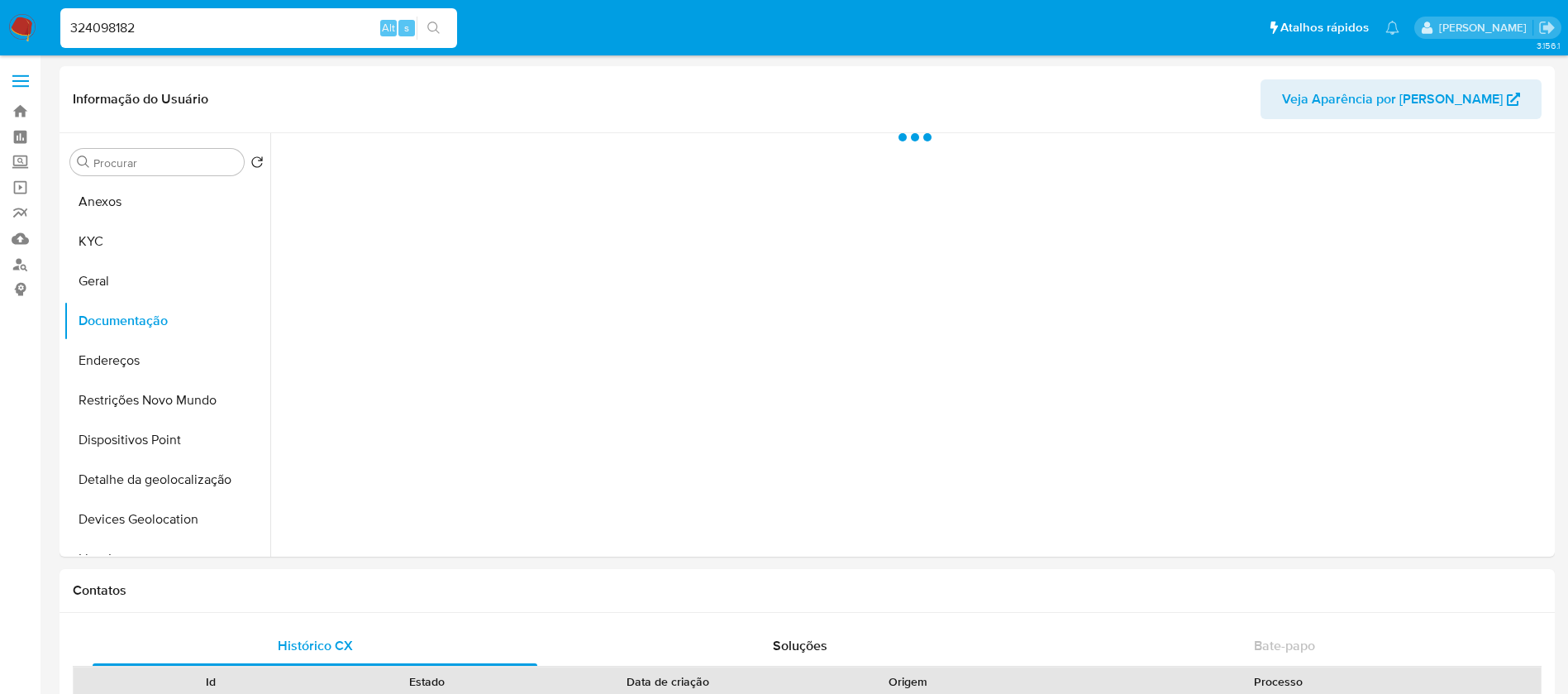
scroll to position [0, 0]
click at [200, 19] on input "324098182" at bounding box center [258, 28] width 396 height 22
paste input "07828225"
type input "307828225"
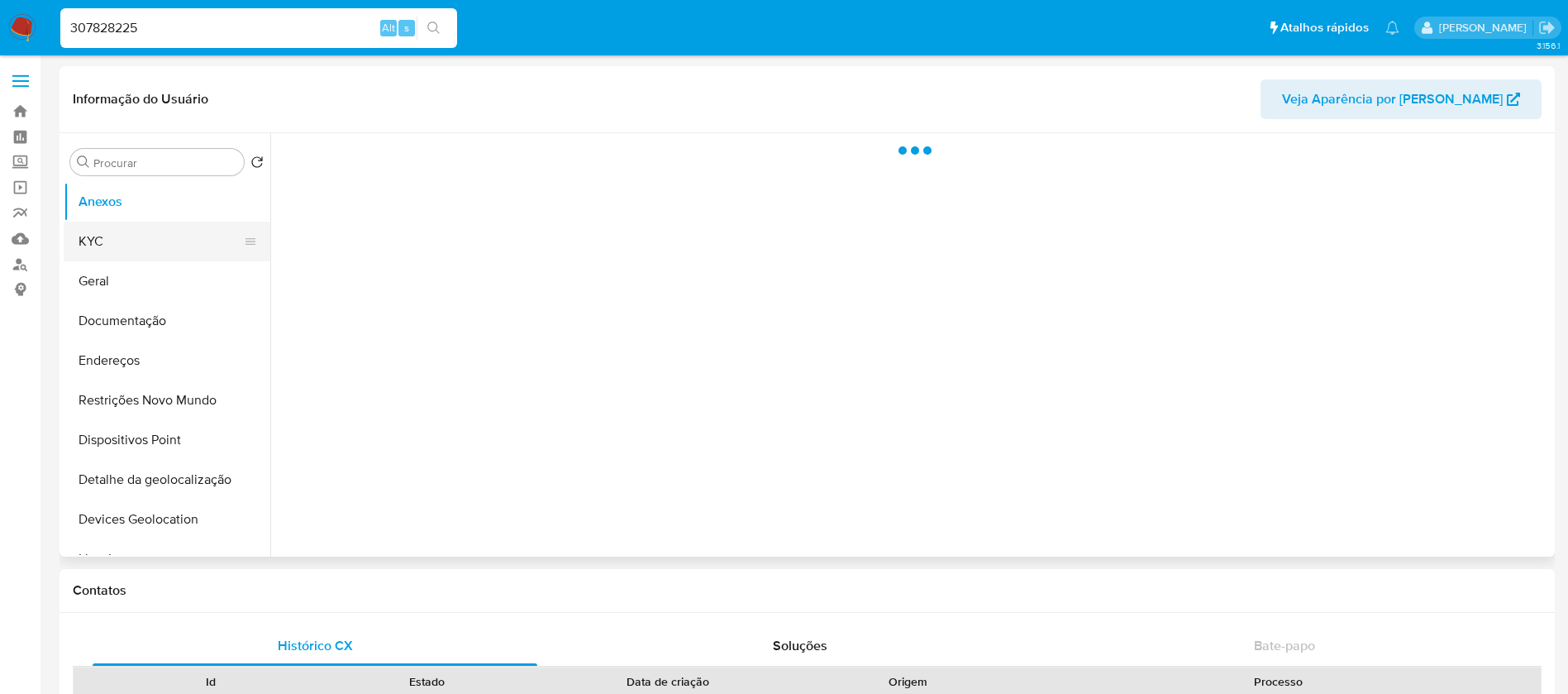
click at [111, 251] on button "KYC" at bounding box center [160, 241] width 193 height 40
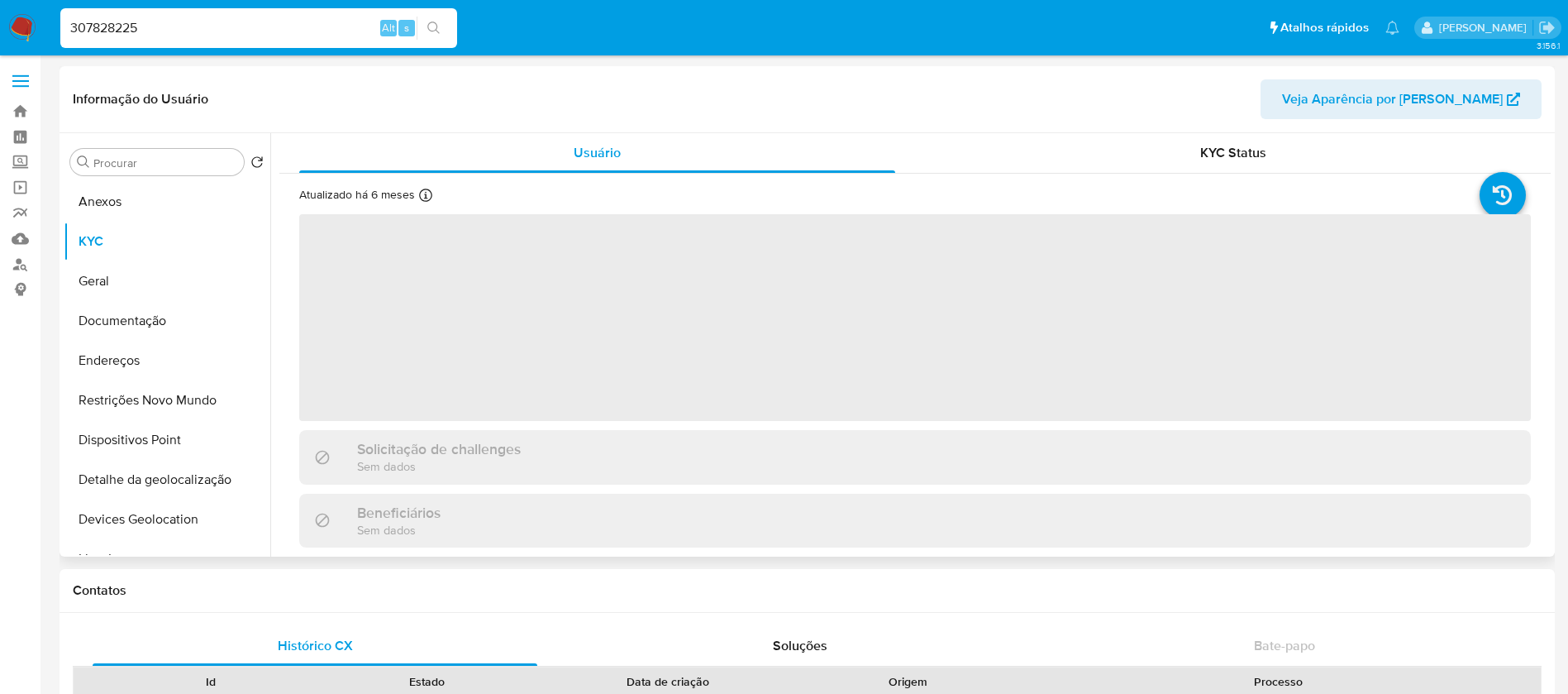
select select "10"
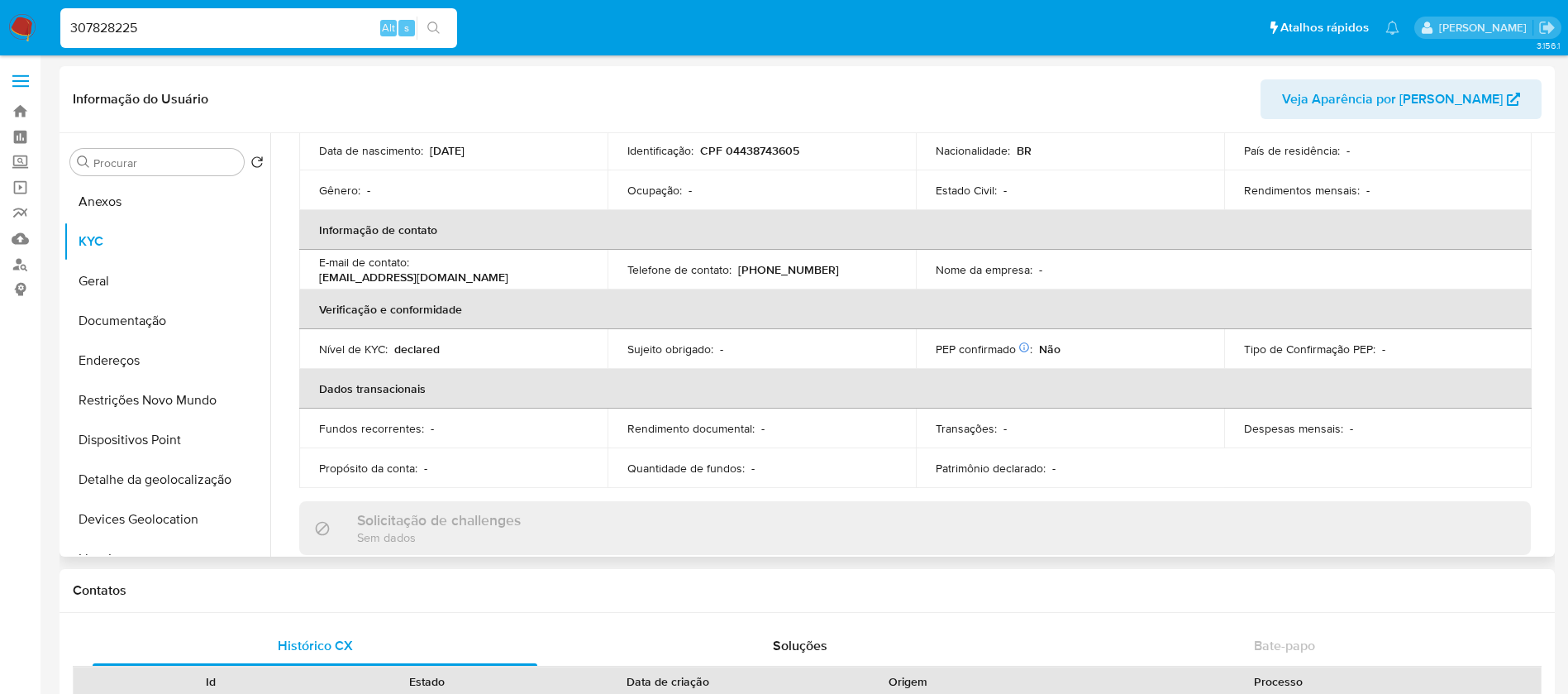
scroll to position [34, 0]
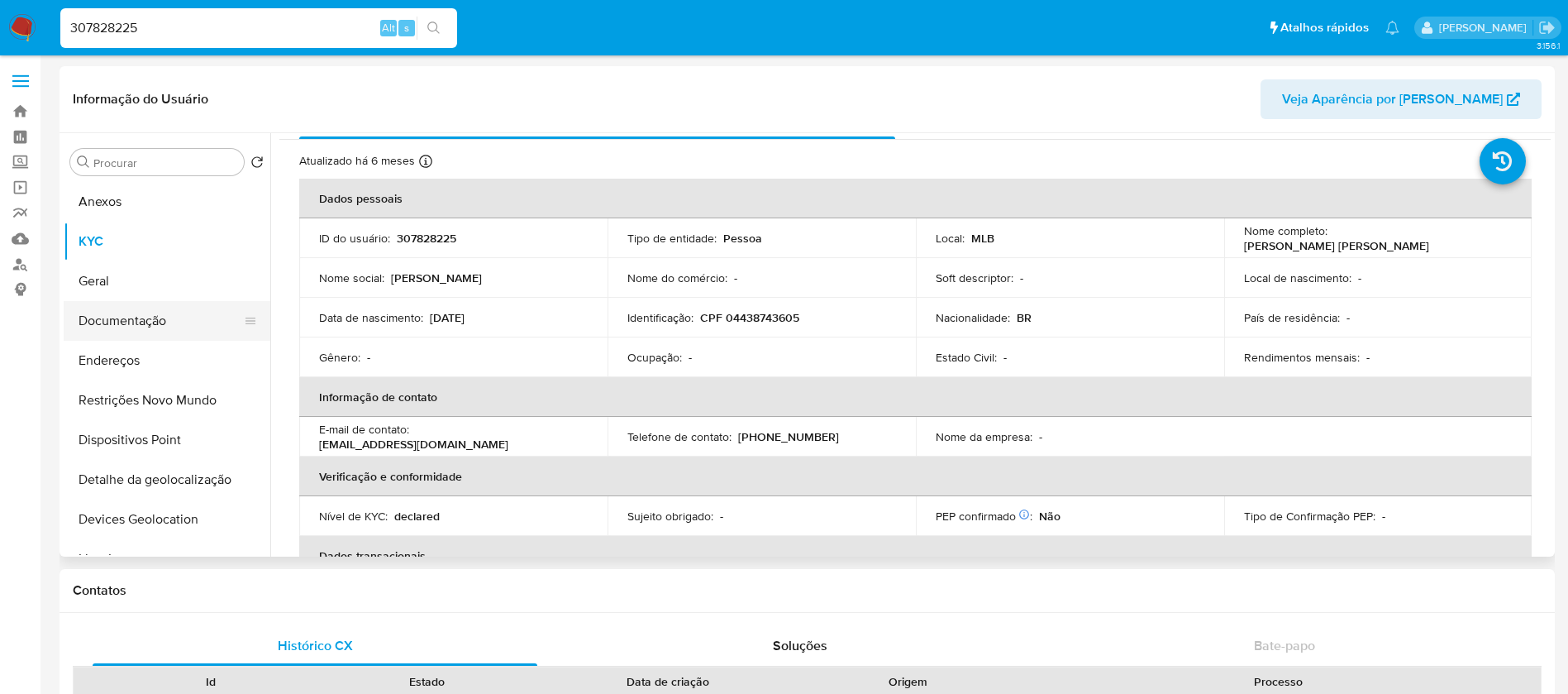
click at [152, 328] on button "Documentação" at bounding box center [160, 321] width 193 height 40
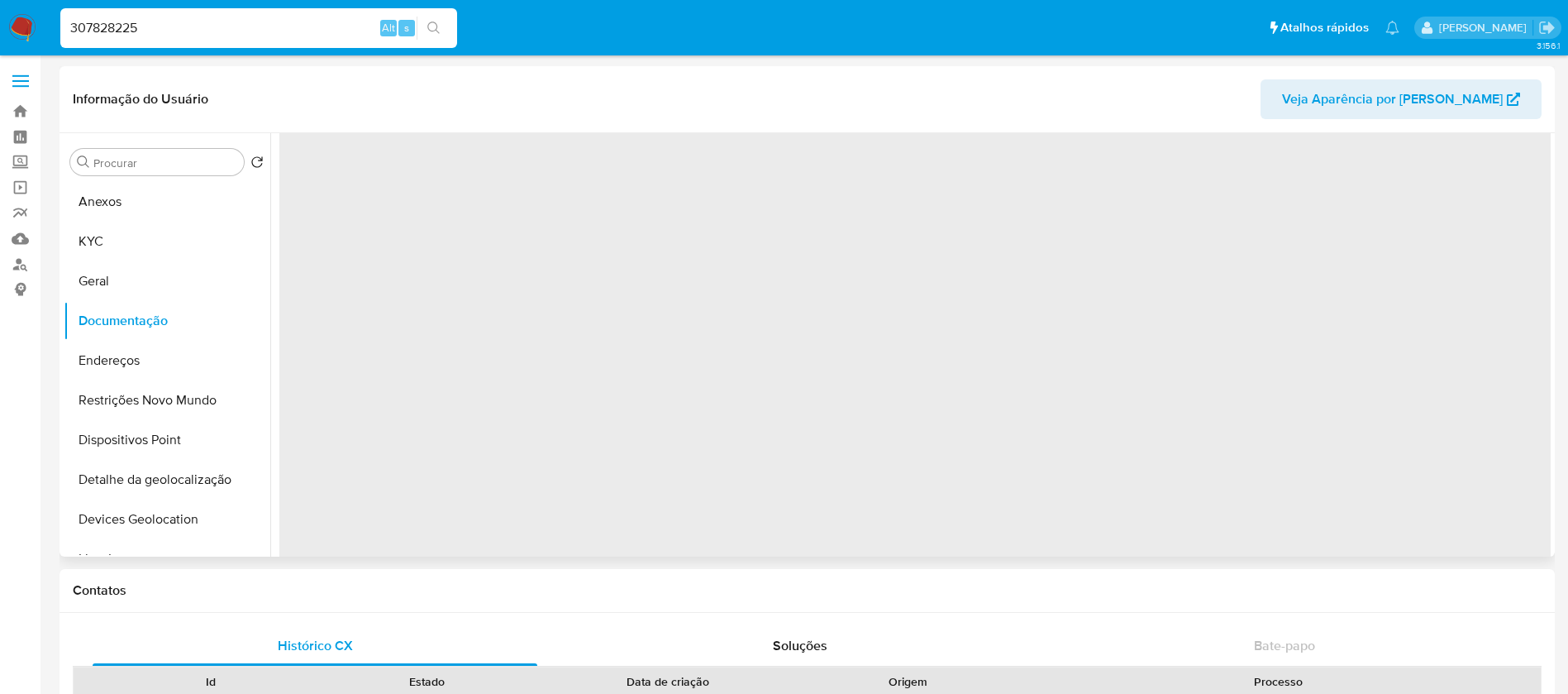
scroll to position [0, 0]
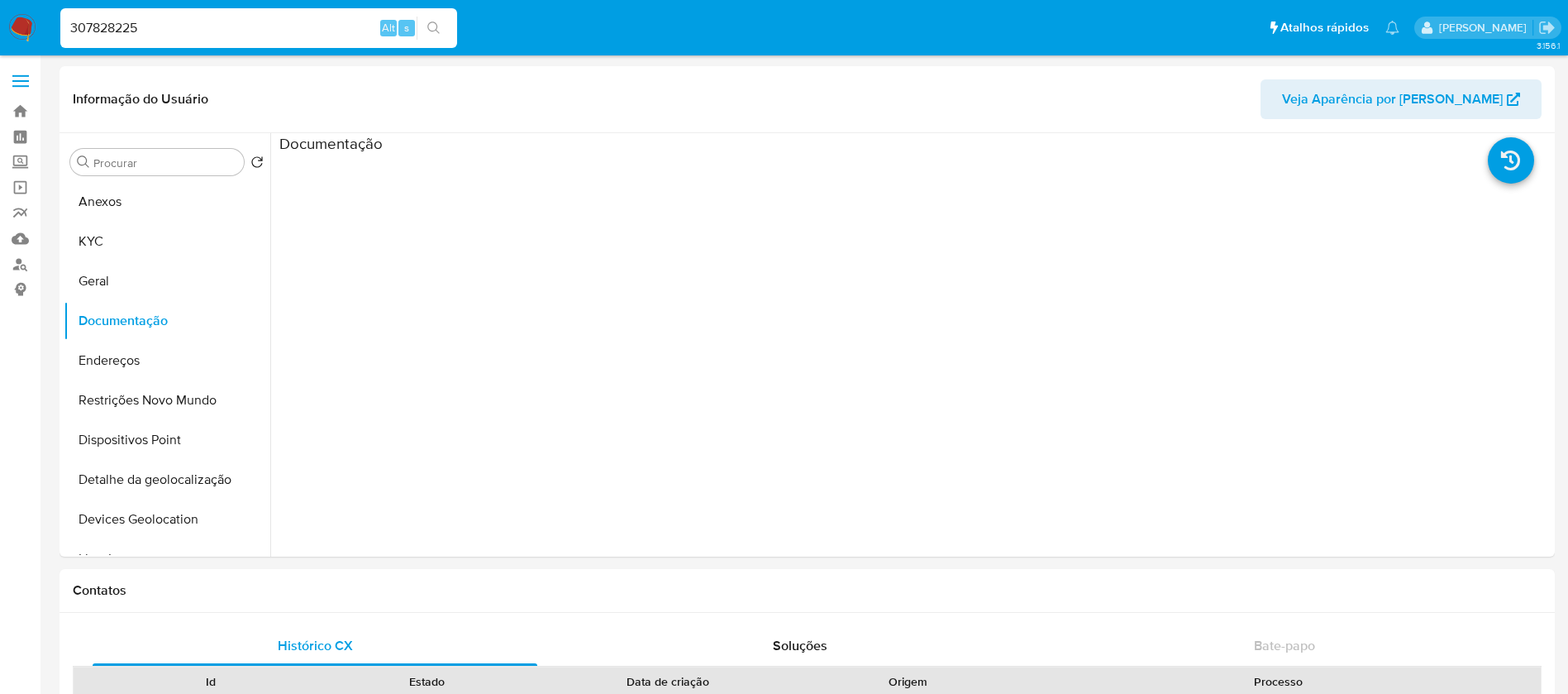
click at [221, 19] on input "307828225" at bounding box center [258, 28] width 396 height 22
click at [208, 36] on input "307828225" at bounding box center [258, 28] width 396 height 22
paste input "61622400"
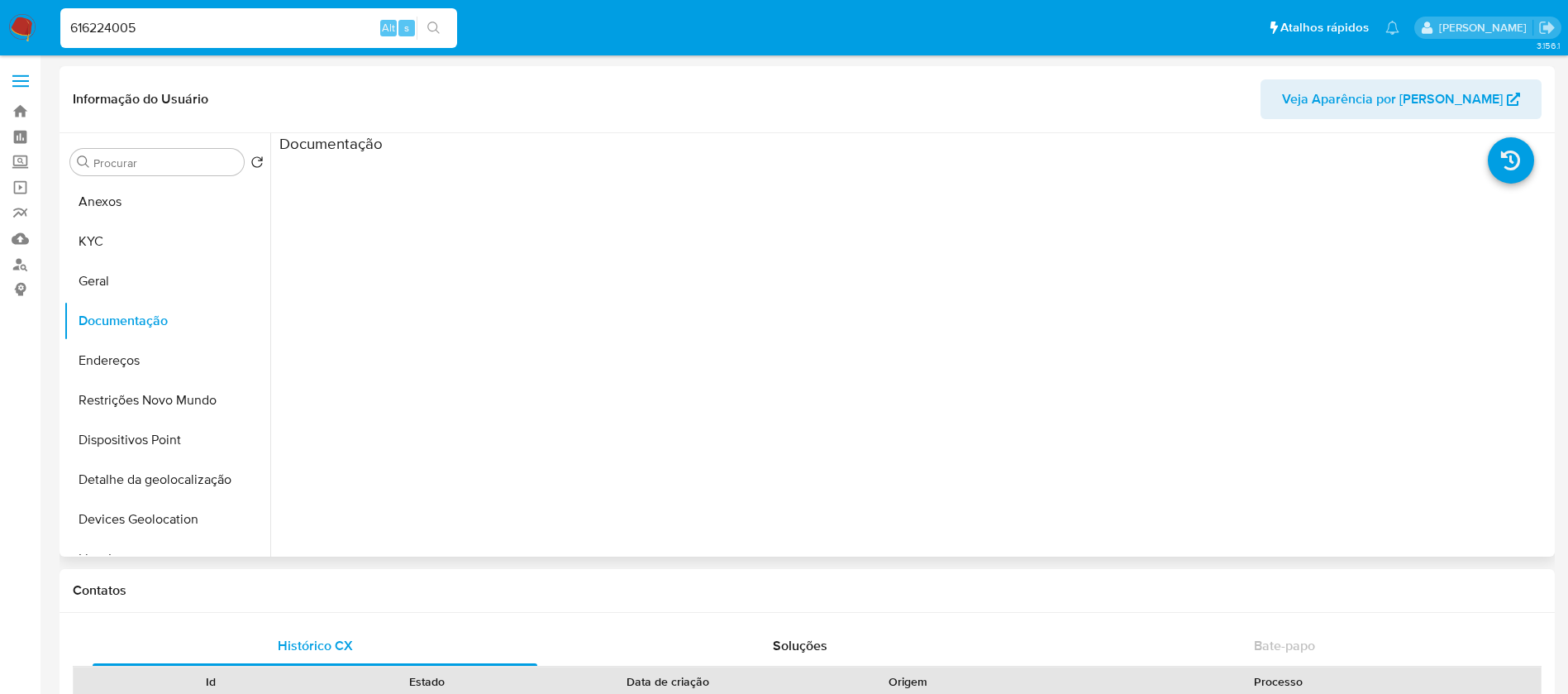
type input "616224005"
click at [104, 240] on button "KYC" at bounding box center [160, 241] width 193 height 40
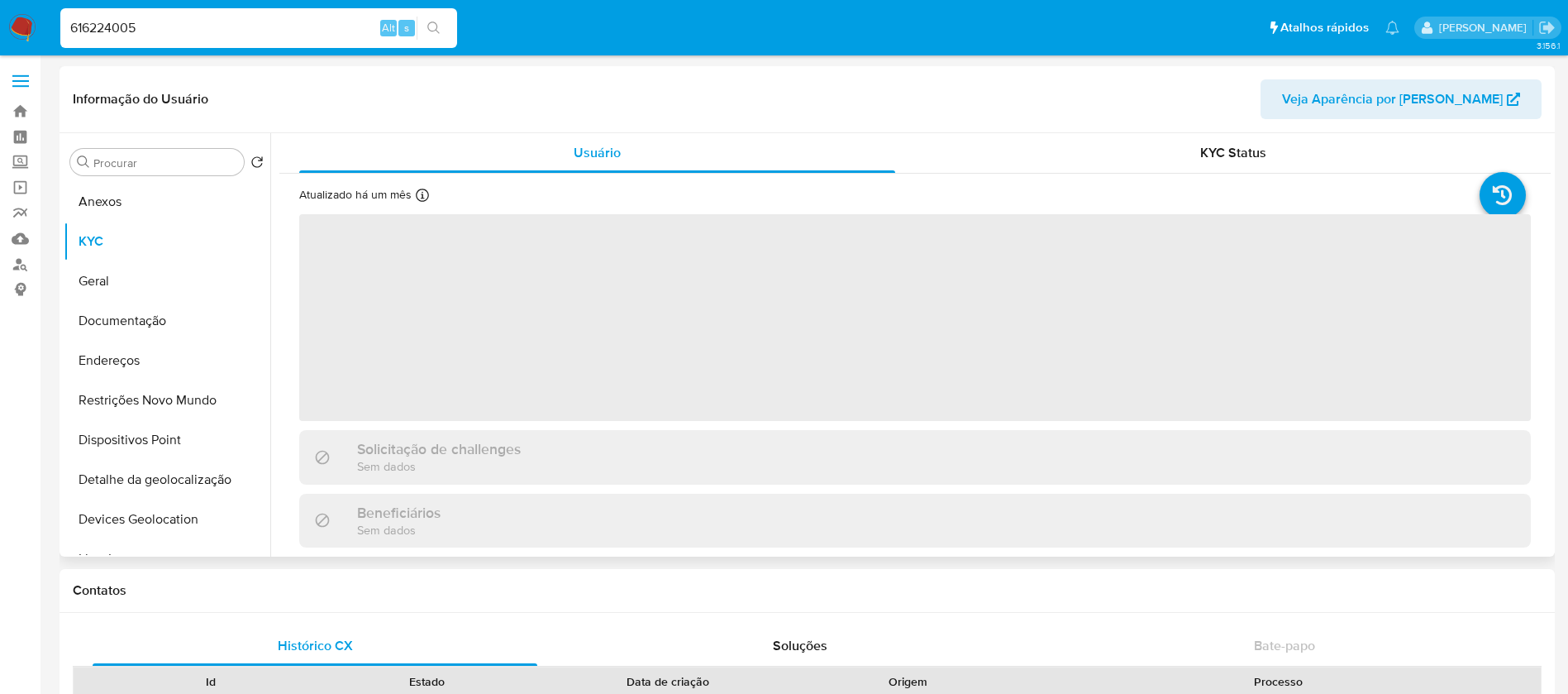
select select "10"
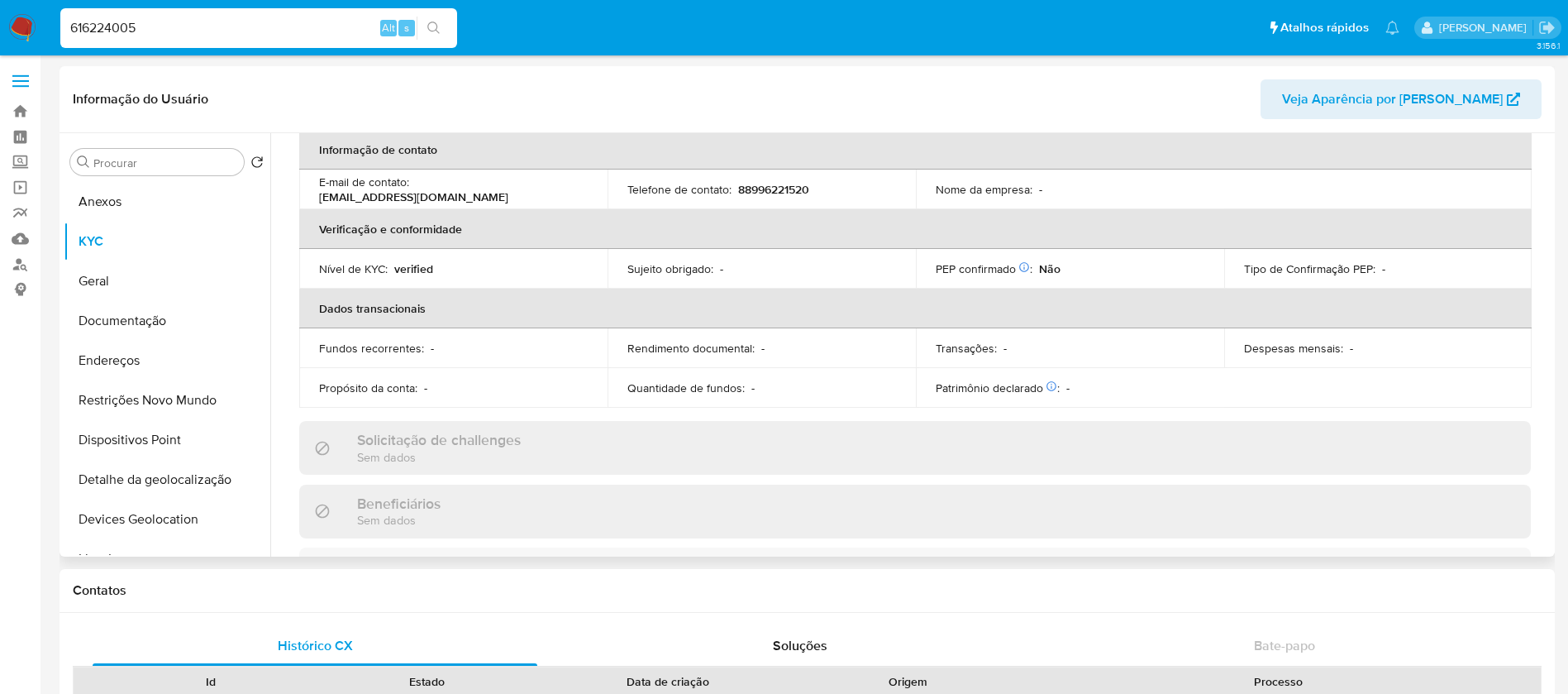
scroll to position [496, 0]
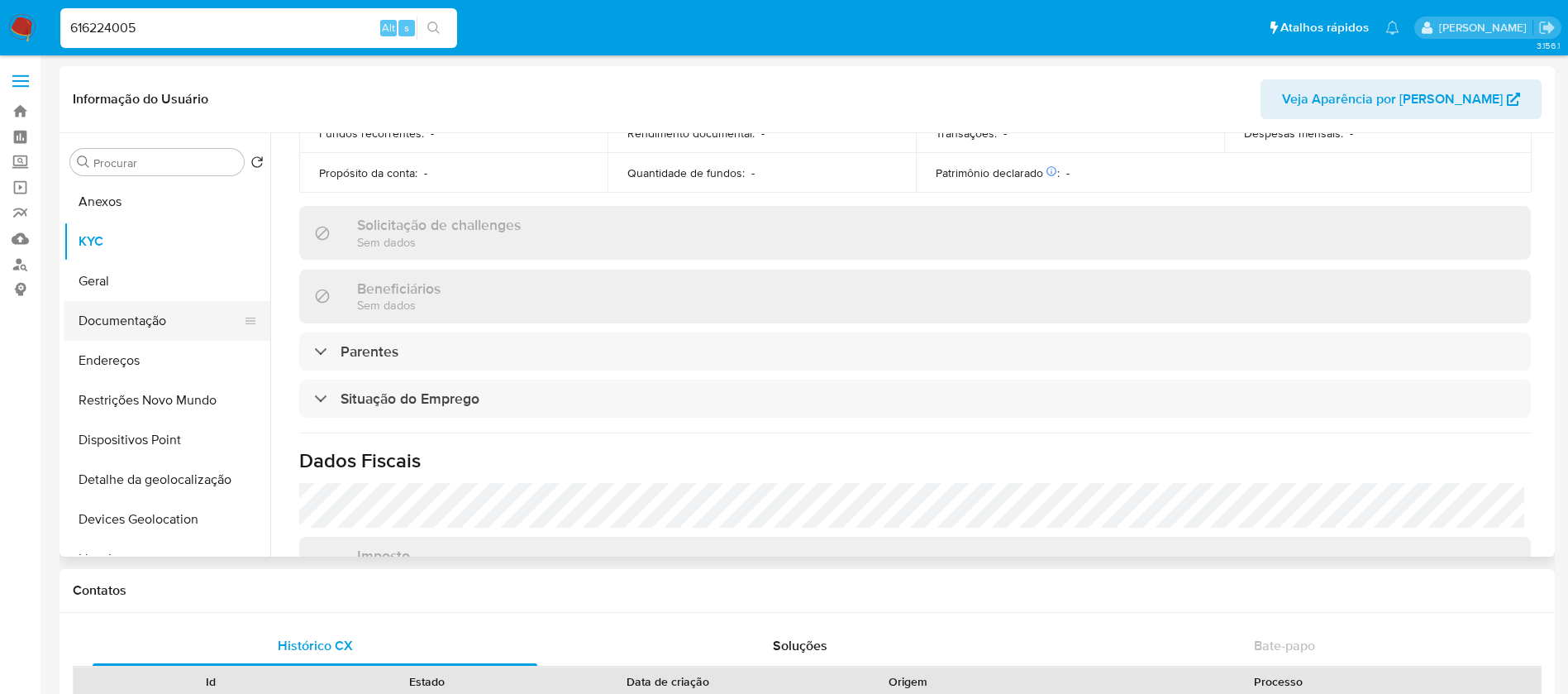
click at [115, 314] on button "Documentação" at bounding box center [160, 321] width 193 height 40
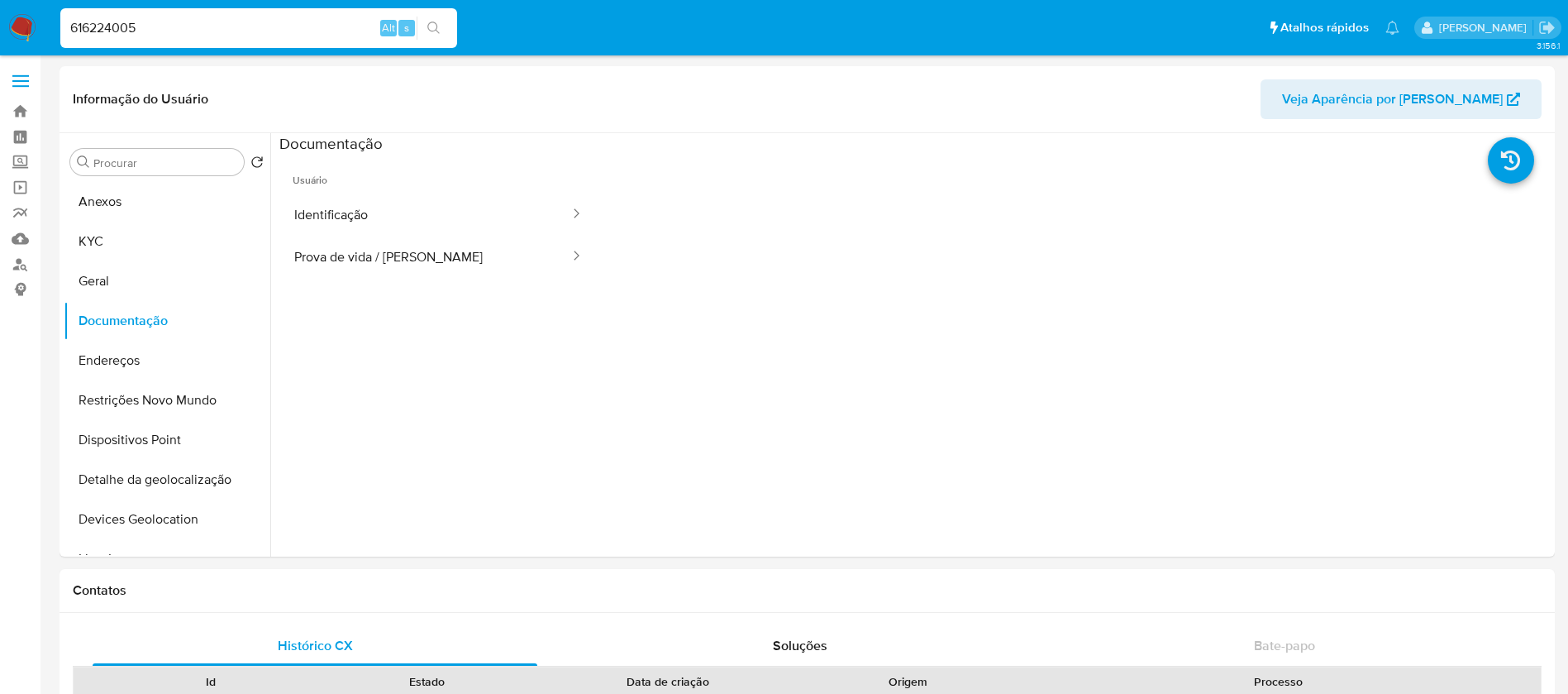
click at [215, 23] on input "616224005" at bounding box center [258, 28] width 396 height 22
paste input "763219096"
type input "763219096"
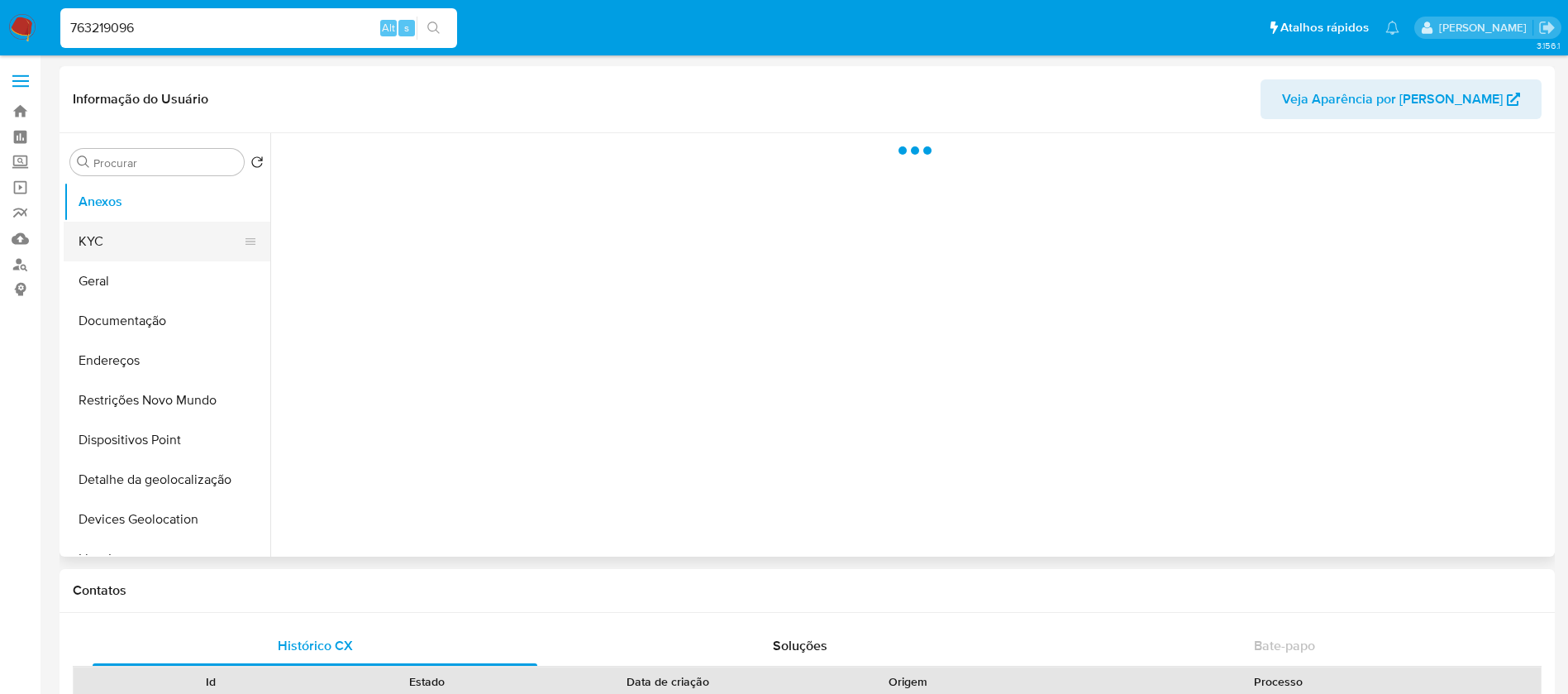
click at [107, 240] on button "KYC" at bounding box center [160, 241] width 193 height 40
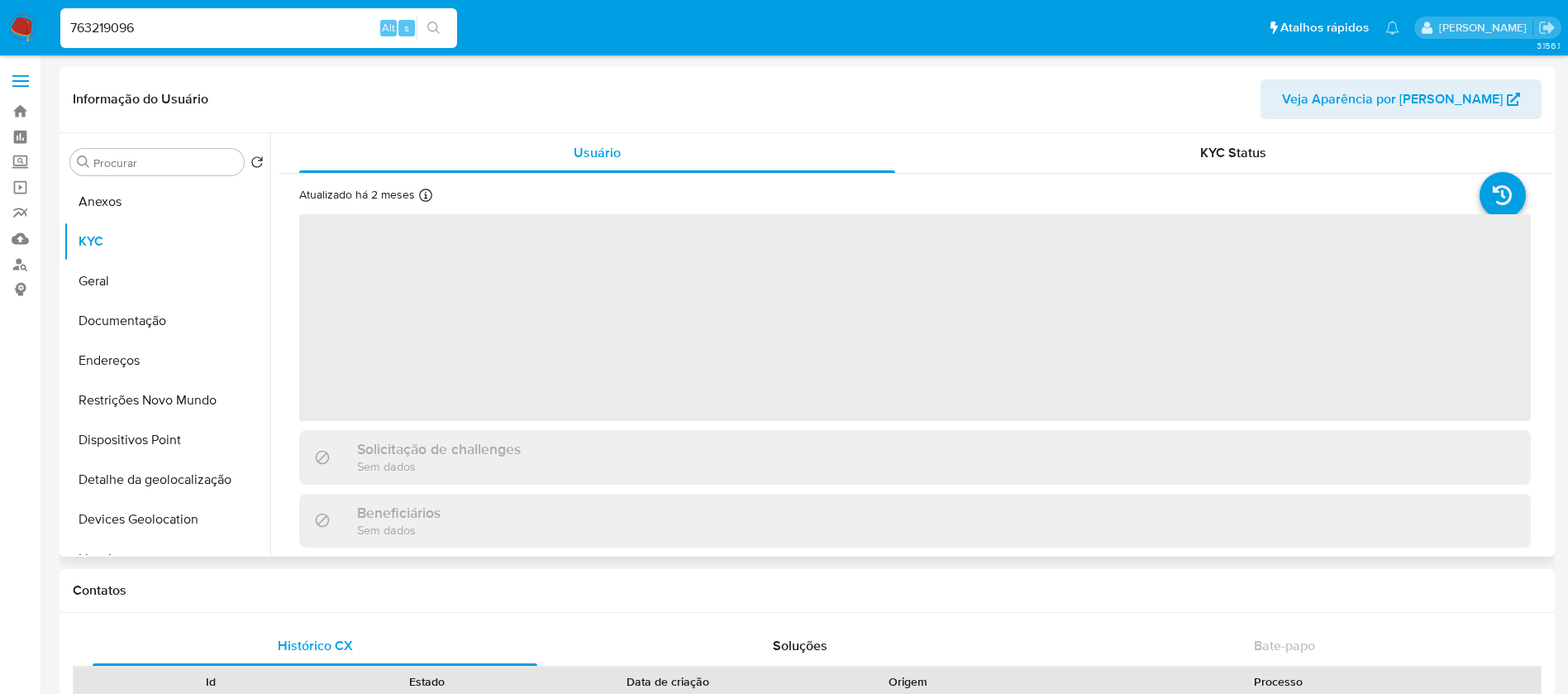
select select "10"
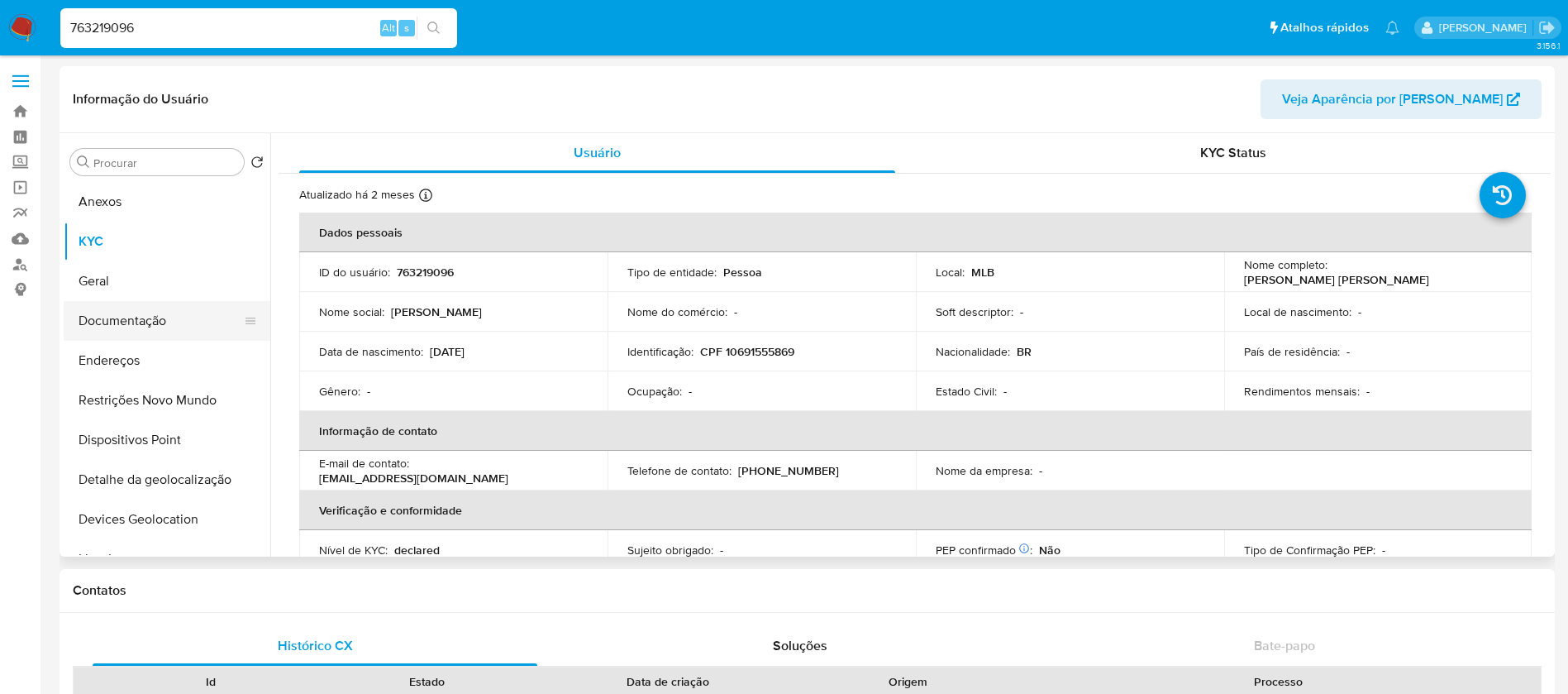
click at [130, 311] on button "Documentação" at bounding box center [160, 321] width 193 height 40
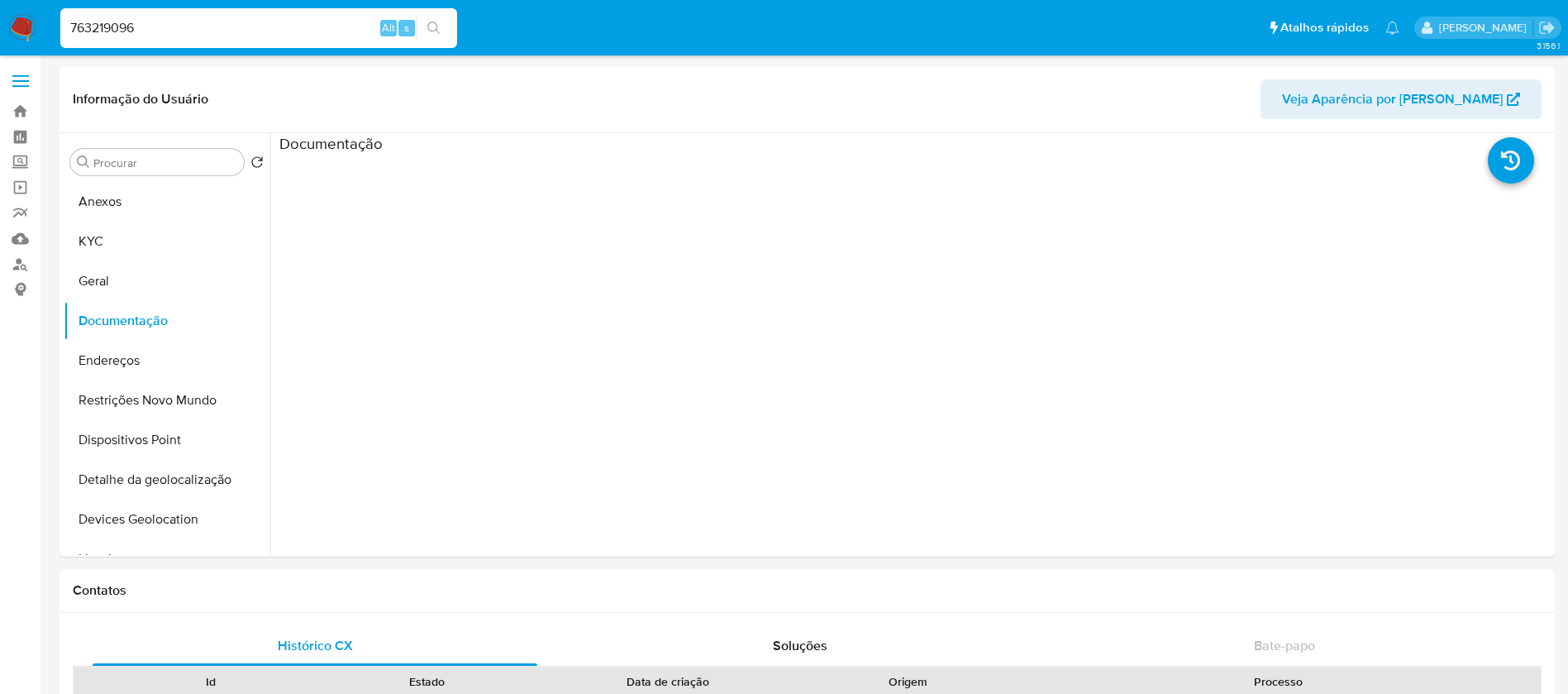
click at [239, 25] on input "763219096" at bounding box center [258, 28] width 396 height 22
paste input "89579949"
type input "89579949"
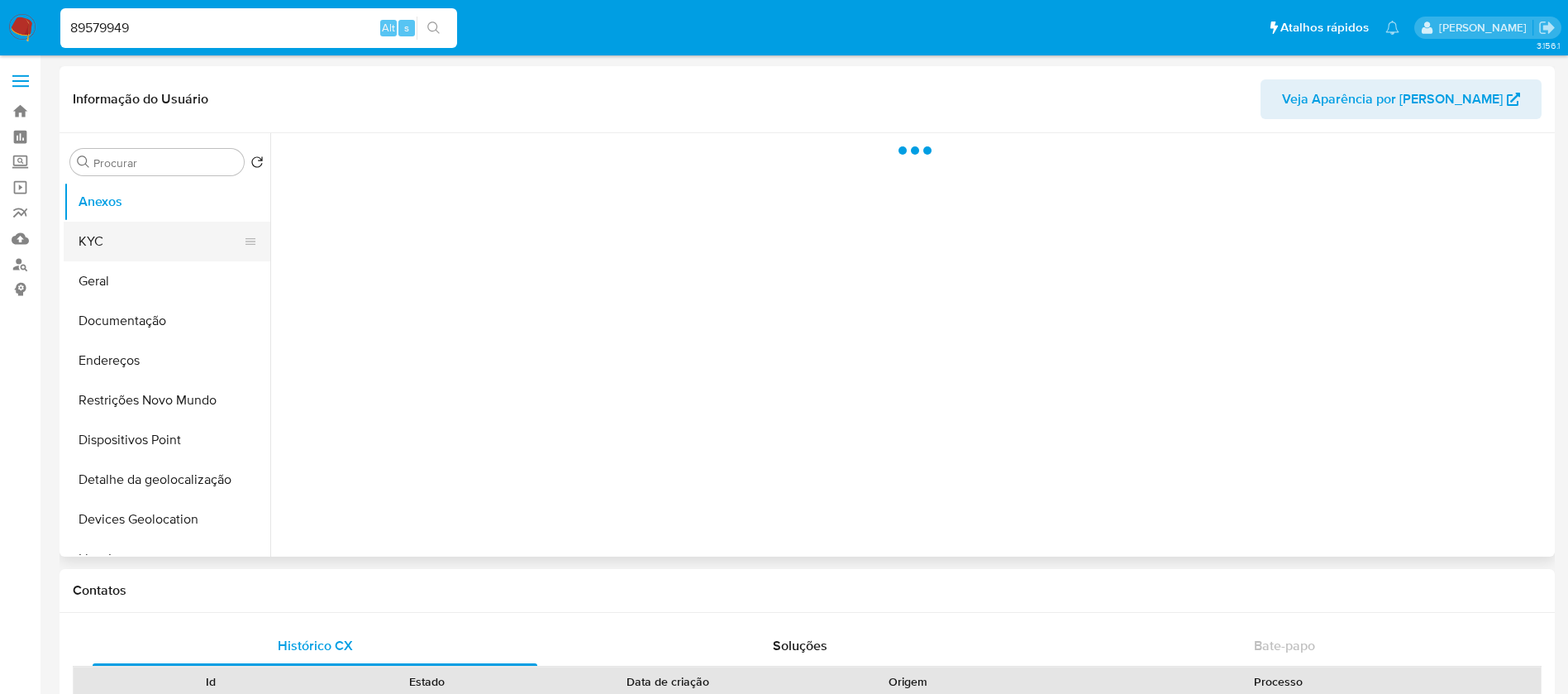
click at [98, 245] on button "KYC" at bounding box center [160, 241] width 193 height 40
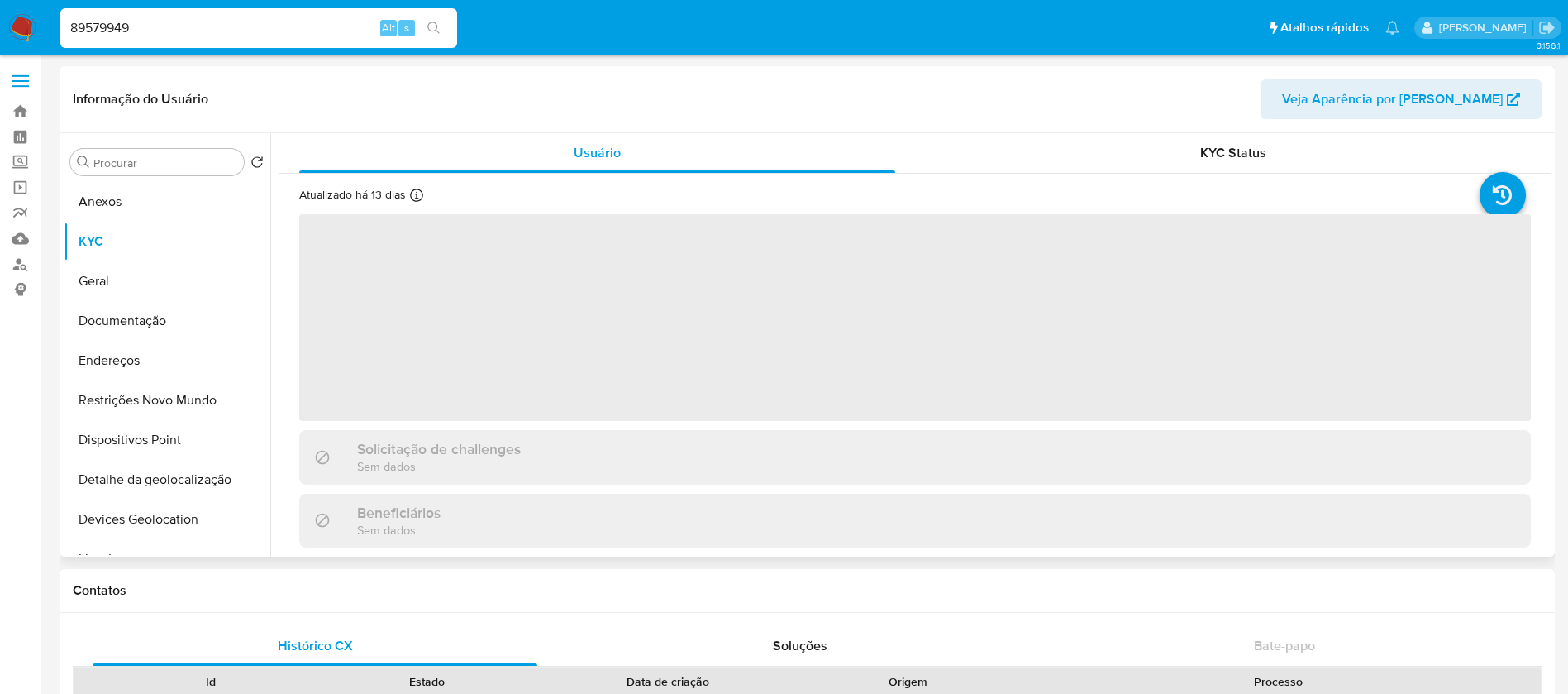
select select "10"
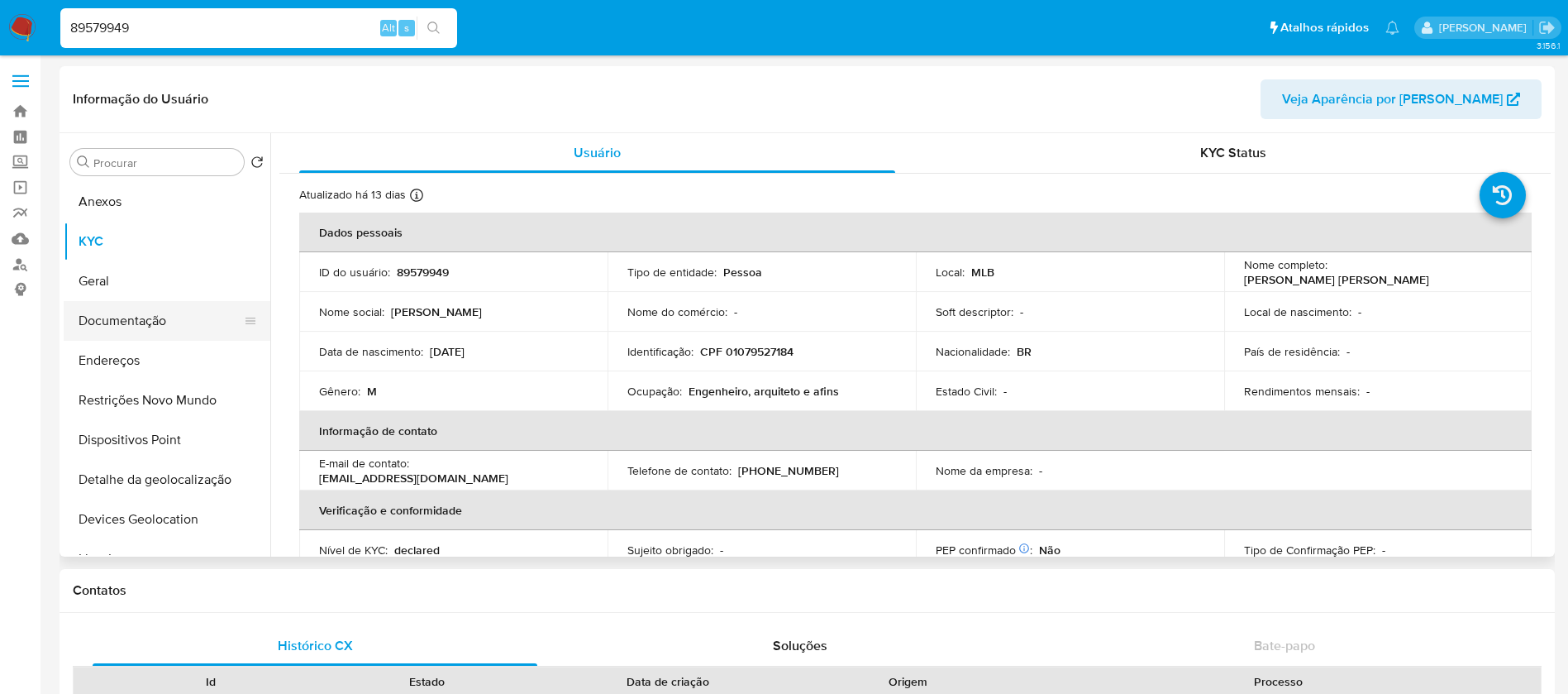
click at [153, 322] on button "Documentação" at bounding box center [160, 321] width 193 height 40
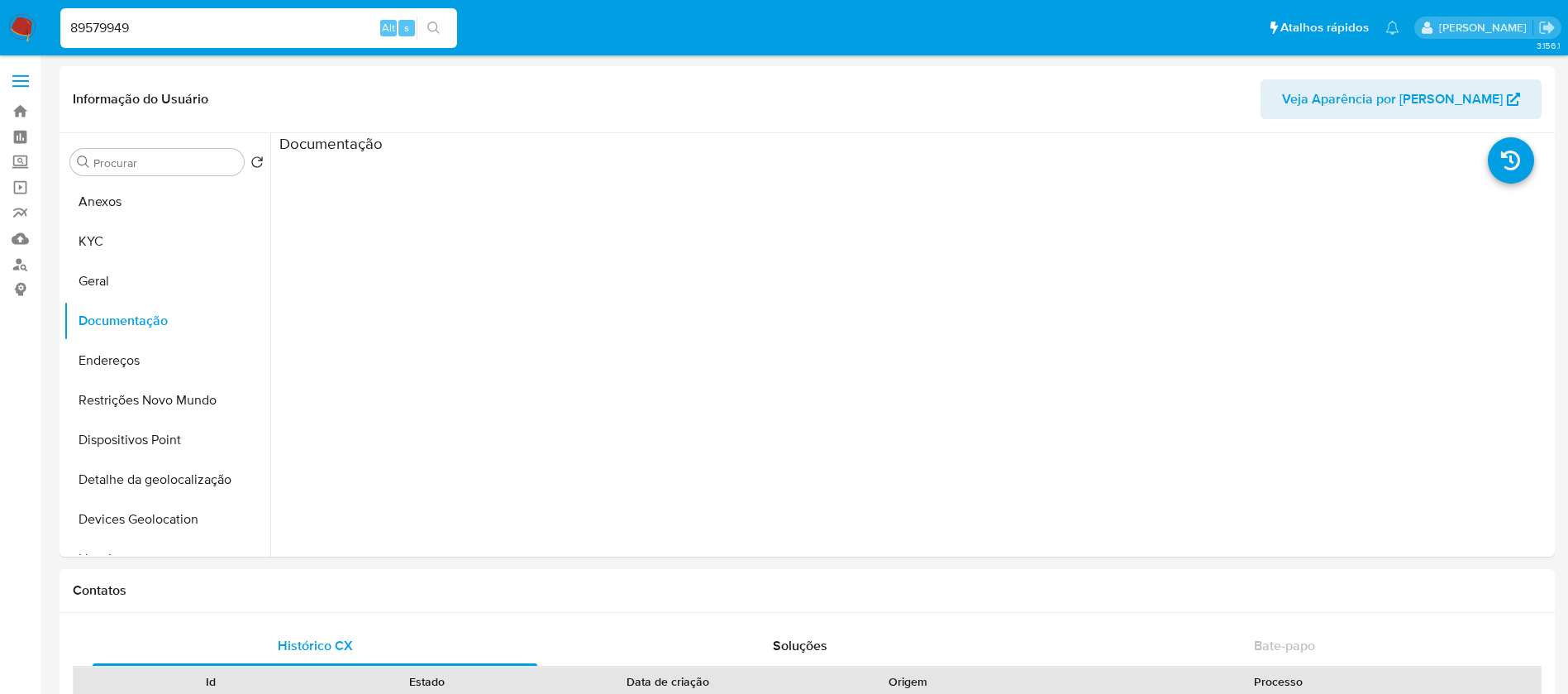
click at [208, 32] on input "89579949" at bounding box center [258, 28] width 396 height 22
paste input "452852865"
type input "452852865"
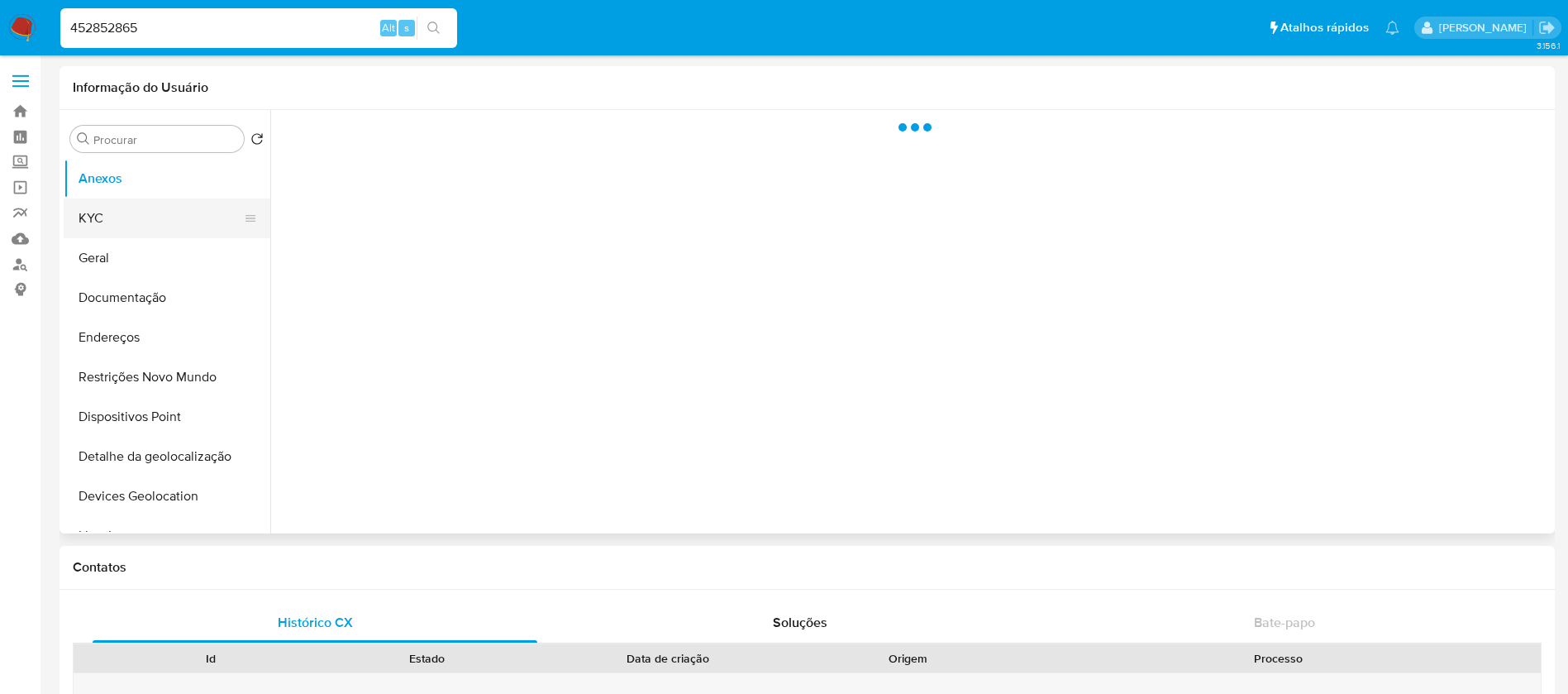
click at [93, 235] on button "KYC" at bounding box center [160, 218] width 193 height 40
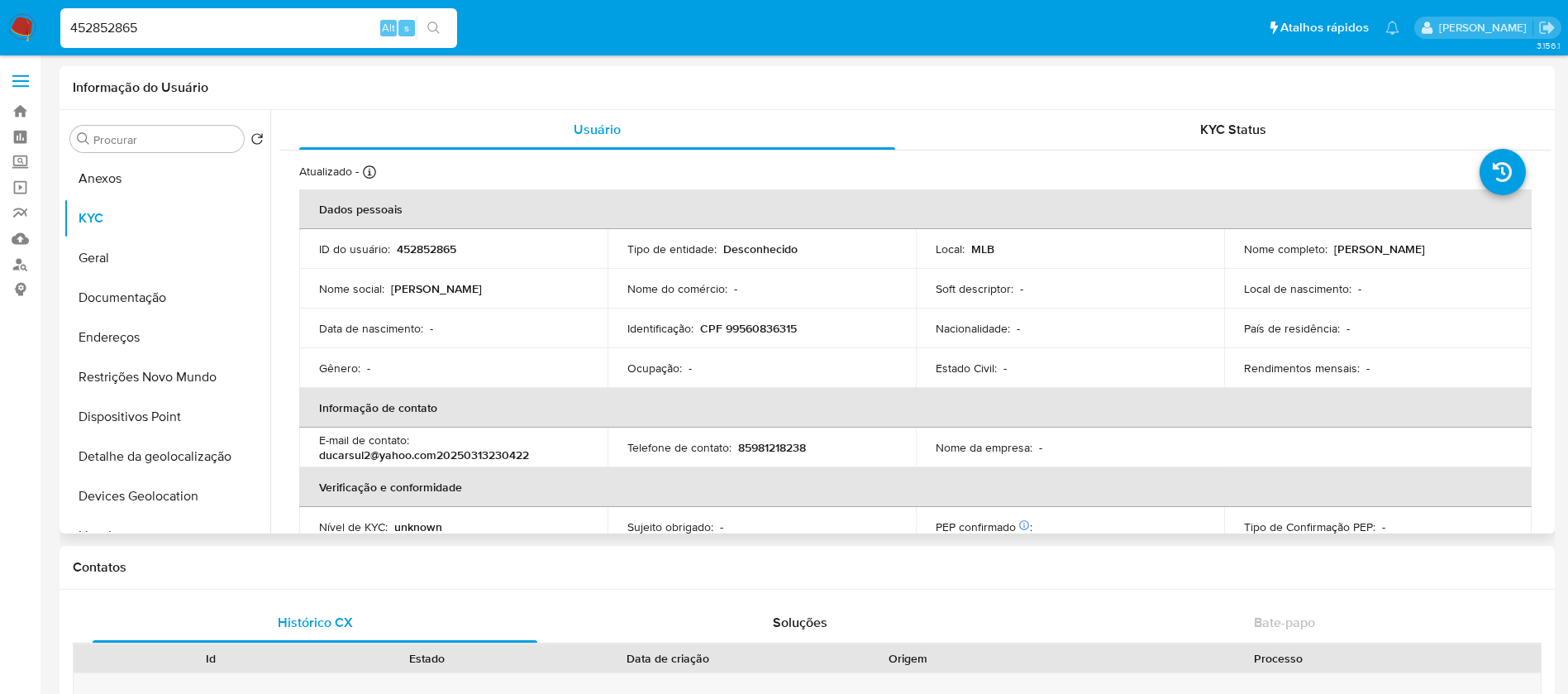
select select "10"
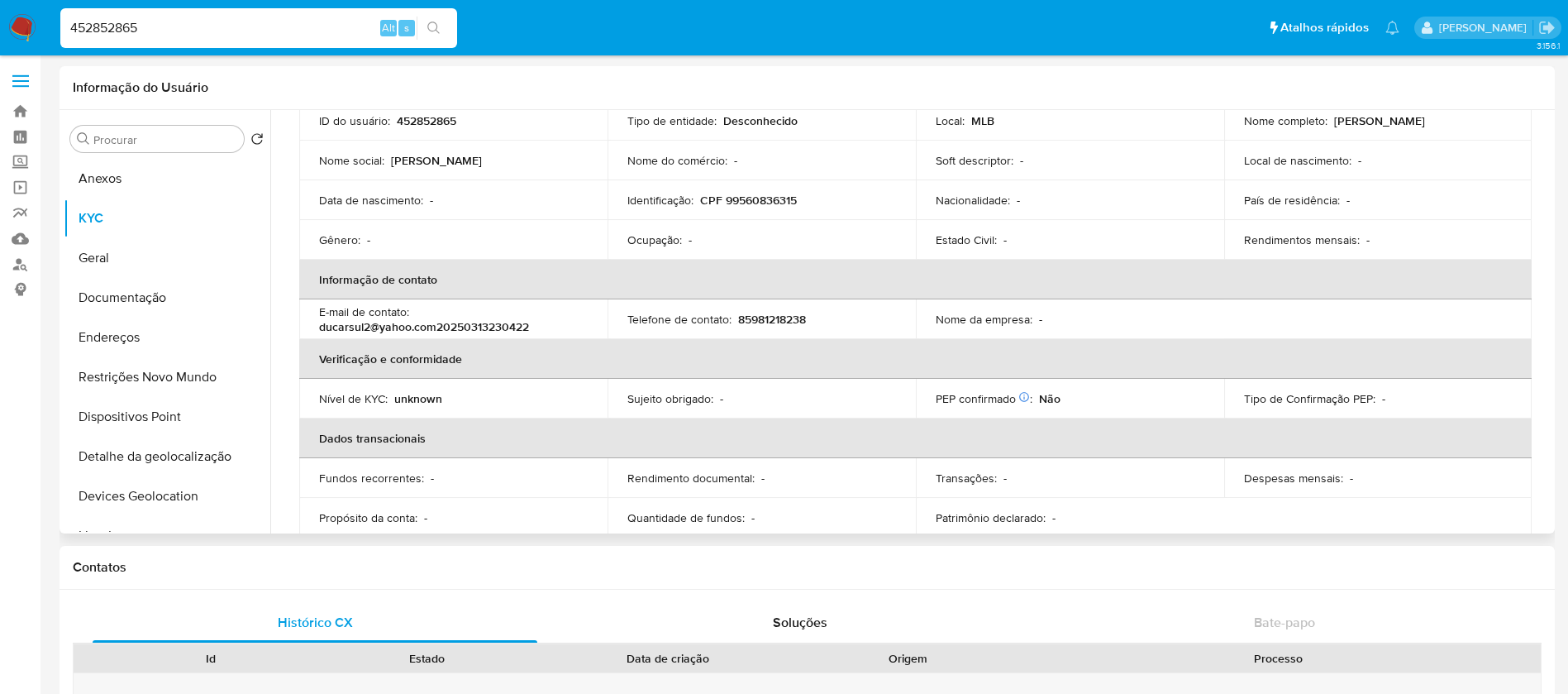
scroll to position [159, 0]
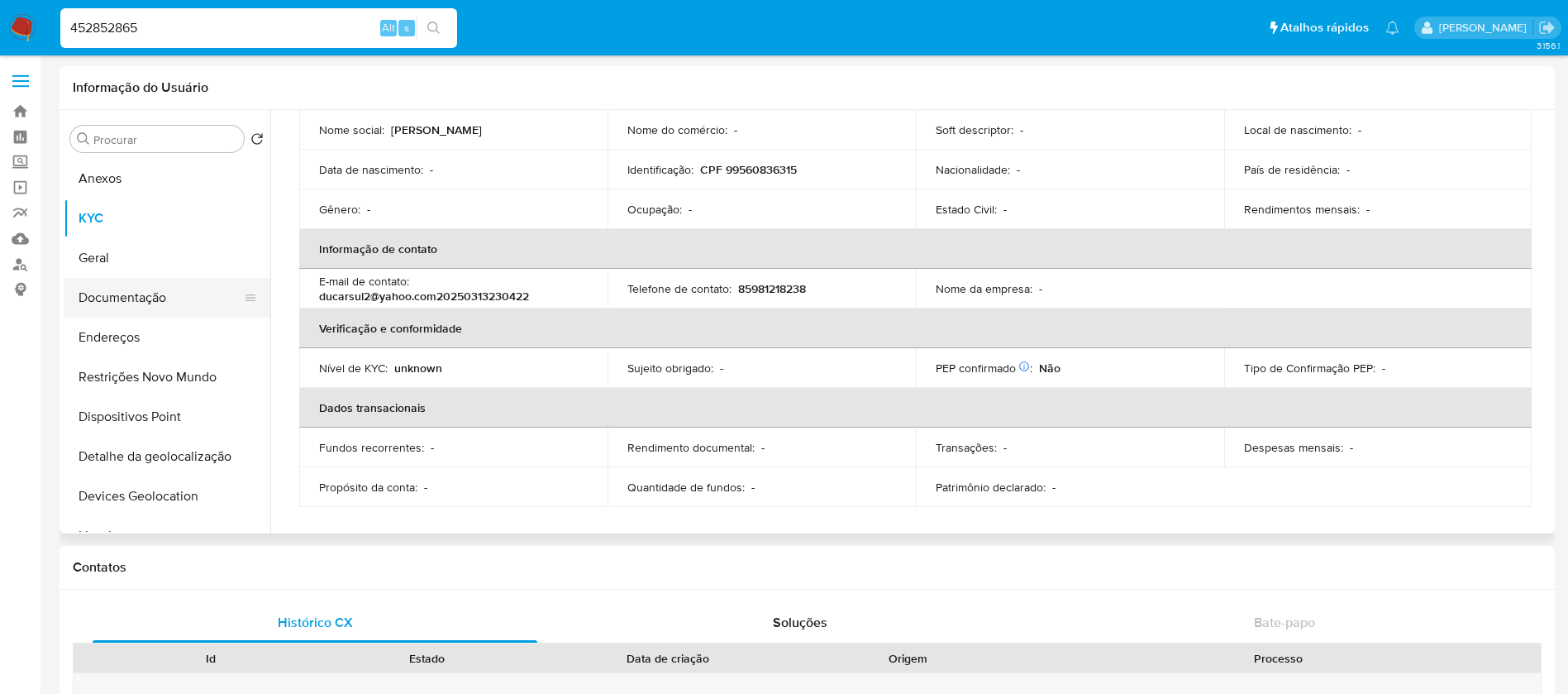
click at [137, 314] on button "Documentação" at bounding box center [160, 298] width 193 height 40
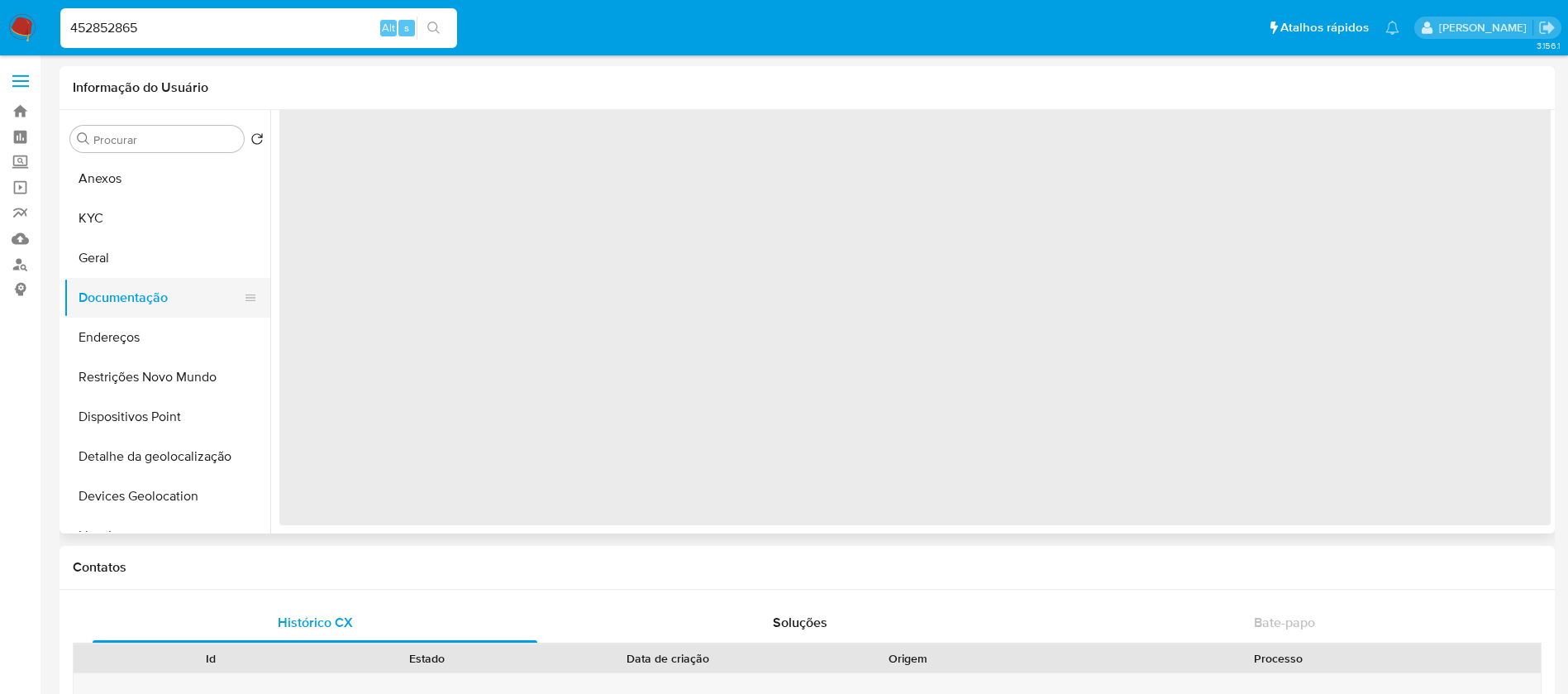
scroll to position [0, 0]
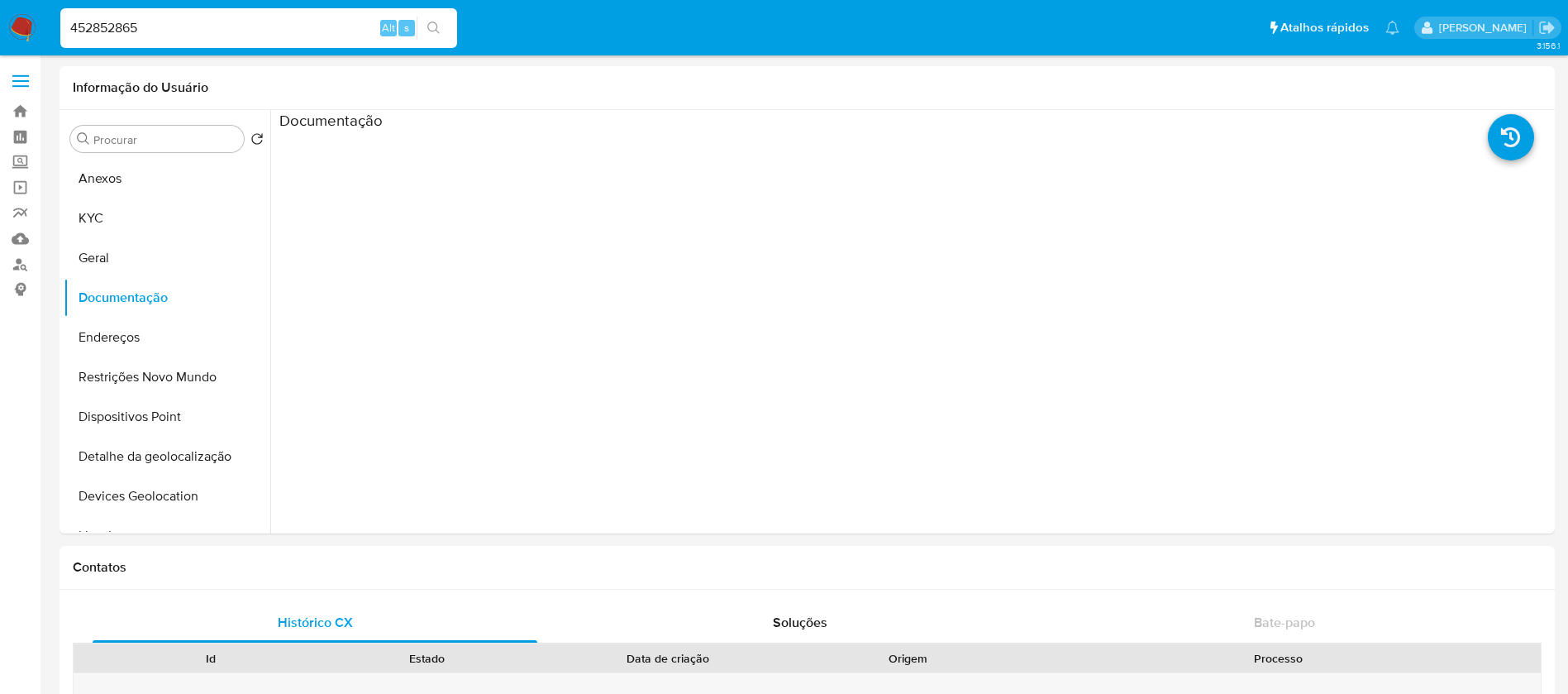
click at [234, 33] on input "452852865" at bounding box center [258, 28] width 396 height 22
paste input "39431443"
type input "439431443"
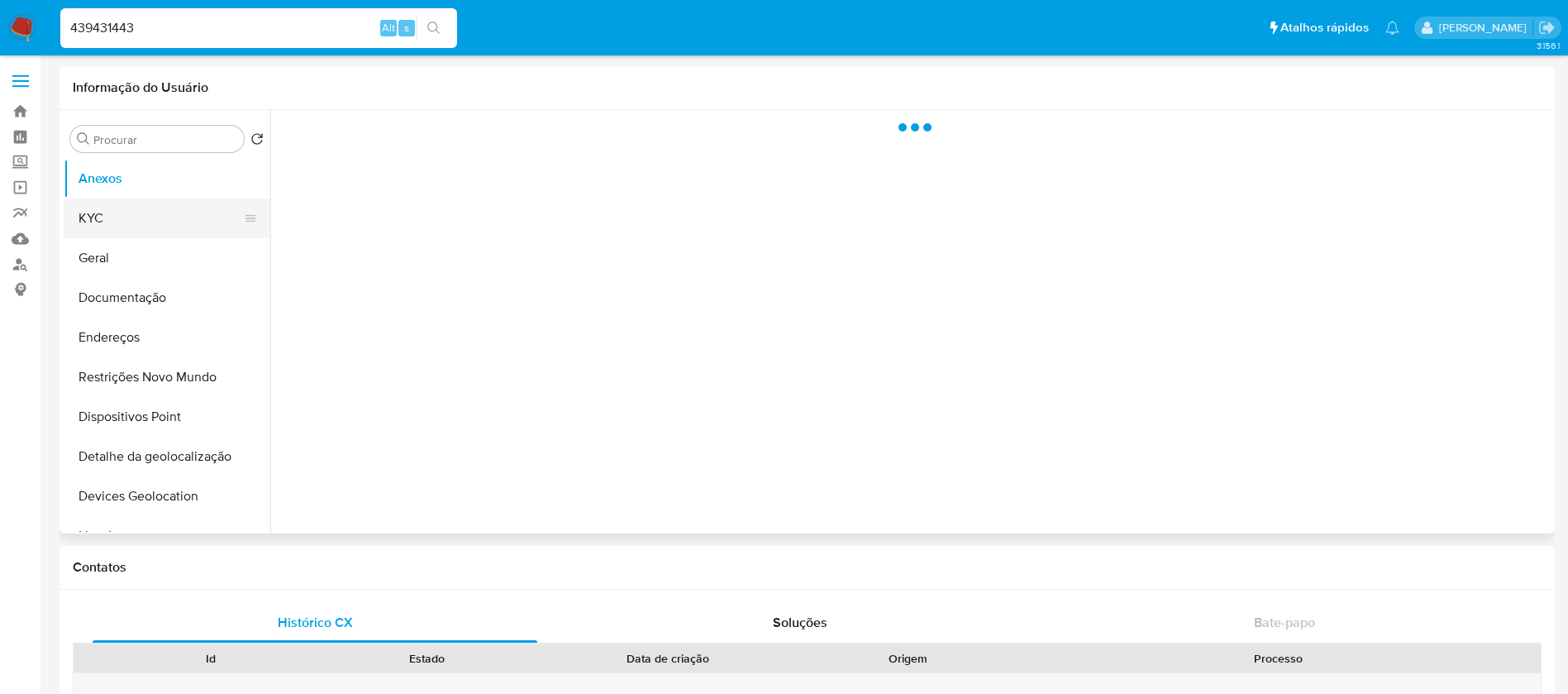
click at [86, 218] on button "KYC" at bounding box center [160, 218] width 193 height 40
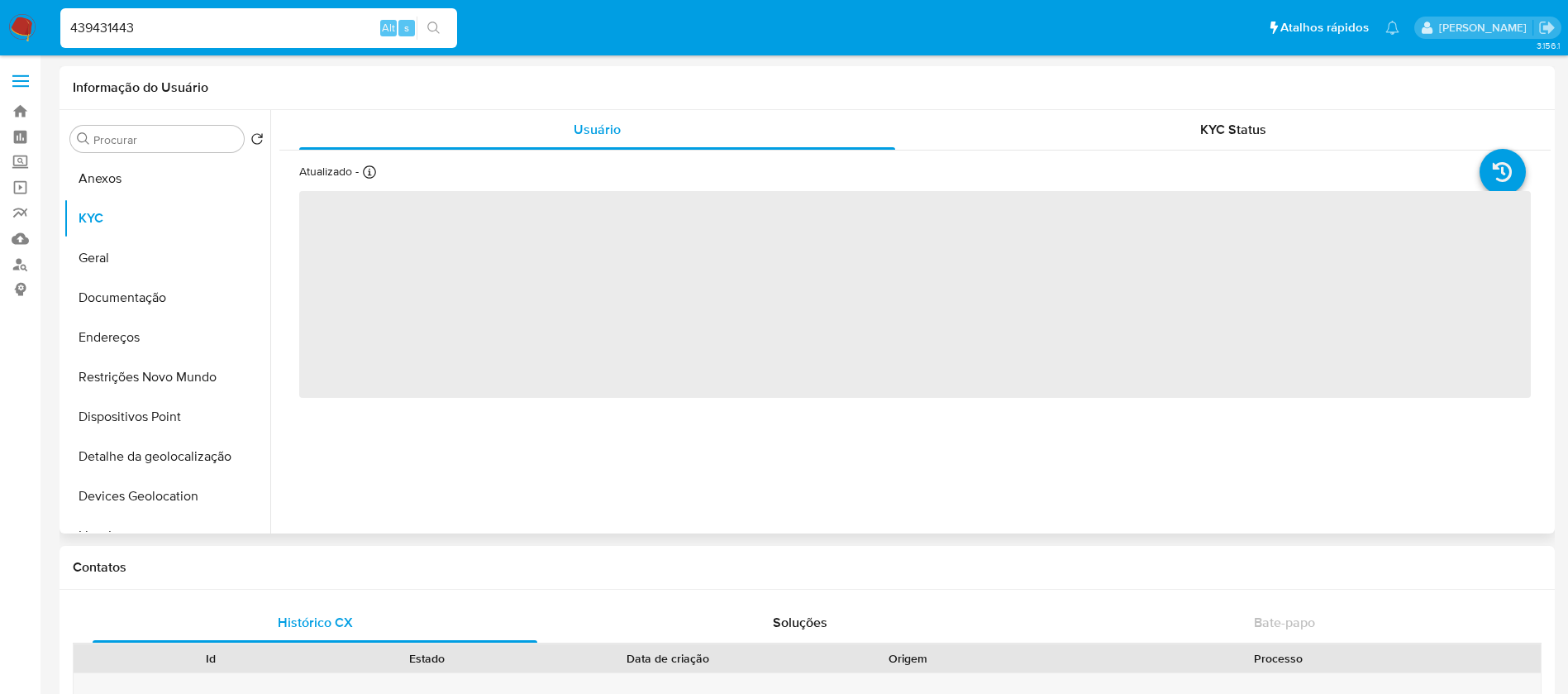
select select "10"
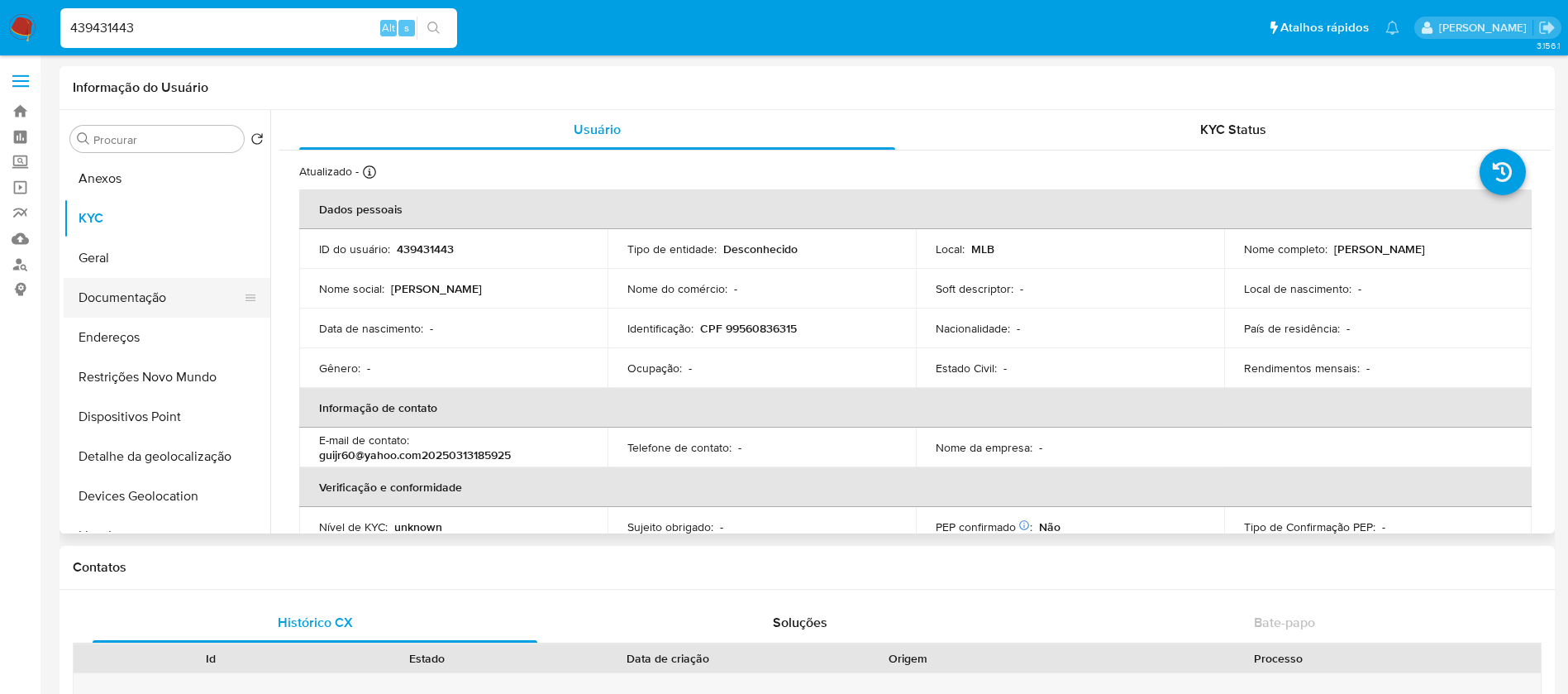
click at [114, 310] on button "Documentação" at bounding box center [160, 298] width 193 height 40
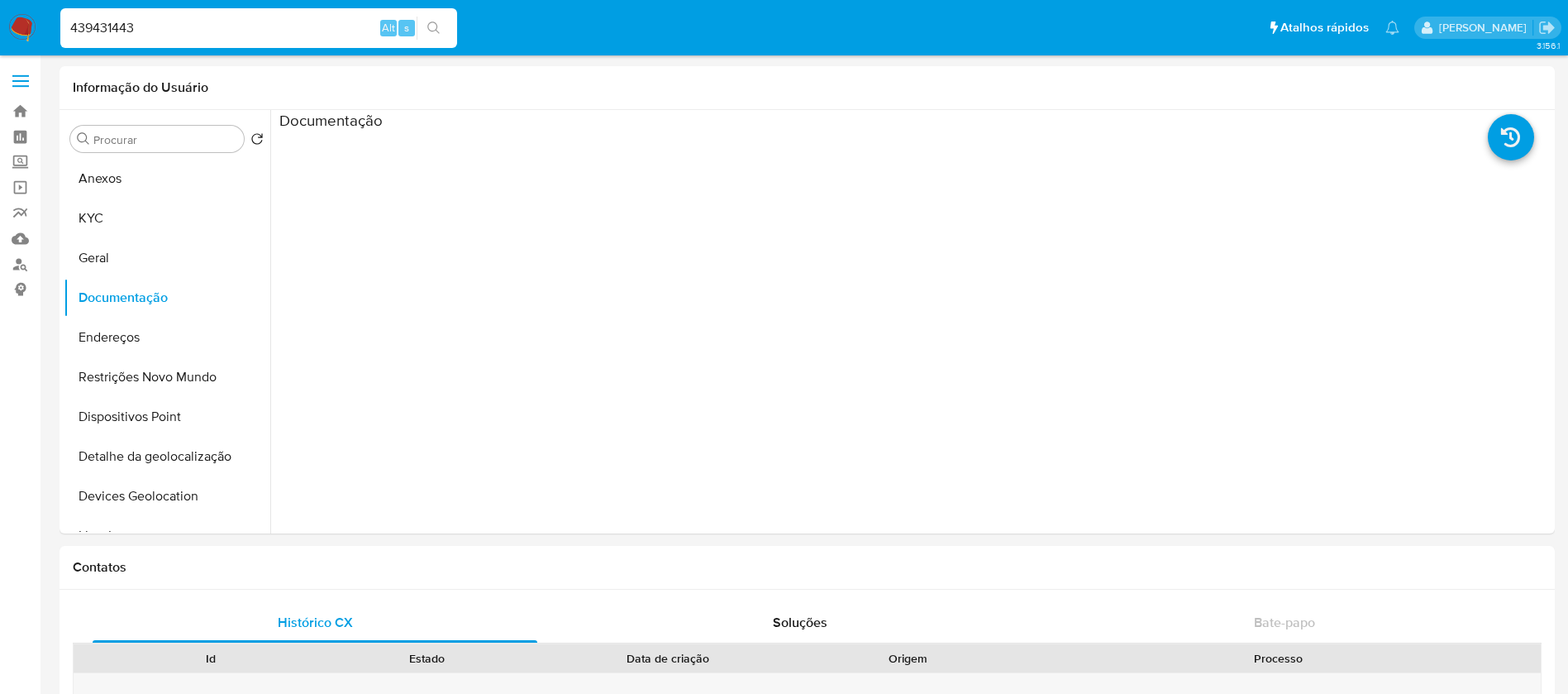
click at [161, 22] on input "439431443" at bounding box center [258, 28] width 396 height 22
paste input "37679352"
type input "37679352"
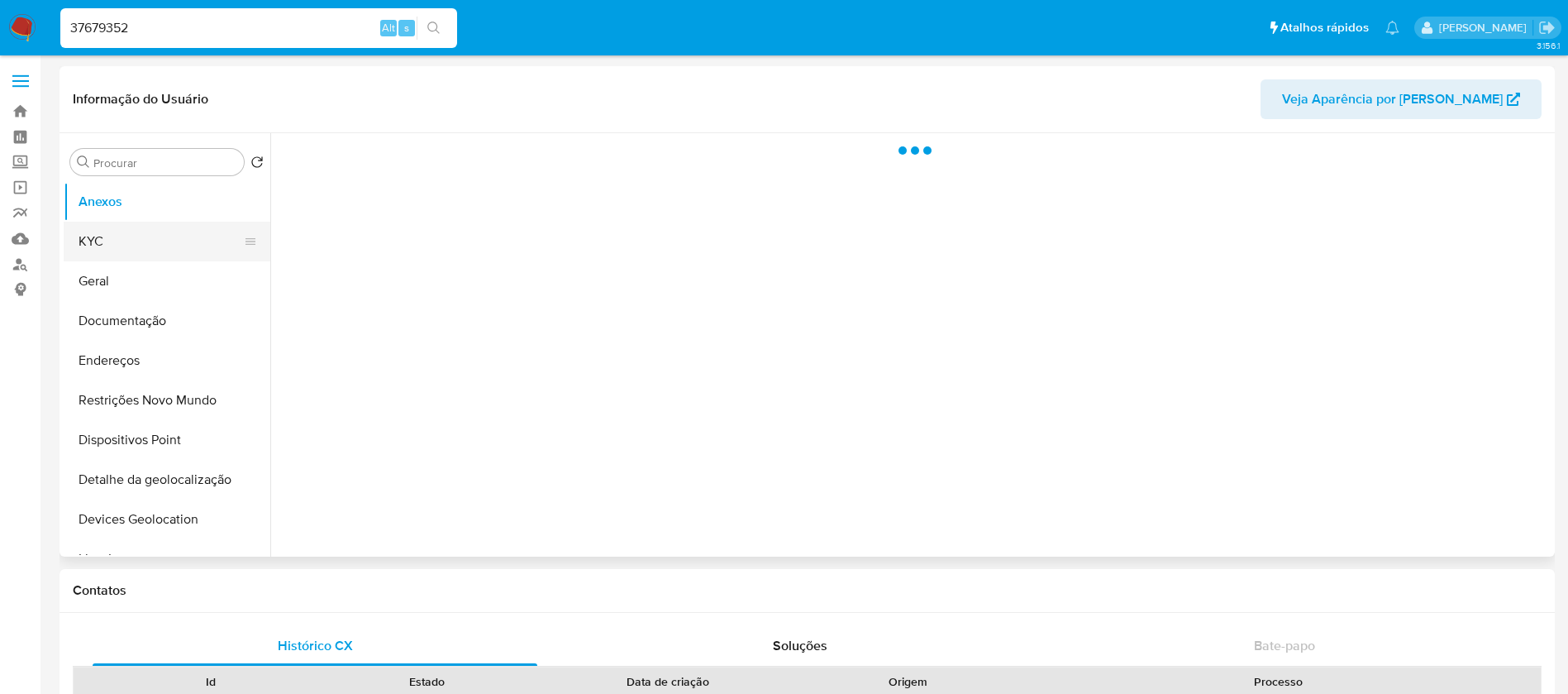
click at [98, 241] on button "KYC" at bounding box center [160, 241] width 193 height 40
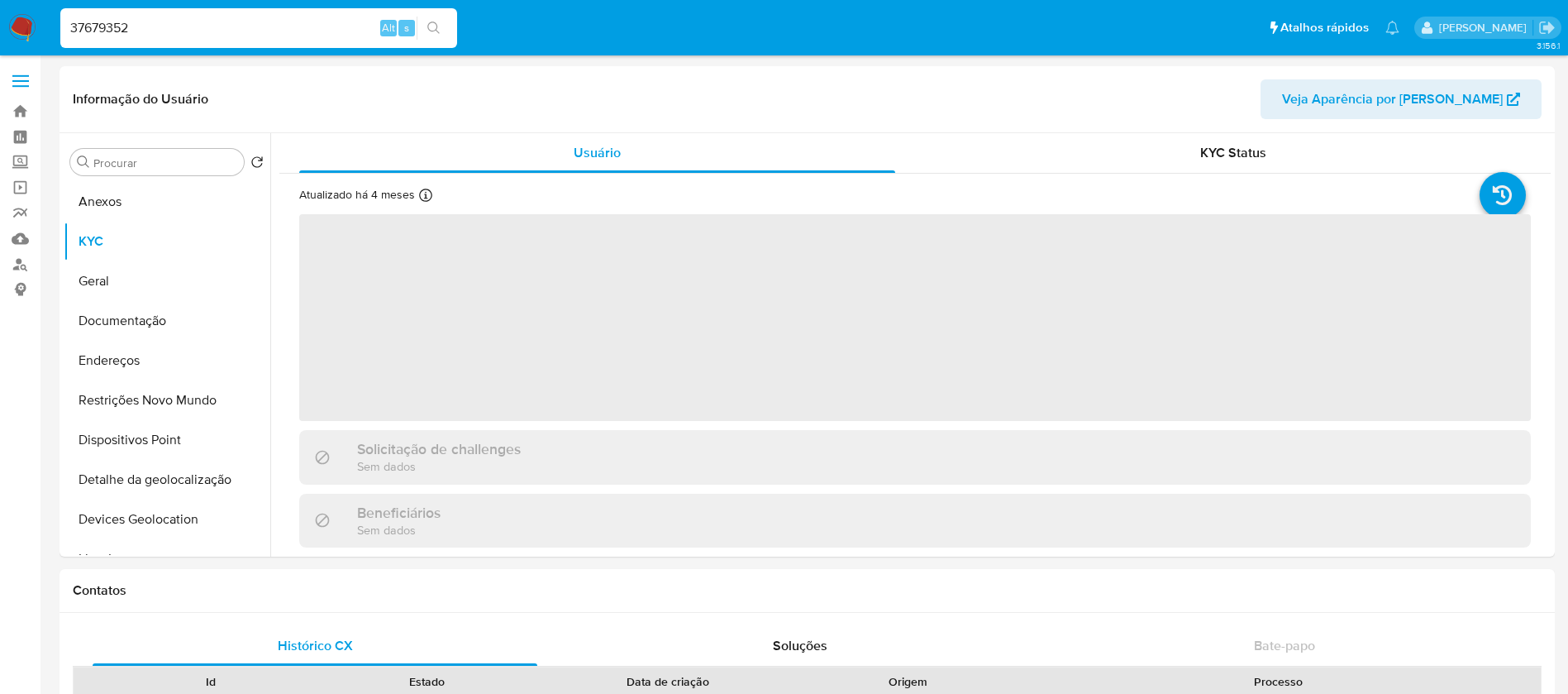
select select "10"
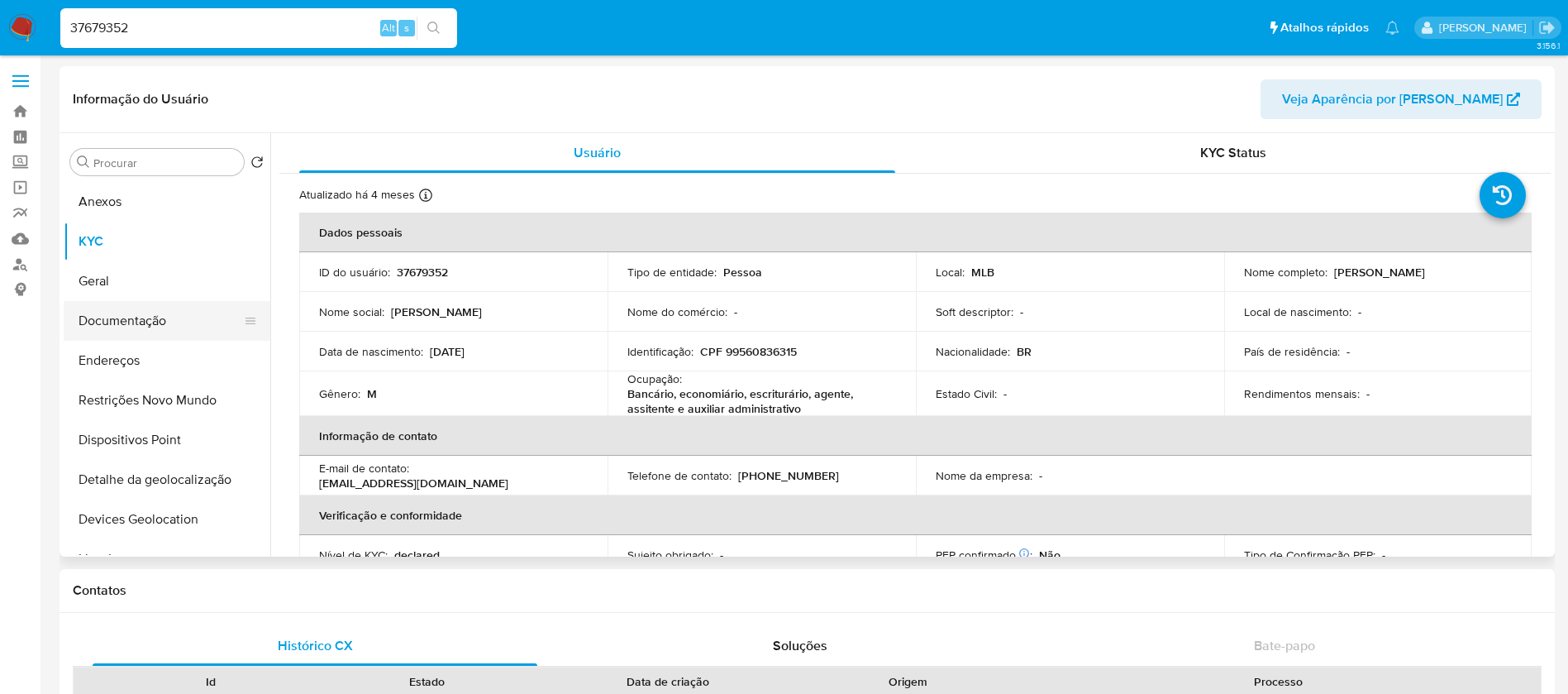
click at [150, 309] on button "Documentação" at bounding box center [160, 321] width 193 height 40
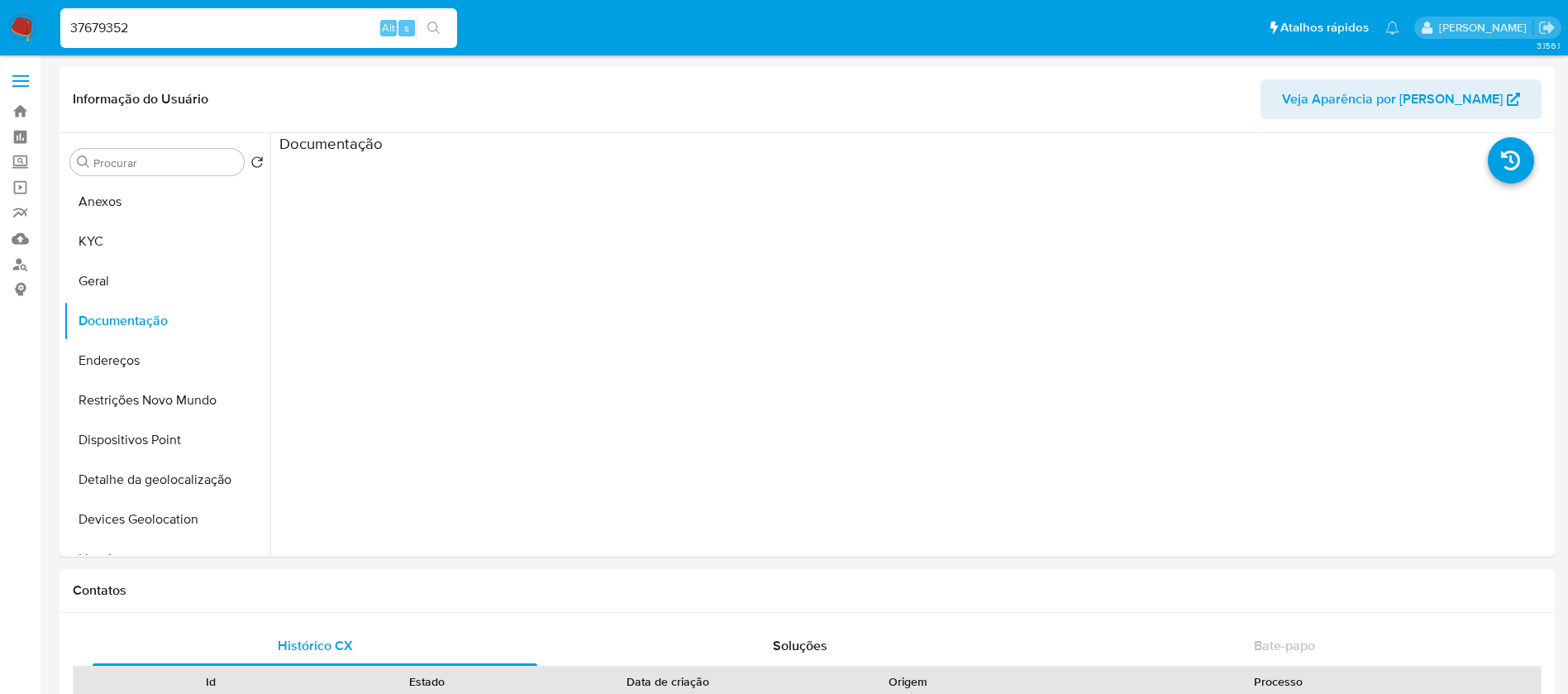
click at [223, 27] on input "37679352" at bounding box center [258, 28] width 396 height 22
paste input "1107592293"
type input "1107592293"
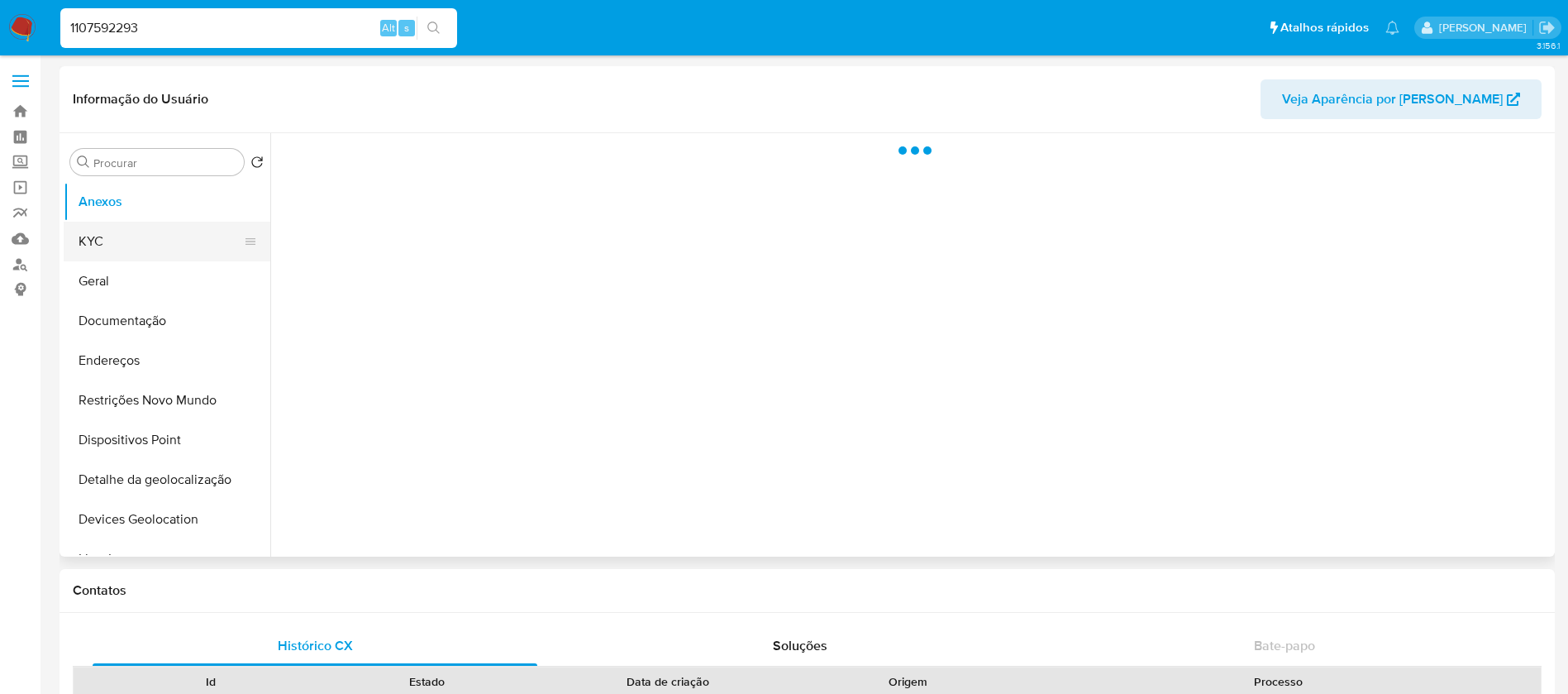
click at [119, 240] on button "KYC" at bounding box center [160, 241] width 193 height 40
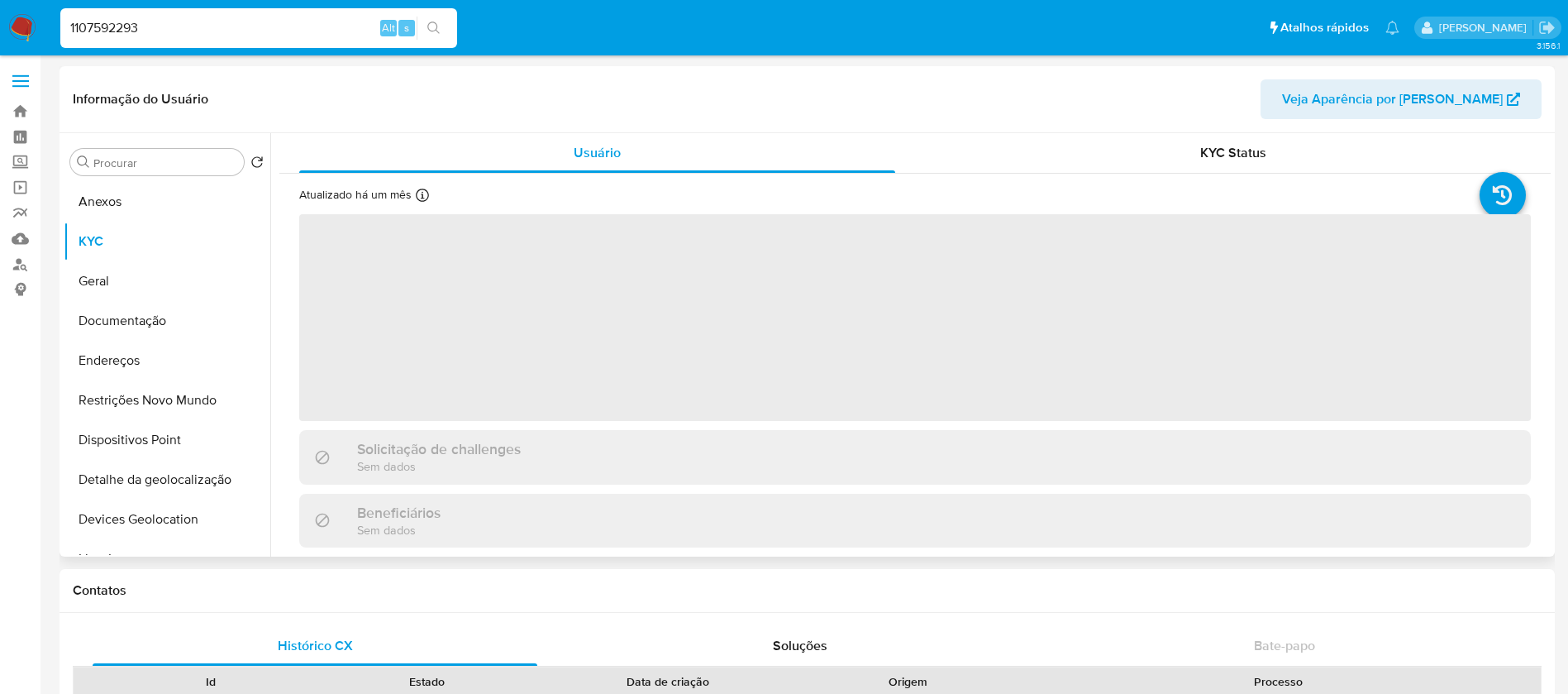
select select "10"
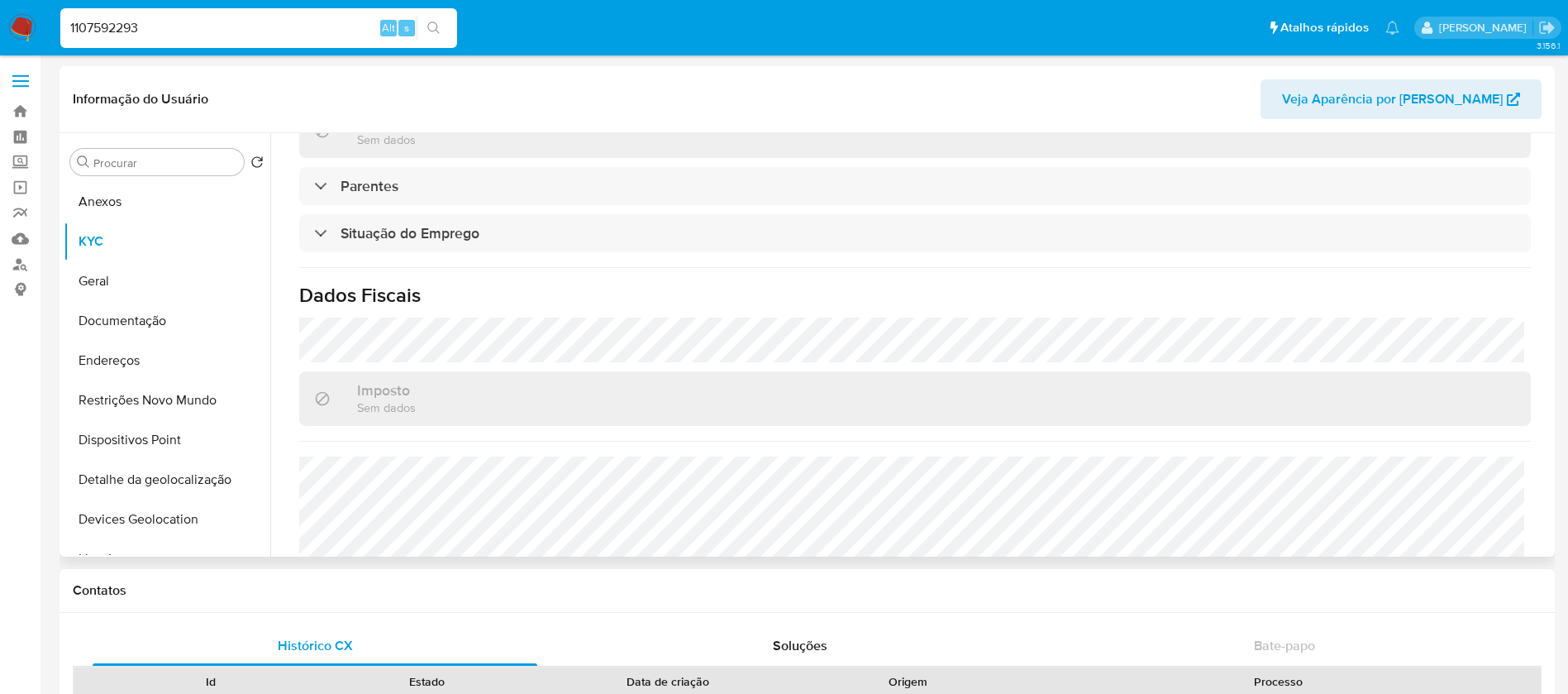
scroll to position [705, 0]
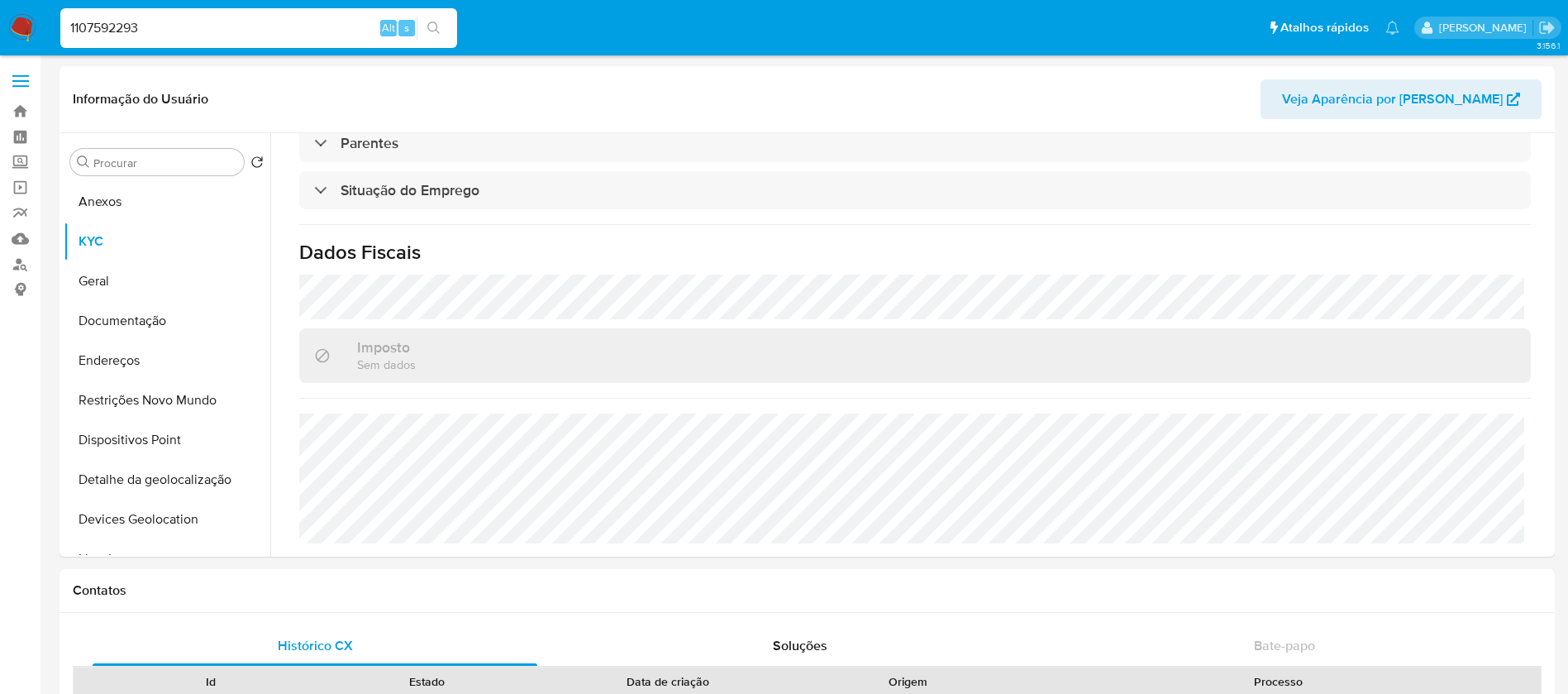
click at [256, 29] on input "1107592293" at bounding box center [258, 28] width 396 height 22
paste input "576720682"
type input "576720682"
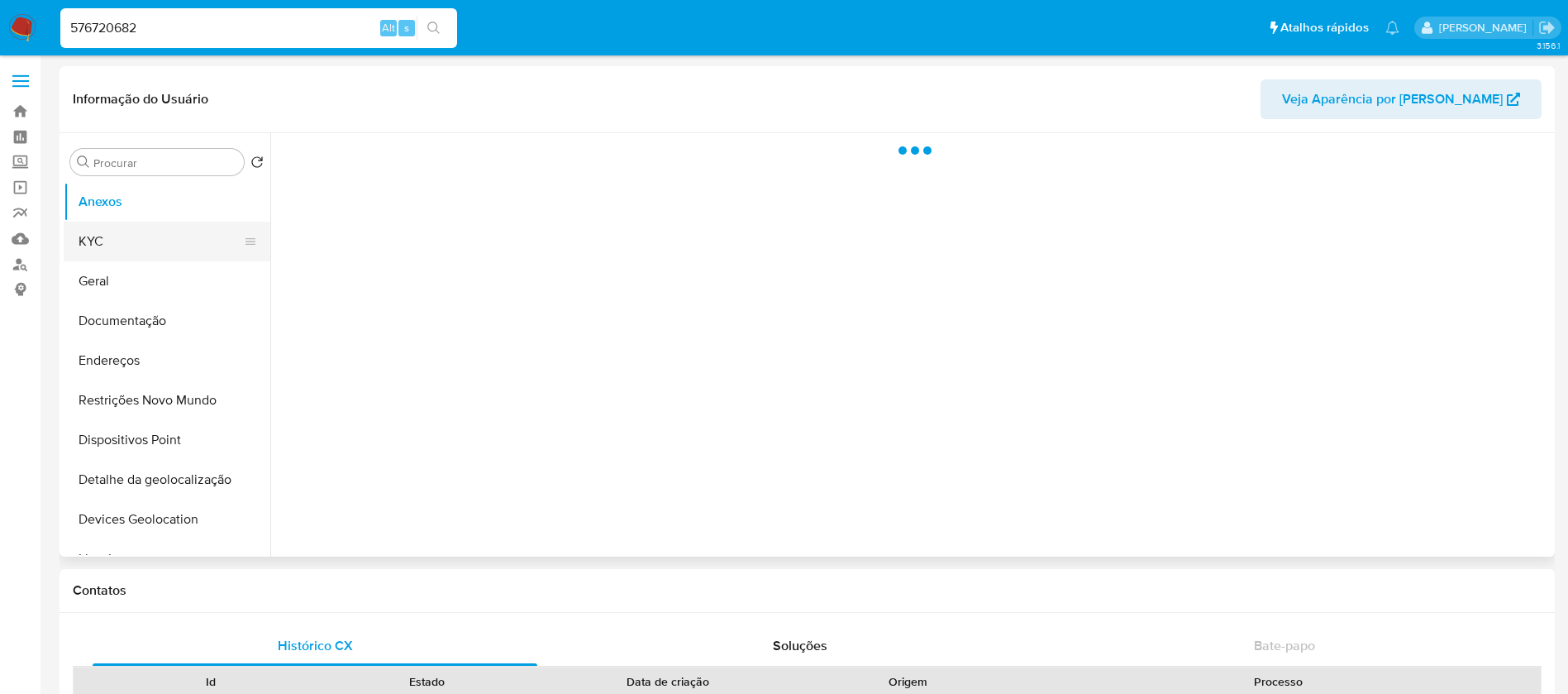
click at [97, 248] on button "KYC" at bounding box center [160, 241] width 193 height 40
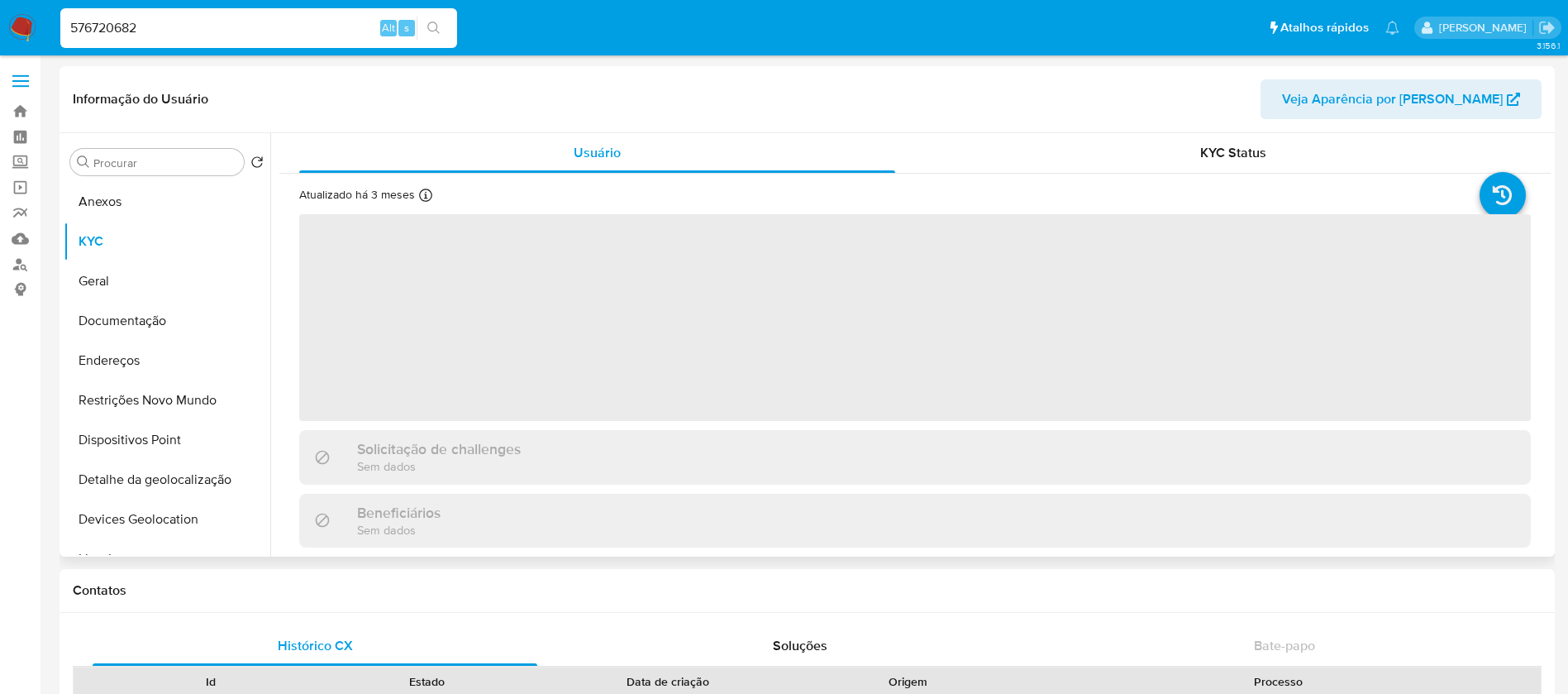
select select "10"
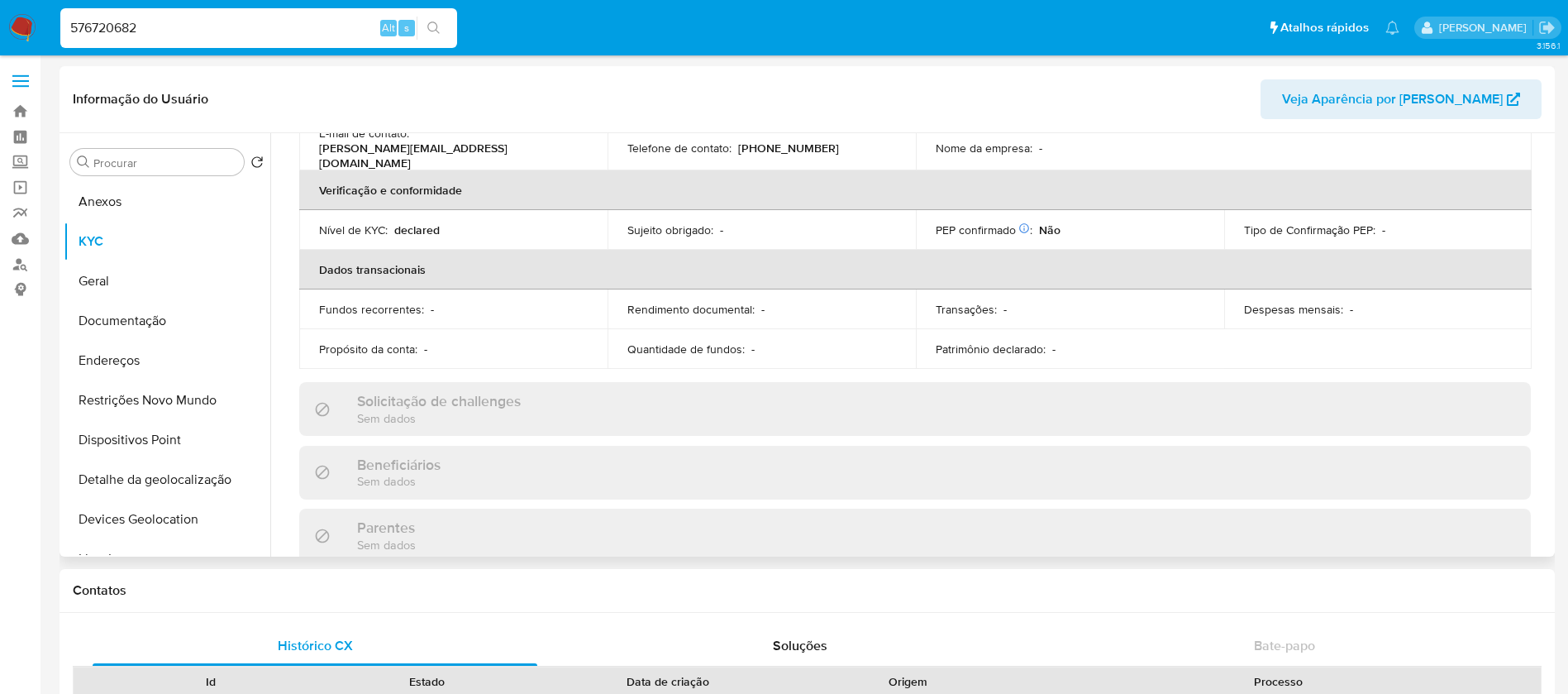
scroll to position [331, 0]
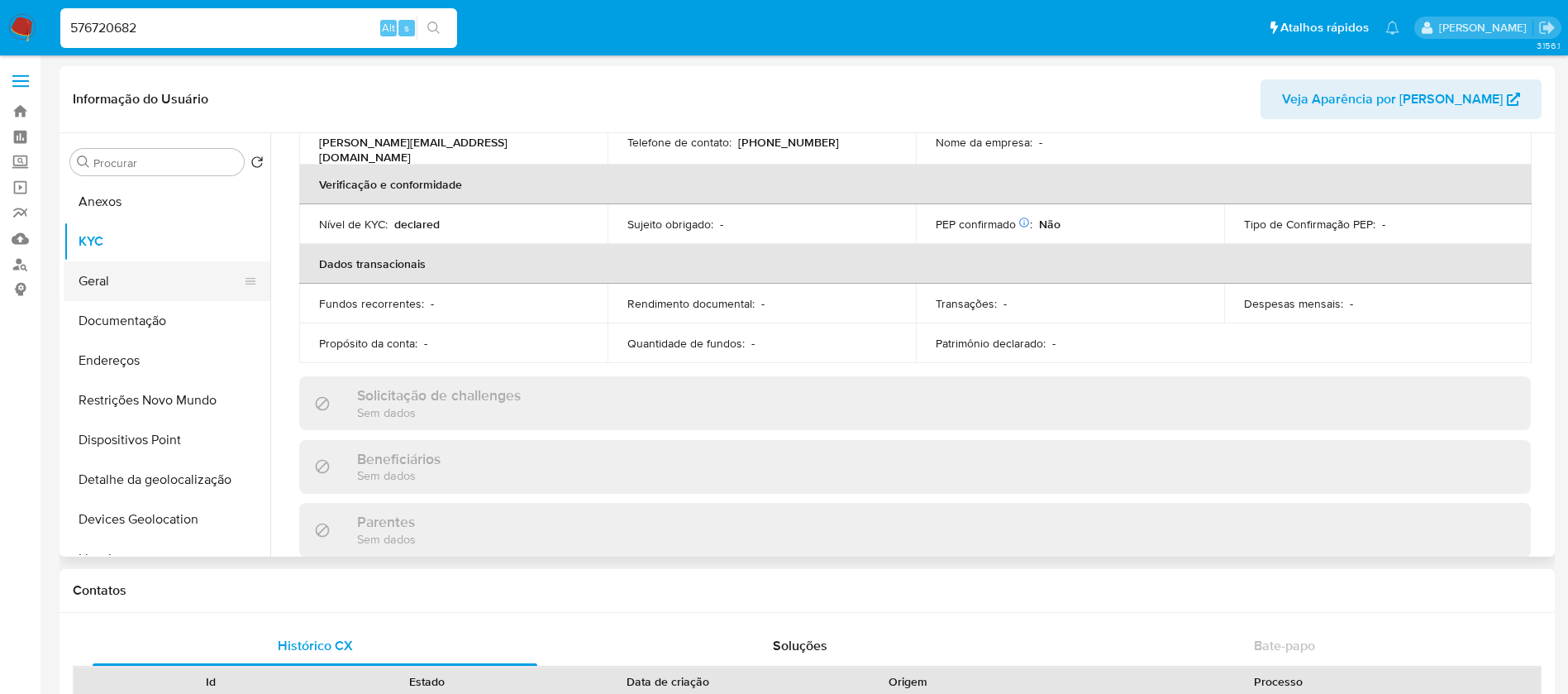
click at [110, 289] on button "Geral" at bounding box center [160, 281] width 193 height 40
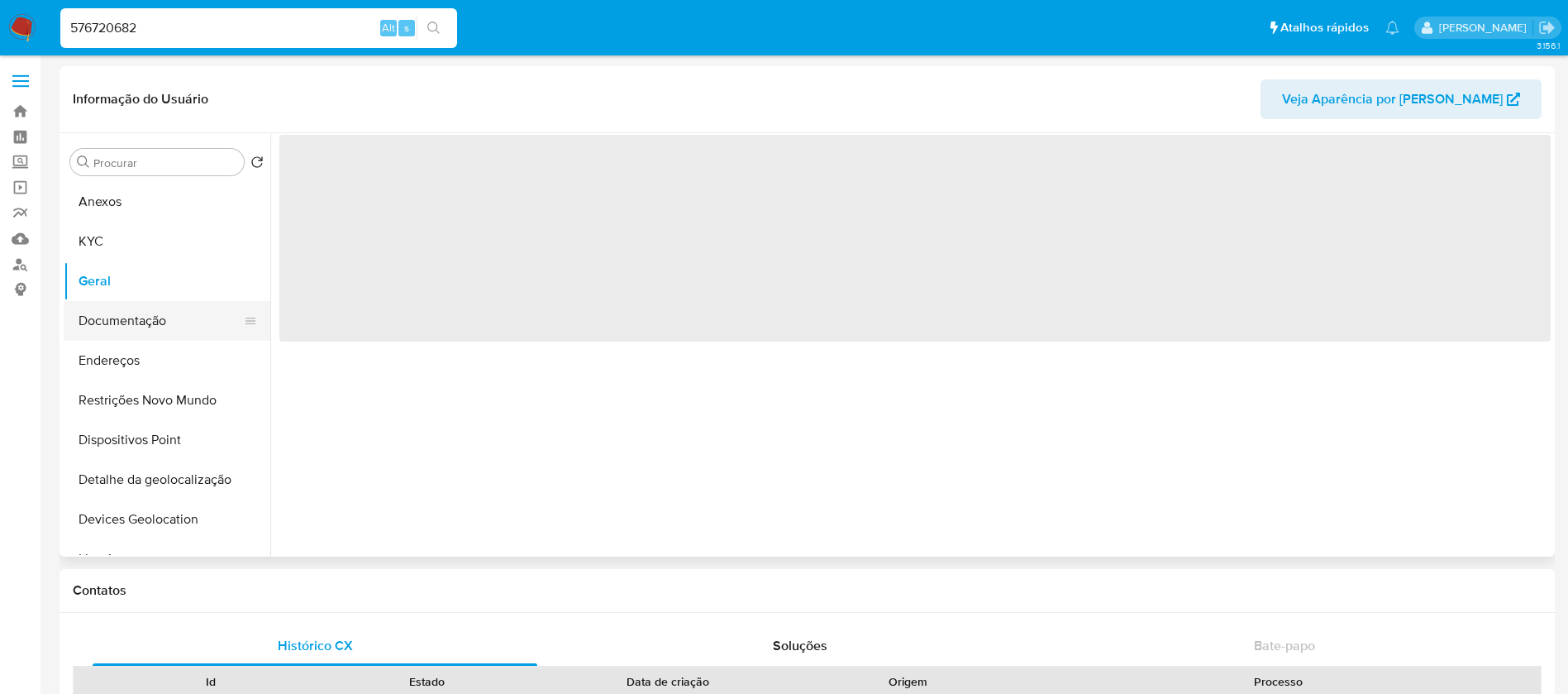
click at [116, 318] on button "Documentação" at bounding box center [160, 321] width 193 height 40
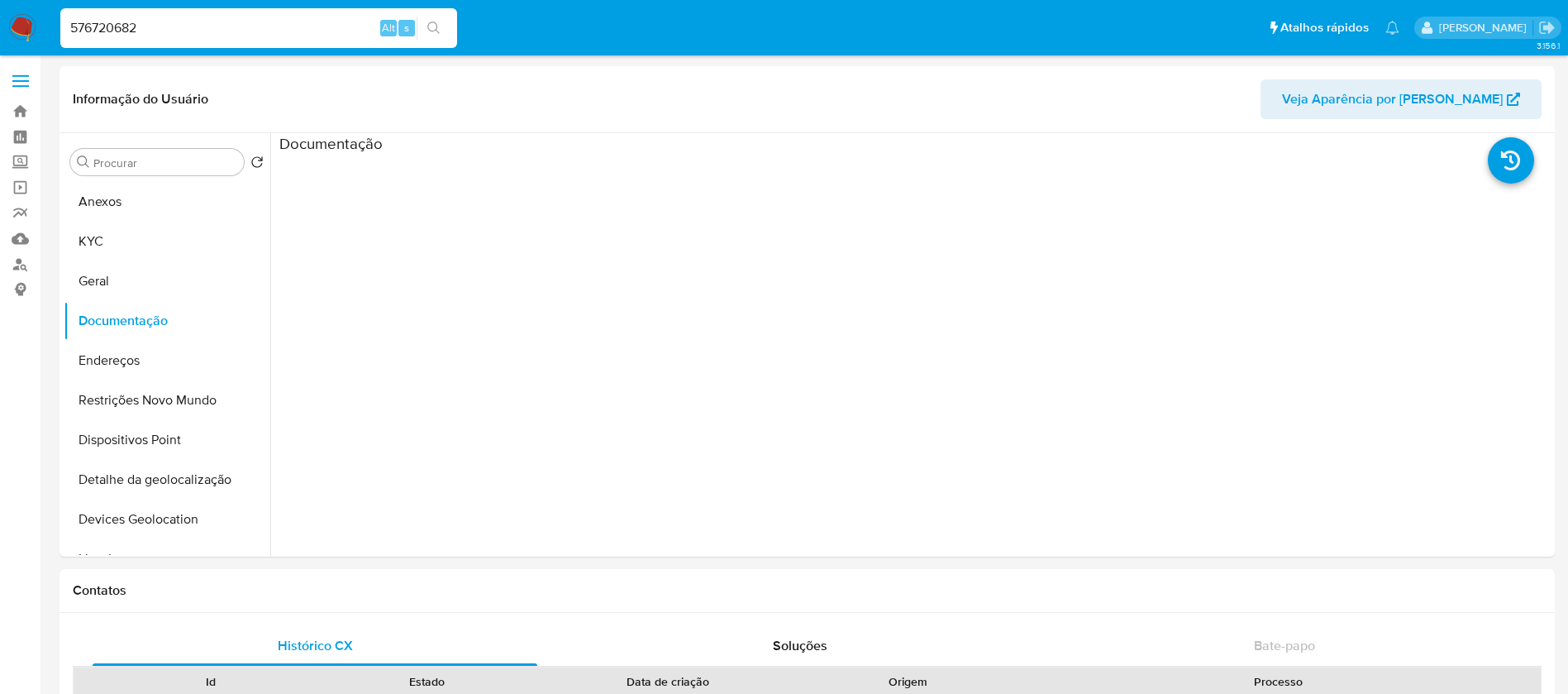
click at [199, 33] on input "576720682" at bounding box center [258, 28] width 396 height 22
paste input "467501470"
type input "467501470"
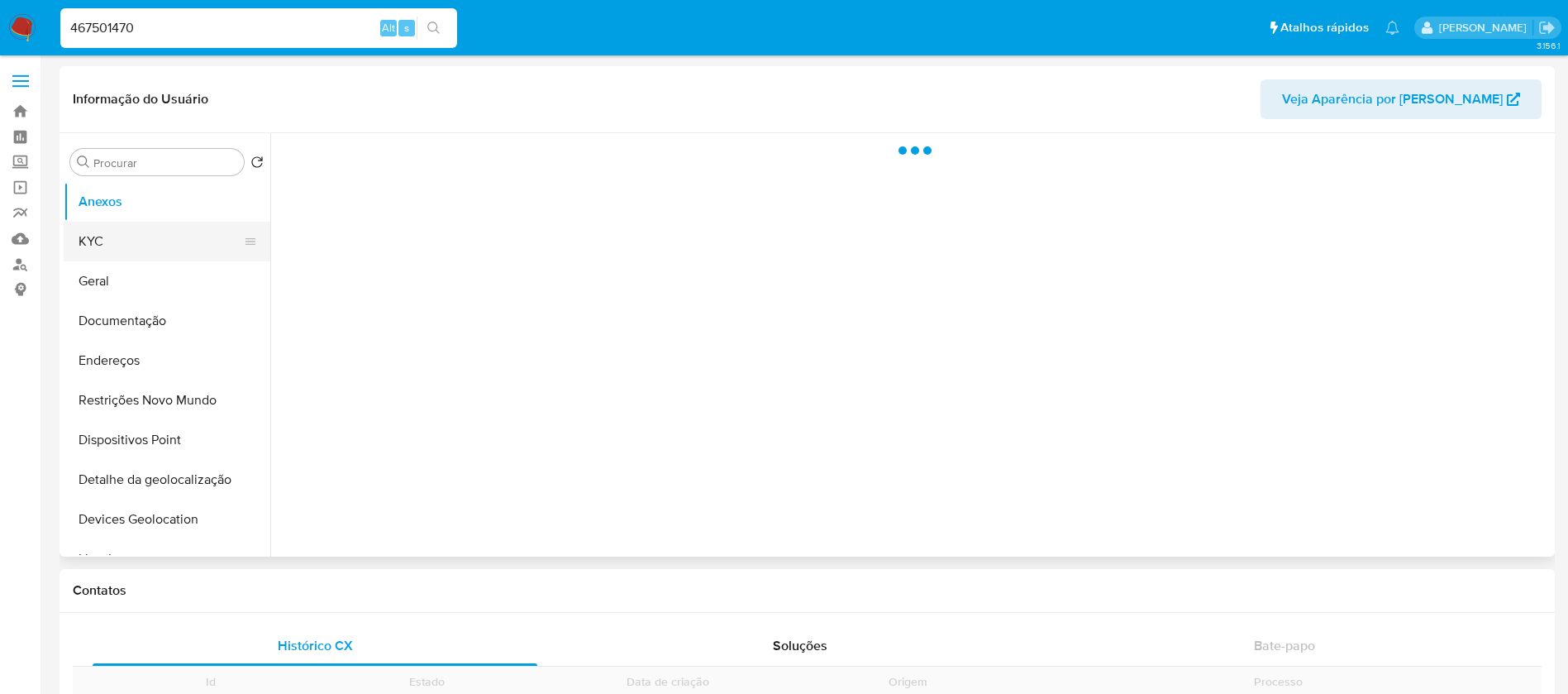
click at [104, 230] on button "KYC" at bounding box center [160, 241] width 193 height 40
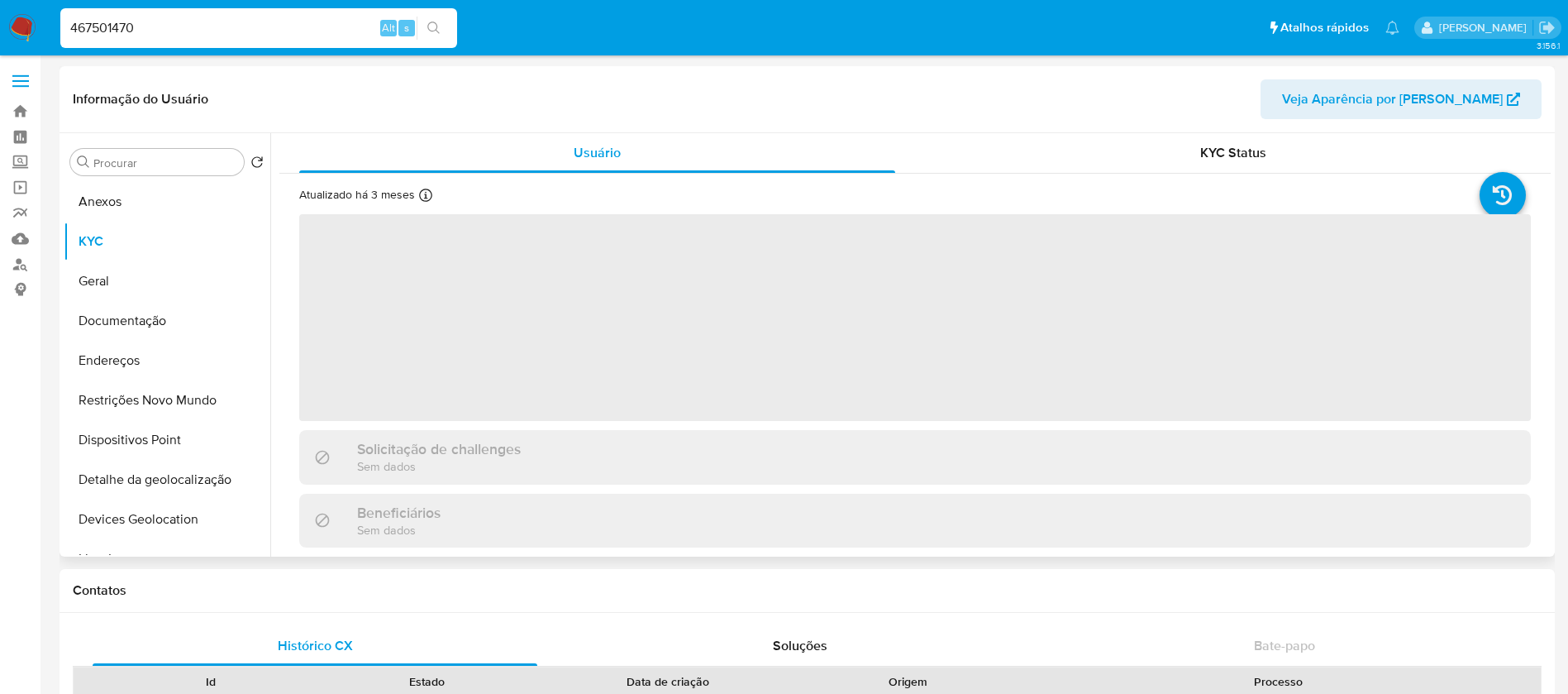
select select "10"
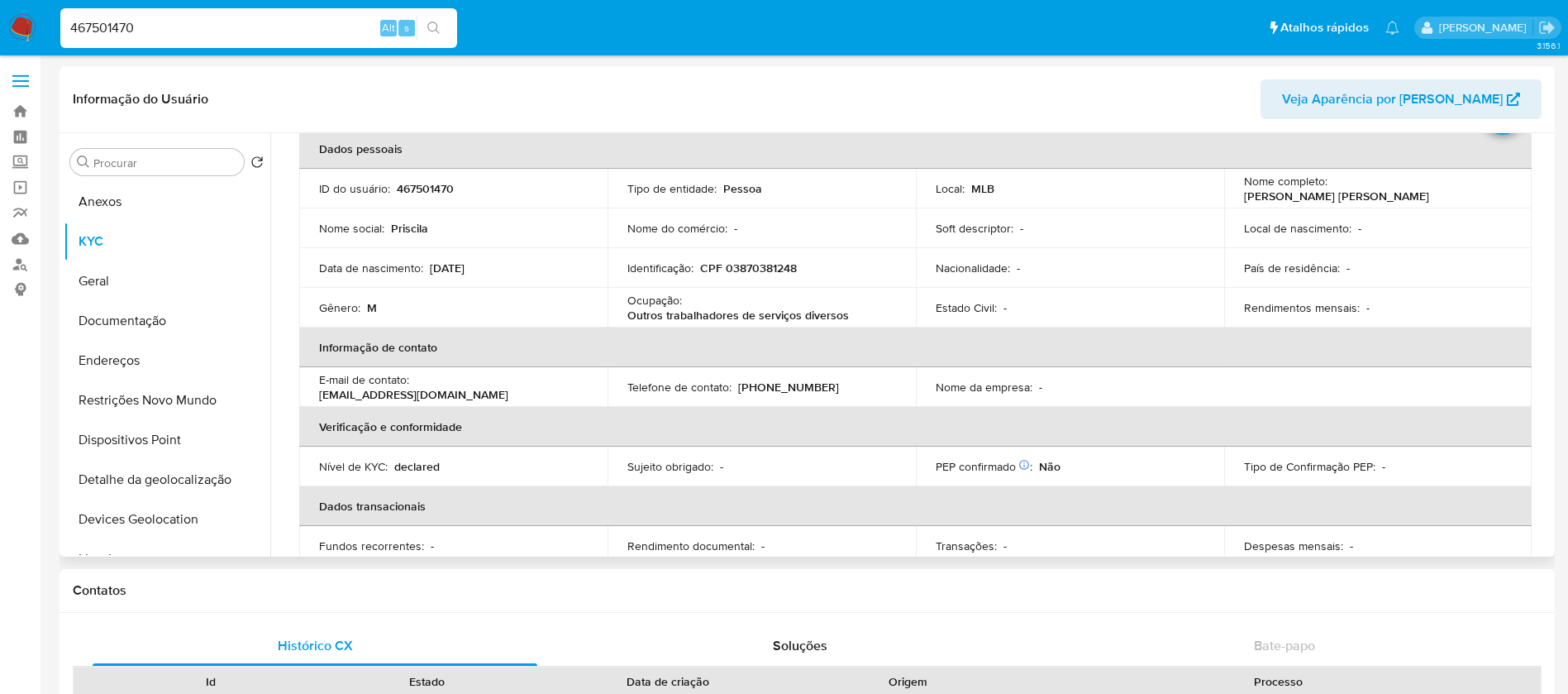
scroll to position [43, 0]
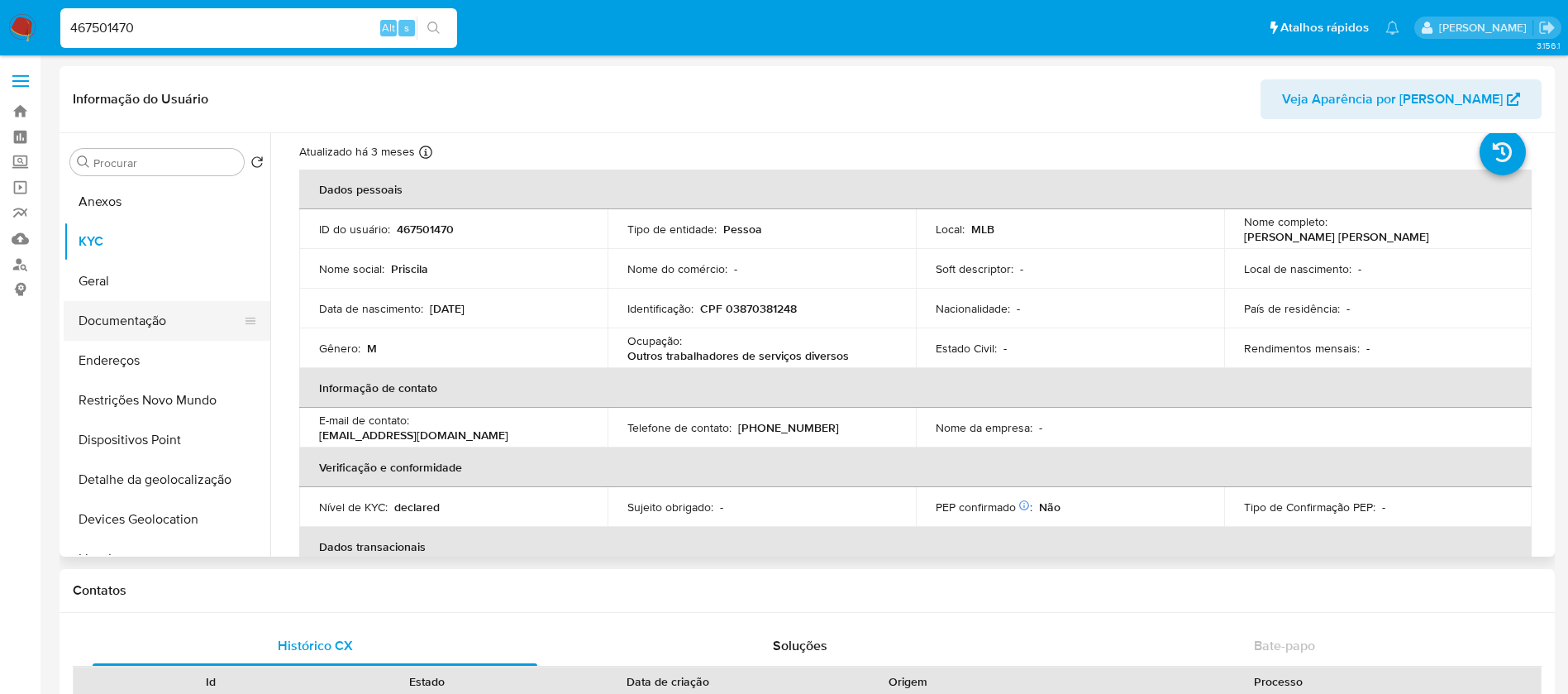
click at [102, 322] on button "Documentação" at bounding box center [160, 321] width 193 height 40
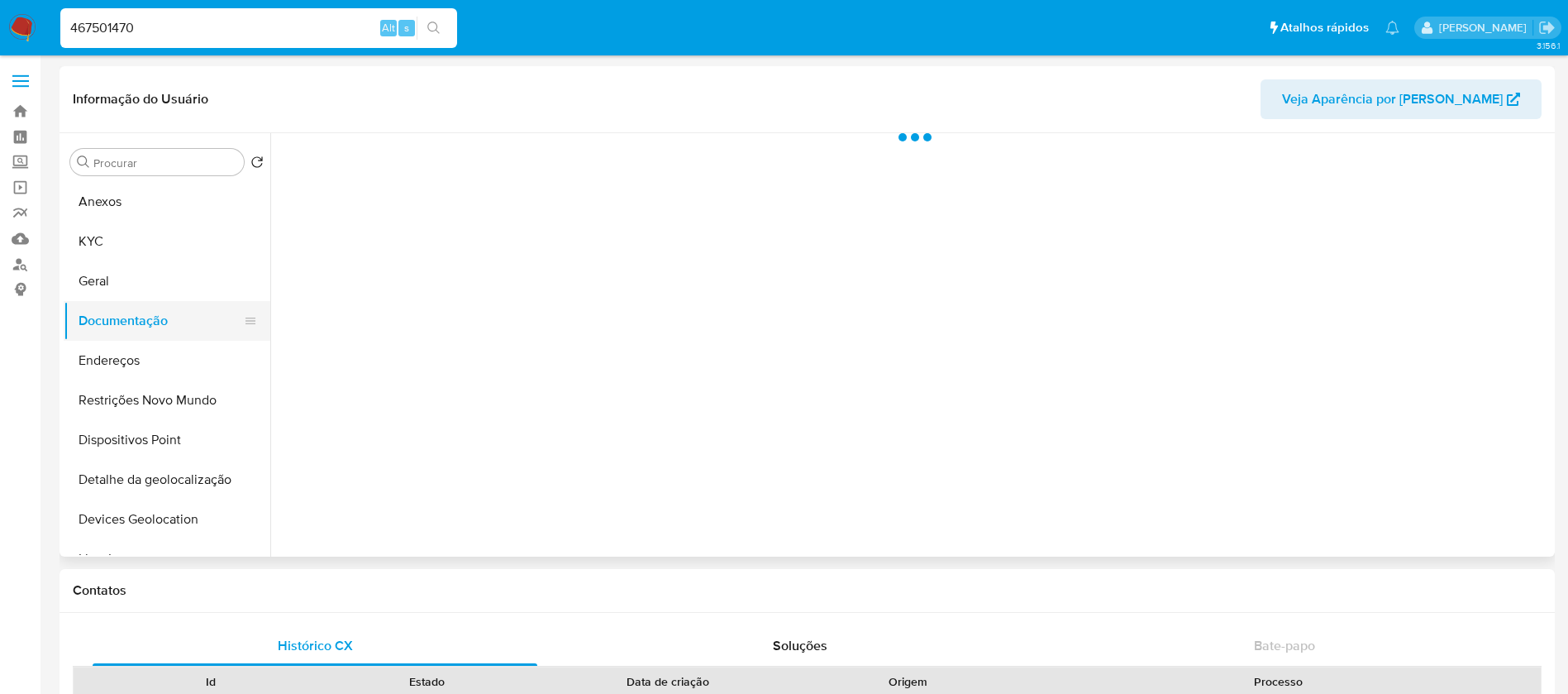
scroll to position [0, 0]
click at [240, 22] on input "467501470" at bounding box center [258, 28] width 396 height 22
paste input "387217838"
type input "387217838"
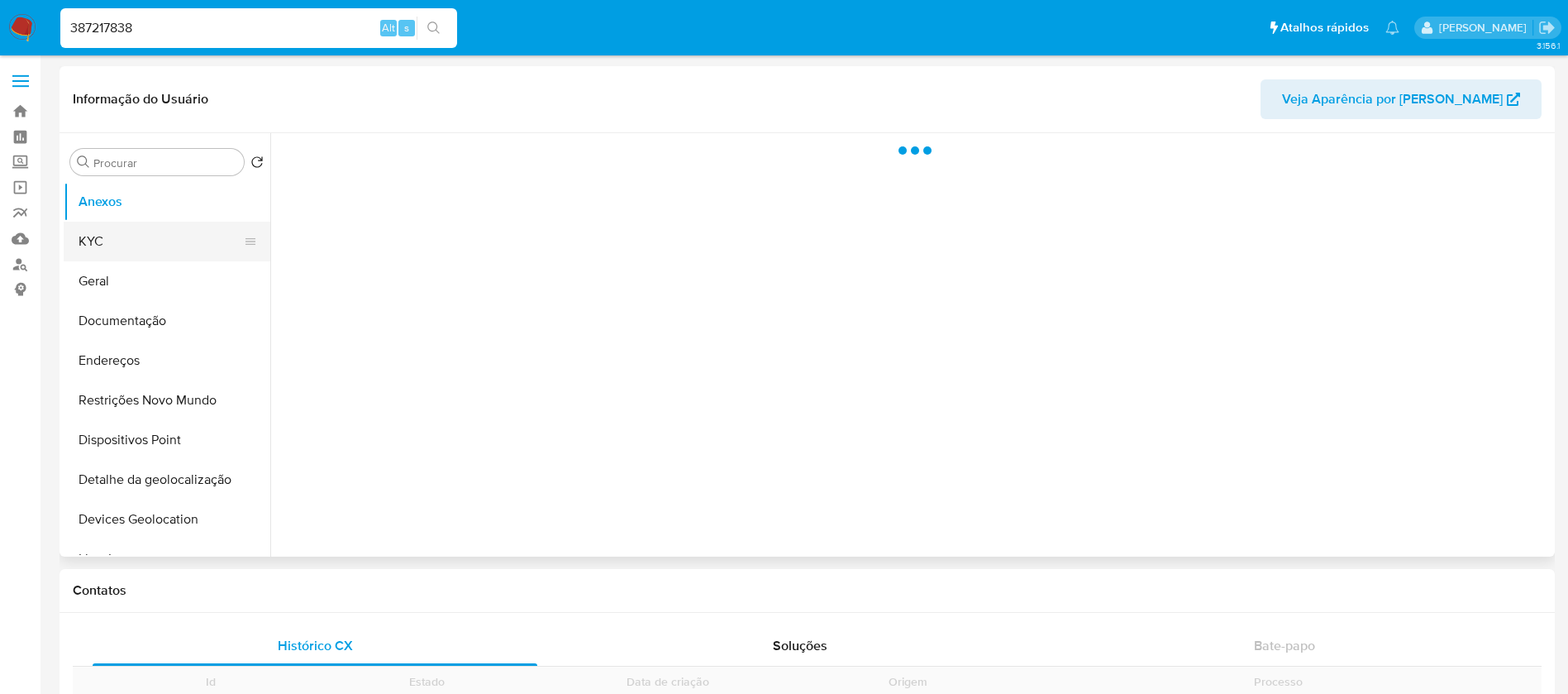
click at [104, 246] on button "KYC" at bounding box center [160, 241] width 193 height 40
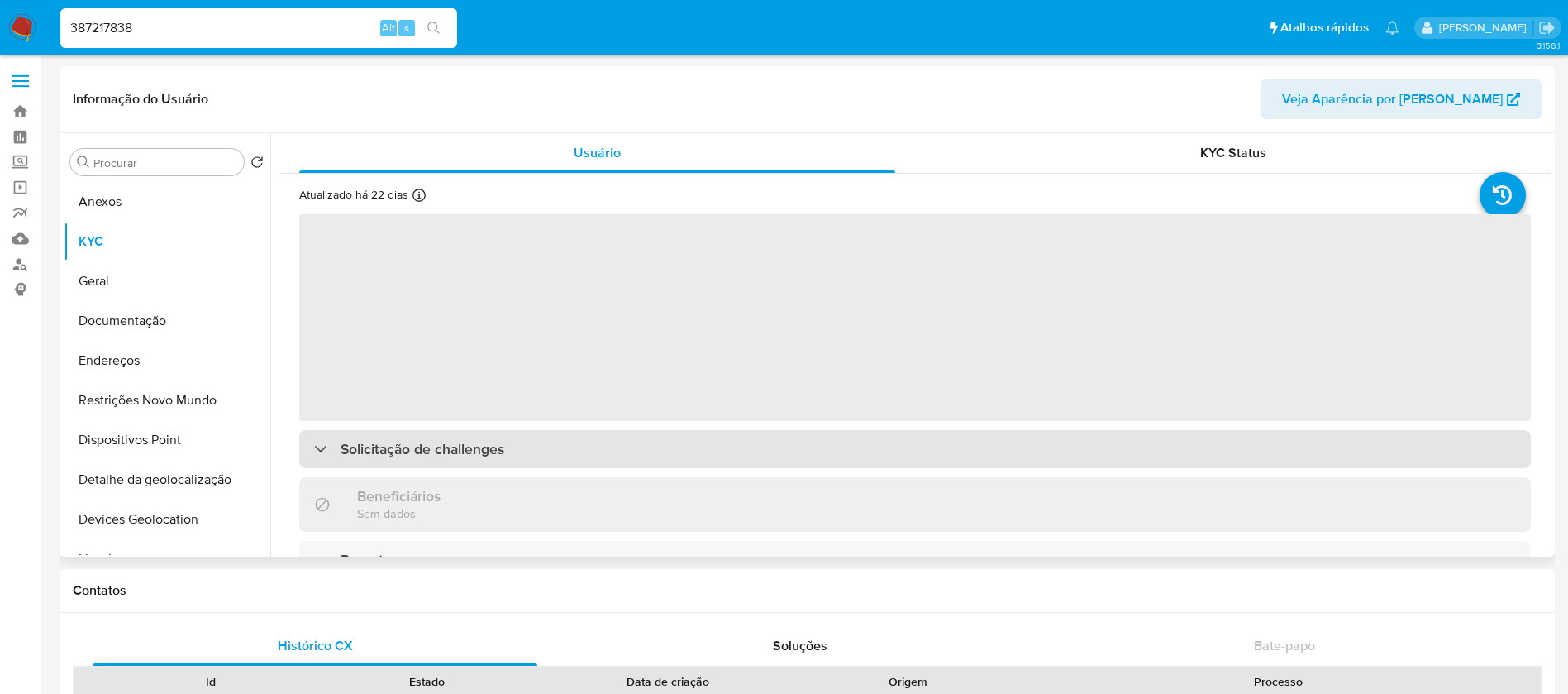
select select "10"
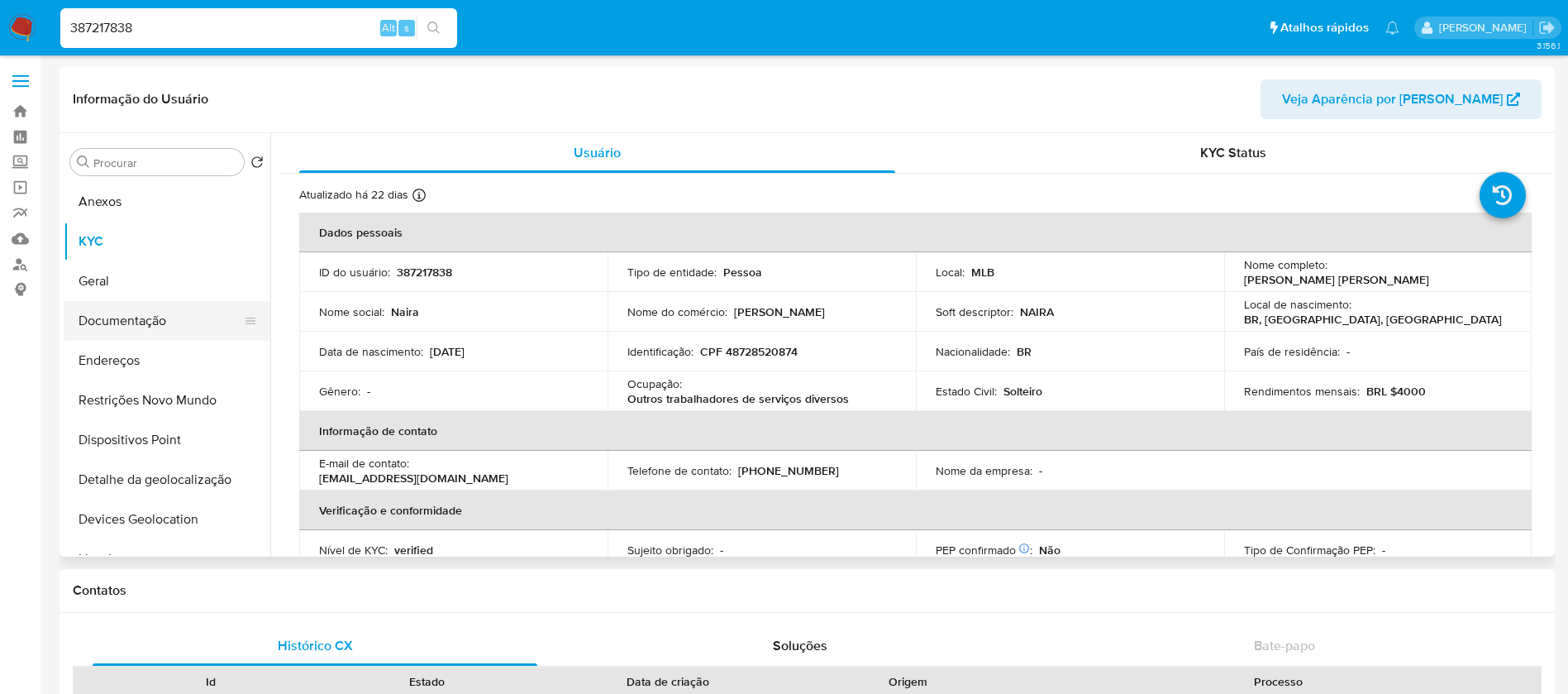
click at [131, 325] on button "Documentação" at bounding box center [160, 321] width 193 height 40
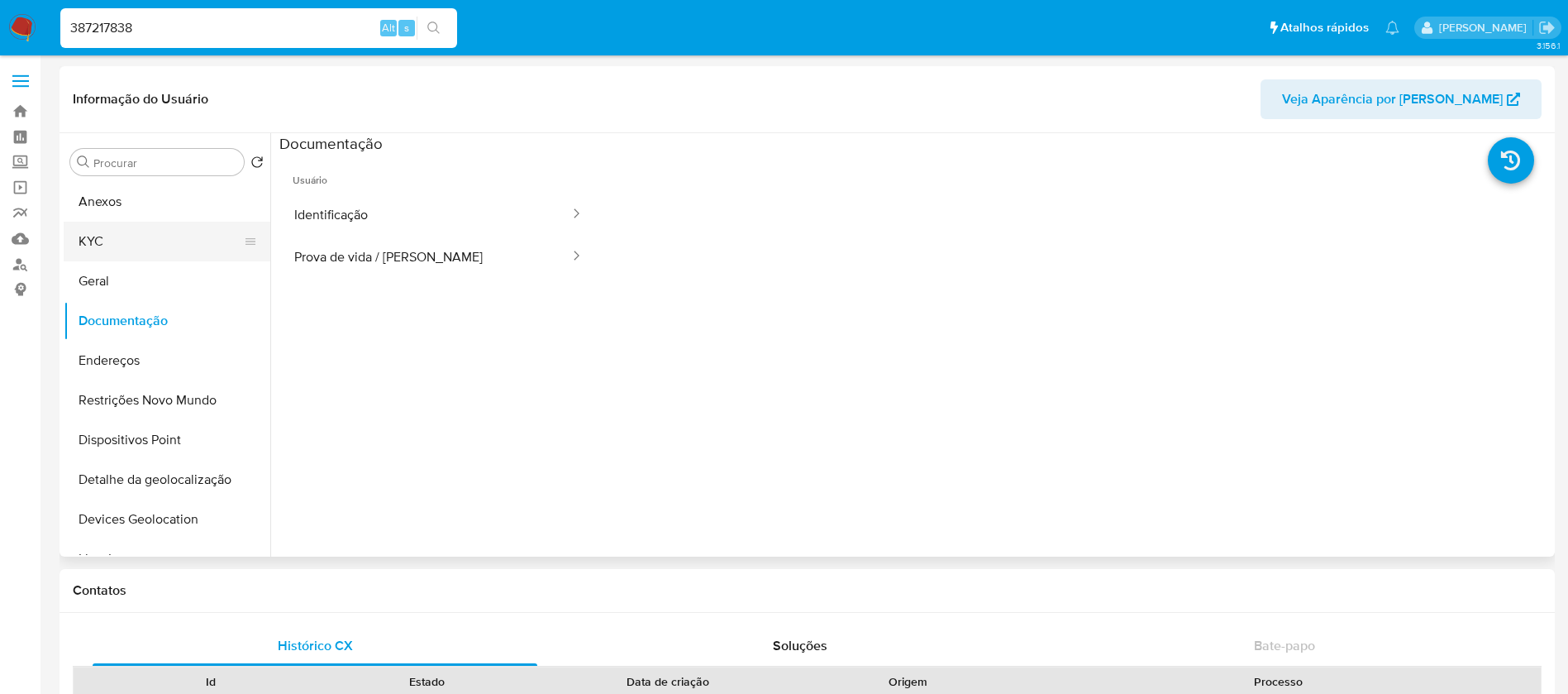
click at [102, 236] on button "KYC" at bounding box center [160, 241] width 193 height 40
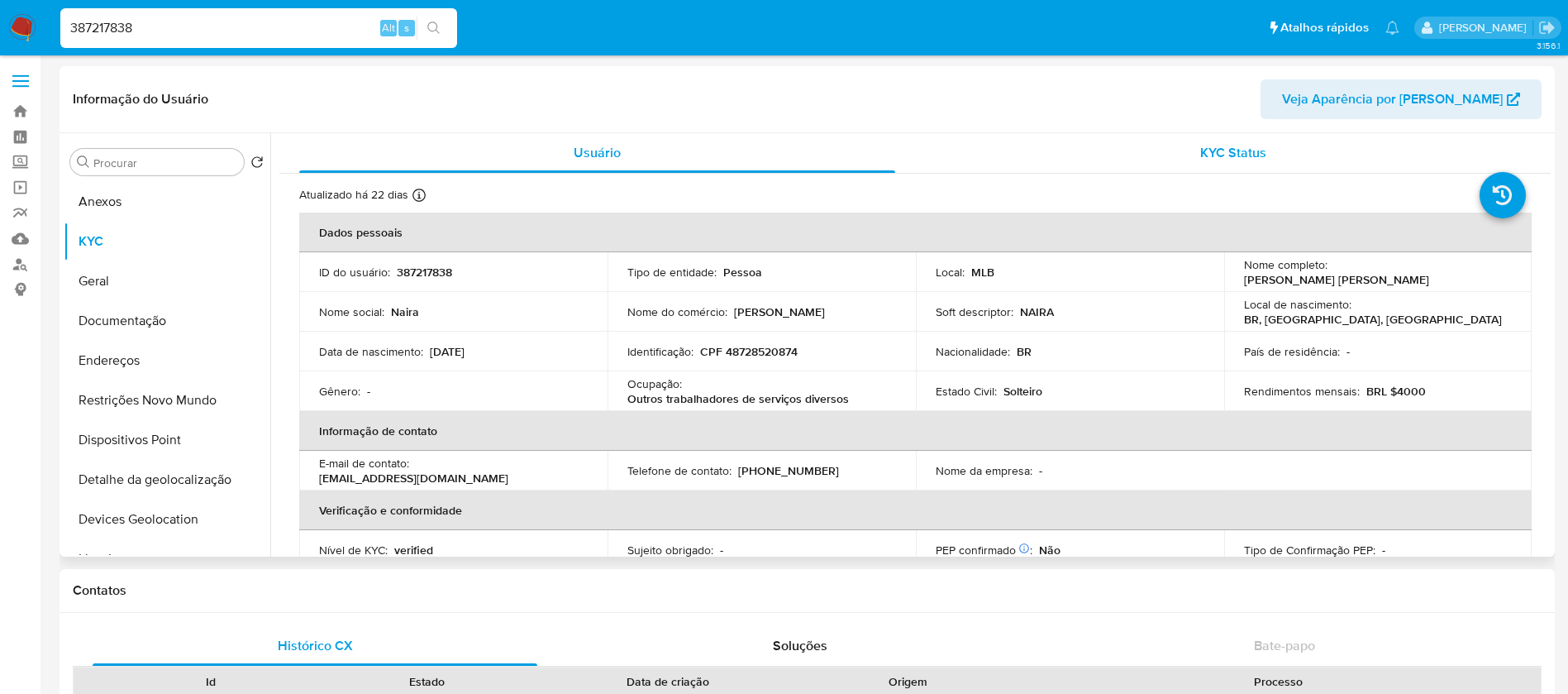
click at [979, 165] on div "KYC Status" at bounding box center [1232, 153] width 596 height 40
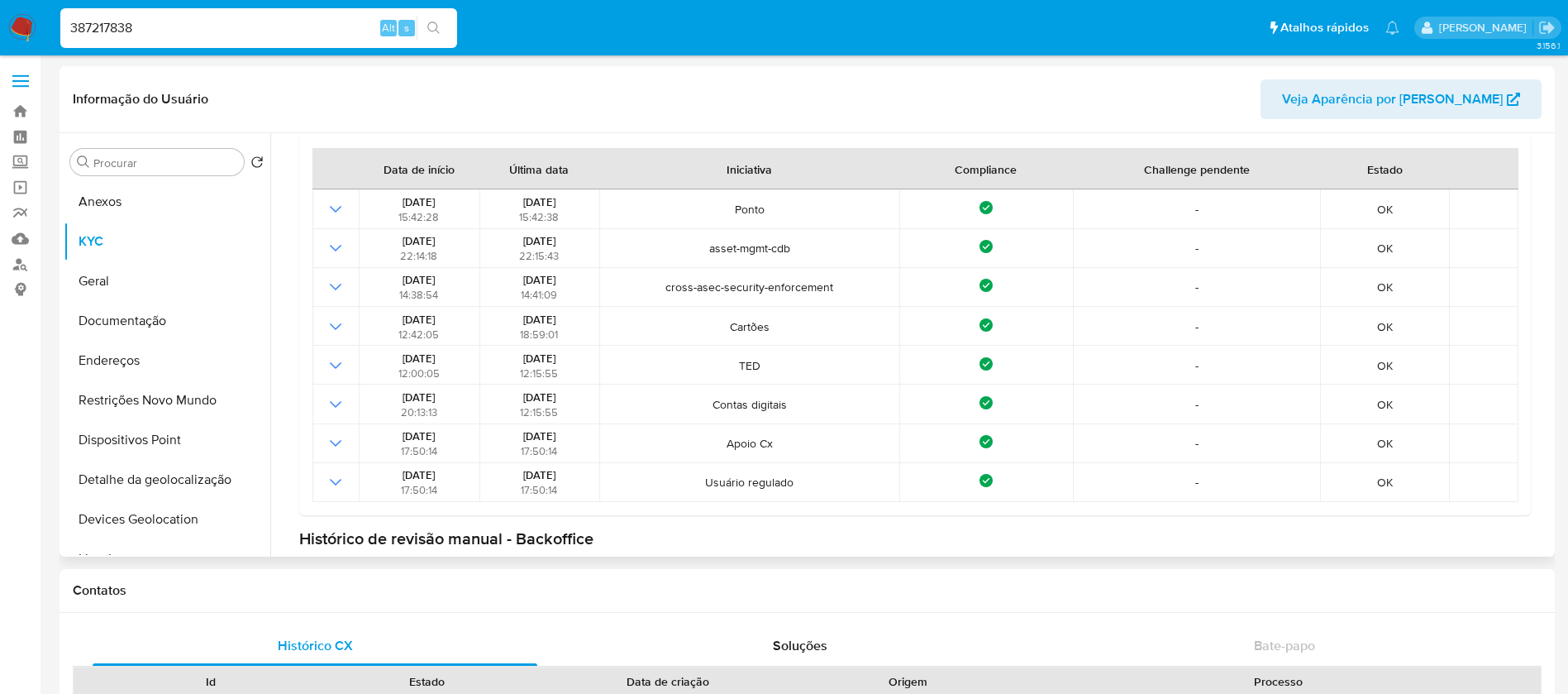
scroll to position [494, 0]
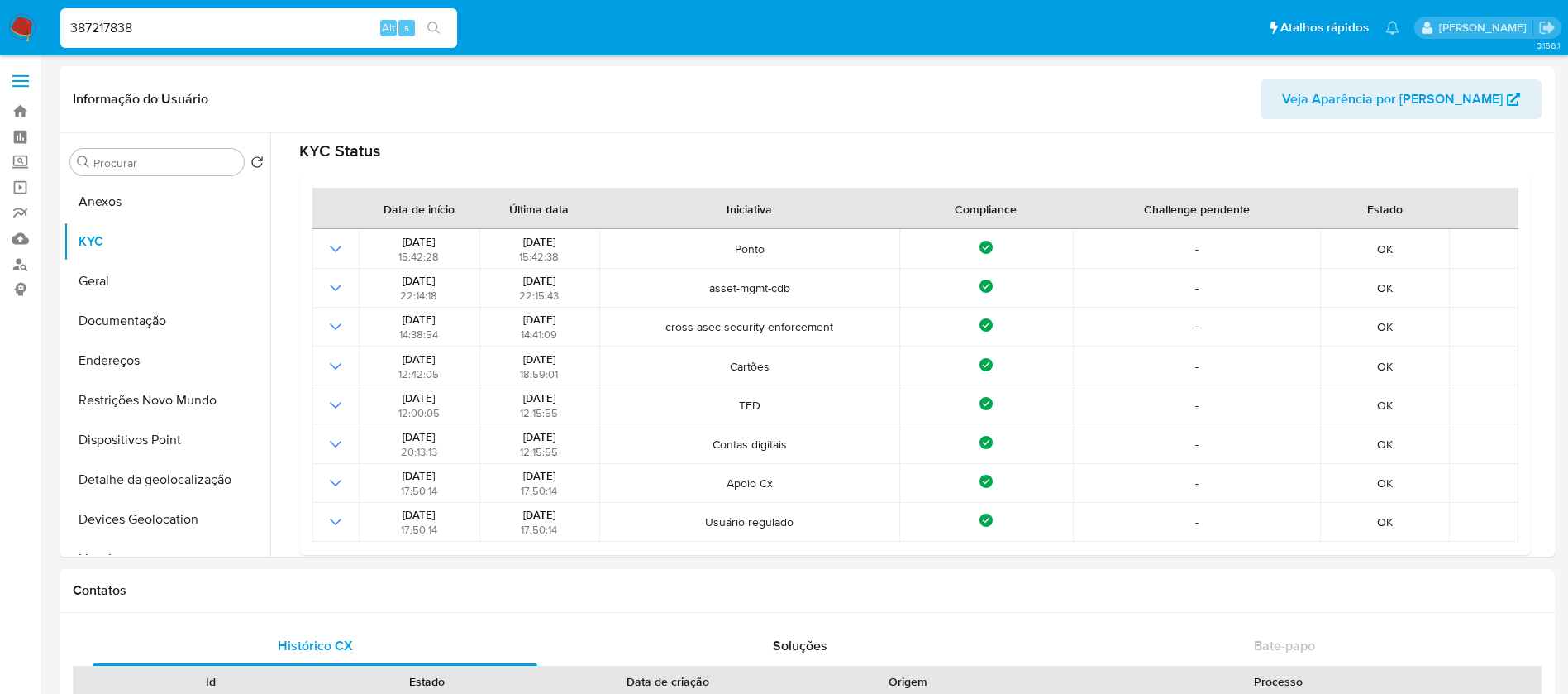
click at [190, 39] on div "387217838 Alt s" at bounding box center [258, 28] width 396 height 40
click at [189, 38] on input "387217838" at bounding box center [258, 28] width 396 height 22
click at [164, 26] on input "387217838" at bounding box center [258, 28] width 396 height 22
paste input "2087214533"
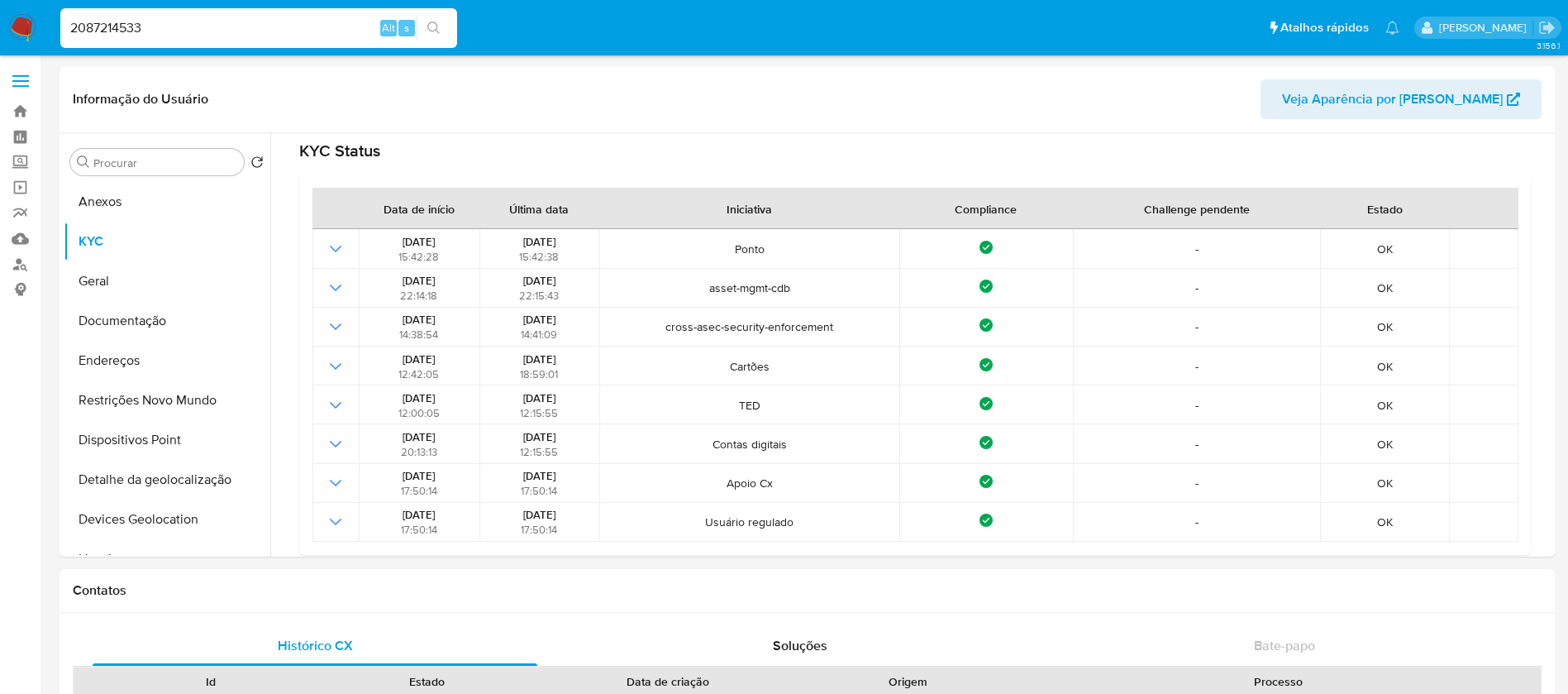
type input "2087214533"
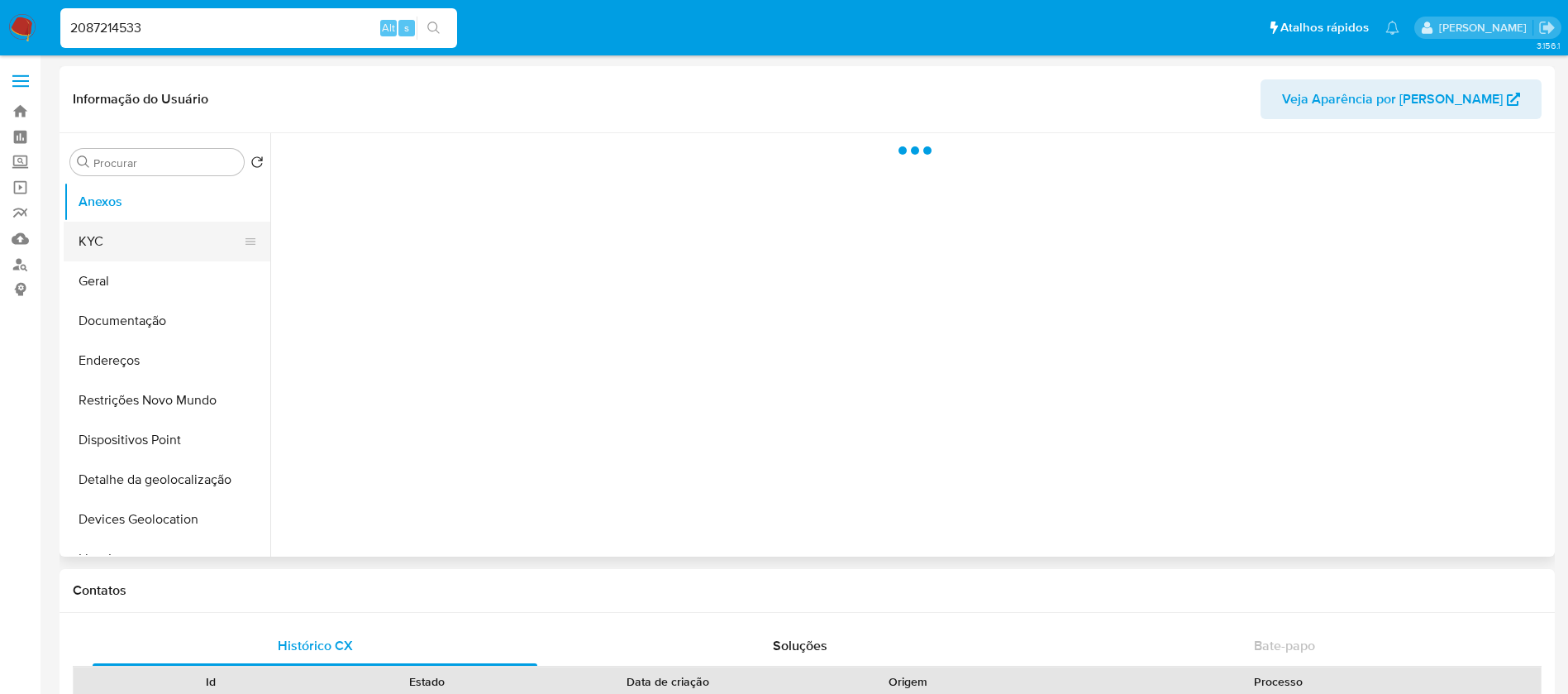
click at [102, 254] on button "KYC" at bounding box center [160, 241] width 193 height 40
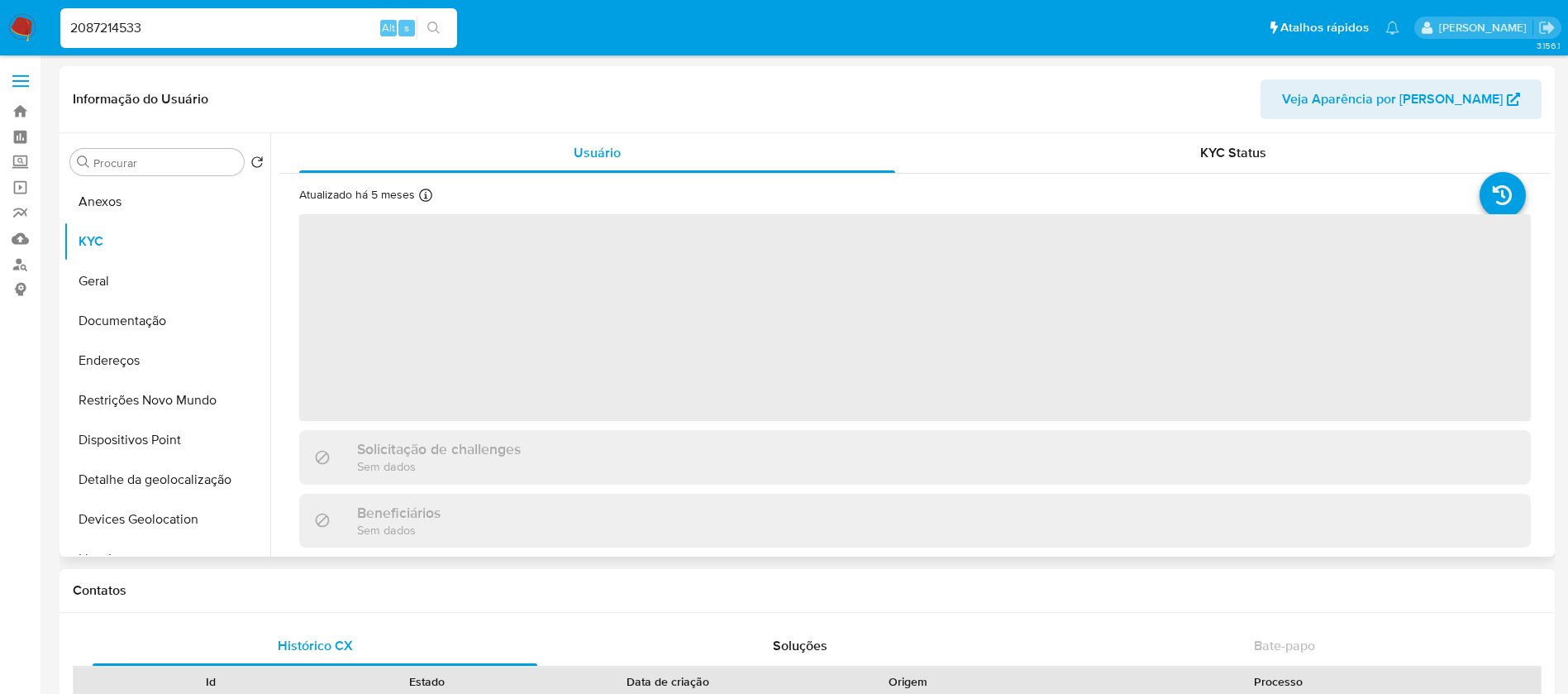
select select "10"
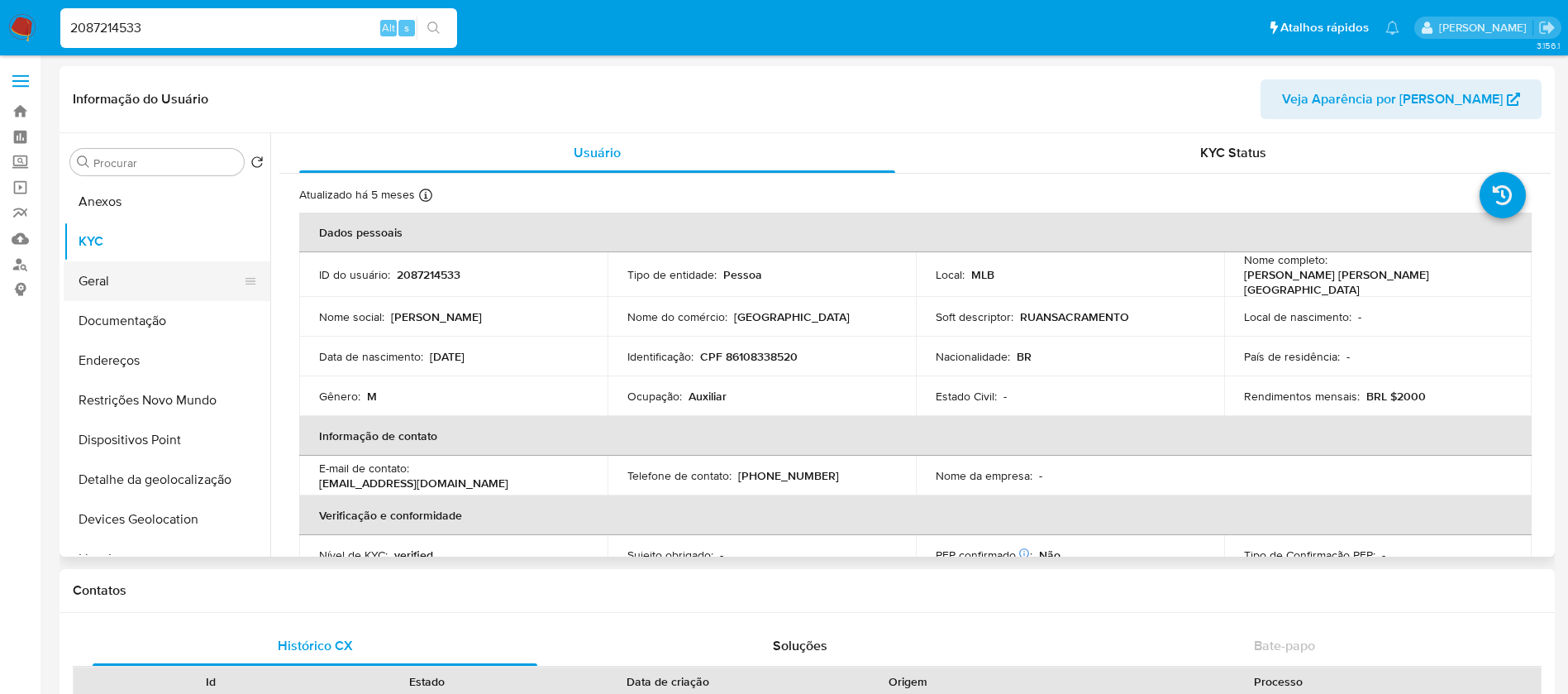
click at [109, 291] on button "Geral" at bounding box center [160, 281] width 193 height 40
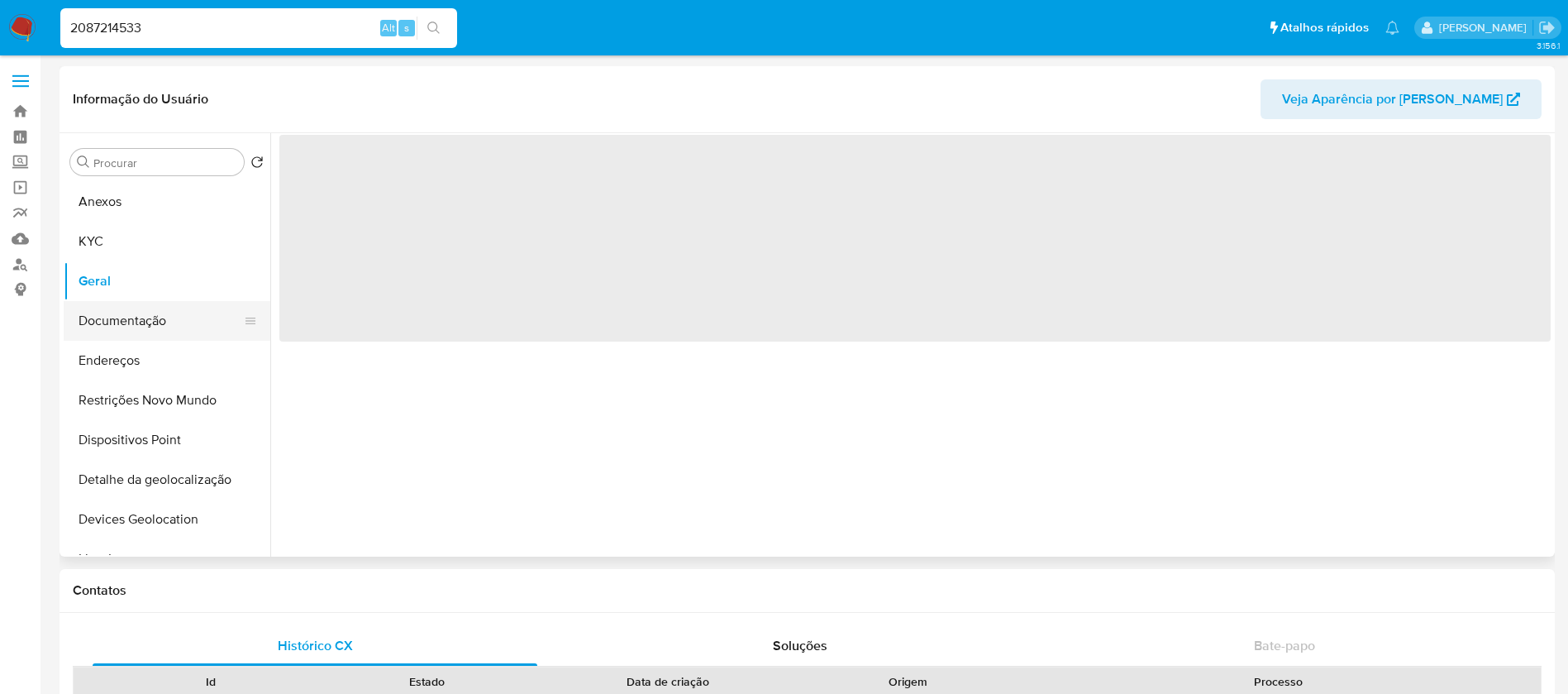
click at [116, 339] on button "Documentação" at bounding box center [160, 321] width 193 height 40
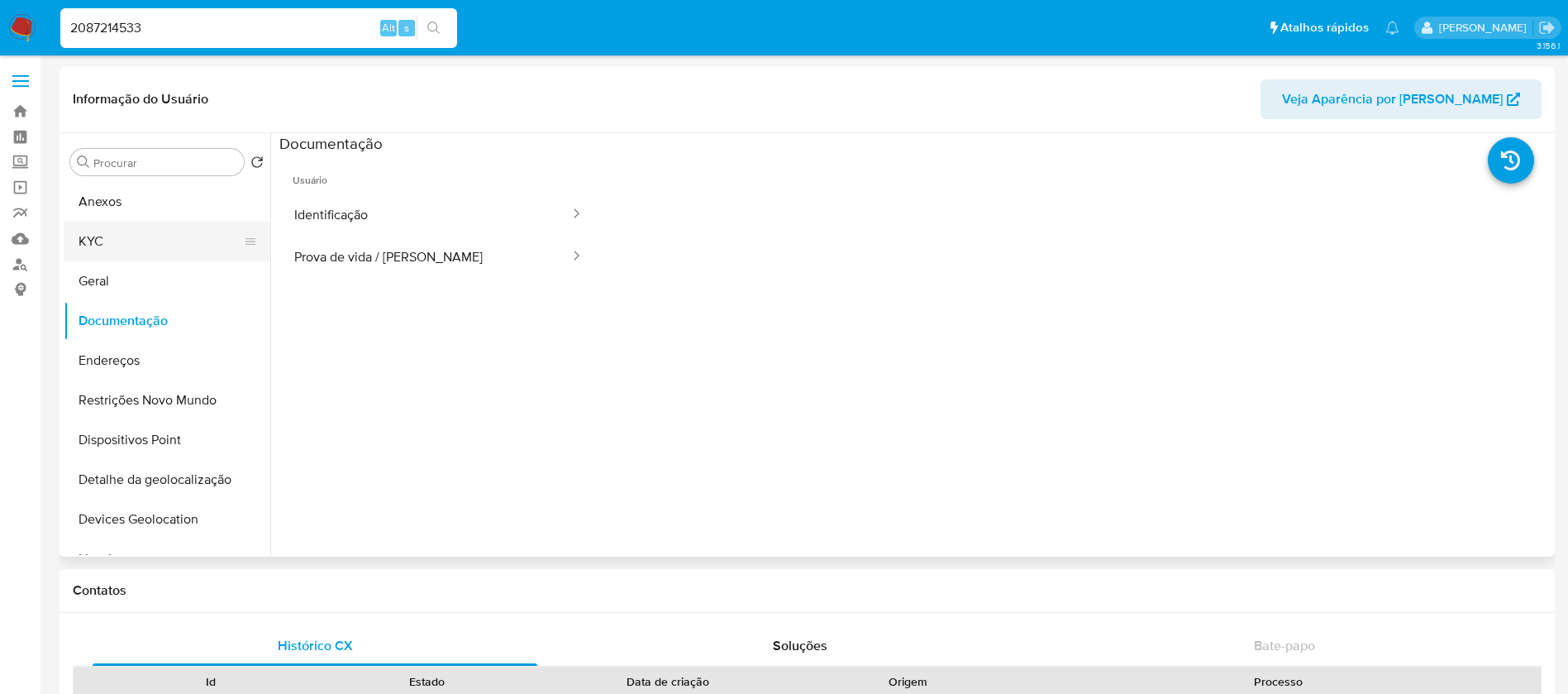
click at [104, 232] on button "KYC" at bounding box center [160, 241] width 193 height 40
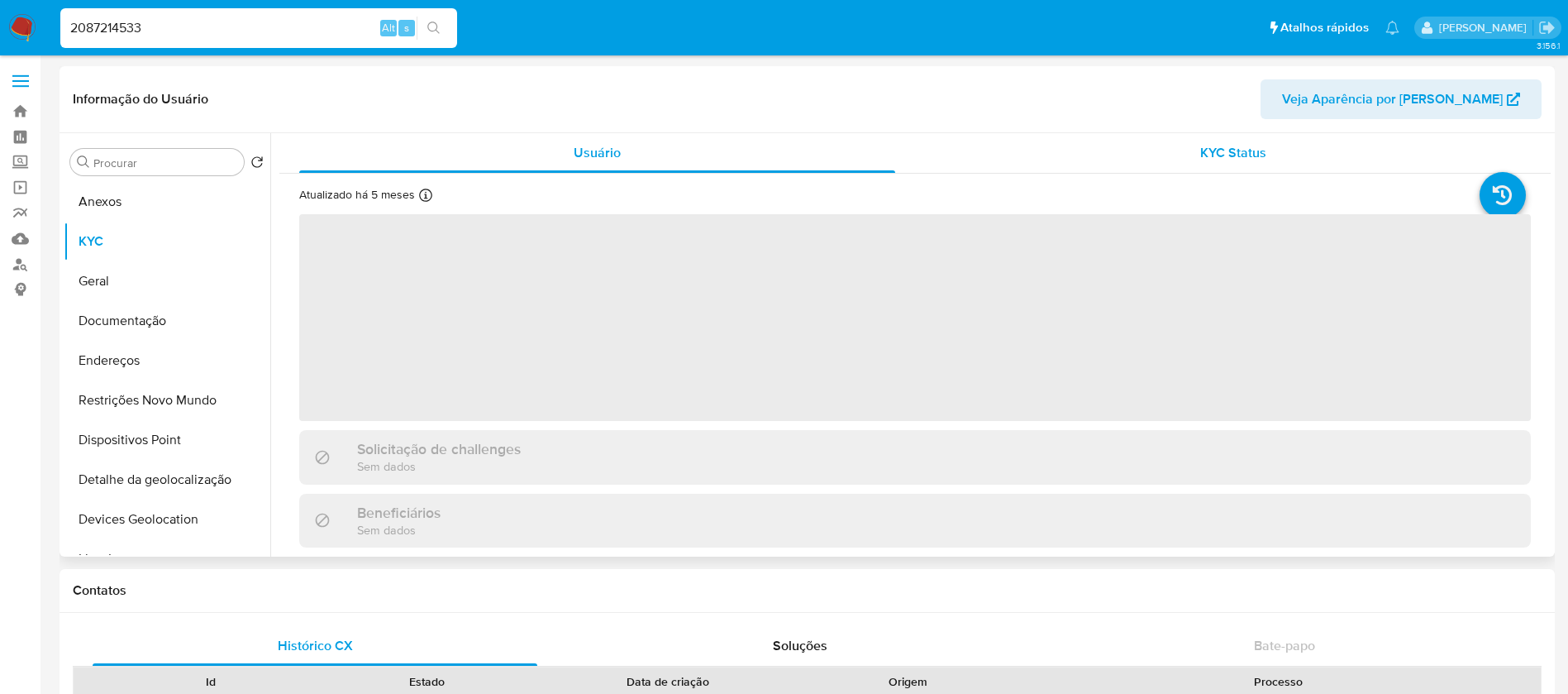
click at [1044, 165] on div "KYC Status" at bounding box center [1232, 153] width 596 height 40
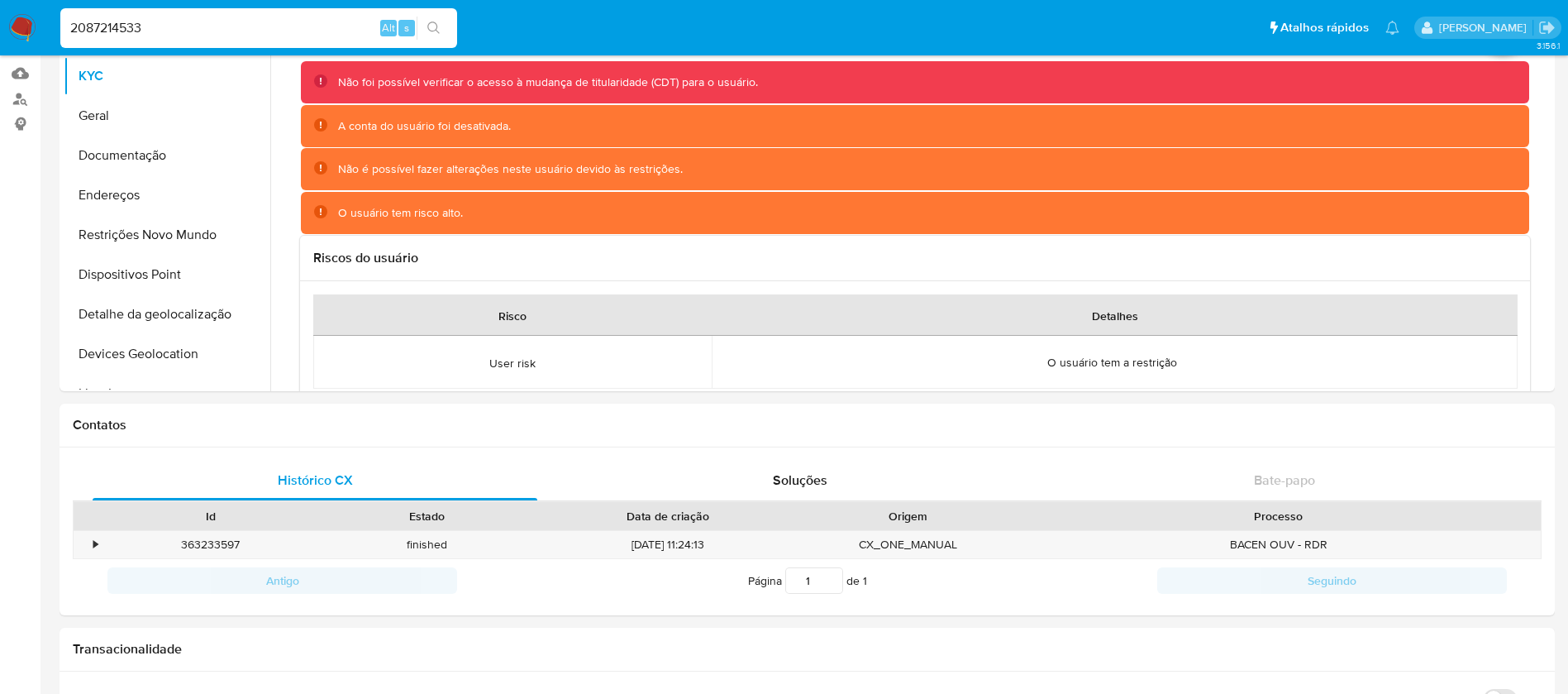
click at [197, 31] on input "2087214533" at bounding box center [258, 28] width 396 height 22
paste input "175362699"
type input "175362699"
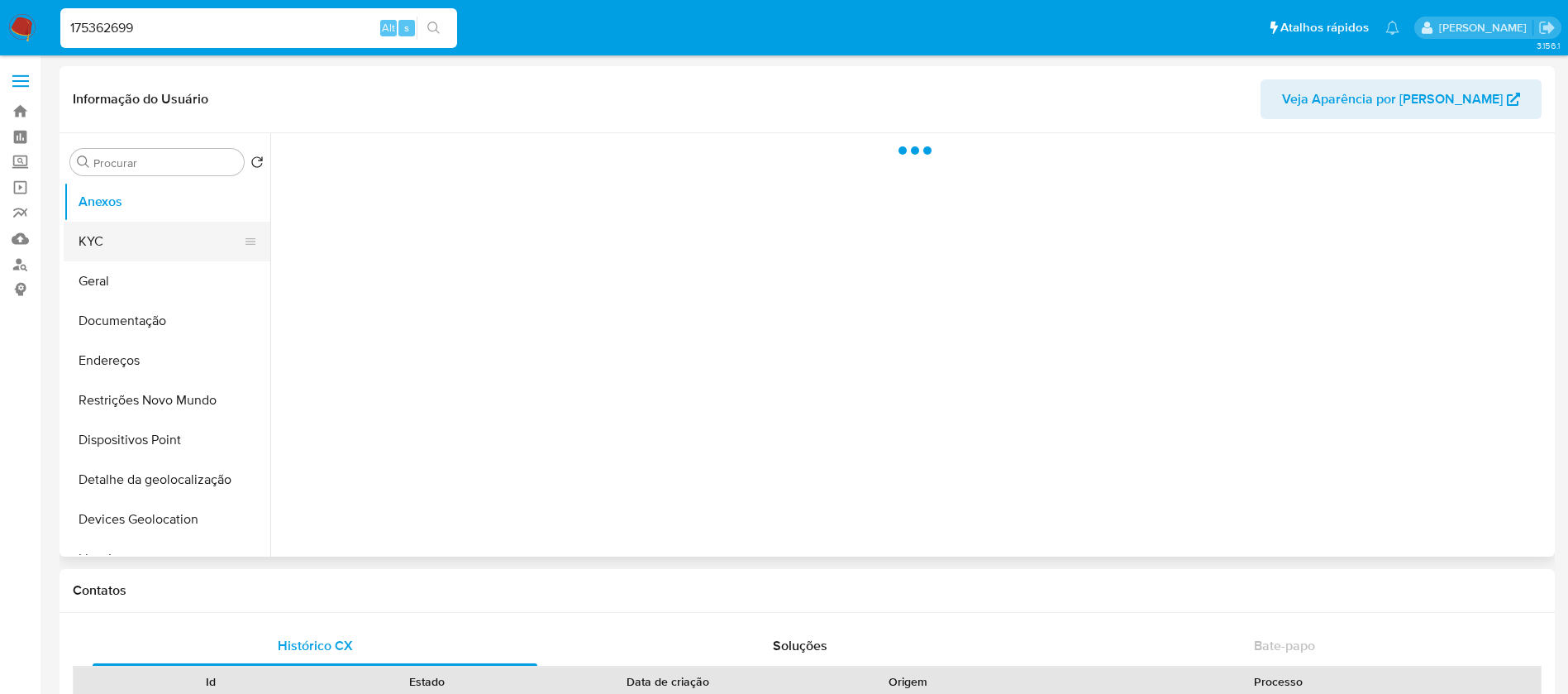
click at [116, 235] on button "KYC" at bounding box center [160, 241] width 193 height 40
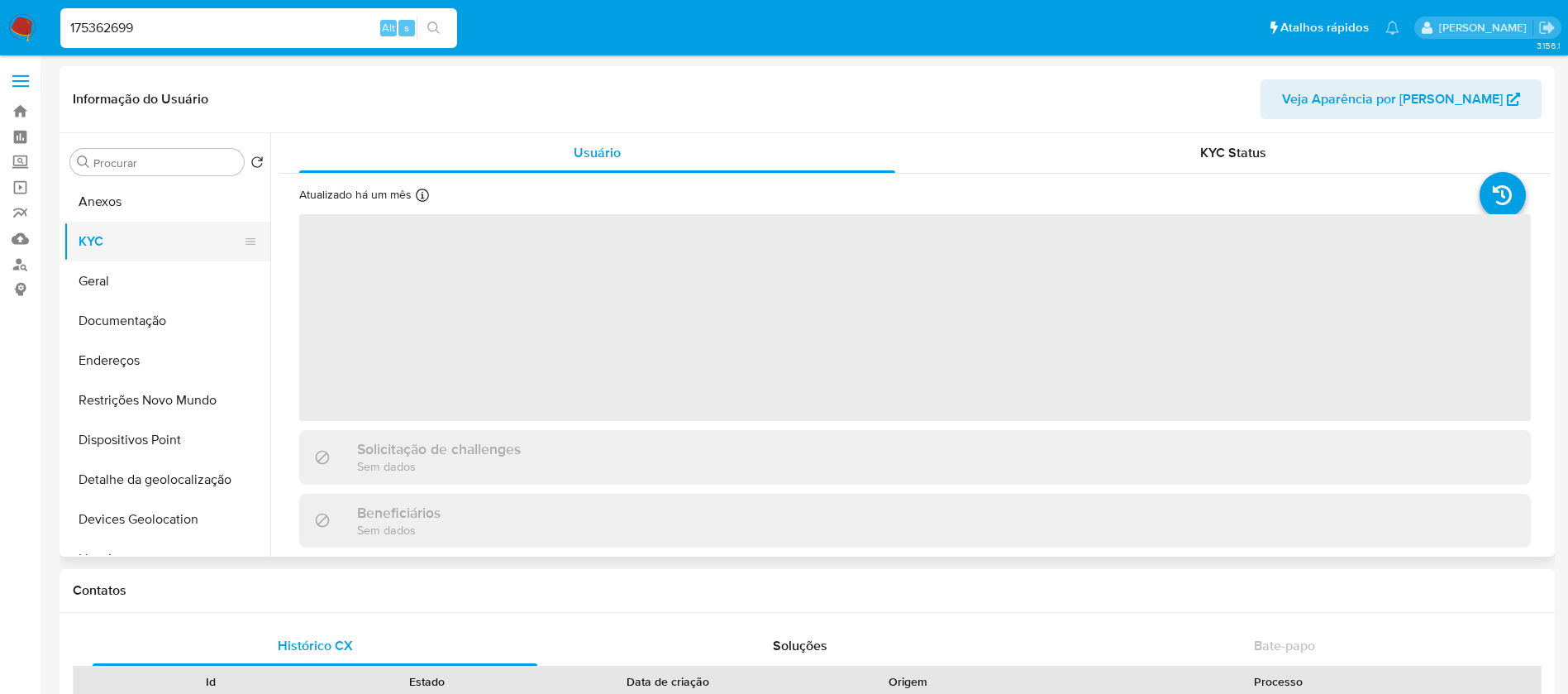
select select "10"
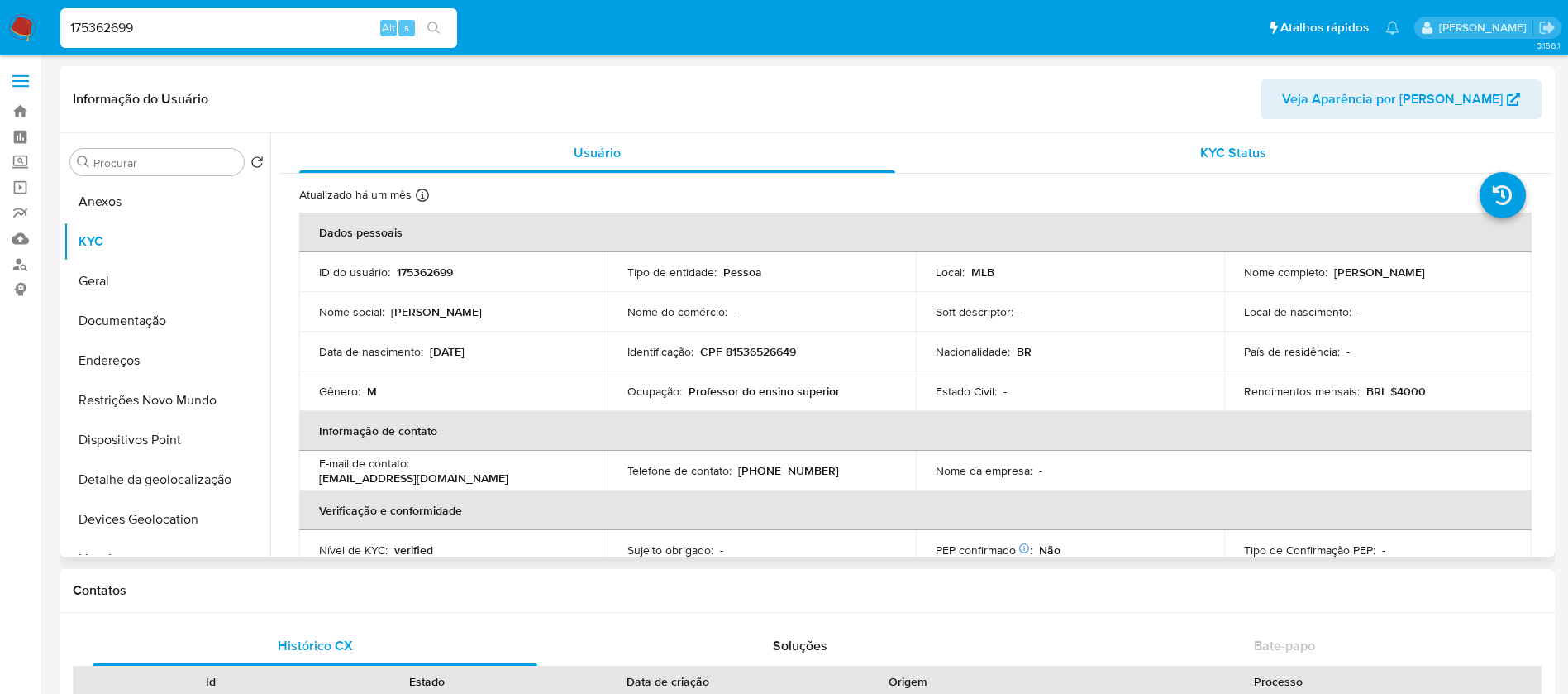
click at [1041, 169] on div "KYC Status" at bounding box center [1232, 153] width 596 height 40
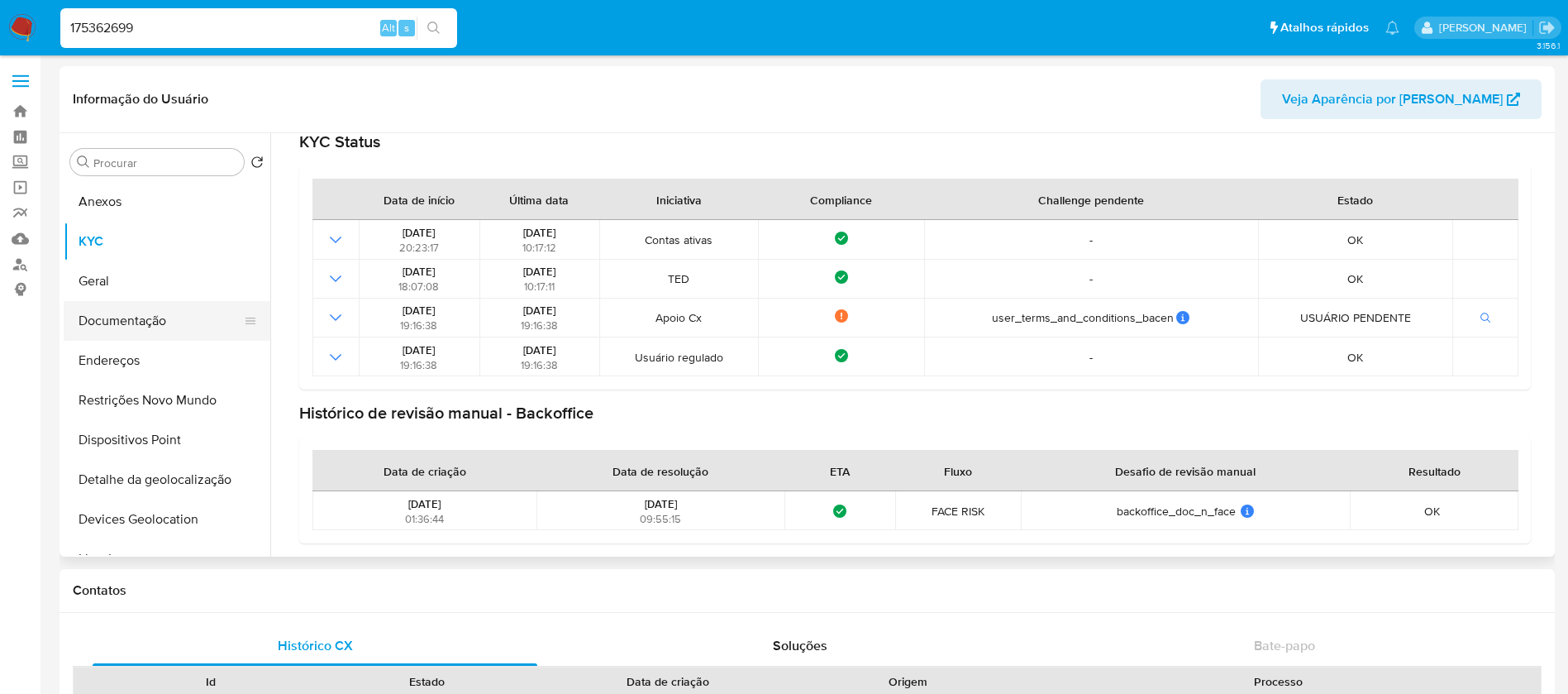
click at [116, 334] on button "Documentação" at bounding box center [160, 321] width 193 height 40
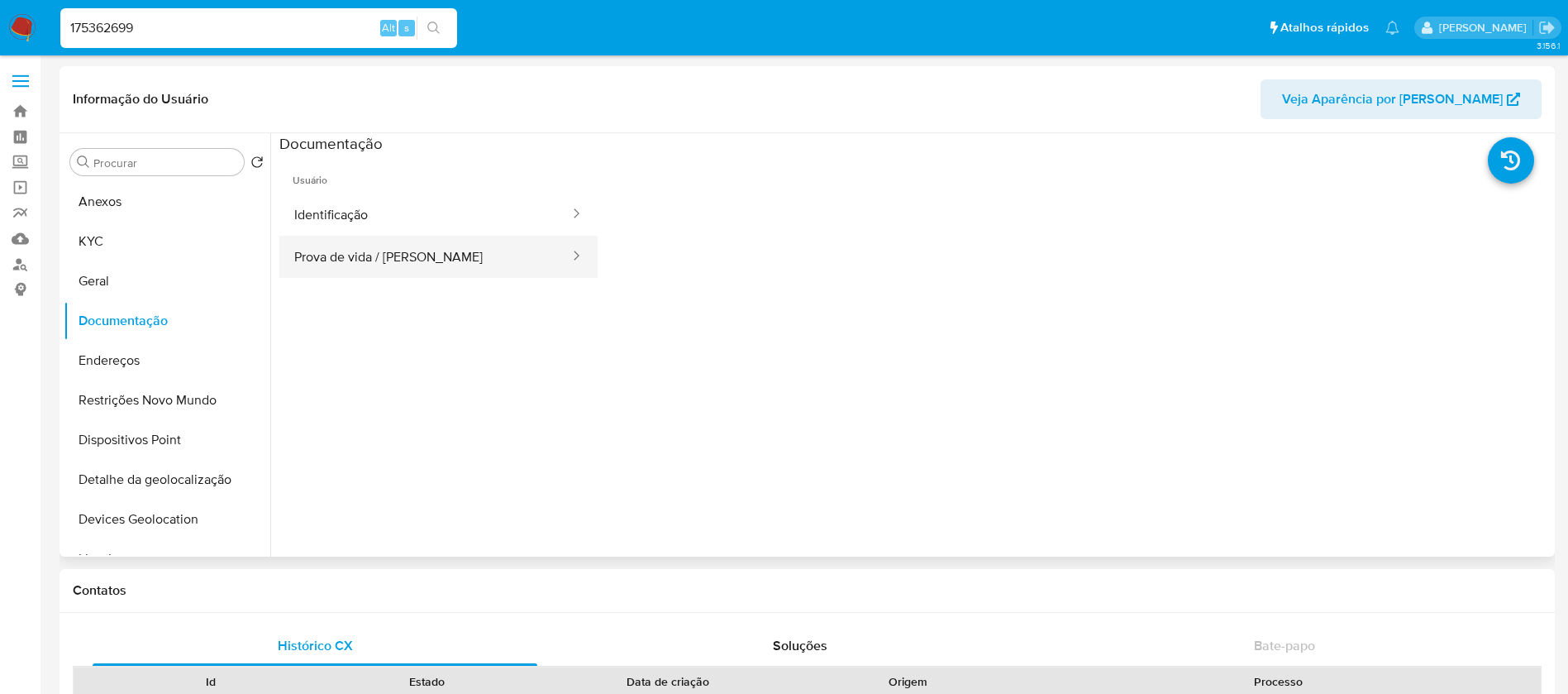
click at [380, 258] on button "Prova de vida / [PERSON_NAME]" at bounding box center [425, 256] width 292 height 42
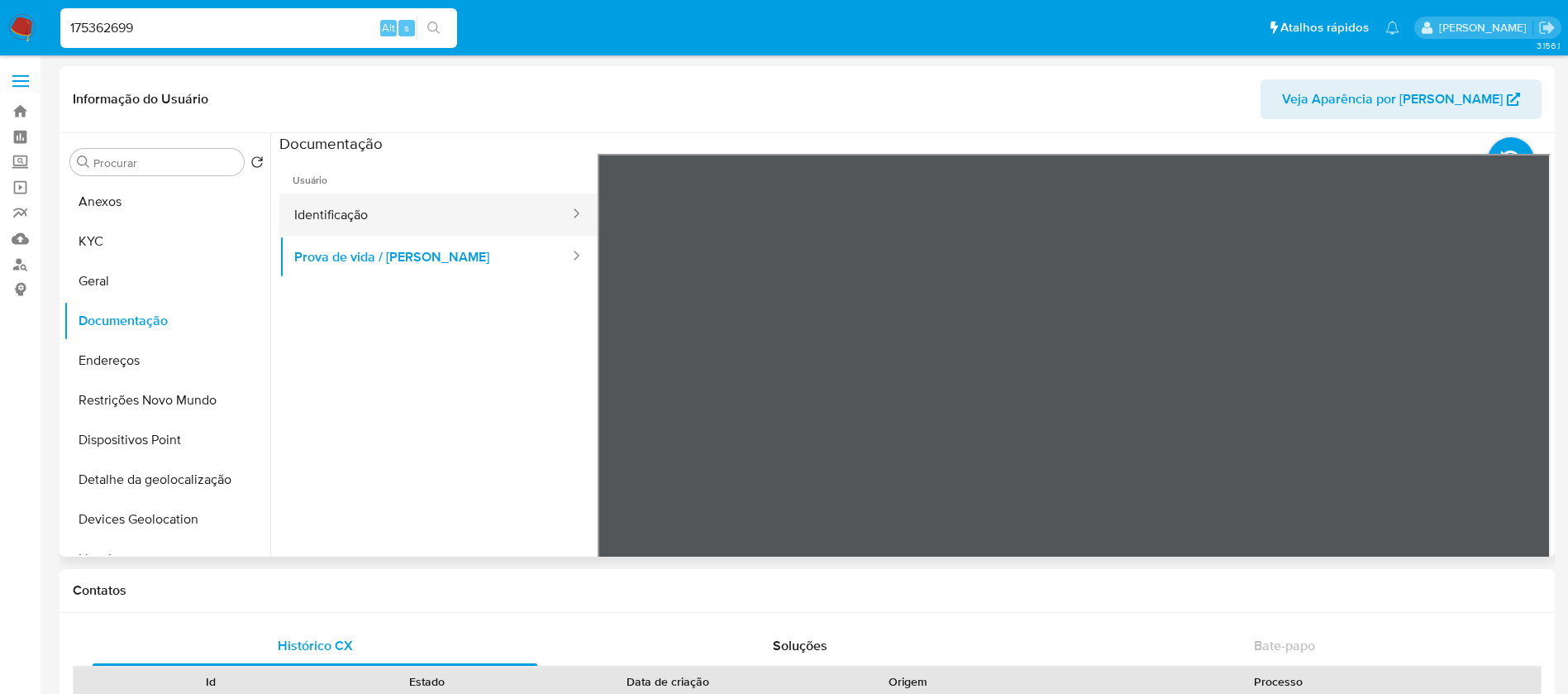
click at [352, 220] on button "Identificação" at bounding box center [425, 214] width 292 height 42
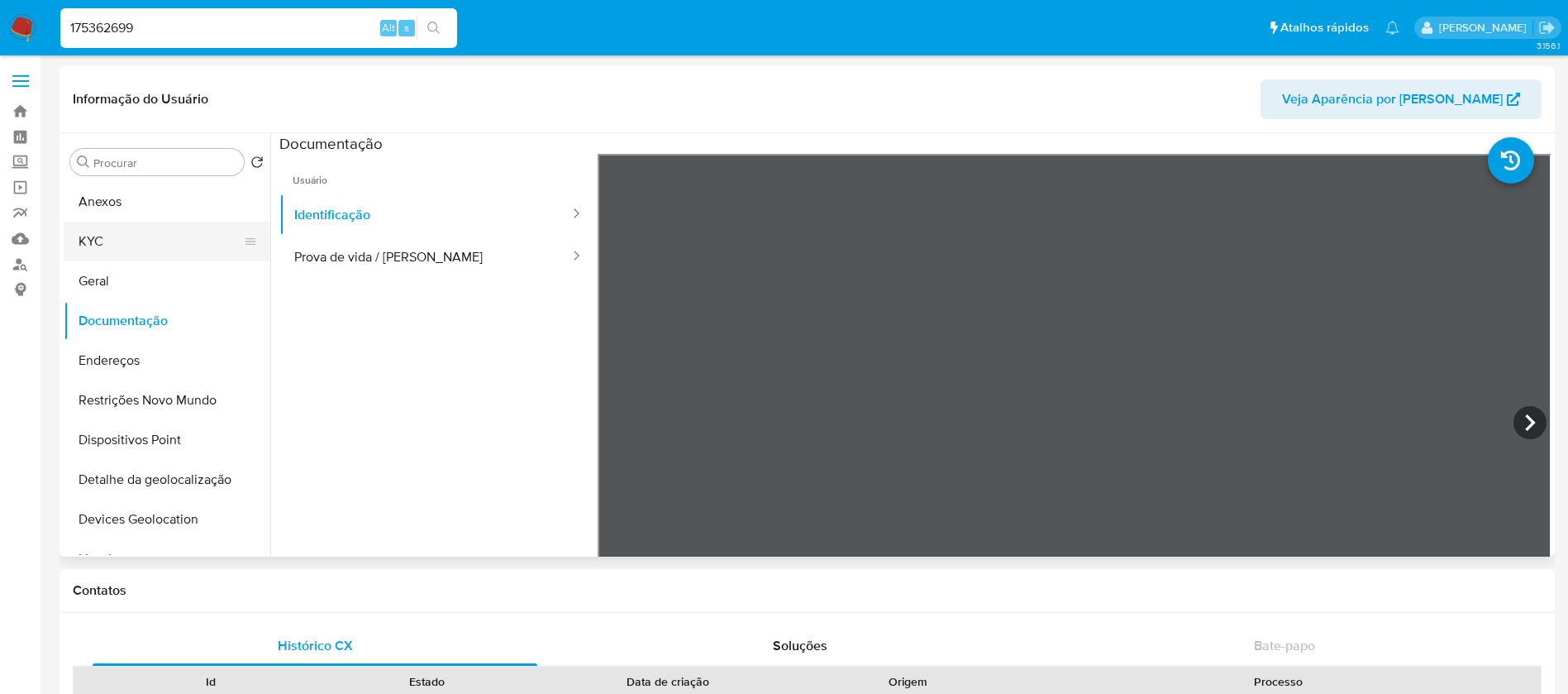
click at [119, 245] on button "KYC" at bounding box center [160, 241] width 193 height 40
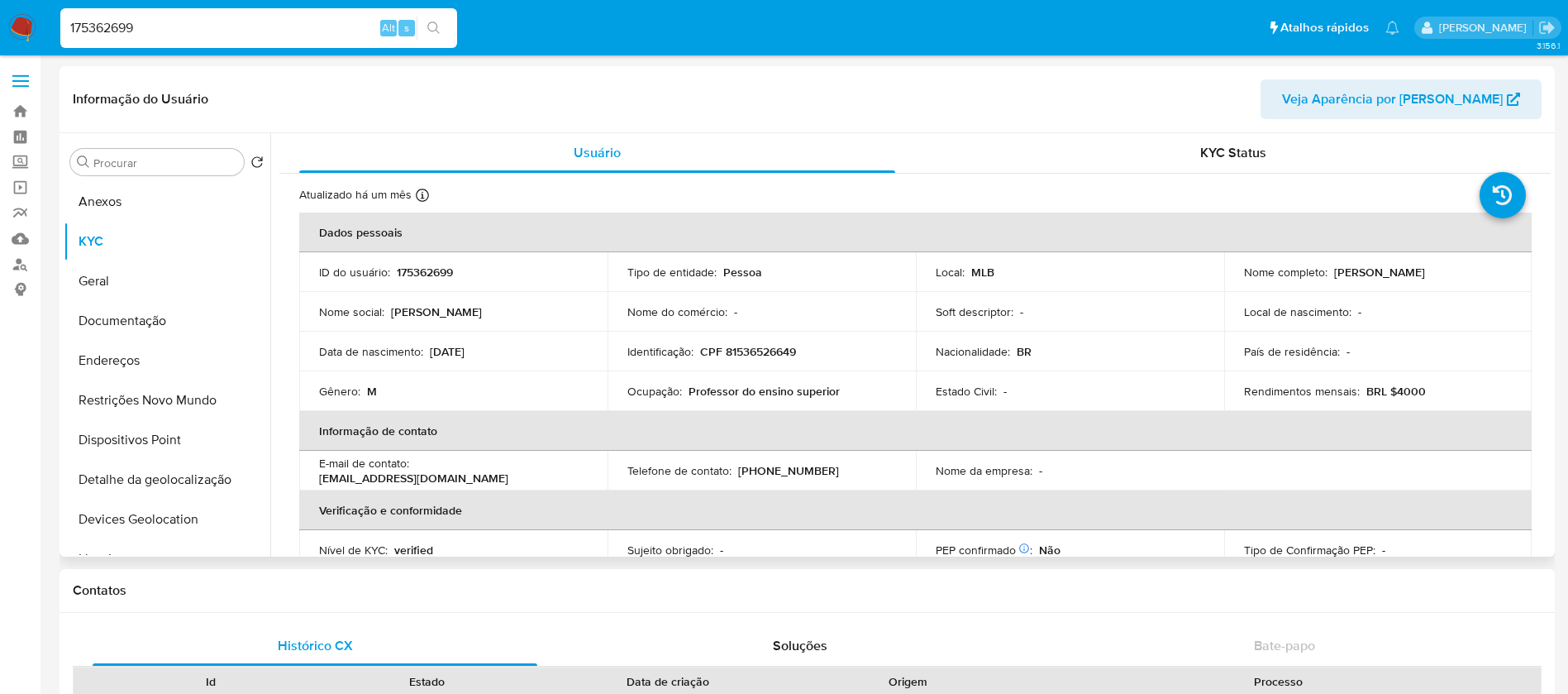
click at [1357, 103] on span "Veja Aparência por [PERSON_NAME]" at bounding box center [1392, 99] width 221 height 40
click at [984, 165] on div "KYC Status" at bounding box center [1232, 153] width 596 height 40
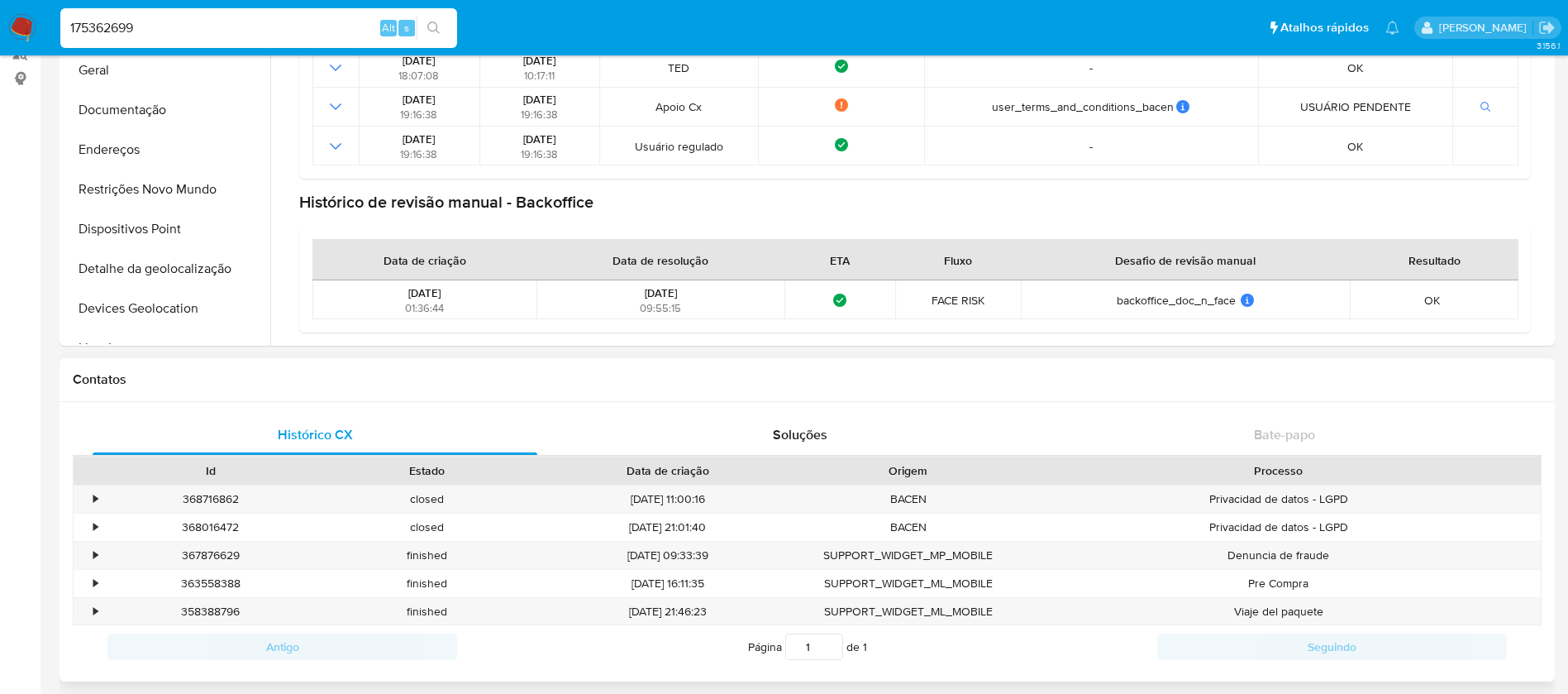
scroll to position [165, 0]
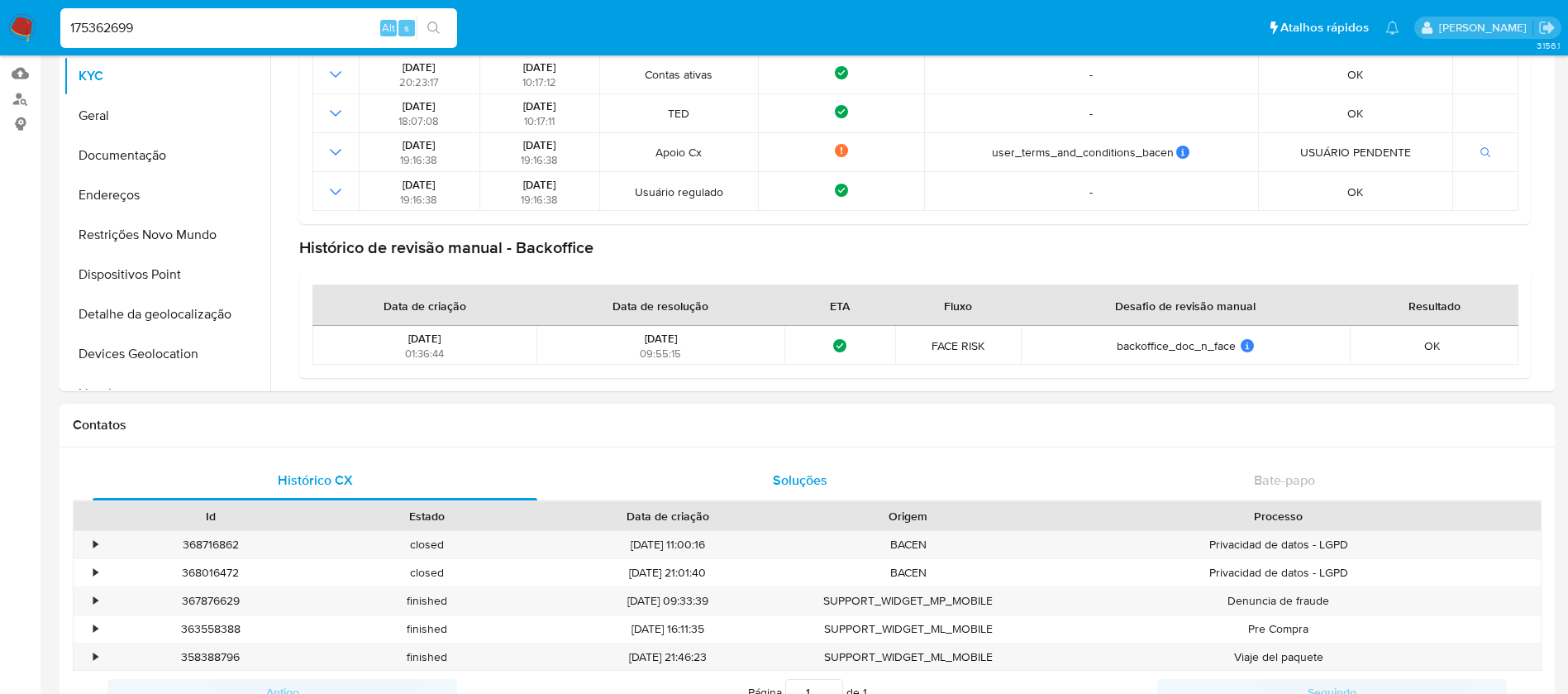
click at [828, 474] on div "Soluções" at bounding box center [799, 480] width 445 height 40
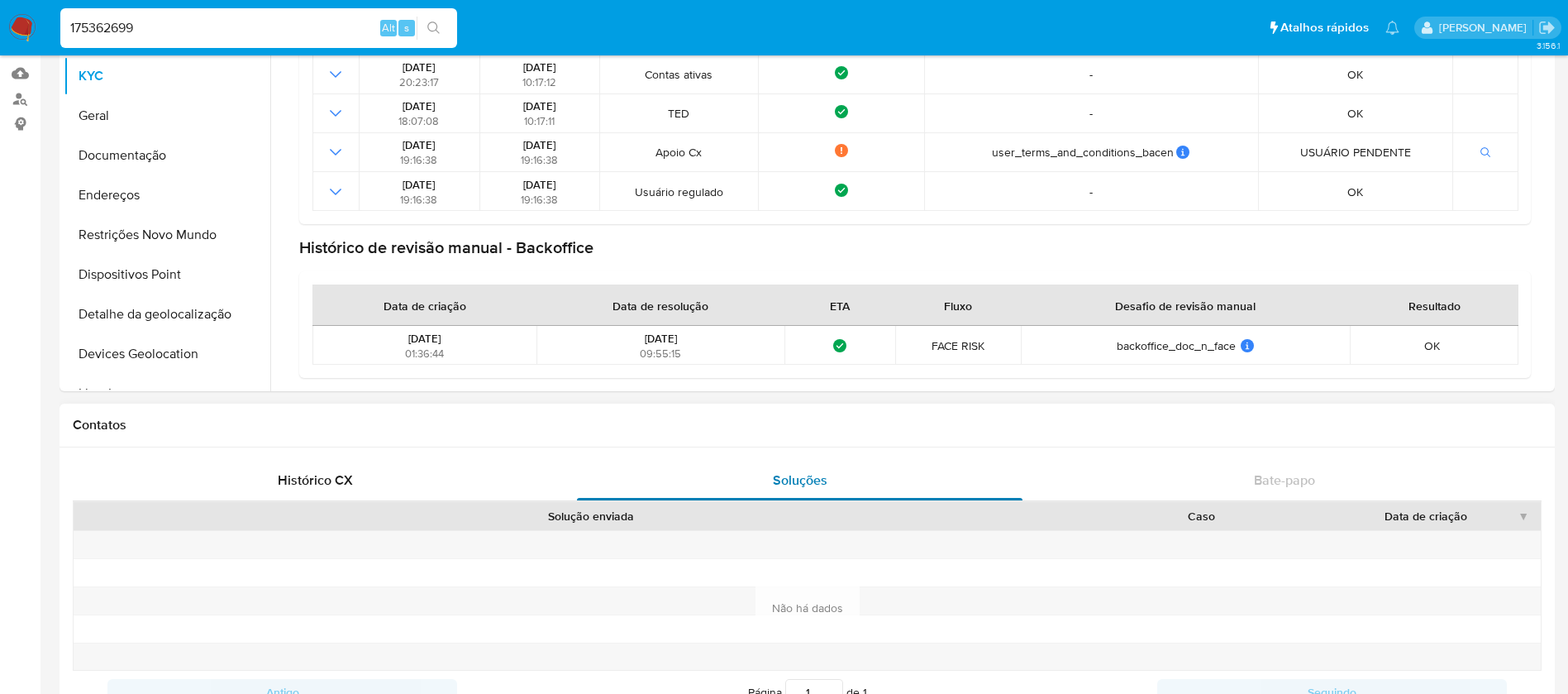
scroll to position [331, 0]
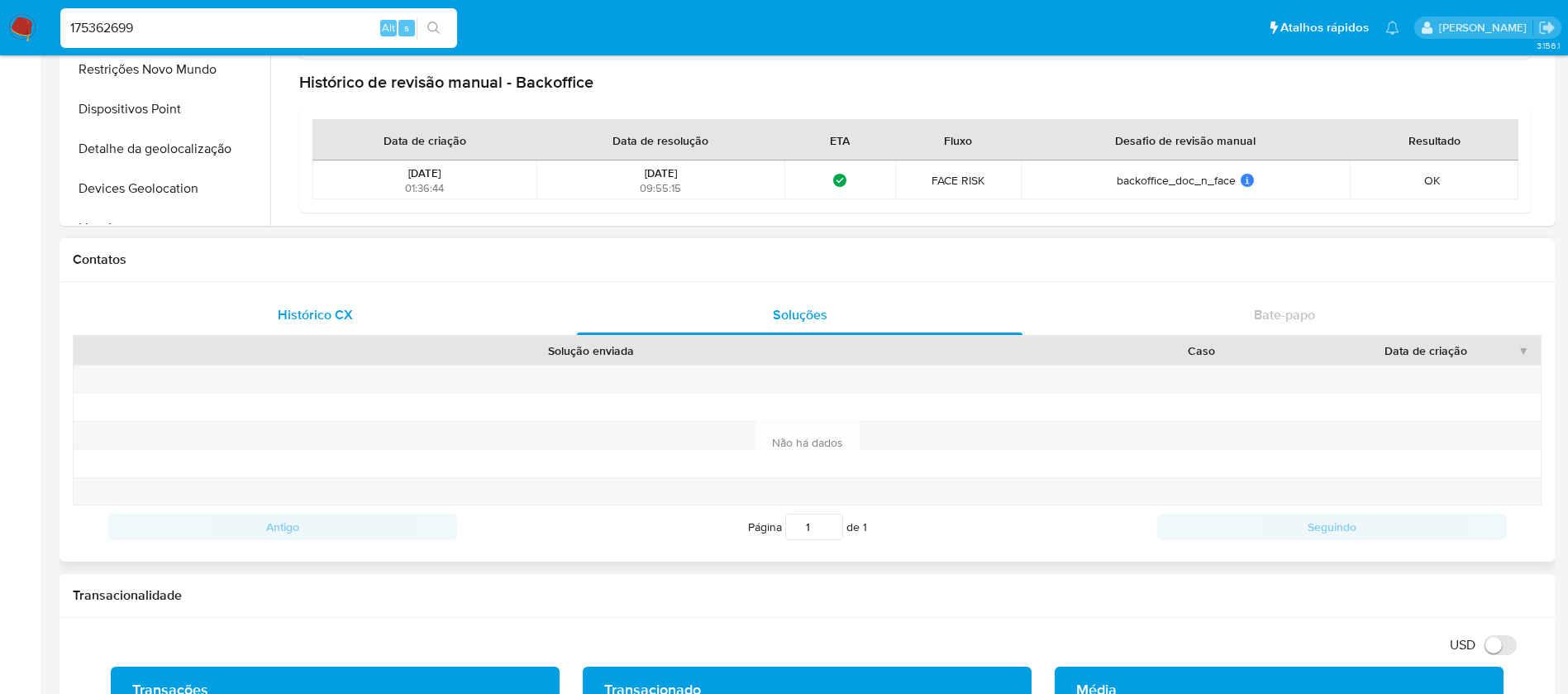
click at [307, 313] on span "Histórico CX" at bounding box center [315, 314] width 75 height 19
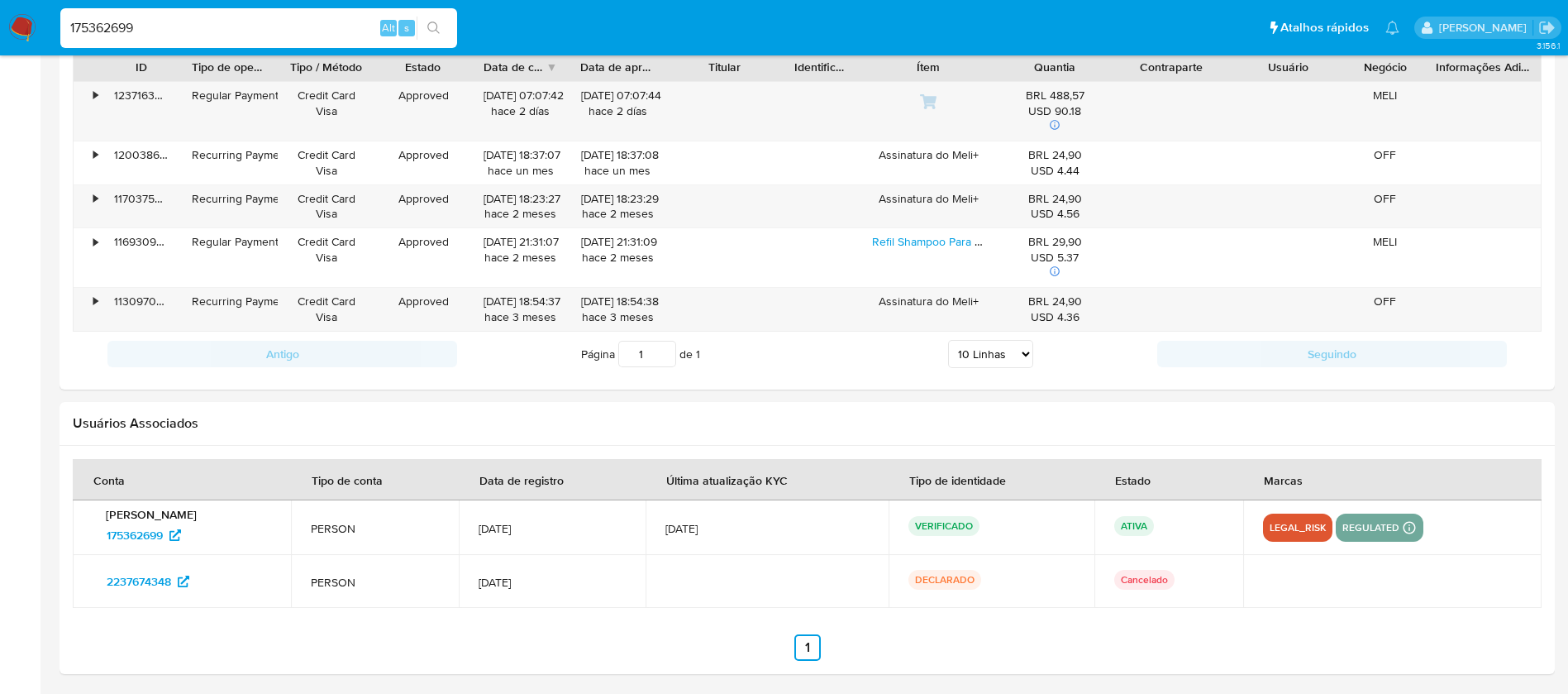
scroll to position [1703, 0]
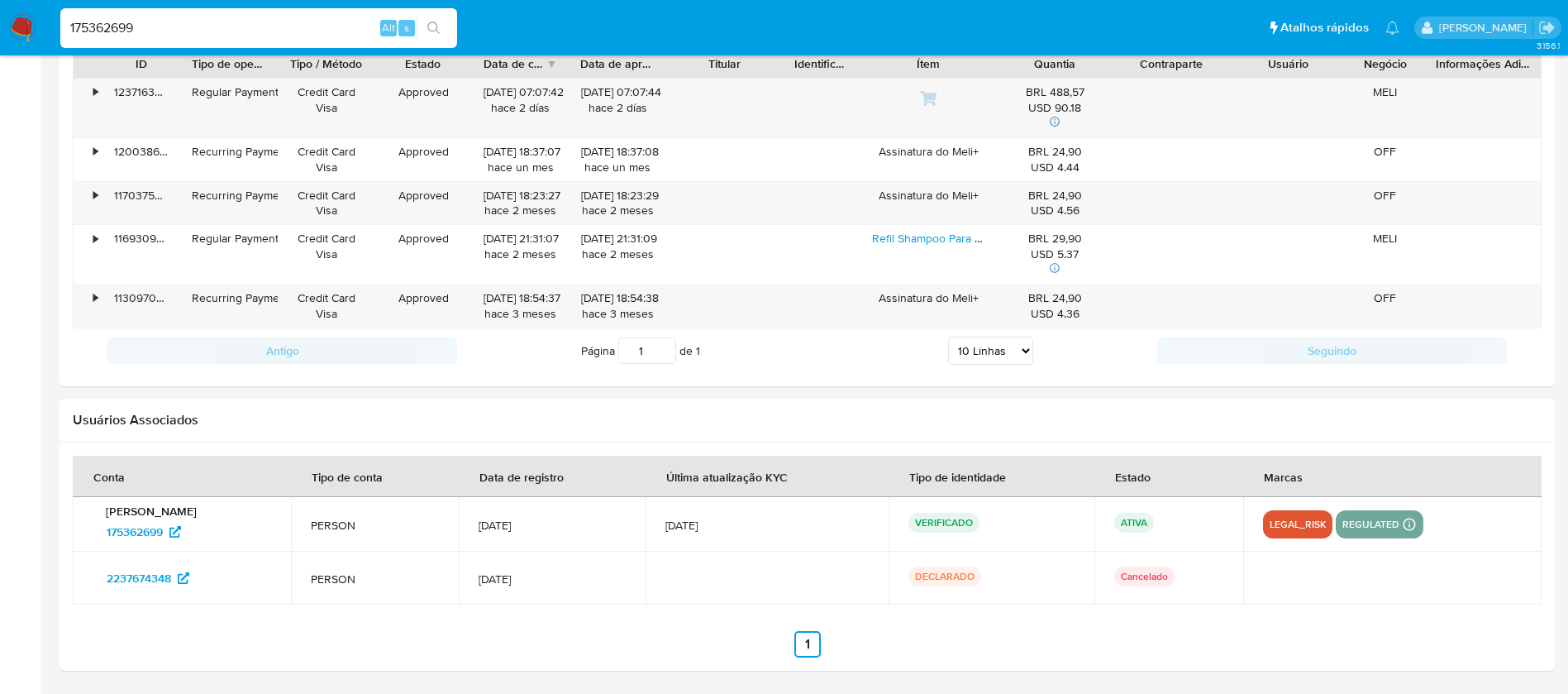
click at [236, 28] on input "175362699" at bounding box center [258, 28] width 396 height 22
paste input "8592313"
type input "185923139"
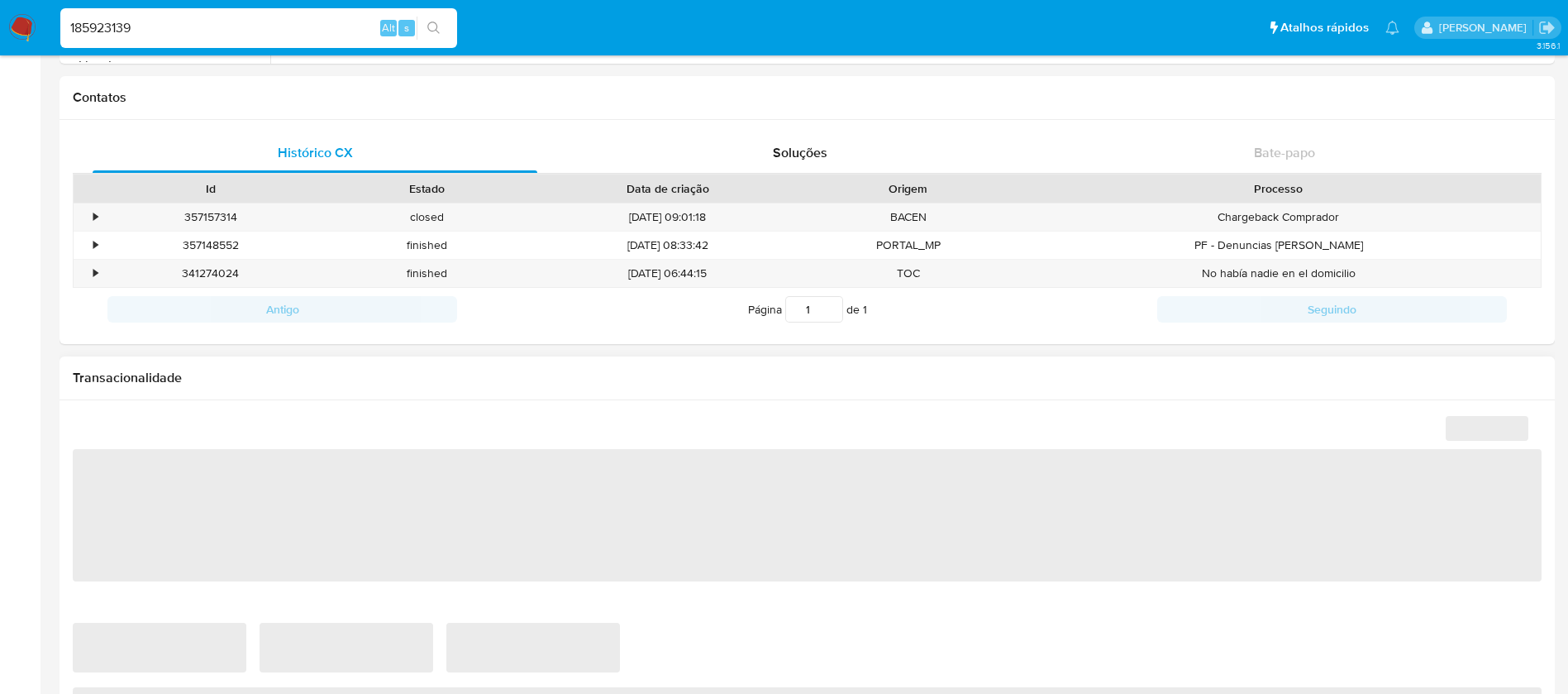
scroll to position [496, 0]
select select "10"
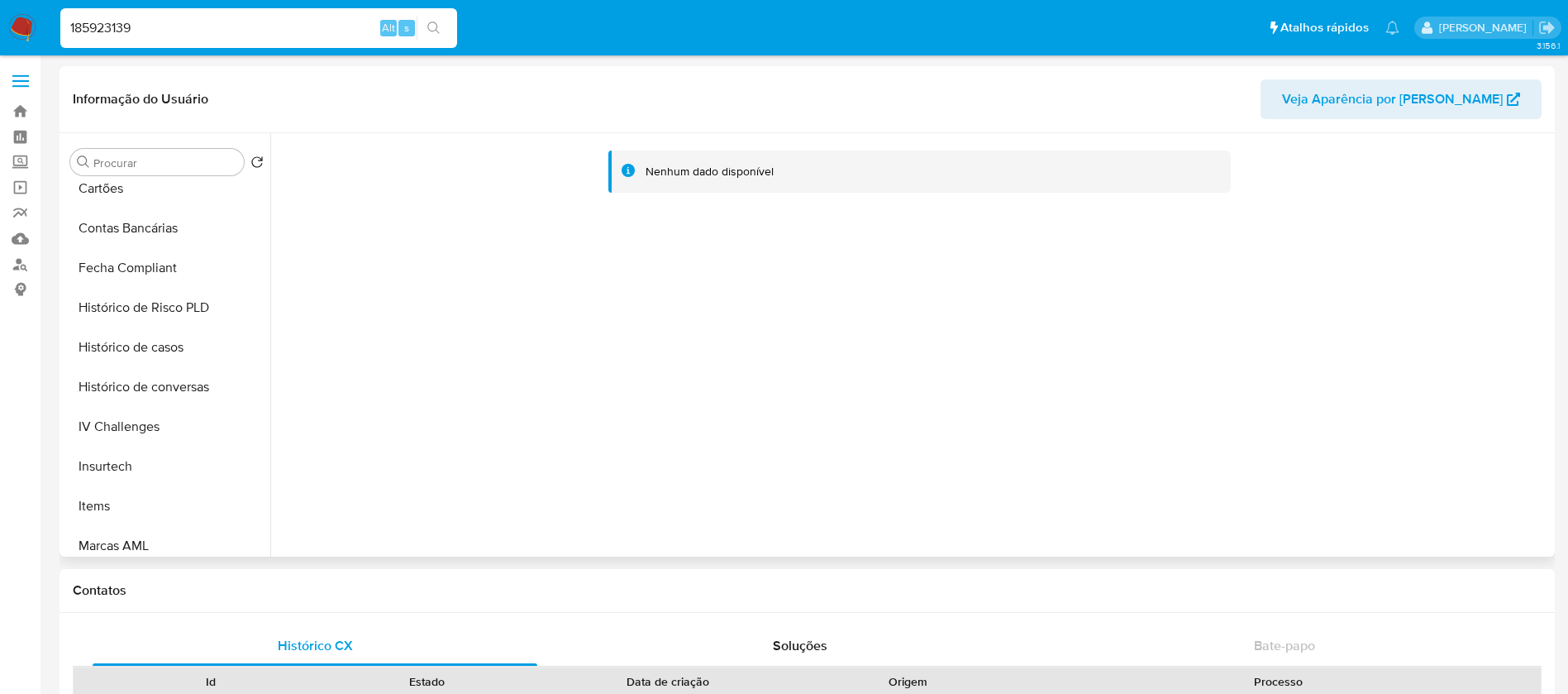
scroll to position [630, 0]
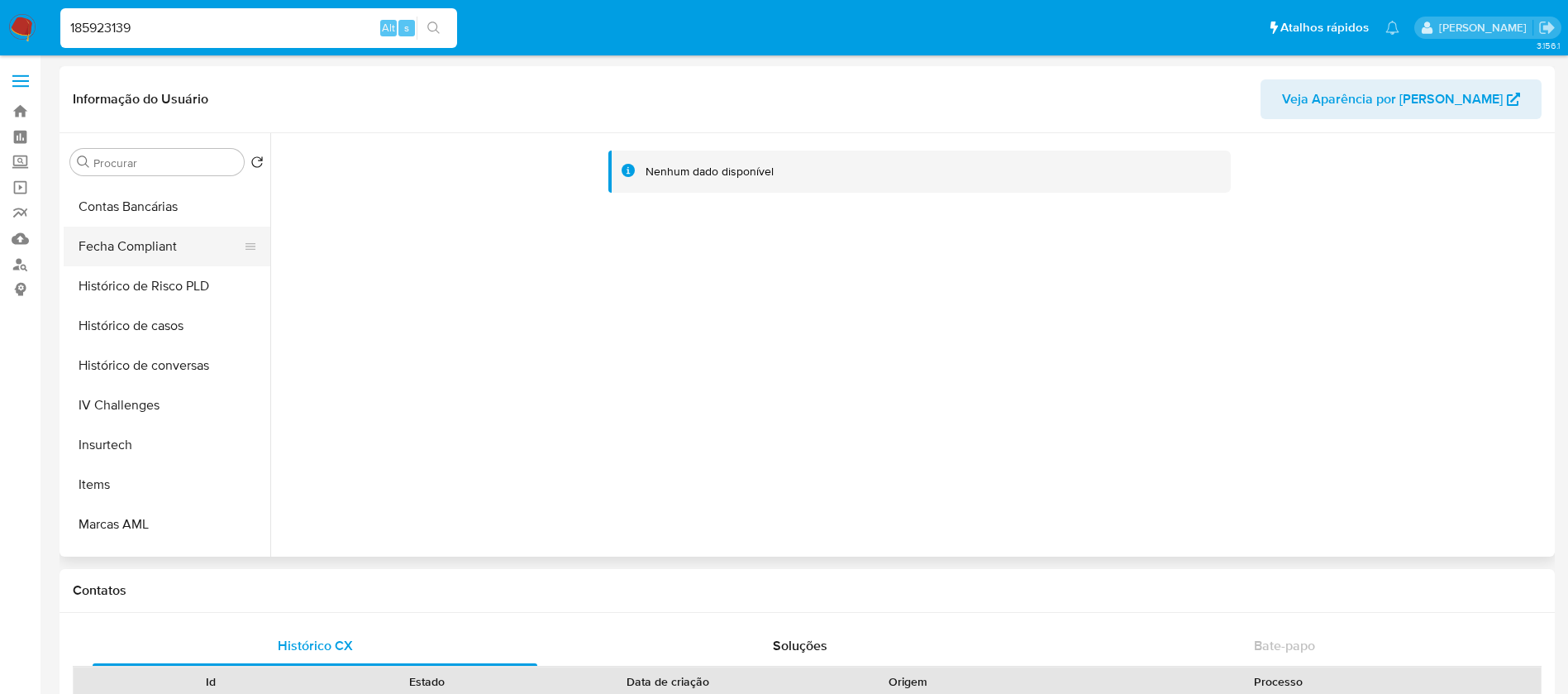
click at [115, 256] on button "Fecha Compliant" at bounding box center [160, 246] width 193 height 40
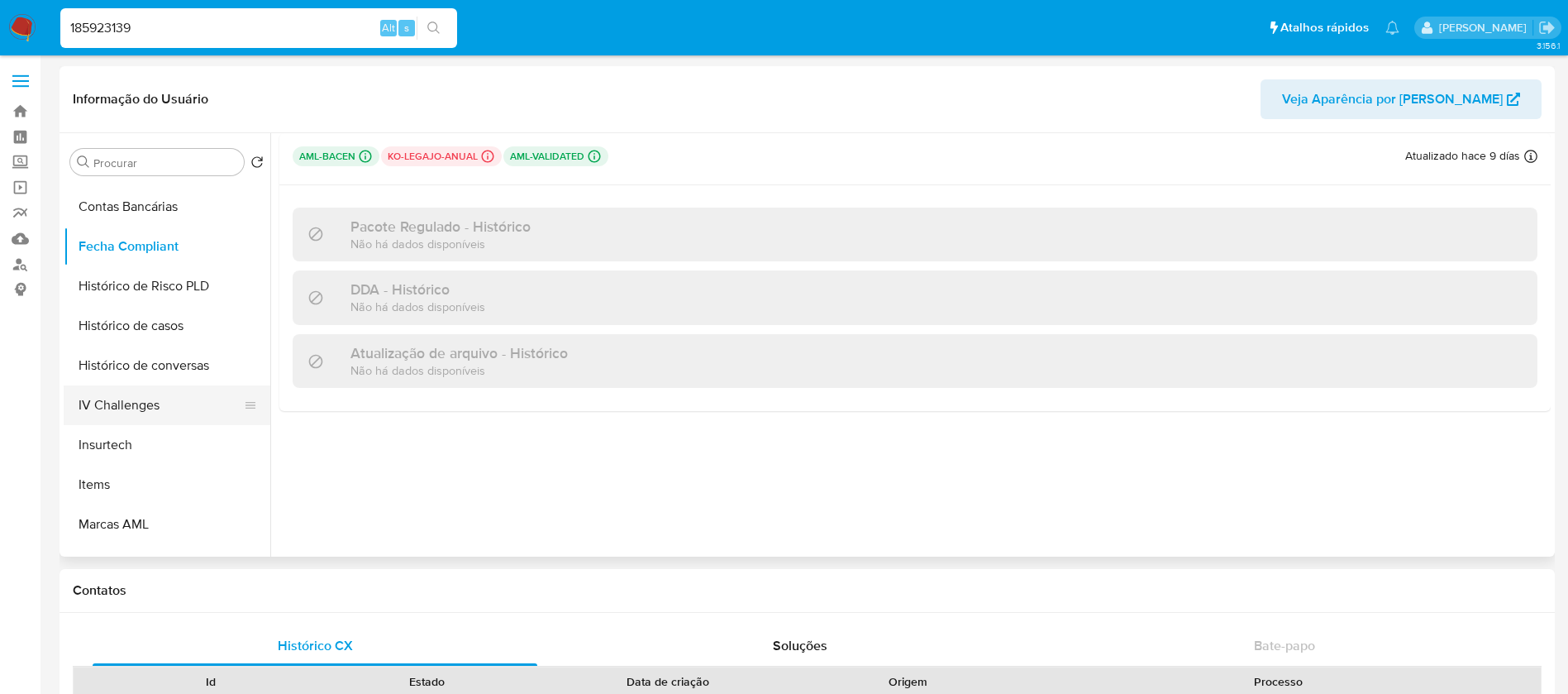
click at [110, 408] on button "IV Challenges" at bounding box center [160, 405] width 193 height 40
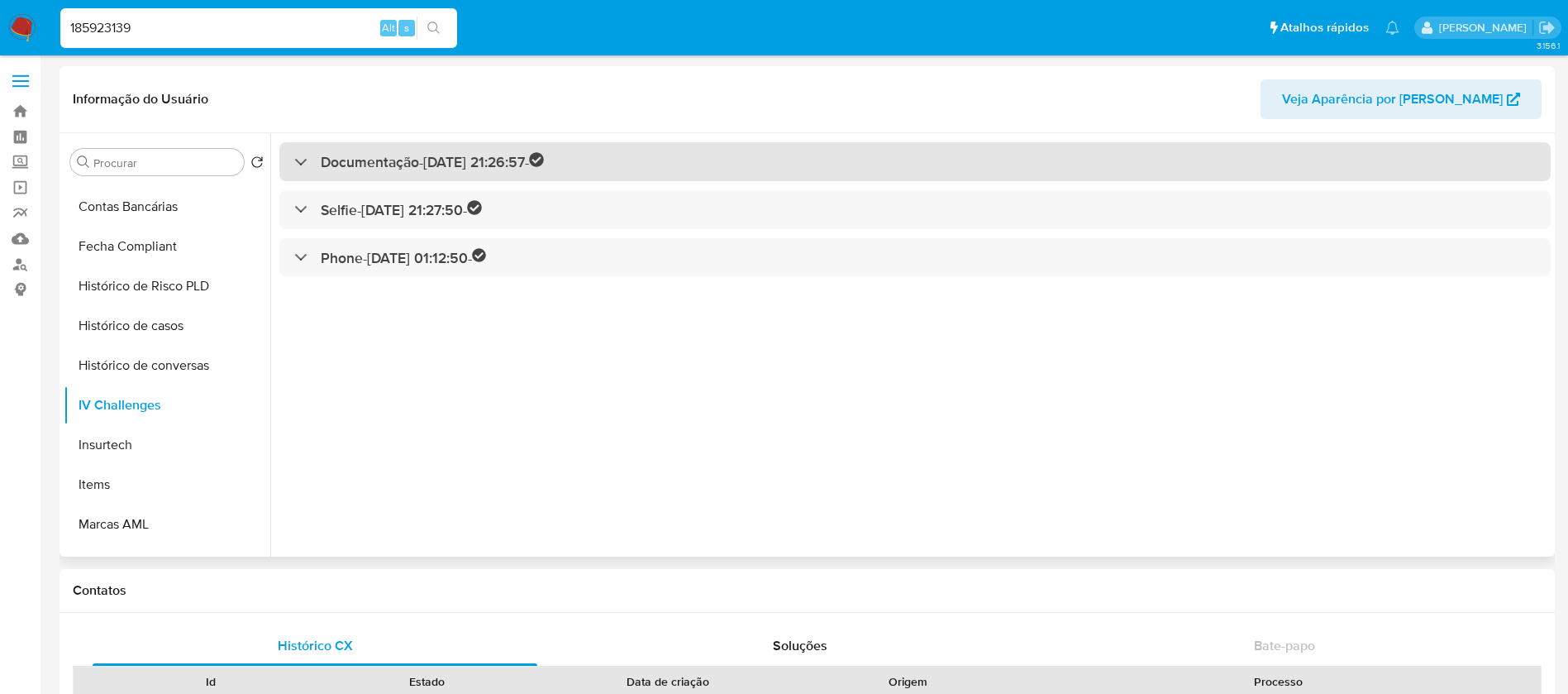
click at [300, 156] on div "Documentação - [DATE] 21:26:57 -" at bounding box center [419, 161] width 250 height 19
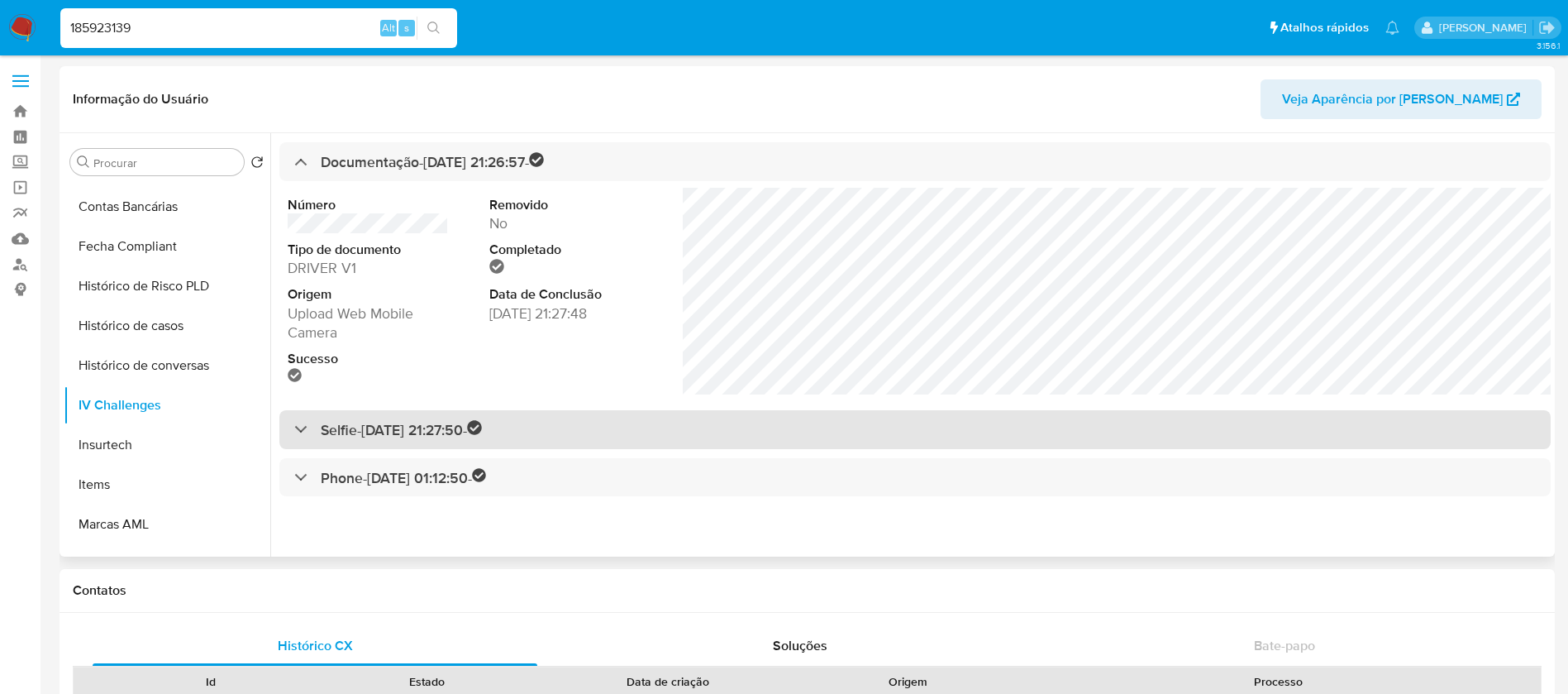
click at [290, 432] on div "Selfie - [DATE] 21:27:50 -" at bounding box center [915, 429] width 1271 height 39
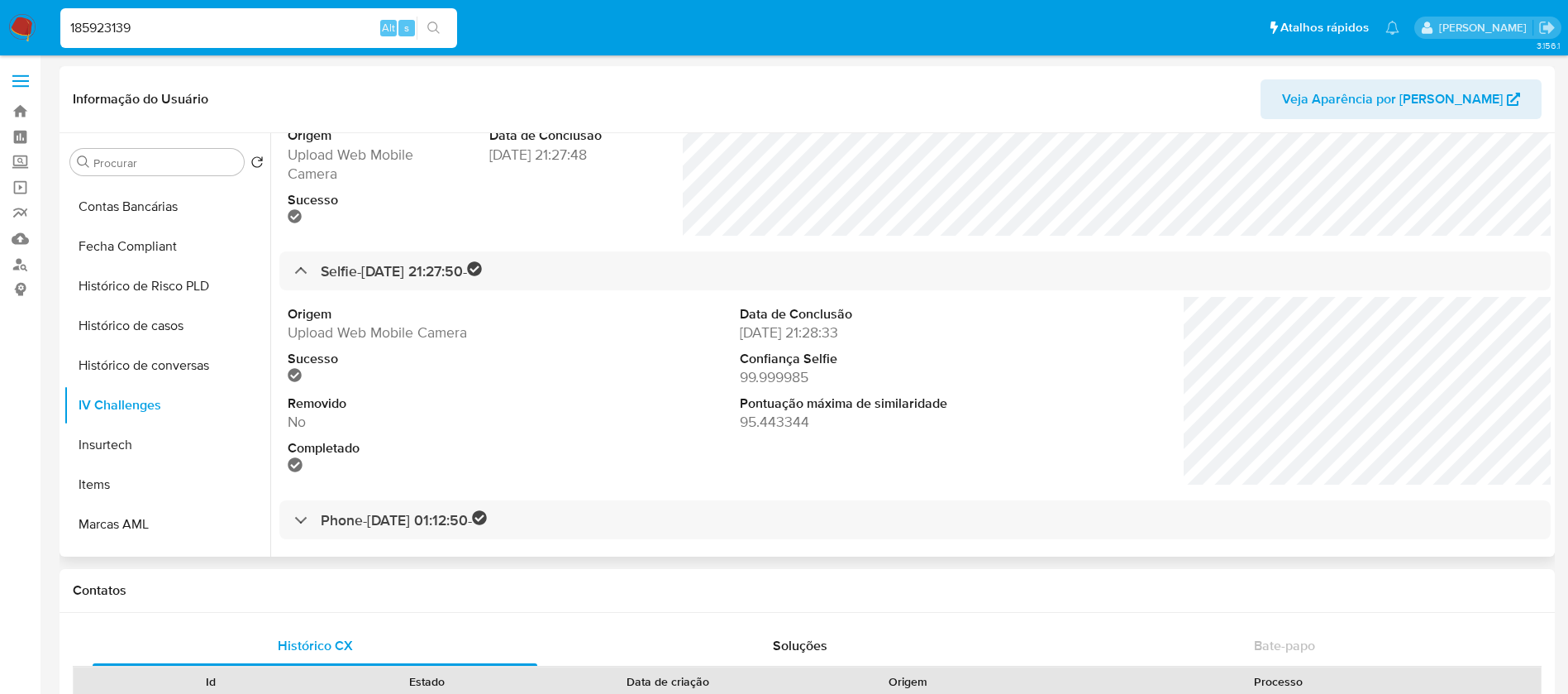
scroll to position [165, 0]
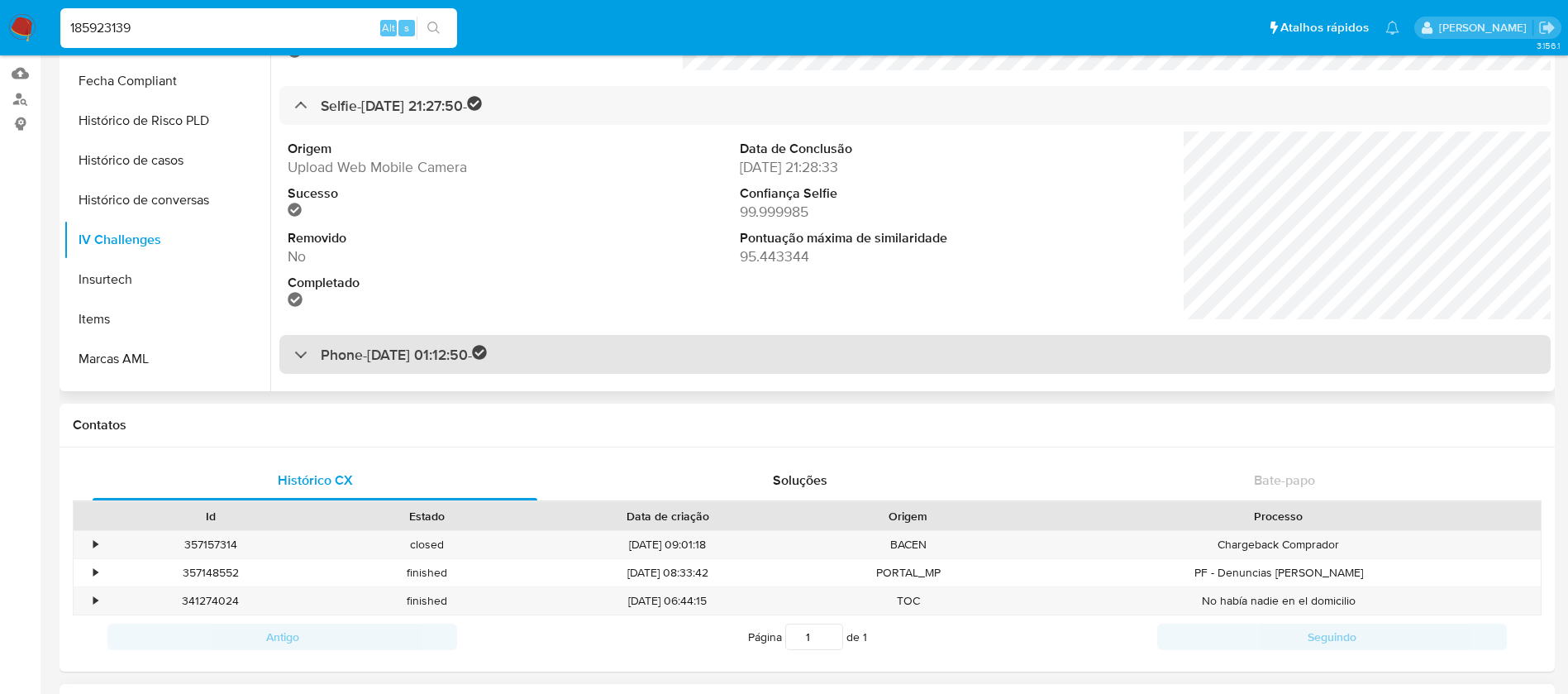
click at [294, 354] on div at bounding box center [294, 354] width 0 height 0
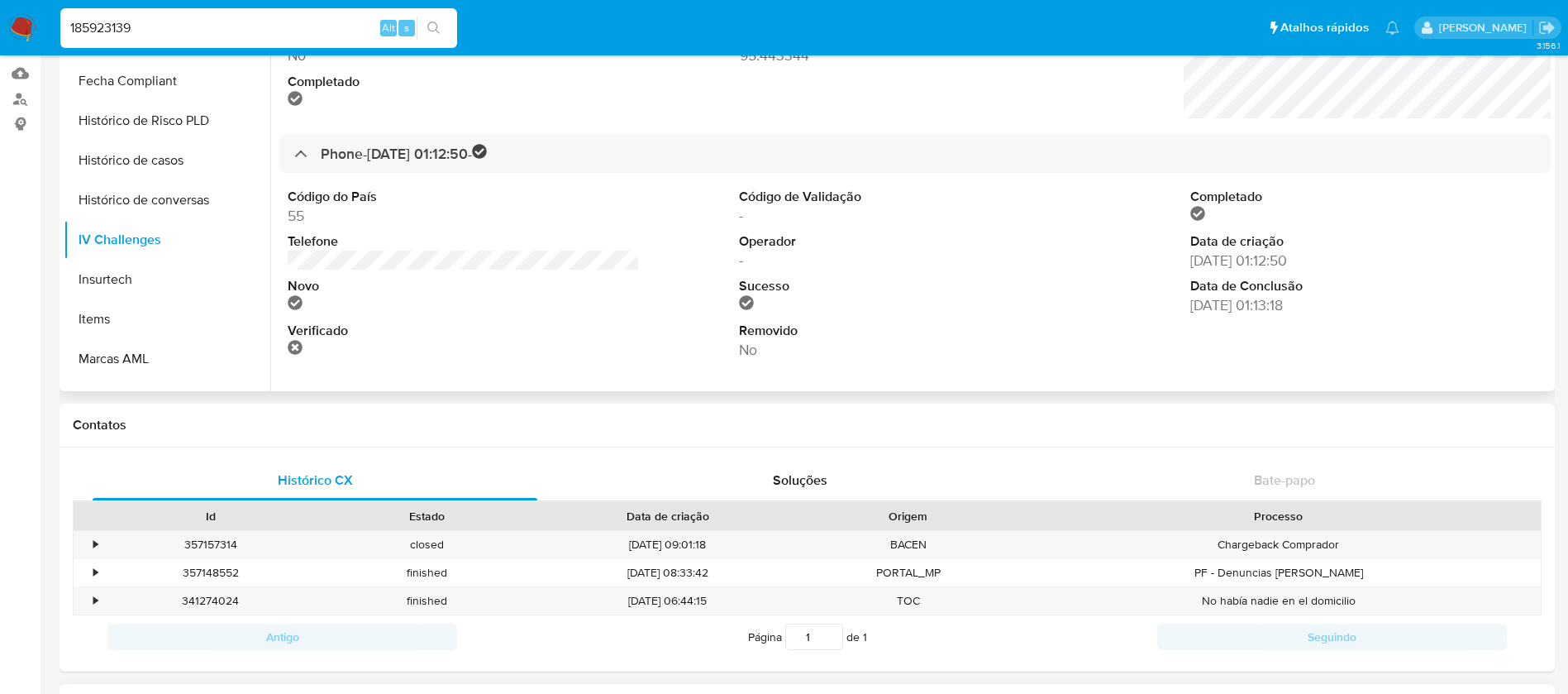
scroll to position [360, 0]
click at [128, 287] on button "Insurtech" at bounding box center [160, 280] width 193 height 40
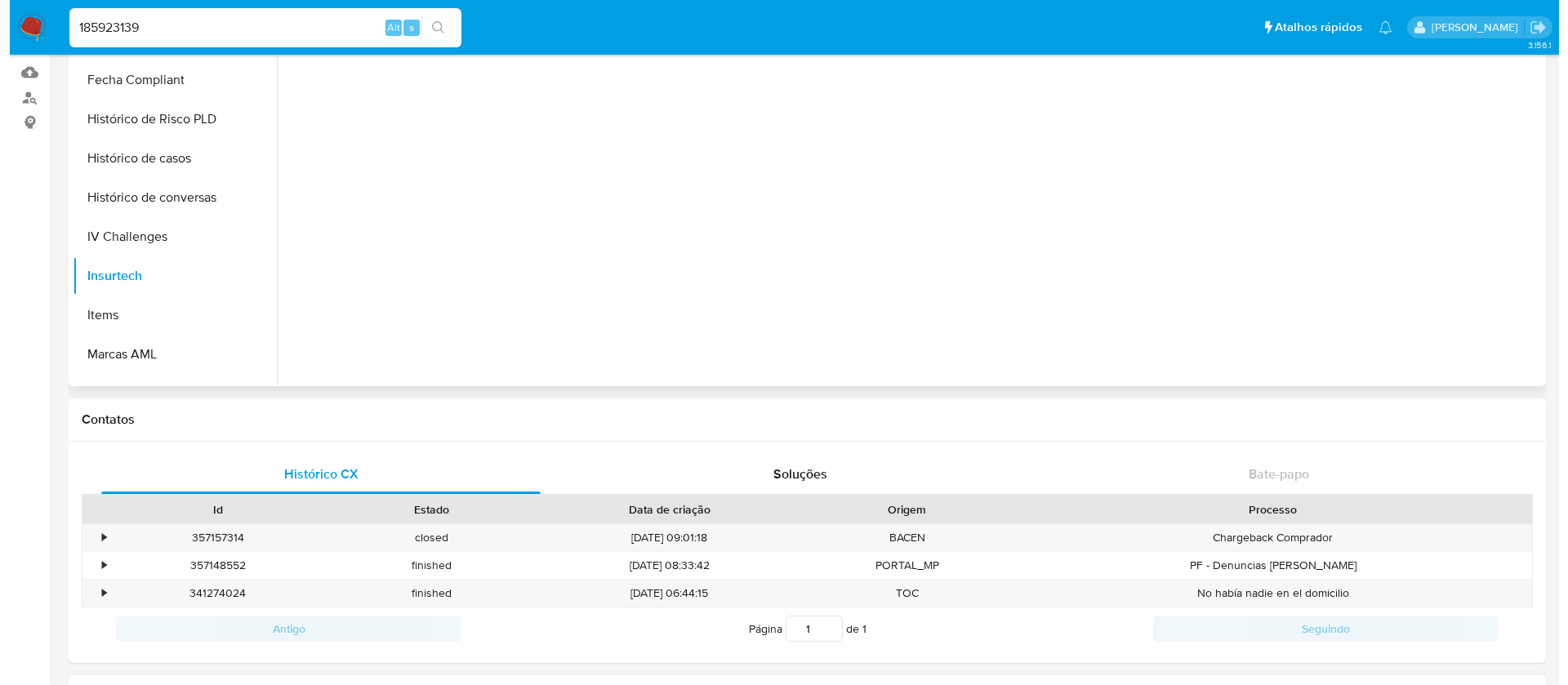
scroll to position [0, 0]
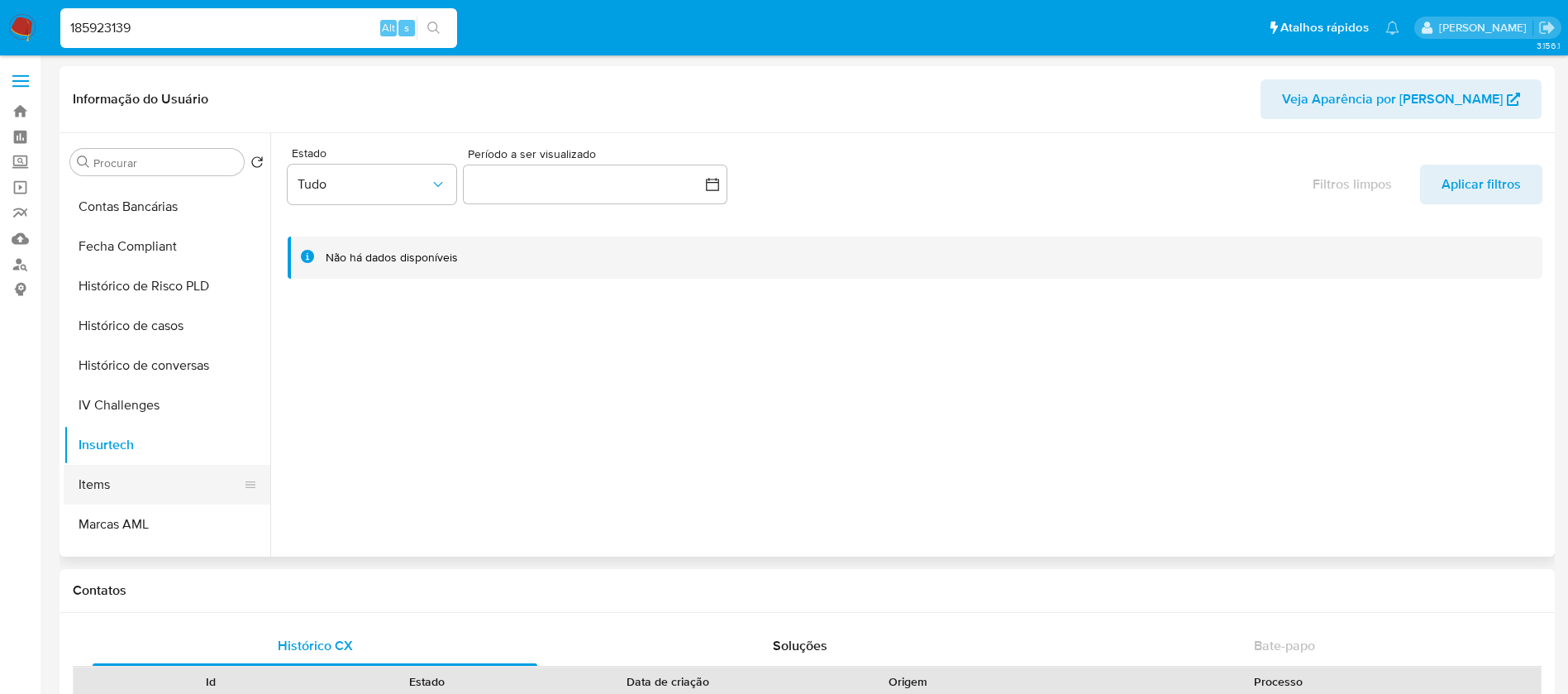
click at [109, 488] on button "Items" at bounding box center [160, 485] width 193 height 40
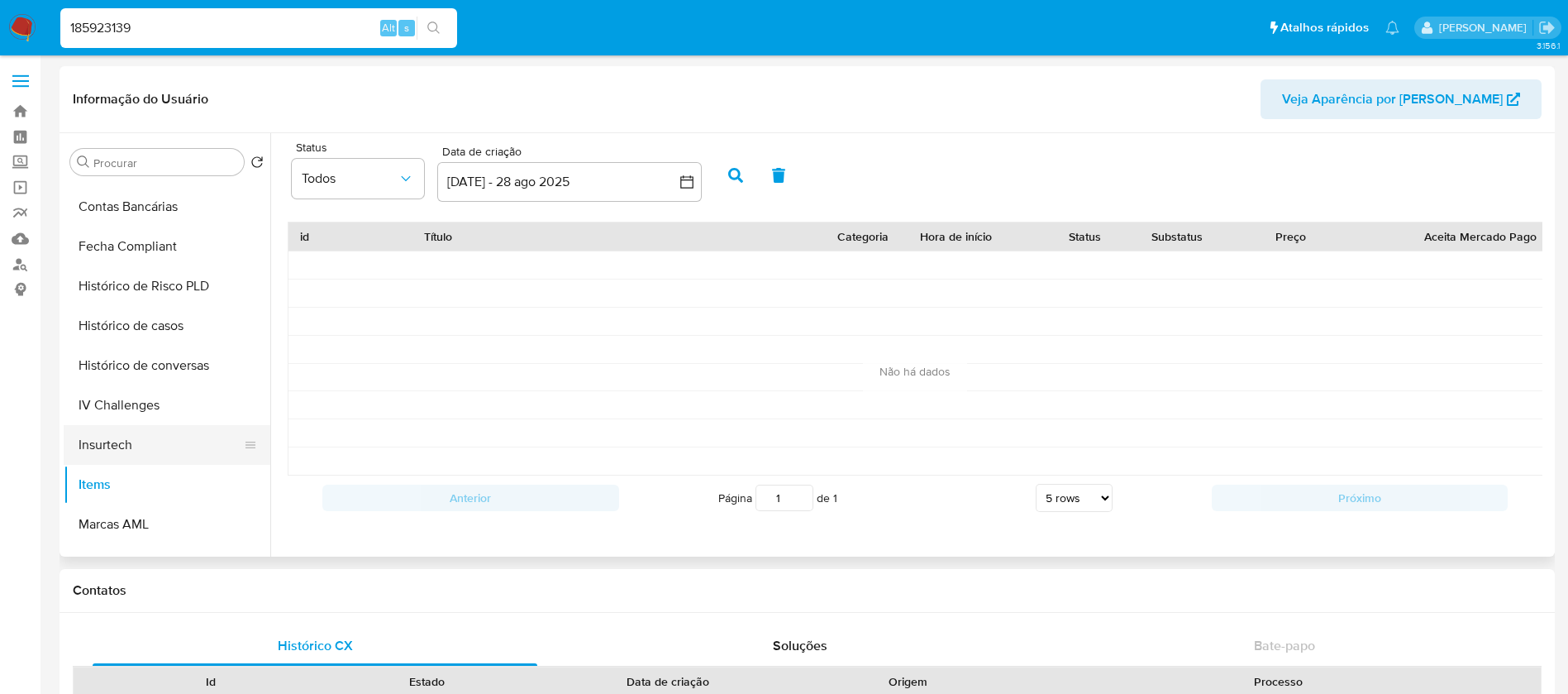
click at [116, 459] on button "Insurtech" at bounding box center [160, 445] width 193 height 40
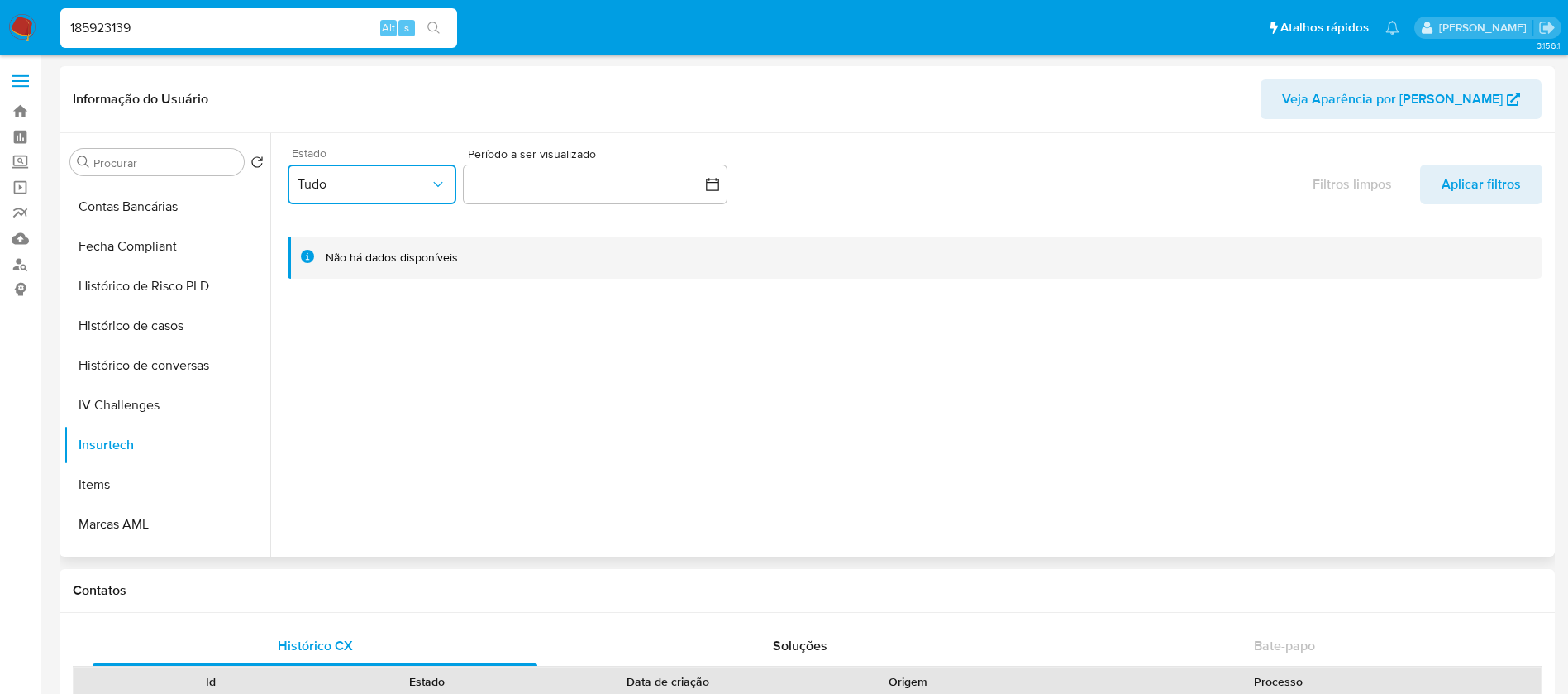
click at [438, 182] on icon "button" at bounding box center [438, 184] width 16 height 16
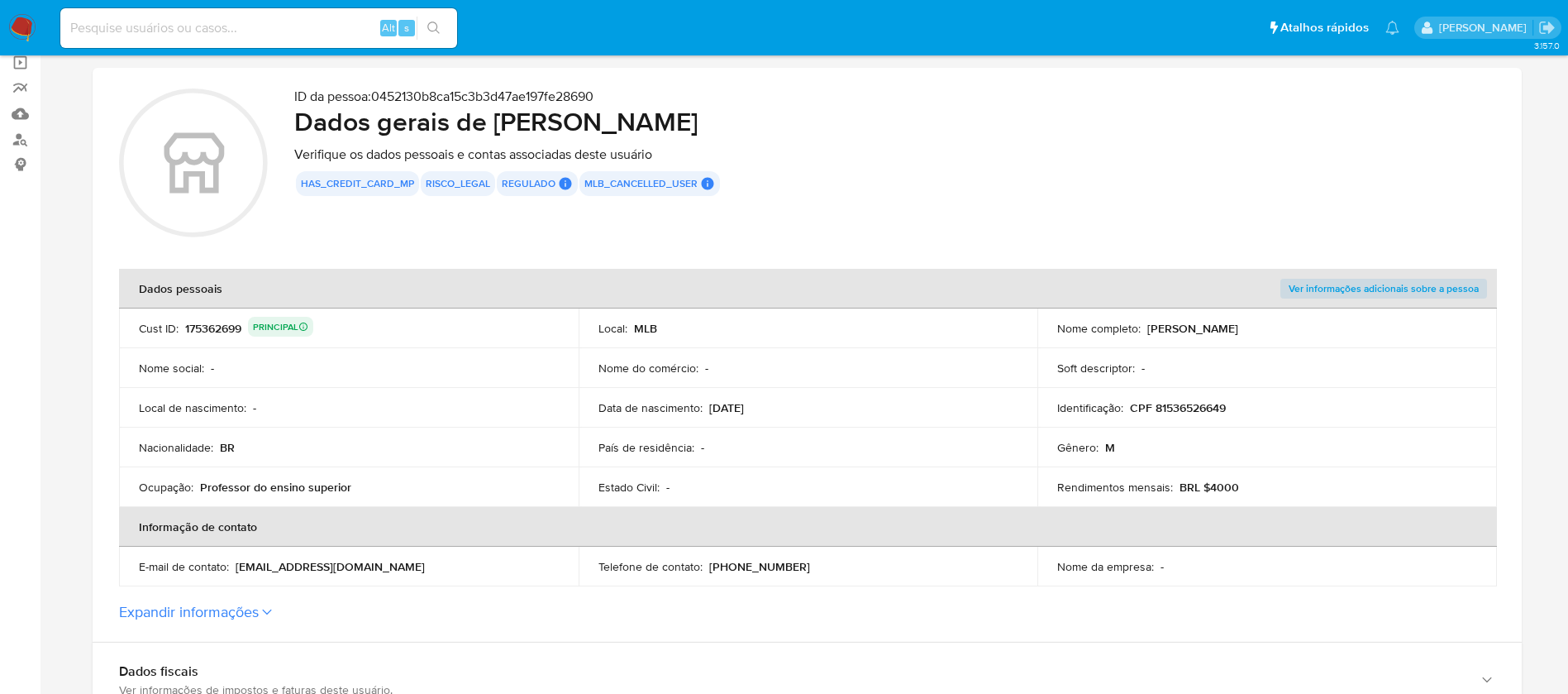
scroll to position [165, 0]
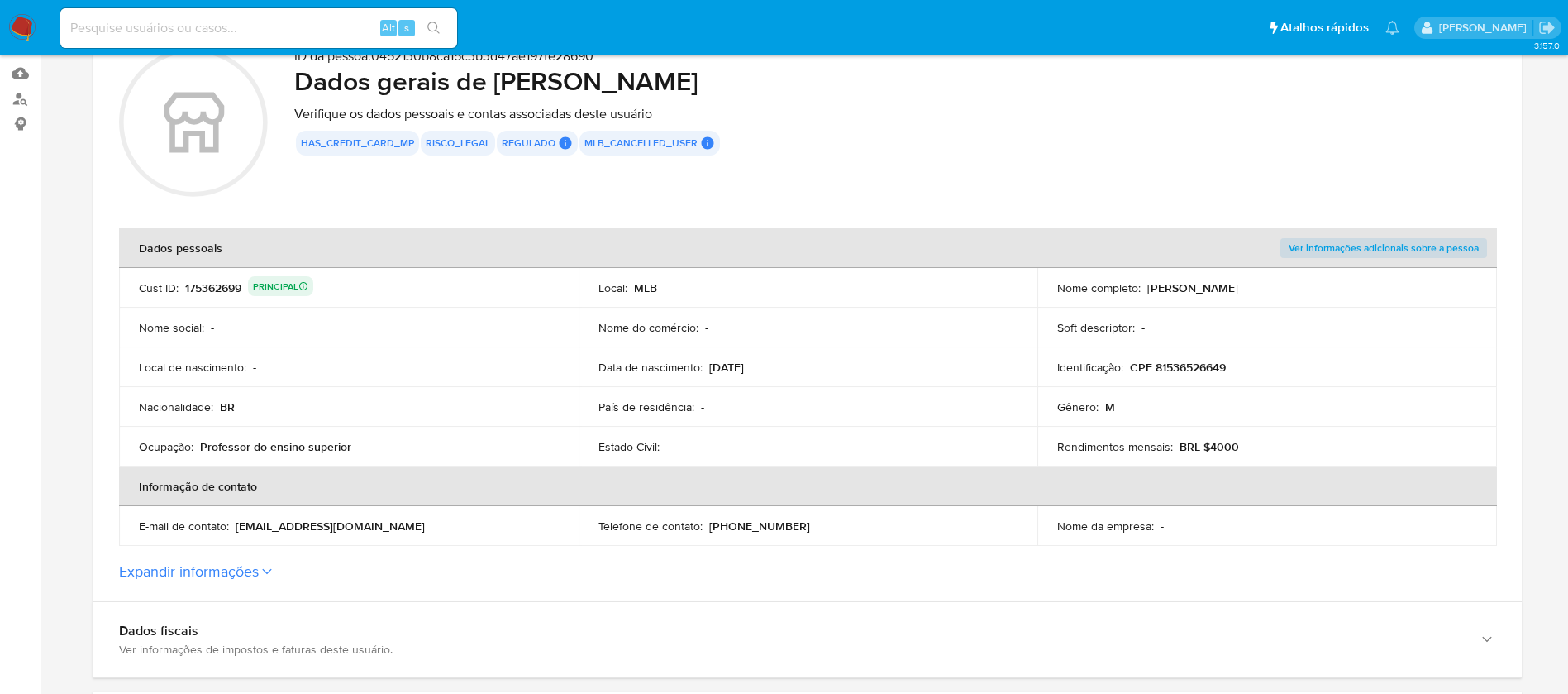
click at [1221, 448] on p "BRL $4000" at bounding box center [1209, 446] width 59 height 15
click at [1080, 449] on p "Rendimentos mensais :" at bounding box center [1114, 446] width 116 height 15
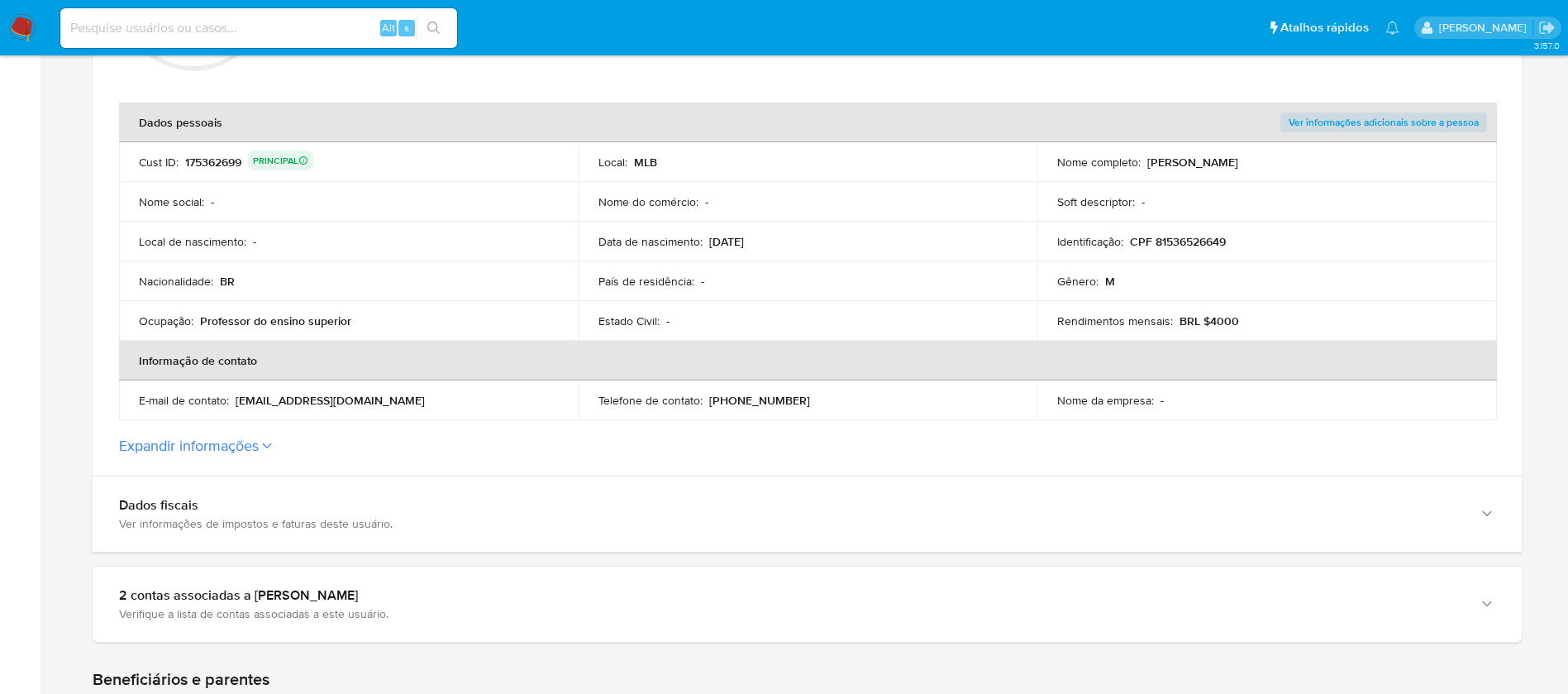
scroll to position [331, 0]
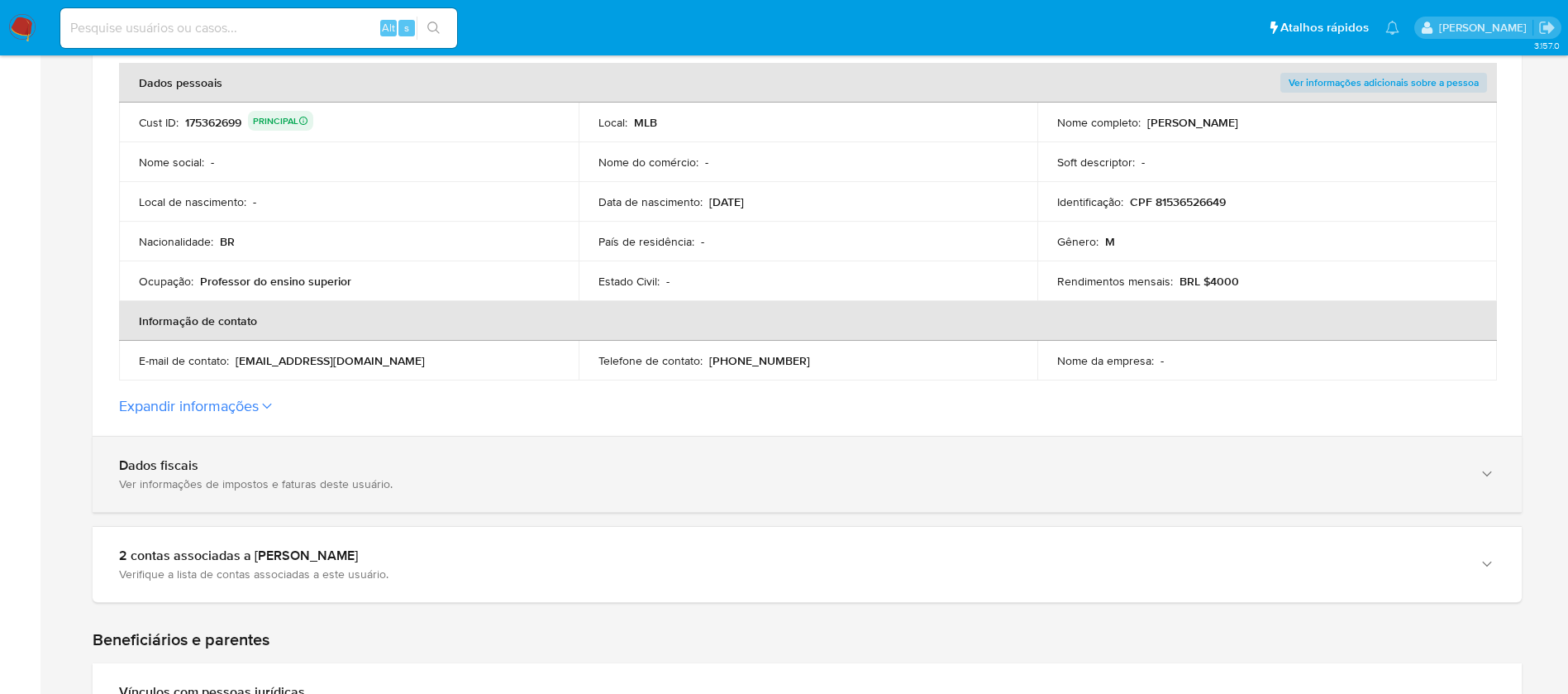
click at [327, 474] on div "Dados fiscais Ver informações de impostos e faturas deste usuário." at bounding box center [790, 475] width 1342 height 34
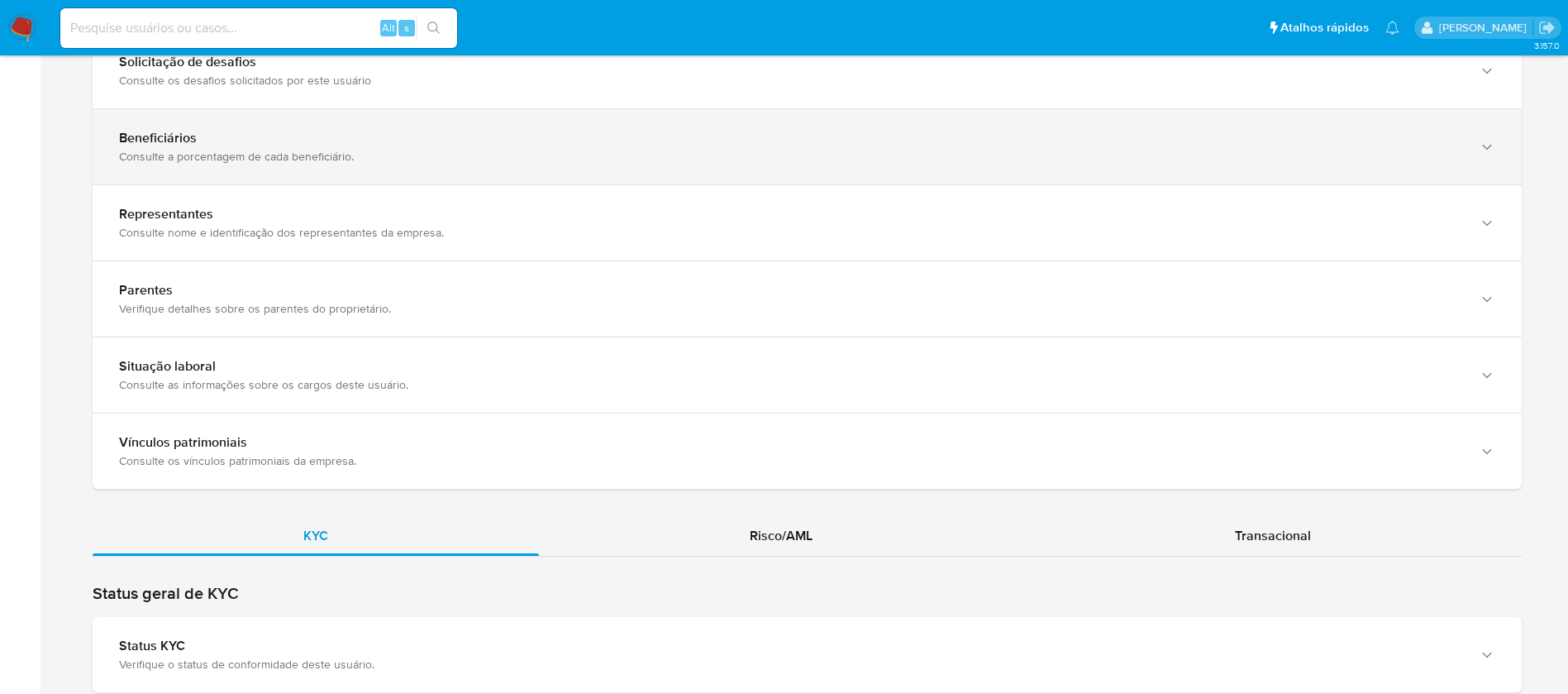
scroll to position [1984, 0]
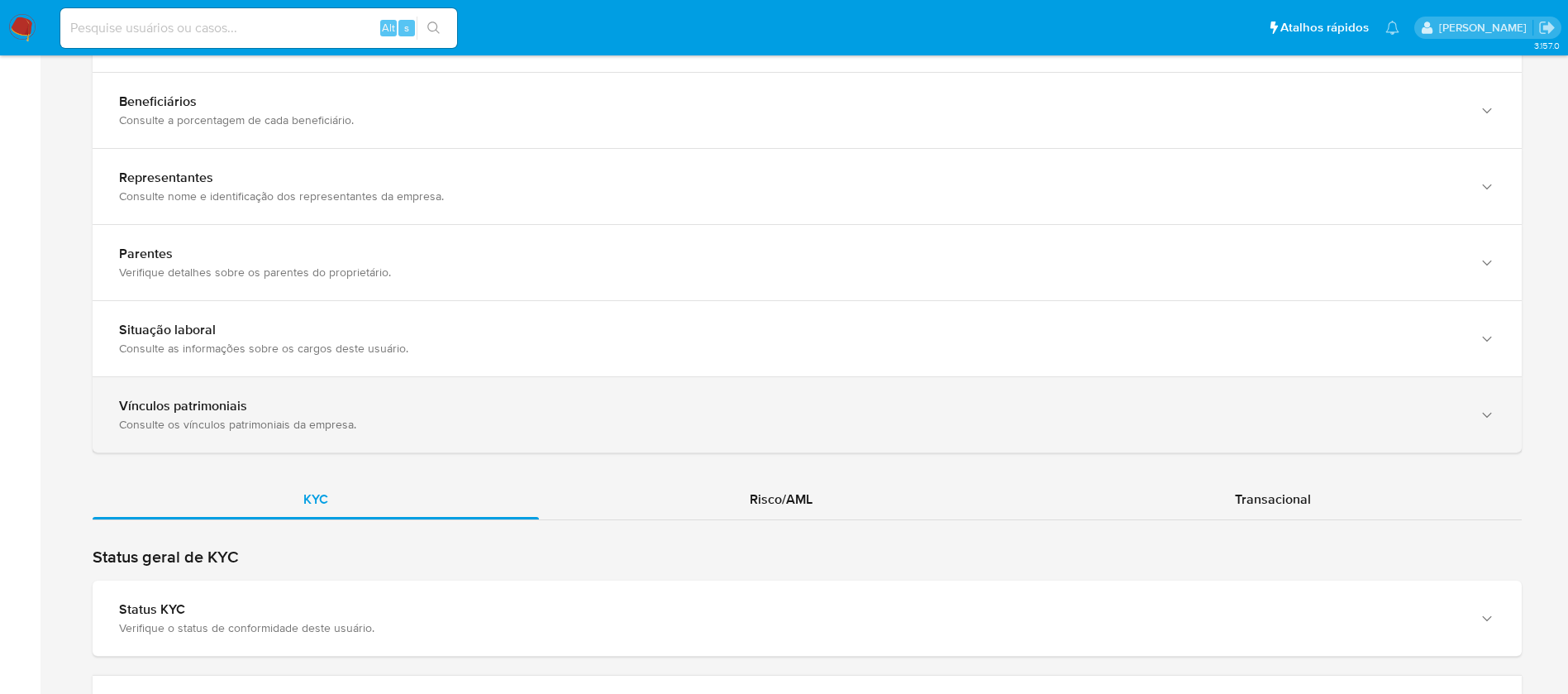
click at [421, 427] on div "Consulte os vínculos patrimoniais da empresa." at bounding box center [790, 424] width 1342 height 15
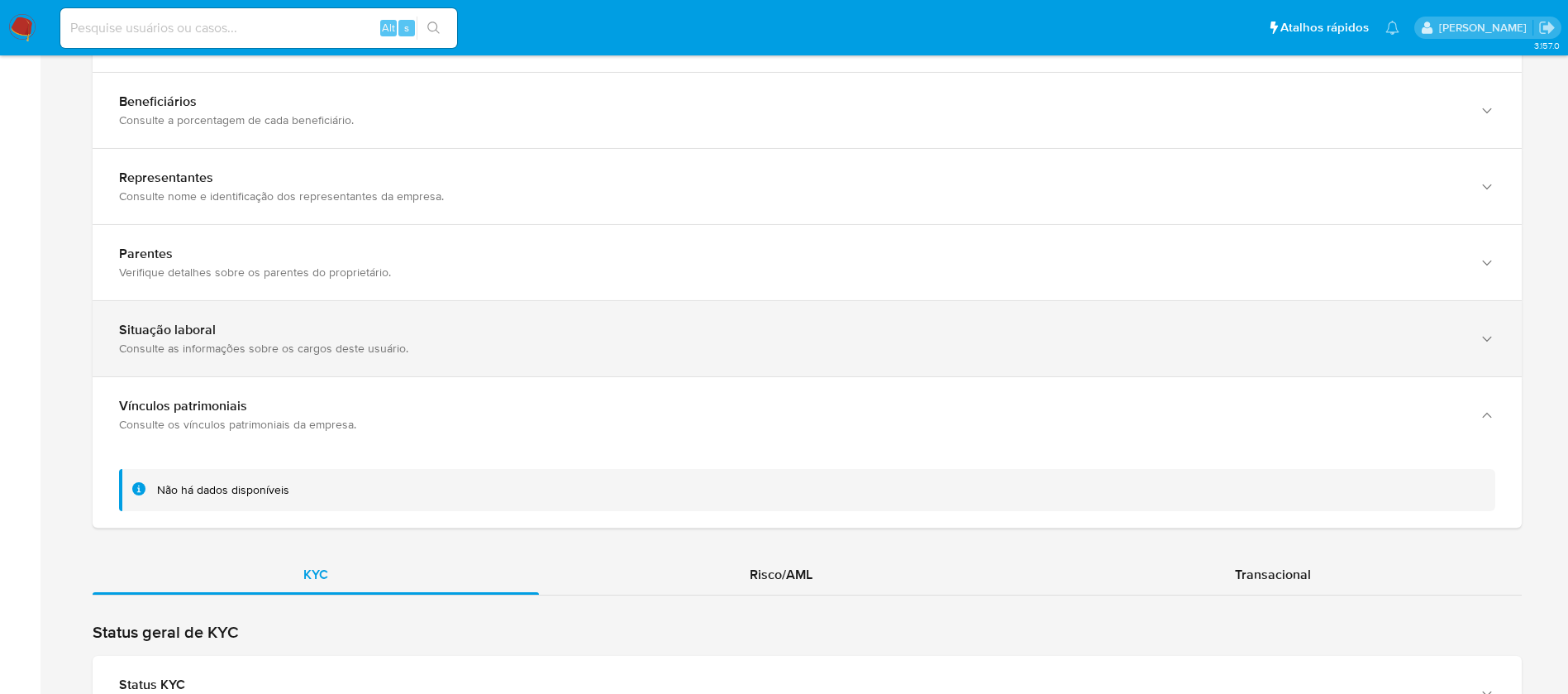
click at [270, 360] on div "Situação laboral Consulte as informações sobre os cargos deste usuário." at bounding box center [807, 339] width 1429 height 76
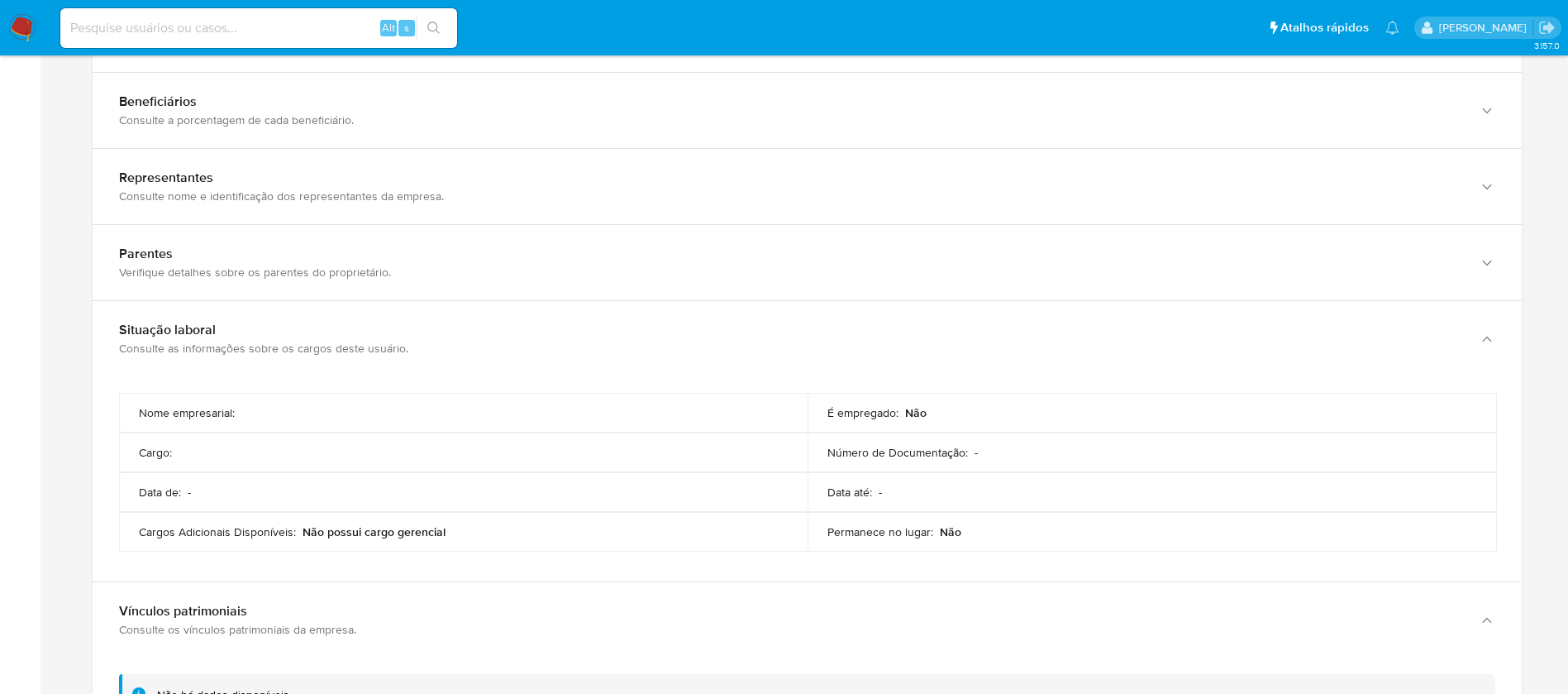
scroll to position [1819, 0]
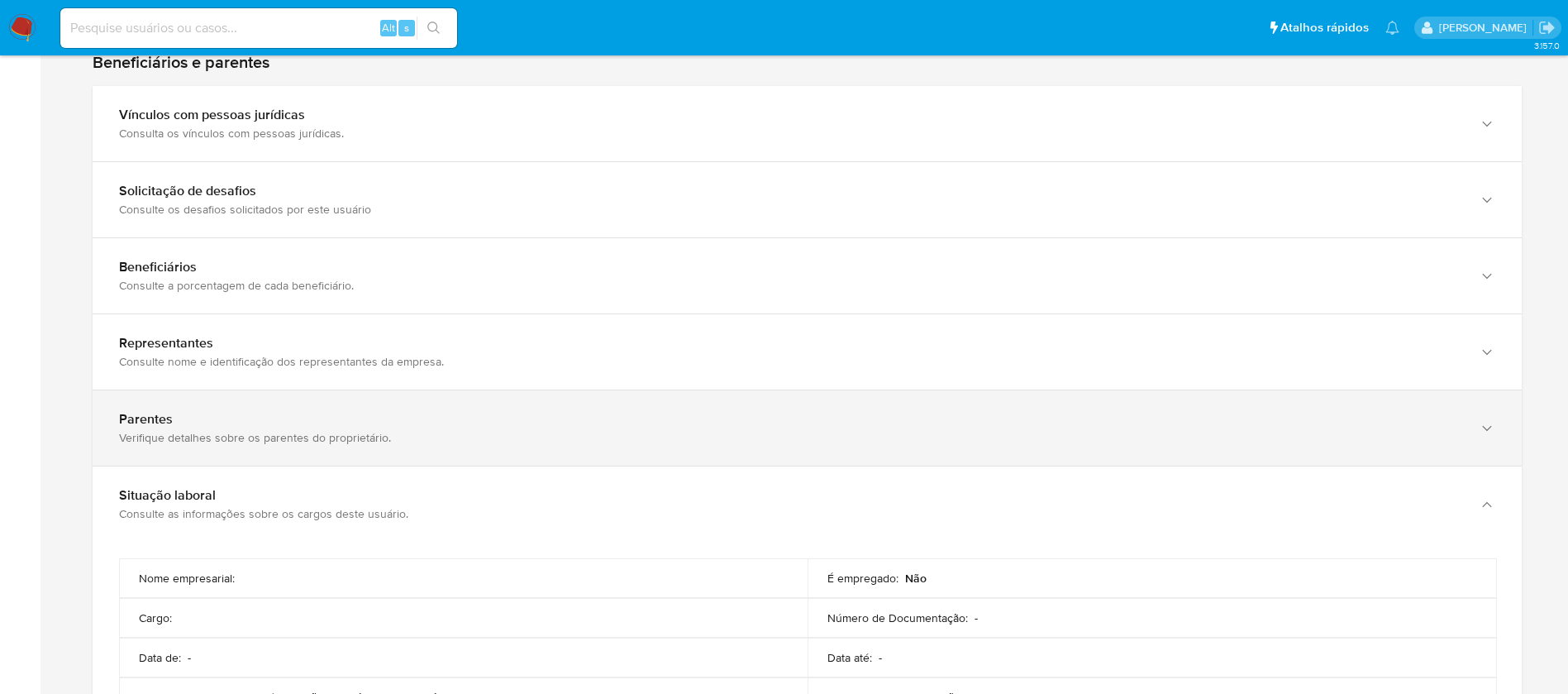
click at [199, 434] on div "Verifique detalhes sobre os parentes do proprietário." at bounding box center [790, 437] width 1342 height 15
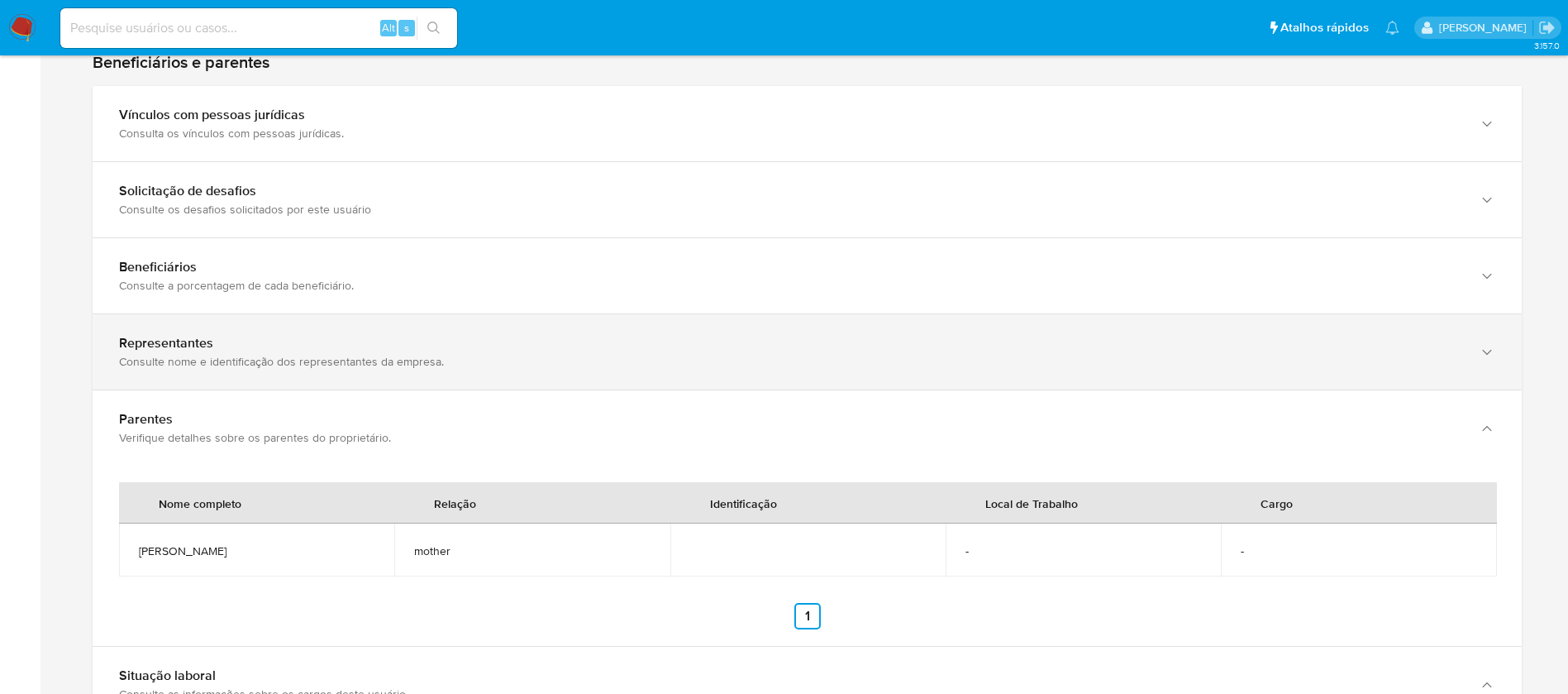
click at [241, 380] on div "Representantes Consulte nome e identificação dos representantes da empresa." at bounding box center [807, 351] width 1429 height 76
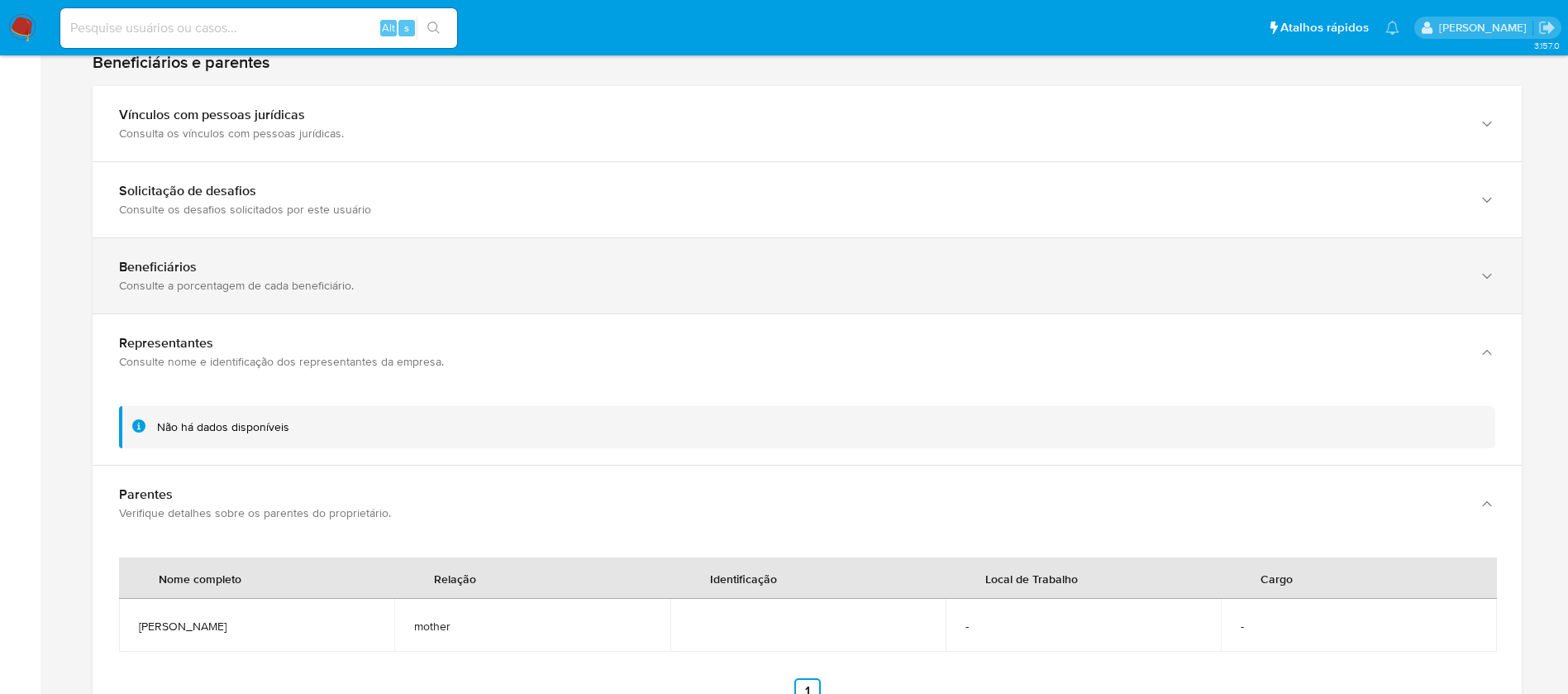
click at [238, 309] on div "Beneficiários Consulte a porcentagem de cada beneficiário." at bounding box center [807, 276] width 1429 height 76
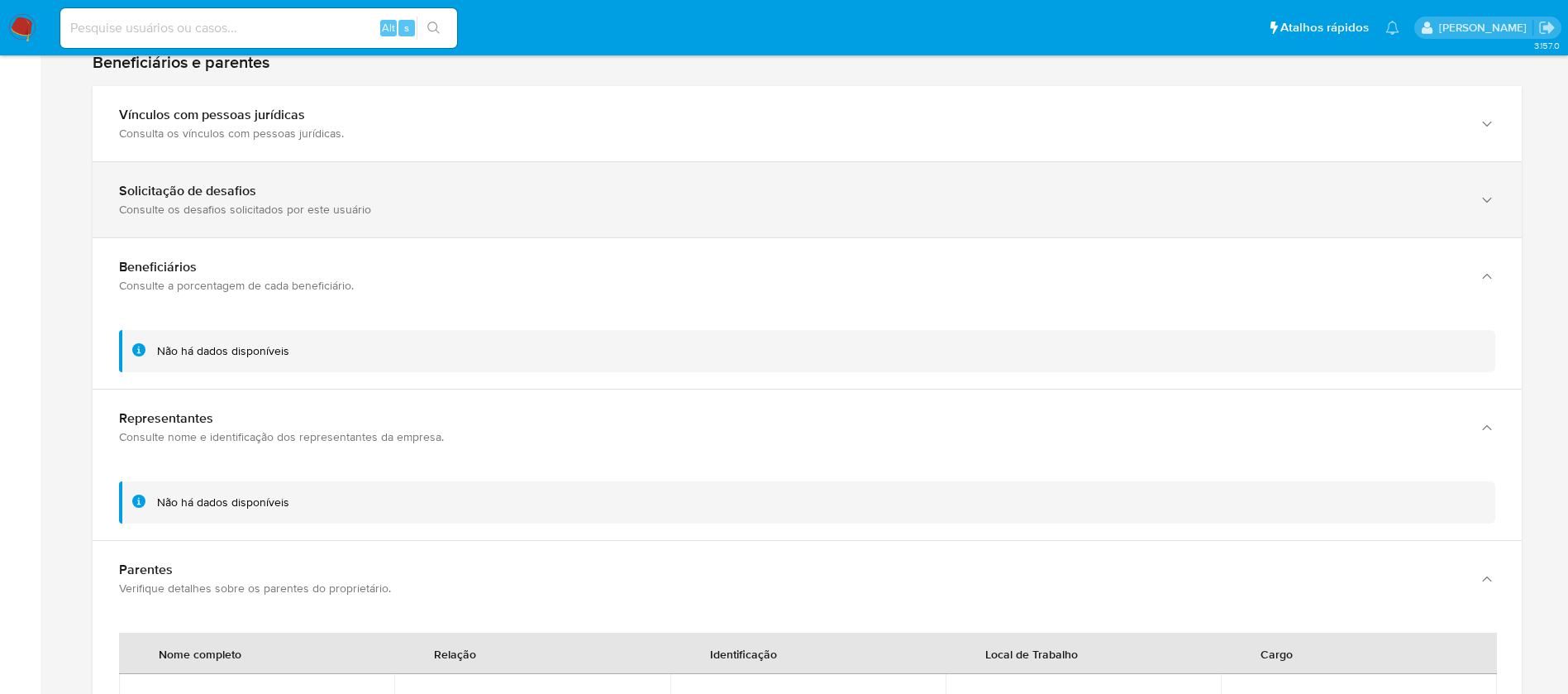
click at [220, 213] on div "Consulte os desafios solicitados por este usuário" at bounding box center [790, 209] width 1342 height 15
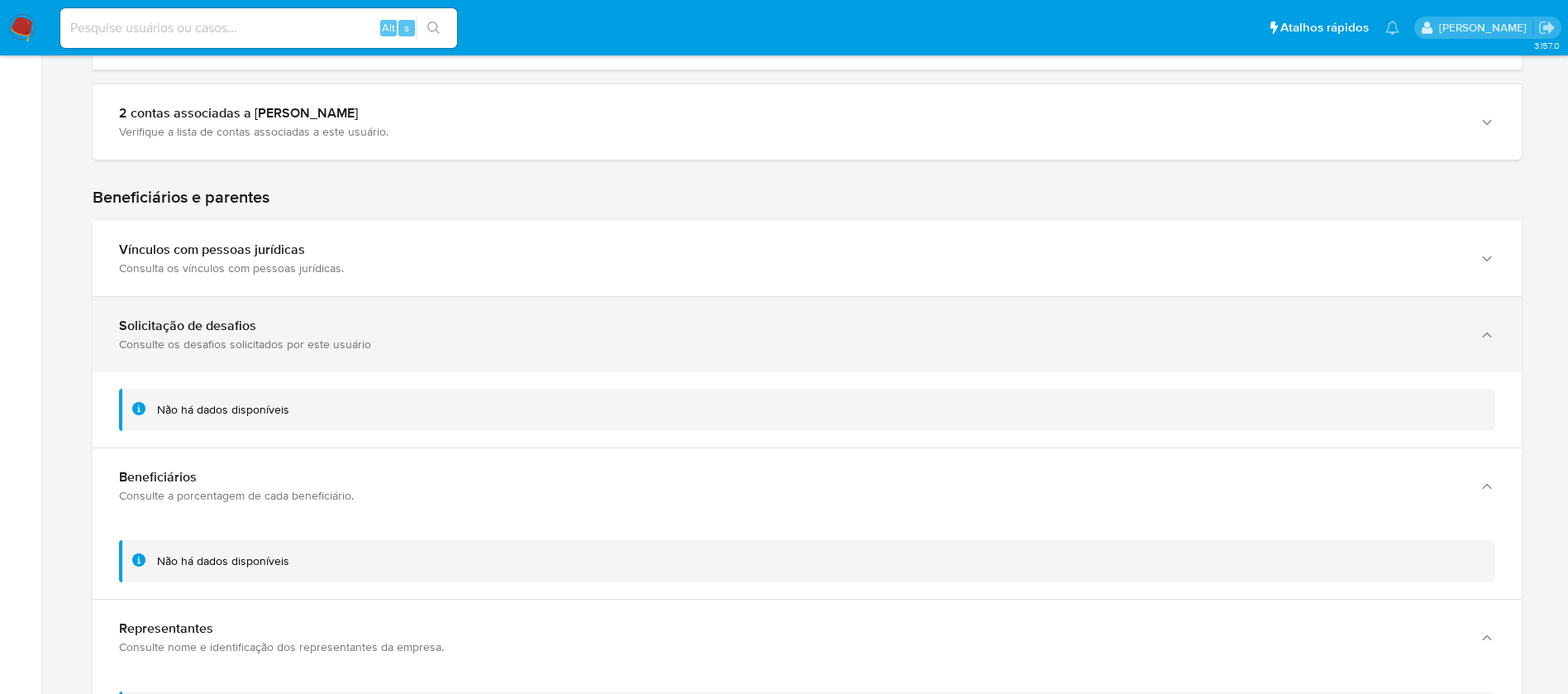
scroll to position [1653, 0]
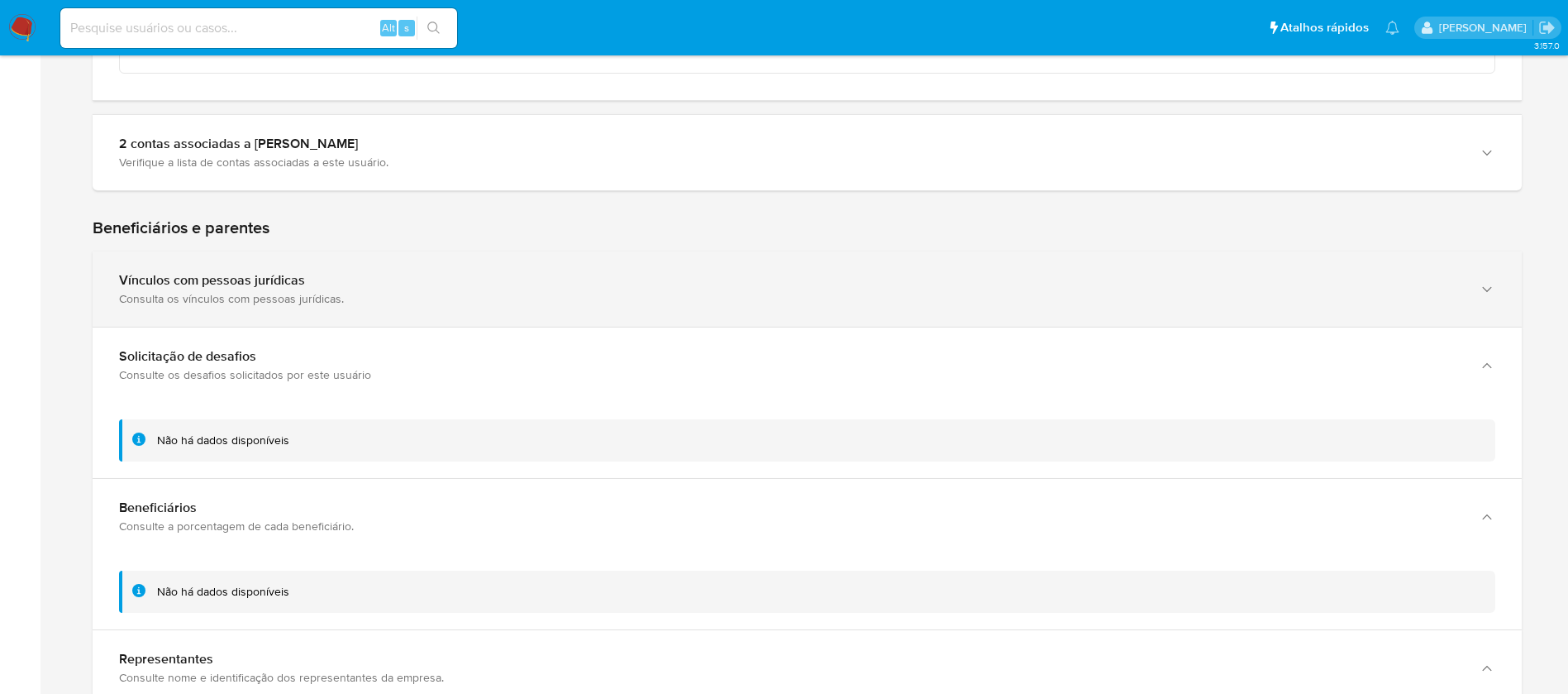
click at [232, 285] on div "Vínculos com pessoas jurídicas" at bounding box center [790, 280] width 1342 height 16
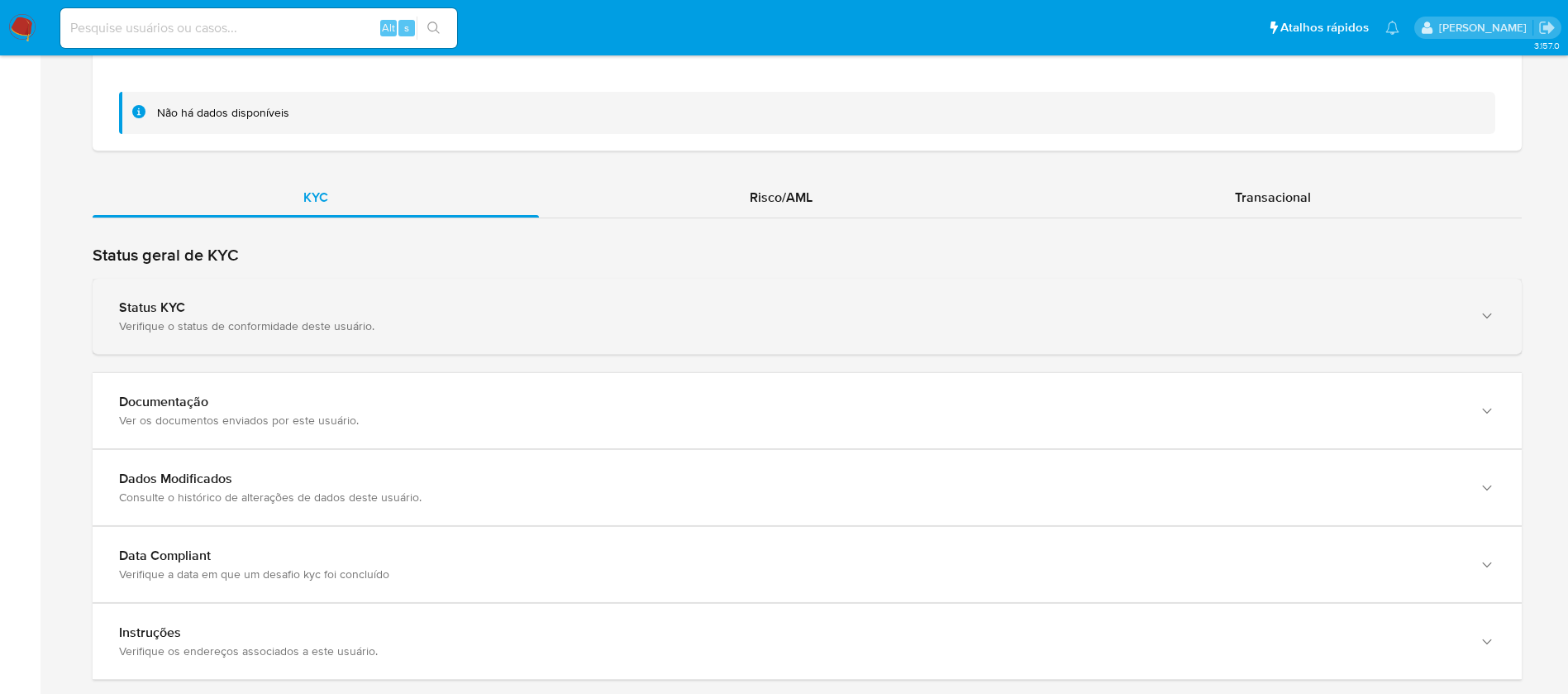
scroll to position [3083, 0]
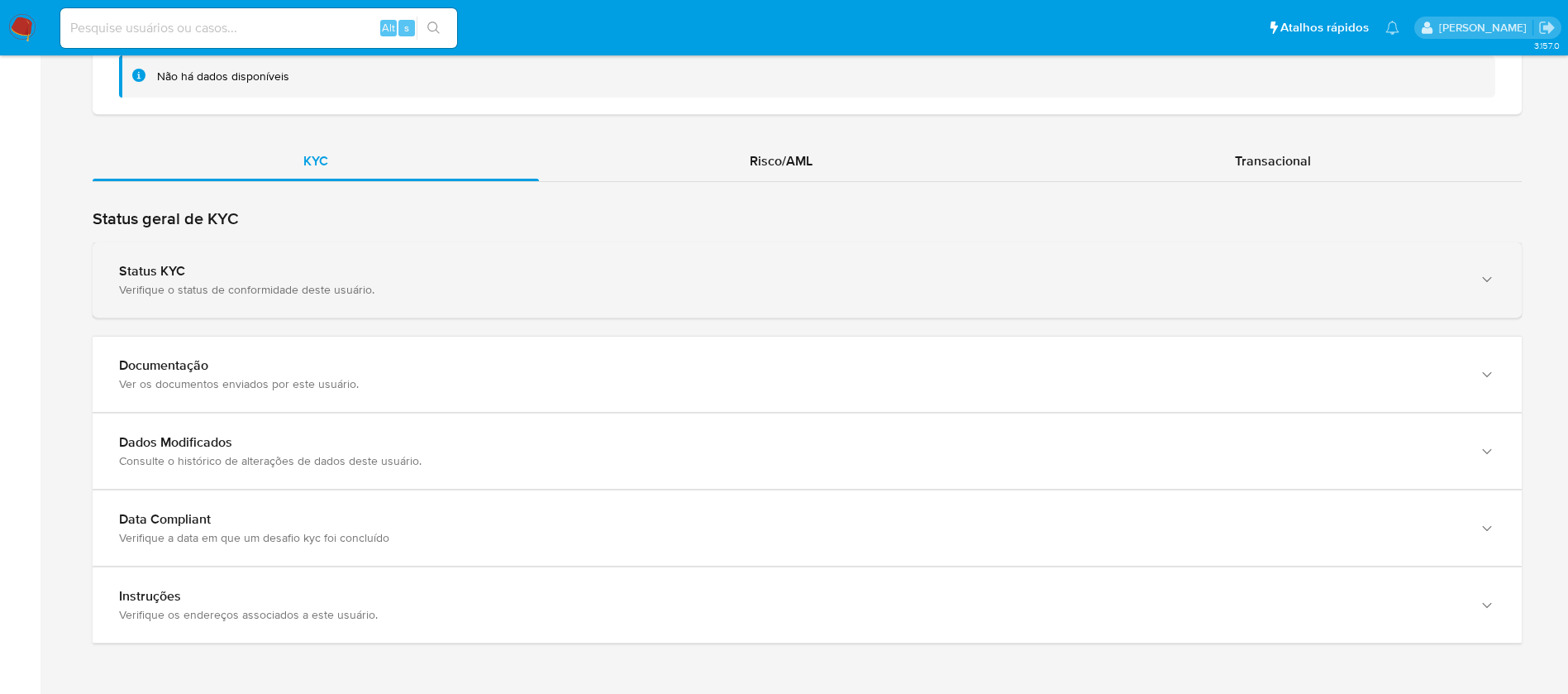
click at [402, 293] on div "Verifique o status de conformidade deste usuário." at bounding box center [790, 289] width 1342 height 15
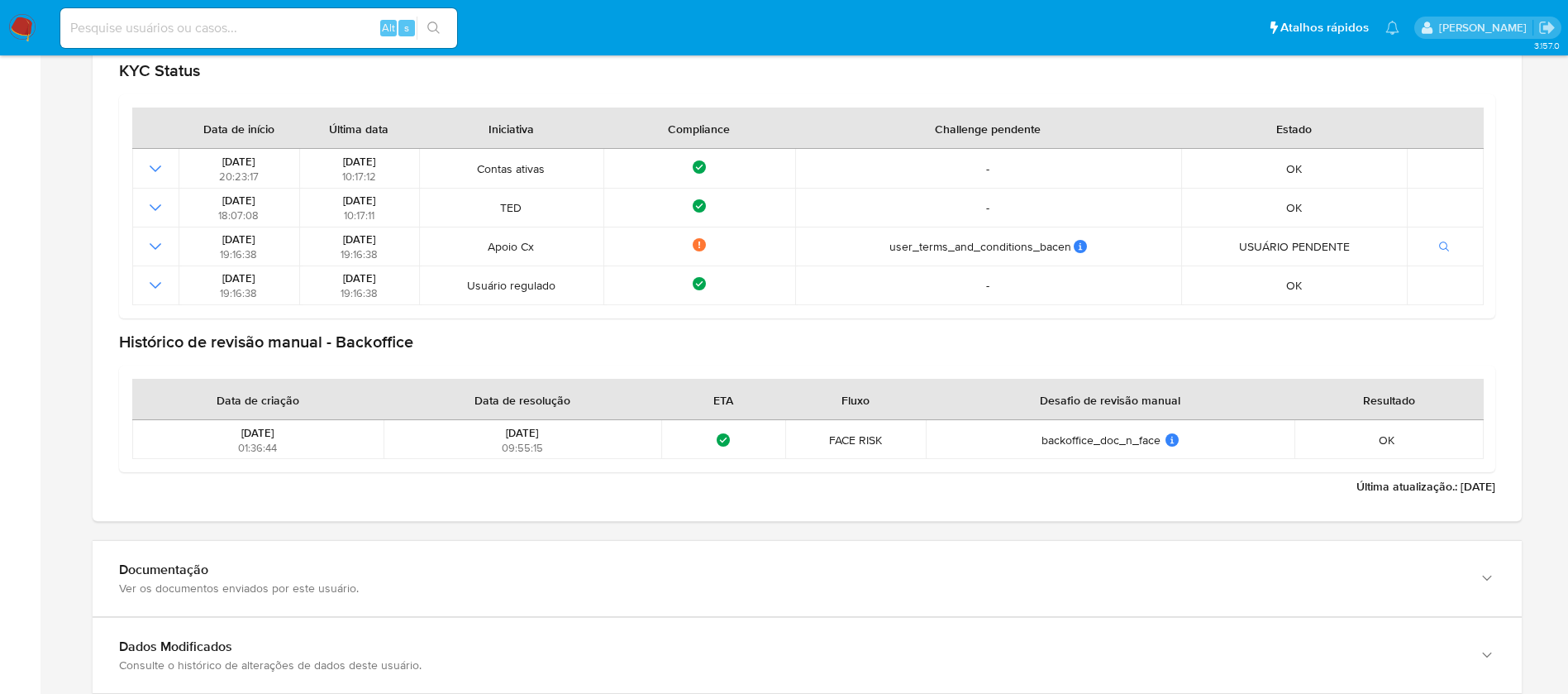
scroll to position [3580, 0]
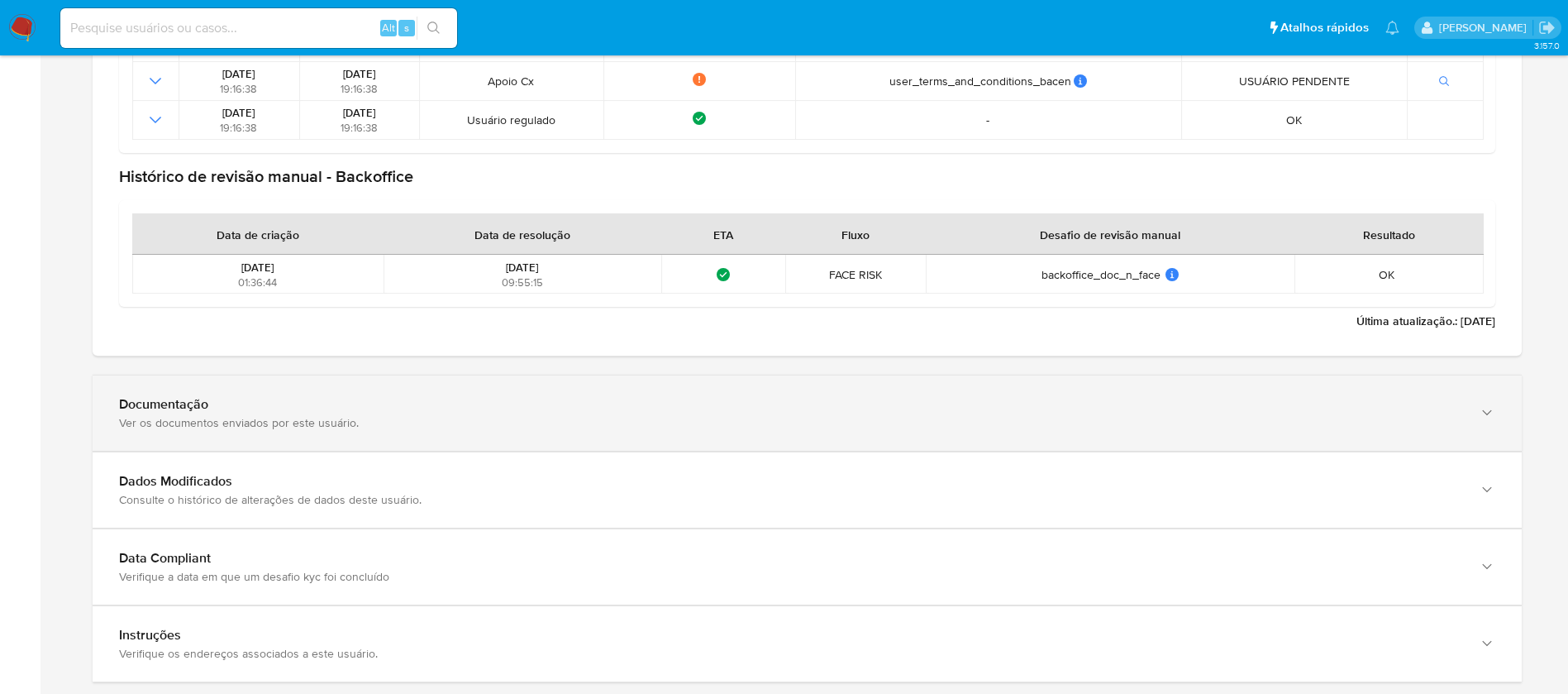
click at [275, 412] on div "Documentação" at bounding box center [790, 405] width 1342 height 16
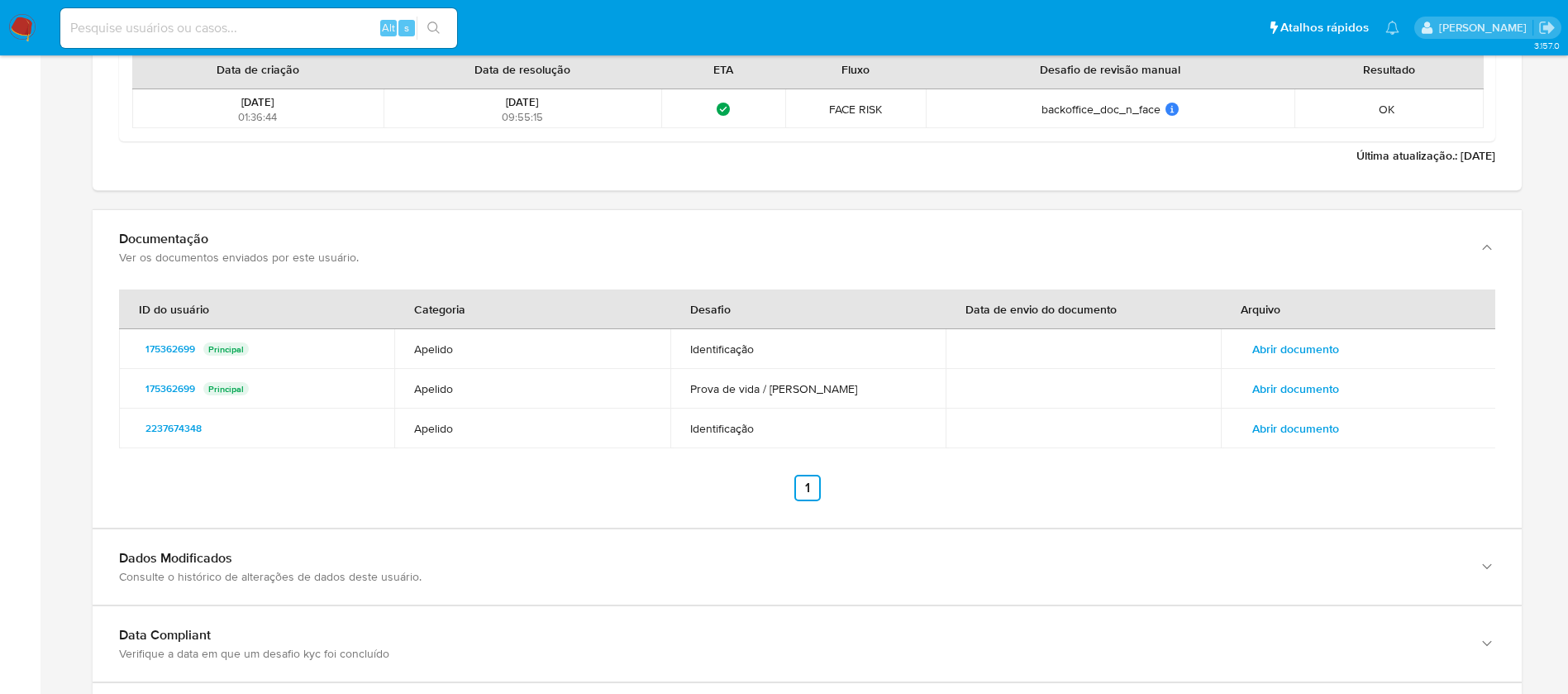
scroll to position [3861, 0]
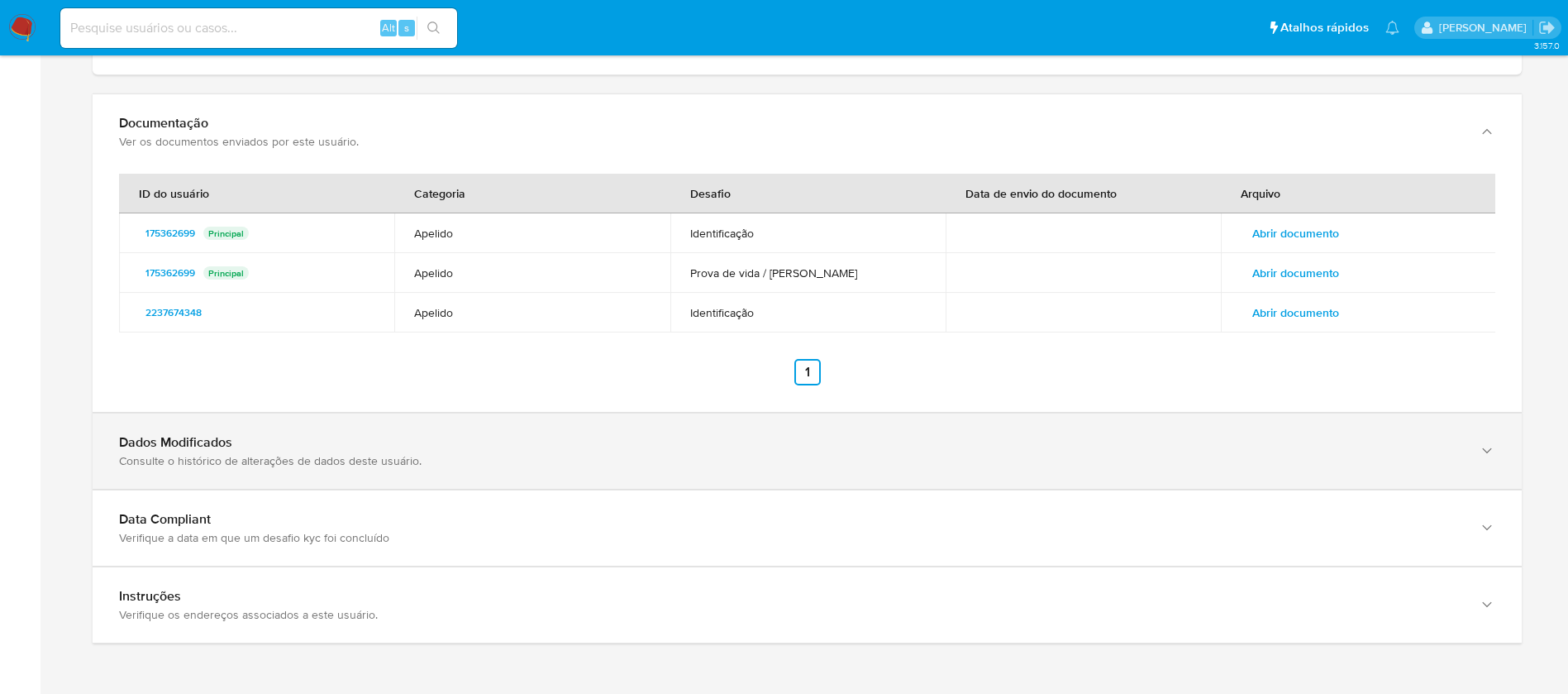
click at [345, 435] on div "Dados Modificados" at bounding box center [790, 442] width 1342 height 16
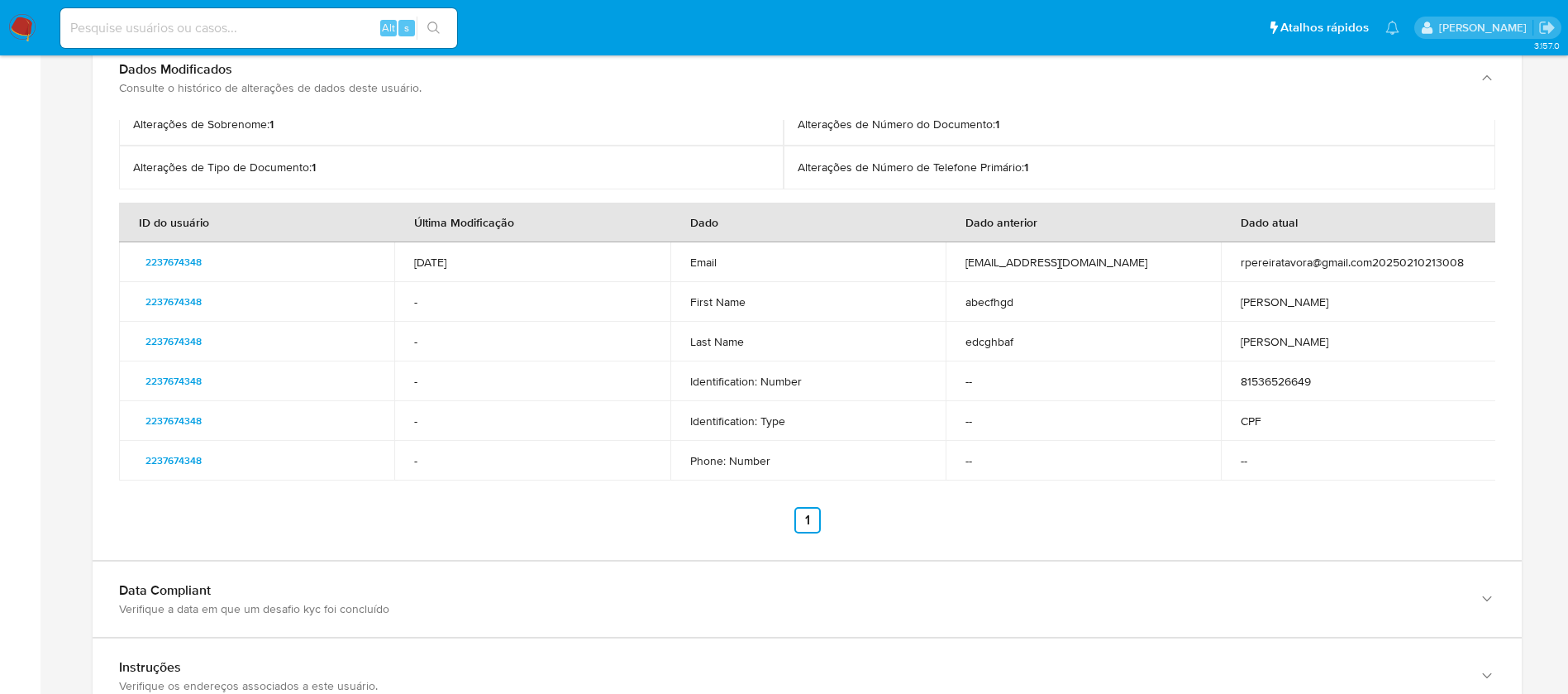
scroll to position [4305, 0]
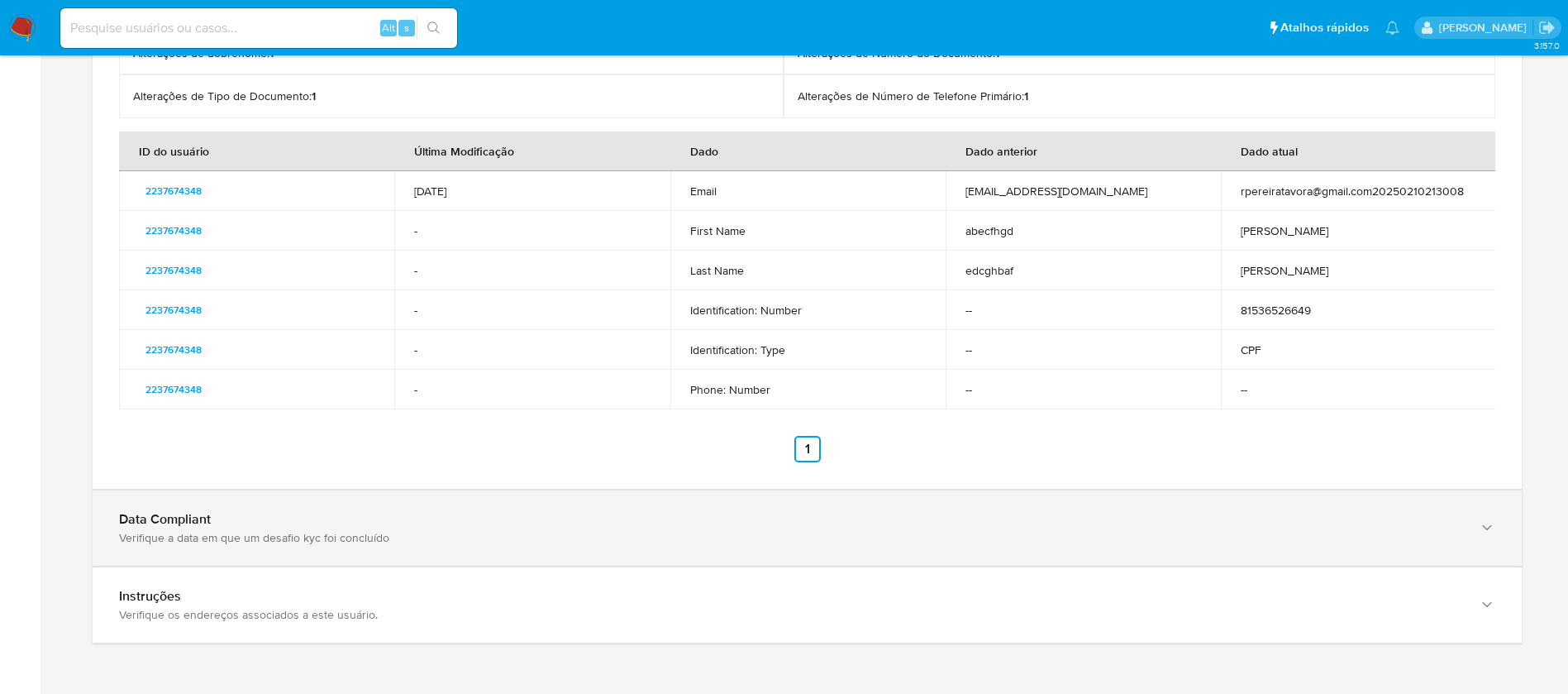
click at [358, 517] on div "Data Compliant" at bounding box center [790, 519] width 1342 height 16
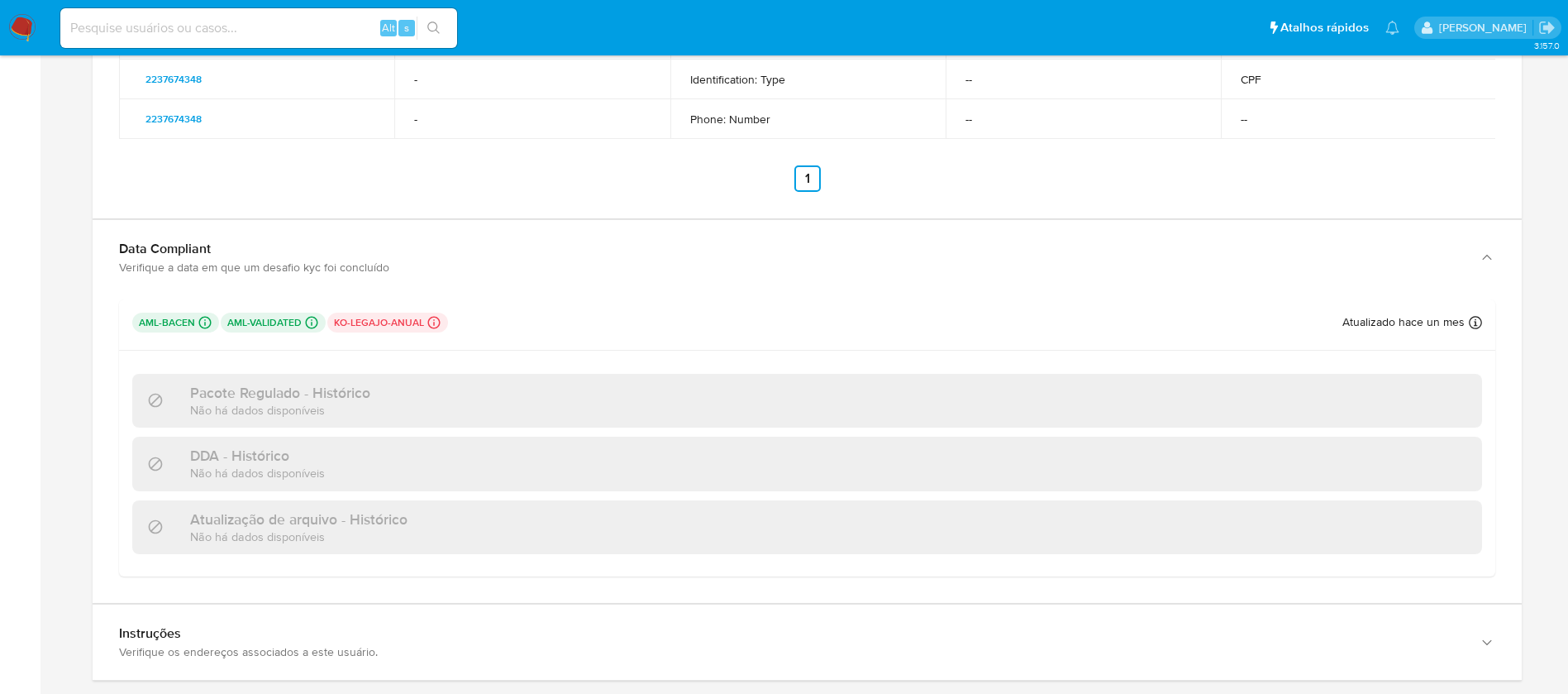
scroll to position [4613, 0]
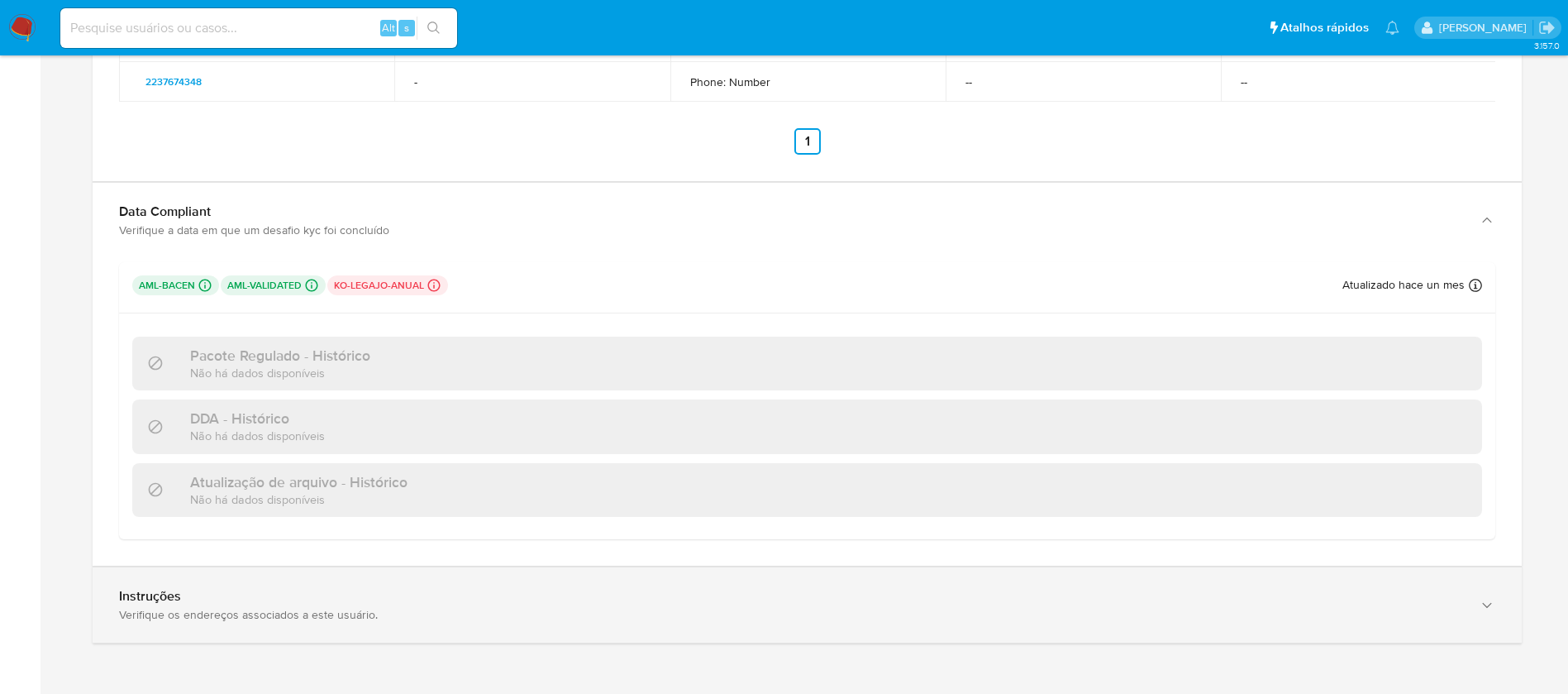
click at [506, 611] on div "Verifique os endereços associados a este usuário." at bounding box center [790, 614] width 1342 height 15
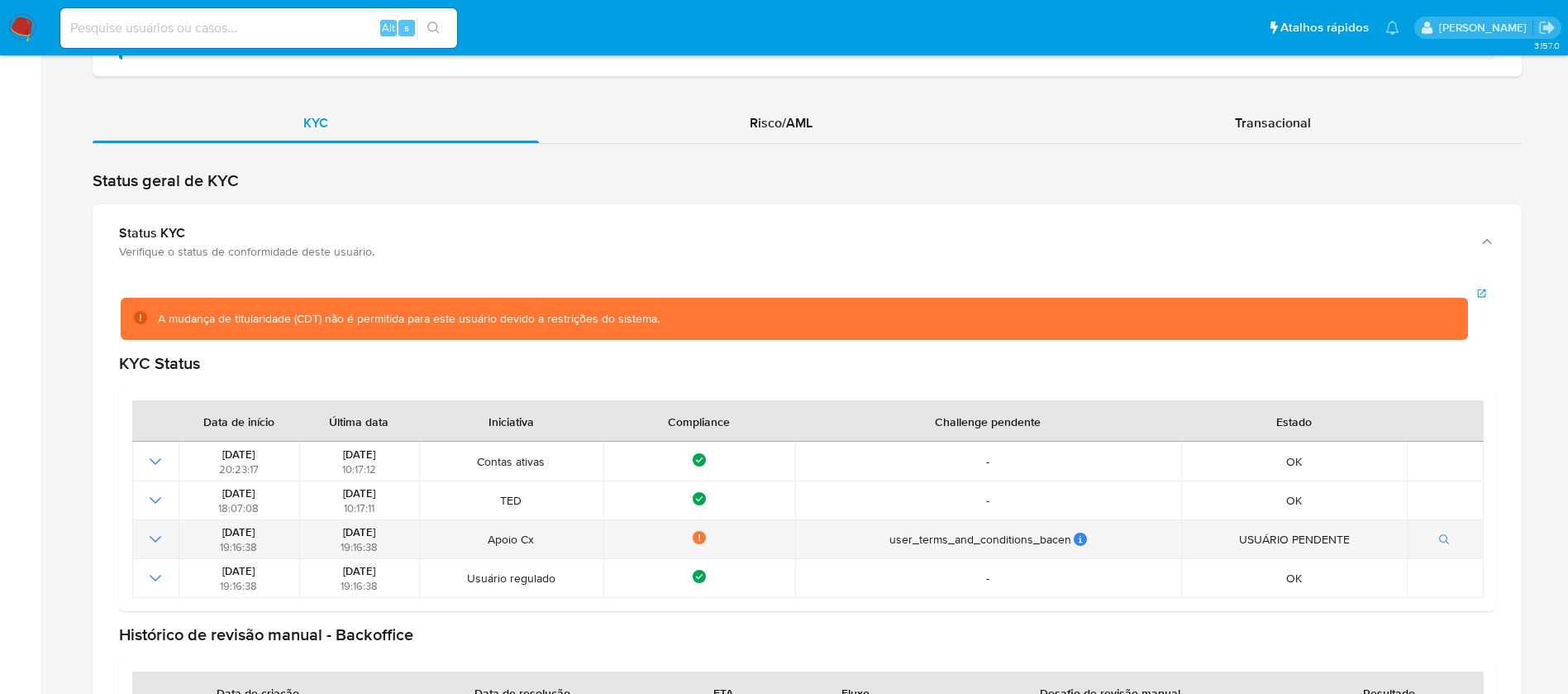
scroll to position [3162, 0]
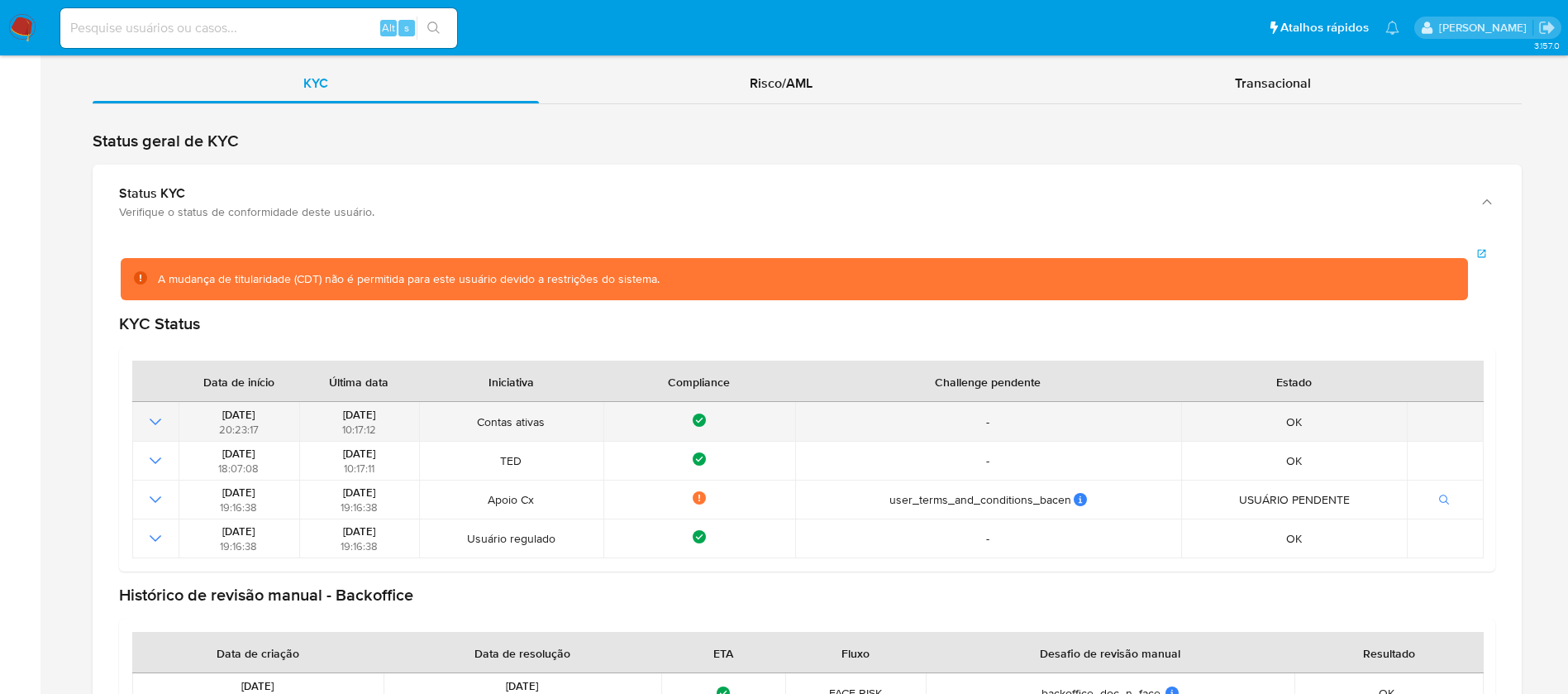
click at [161, 423] on icon "Mostrar operación" at bounding box center [155, 422] width 20 height 20
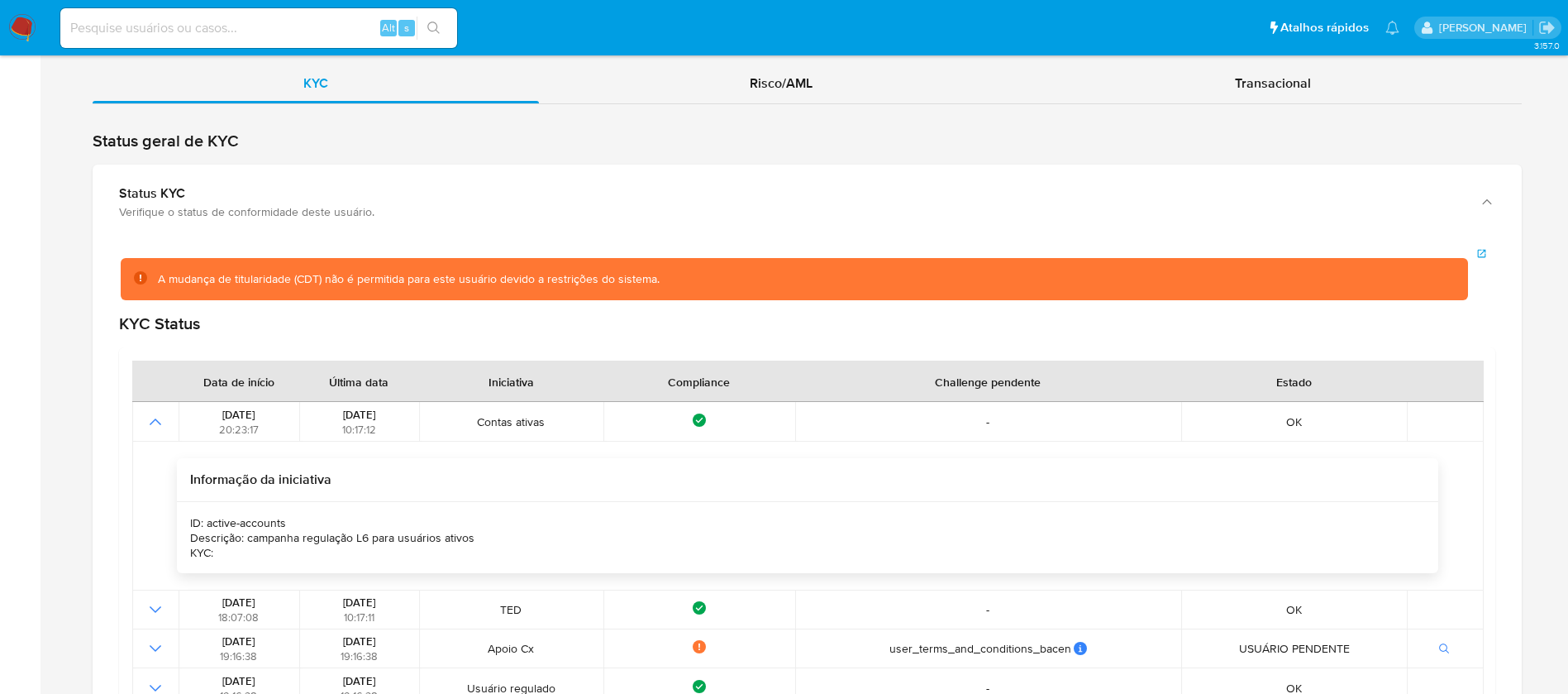
scroll to position [3327, 0]
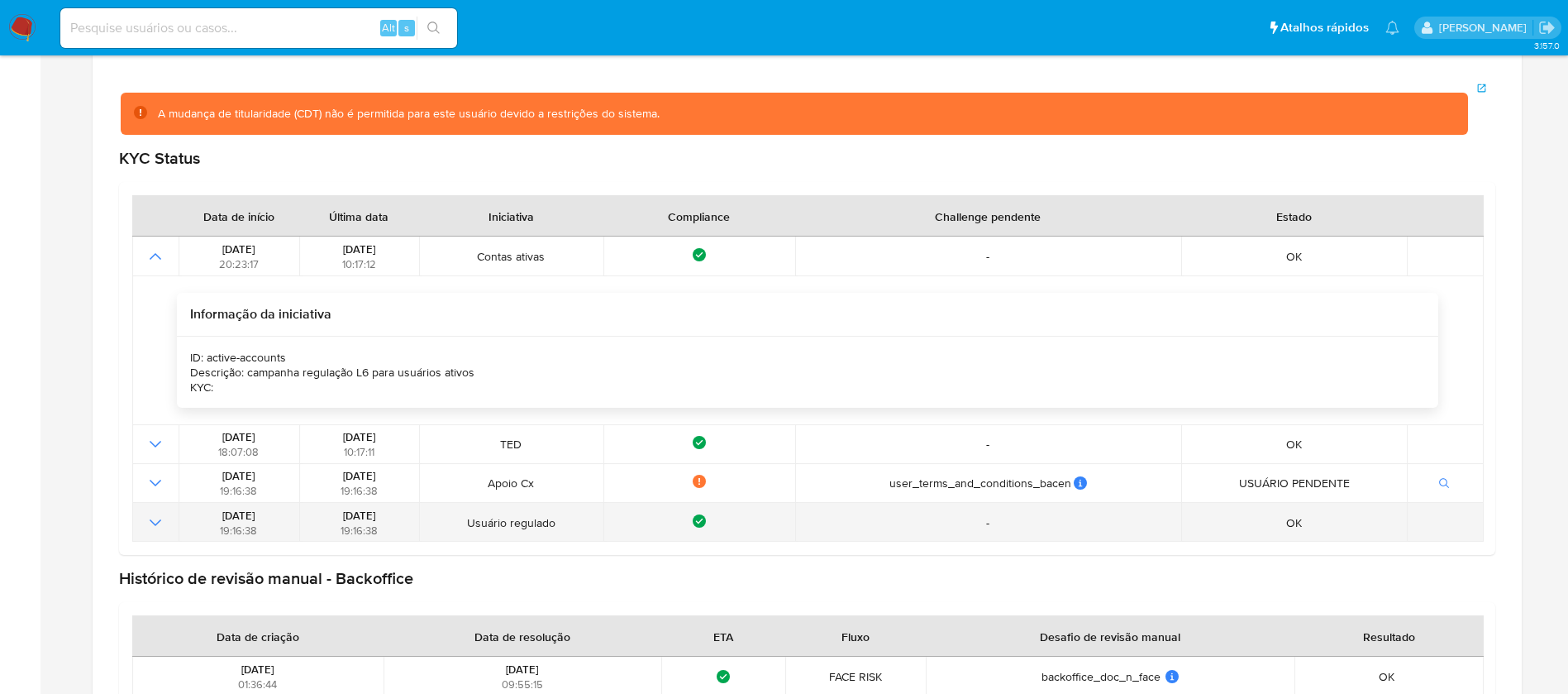
click at [158, 520] on icon "Mostrar operación" at bounding box center [155, 522] width 20 height 20
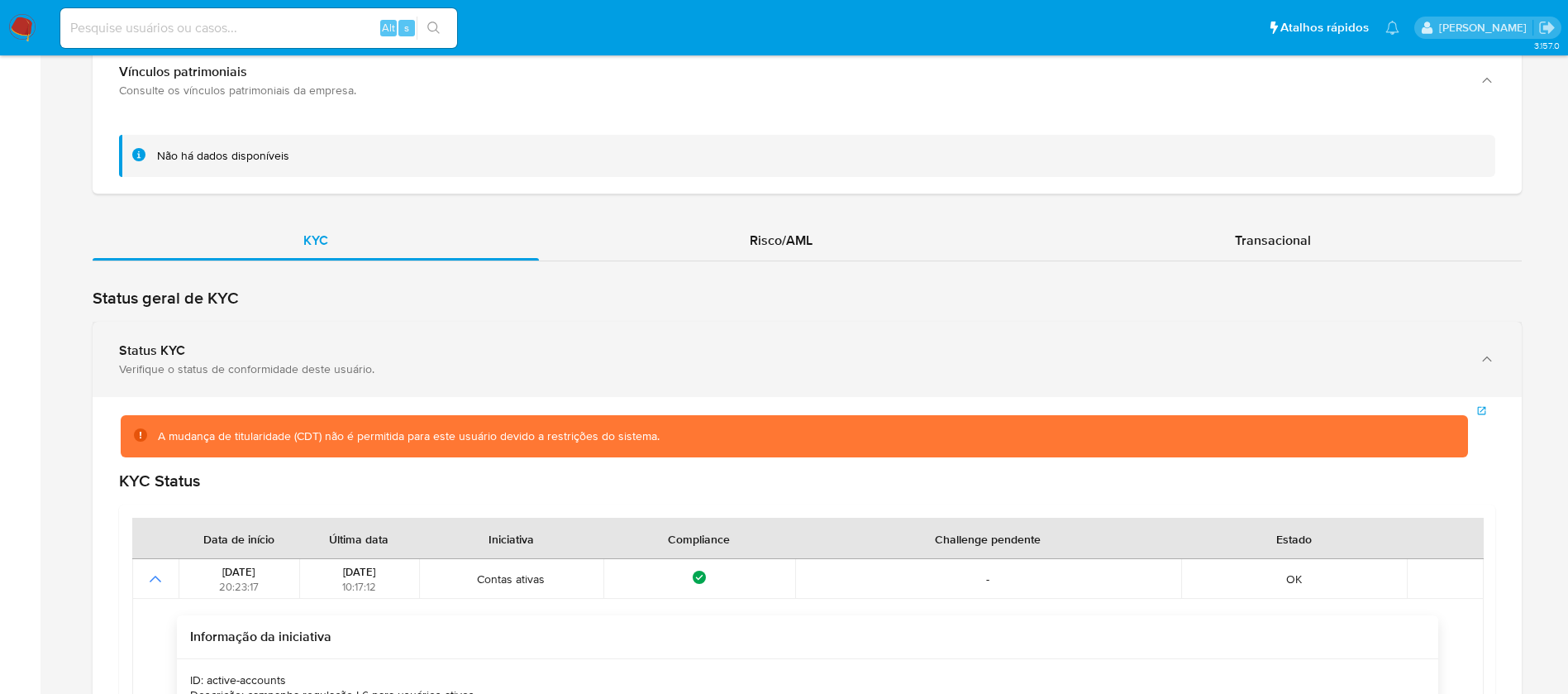
scroll to position [2996, 0]
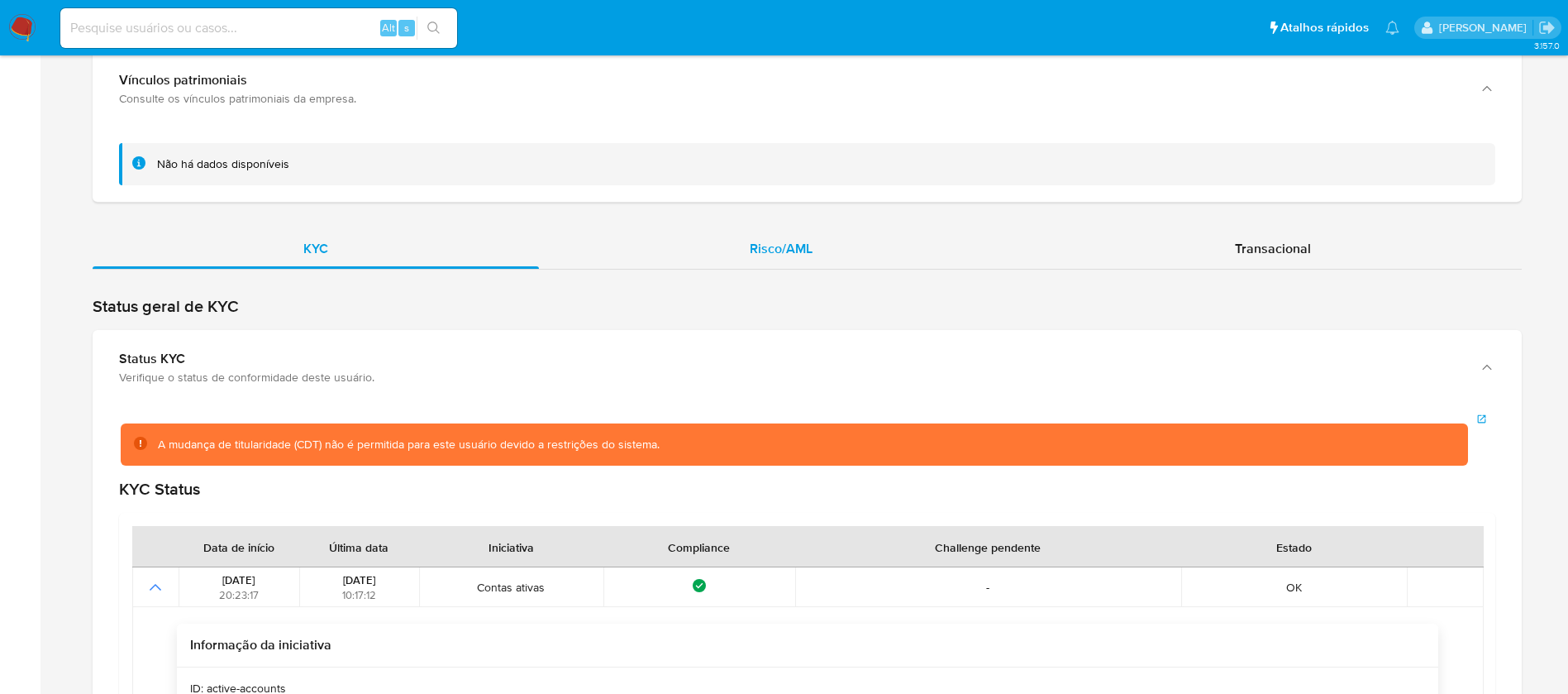
click at [810, 236] on div "Risco/AML" at bounding box center [781, 249] width 484 height 40
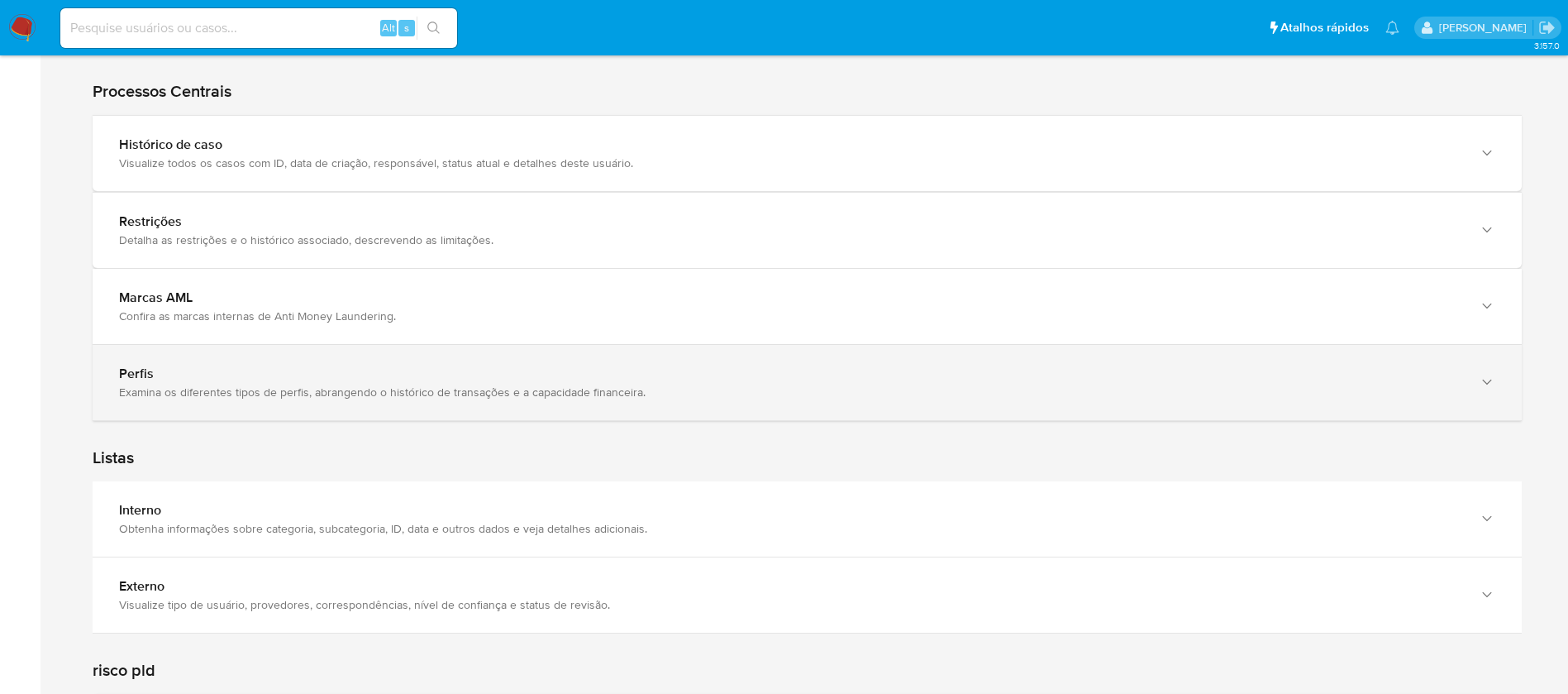
scroll to position [3327, 0]
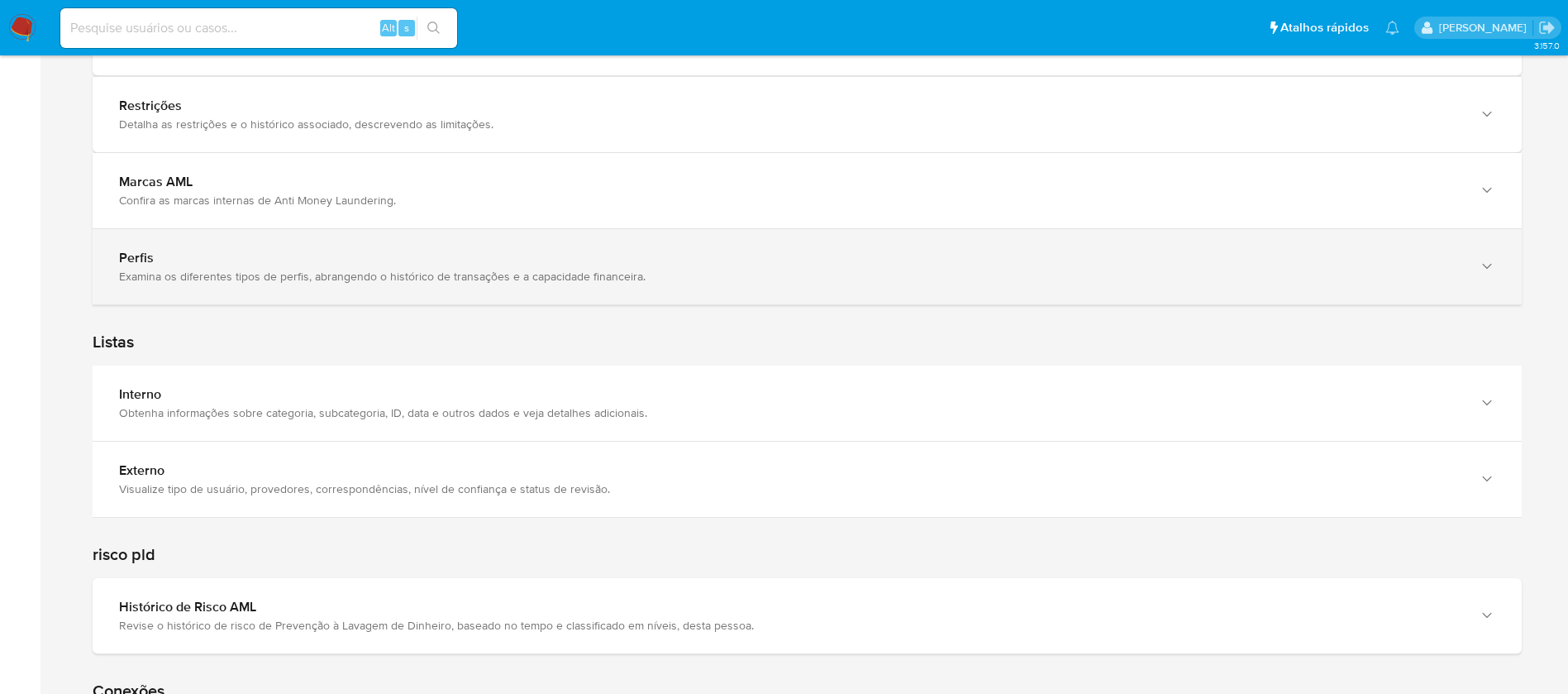
click at [319, 293] on div "Perfis Examina os diferentes tipos de perfis, abrangendo o histórico de transaç…" at bounding box center [807, 267] width 1429 height 76
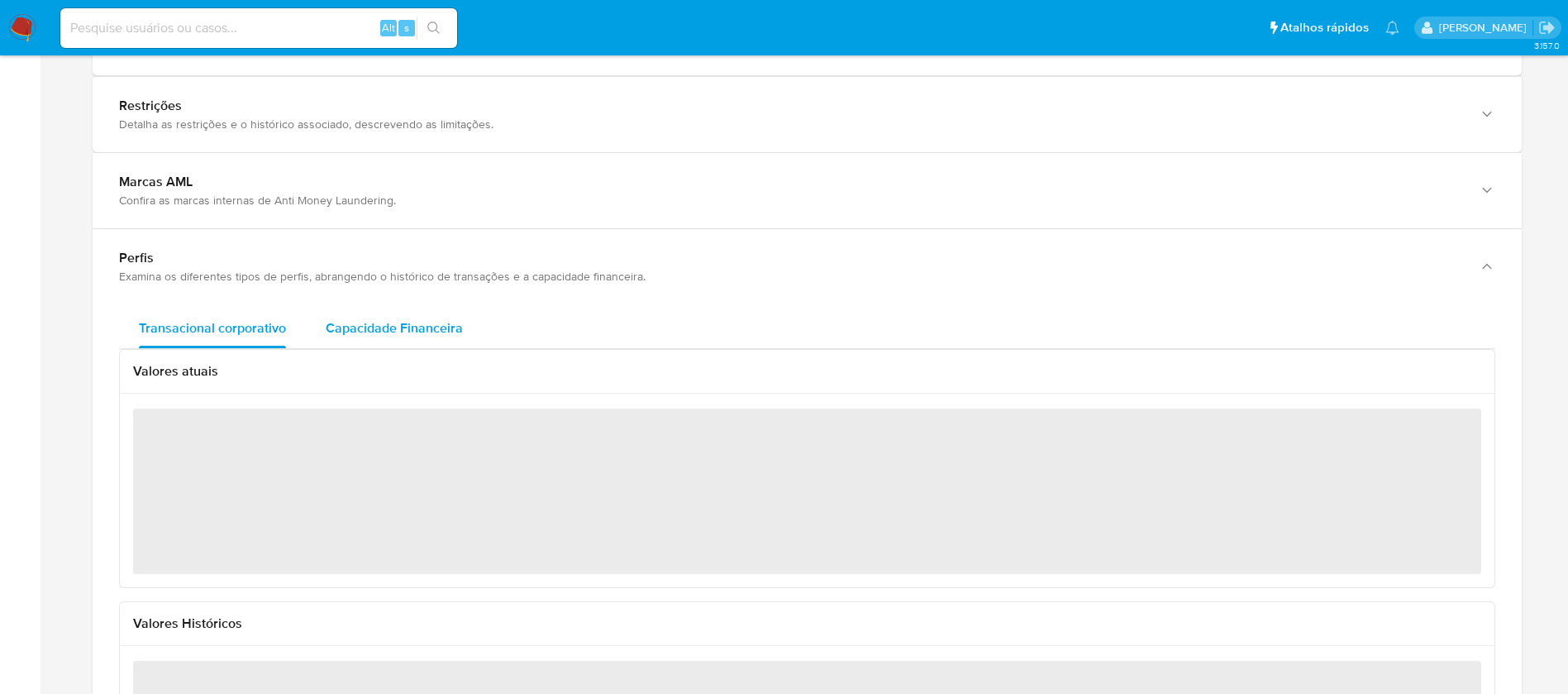
click at [411, 334] on span "Capacidade Financeira" at bounding box center [394, 327] width 137 height 19
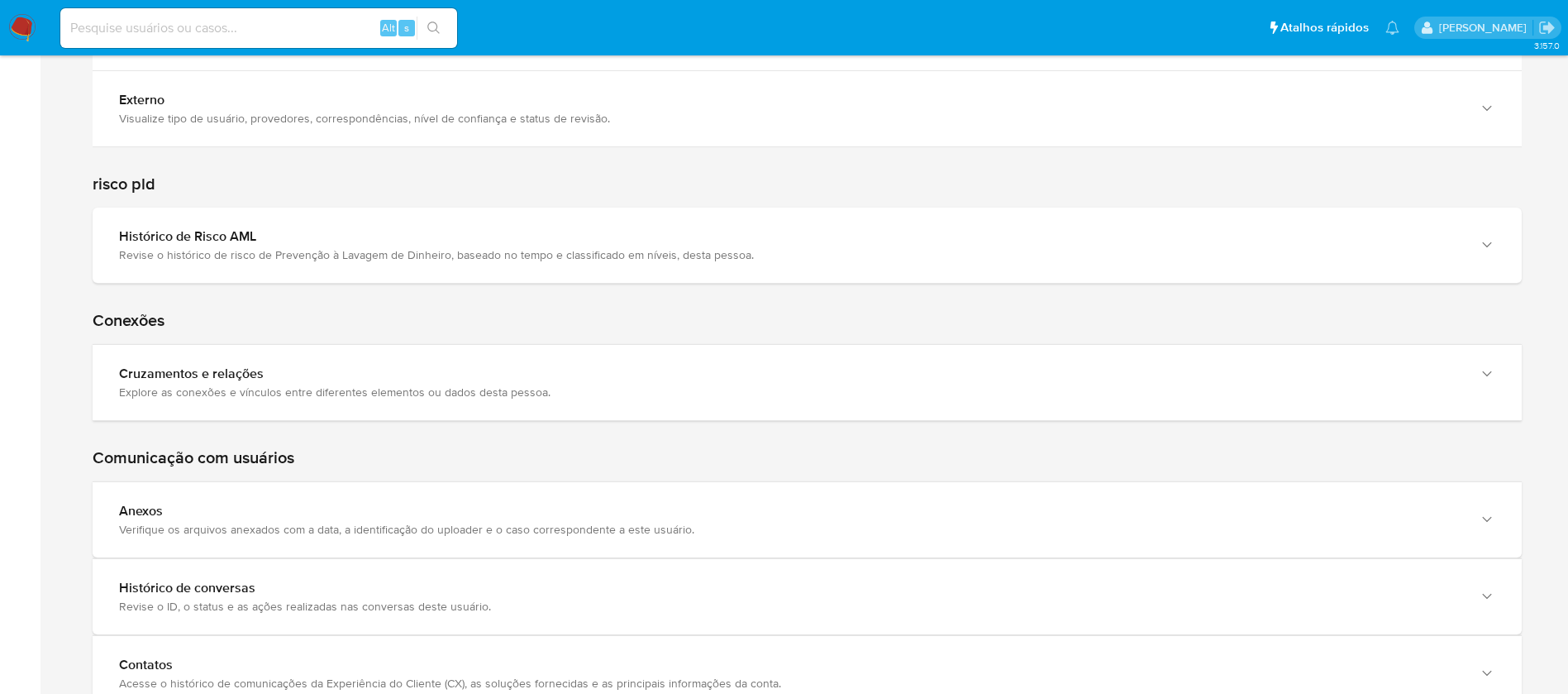
scroll to position [4633, 0]
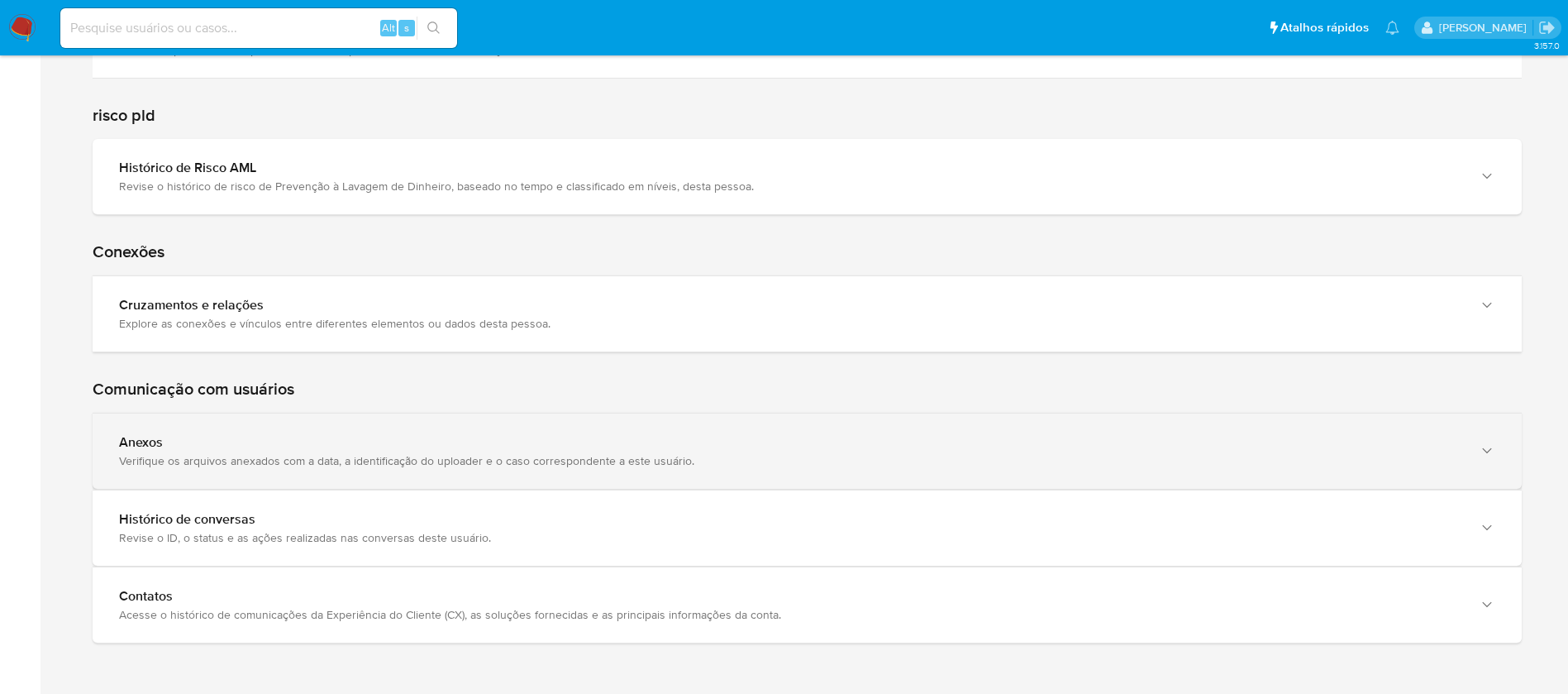
click at [166, 460] on div "Verifique os arquivos anexados com a data, a identificação do uploader e o caso…" at bounding box center [790, 460] width 1342 height 15
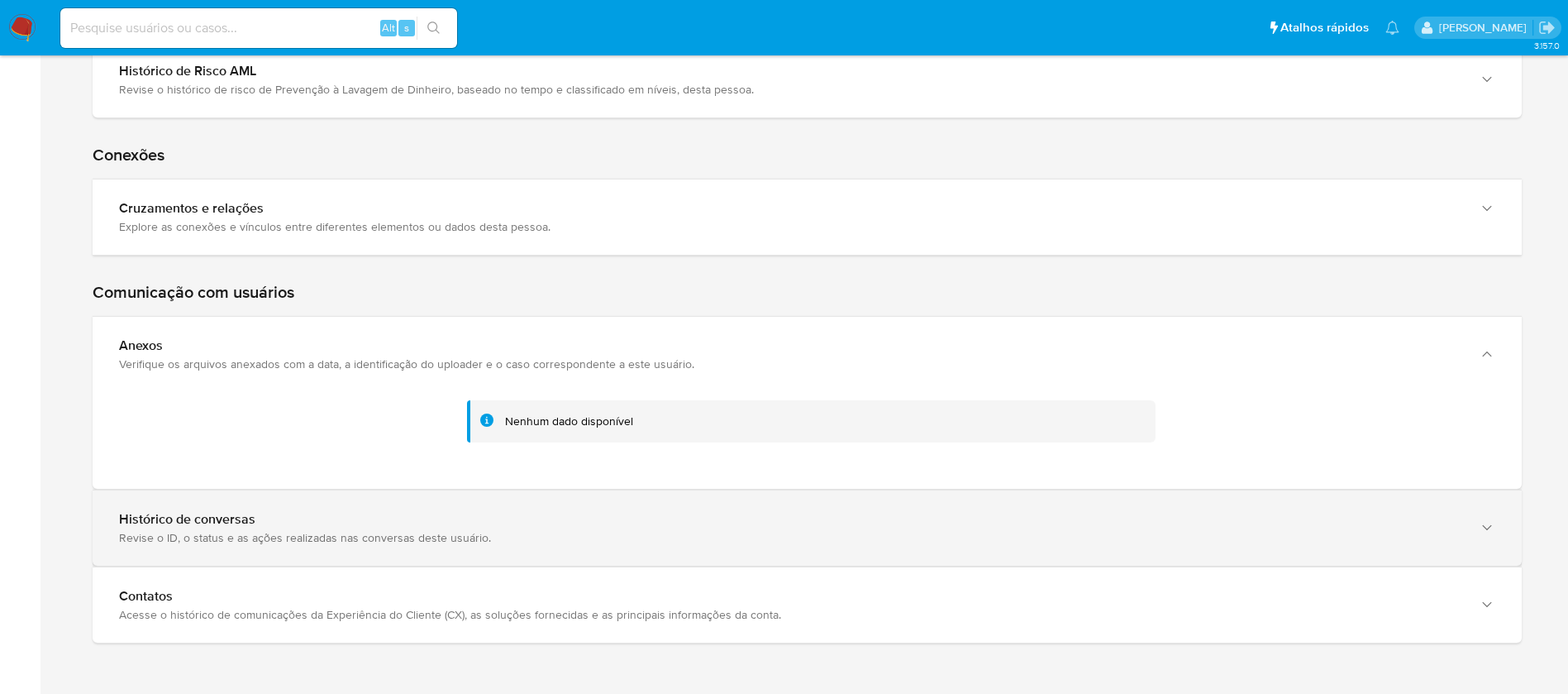
click at [249, 520] on div "Histórico de conversas" at bounding box center [790, 519] width 1342 height 16
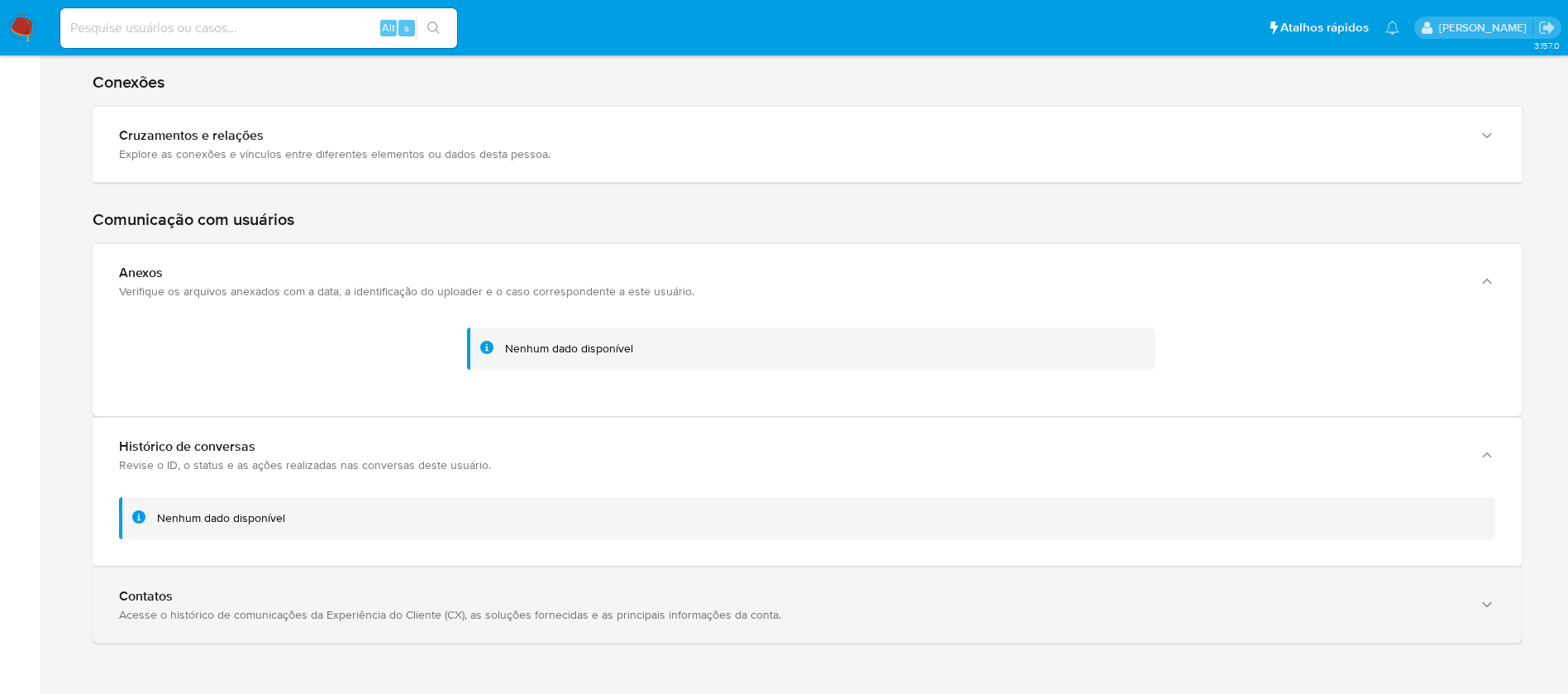
click at [227, 609] on div "Acesse o histórico de comunicações da Experiência do Cliente (CX), as soluções …" at bounding box center [790, 614] width 1342 height 15
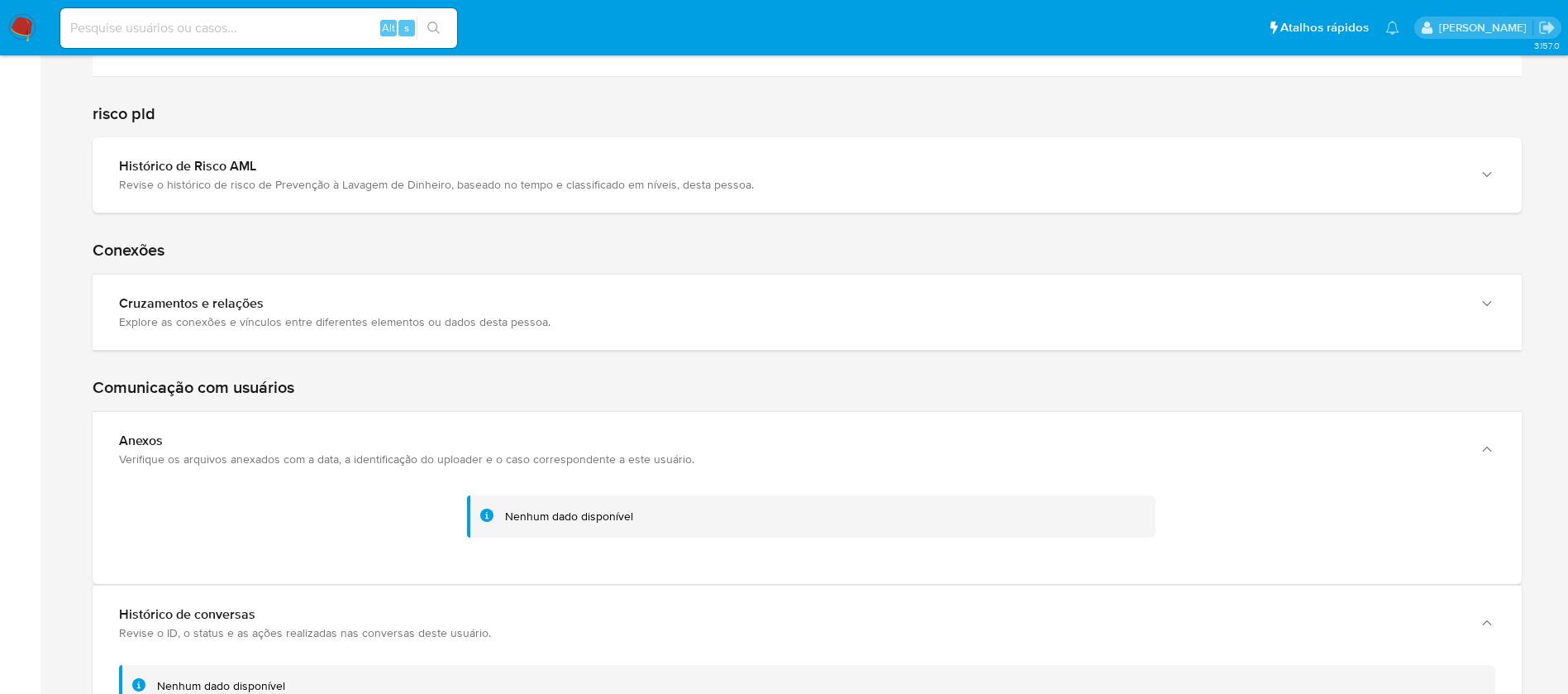
scroll to position [4597, 0]
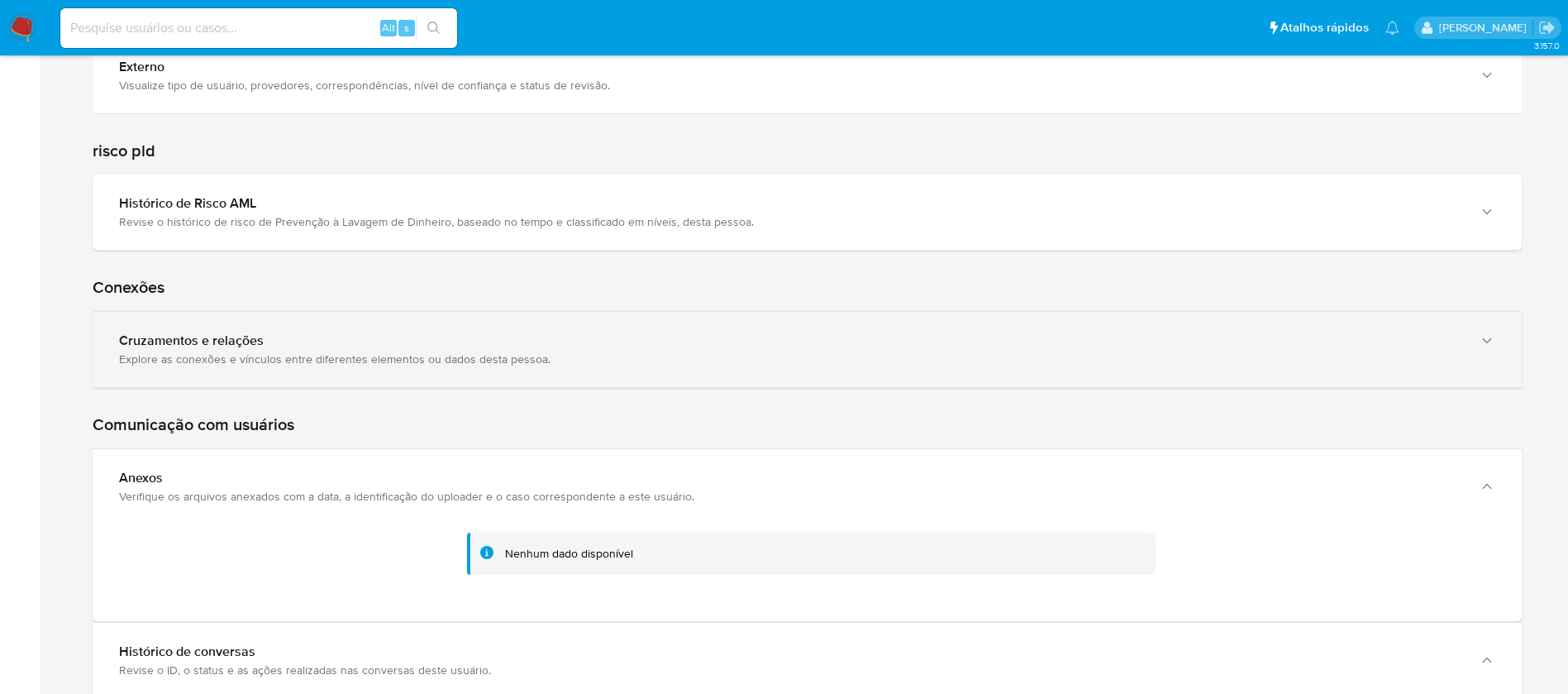
click at [279, 349] on div "Cruzamentos e relações Explore as conexões e vínculos entre diferentes elemento…" at bounding box center [790, 350] width 1342 height 34
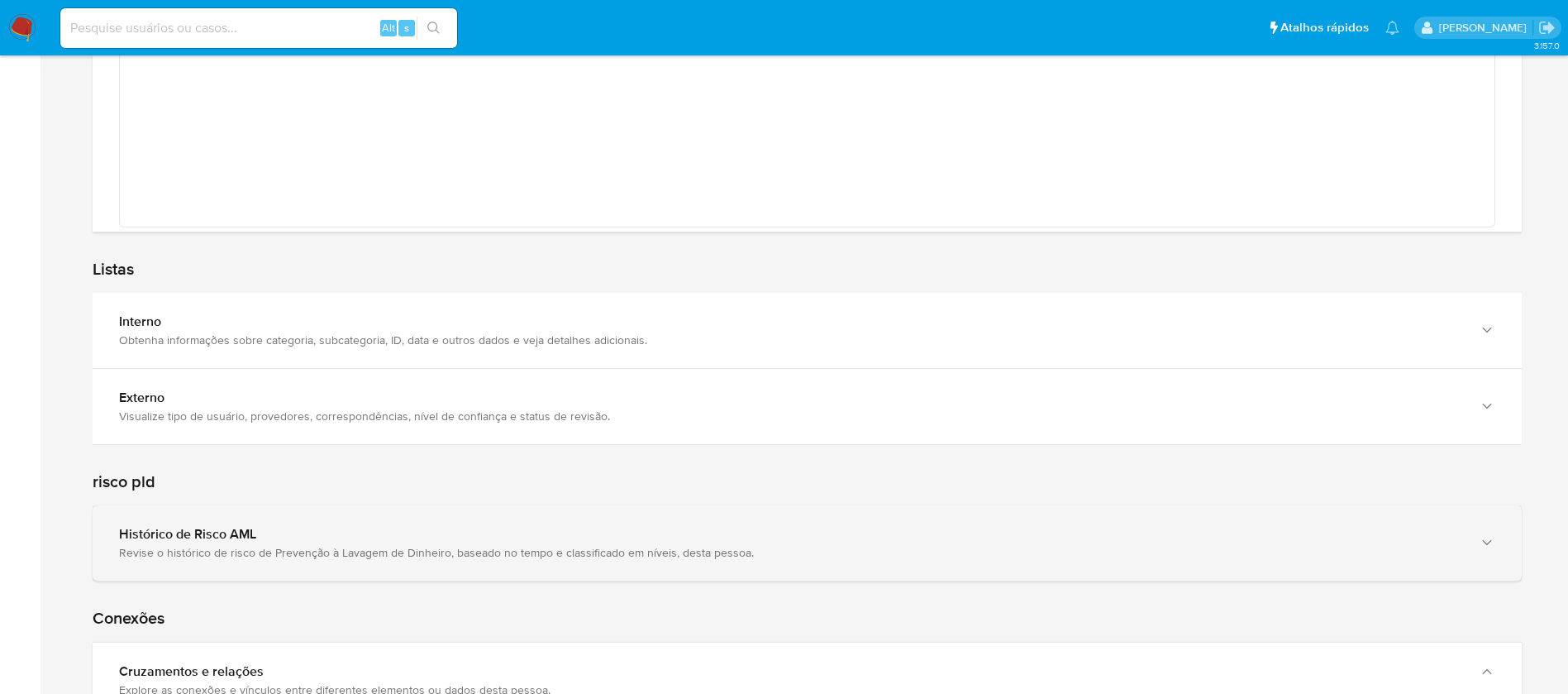
click at [252, 518] on div "Histórico de Risco AML Revise o histórico de risco de Prevenção à Lavagem de Di…" at bounding box center [807, 543] width 1429 height 76
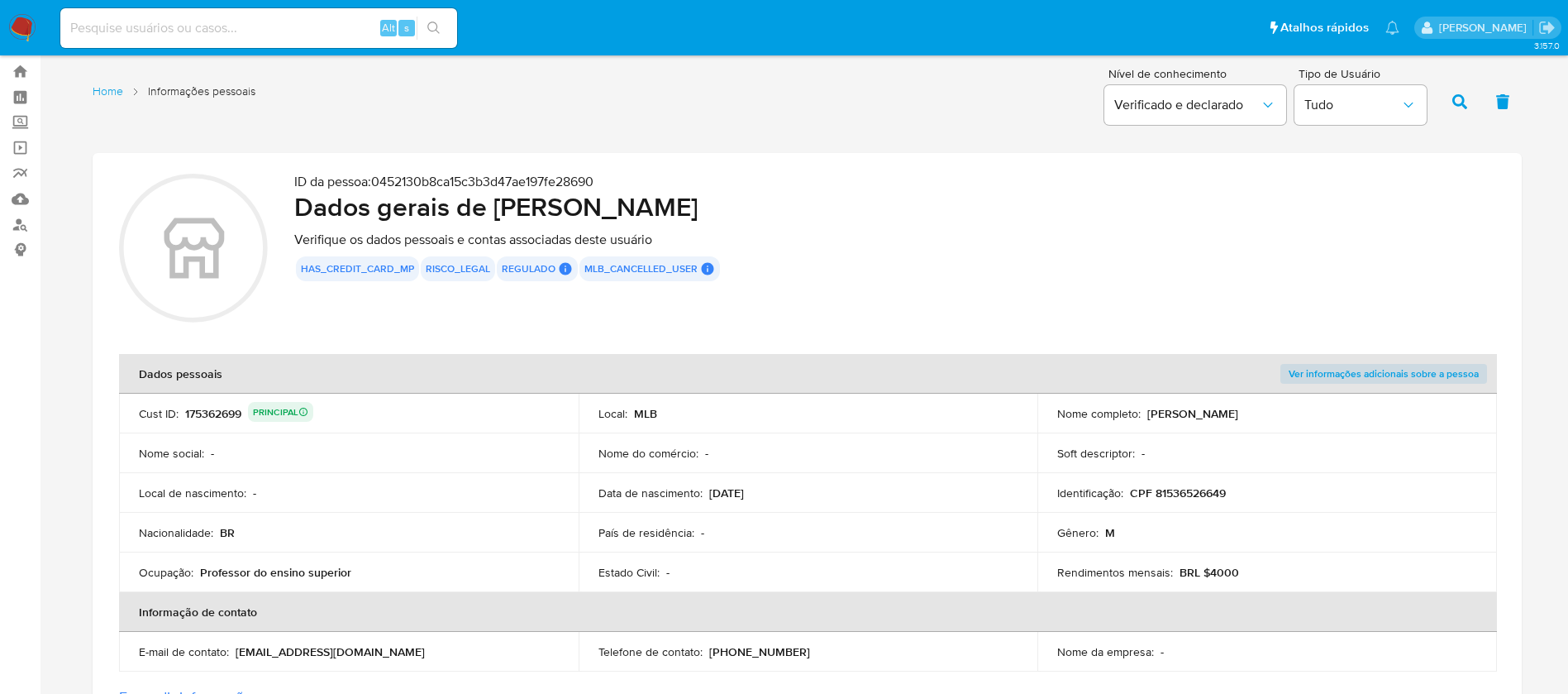
scroll to position [0, 0]
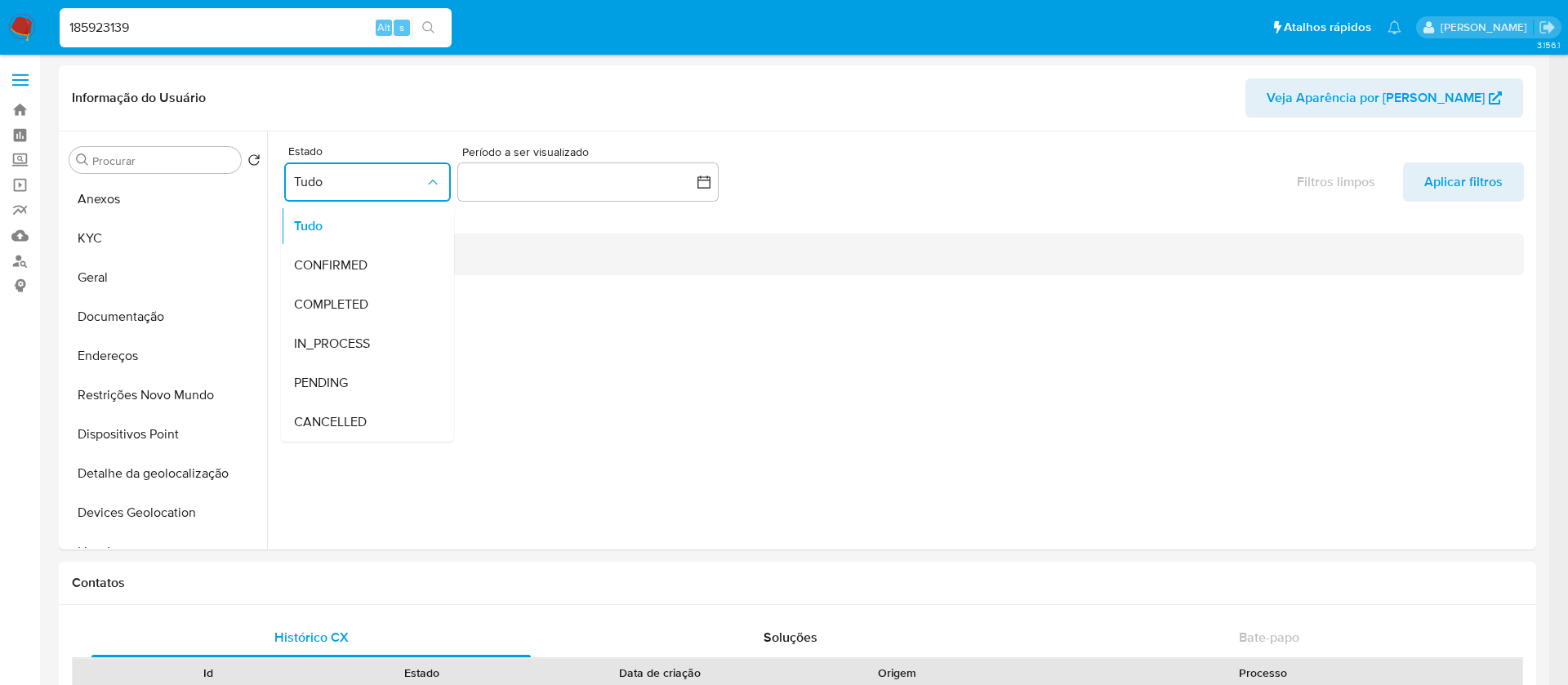
select select "10"
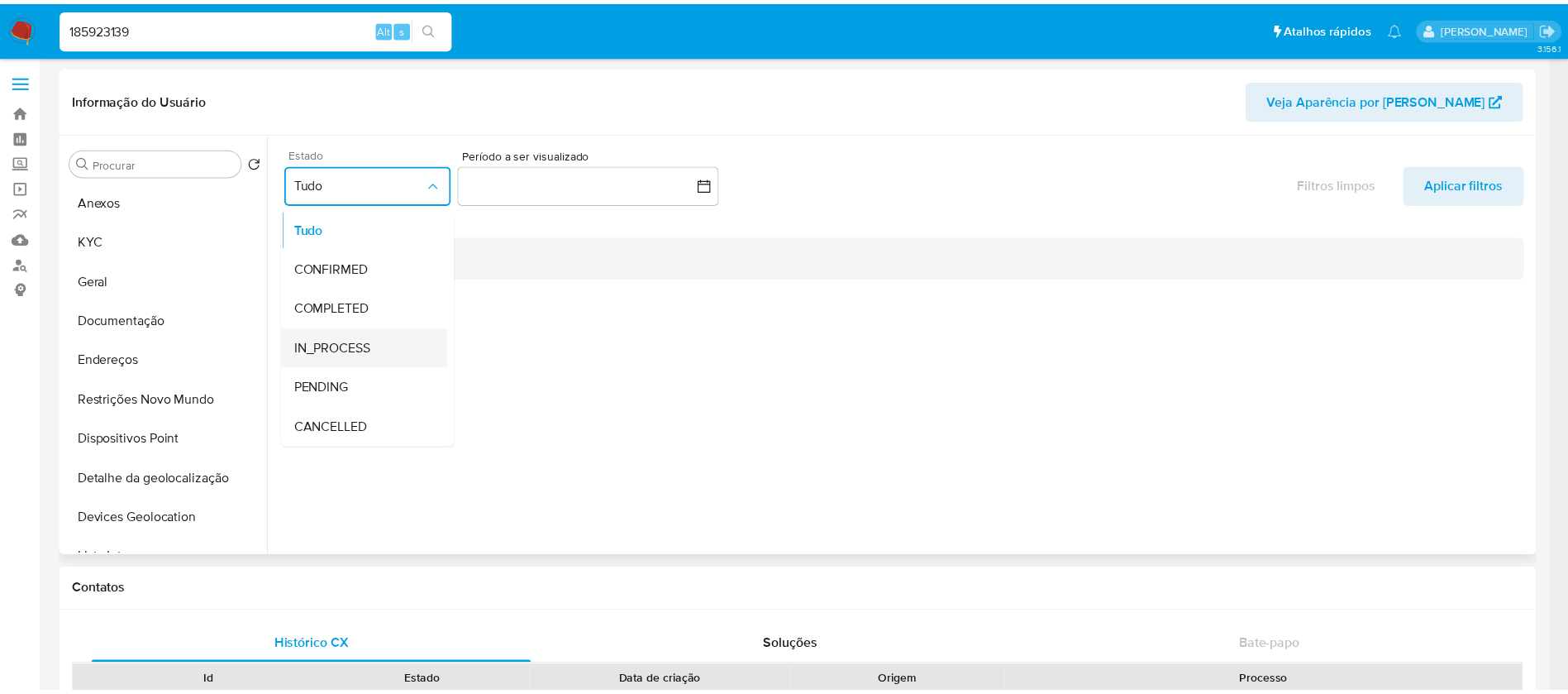
scroll to position [630, 0]
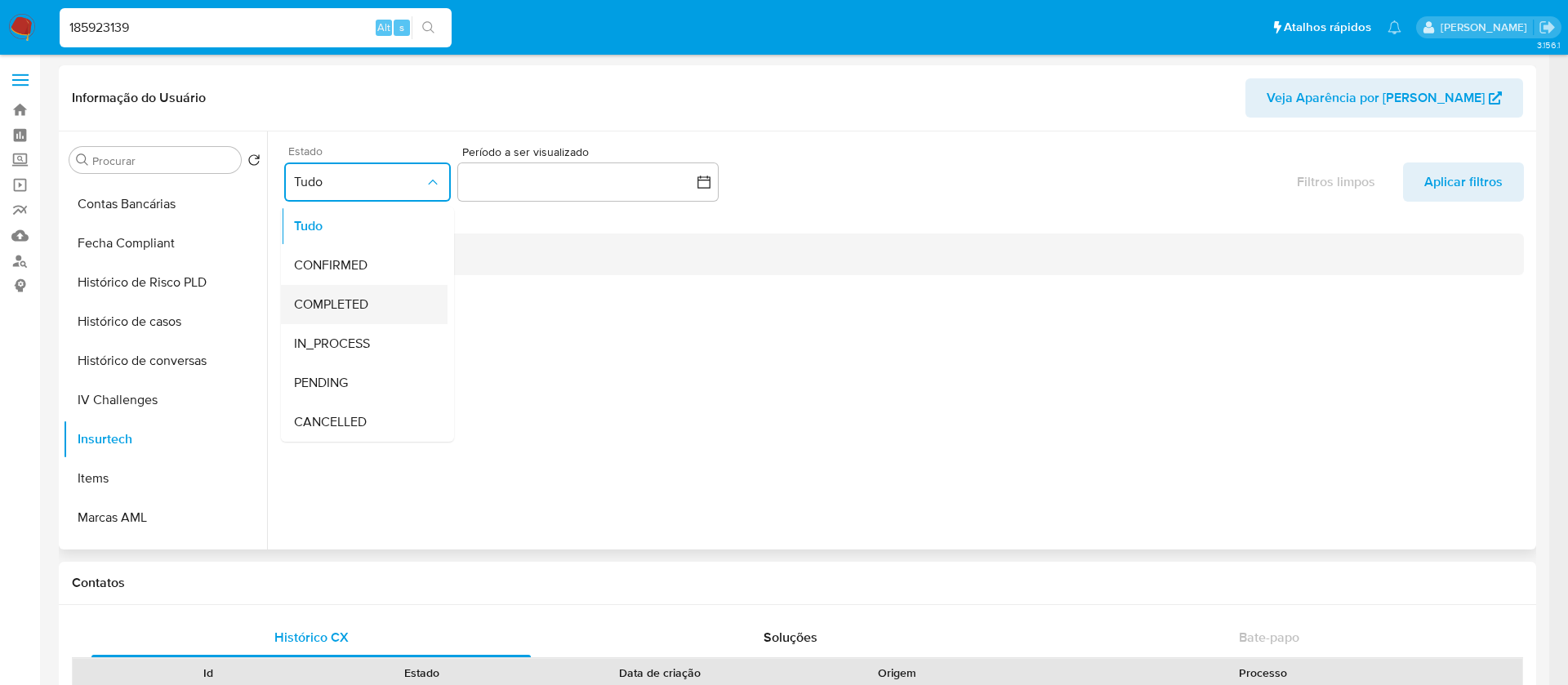
click at [337, 308] on span "COMPLETED" at bounding box center [331, 304] width 75 height 16
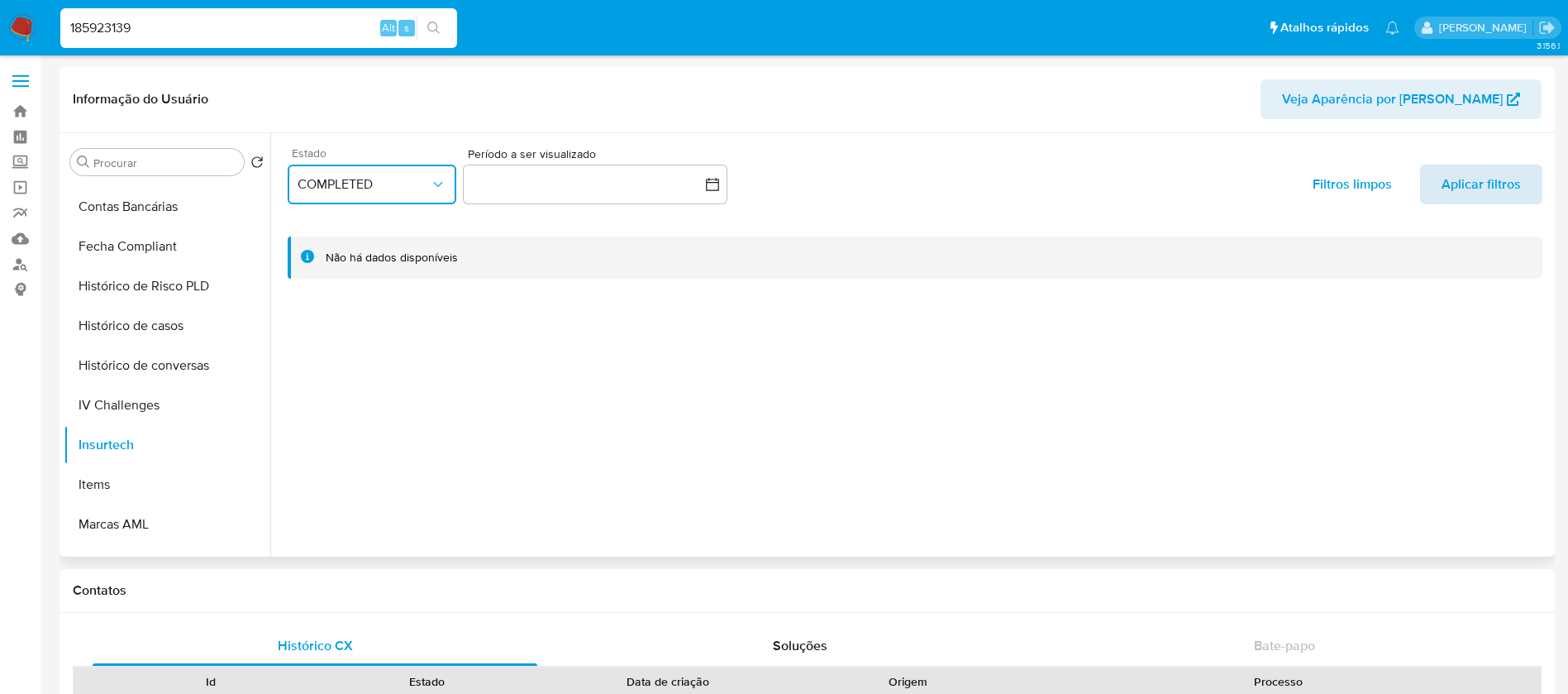
click at [1461, 186] on span "Aplicar filtros" at bounding box center [1481, 184] width 79 height 40
click at [593, 192] on button "button" at bounding box center [595, 184] width 264 height 40
click at [492, 246] on icon "Mes anterior" at bounding box center [492, 244] width 6 height 12
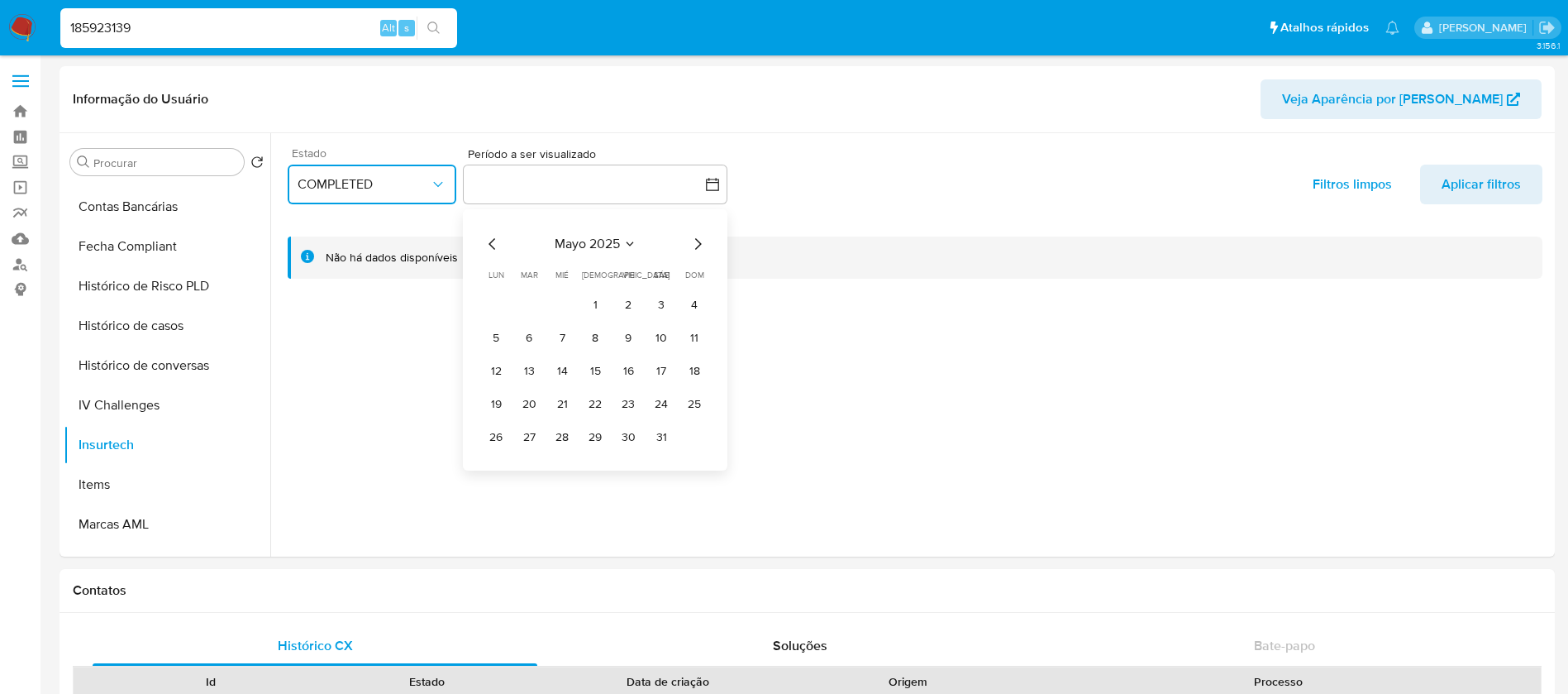
click at [492, 246] on icon "Mes anterior" at bounding box center [492, 244] width 6 height 12
click at [615, 254] on div "abril 2025 abril 2025 lun lunes mar martes mié miércoles jue jueves vie viernes…" at bounding box center [595, 342] width 225 height 217
click at [585, 245] on span "abril 2025" at bounding box center [587, 244] width 61 height 16
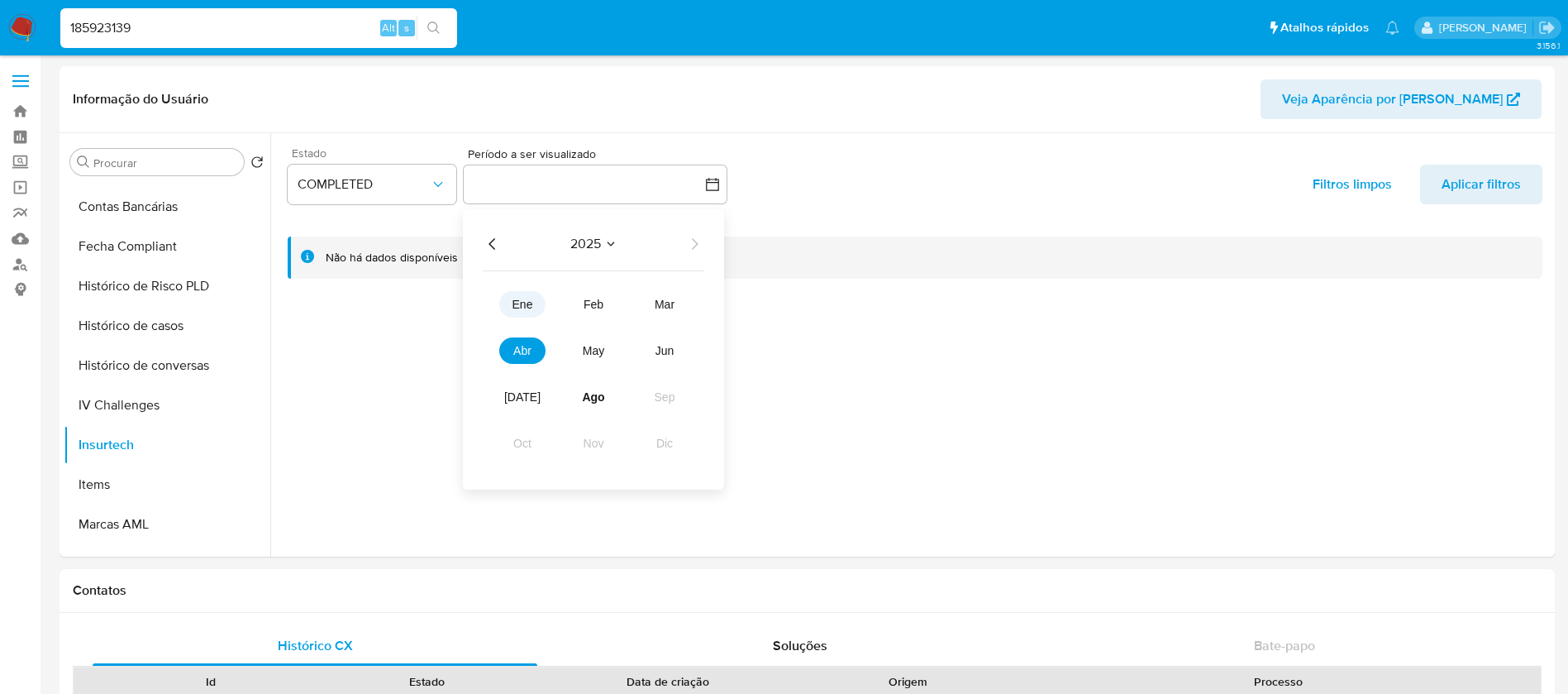
click at [518, 304] on span "ene" at bounding box center [522, 304] width 21 height 13
click at [600, 228] on div "enero 2025 enero 2025 lun lunes mar martes mié miércoles jue jueves vie viernes…" at bounding box center [595, 340] width 264 height 262
click at [591, 240] on span "enero 2025" at bounding box center [586, 244] width 67 height 16
click at [499, 244] on icon "Año anterior" at bounding box center [492, 244] width 20 height 20
click at [485, 244] on icon "Año anterior" at bounding box center [492, 244] width 20 height 20
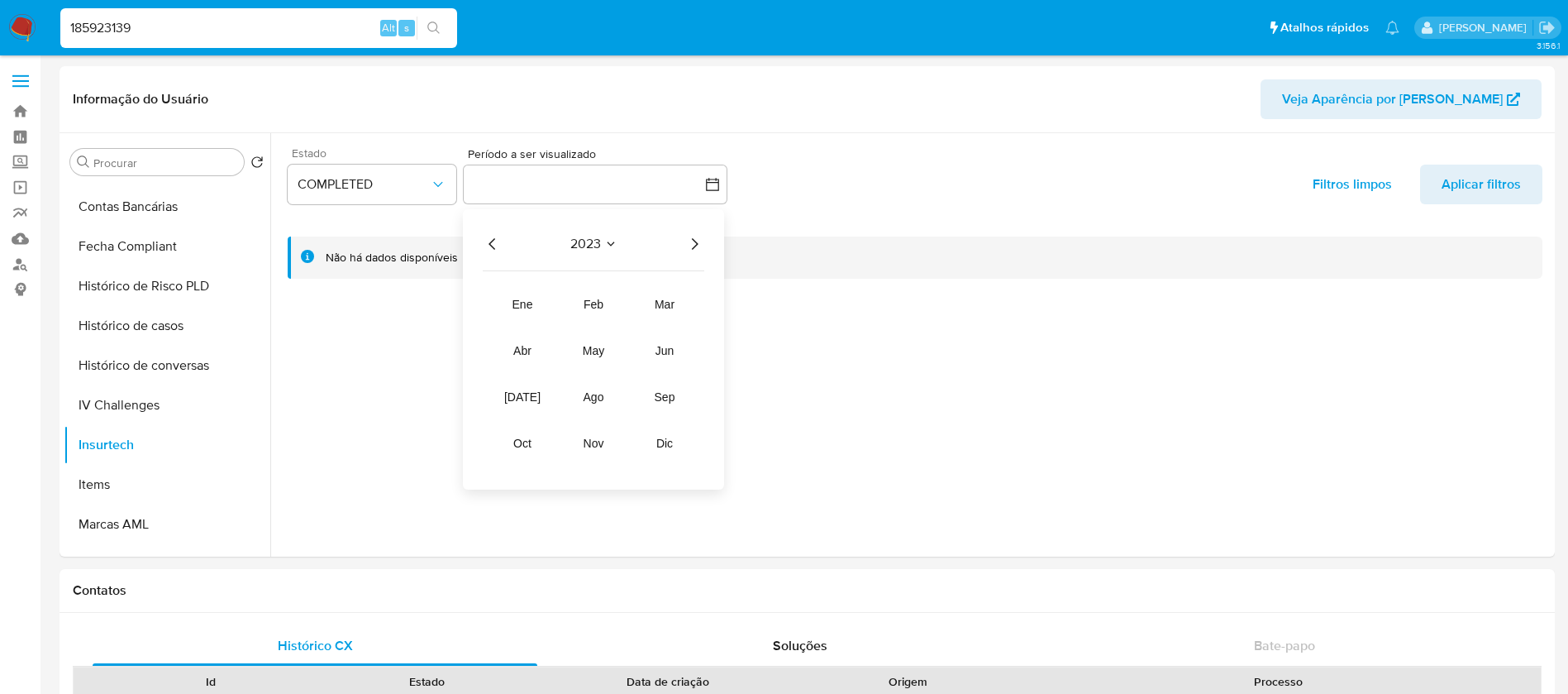
click at [485, 244] on icon "Año anterior" at bounding box center [492, 244] width 20 height 20
click at [513, 309] on span "ene" at bounding box center [522, 304] width 21 height 13
click at [634, 305] on button "1" at bounding box center [627, 305] width 26 height 26
click at [1453, 194] on span "Aplicar filtros" at bounding box center [1481, 184] width 79 height 40
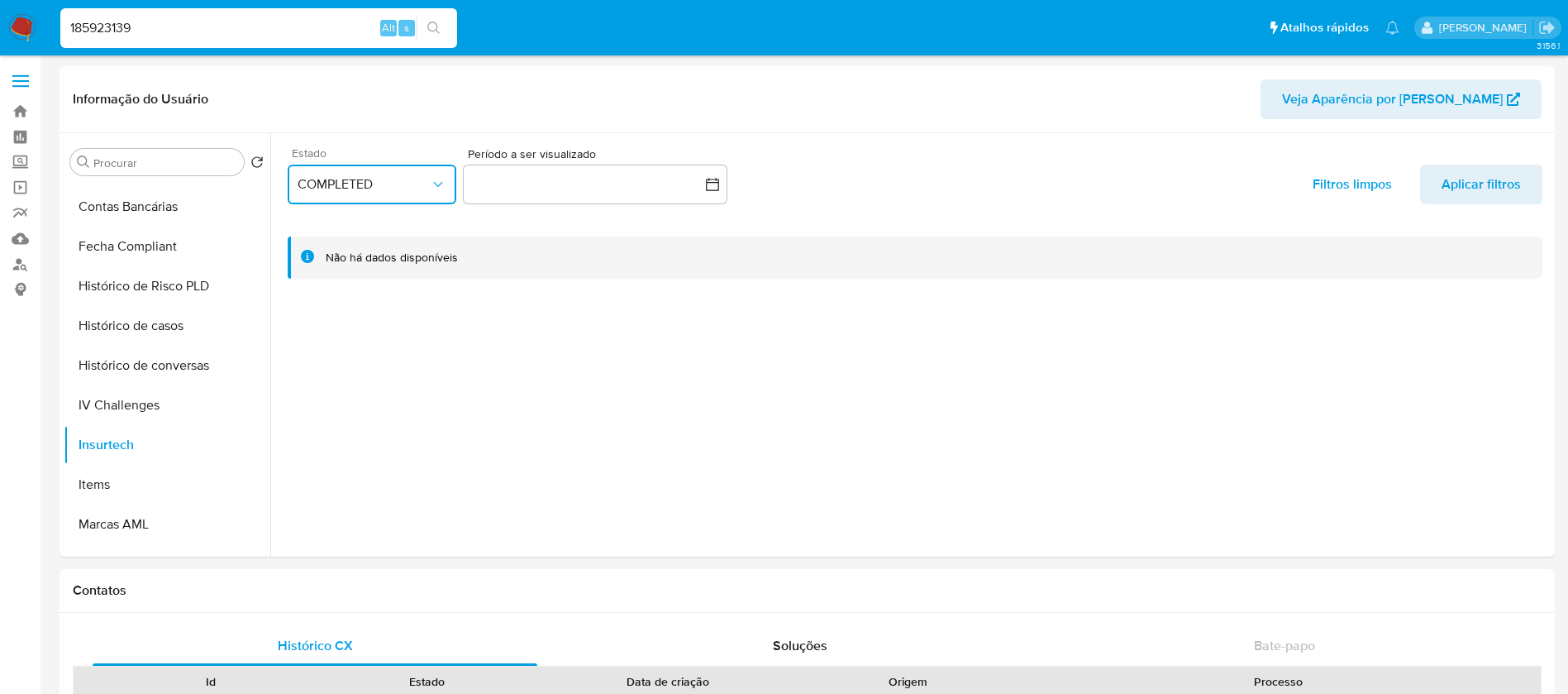
click at [445, 192] on button "COMPLETED" at bounding box center [372, 184] width 169 height 40
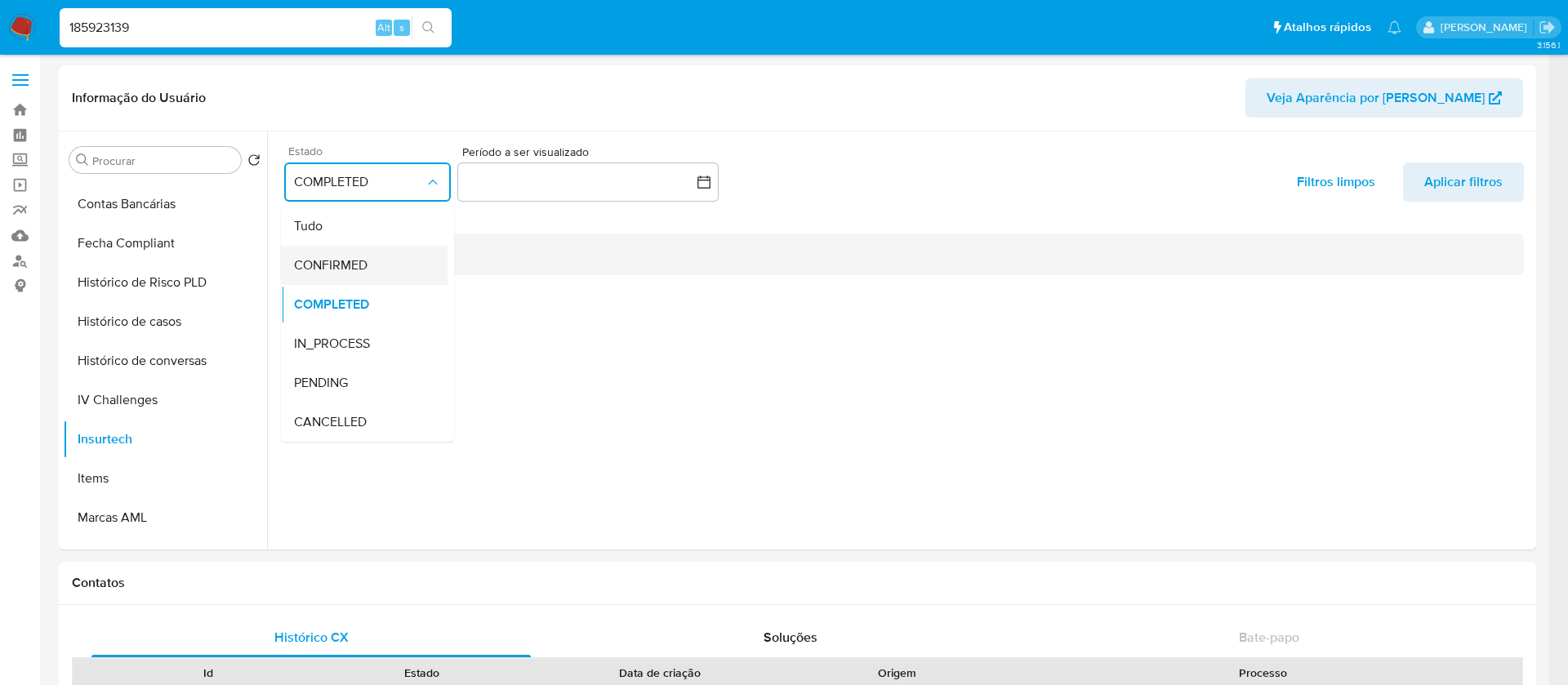
click at [360, 265] on span "CONFIRMED" at bounding box center [330, 265] width 74 height 16
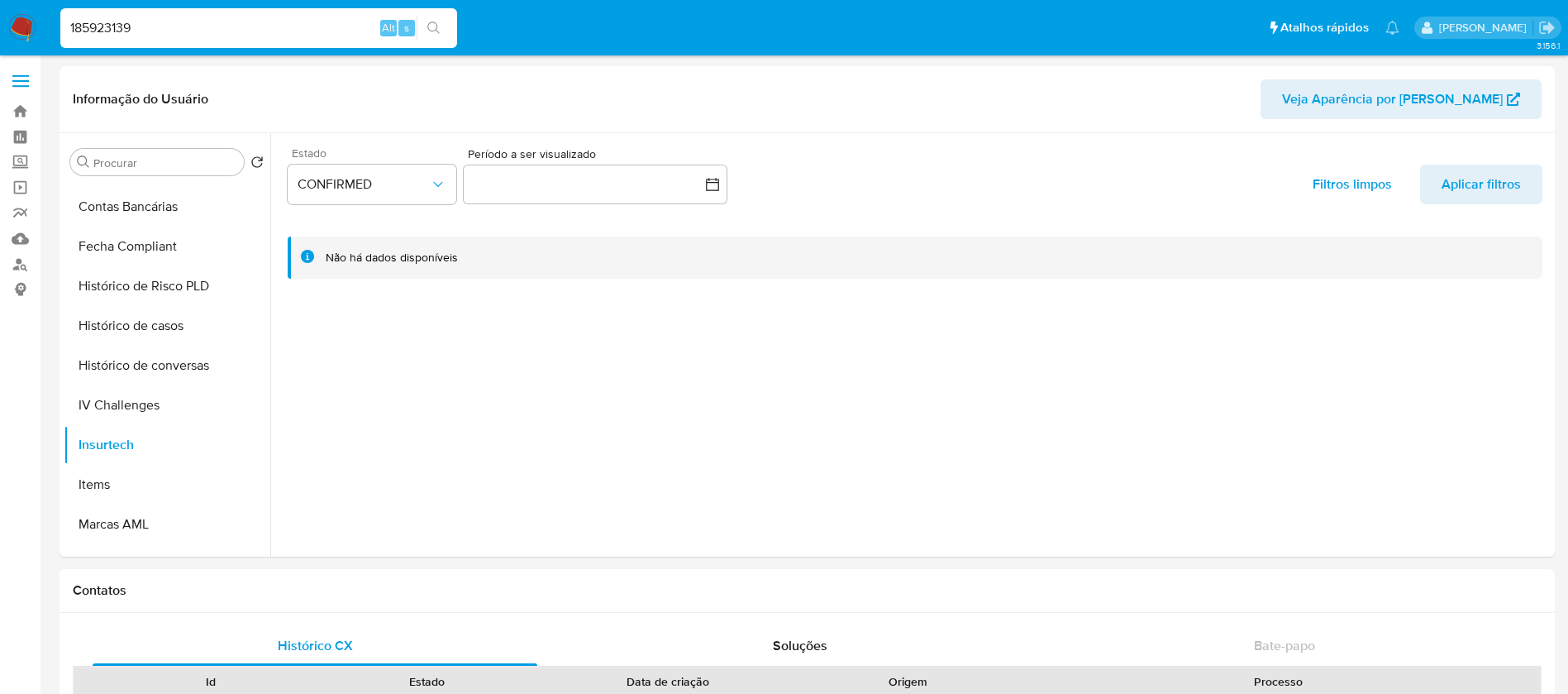
click at [580, 206] on div "Período a ser visualizado inputDatePicker" at bounding box center [595, 179] width 264 height 64
click at [116, 491] on button "Items" at bounding box center [160, 485] width 193 height 40
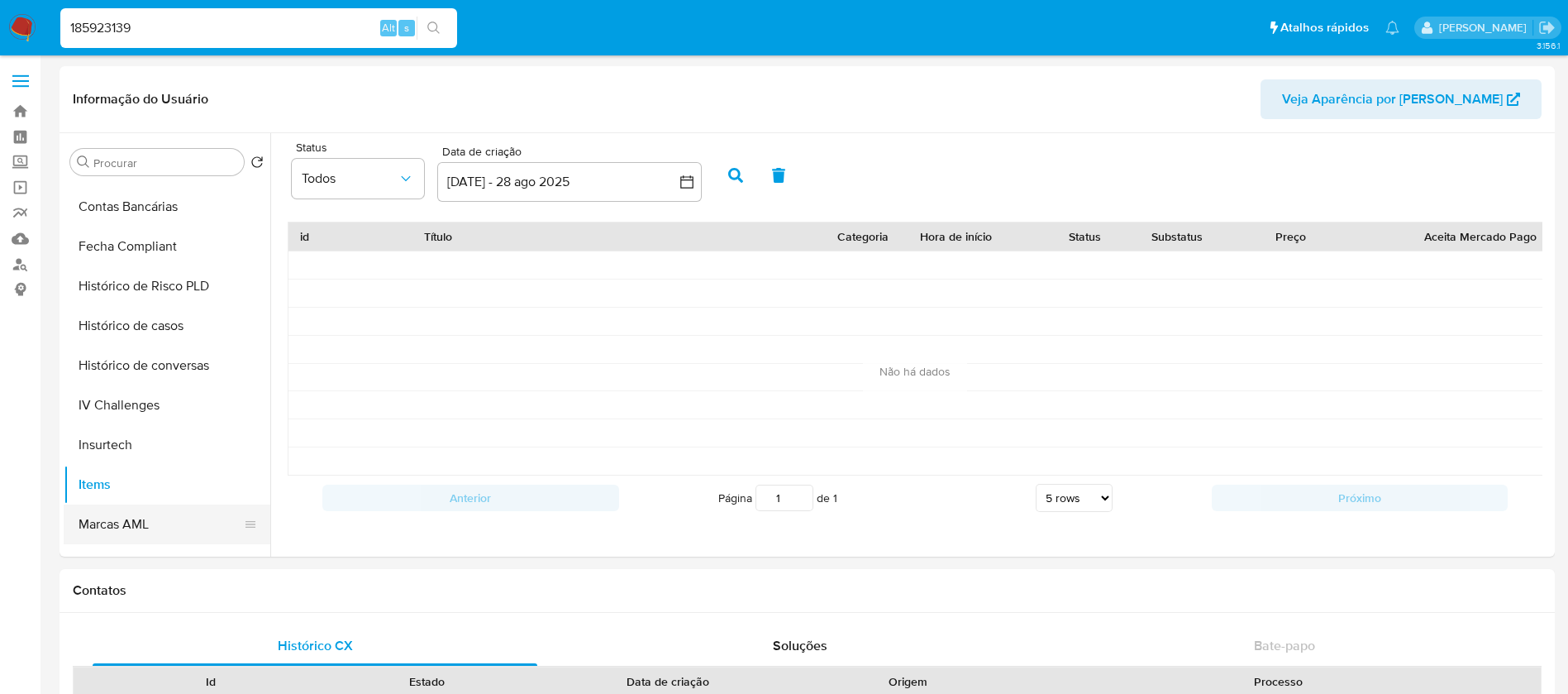
click at [110, 529] on button "Marcas AML" at bounding box center [160, 524] width 193 height 40
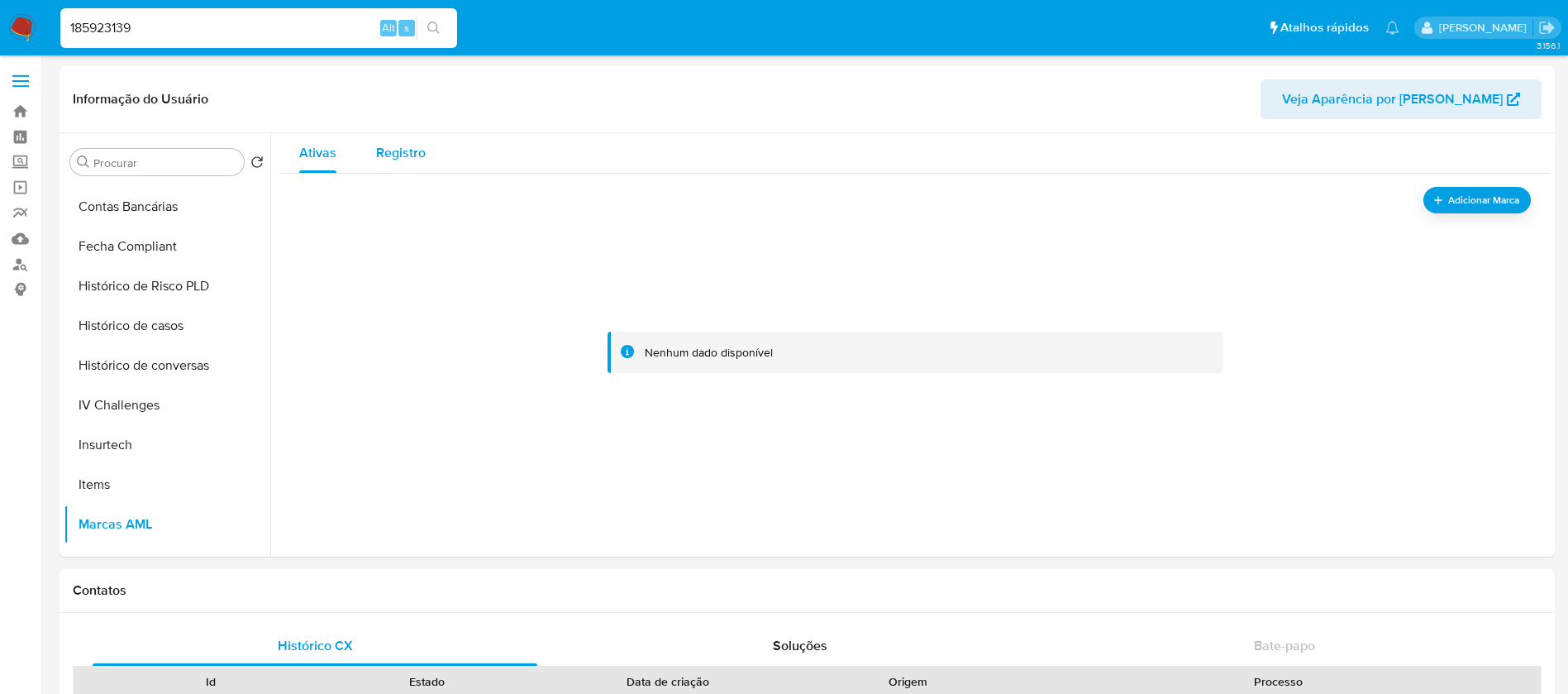
click at [387, 161] on span "Registro" at bounding box center [400, 152] width 49 height 19
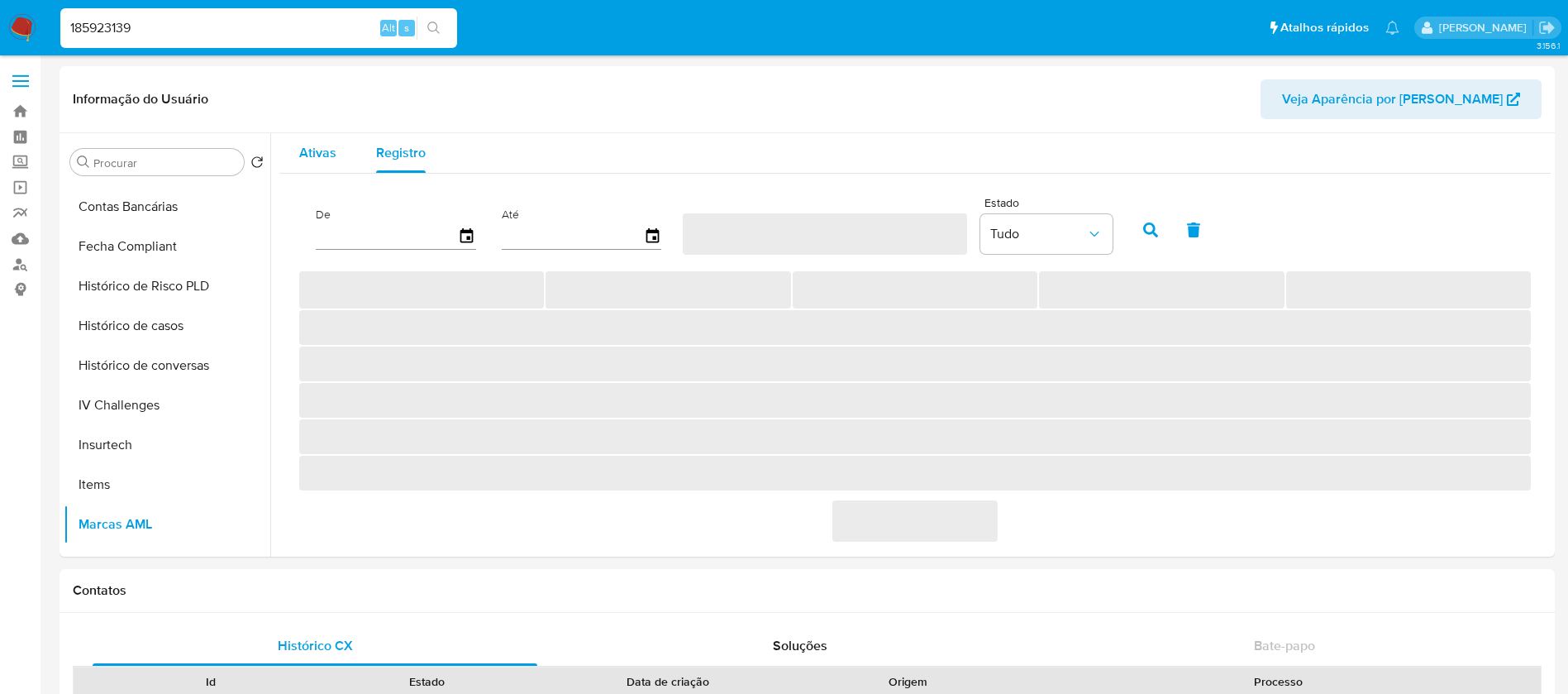
click at [325, 165] on div "Ativas" at bounding box center [317, 153] width 37 height 40
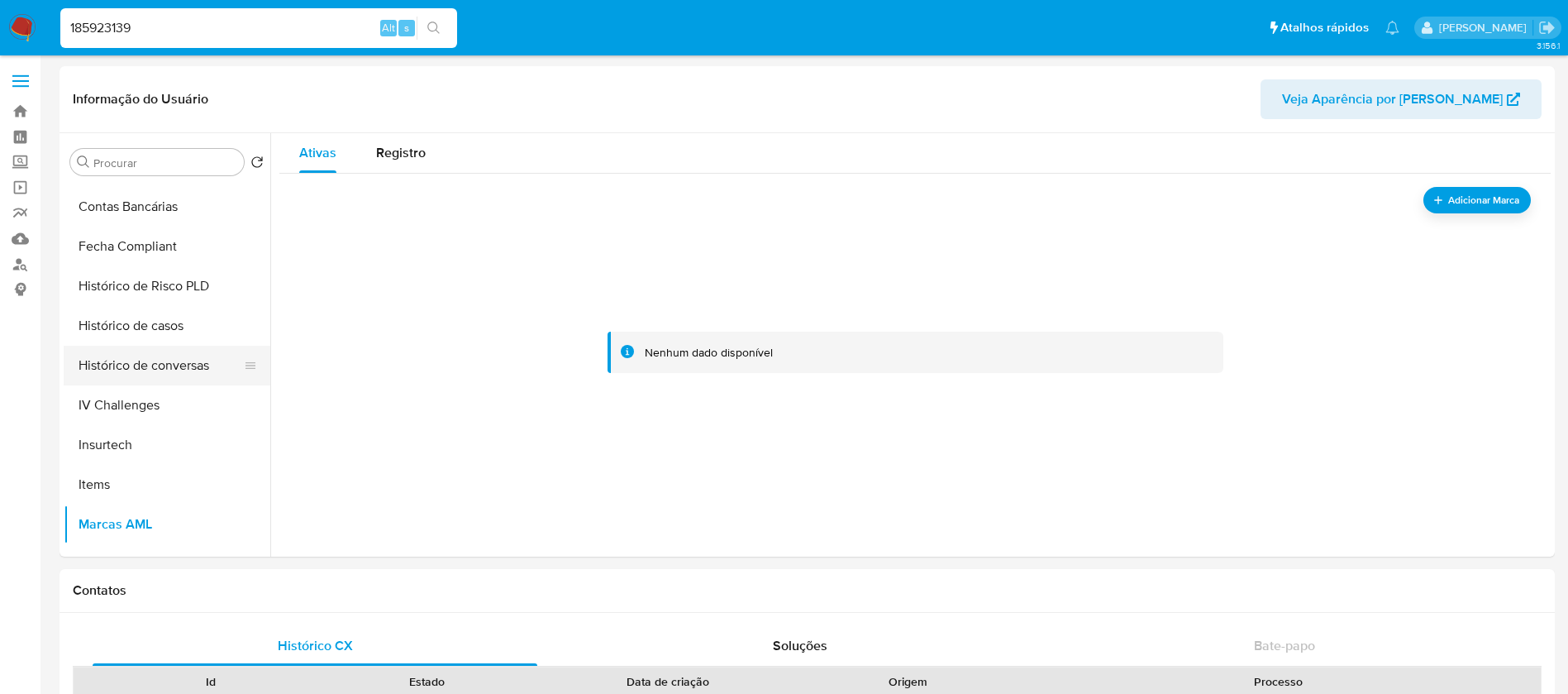
scroll to position [738, 0]
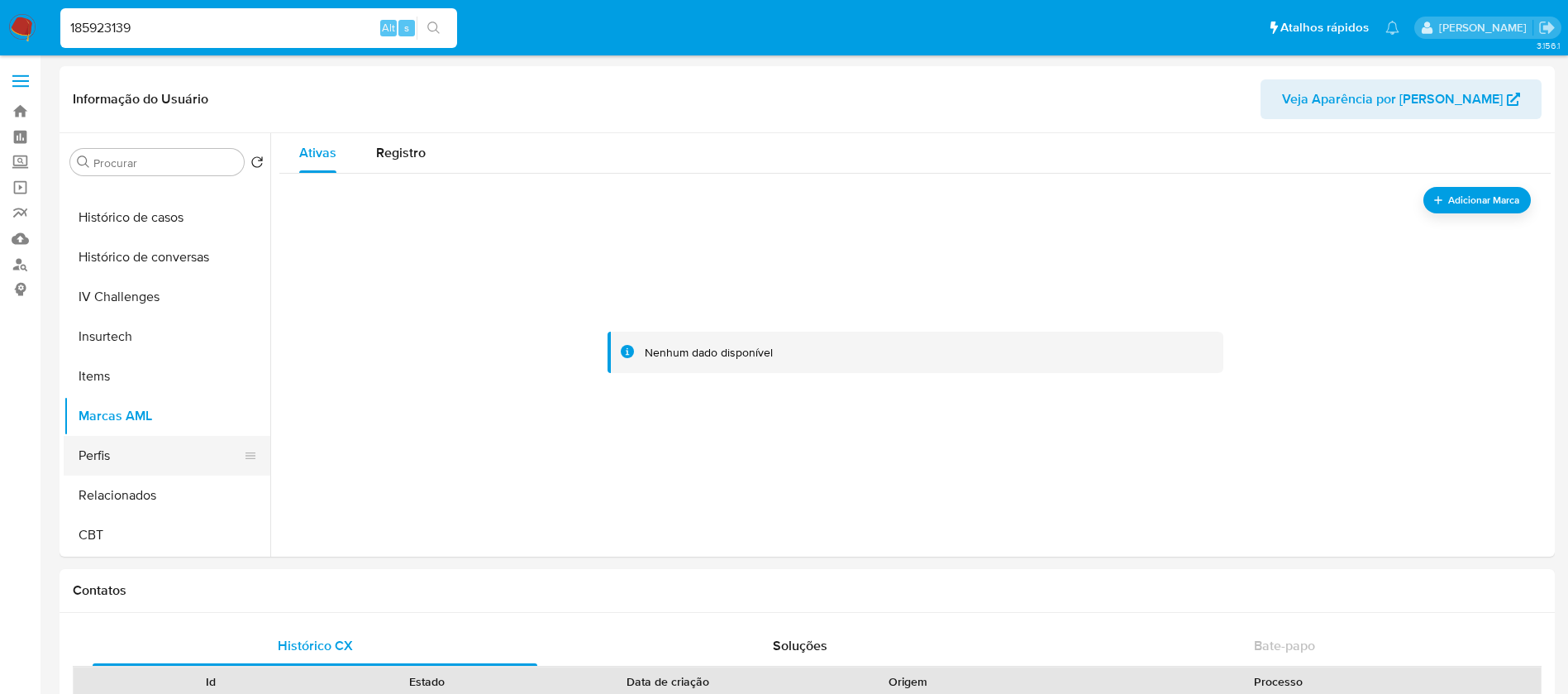
click at [109, 460] on button "Perfis" at bounding box center [160, 456] width 193 height 40
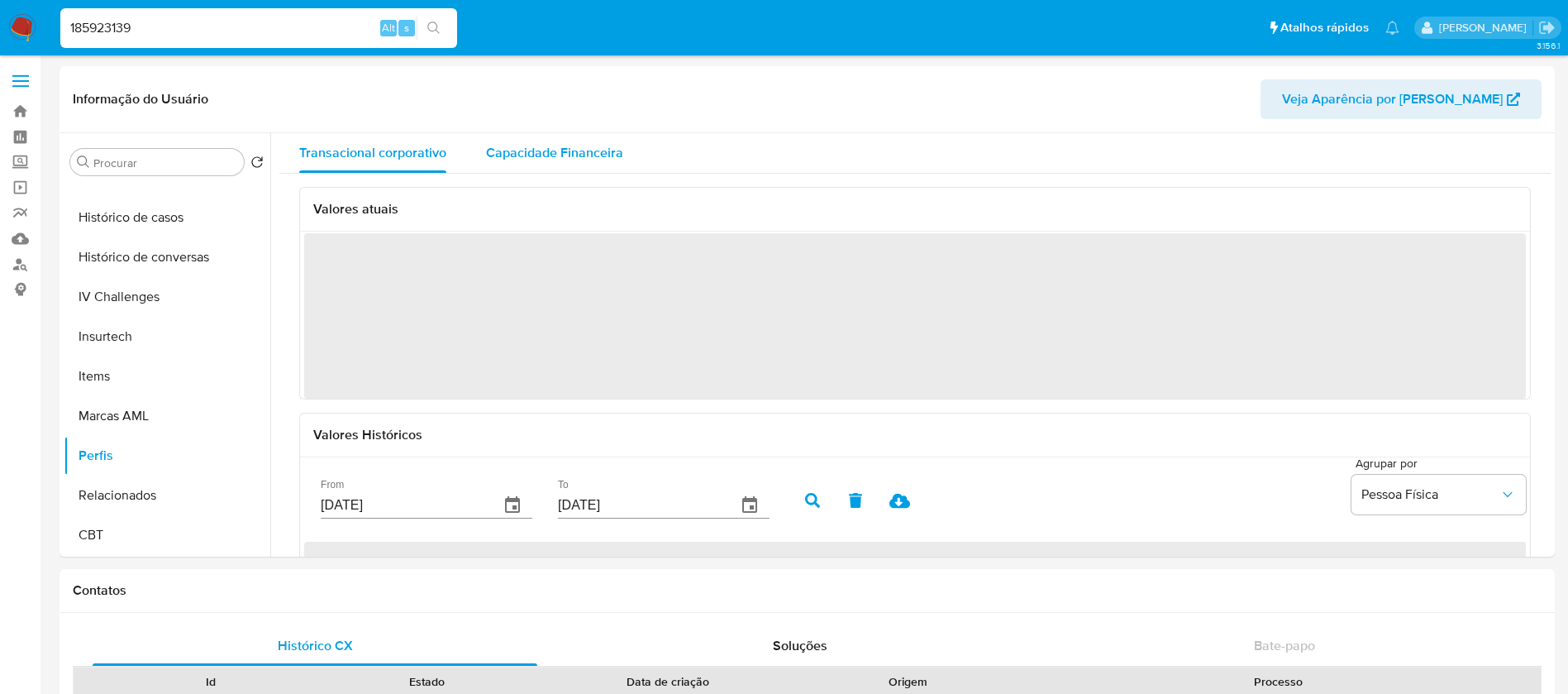
click at [561, 143] on span "Capacidade Financeira" at bounding box center [554, 152] width 137 height 19
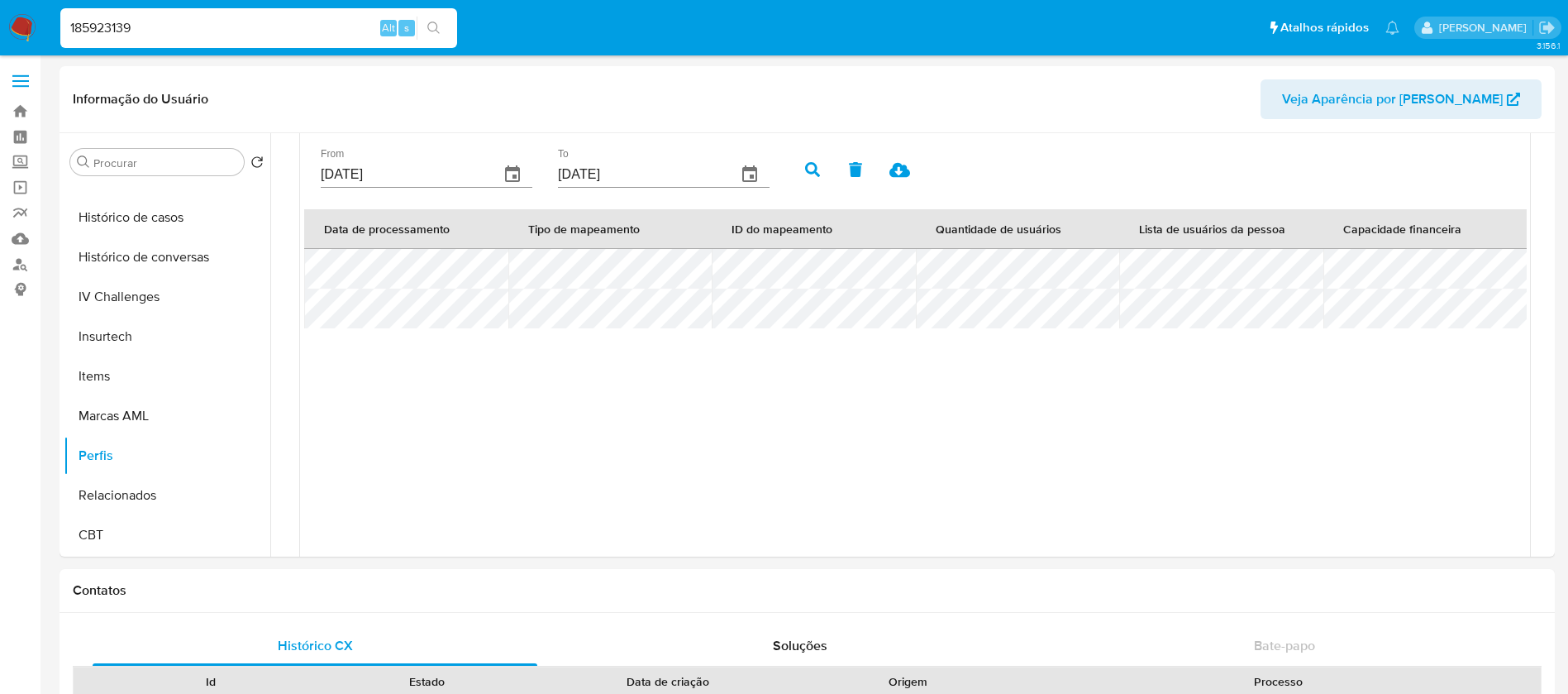
scroll to position [461, 0]
click at [409, 174] on input "[DATE]" at bounding box center [403, 174] width 165 height 26
click at [414, 174] on input "[DATE]" at bounding box center [403, 174] width 165 height 26
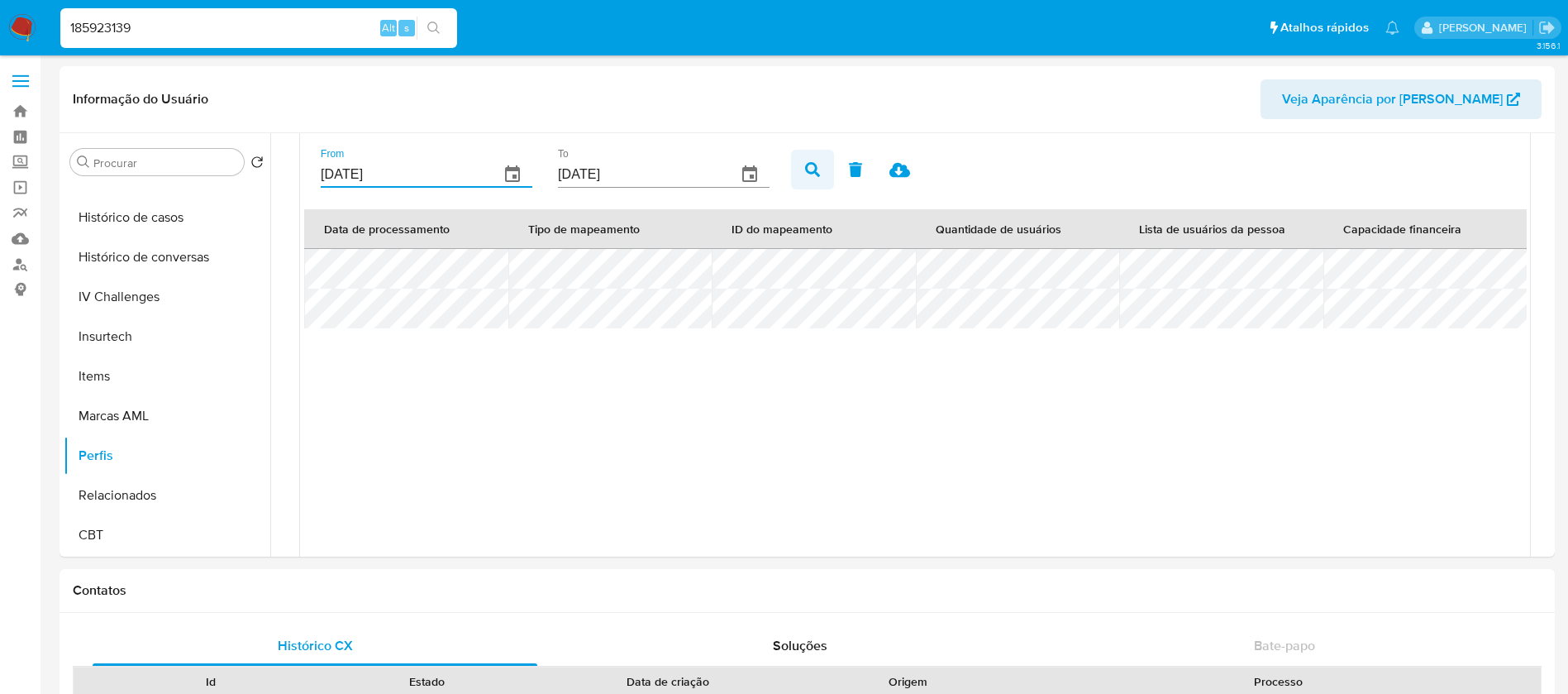
type input "01/01/2021"
click at [819, 175] on button "button" at bounding box center [812, 169] width 43 height 40
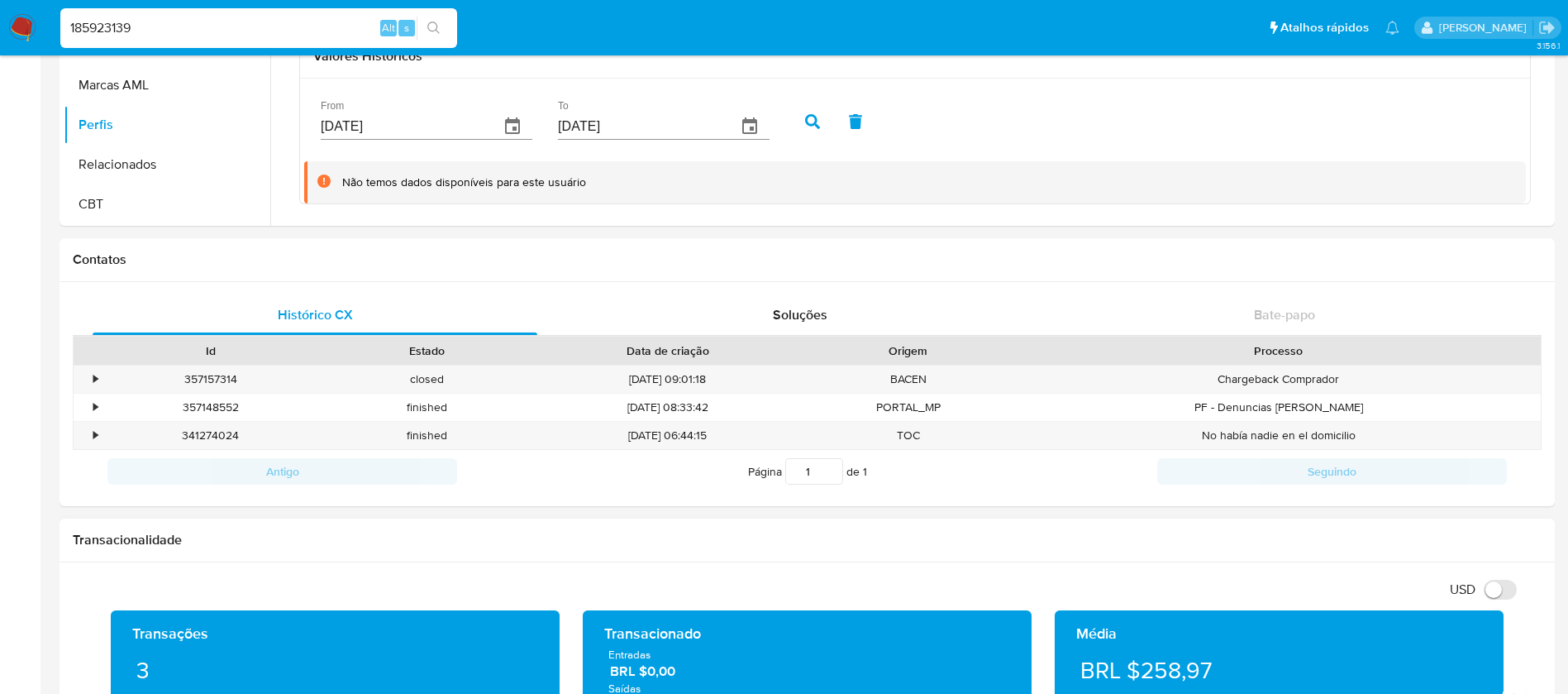
scroll to position [179, 0]
click at [223, 17] on input "185923139" at bounding box center [258, 28] width 396 height 22
paste input "522005032"
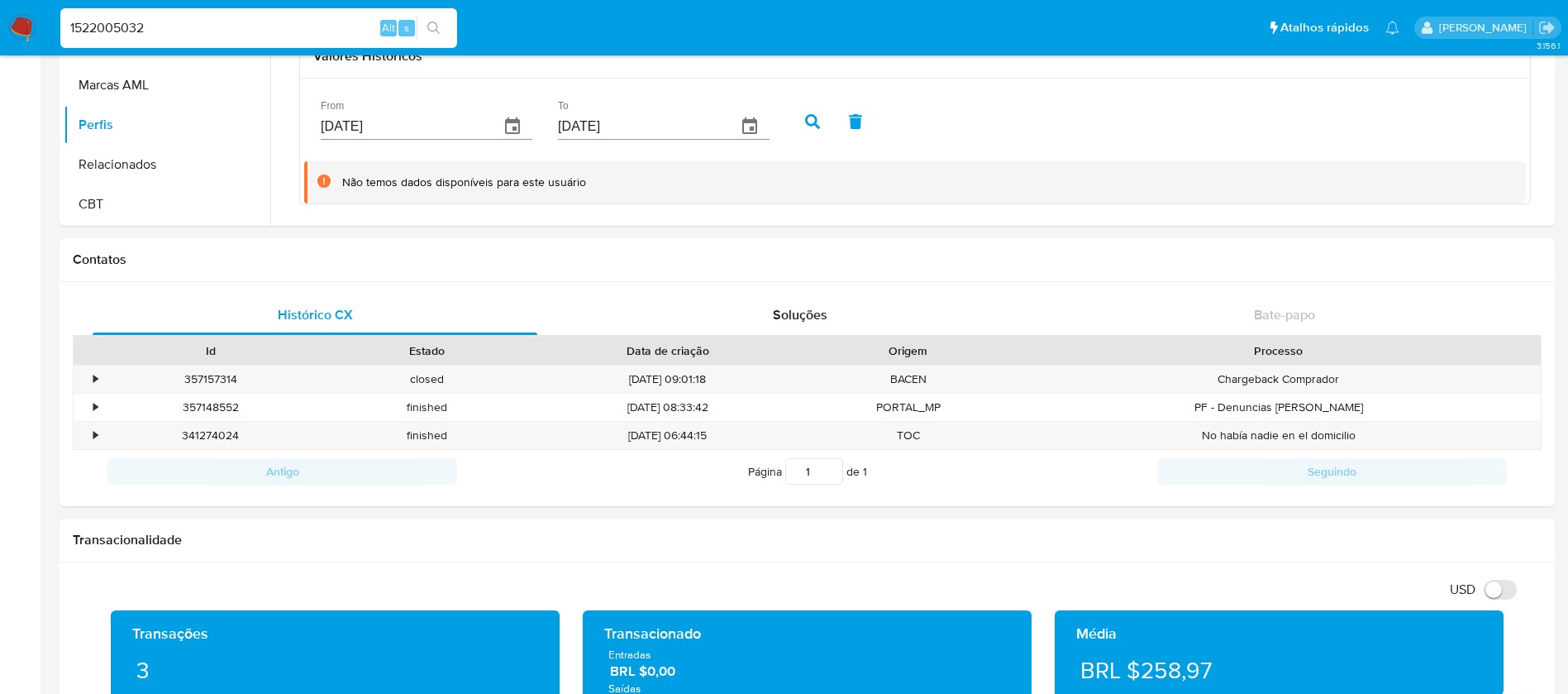
type input "1522005032"
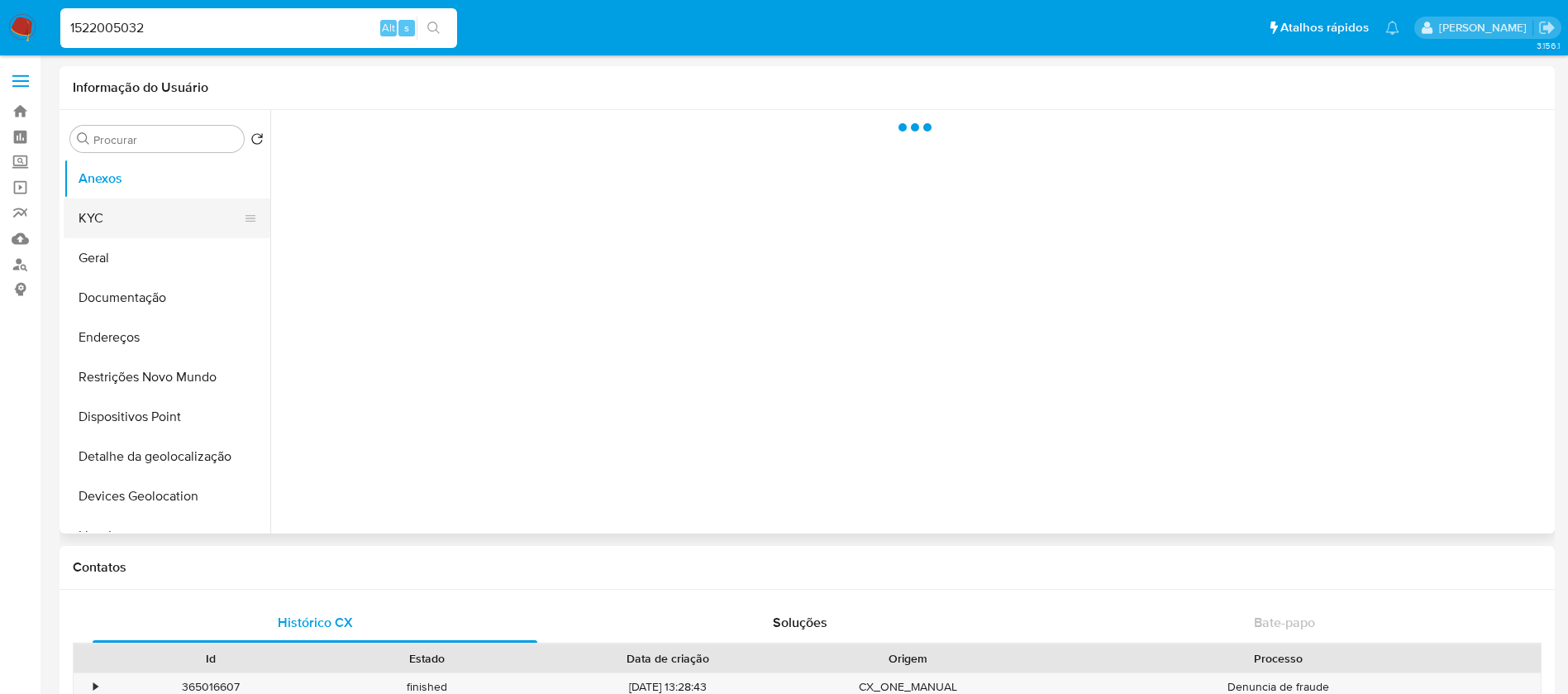
click at [88, 229] on button "KYC" at bounding box center [160, 218] width 193 height 40
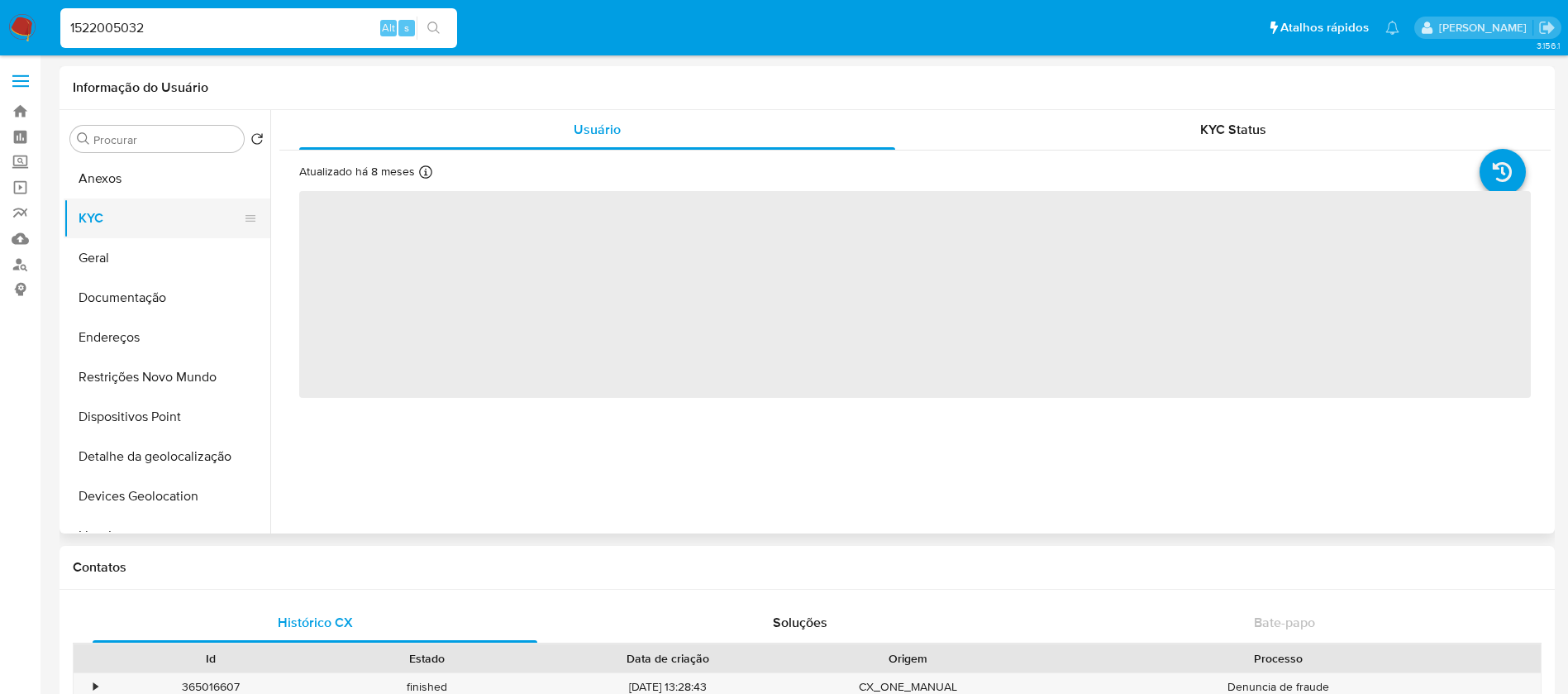
select select "10"
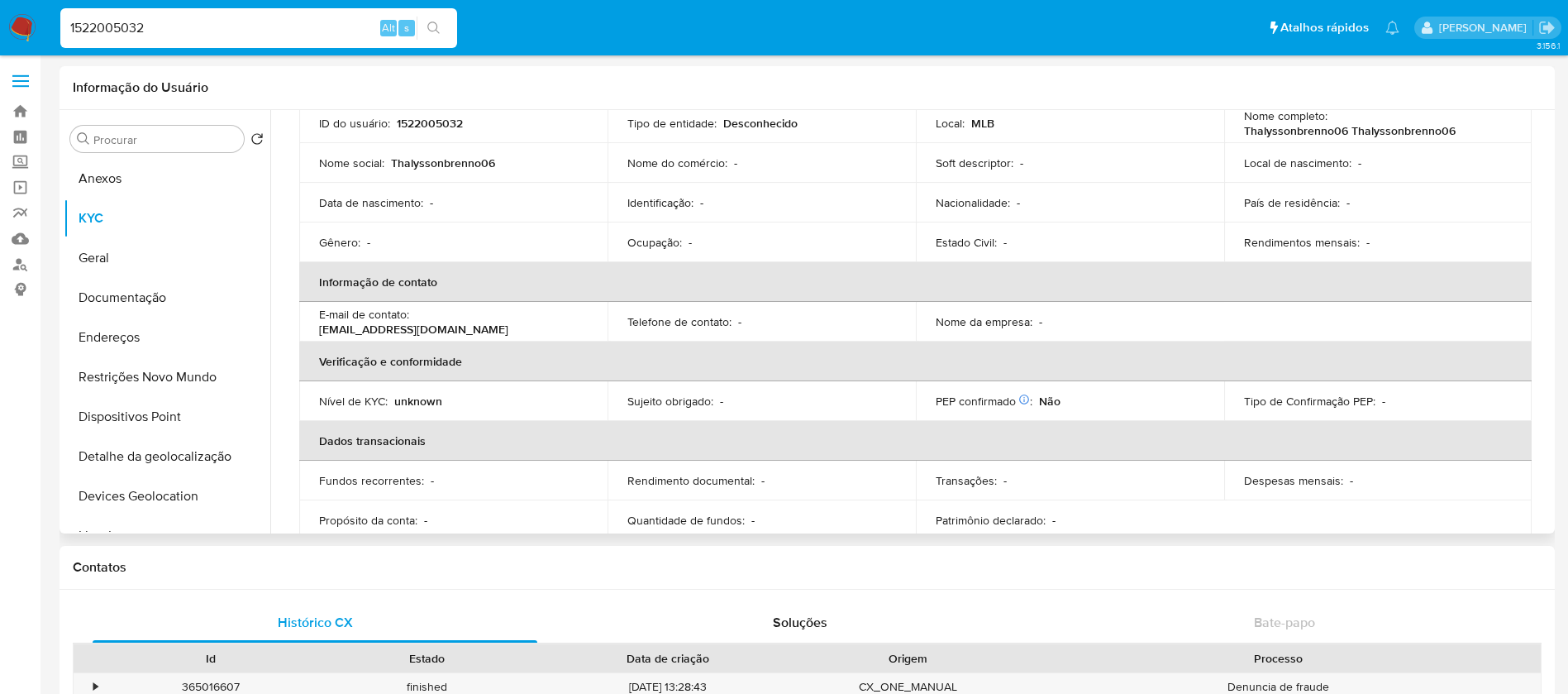
scroll to position [159, 0]
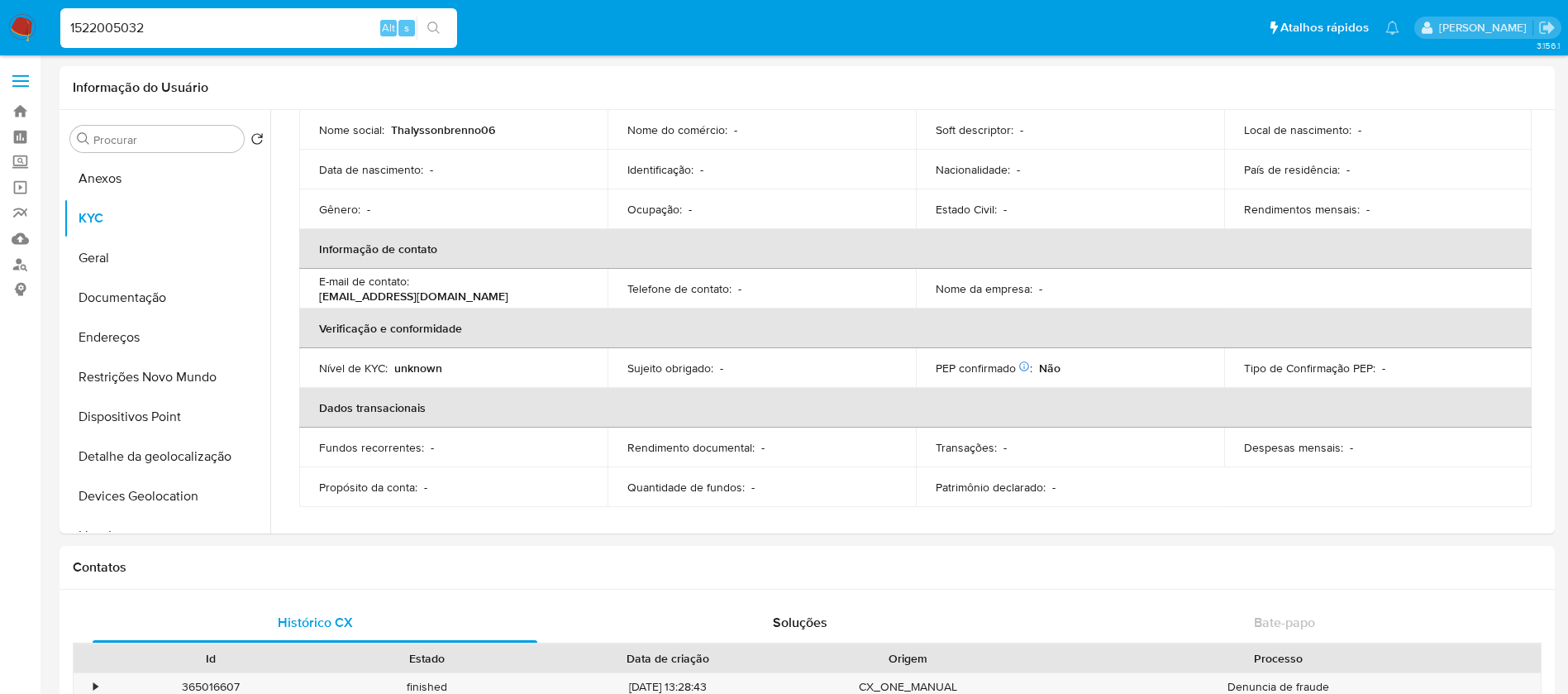
click at [249, 38] on input "1522005032" at bounding box center [258, 28] width 396 height 22
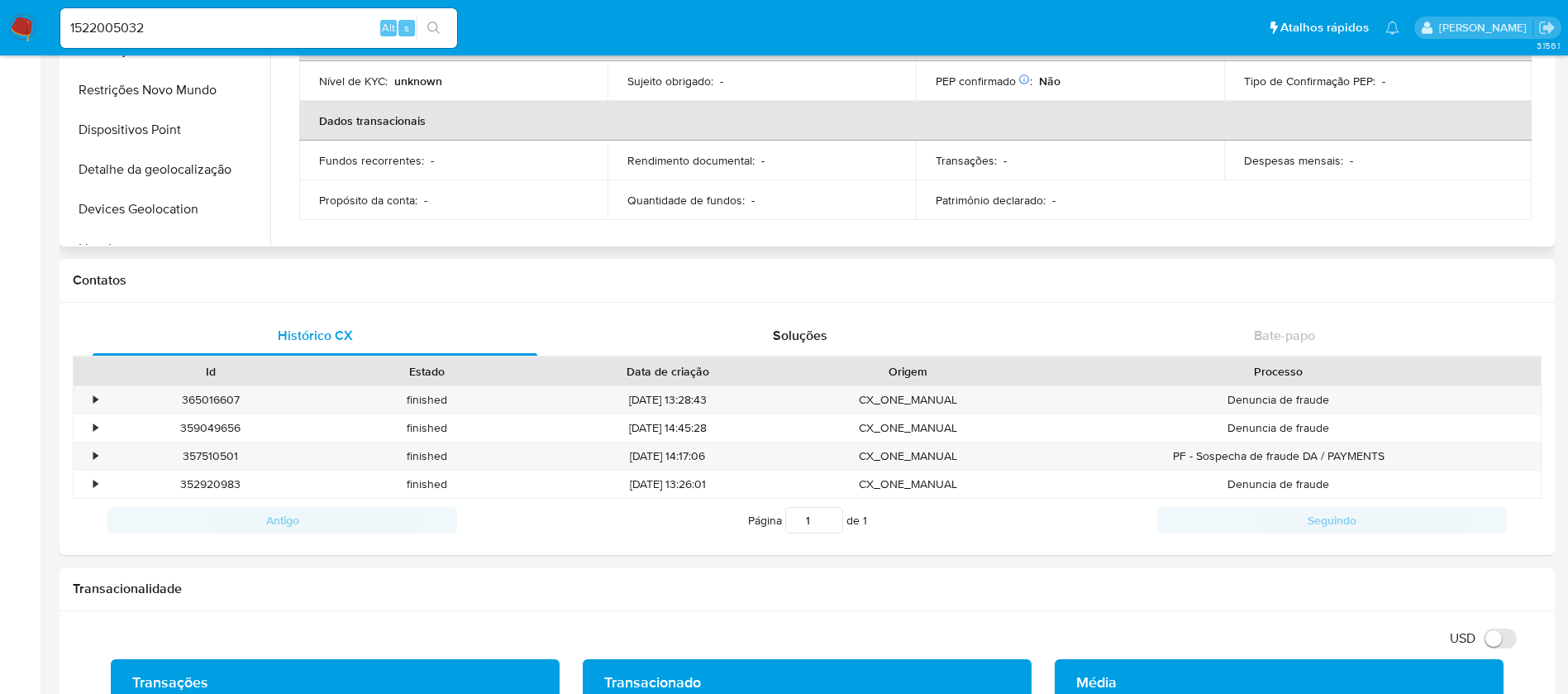
scroll to position [0, 0]
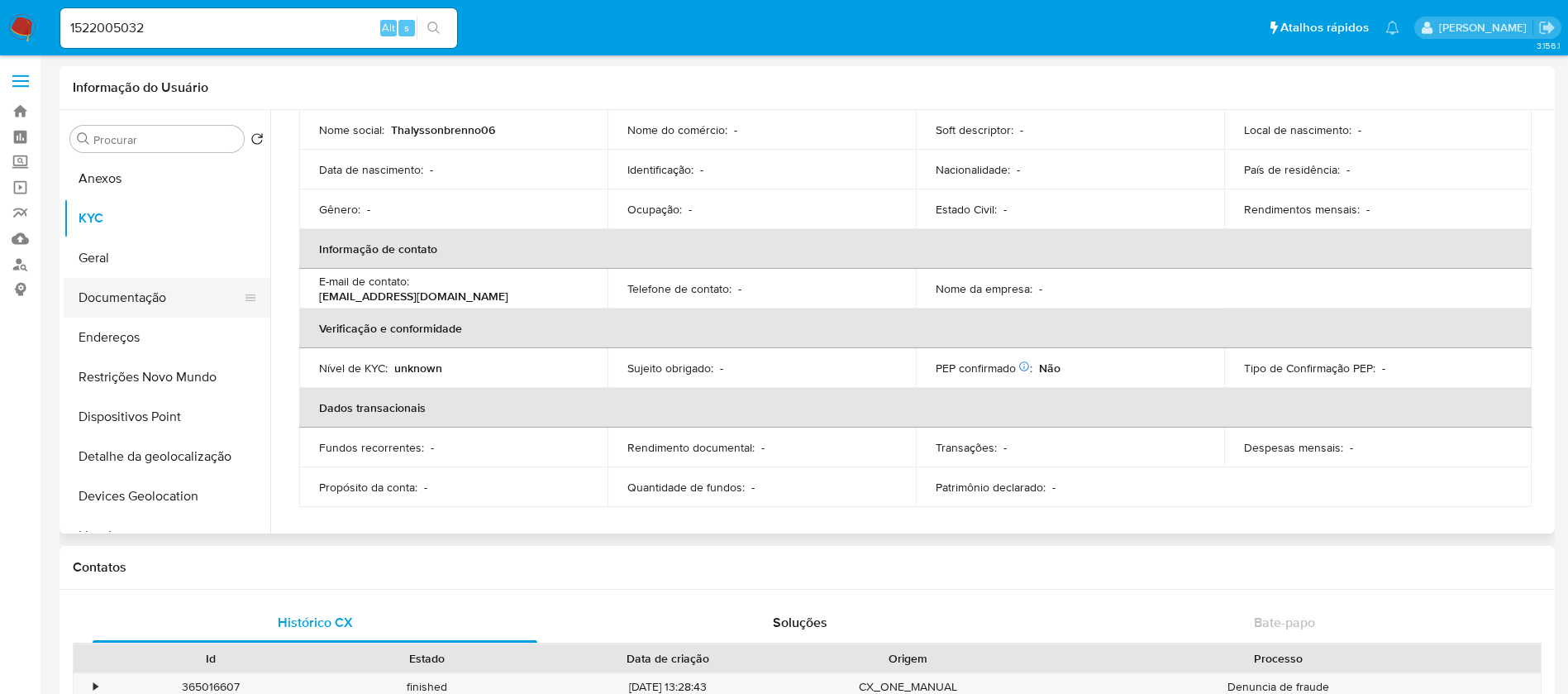
click at [112, 289] on button "Documentação" at bounding box center [160, 298] width 193 height 40
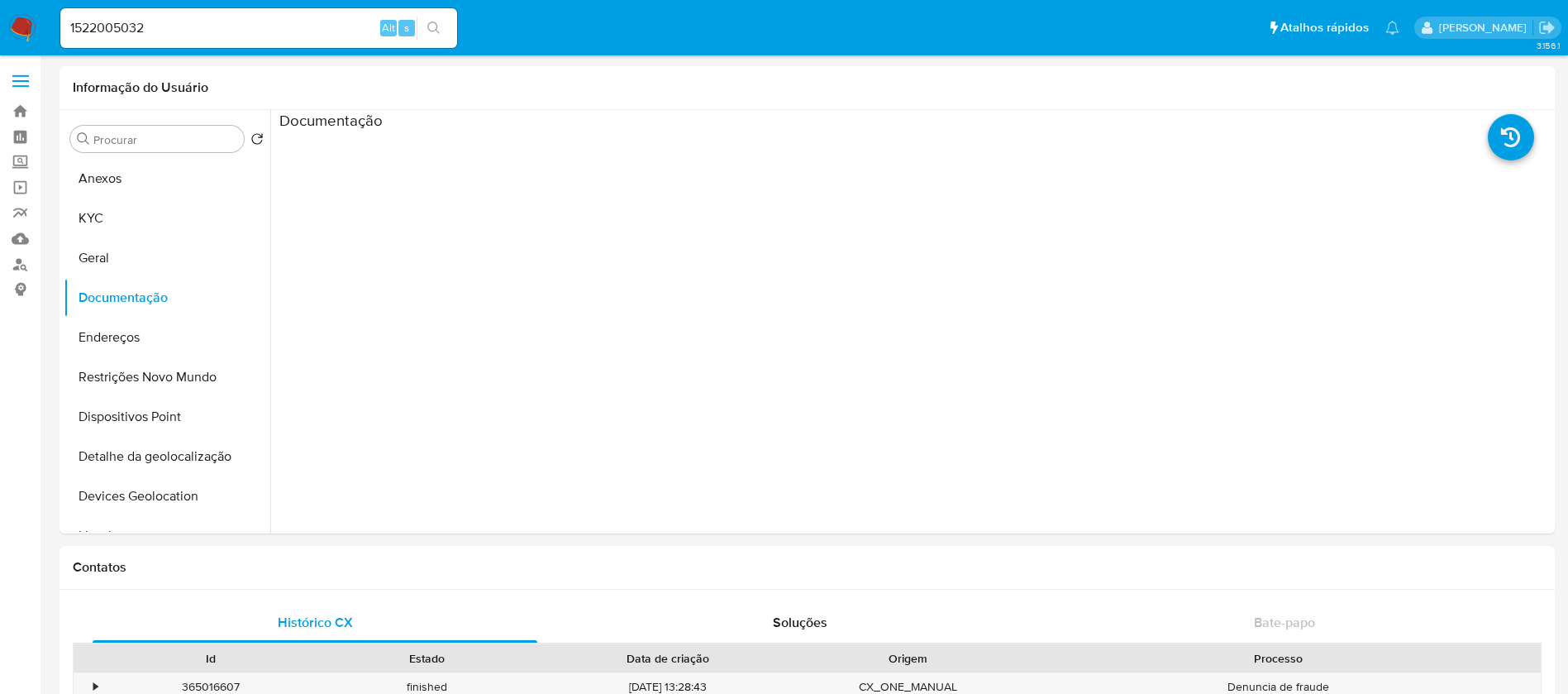
click at [183, 30] on input "1522005032" at bounding box center [258, 28] width 396 height 22
paste input "467501470"
type input "467501470"
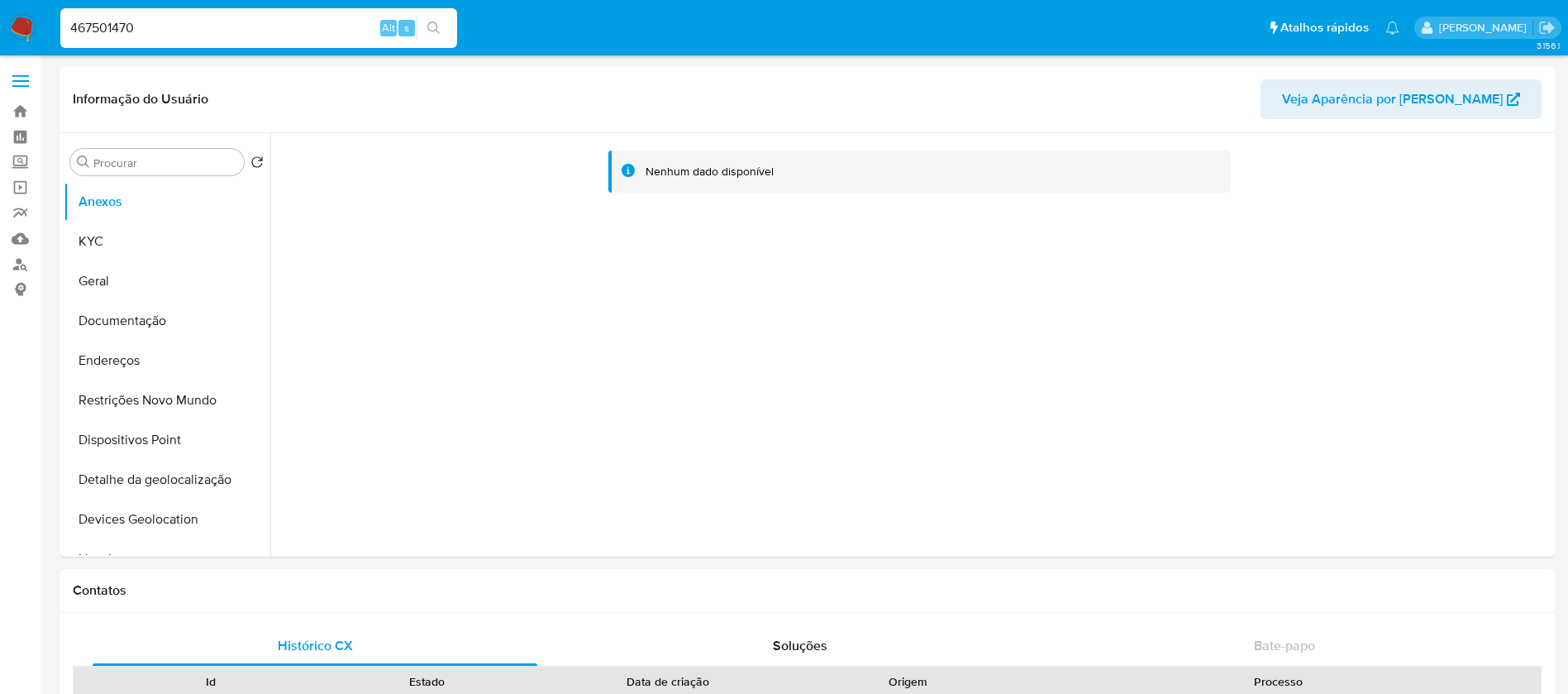
select select "10"
drag, startPoint x: 106, startPoint y: 236, endPoint x: 197, endPoint y: 259, distance: 93.9
click at [106, 236] on button "KYC" at bounding box center [160, 241] width 193 height 40
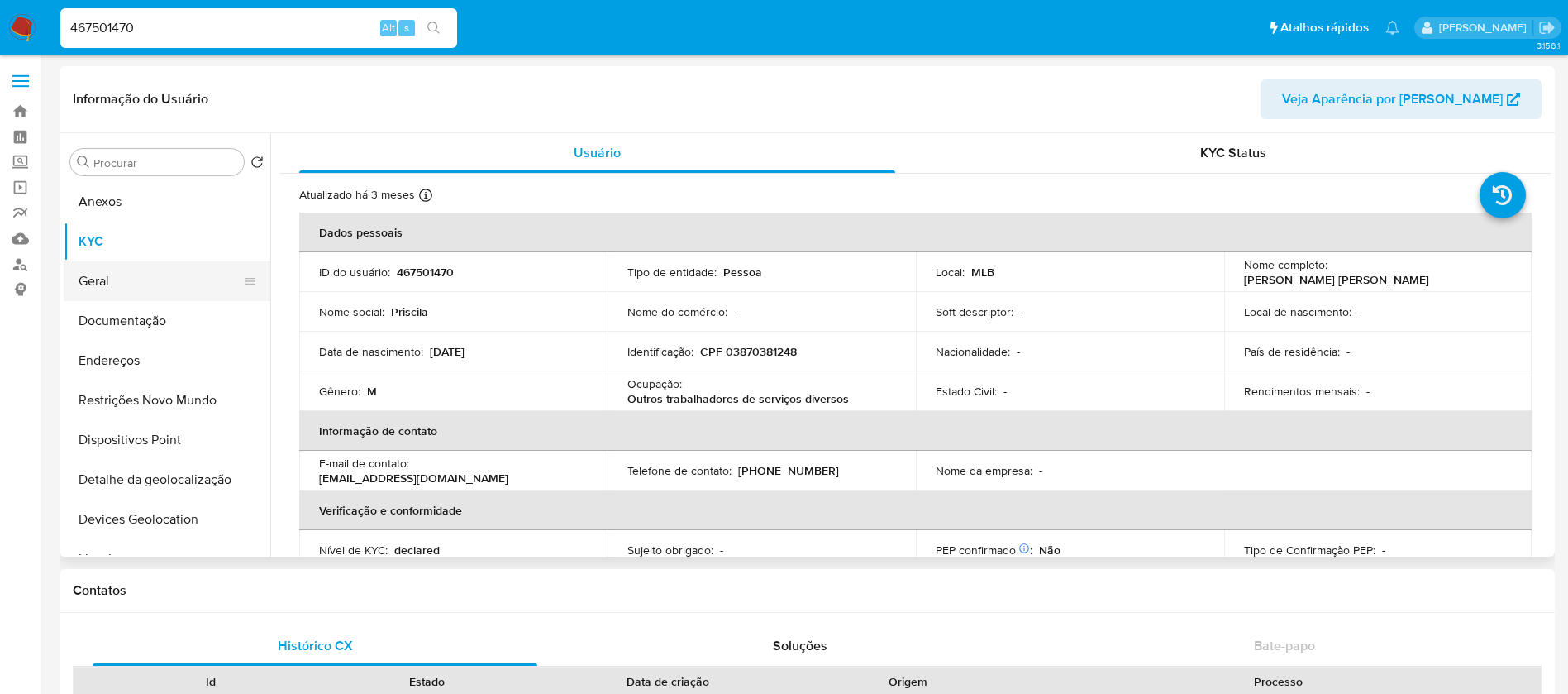
click at [109, 297] on button "Geral" at bounding box center [160, 281] width 193 height 40
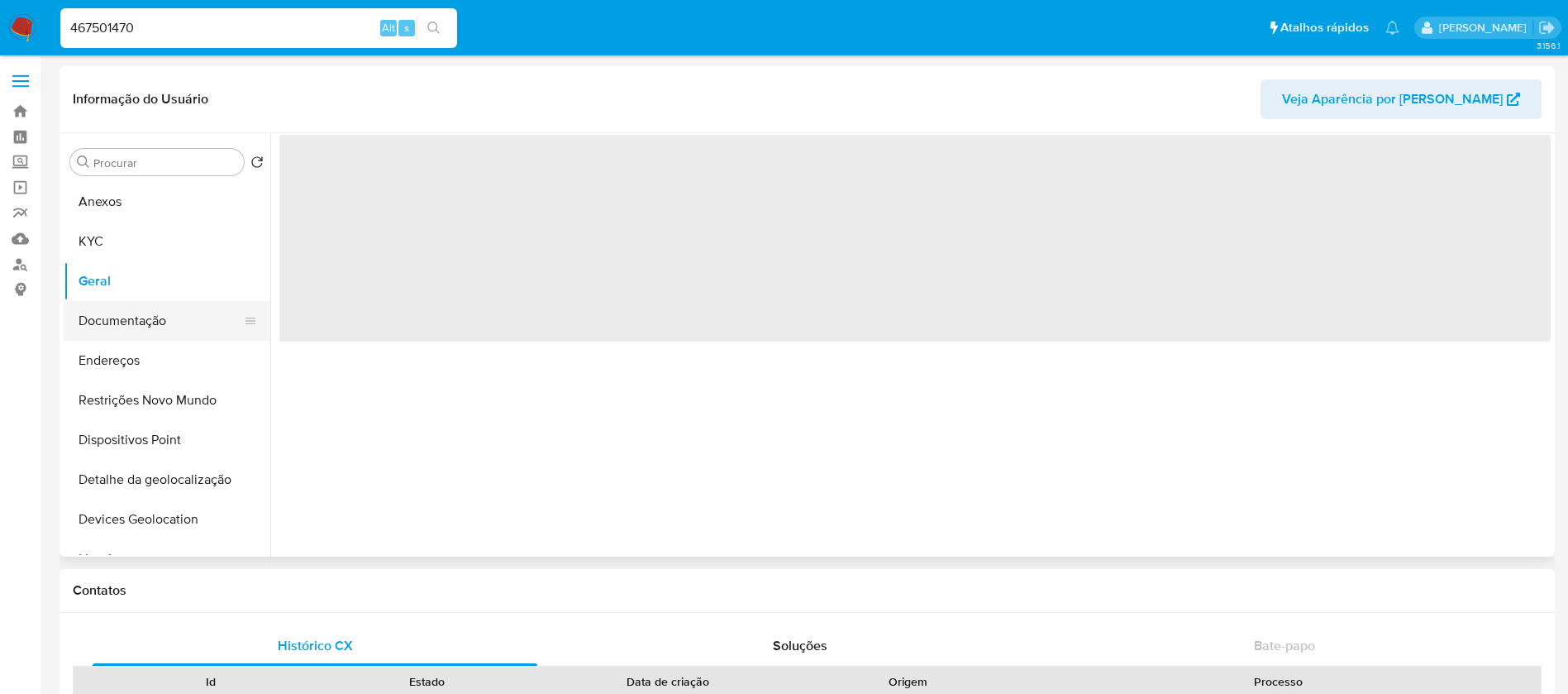
click at [148, 319] on button "Documentação" at bounding box center [160, 321] width 193 height 40
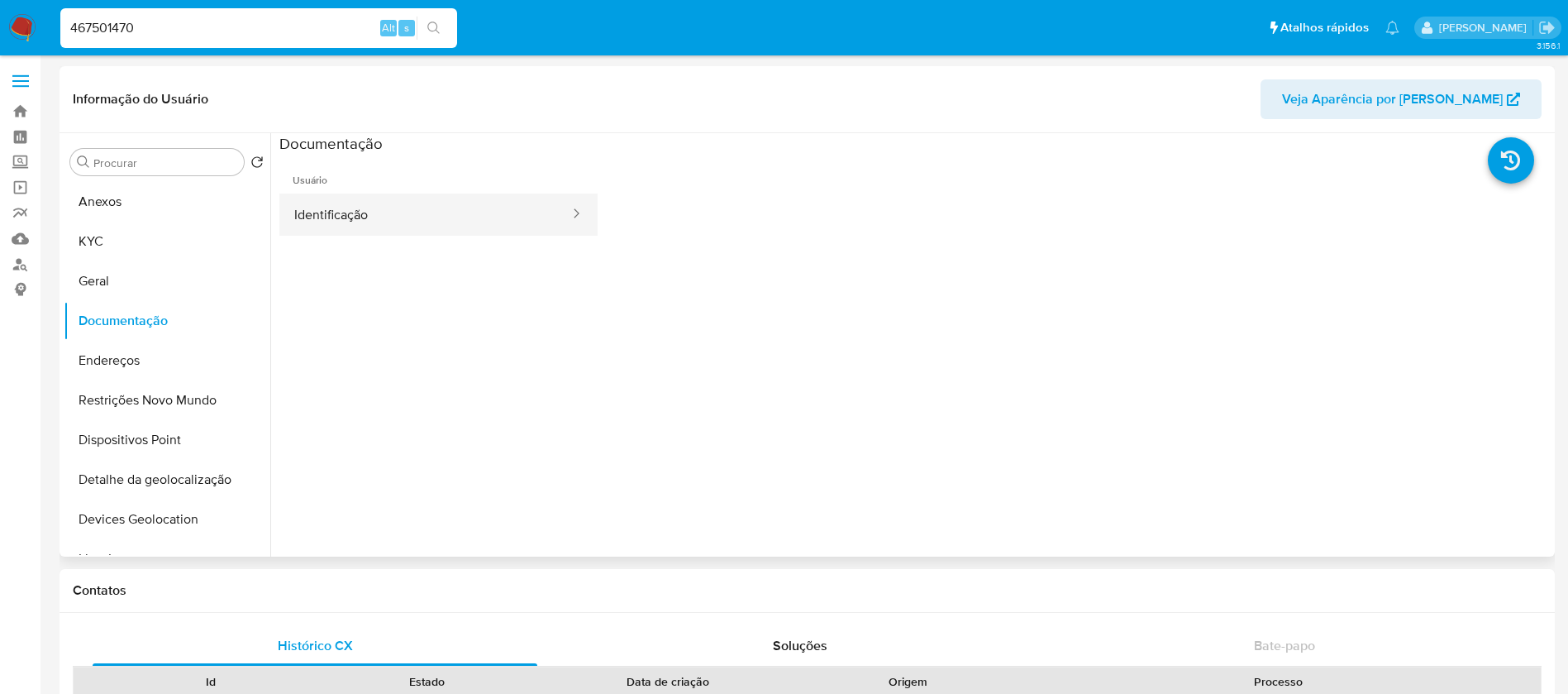
click at [367, 211] on button "Identificação" at bounding box center [425, 214] width 292 height 42
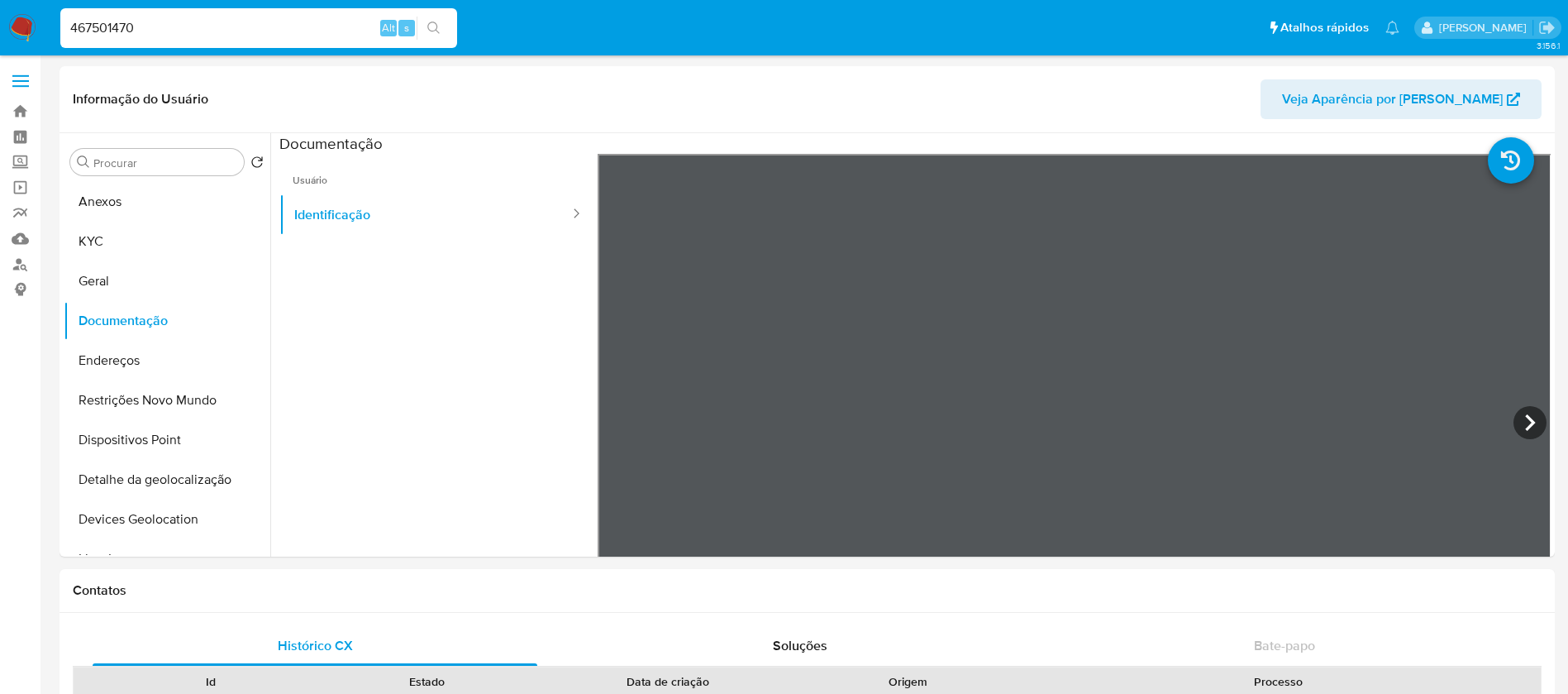
click at [253, 31] on input "467501470" at bounding box center [258, 28] width 396 height 22
paste input "399057954"
type input "399057954"
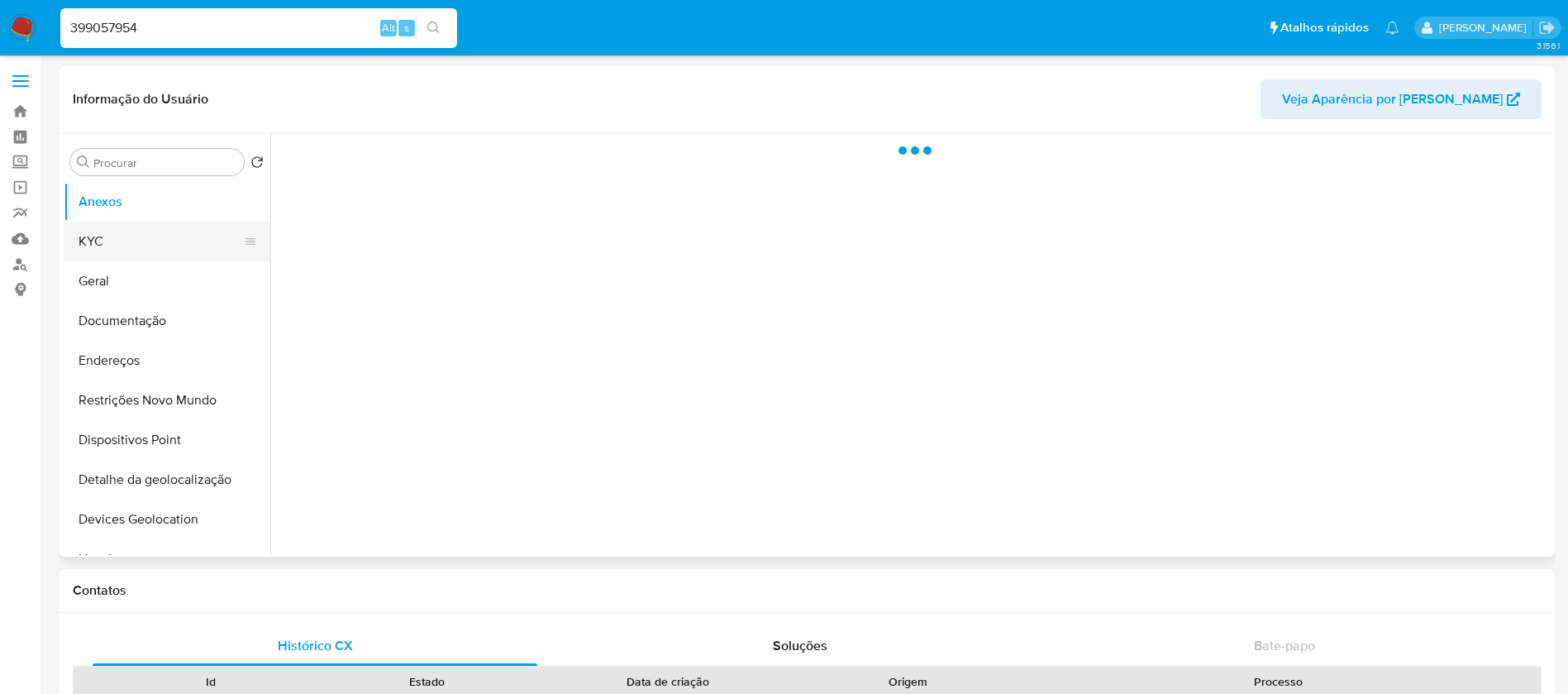
click at [115, 245] on button "KYC" at bounding box center [160, 241] width 193 height 40
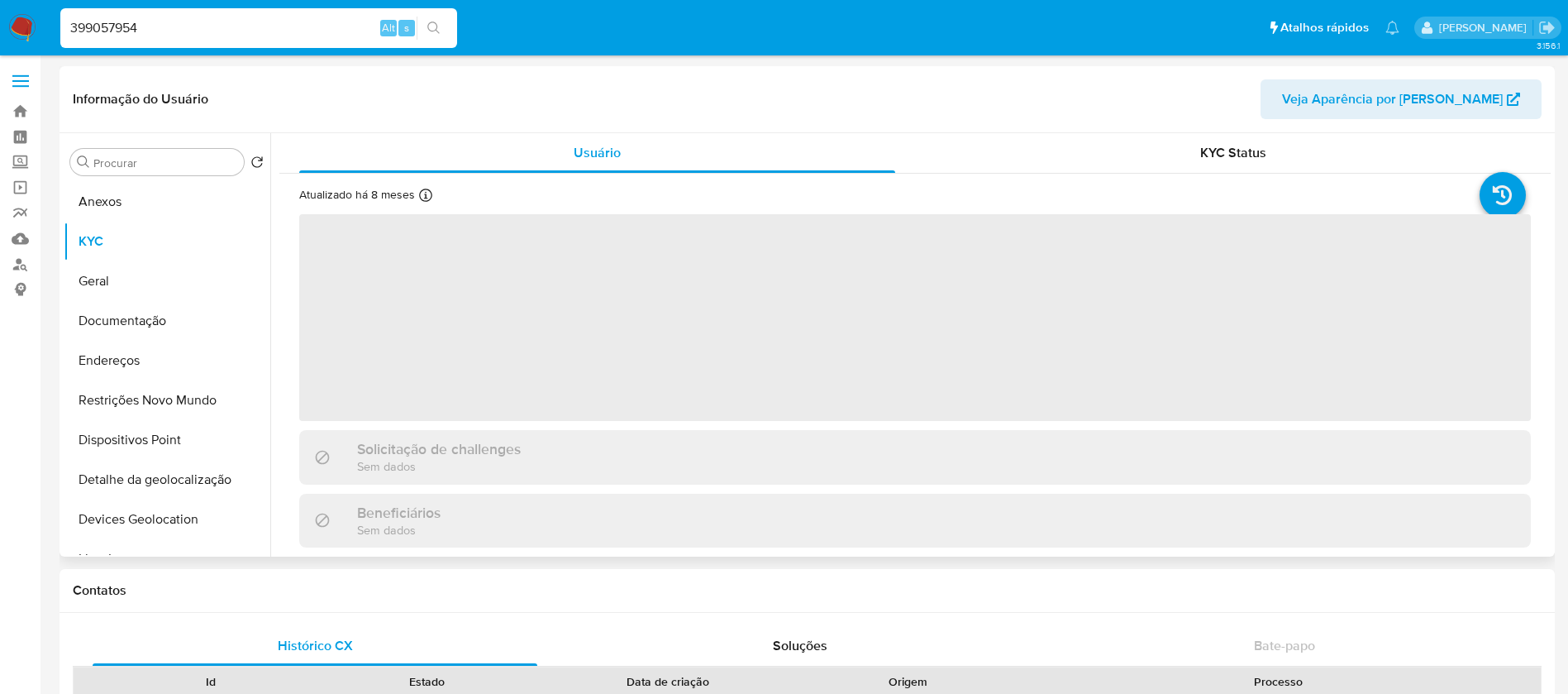
select select "10"
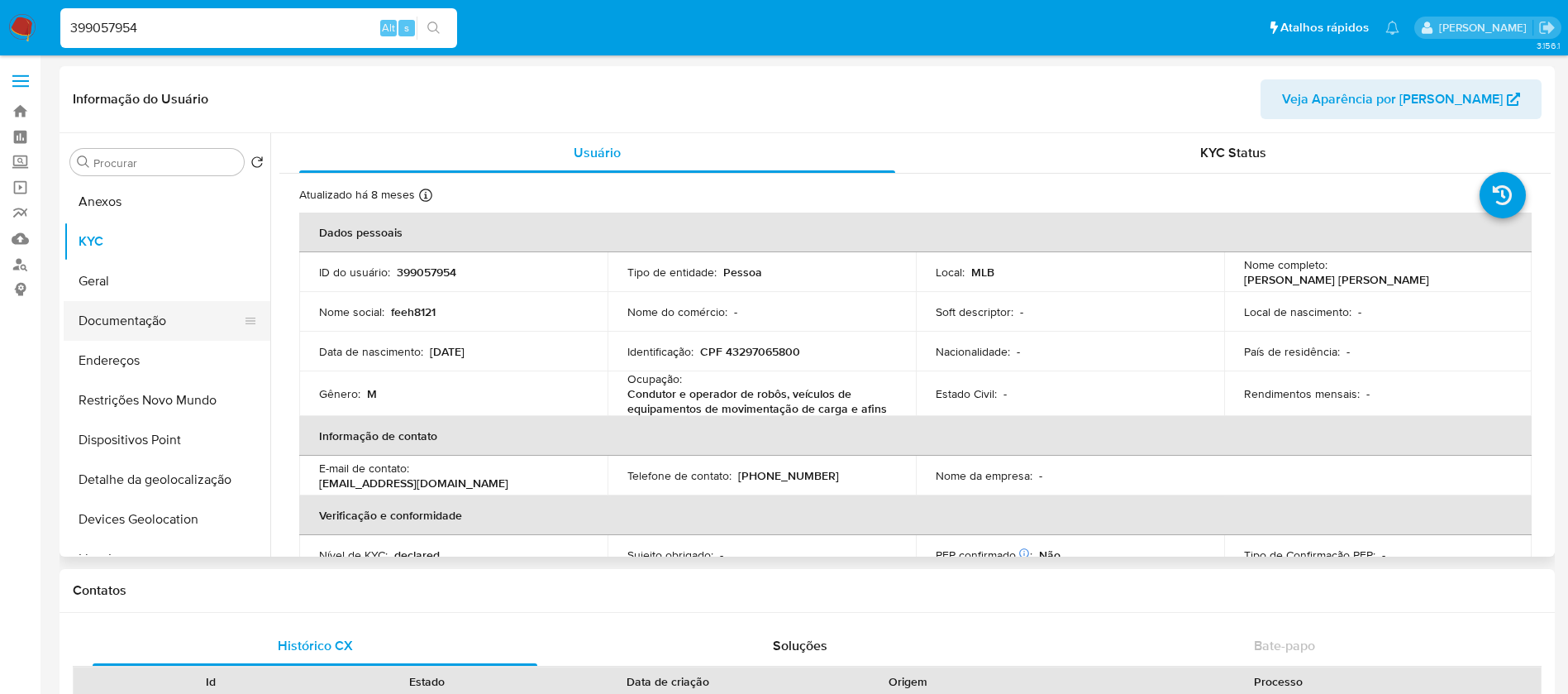
click at [108, 321] on button "Documentação" at bounding box center [160, 321] width 193 height 40
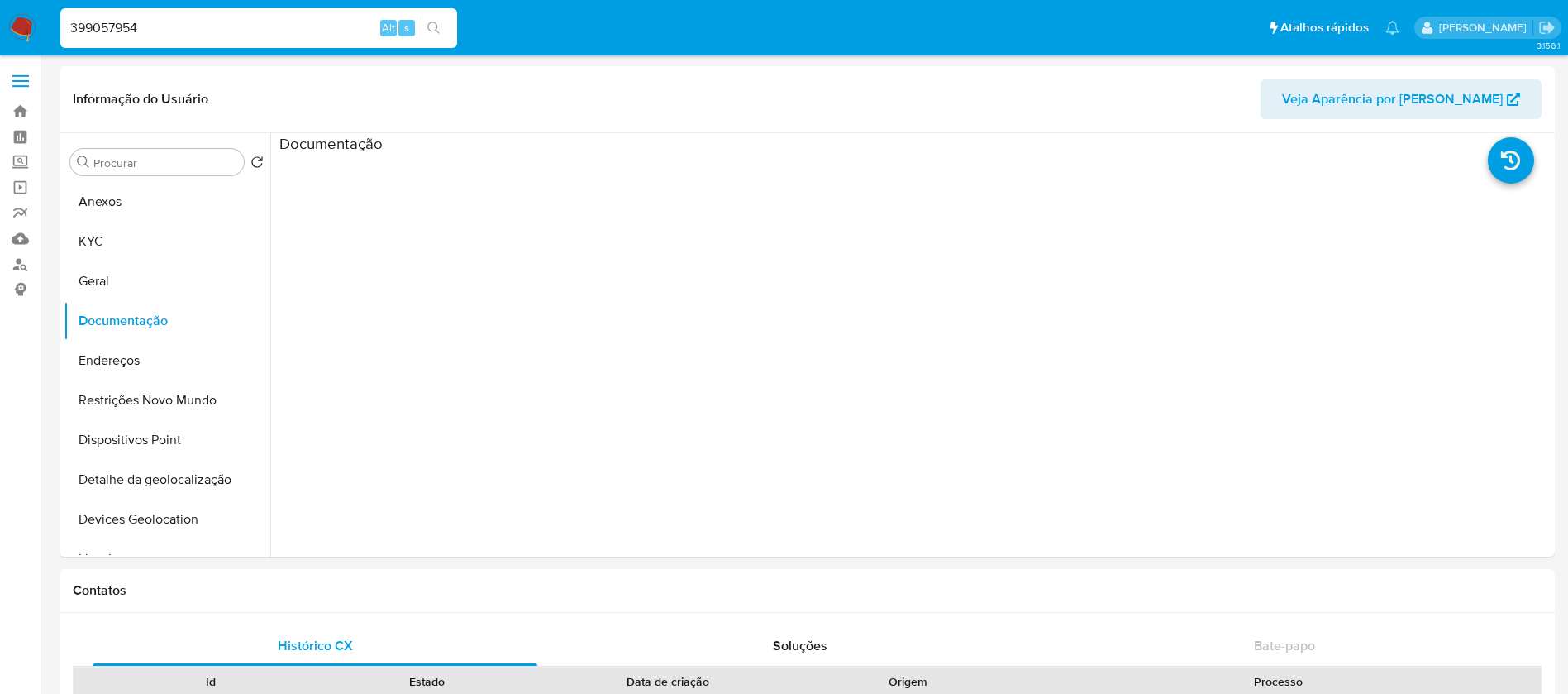
click at [286, 24] on input "399057954" at bounding box center [258, 28] width 396 height 22
paste input "656658530"
type input "656658530"
click at [95, 243] on button "KYC" at bounding box center [160, 241] width 193 height 40
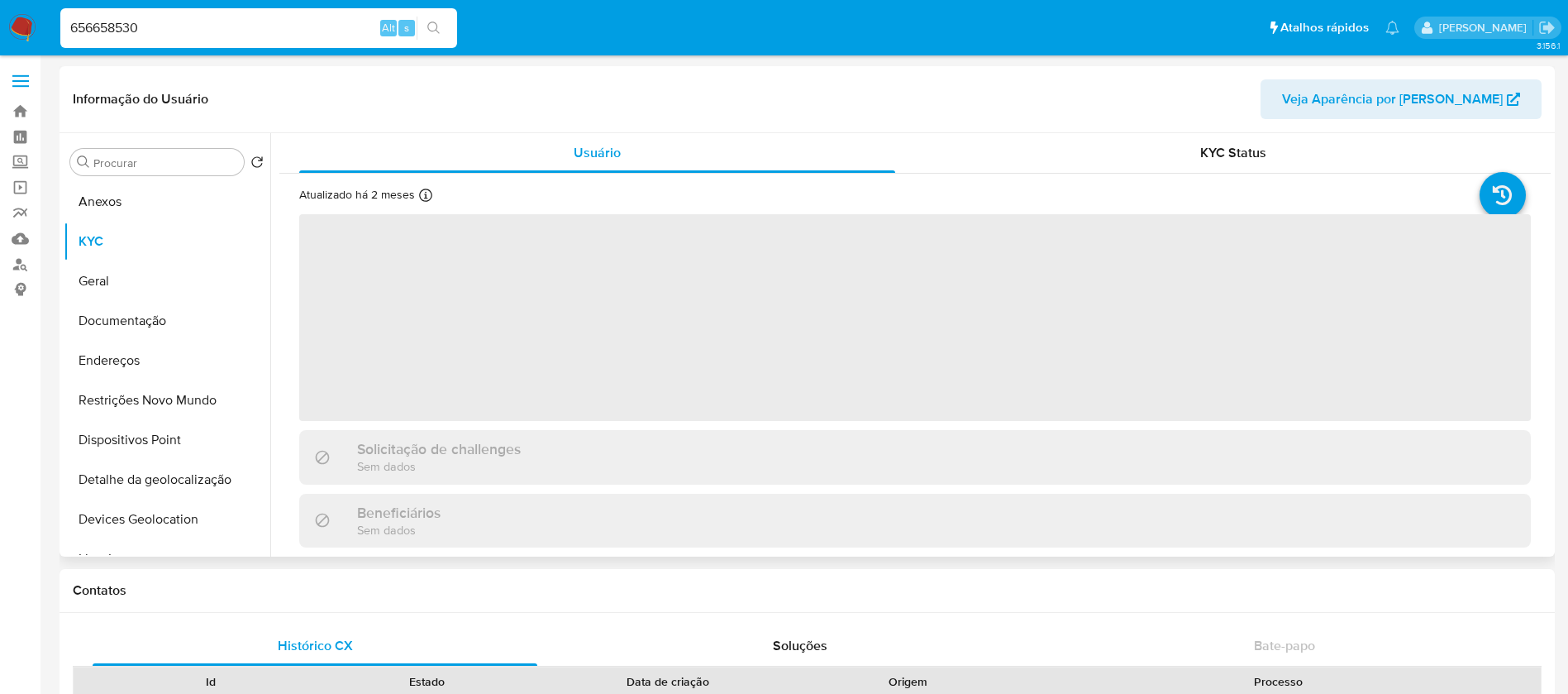
select select "10"
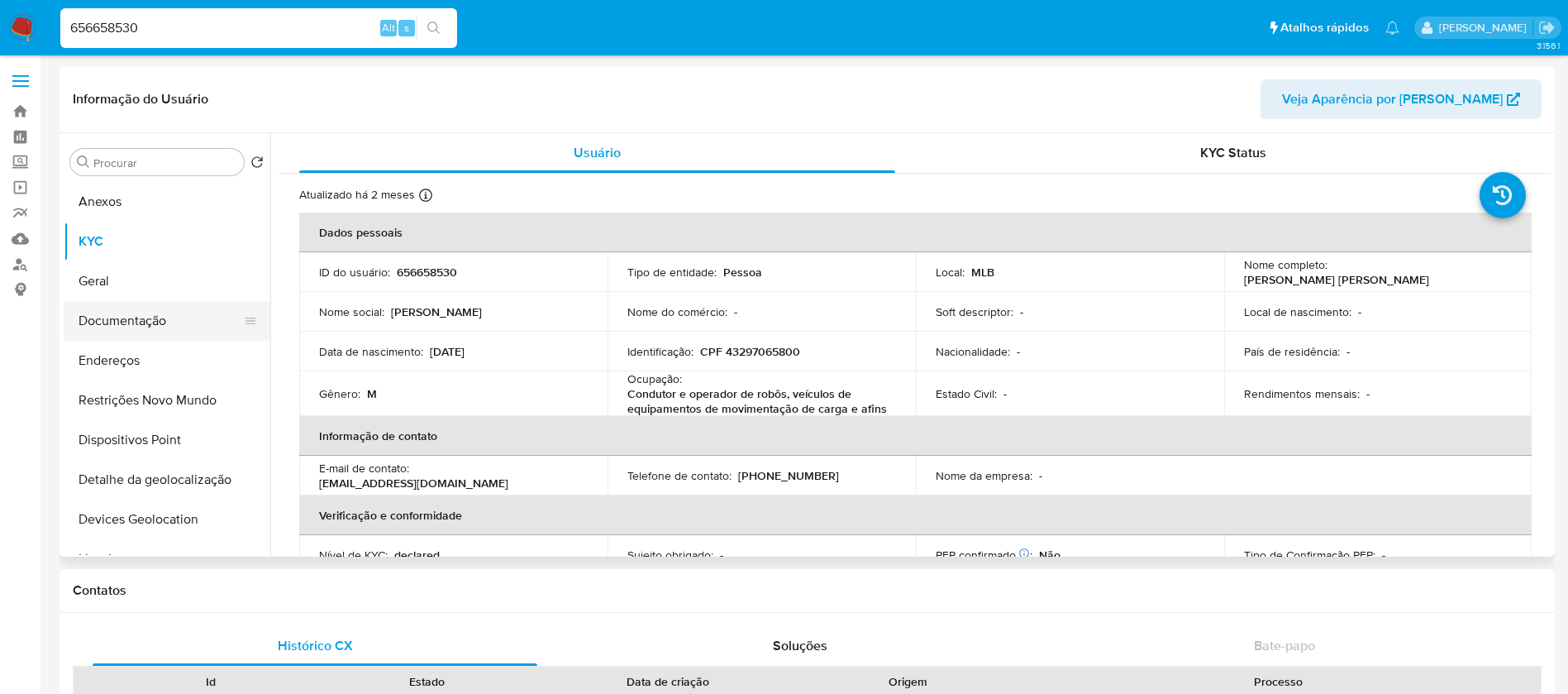
click at [108, 314] on button "Documentação" at bounding box center [160, 321] width 193 height 40
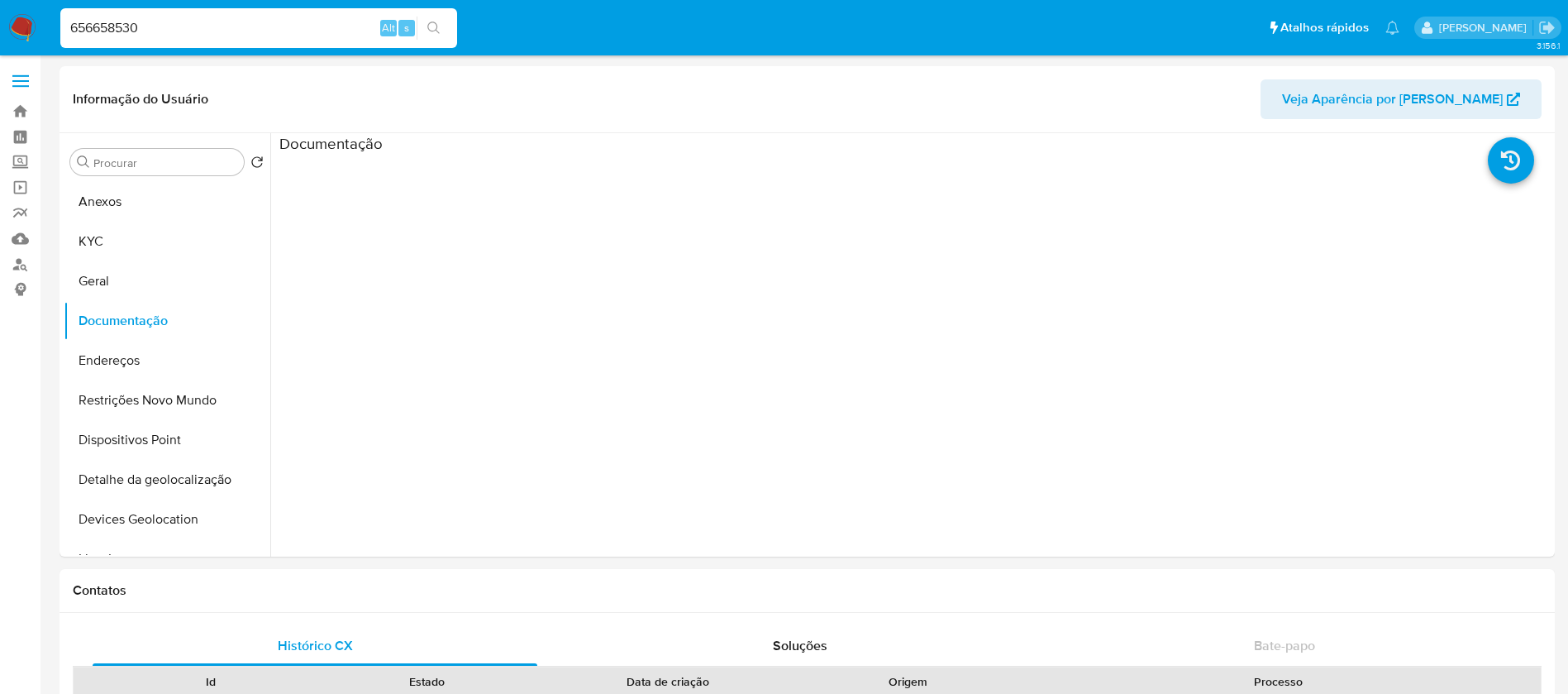
click at [235, 47] on div "656658530 Alt s" at bounding box center [258, 28] width 396 height 40
click at [230, 34] on input "656658530" at bounding box center [258, 28] width 396 height 22
paste input "313798401"
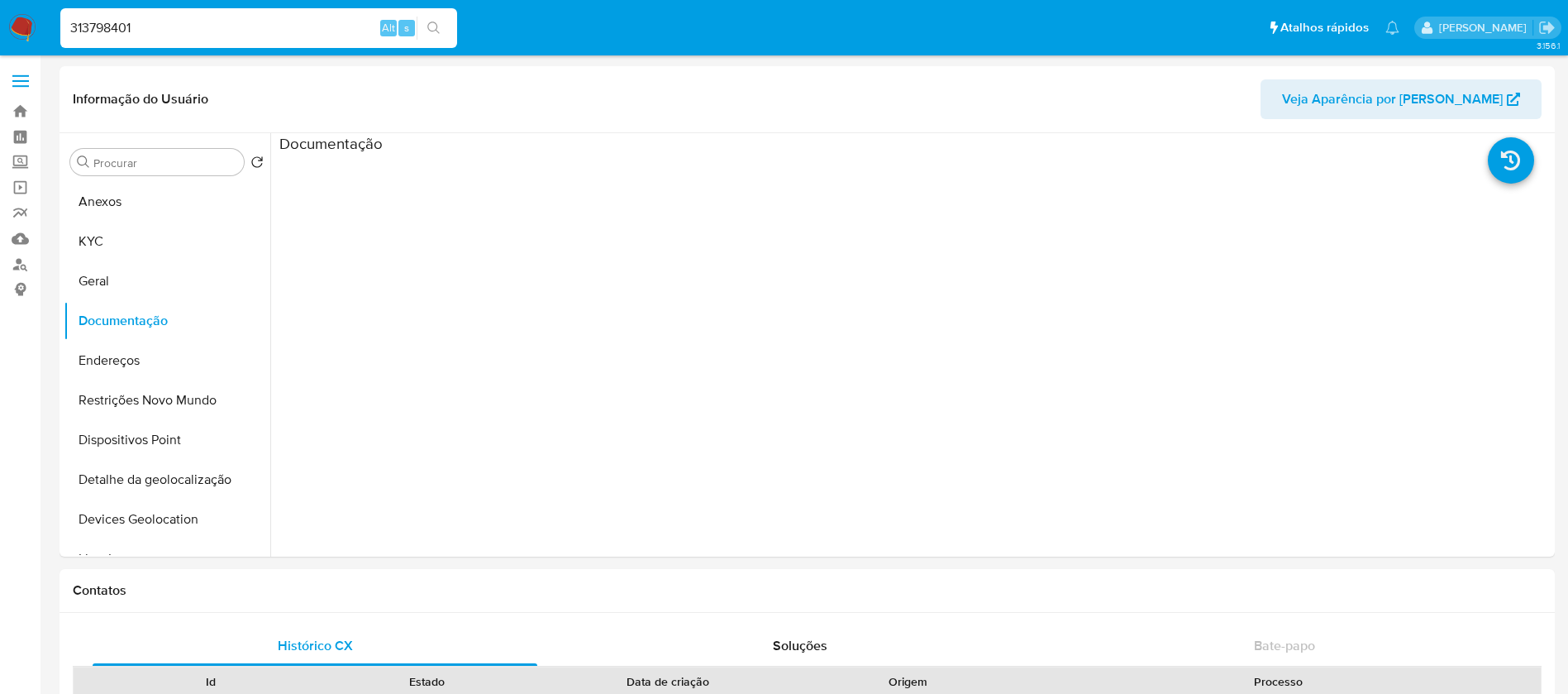
type input "313798401"
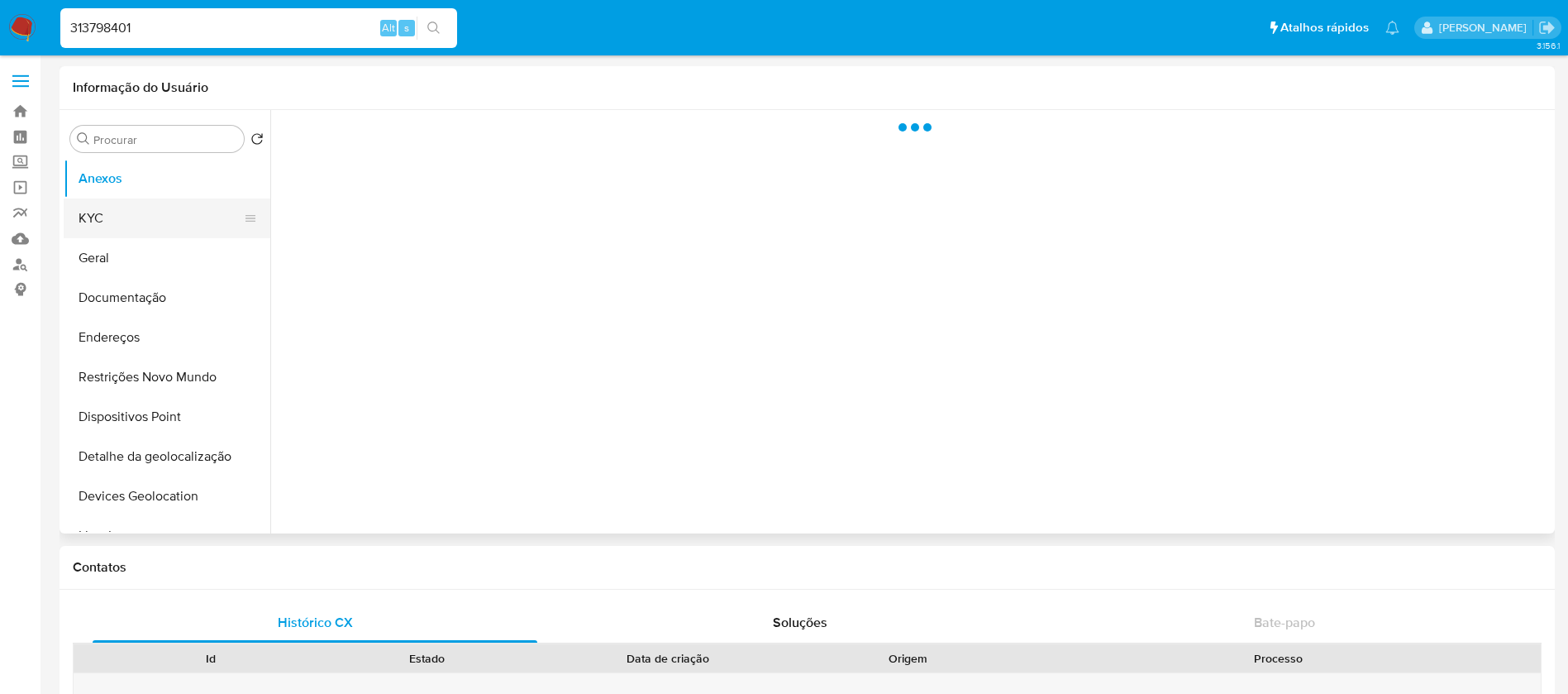
click at [99, 229] on button "KYC" at bounding box center [160, 218] width 193 height 40
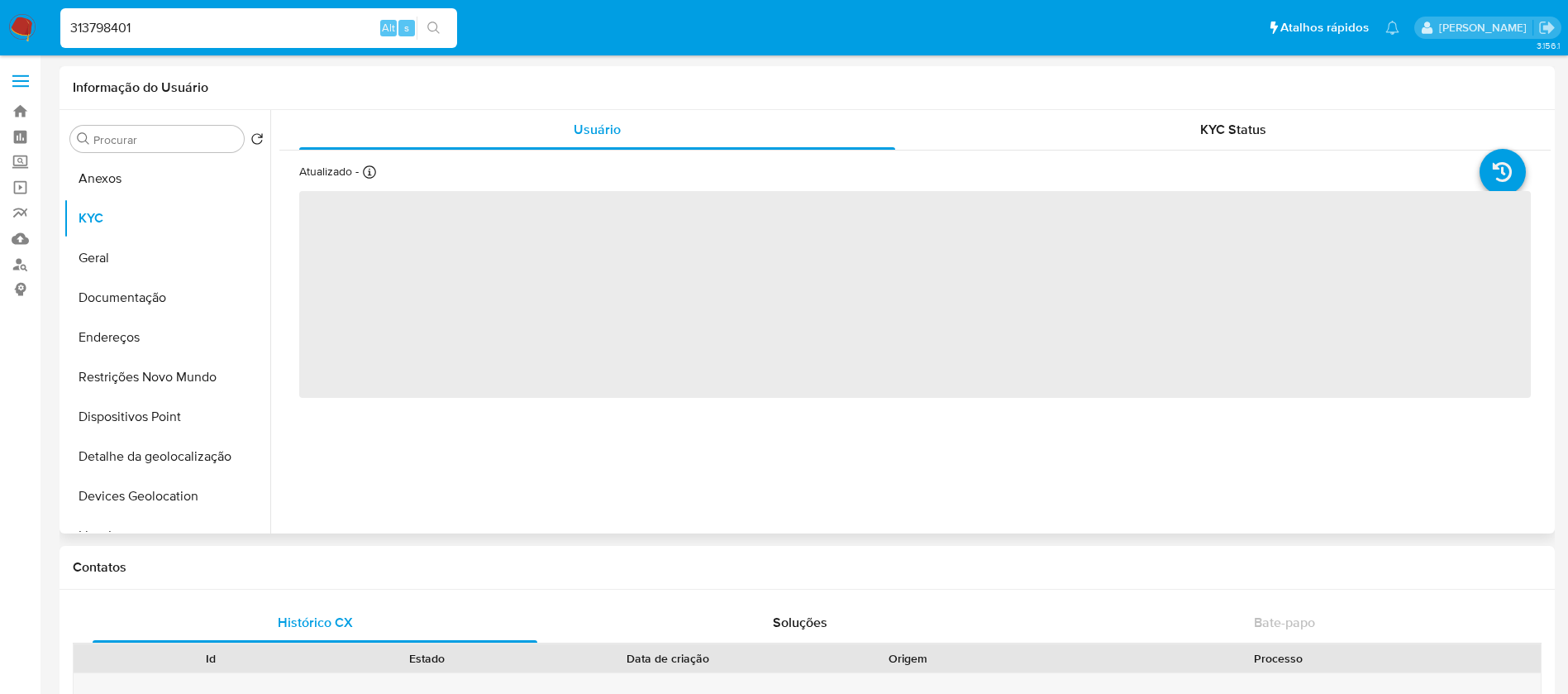
select select "10"
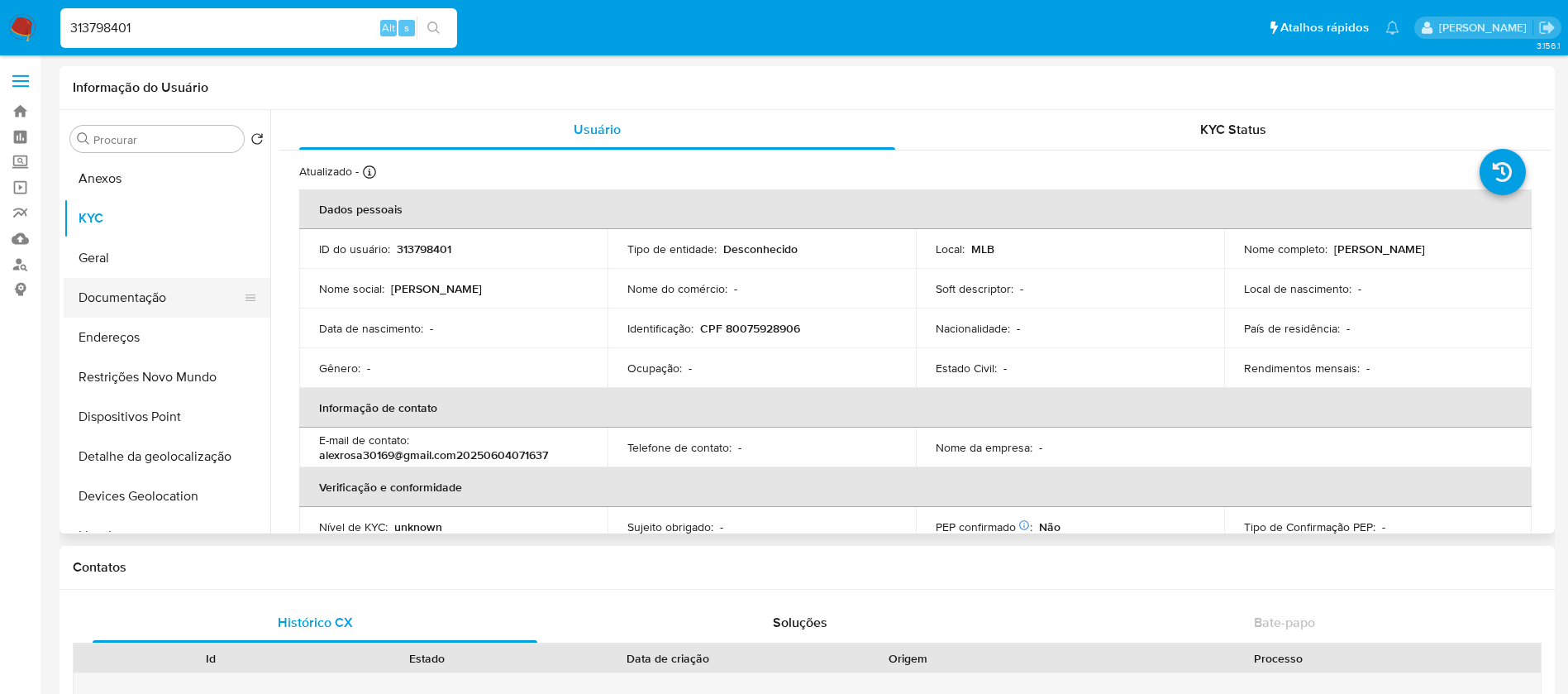
click at [123, 296] on button "Documentação" at bounding box center [160, 298] width 193 height 40
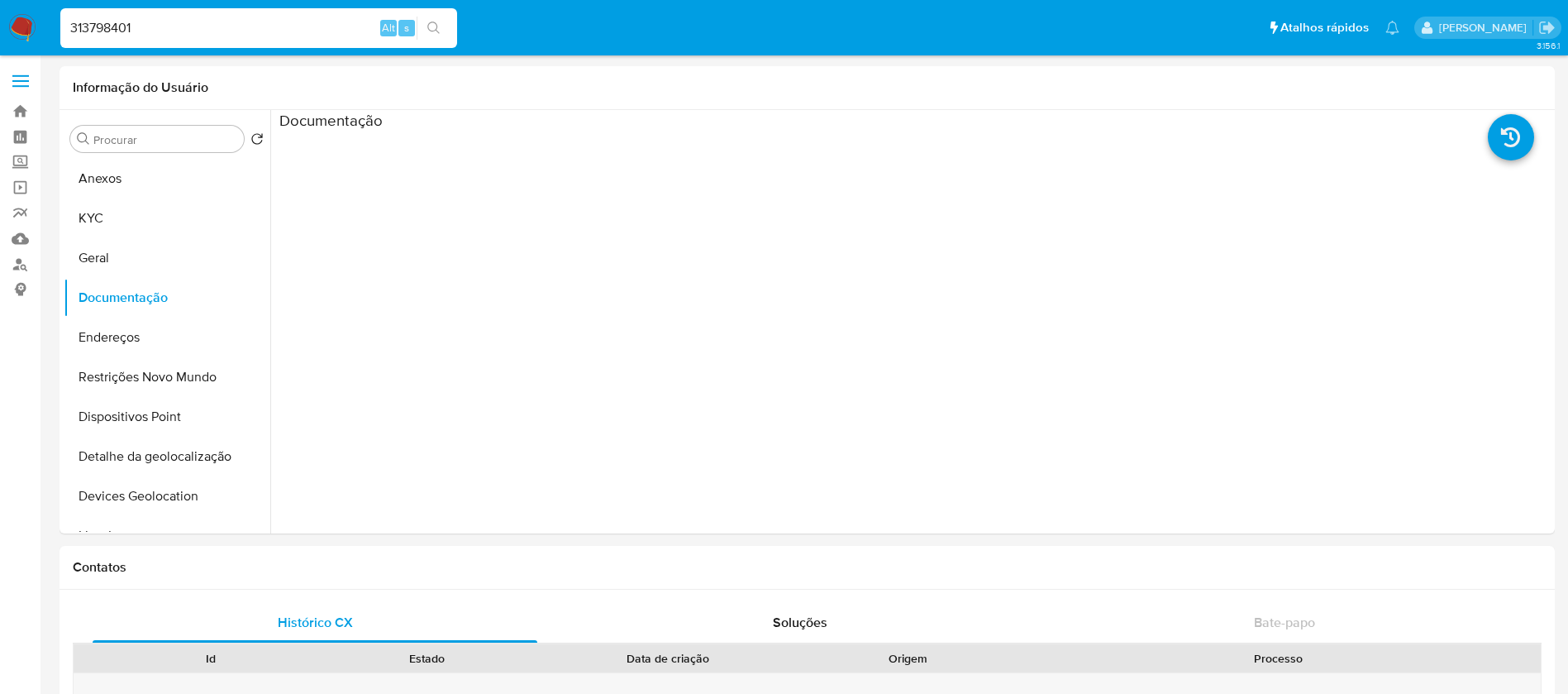
click at [158, 26] on input "313798401" at bounding box center [258, 28] width 396 height 22
paste input "153459954"
type input "1534599541"
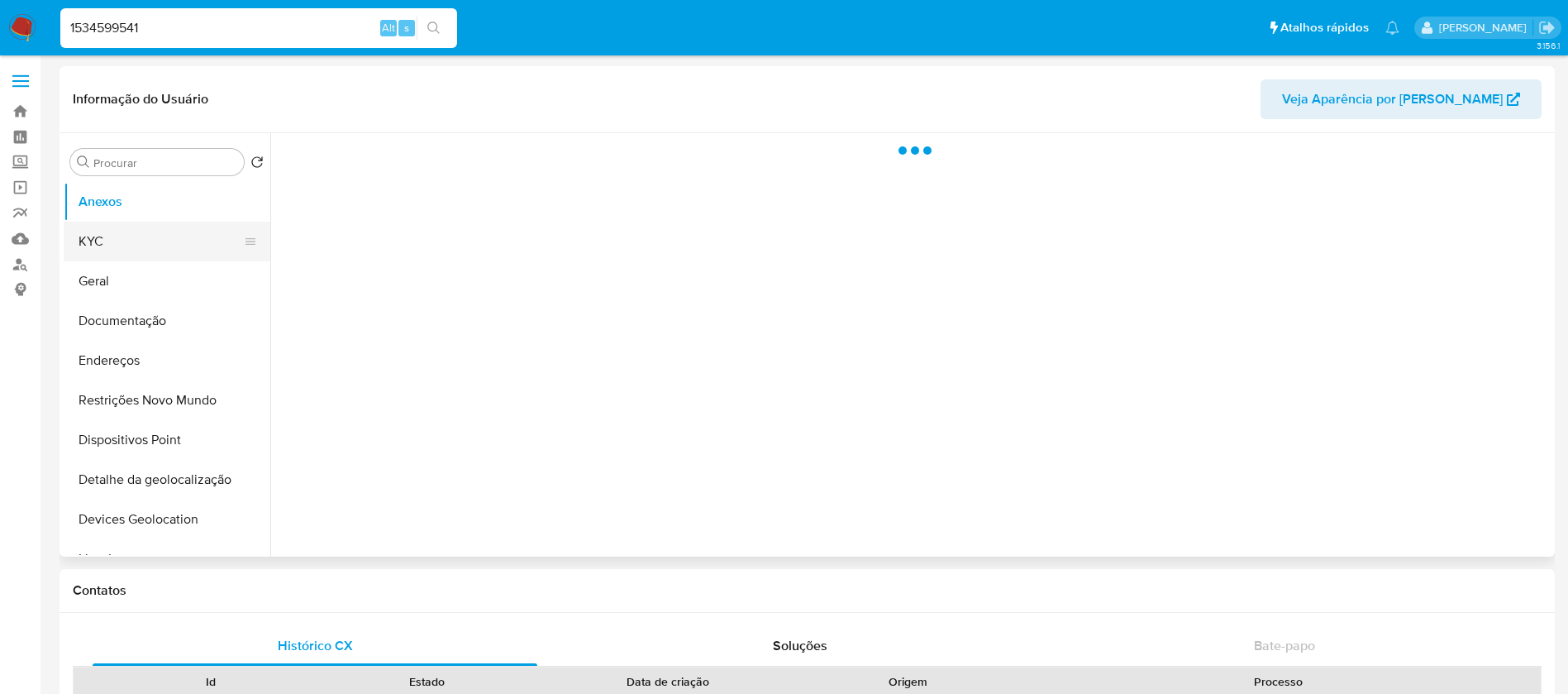
click at [140, 242] on button "KYC" at bounding box center [160, 241] width 193 height 40
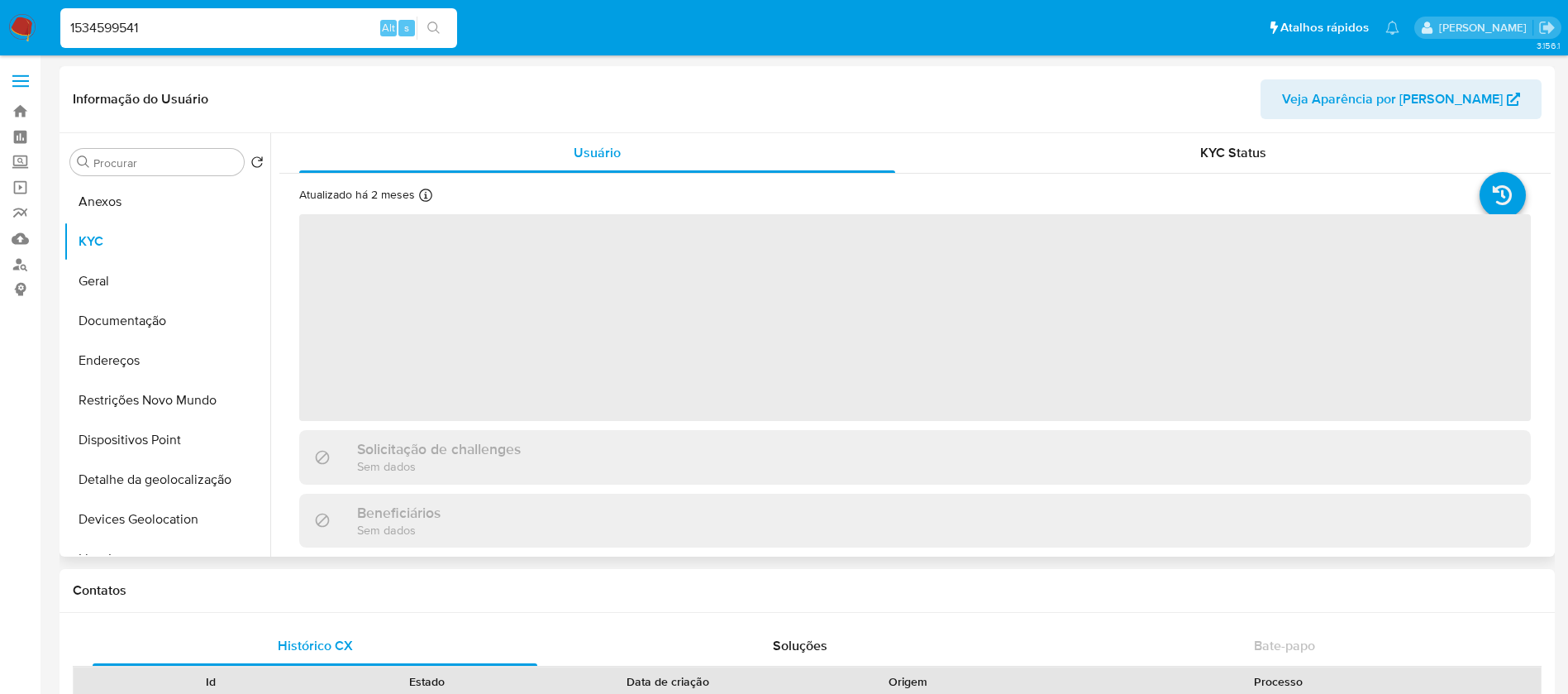
select select "10"
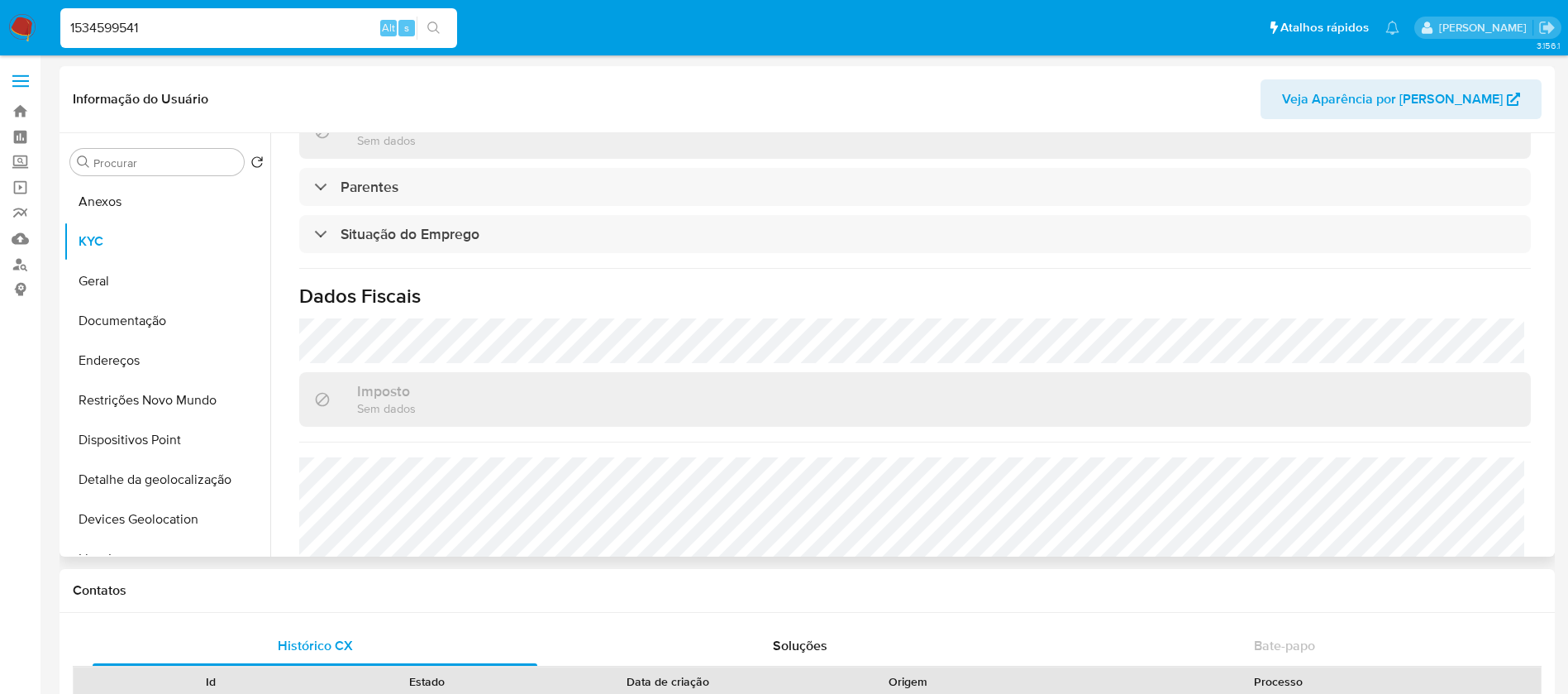
scroll to position [709, 0]
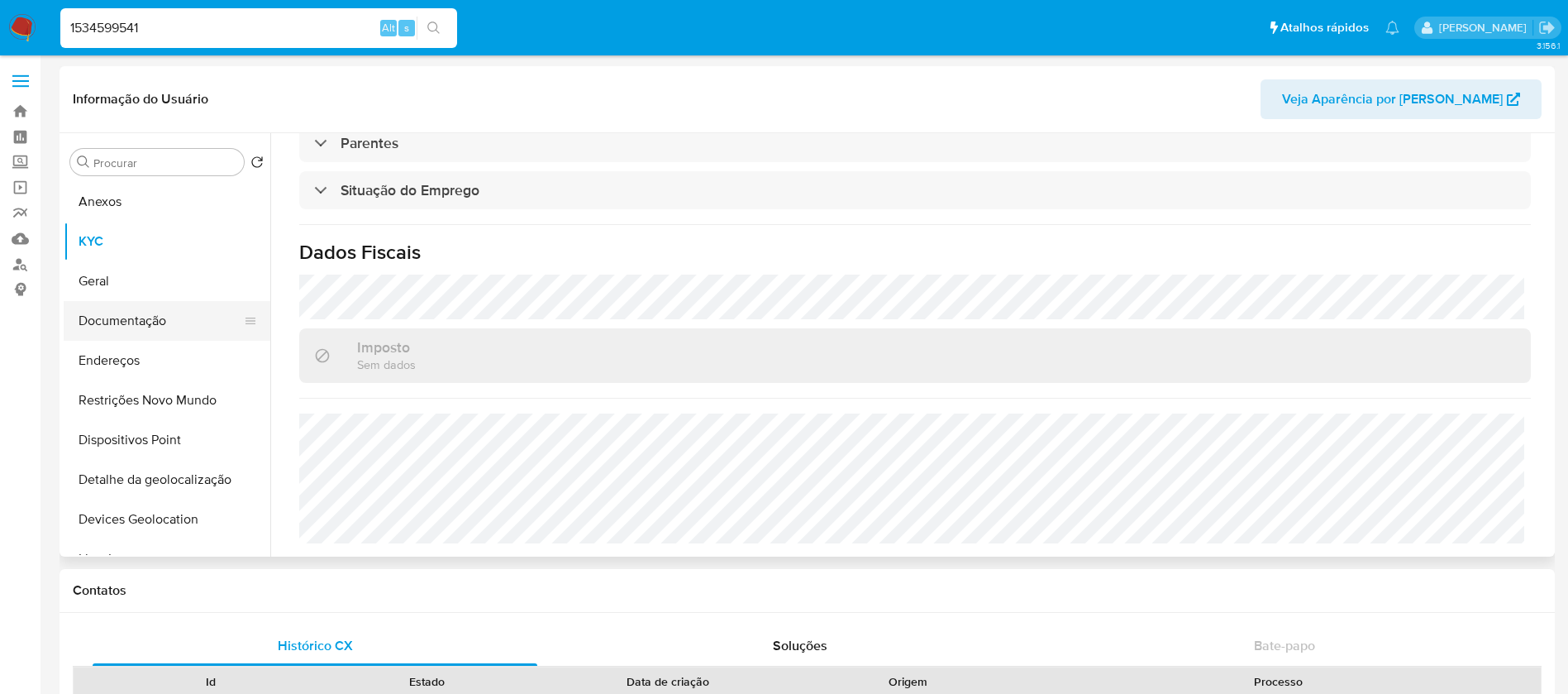
click at [149, 325] on button "Documentação" at bounding box center [160, 321] width 193 height 40
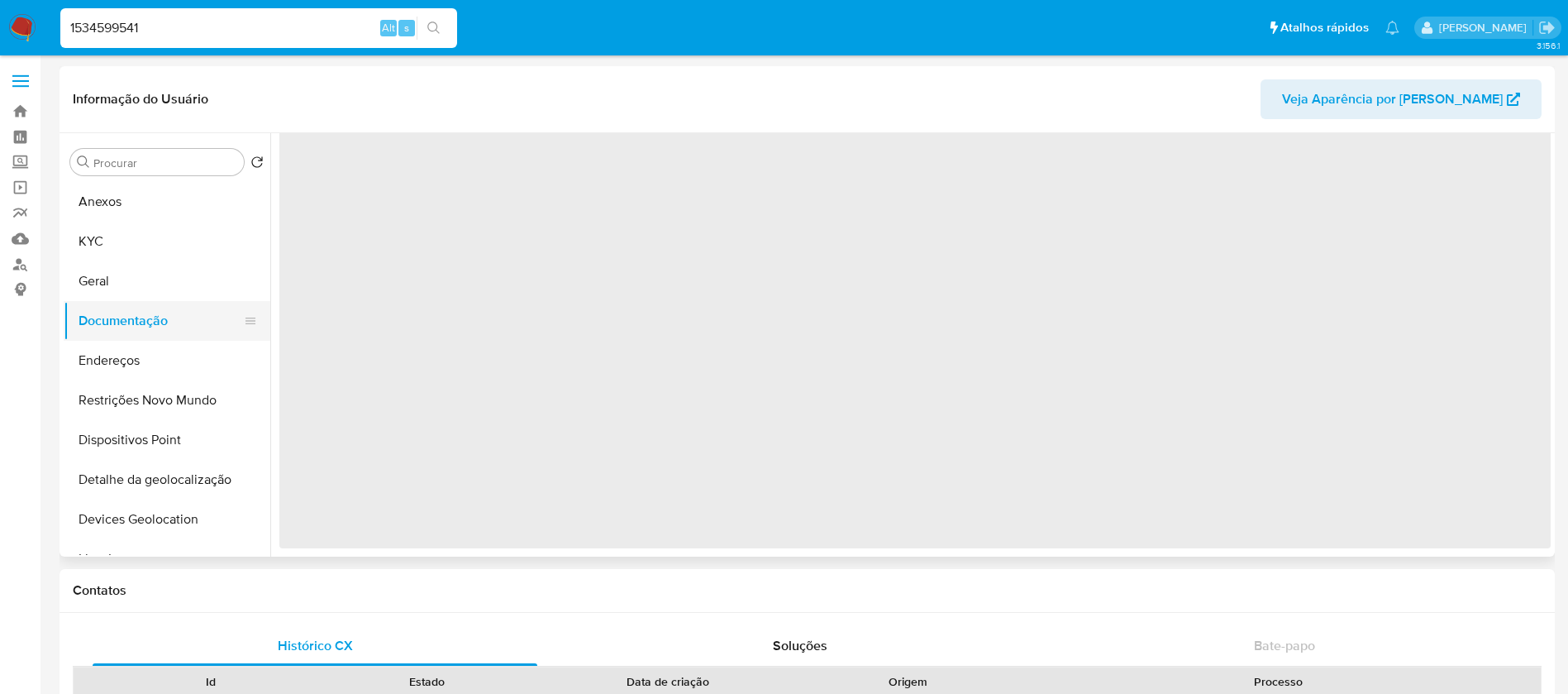
scroll to position [0, 0]
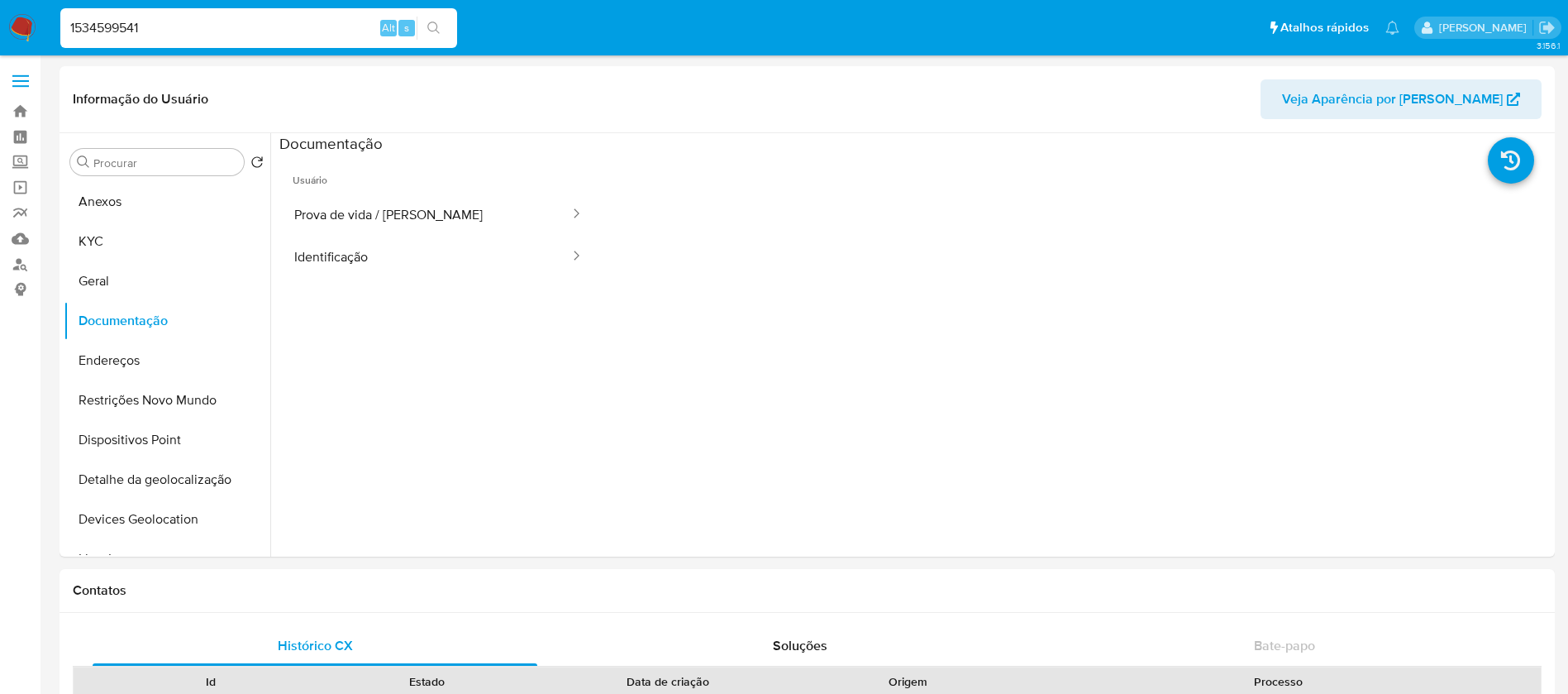
click at [242, 24] on input "1534599541" at bounding box center [258, 28] width 396 height 22
paste input "8113950"
type input "8113950"
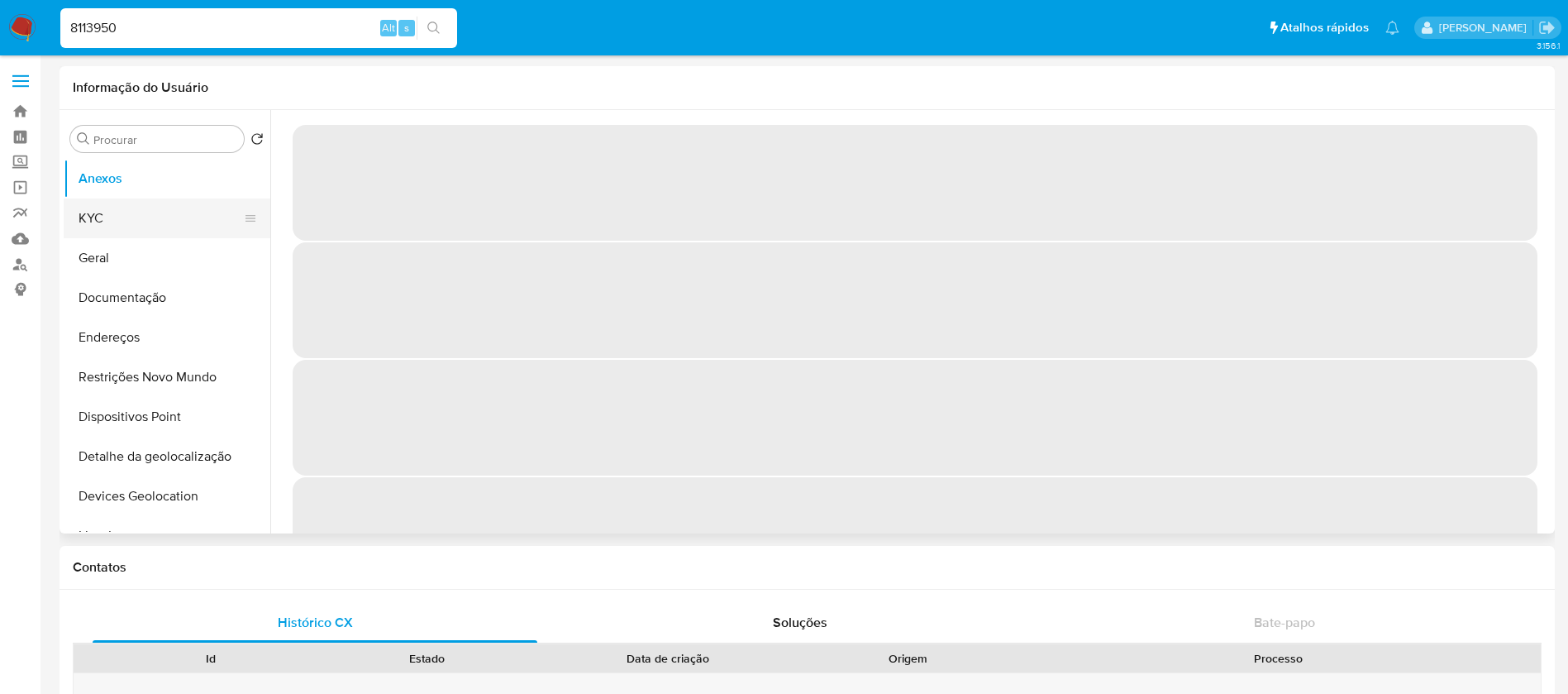
click at [102, 221] on button "KYC" at bounding box center [160, 218] width 193 height 40
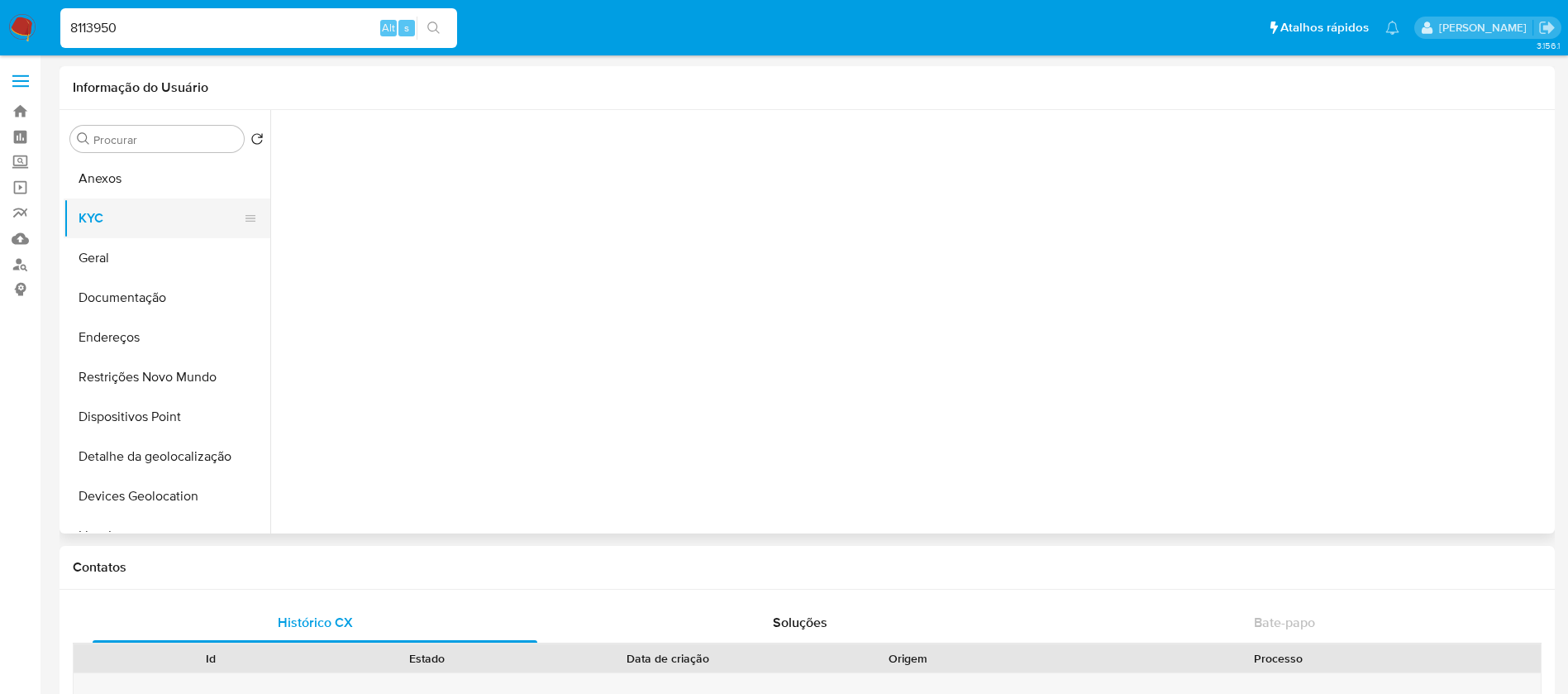
select select "10"
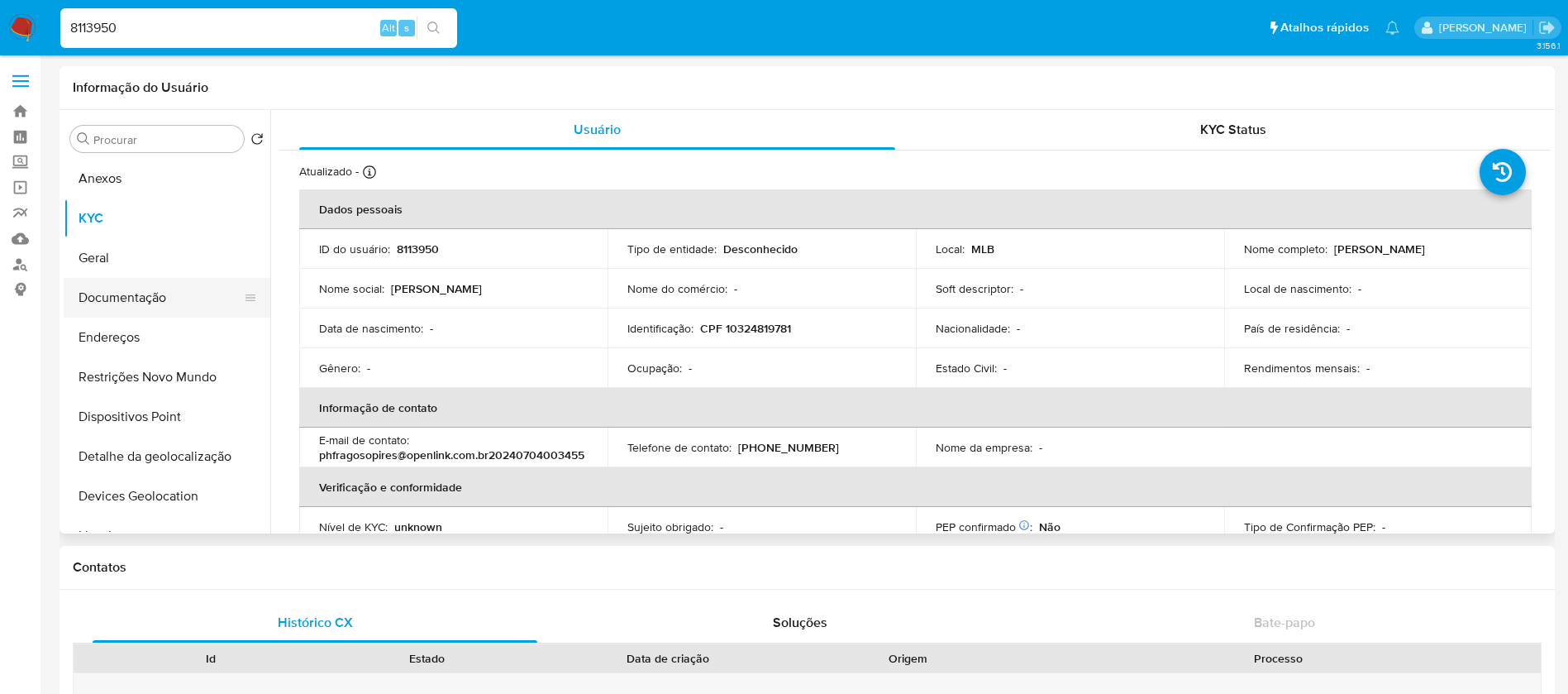
click at [111, 301] on button "Documentação" at bounding box center [160, 298] width 193 height 40
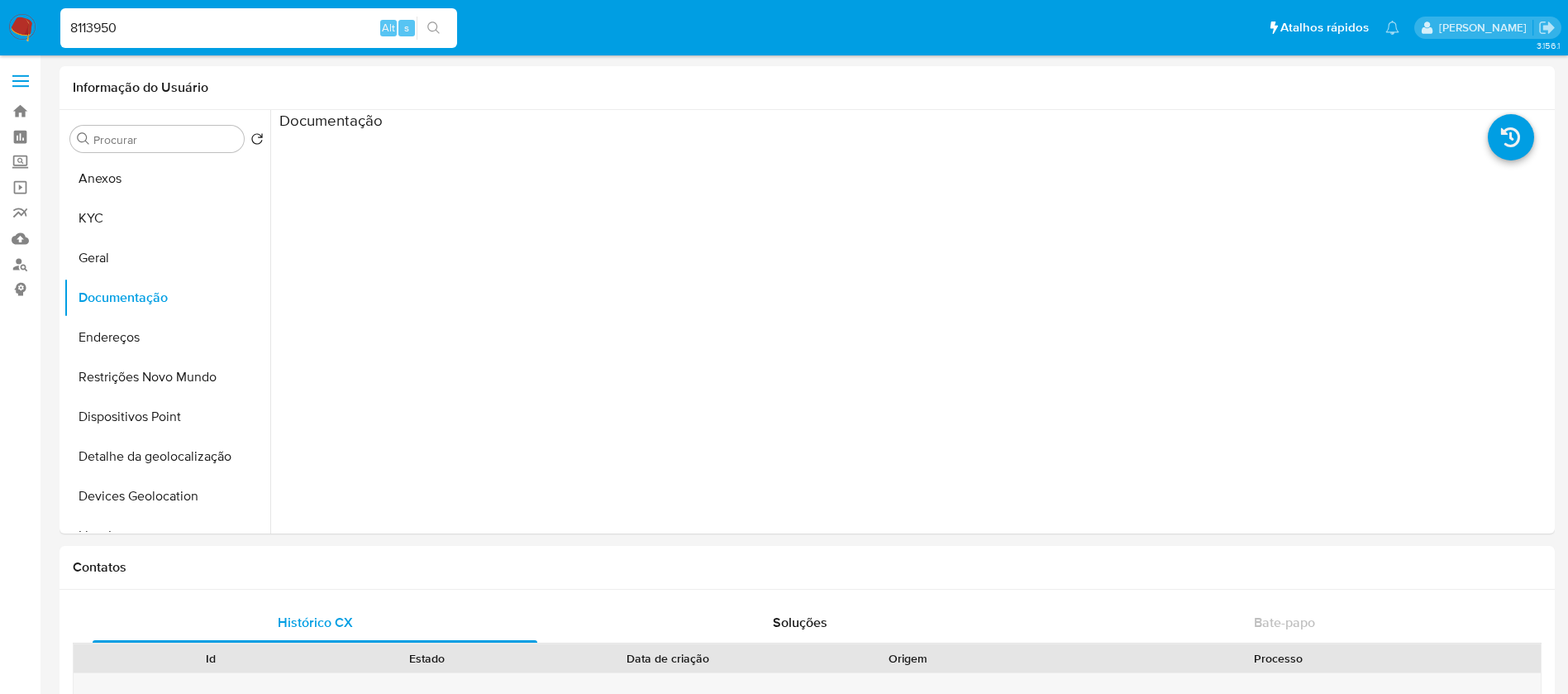
click at [173, 18] on input "8113950" at bounding box center [258, 28] width 396 height 22
paste input "184606435"
type input "184606435"
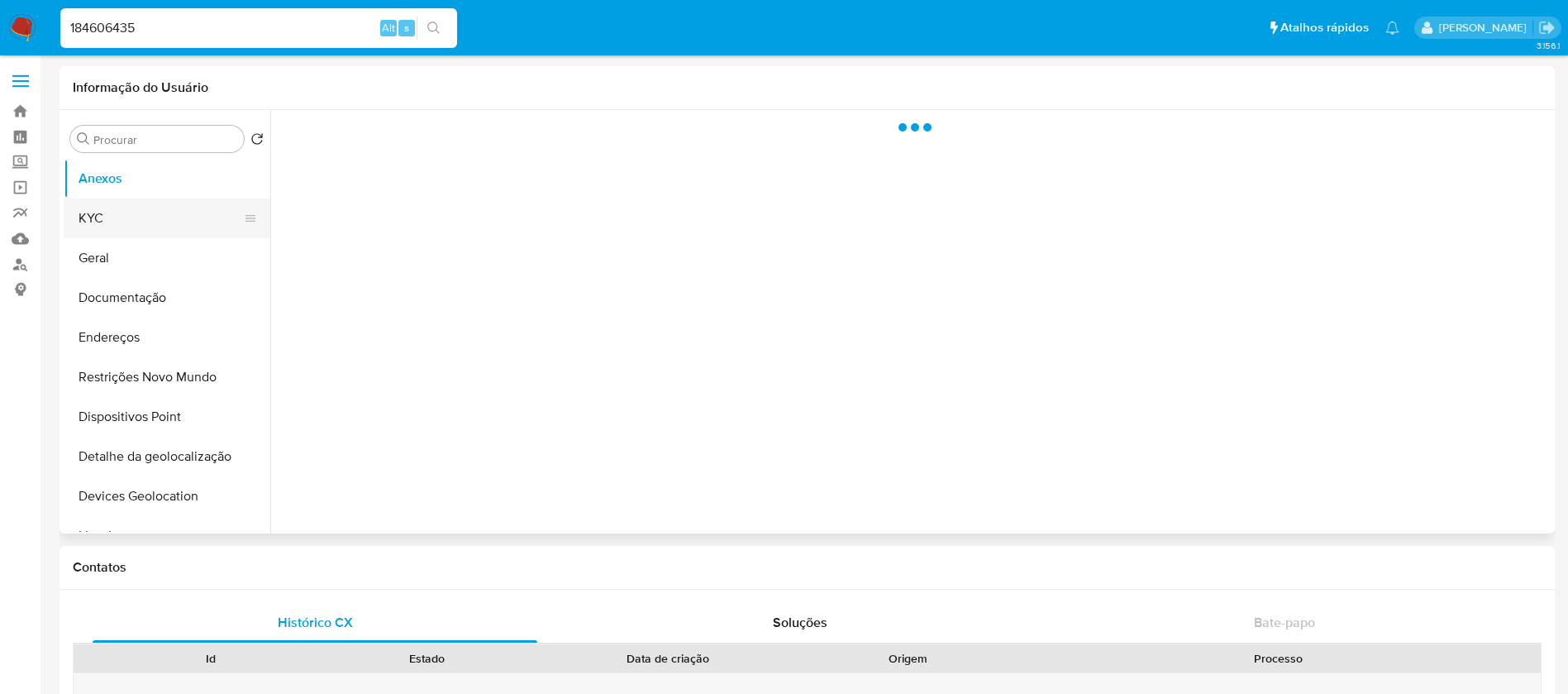
click at [105, 227] on button "KYC" at bounding box center [160, 218] width 193 height 40
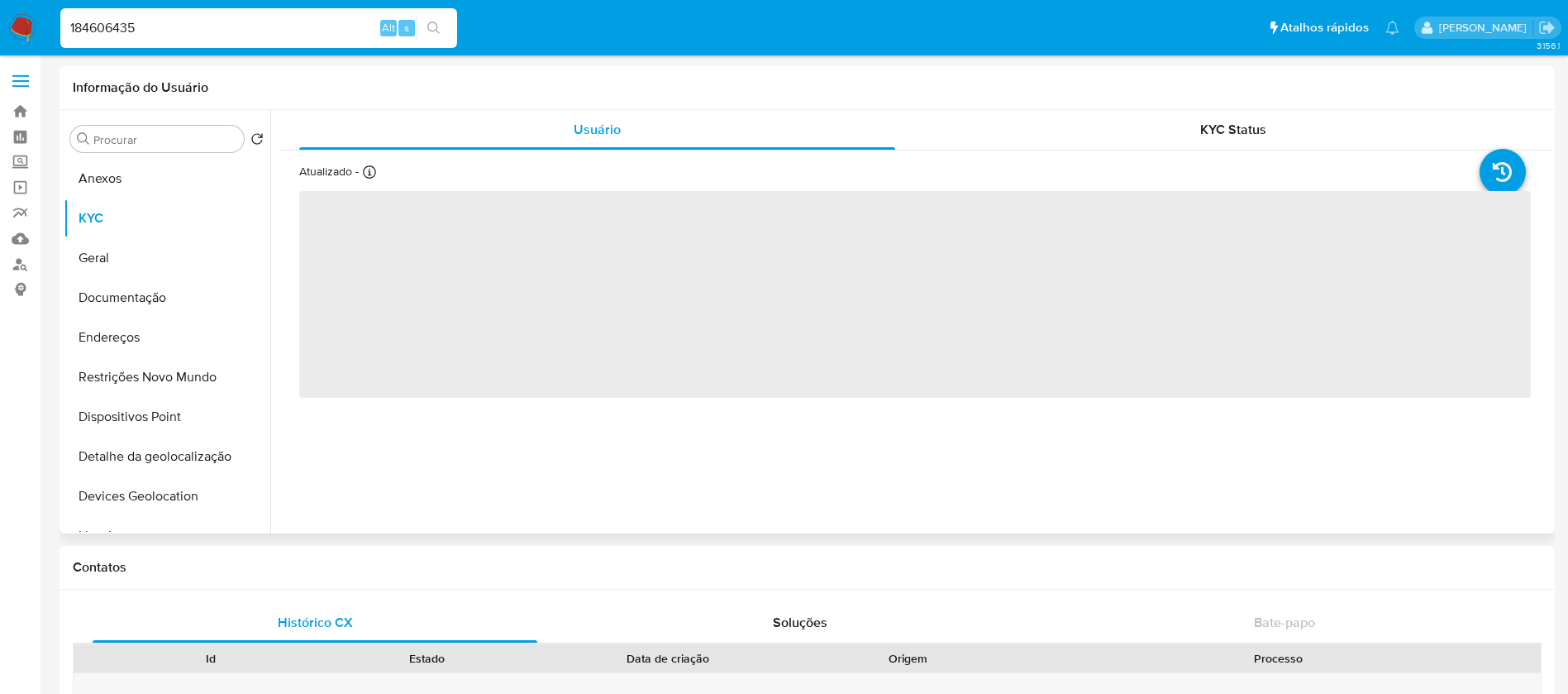
select select "10"
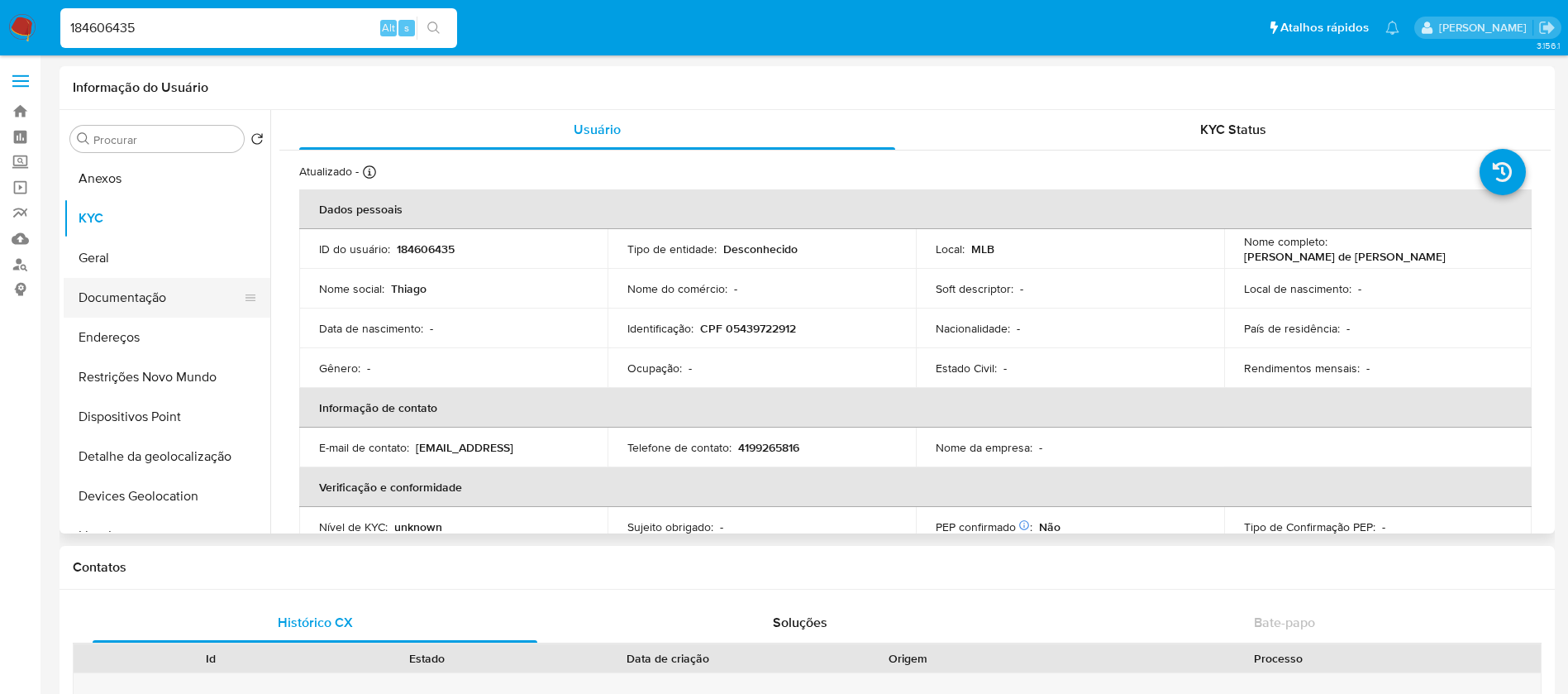
click at [170, 307] on button "Documentação" at bounding box center [160, 298] width 193 height 40
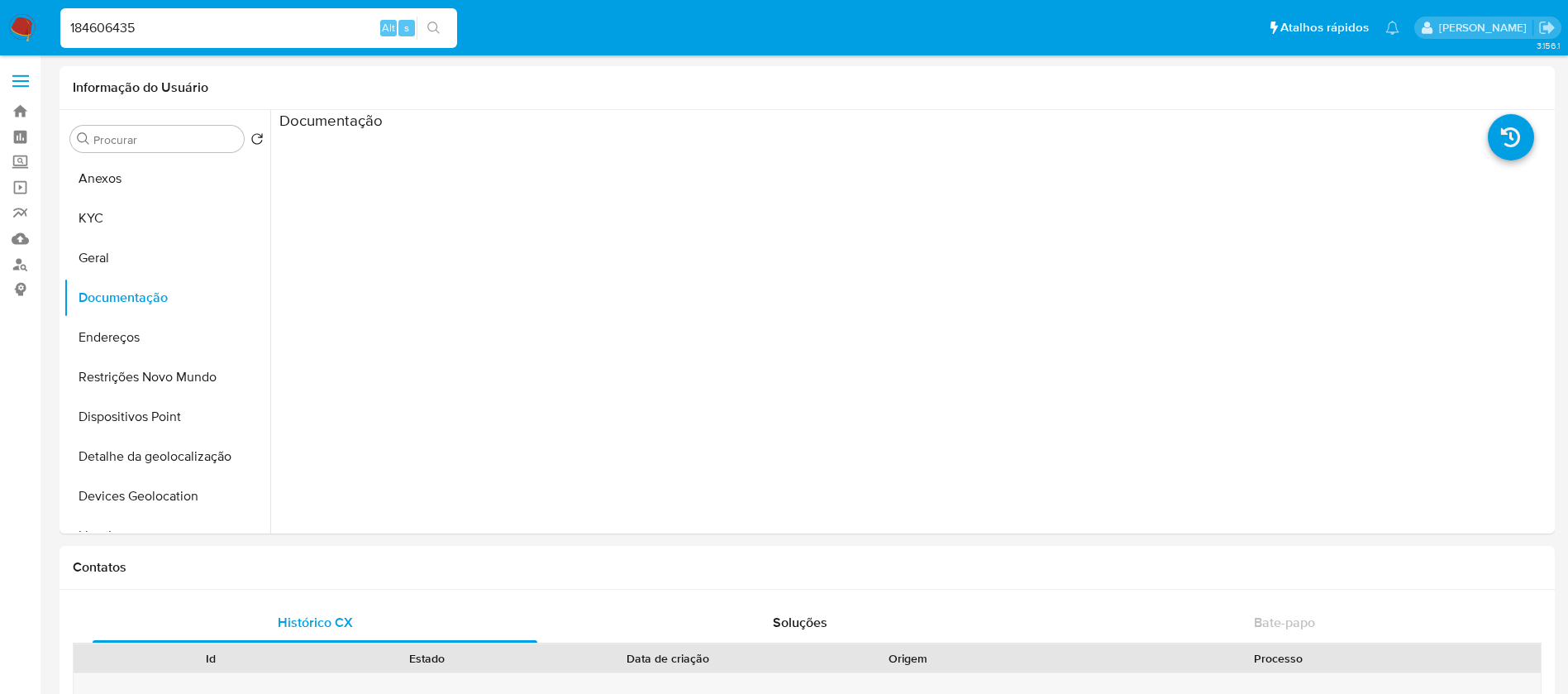
click at [200, 37] on input "184606435" at bounding box center [258, 28] width 396 height 22
paste input "45227826"
type input "145227826"
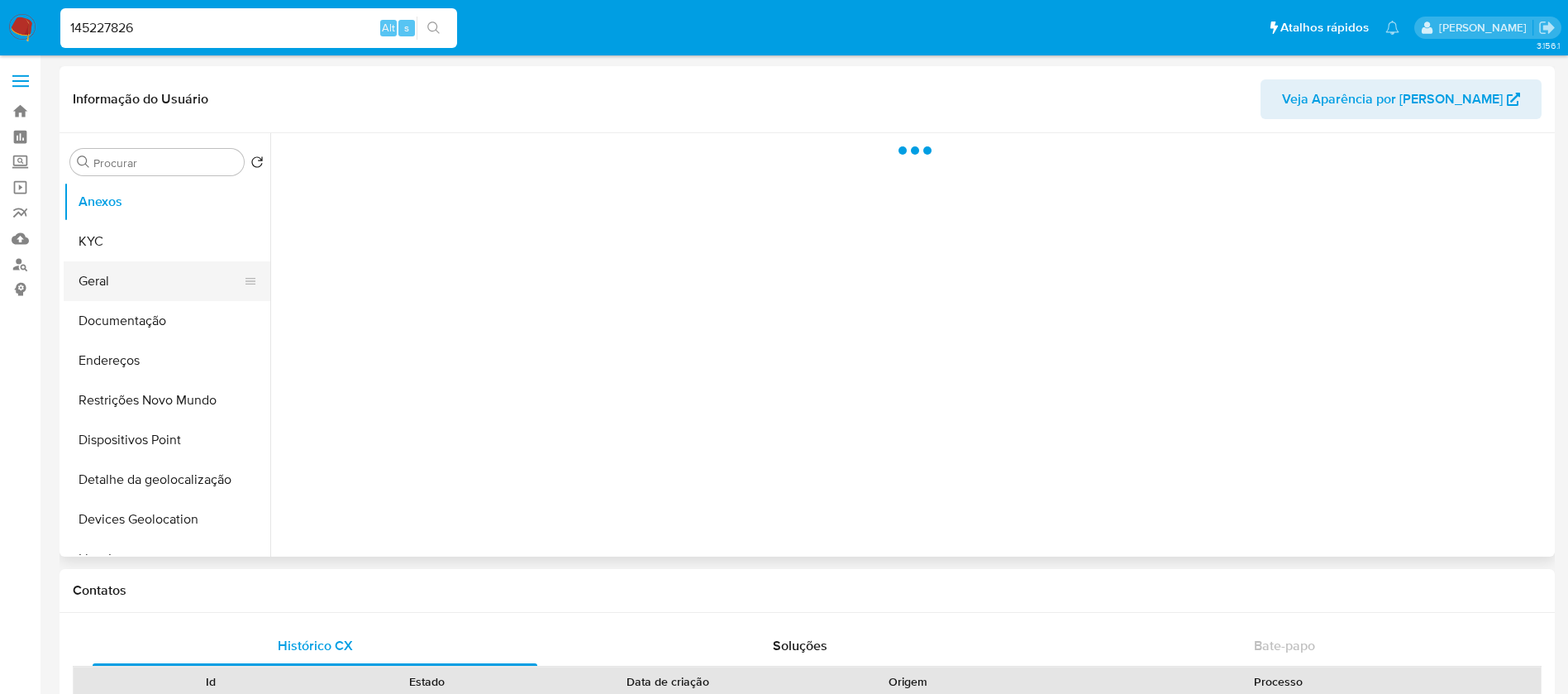
click at [99, 289] on button "Geral" at bounding box center [160, 281] width 193 height 40
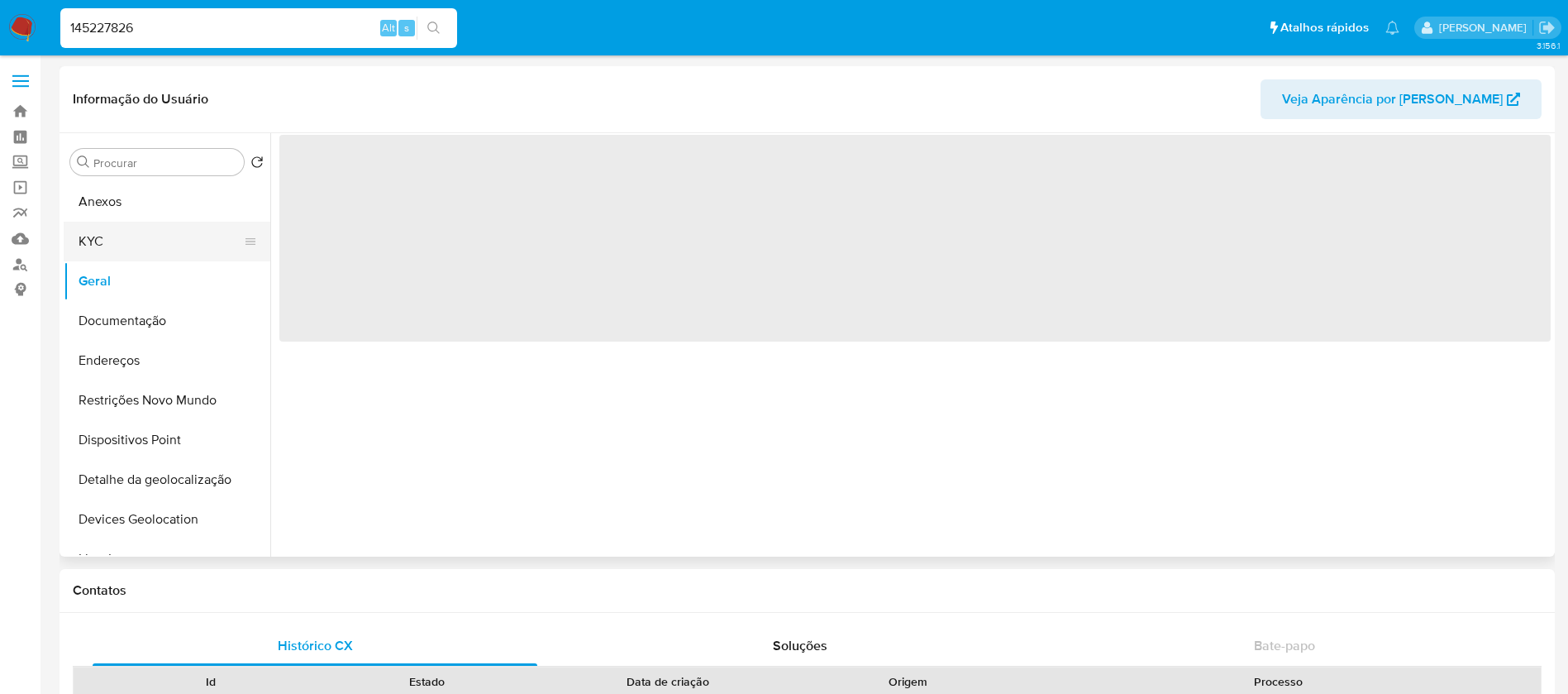
select select "10"
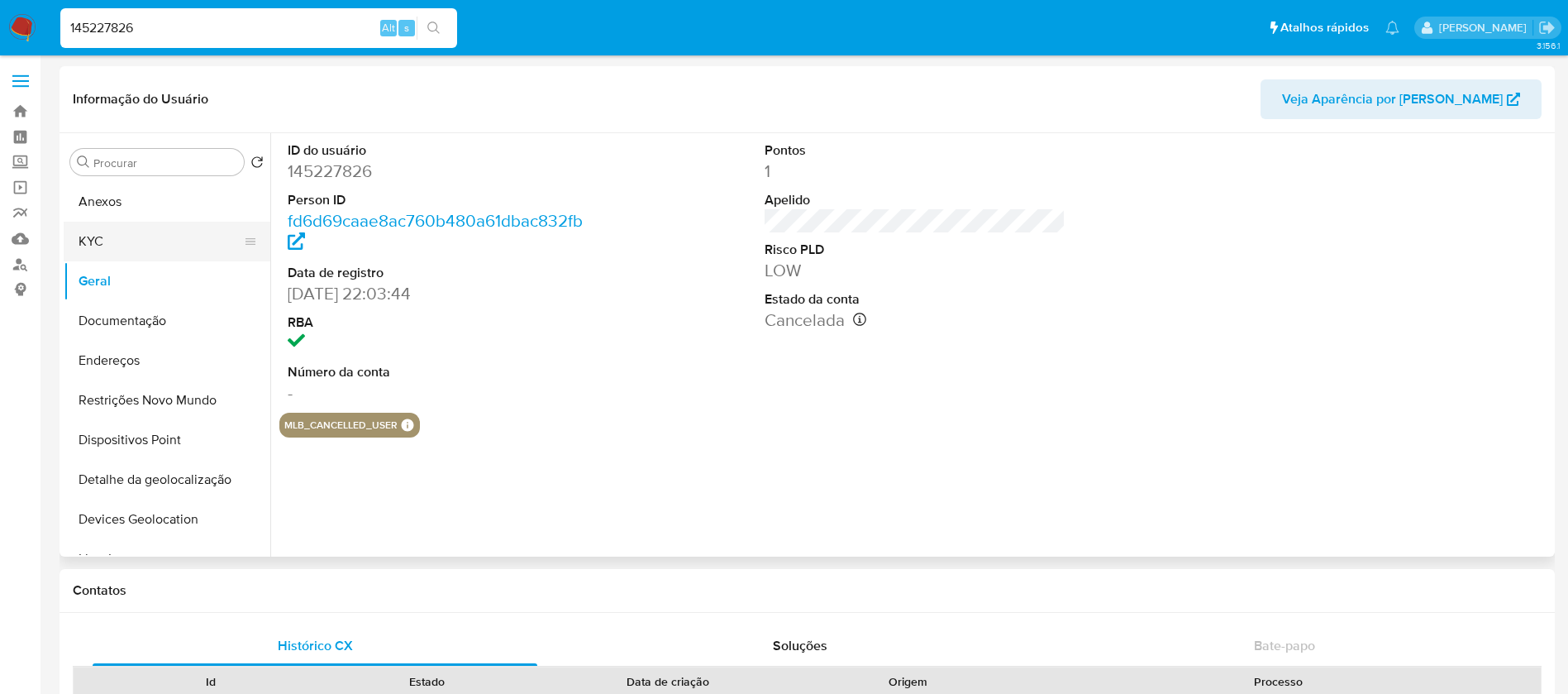
click at [92, 242] on button "KYC" at bounding box center [160, 241] width 193 height 40
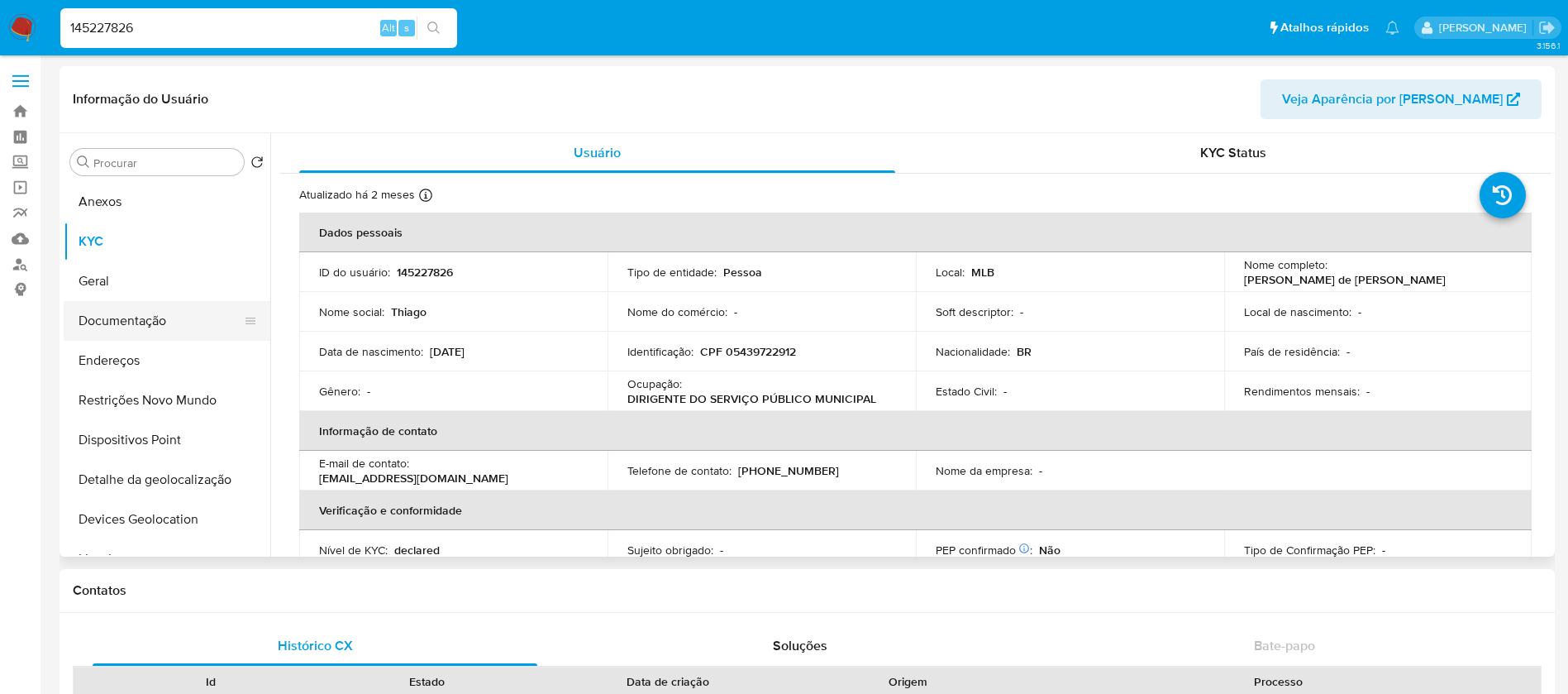
click at [94, 309] on button "Documentação" at bounding box center [160, 321] width 193 height 40
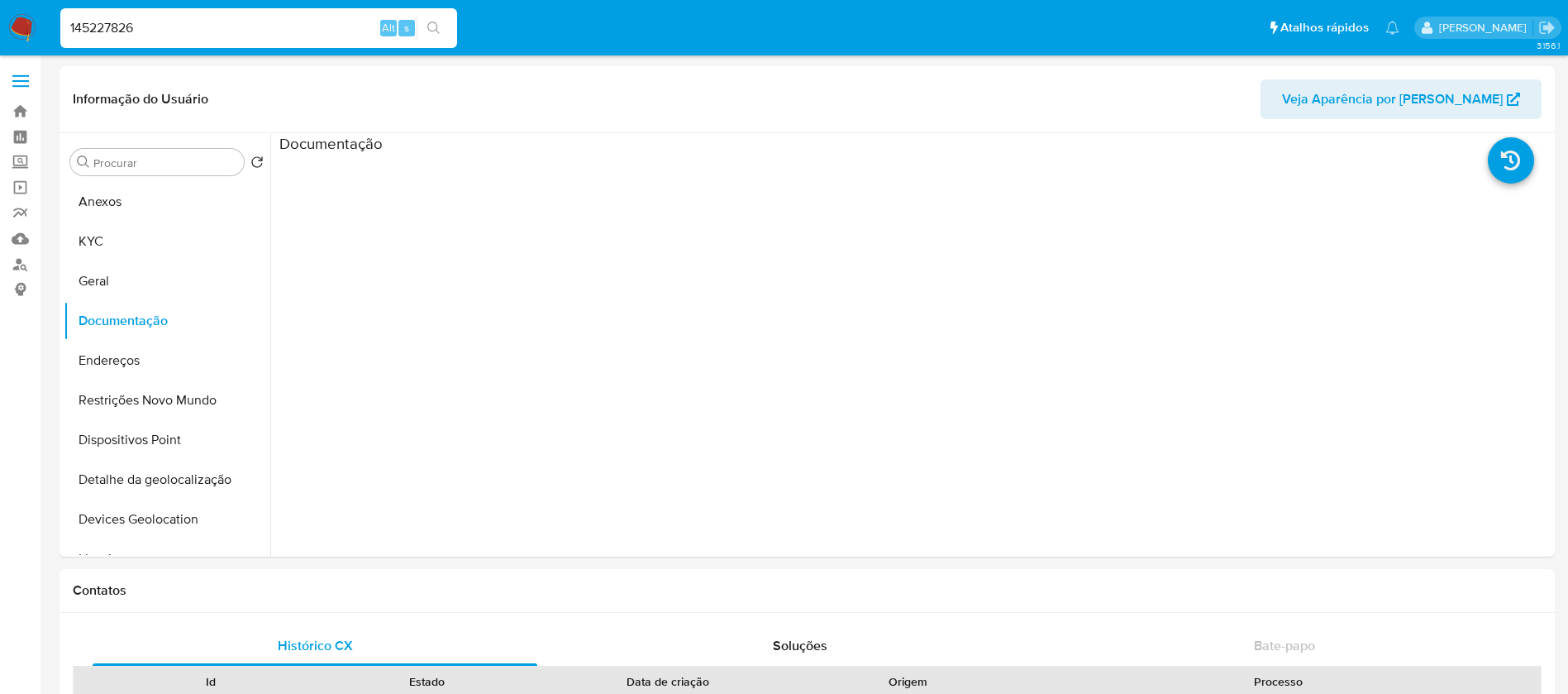
click at [190, 38] on input "145227826" at bounding box center [258, 28] width 396 height 22
paste input "278290441"
type input "278290441"
click at [112, 257] on button "KYC" at bounding box center [160, 241] width 193 height 40
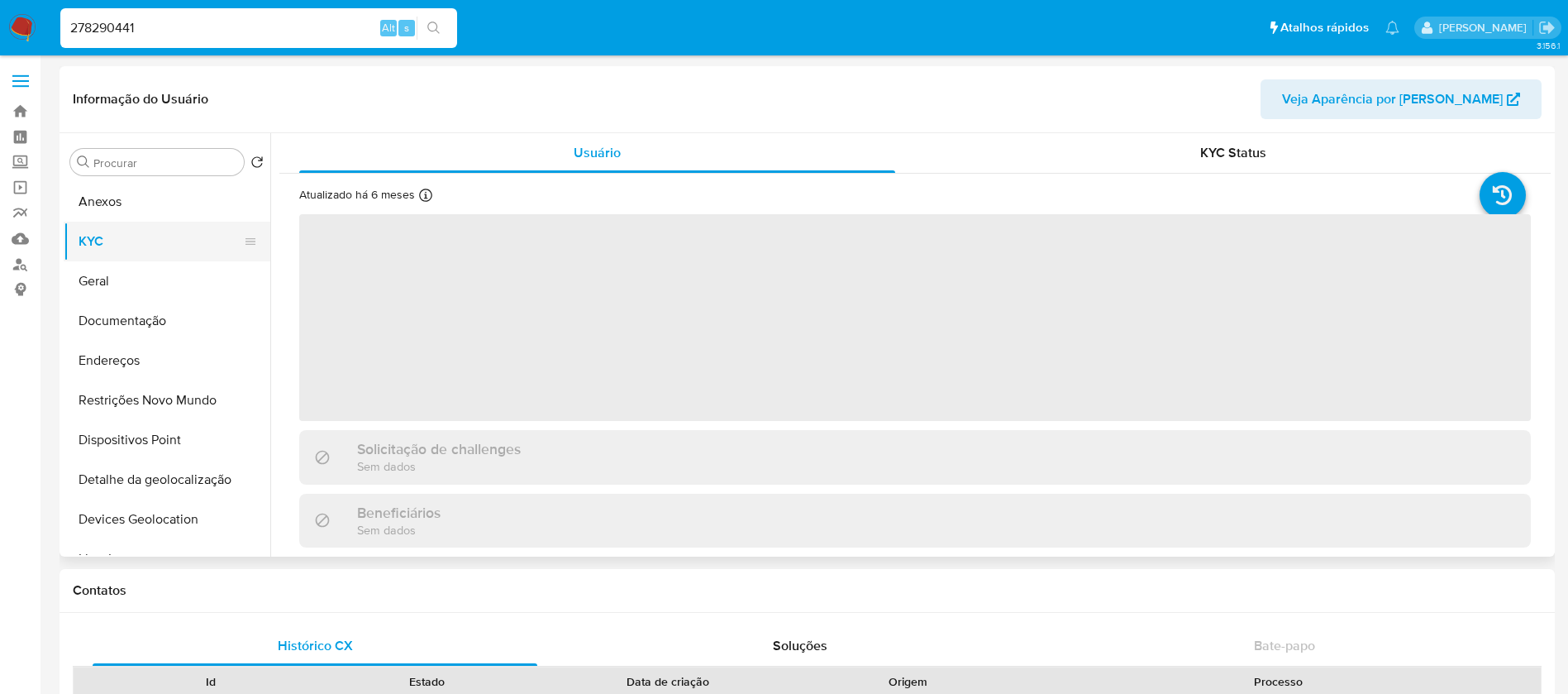
select select "10"
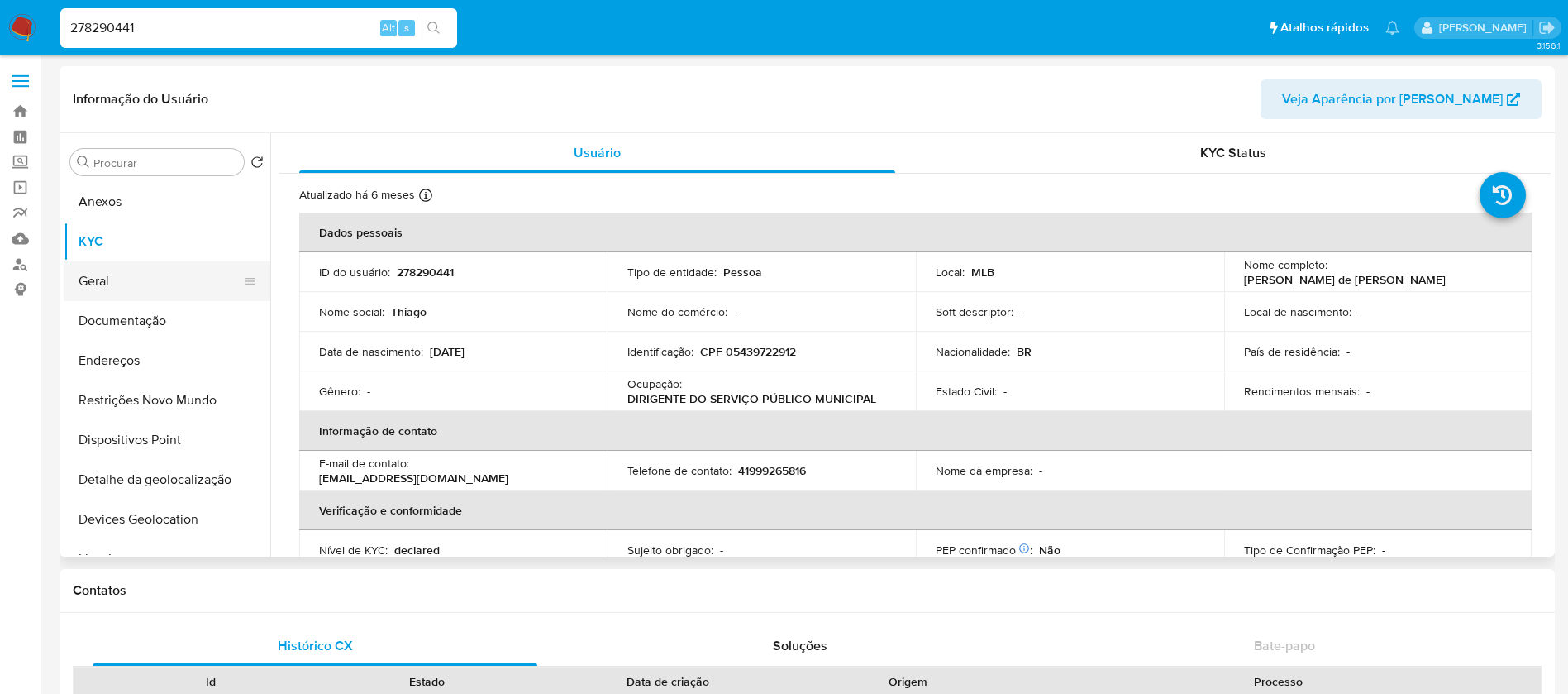
click at [103, 294] on button "Geral" at bounding box center [160, 281] width 193 height 40
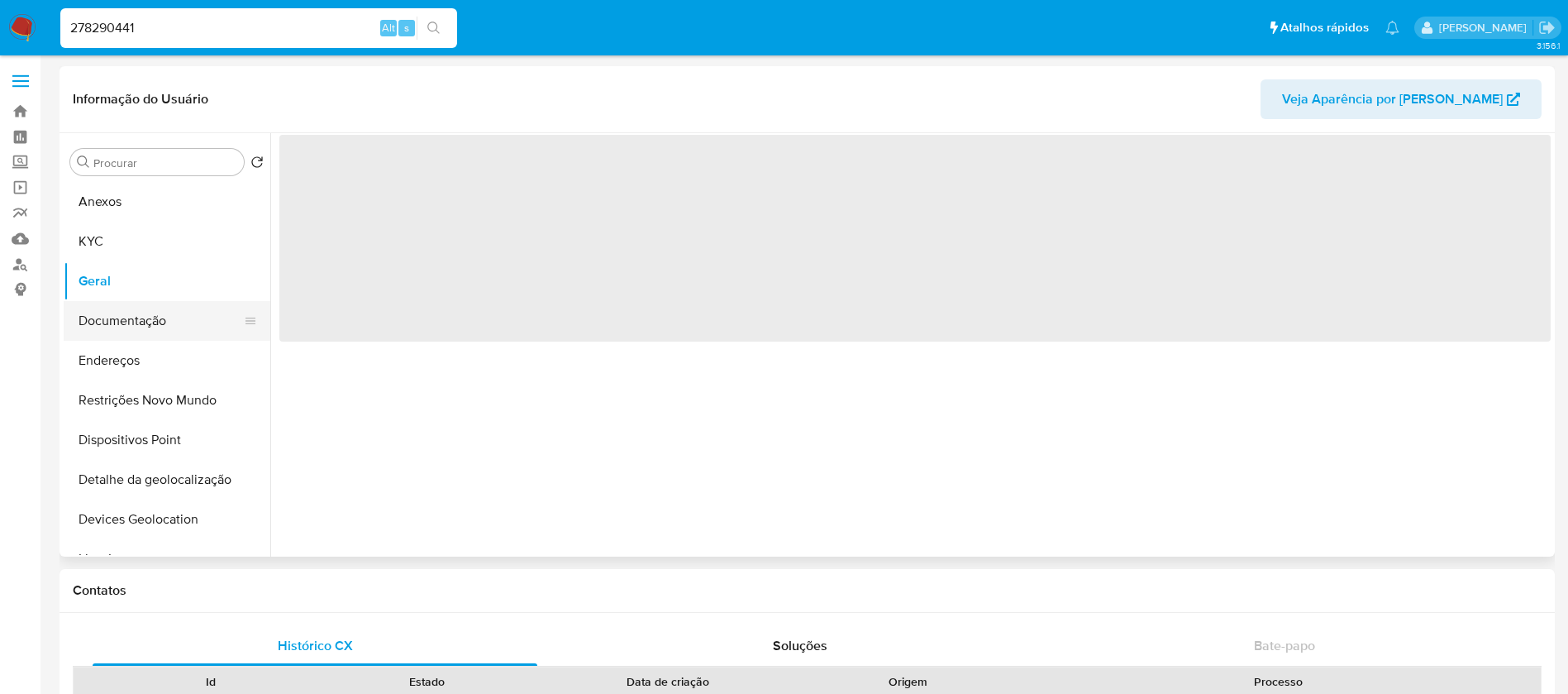
click at [103, 318] on button "Documentação" at bounding box center [160, 321] width 193 height 40
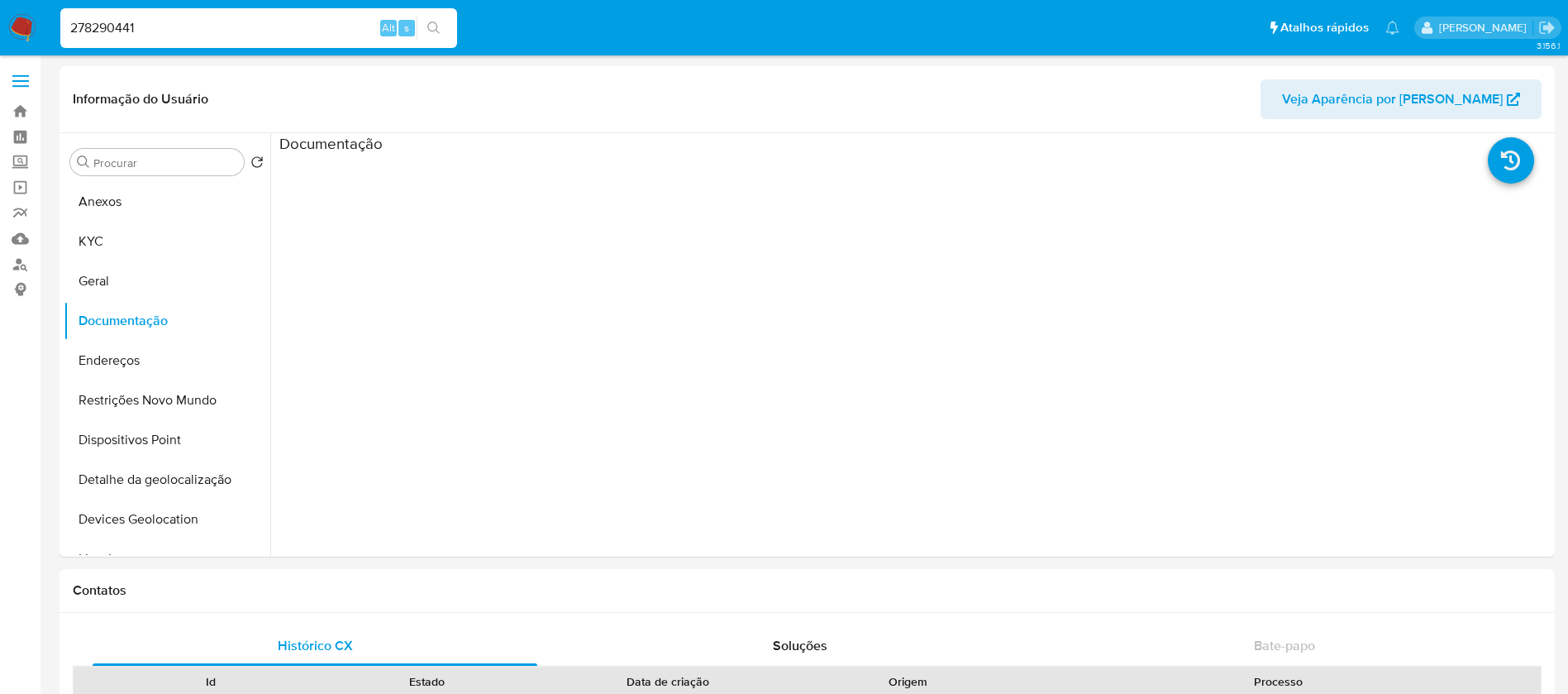
drag, startPoint x: 147, startPoint y: 39, endPoint x: 164, endPoint y: 31, distance: 18.8
click at [147, 39] on div "278290441 Alt s" at bounding box center [258, 28] width 396 height 40
click at [182, 26] on input "278290441" at bounding box center [258, 28] width 396 height 22
paste input "131939069"
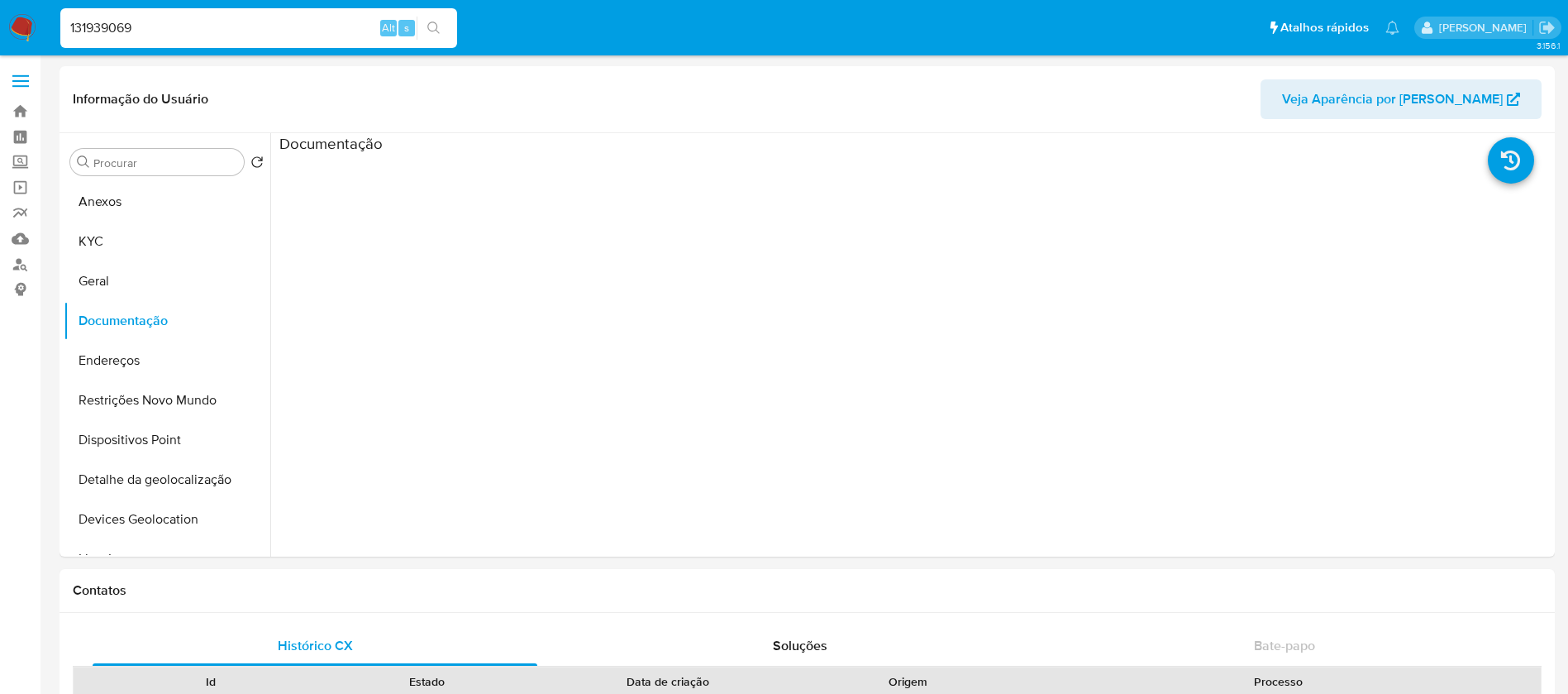
type input "131939069"
click at [87, 252] on button "KYC" at bounding box center [160, 241] width 193 height 40
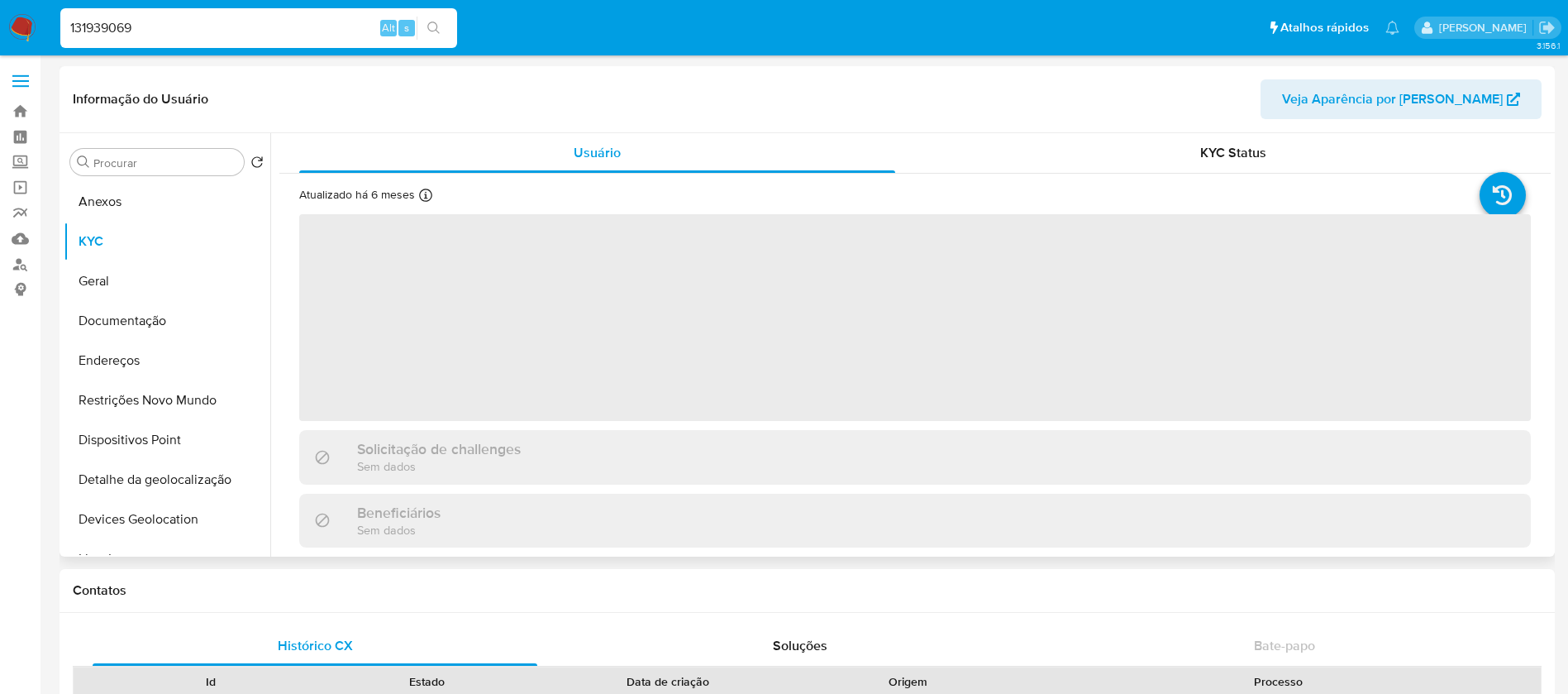
select select "10"
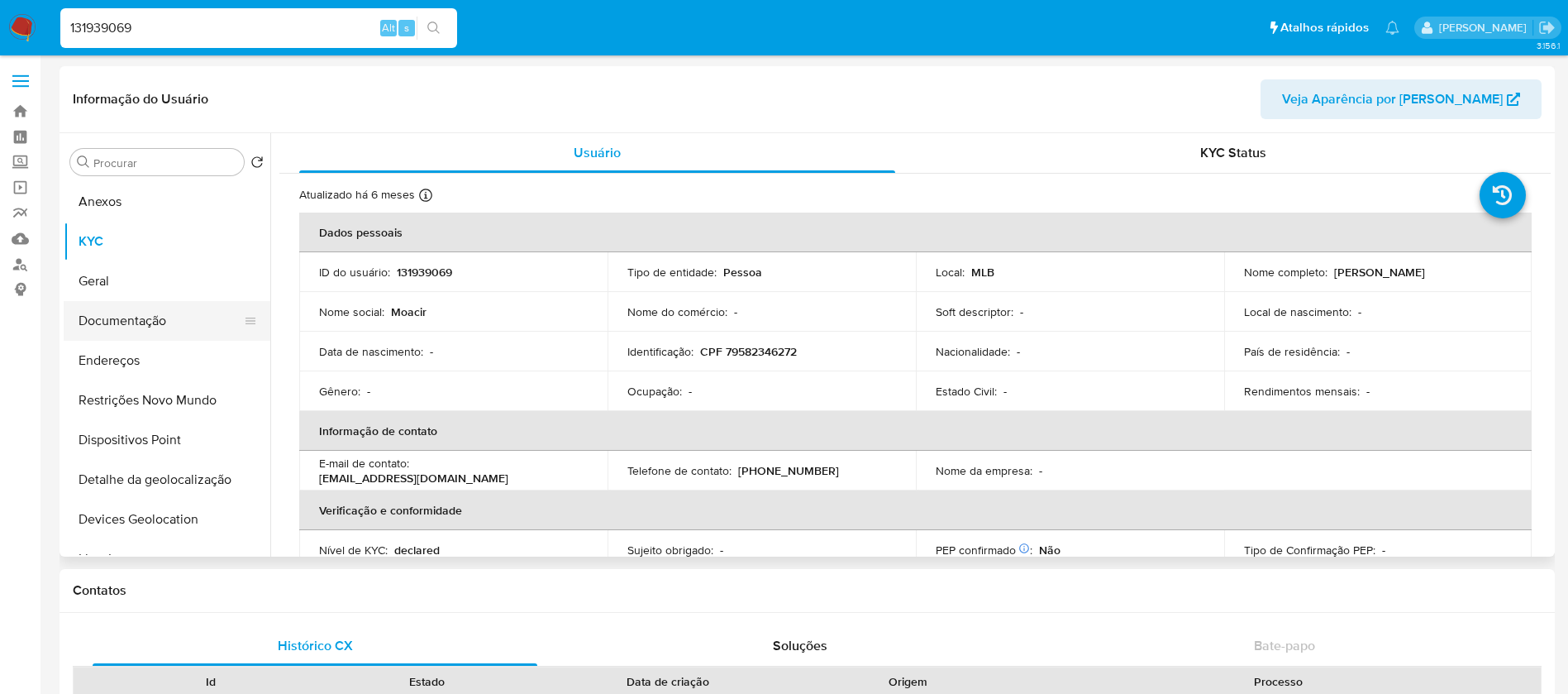
click at [108, 333] on button "Documentação" at bounding box center [160, 321] width 193 height 40
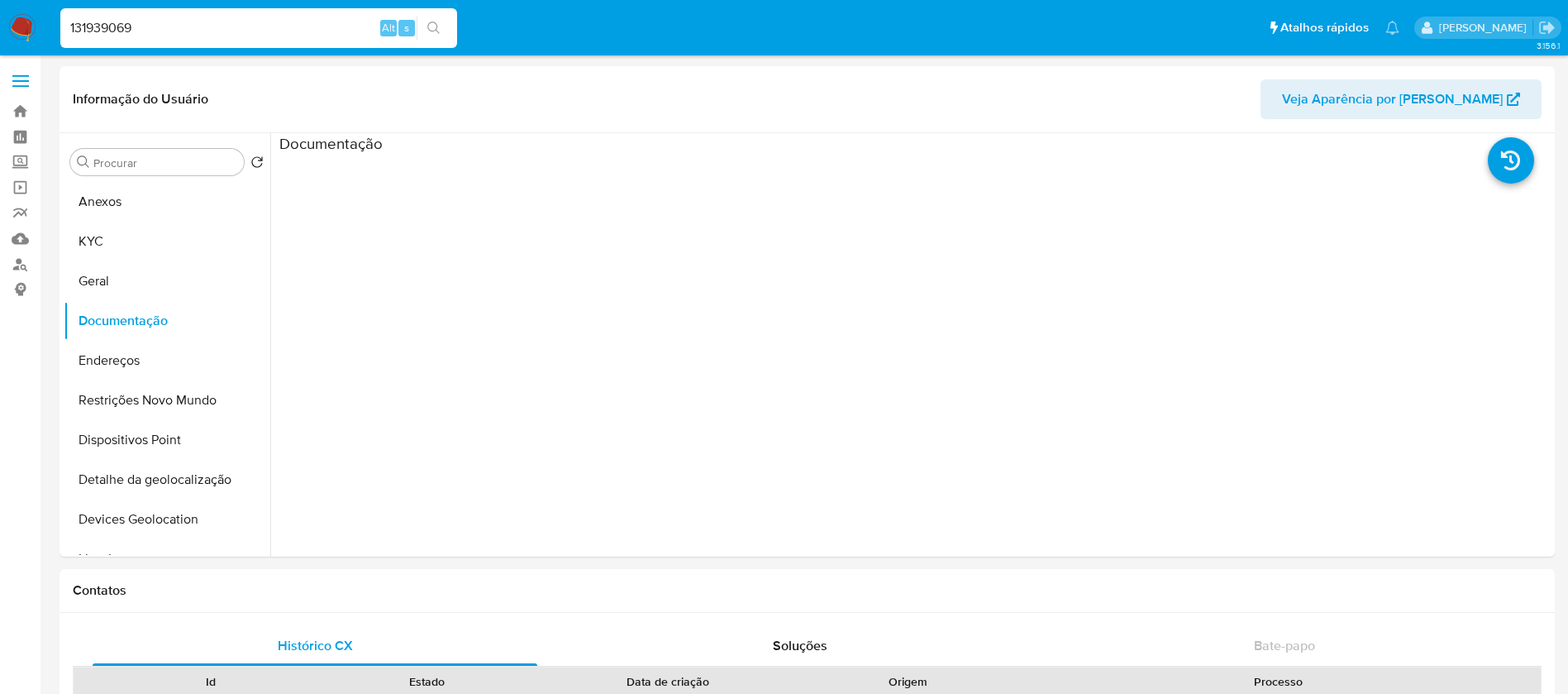
click at [188, 28] on input "131939069" at bounding box center [258, 28] width 396 height 22
paste input "6683137"
type input "166831379"
click at [108, 253] on button "KYC" at bounding box center [160, 241] width 193 height 40
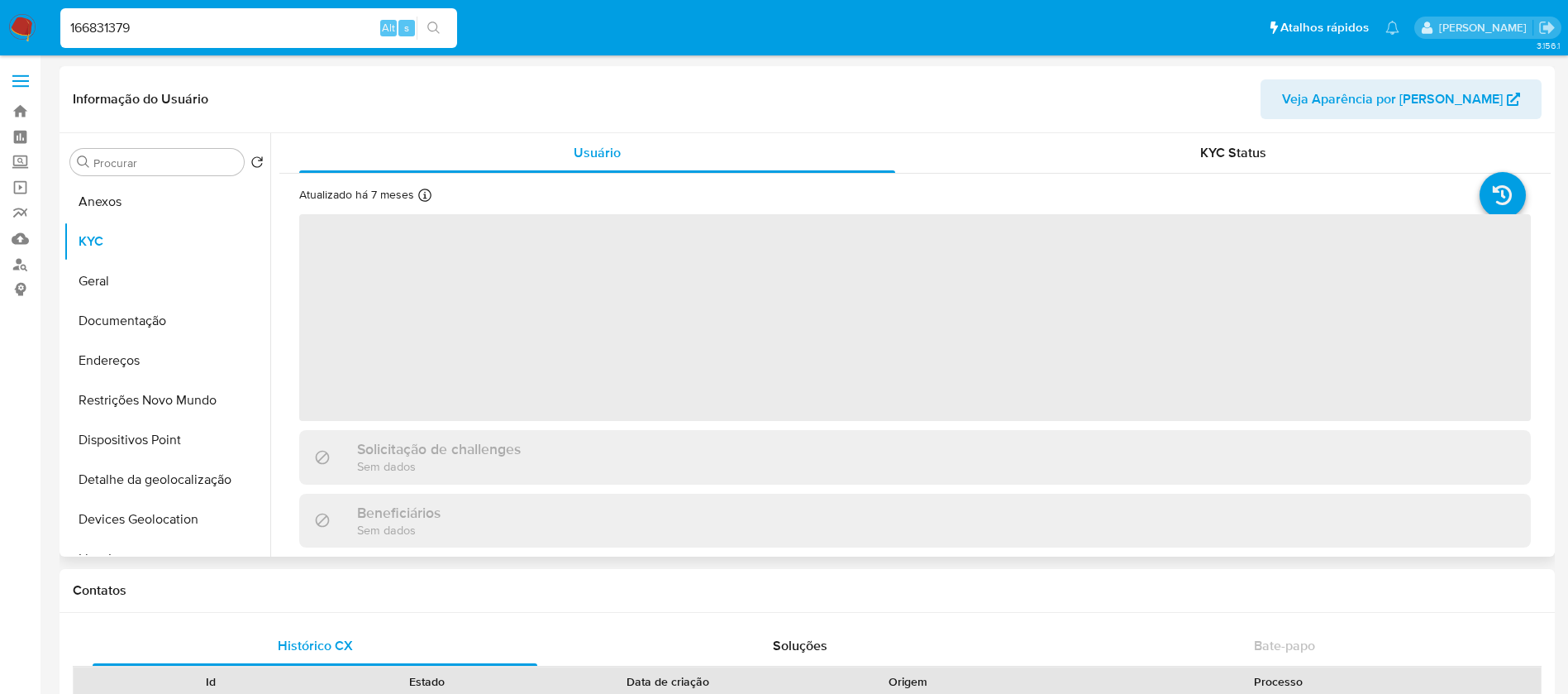
select select "10"
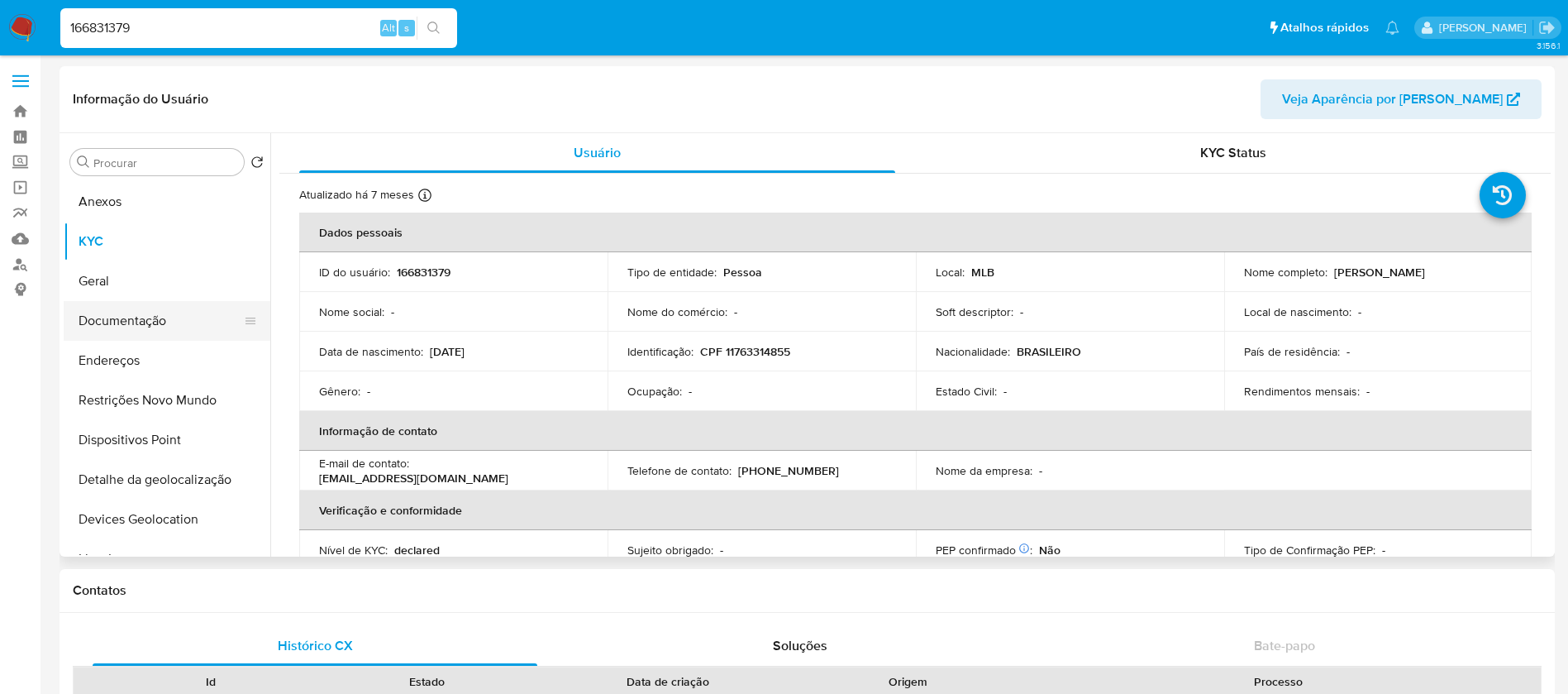
click at [136, 320] on button "Documentação" at bounding box center [160, 321] width 193 height 40
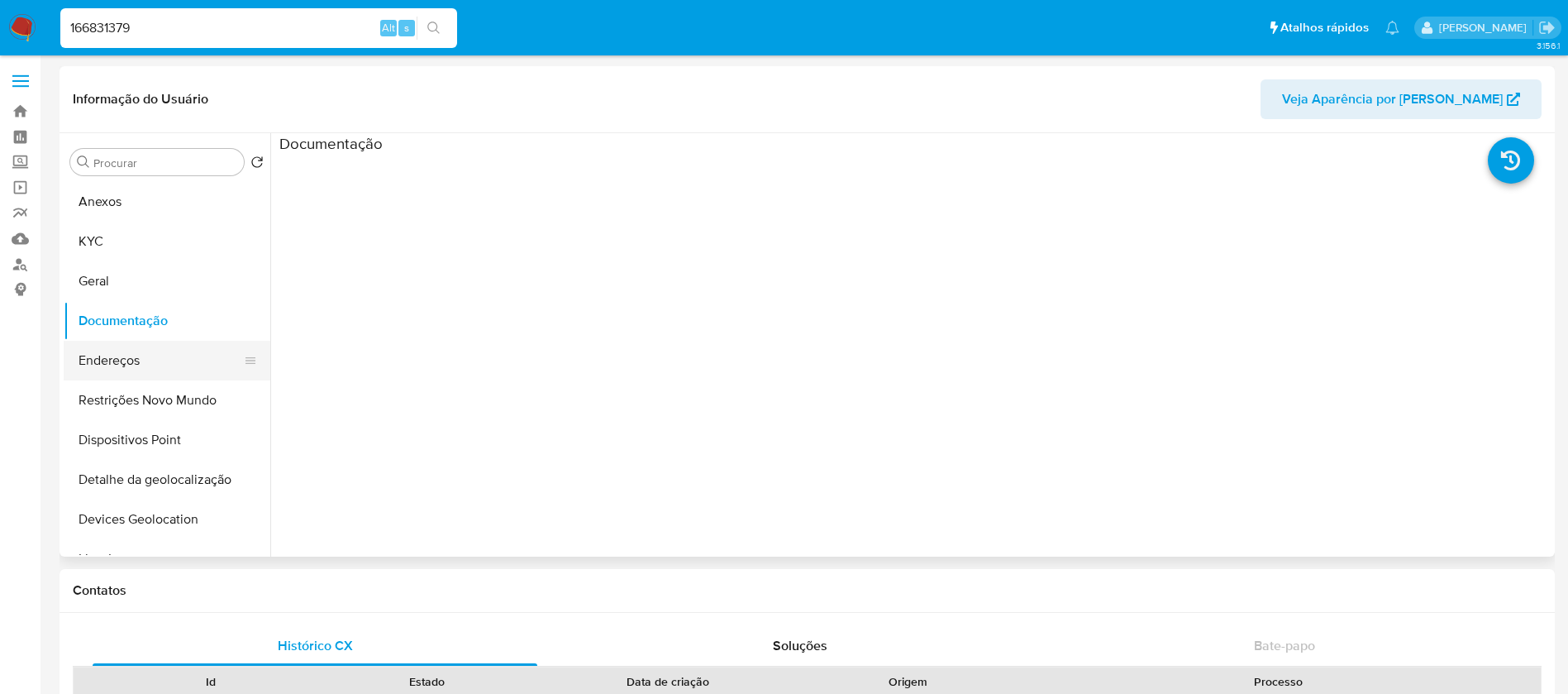
click at [133, 356] on button "Endereços" at bounding box center [160, 360] width 193 height 40
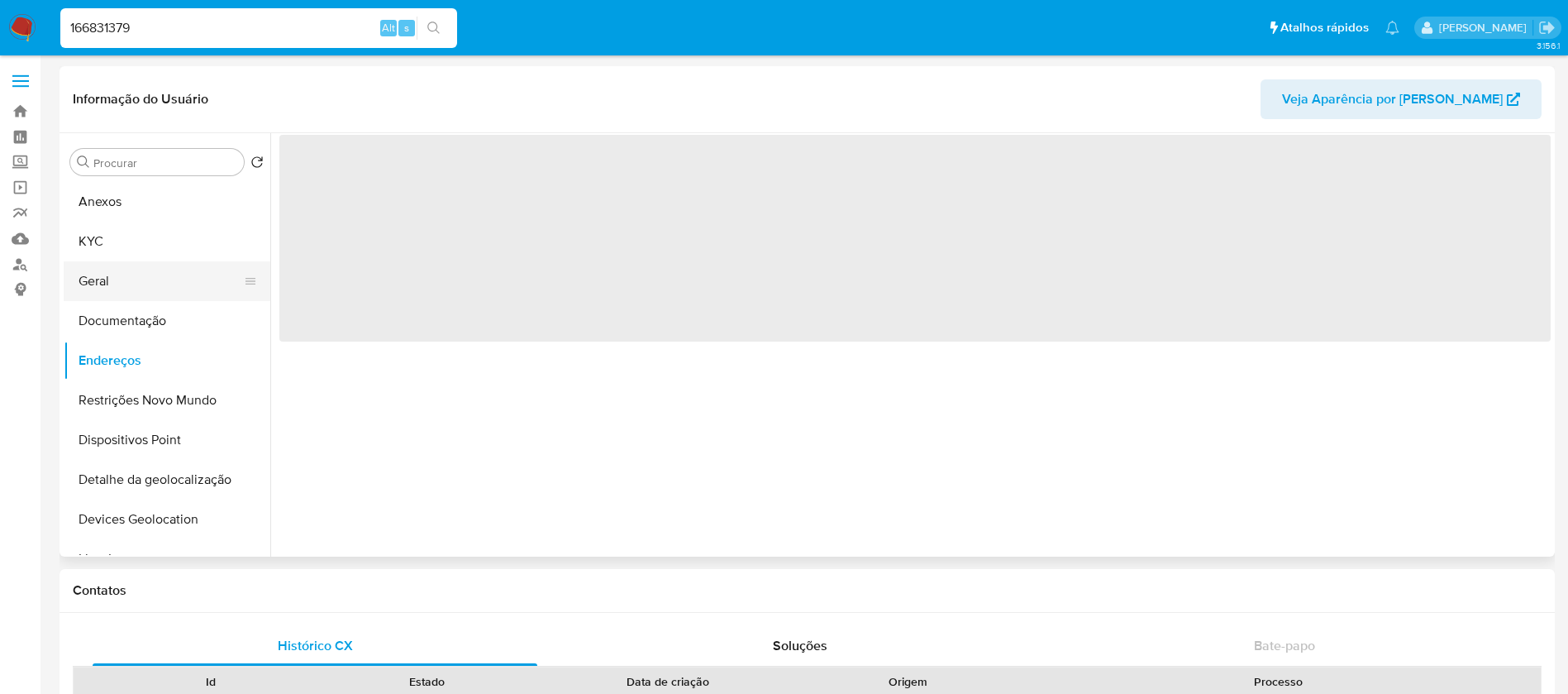
click at [91, 293] on button "Geral" at bounding box center [160, 281] width 193 height 40
click at [107, 325] on button "Documentação" at bounding box center [160, 321] width 193 height 40
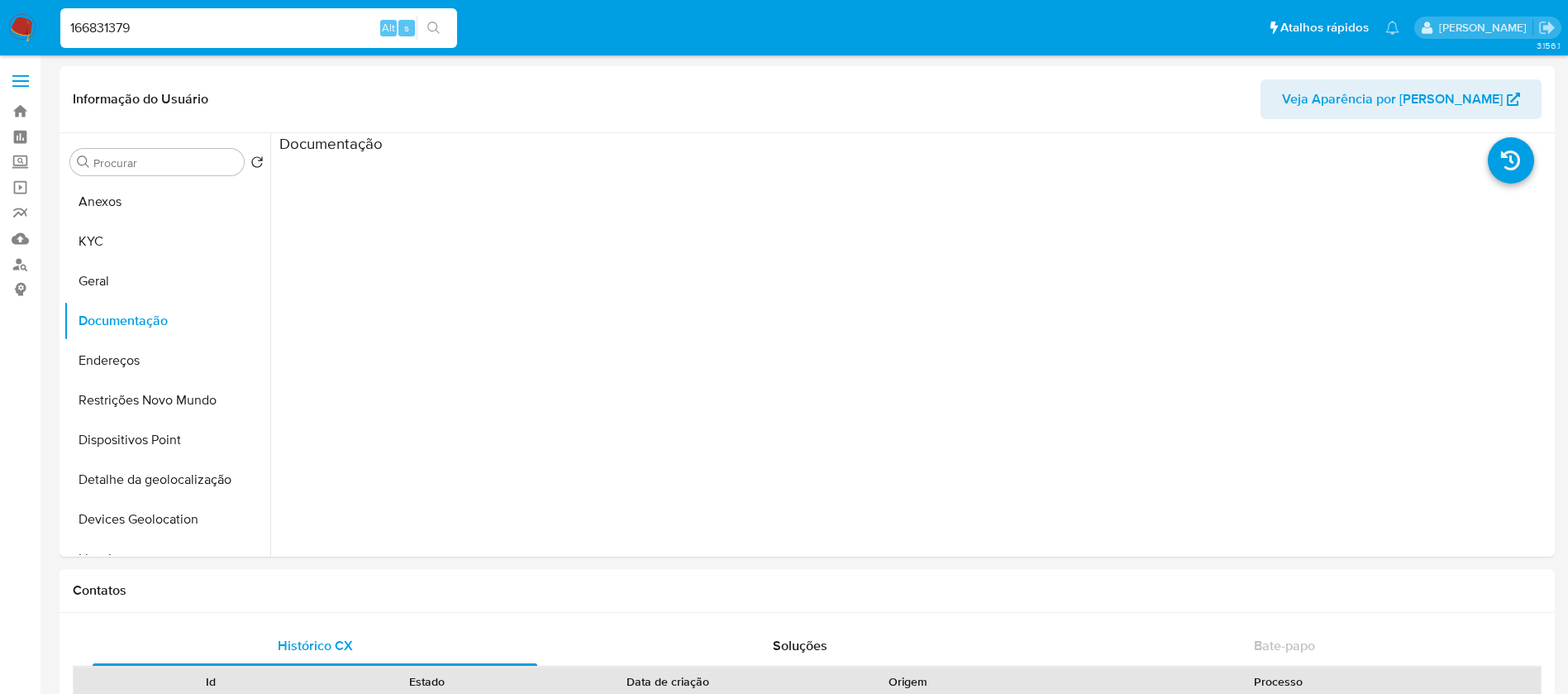
click at [242, 36] on input "166831379" at bounding box center [258, 28] width 396 height 22
paste input "42533685"
type input "42533685"
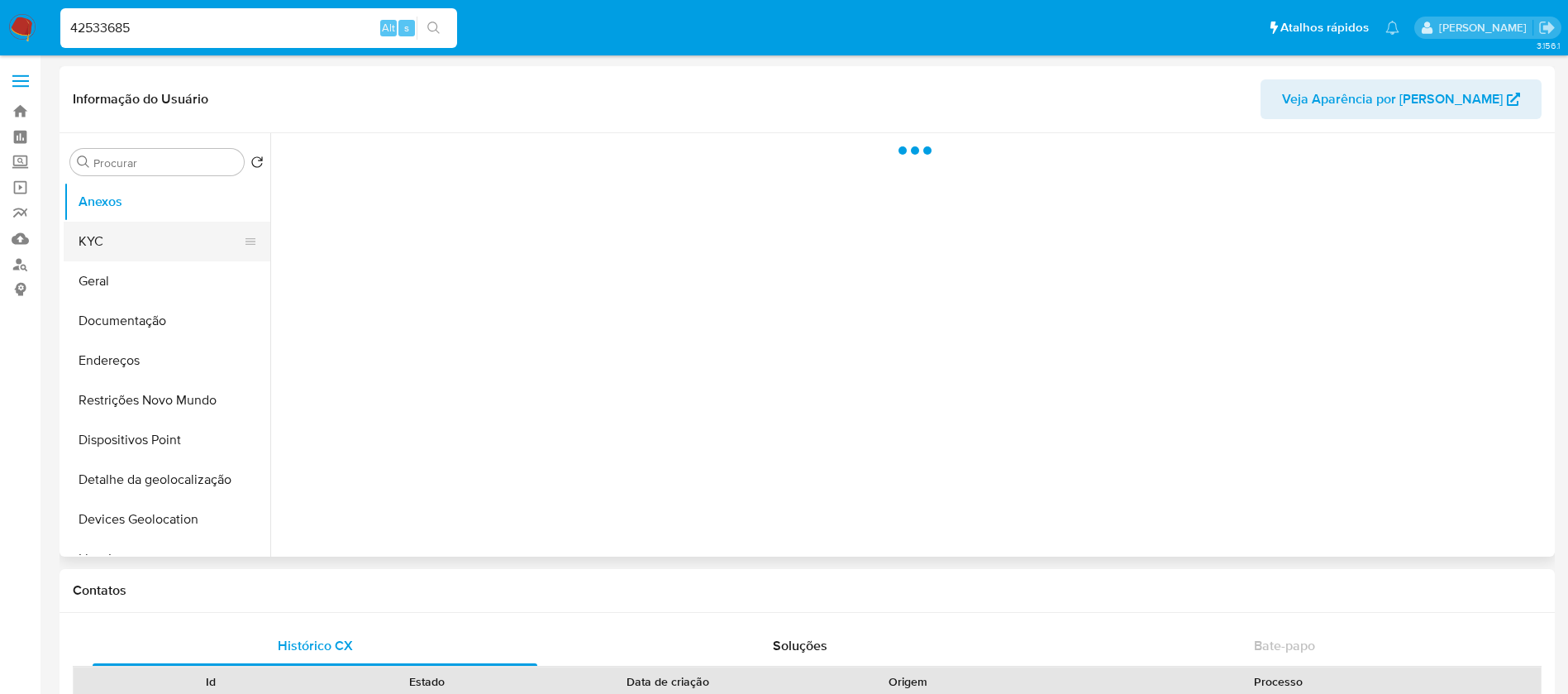
click at [139, 242] on button "KYC" at bounding box center [160, 241] width 193 height 40
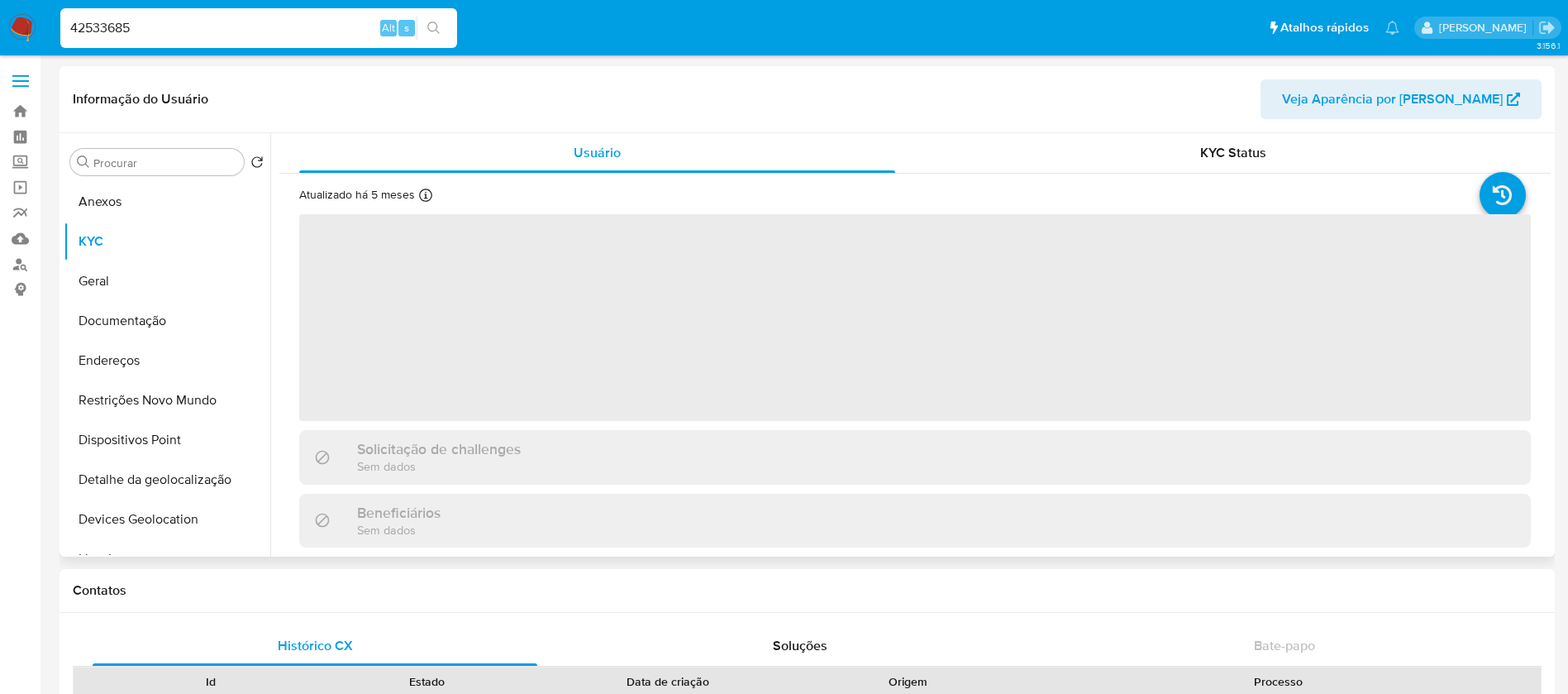
select select "10"
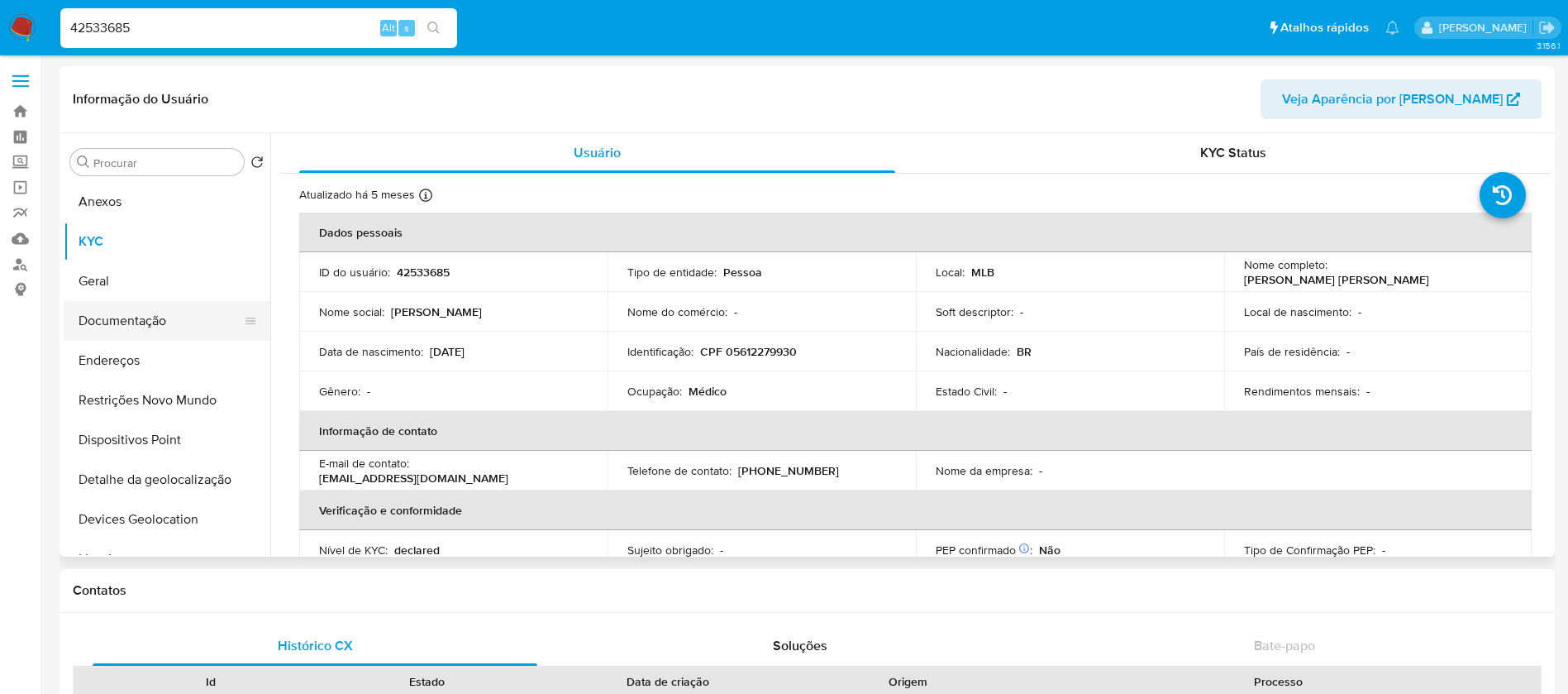
click at [126, 328] on button "Documentação" at bounding box center [160, 321] width 193 height 40
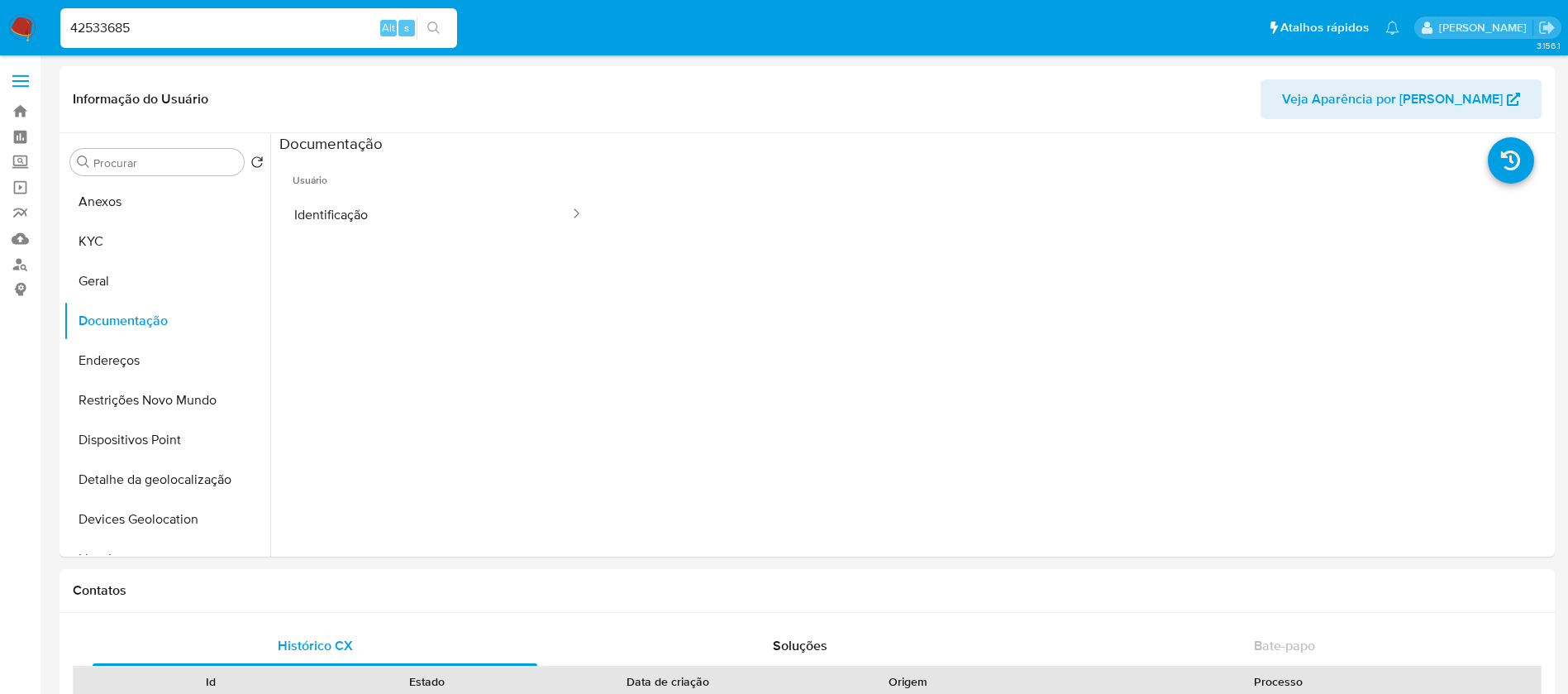
click at [175, 35] on input "42533685" at bounding box center [258, 28] width 396 height 22
paste input "7222442"
type input "427222442"
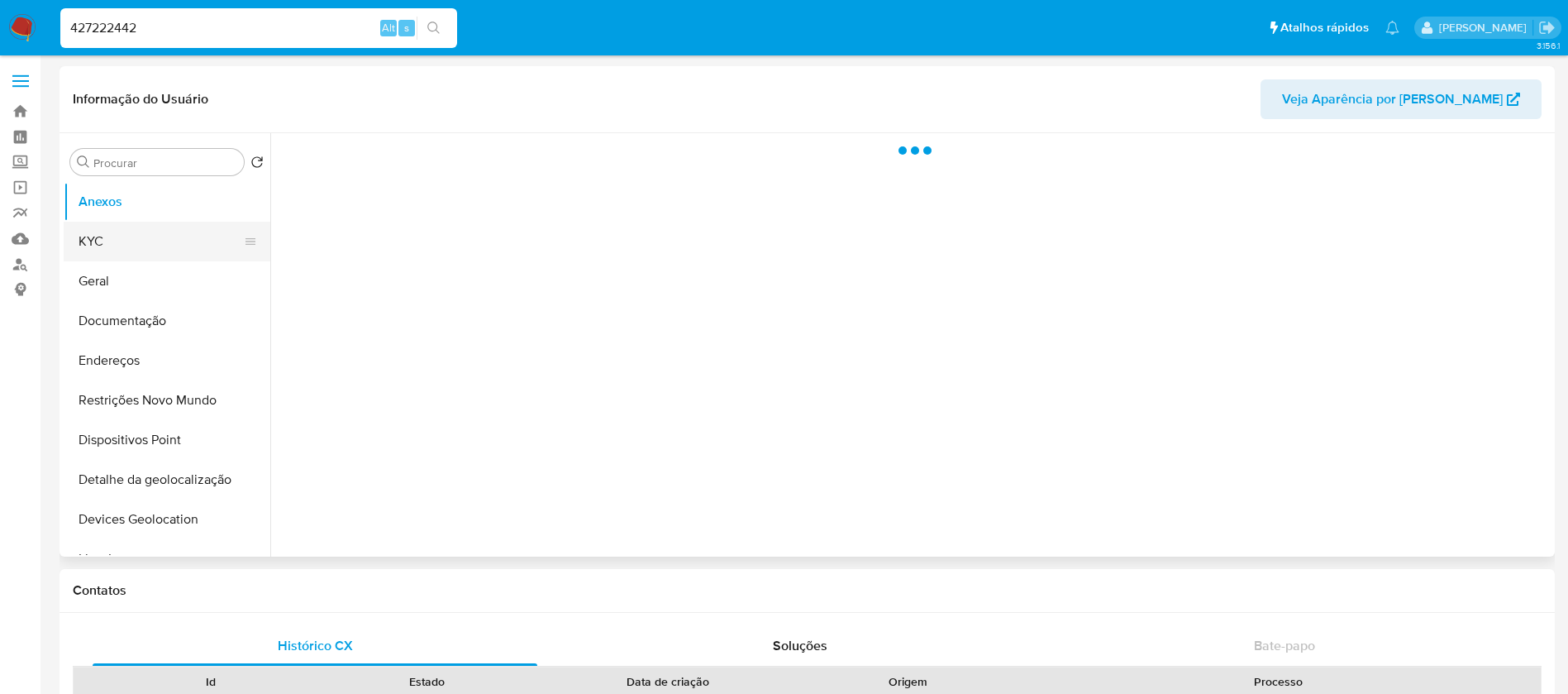
click at [109, 249] on button "KYC" at bounding box center [160, 241] width 193 height 40
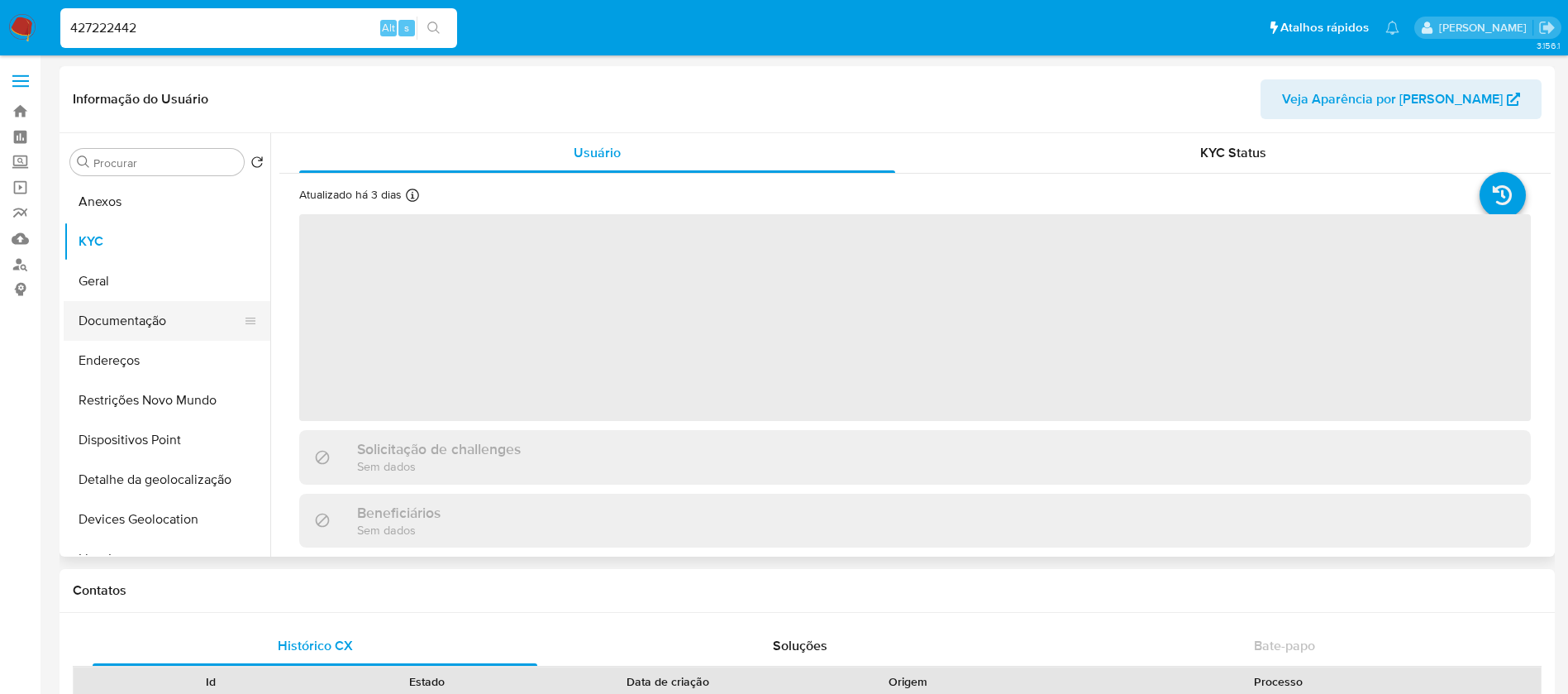
select select "10"
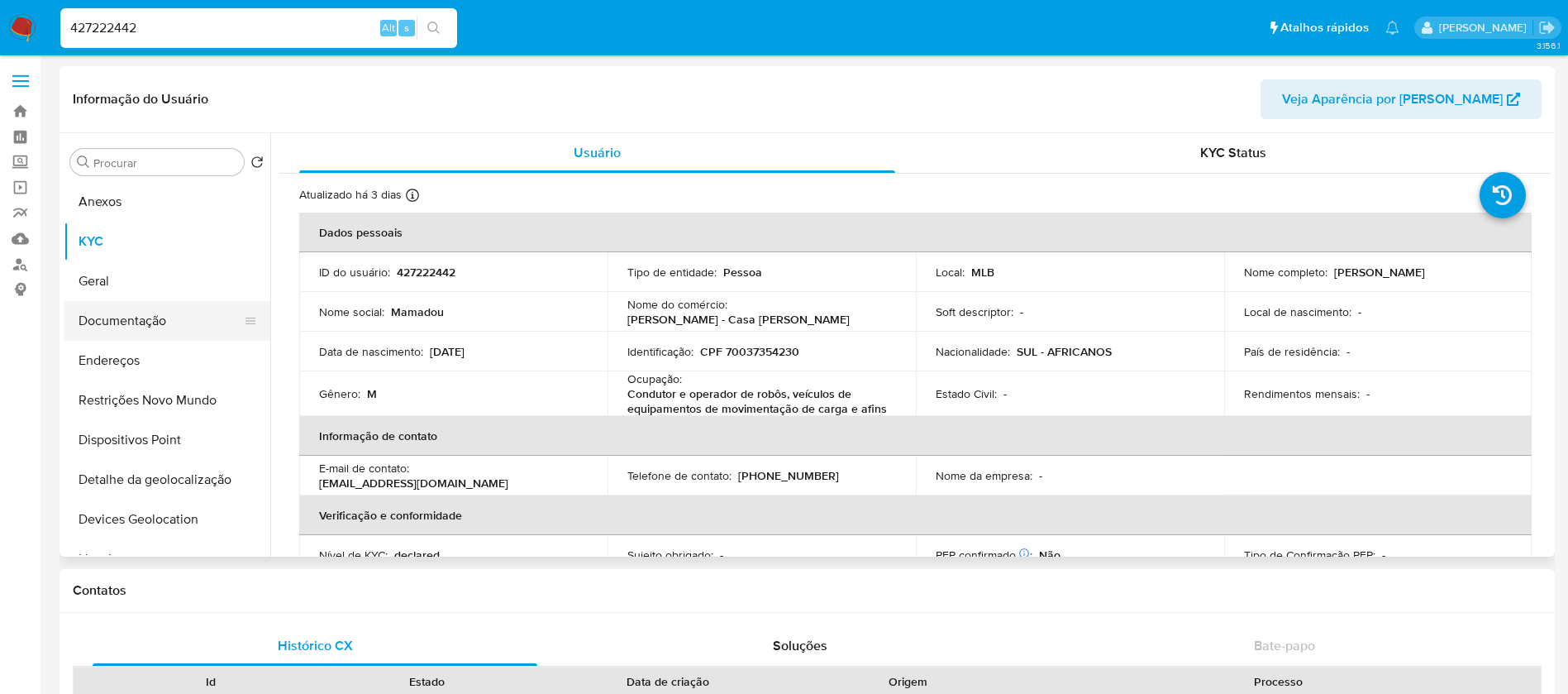
click at [119, 325] on button "Documentação" at bounding box center [160, 321] width 193 height 40
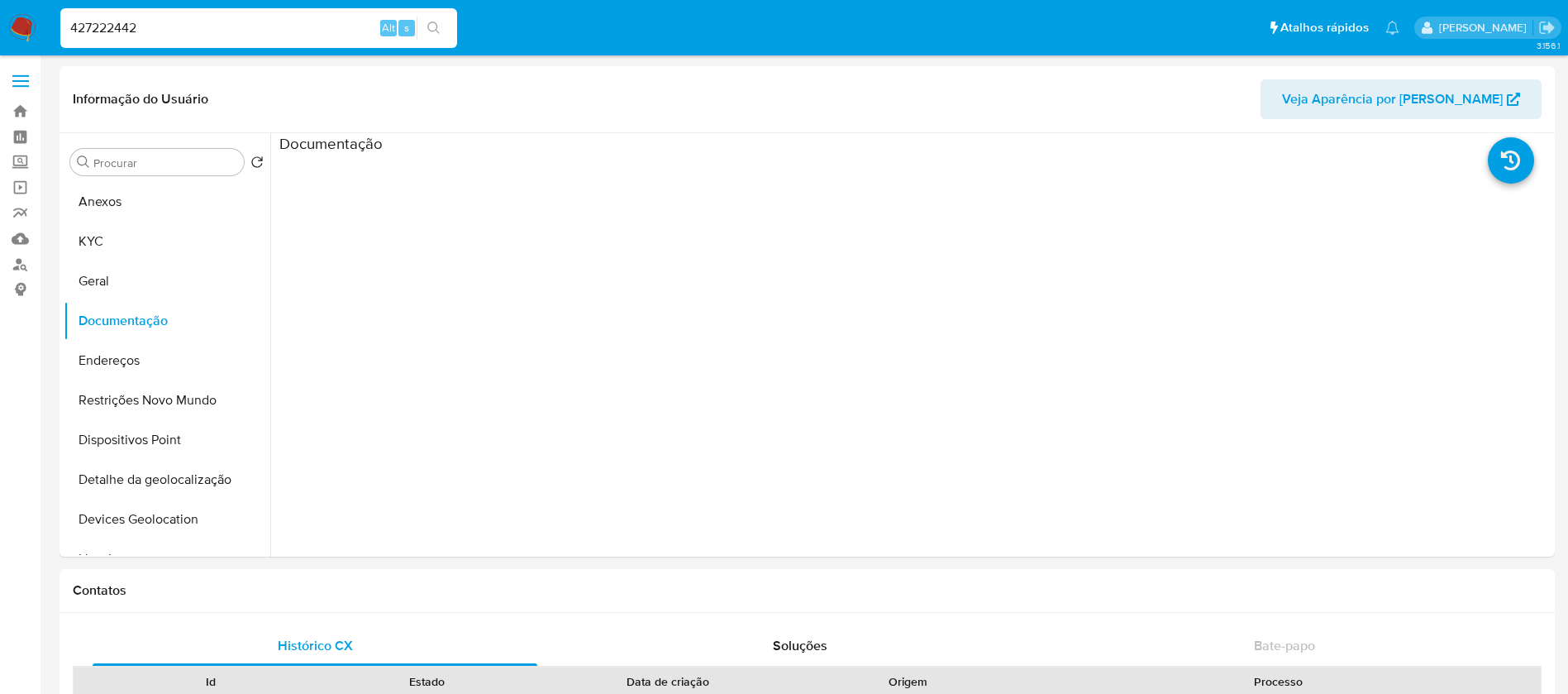
select select "10"
click at [187, 30] on input "427222442" at bounding box center [258, 28] width 396 height 22
type input "87758983"
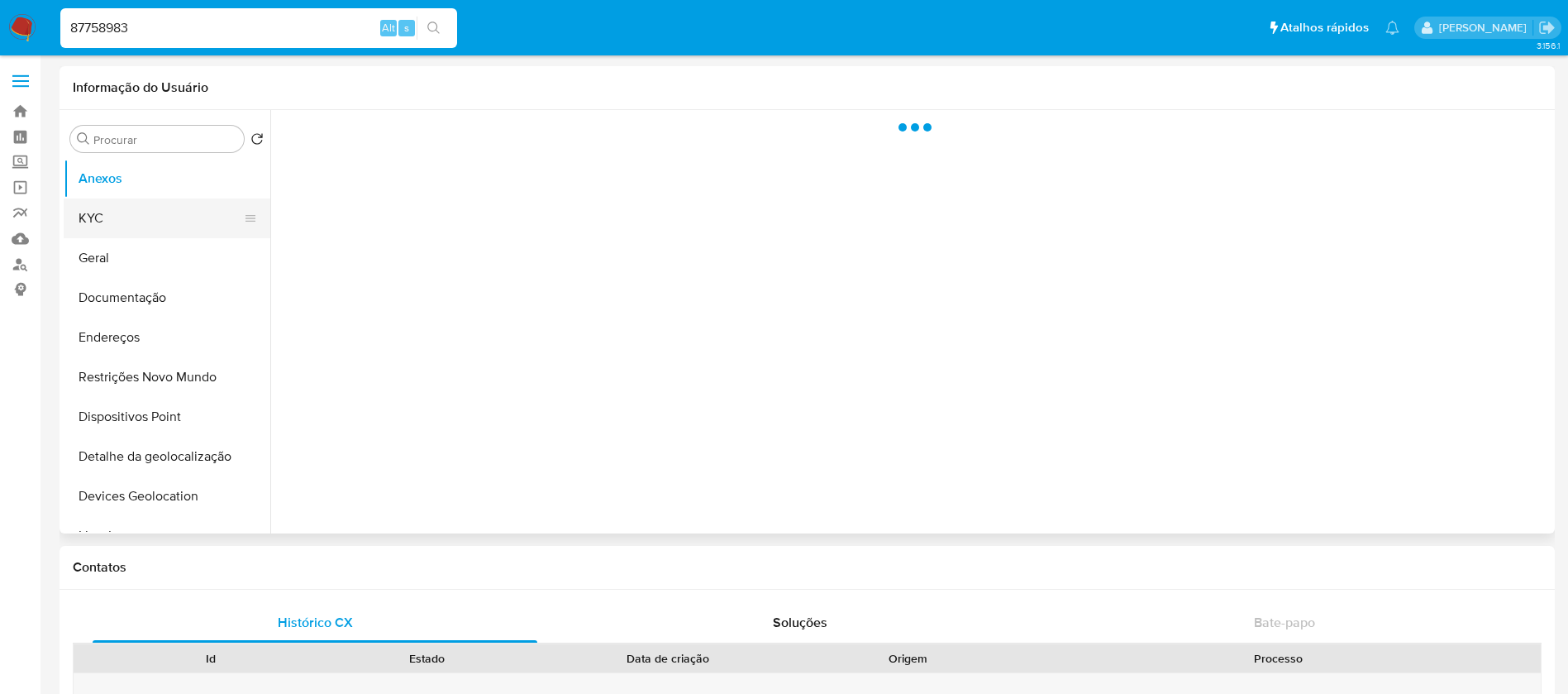
click at [108, 214] on button "KYC" at bounding box center [160, 218] width 193 height 40
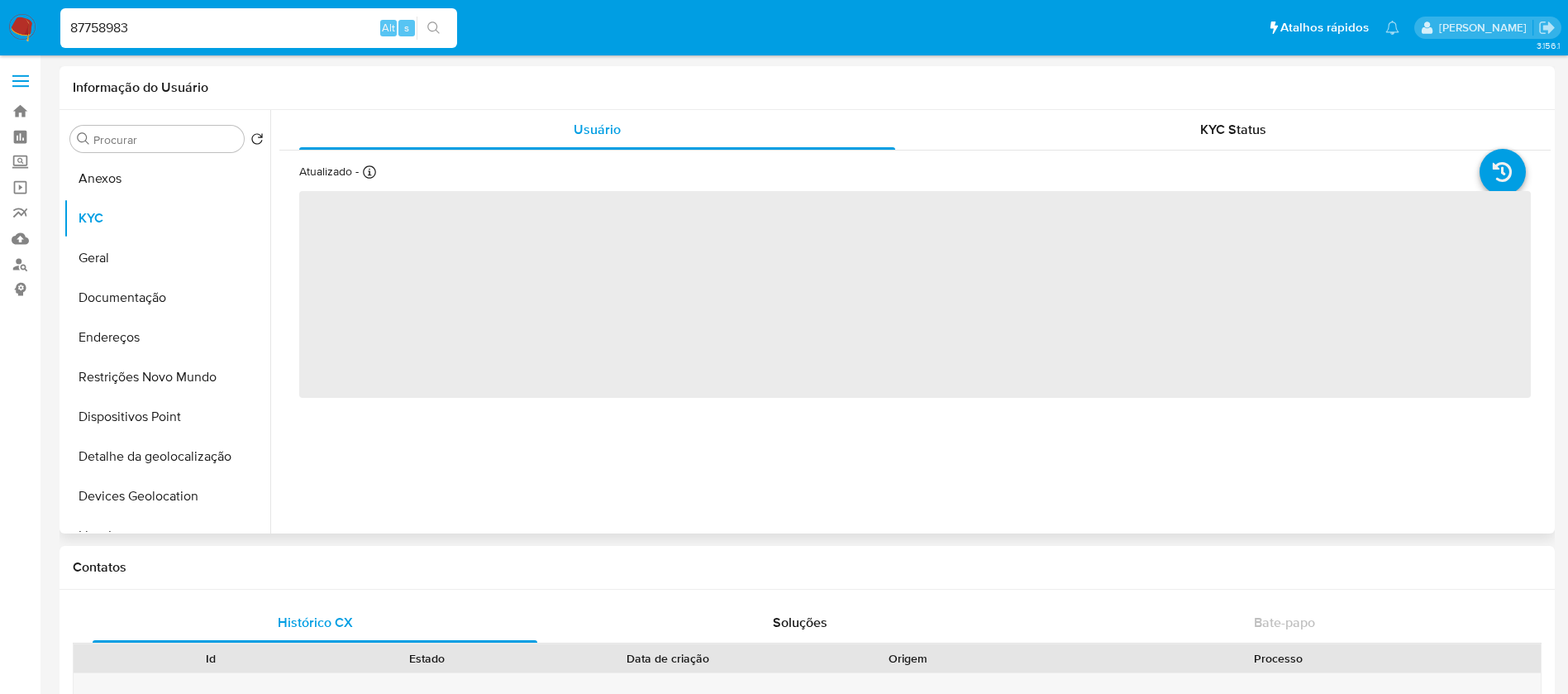
select select "10"
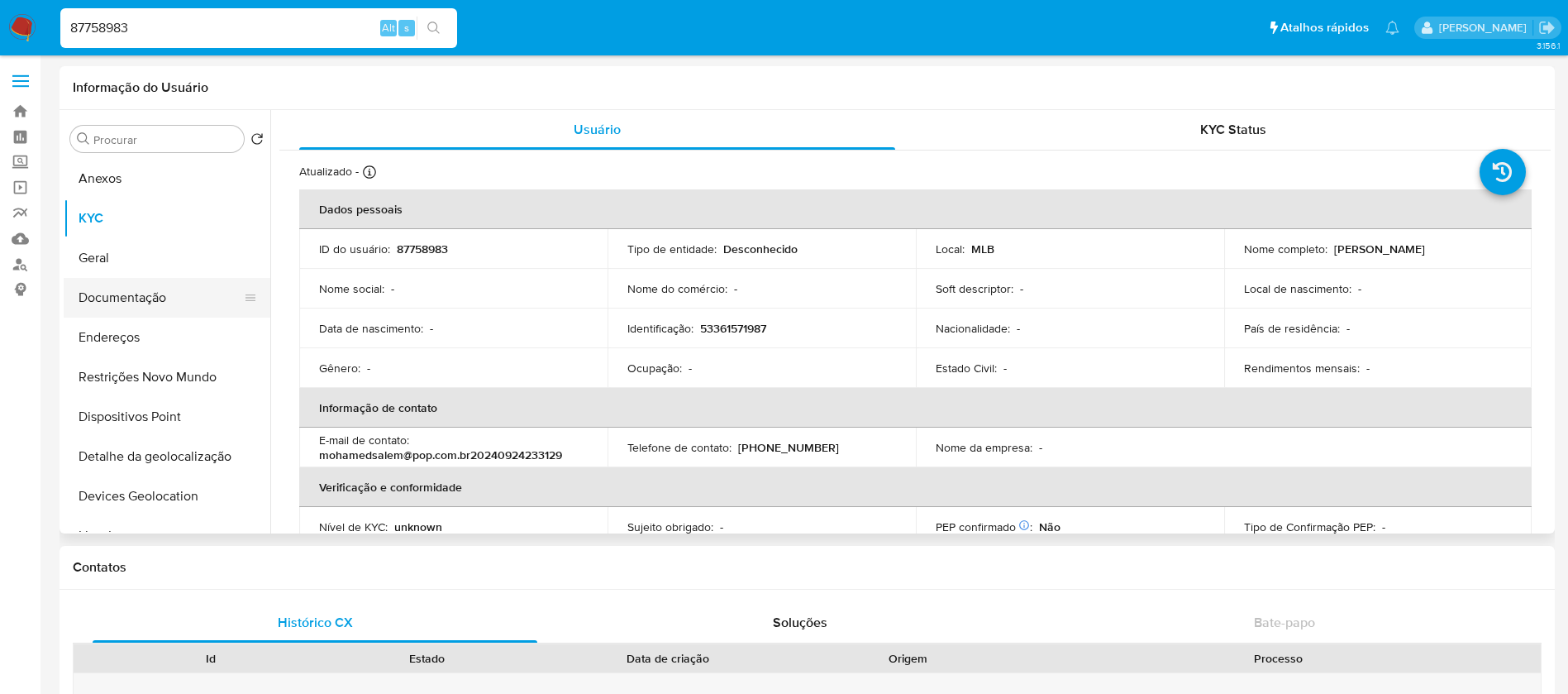
click at [108, 310] on button "Documentação" at bounding box center [160, 298] width 193 height 40
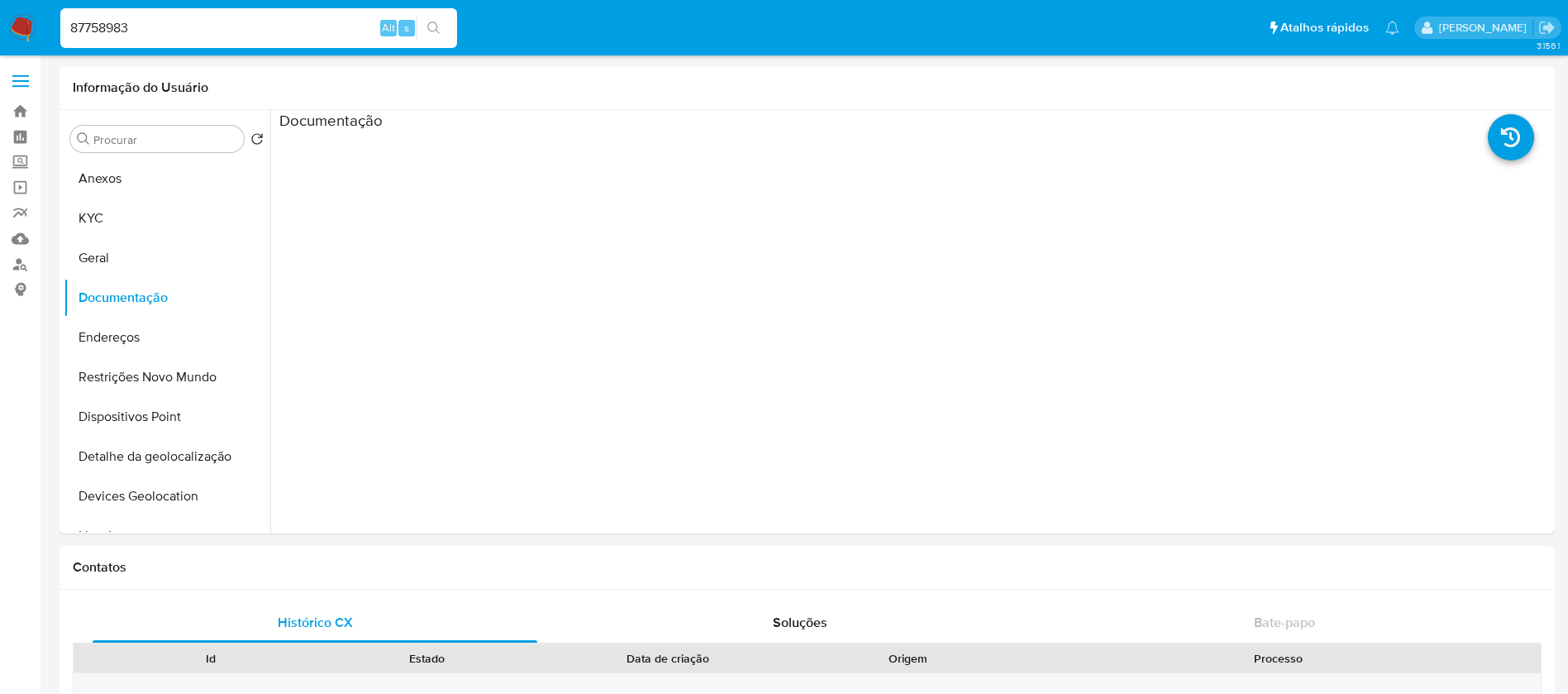
click at [173, 28] on input "87758983" at bounding box center [258, 28] width 396 height 22
paste input "2121310391"
type input "2121310391"
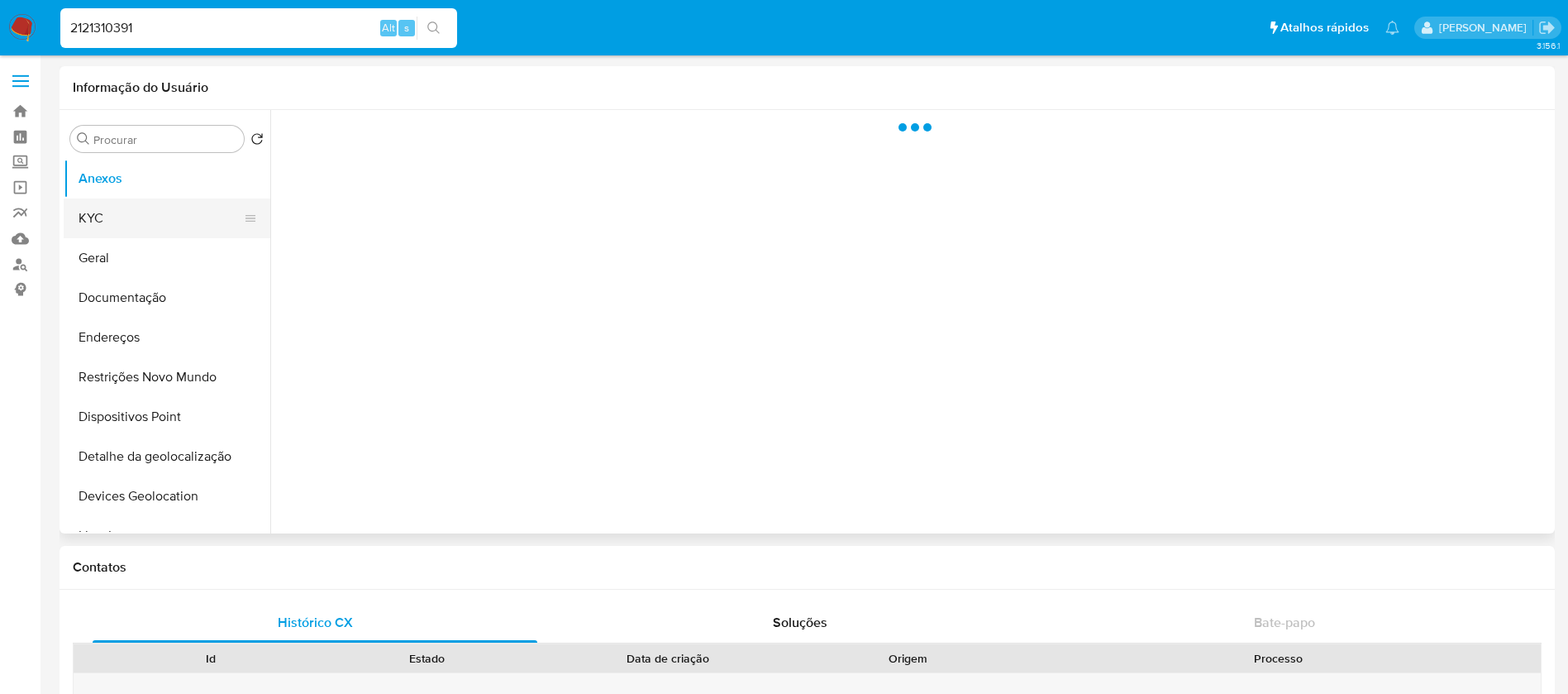
click at [87, 227] on button "KYC" at bounding box center [160, 218] width 193 height 40
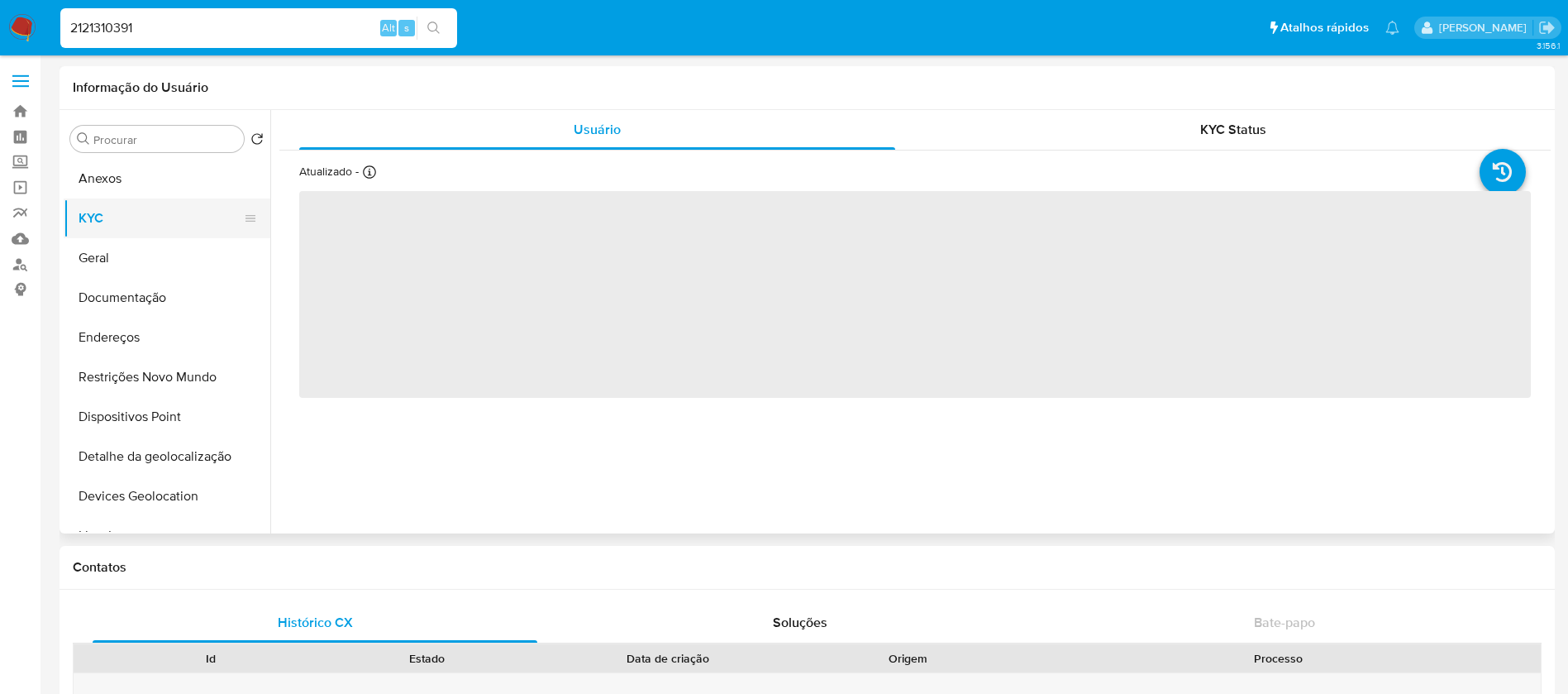
select select "10"
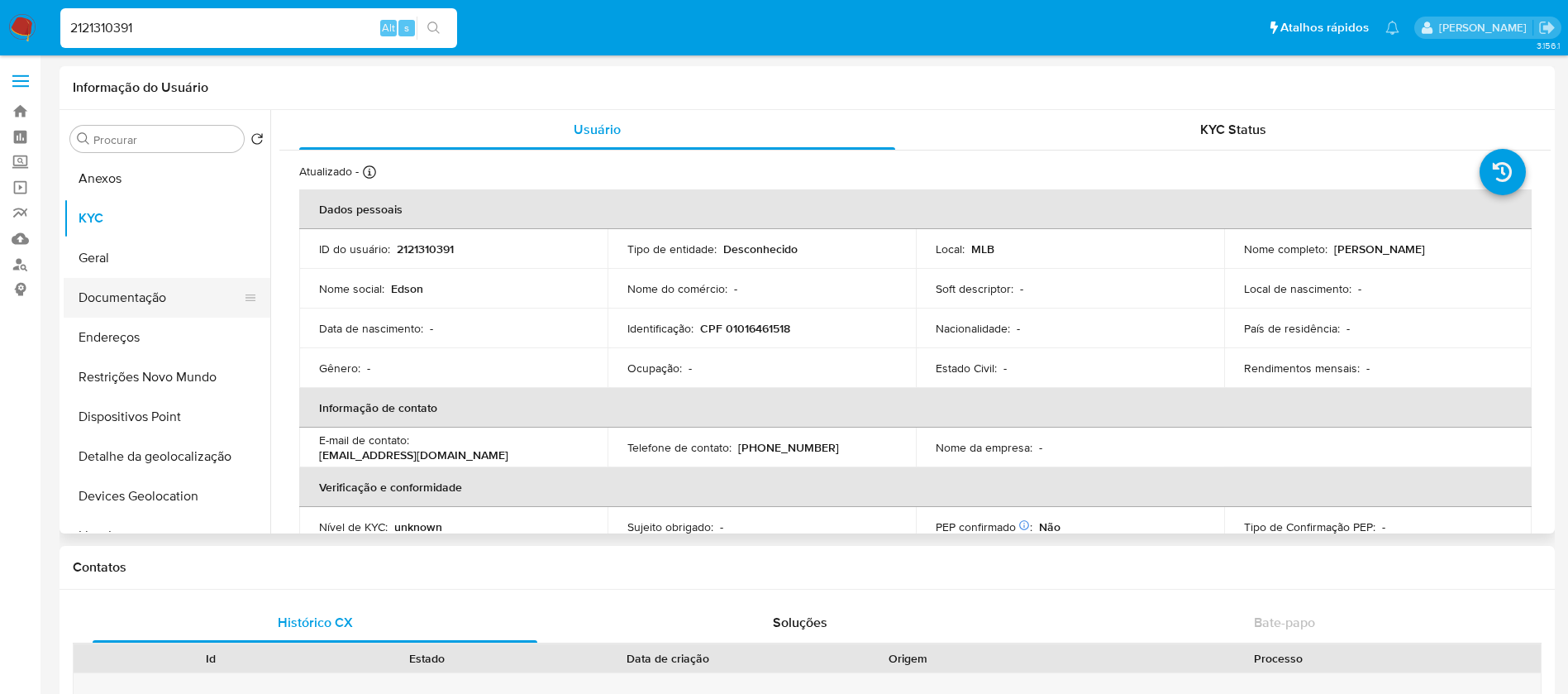
click at [122, 293] on button "Documentação" at bounding box center [160, 298] width 193 height 40
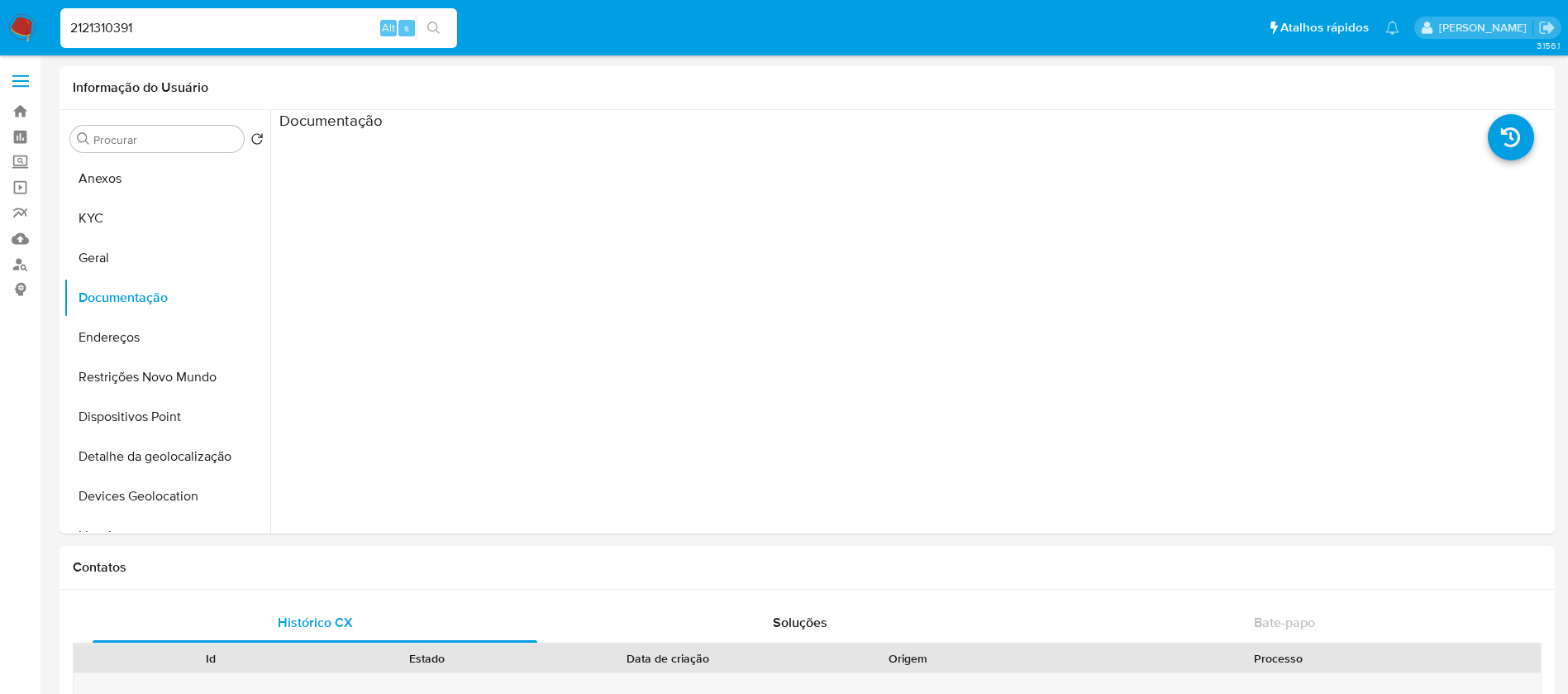
click at [163, 46] on div "2121310391 Alt s" at bounding box center [258, 28] width 396 height 40
click at [164, 31] on input "2121310391" at bounding box center [258, 28] width 396 height 22
paste input "61362590"
type input "2161362590"
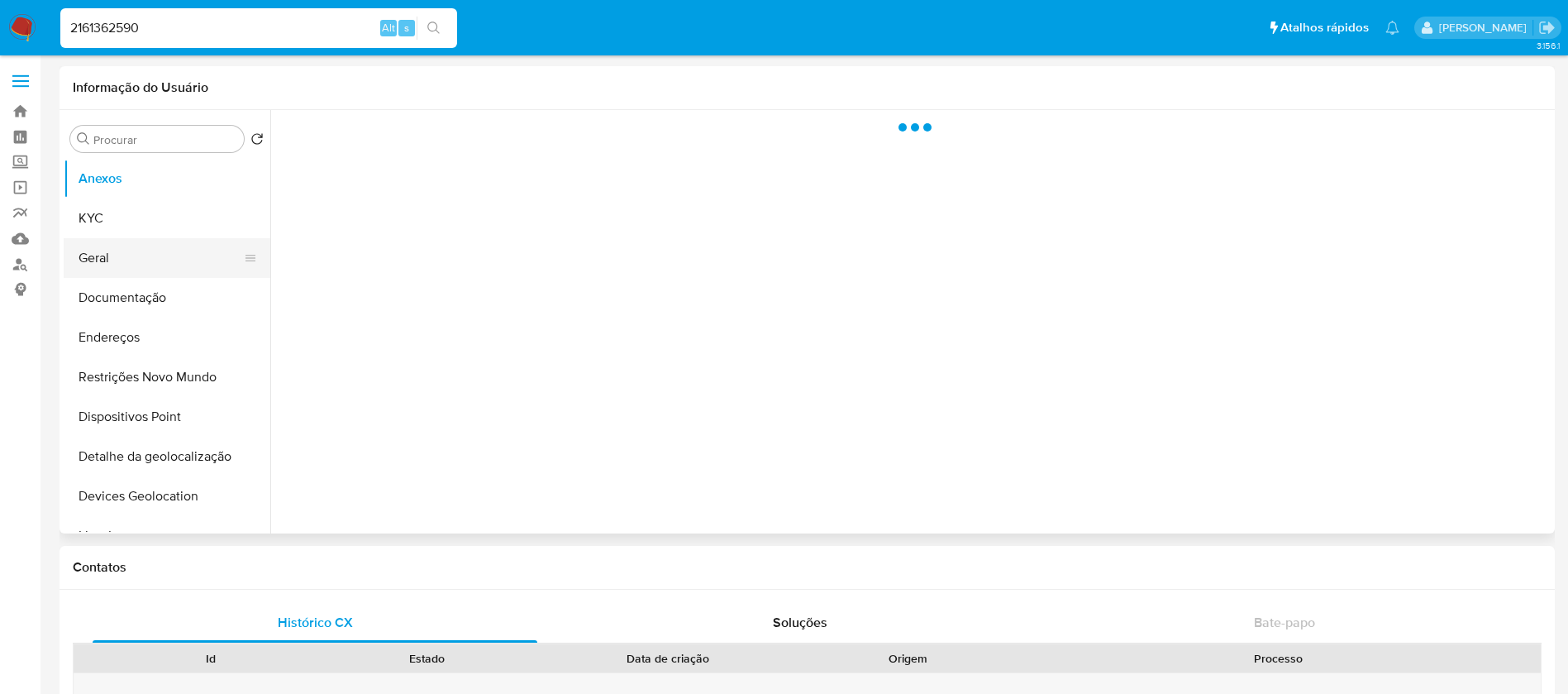
click at [113, 262] on button "Geral" at bounding box center [160, 258] width 193 height 40
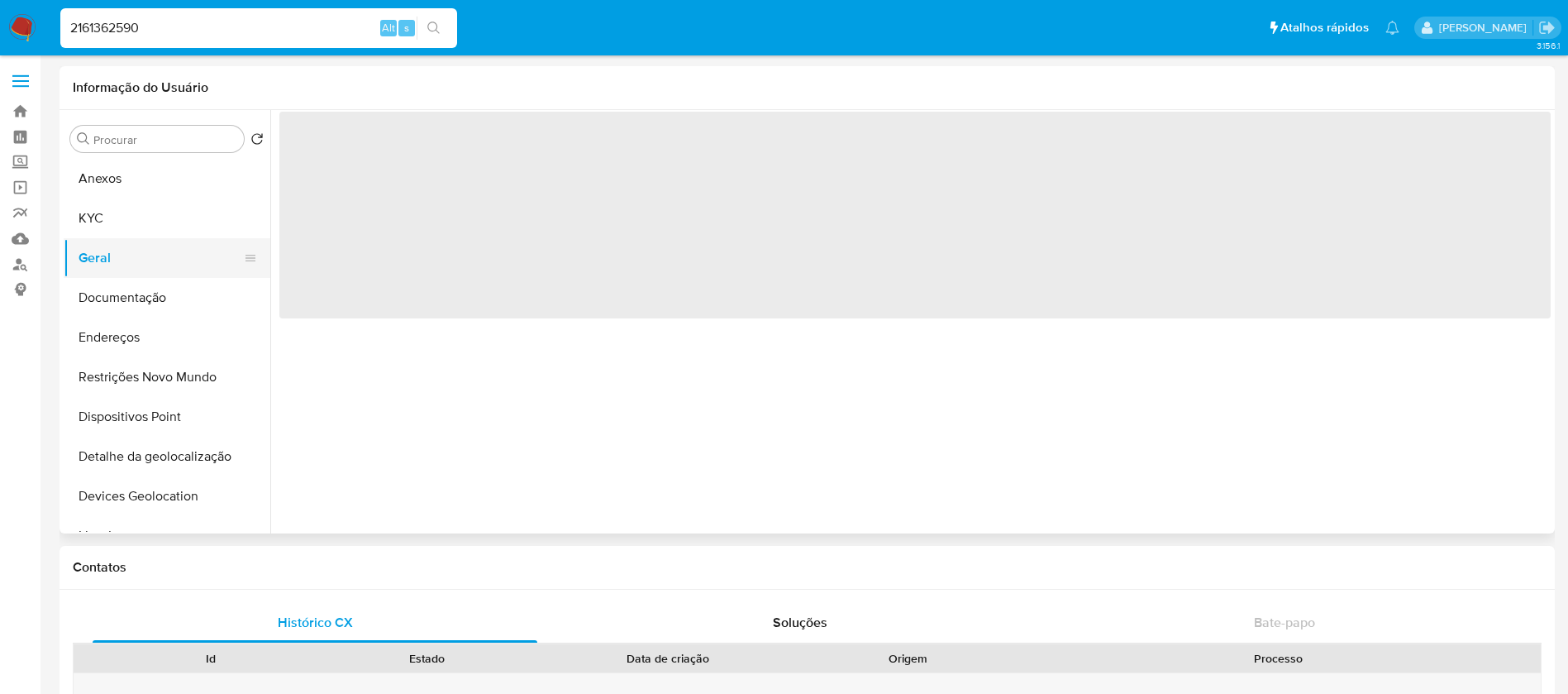
select select "10"
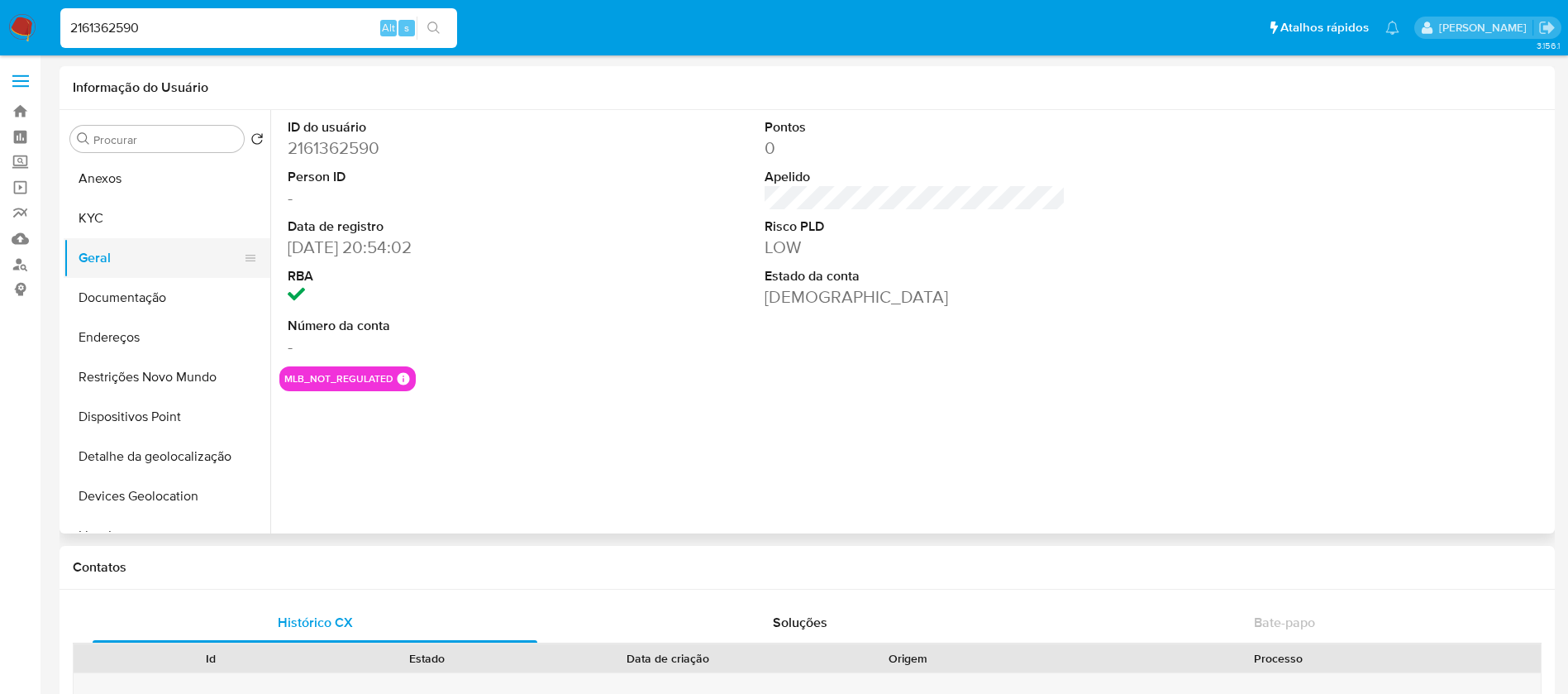
click at [108, 244] on button "Geral" at bounding box center [160, 258] width 193 height 40
click at [108, 232] on button "KYC" at bounding box center [160, 218] width 193 height 40
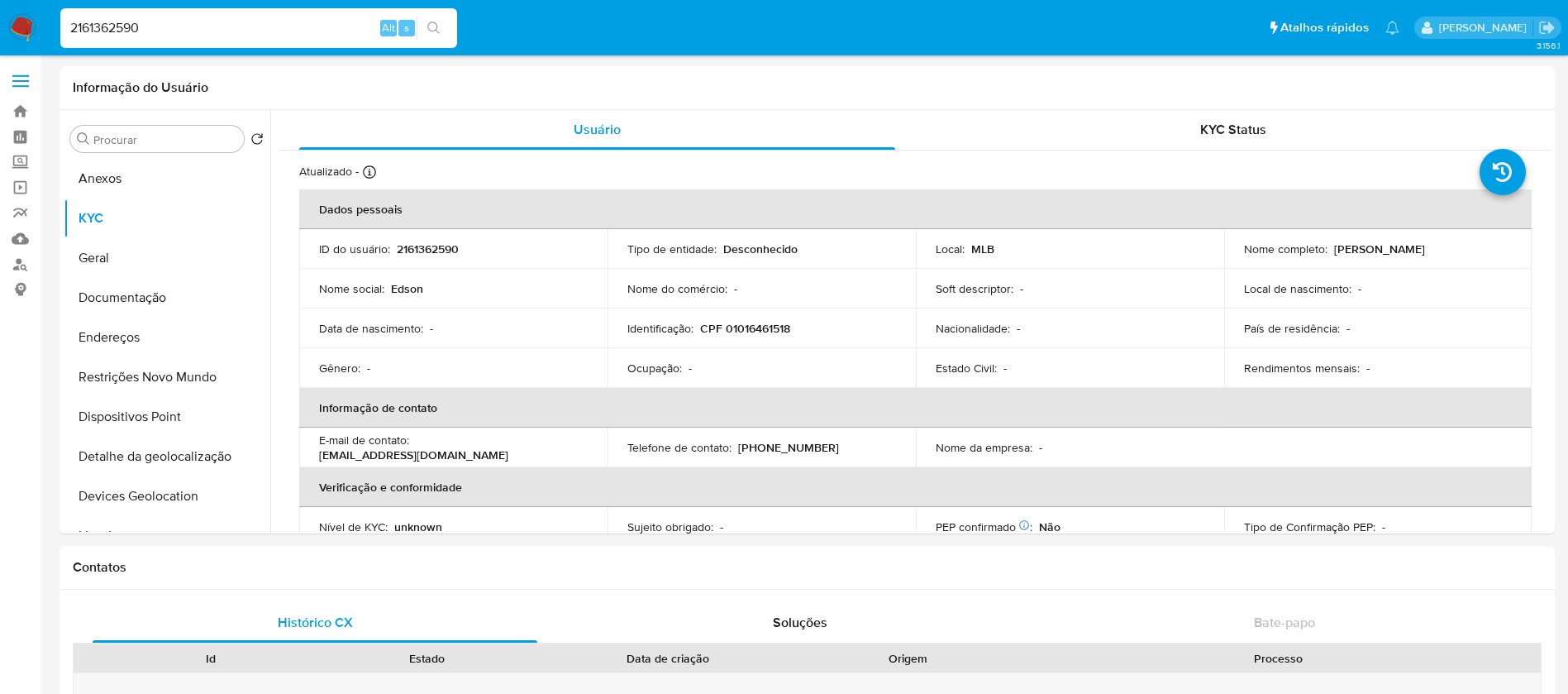
click at [211, 40] on div "2161362590 Alt s" at bounding box center [258, 28] width 396 height 40
click at [192, 31] on input "2161362590" at bounding box center [258, 28] width 396 height 22
paste input "227306558"
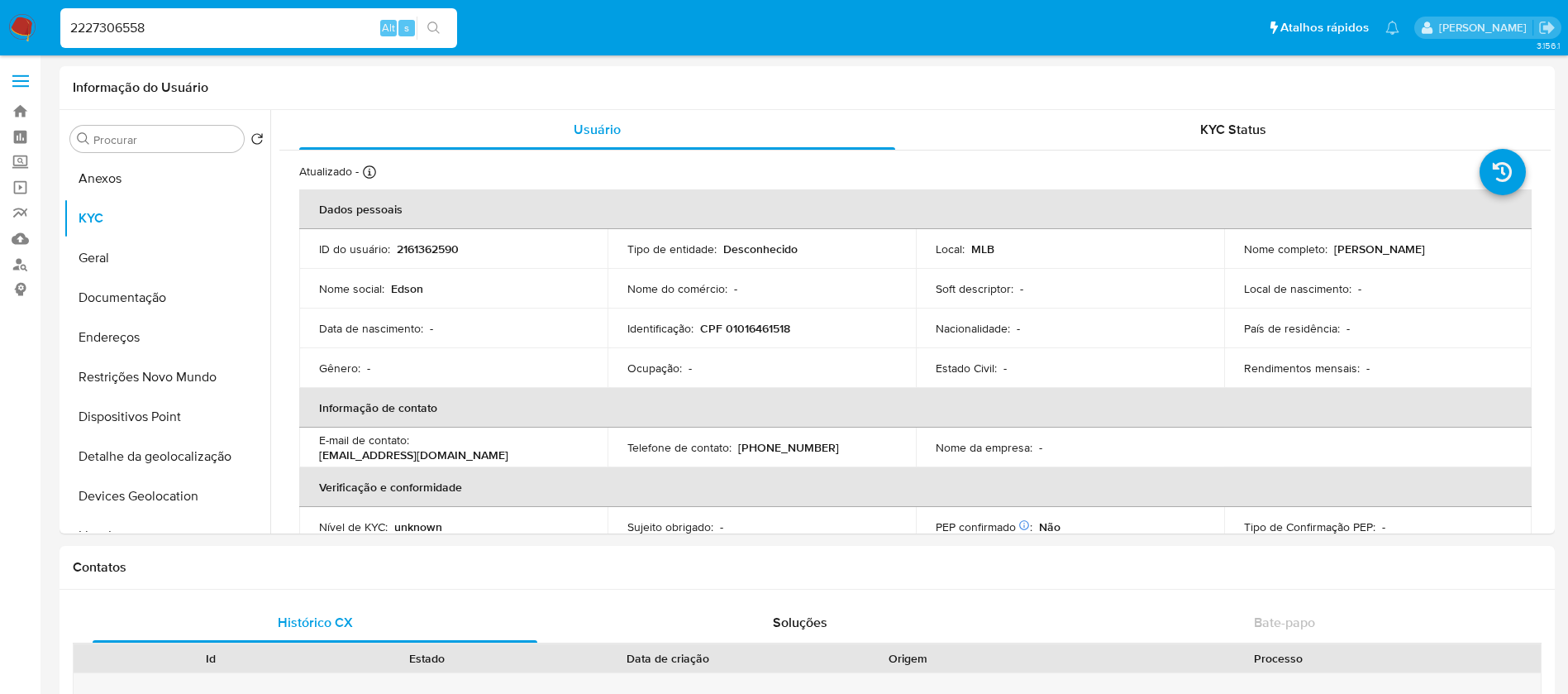
type input "2227306558"
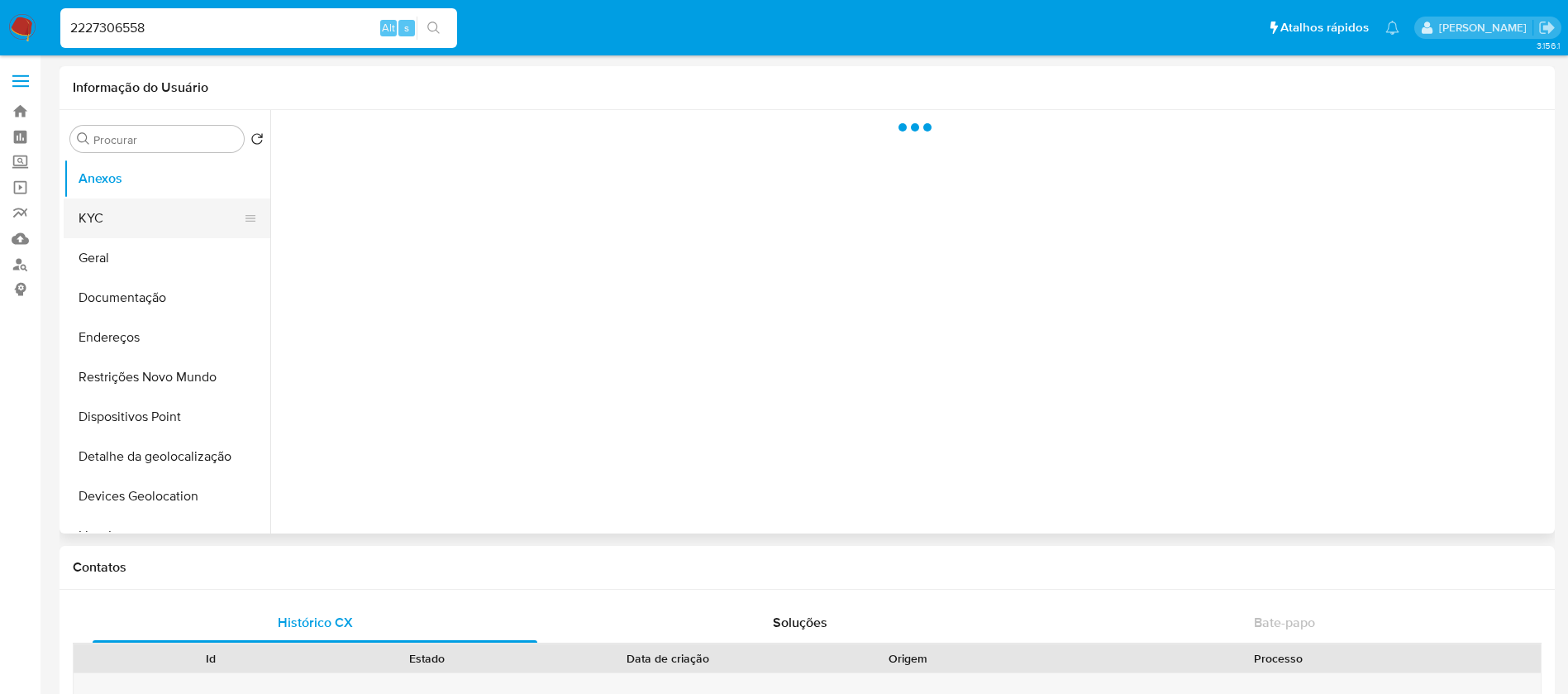
click at [113, 206] on button "KYC" at bounding box center [160, 218] width 193 height 40
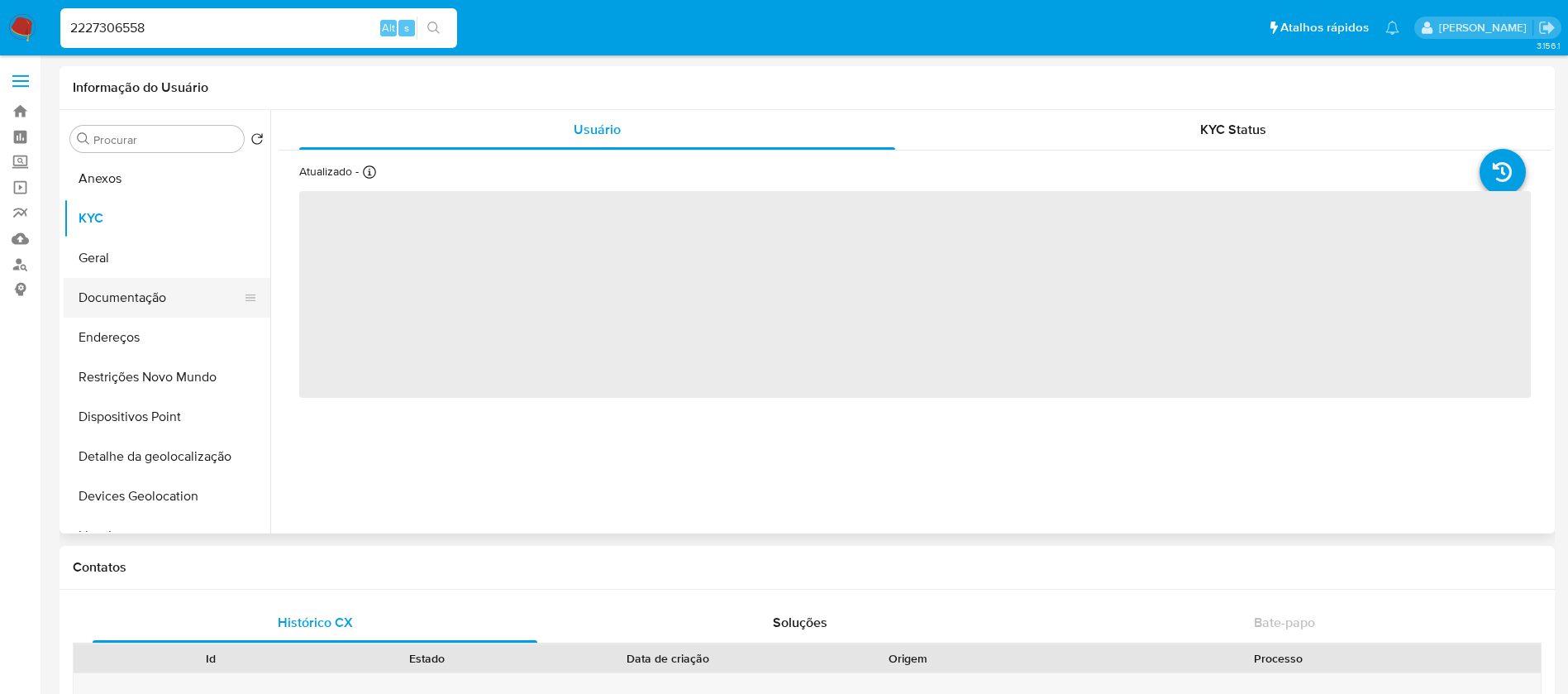
select select "10"
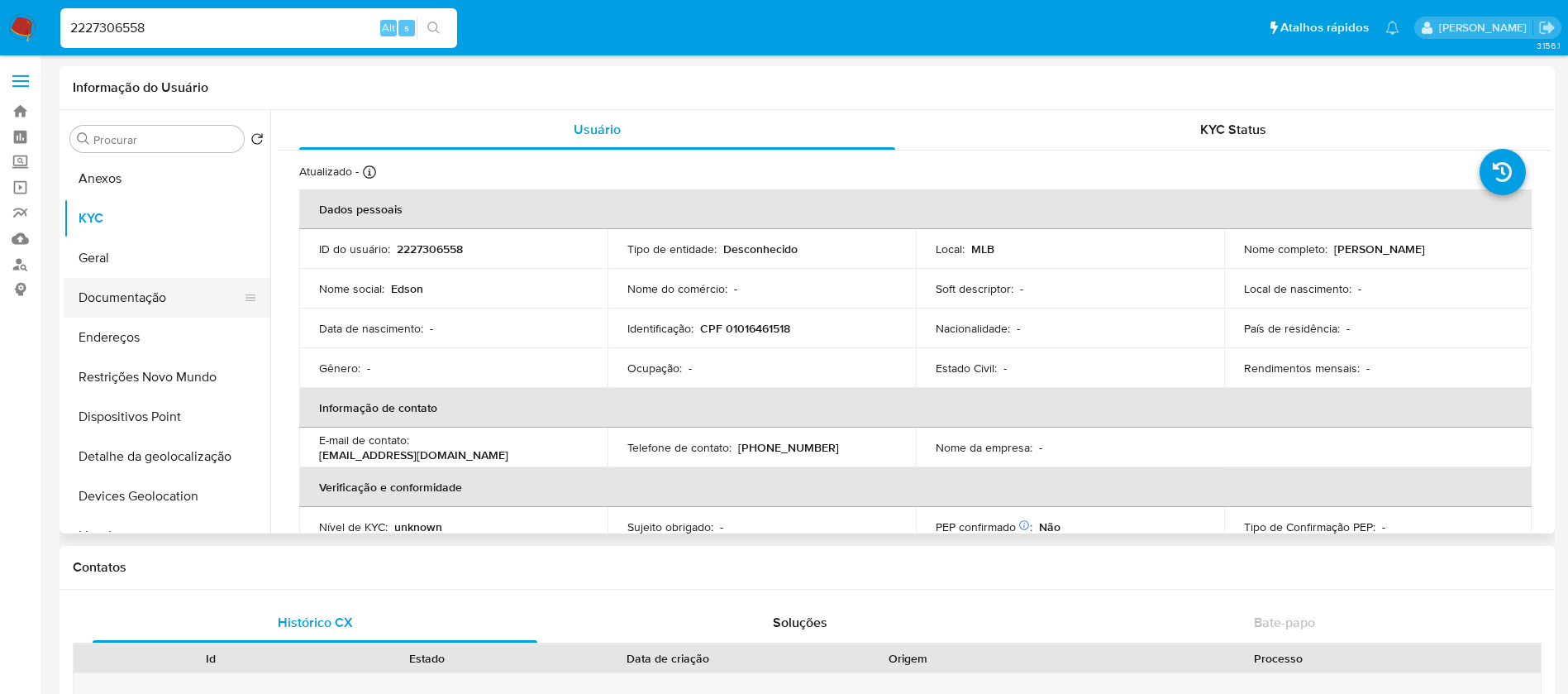
click at [108, 304] on button "Documentação" at bounding box center [160, 298] width 193 height 40
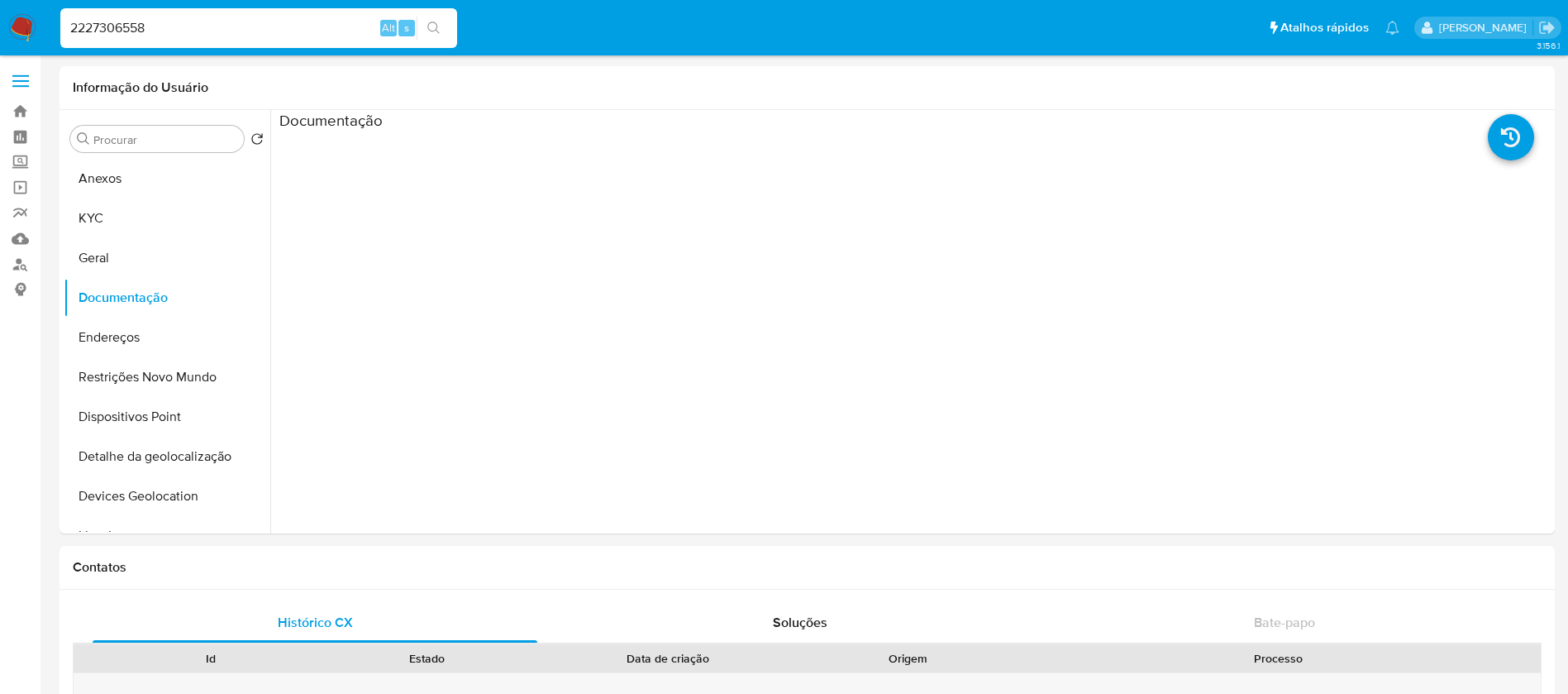
click at [257, 21] on input "2227306558" at bounding box center [258, 28] width 396 height 22
paste input "166381870"
type input "2166381870"
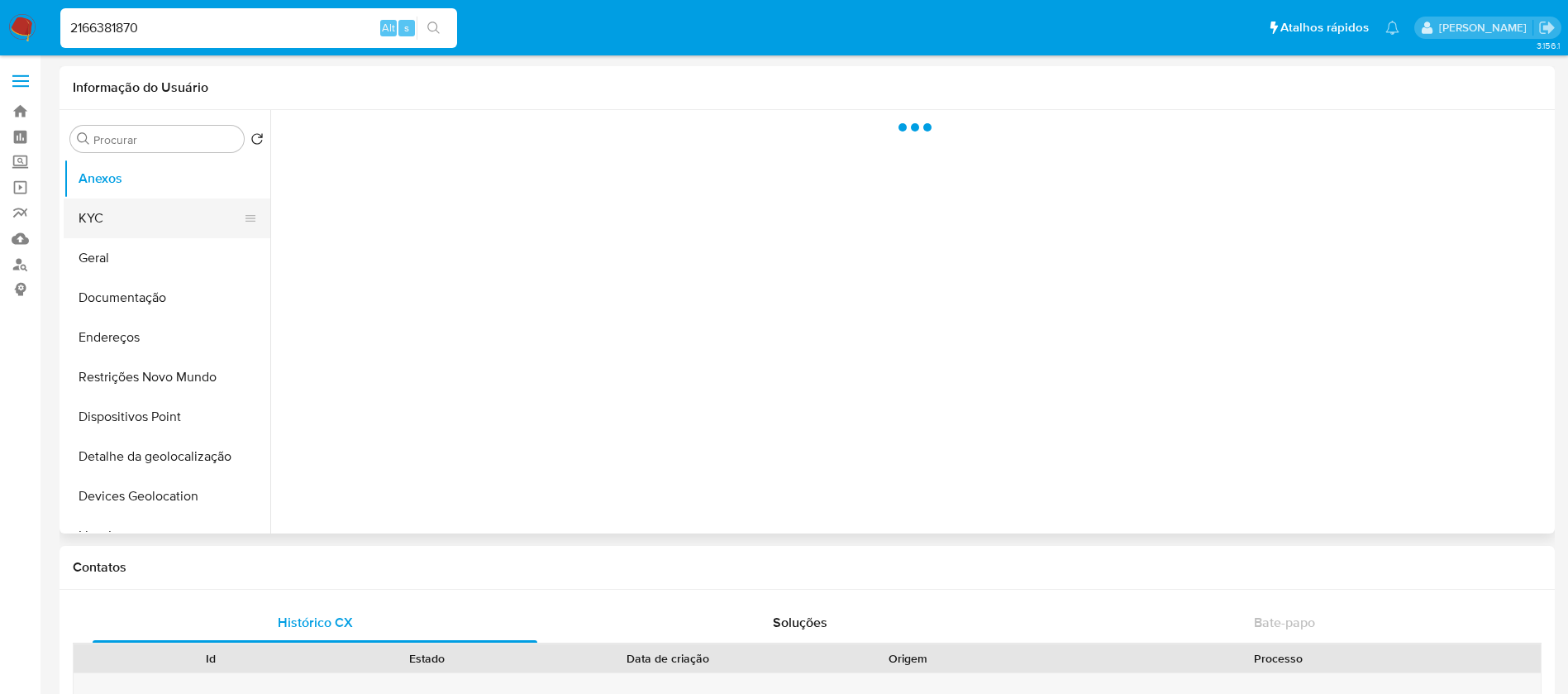
click at [87, 227] on button "KYC" at bounding box center [160, 218] width 193 height 40
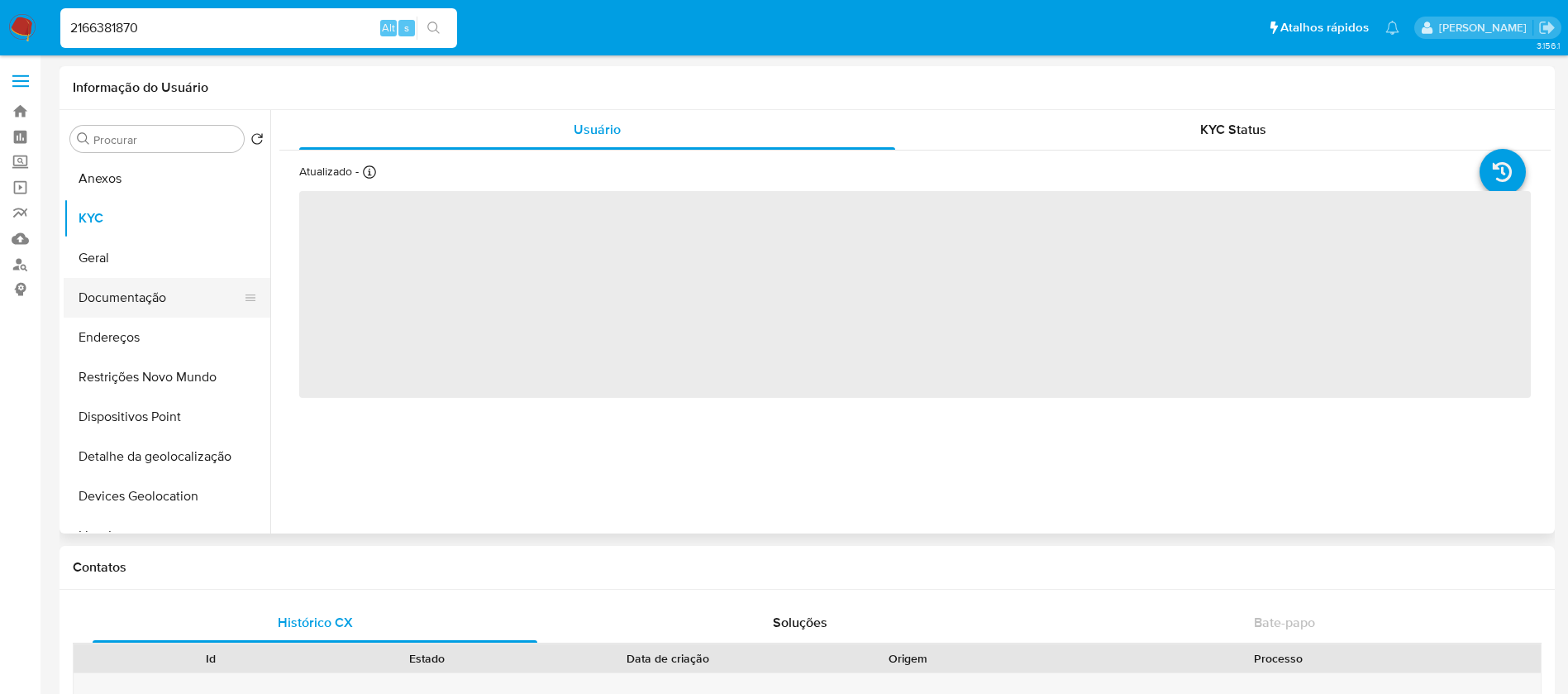
select select "10"
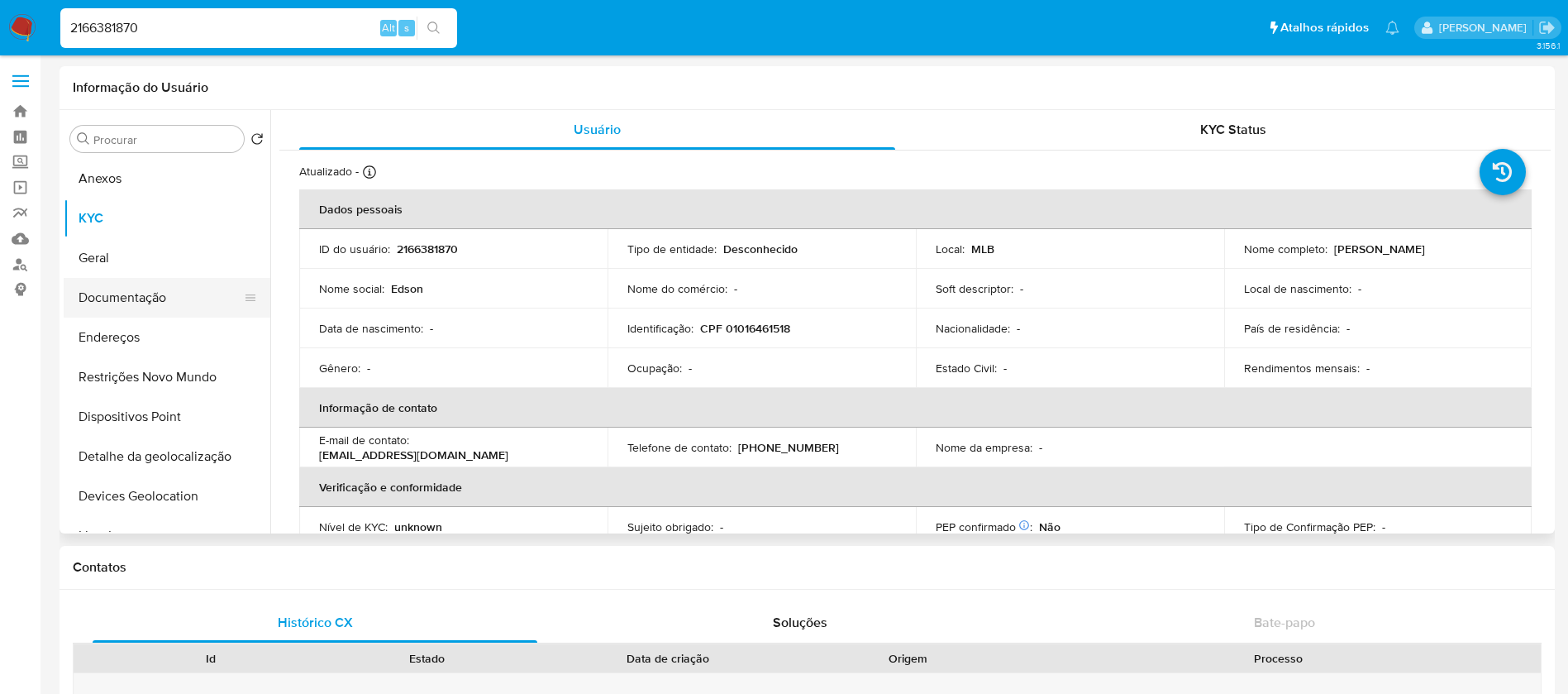
click at [108, 294] on button "Documentação" at bounding box center [160, 298] width 193 height 40
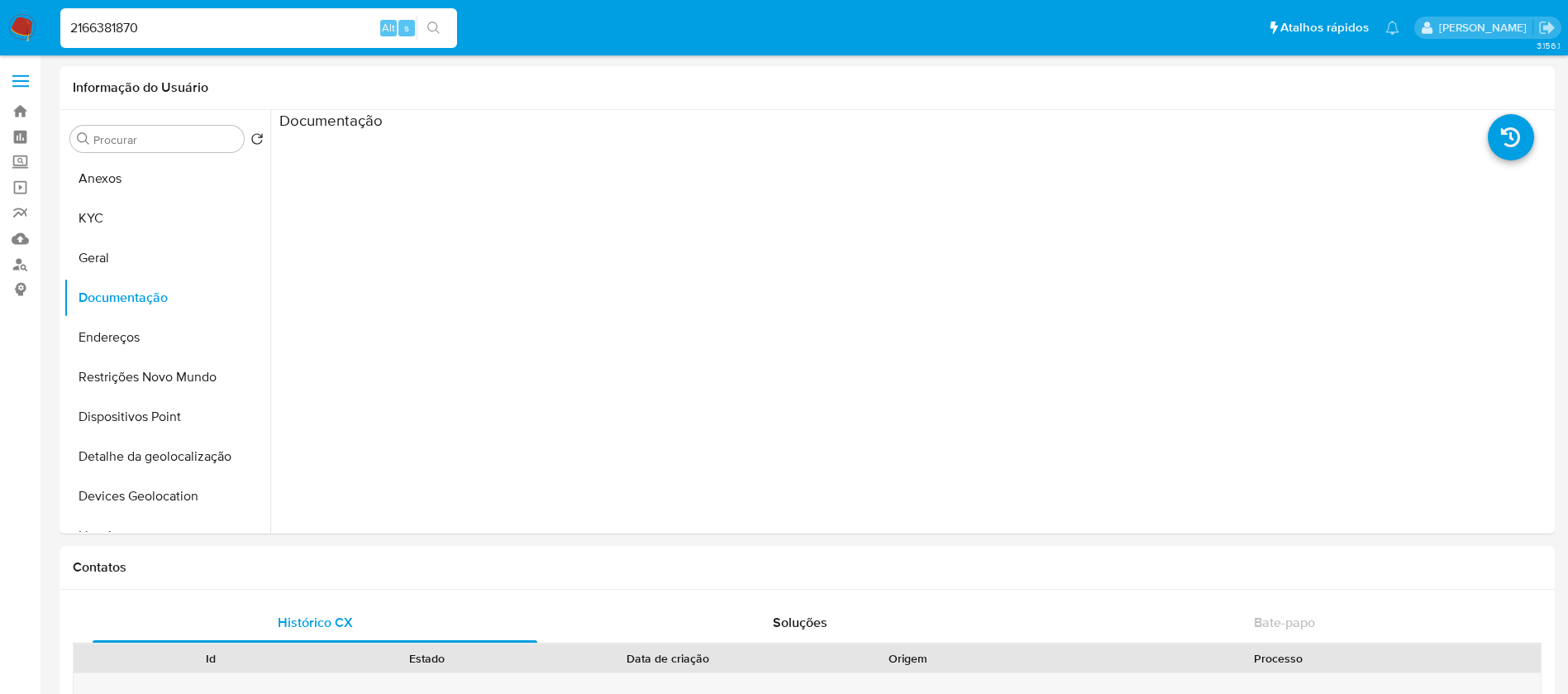
click at [176, 31] on input "2166381870" at bounding box center [258, 28] width 396 height 22
paste input "51303291"
type input "2151303291"
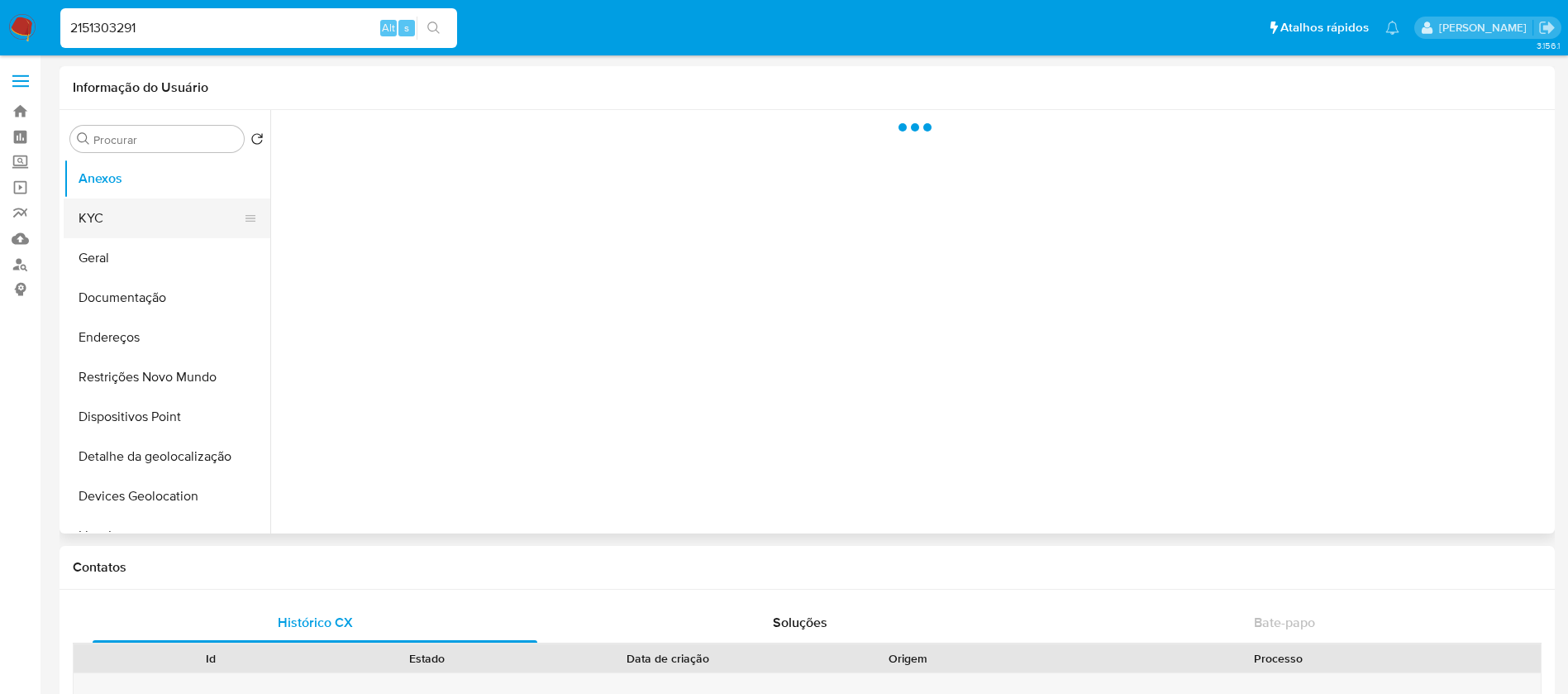
click at [130, 218] on button "KYC" at bounding box center [160, 218] width 193 height 40
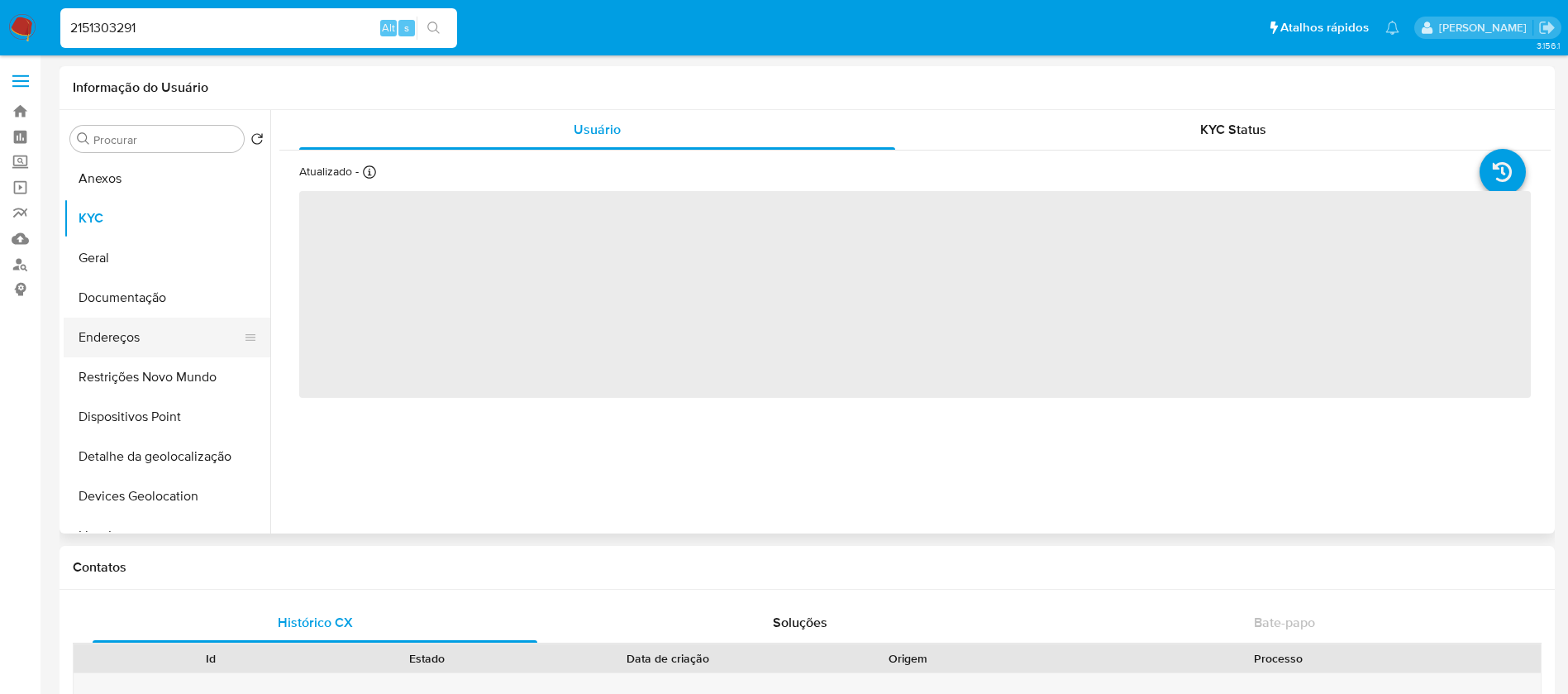
select select "10"
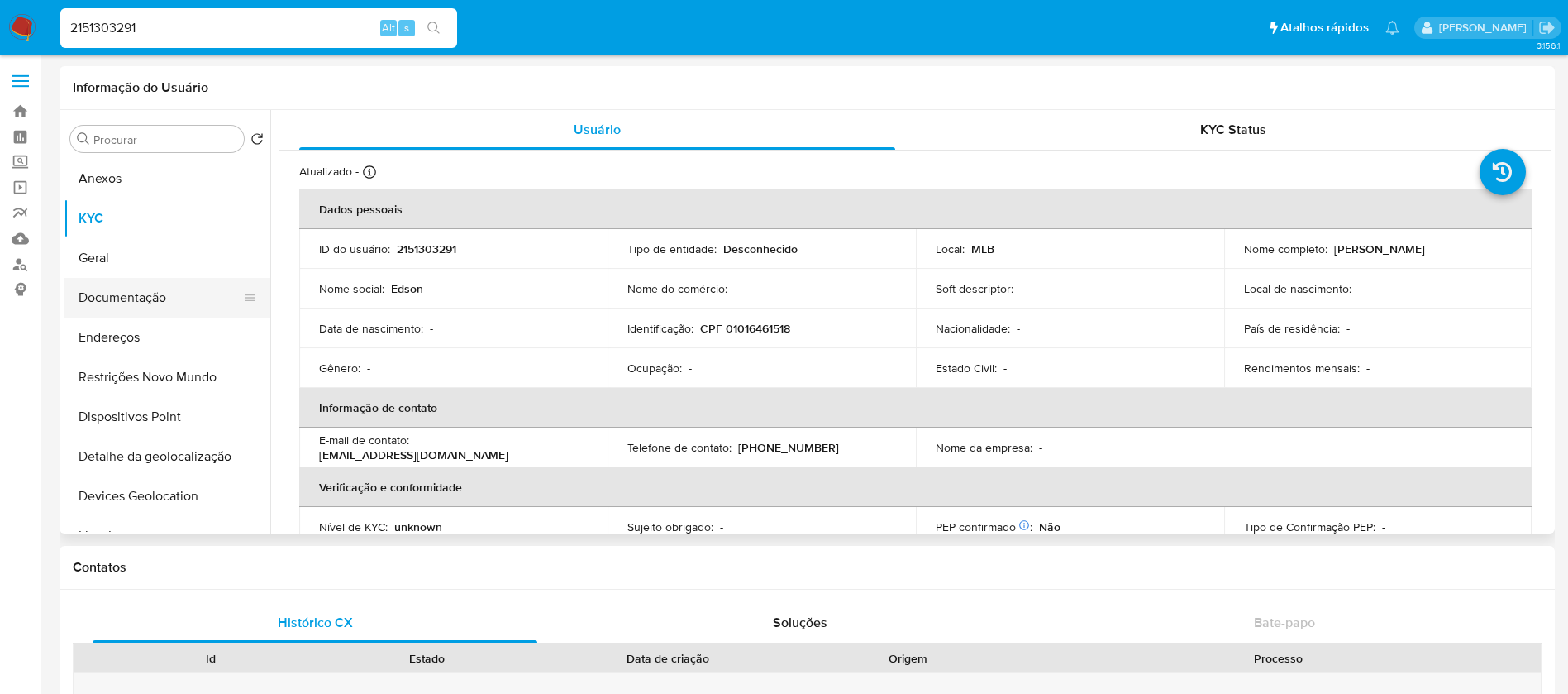
click at [128, 310] on button "Documentação" at bounding box center [160, 298] width 193 height 40
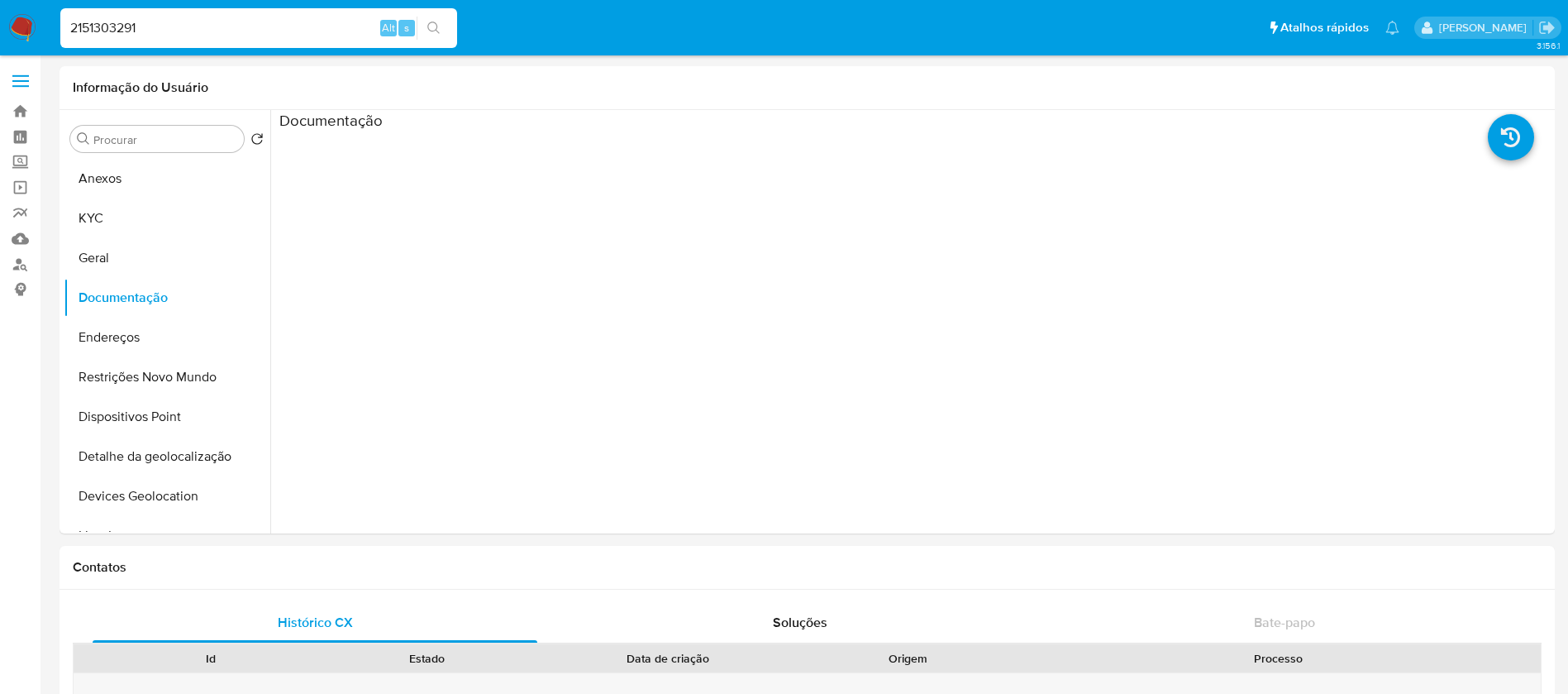
click at [172, 30] on input "2151303291" at bounding box center [258, 28] width 396 height 22
paste input "21306875"
type input "2121306875"
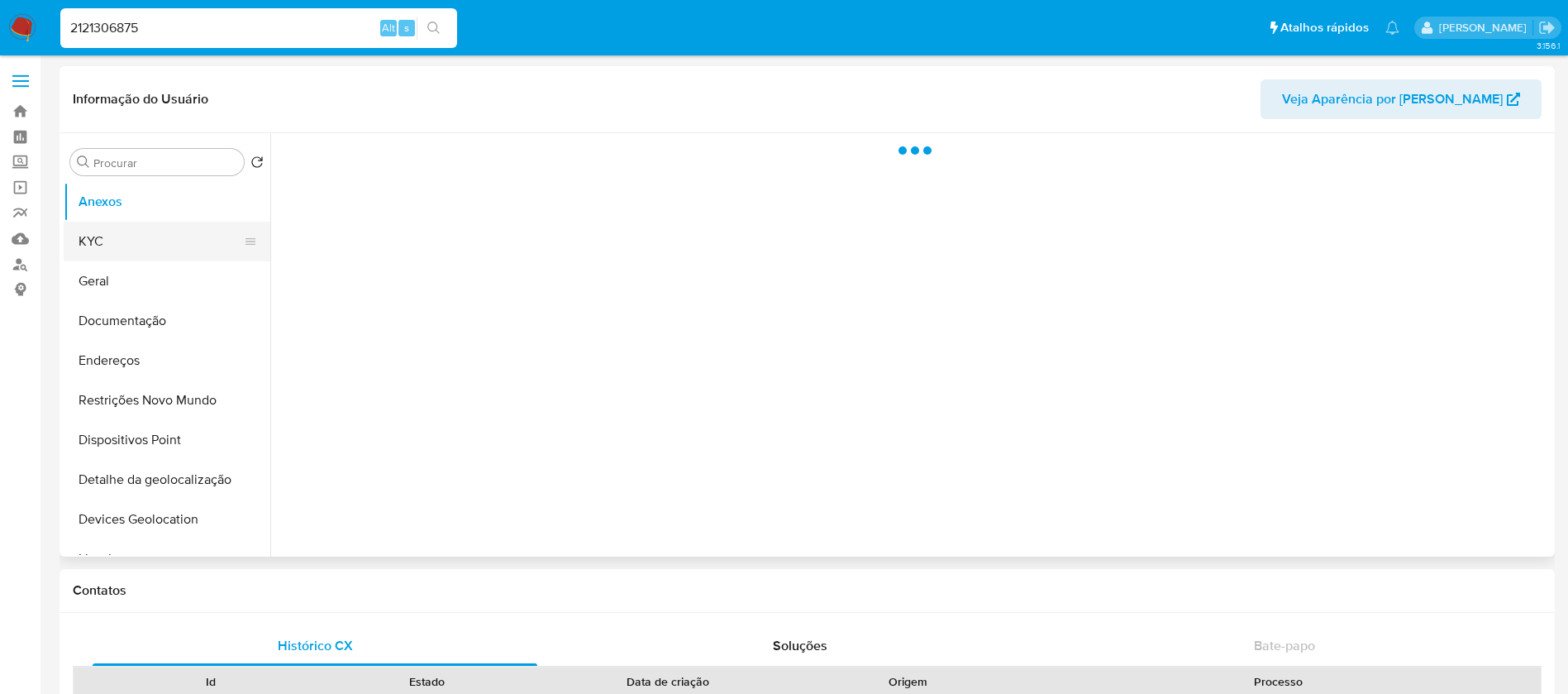
click at [128, 247] on button "KYC" at bounding box center [160, 241] width 193 height 40
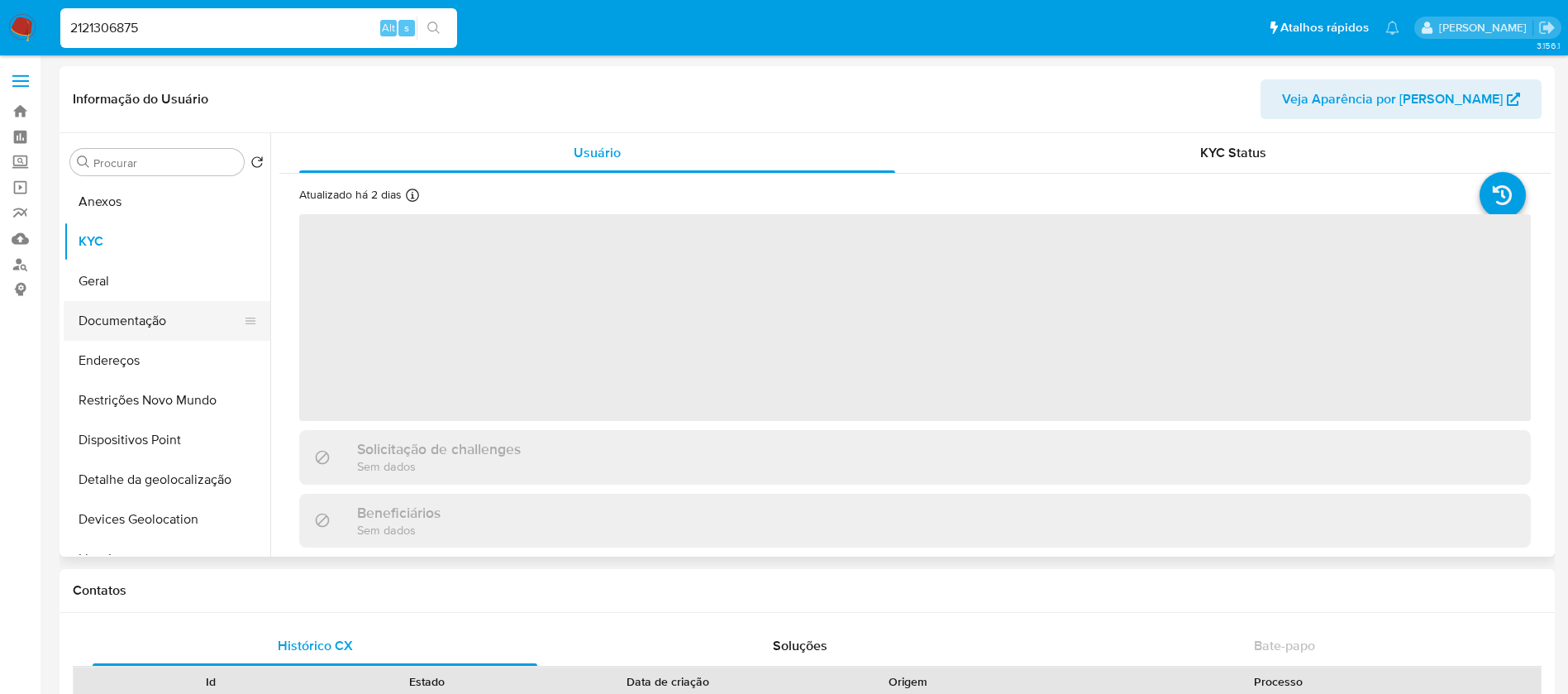
select select "10"
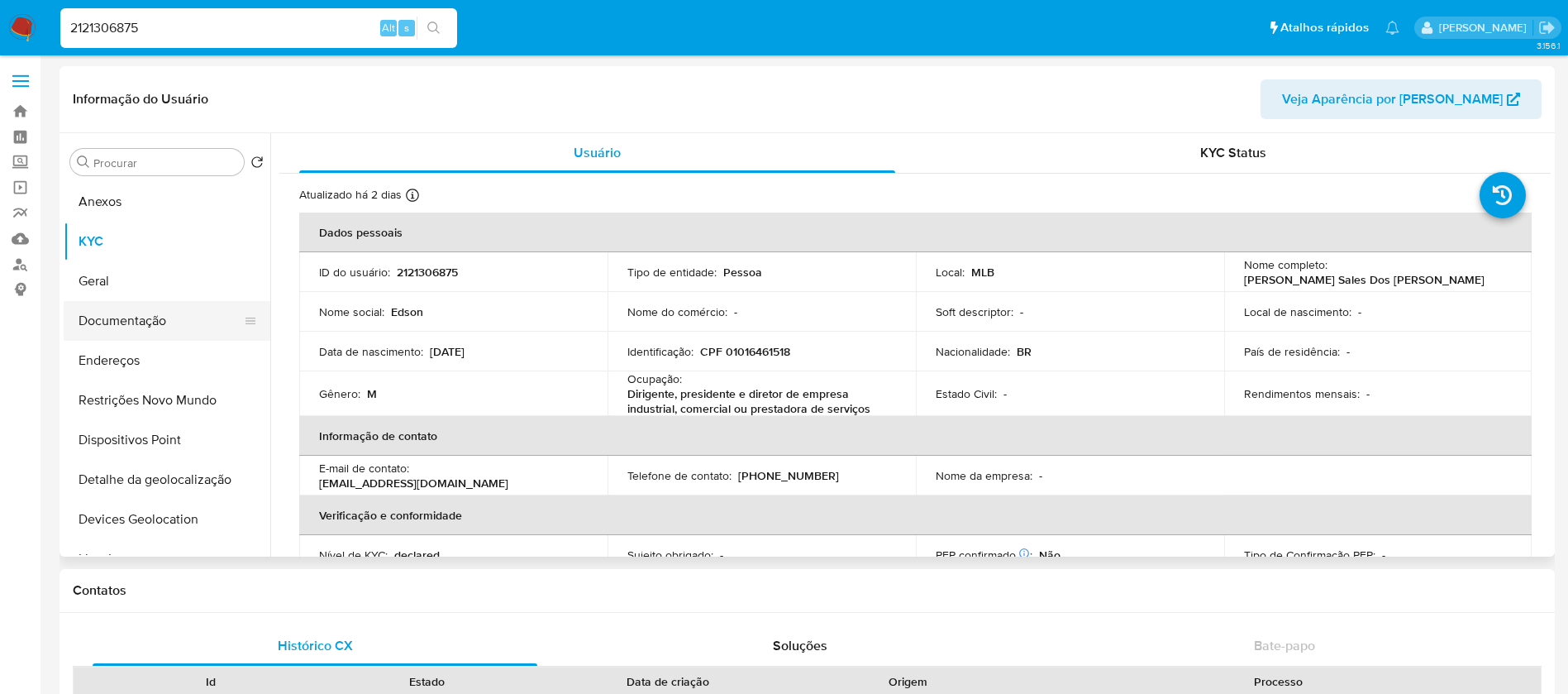
click at [124, 325] on button "Documentação" at bounding box center [160, 321] width 193 height 40
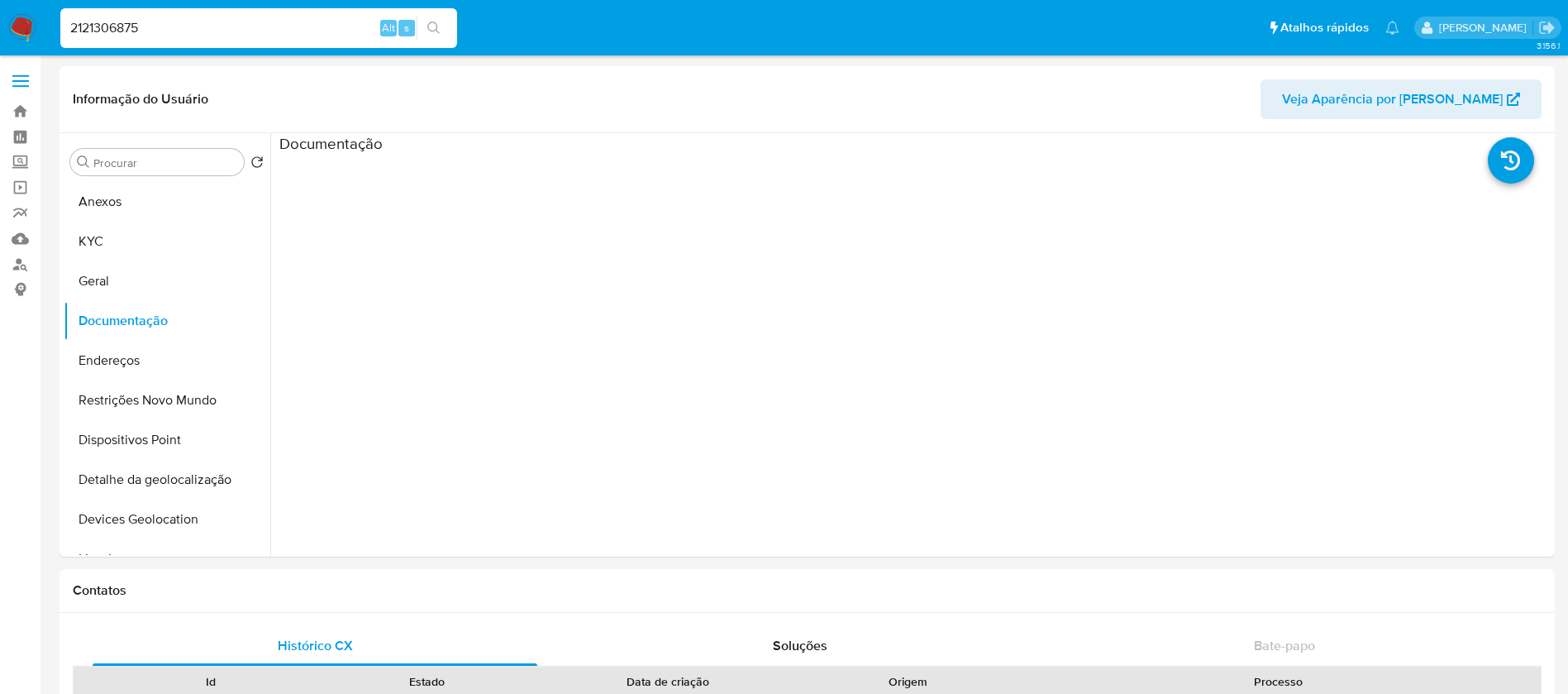
click at [182, 33] on input "2121306875" at bounding box center [258, 28] width 396 height 22
paste input "4075848"
type input "2124075848"
click at [111, 247] on button "KYC" at bounding box center [160, 241] width 193 height 40
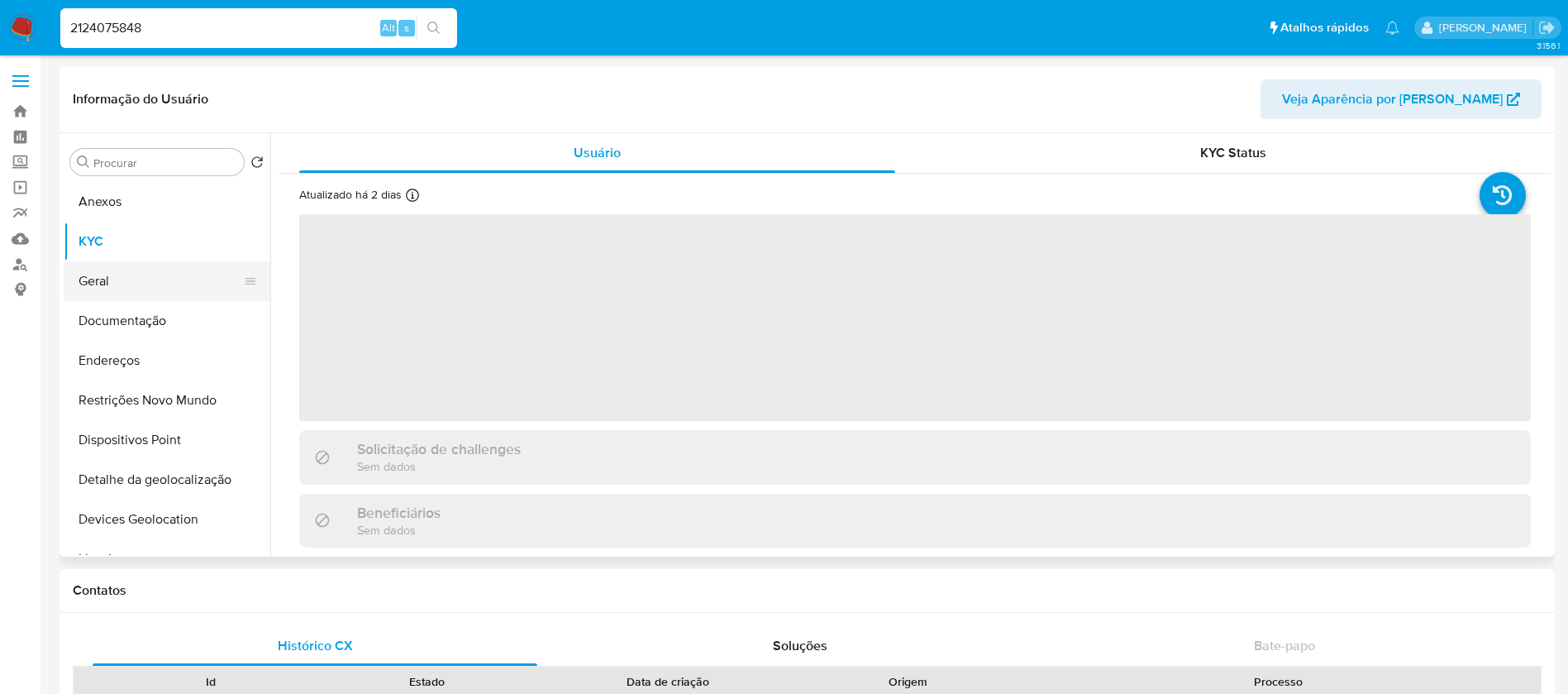
select select "10"
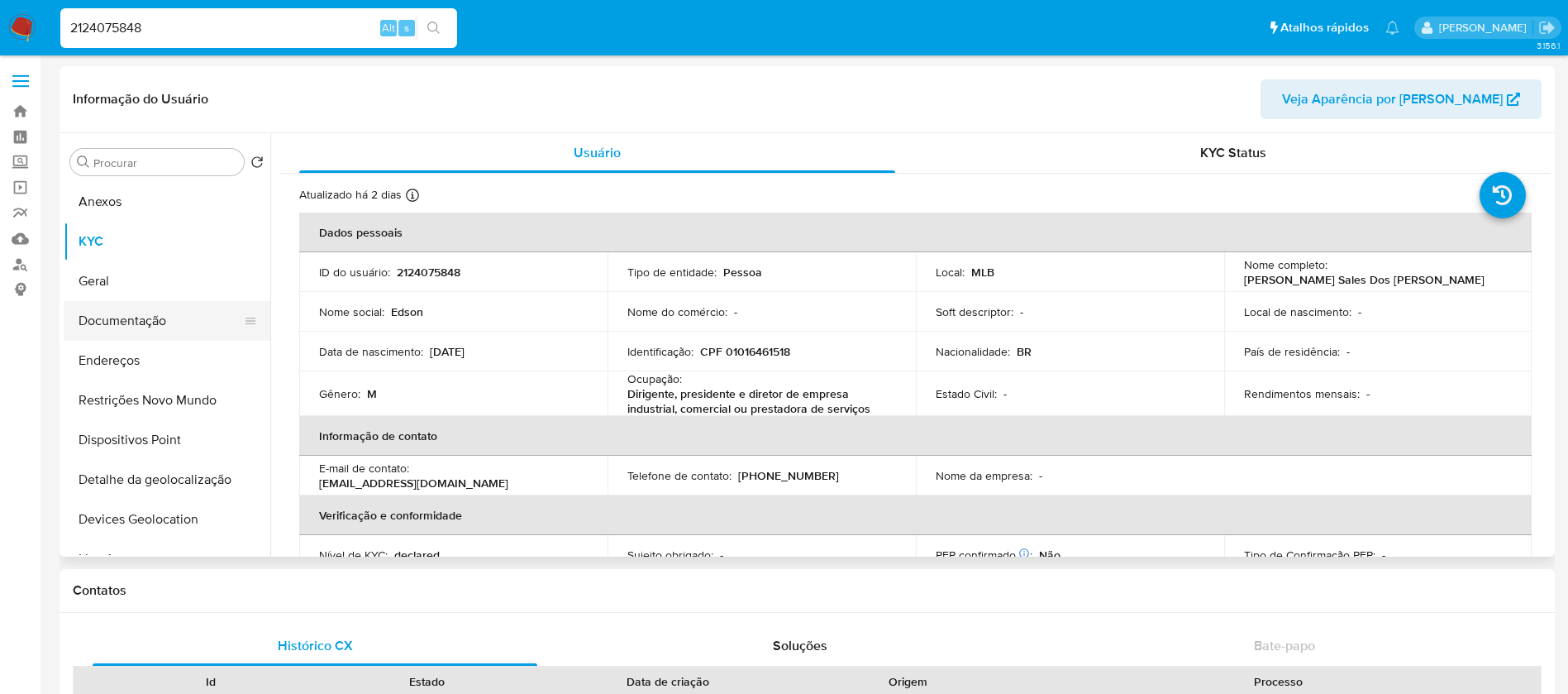
click at [109, 317] on button "Documentação" at bounding box center [160, 321] width 193 height 40
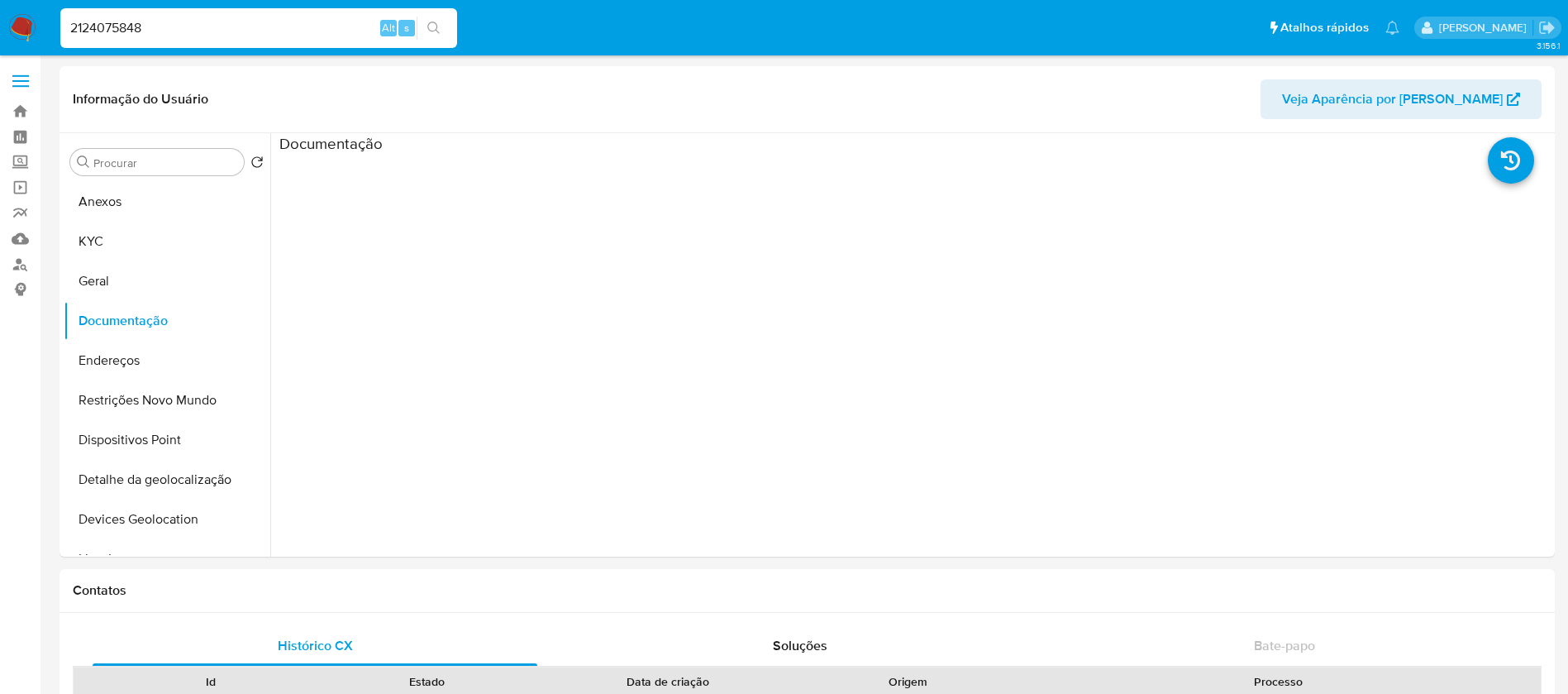
click at [206, 17] on input "2124075848" at bounding box center [258, 28] width 396 height 22
paste input "63571021"
type input "2163571021"
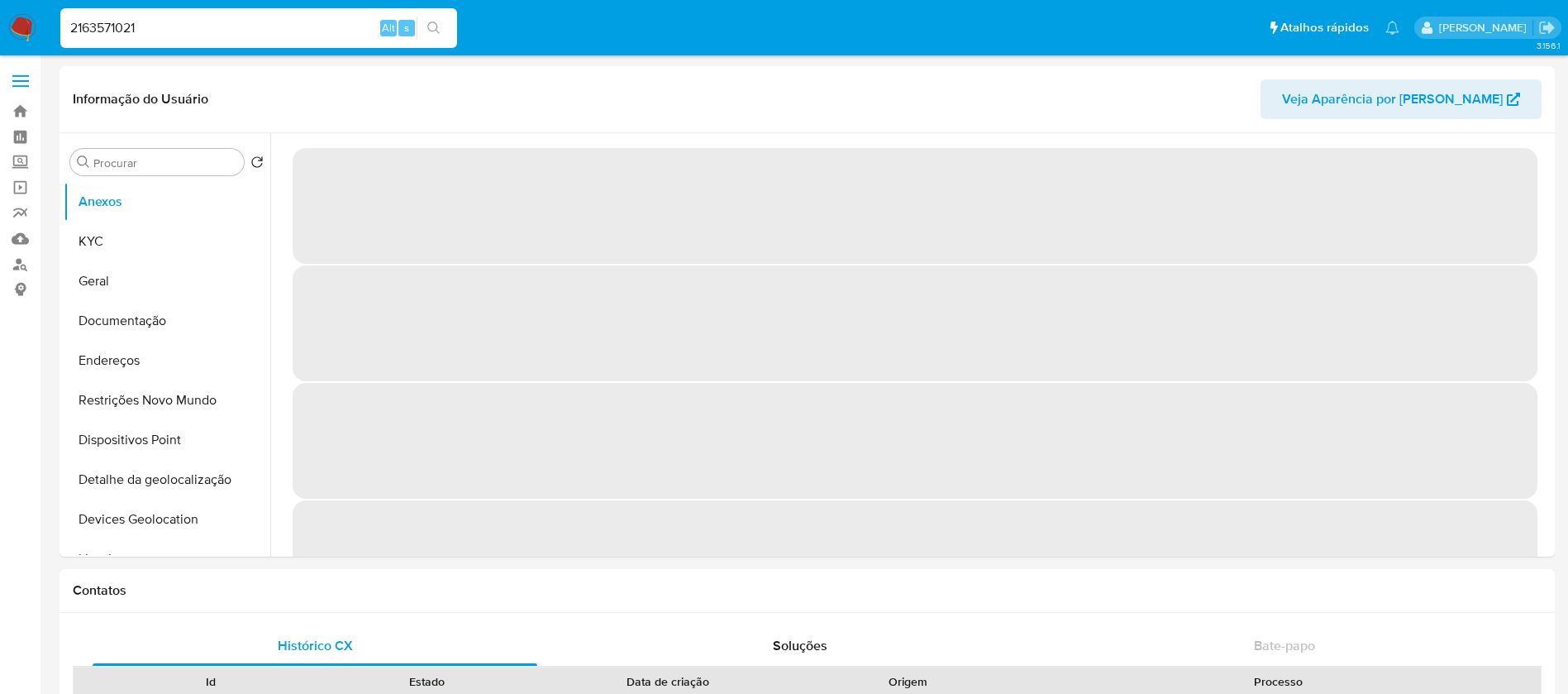
select select "10"
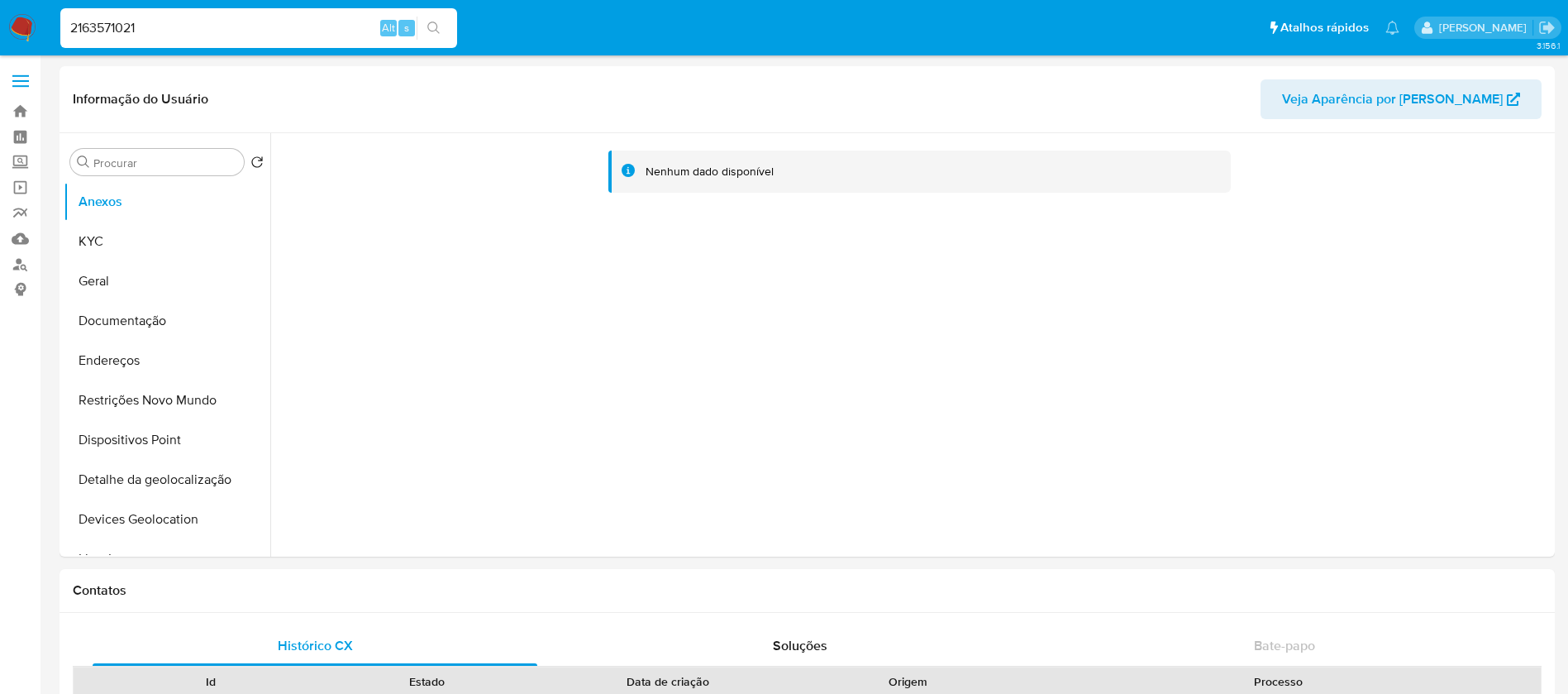
click at [226, 30] on input "2163571021" at bounding box center [258, 28] width 396 height 22
paste input "1377910"
type input "2161377910"
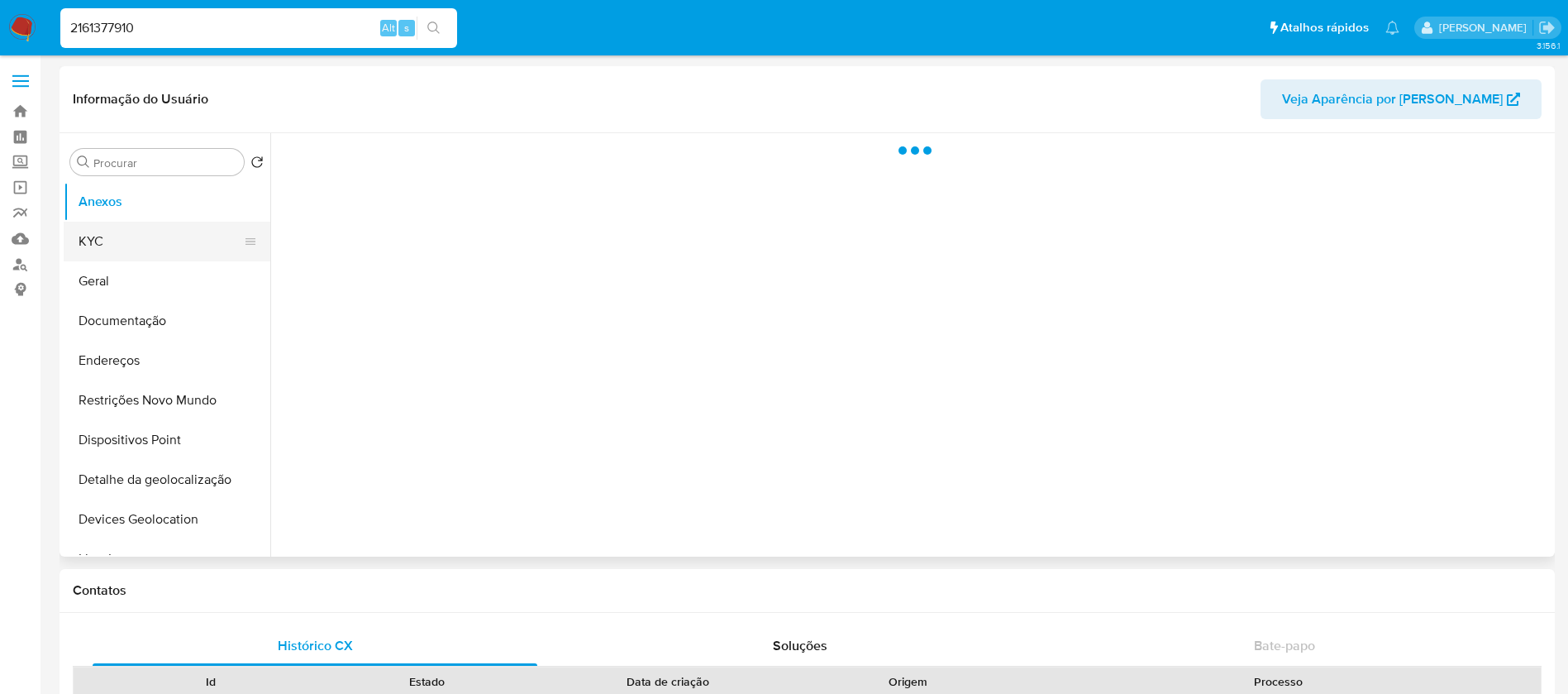
click at [104, 250] on button "KYC" at bounding box center [160, 241] width 193 height 40
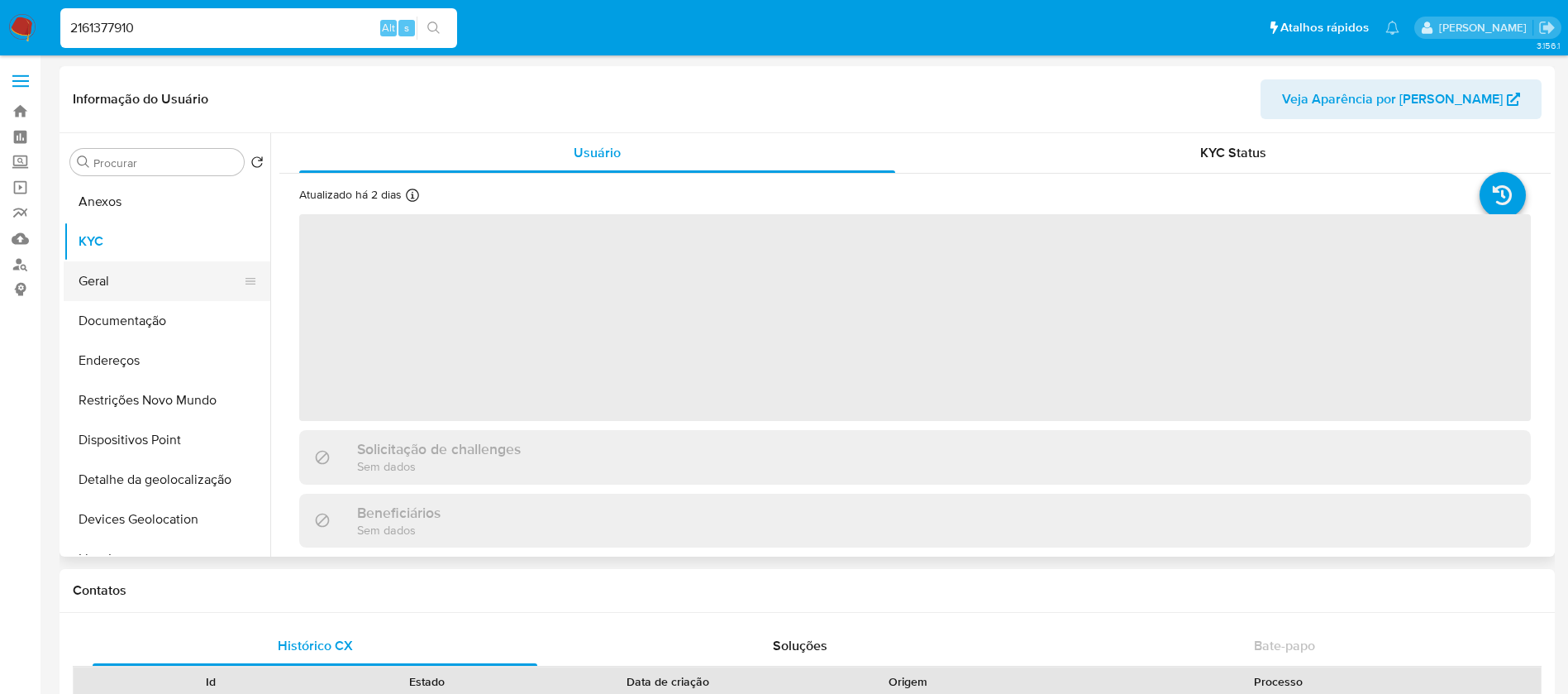
select select "10"
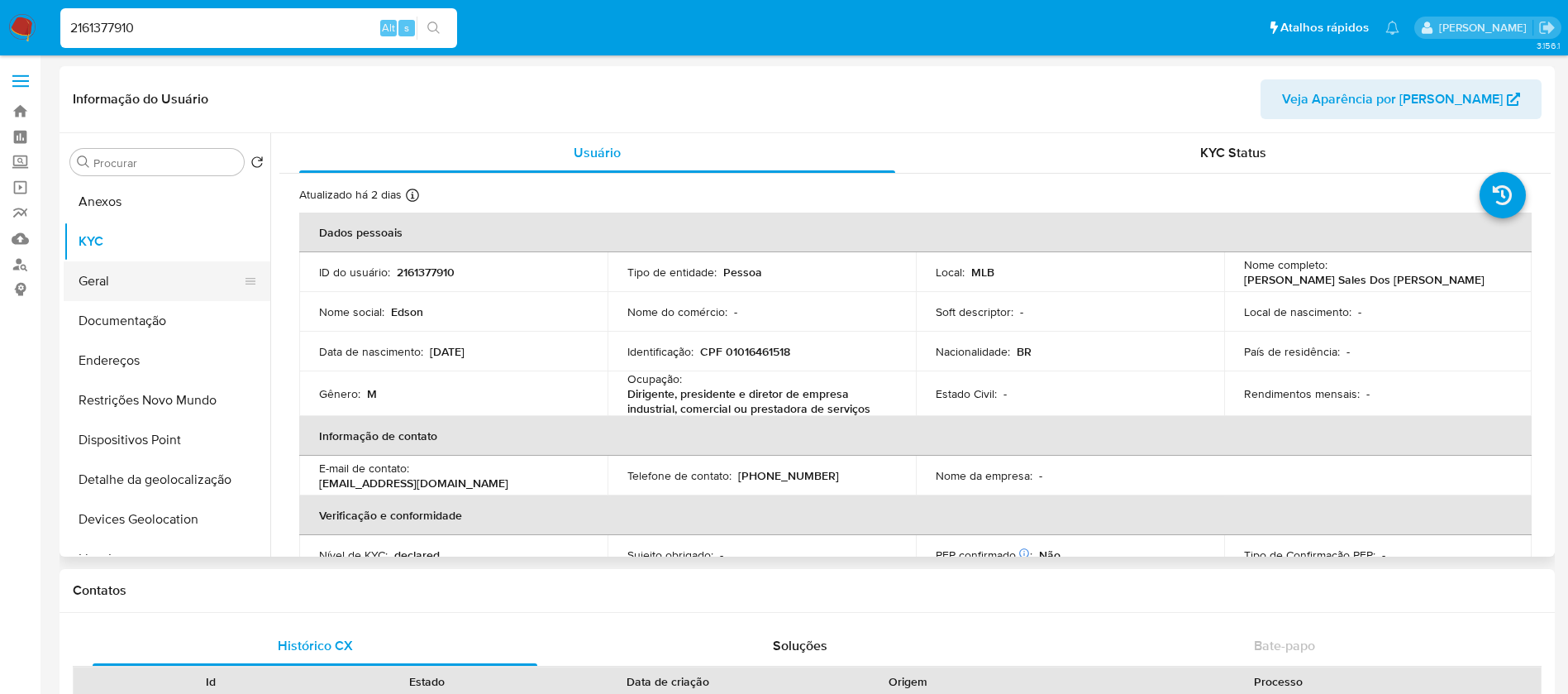
click at [106, 286] on button "Geral" at bounding box center [160, 281] width 193 height 40
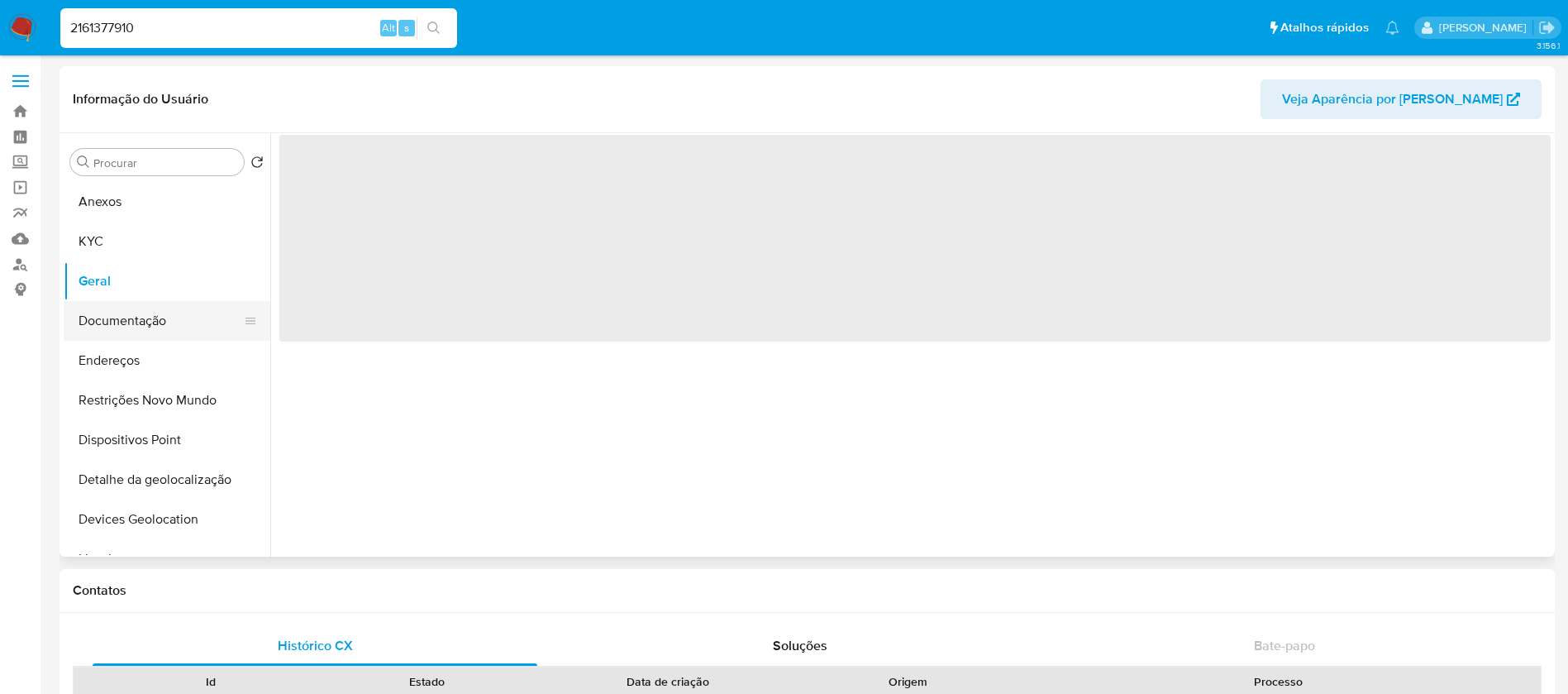
click at [114, 316] on button "Documentação" at bounding box center [160, 321] width 193 height 40
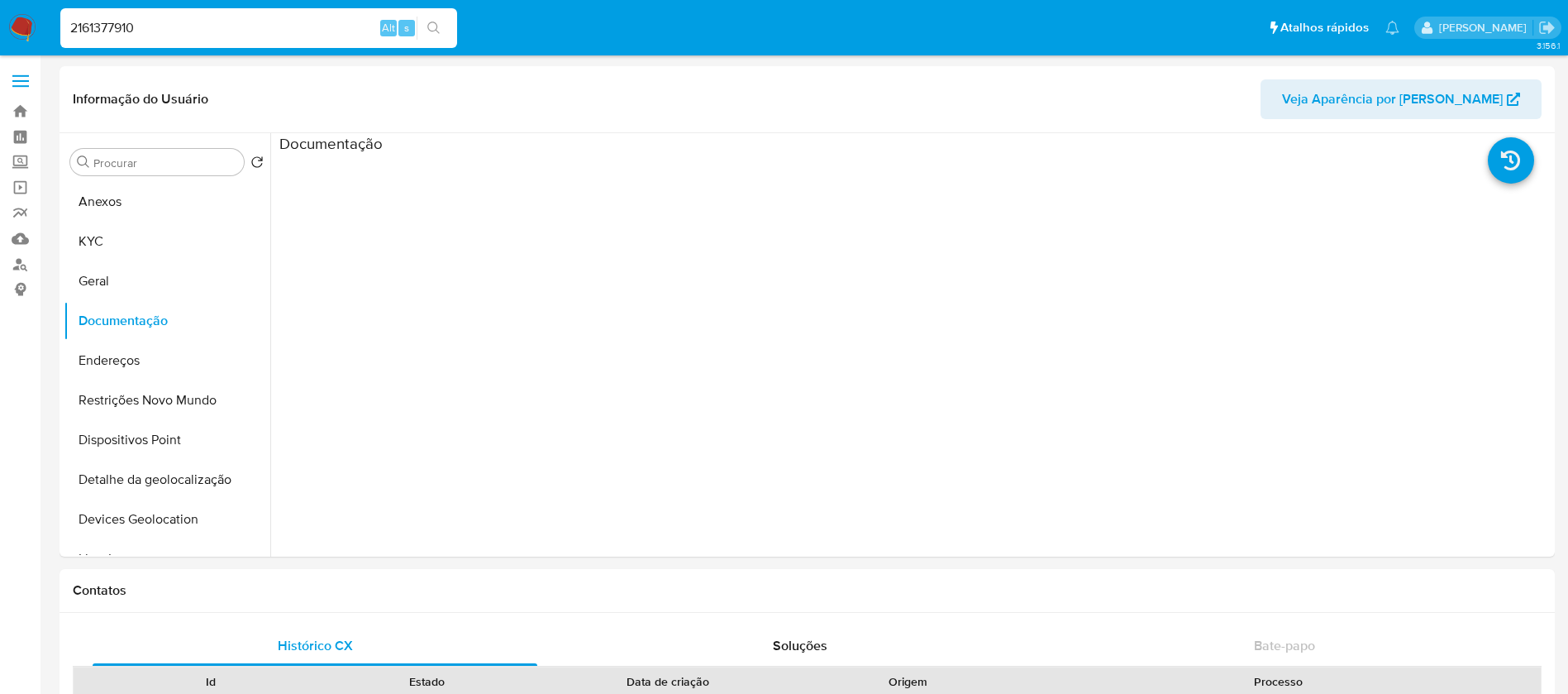
click at [155, 22] on input "2161377910" at bounding box center [258, 28] width 396 height 22
paste input "26312748"
type input "2126312748"
click at [124, 245] on button "KYC" at bounding box center [160, 241] width 193 height 40
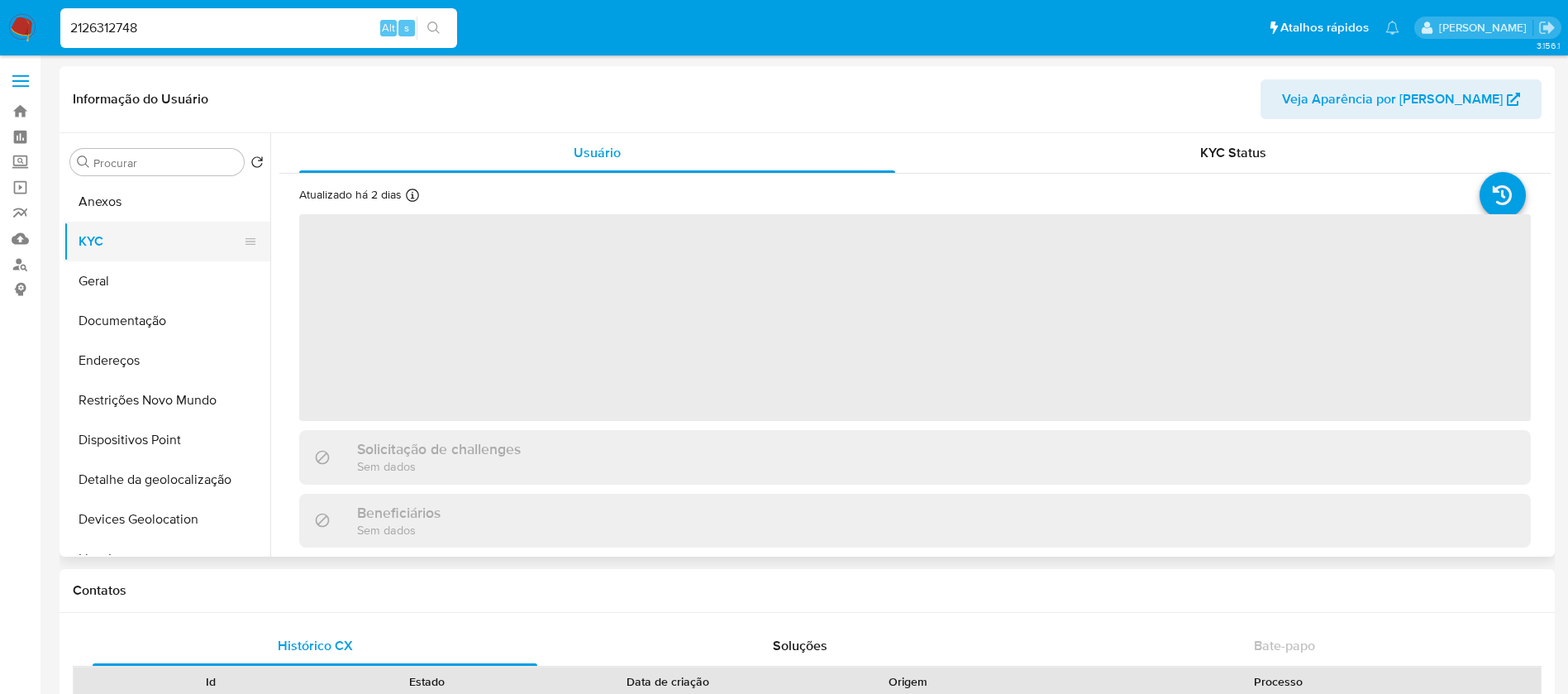
select select "10"
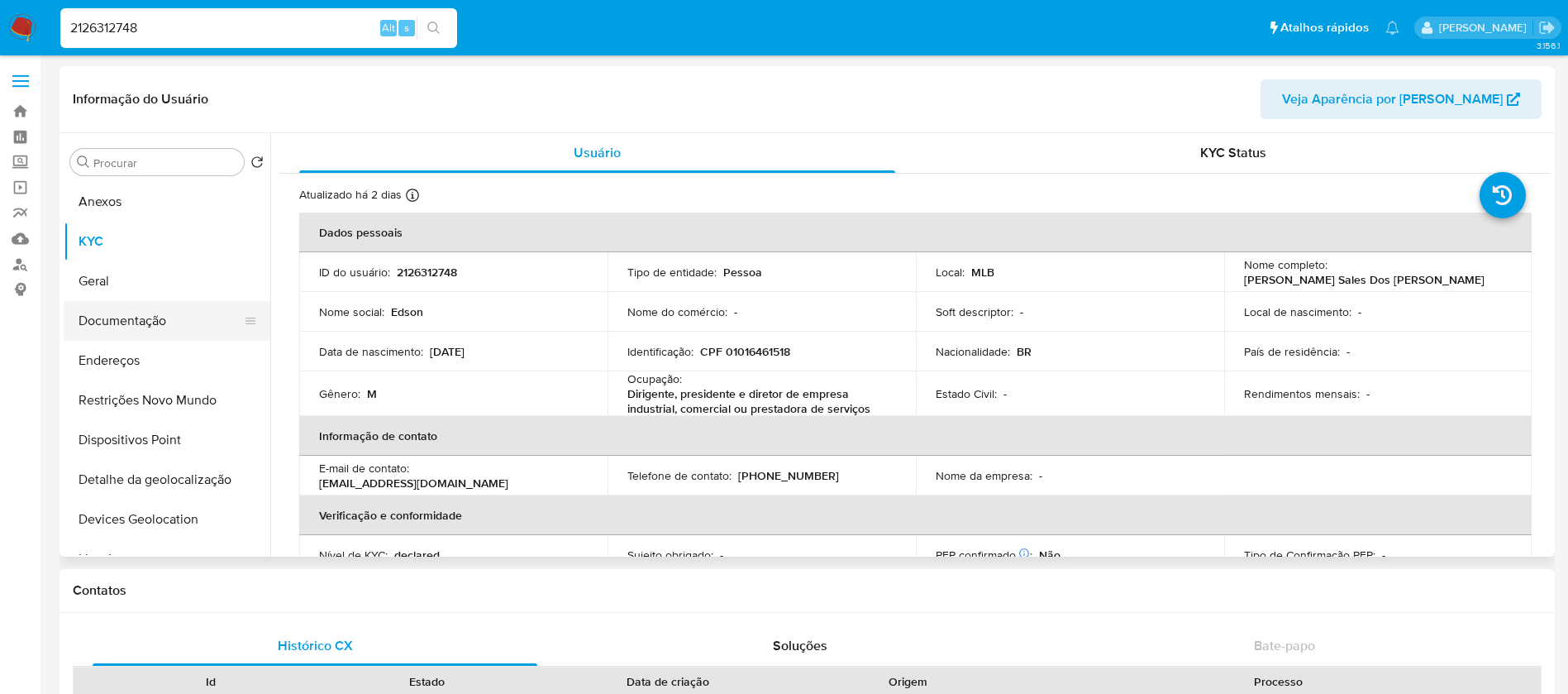
click at [120, 333] on button "Documentação" at bounding box center [160, 321] width 193 height 40
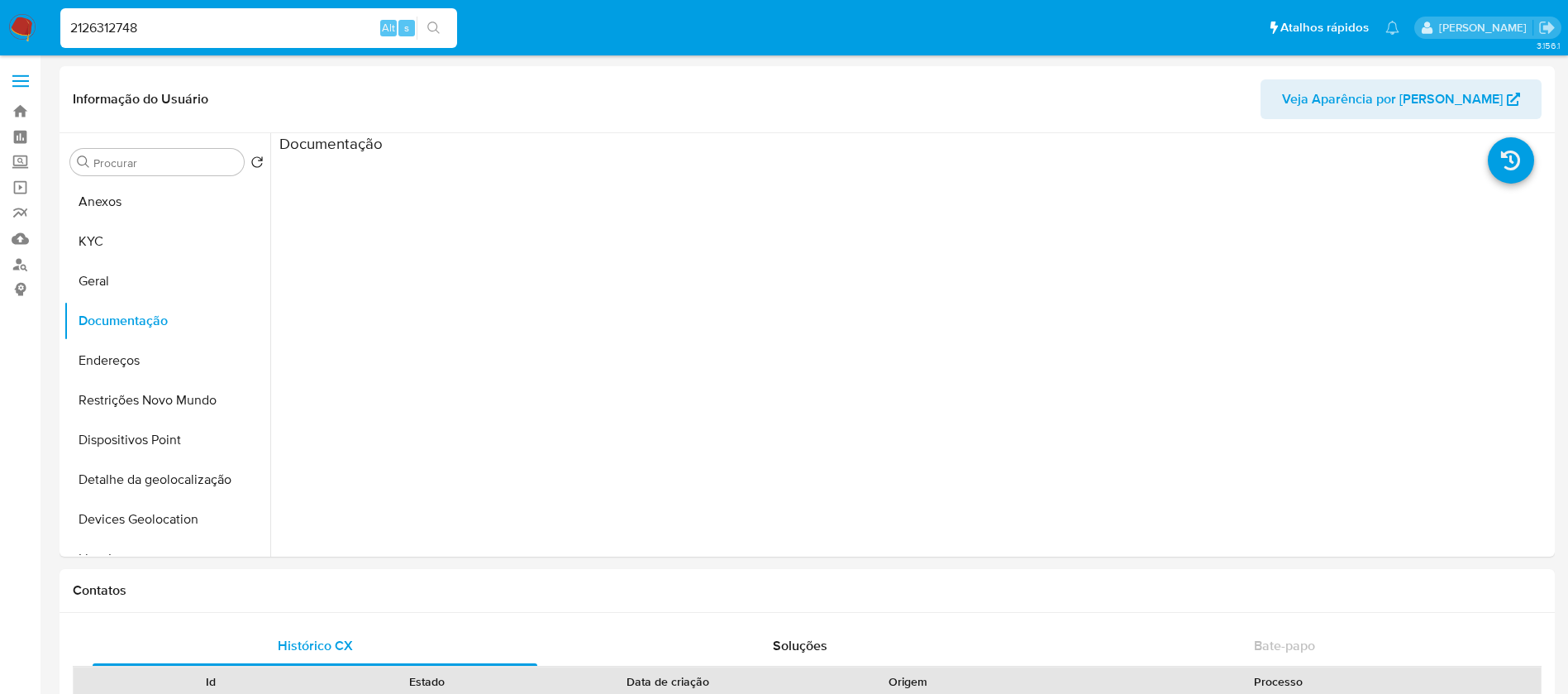
click at [189, 28] on input "2126312748" at bounding box center [258, 28] width 396 height 22
paste input "3542819"
type input "2123542819"
click at [151, 253] on button "KYC" at bounding box center [160, 241] width 193 height 40
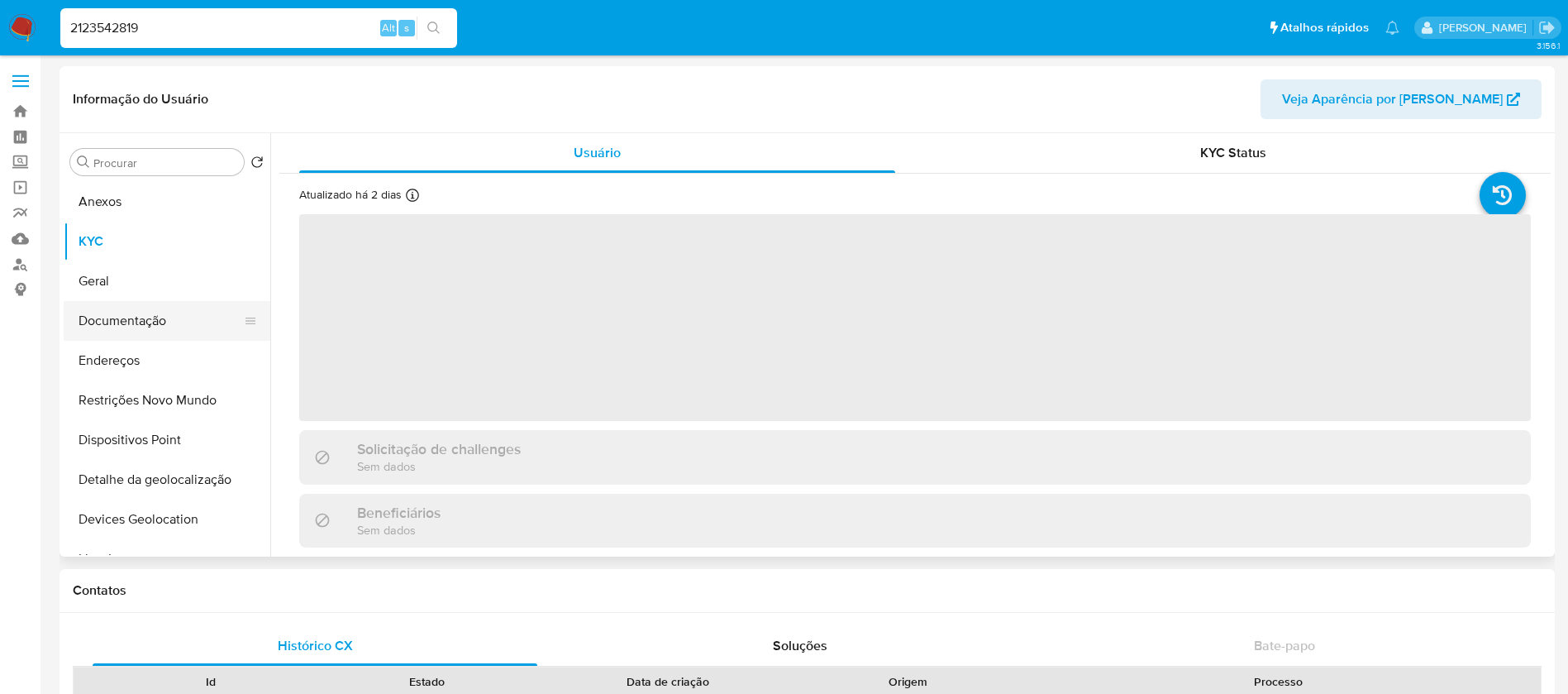
select select "10"
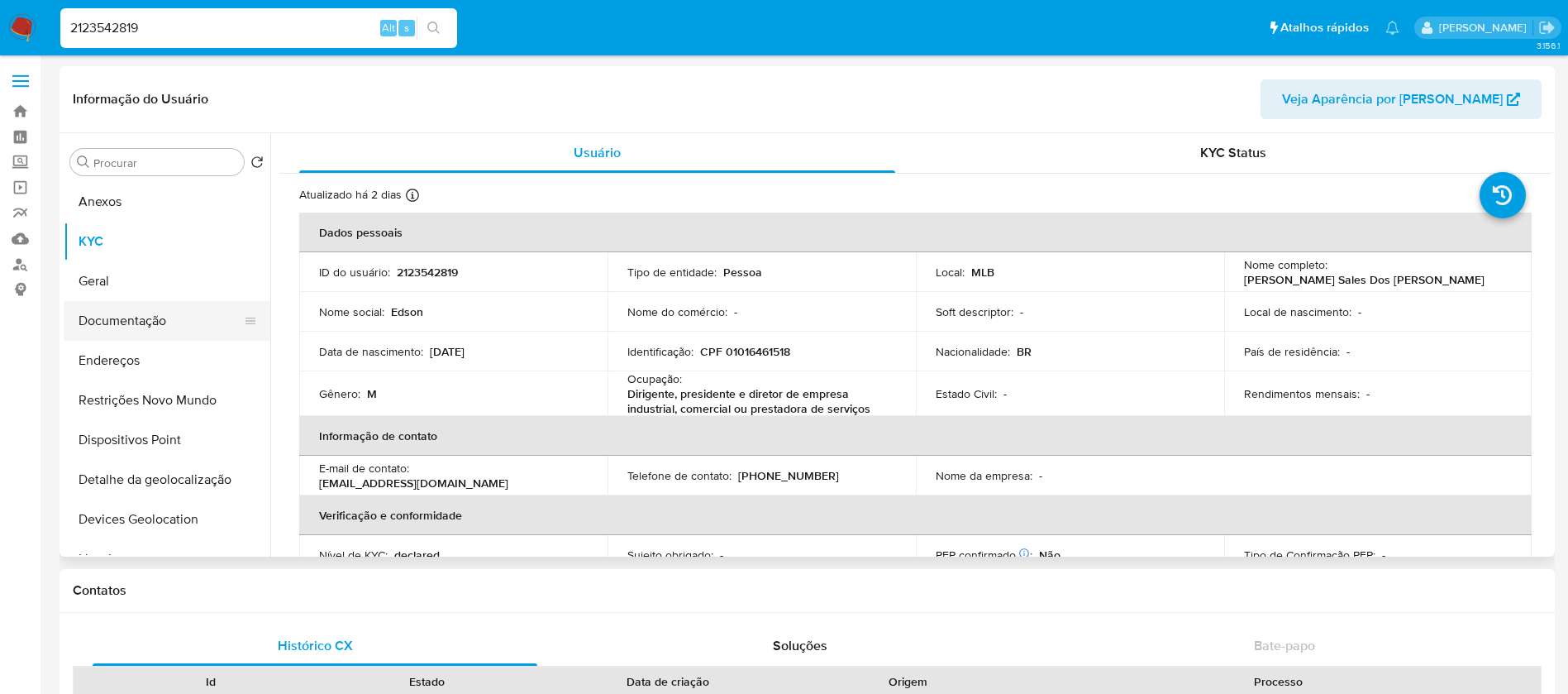
click at [124, 322] on button "Documentação" at bounding box center [160, 321] width 193 height 40
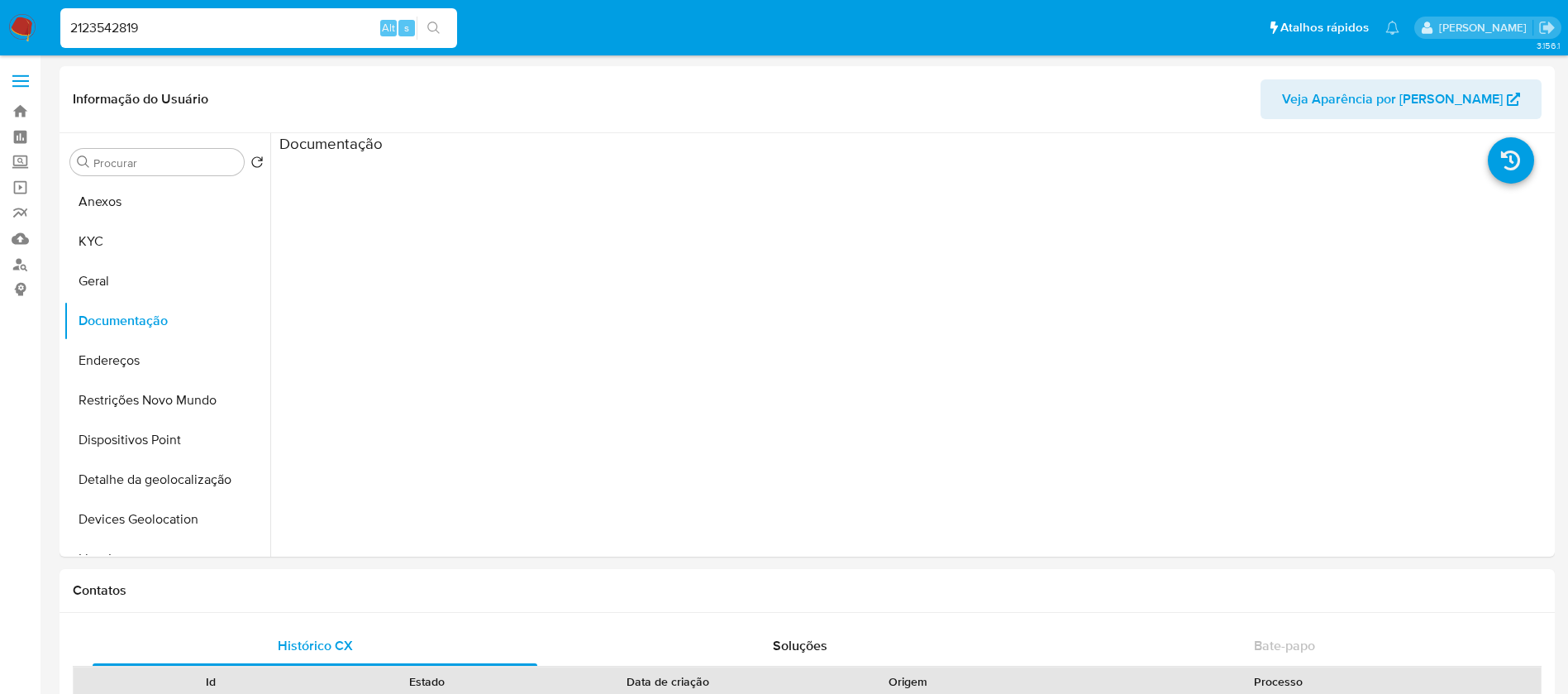
click at [191, 37] on input "2123542819" at bounding box center [258, 28] width 396 height 22
paste input "008587636"
type input "2008587636"
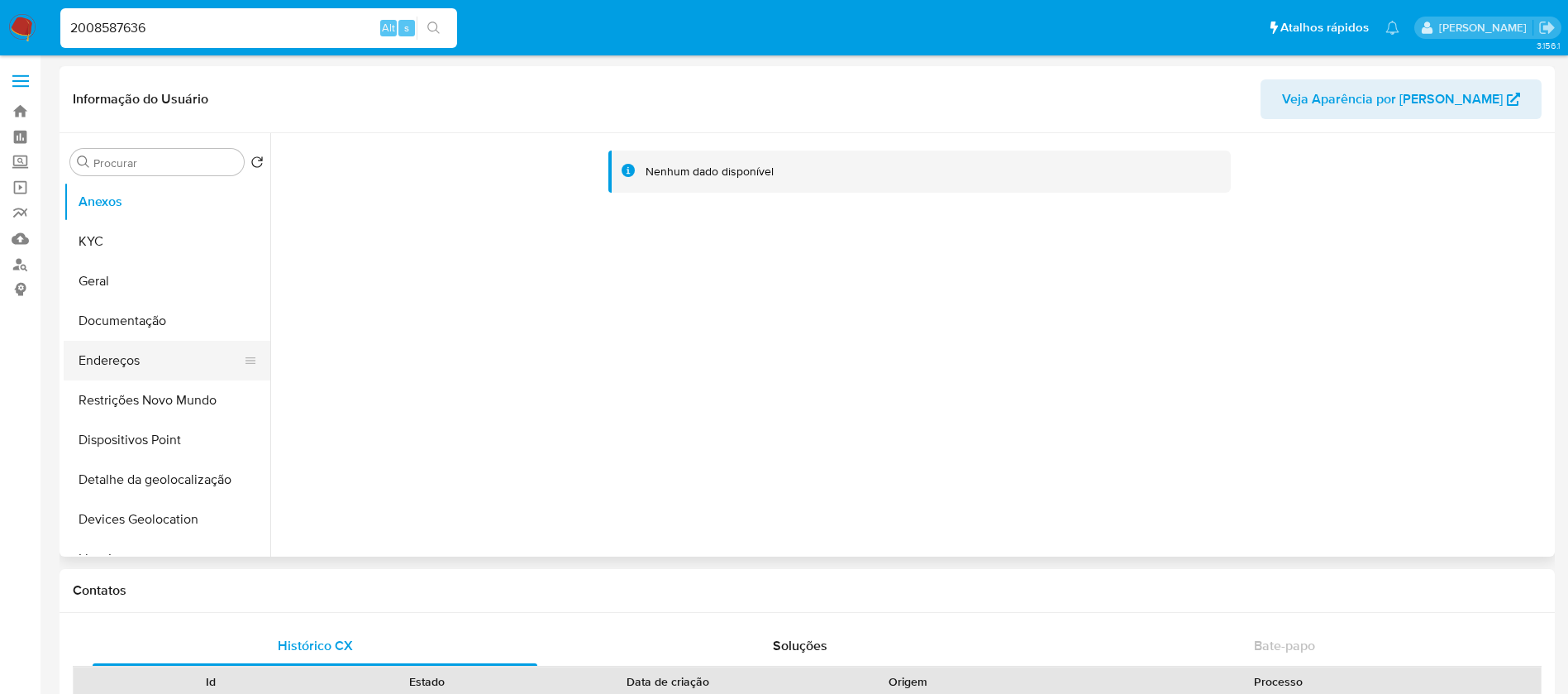
select select "10"
click at [111, 333] on button "Documentação" at bounding box center [160, 321] width 193 height 40
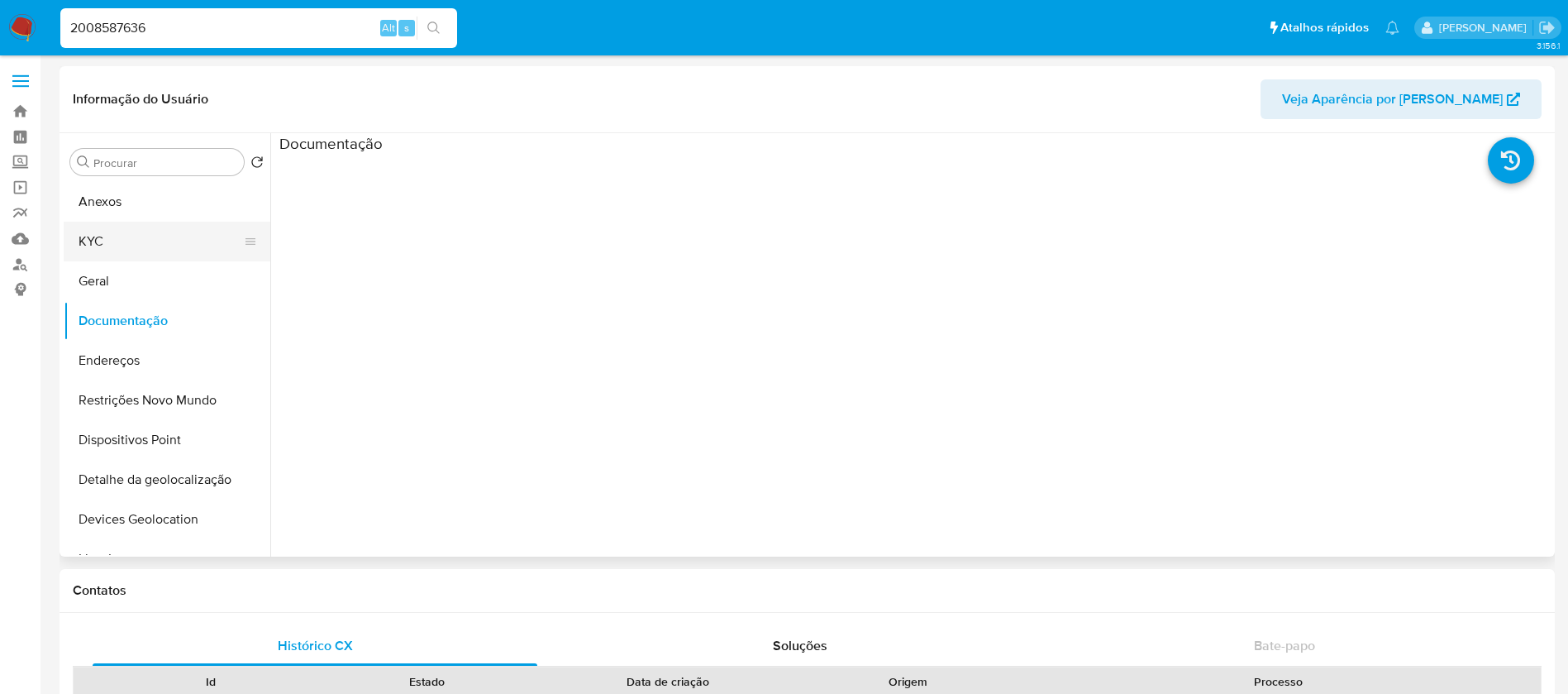
click at [88, 253] on button "KYC" at bounding box center [160, 241] width 193 height 40
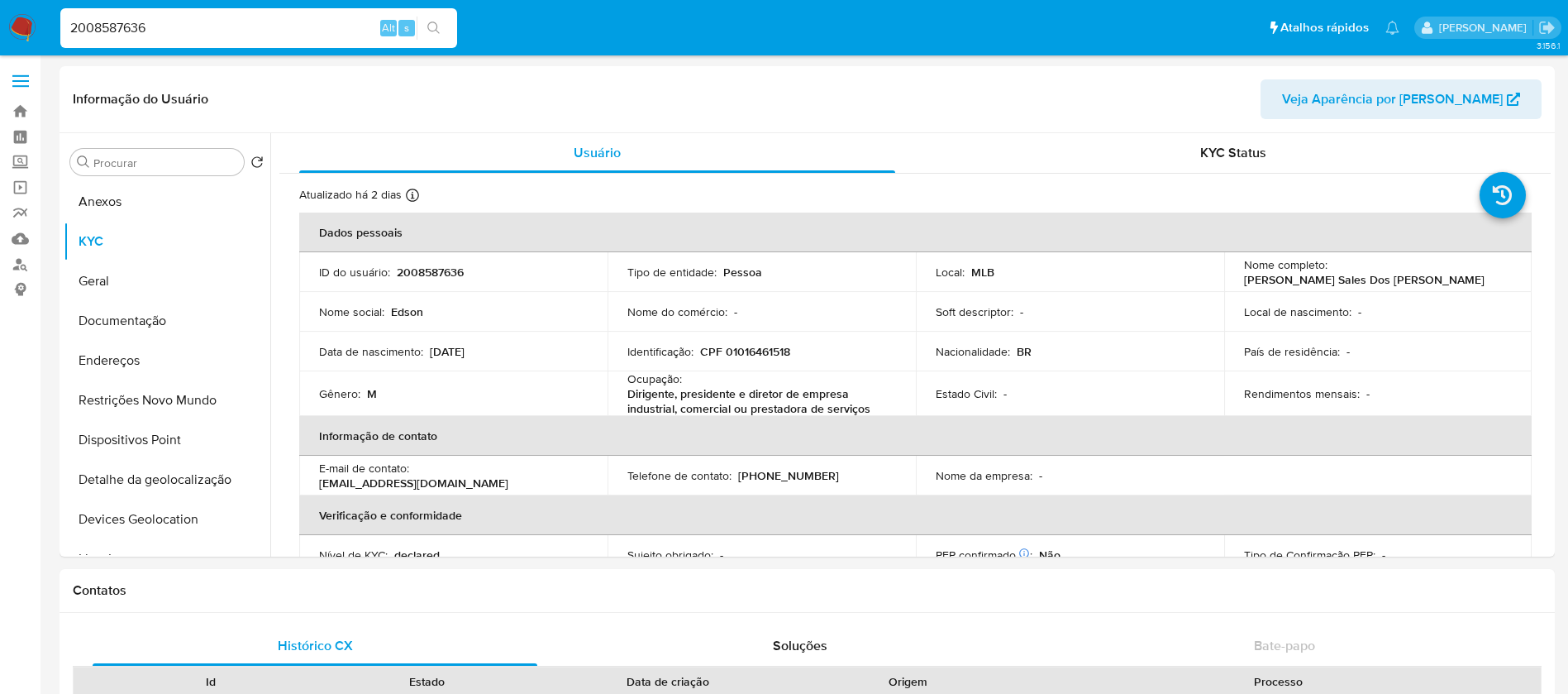
click at [171, 24] on input "2008587636" at bounding box center [258, 28] width 396 height 22
paste input "337831413"
type input "337831413"
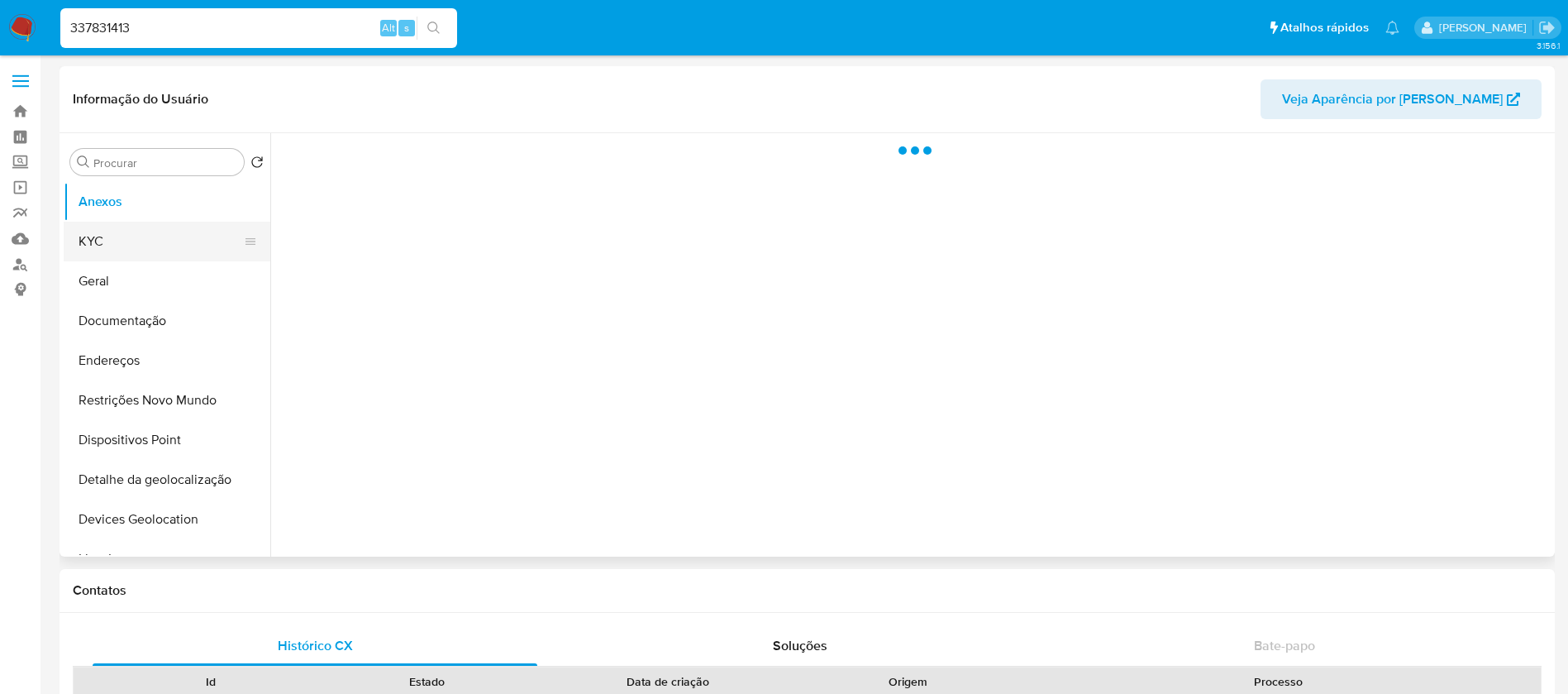
click at [109, 248] on button "KYC" at bounding box center [160, 241] width 193 height 40
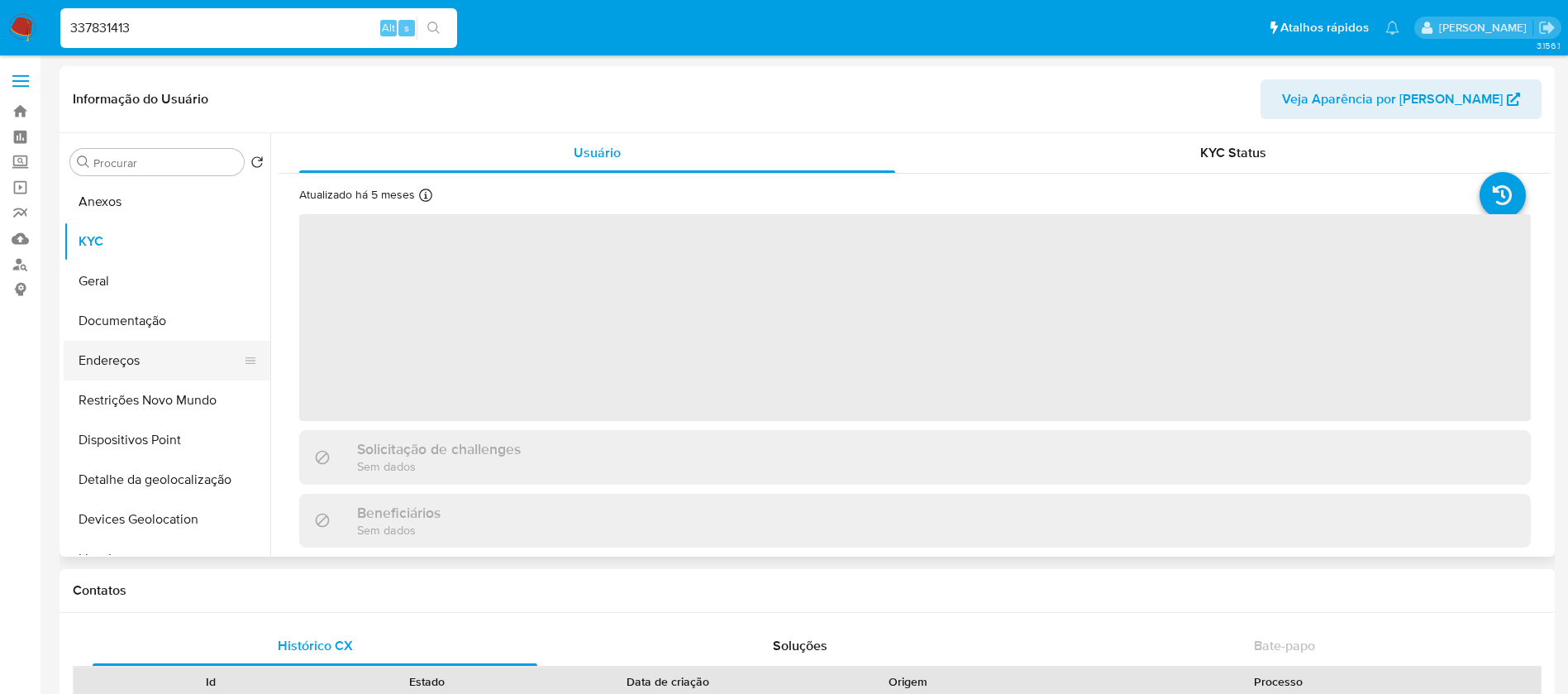
select select "10"
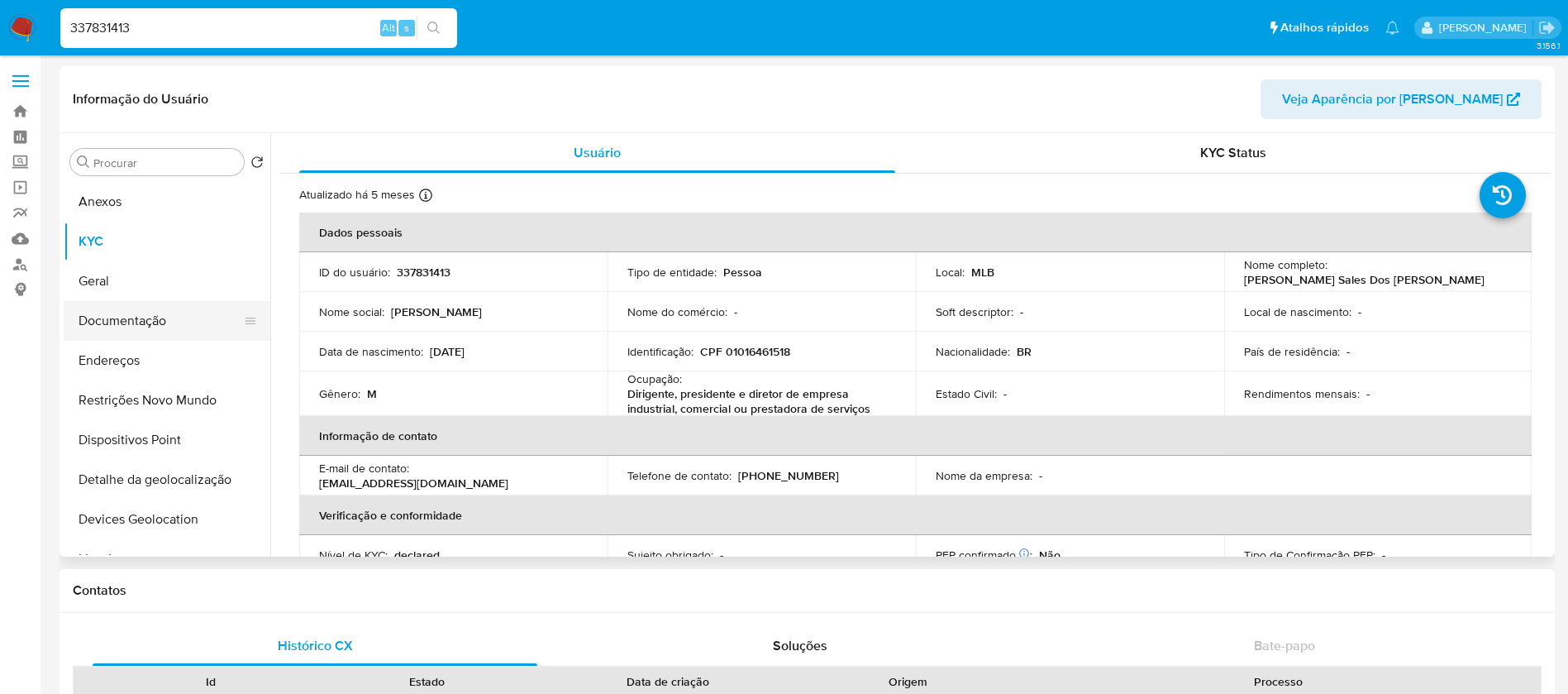
click at [120, 325] on button "Documentação" at bounding box center [160, 321] width 193 height 40
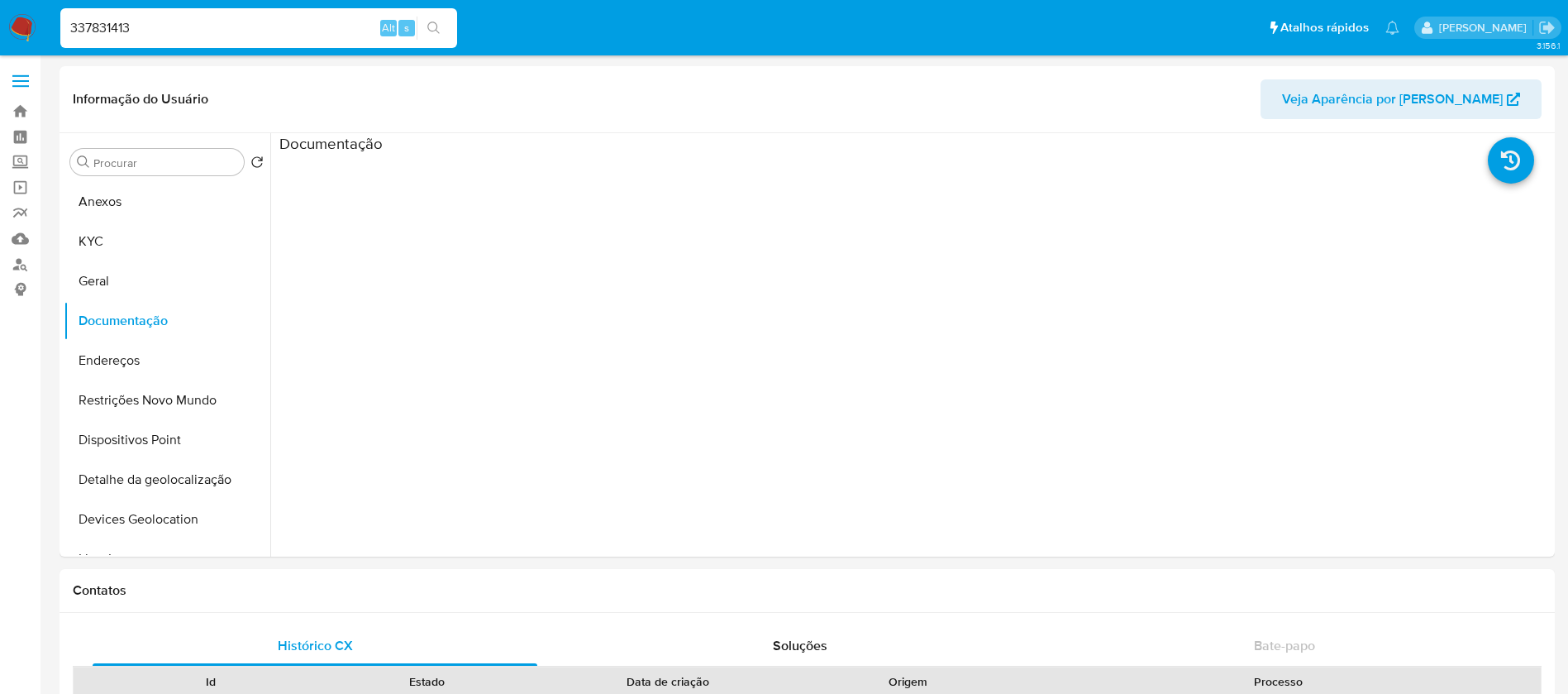
click at [249, 26] on input "337831413" at bounding box center [258, 28] width 396 height 22
paste input "643980382"
type input "643980382"
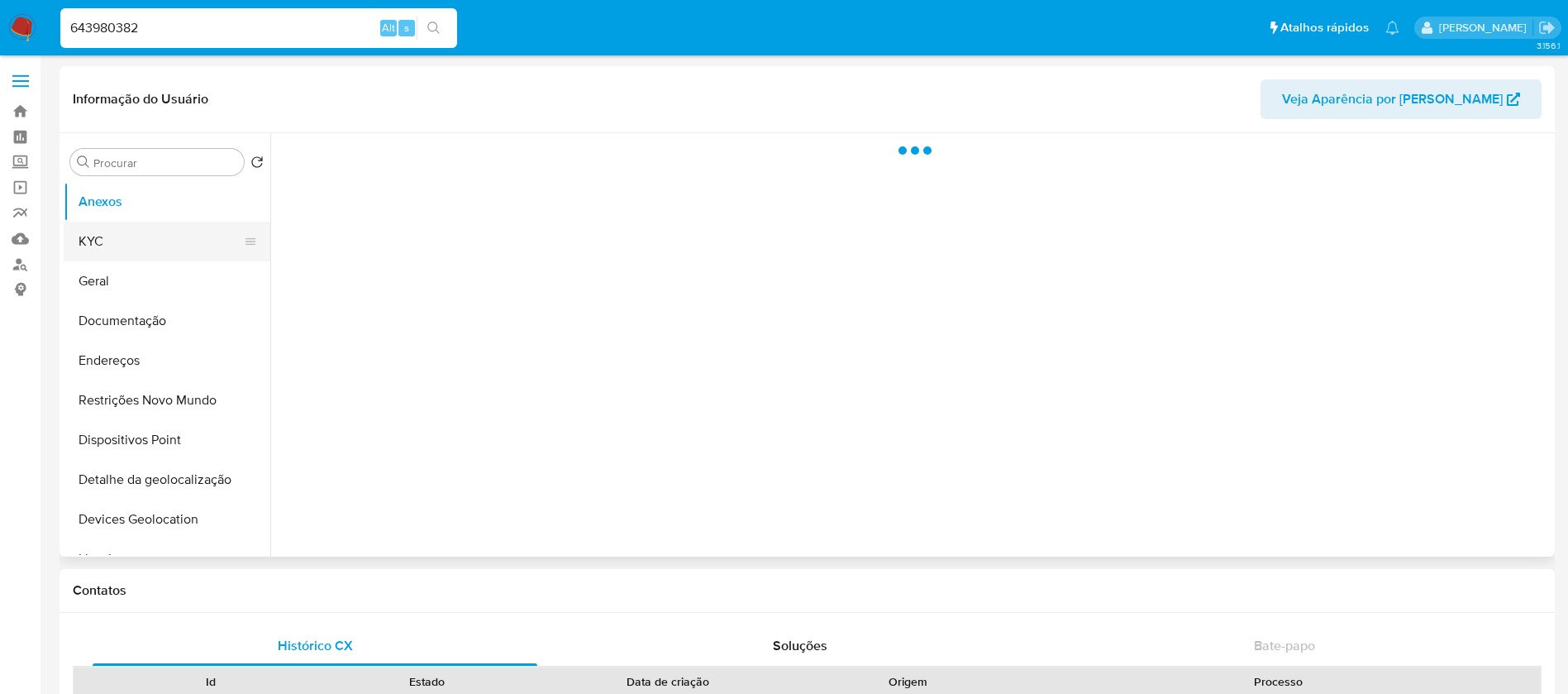
click at [118, 245] on button "KYC" at bounding box center [160, 241] width 193 height 40
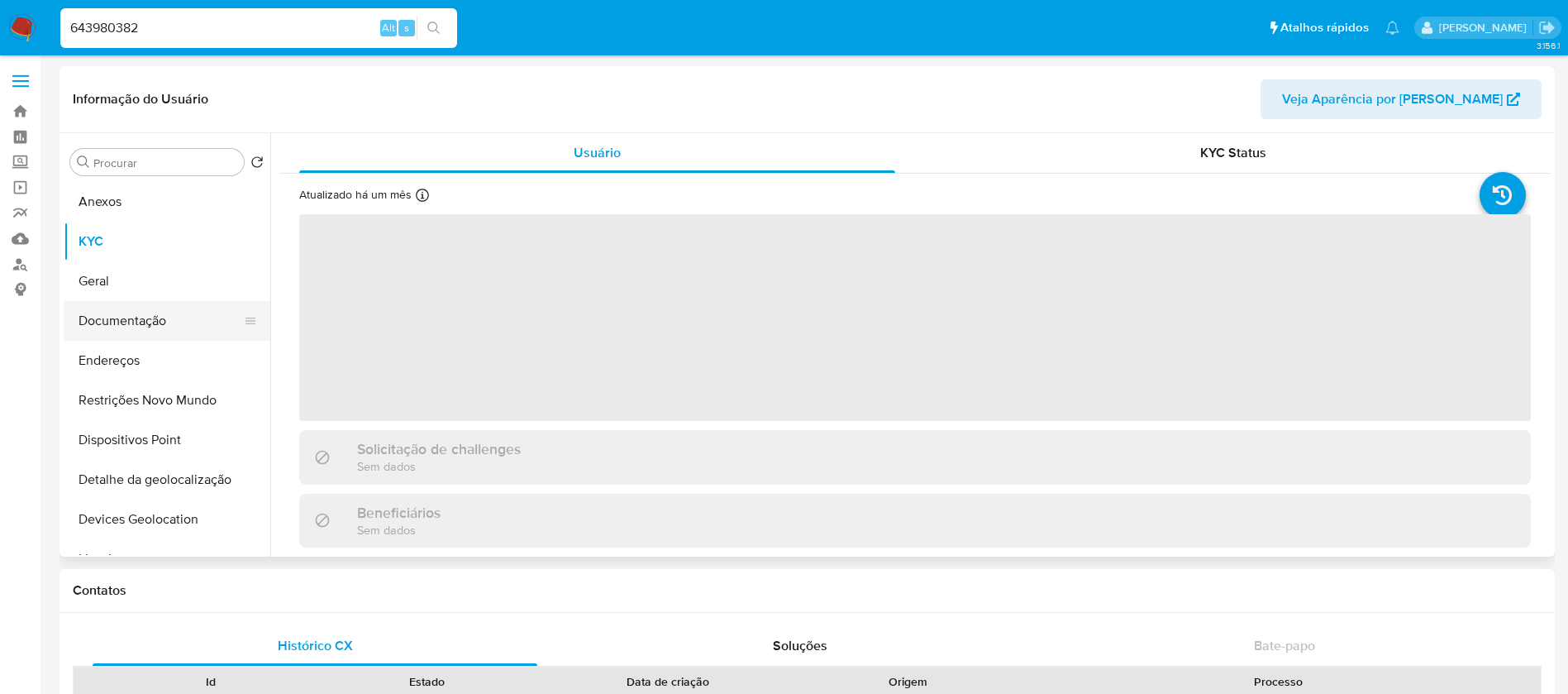
select select "10"
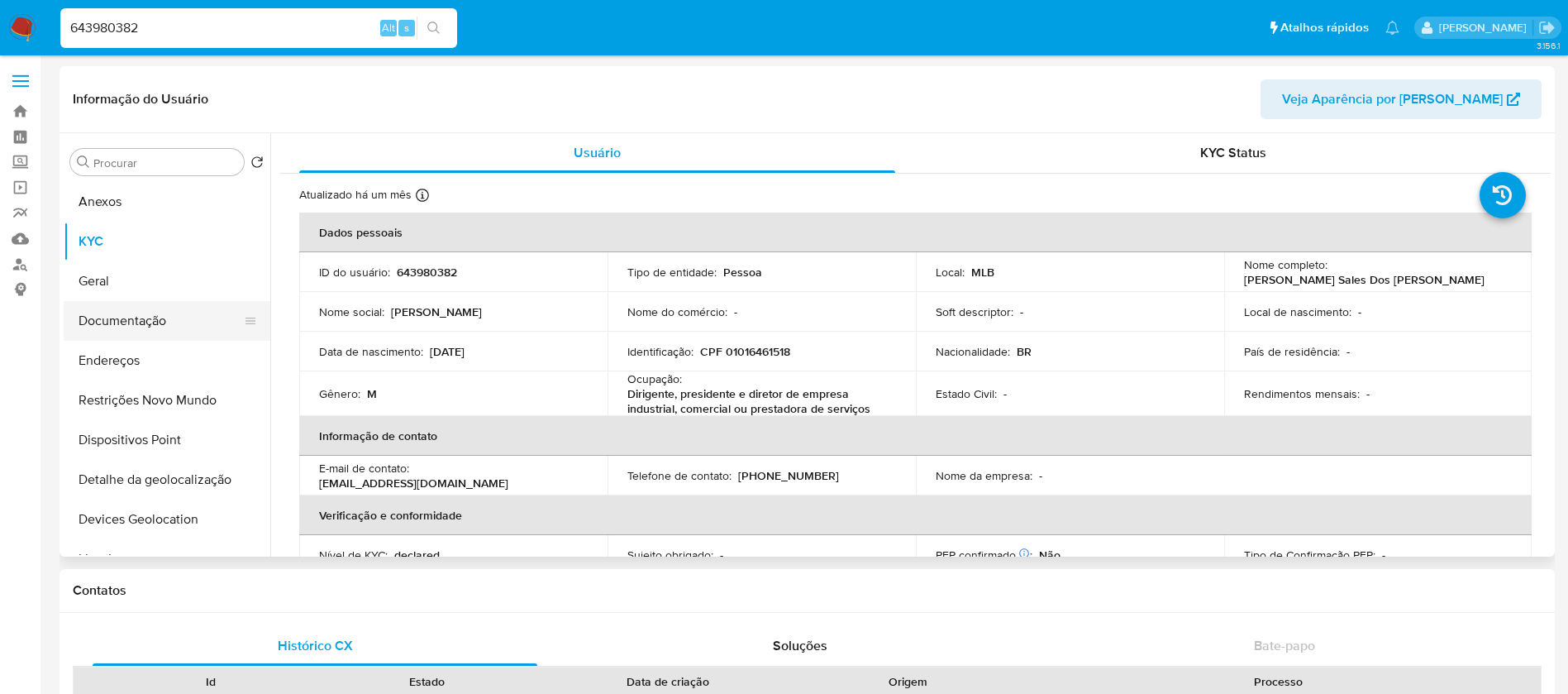
click at [108, 323] on button "Documentação" at bounding box center [160, 321] width 193 height 40
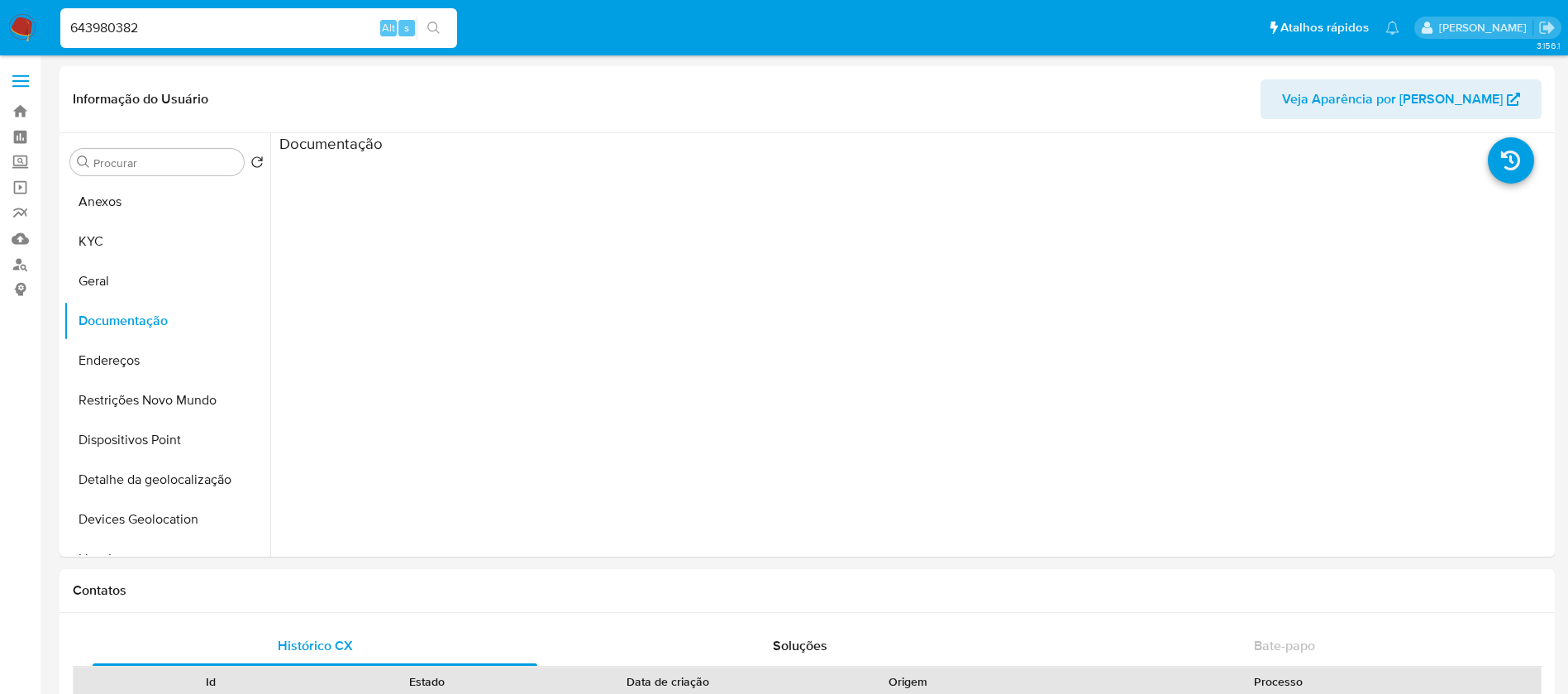
click at [225, 31] on input "643980382" at bounding box center [258, 28] width 396 height 22
paste input "2161343918"
type input "2161343918"
click at [98, 254] on button "KYC" at bounding box center [160, 241] width 193 height 40
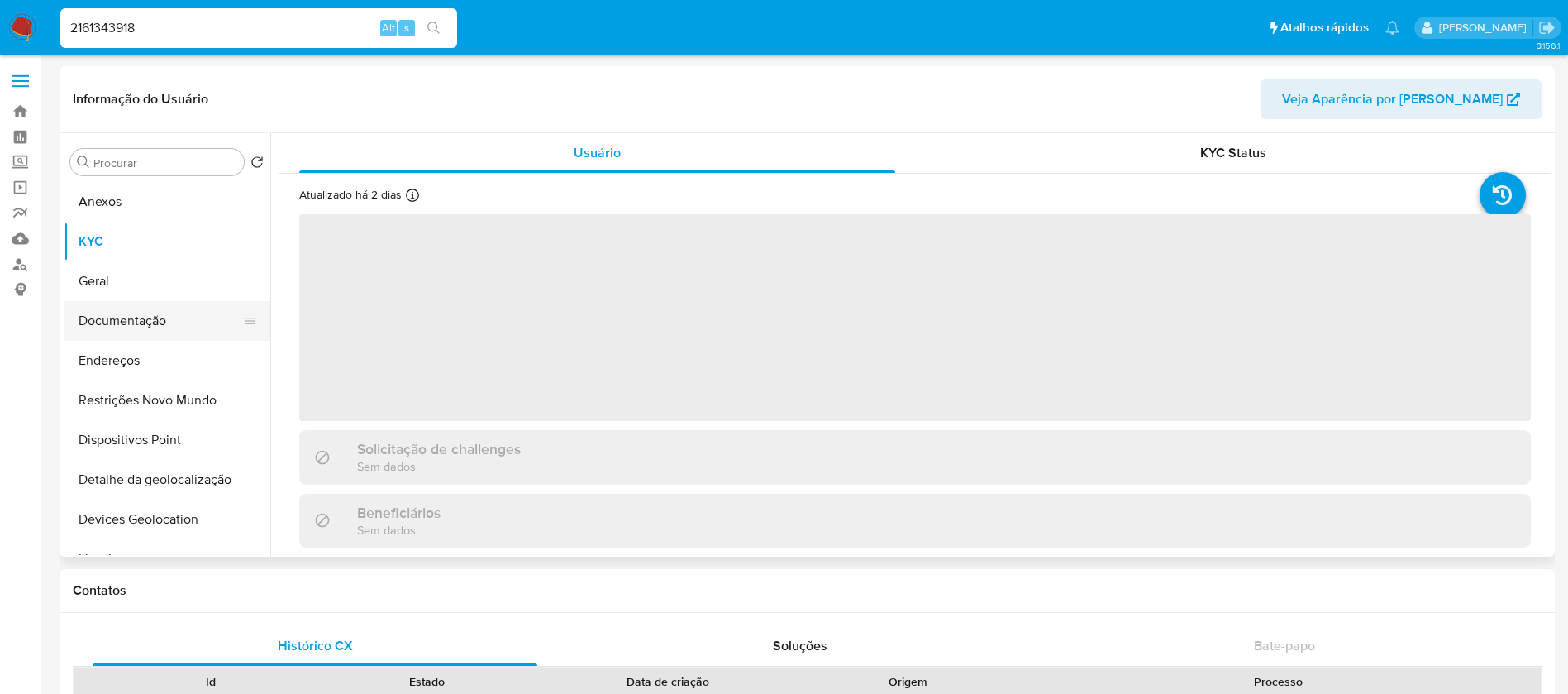
select select "10"
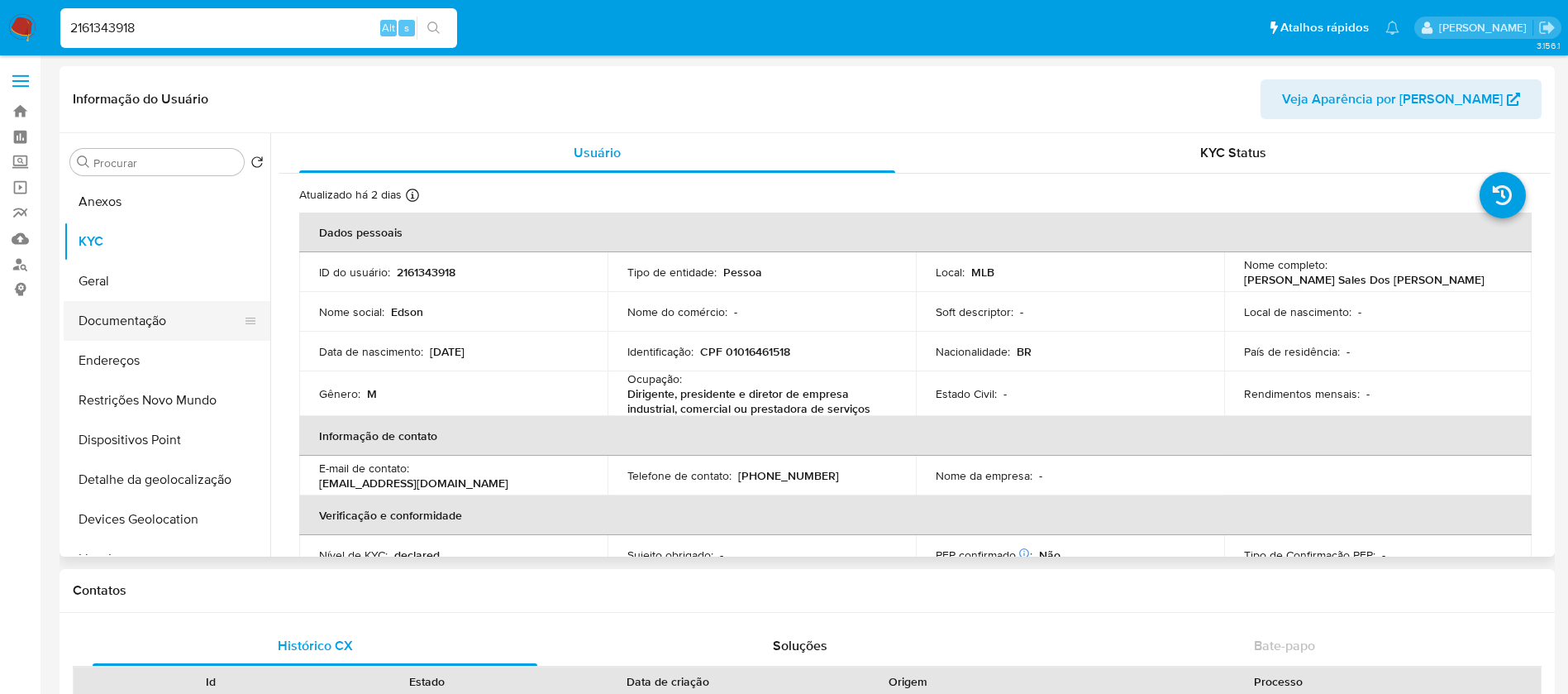
click at [133, 332] on button "Documentação" at bounding box center [160, 321] width 193 height 40
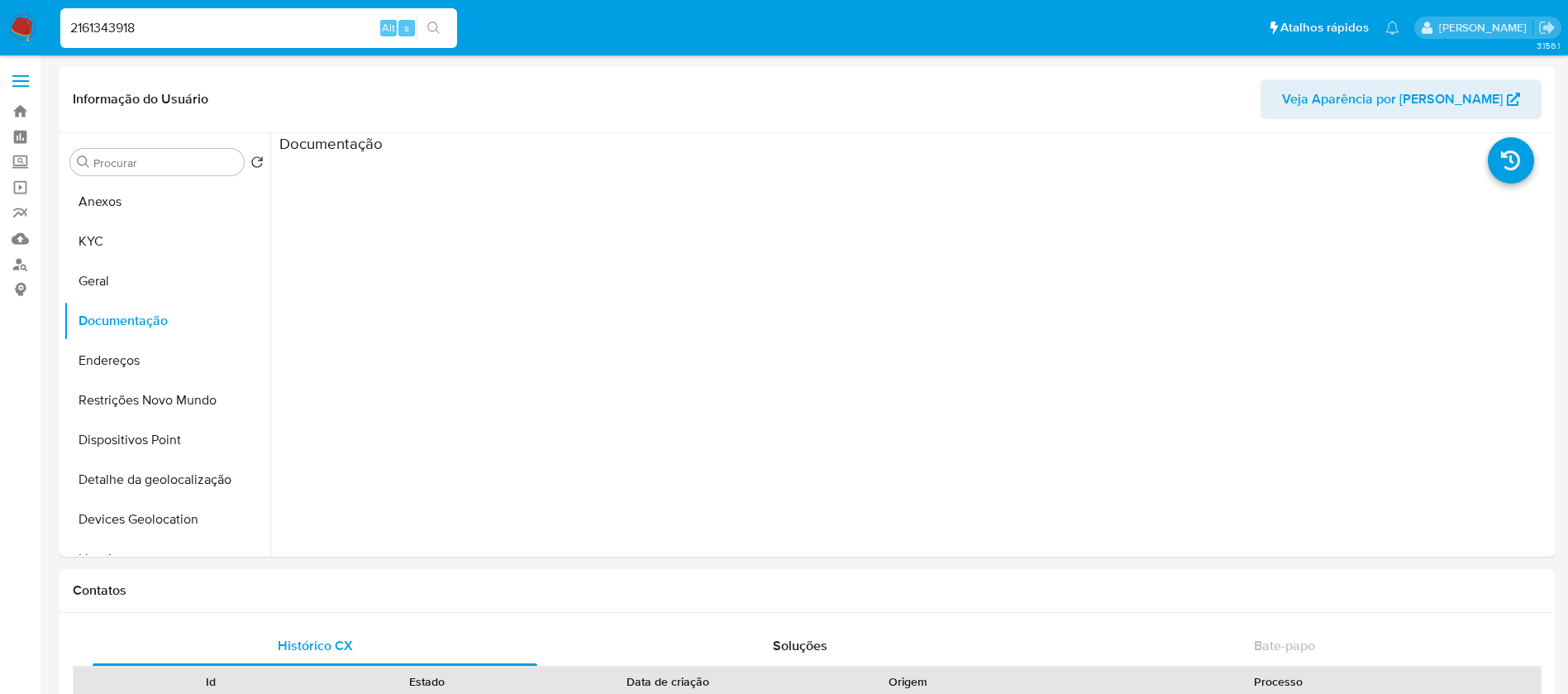
click at [183, 31] on input "2161343918" at bounding box center [258, 28] width 396 height 22
paste input "54086514"
type input "2154086514"
click at [125, 250] on button "KYC" at bounding box center [160, 241] width 193 height 40
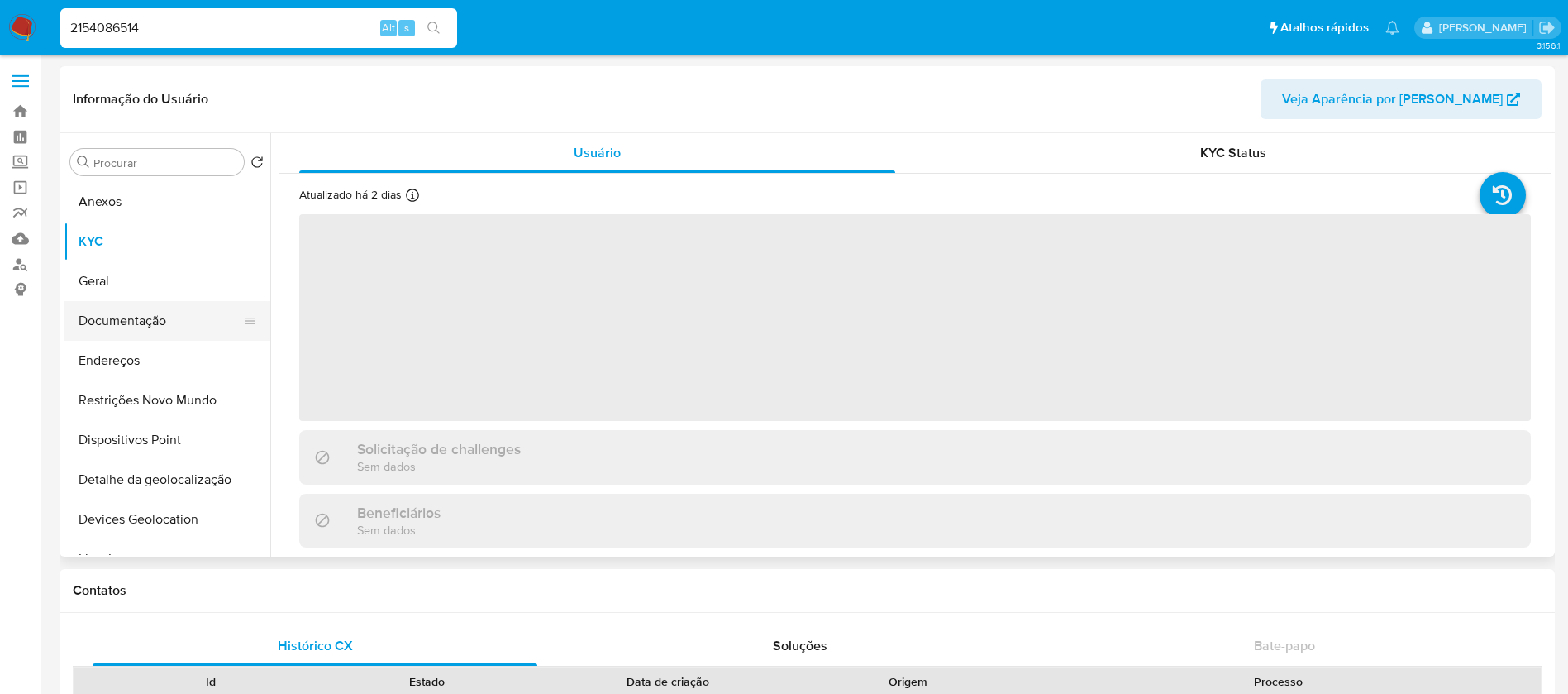
select select "10"
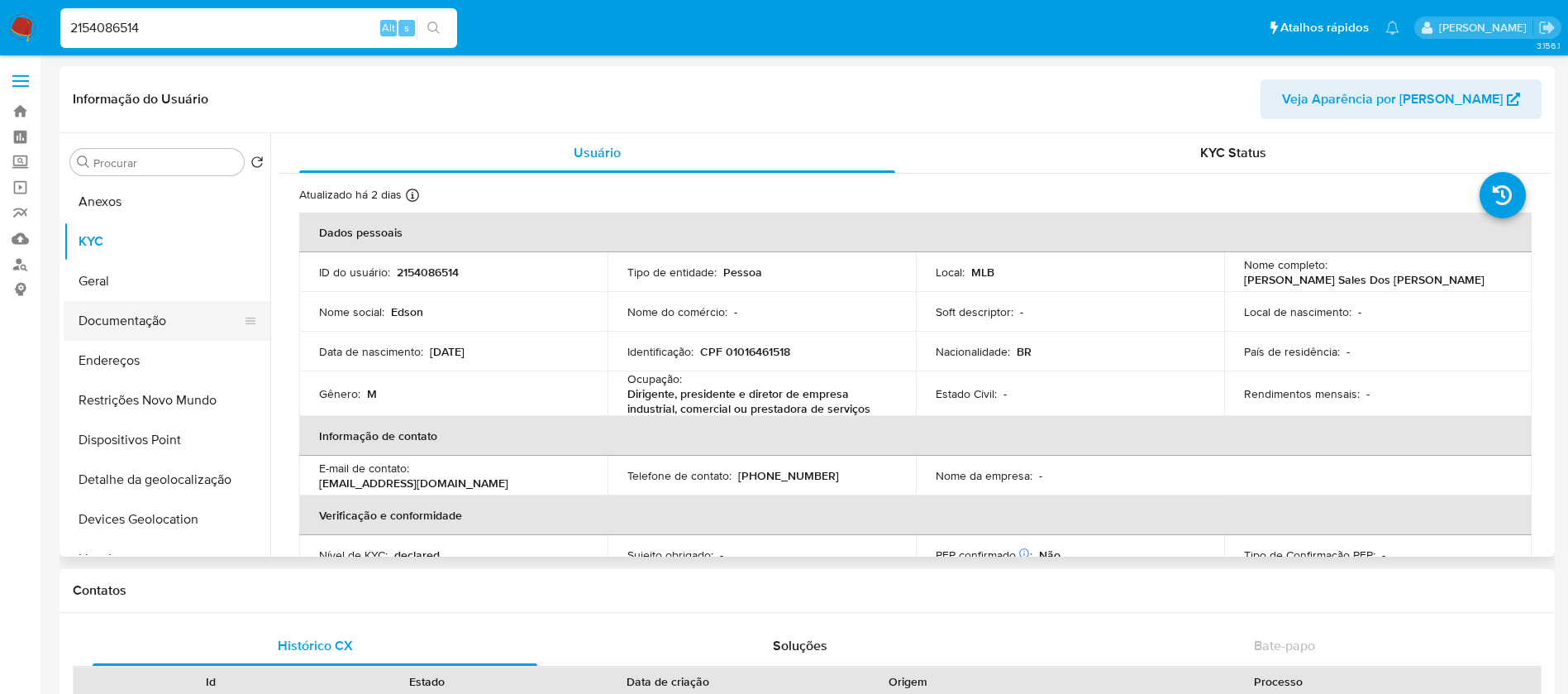
click at [119, 321] on button "Documentação" at bounding box center [160, 321] width 193 height 40
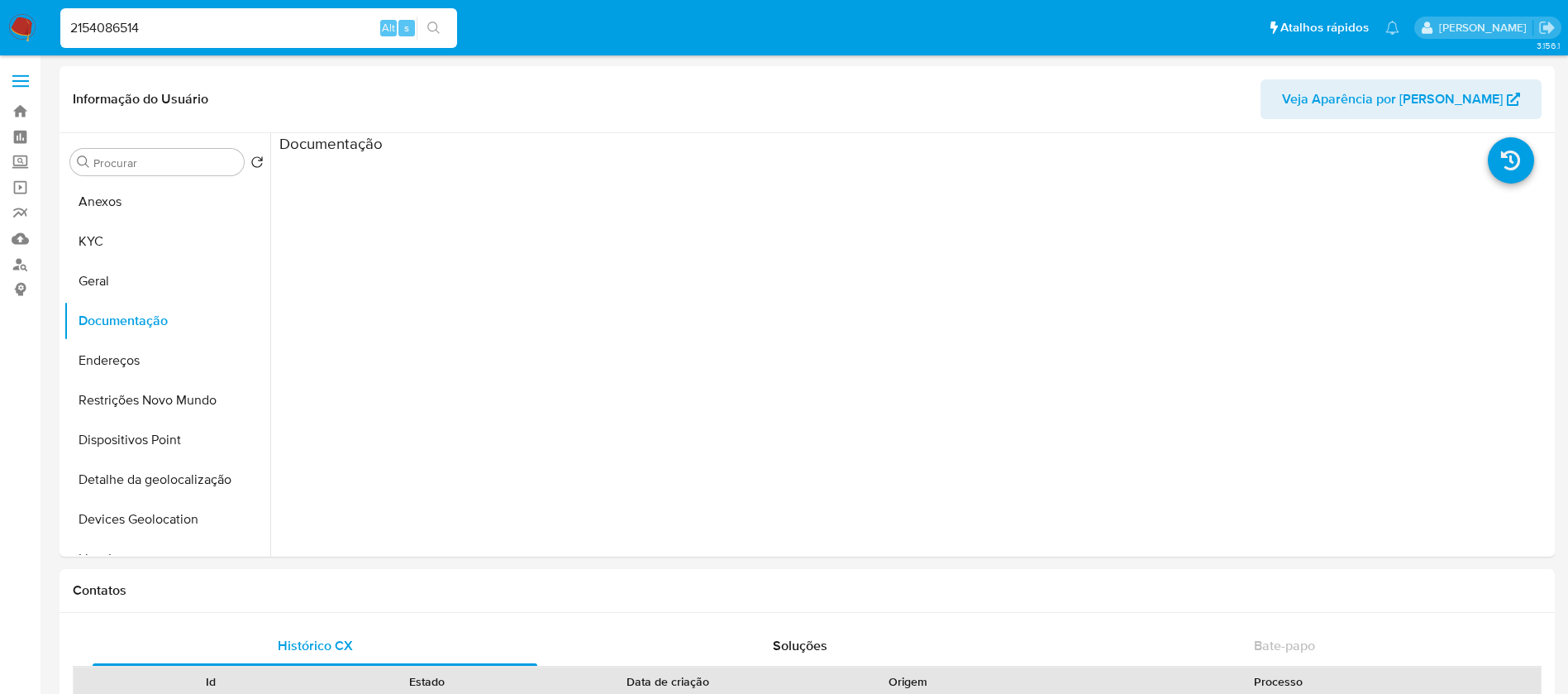
select select "10"
drag, startPoint x: 0, startPoint y: 0, endPoint x: 162, endPoint y: 36, distance: 166.0
click at [162, 36] on input "2154086514" at bounding box center [258, 28] width 396 height 22
paste input "00864172"
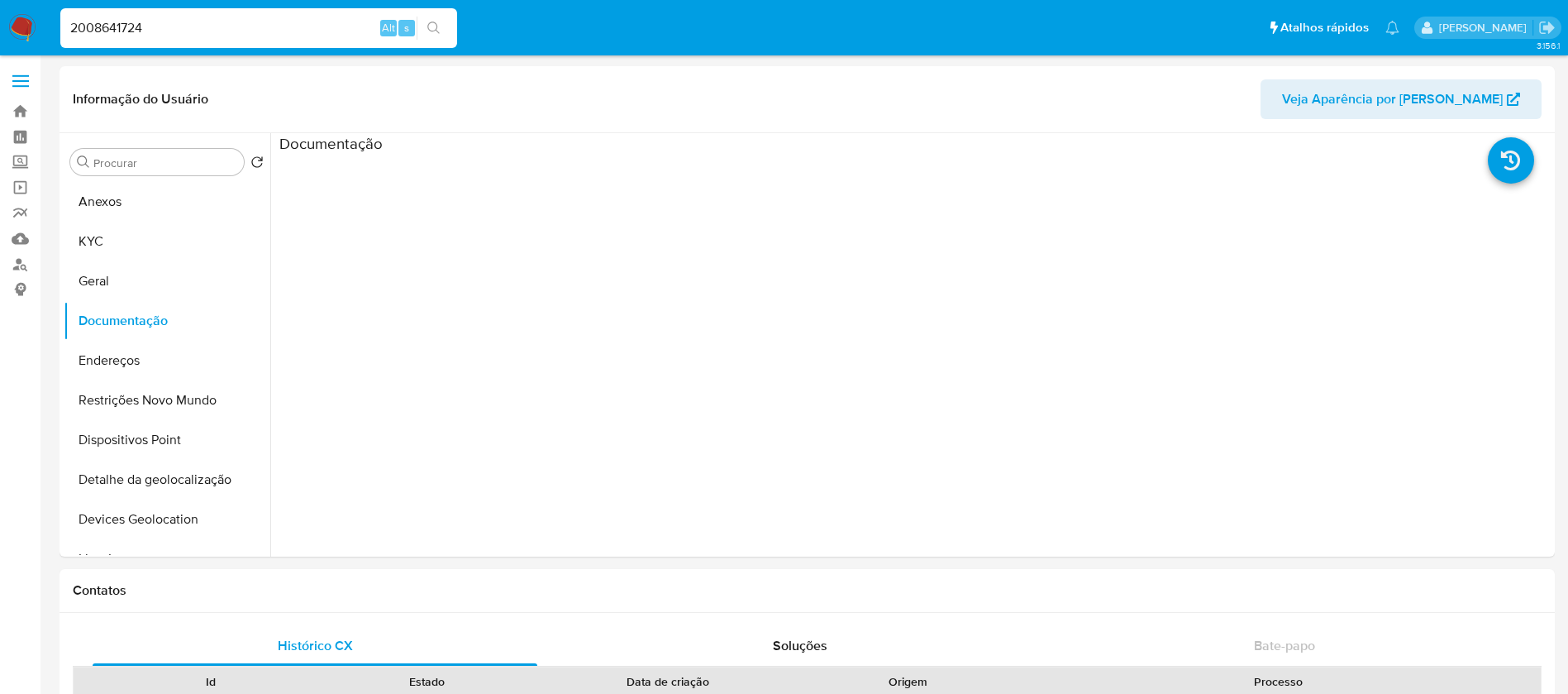
type input "2008641724"
click at [104, 245] on button "KYC" at bounding box center [160, 241] width 193 height 40
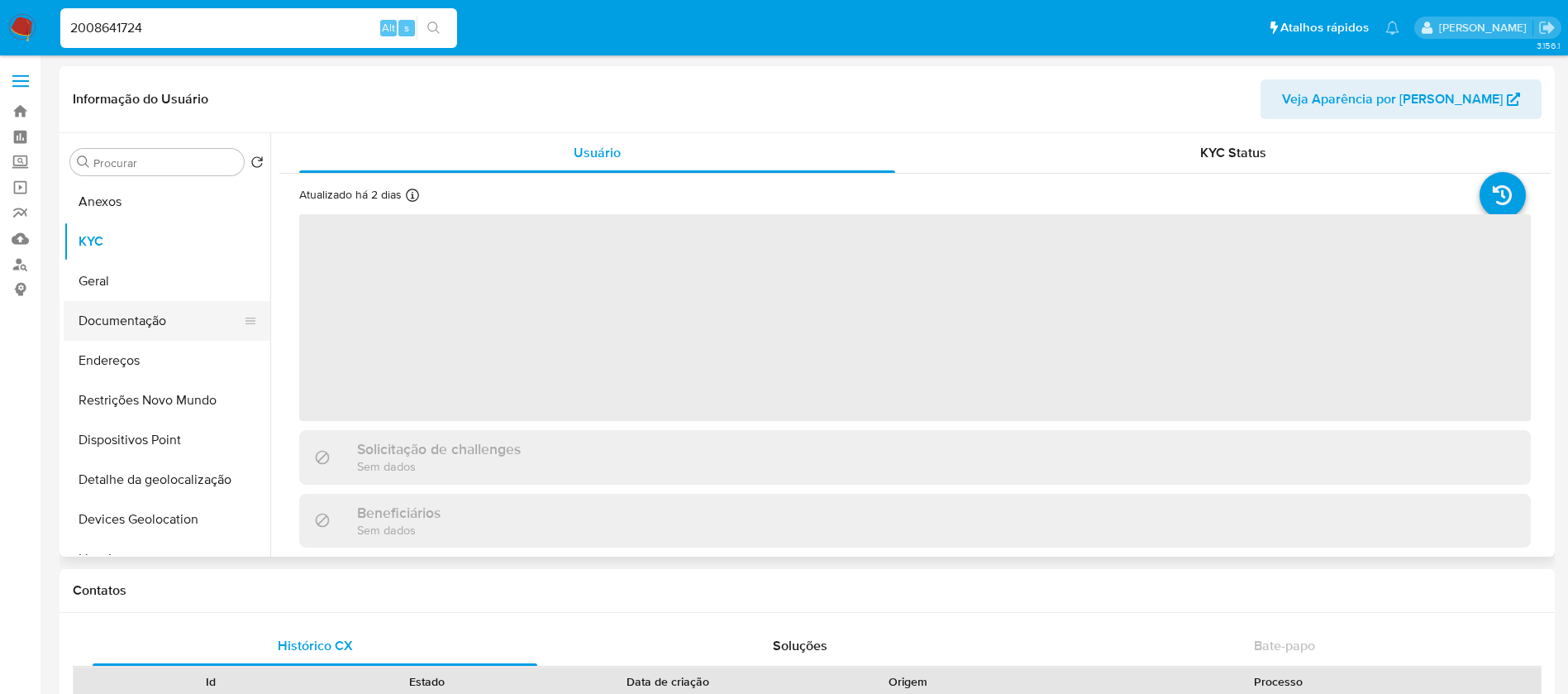
select select "10"
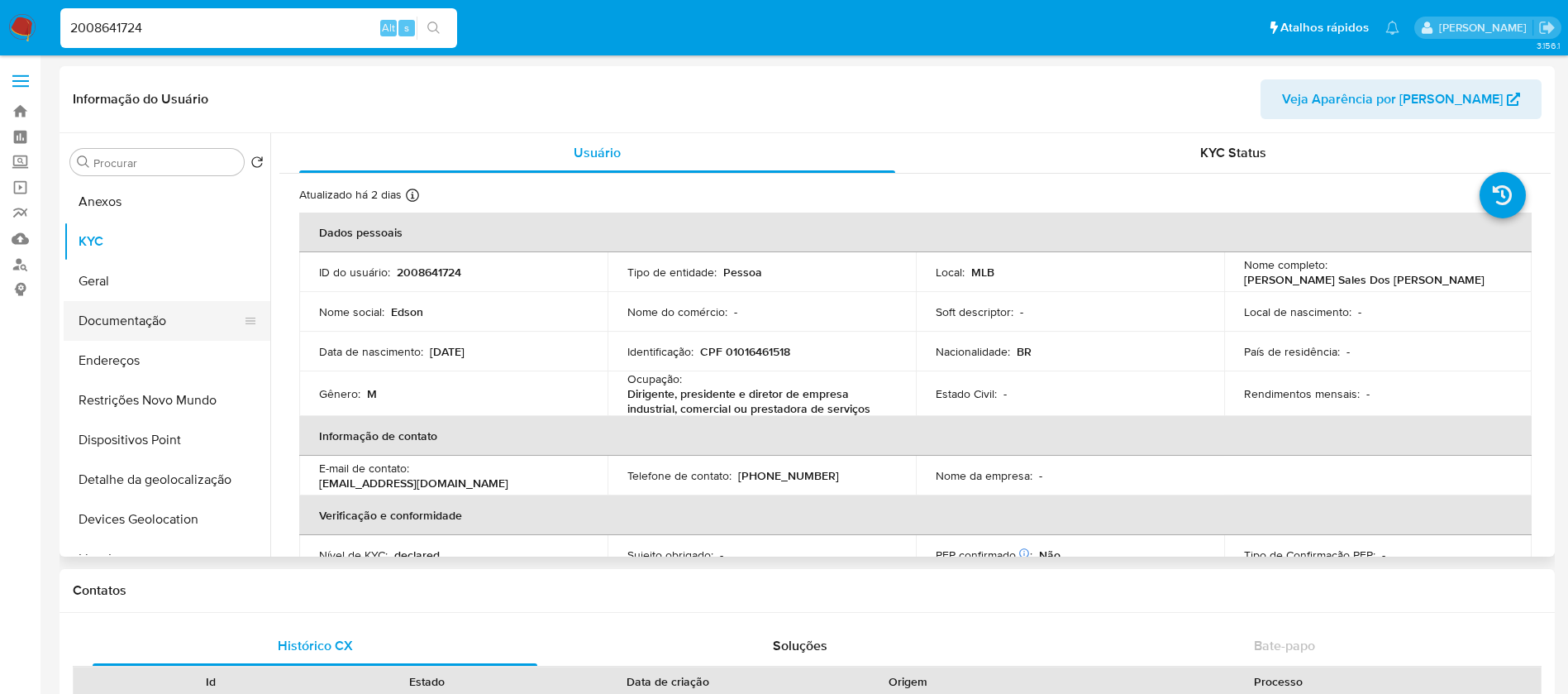
click at [118, 324] on button "Documentação" at bounding box center [160, 321] width 193 height 40
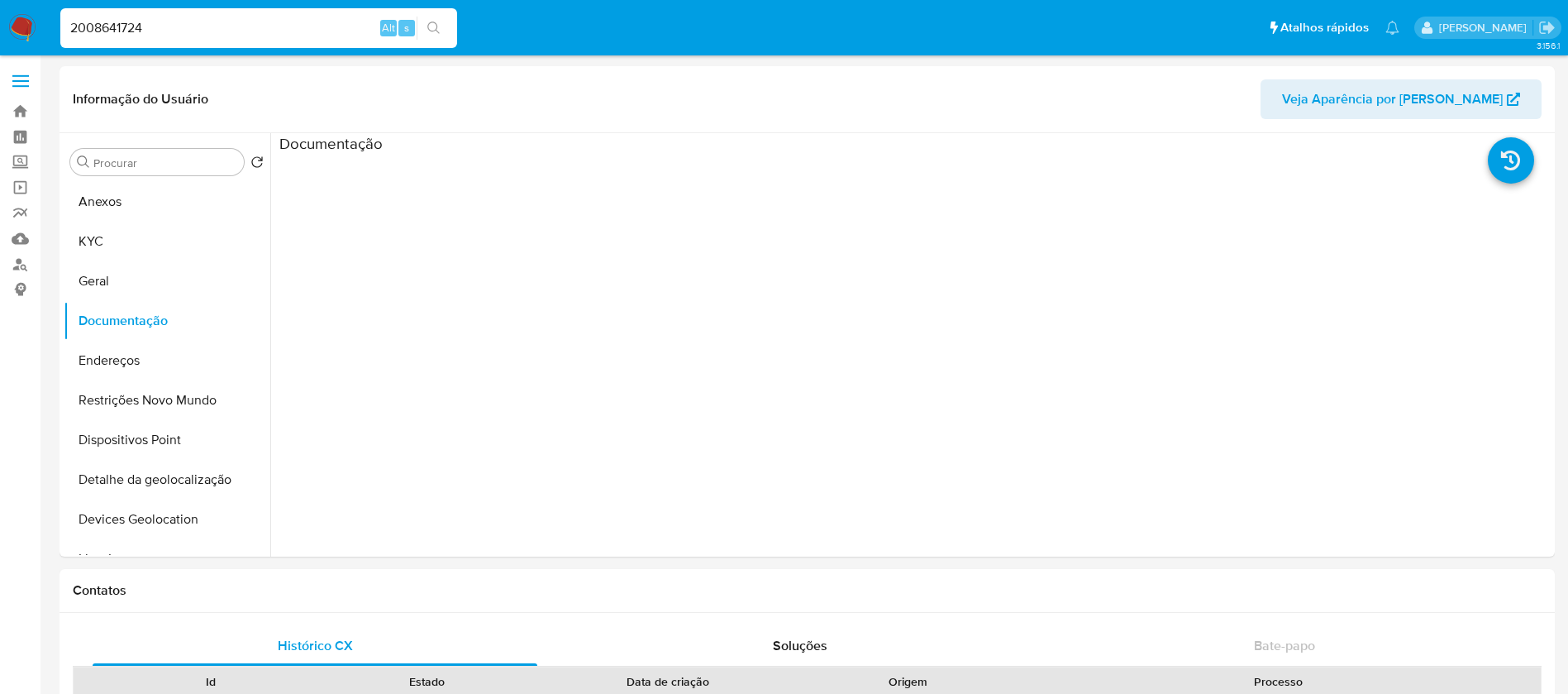
click at [247, 14] on div "2008641724 Alt s" at bounding box center [258, 28] width 396 height 40
click at [211, 26] on input "2008641724" at bounding box center [258, 28] width 396 height 22
paste input "158563865"
type input "2158563865"
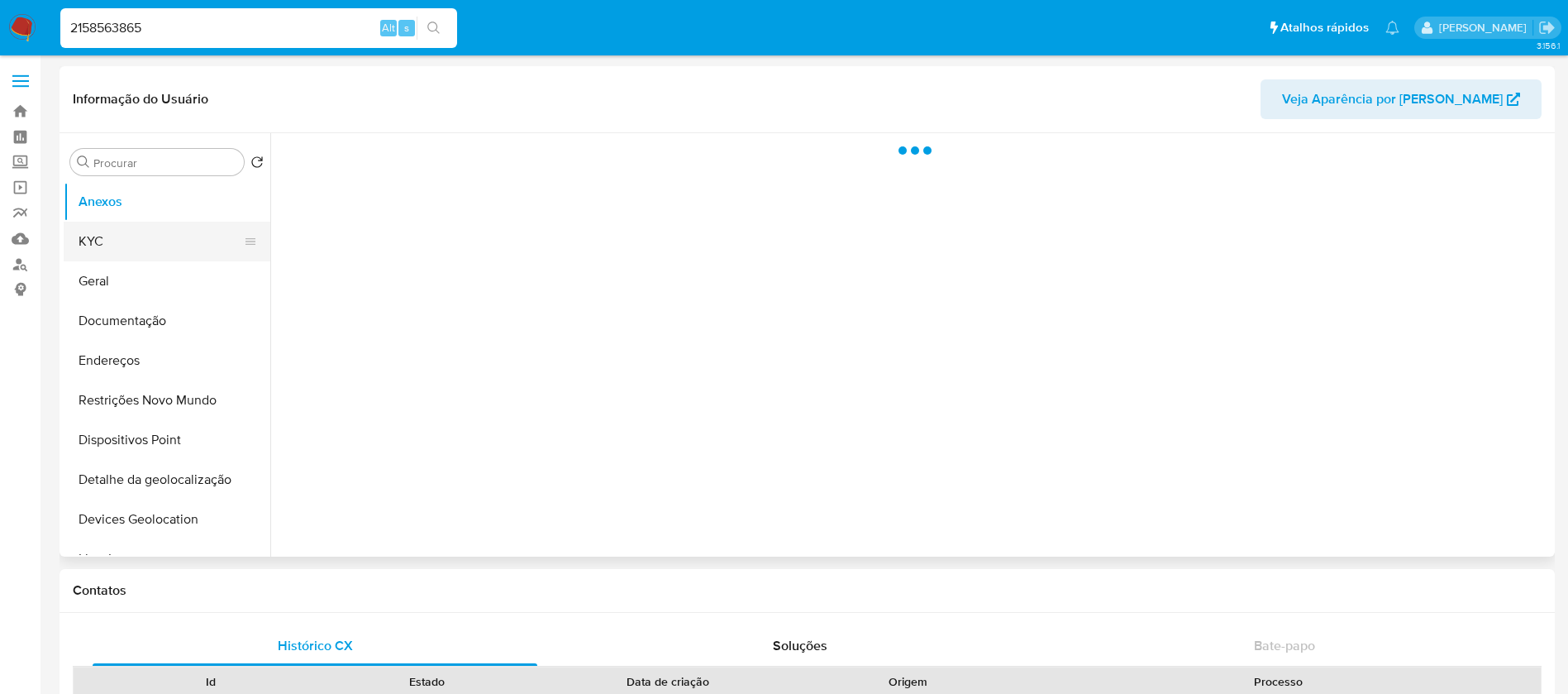
click at [97, 249] on button "KYC" at bounding box center [160, 241] width 193 height 40
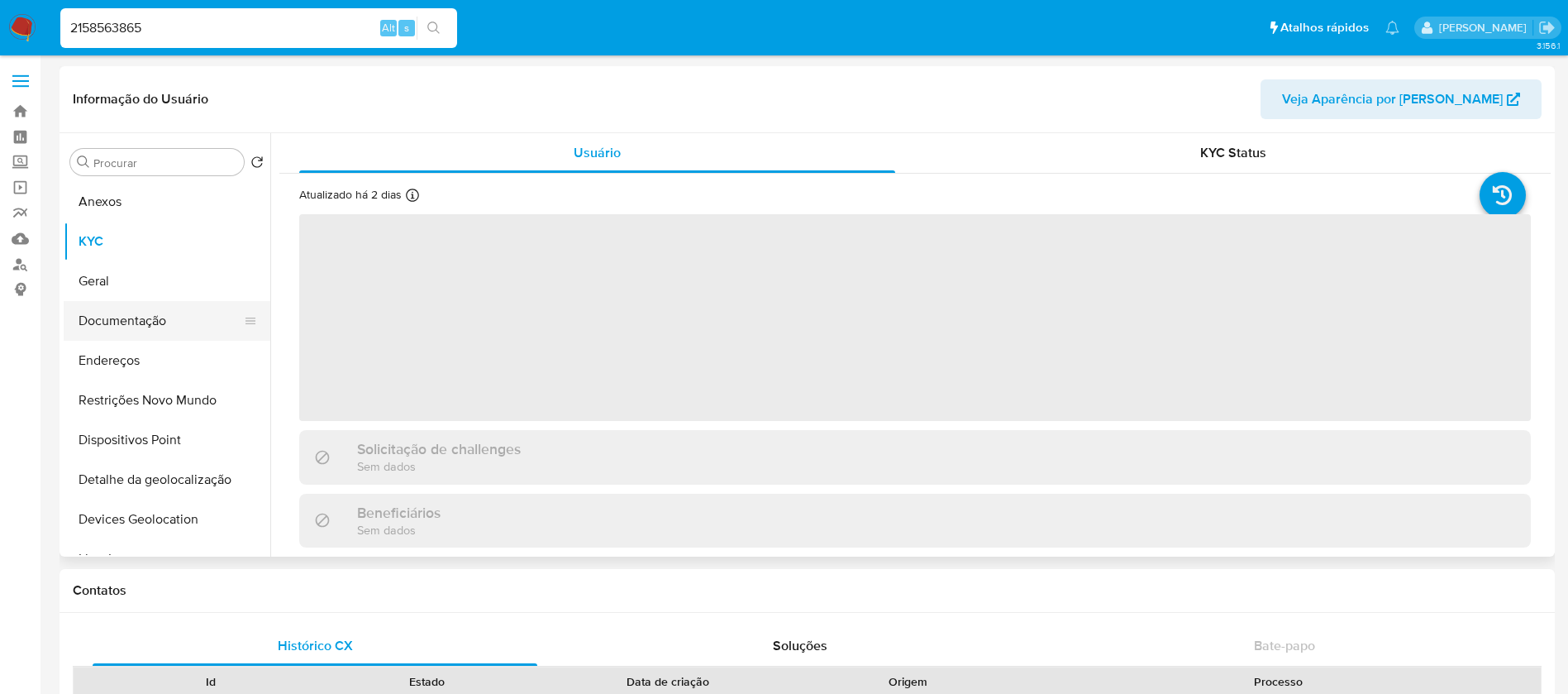
select select "10"
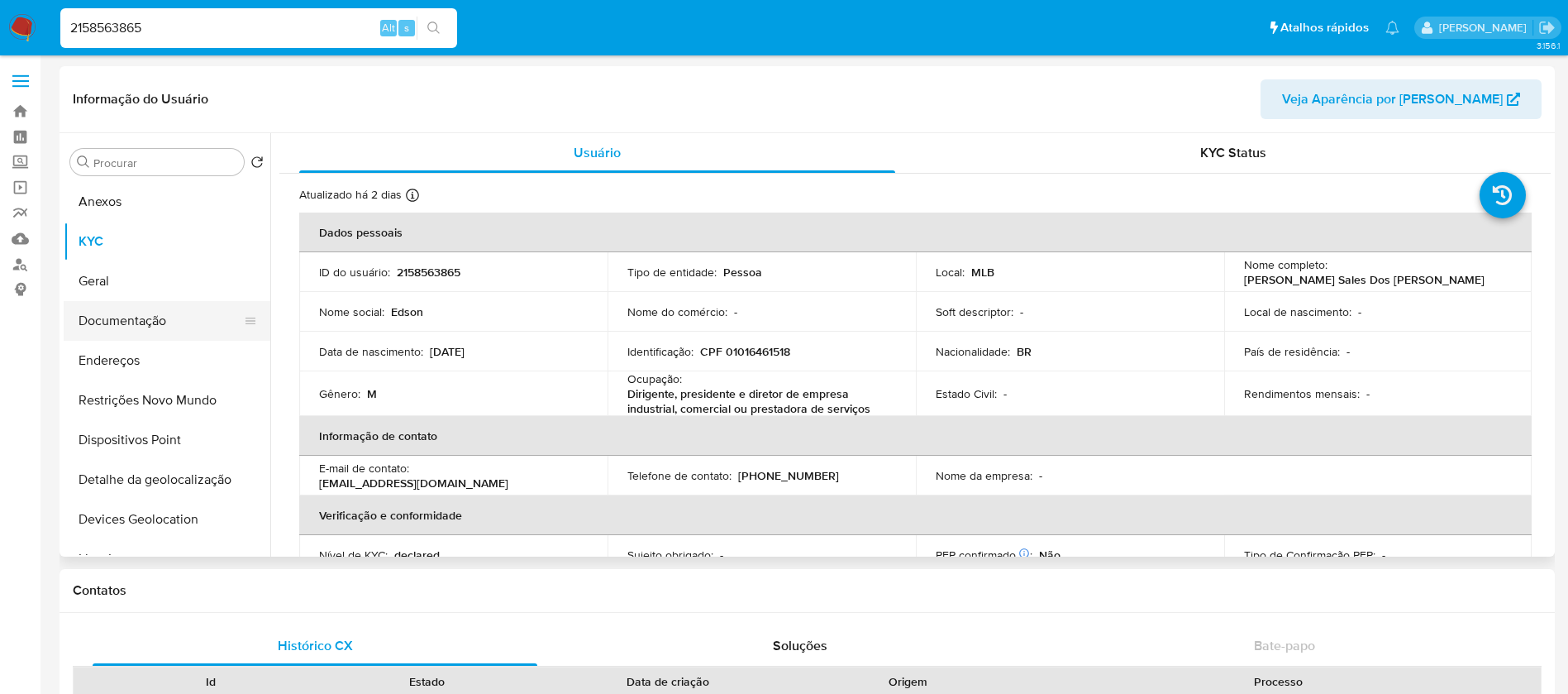
click at [111, 329] on button "Documentação" at bounding box center [160, 321] width 193 height 40
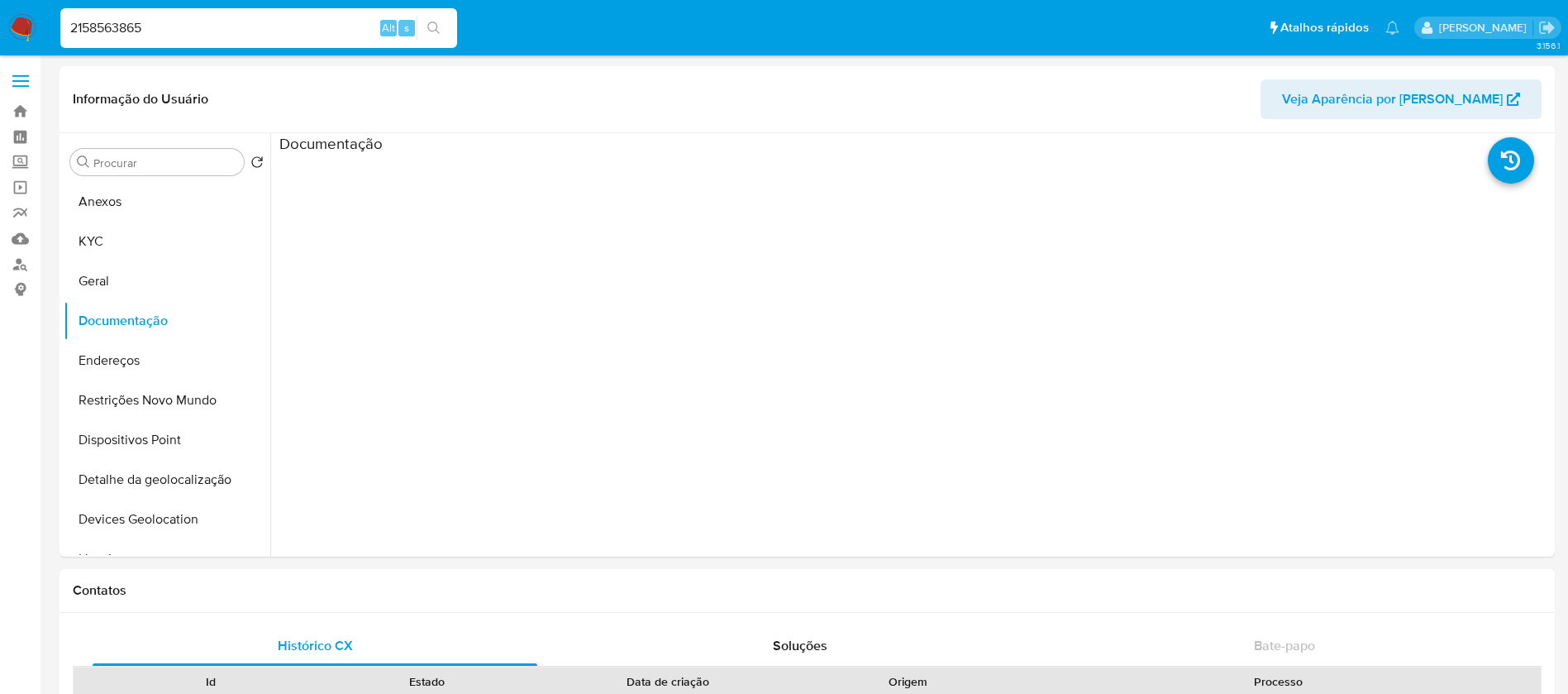
click at [216, 15] on div "2158563865 Alt s" at bounding box center [258, 28] width 396 height 40
click at [206, 27] on input "2158563865" at bounding box center [258, 28] width 396 height 22
paste input "007235903"
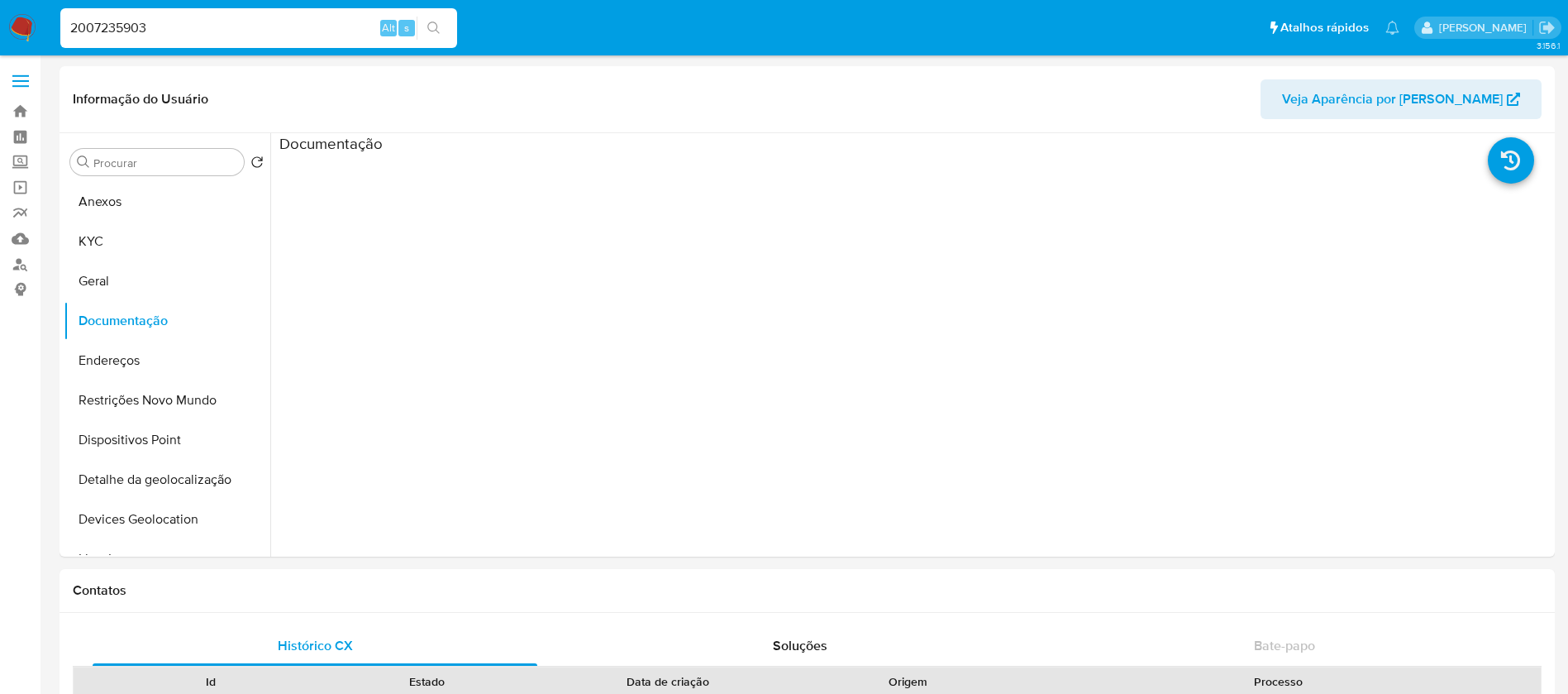
type input "2007235903"
click at [123, 250] on button "KYC" at bounding box center [160, 241] width 193 height 40
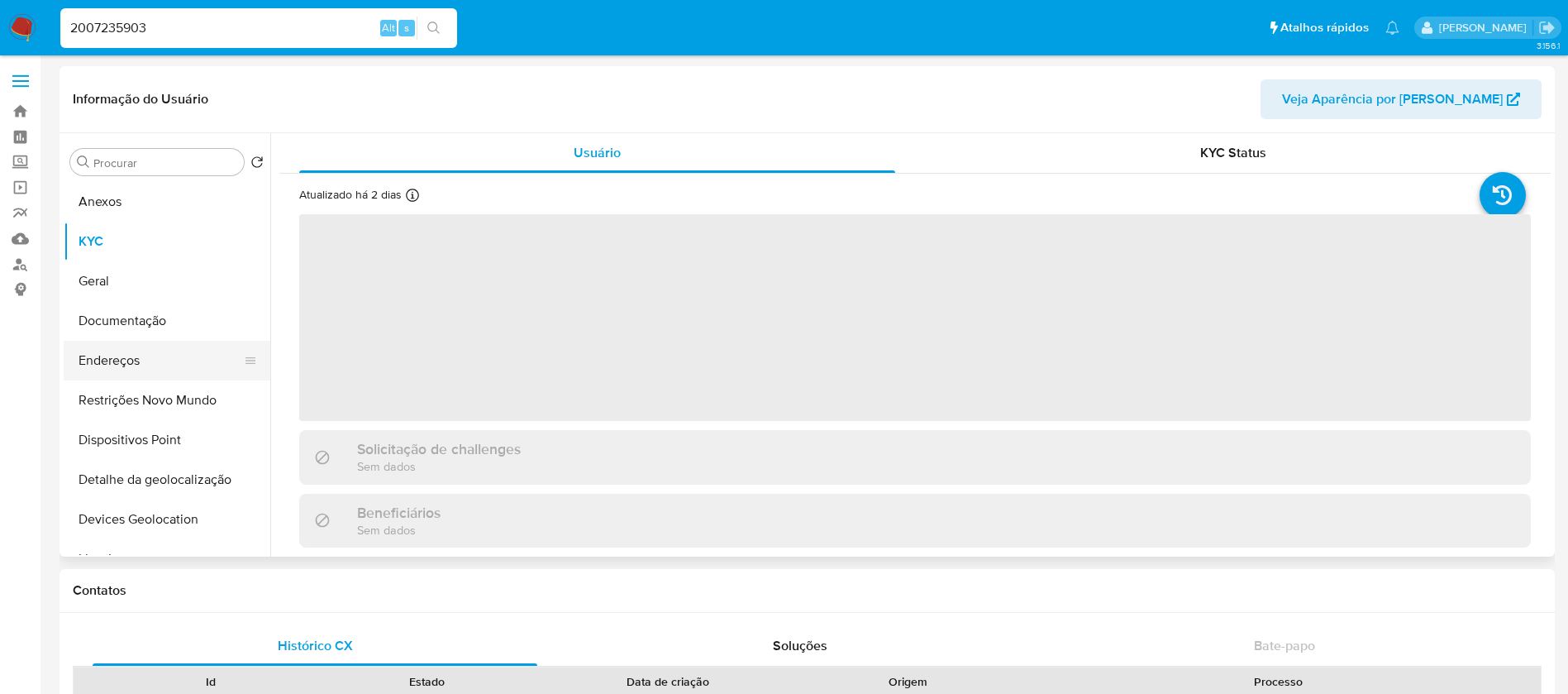
select select "10"
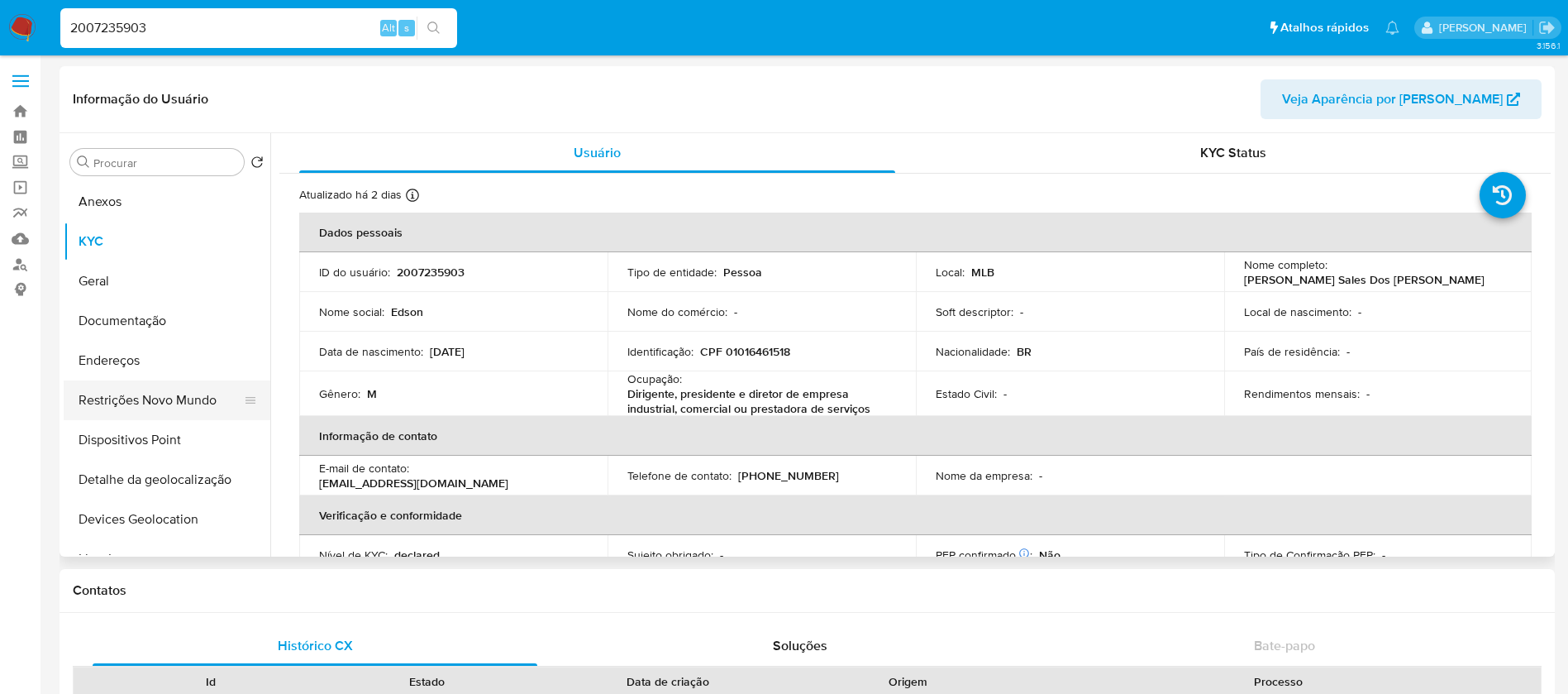
click at [120, 392] on button "Restrições Novo Mundo" at bounding box center [160, 400] width 193 height 40
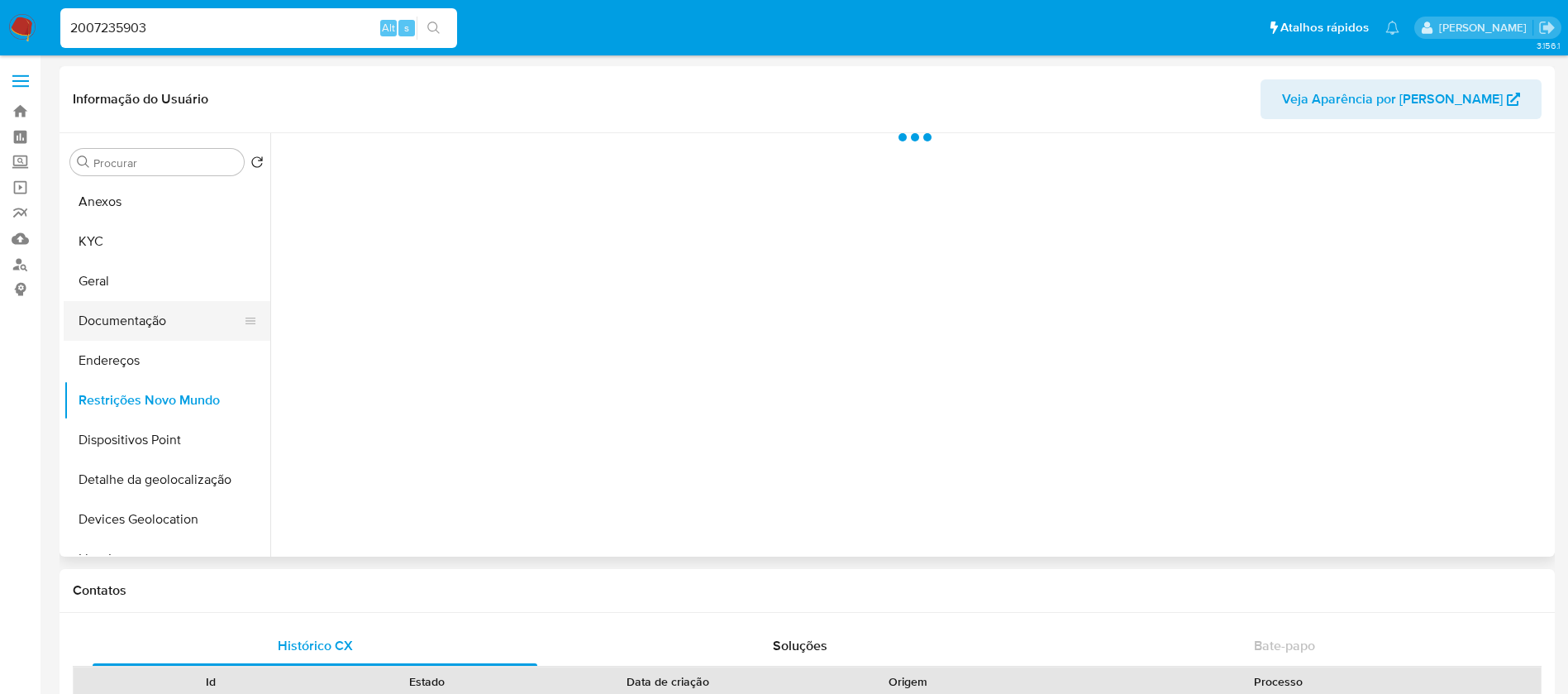
click at [117, 331] on button "Documentação" at bounding box center [160, 321] width 193 height 40
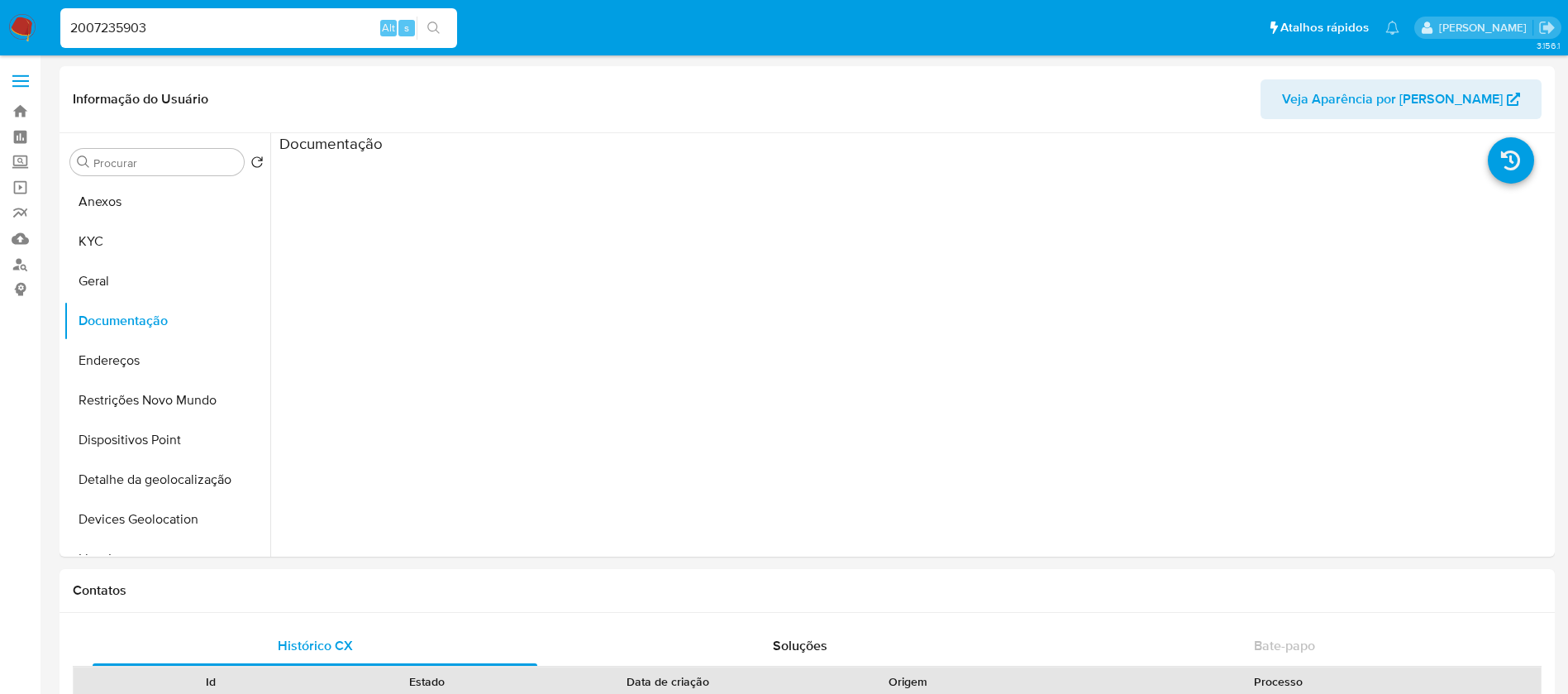
click at [240, 26] on input "2007235903" at bounding box center [258, 28] width 396 height 22
paste input "227307290"
type input "2227307290"
click at [98, 246] on button "KYC" at bounding box center [160, 241] width 193 height 40
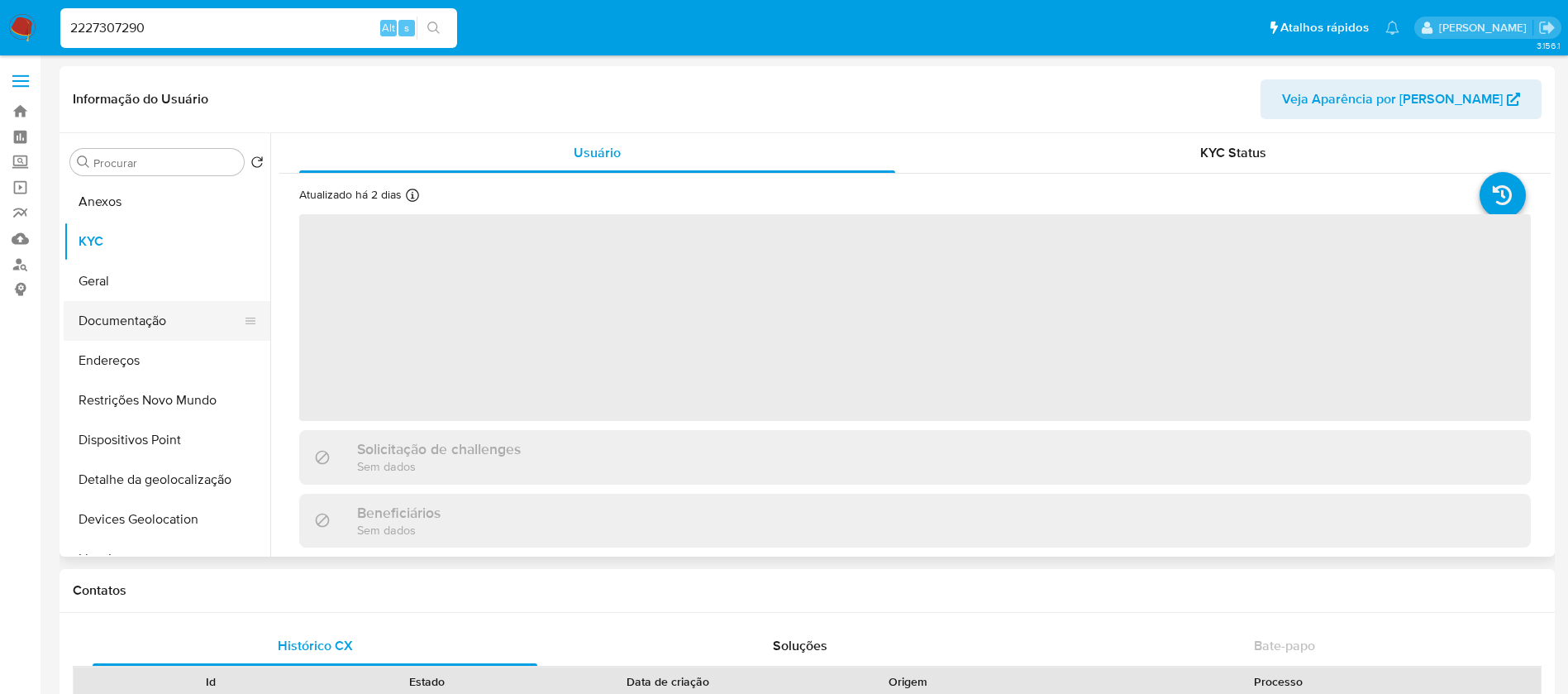
select select "10"
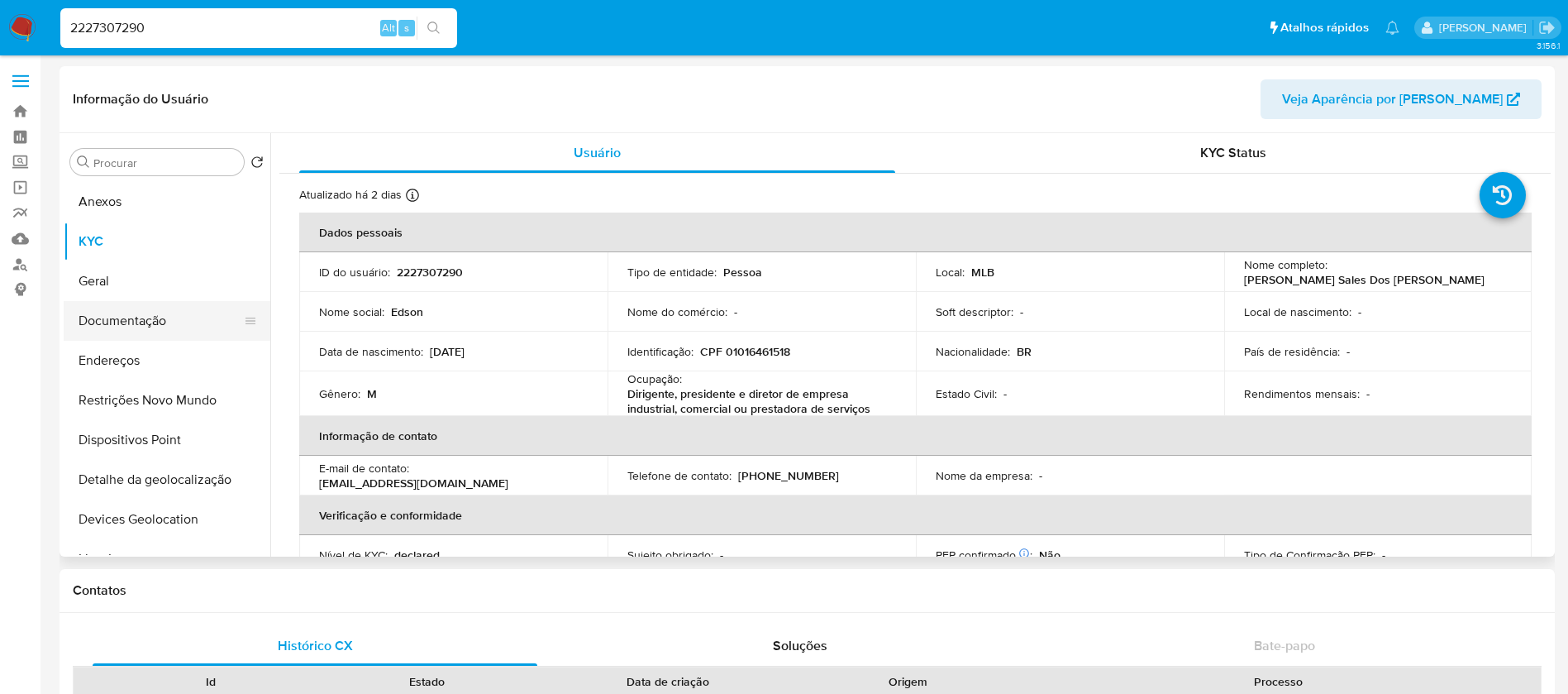
click at [108, 330] on button "Documentação" at bounding box center [160, 321] width 193 height 40
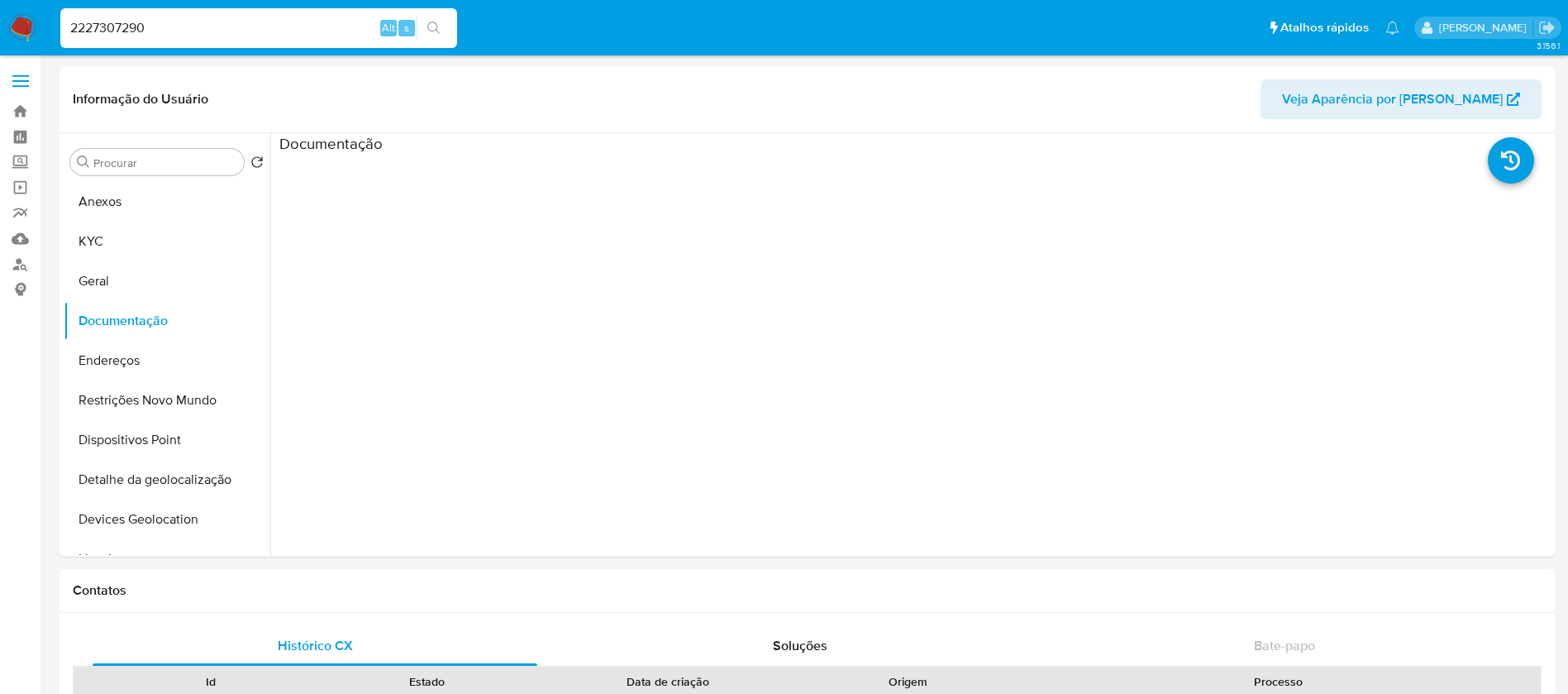
click at [283, 32] on input "2227307290" at bounding box center [258, 28] width 396 height 22
paste input "10388616"
type input "103886160"
click at [121, 245] on button "KYC" at bounding box center [160, 241] width 193 height 40
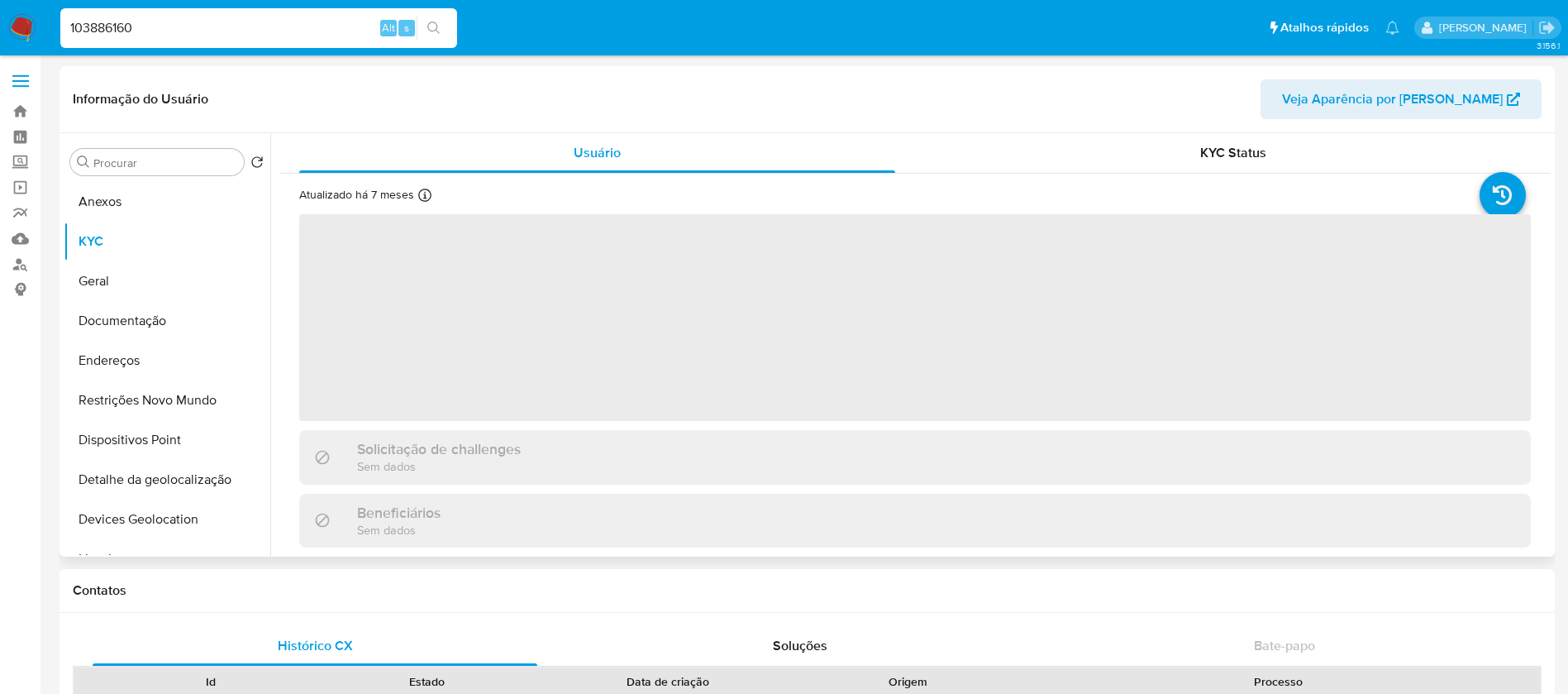
select select "10"
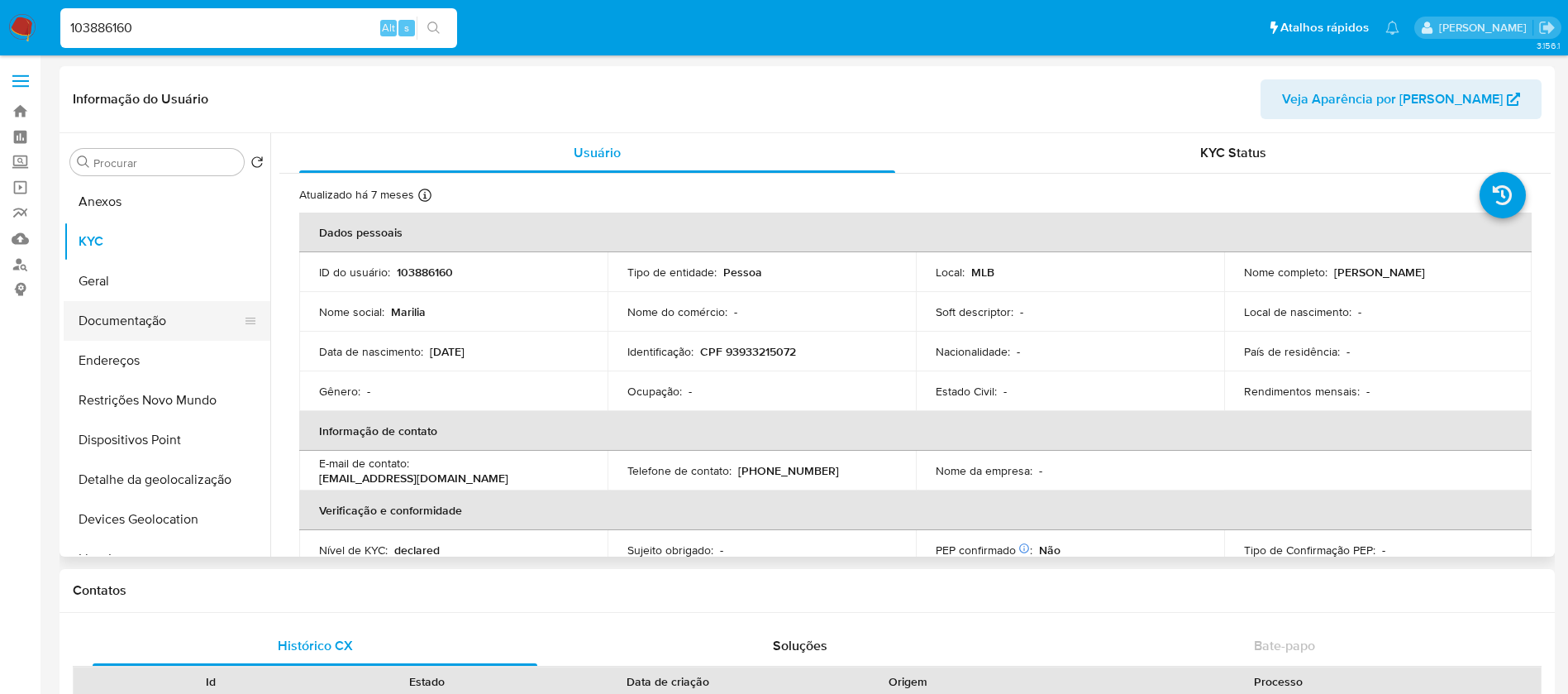
click at [134, 328] on button "Documentação" at bounding box center [160, 321] width 193 height 40
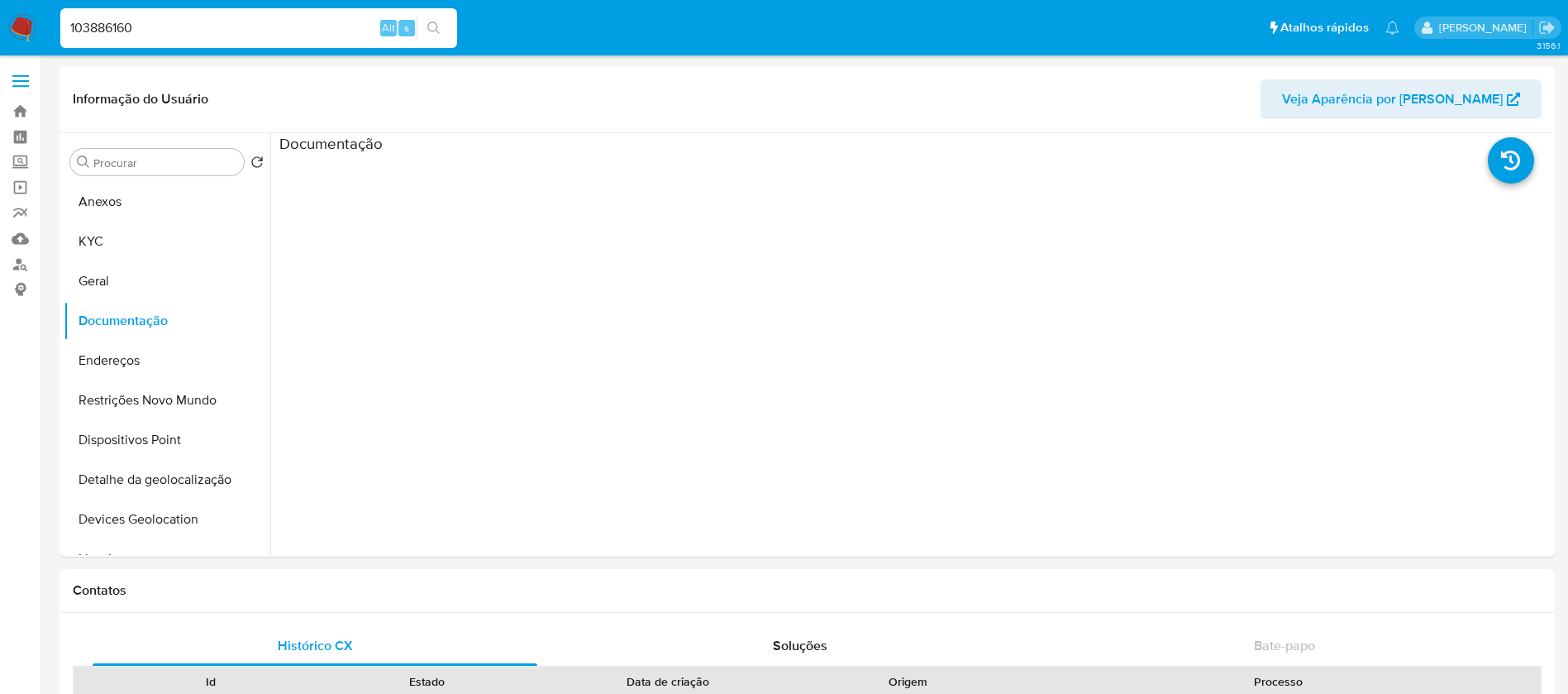
click at [180, 36] on input "103886160" at bounding box center [258, 28] width 396 height 22
paste input "505074469"
type input "1505074469"
click at [112, 253] on button "KYC" at bounding box center [160, 241] width 193 height 40
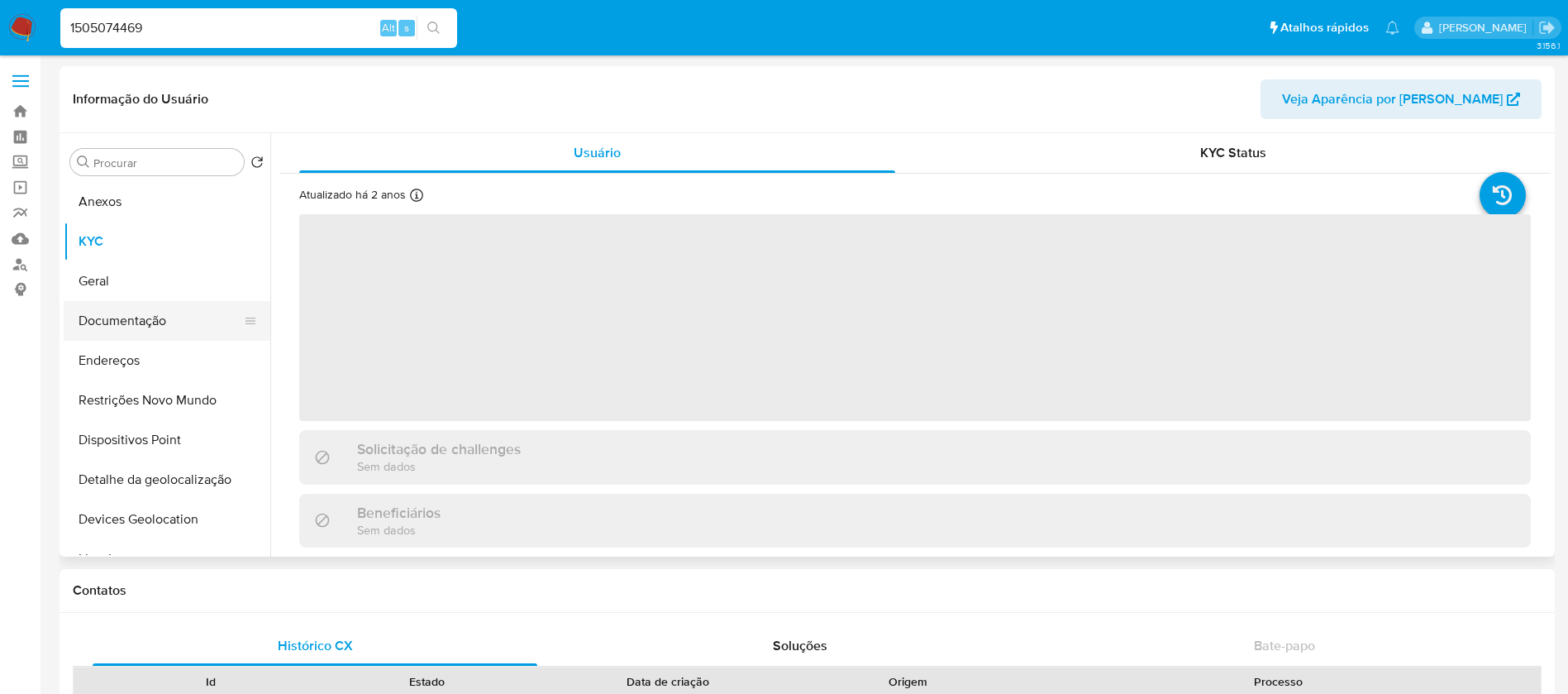
select select "10"
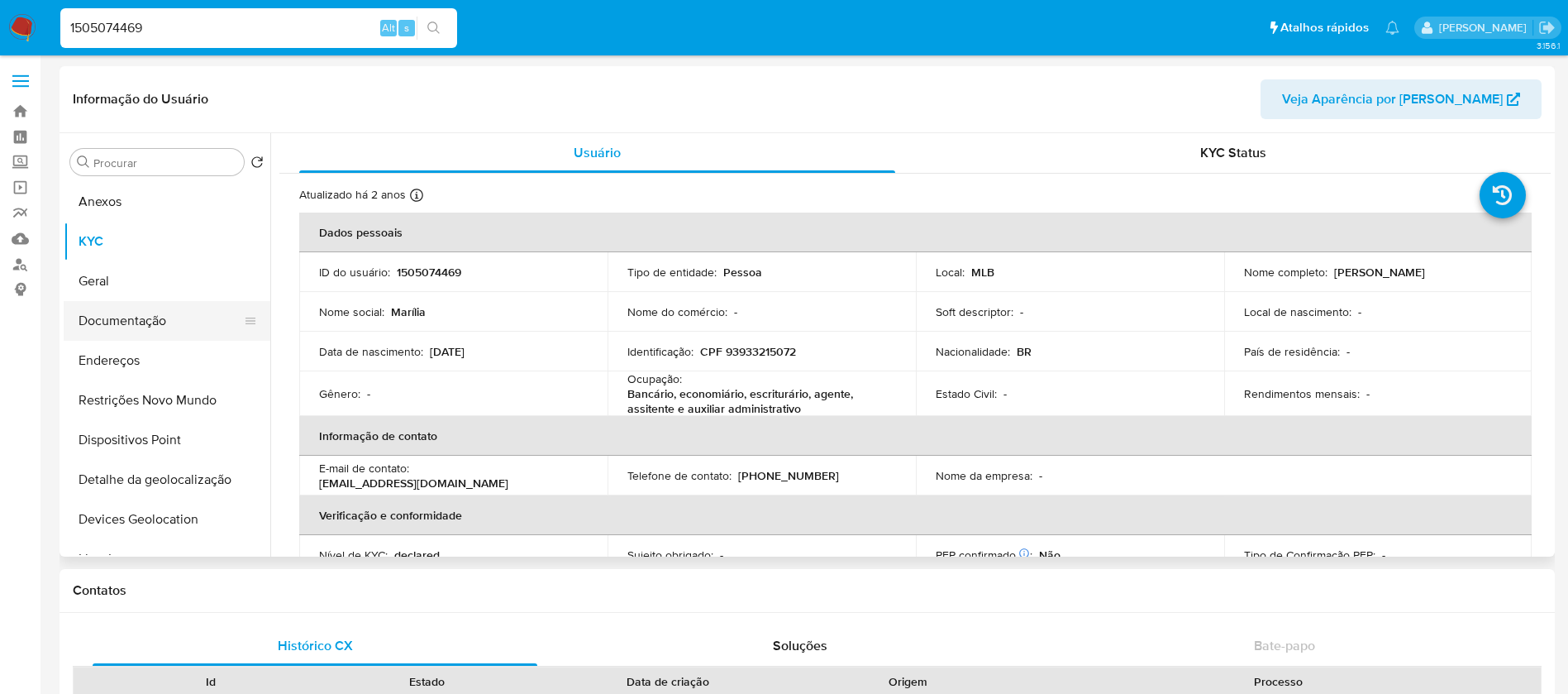
click at [119, 328] on button "Documentação" at bounding box center [160, 321] width 193 height 40
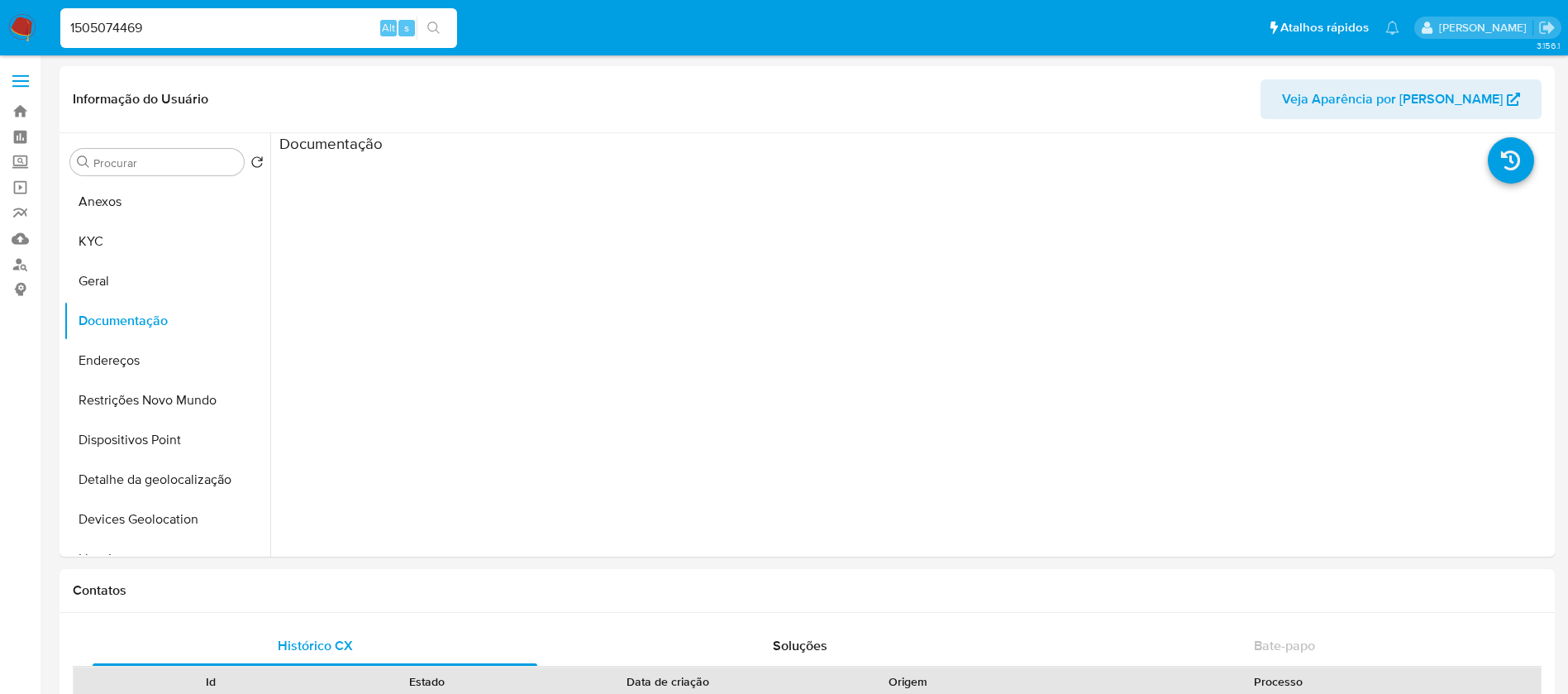
click at [229, 27] on input "1505074469" at bounding box center [258, 28] width 396 height 22
paste input "730525"
type input "1505730525"
click at [118, 250] on button "KYC" at bounding box center [160, 241] width 193 height 40
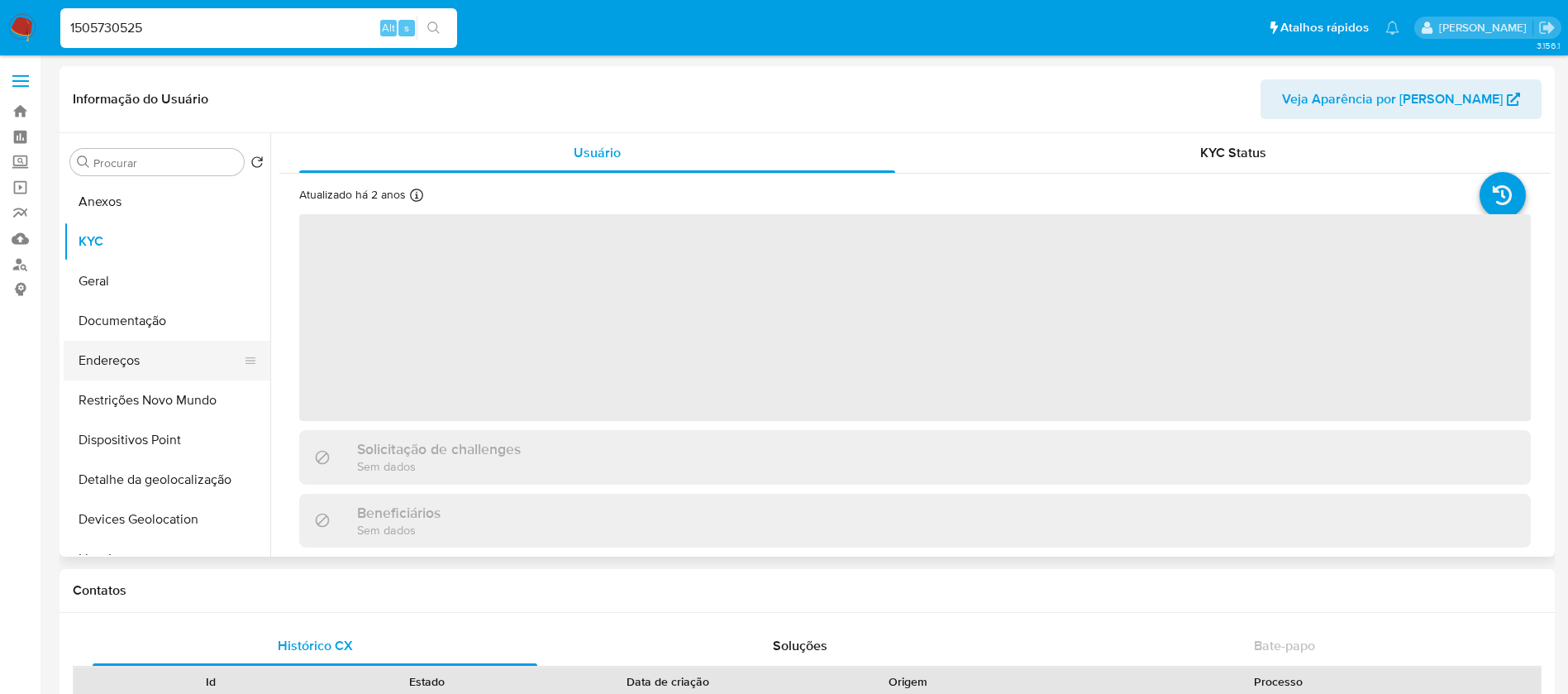
select select "10"
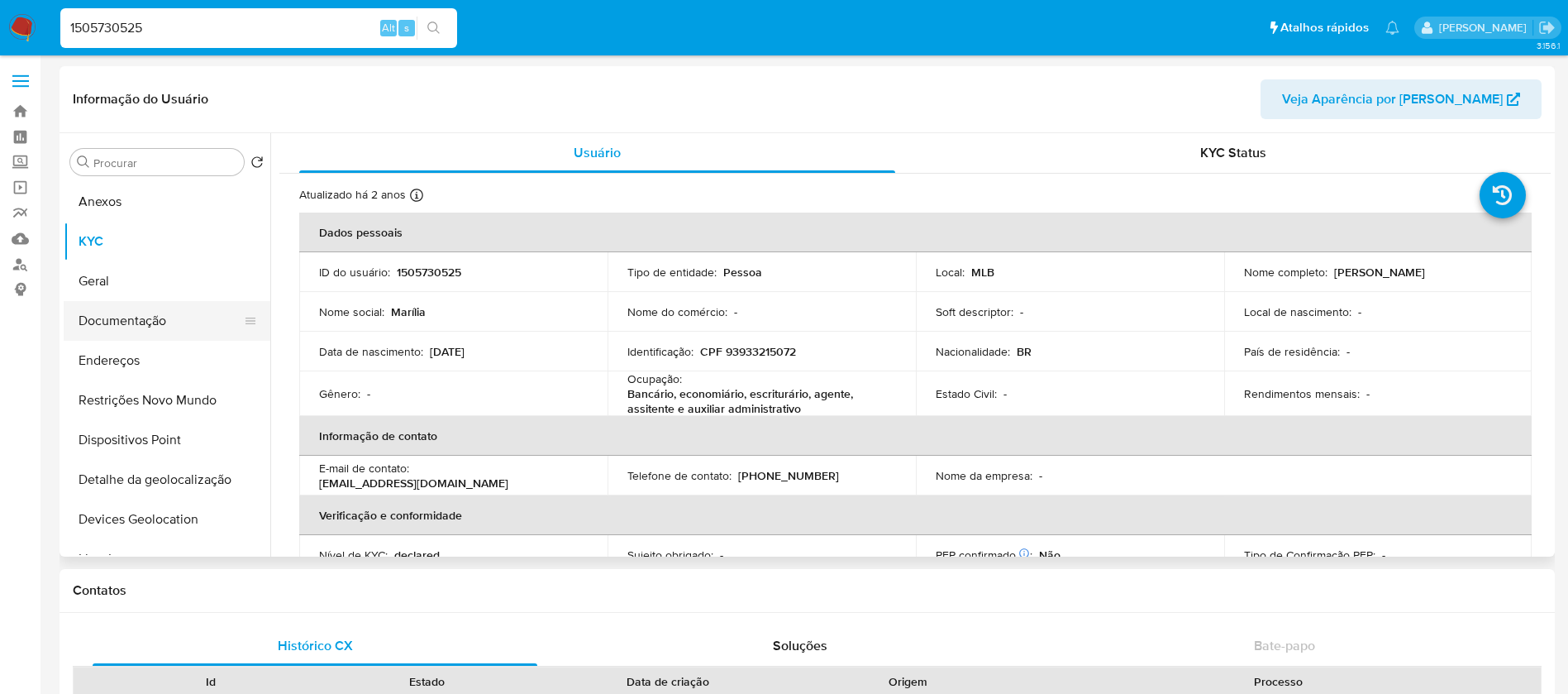
click at [114, 328] on button "Documentação" at bounding box center [160, 321] width 193 height 40
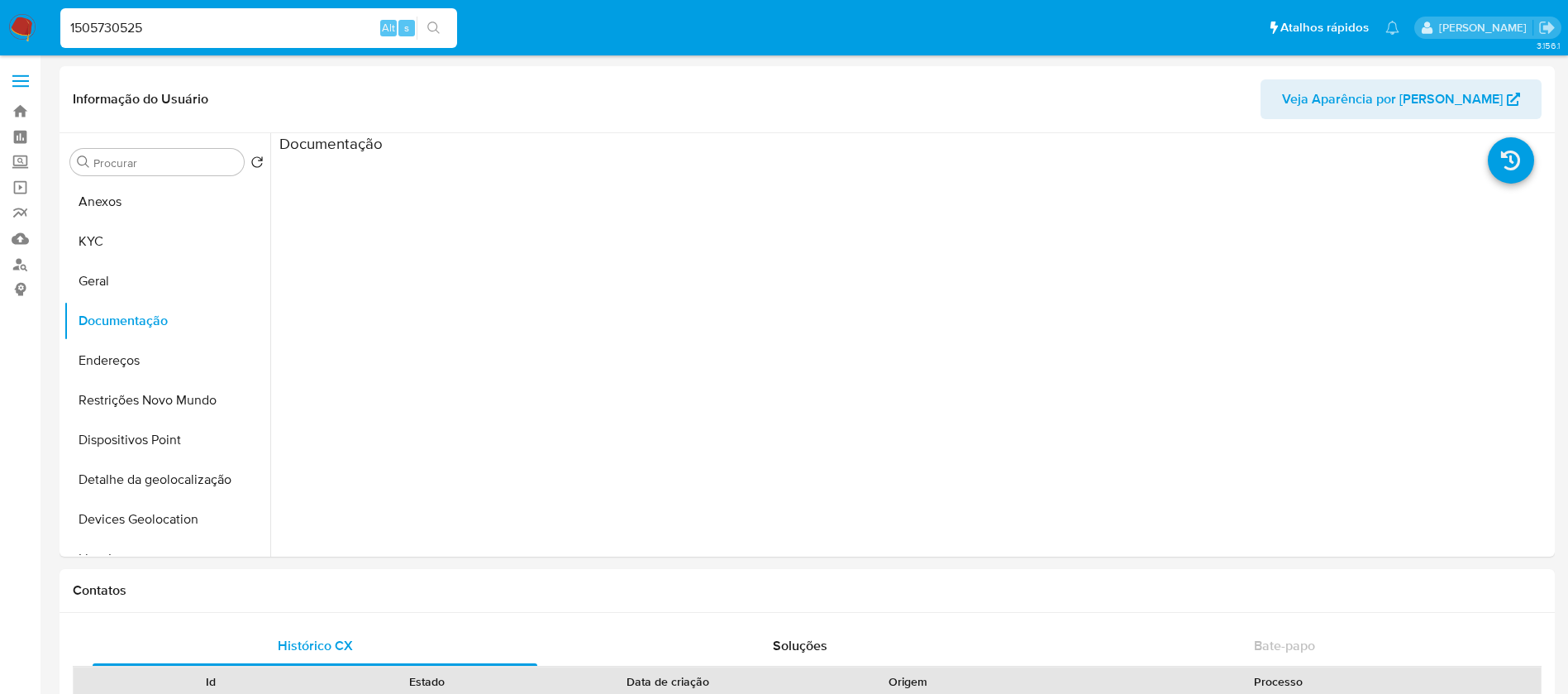
click at [186, 28] on input "1505730525" at bounding box center [258, 28] width 396 height 22
paste input "469510138"
type input "469510138"
click at [107, 248] on button "KYC" at bounding box center [160, 241] width 193 height 40
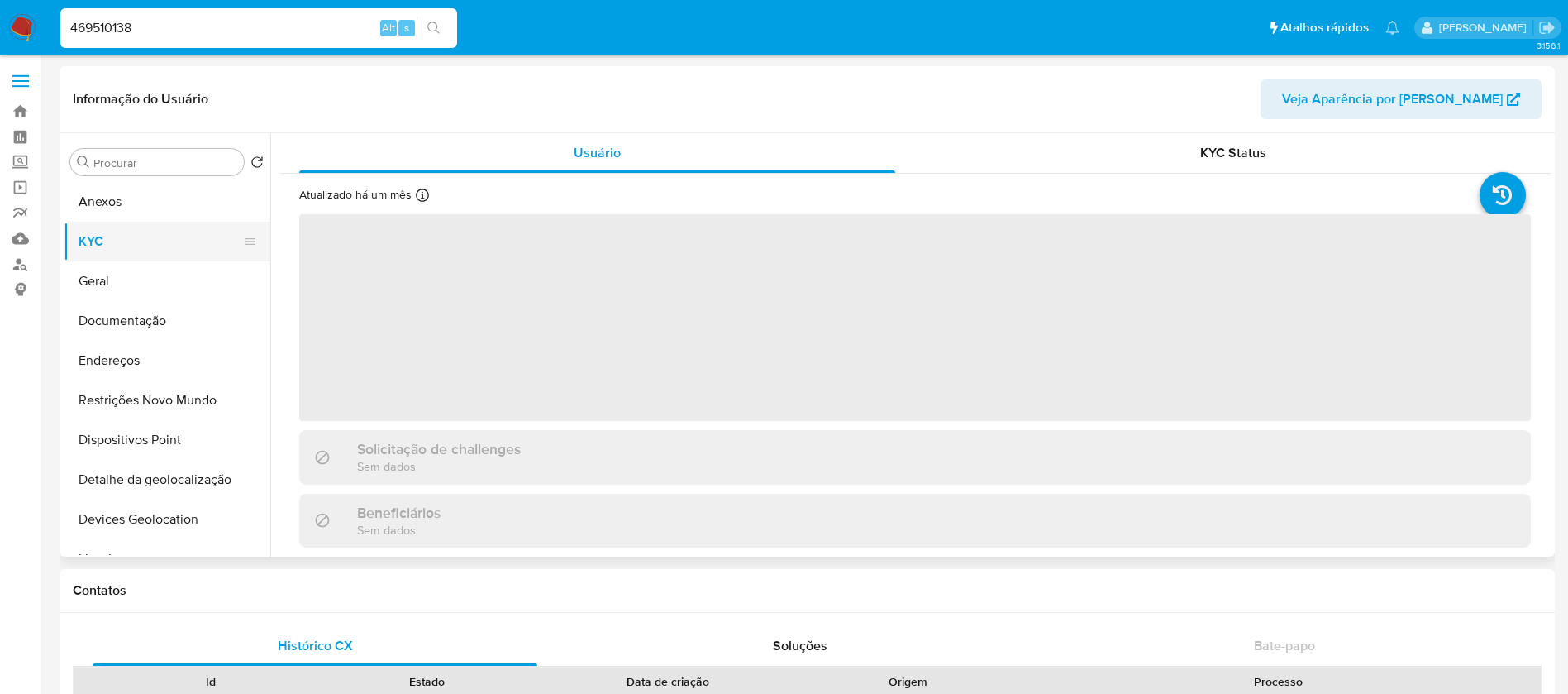
select select "10"
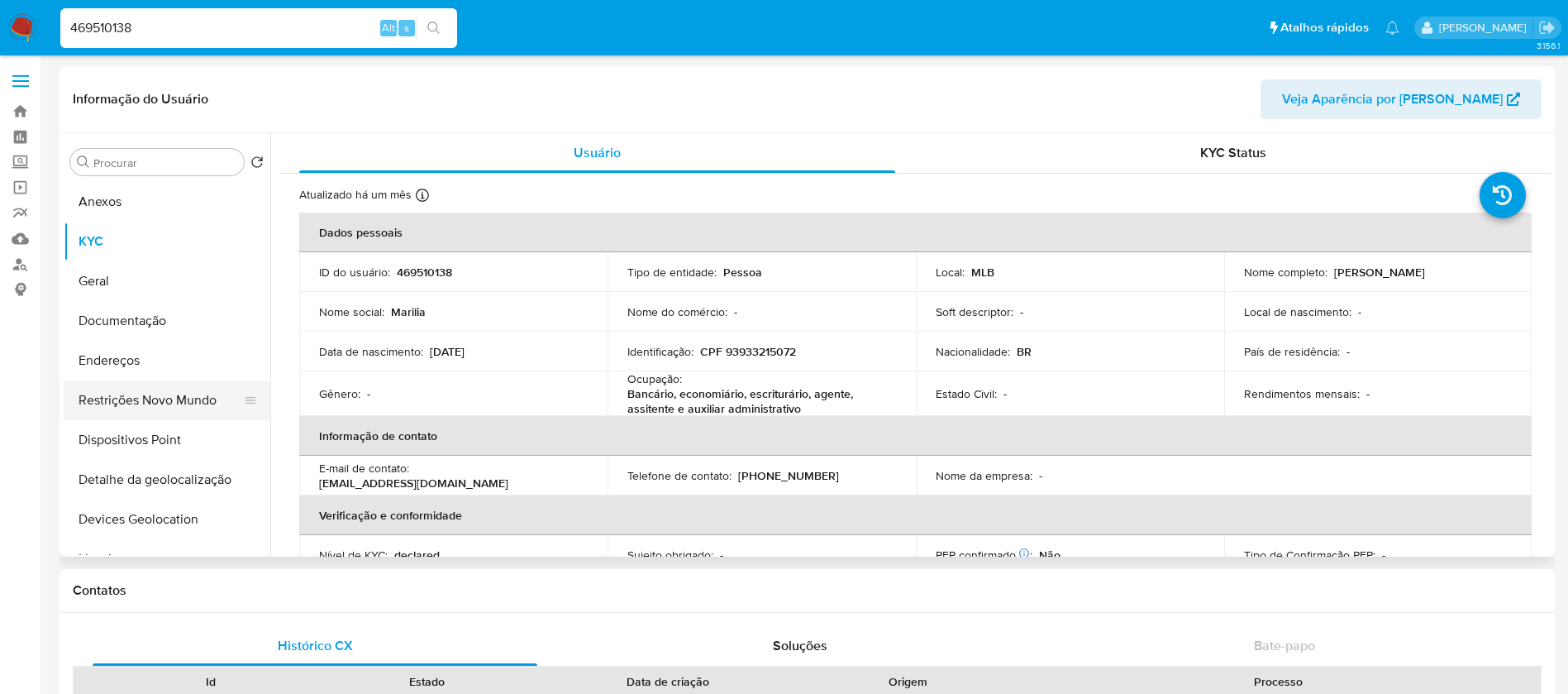
click at [128, 400] on button "Restrições Novo Mundo" at bounding box center [160, 400] width 193 height 40
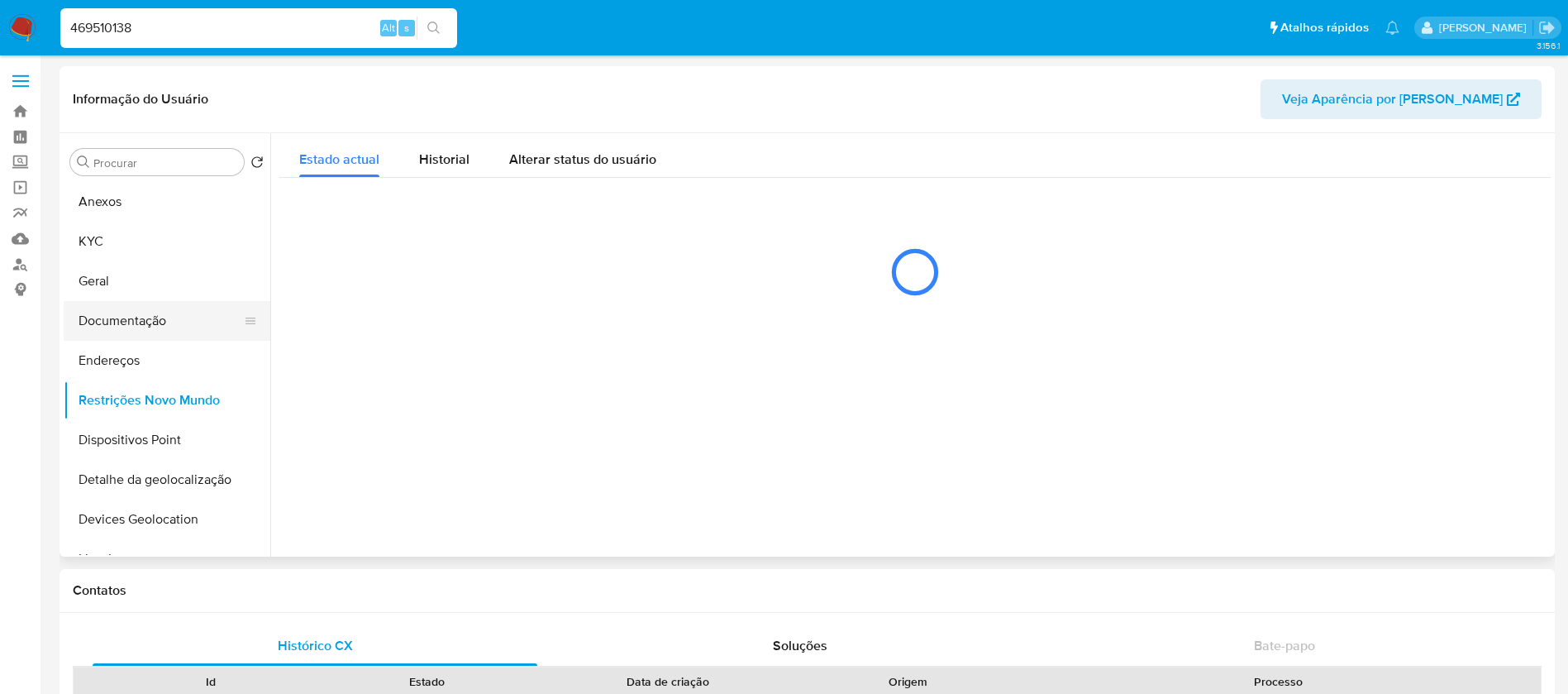
click at [113, 322] on button "Documentação" at bounding box center [160, 321] width 193 height 40
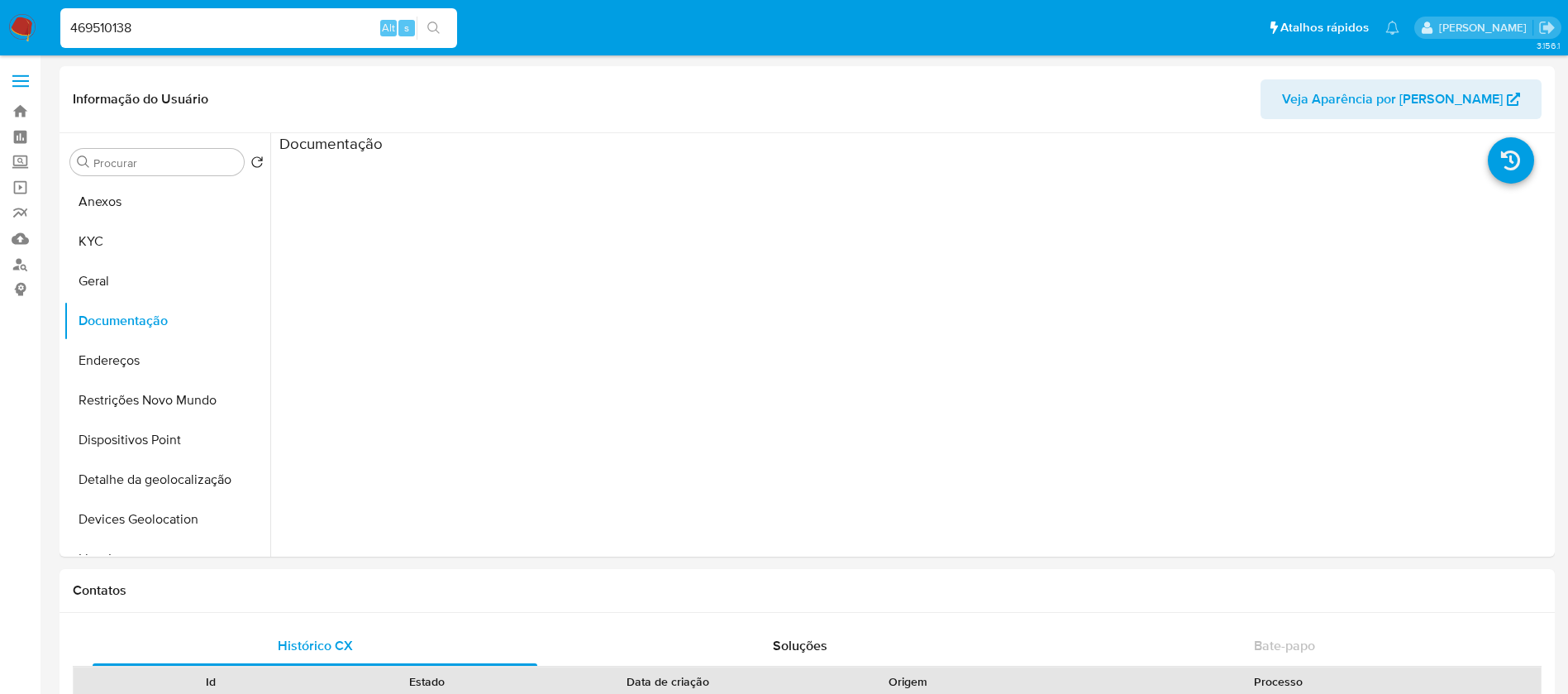
click at [186, 30] on input "469510138" at bounding box center [258, 28] width 396 height 22
paste input "9245924000122"
click at [240, 18] on input "9245924000122" at bounding box center [258, 28] width 396 height 22
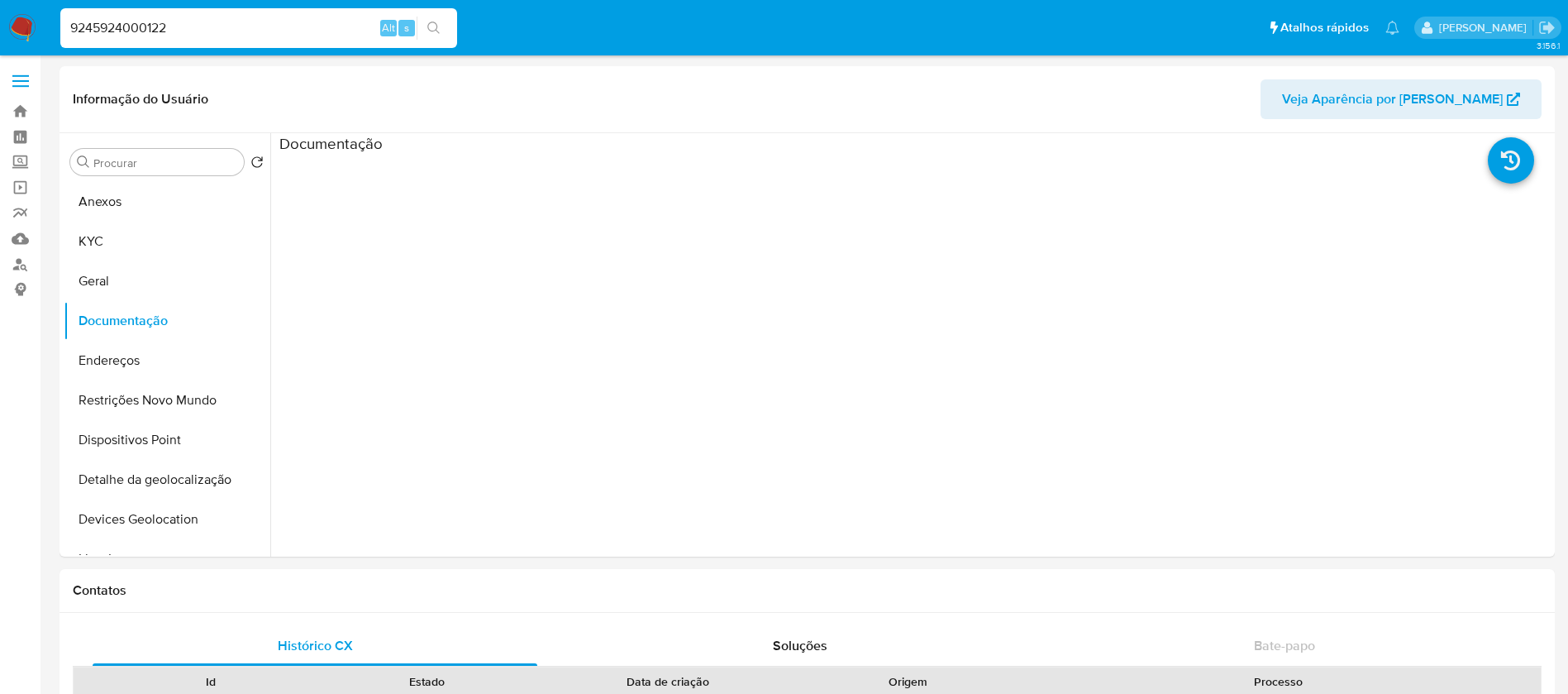
click at [240, 18] on input "9245924000122" at bounding box center [258, 28] width 396 height 22
paste input "51730589"
type input "51730589"
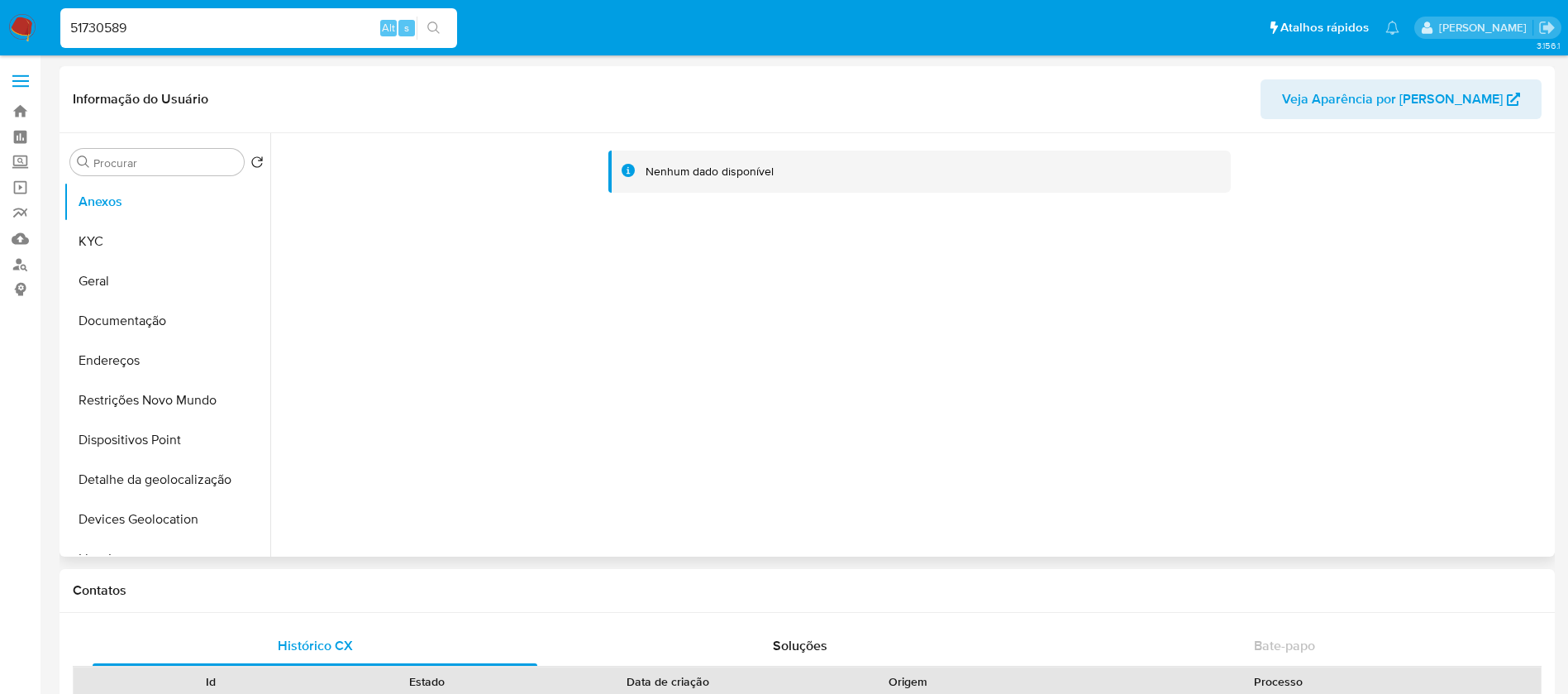
select select "10"
click at [102, 248] on button "KYC" at bounding box center [160, 241] width 193 height 40
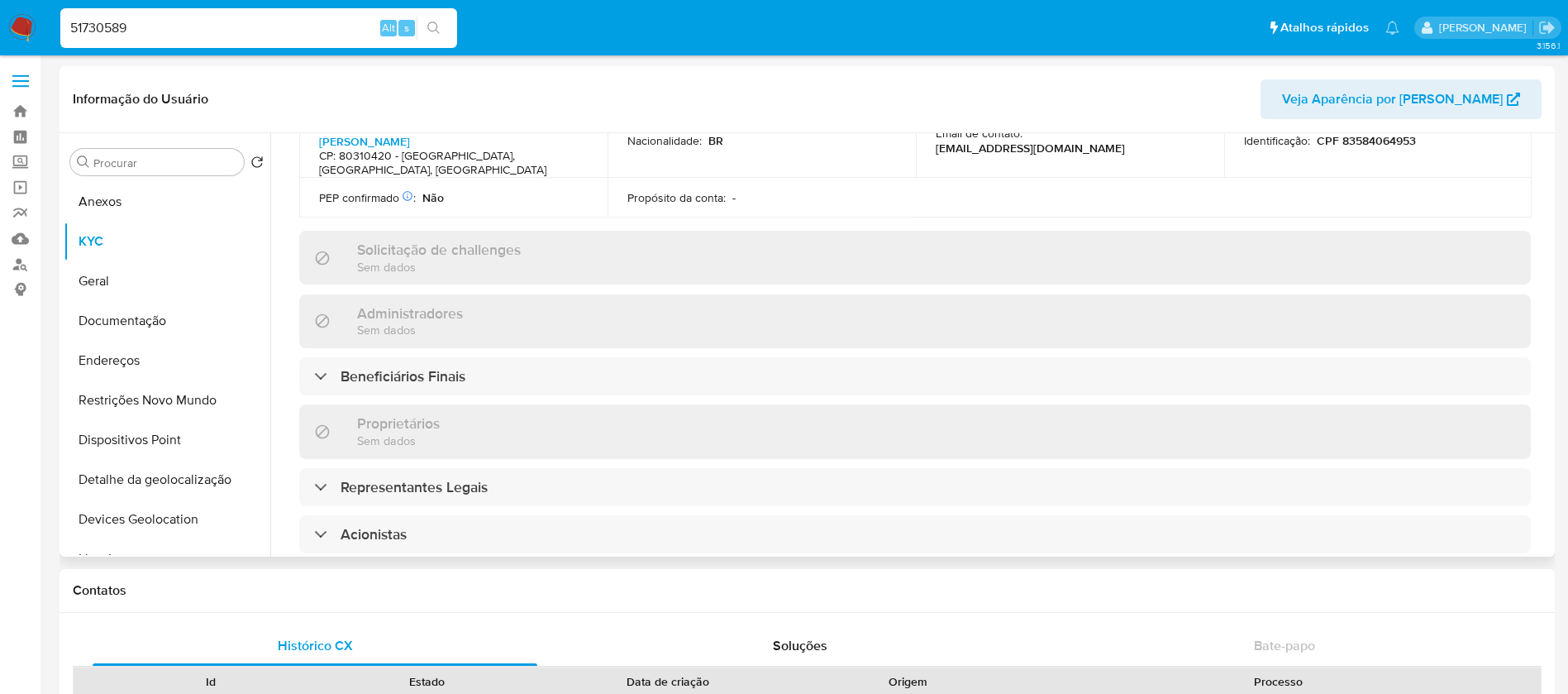
scroll to position [662, 0]
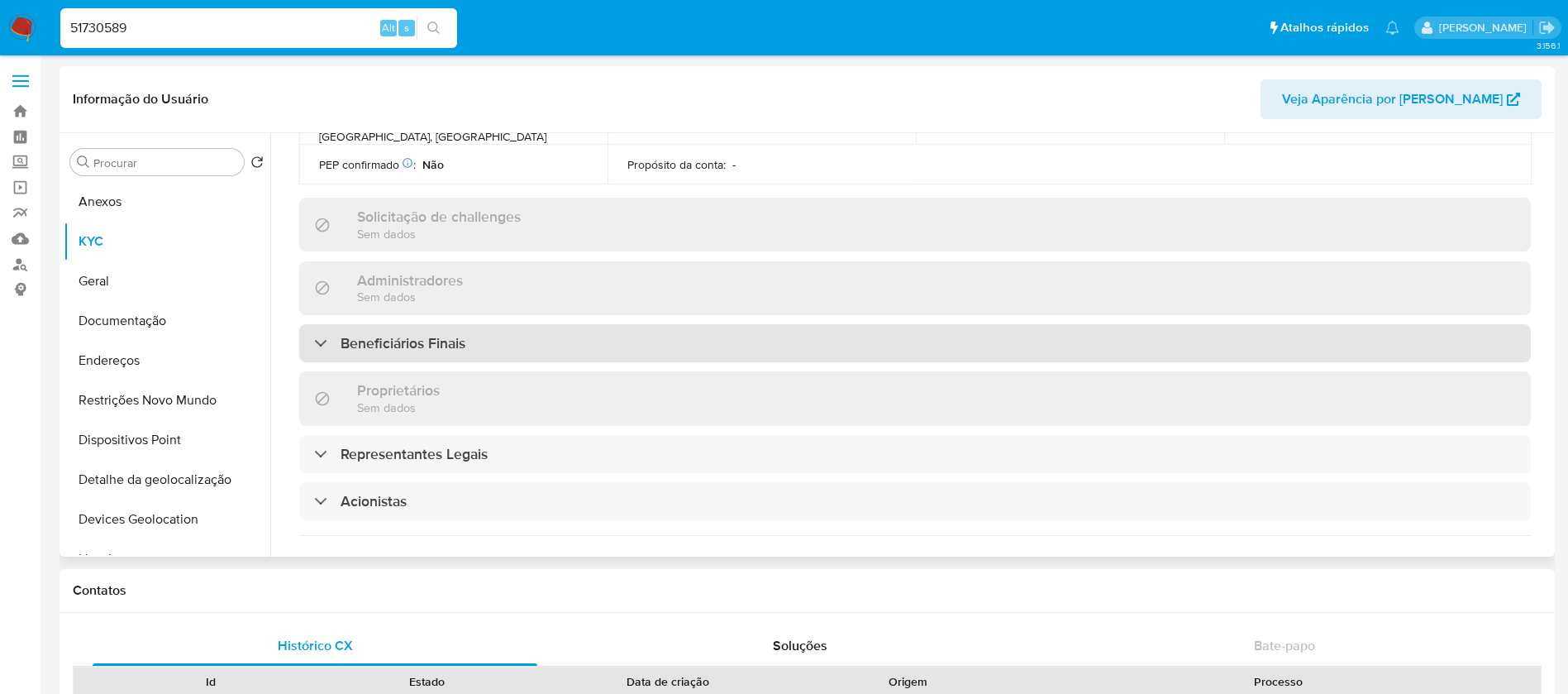
click at [471, 325] on div "Beneficiários Finais" at bounding box center [915, 343] width 1231 height 38
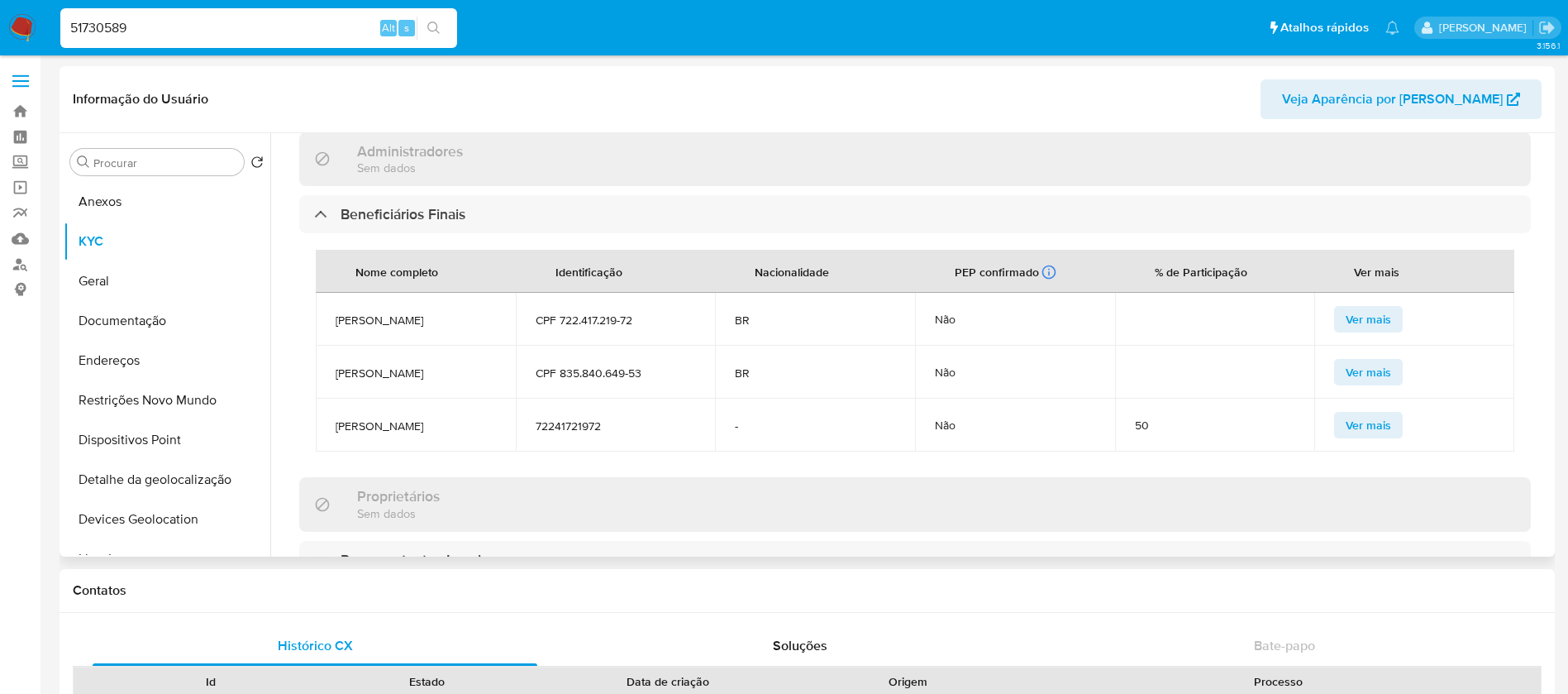
scroll to position [827, 0]
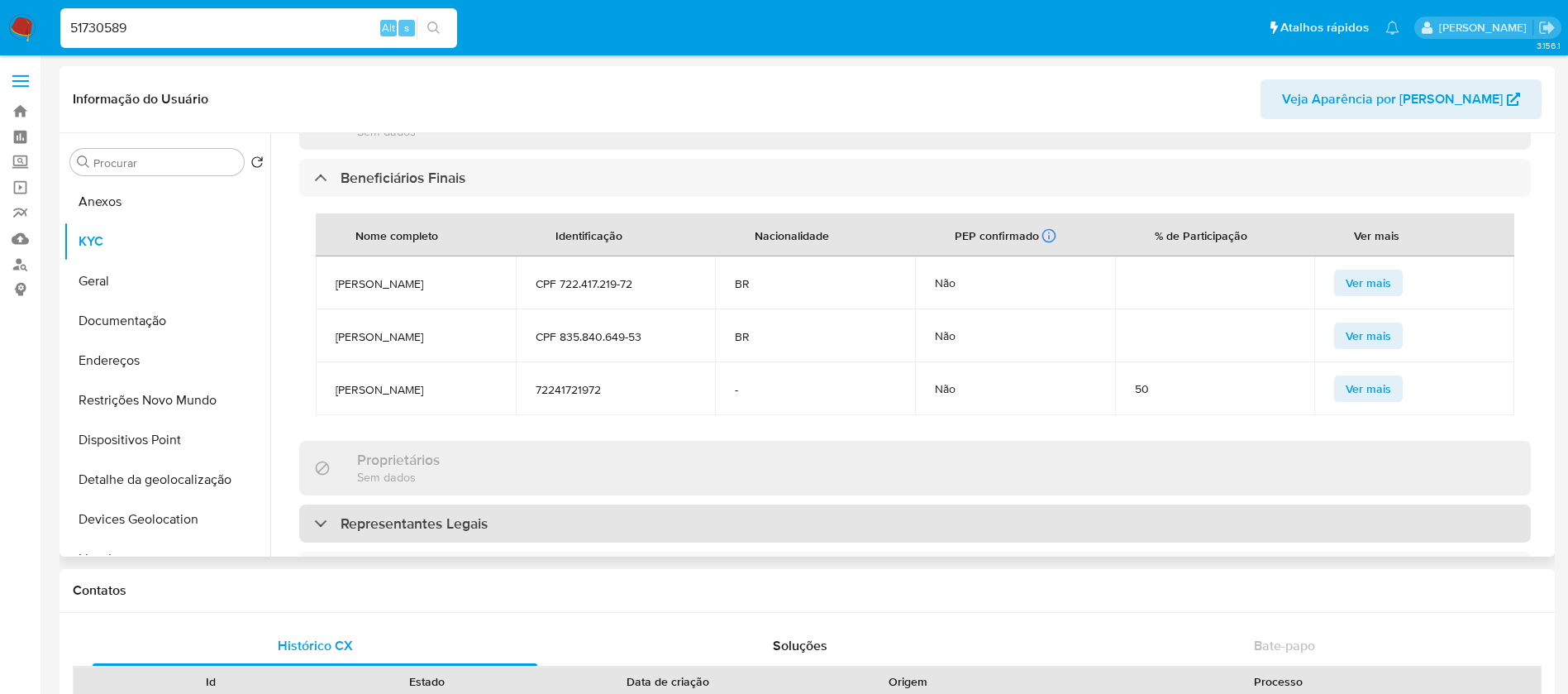
click at [396, 514] on h3 "Representantes Legais" at bounding box center [414, 523] width 147 height 18
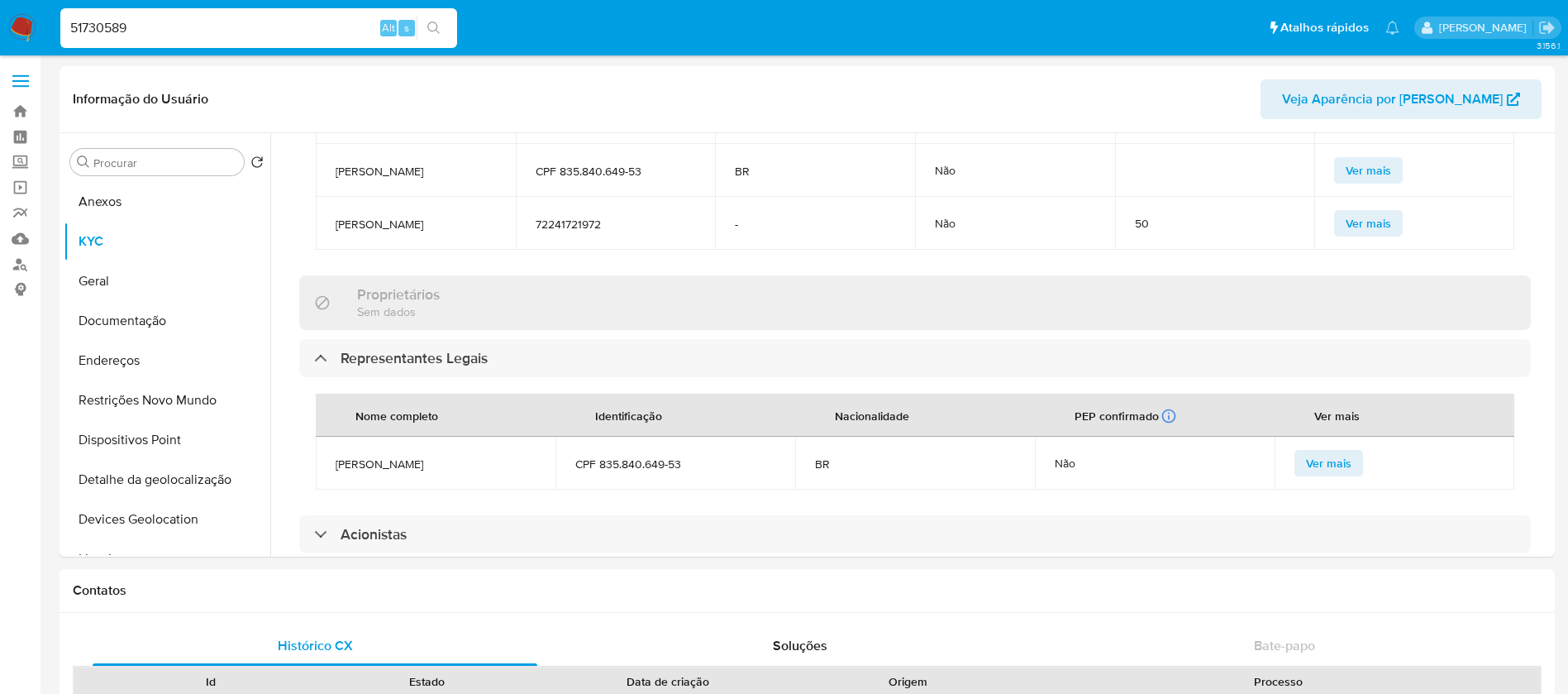
click at [154, 30] on input "51730589" at bounding box center [258, 28] width 396 height 22
paste input "2618506845"
type input "2618506845"
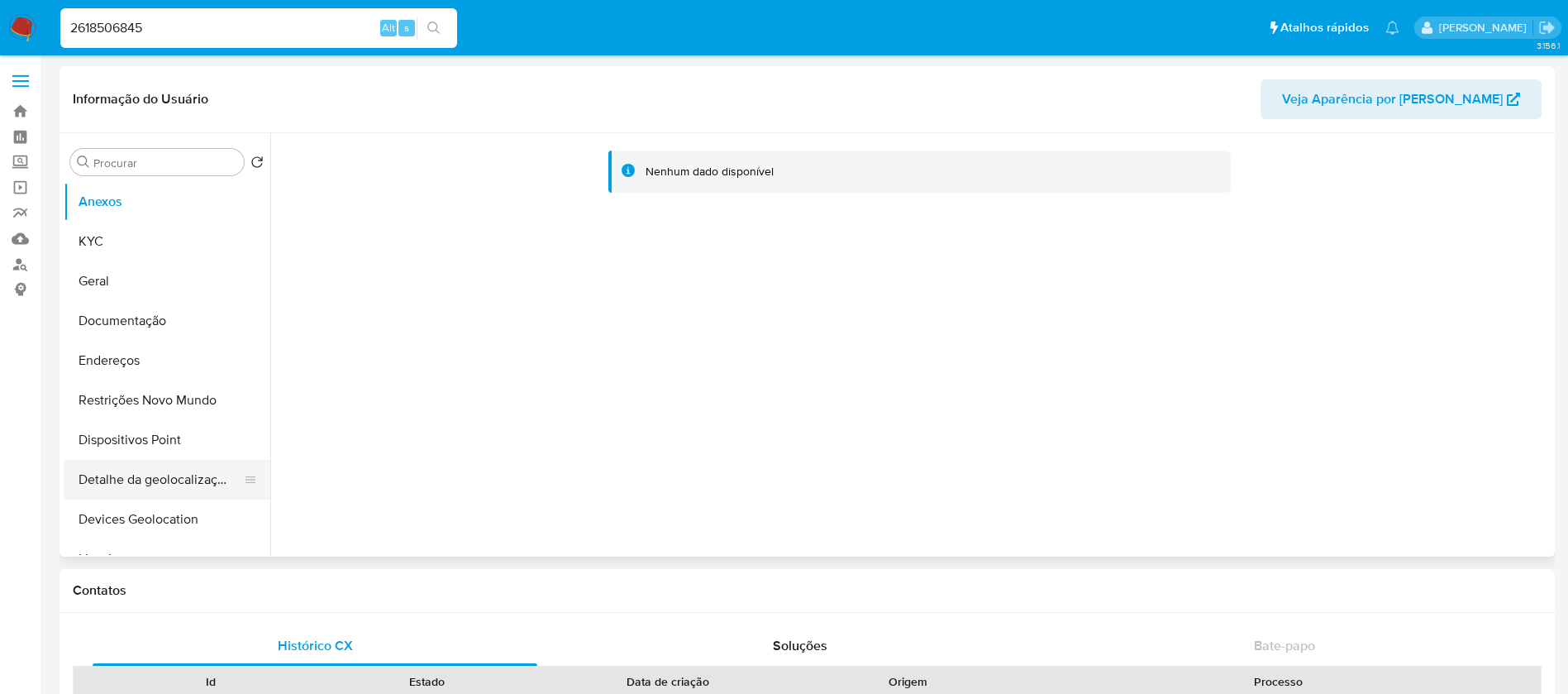
select select "10"
click at [108, 245] on button "KYC" at bounding box center [160, 241] width 193 height 40
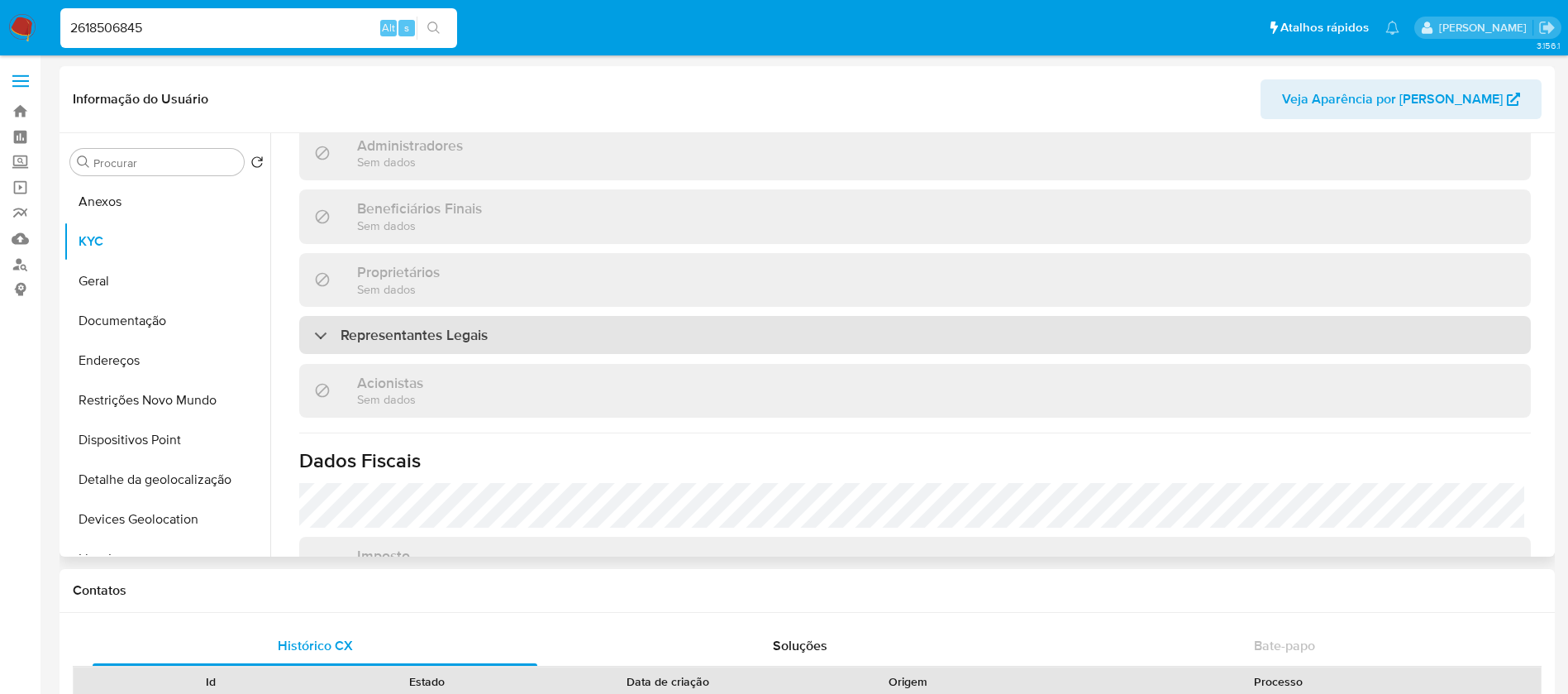
scroll to position [827, 0]
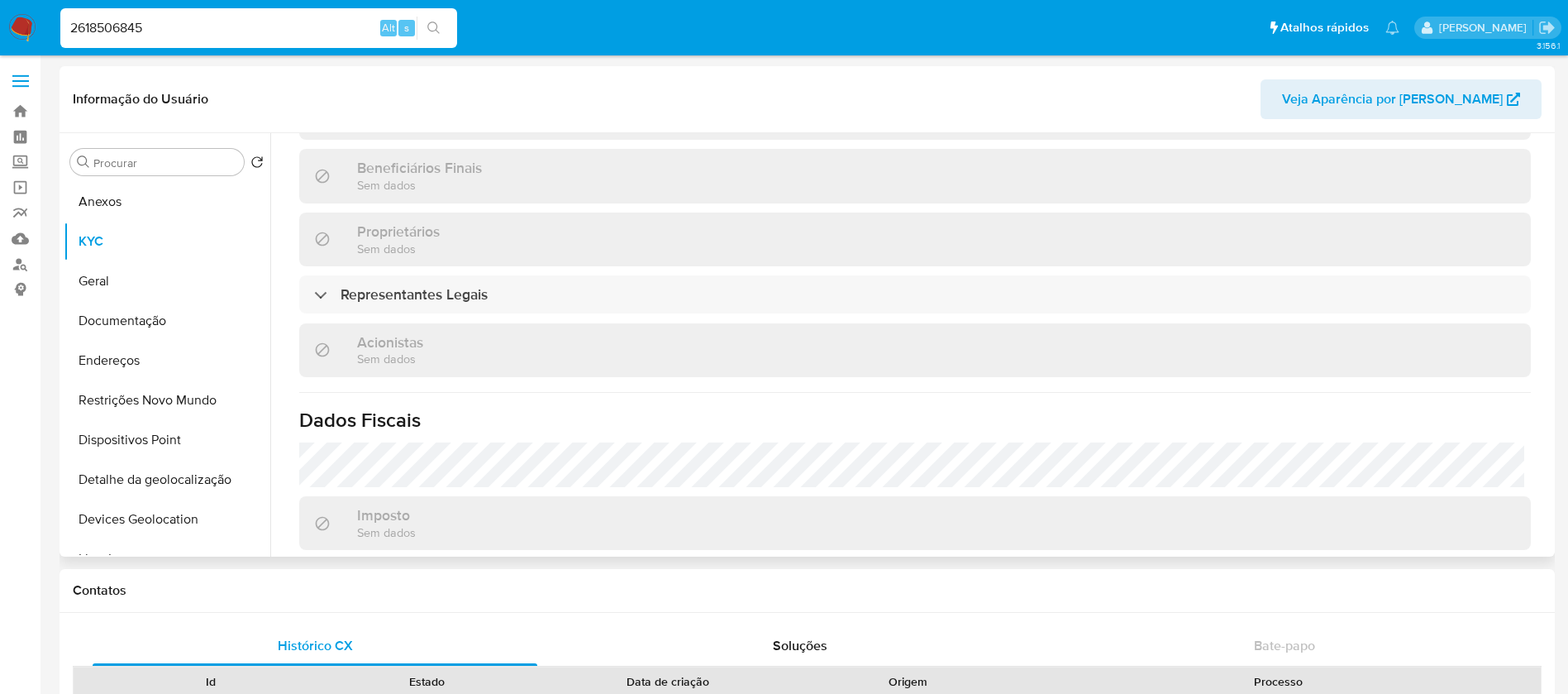
click at [431, 284] on div "Informações da empresa ID do usuário : 2618506845 Nome do comércio : TCR FINANC…" at bounding box center [915, 85] width 1231 height 1398
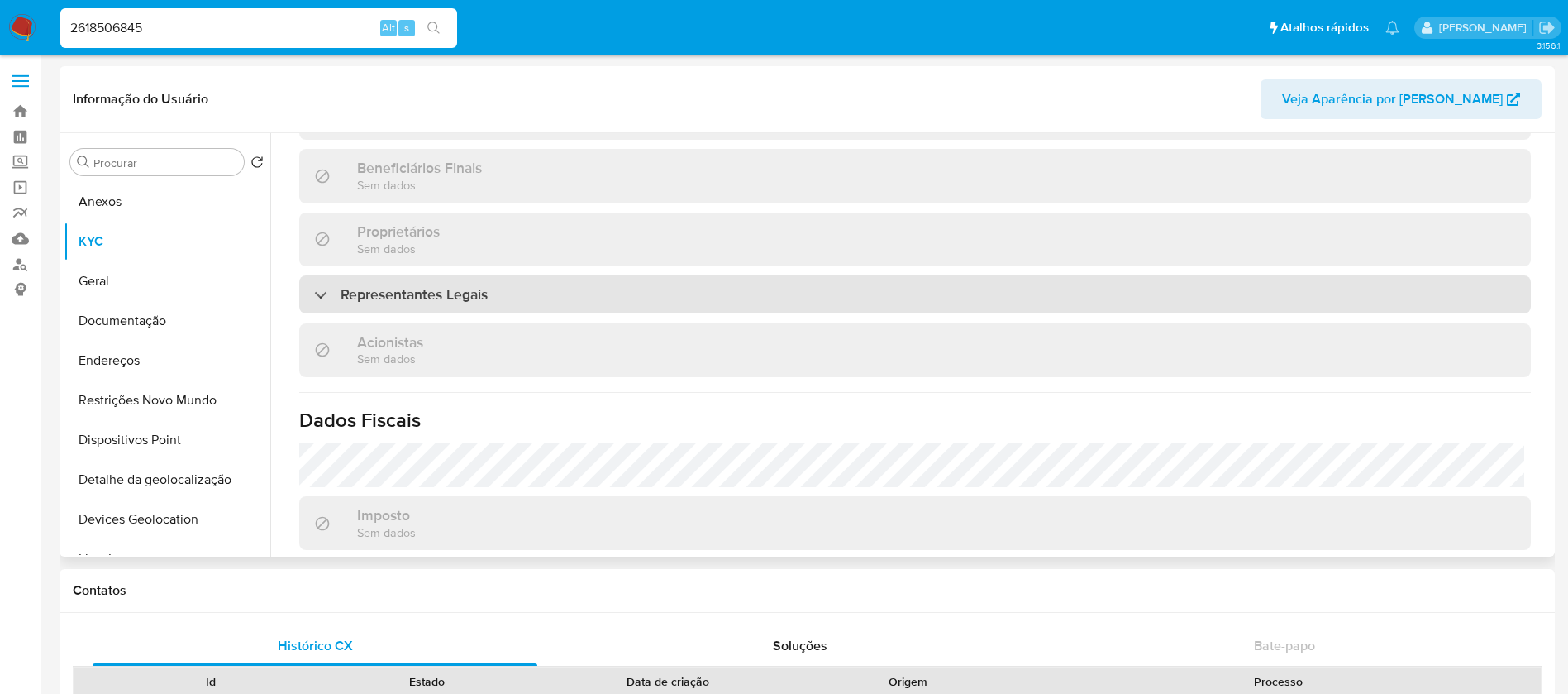
click at [428, 285] on h3 "Representantes Legais" at bounding box center [414, 294] width 147 height 18
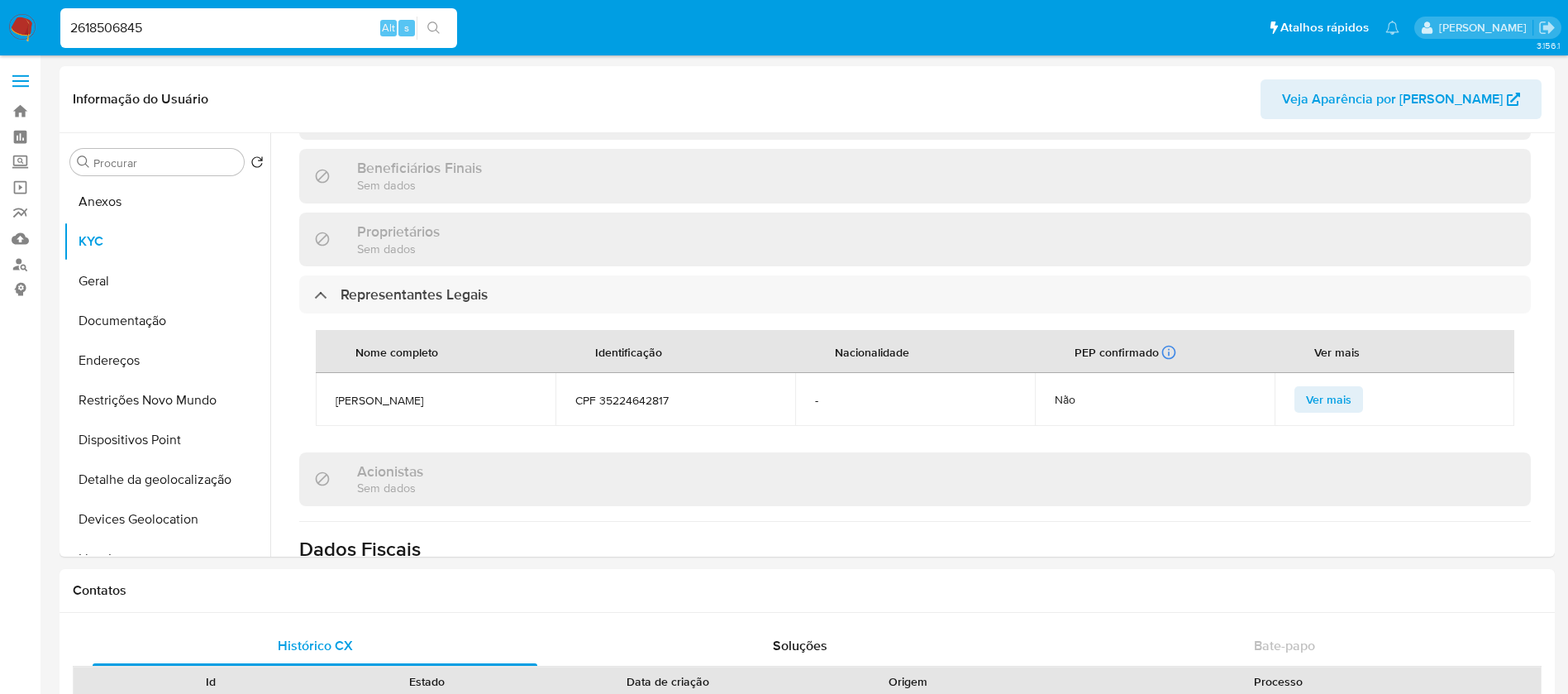
click at [250, 26] on input "2618506845" at bounding box center [258, 28] width 396 height 22
paste input "1522005032"
type input "1522005032"
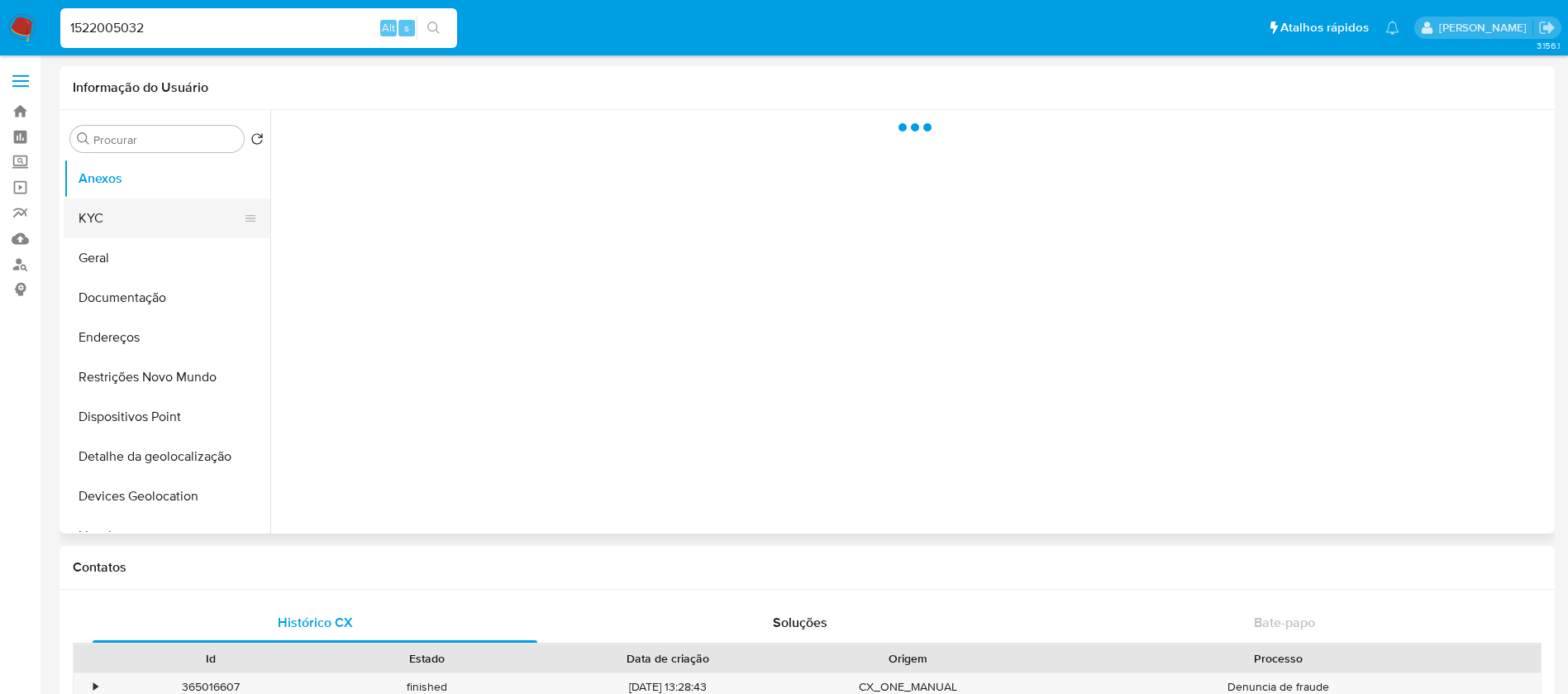
click at [97, 221] on button "KYC" at bounding box center [160, 218] width 193 height 40
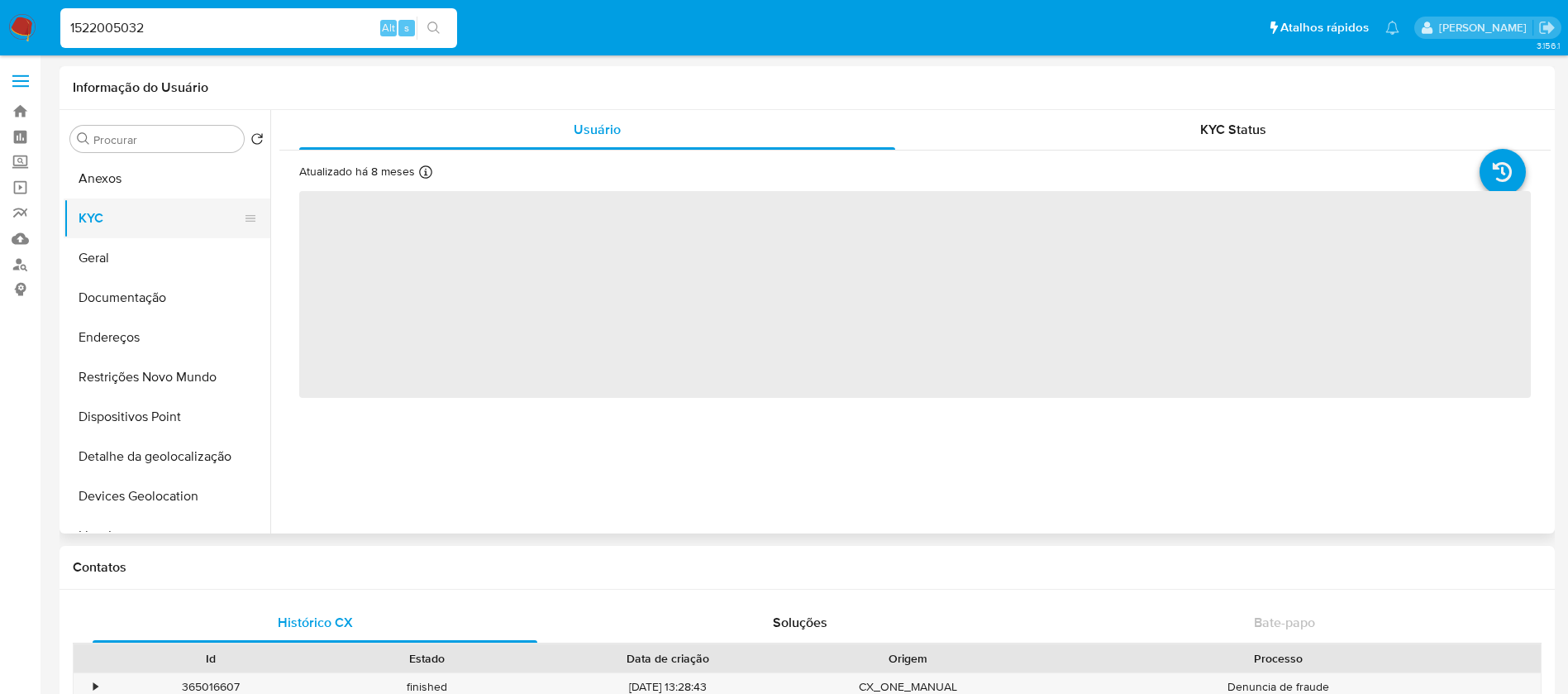
select select "10"
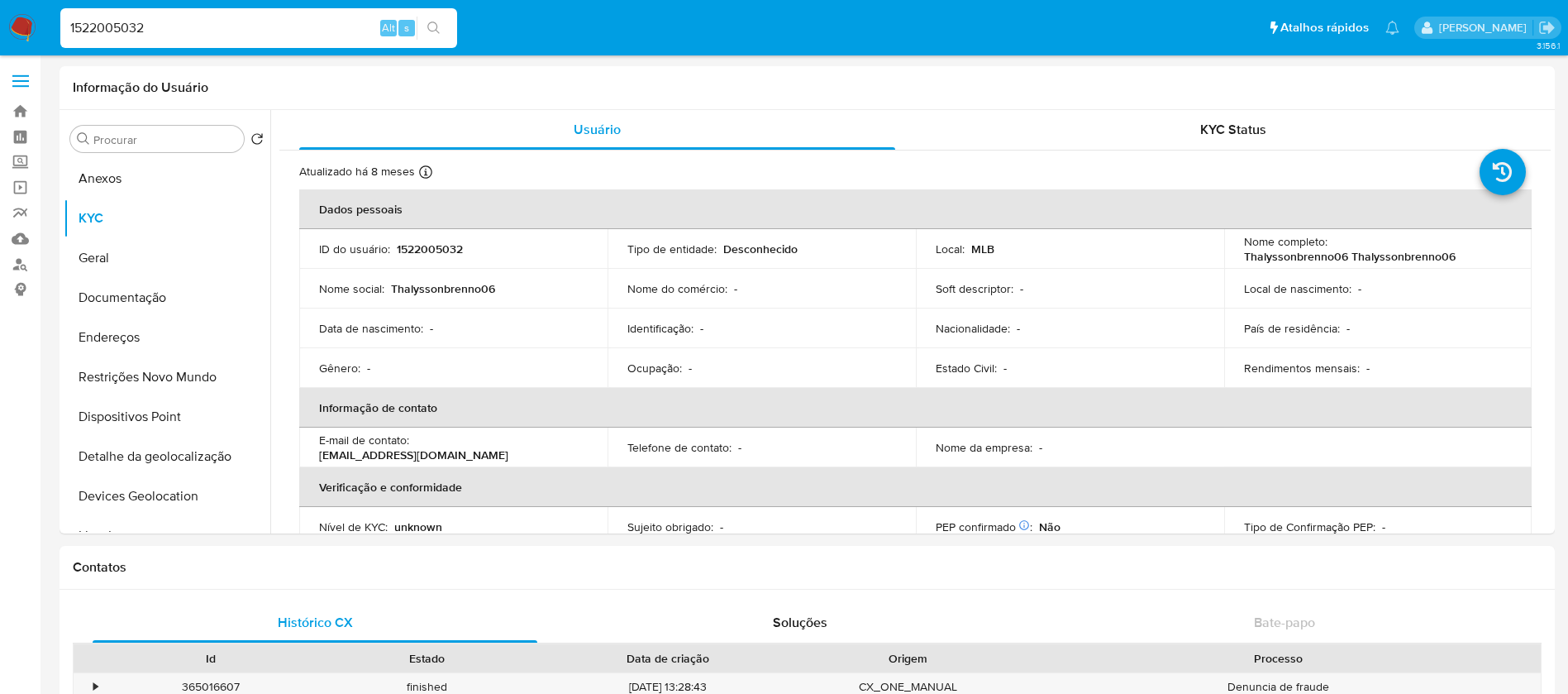
click at [198, 31] on input "1522005032" at bounding box center [258, 28] width 396 height 22
paste input "2094050008"
type input "2094050008"
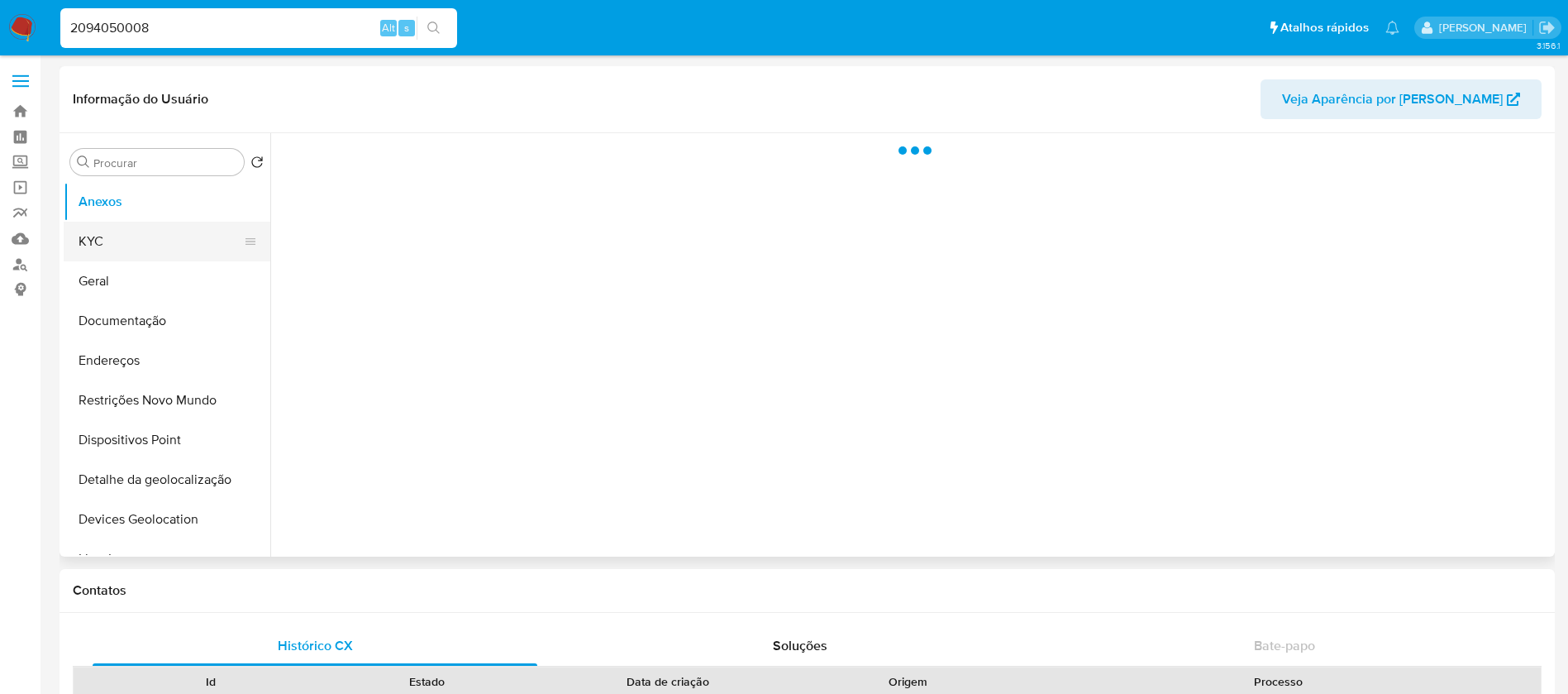
click at [130, 247] on button "KYC" at bounding box center [160, 241] width 193 height 40
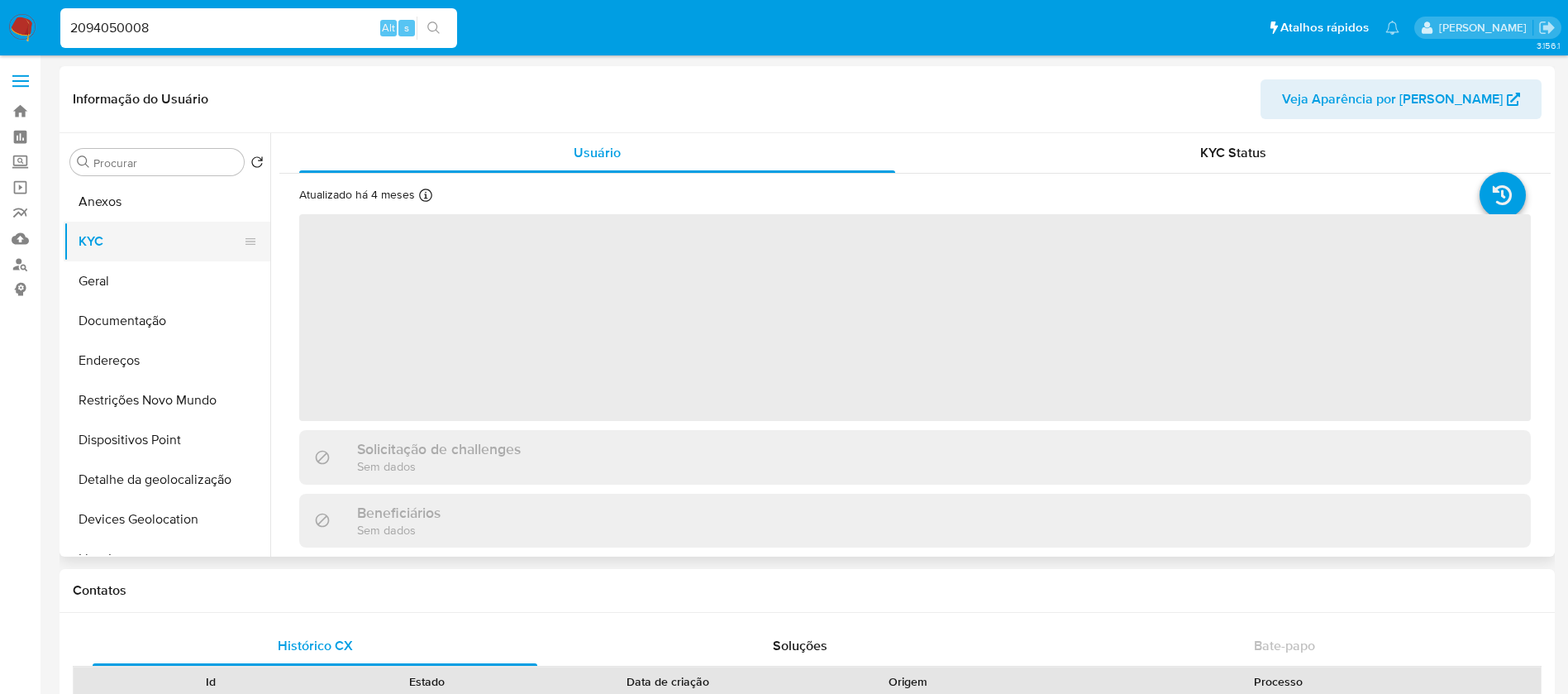
select select "10"
